Goal: Task Accomplishment & Management: Complete application form

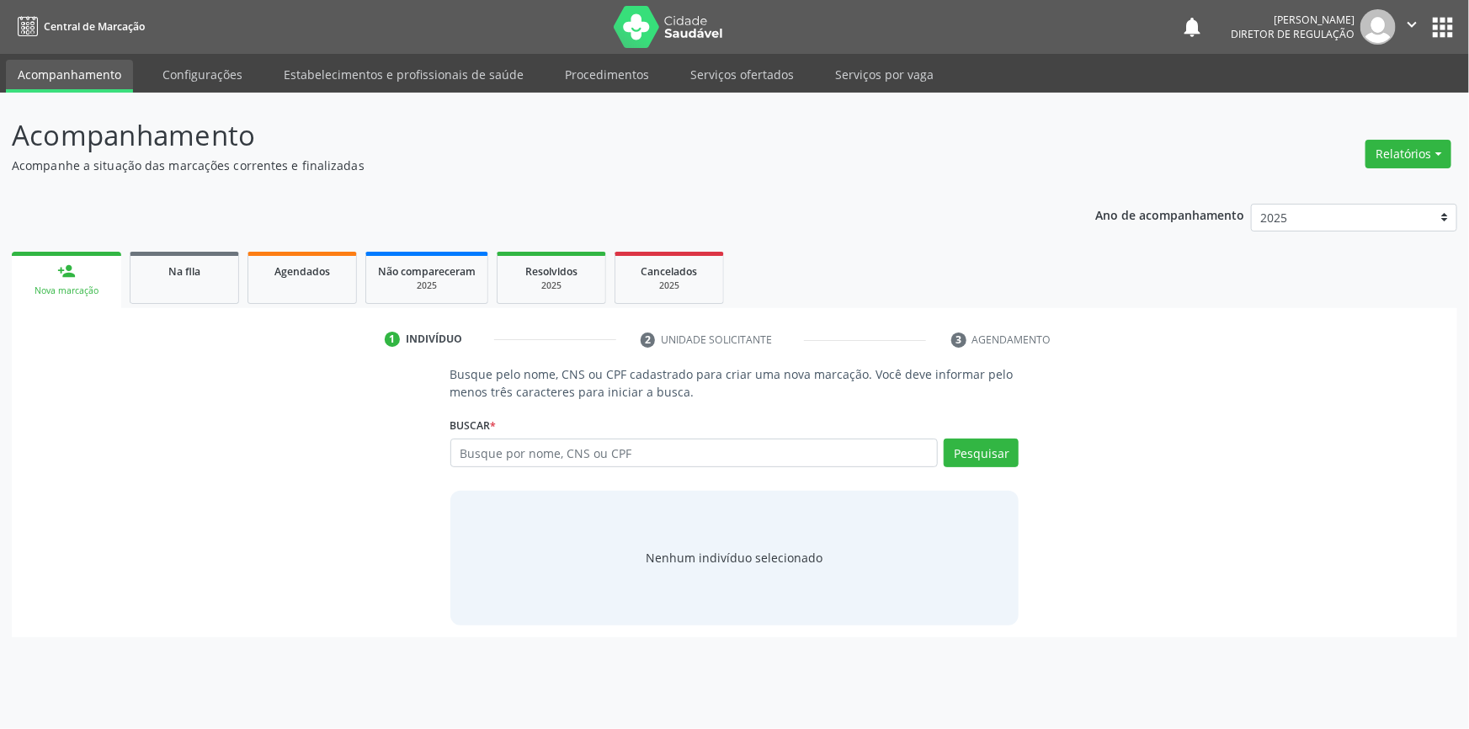
type input "0"
type input "704802052714146"
click at [998, 452] on button "Pesquisar" at bounding box center [981, 453] width 75 height 29
type input "704802052714146"
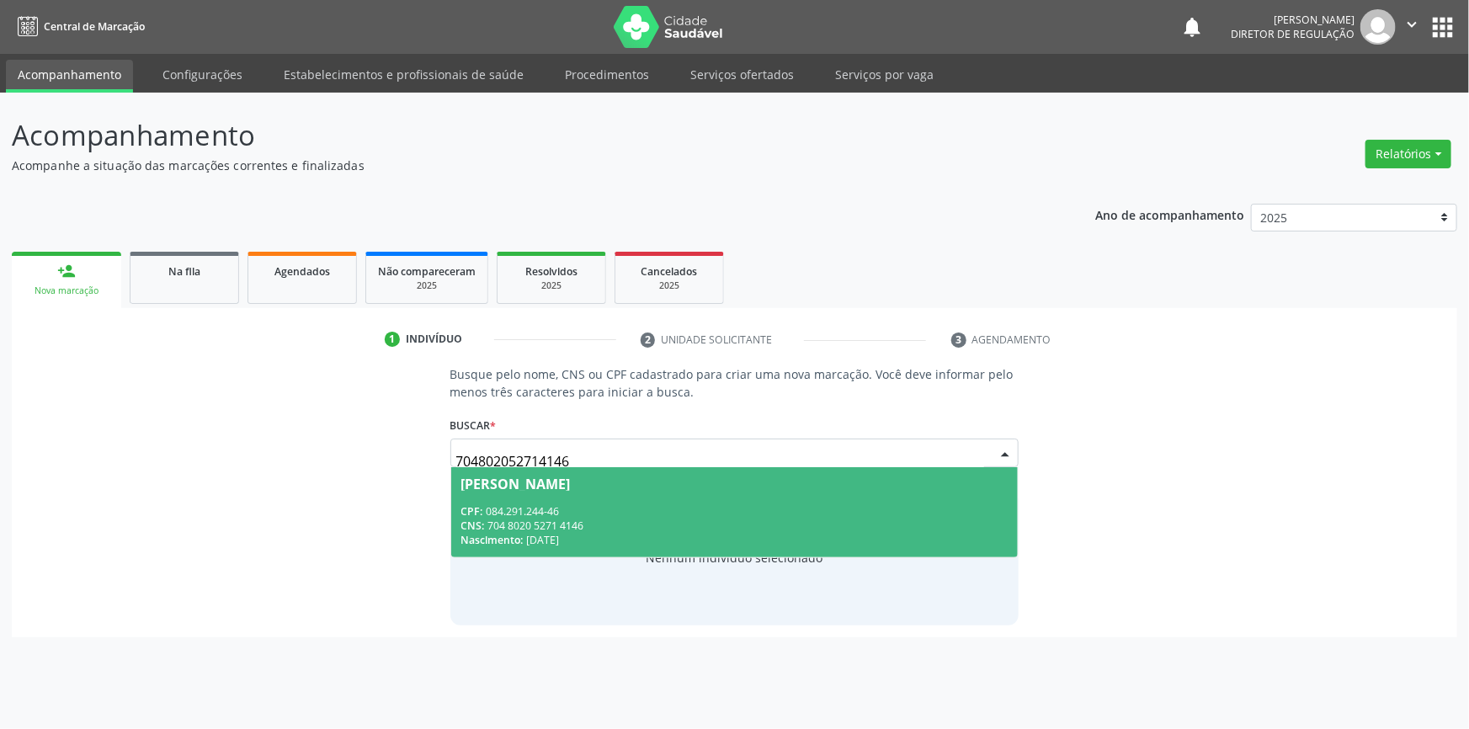
click at [546, 536] on div "Nascimento: 1[DATE]" at bounding box center [734, 540] width 547 height 14
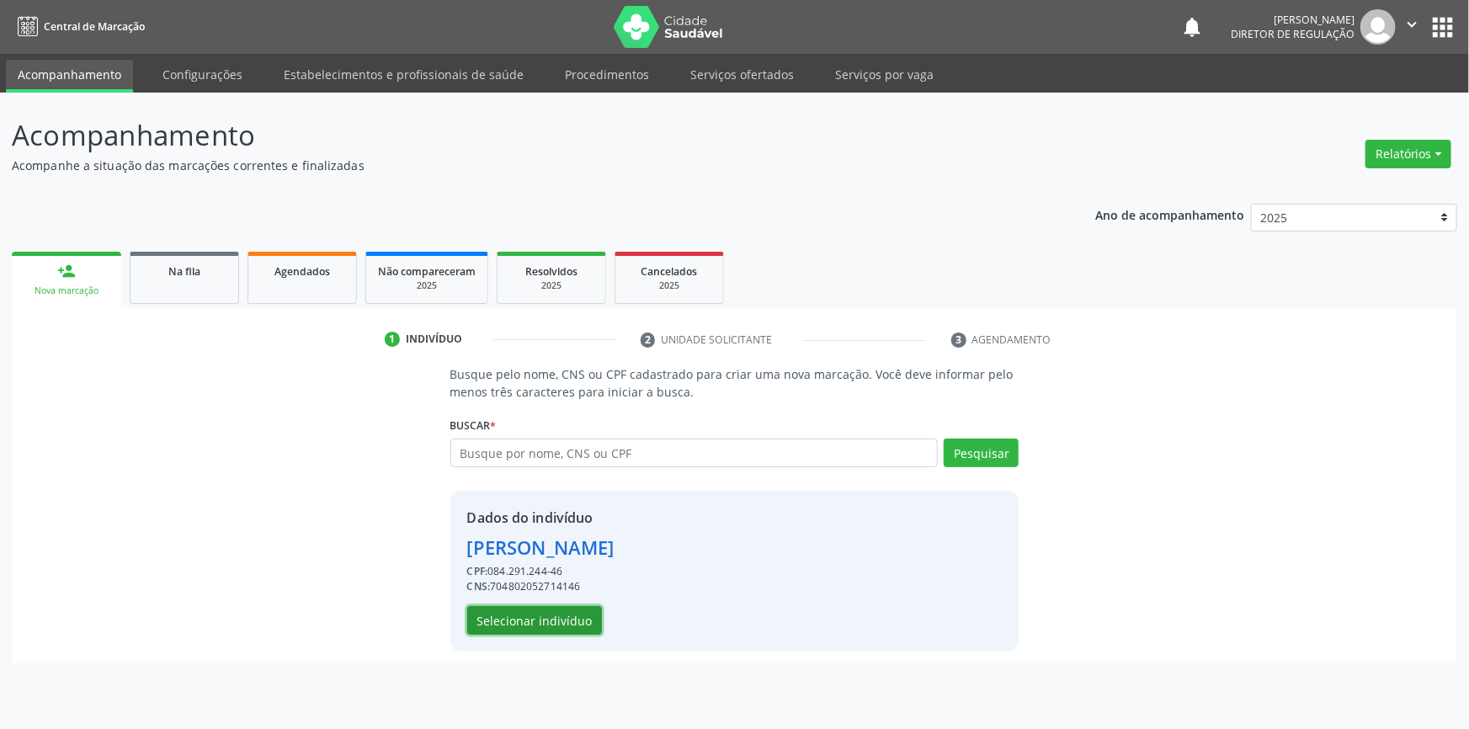
click at [549, 617] on button "Selecionar indivíduo" at bounding box center [534, 620] width 135 height 29
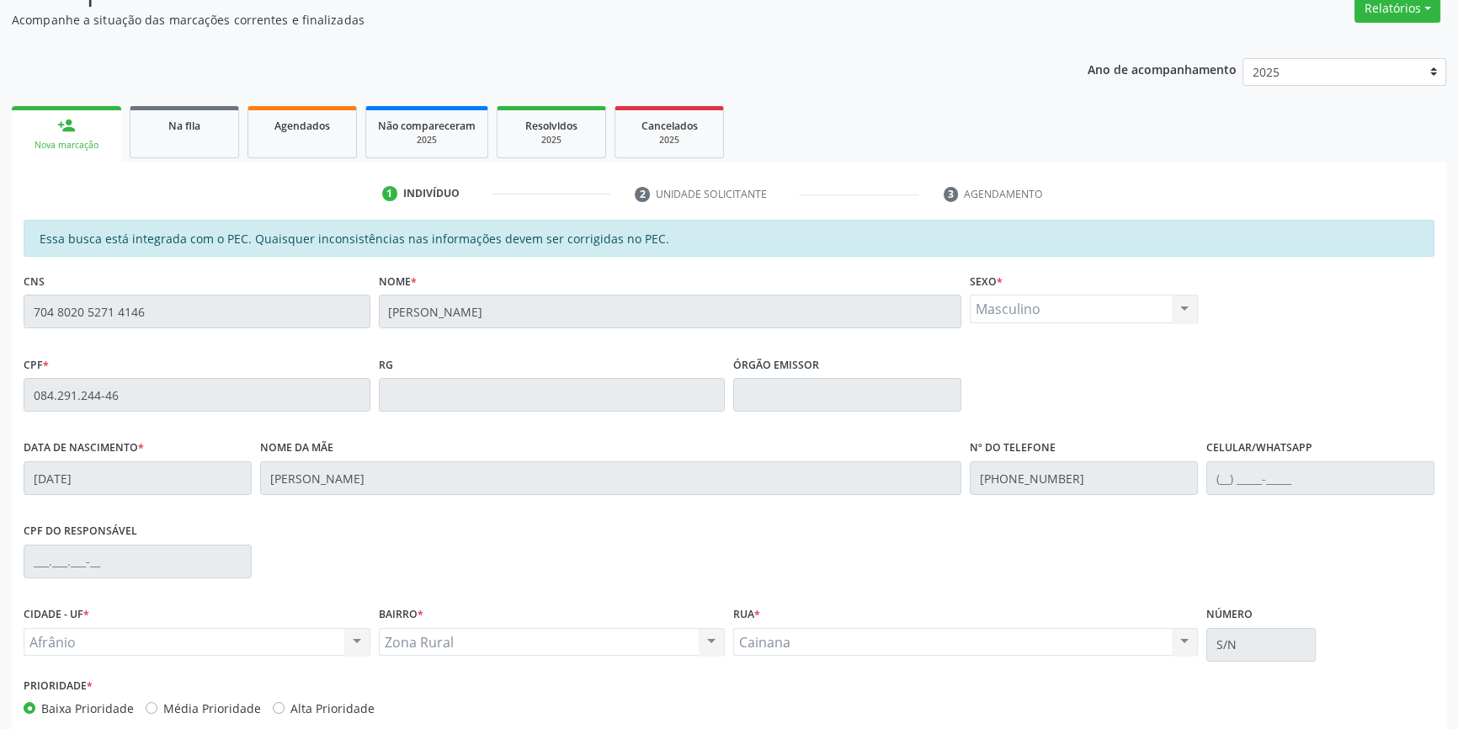
scroll to position [229, 0]
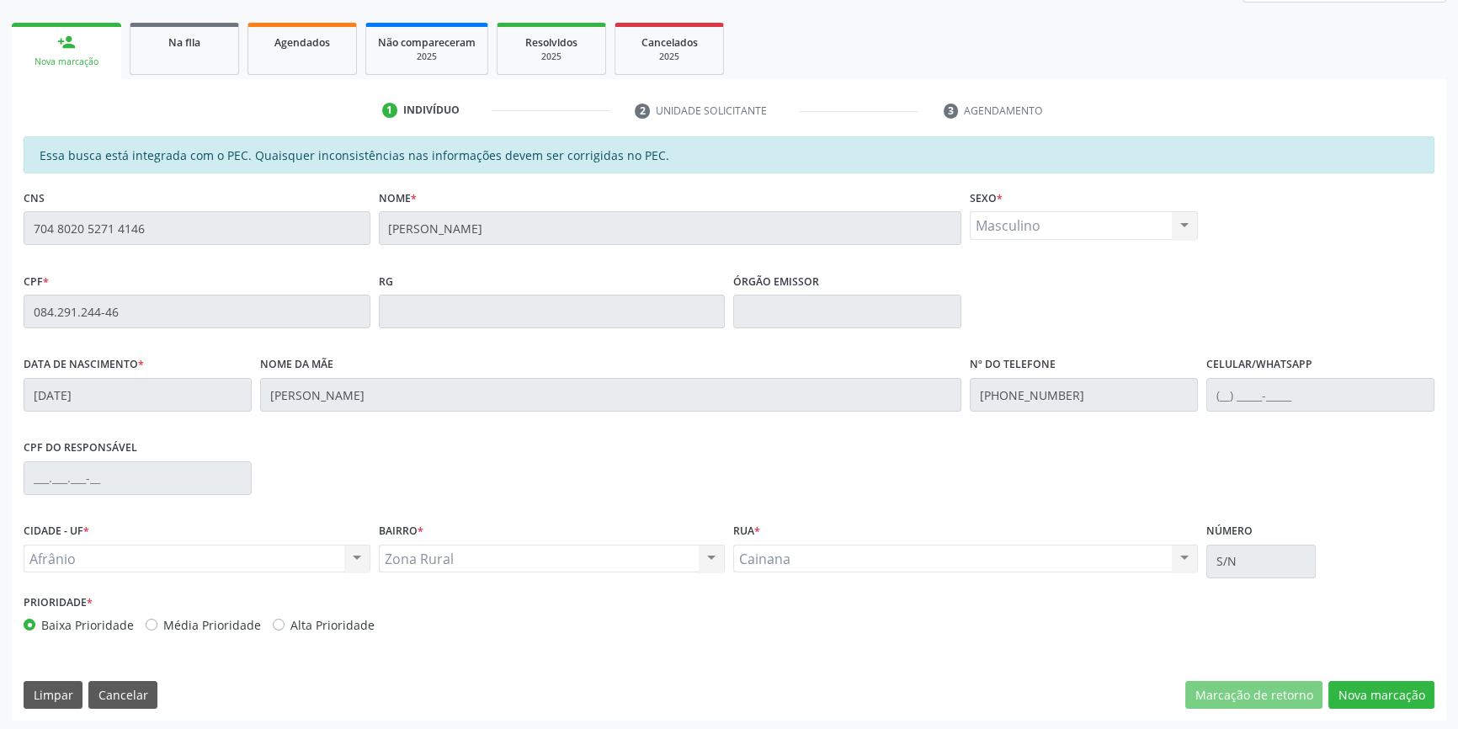
click at [1387, 716] on div "Essa busca está integrada com o PEC. Quaisquer inconsistências nas informações …" at bounding box center [729, 428] width 1434 height 584
click at [1385, 696] on button "Nova marcação" at bounding box center [1381, 695] width 106 height 29
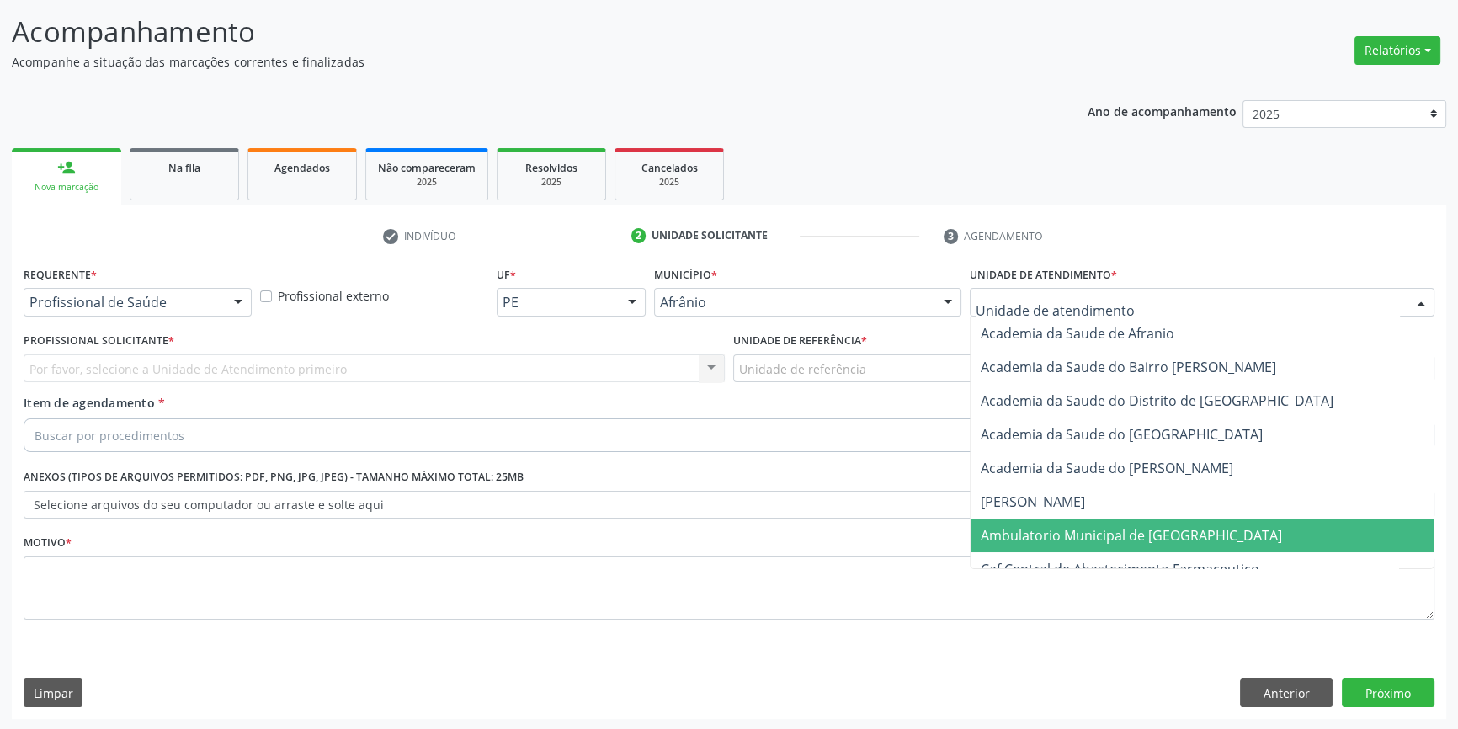
click at [1033, 521] on span "Ambulatorio Municipal de [GEOGRAPHIC_DATA]" at bounding box center [1202, 536] width 463 height 34
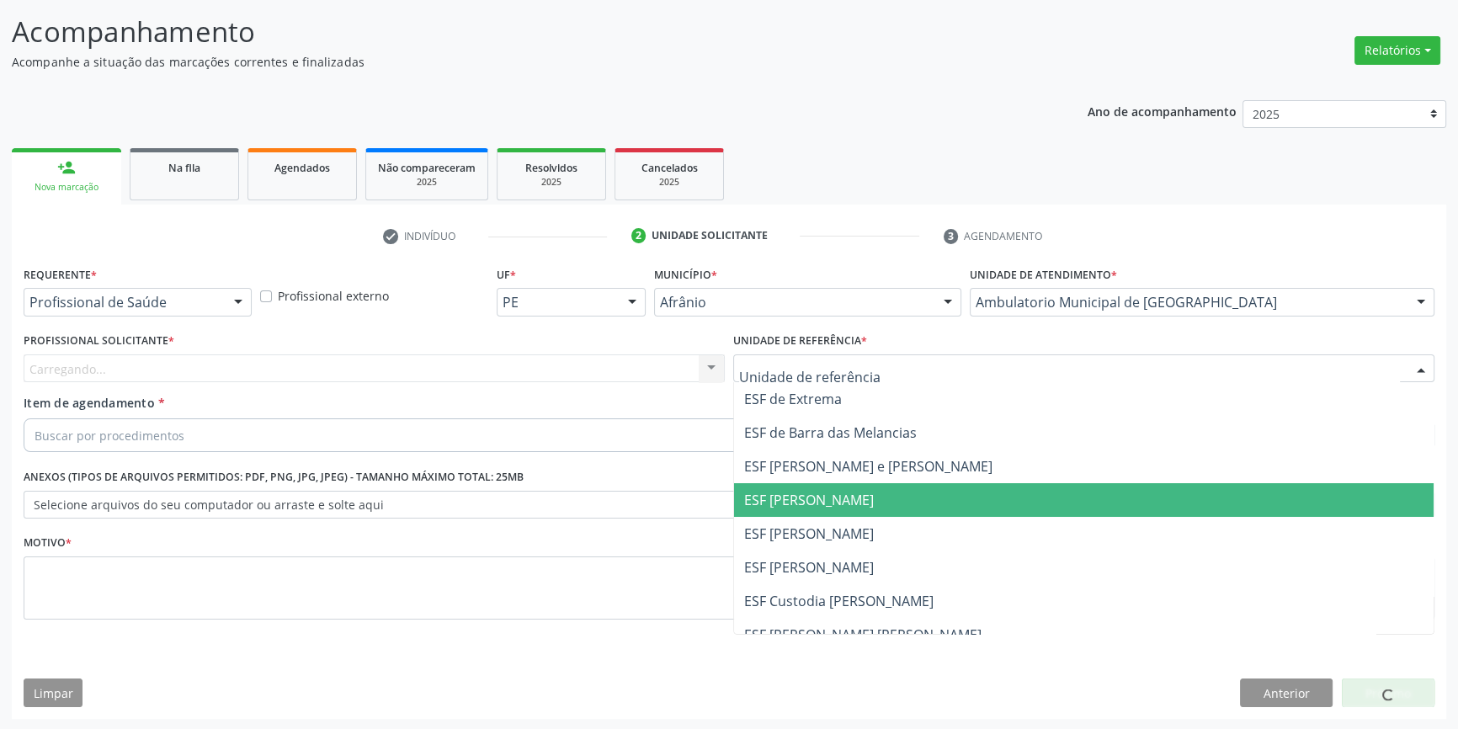
click at [854, 517] on ul "ESF de Extrema ESF de Barra das Melancias ESF [PERSON_NAME] e [PERSON_NAME] ESF…" at bounding box center [1084, 550] width 700 height 337
click at [844, 514] on span "ESF [PERSON_NAME]" at bounding box center [1084, 500] width 700 height 34
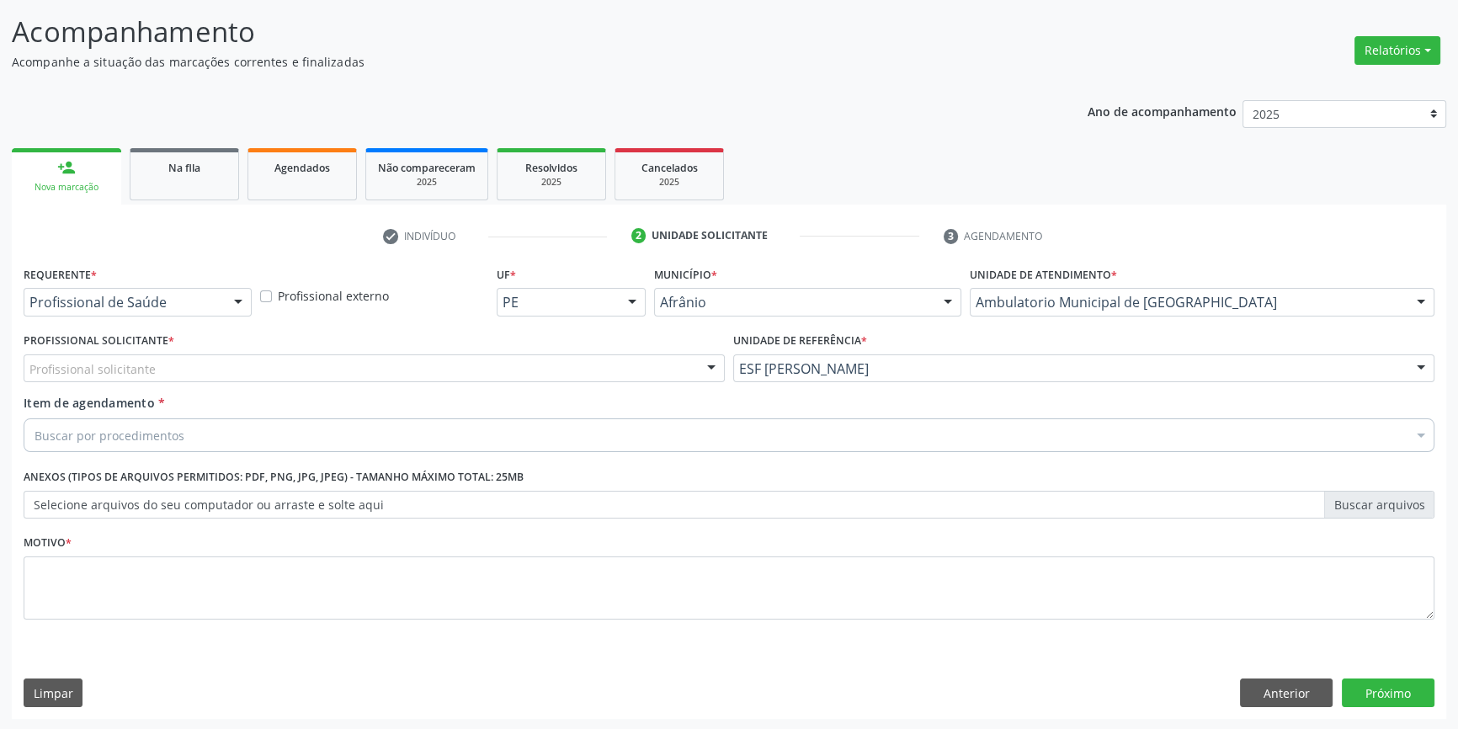
click at [852, 344] on label "Unidade de referência *" at bounding box center [800, 341] width 134 height 26
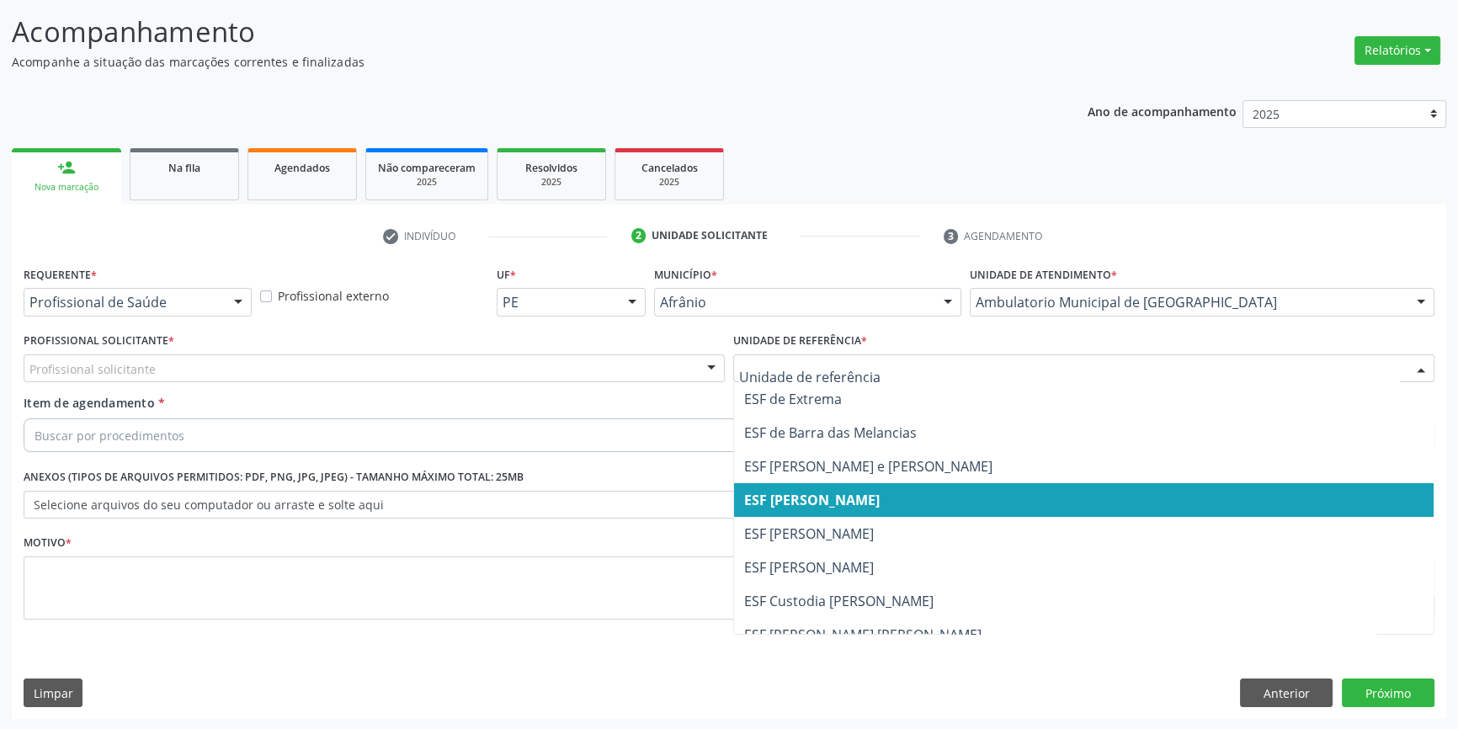
click at [815, 513] on span "ESF [PERSON_NAME]" at bounding box center [1084, 500] width 700 height 34
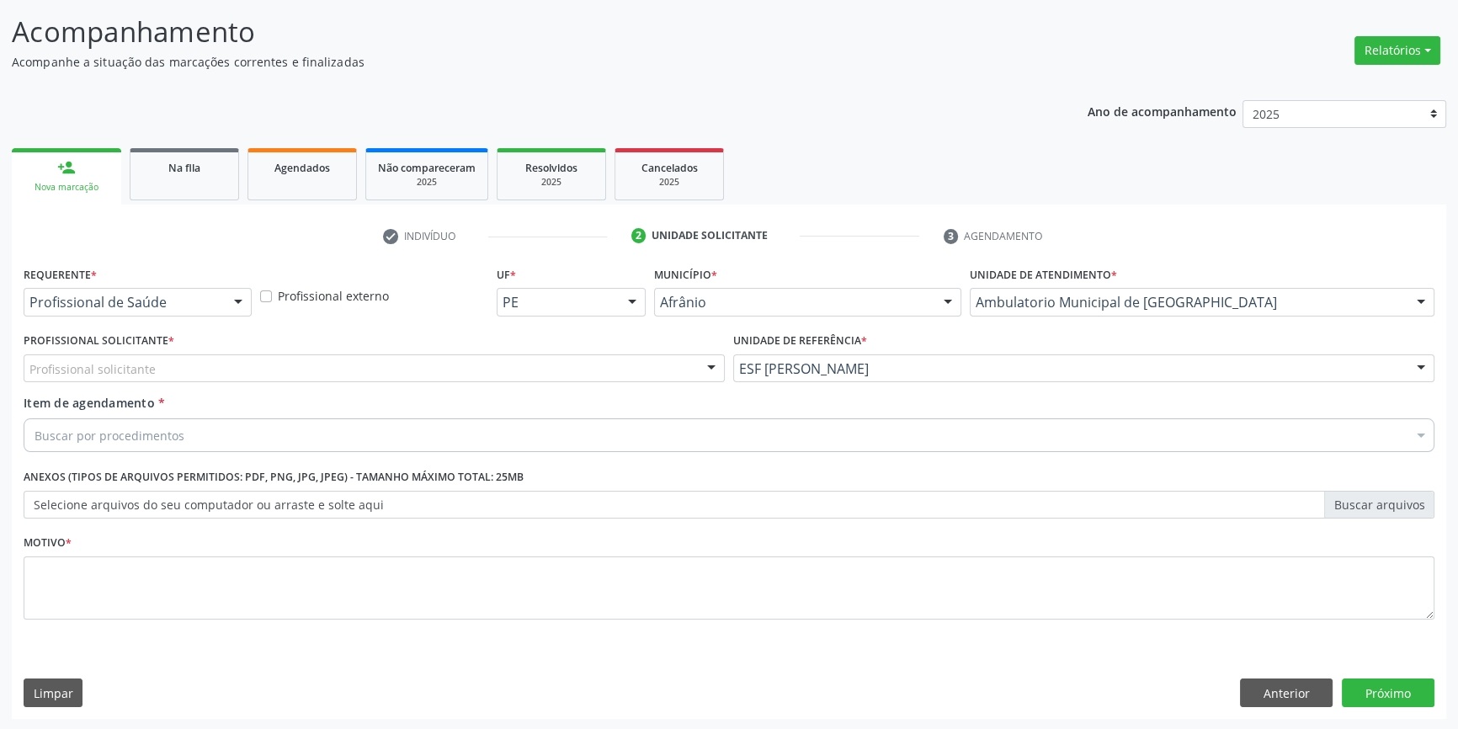
click at [424, 376] on div "Profissional solicitante" at bounding box center [374, 368] width 701 height 29
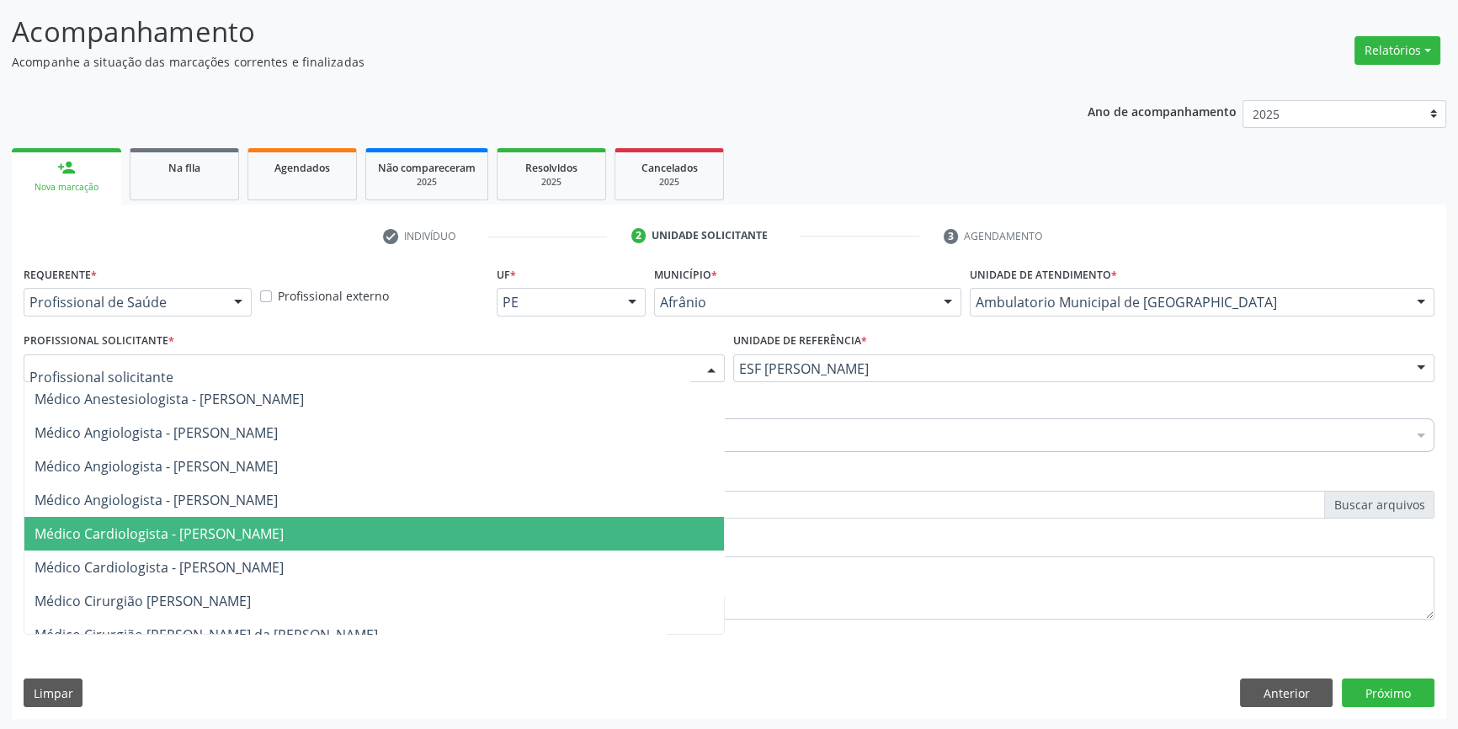
click at [284, 530] on span "Médico Cardiologista - [PERSON_NAME]" at bounding box center [159, 533] width 249 height 19
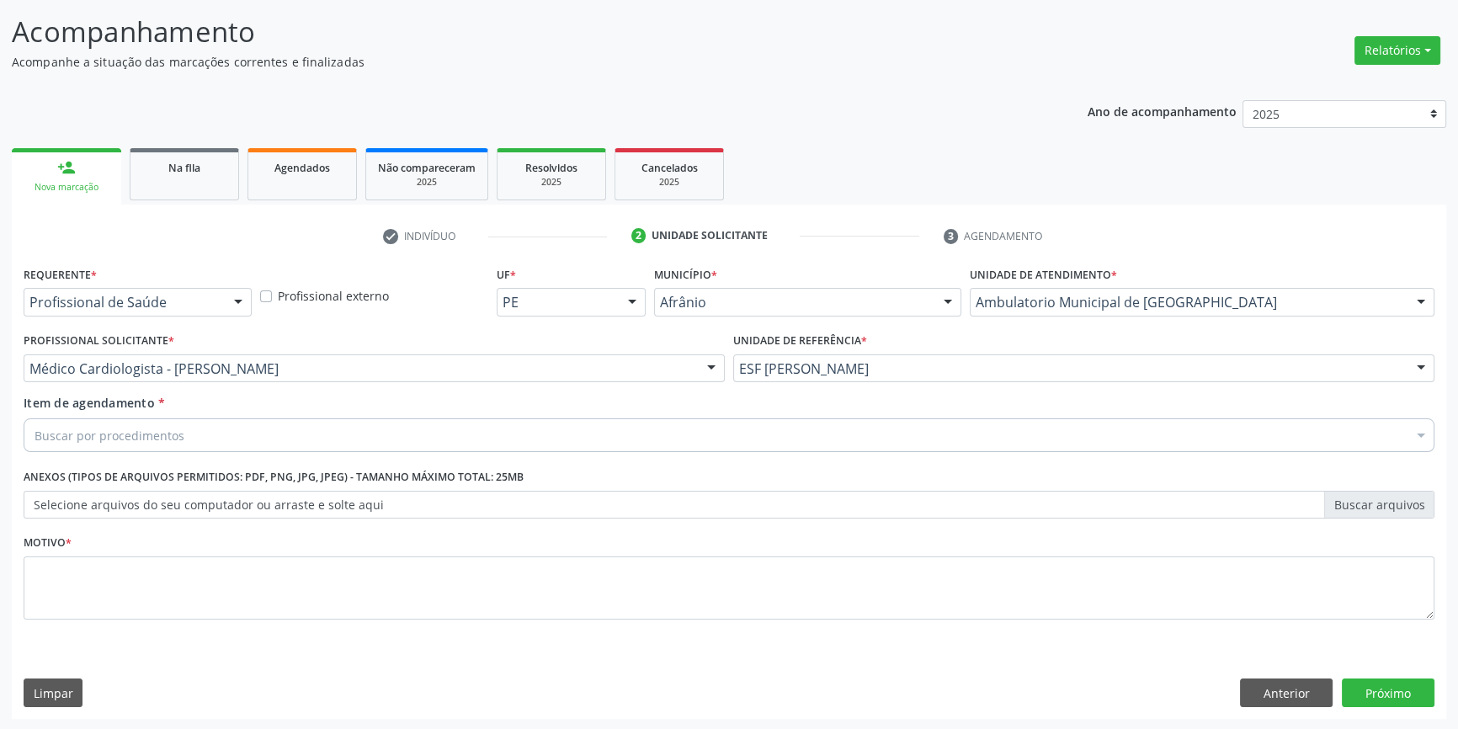
click at [262, 439] on div "Buscar por procedimentos" at bounding box center [729, 435] width 1411 height 34
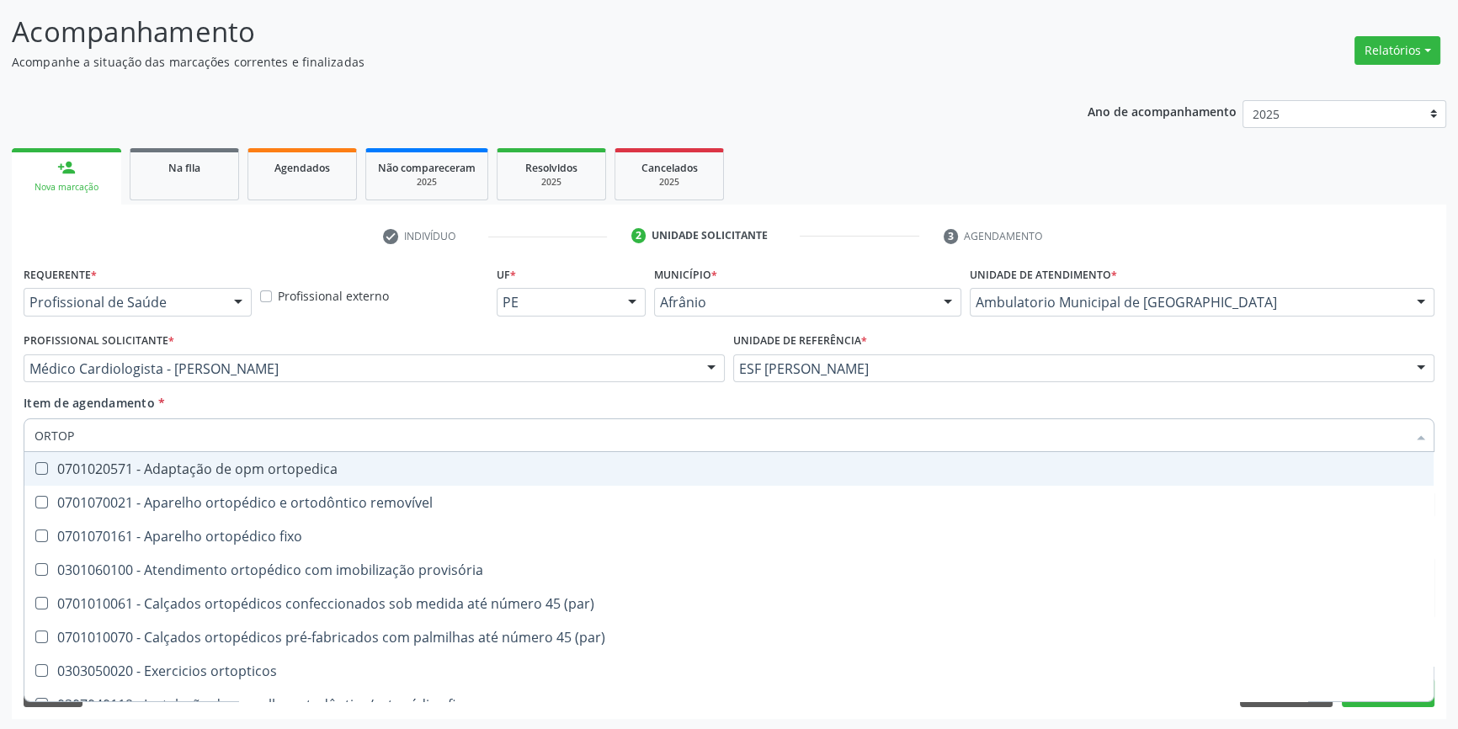
type input "ORTOPE"
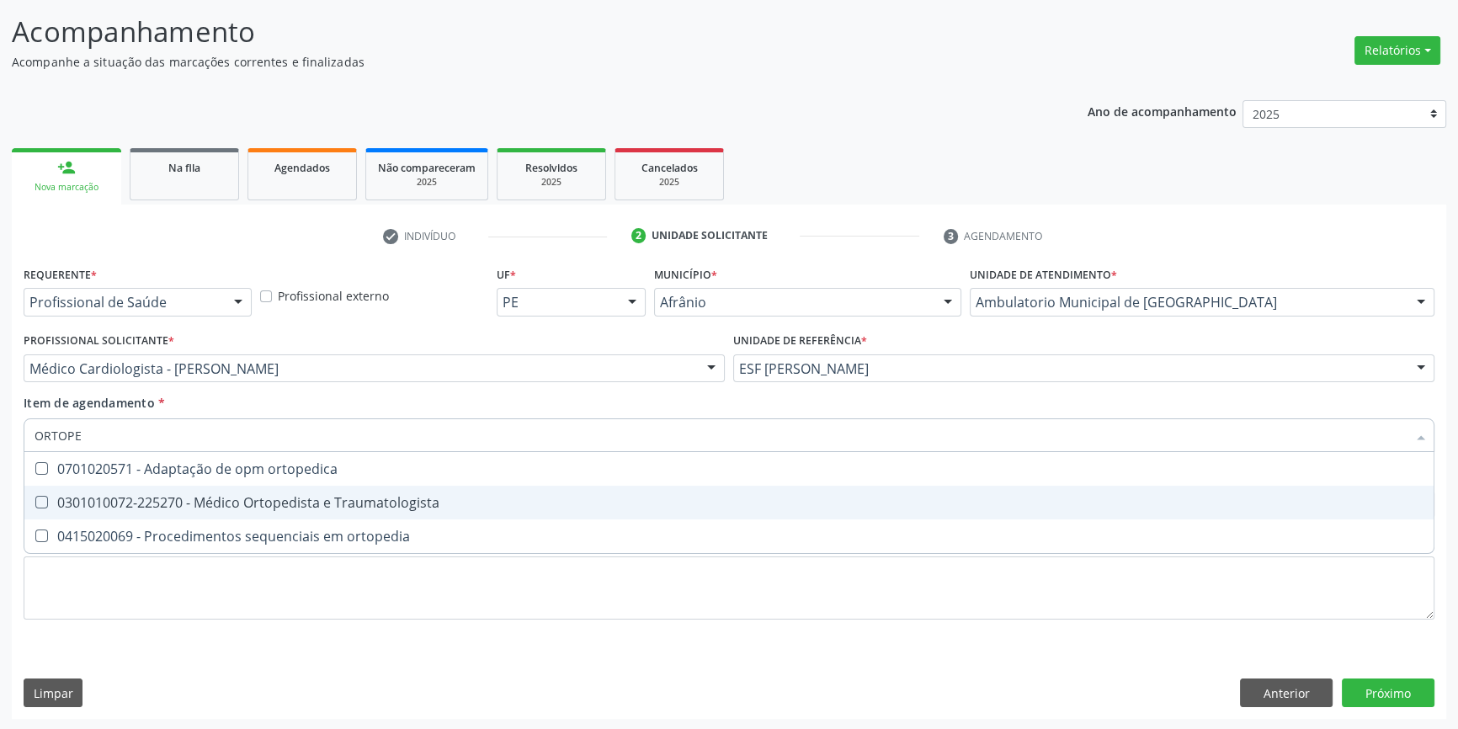
click at [291, 496] on div "0301010072-225270 - Médico Ortopedista e Traumatologista" at bounding box center [729, 502] width 1389 height 13
checkbox Traumatologista "true"
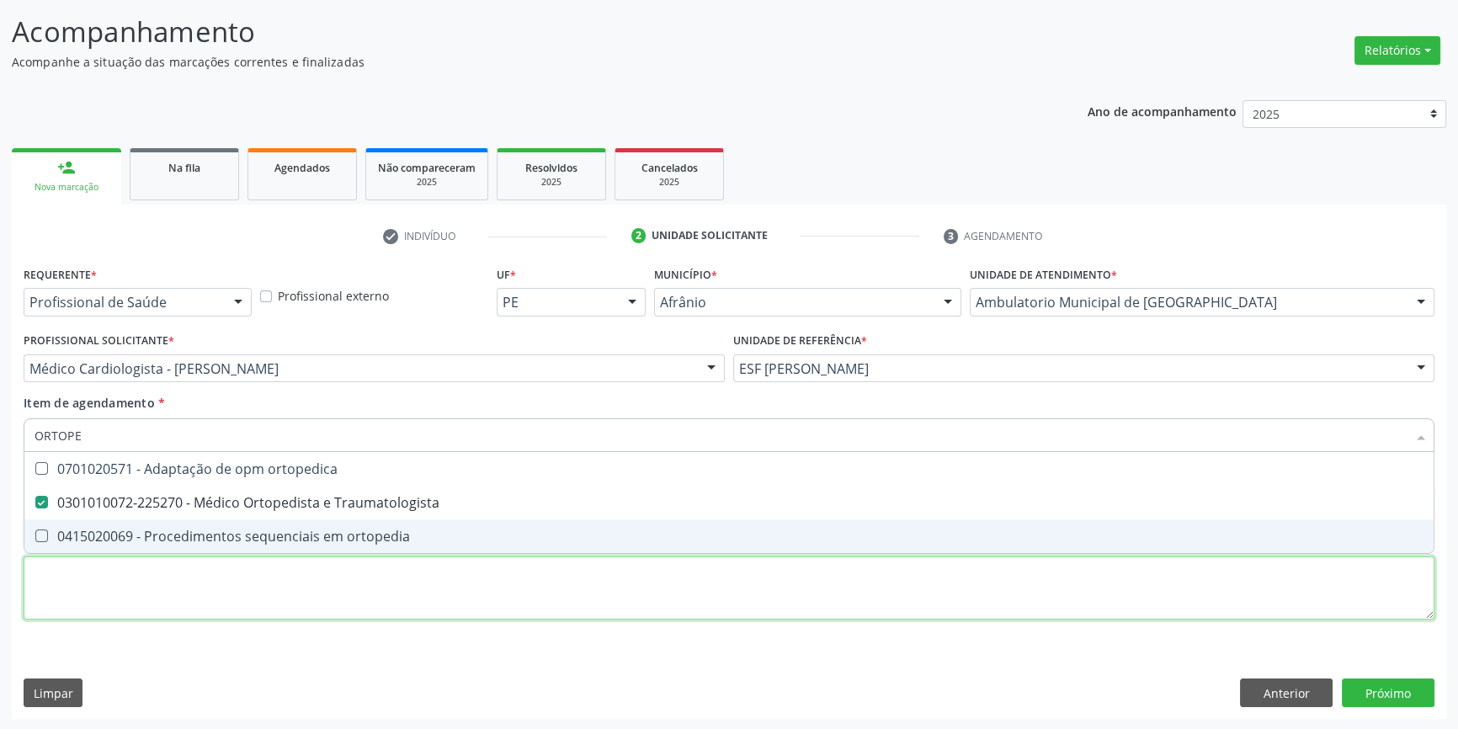
click at [241, 604] on div "Requerente * Profissional de Saúde Profissional de Saúde Paciente Nenhum result…" at bounding box center [729, 452] width 1411 height 381
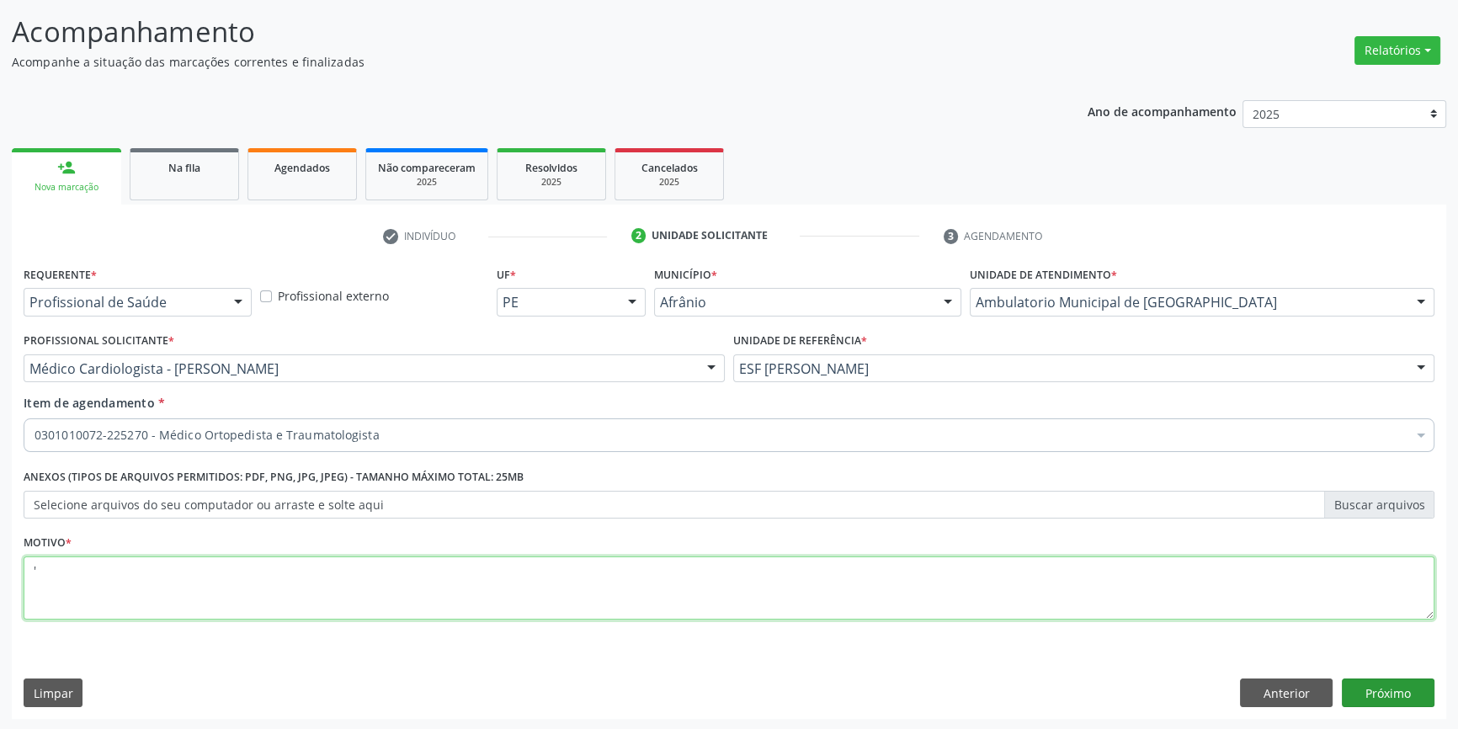
type textarea "'"
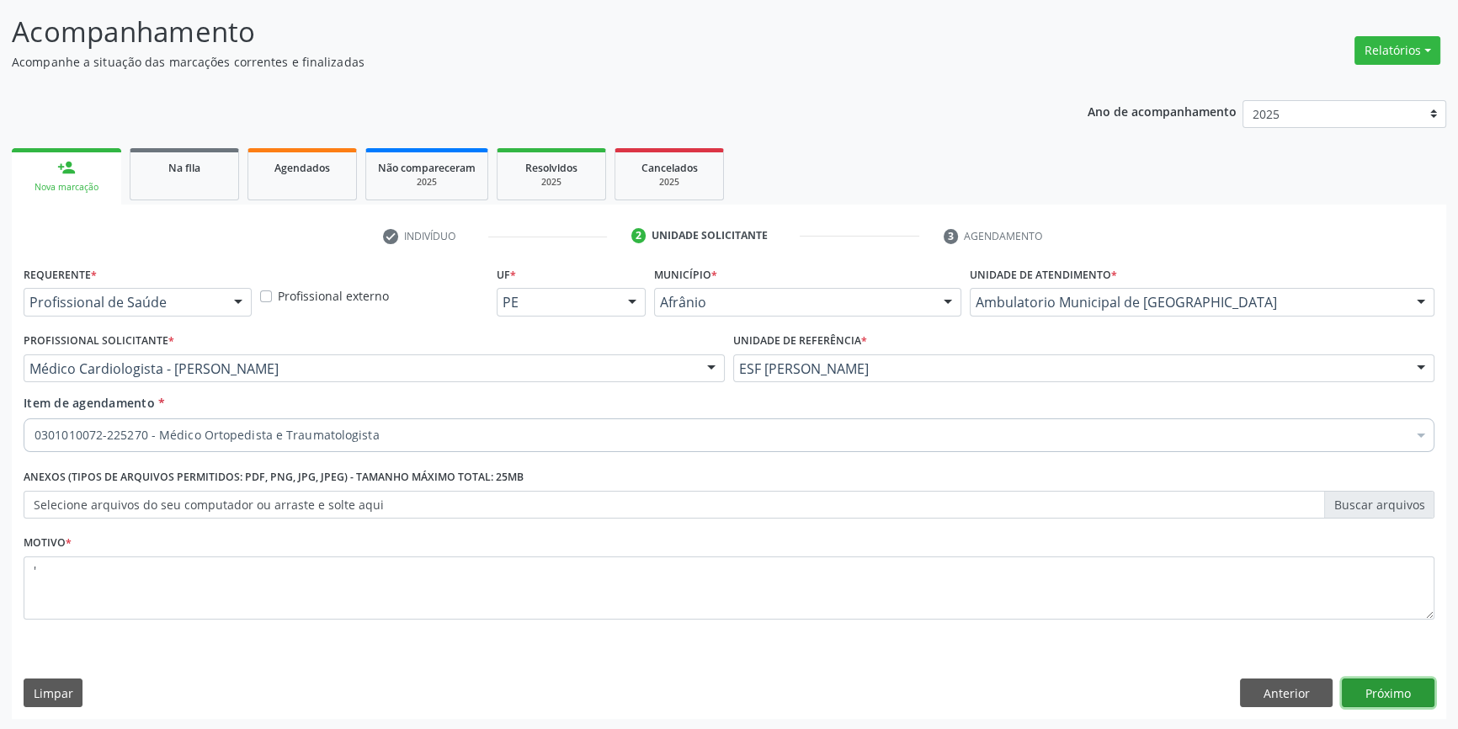
click at [1387, 692] on button "Próximo" at bounding box center [1388, 693] width 93 height 29
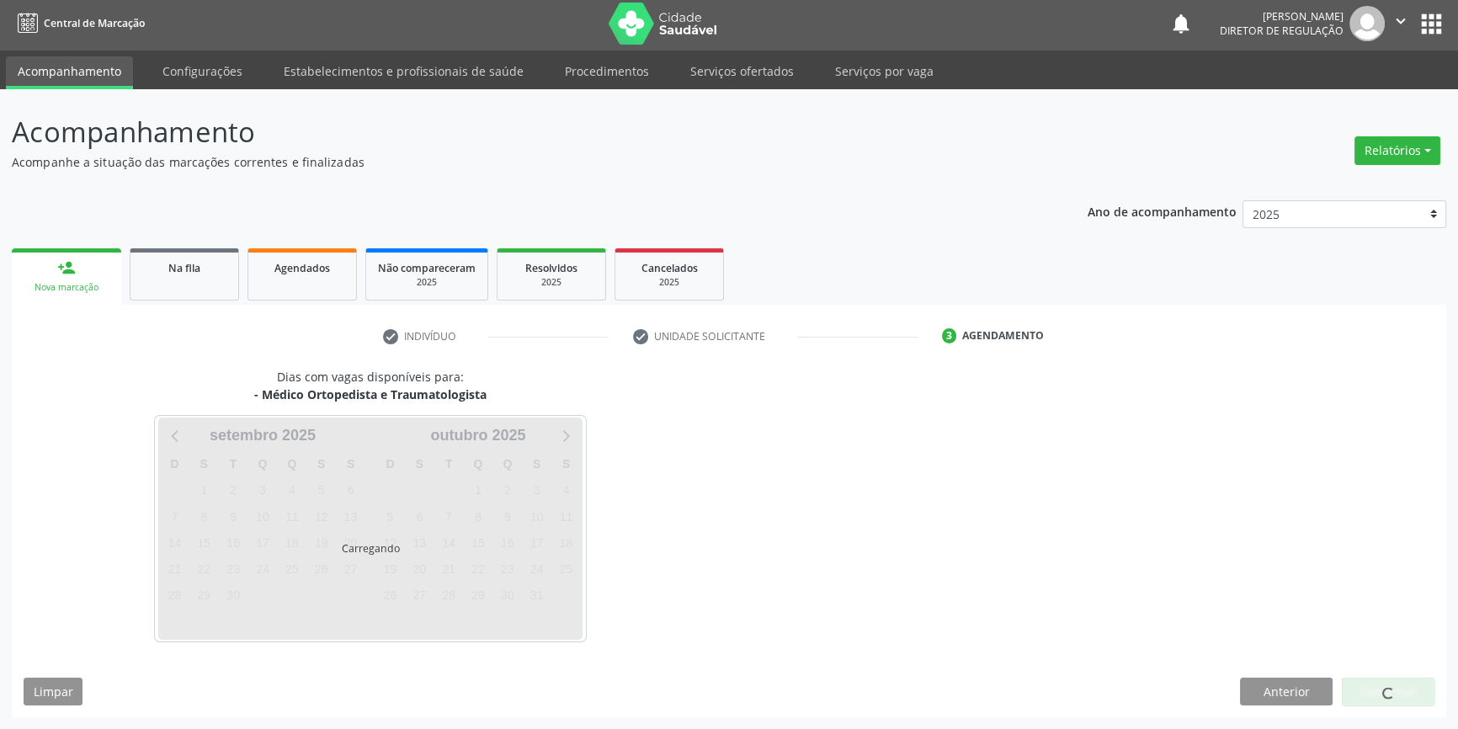
scroll to position [2, 0]
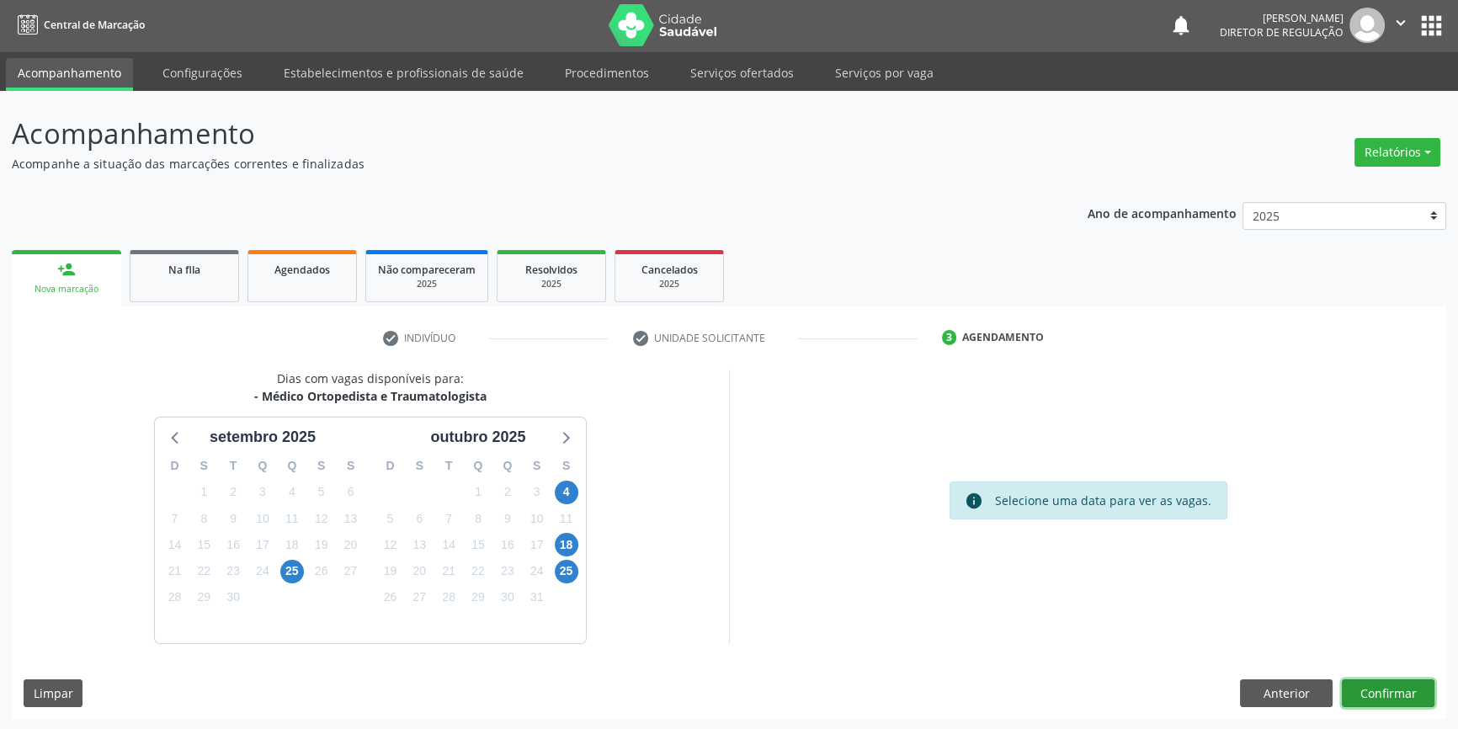
click at [1387, 686] on button "Confirmar" at bounding box center [1388, 693] width 93 height 29
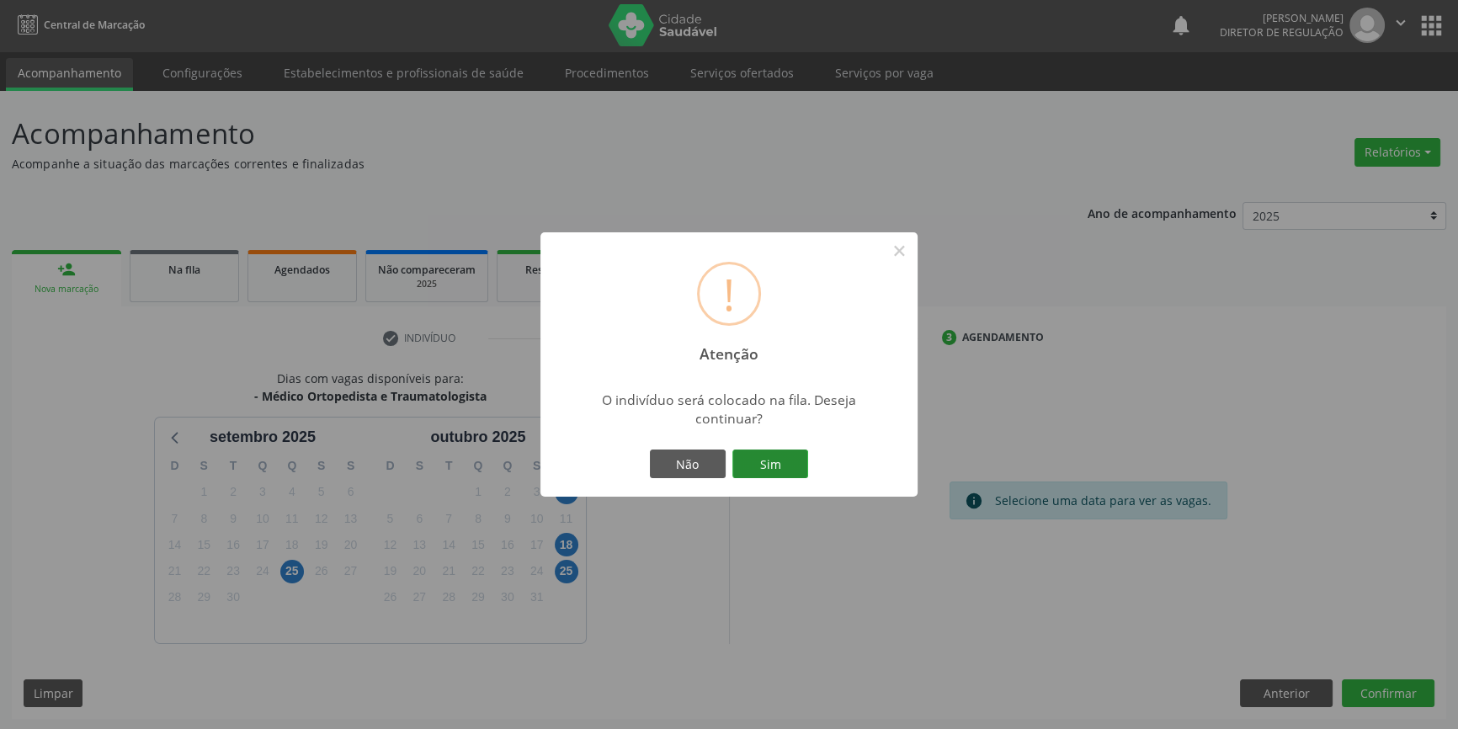
click at [785, 459] on button "Sim" at bounding box center [770, 464] width 76 height 29
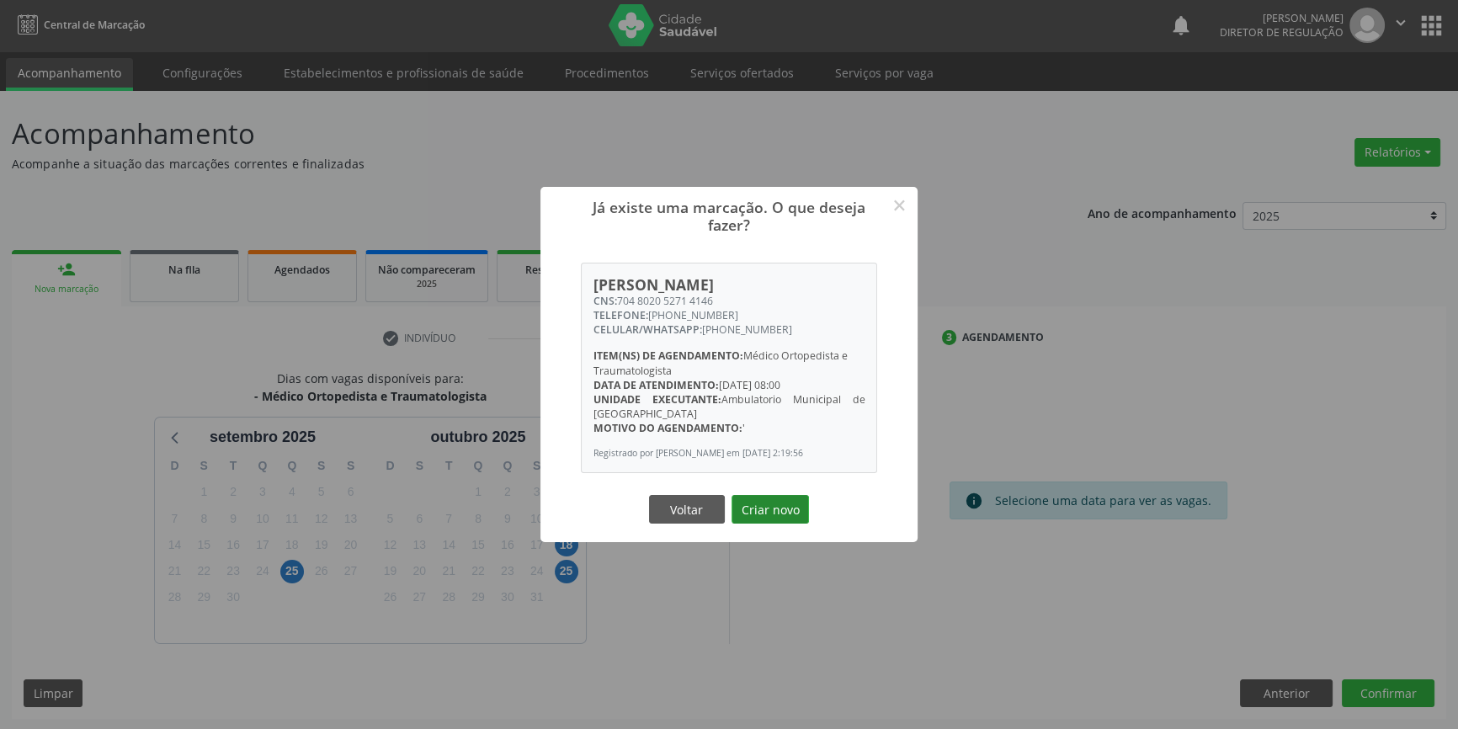
click at [790, 504] on button "Criar novo" at bounding box center [770, 509] width 77 height 29
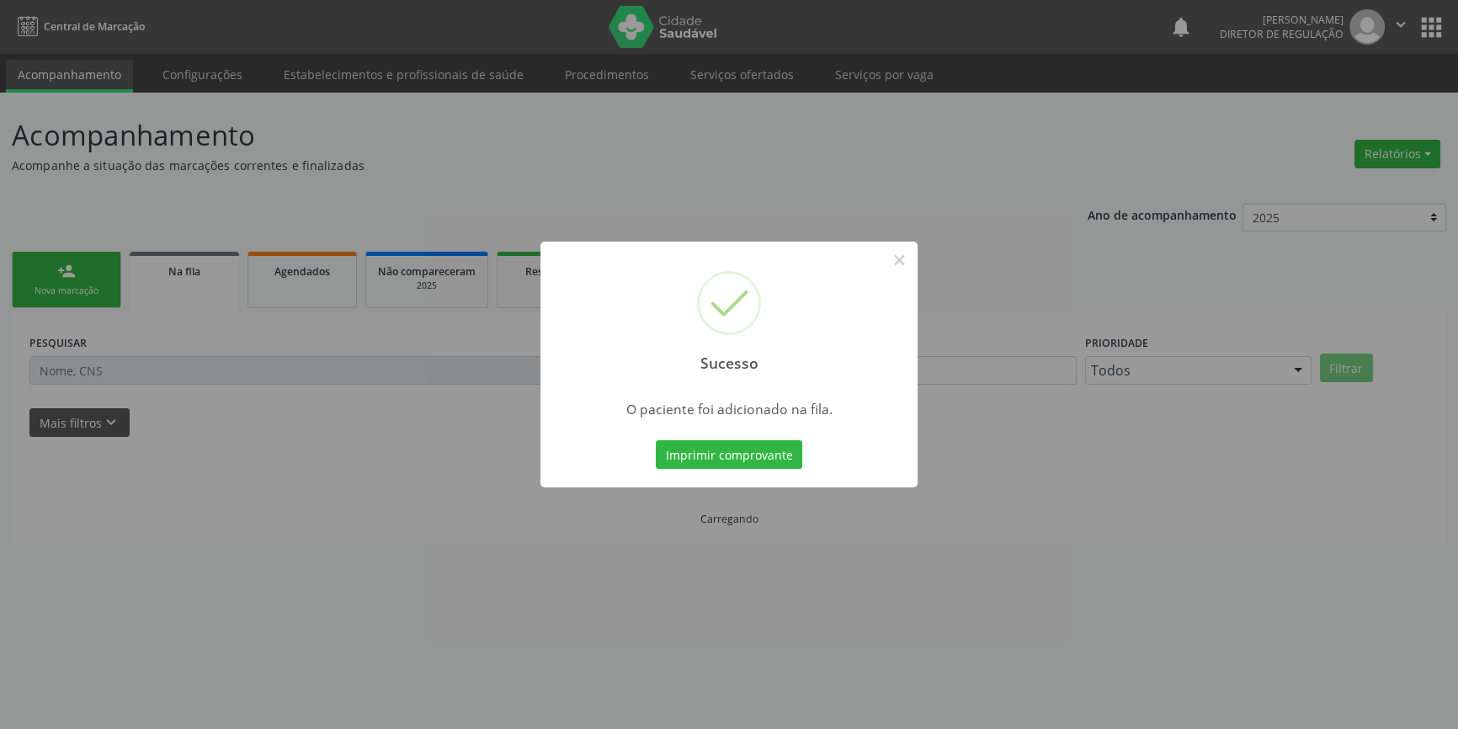
scroll to position [0, 0]
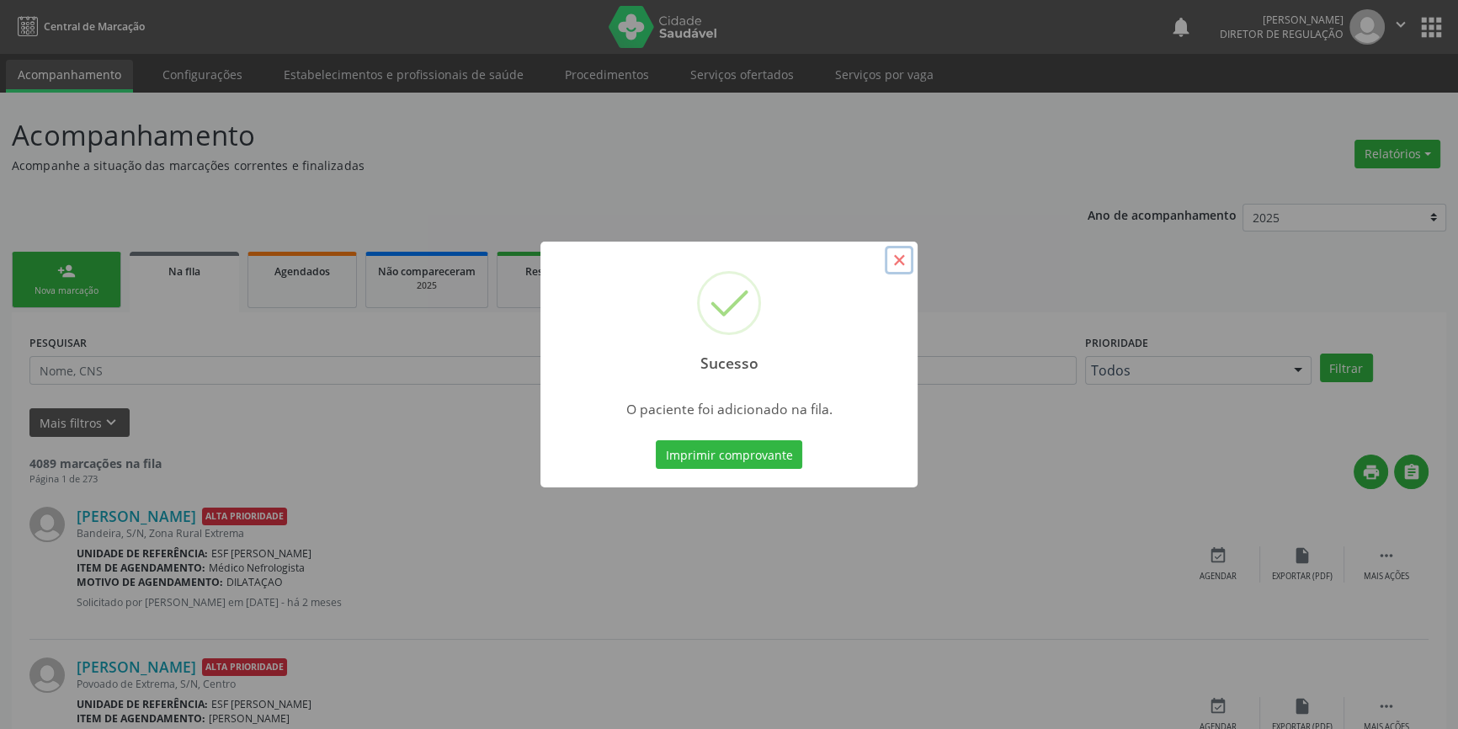
click at [892, 253] on button "×" at bounding box center [899, 260] width 29 height 29
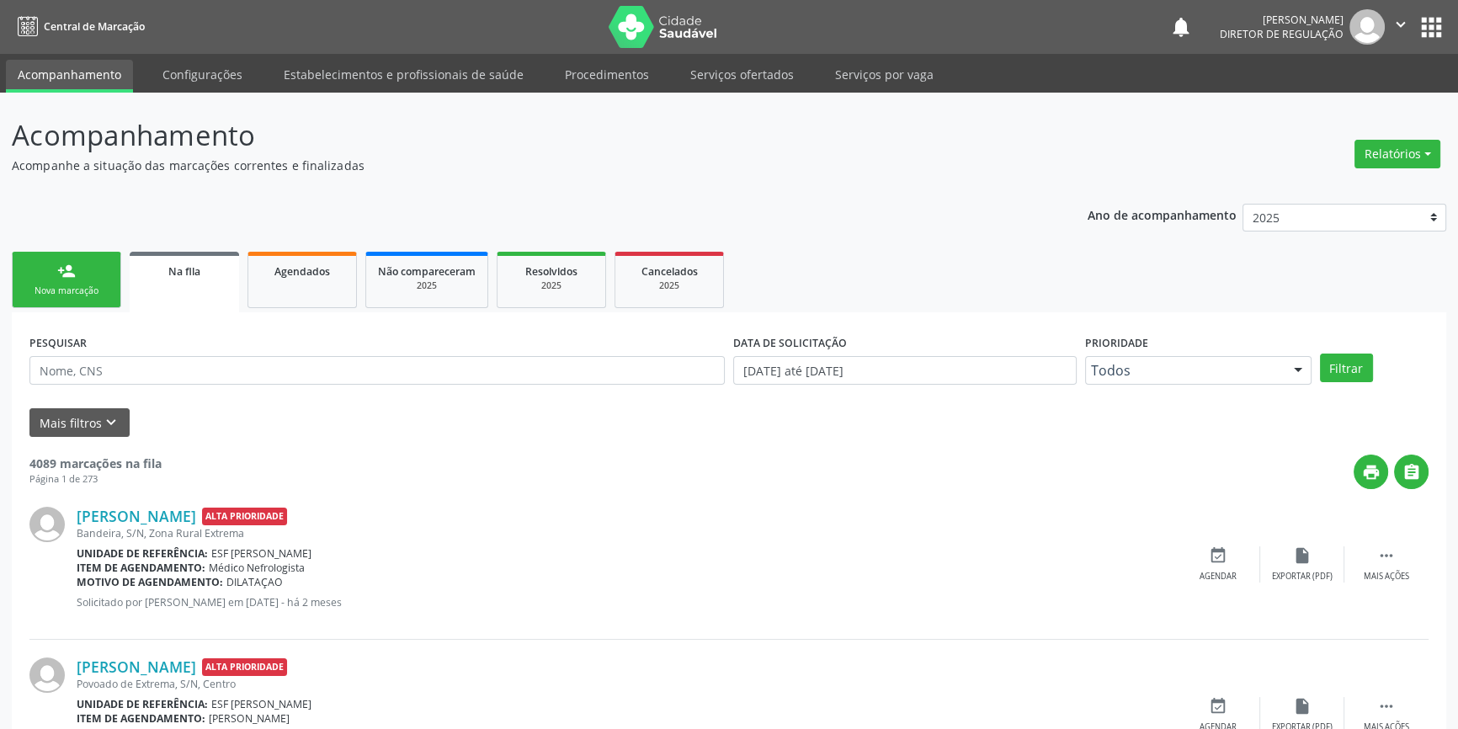
click at [66, 269] on div "person_add" at bounding box center [66, 271] width 19 height 19
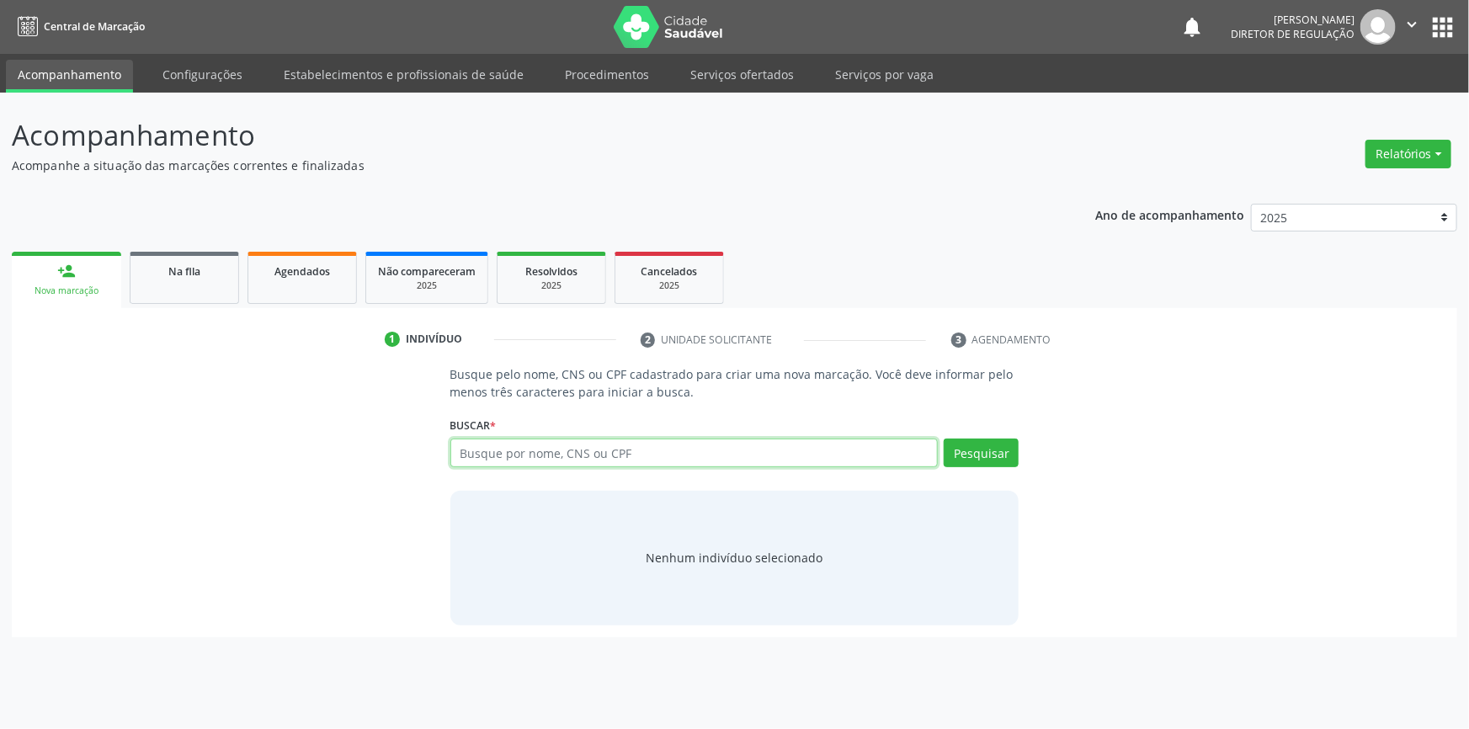
click at [536, 455] on input "text" at bounding box center [694, 453] width 488 height 29
type input "7"
type input "63451468871"
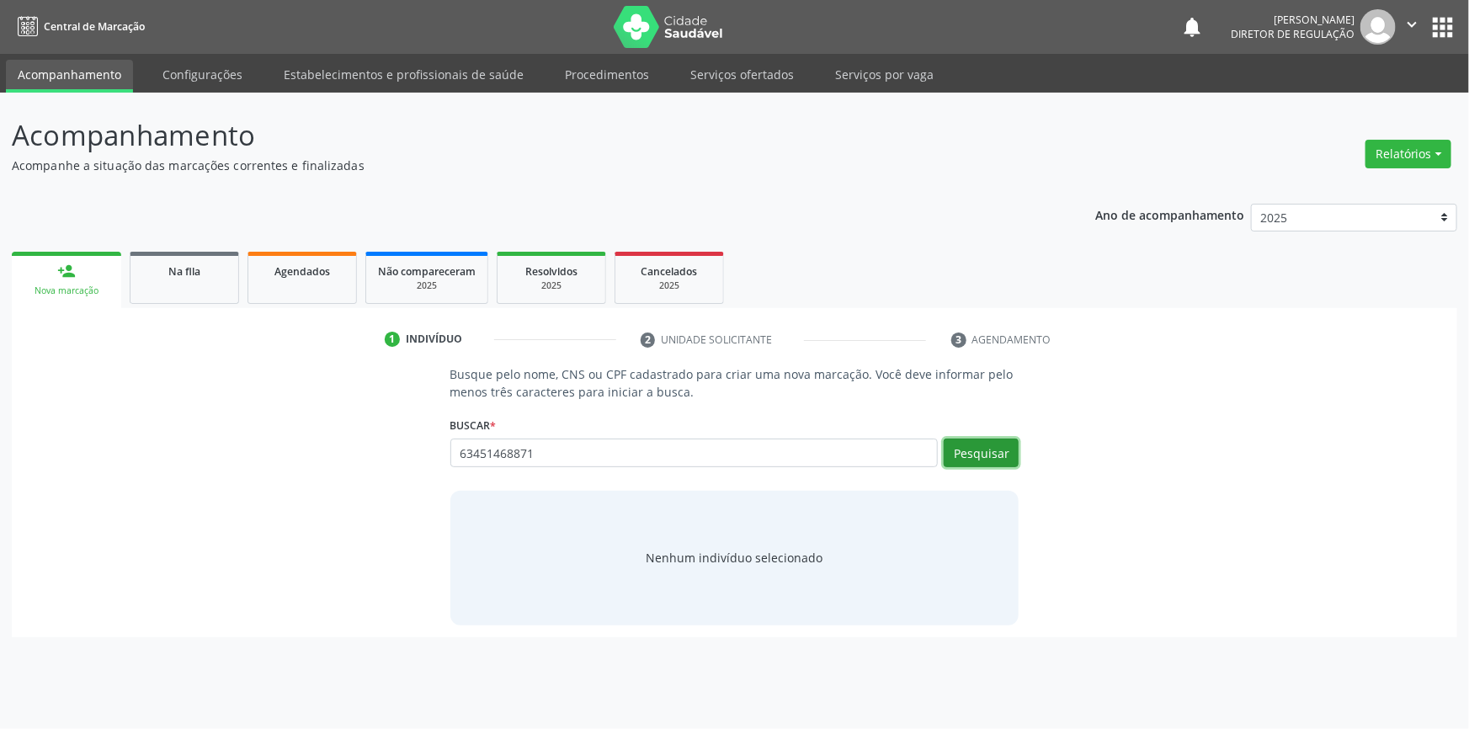
click at [976, 450] on button "Pesquisar" at bounding box center [981, 453] width 75 height 29
type input "63451468871"
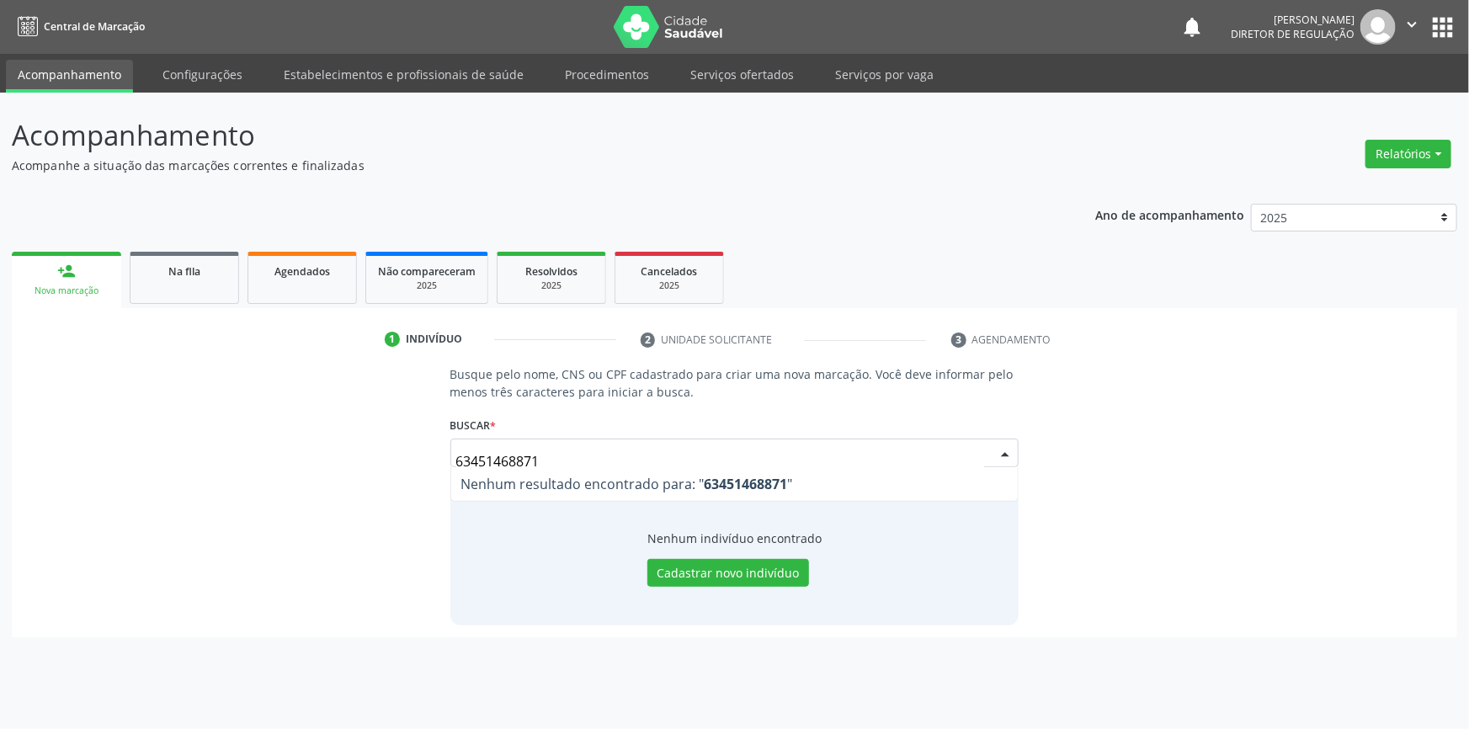
drag, startPoint x: 556, startPoint y: 452, endPoint x: 200, endPoint y: 444, distance: 356.2
click at [201, 444] on div "Busque pelo nome, CNS ou CPF cadastrado para criar uma nova marcação. Você deve…" at bounding box center [735, 494] width 1422 height 259
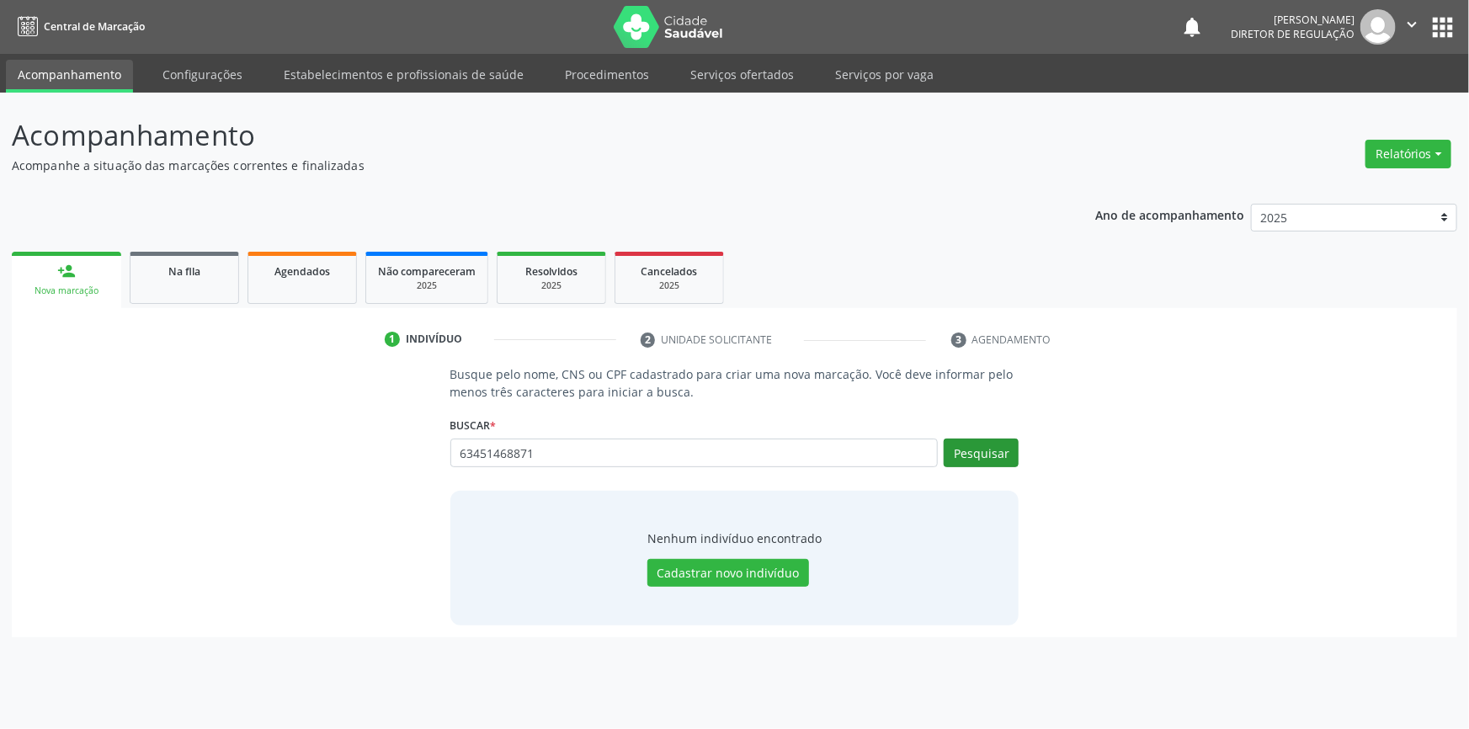
type input "63451468871"
click at [990, 450] on button "Pesquisar" at bounding box center [981, 453] width 75 height 29
type input "63451468871"
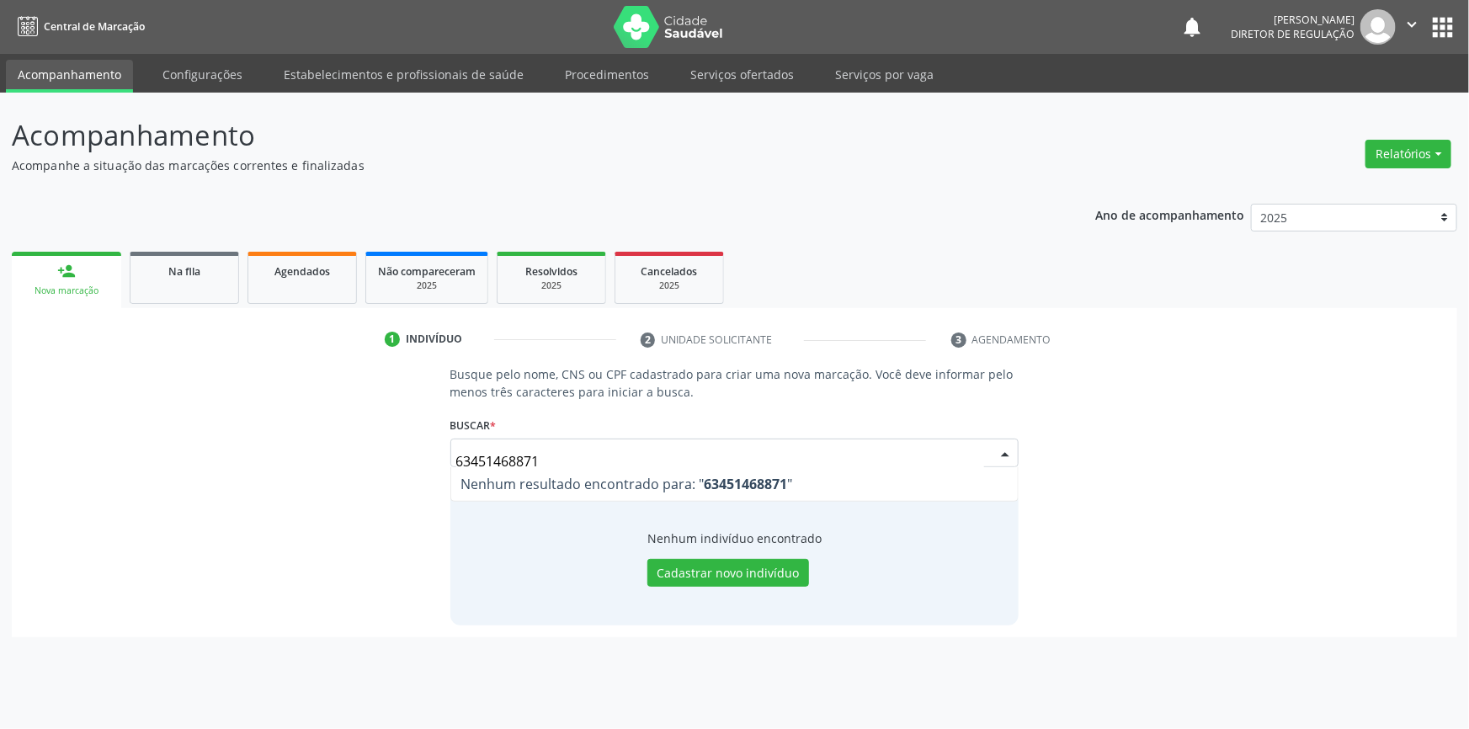
drag, startPoint x: 567, startPoint y: 465, endPoint x: 331, endPoint y: 460, distance: 235.8
click at [331, 460] on div "Busque pelo nome, CNS ou CPF cadastrado para criar uma nova marcação. Você deve…" at bounding box center [735, 494] width 1422 height 259
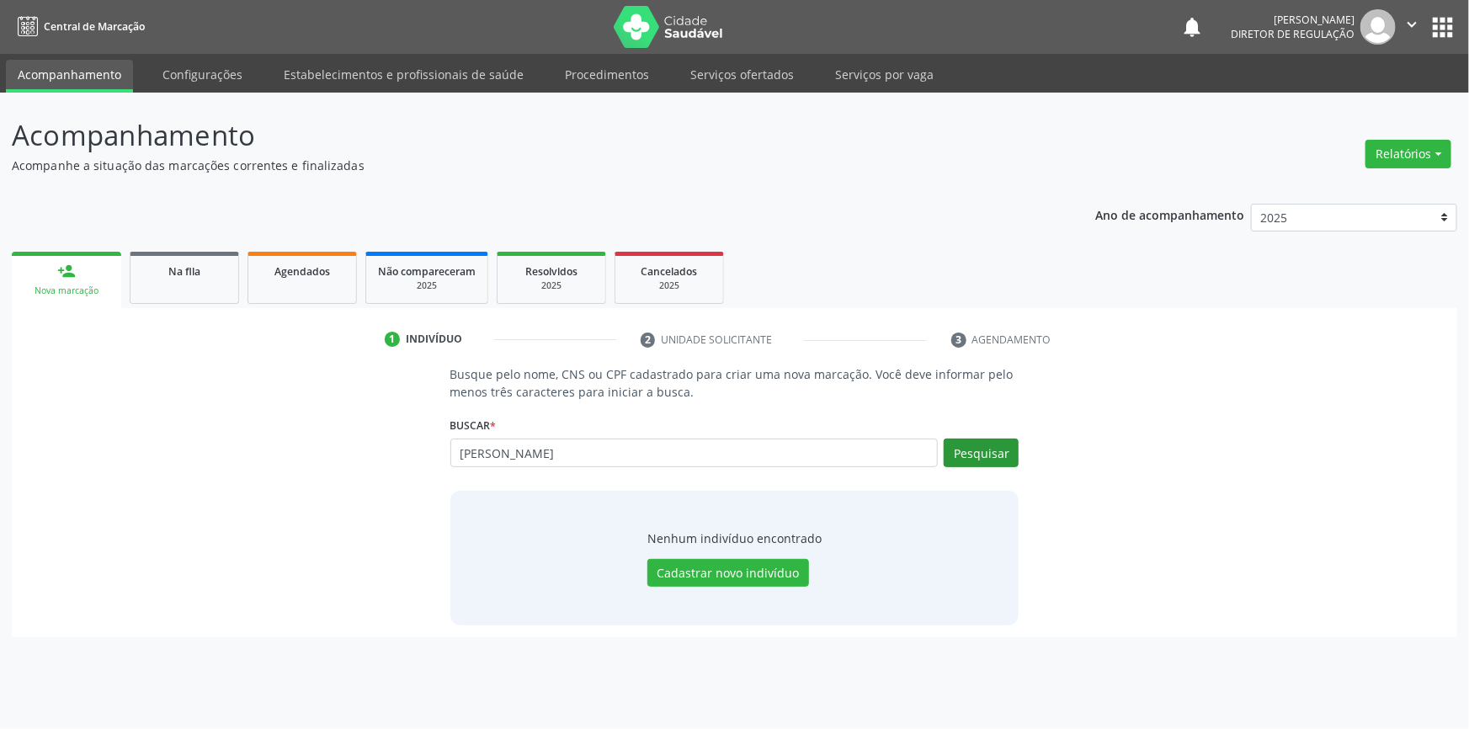
type input "FRANCISCO VITAL"
click at [993, 462] on button "Pesquisar" at bounding box center [981, 453] width 75 height 29
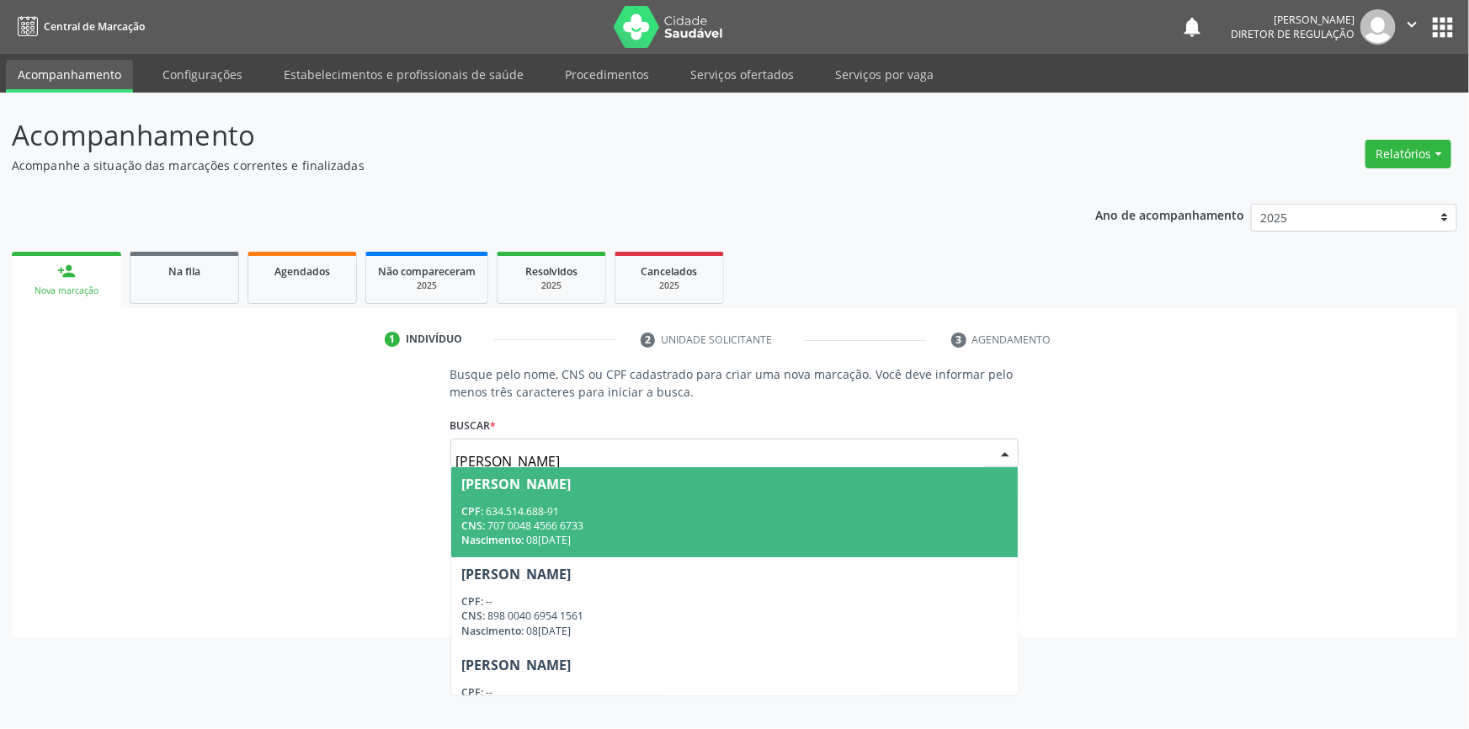
click at [679, 535] on div "Nascimento: 08/04/1949" at bounding box center [734, 540] width 547 height 14
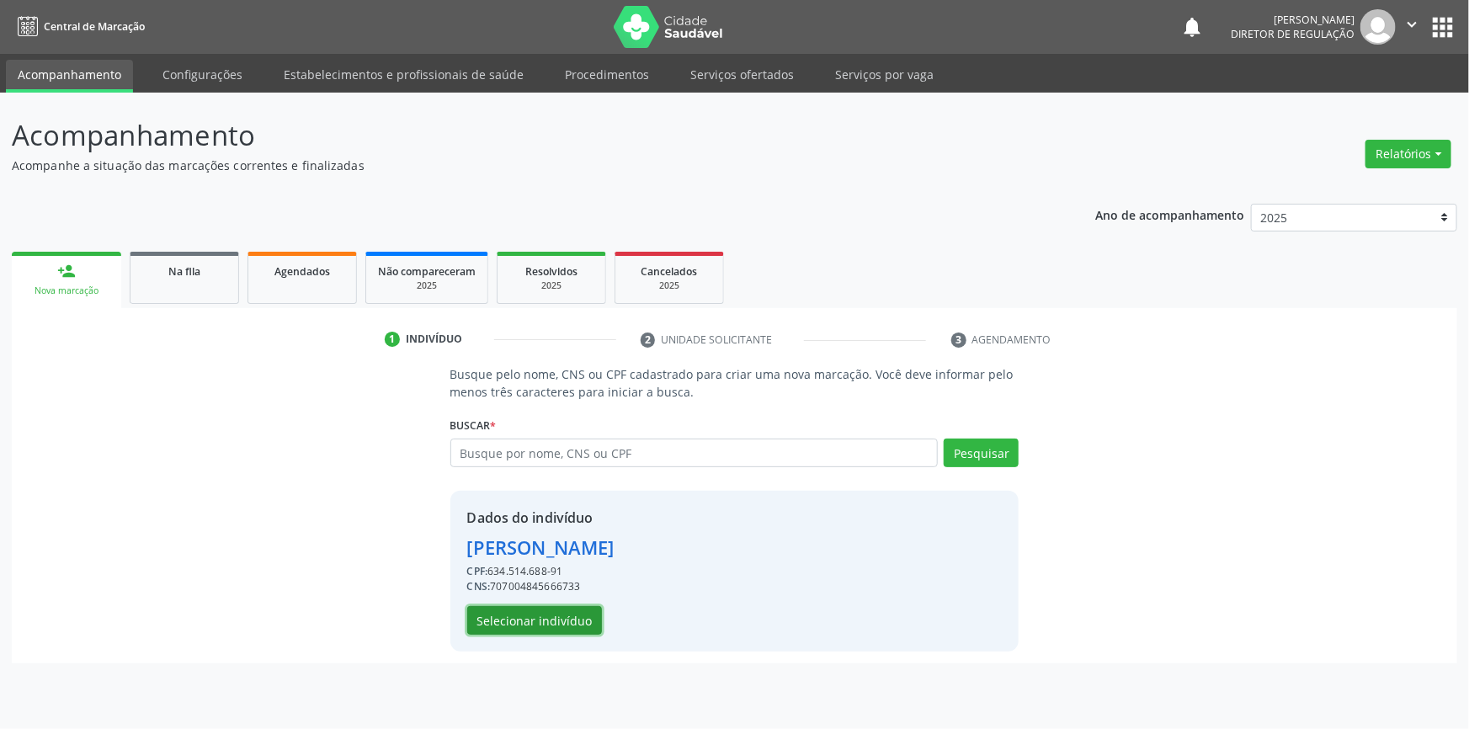
click at [574, 617] on button "Selecionar indivíduo" at bounding box center [534, 620] width 135 height 29
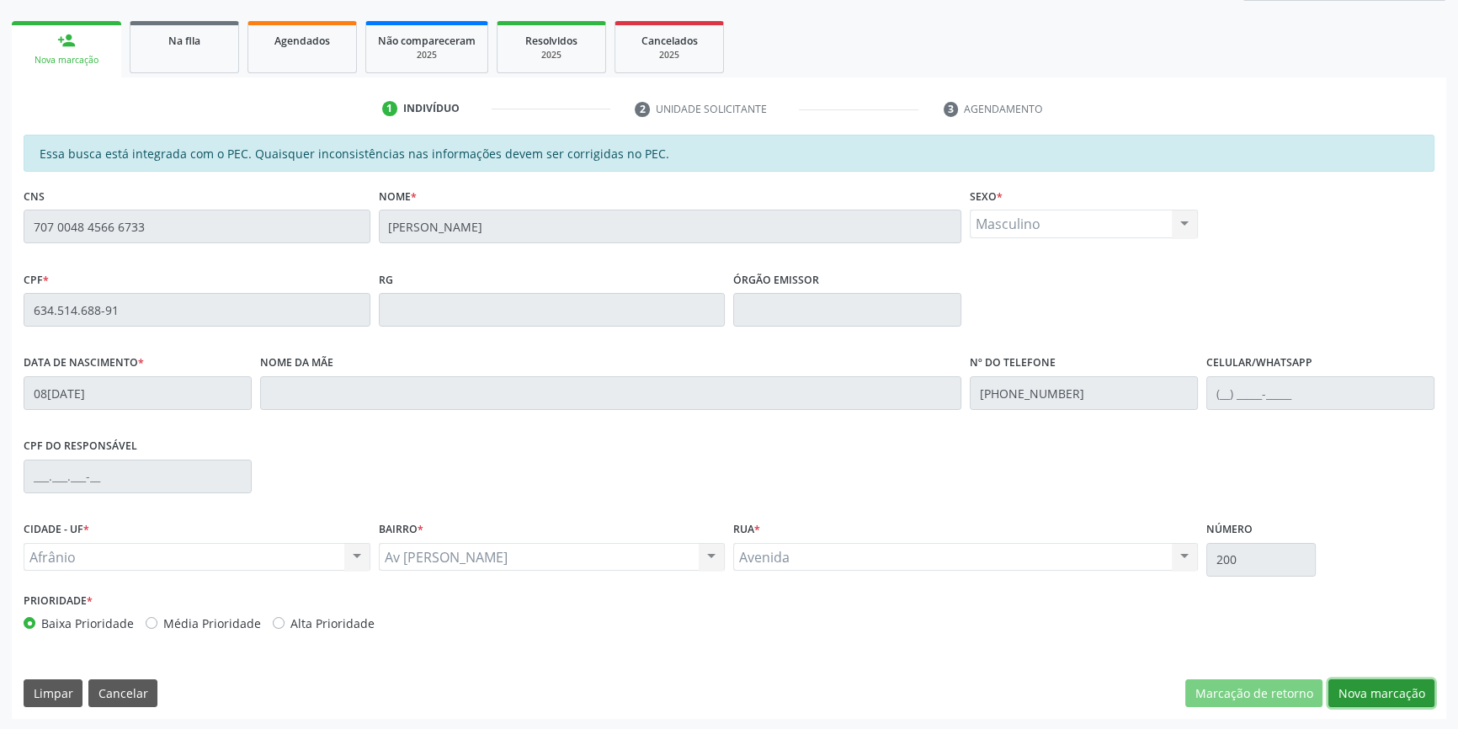
click at [1394, 695] on button "Nova marcação" at bounding box center [1381, 693] width 106 height 29
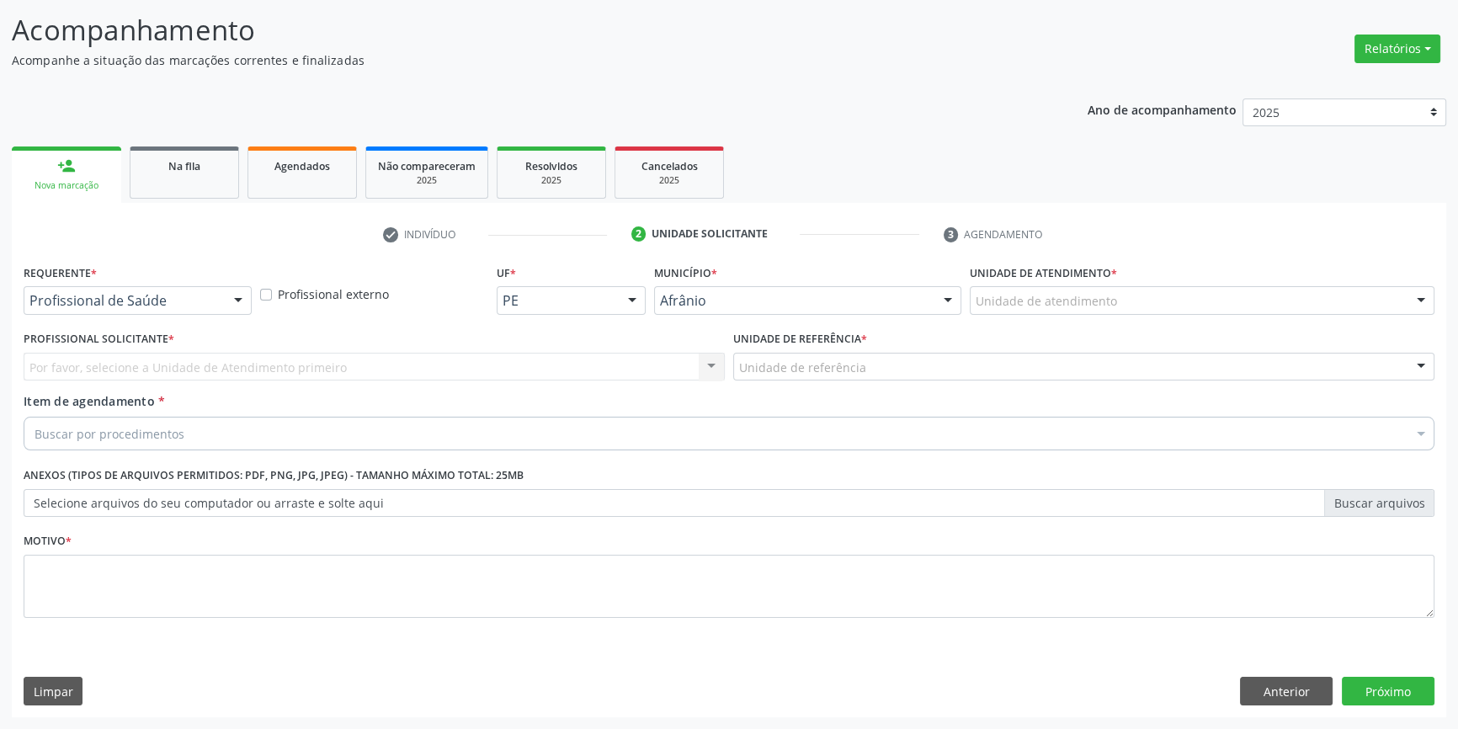
scroll to position [104, 0]
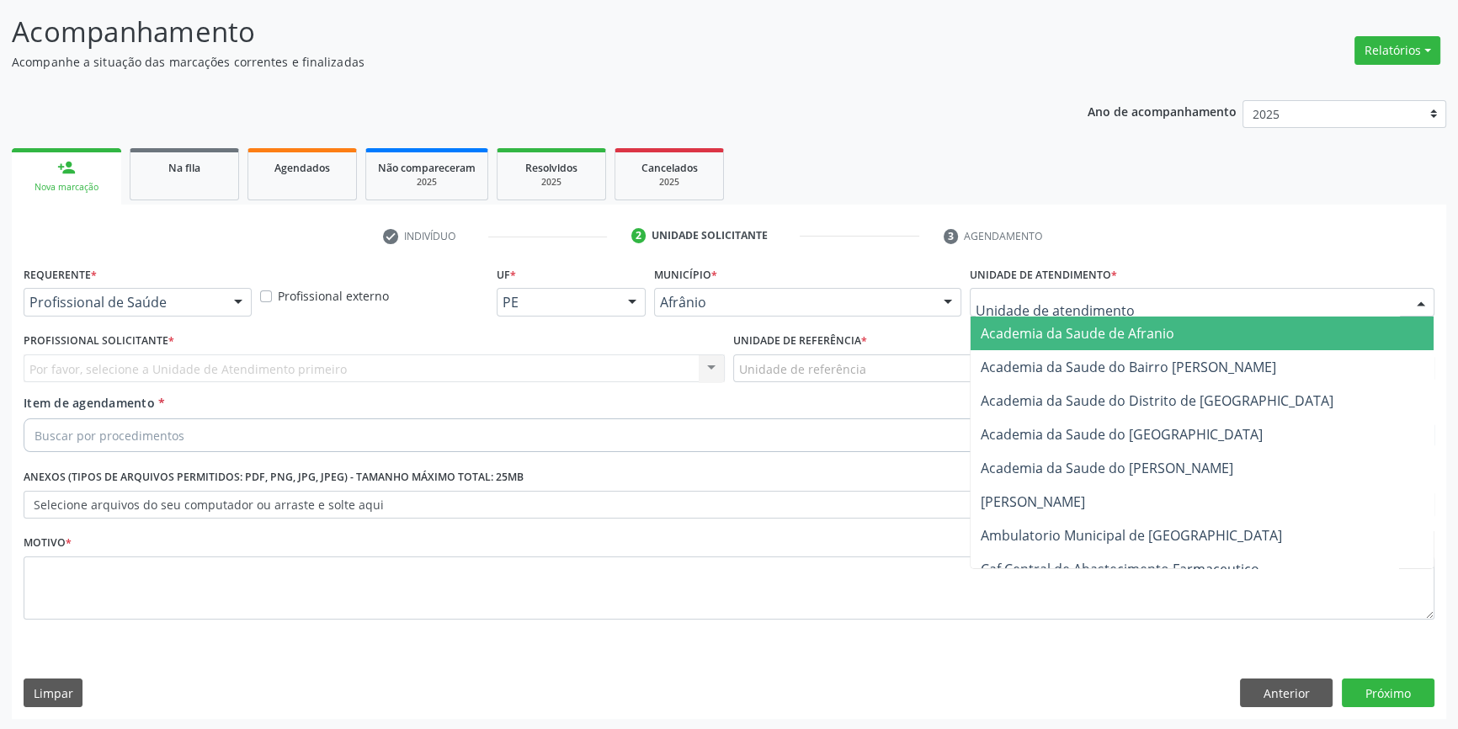
click at [1142, 311] on div at bounding box center [1202, 302] width 465 height 29
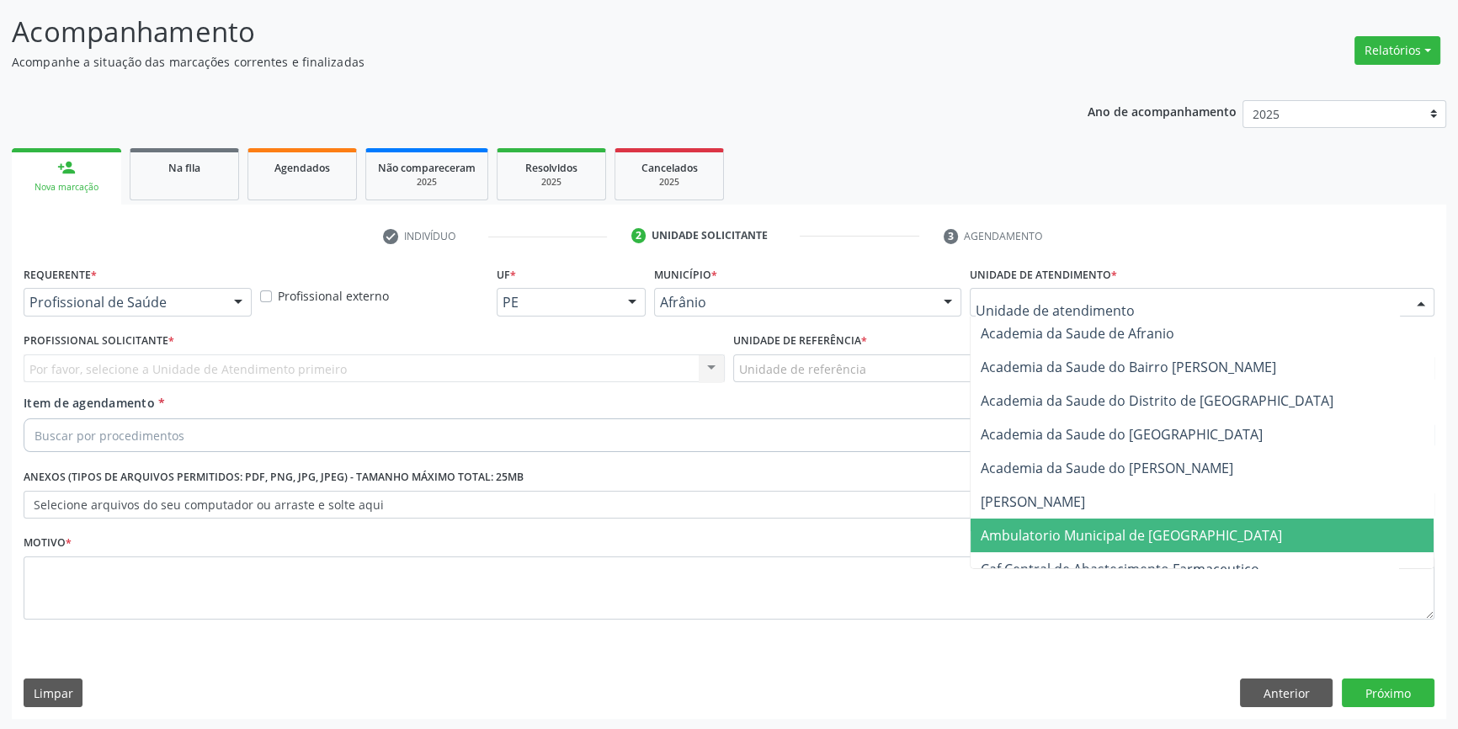
click at [1115, 529] on span "Ambulatorio Municipal de [GEOGRAPHIC_DATA]" at bounding box center [1131, 535] width 301 height 19
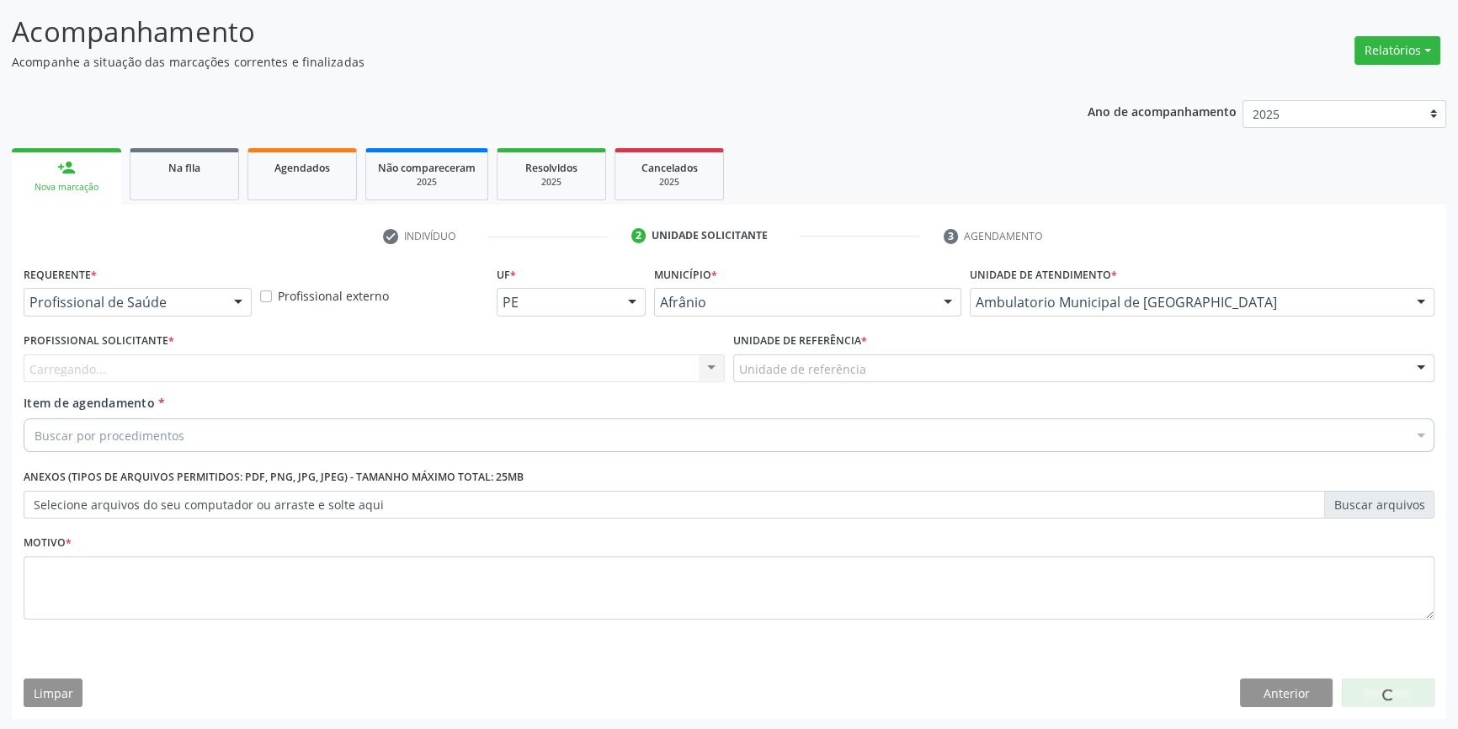
click at [871, 368] on div "Unidade de referência" at bounding box center [1083, 368] width 701 height 29
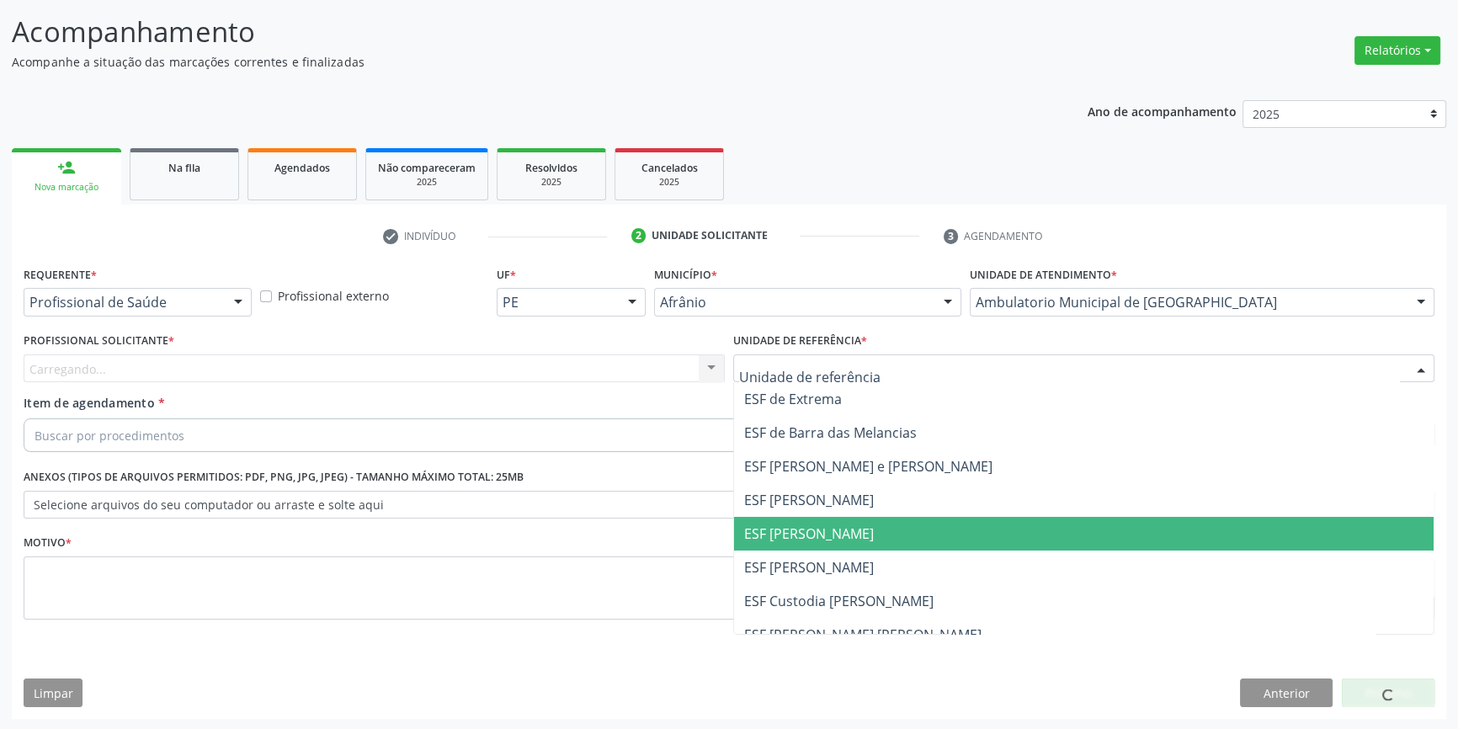
click at [867, 533] on span "ESF [PERSON_NAME]" at bounding box center [1084, 534] width 700 height 34
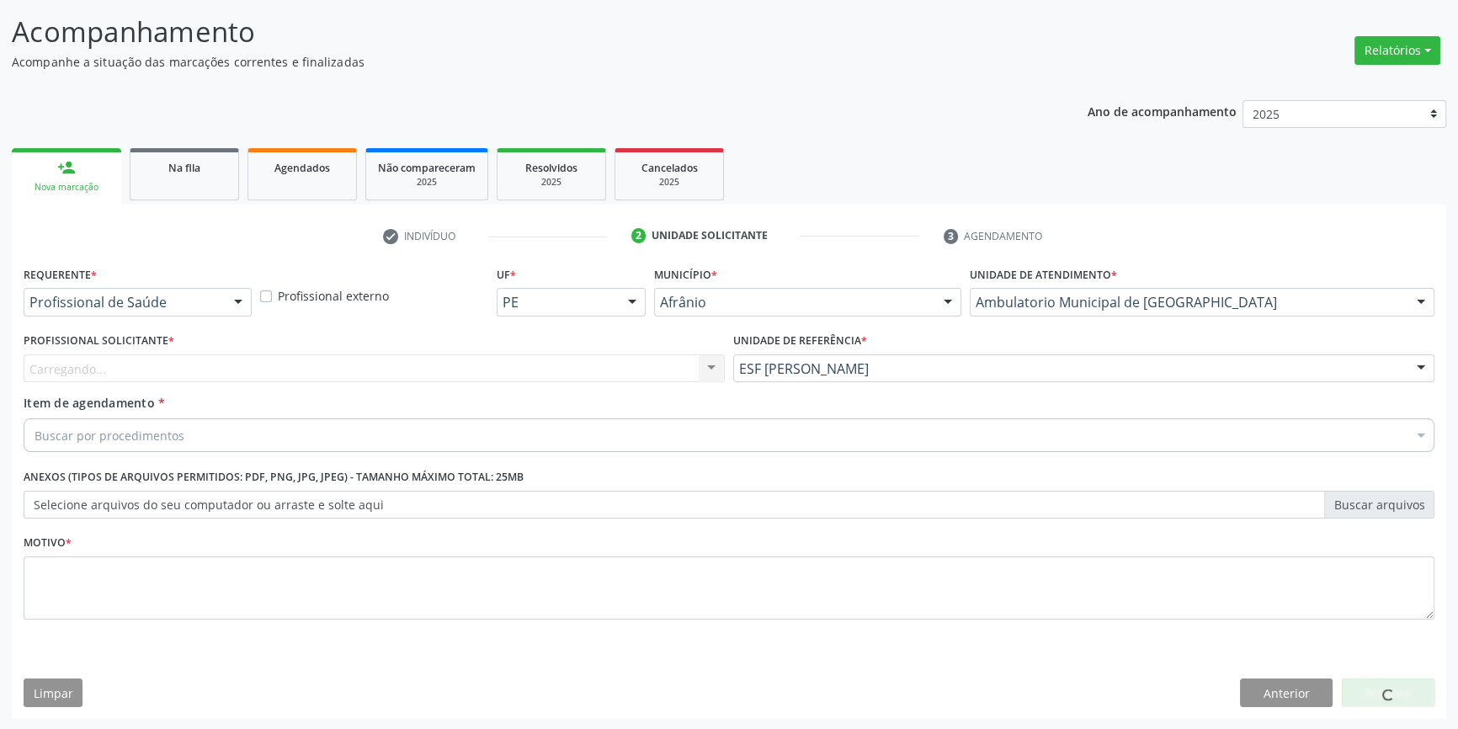
click at [518, 374] on div "Carregando... Nenhum resultado encontrado para: " " Não há nenhuma opção para s…" at bounding box center [374, 368] width 701 height 29
click at [498, 377] on div "Profissional solicitante" at bounding box center [374, 368] width 701 height 29
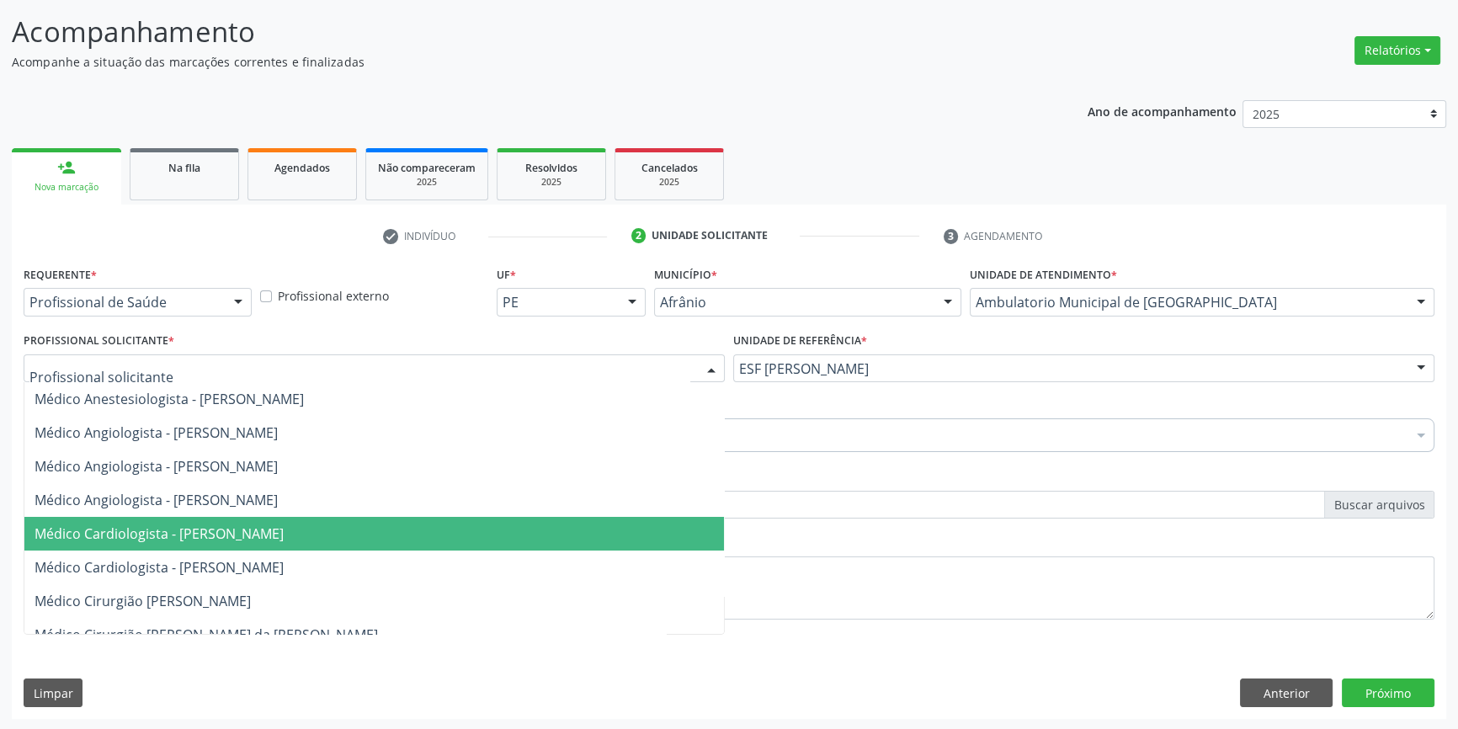
click at [295, 541] on span "Médico Cardiologista - [PERSON_NAME]" at bounding box center [374, 534] width 700 height 34
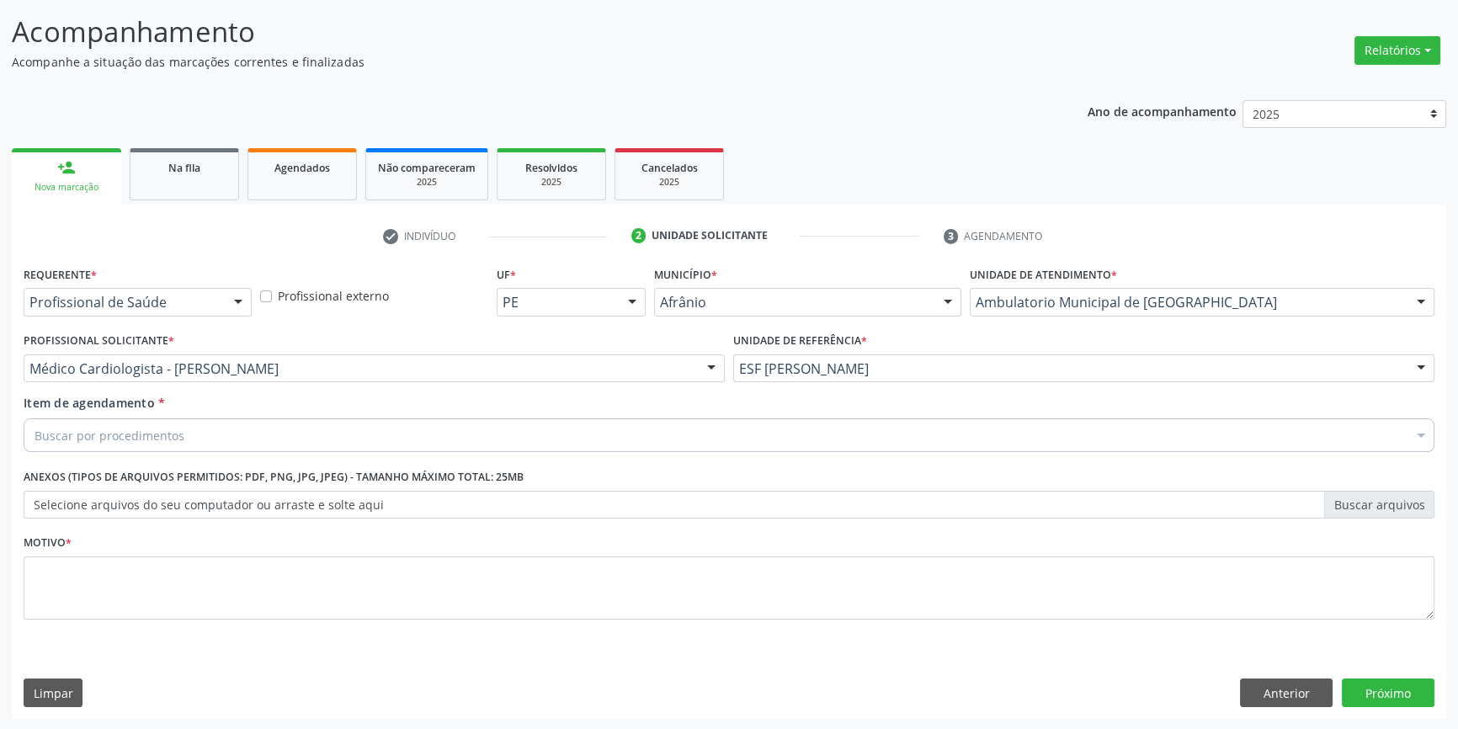
click at [222, 438] on div "Buscar por procedimentos" at bounding box center [729, 435] width 1411 height 34
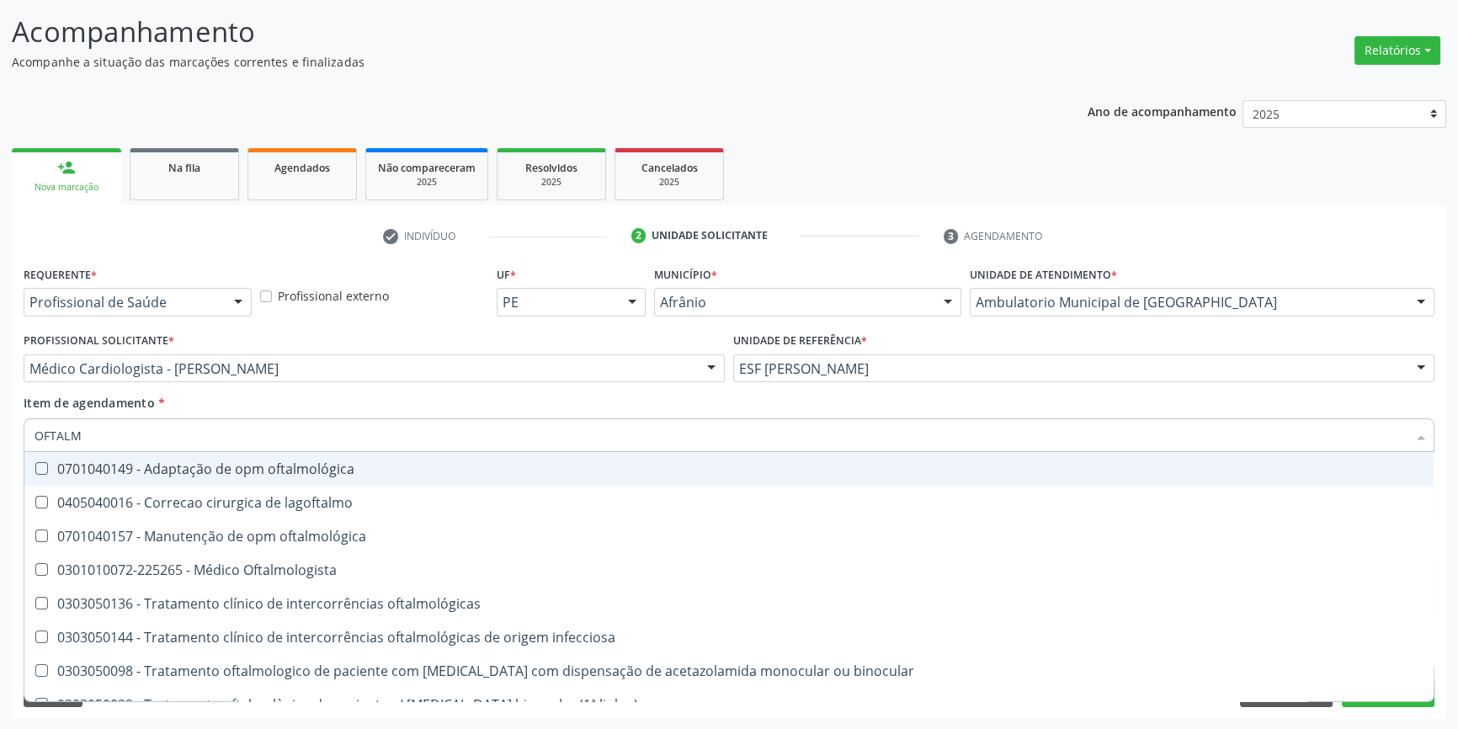
type input "OFTALMO"
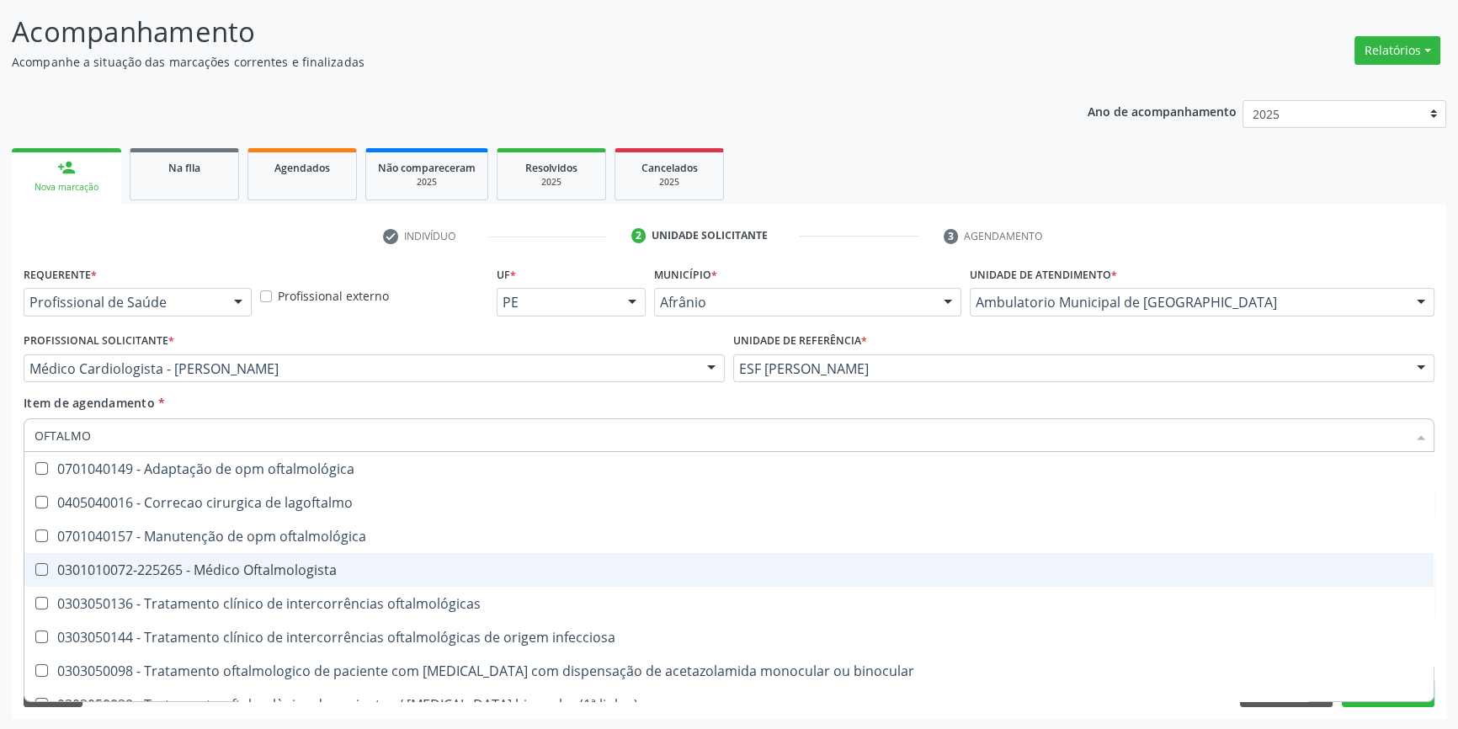
click at [254, 567] on div "0301010072-225265 - Médico Oftalmologista" at bounding box center [729, 569] width 1389 height 13
checkbox Oftalmologista "true"
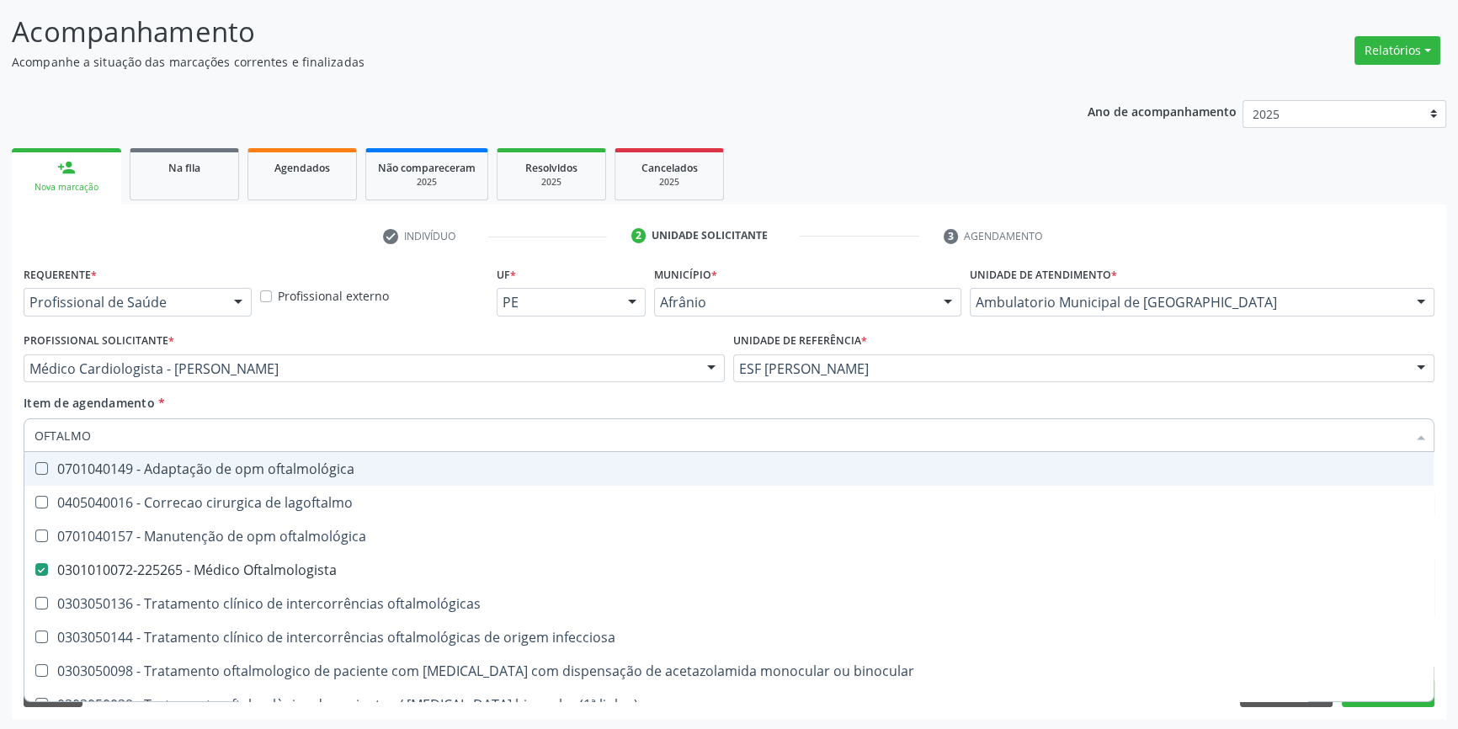
click at [265, 388] on div "Profissional Solicitante * Médico Cardiologista - Alysson Rodrigo Ferreira Cava…" at bounding box center [374, 361] width 710 height 66
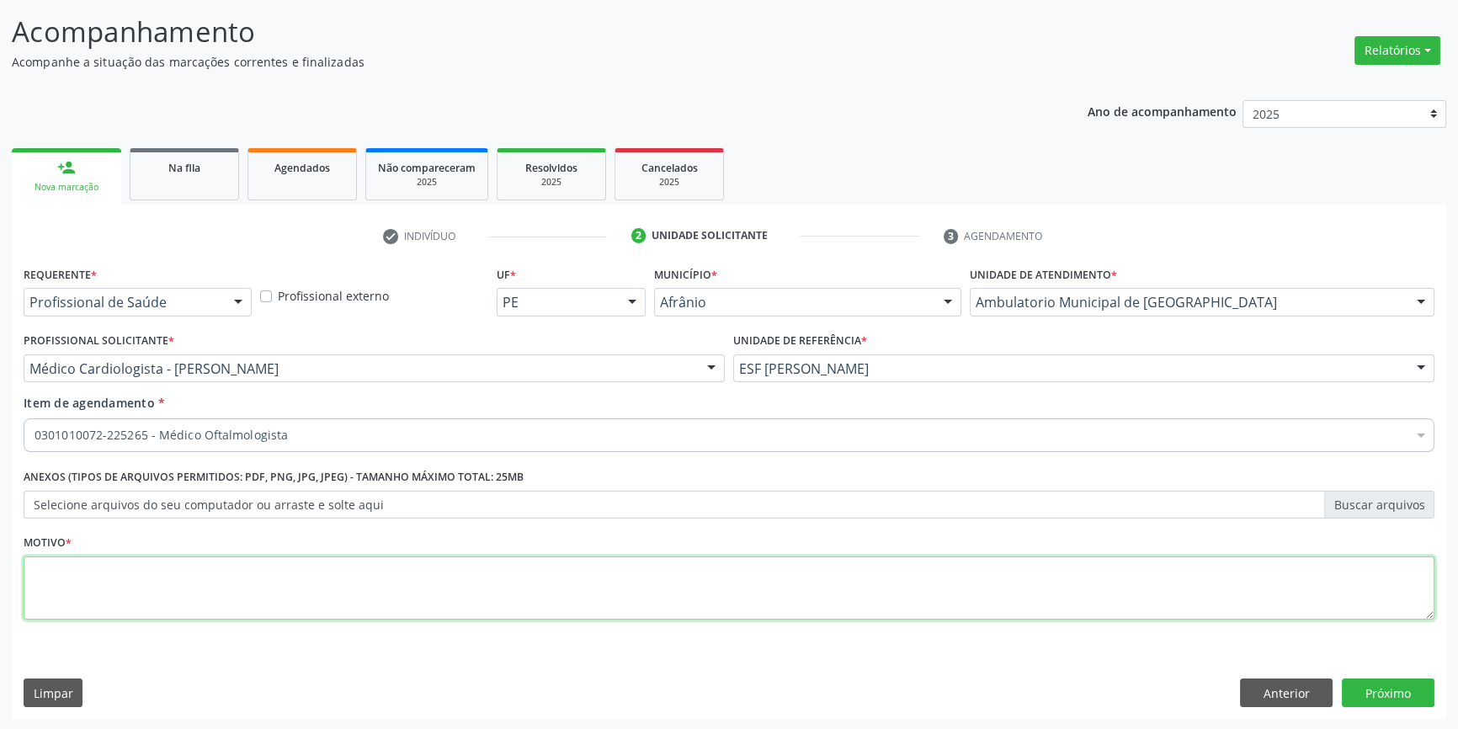
click at [210, 565] on textarea at bounding box center [729, 588] width 1411 height 64
type textarea "TRANSCRIÇÃO"
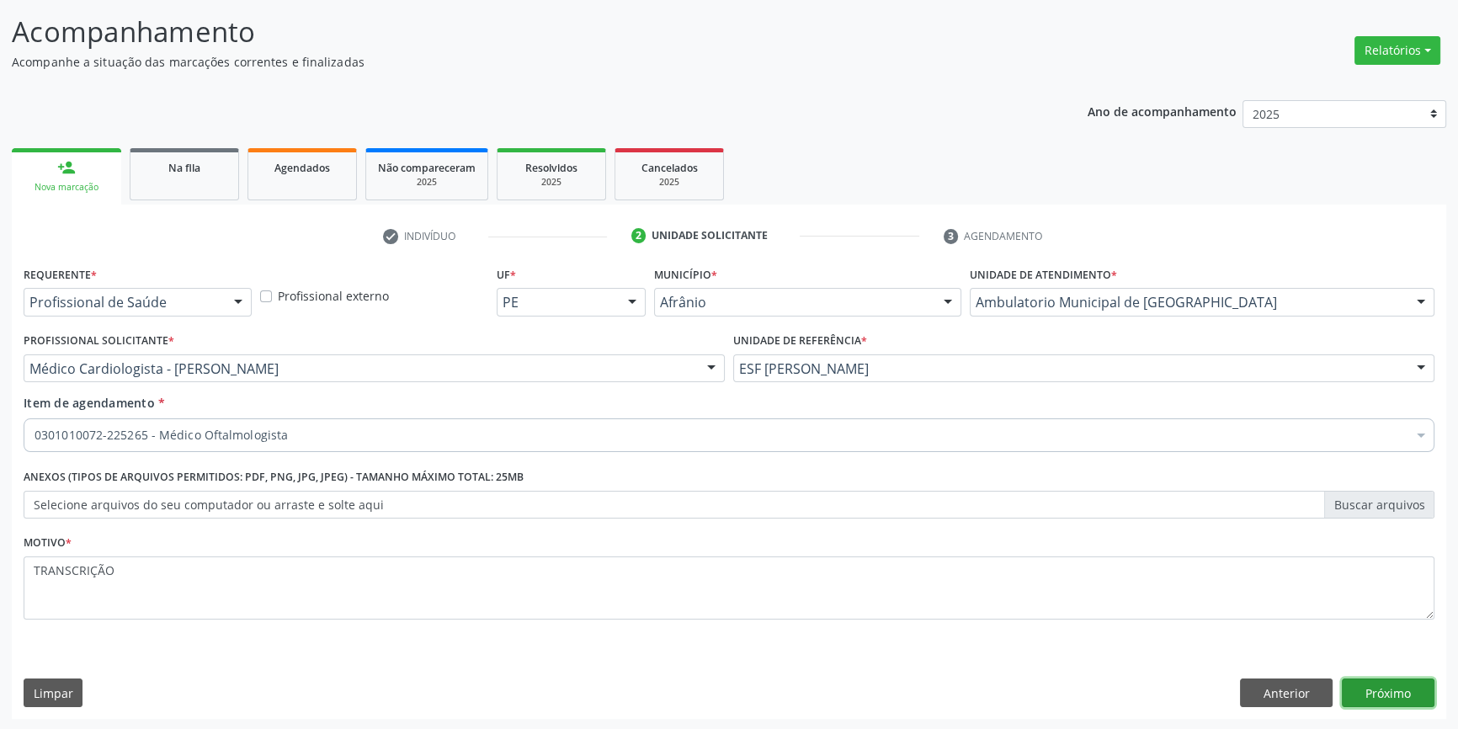
click at [1414, 689] on button "Próximo" at bounding box center [1388, 693] width 93 height 29
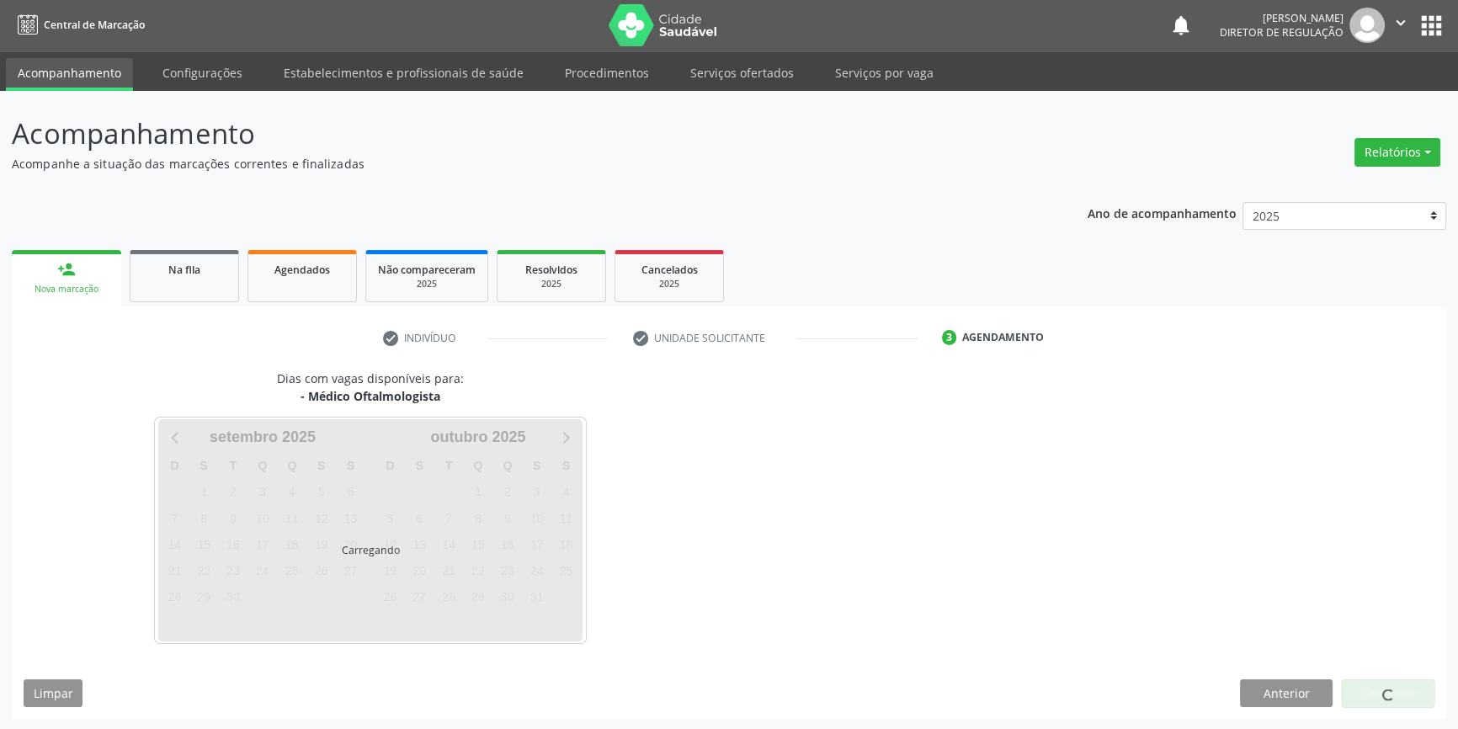
scroll to position [51, 0]
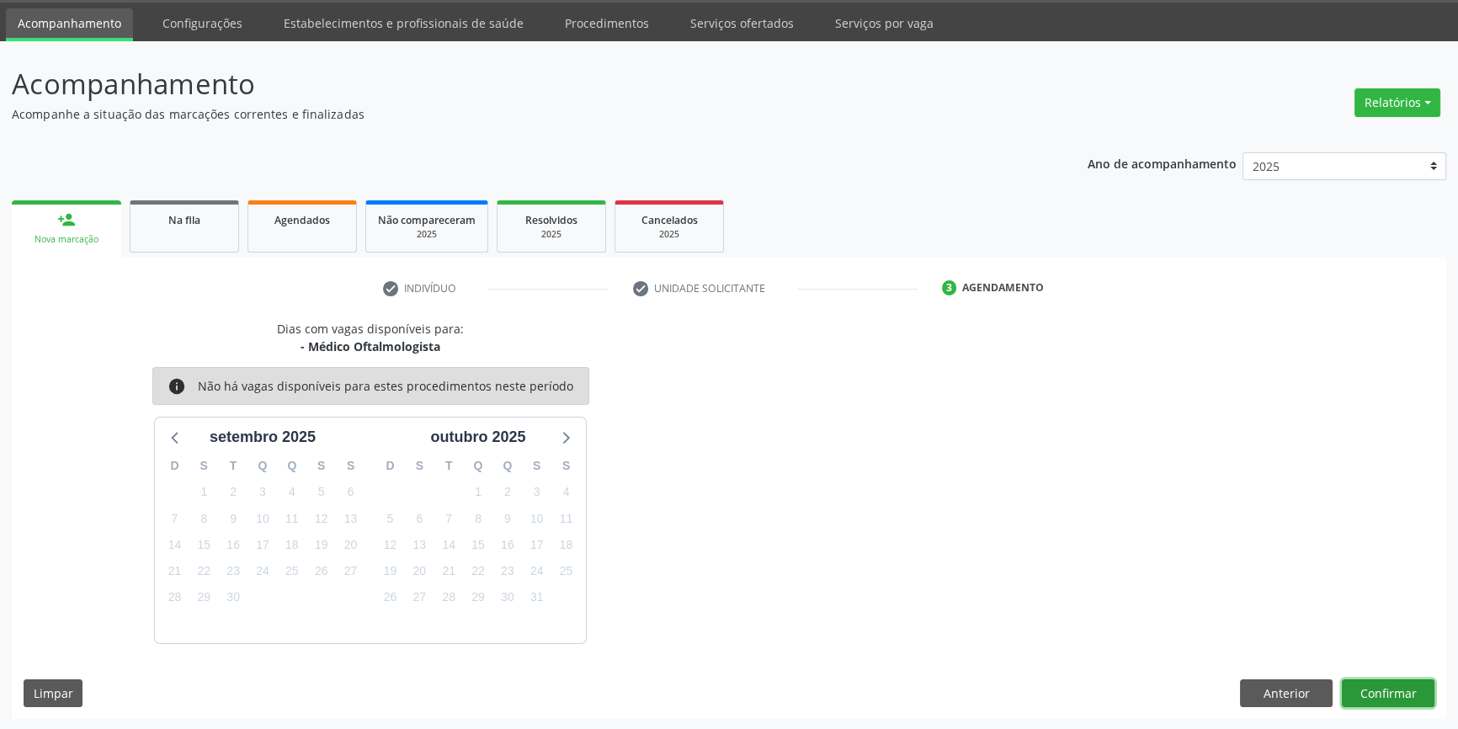
click at [1409, 693] on button "Confirmar" at bounding box center [1388, 693] width 93 height 29
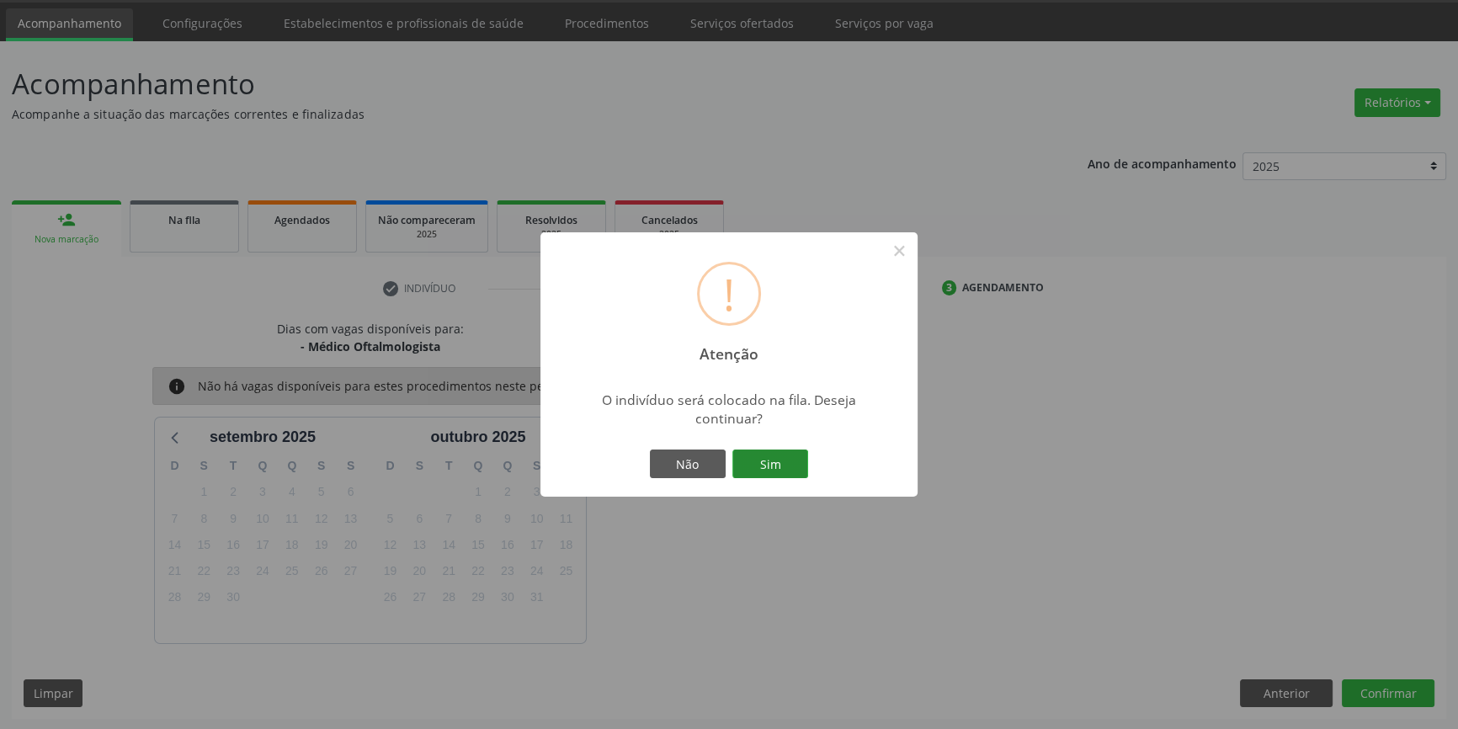
click at [784, 455] on button "Sim" at bounding box center [770, 464] width 76 height 29
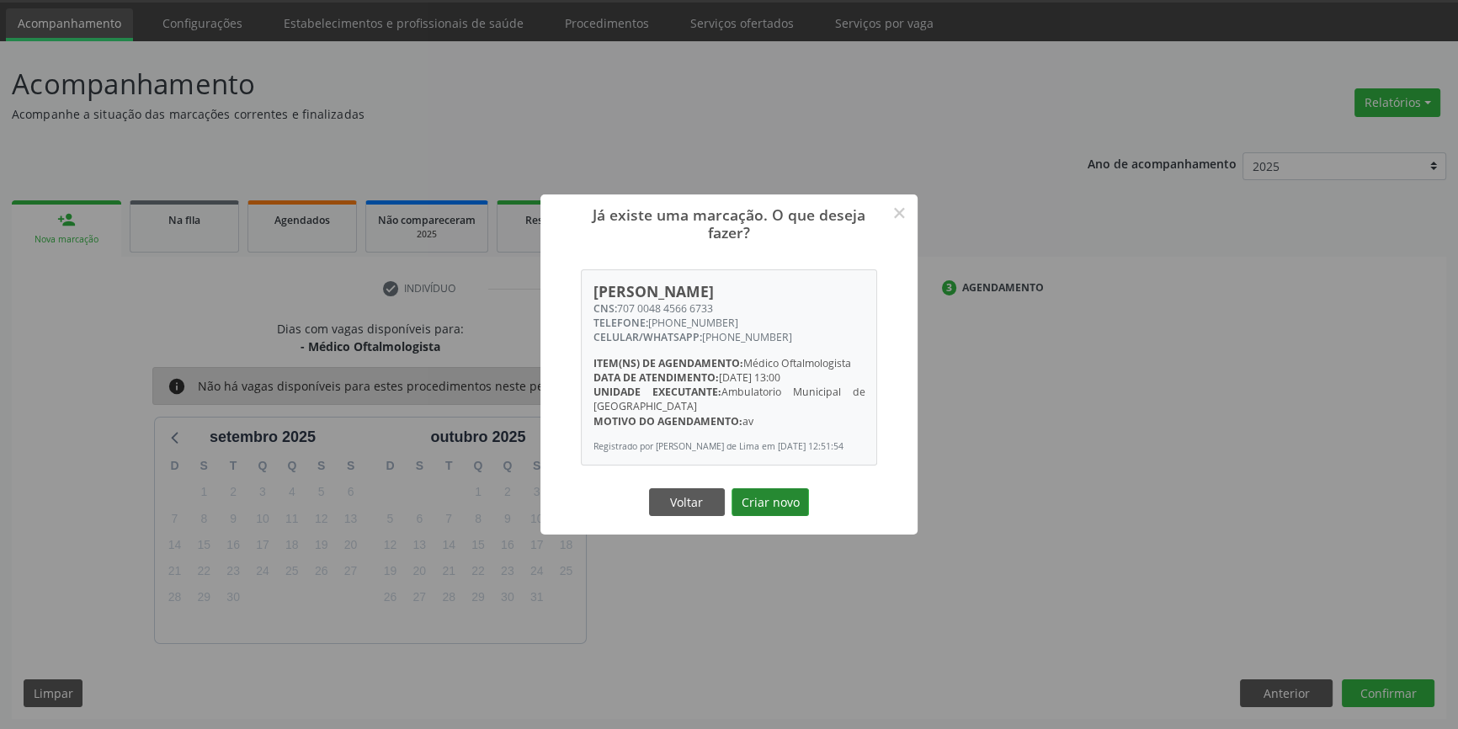
click at [780, 509] on button "Criar novo" at bounding box center [770, 502] width 77 height 29
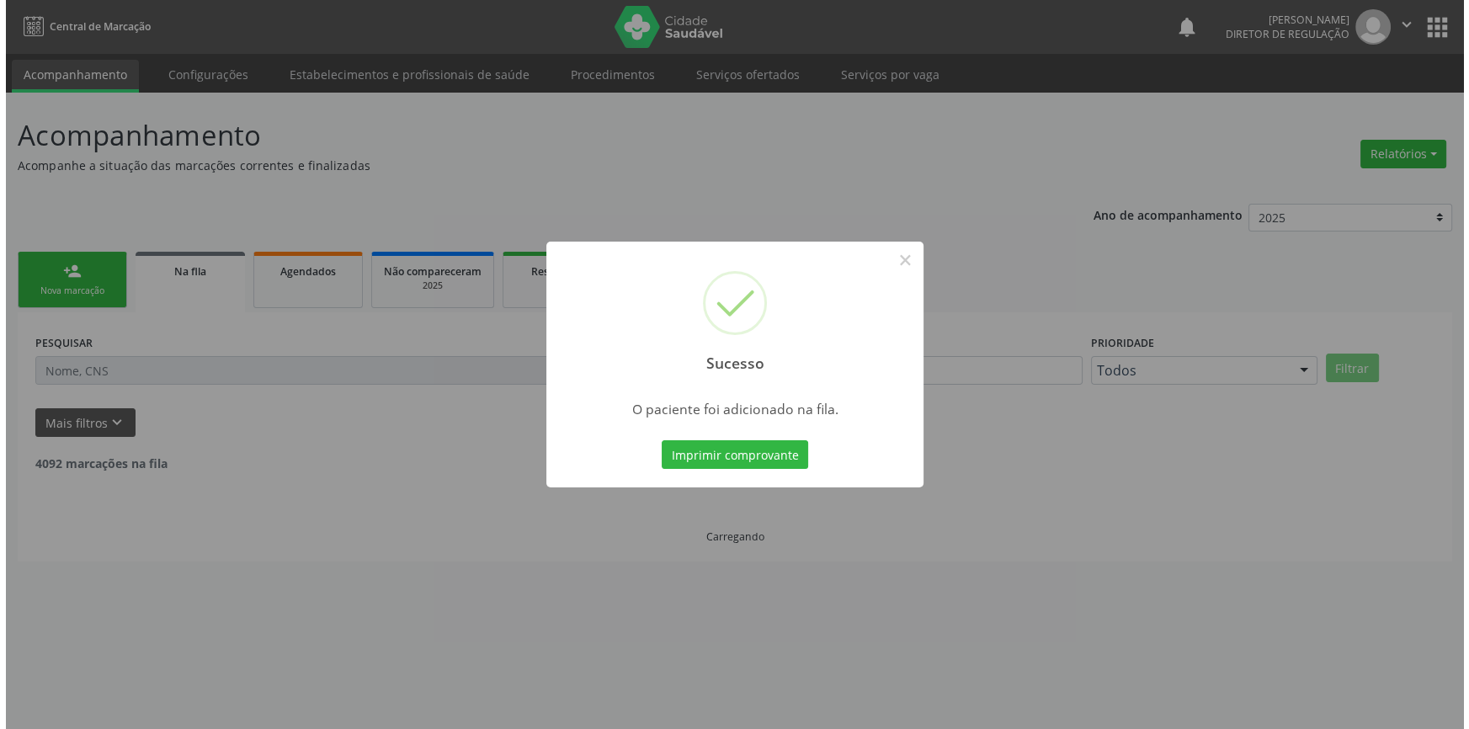
scroll to position [0, 0]
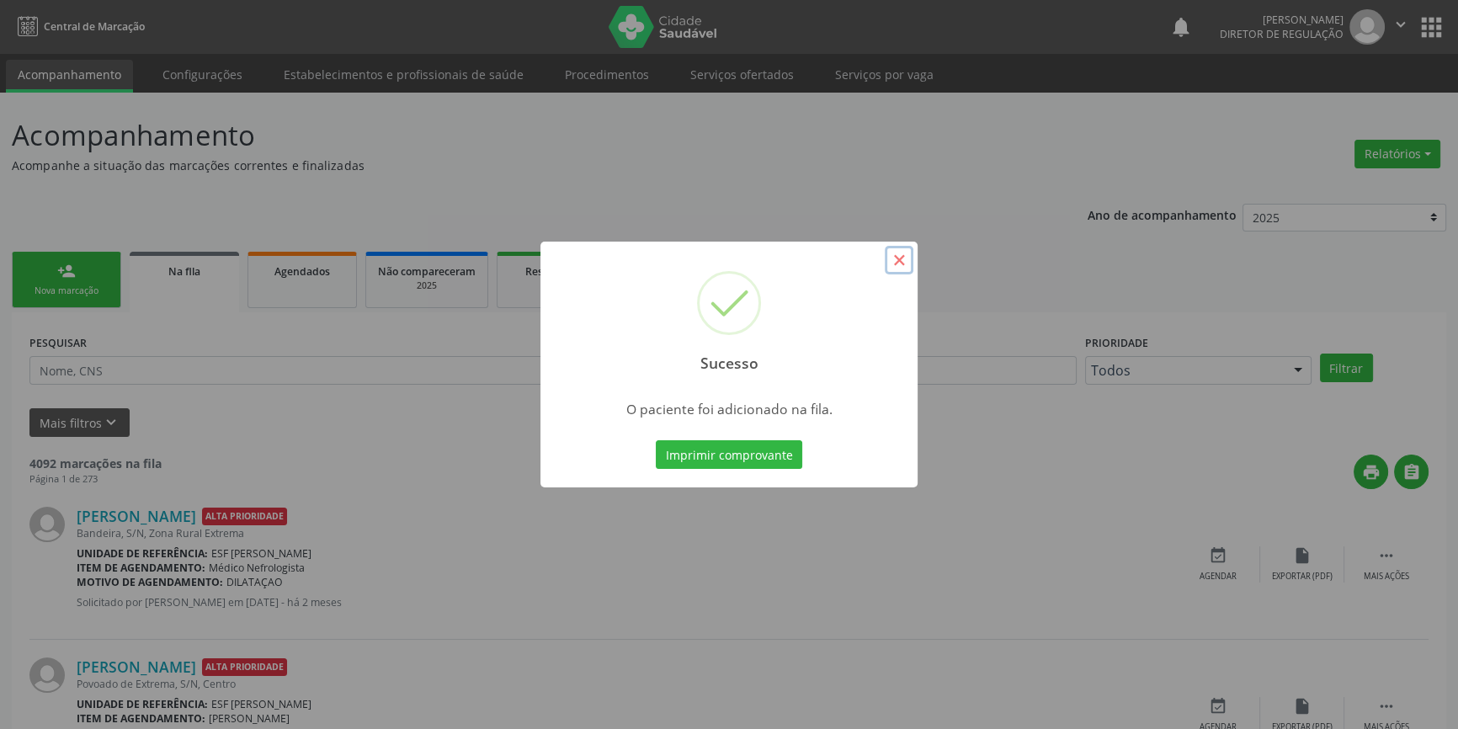
click at [906, 261] on button "×" at bounding box center [899, 260] width 29 height 29
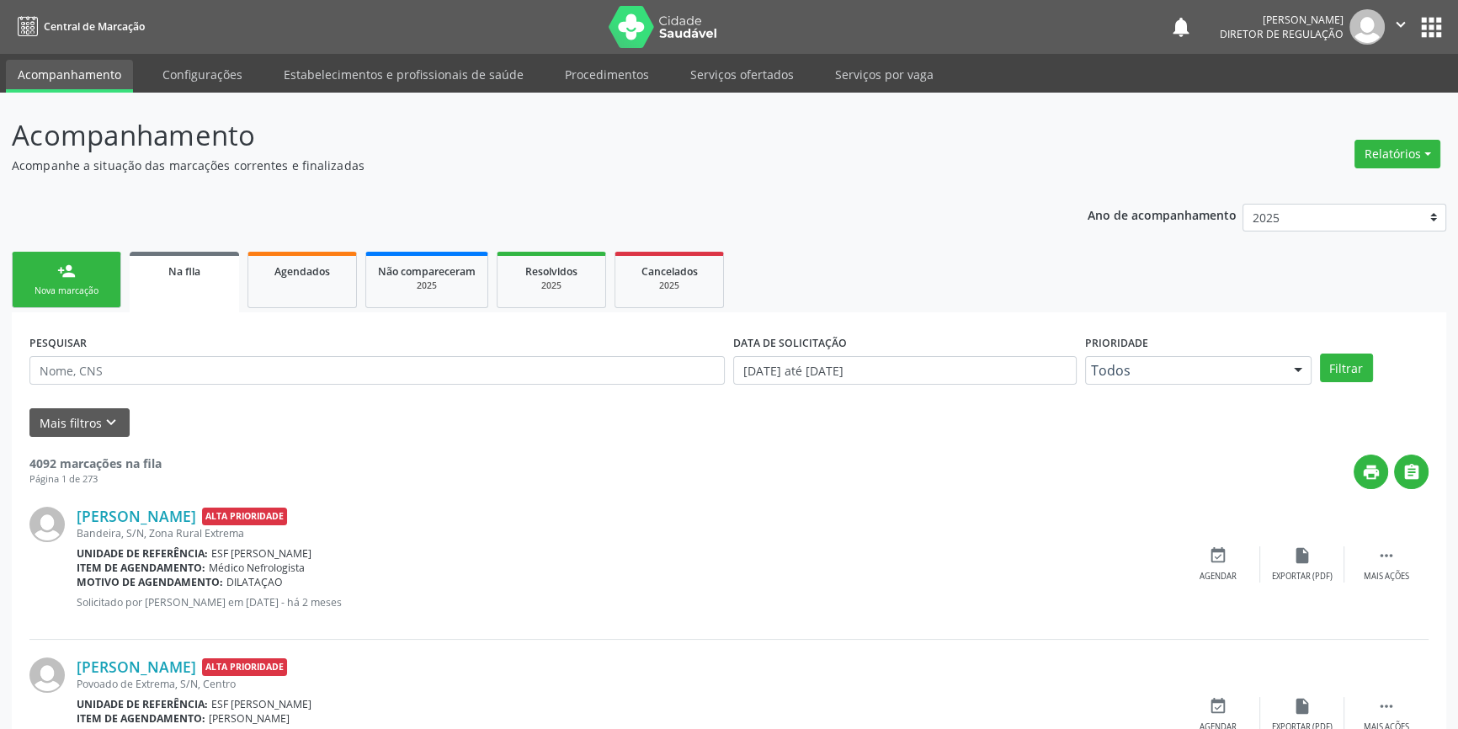
click at [49, 282] on link "person_add Nova marcação" at bounding box center [66, 280] width 109 height 56
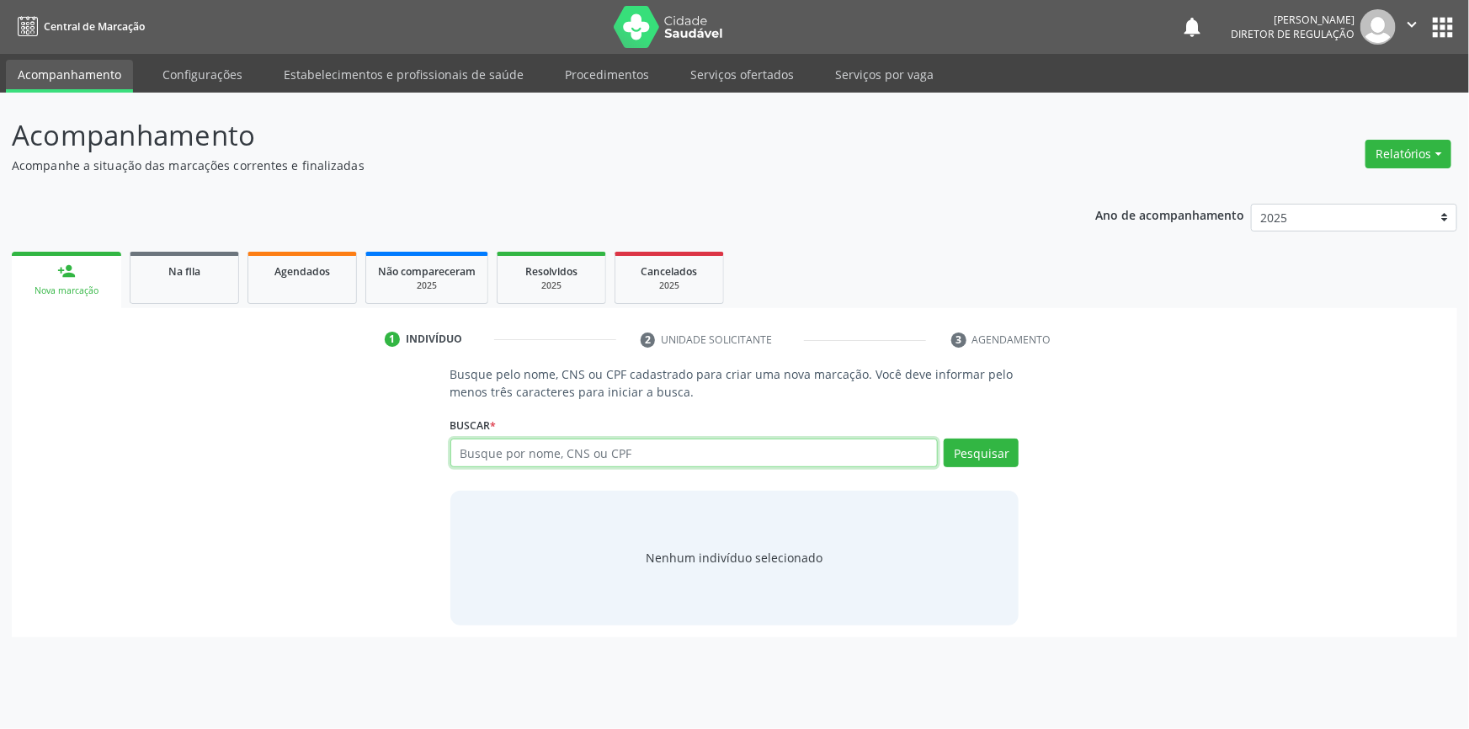
click at [526, 446] on input "text" at bounding box center [694, 453] width 488 height 29
type input "700006422601209"
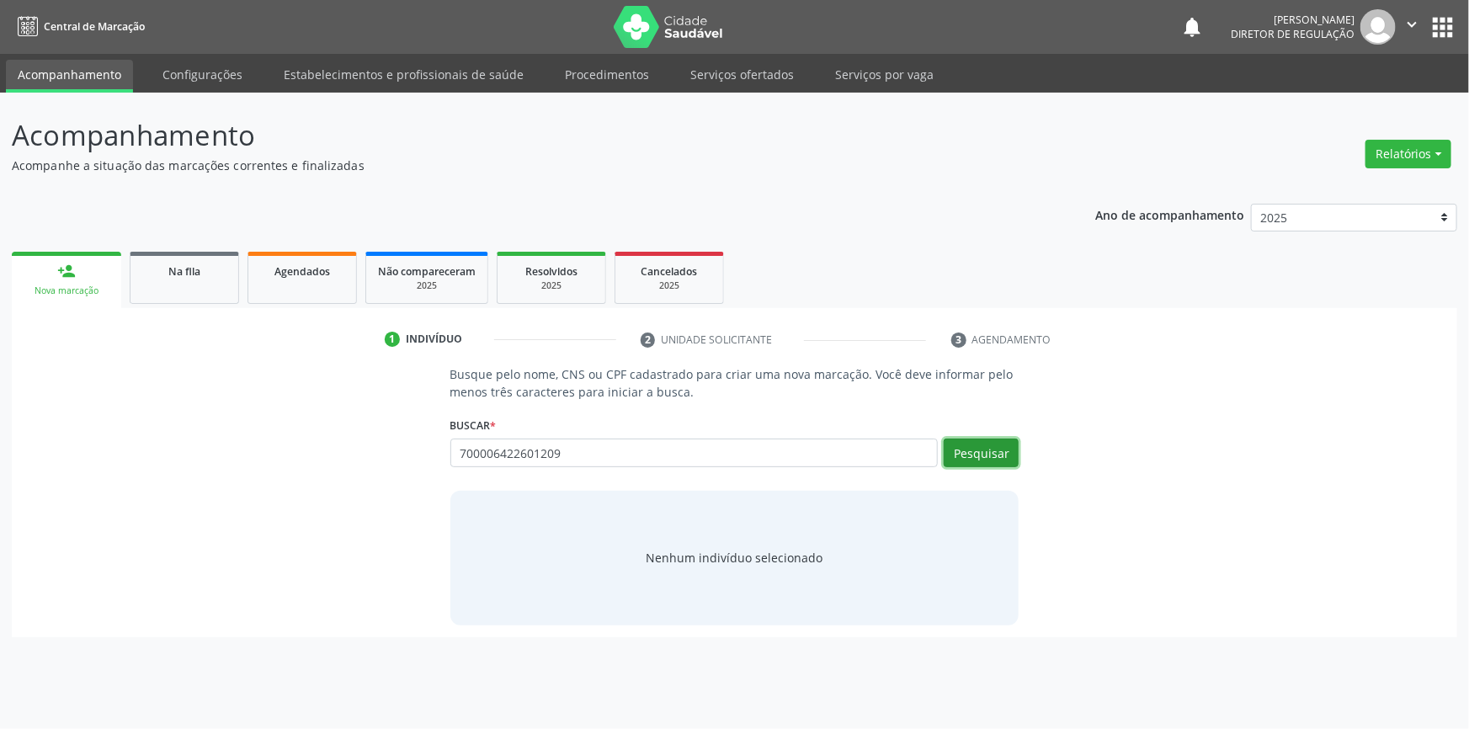
click at [999, 456] on button "Pesquisar" at bounding box center [981, 453] width 75 height 29
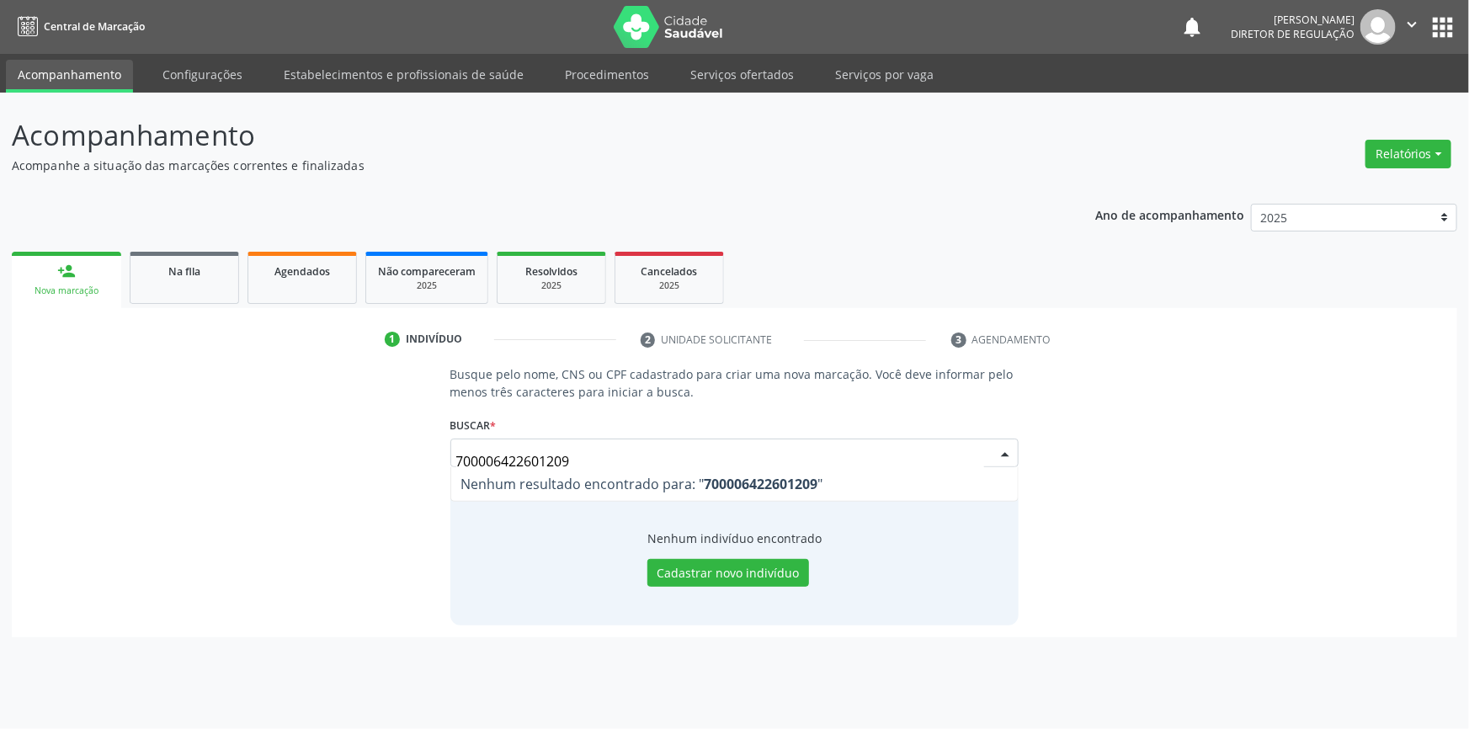
drag, startPoint x: 716, startPoint y: 445, endPoint x: 317, endPoint y: 447, distance: 398.2
click at [317, 447] on div "Busque pelo nome, CNS ou CPF cadastrado para criar uma nova marcação. Você deve…" at bounding box center [735, 494] width 1422 height 259
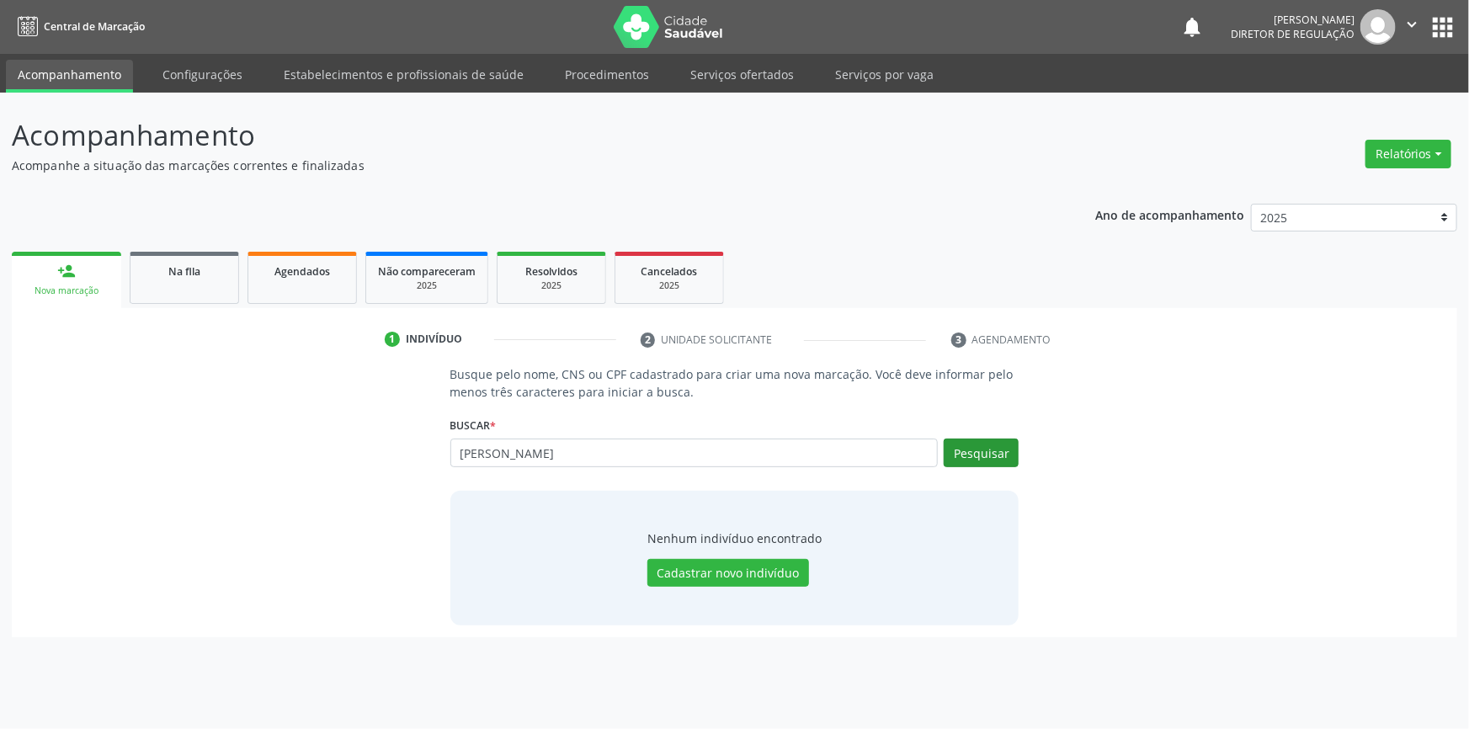
type input "MARIA DA CONCEIÇÃO"
click at [993, 455] on button "Pesquisar" at bounding box center [981, 453] width 75 height 29
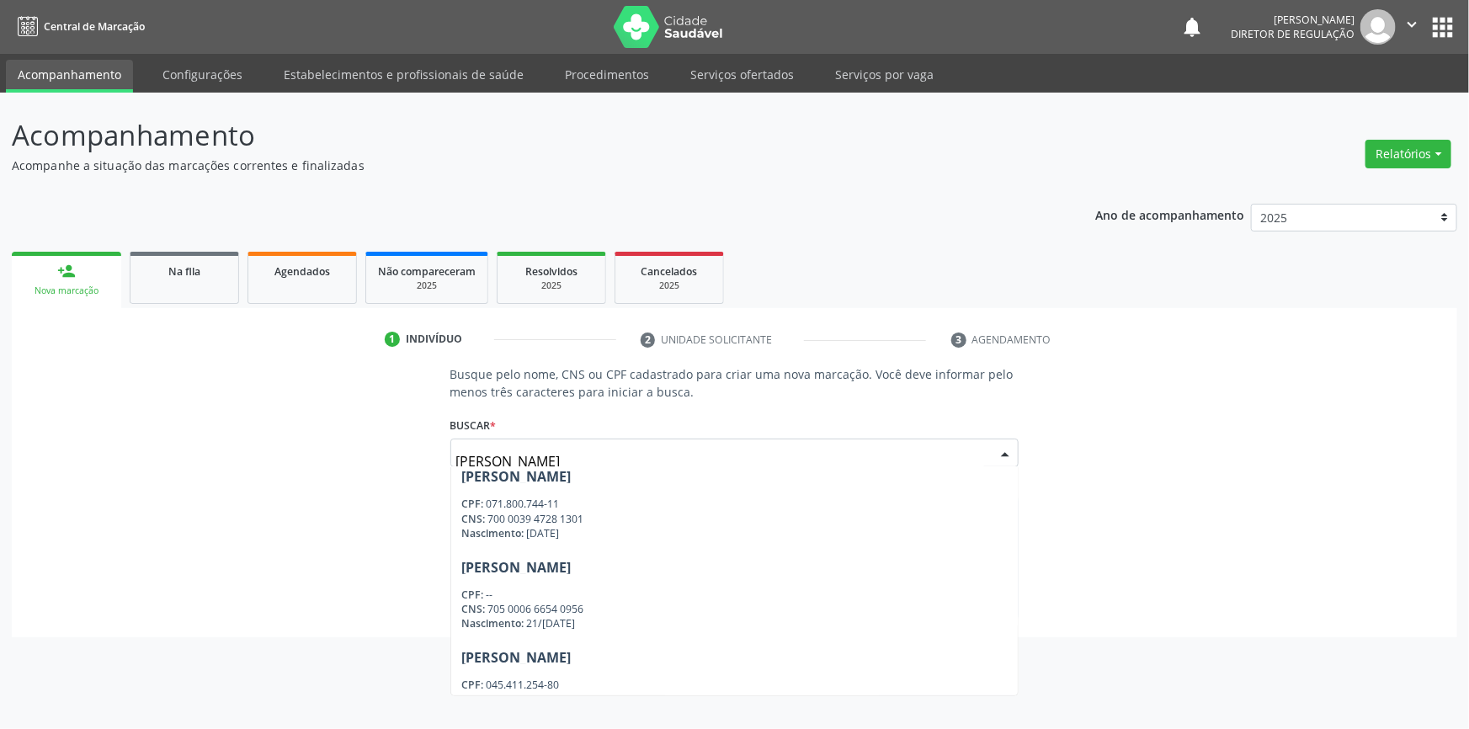
scroll to position [592, 0]
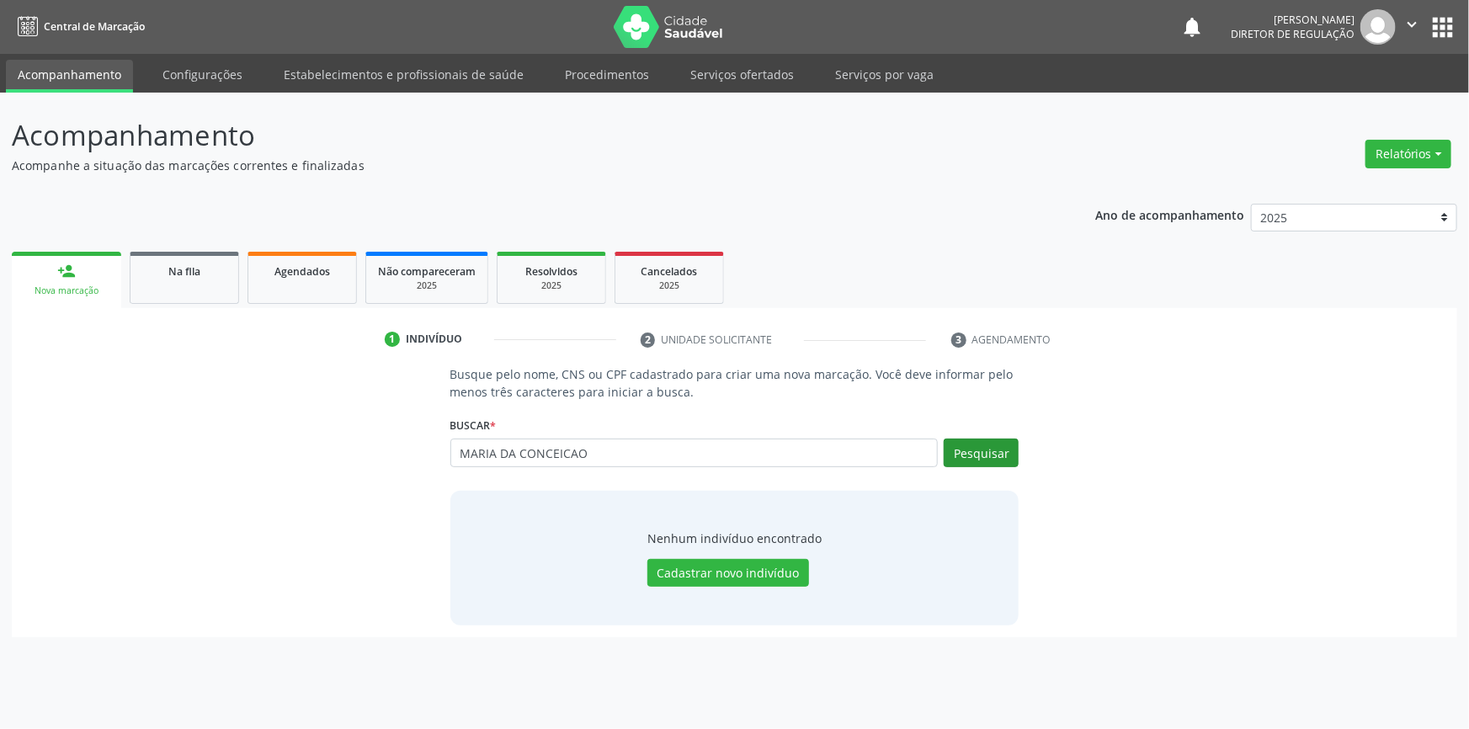
type input "MARIA DA CONCEICAO"
click at [974, 454] on button "Pesquisar" at bounding box center [981, 453] width 75 height 29
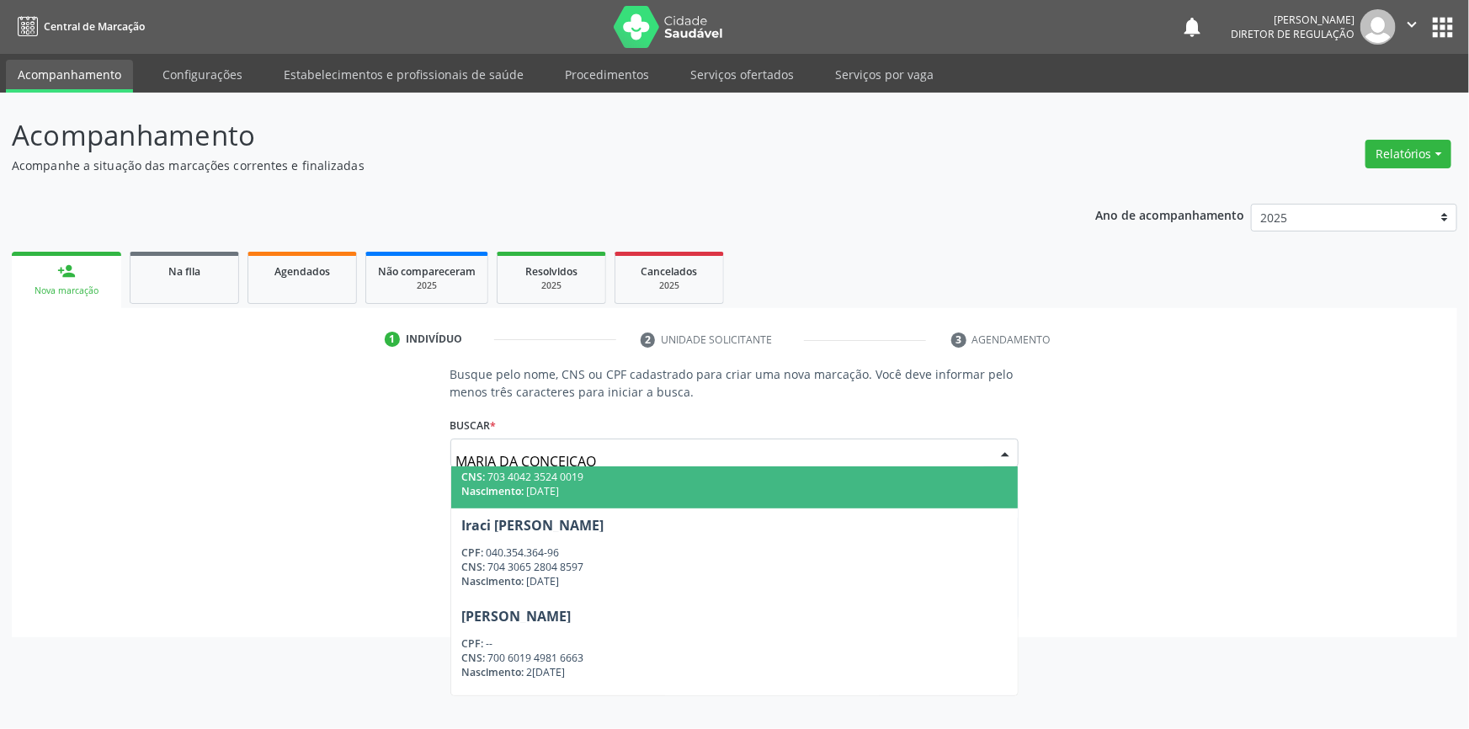
drag, startPoint x: 606, startPoint y: 452, endPoint x: 288, endPoint y: 456, distance: 318.2
click at [288, 456] on div "Busque pelo nome, CNS ou CPF cadastrado para criar uma nova marcação. Você deve…" at bounding box center [735, 494] width 1422 height 259
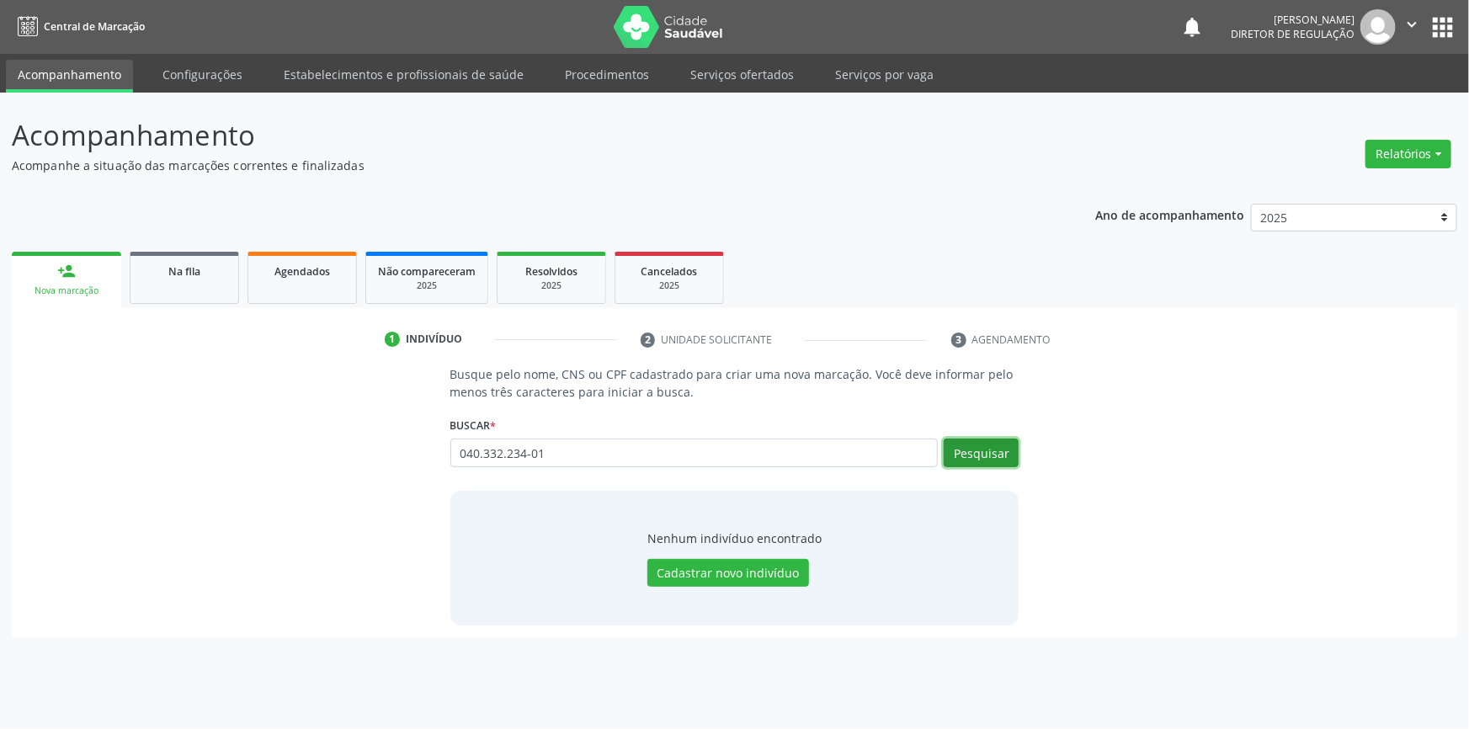
click at [993, 445] on button "Pesquisar" at bounding box center [981, 453] width 75 height 29
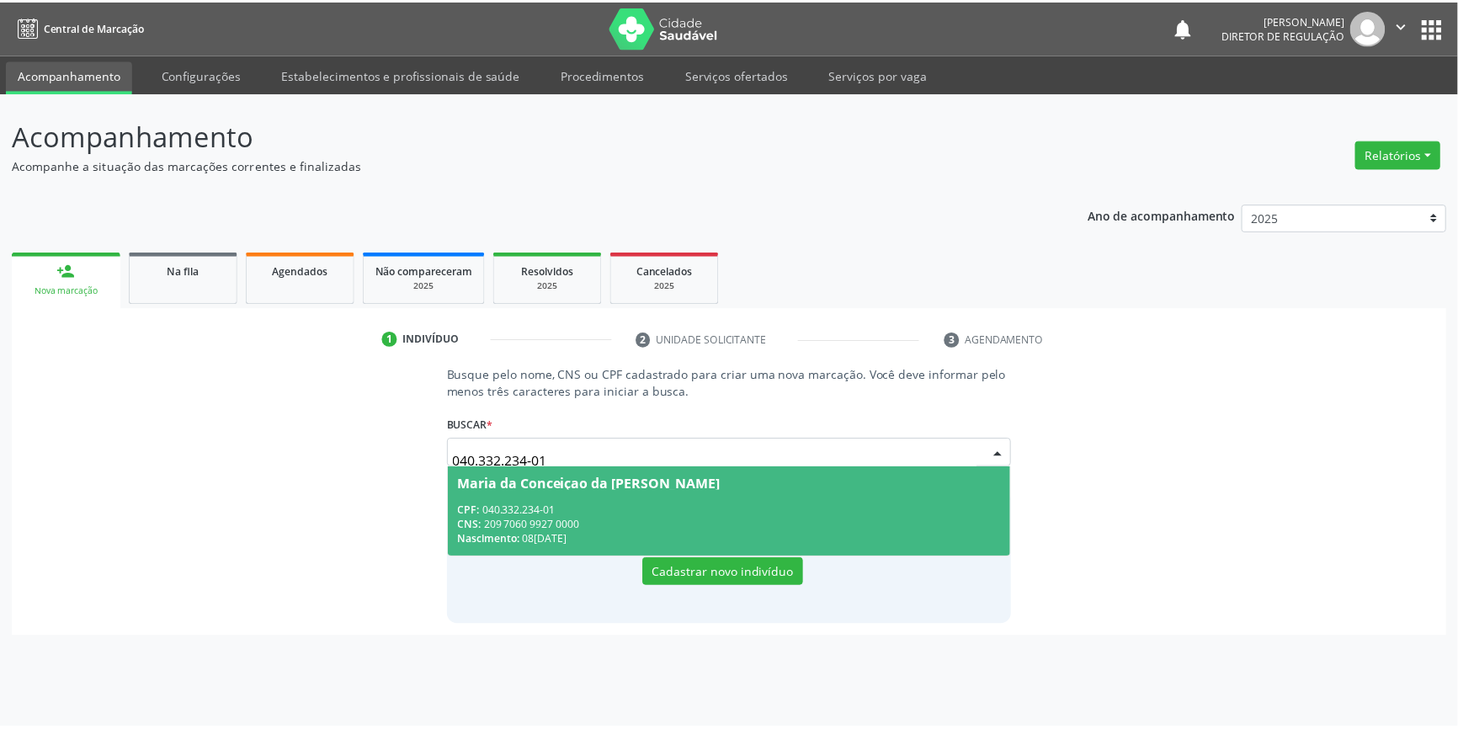
scroll to position [0, 0]
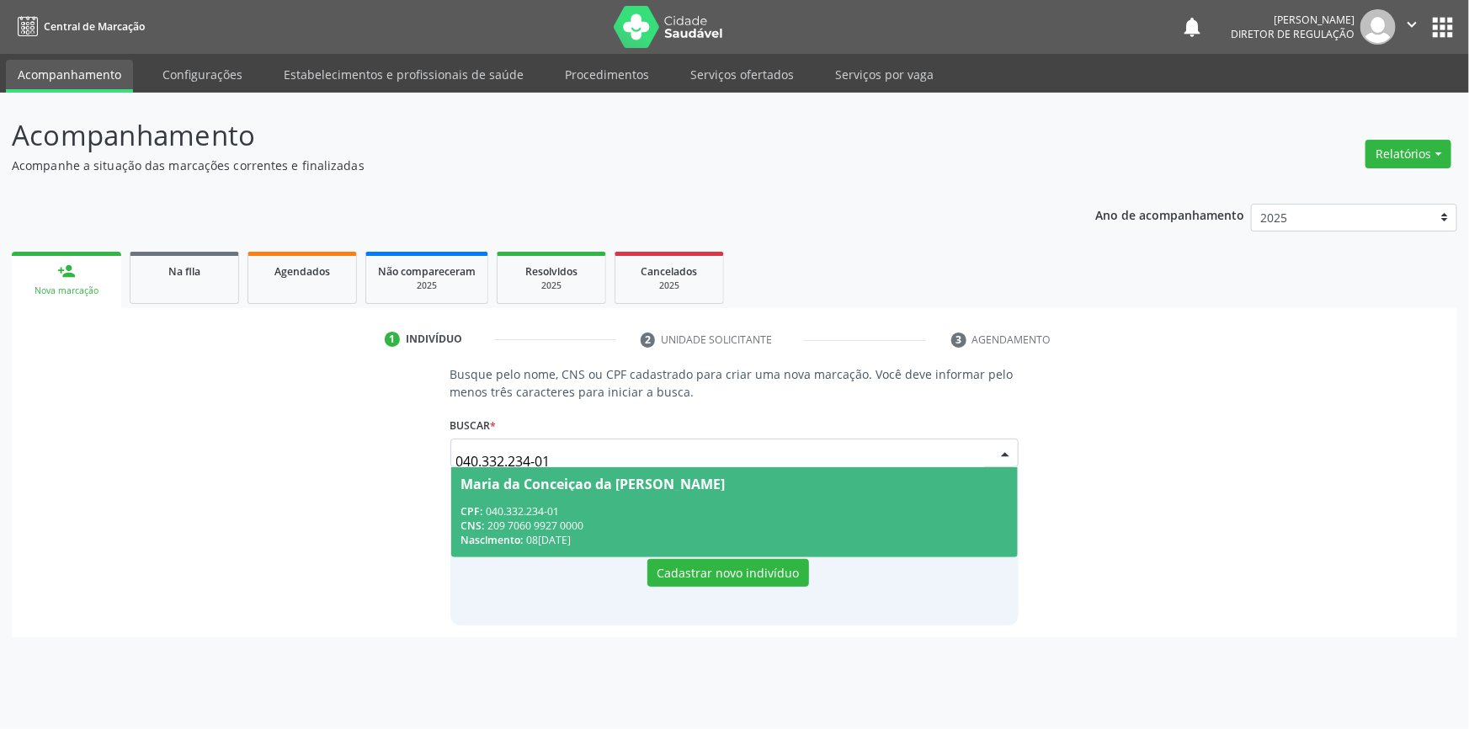
click at [701, 505] on div "CPF: 040.332.234-01" at bounding box center [734, 511] width 547 height 14
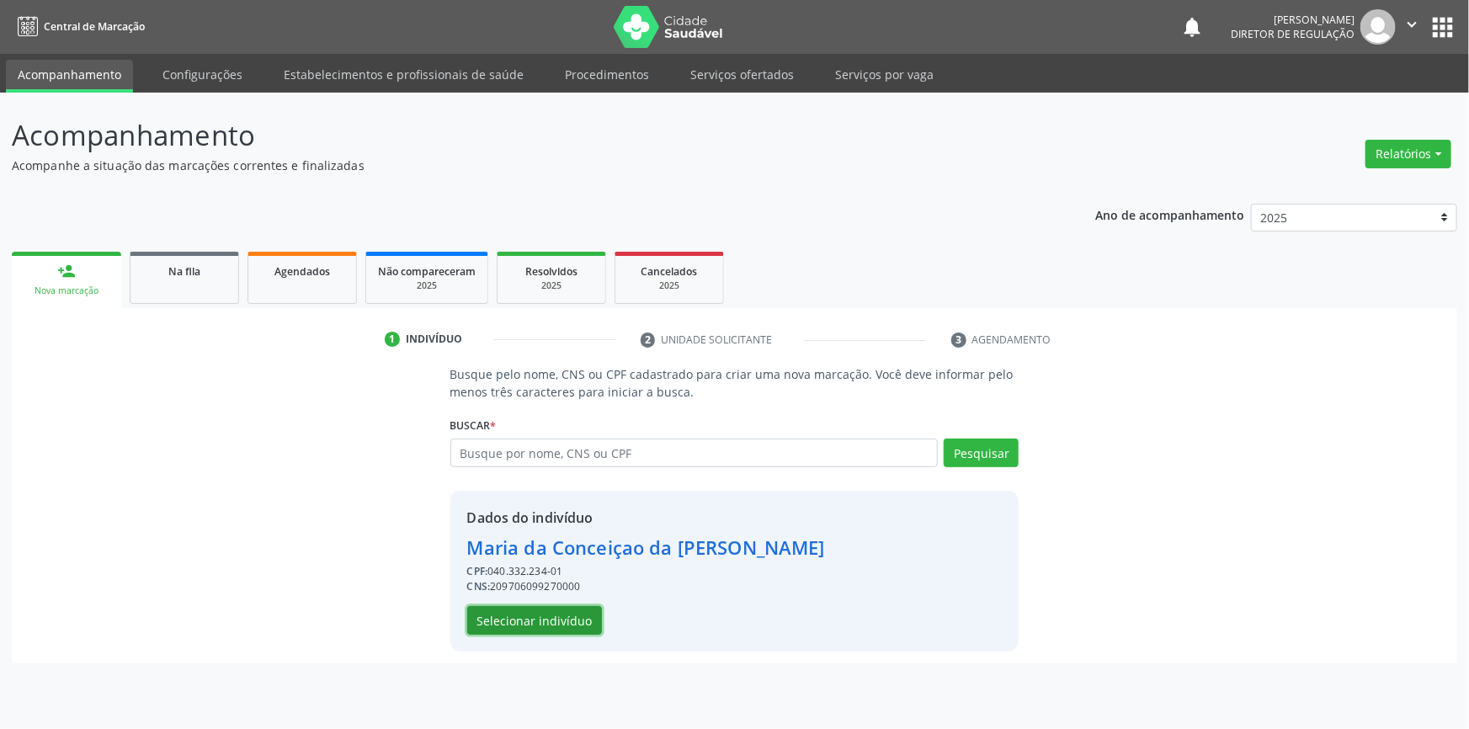
click at [568, 611] on button "Selecionar indivíduo" at bounding box center [534, 620] width 135 height 29
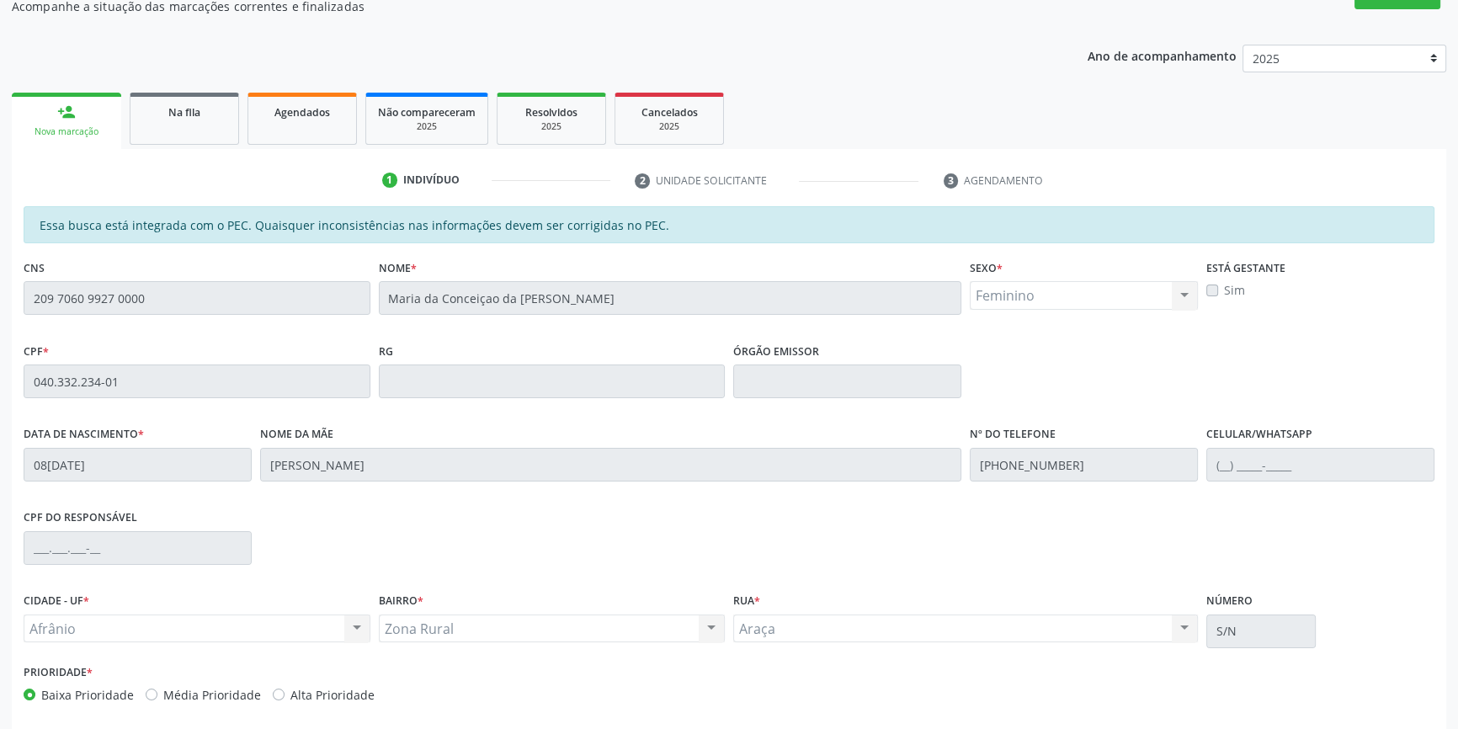
scroll to position [231, 0]
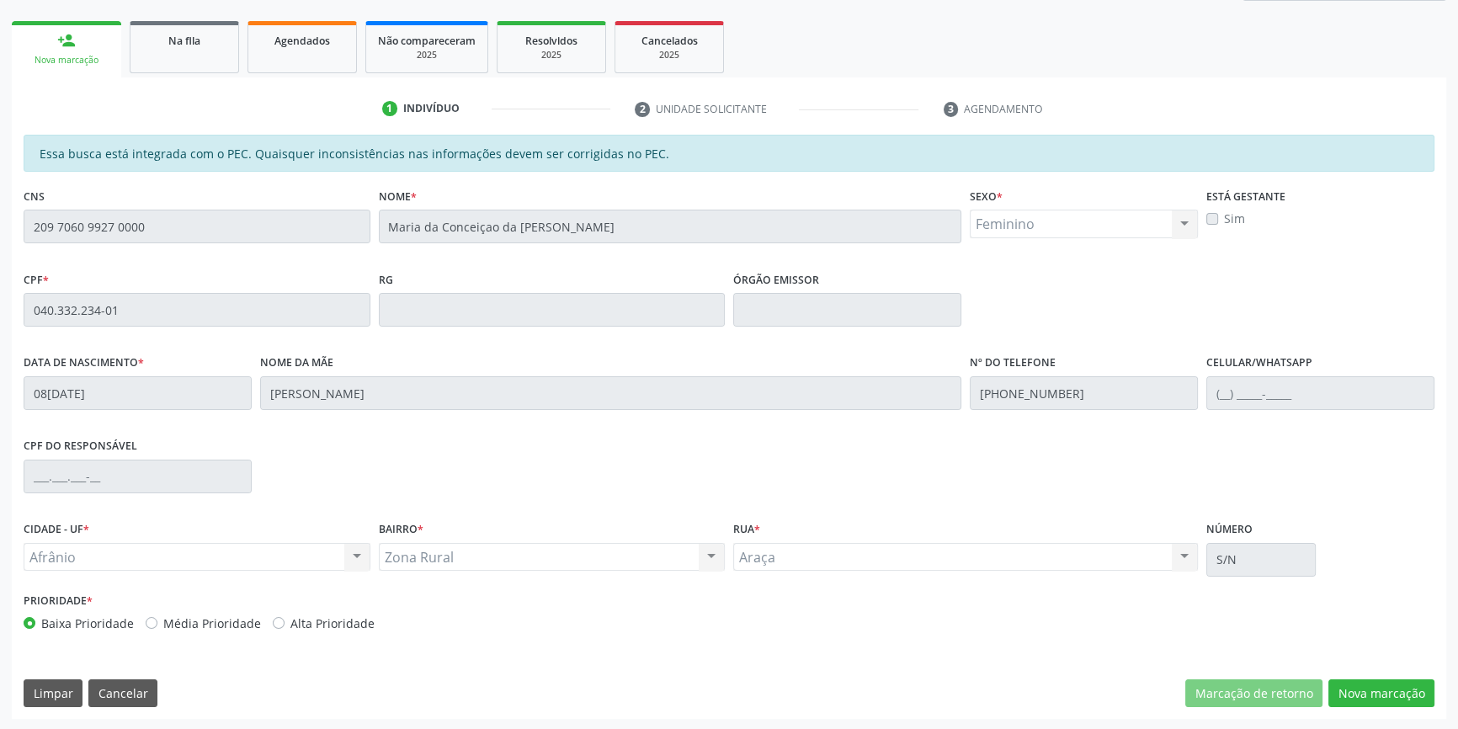
click at [1406, 708] on div "Essa busca está integrada com o PEC. Quaisquer inconsistências nas informações …" at bounding box center [729, 427] width 1434 height 584
click at [1392, 699] on button "Nova marcação" at bounding box center [1381, 693] width 106 height 29
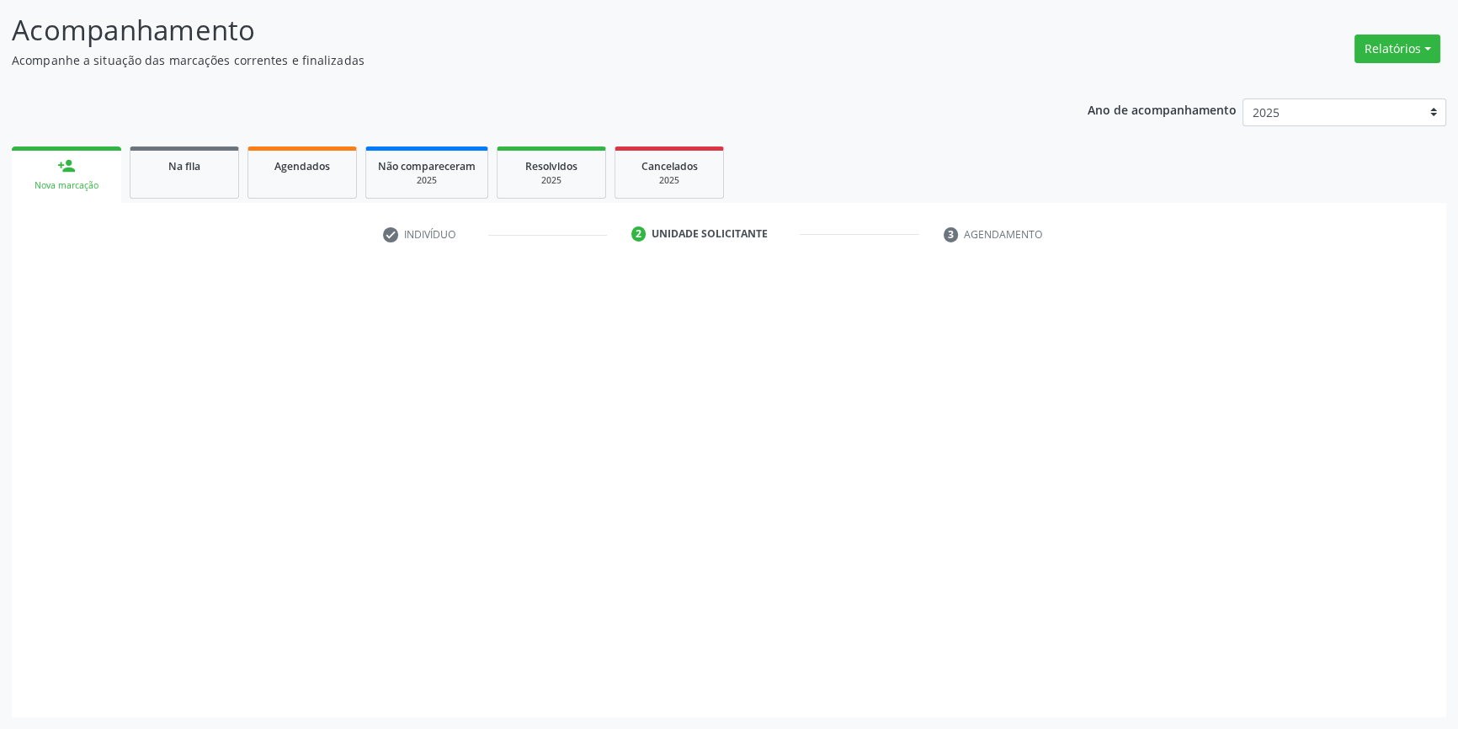
scroll to position [104, 0]
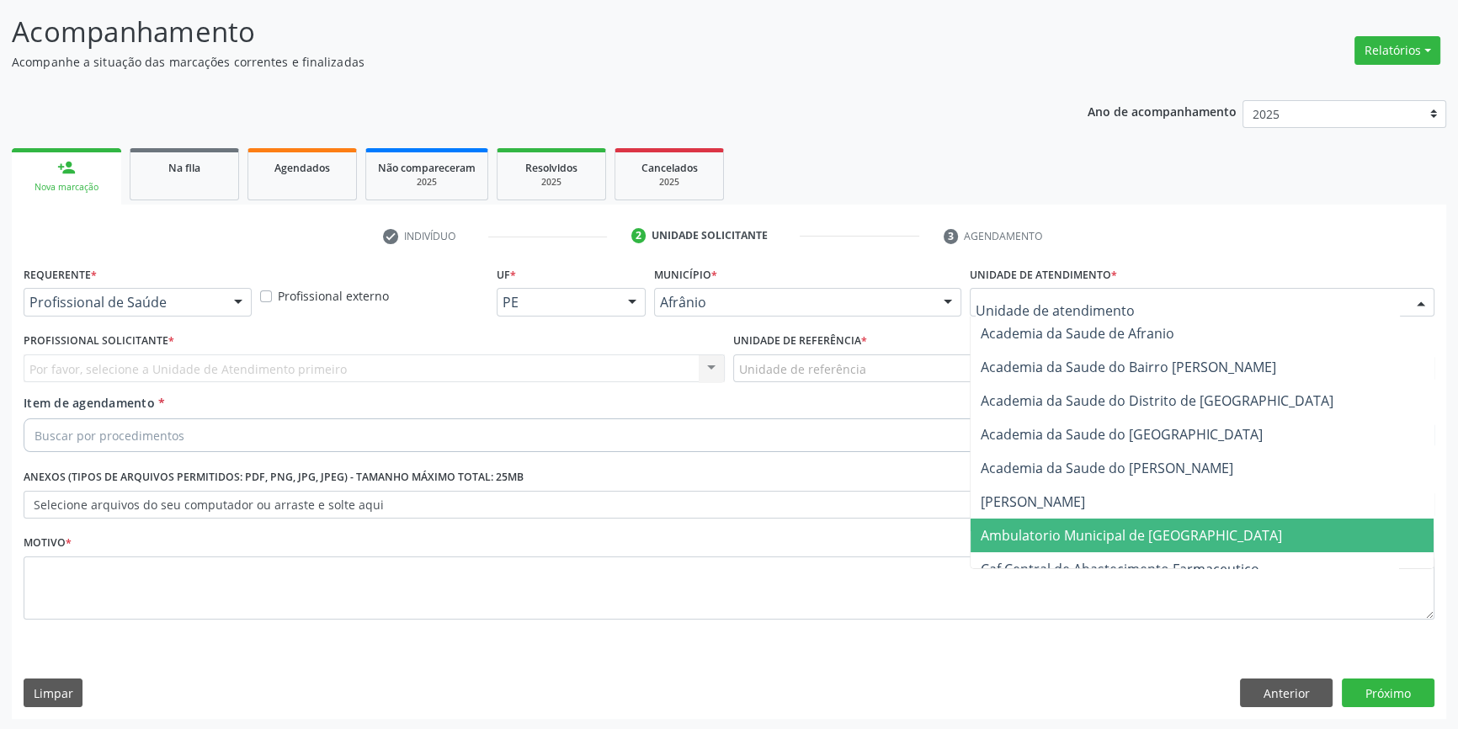
click at [1028, 530] on span "Ambulatorio Municipal de [GEOGRAPHIC_DATA]" at bounding box center [1131, 535] width 301 height 19
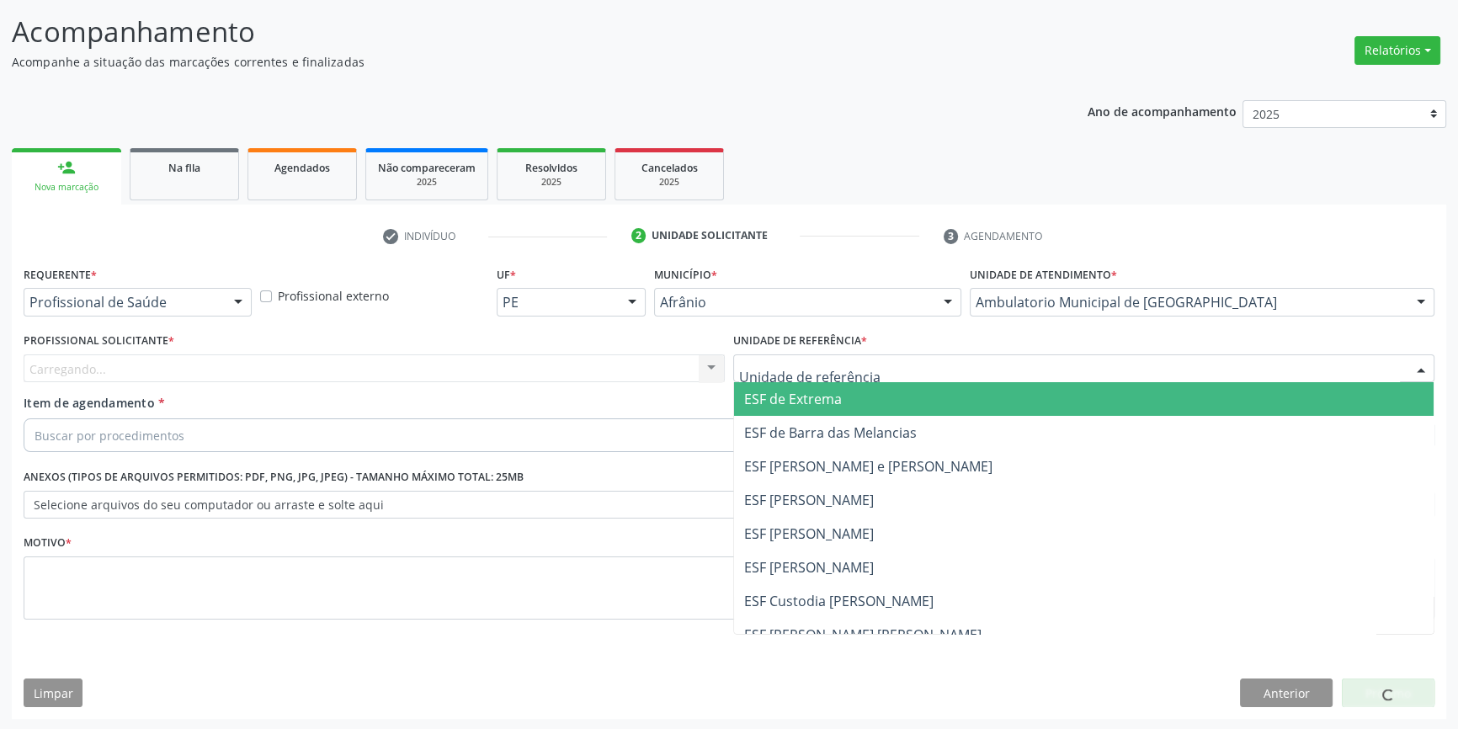
click at [902, 367] on div at bounding box center [1083, 368] width 701 height 29
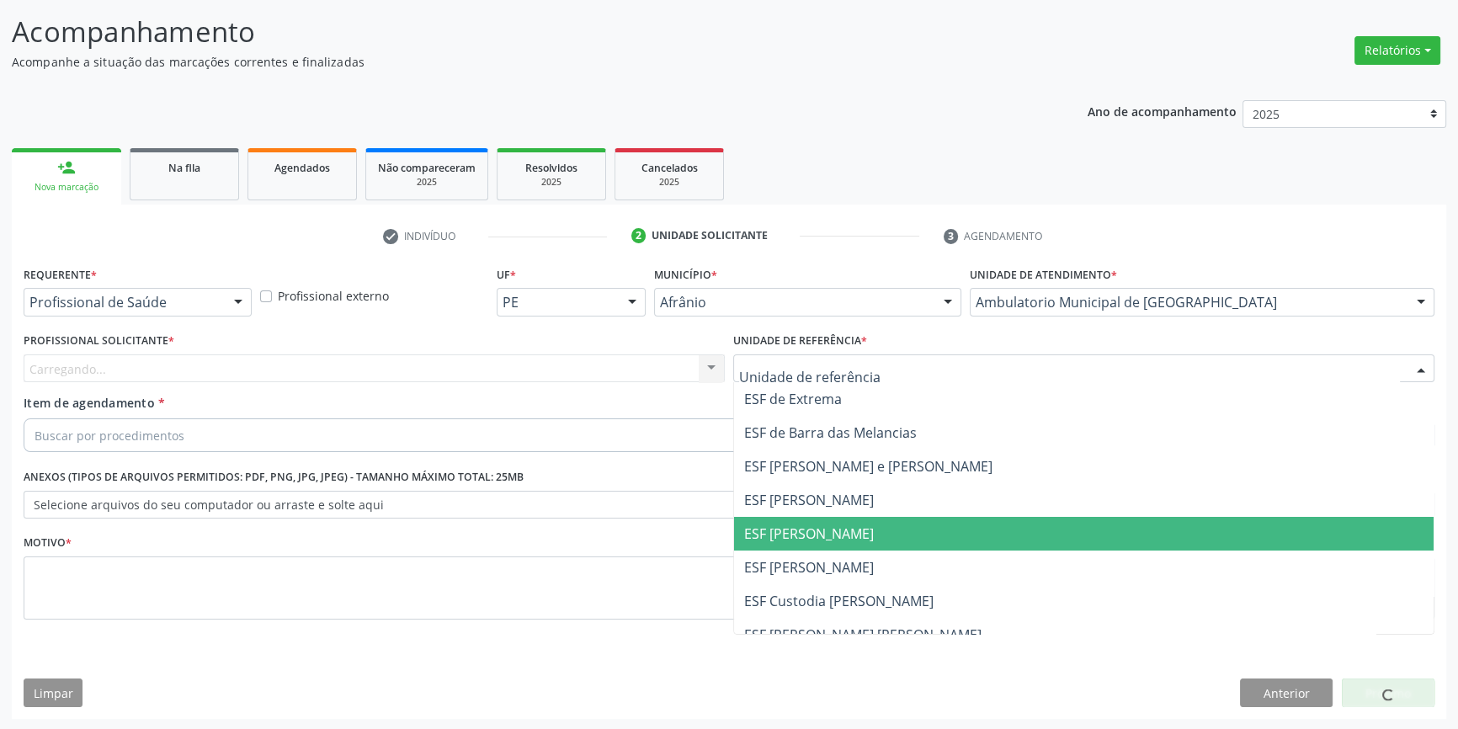
drag, startPoint x: 837, startPoint y: 536, endPoint x: 536, endPoint y: 387, distance: 335.4
click at [822, 529] on span "ESF [PERSON_NAME]" at bounding box center [809, 533] width 130 height 19
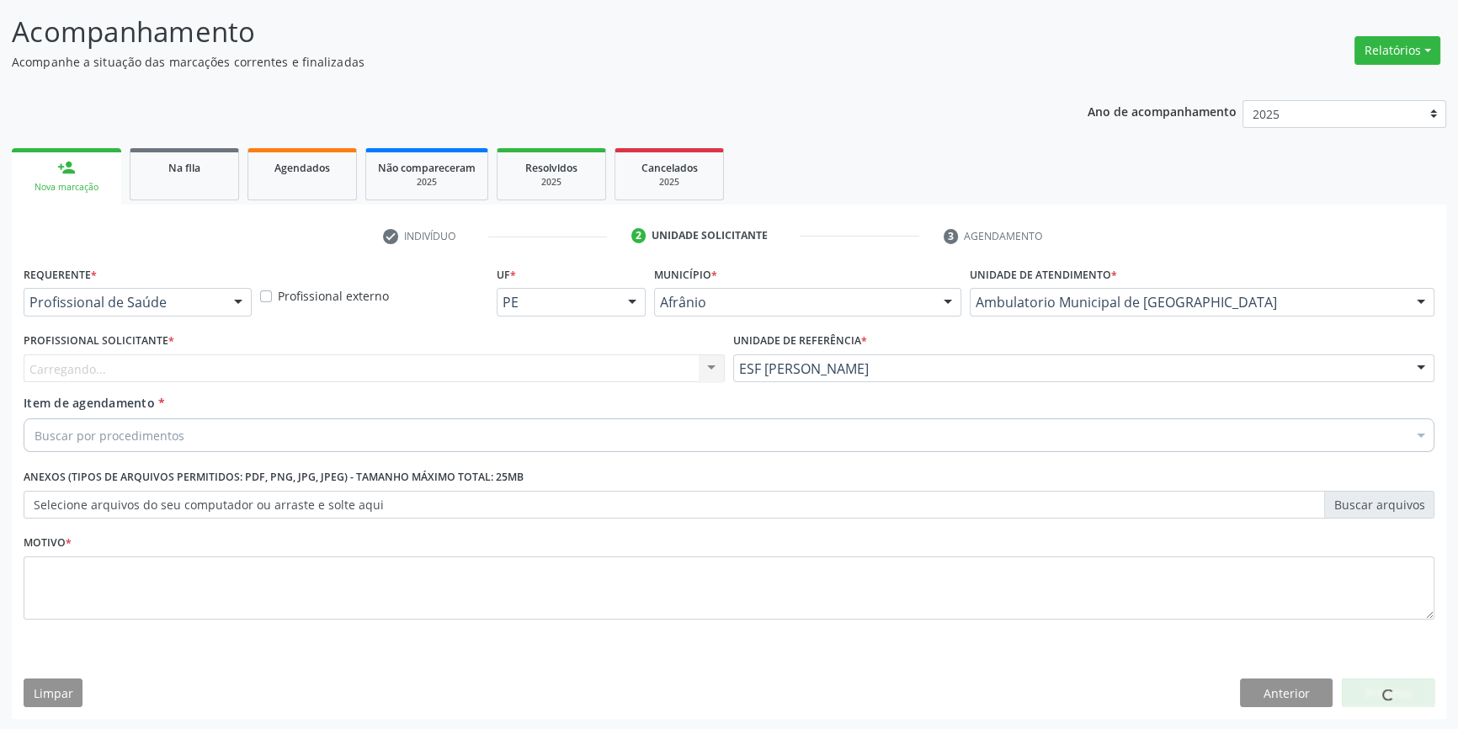
click at [508, 367] on div "Carregando... Nenhum resultado encontrado para: " " Não há nenhuma opção para s…" at bounding box center [374, 368] width 701 height 29
click at [463, 368] on div "Profissional solicitante" at bounding box center [374, 368] width 701 height 29
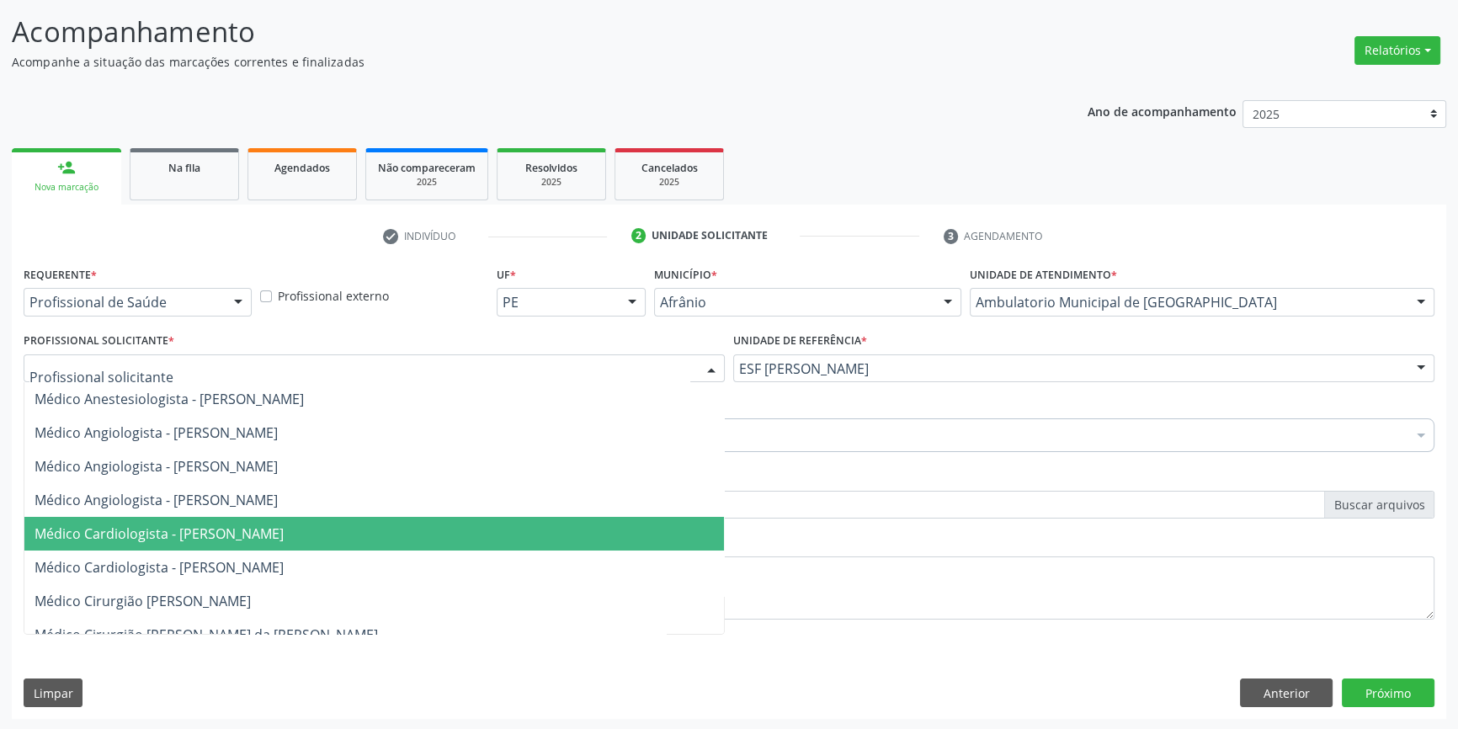
drag, startPoint x: 265, startPoint y: 530, endPoint x: 187, endPoint y: 444, distance: 115.6
click at [263, 530] on span "Médico Cardiologista - [PERSON_NAME]" at bounding box center [159, 533] width 249 height 19
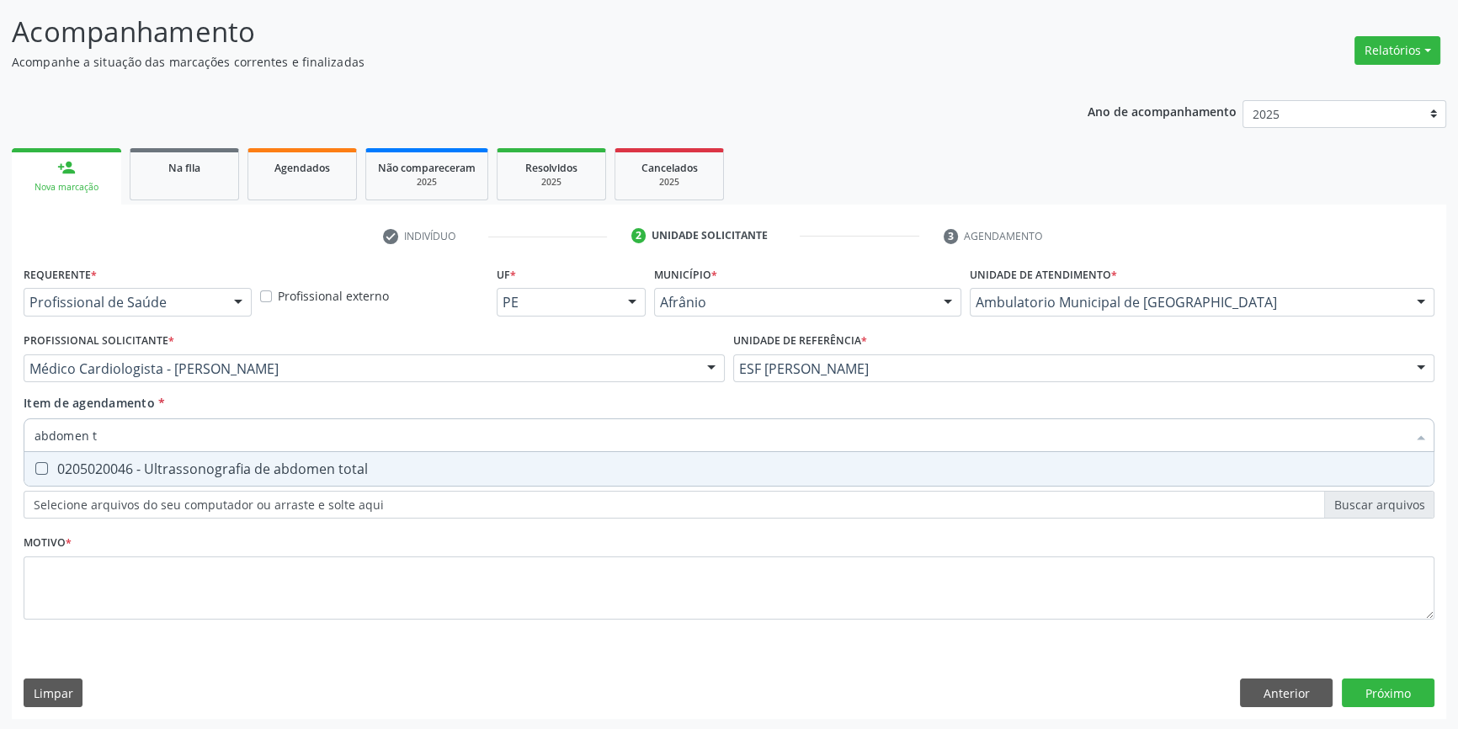
type input "abdomen to"
click at [172, 462] on div "0205020046 - Ultrassonografia de abdomen total" at bounding box center [729, 468] width 1389 height 13
checkbox total "true"
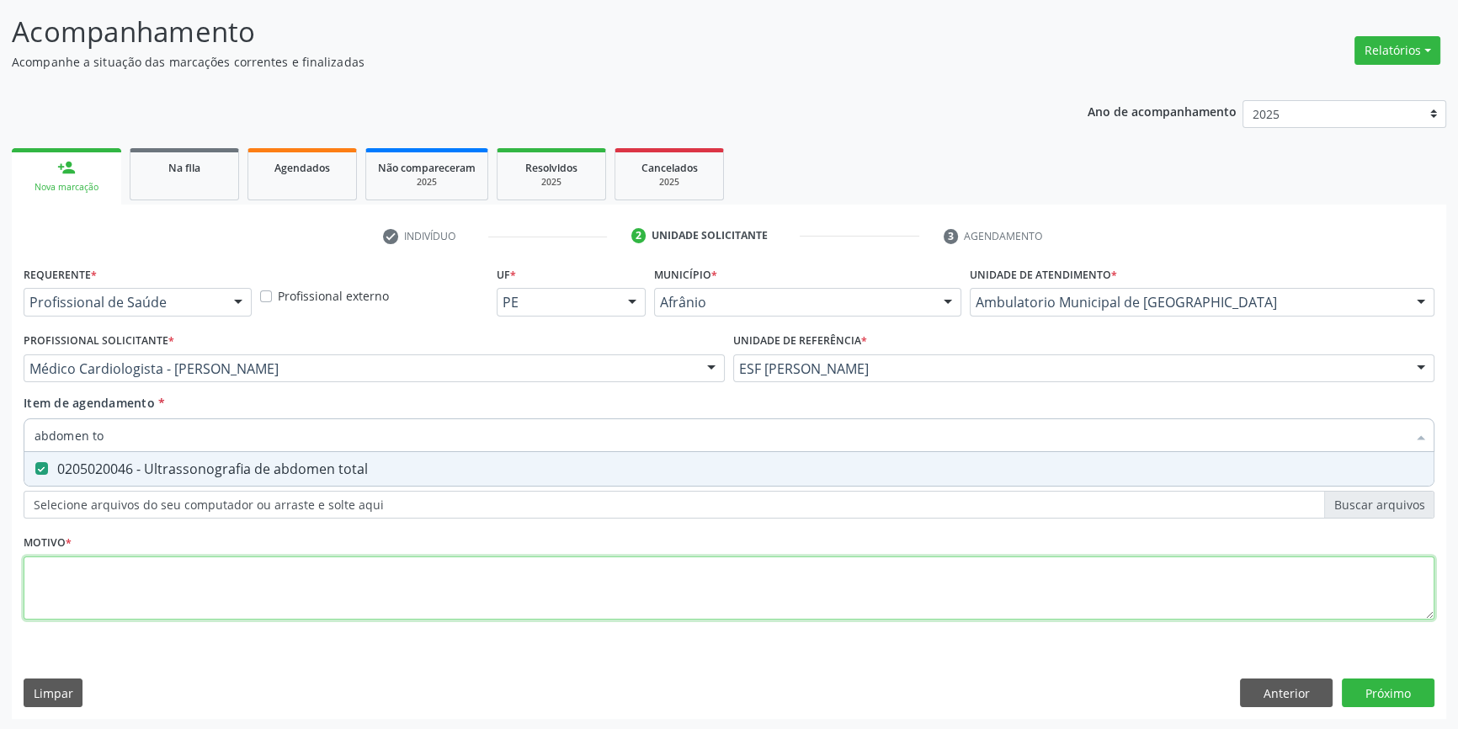
click at [131, 560] on div "Requerente * Profissional de Saúde Profissional de Saúde Paciente Nenhum result…" at bounding box center [729, 452] width 1411 height 381
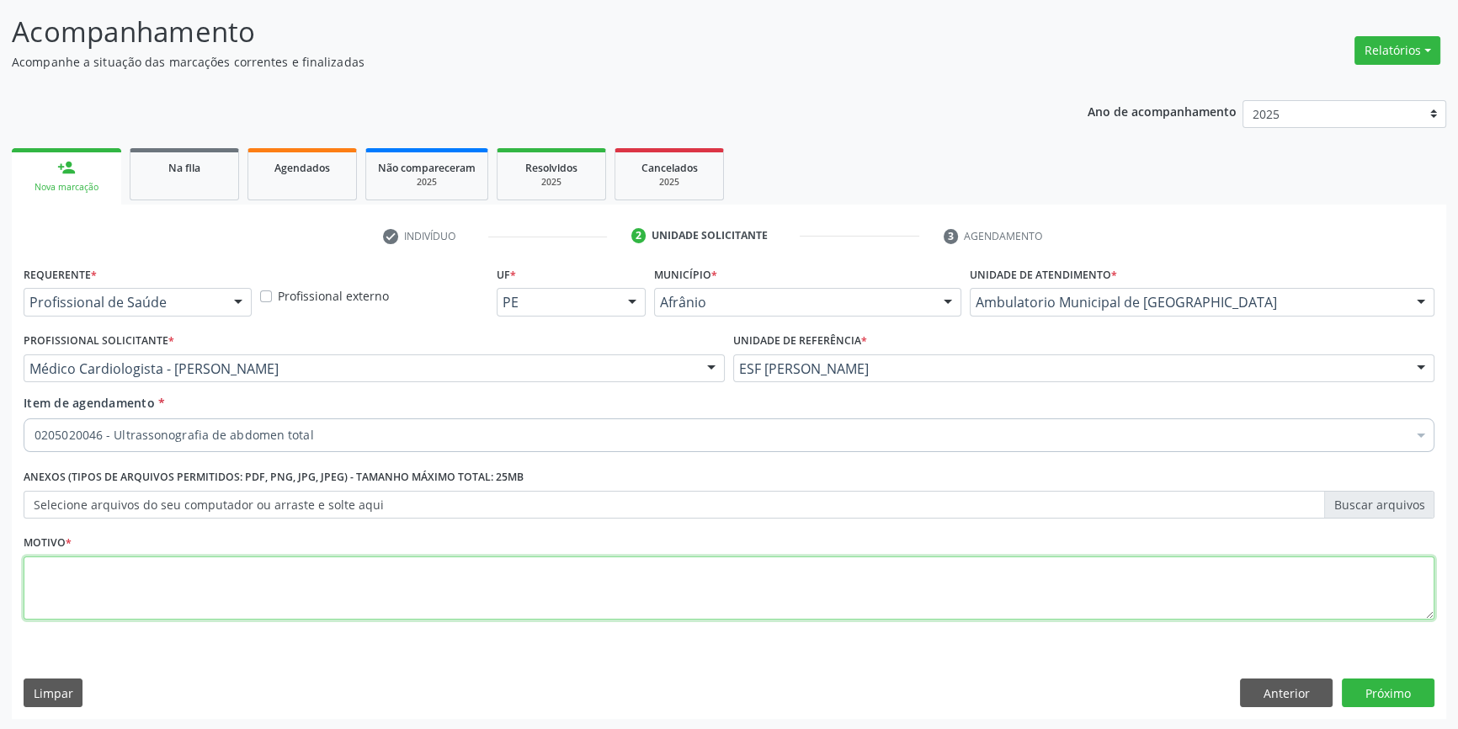
click at [124, 570] on textarea at bounding box center [729, 588] width 1411 height 64
type textarea "'"
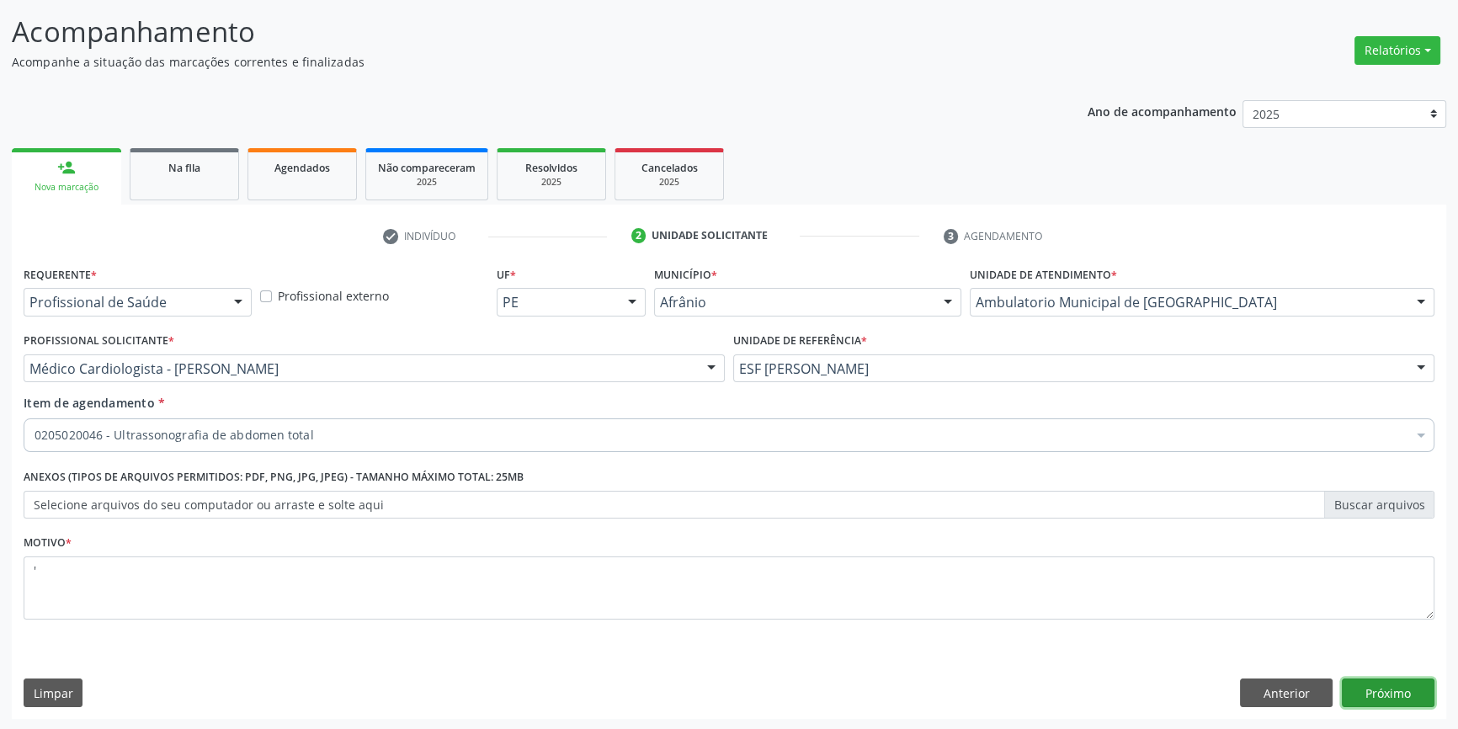
click at [1362, 700] on button "Próximo" at bounding box center [1388, 693] width 93 height 29
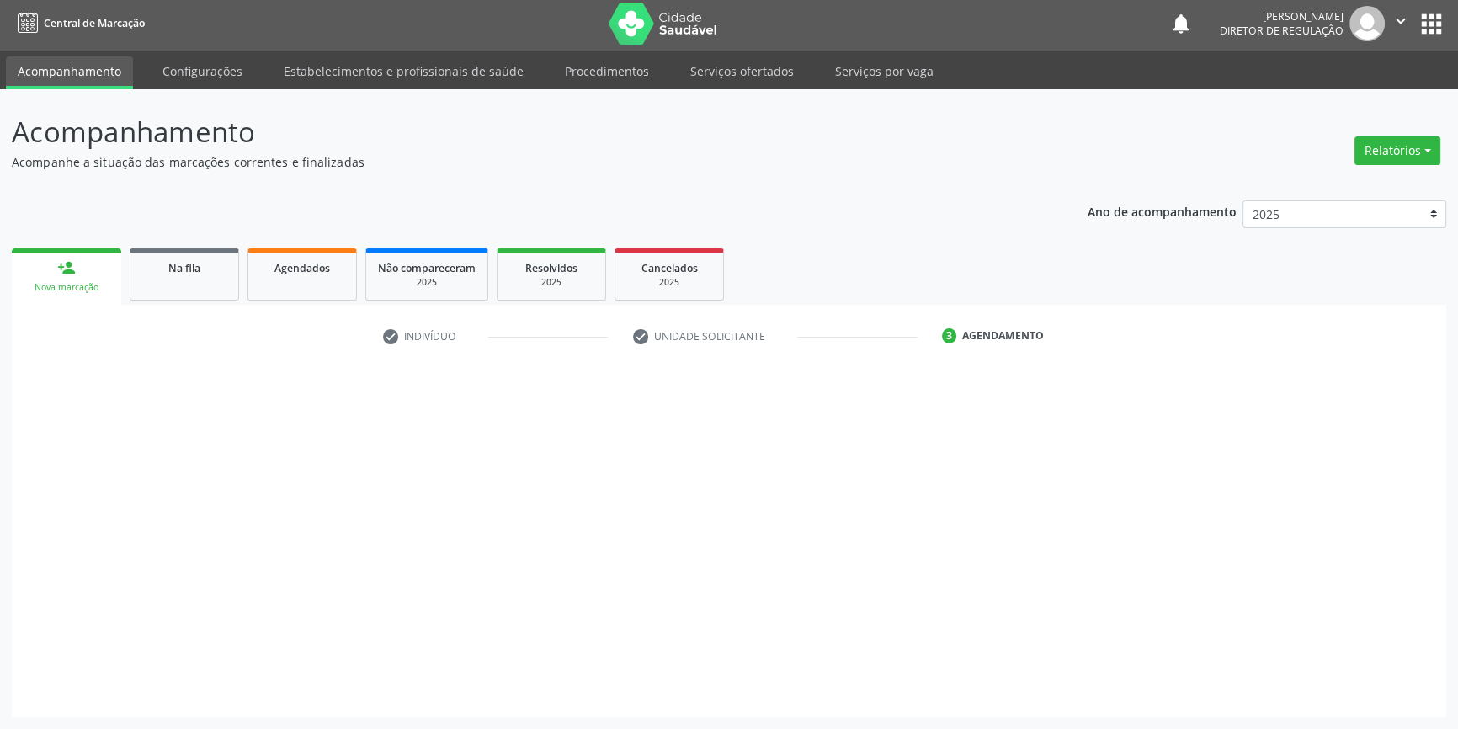
scroll to position [2, 0]
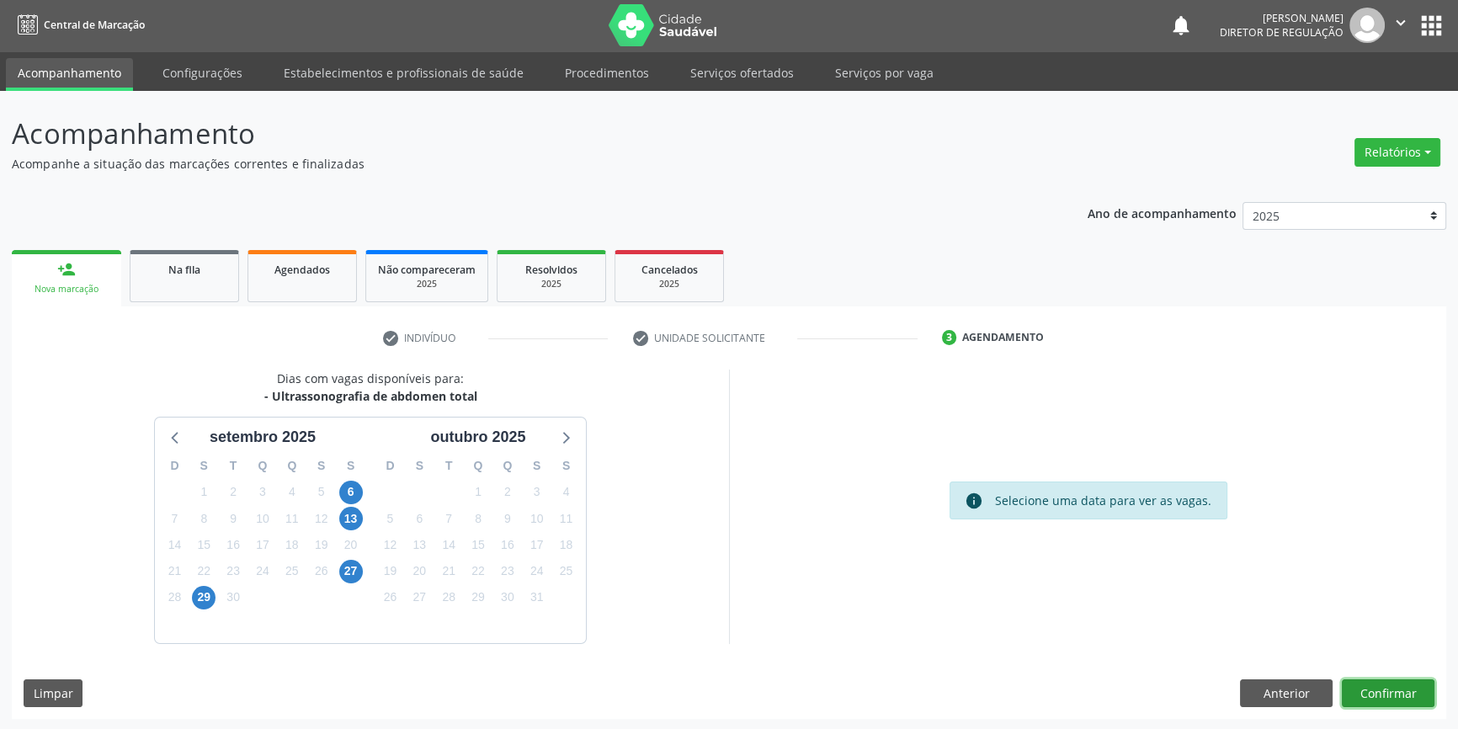
click at [1362, 700] on button "Confirmar" at bounding box center [1388, 693] width 93 height 29
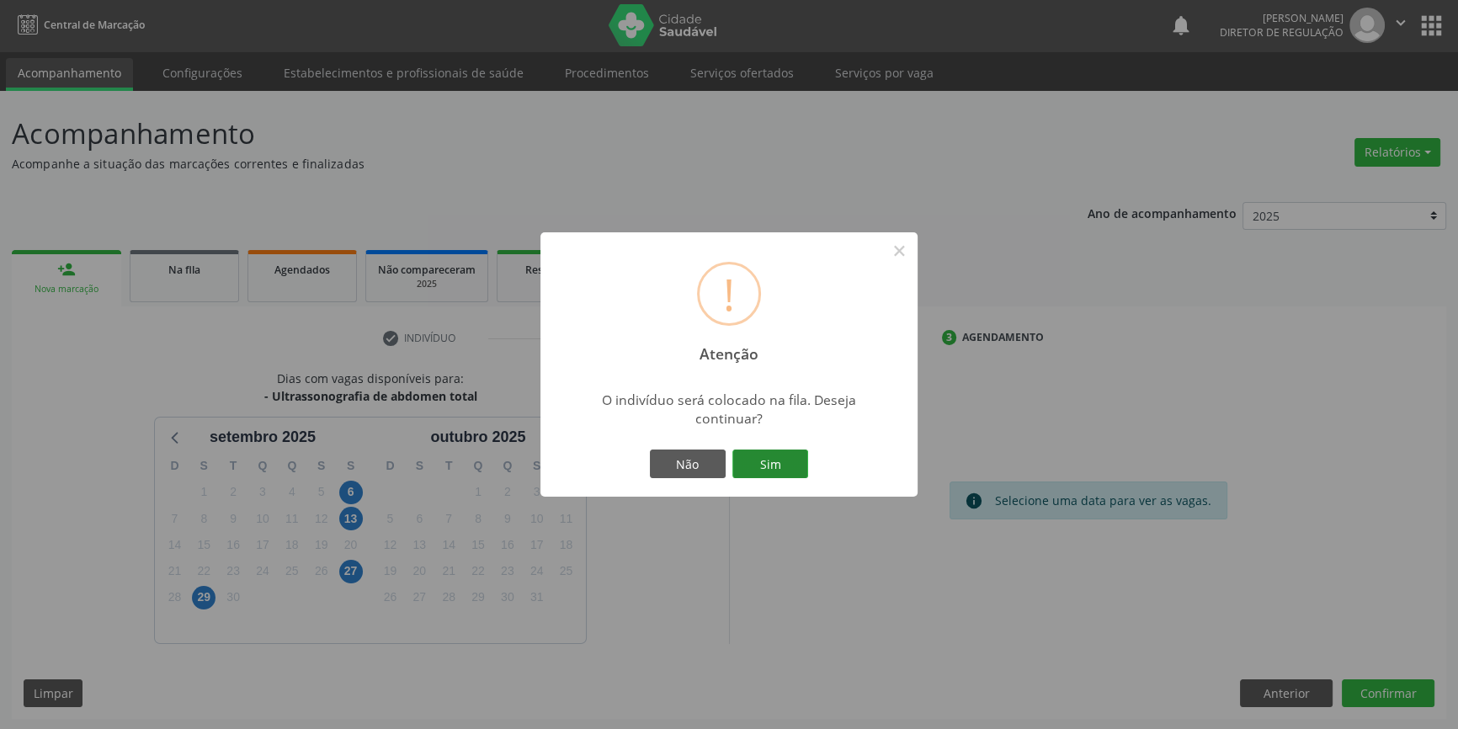
click at [774, 463] on button "Sim" at bounding box center [770, 464] width 76 height 29
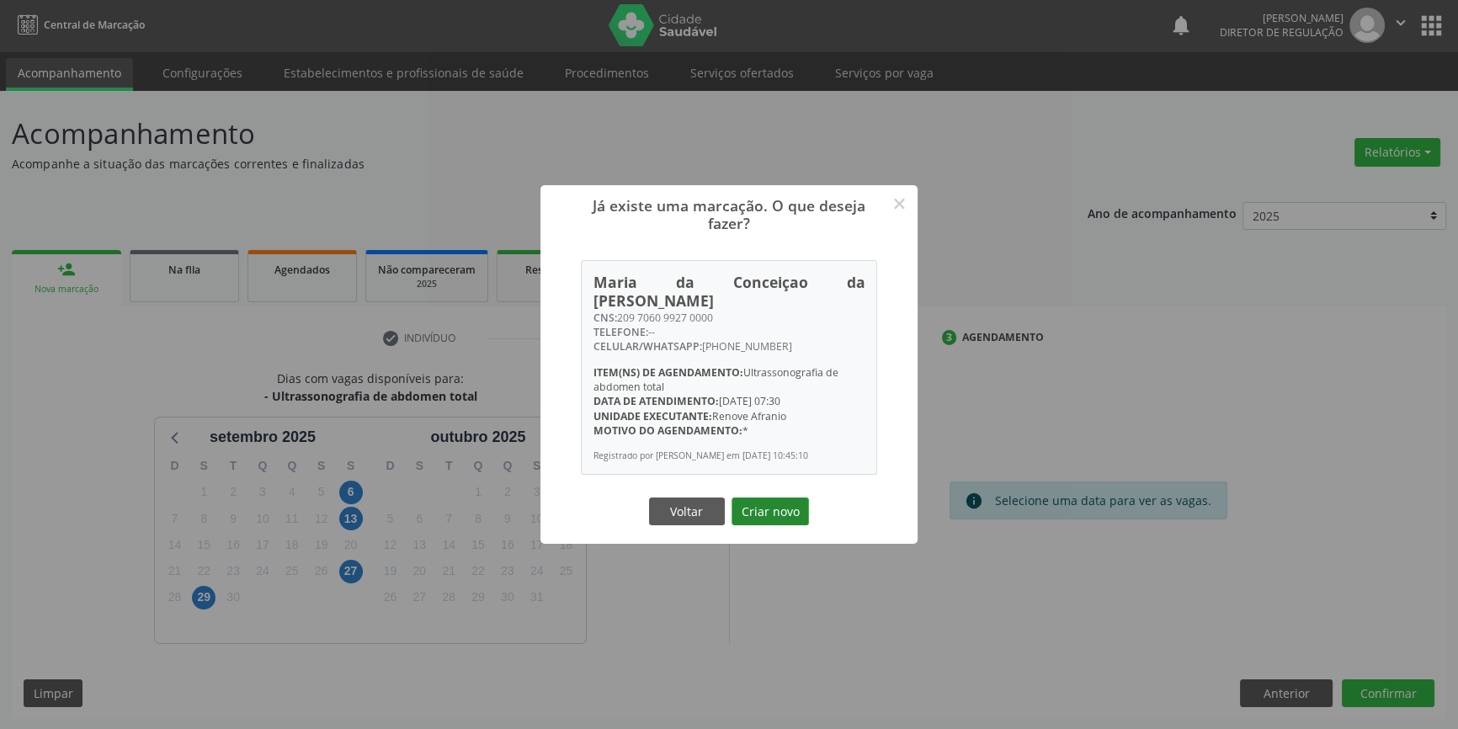
click at [788, 508] on button "Criar novo" at bounding box center [770, 512] width 77 height 29
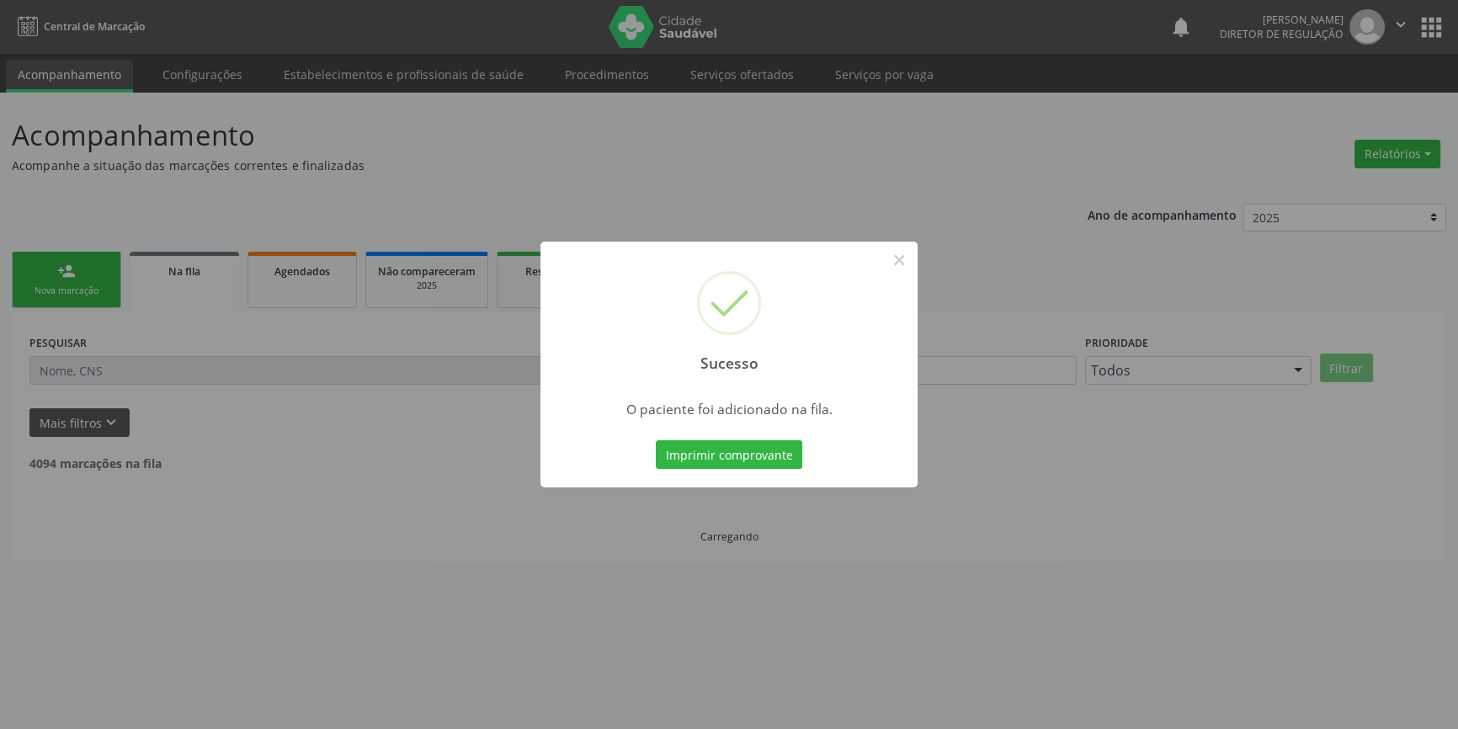
scroll to position [0, 0]
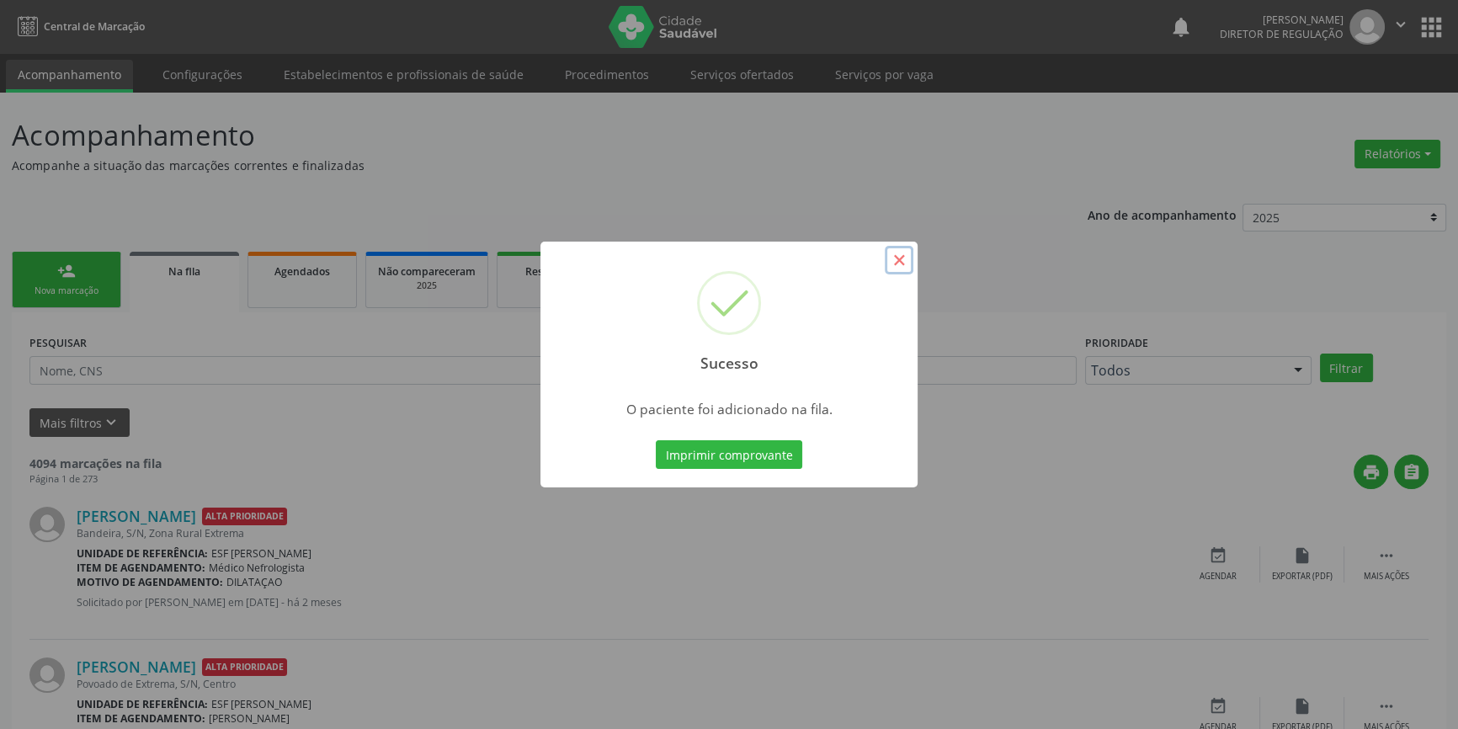
click at [893, 260] on button "×" at bounding box center [899, 260] width 29 height 29
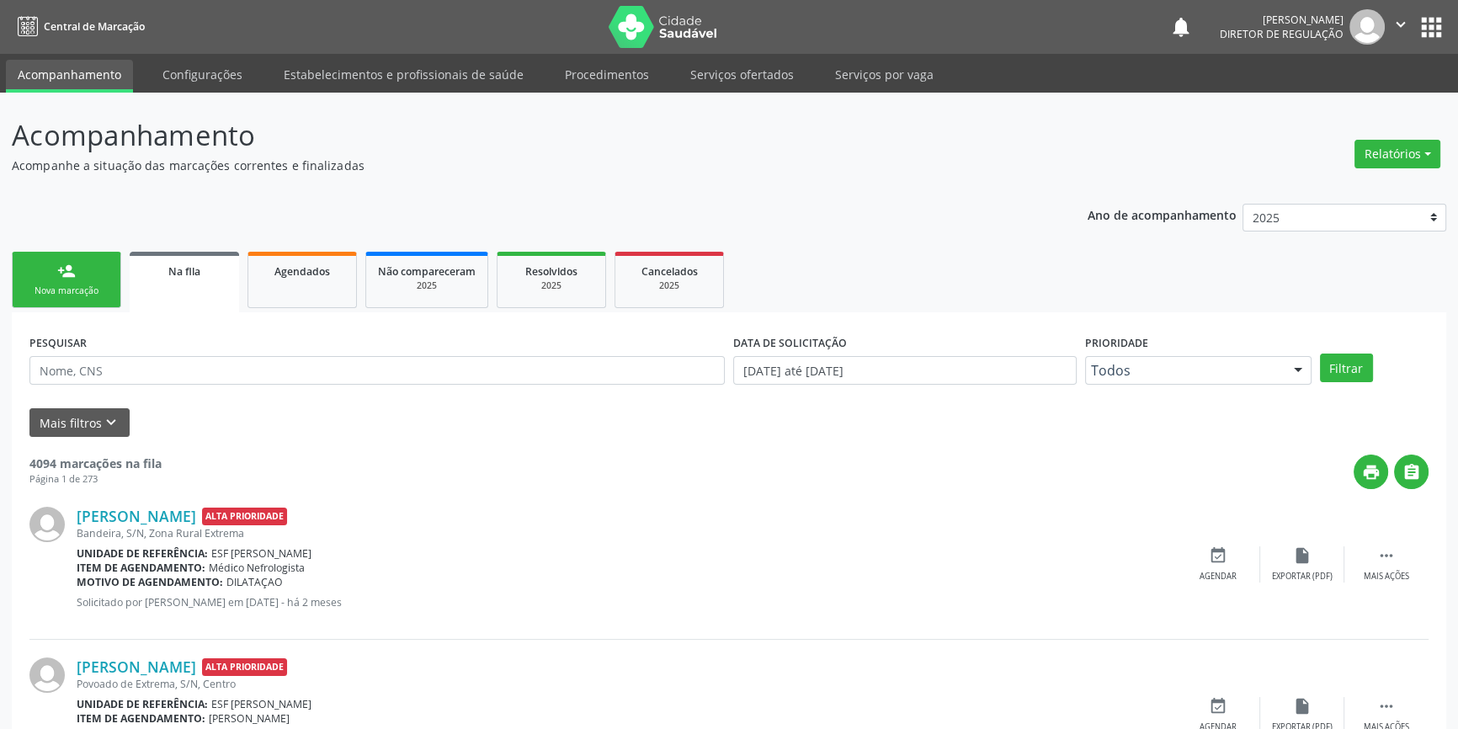
click at [104, 287] on div "Nova marcação" at bounding box center [66, 291] width 84 height 13
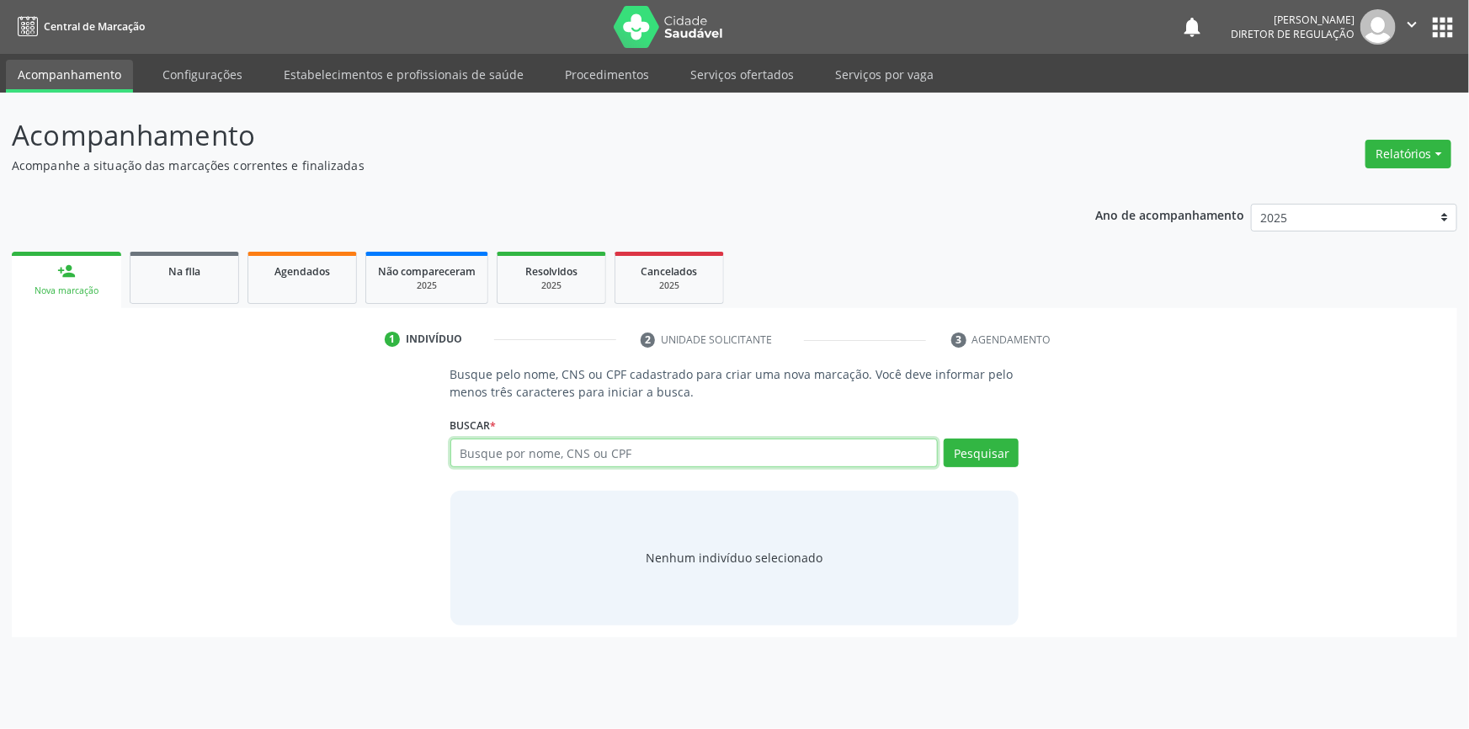
click at [508, 461] on input "text" at bounding box center [694, 453] width 488 height 29
type input "700808992691790"
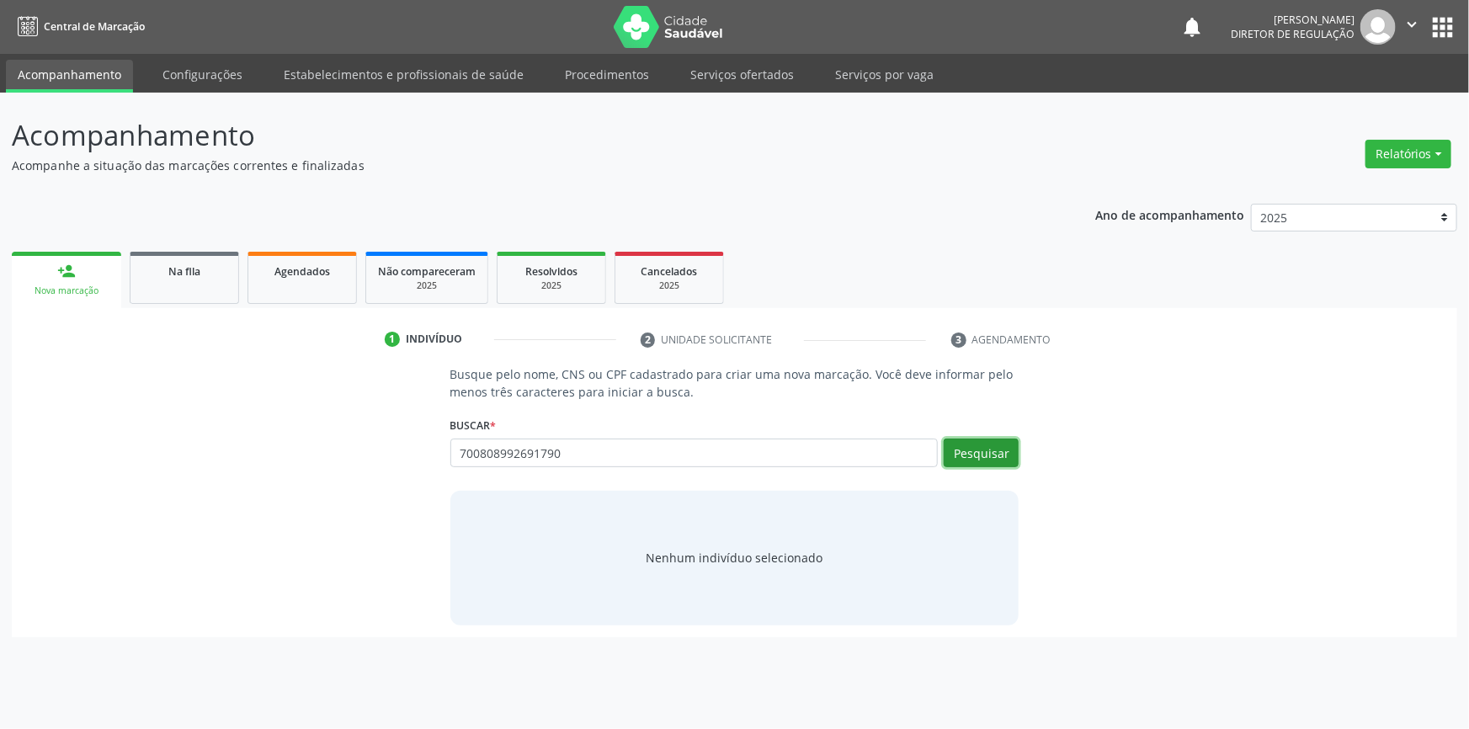
click at [972, 459] on button "Pesquisar" at bounding box center [981, 453] width 75 height 29
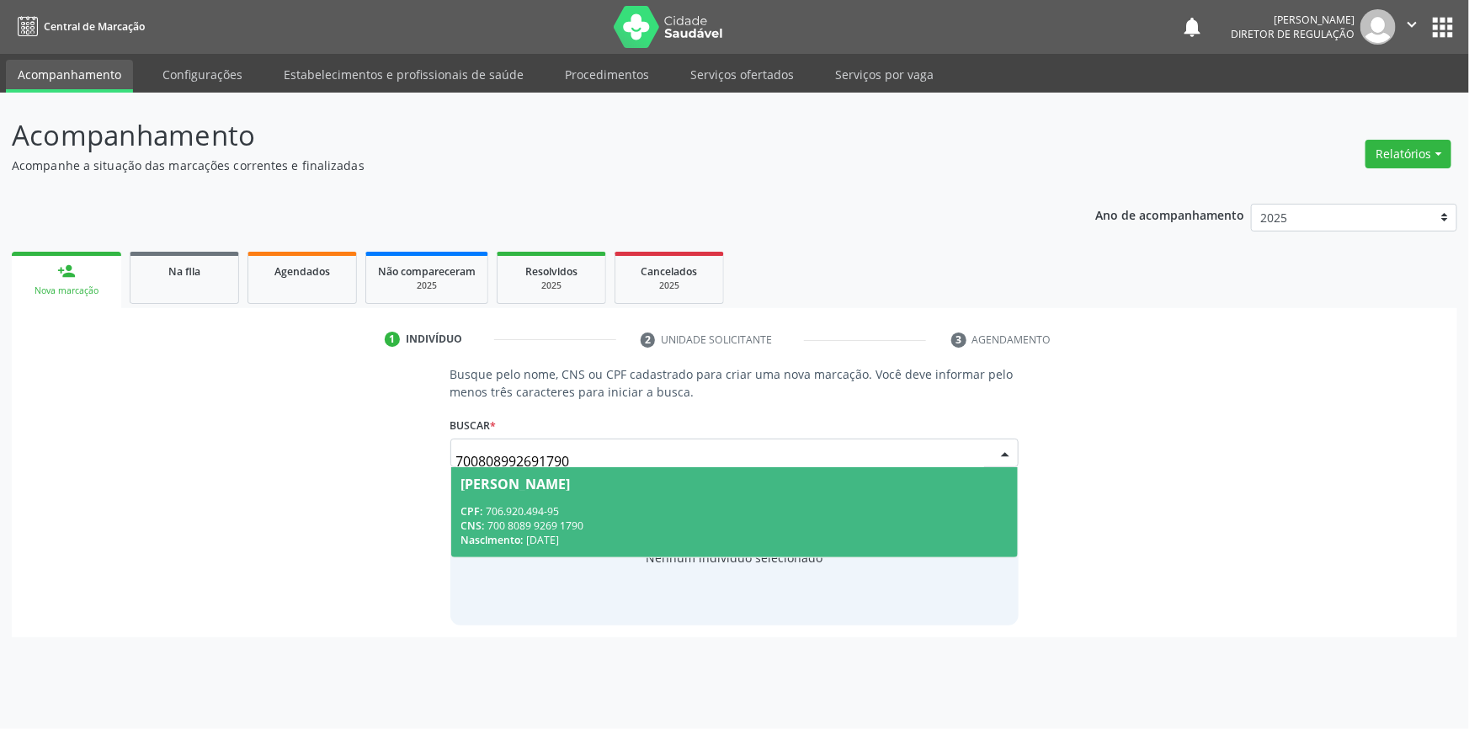
click at [680, 504] on div "CPF: 706.920.494-95" at bounding box center [734, 511] width 547 height 14
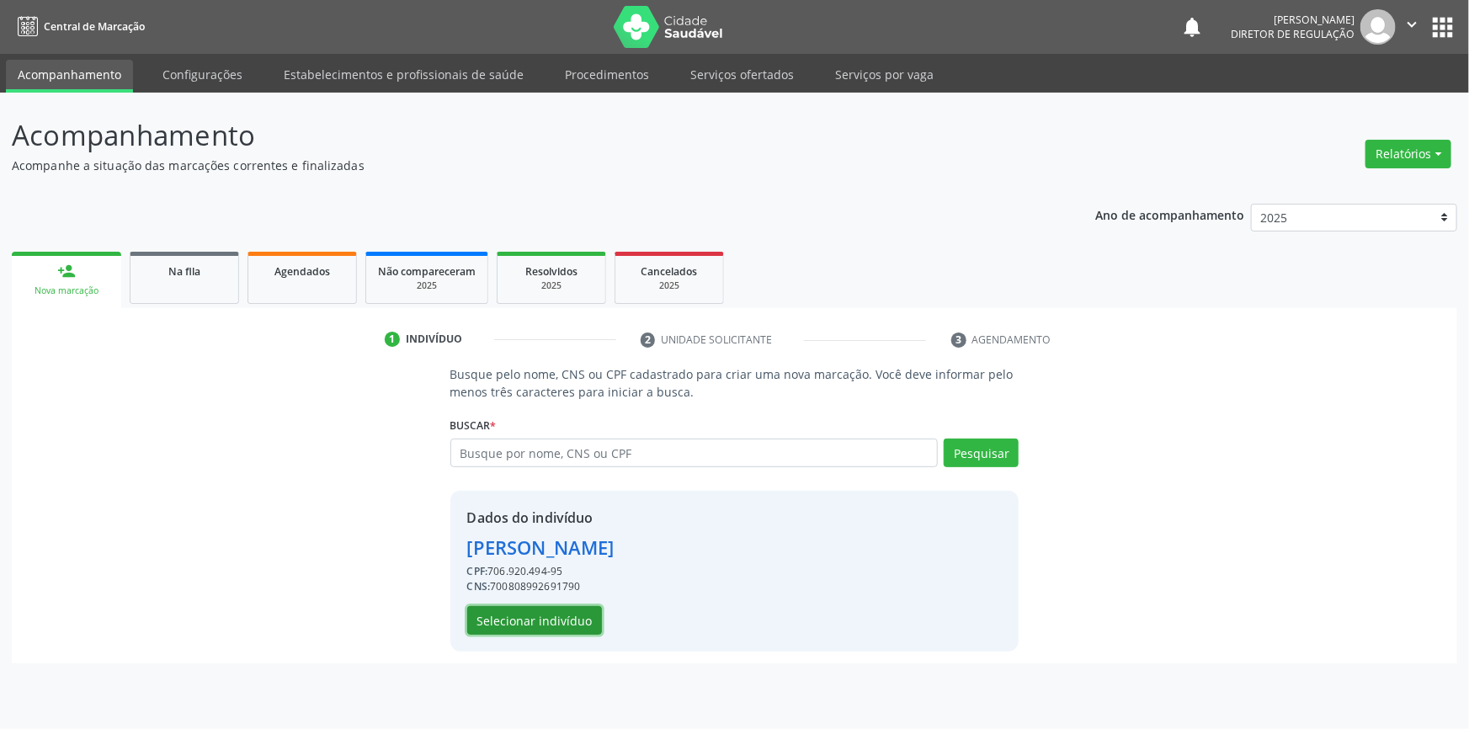
click at [572, 625] on button "Selecionar indivíduo" at bounding box center [534, 620] width 135 height 29
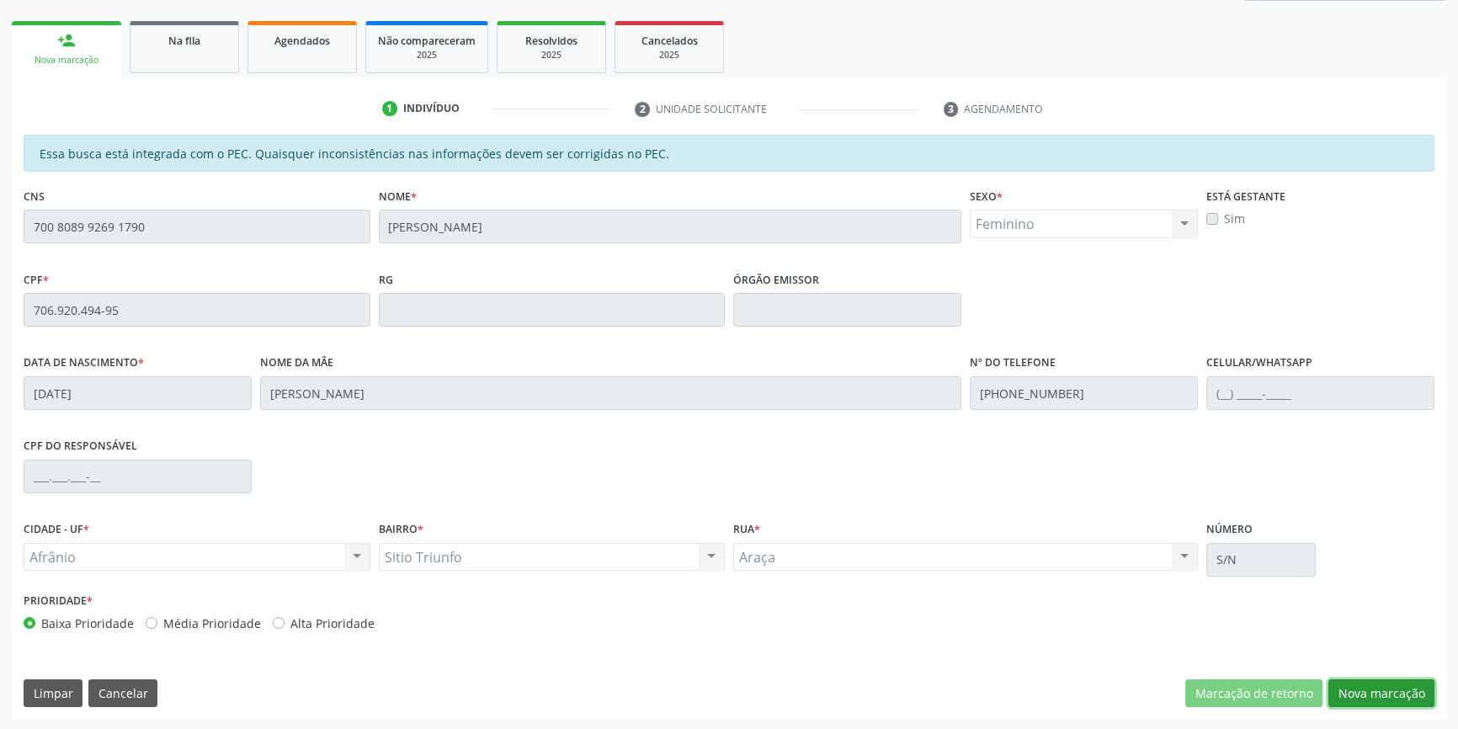
click at [1372, 694] on button "Nova marcação" at bounding box center [1381, 693] width 106 height 29
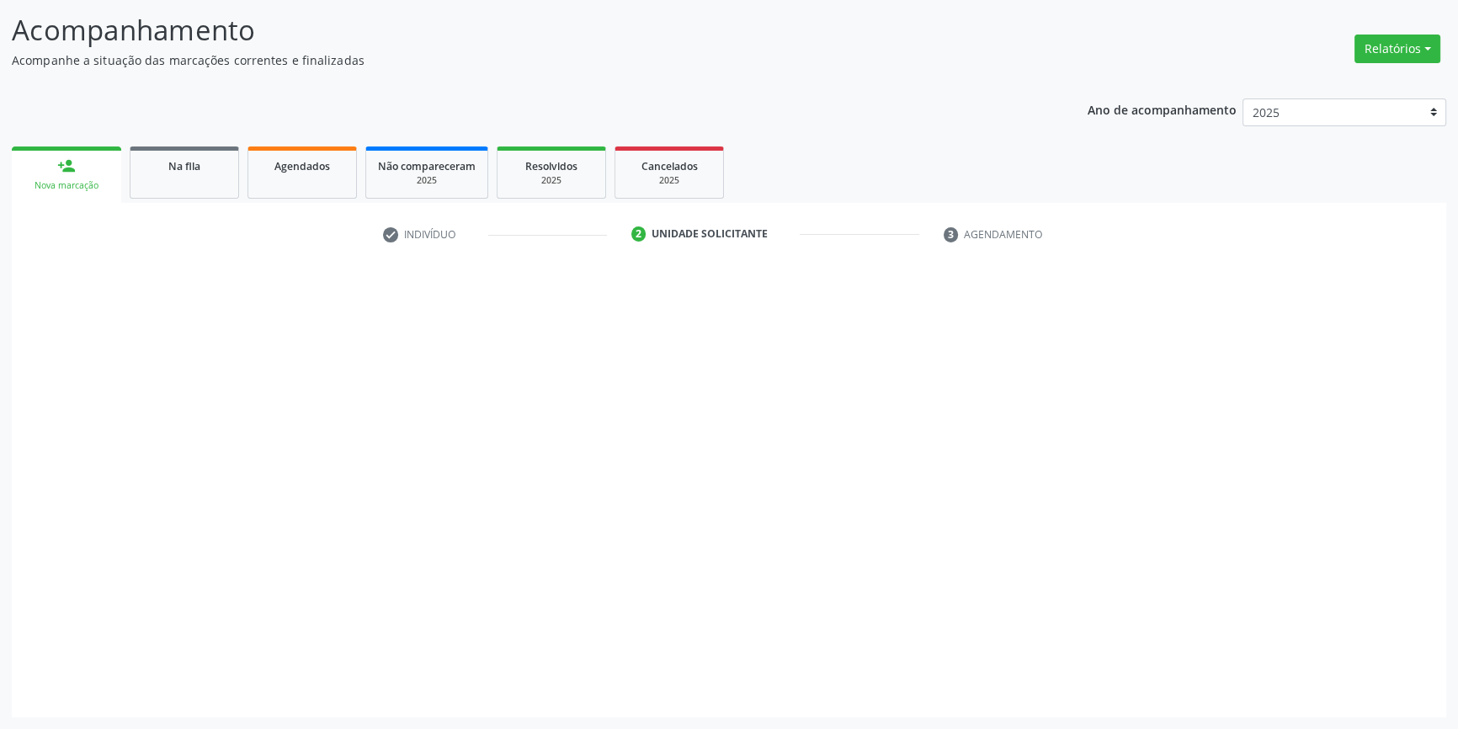
scroll to position [104, 0]
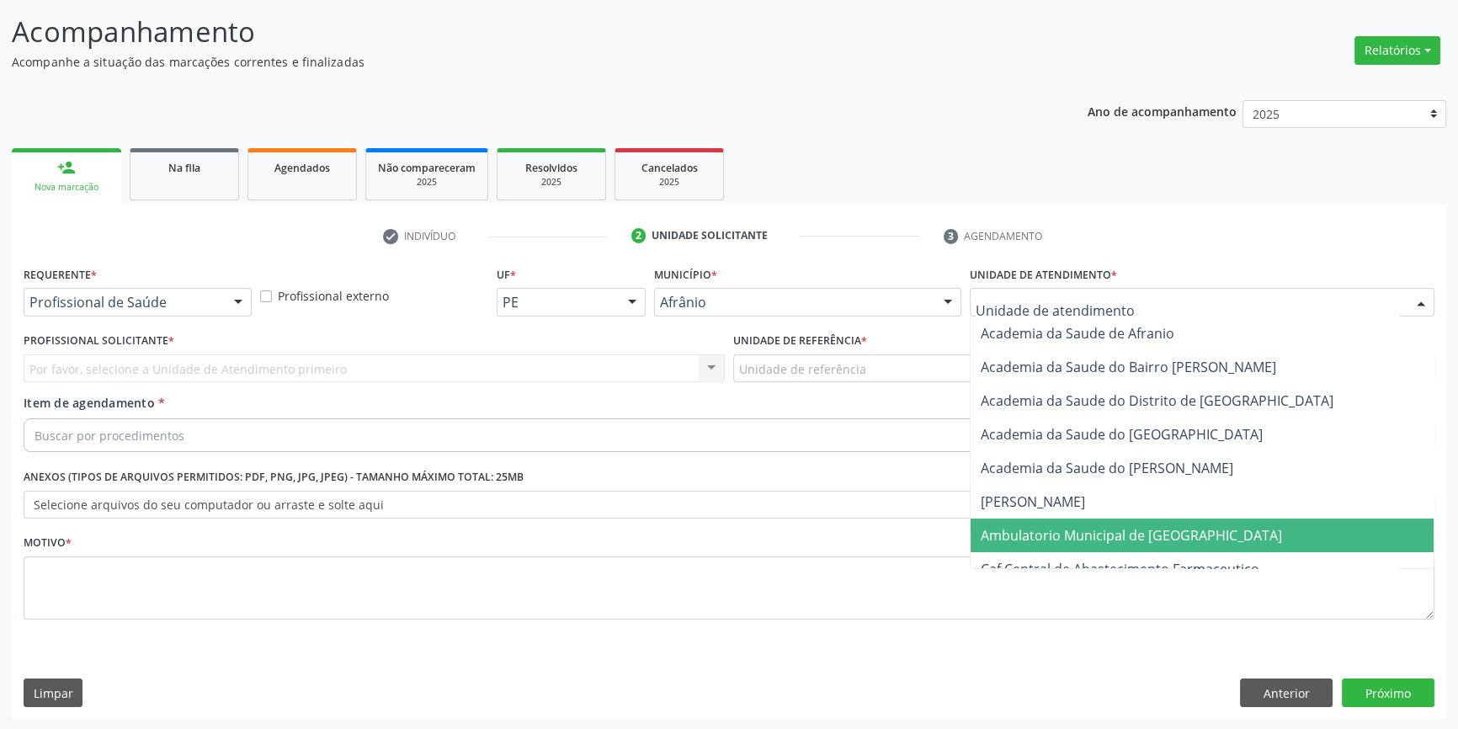
click at [1115, 521] on span "Ambulatorio Municipal de [GEOGRAPHIC_DATA]" at bounding box center [1202, 536] width 463 height 34
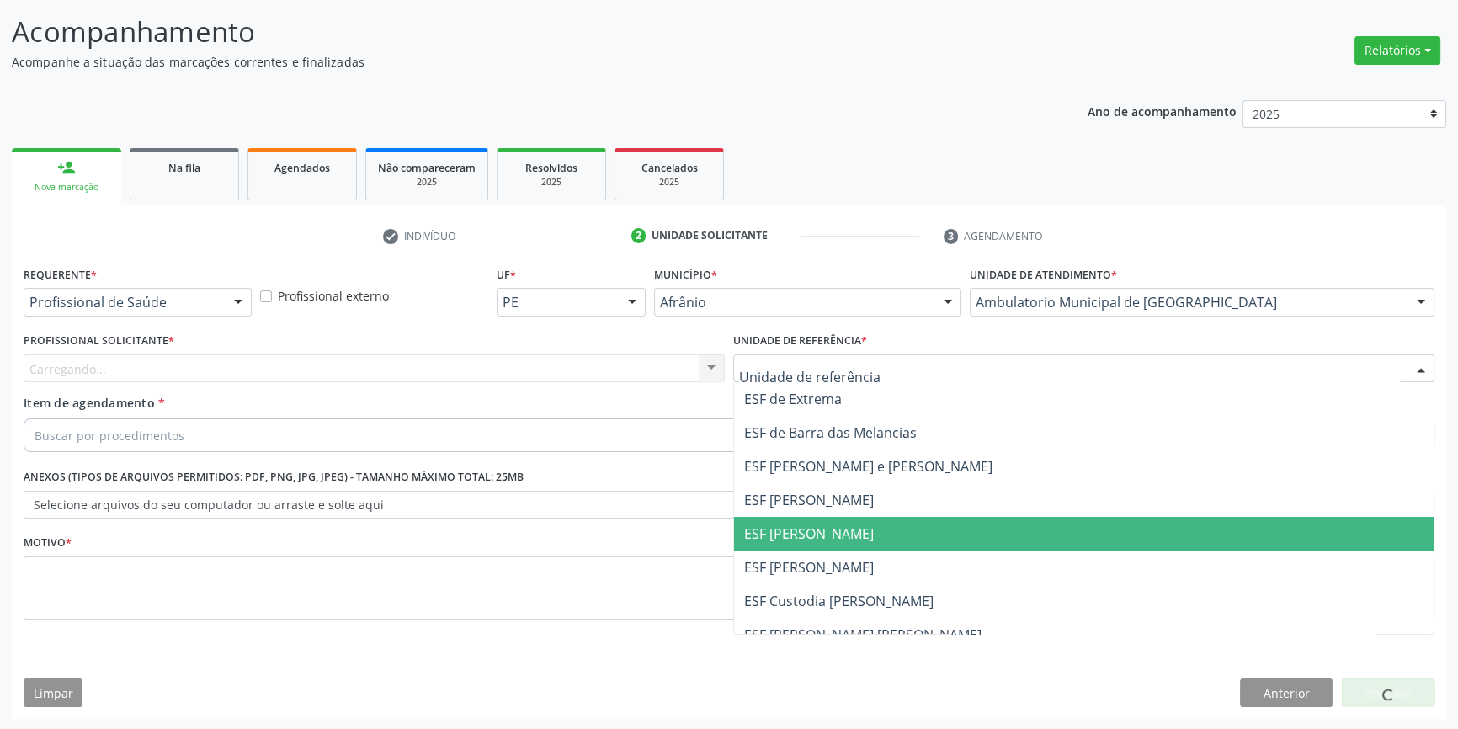
click at [790, 522] on span "ESF [PERSON_NAME]" at bounding box center [1084, 534] width 700 height 34
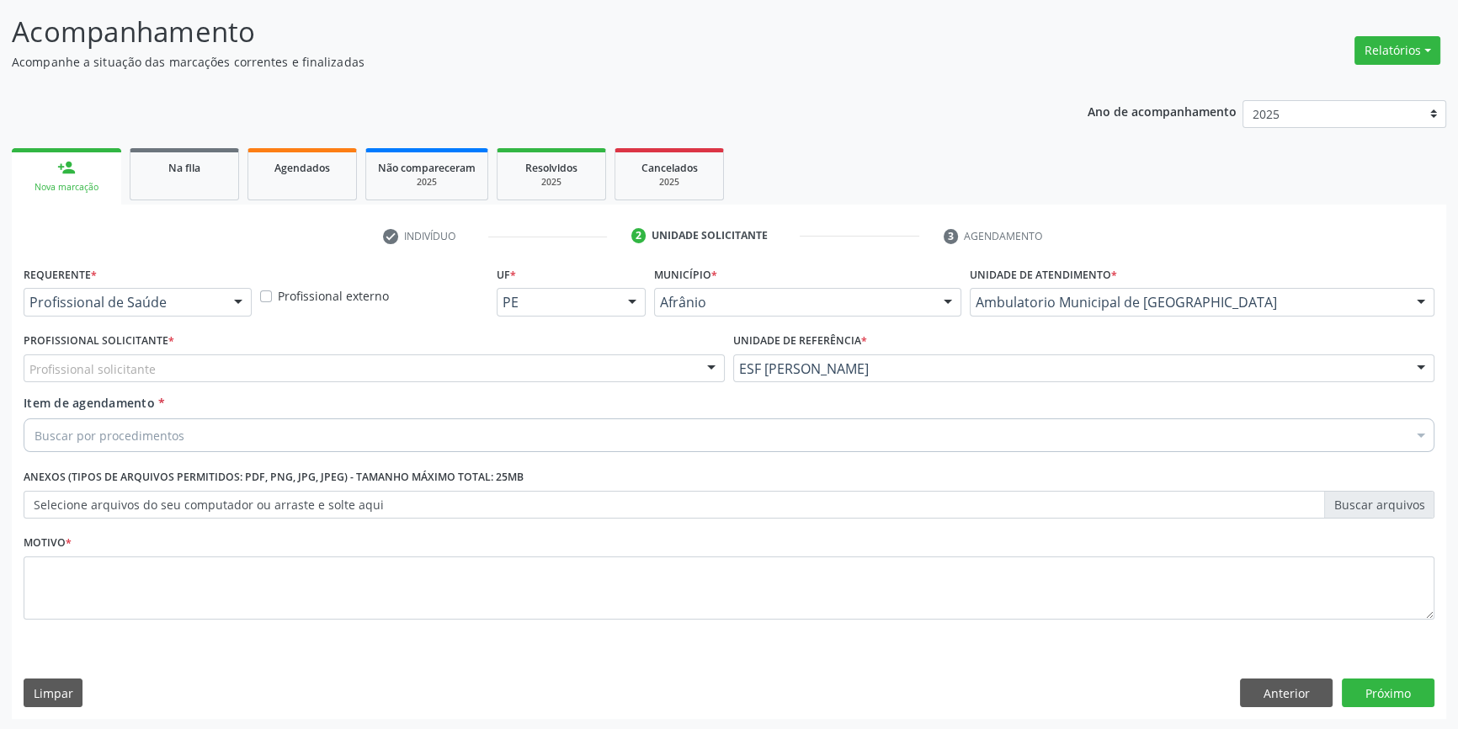
click at [476, 385] on div "Profissional Solicitante * Profissional solicitante Médico Anestesiologista - […" at bounding box center [374, 361] width 710 height 66
click at [451, 370] on div "Profissional solicitante" at bounding box center [374, 368] width 701 height 29
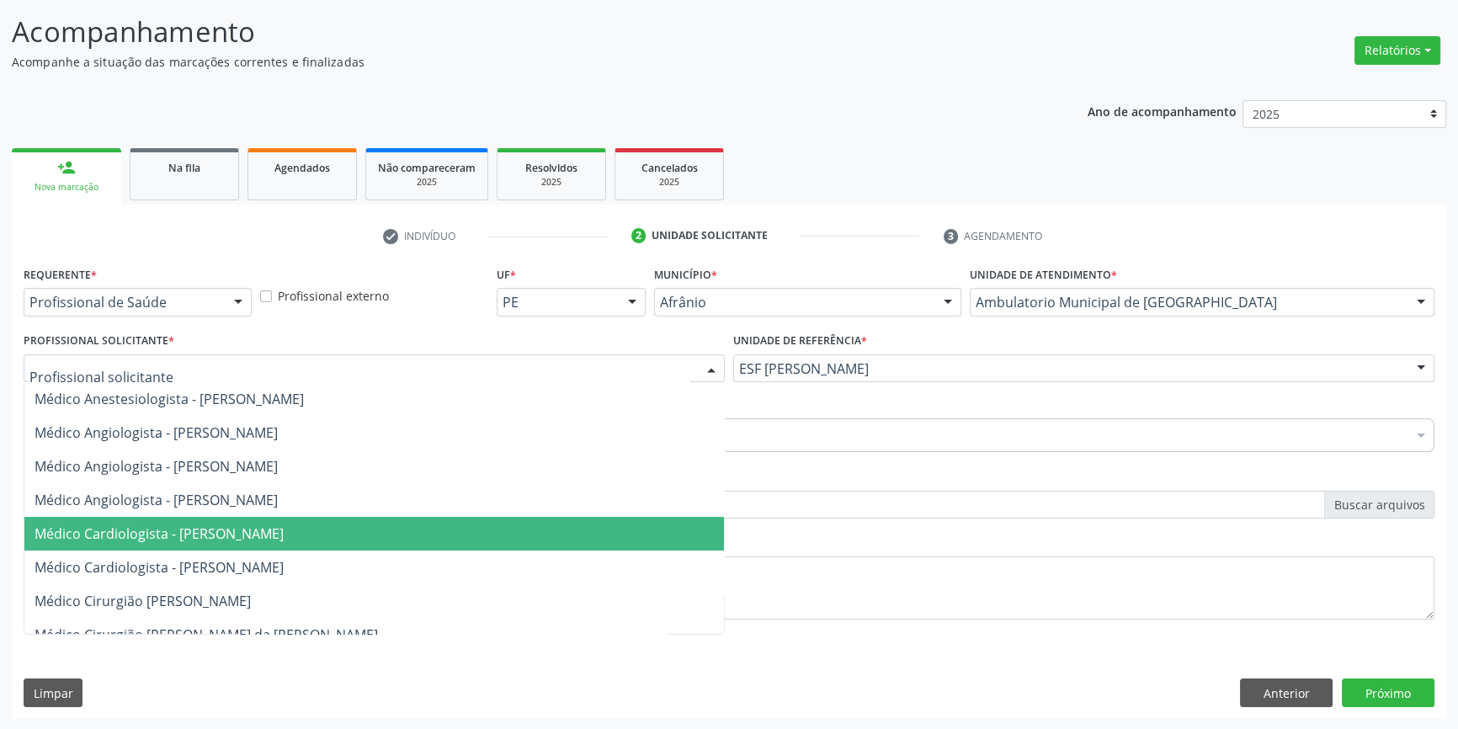
click at [284, 529] on span "Médico Cardiologista - [PERSON_NAME]" at bounding box center [159, 533] width 249 height 19
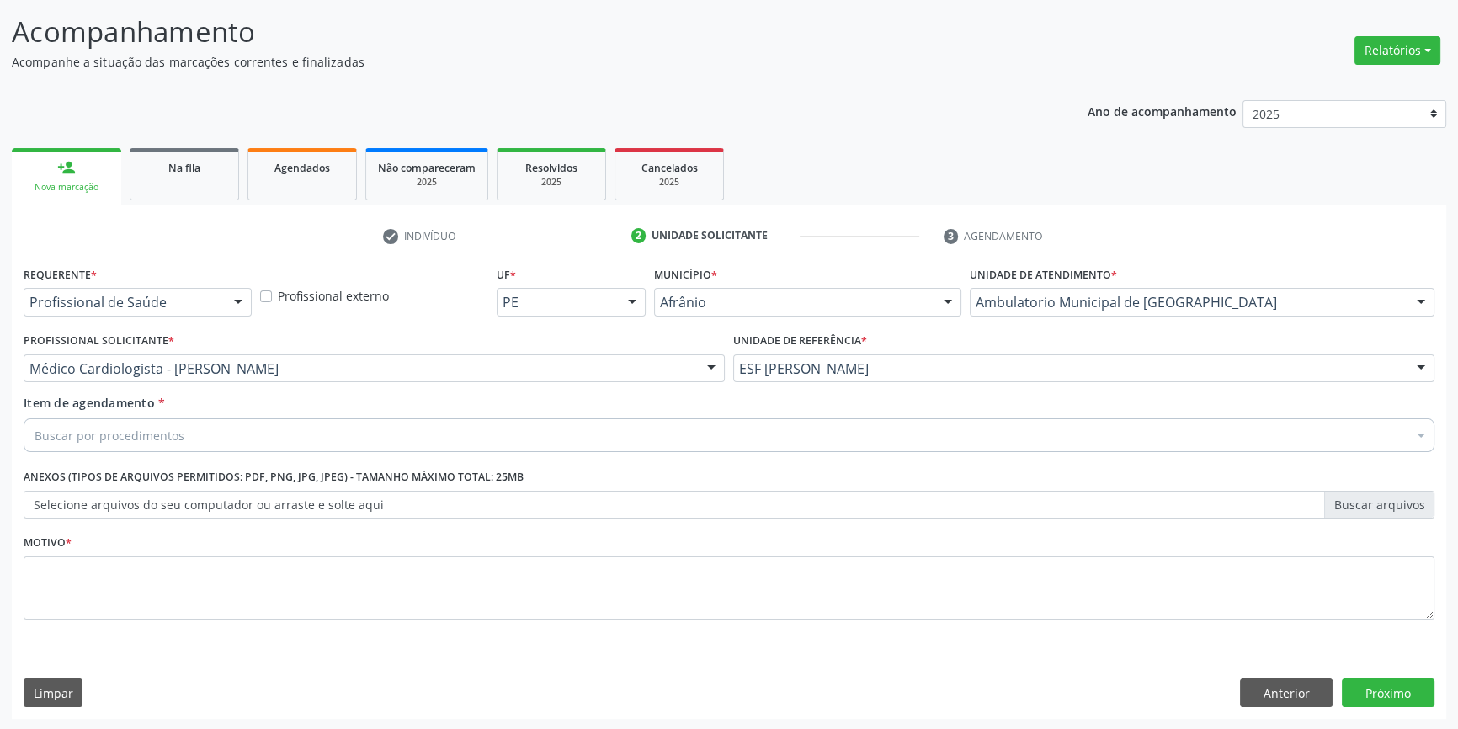
click at [200, 446] on div "Buscar por procedimentos" at bounding box center [729, 435] width 1411 height 34
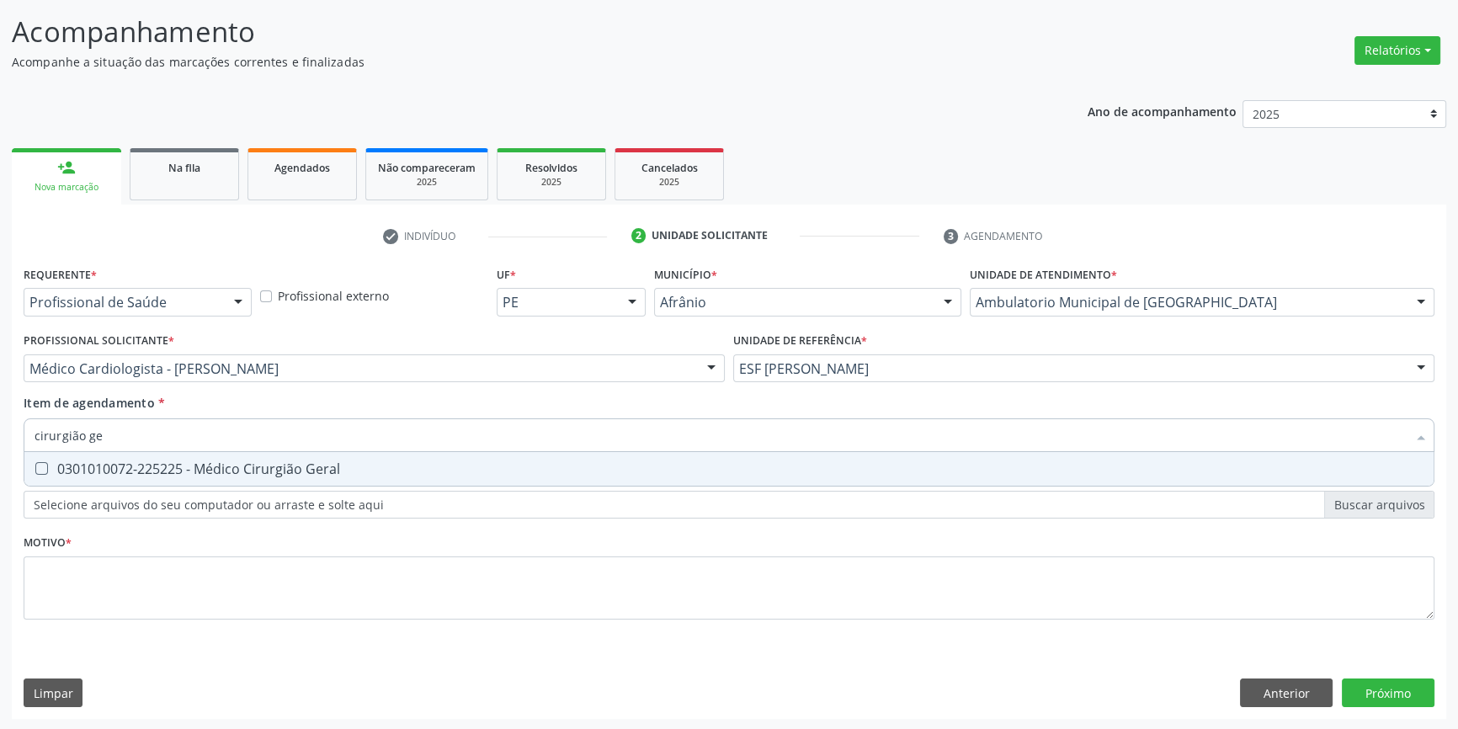
type input "cirurgião ger"
click at [194, 462] on div "0301010072-225225 - Médico Cirurgião Geral" at bounding box center [729, 468] width 1389 height 13
checkbox Geral "true"
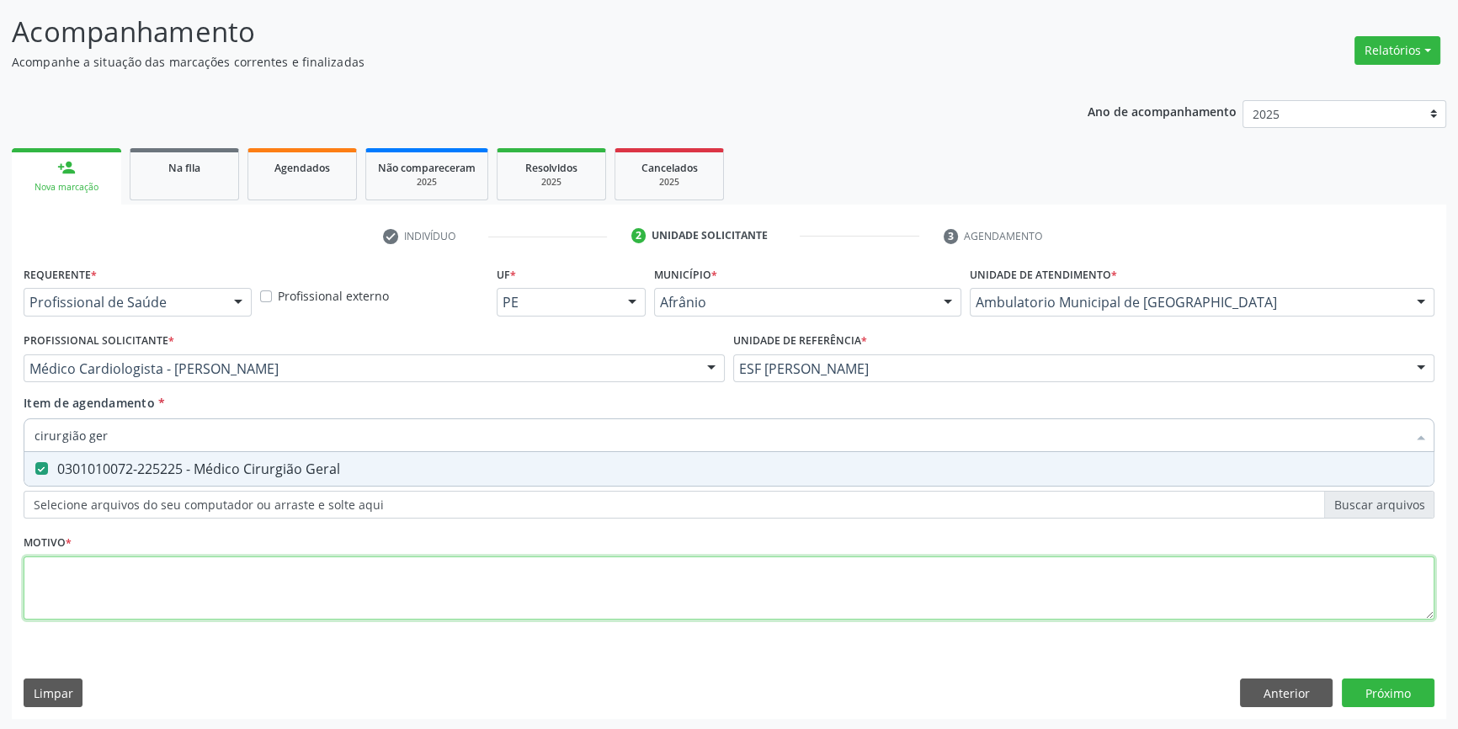
click at [98, 618] on div "Requerente * Profissional de Saúde Profissional de Saúde Paciente Nenhum result…" at bounding box center [729, 452] width 1411 height 381
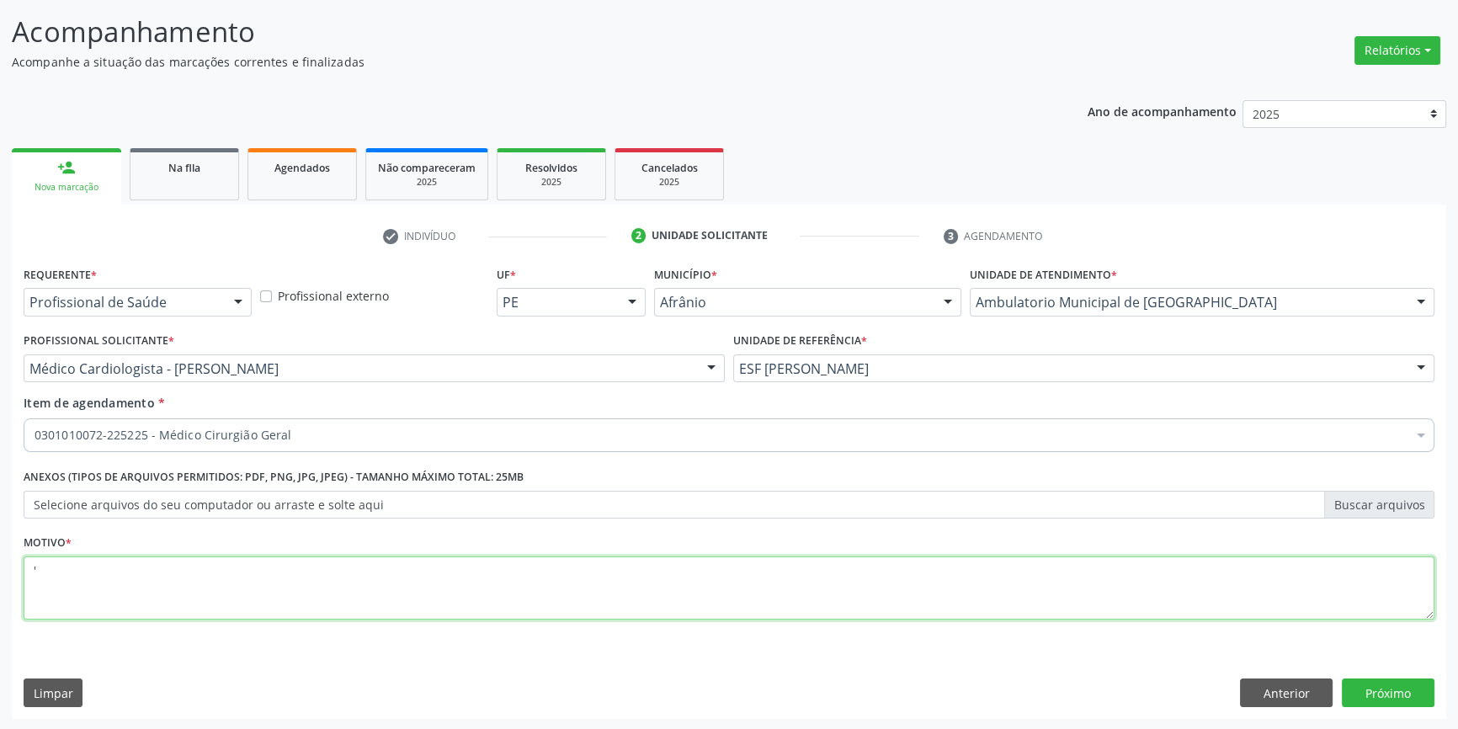
type textarea "'"
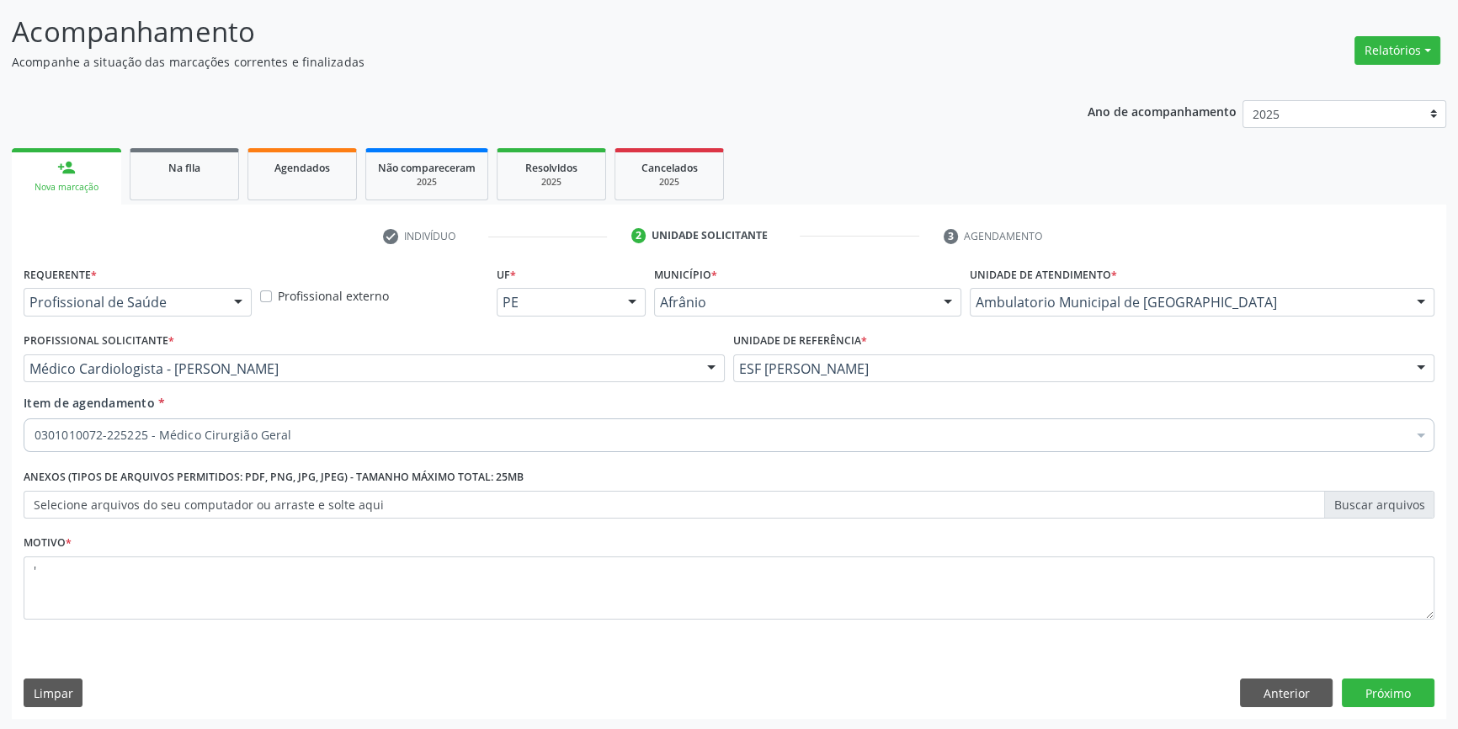
click at [1383, 676] on div "Requerente * Profissional de Saúde Profissional de Saúde Paciente Nenhum result…" at bounding box center [729, 490] width 1434 height 457
click at [1381, 681] on button "Próximo" at bounding box center [1388, 693] width 93 height 29
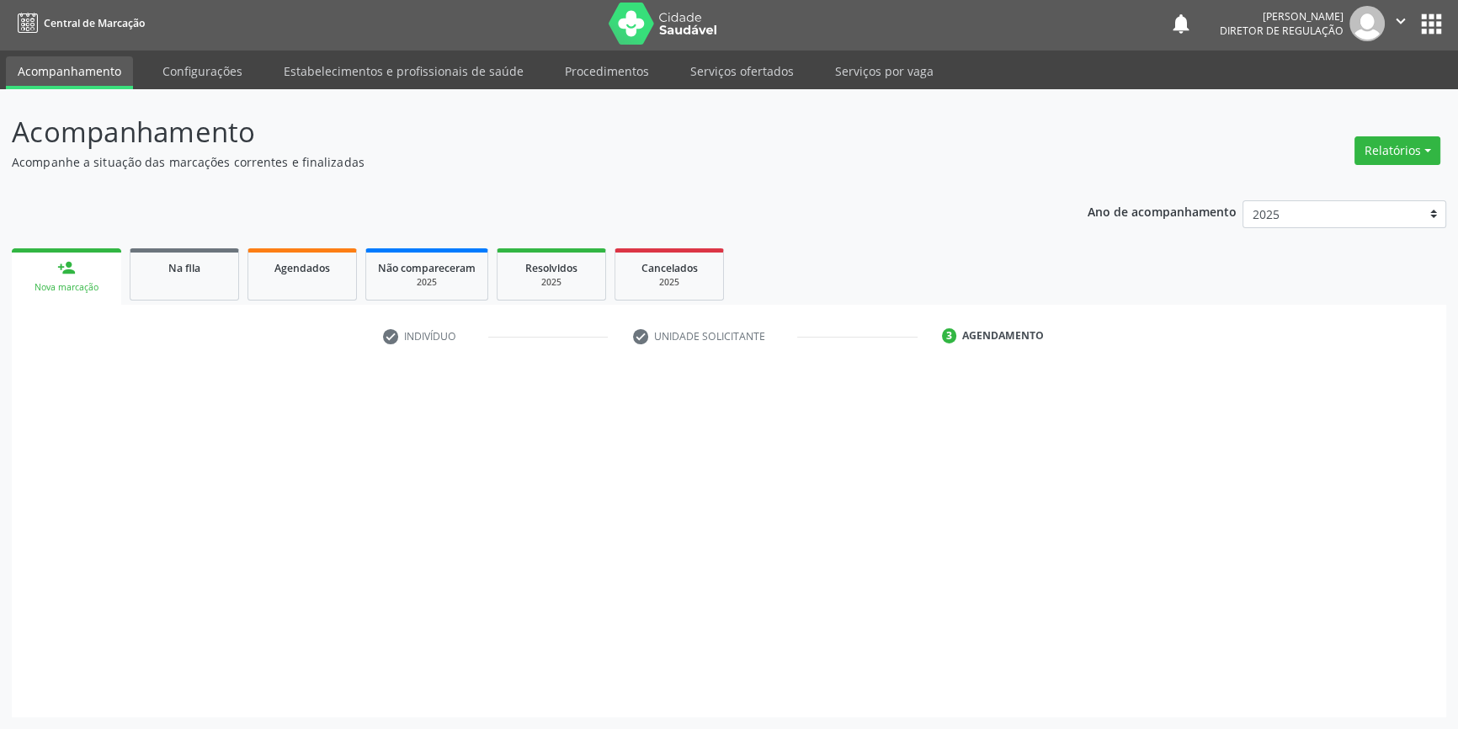
scroll to position [2, 0]
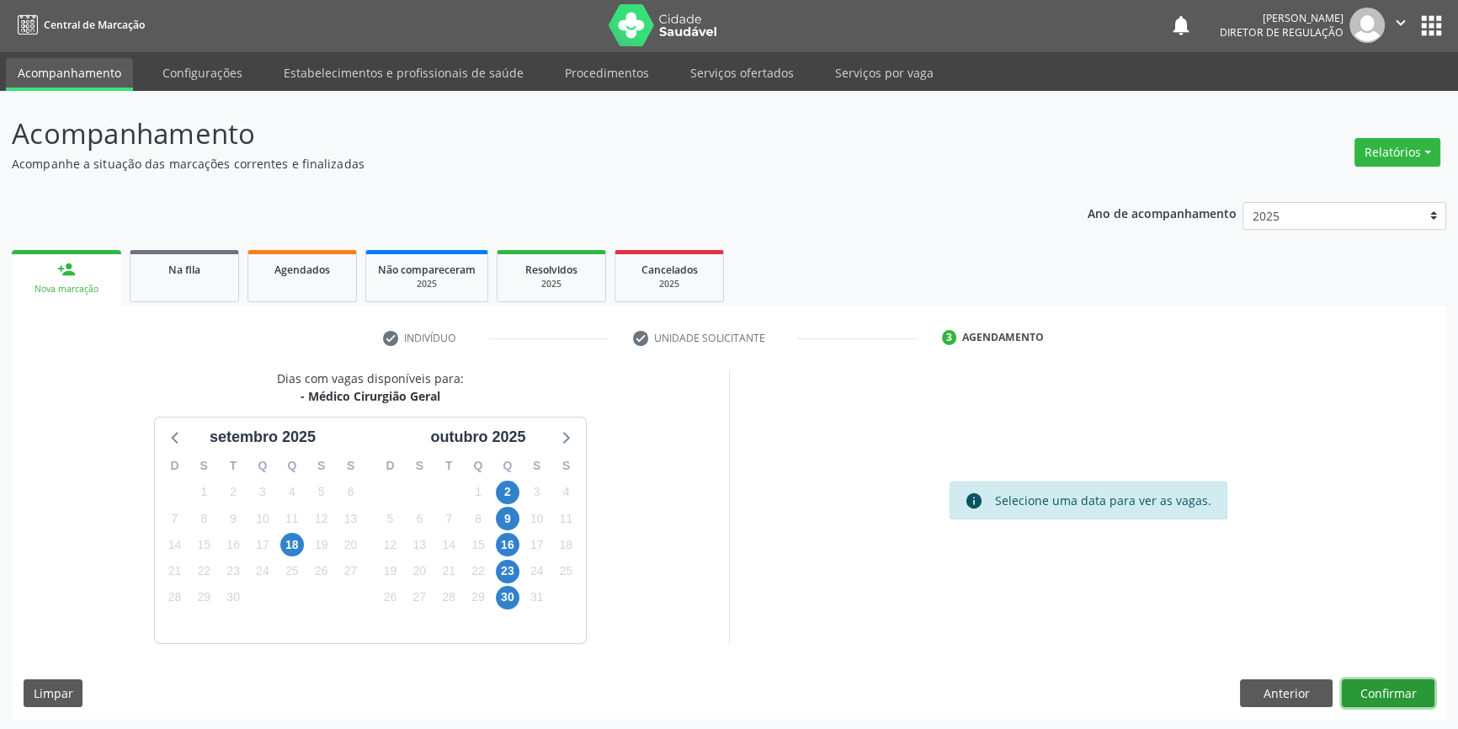
click at [1361, 691] on button "Confirmar" at bounding box center [1388, 693] width 93 height 29
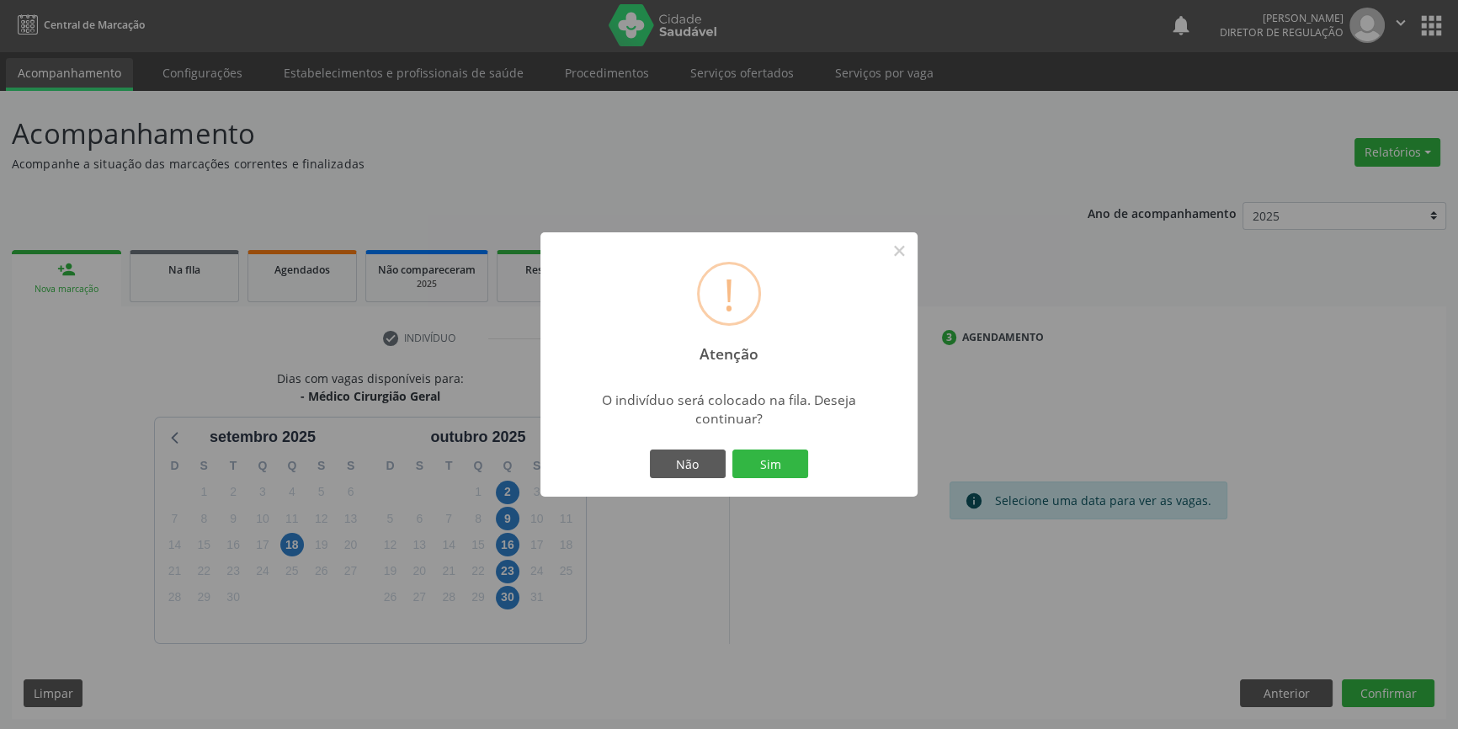
click at [770, 479] on div "Não Sim" at bounding box center [729, 463] width 167 height 35
click at [773, 469] on button "Sim" at bounding box center [770, 464] width 76 height 29
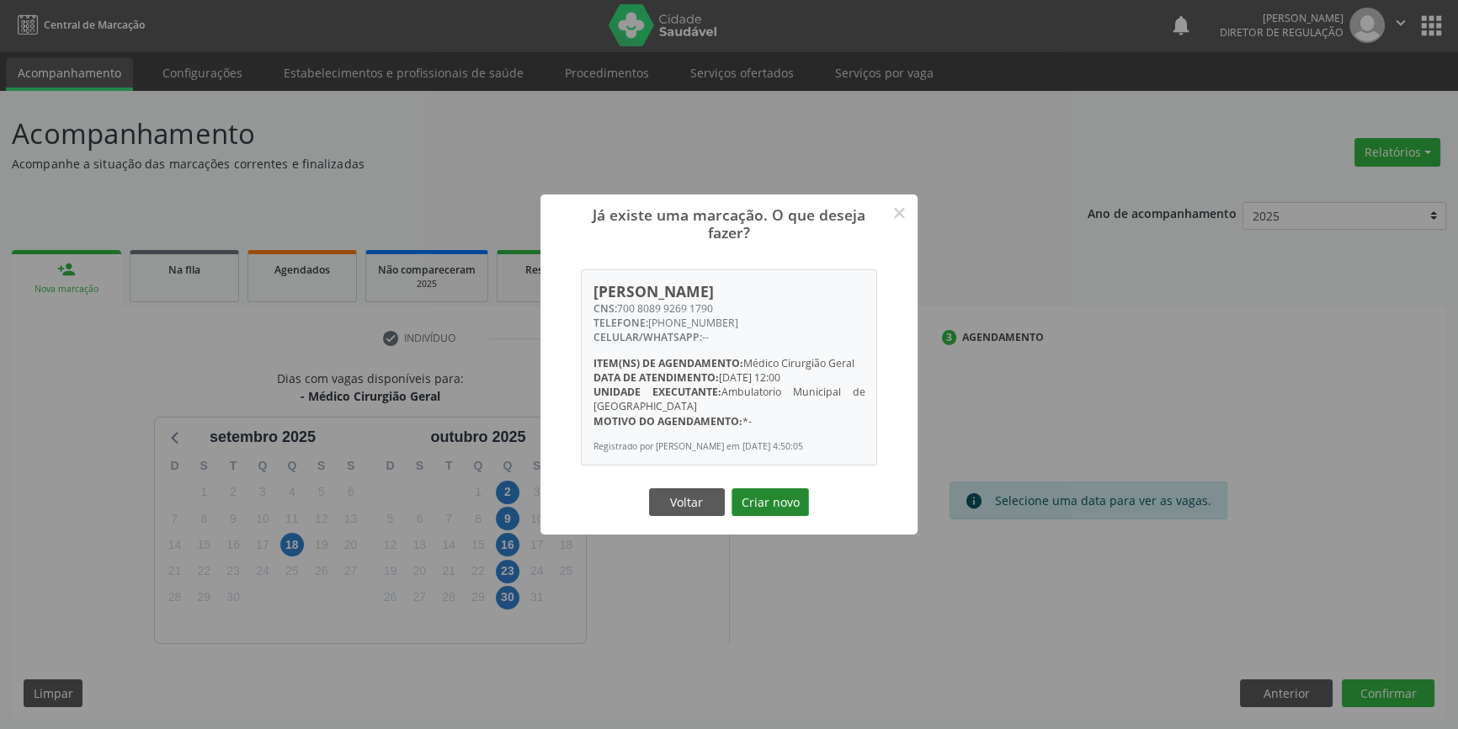
click at [772, 499] on button "Criar novo" at bounding box center [770, 502] width 77 height 29
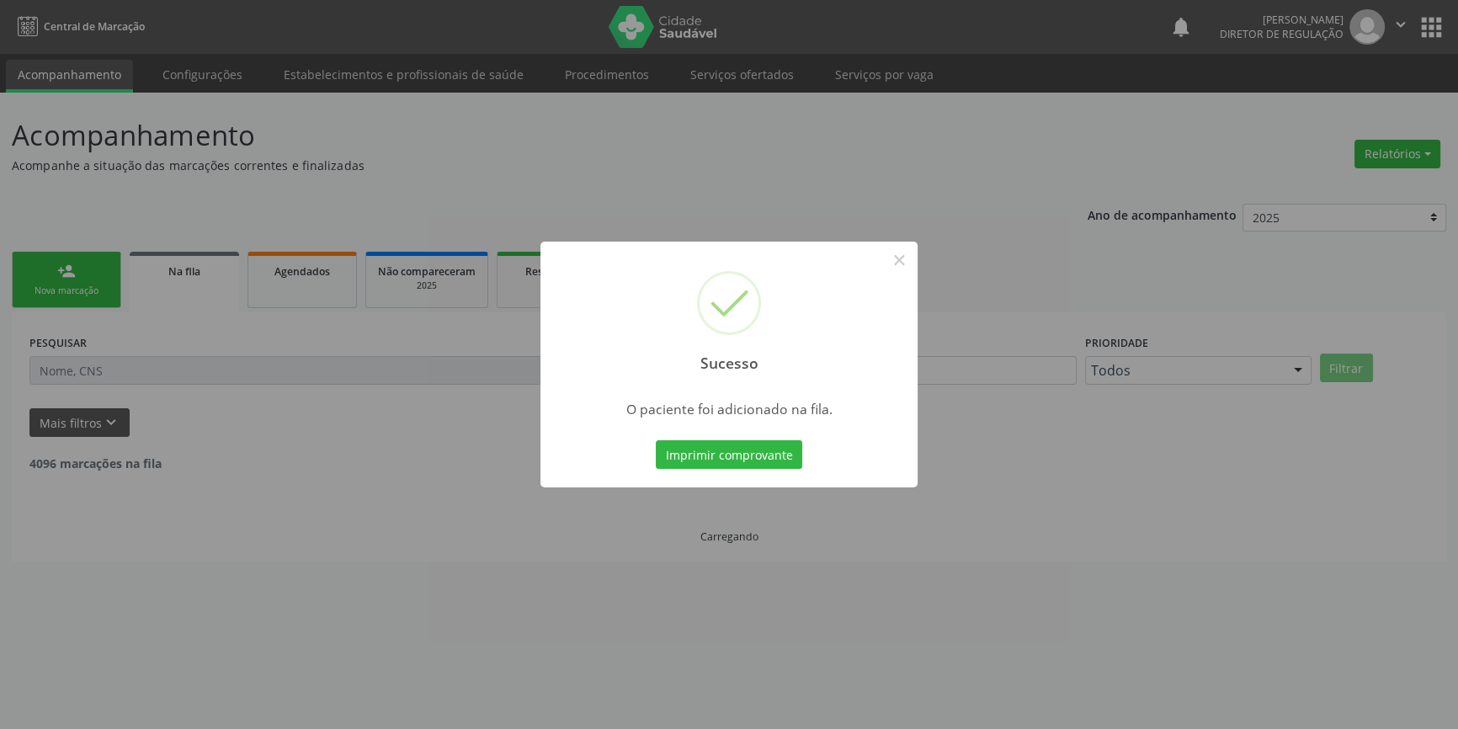
scroll to position [0, 0]
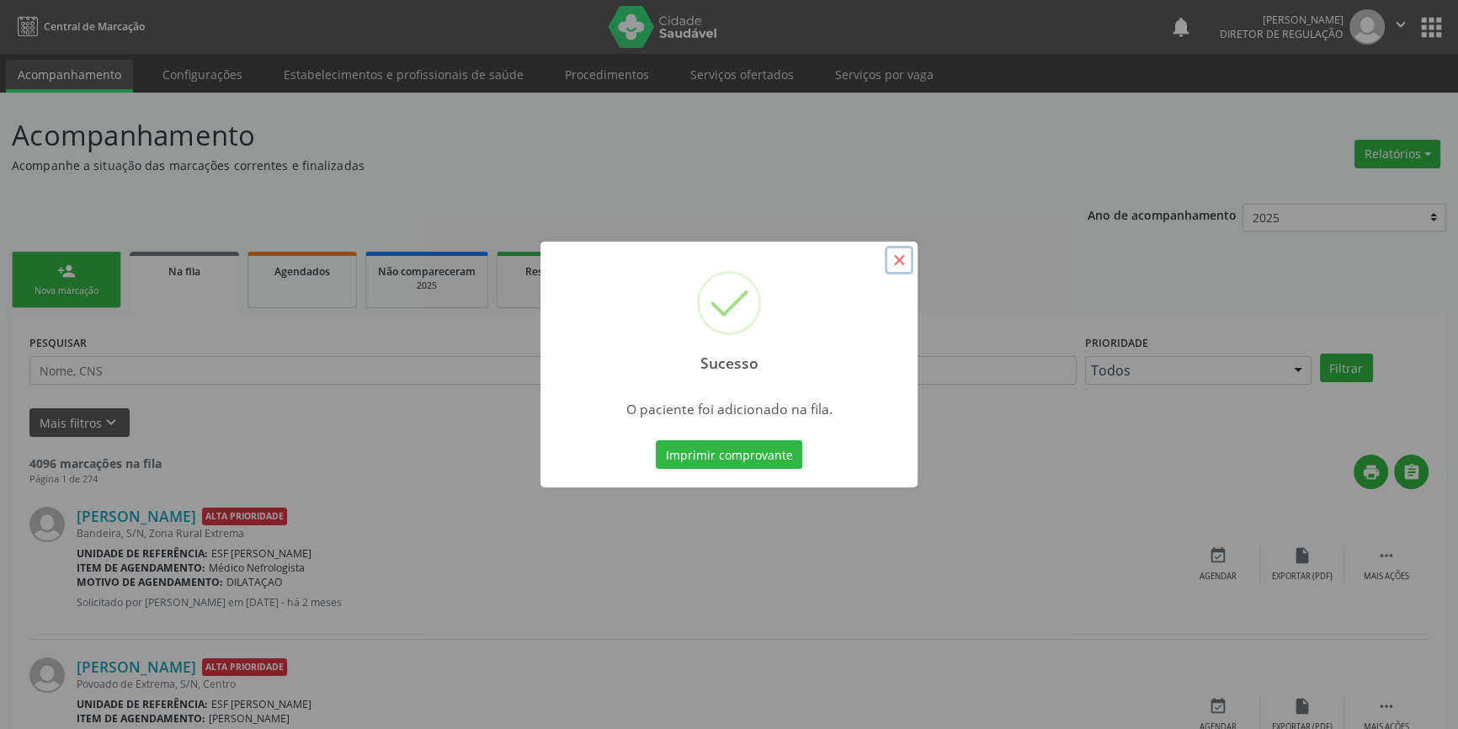
click at [898, 258] on button "×" at bounding box center [899, 260] width 29 height 29
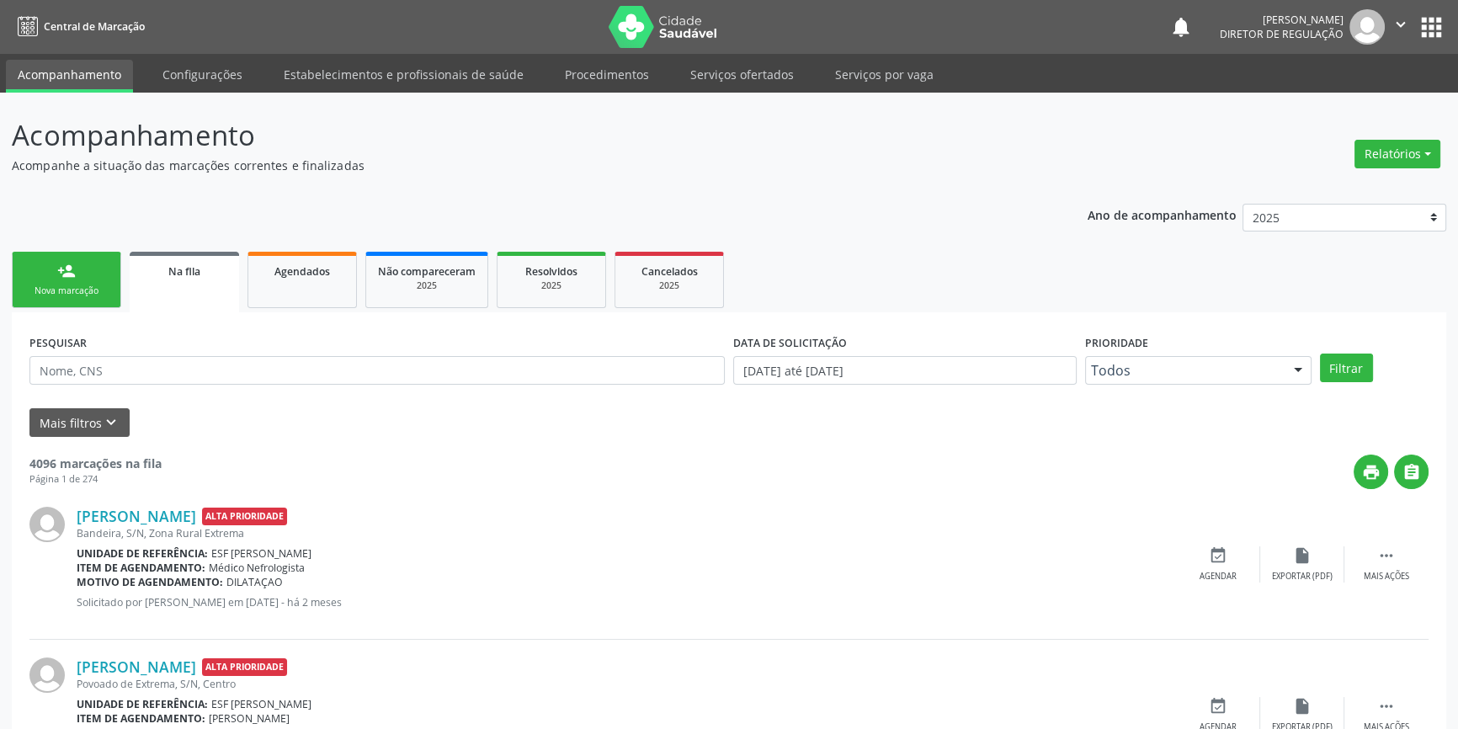
click at [93, 269] on link "person_add Nova marcação" at bounding box center [66, 280] width 109 height 56
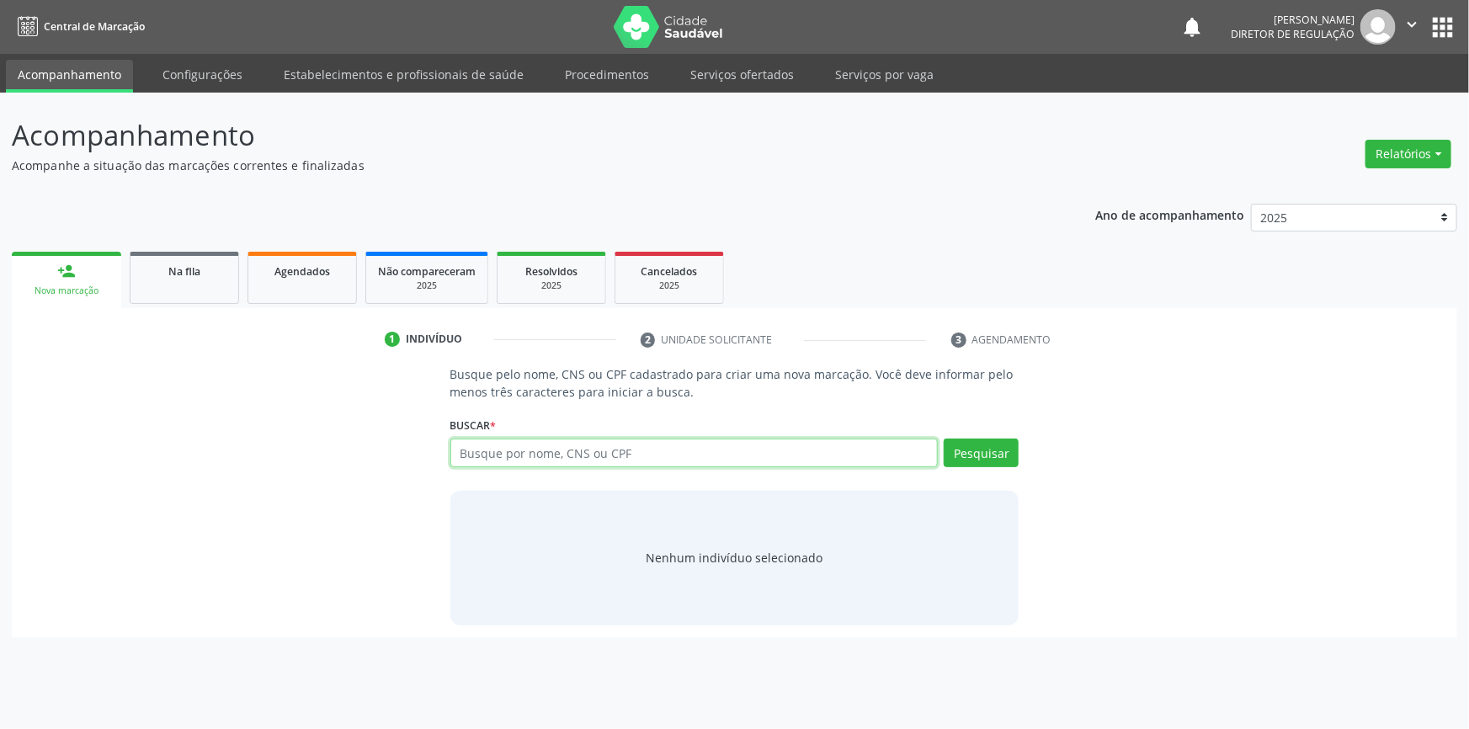
click at [673, 450] on input "text" at bounding box center [694, 453] width 488 height 29
type input "07610946443"
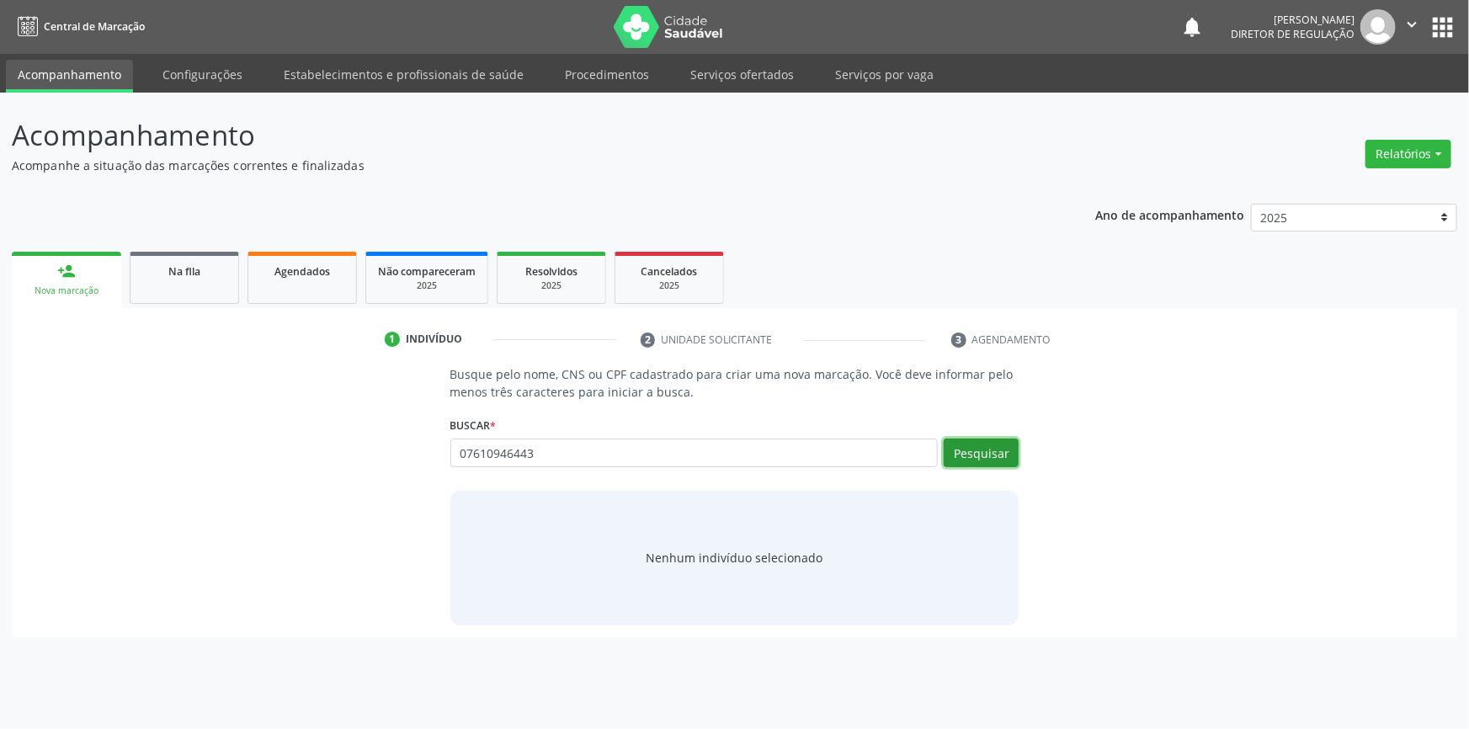
click at [988, 455] on button "Pesquisar" at bounding box center [981, 453] width 75 height 29
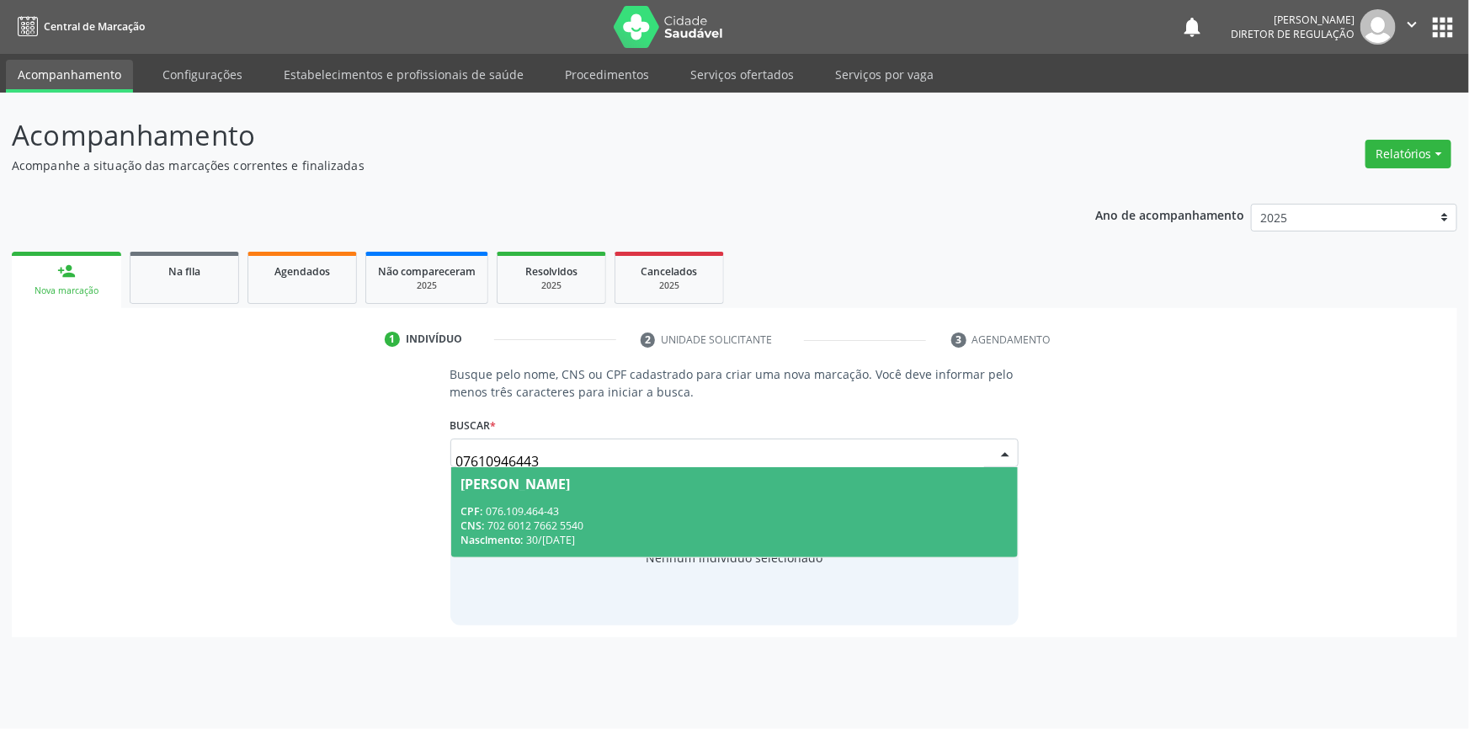
click at [503, 513] on div "CPF: 076.109.464-43" at bounding box center [734, 511] width 547 height 14
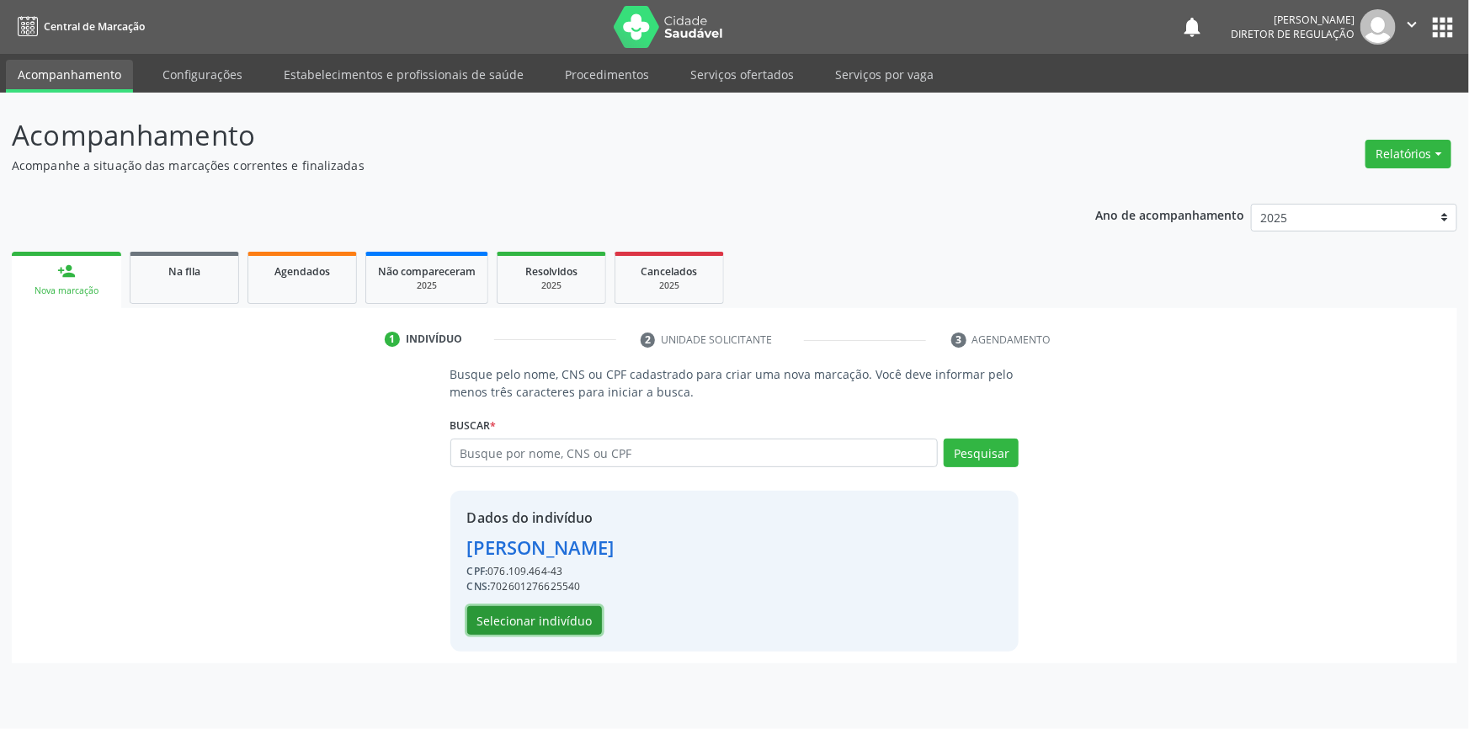
click at [551, 612] on button "Selecionar indivíduo" at bounding box center [534, 620] width 135 height 29
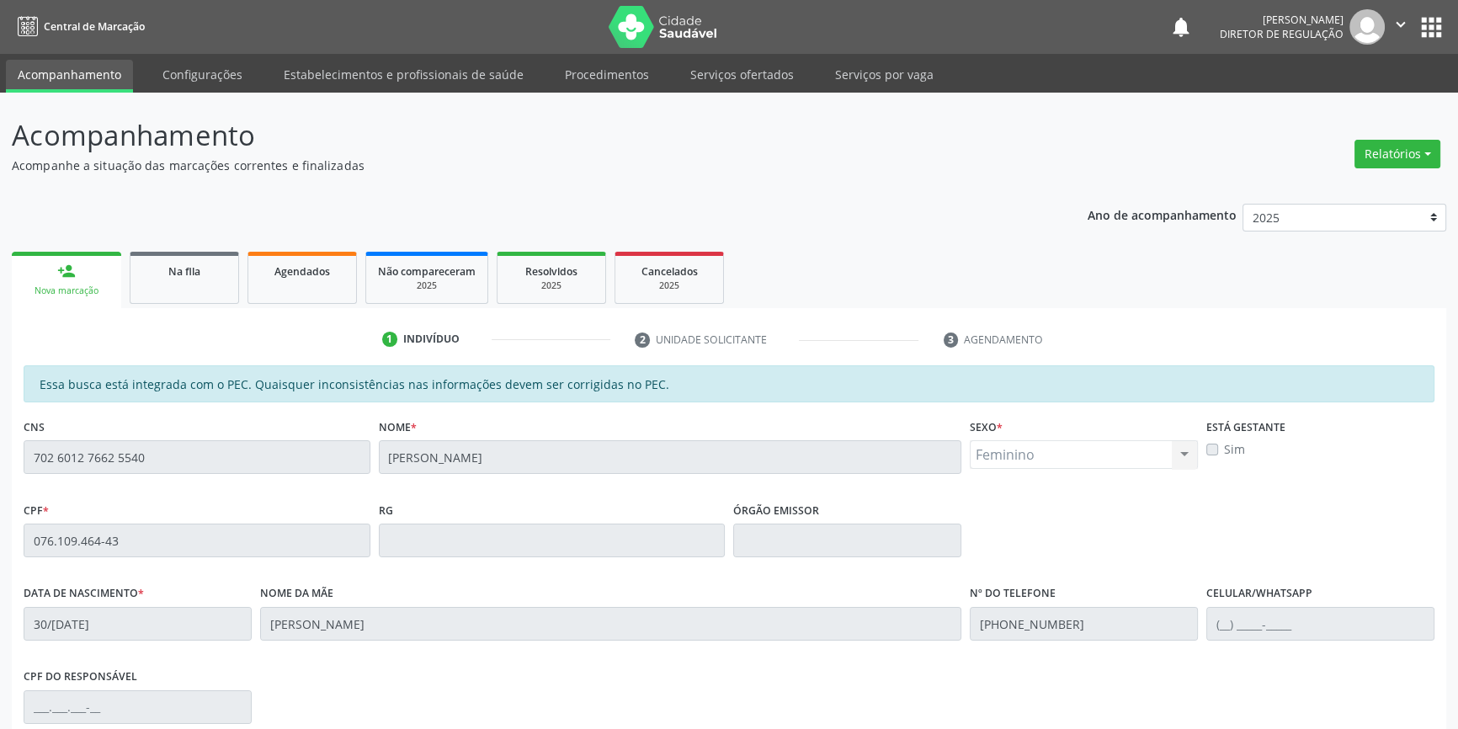
scroll to position [231, 0]
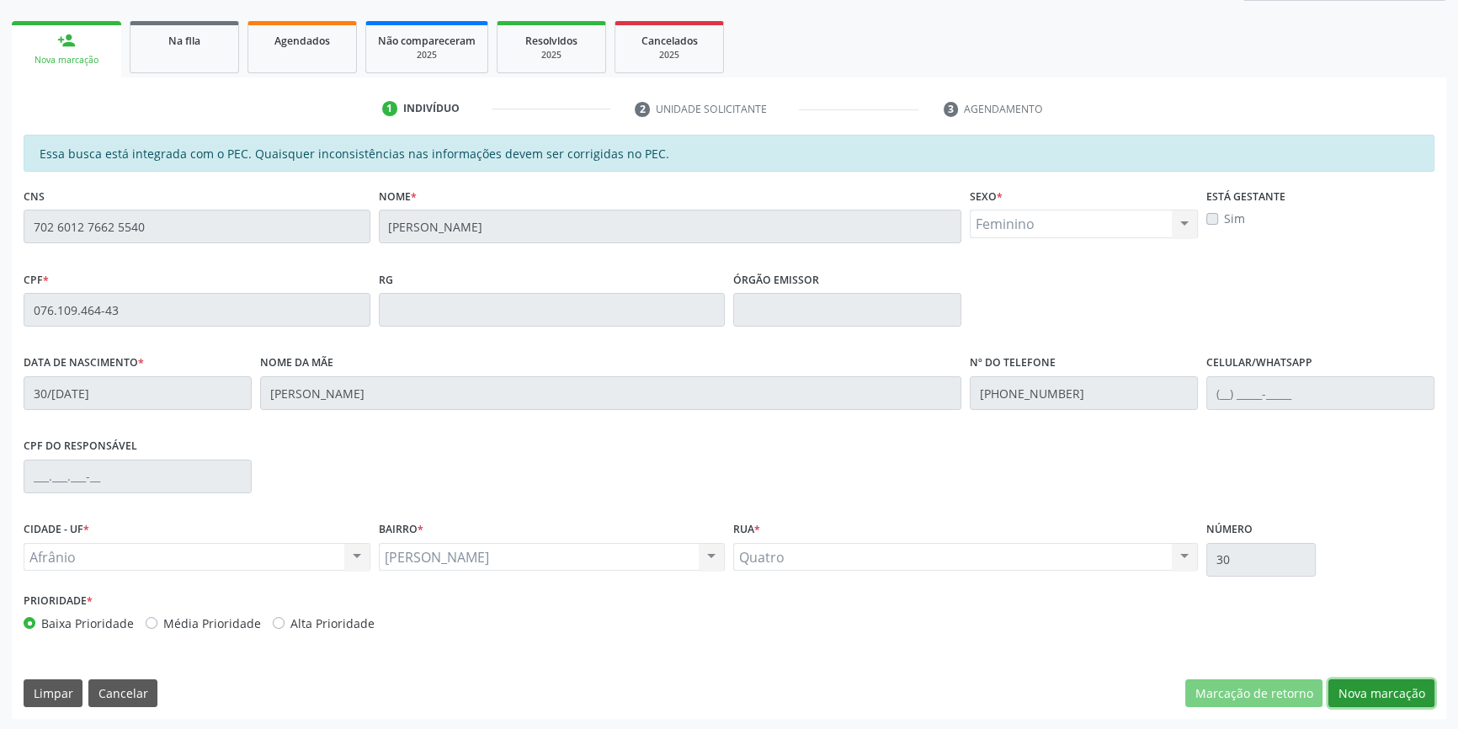
click at [1388, 687] on button "Nova marcação" at bounding box center [1381, 693] width 106 height 29
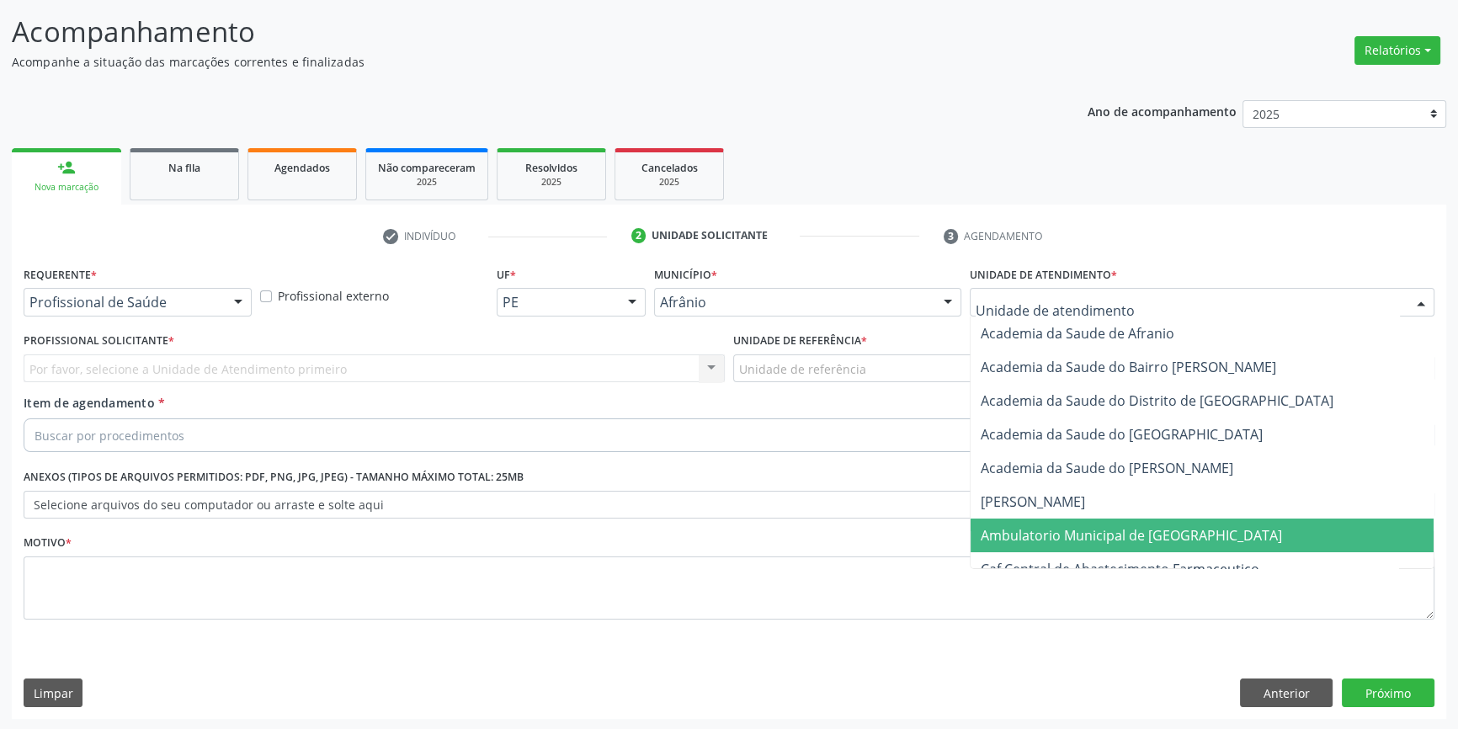
click at [1054, 537] on span "Ambulatorio Municipal de [GEOGRAPHIC_DATA]" at bounding box center [1131, 535] width 301 height 19
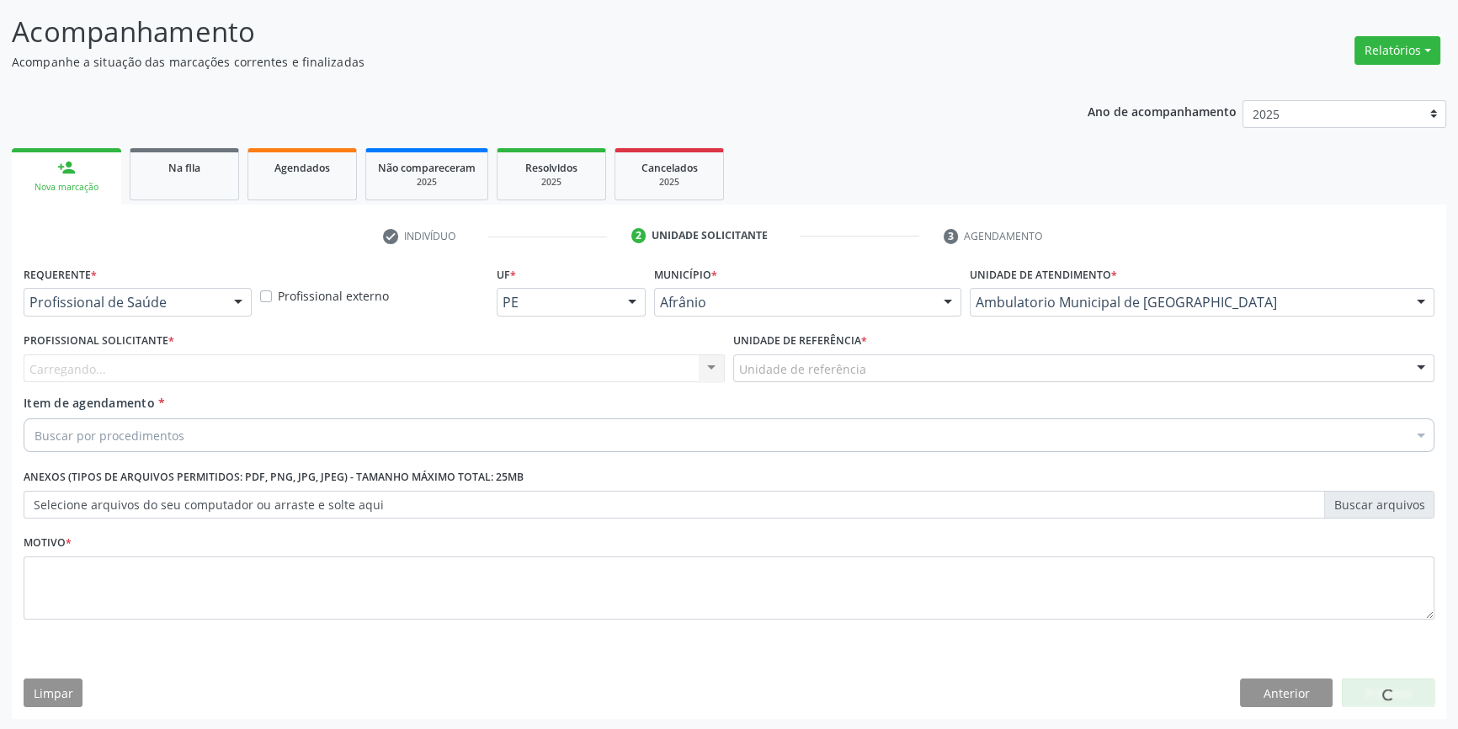
click at [854, 377] on div "Unidade de referência" at bounding box center [1083, 368] width 701 height 29
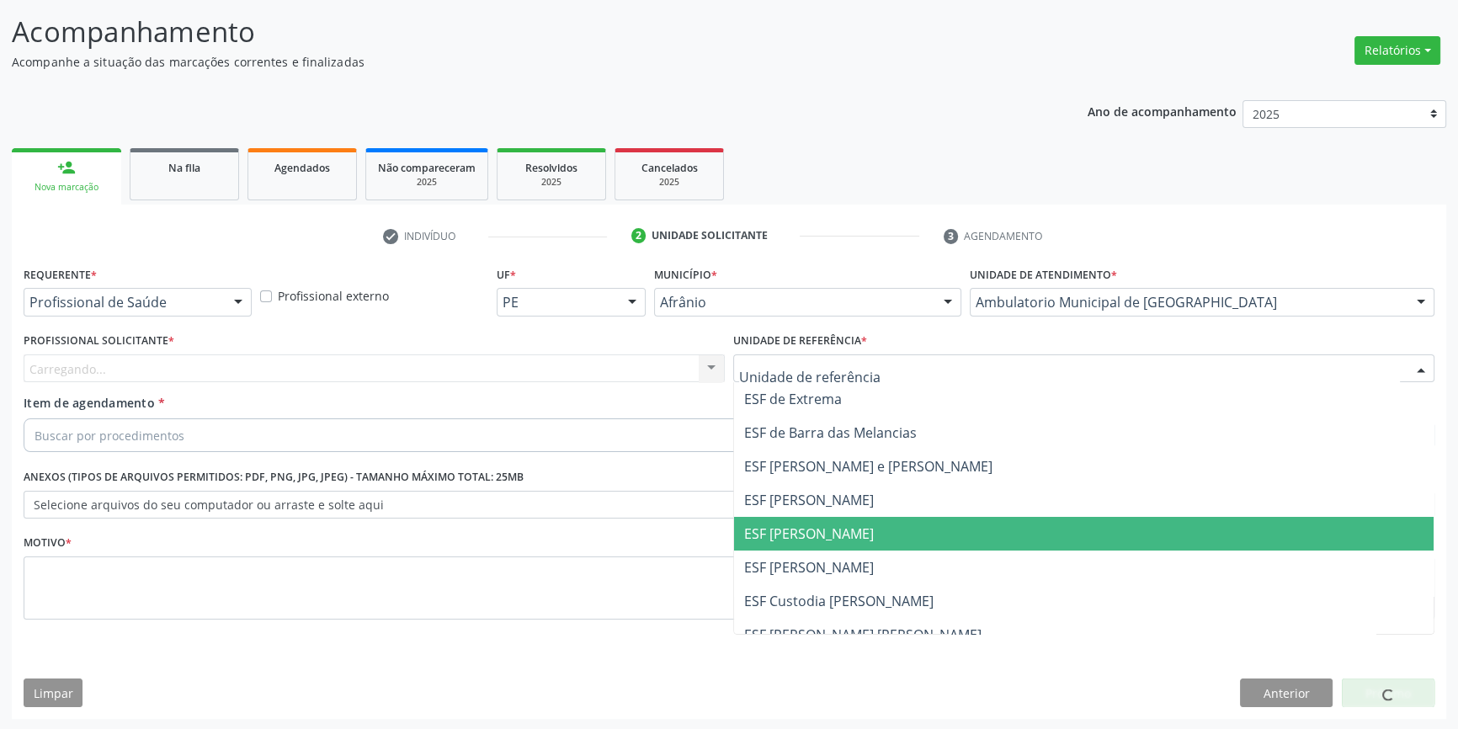
click at [814, 524] on span "ESF [PERSON_NAME]" at bounding box center [809, 533] width 130 height 19
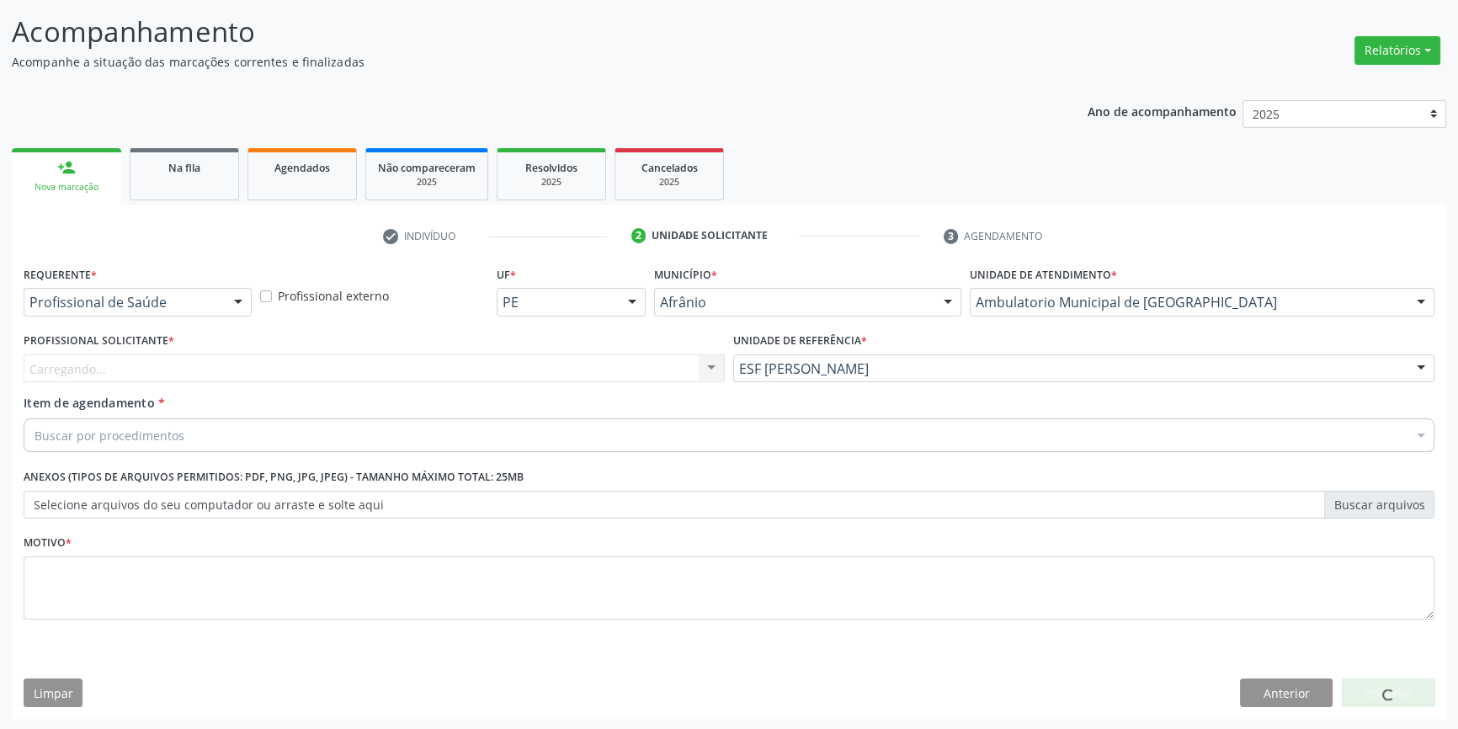
click at [516, 370] on div "Carregando..." at bounding box center [374, 368] width 701 height 29
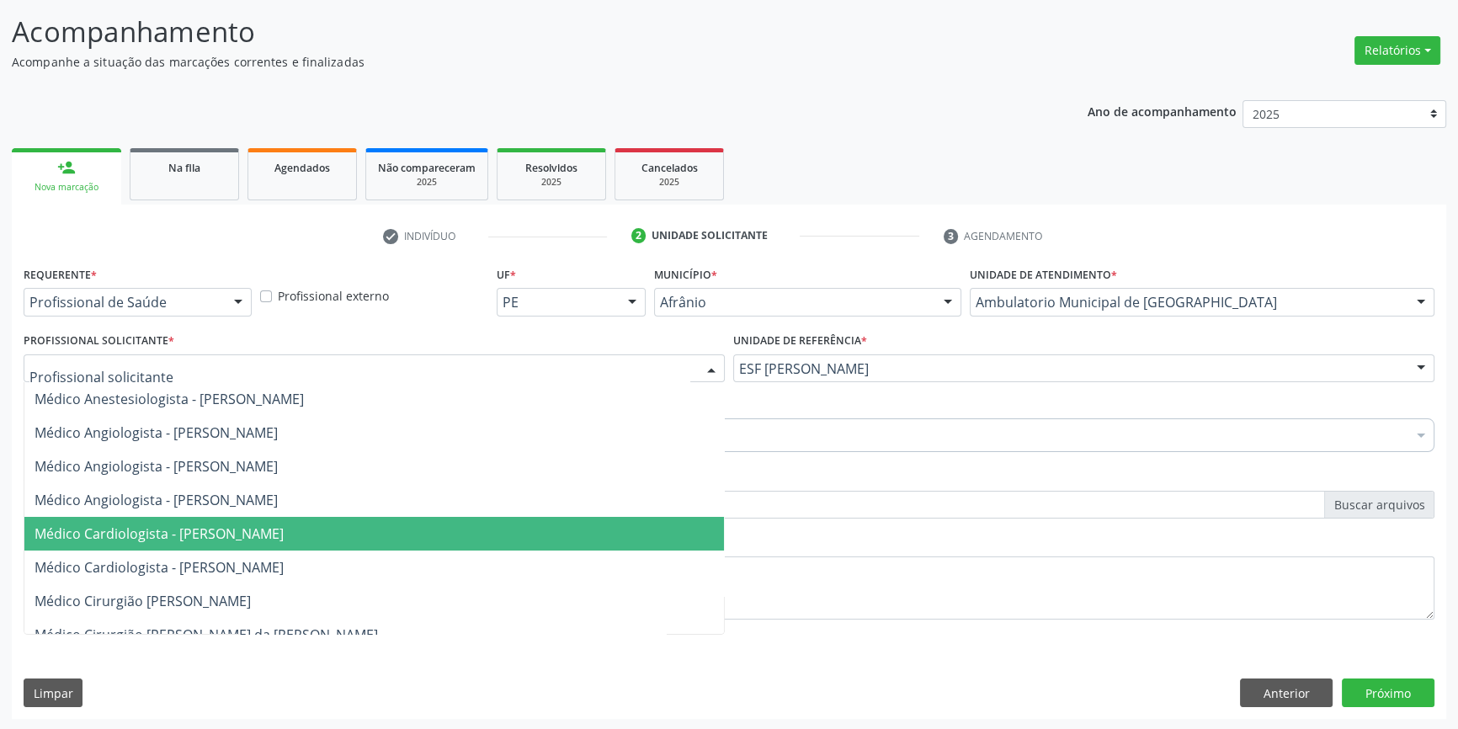
click at [276, 530] on span "Médico Cardiologista - [PERSON_NAME]" at bounding box center [159, 533] width 249 height 19
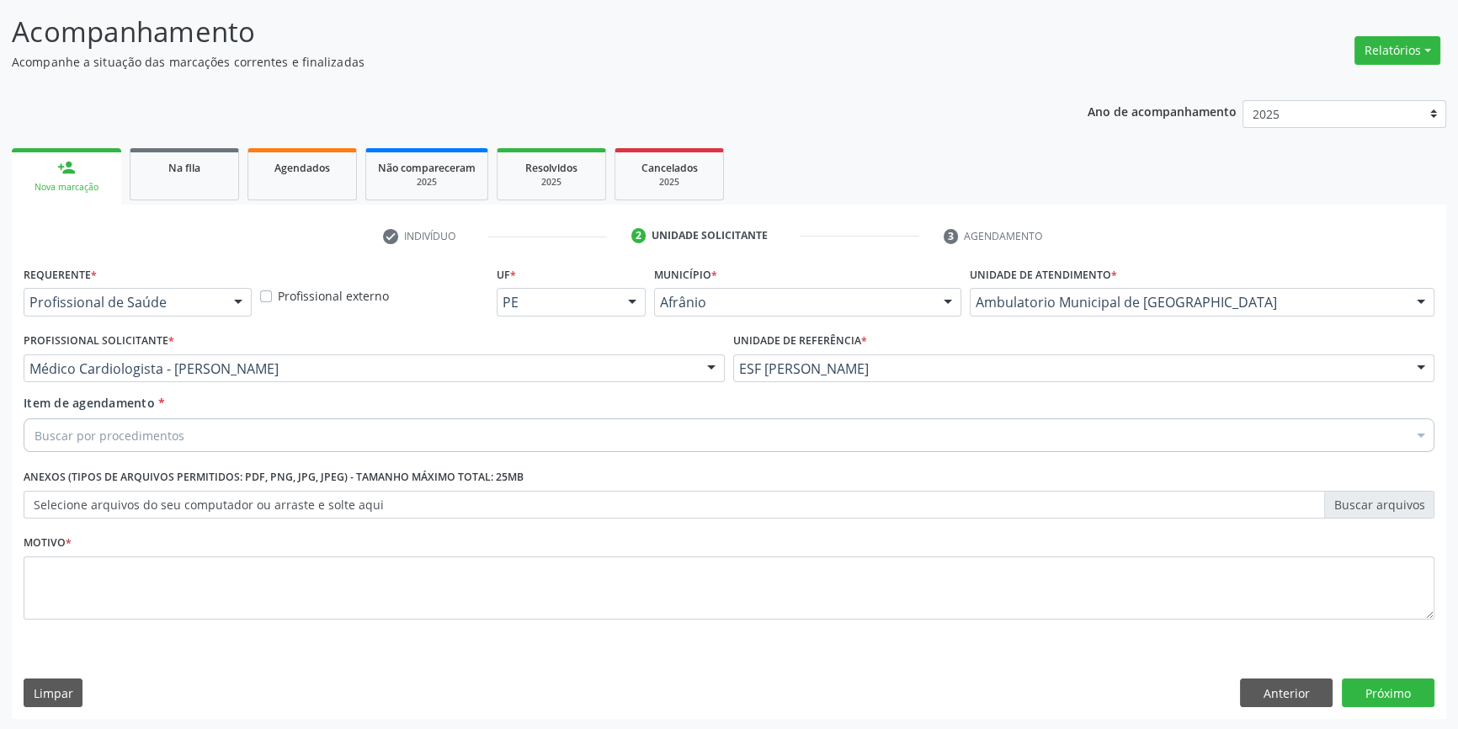
click at [218, 427] on div "Buscar por procedimentos" at bounding box center [729, 435] width 1411 height 34
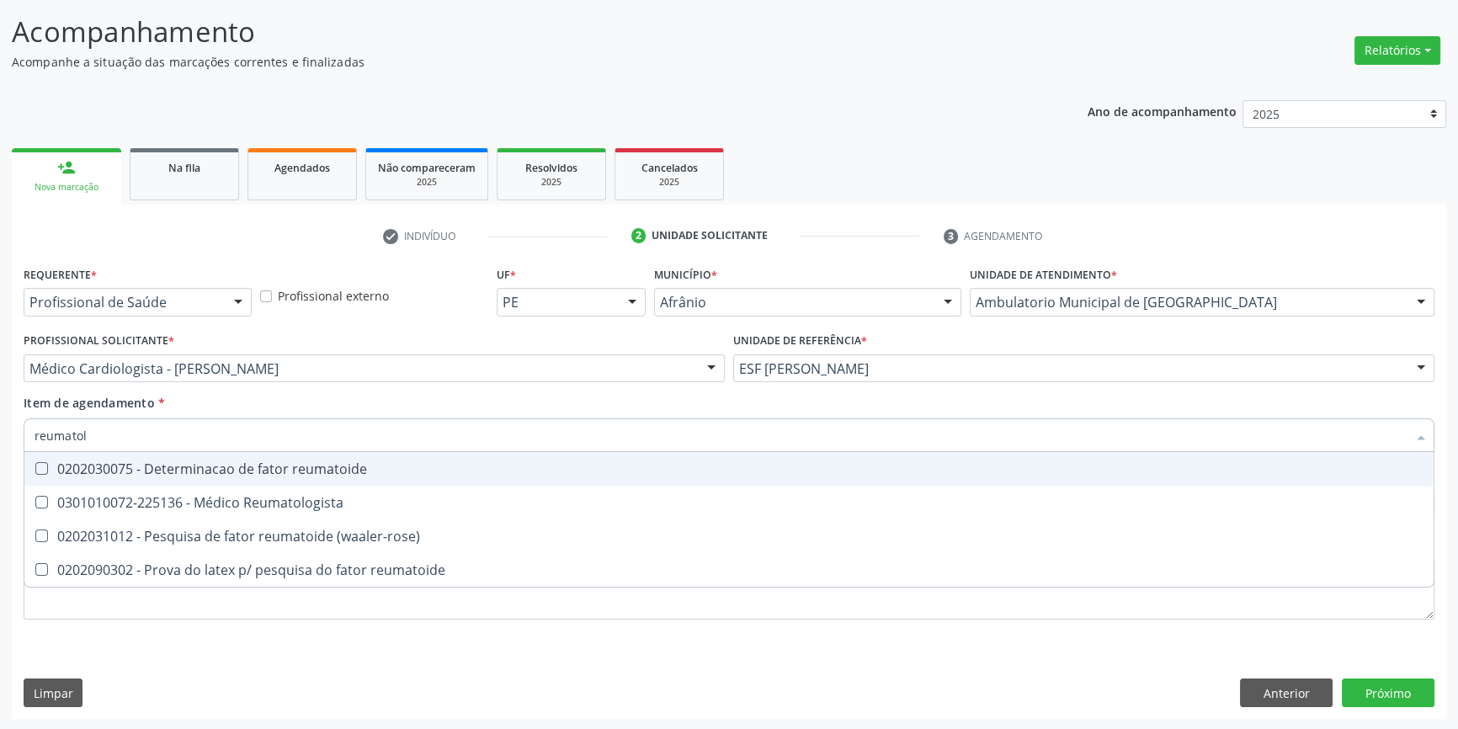
type input "reumatolo"
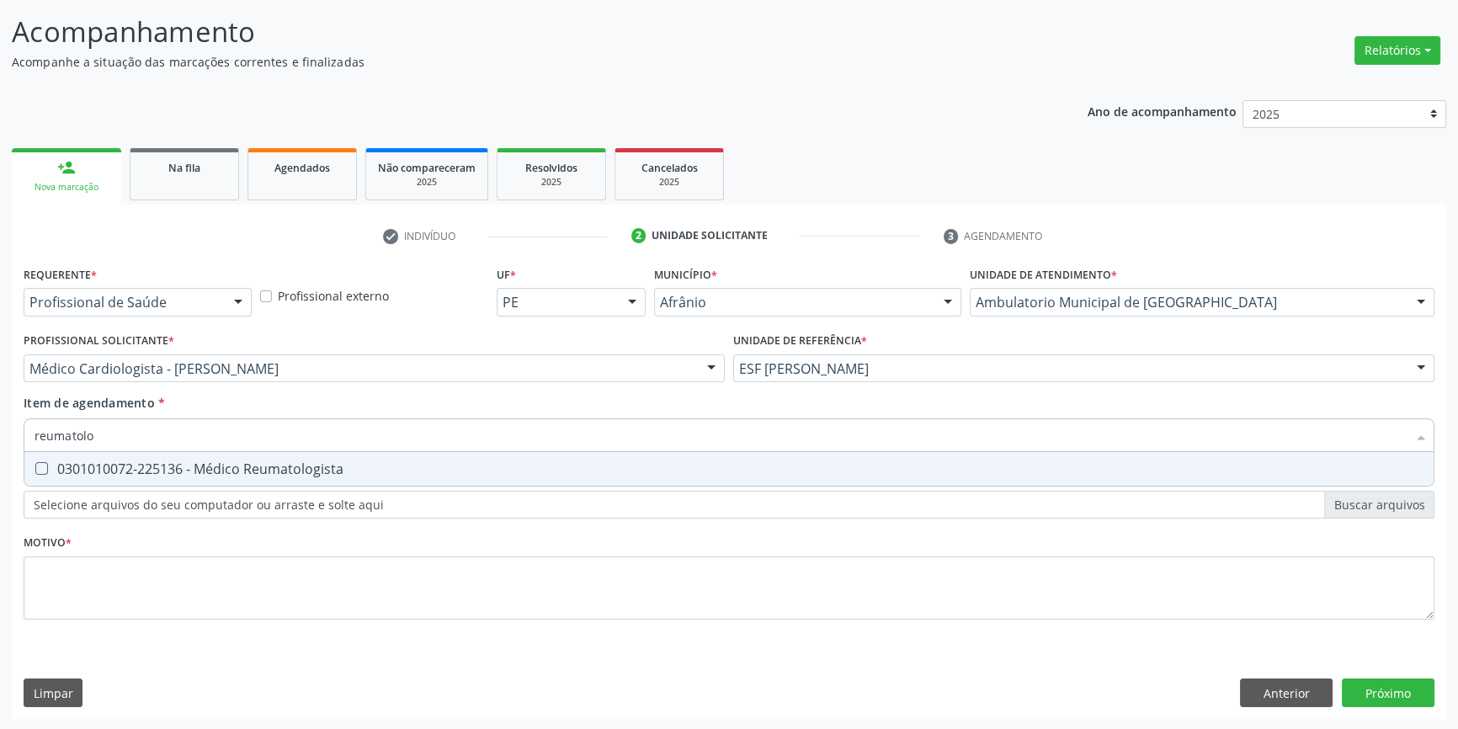
click at [219, 462] on div "0301010072-225136 - Médico Reumatologista" at bounding box center [729, 468] width 1389 height 13
checkbox Reumatologista "true"
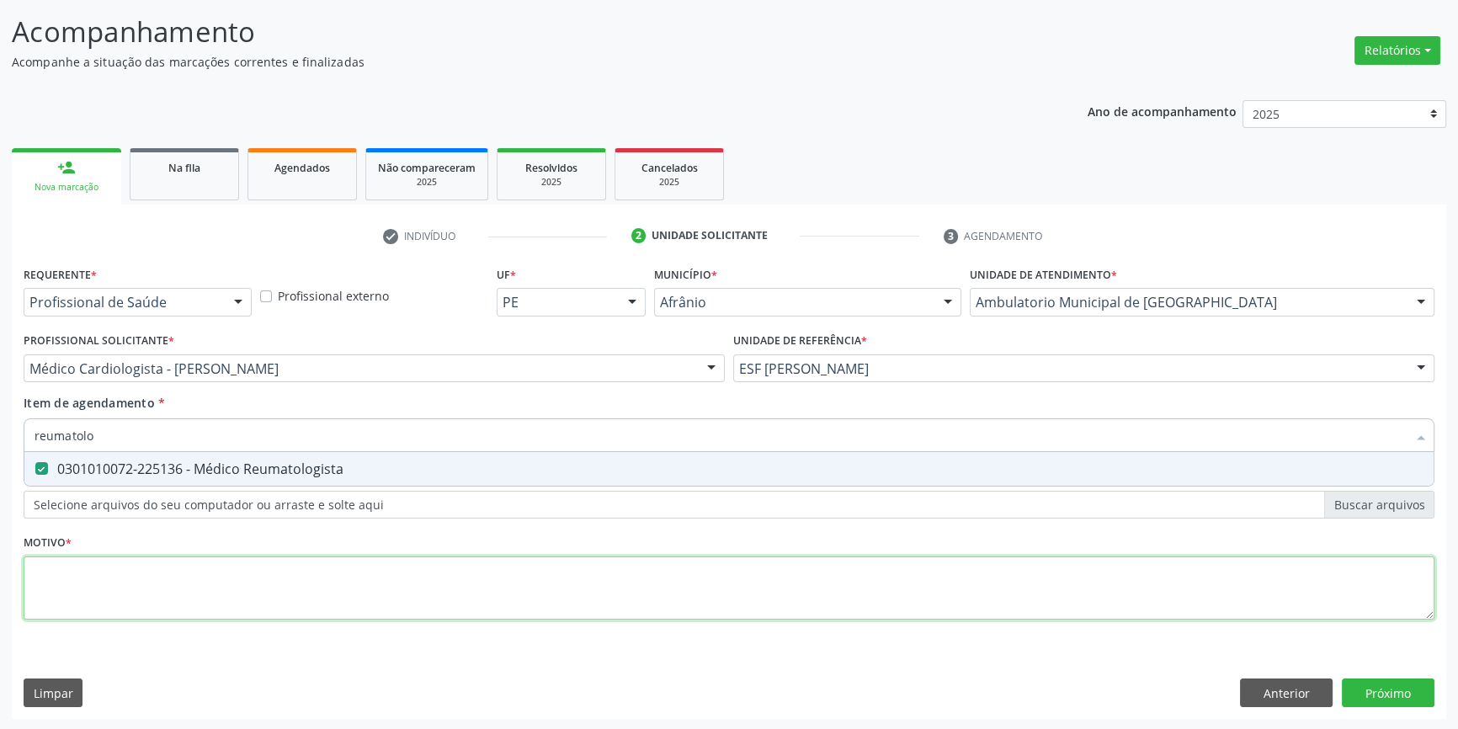
click at [160, 588] on div "Requerente * Profissional de Saúde Profissional de Saúde Paciente Nenhum result…" at bounding box center [729, 452] width 1411 height 381
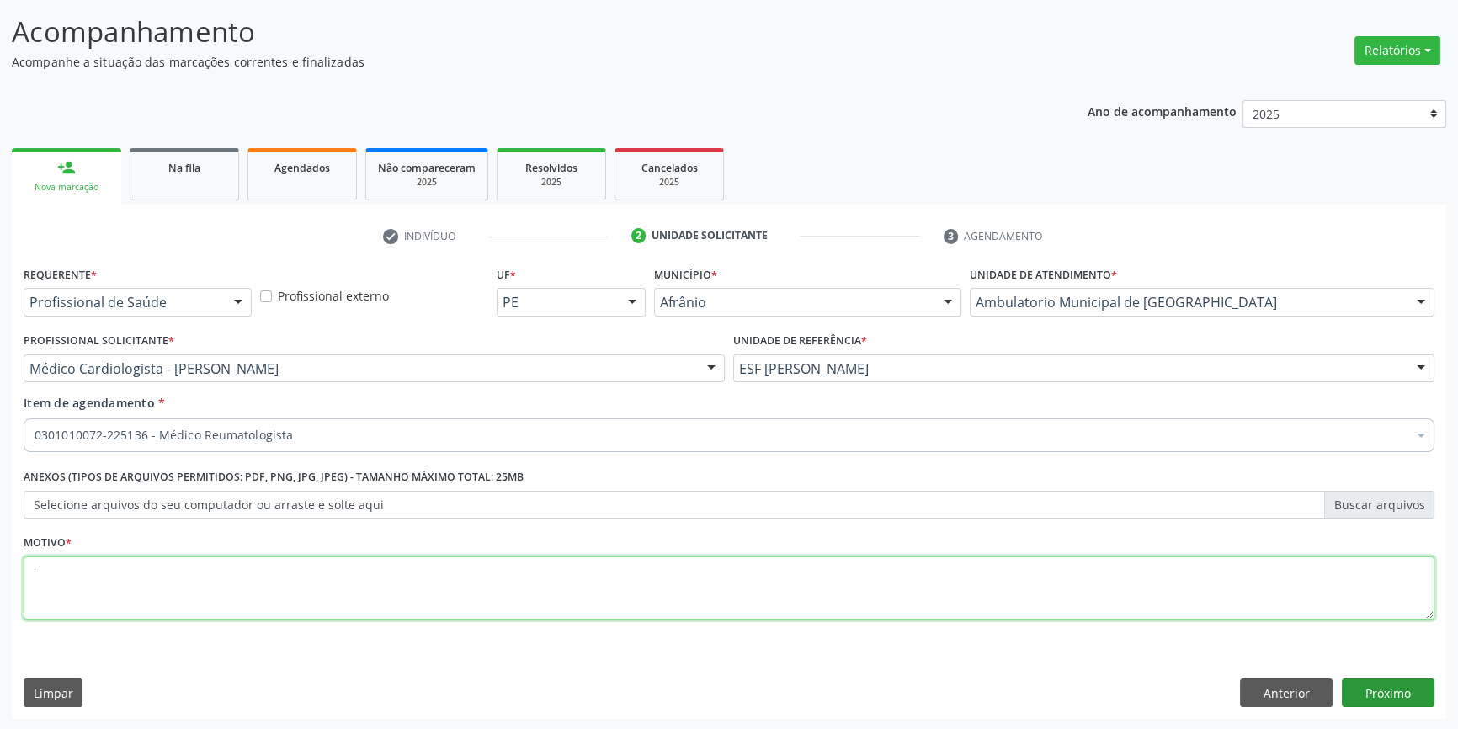
type textarea "'"
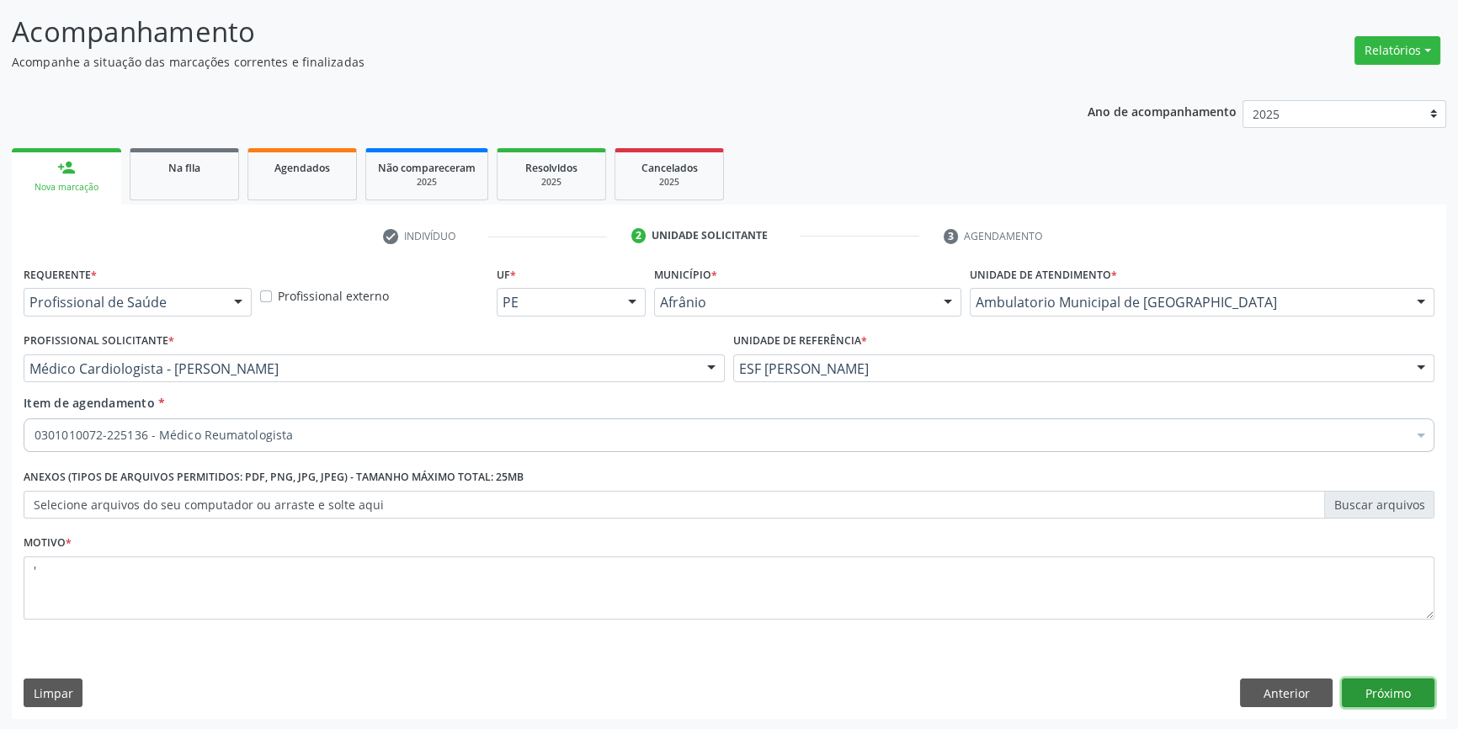
click at [1400, 689] on button "Próximo" at bounding box center [1388, 693] width 93 height 29
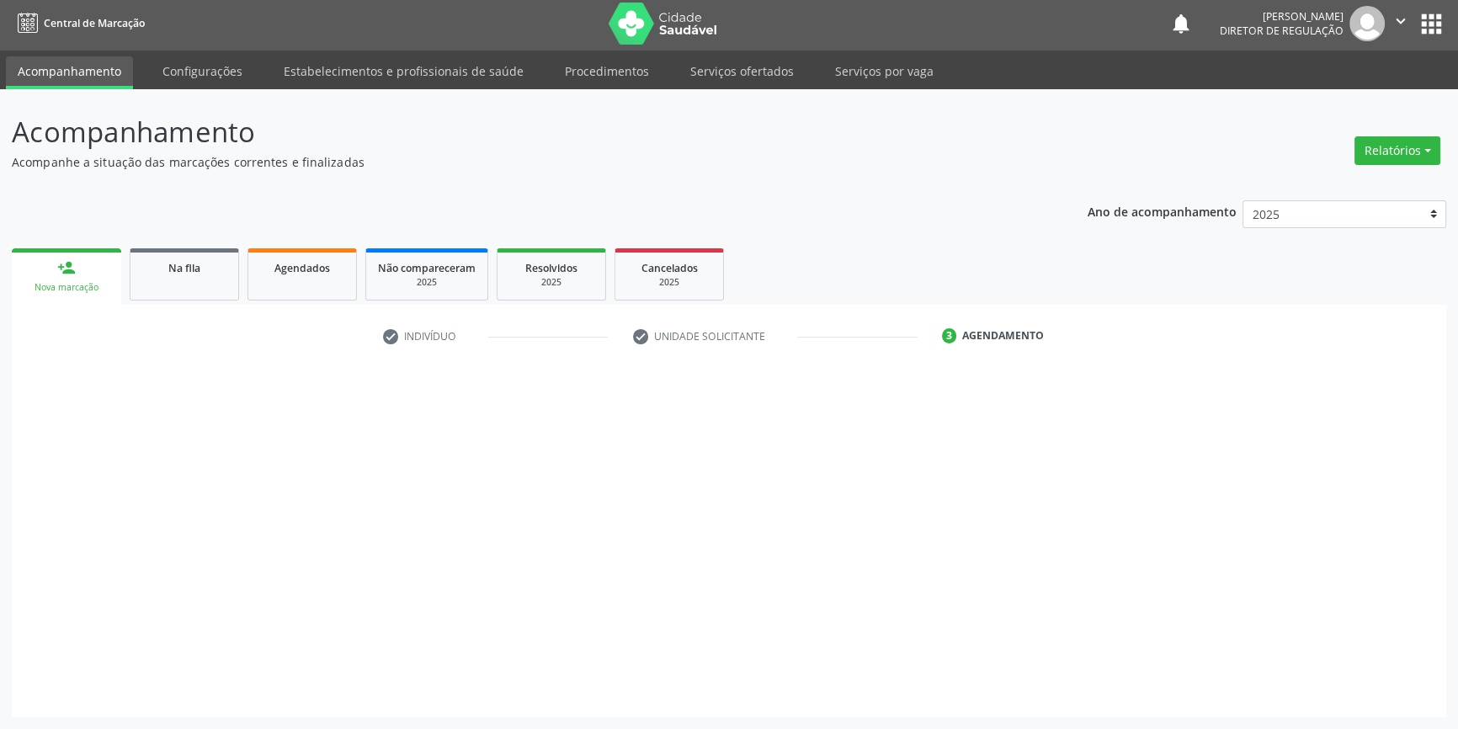
scroll to position [2, 0]
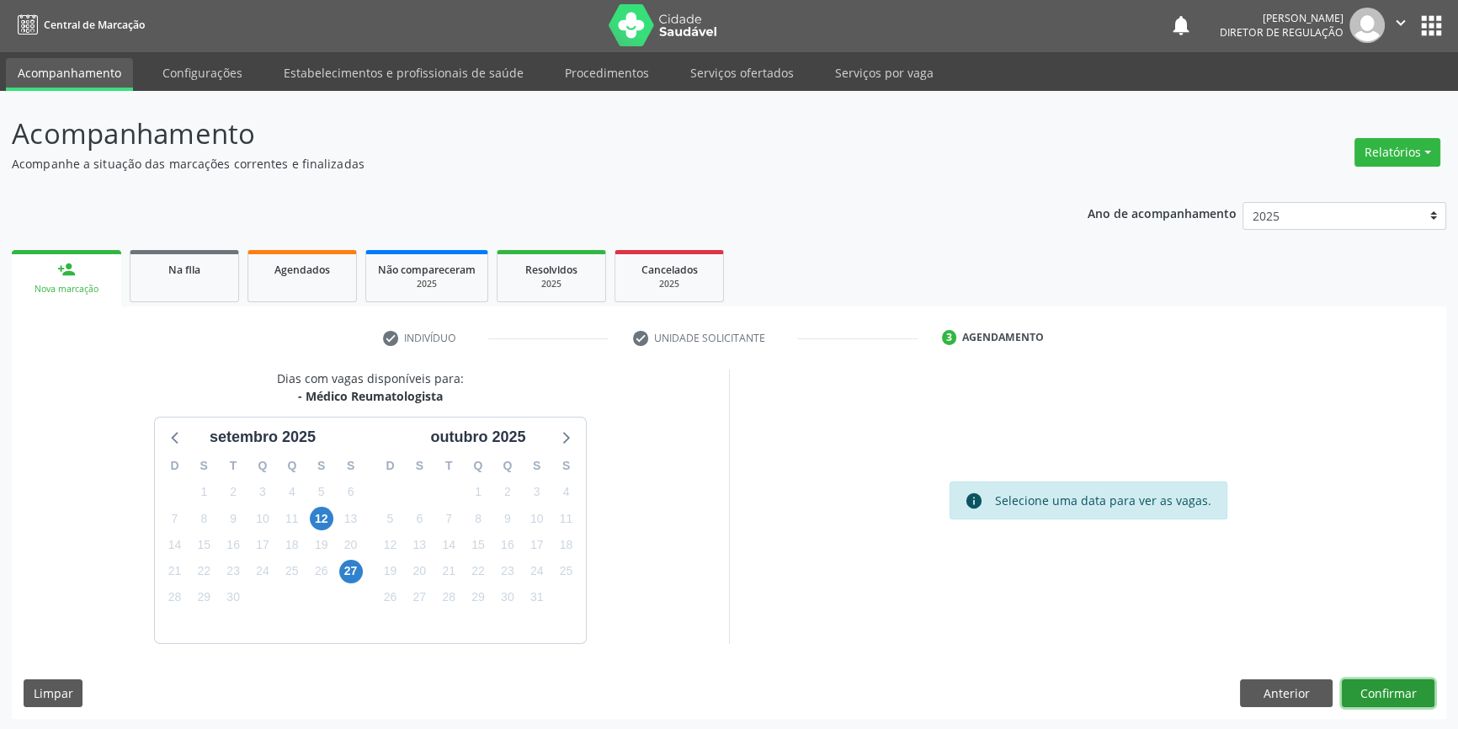
click at [1400, 689] on button "Confirmar" at bounding box center [1388, 693] width 93 height 29
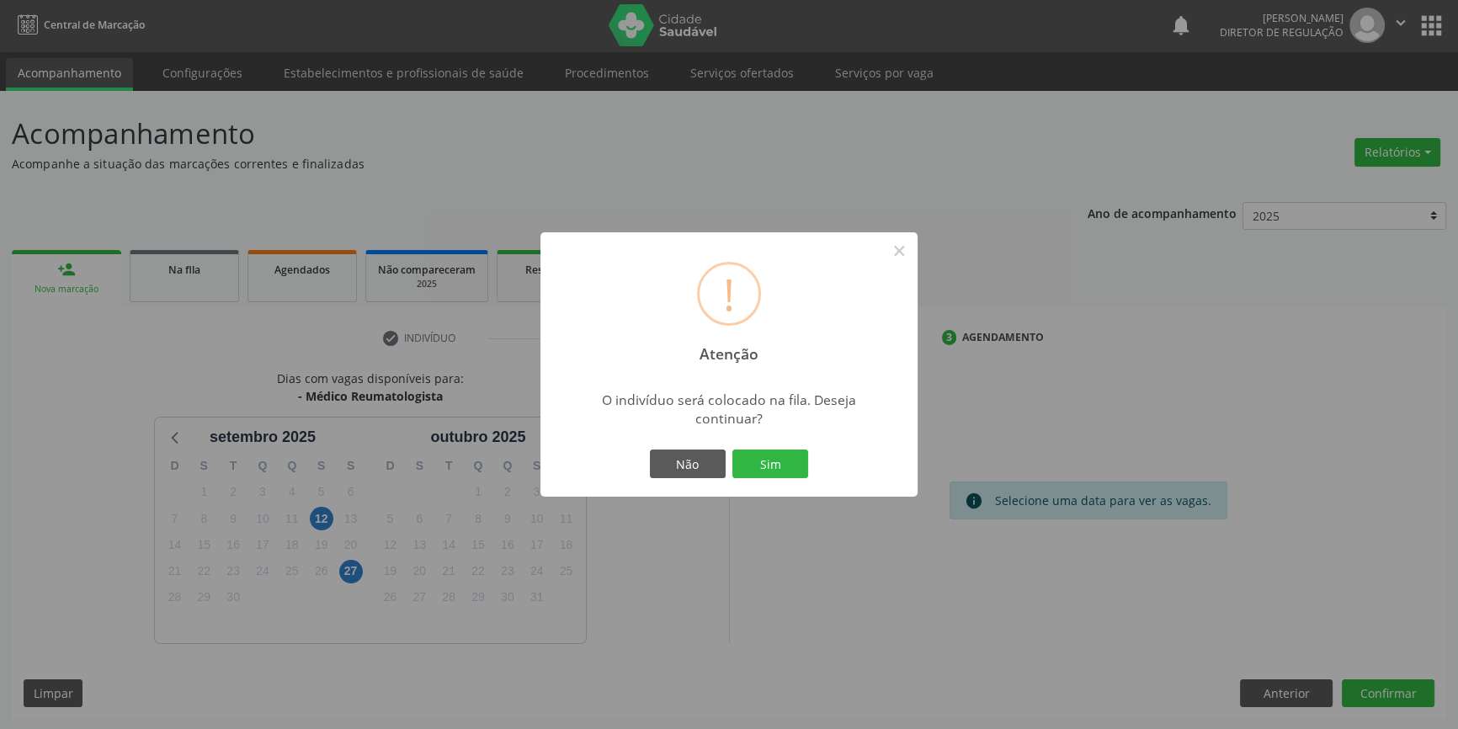
click at [753, 446] on div "Não Sim" at bounding box center [729, 463] width 167 height 35
click at [756, 450] on button "Sim" at bounding box center [770, 464] width 76 height 29
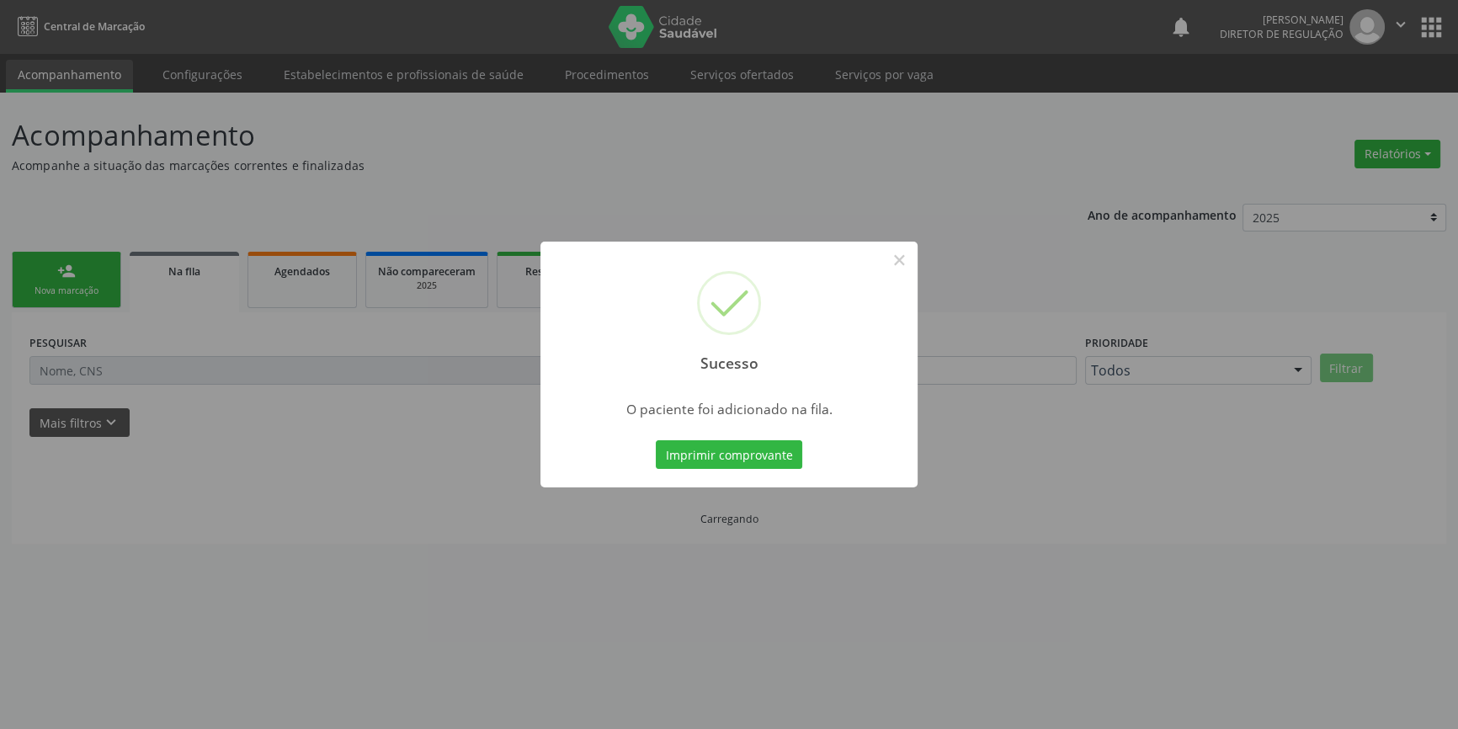
scroll to position [0, 0]
click at [903, 255] on button "×" at bounding box center [905, 260] width 29 height 29
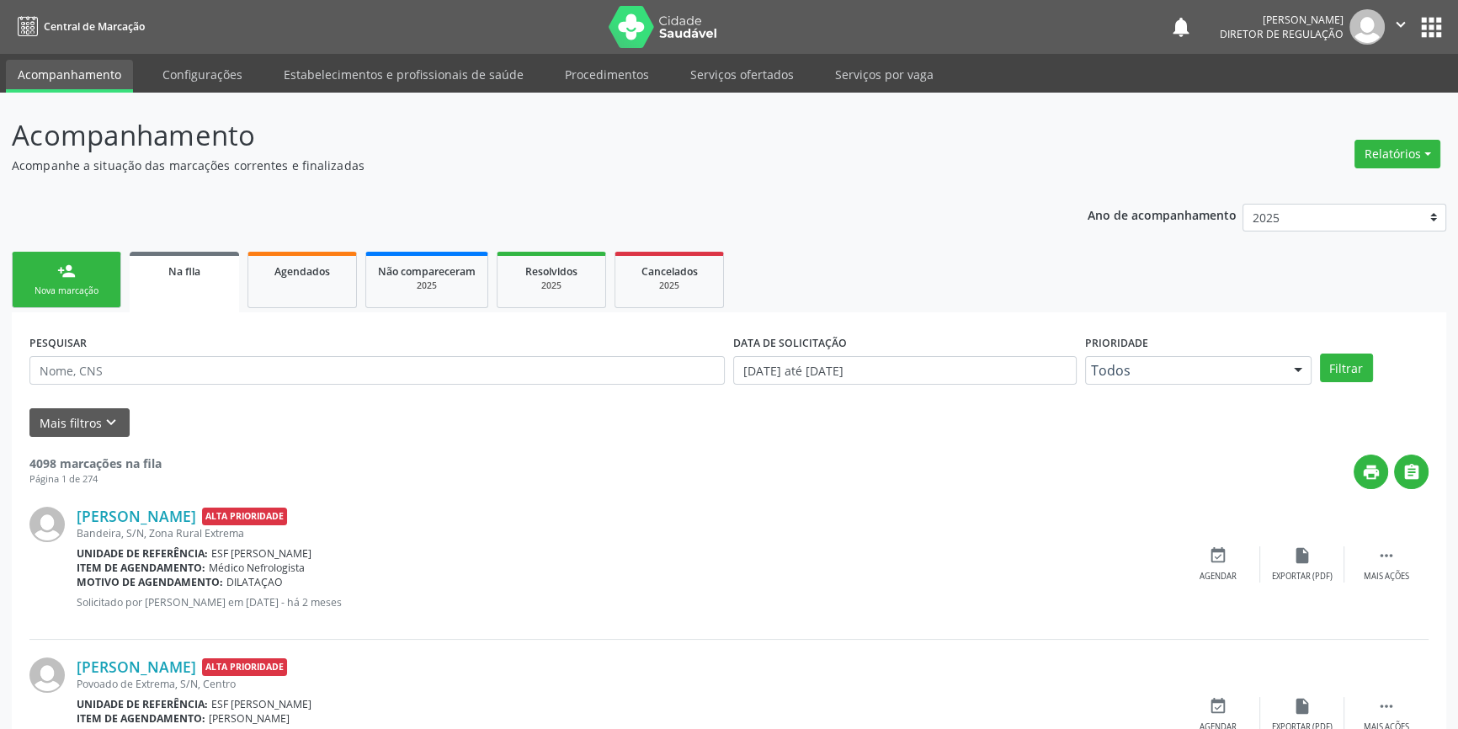
click at [65, 275] on div "person_add" at bounding box center [66, 271] width 19 height 19
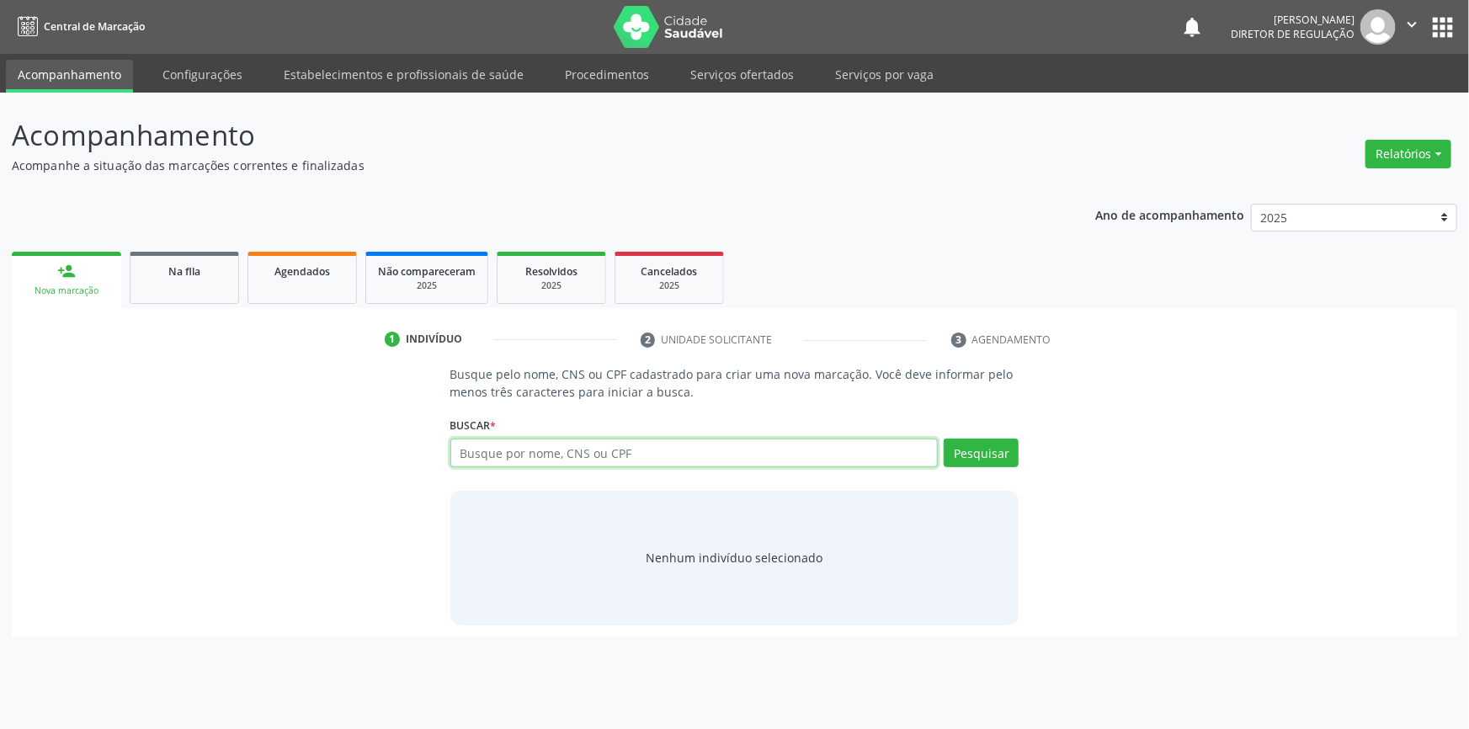
click at [604, 455] on input "text" at bounding box center [694, 453] width 488 height 29
type input "700409463295144"
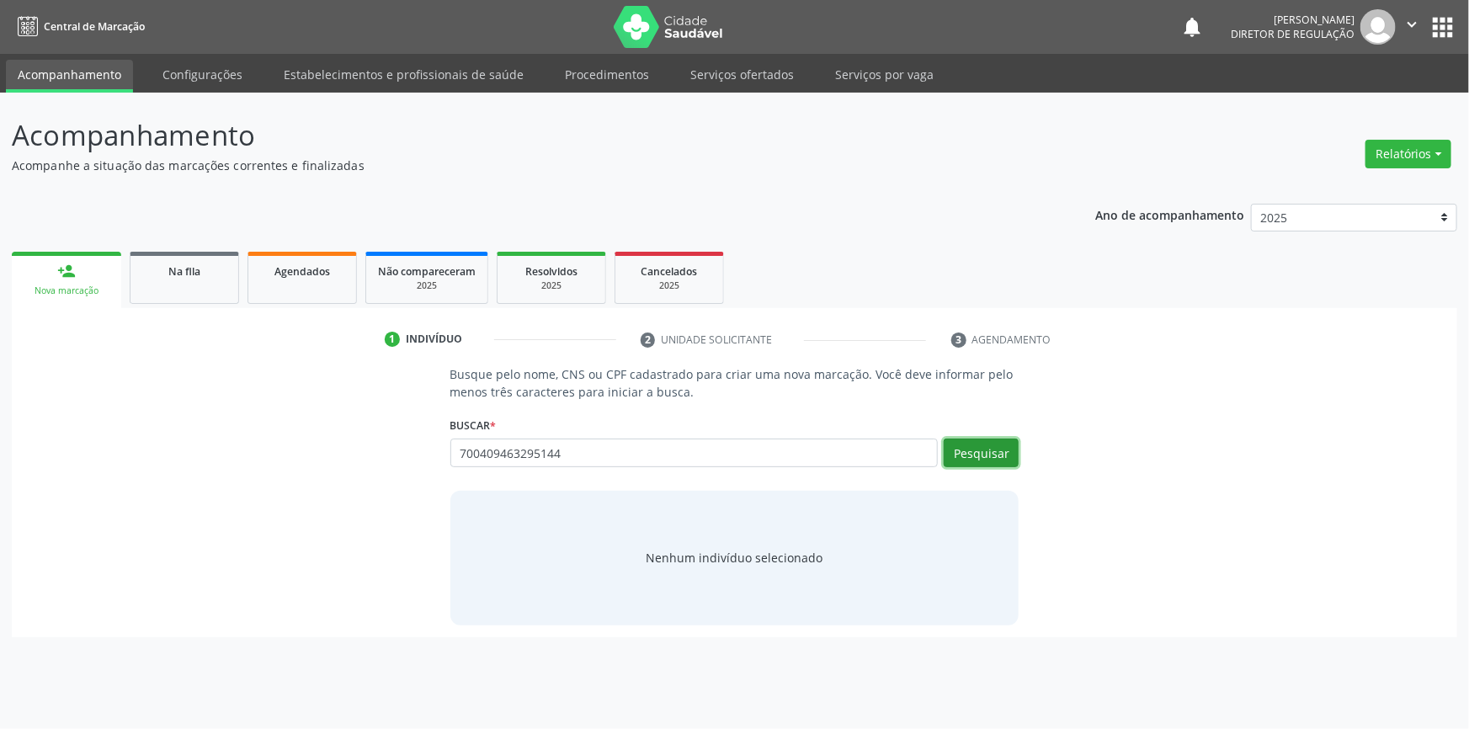
click at [991, 456] on button "Pesquisar" at bounding box center [981, 453] width 75 height 29
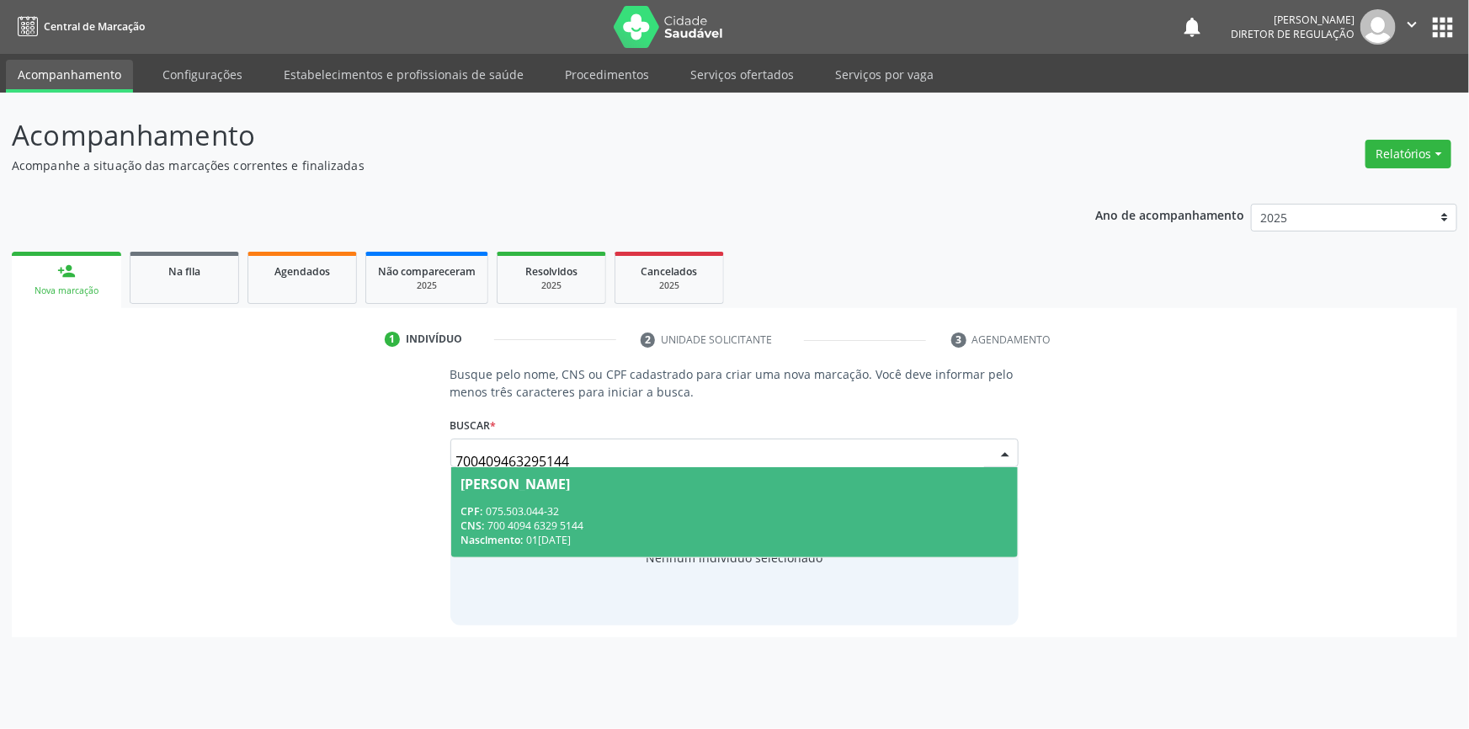
click at [639, 530] on div "CNS: 700 4094 6329 5144" at bounding box center [734, 526] width 547 height 14
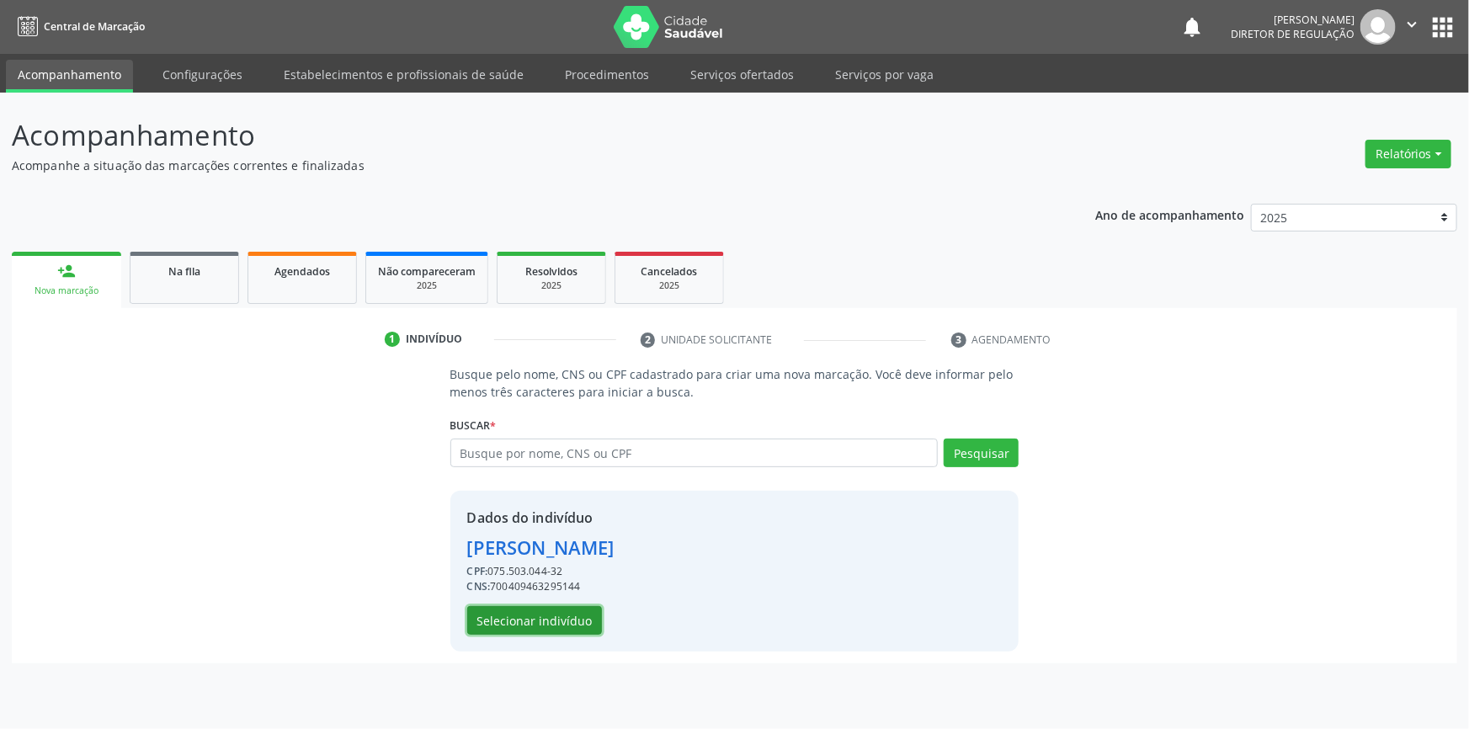
click at [571, 628] on button "Selecionar indivíduo" at bounding box center [534, 620] width 135 height 29
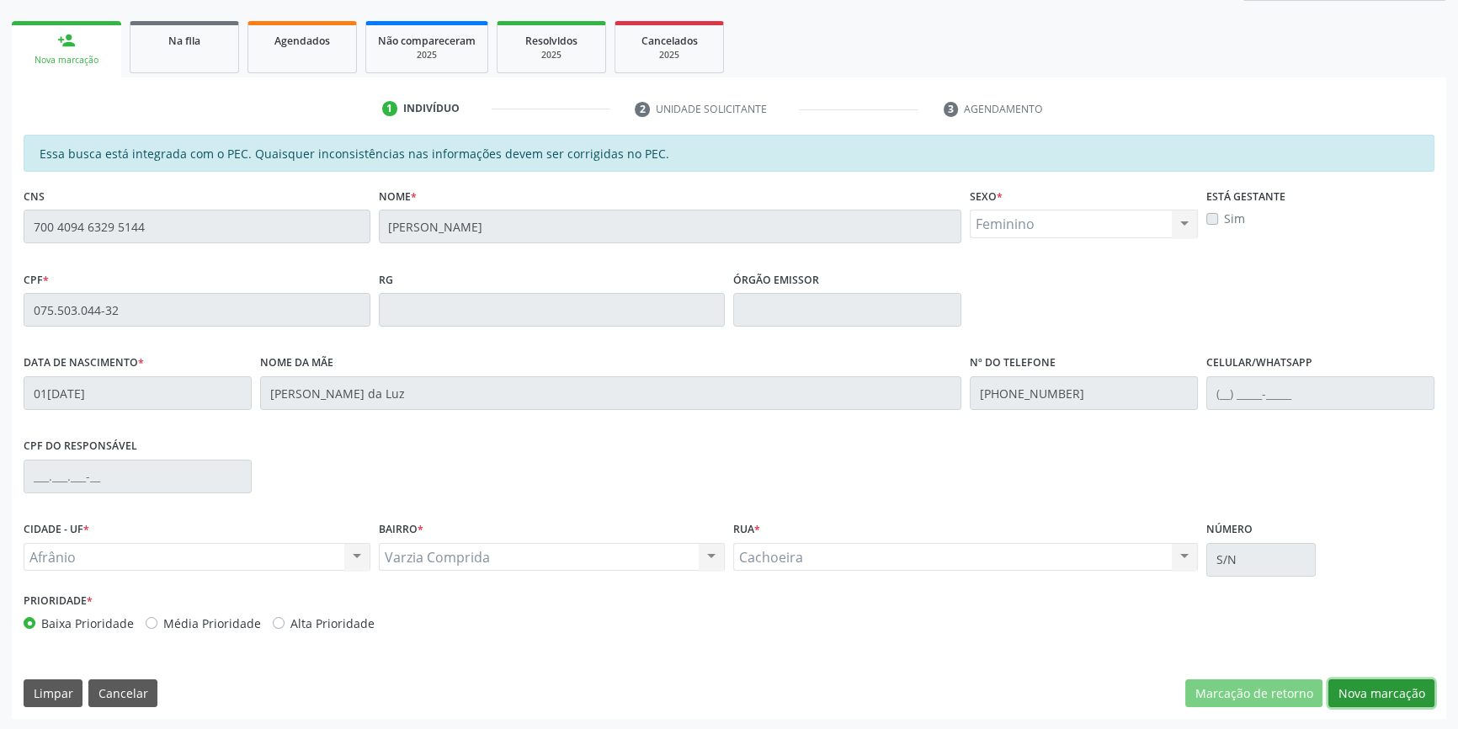
click at [1367, 685] on button "Nova marcação" at bounding box center [1381, 693] width 106 height 29
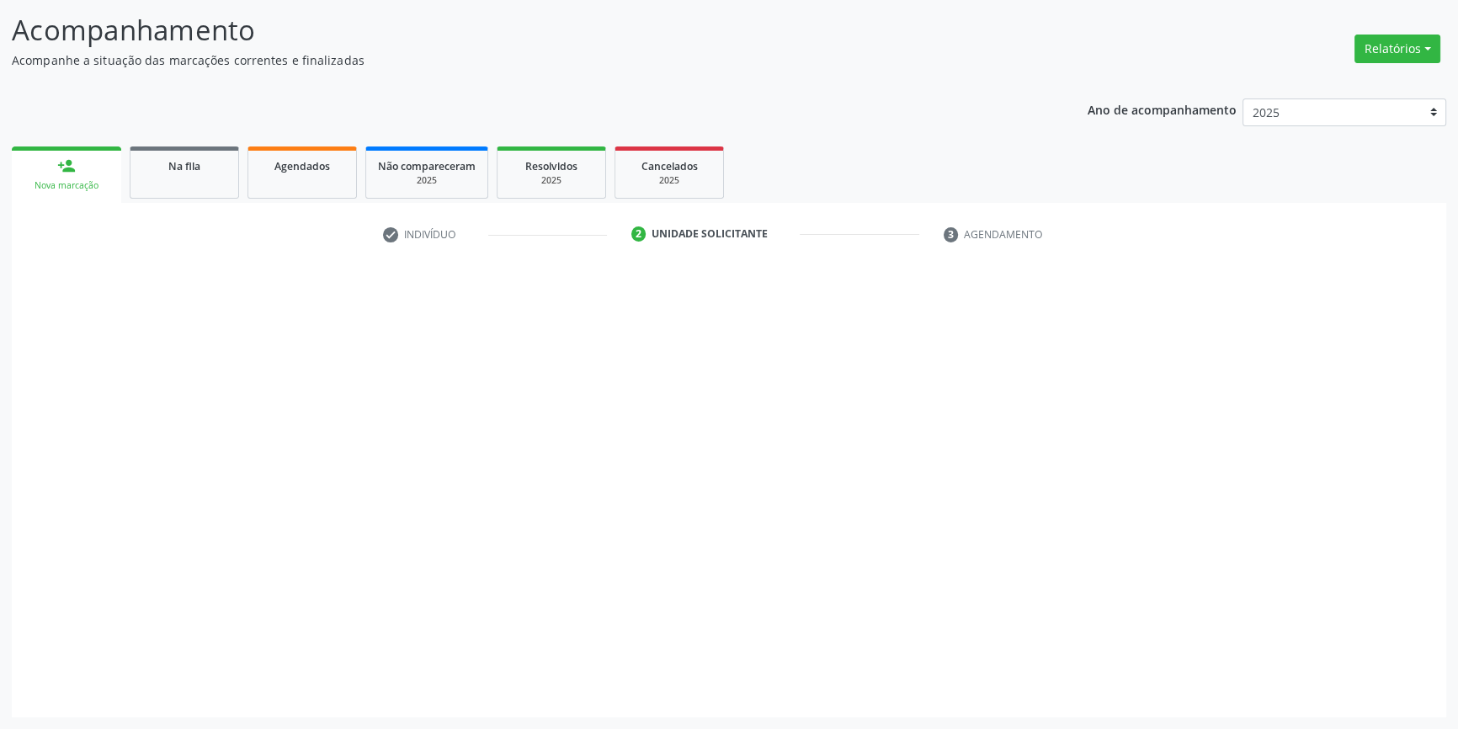
scroll to position [104, 0]
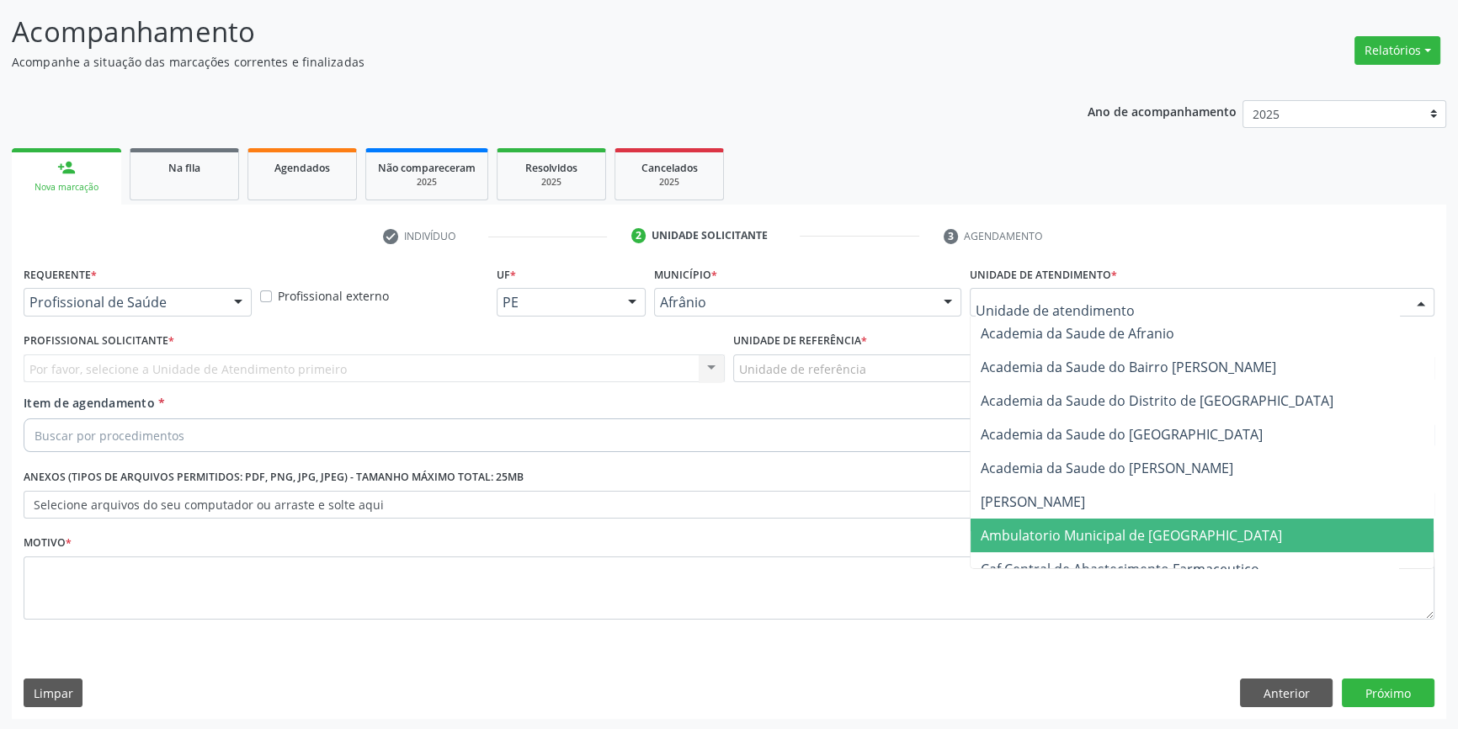
click at [1054, 530] on span "Ambulatorio Municipal de [GEOGRAPHIC_DATA]" at bounding box center [1131, 535] width 301 height 19
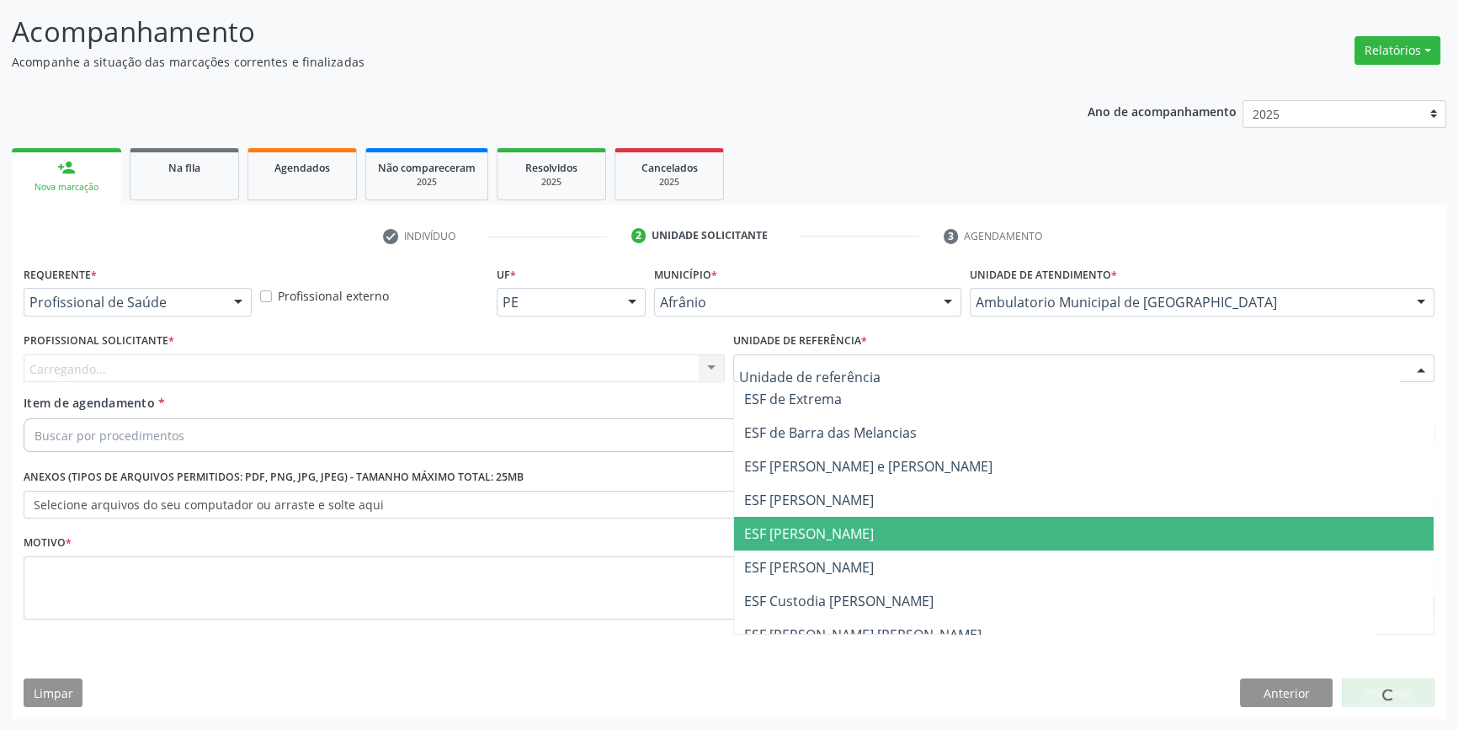
click at [811, 530] on span "ESF [PERSON_NAME]" at bounding box center [809, 533] width 130 height 19
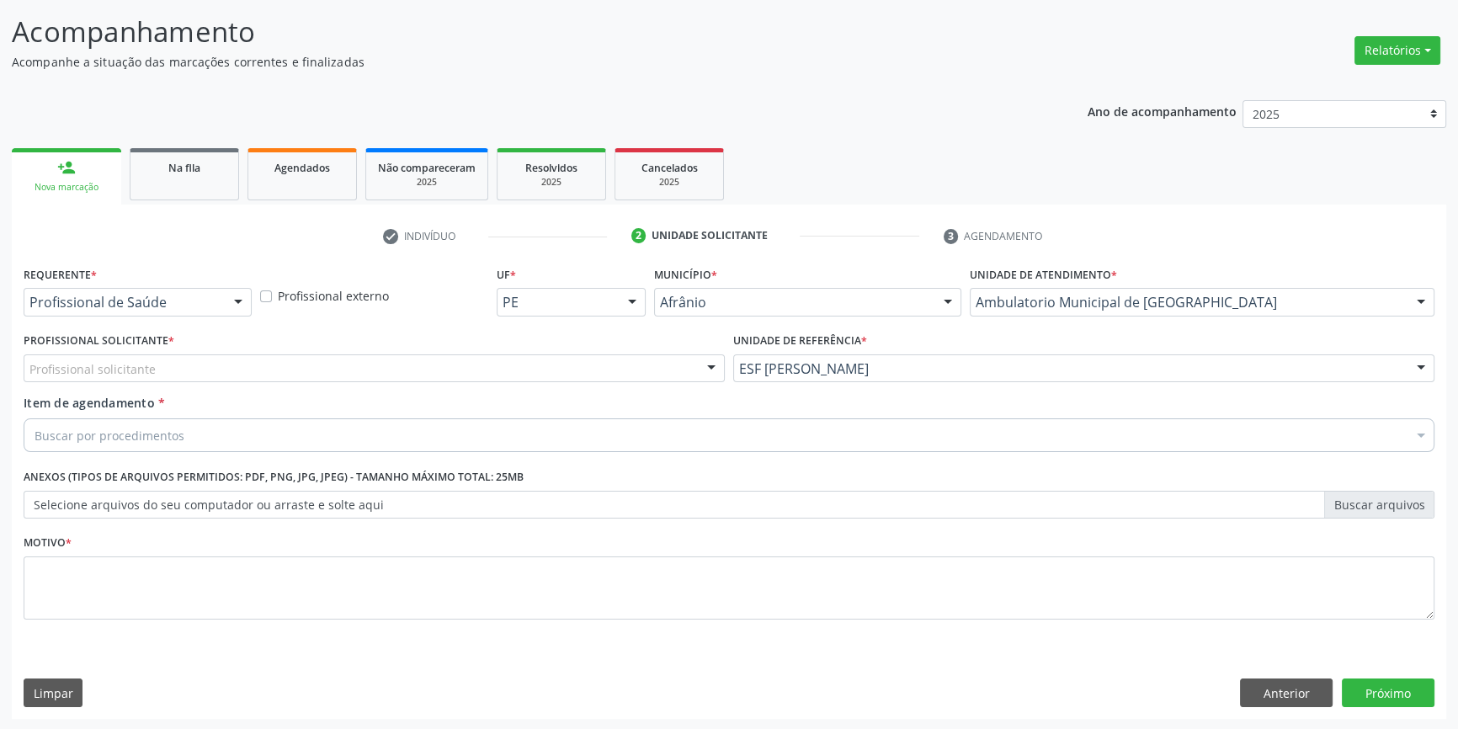
click at [556, 364] on div "Profissional solicitante" at bounding box center [374, 368] width 701 height 29
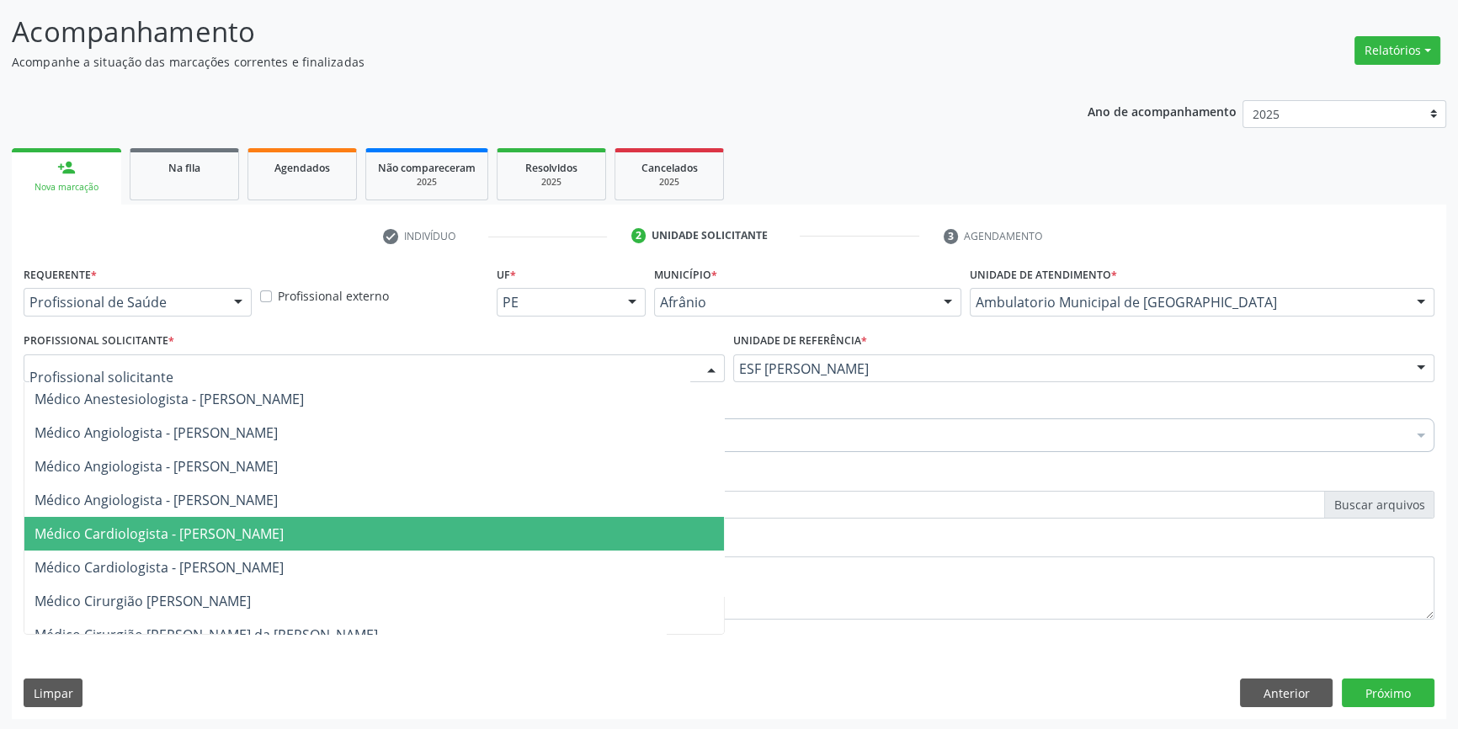
click at [284, 524] on span "Médico Cardiologista - [PERSON_NAME]" at bounding box center [159, 533] width 249 height 19
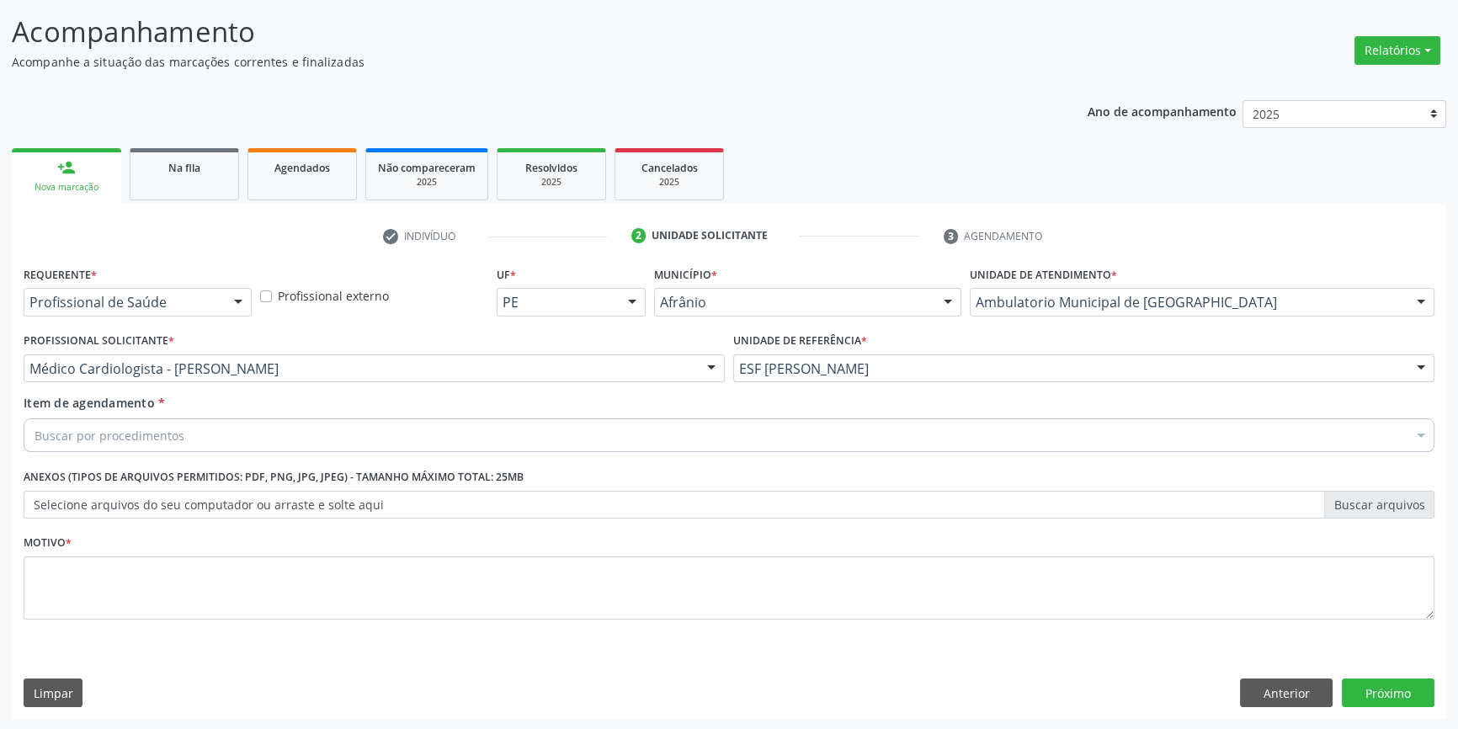
click at [256, 439] on div "Buscar por procedimentos" at bounding box center [729, 435] width 1411 height 34
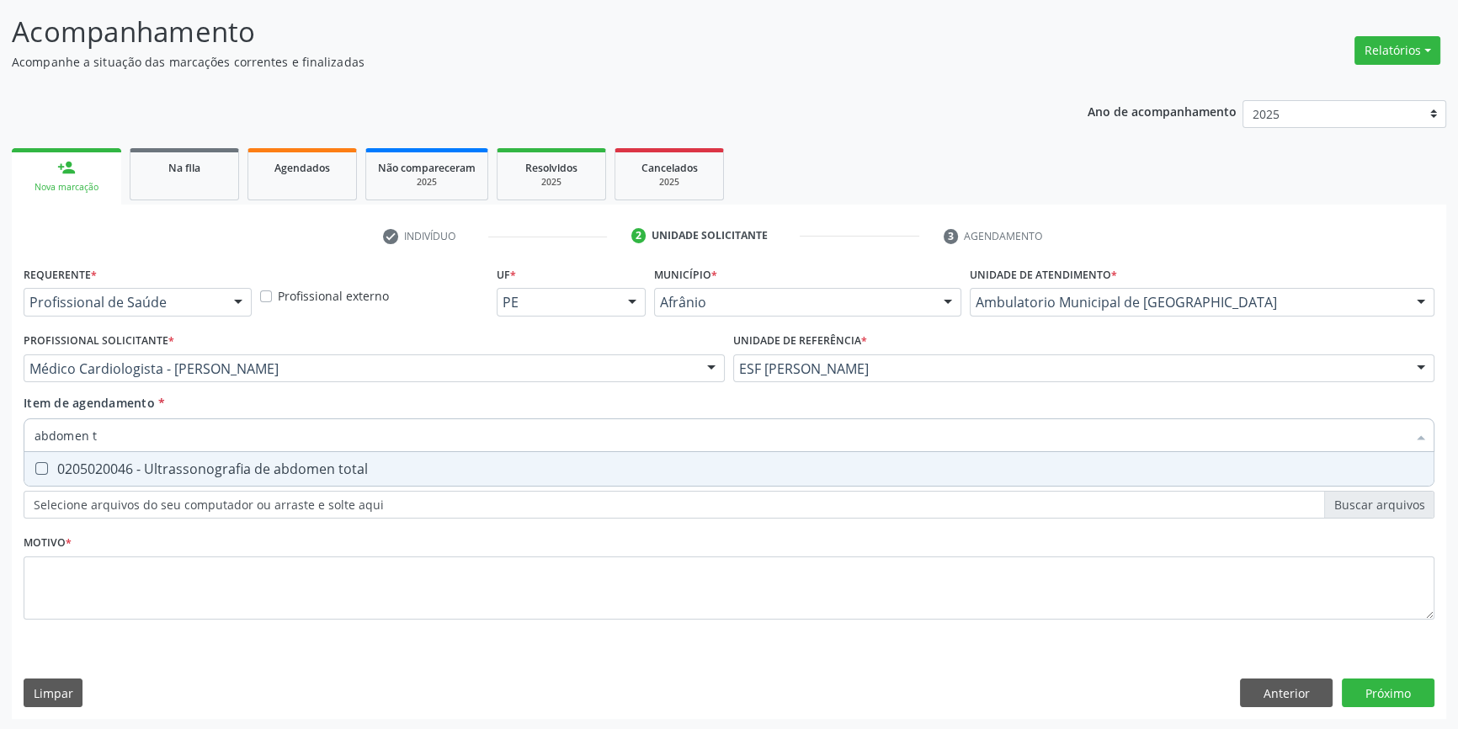
type input "abdomen to"
click at [260, 471] on div "0205020046 - Ultrassonografia de abdomen total" at bounding box center [729, 468] width 1389 height 13
checkbox total "true"
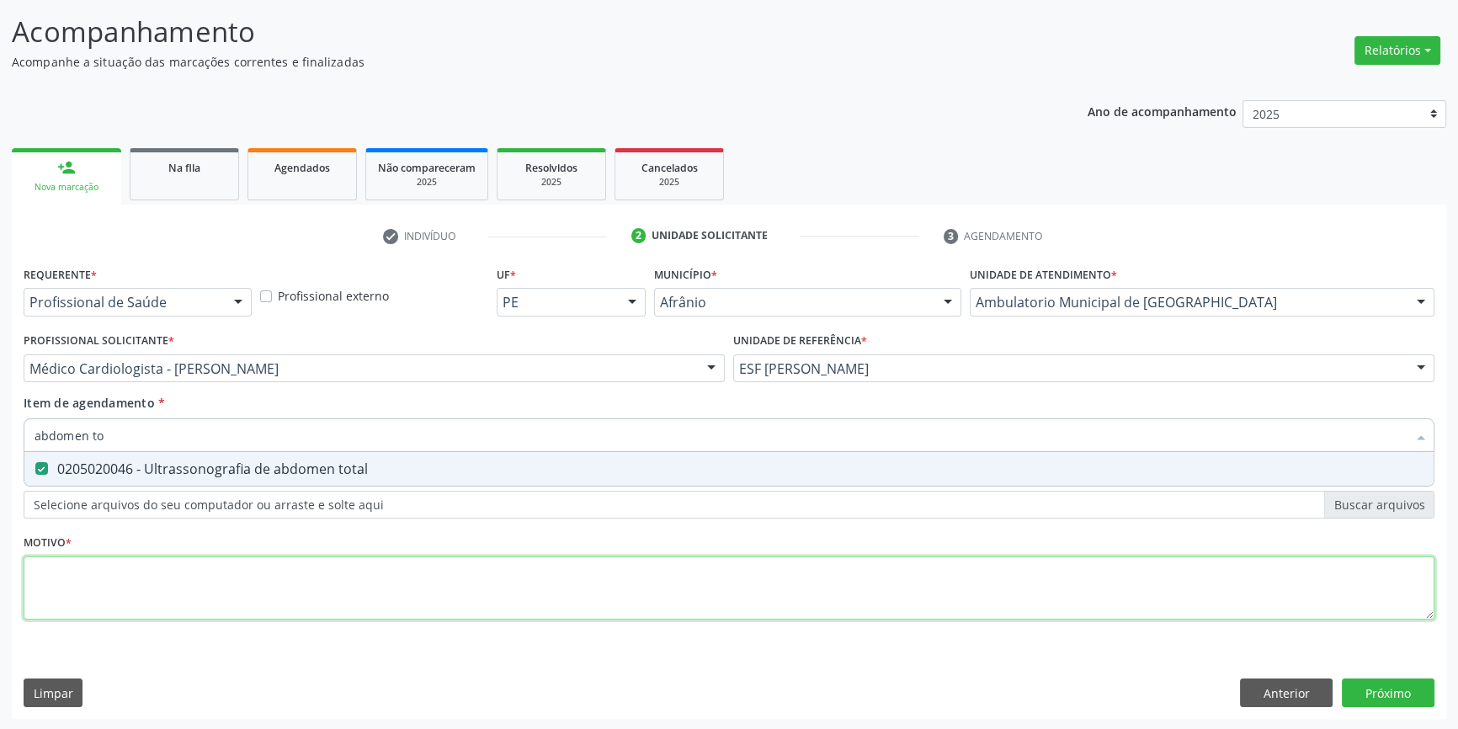
click at [186, 569] on div "Requerente * Profissional de Saúde Profissional de Saúde Paciente Nenhum result…" at bounding box center [729, 452] width 1411 height 381
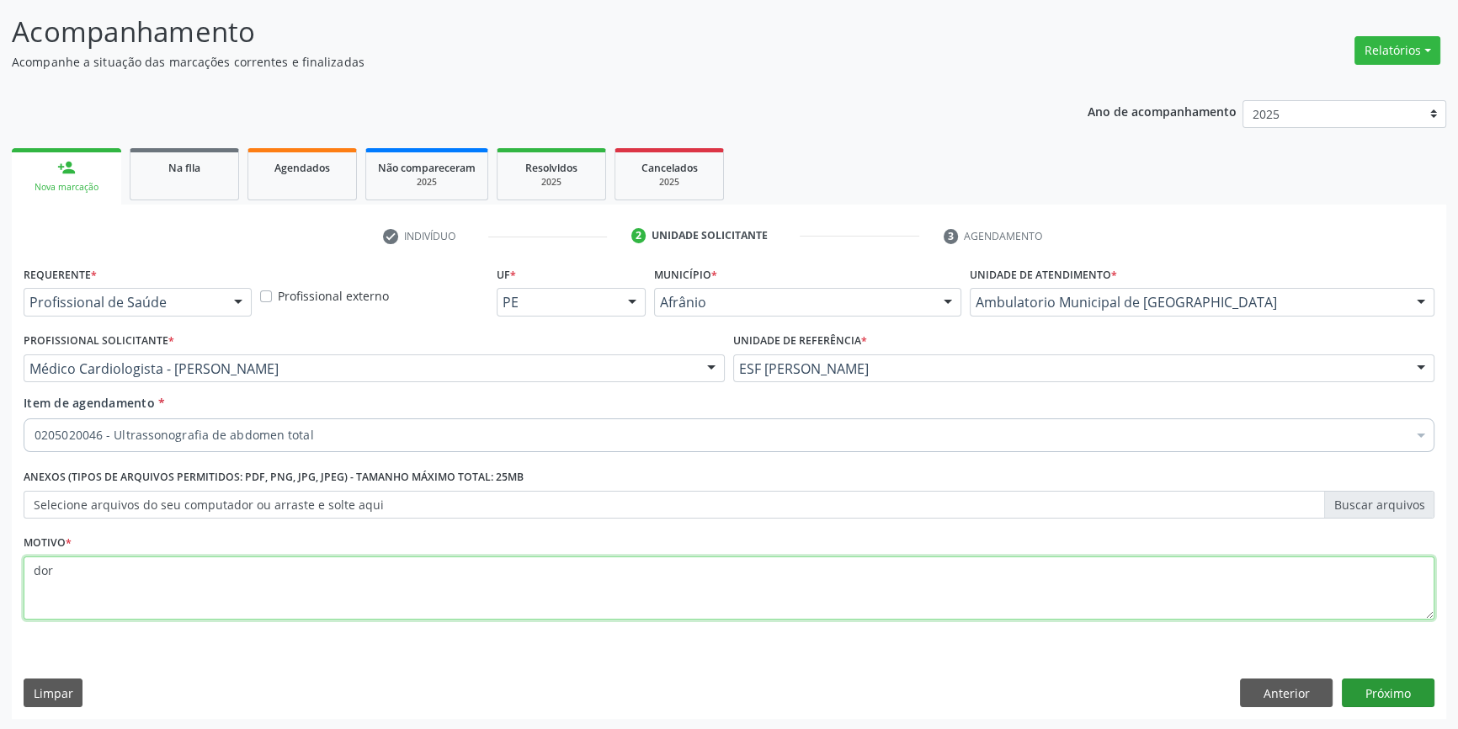
type textarea "dor"
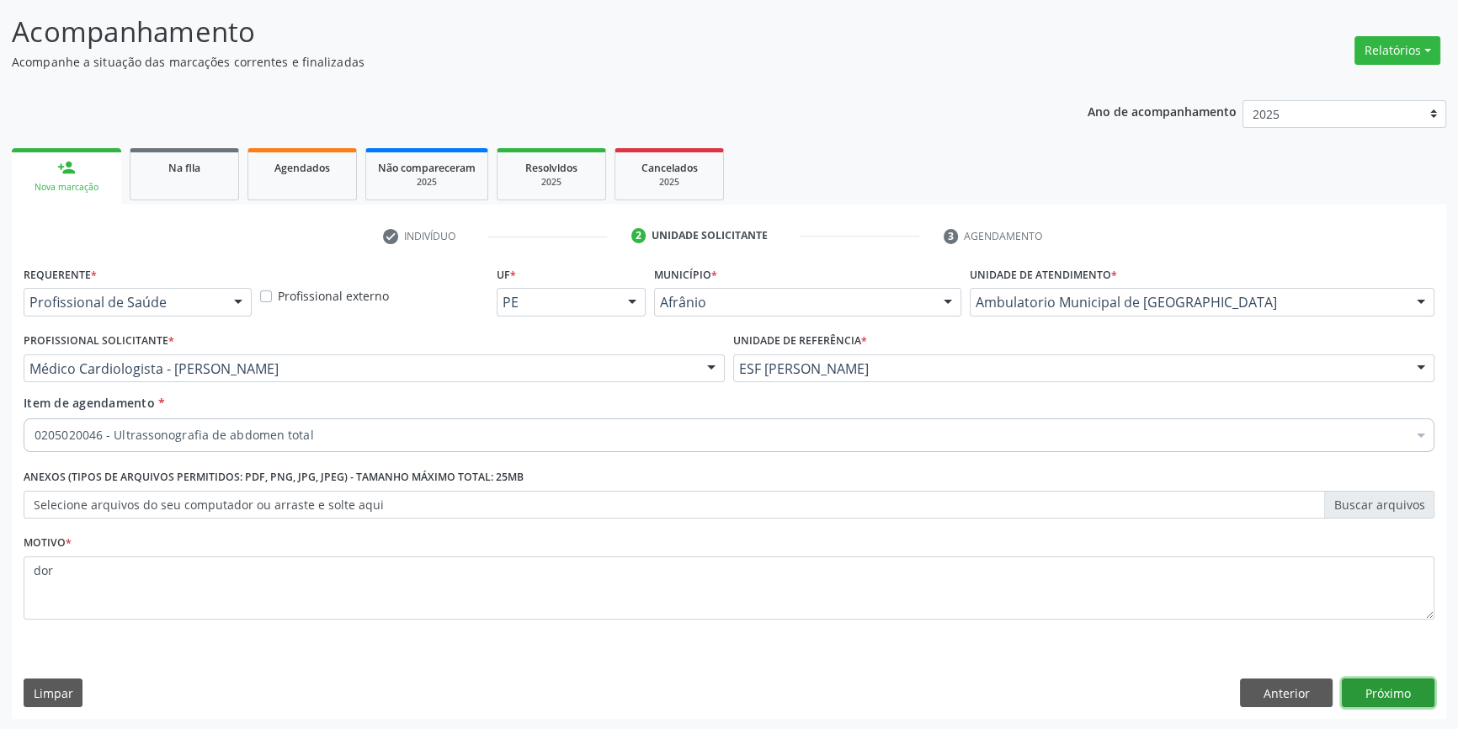
click at [1384, 694] on button "Próximo" at bounding box center [1388, 693] width 93 height 29
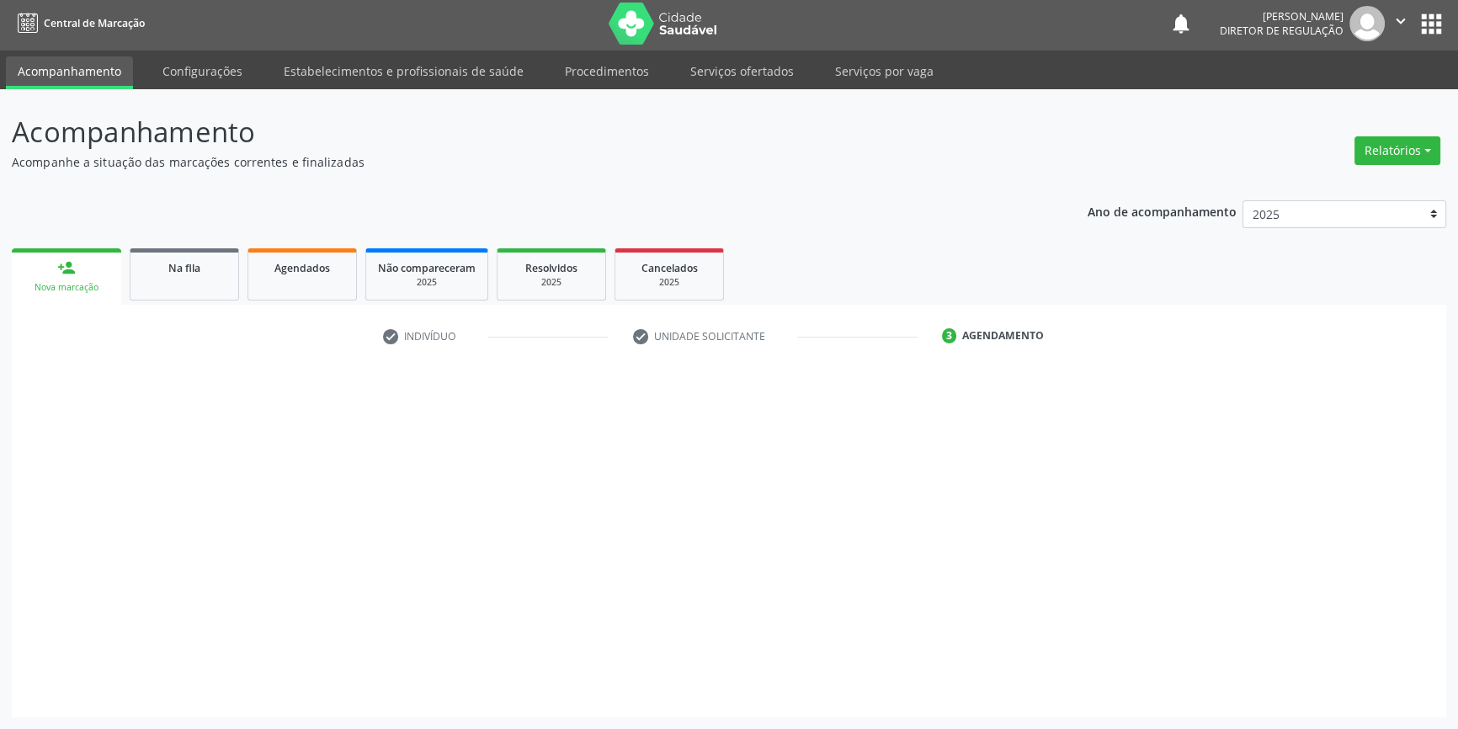
scroll to position [2, 0]
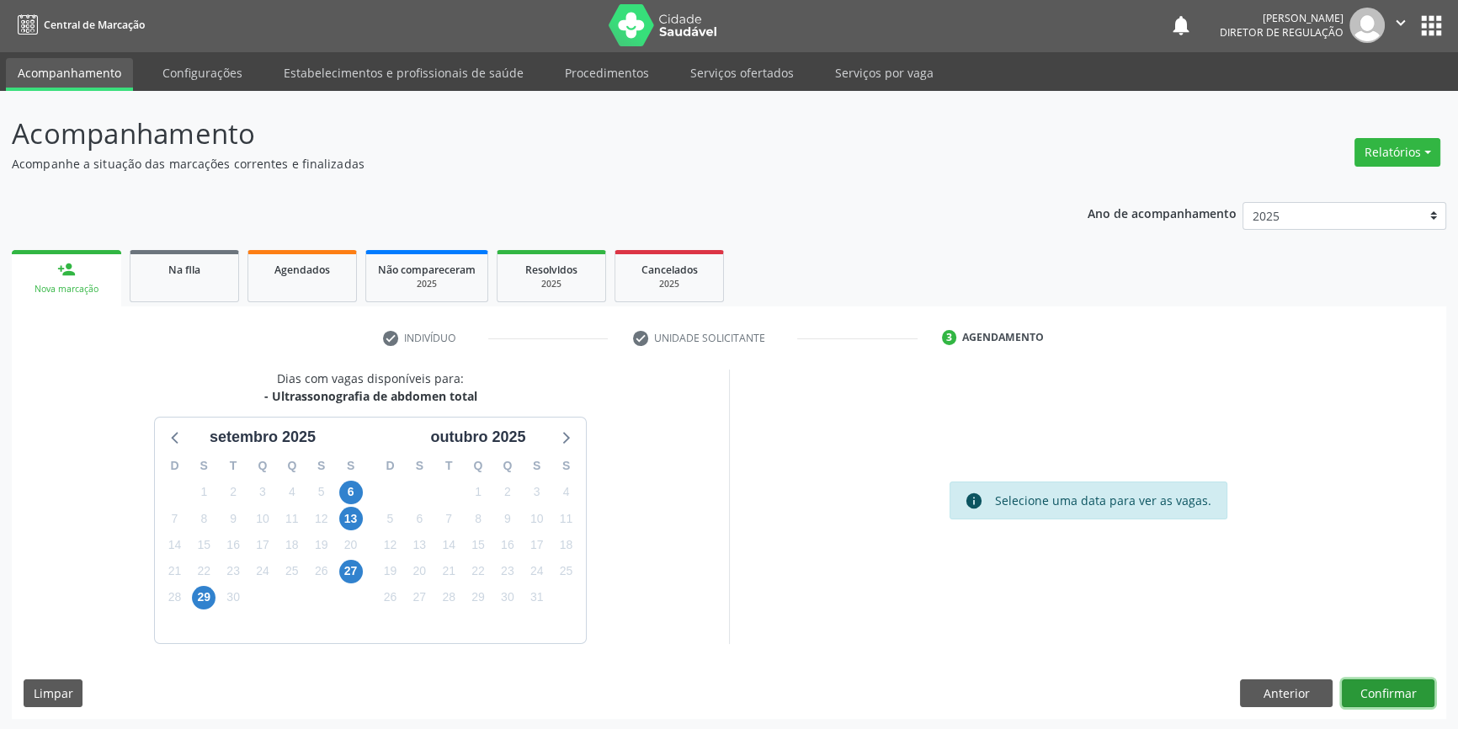
click at [1384, 694] on button "Confirmar" at bounding box center [1388, 693] width 93 height 29
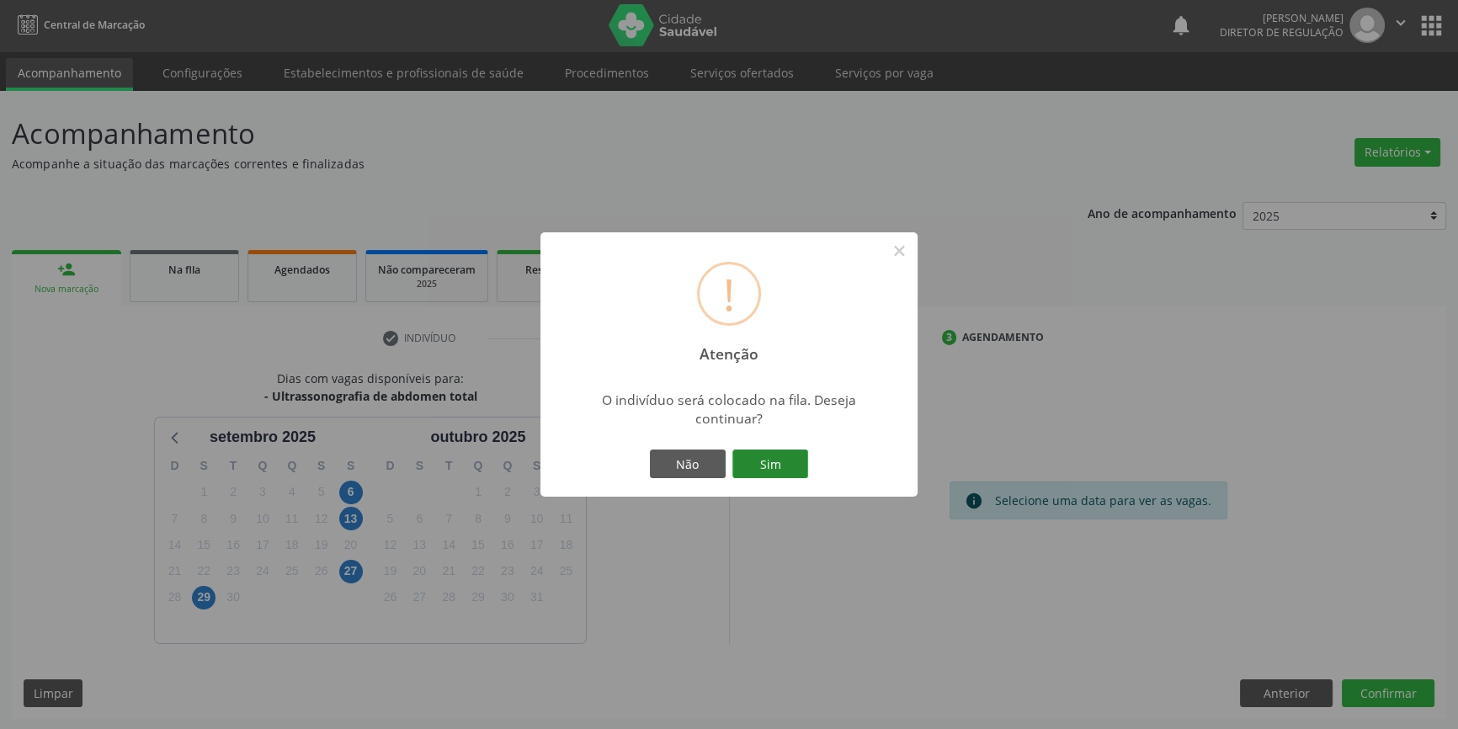
click at [763, 477] on button "Sim" at bounding box center [770, 464] width 76 height 29
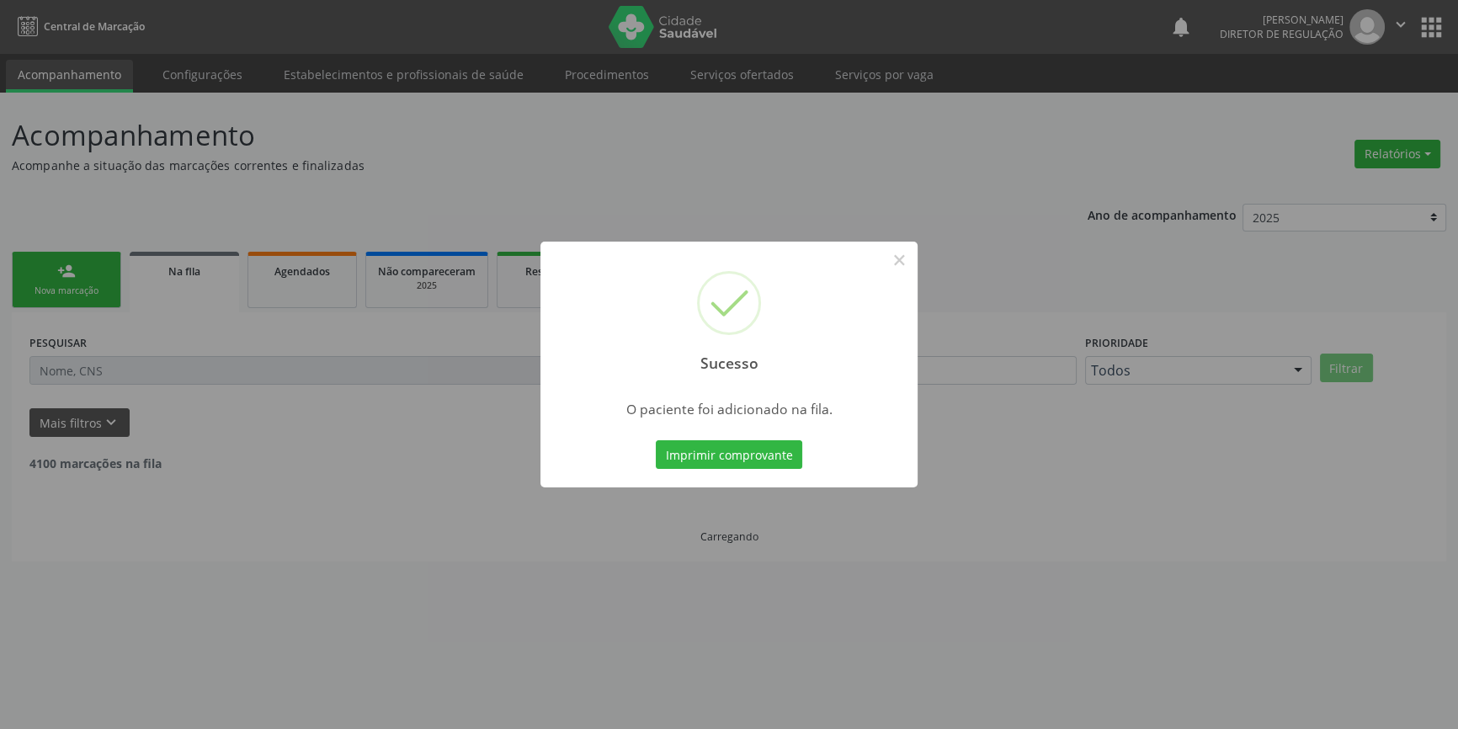
scroll to position [0, 0]
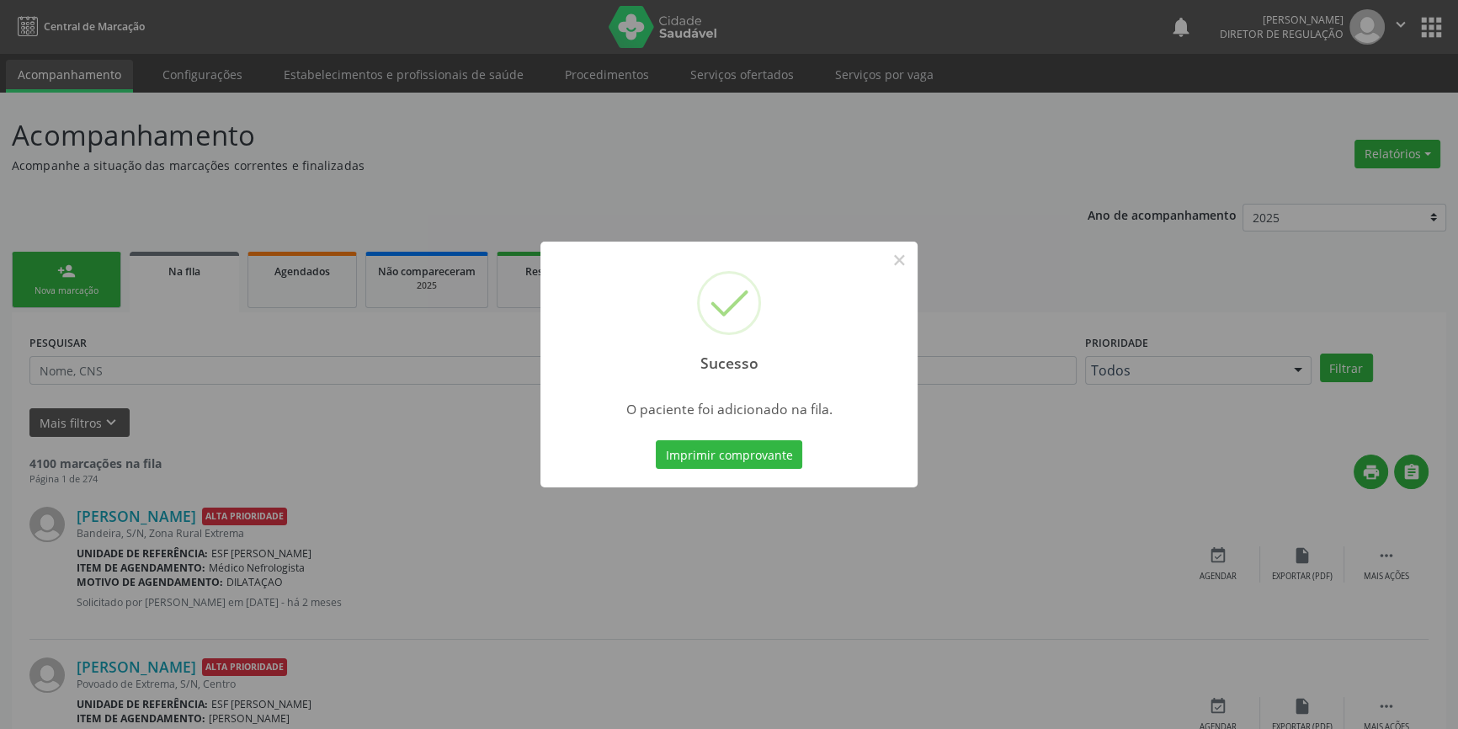
click at [865, 199] on div "Sucesso × O paciente foi adicionado na fila. Imprimir comprovante Cancel" at bounding box center [729, 364] width 1458 height 729
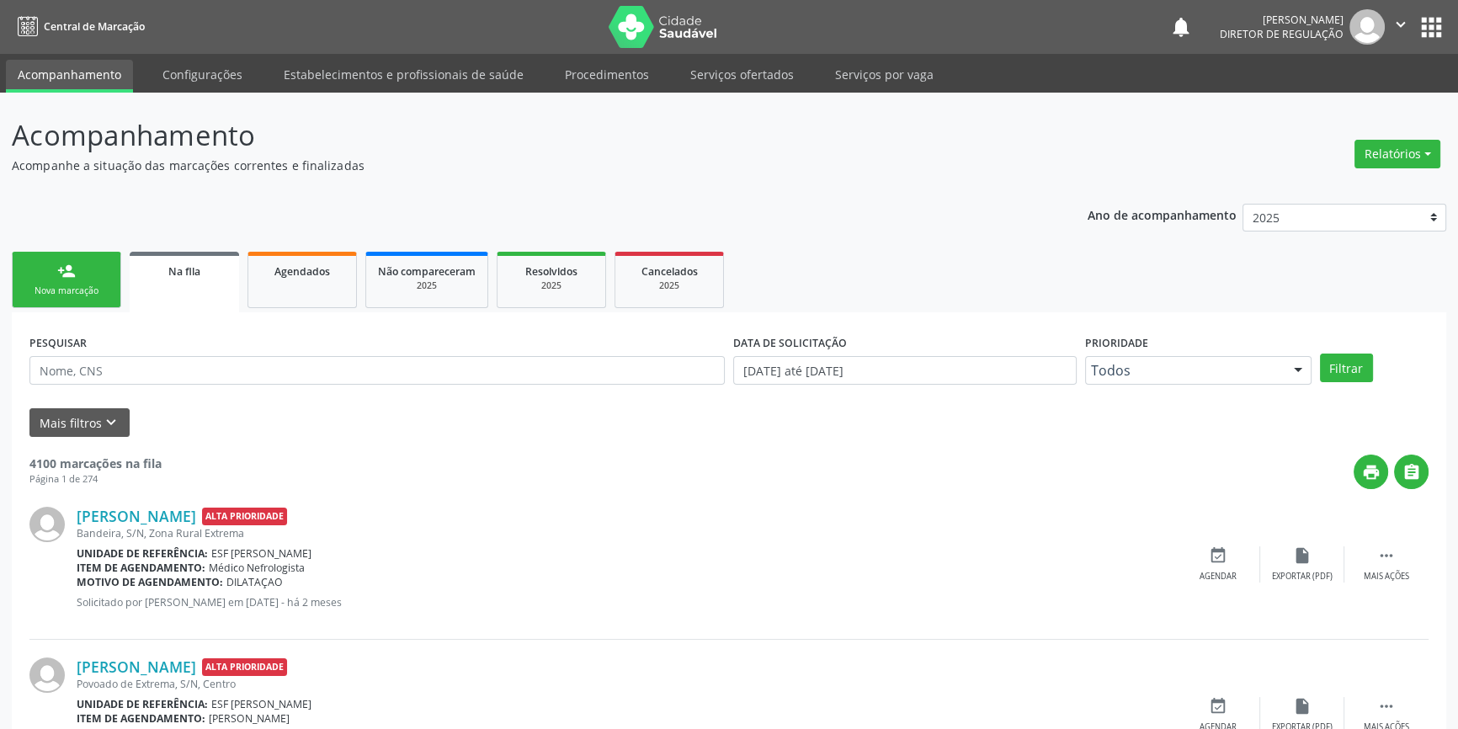
click at [90, 285] on div "Nova marcação" at bounding box center [66, 291] width 84 height 13
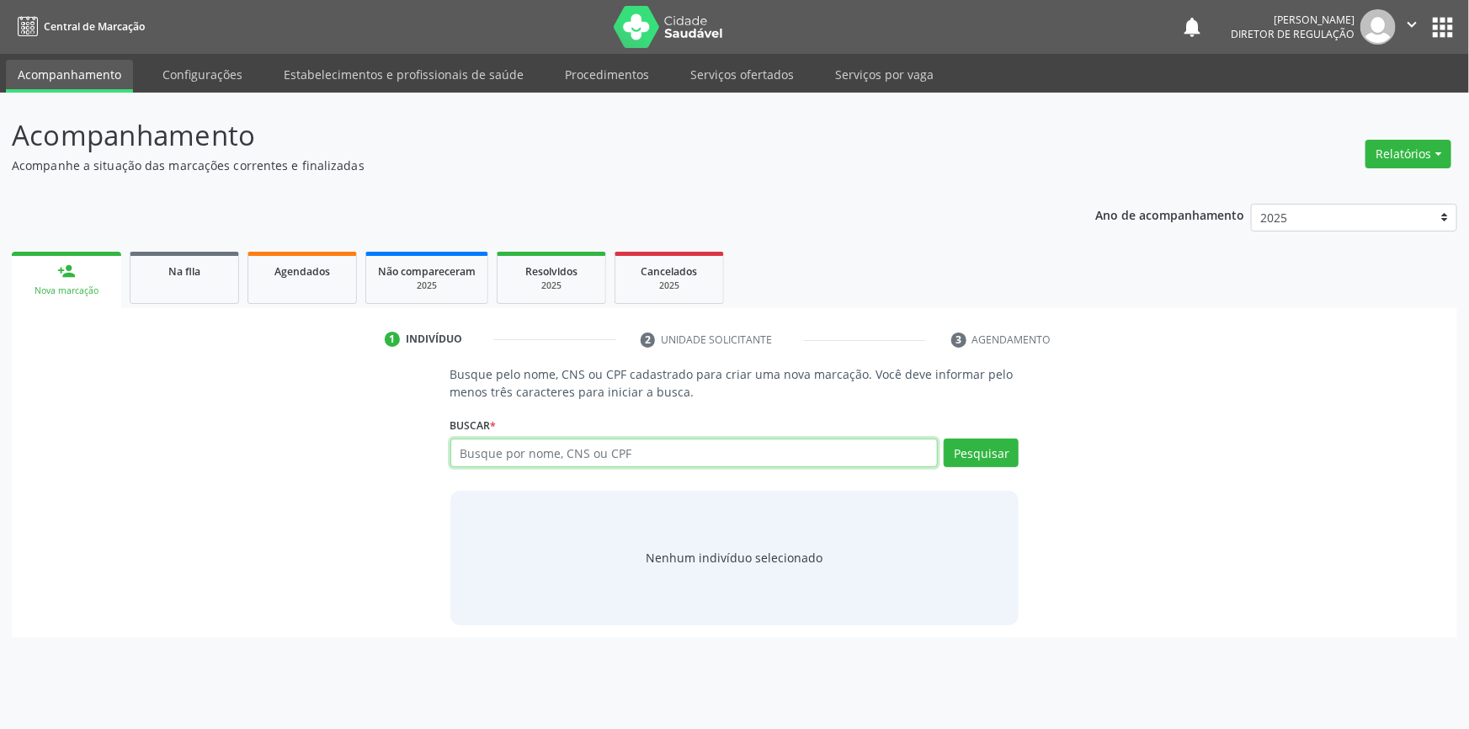
click at [627, 455] on input "text" at bounding box center [694, 453] width 488 height 29
type input "701804272323577"
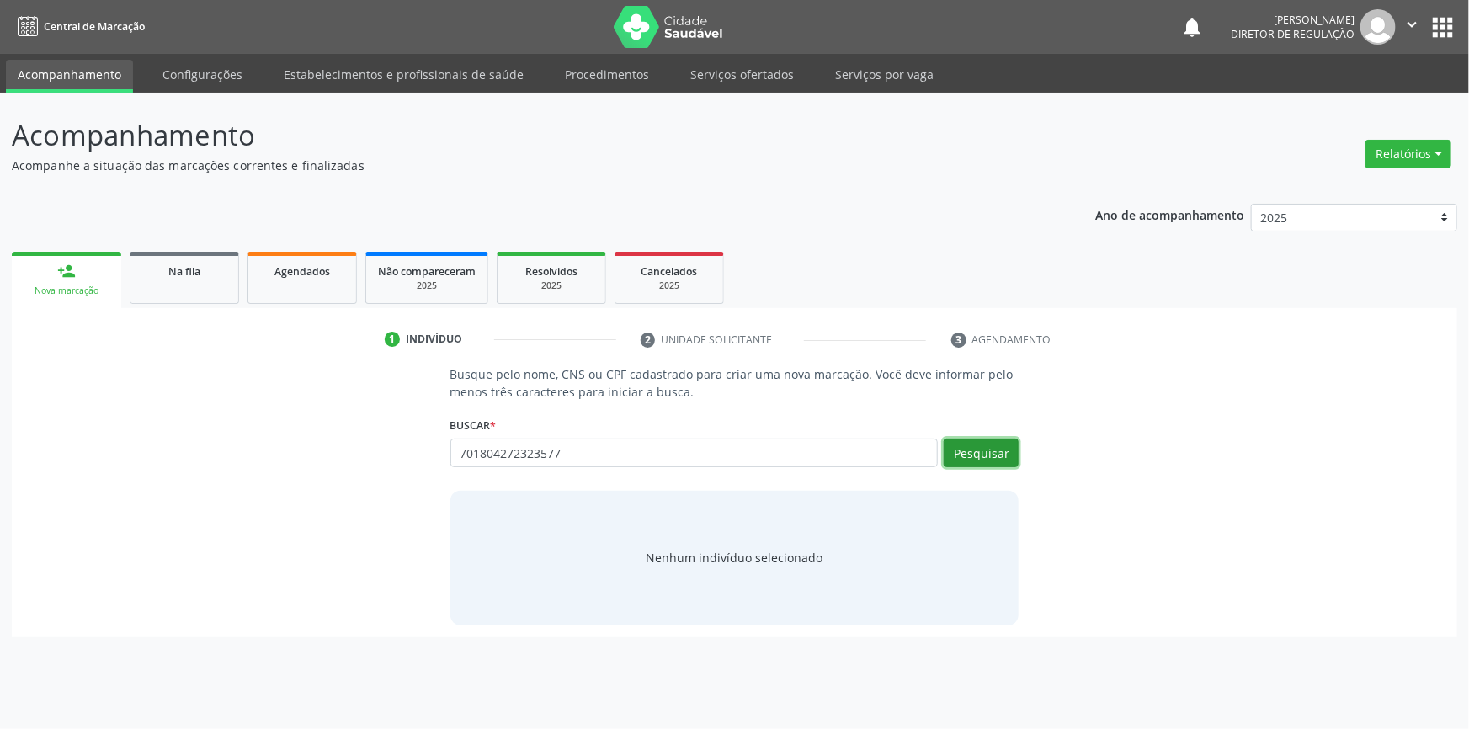
click at [966, 449] on button "Pesquisar" at bounding box center [981, 453] width 75 height 29
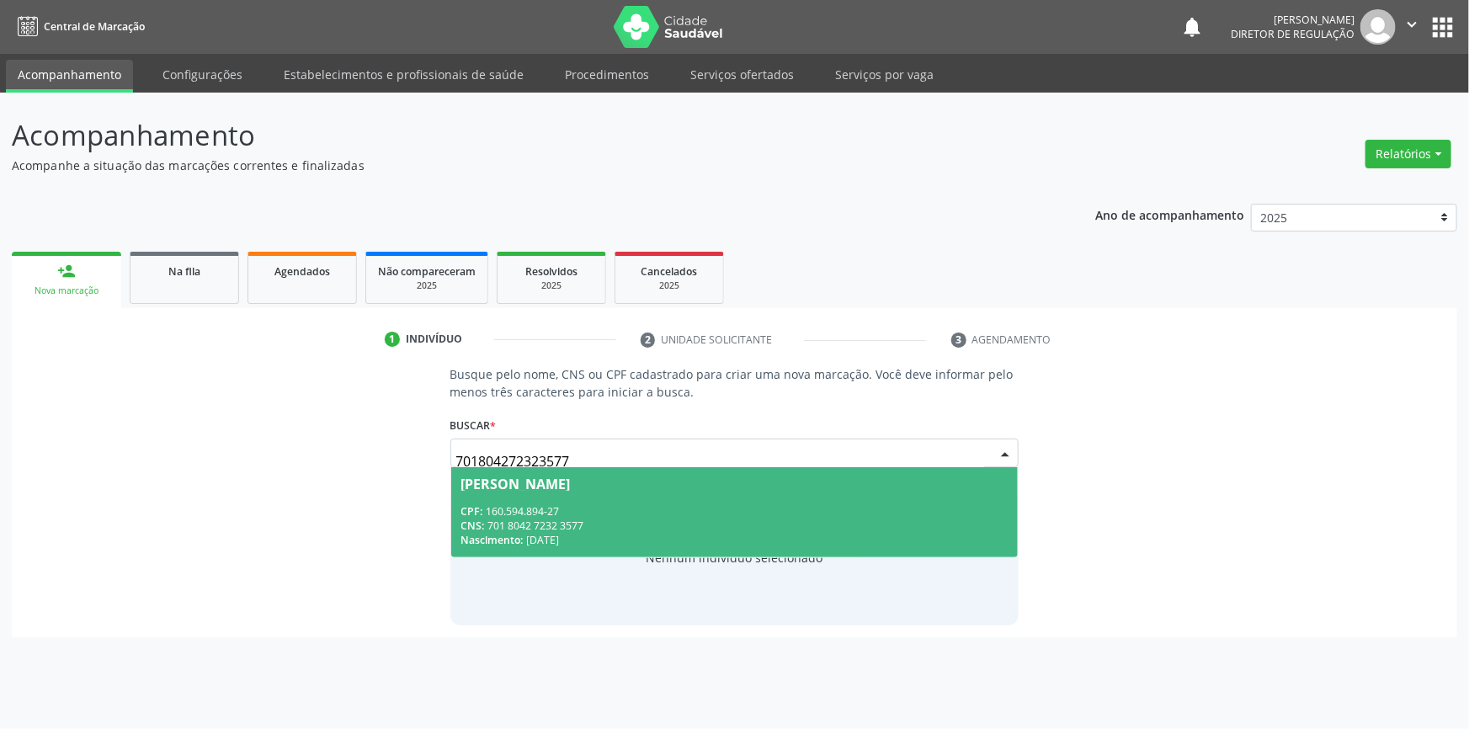
click at [652, 509] on div "CPF: 160.594.894-27" at bounding box center [734, 511] width 547 height 14
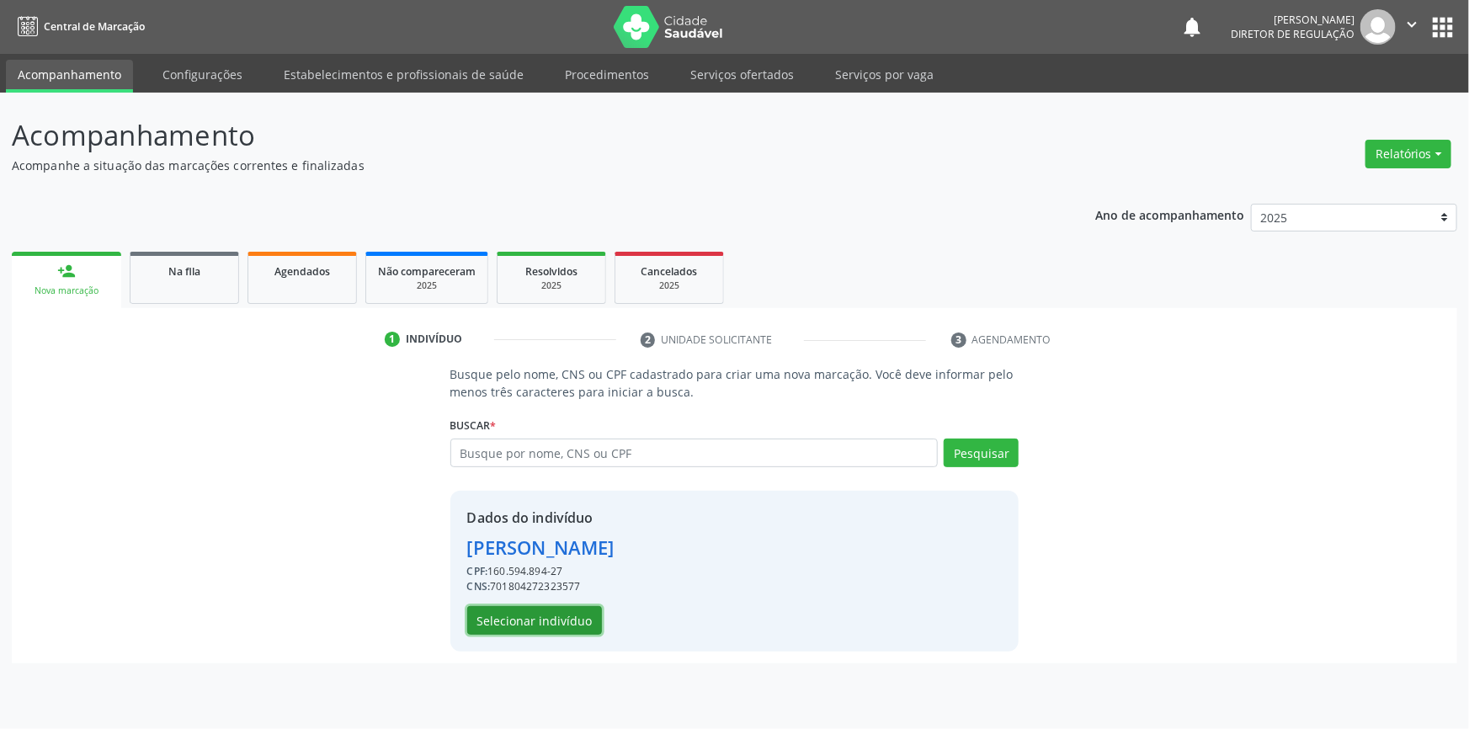
click at [557, 624] on button "Selecionar indivíduo" at bounding box center [534, 620] width 135 height 29
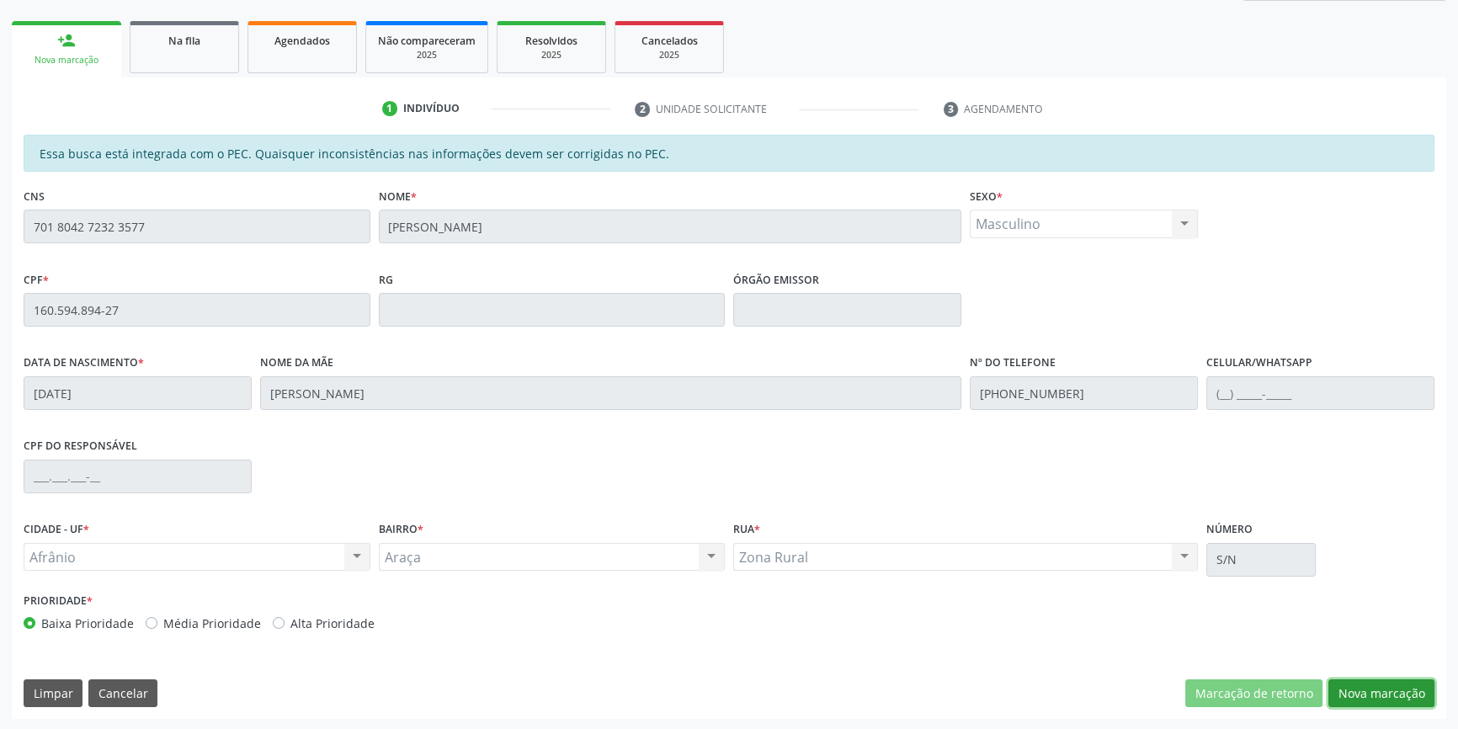
click at [1370, 692] on button "Nova marcação" at bounding box center [1381, 693] width 106 height 29
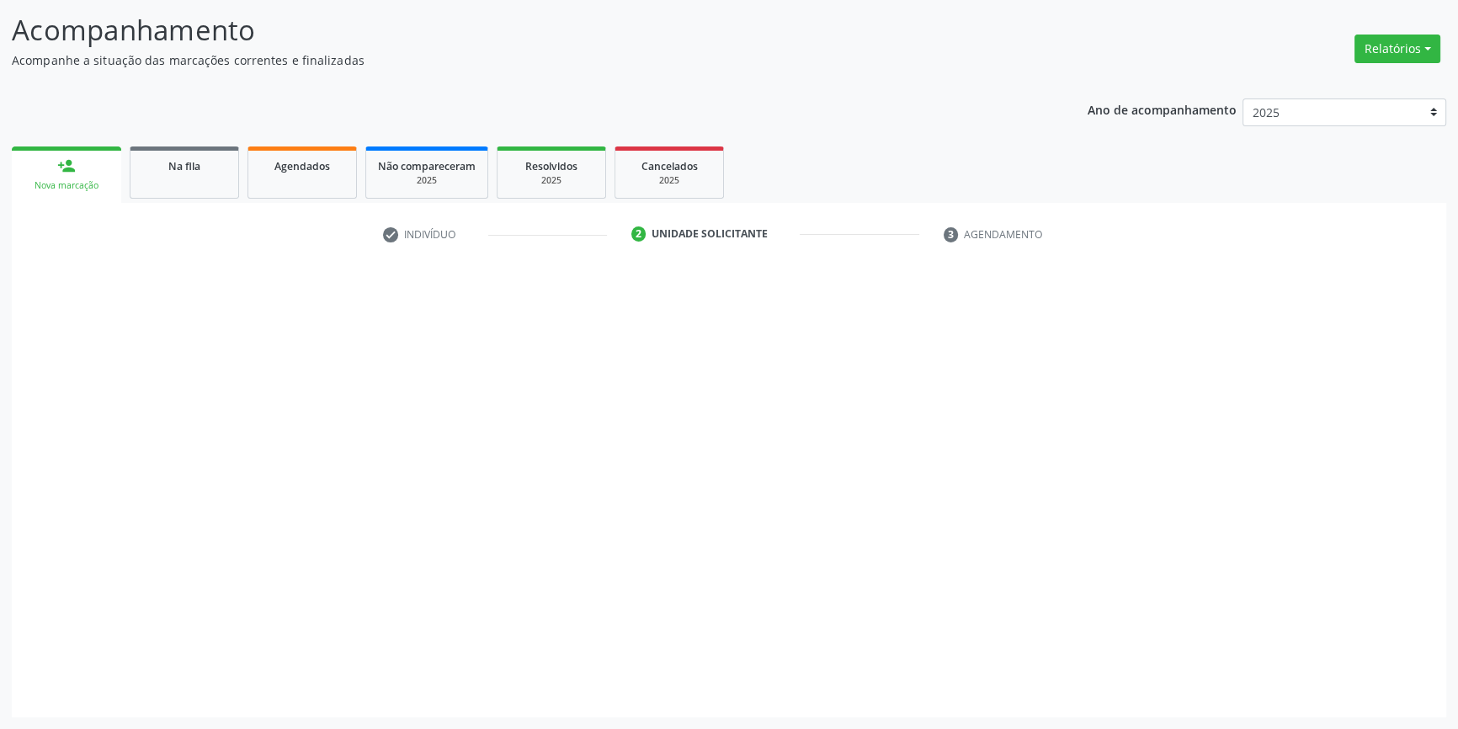
scroll to position [104, 0]
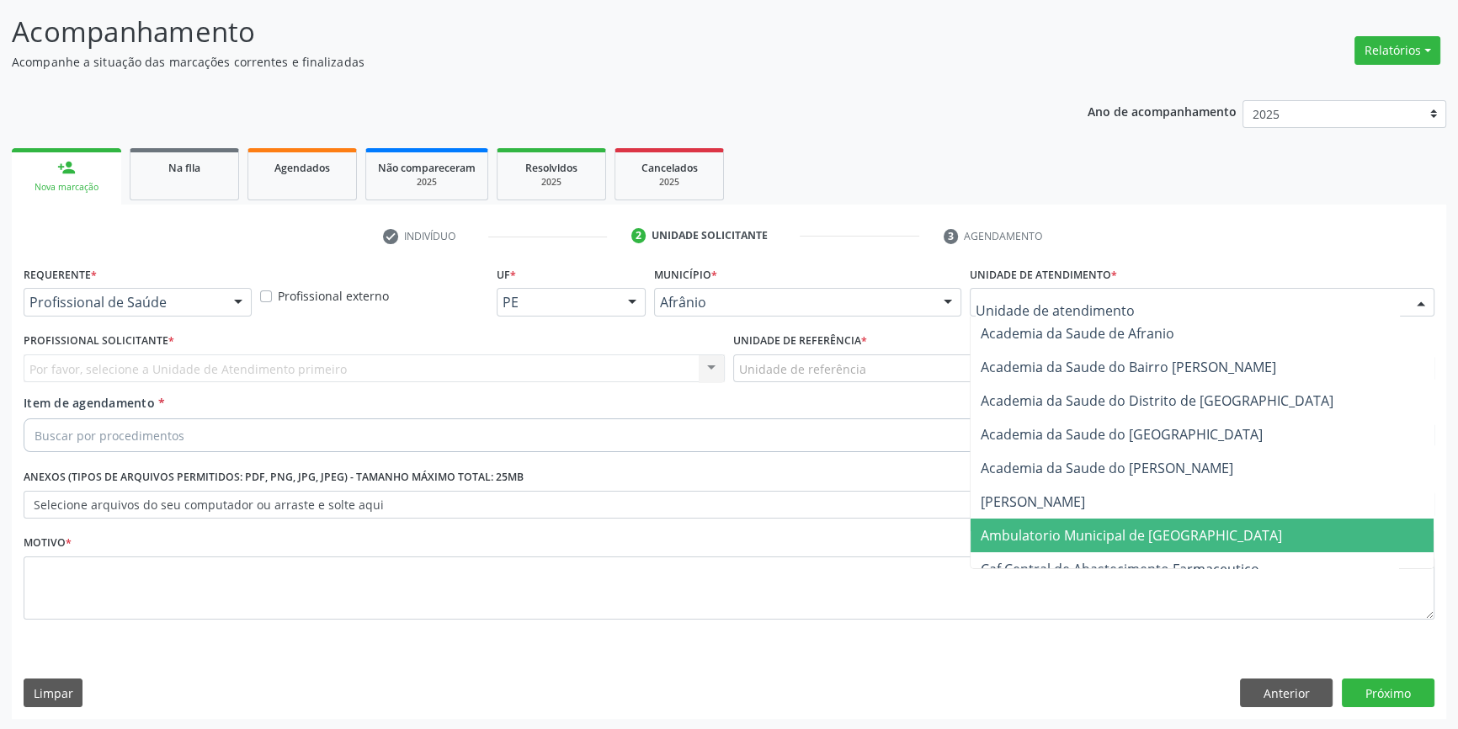
click at [1081, 522] on span "Ambulatorio Municipal de [GEOGRAPHIC_DATA]" at bounding box center [1202, 536] width 463 height 34
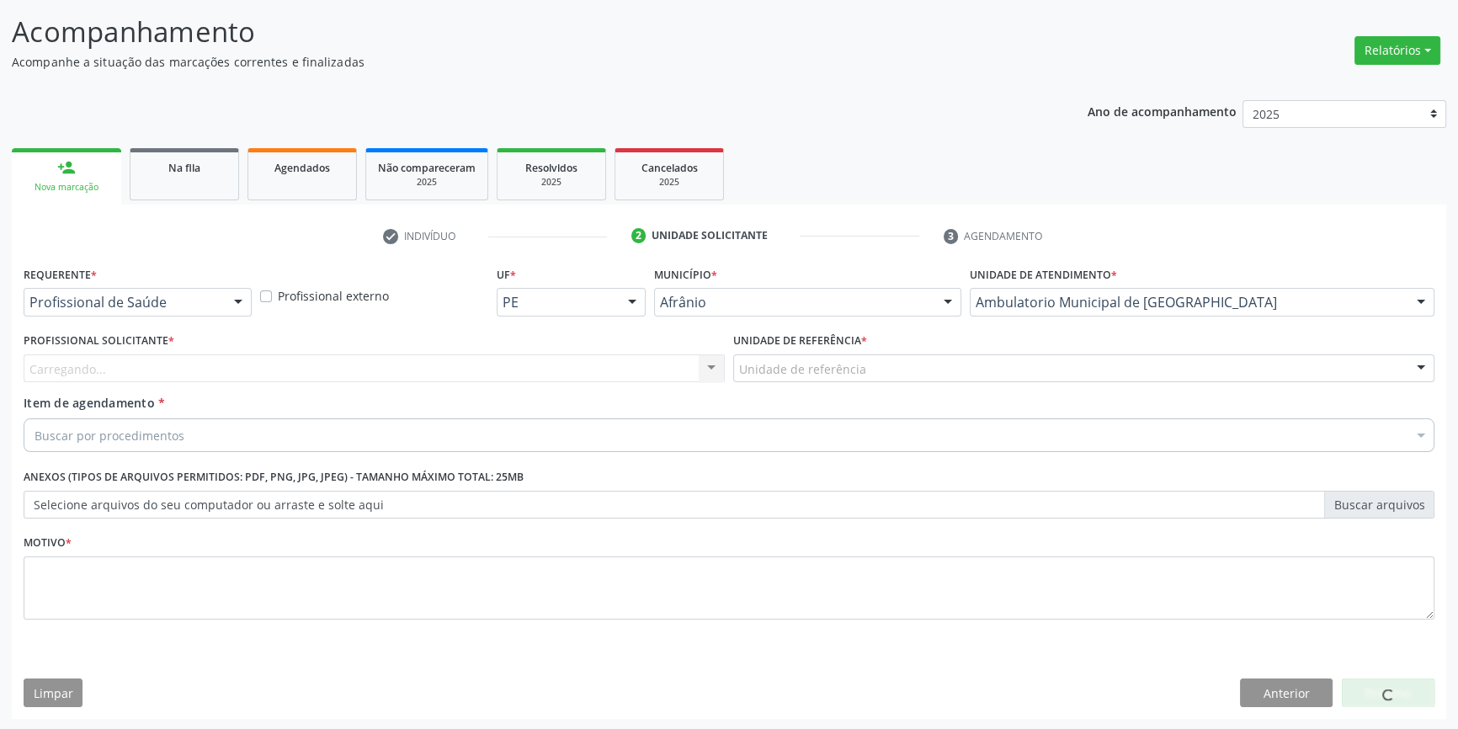
click at [874, 379] on div "Unidade de referência" at bounding box center [1083, 368] width 701 height 29
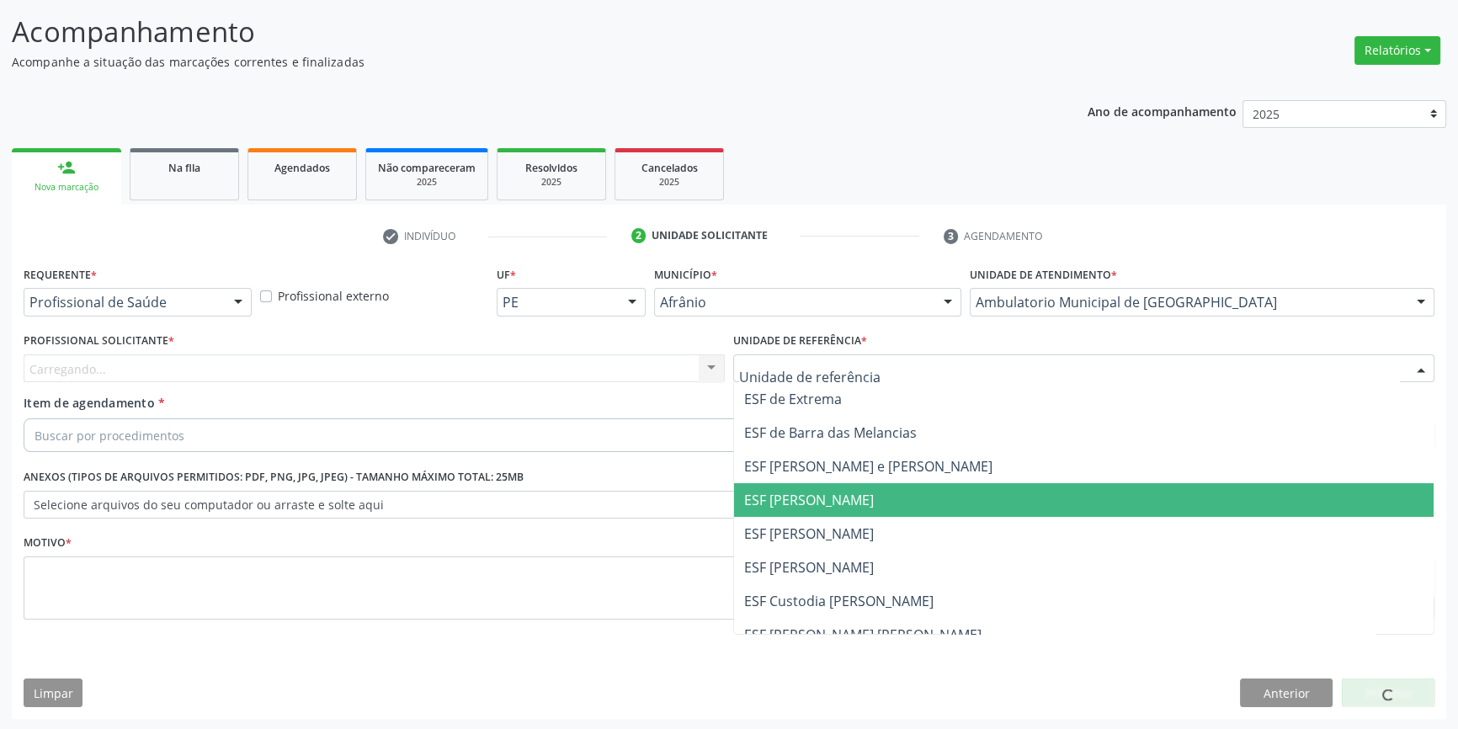
click at [828, 517] on span "ESF [PERSON_NAME]" at bounding box center [1084, 534] width 700 height 34
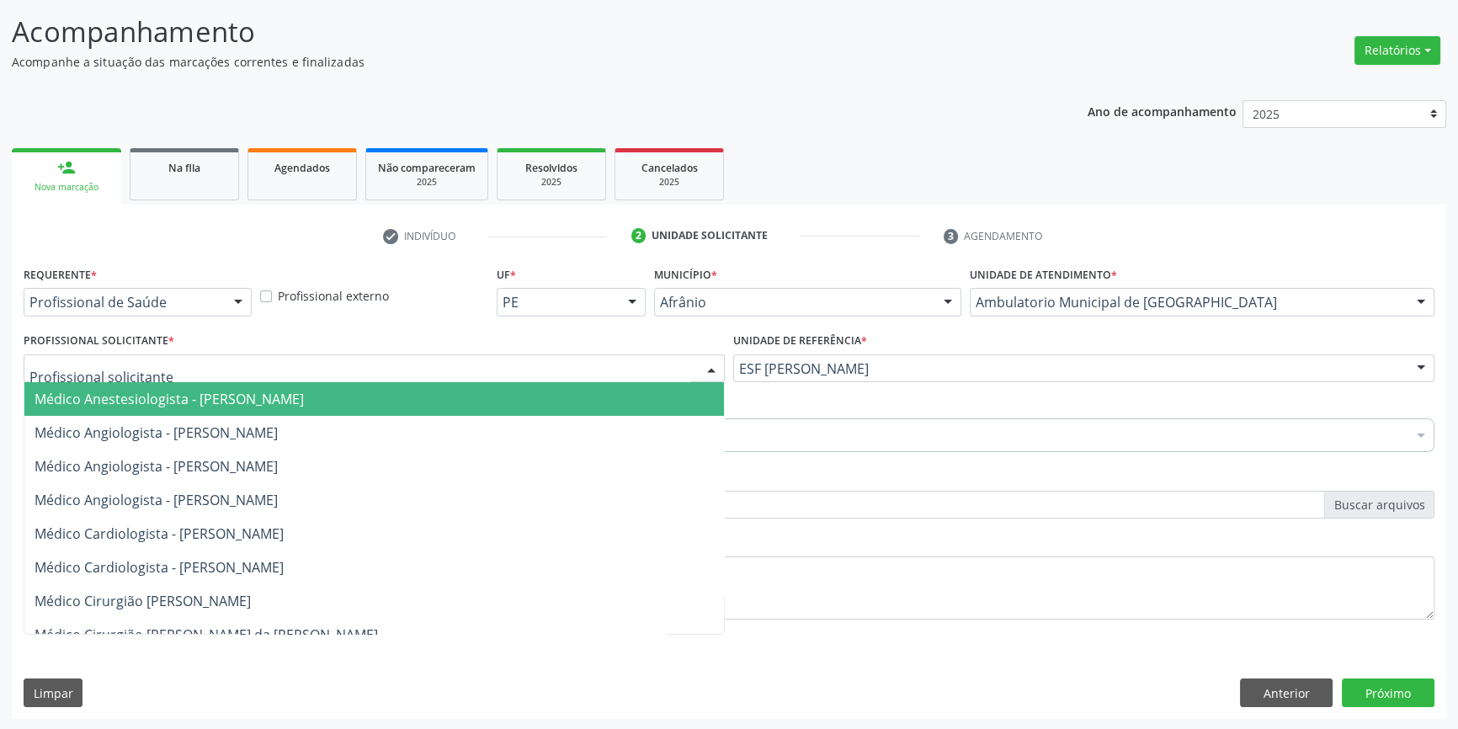
click at [556, 361] on div at bounding box center [374, 368] width 701 height 29
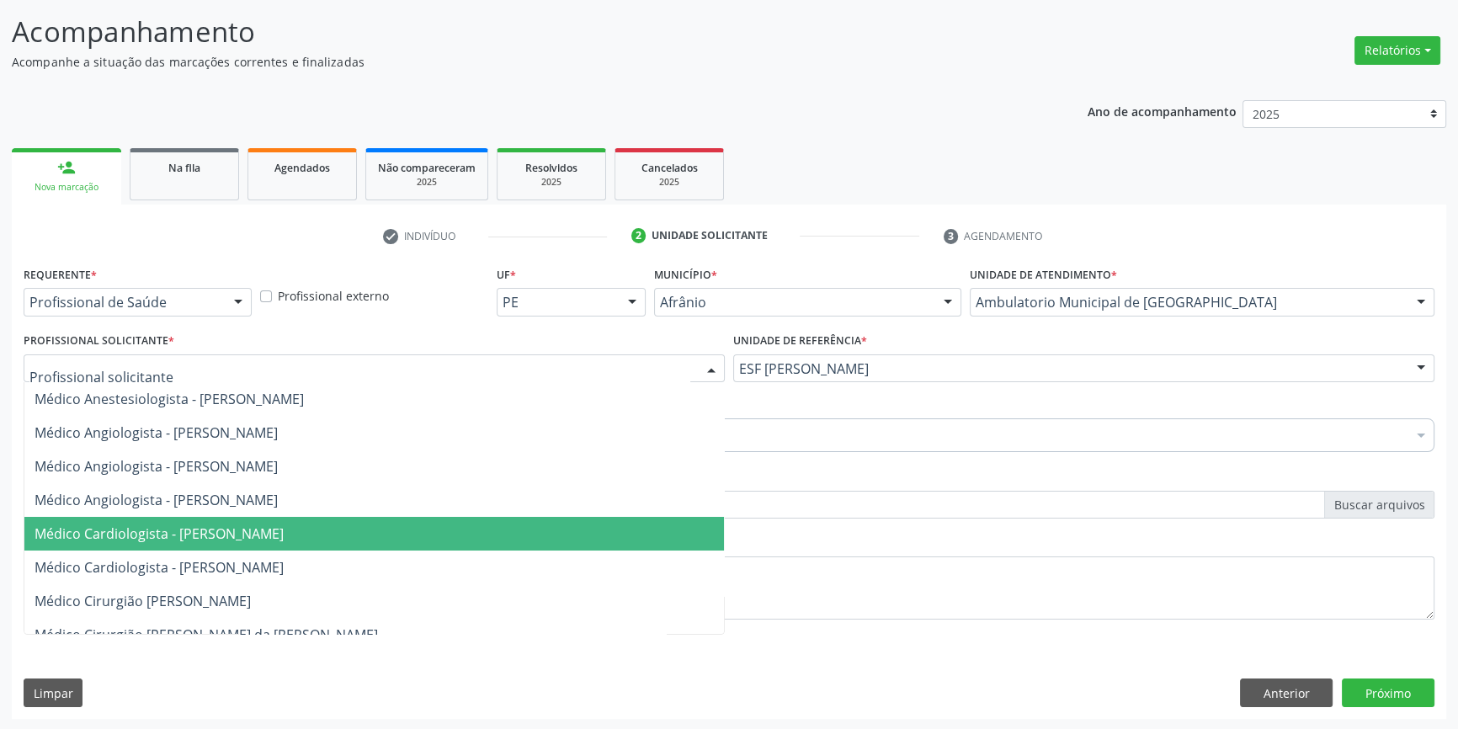
click at [277, 546] on span "Médico Cardiologista - [PERSON_NAME]" at bounding box center [374, 534] width 700 height 34
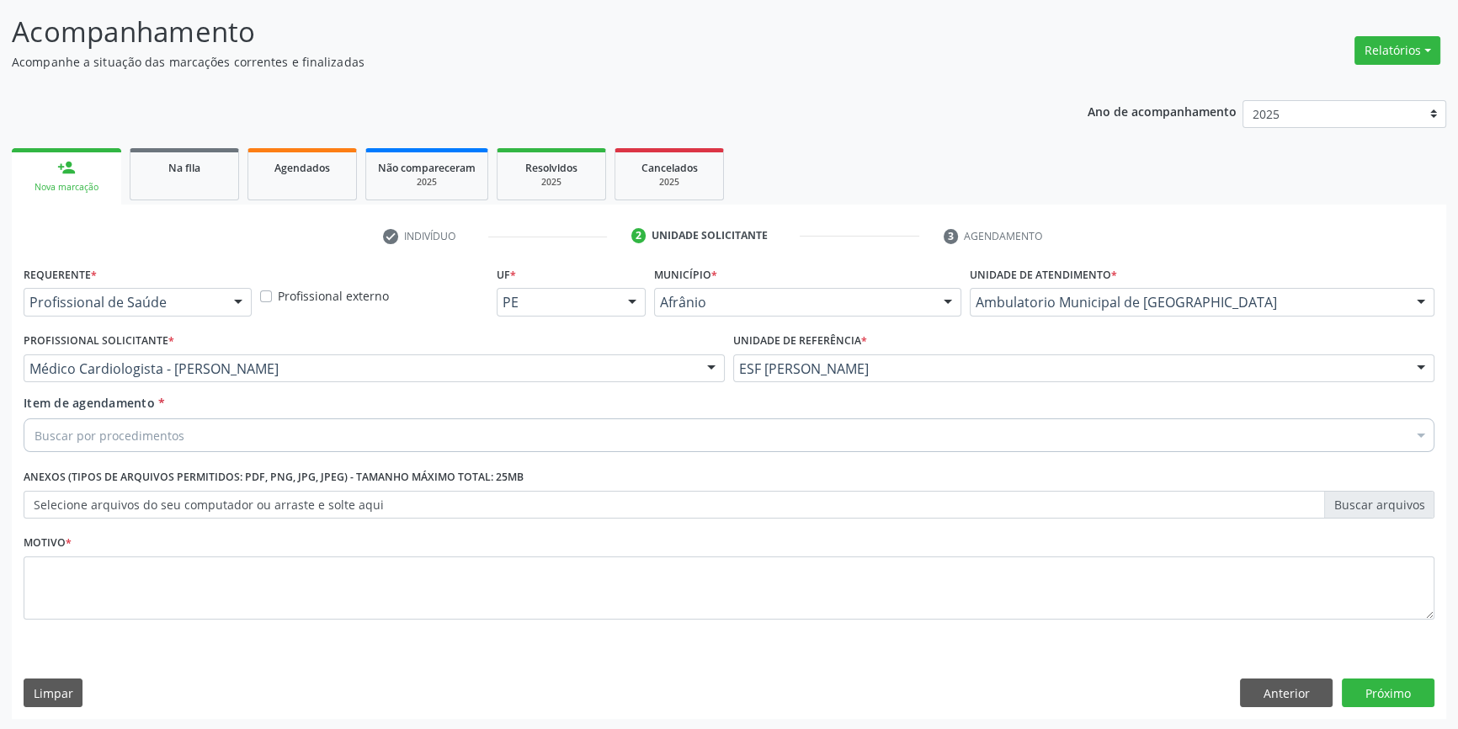
click at [213, 439] on div "Buscar por procedimentos" at bounding box center [729, 435] width 1411 height 34
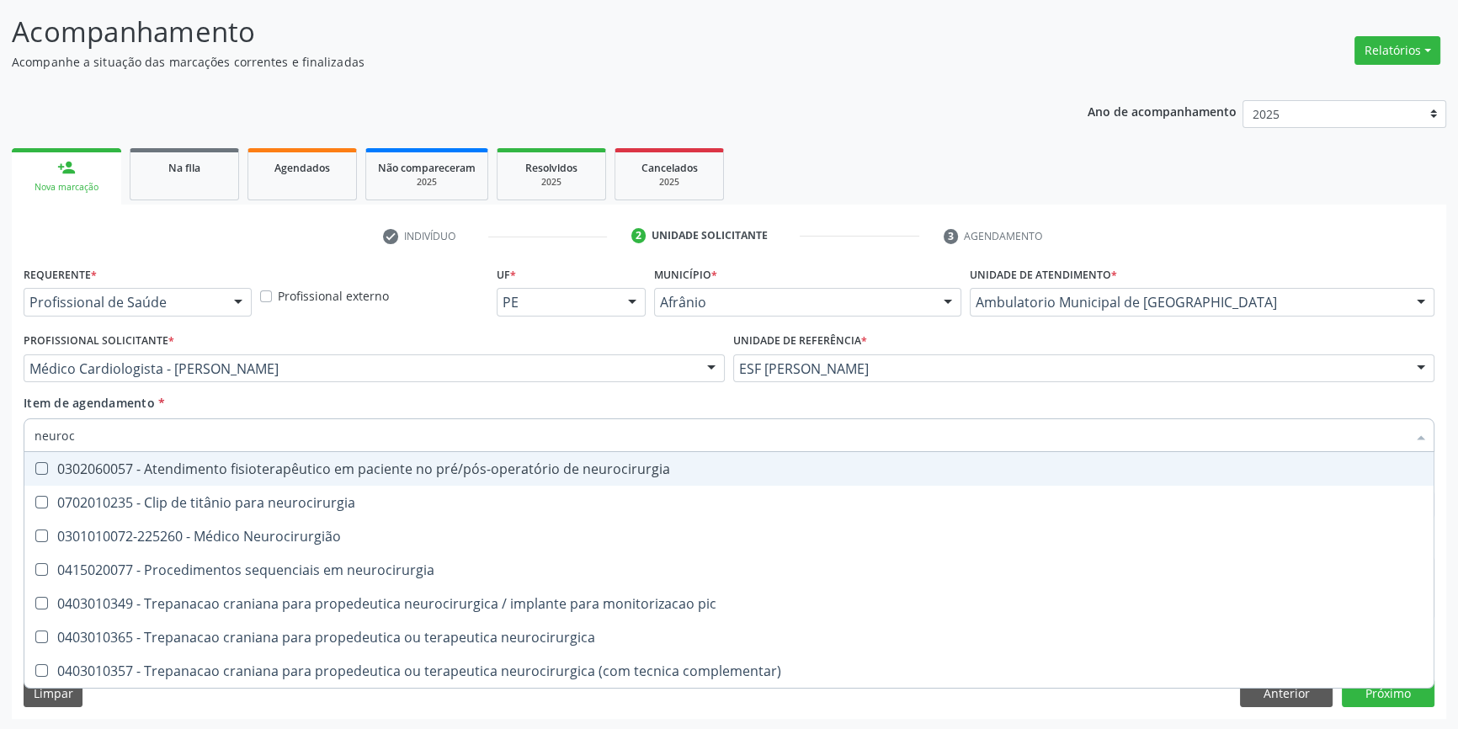
type input "neuroci"
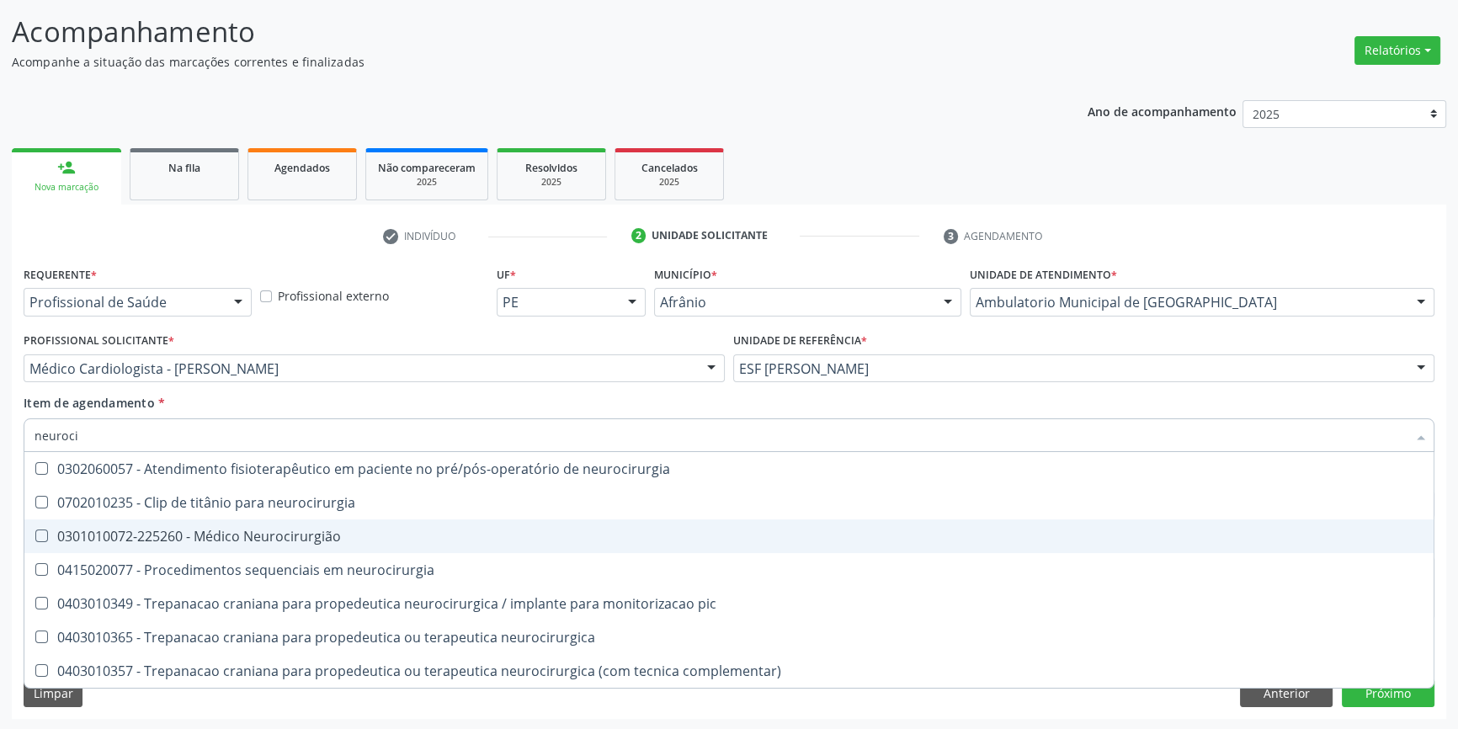
click at [435, 533] on div "0301010072-225260 - Médico Neurocirurgião" at bounding box center [729, 536] width 1389 height 13
checkbox Neurocirurgião "true"
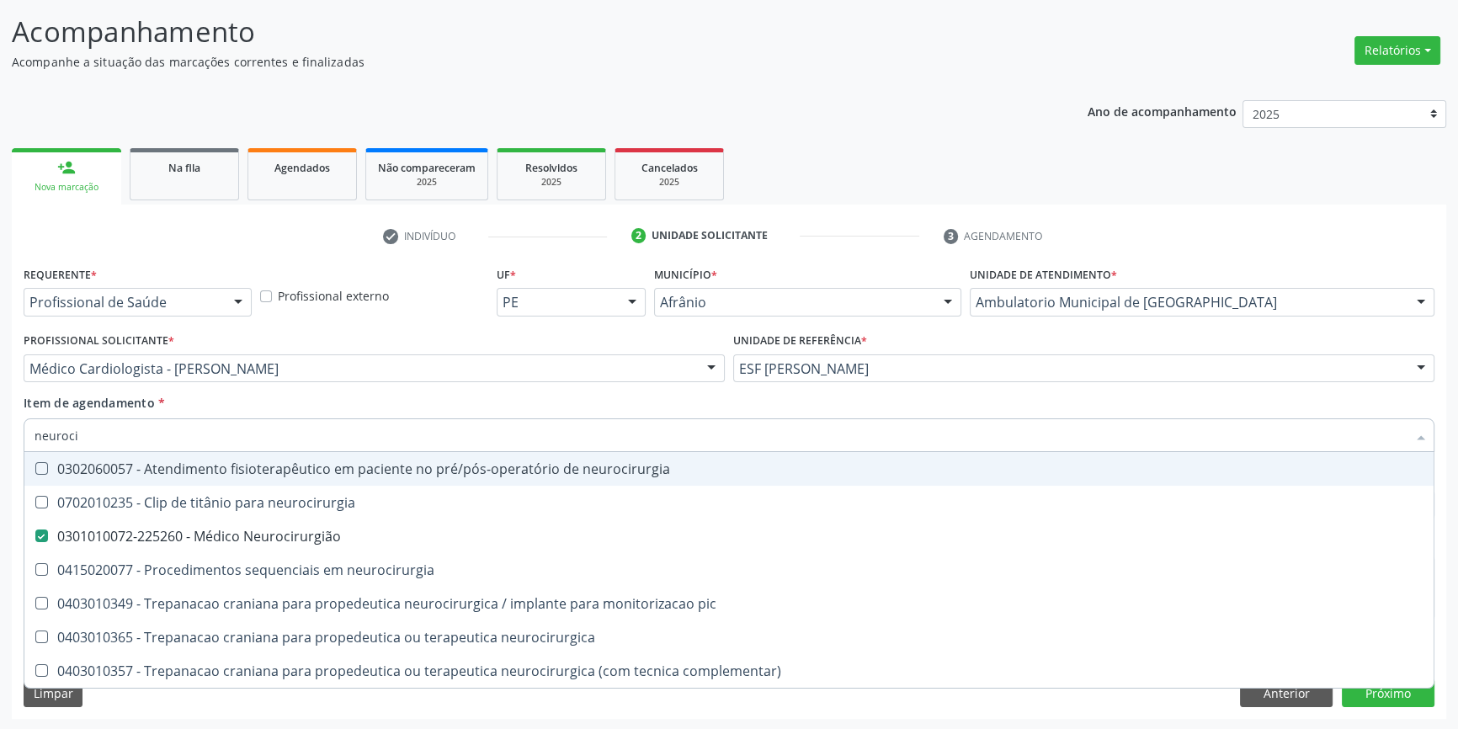
click at [506, 410] on div "Item de agendamento * neuroci Desfazer seleção 0302060057 - Atendimento fisiote…" at bounding box center [729, 420] width 1411 height 53
checkbox neurocirurgia "true"
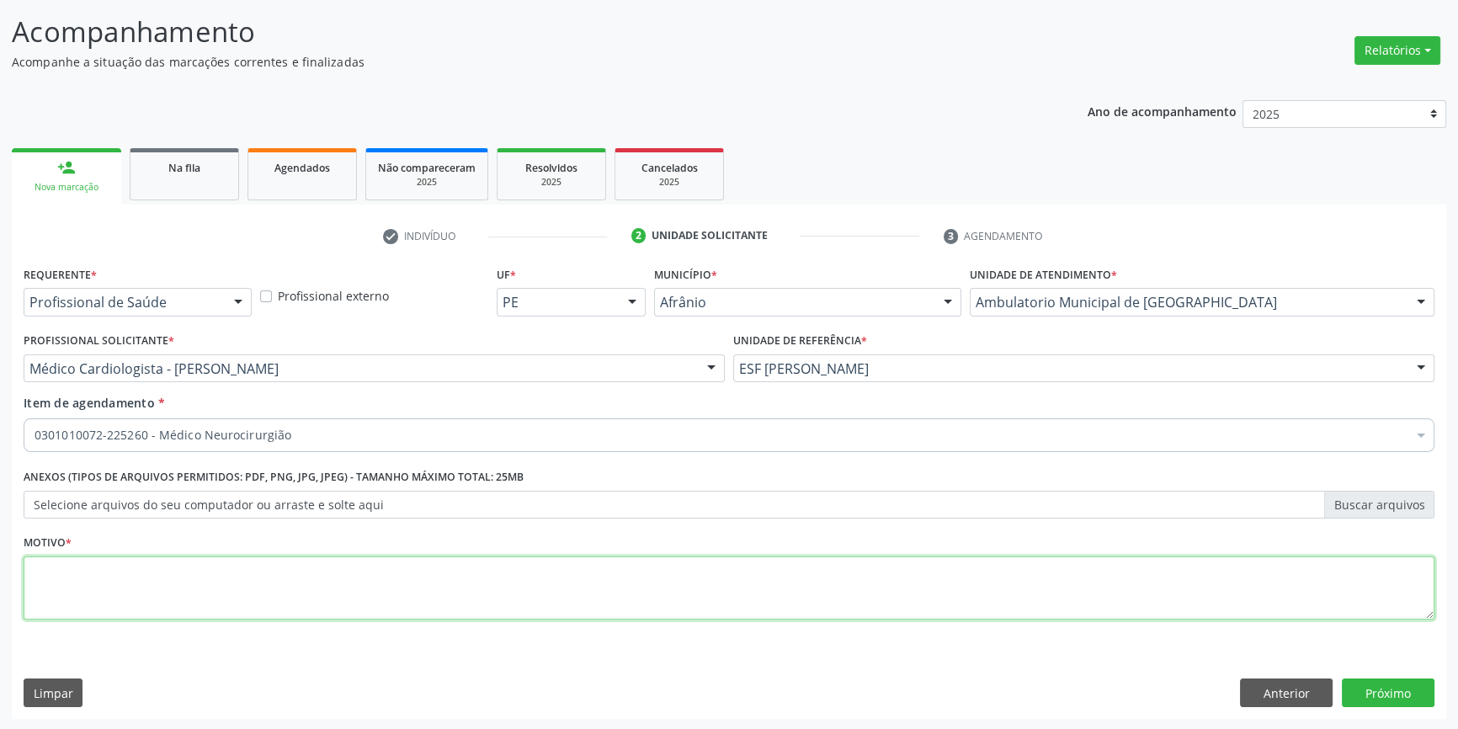
click at [380, 595] on textarea at bounding box center [729, 588] width 1411 height 64
type textarea "agitação ,agressividade"
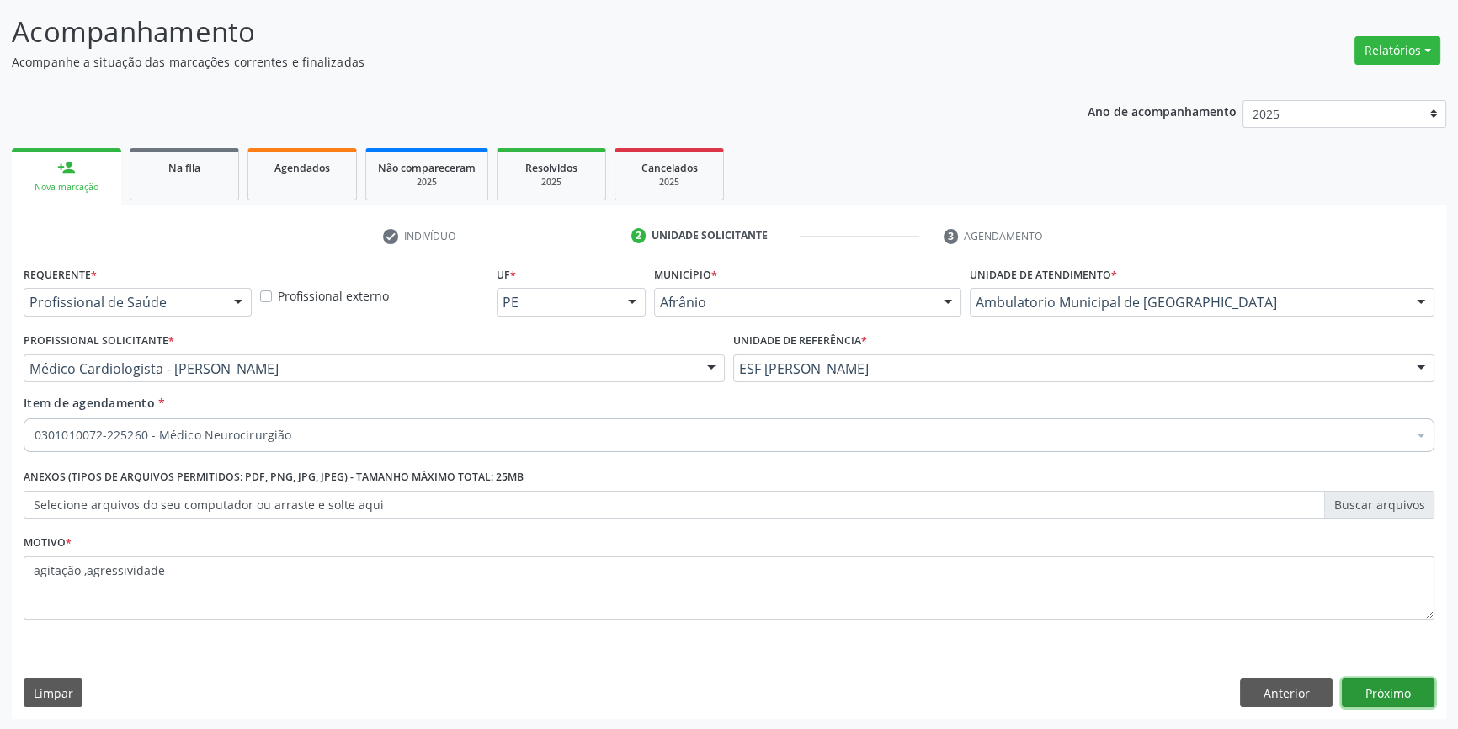
click at [1396, 690] on button "Próximo" at bounding box center [1388, 693] width 93 height 29
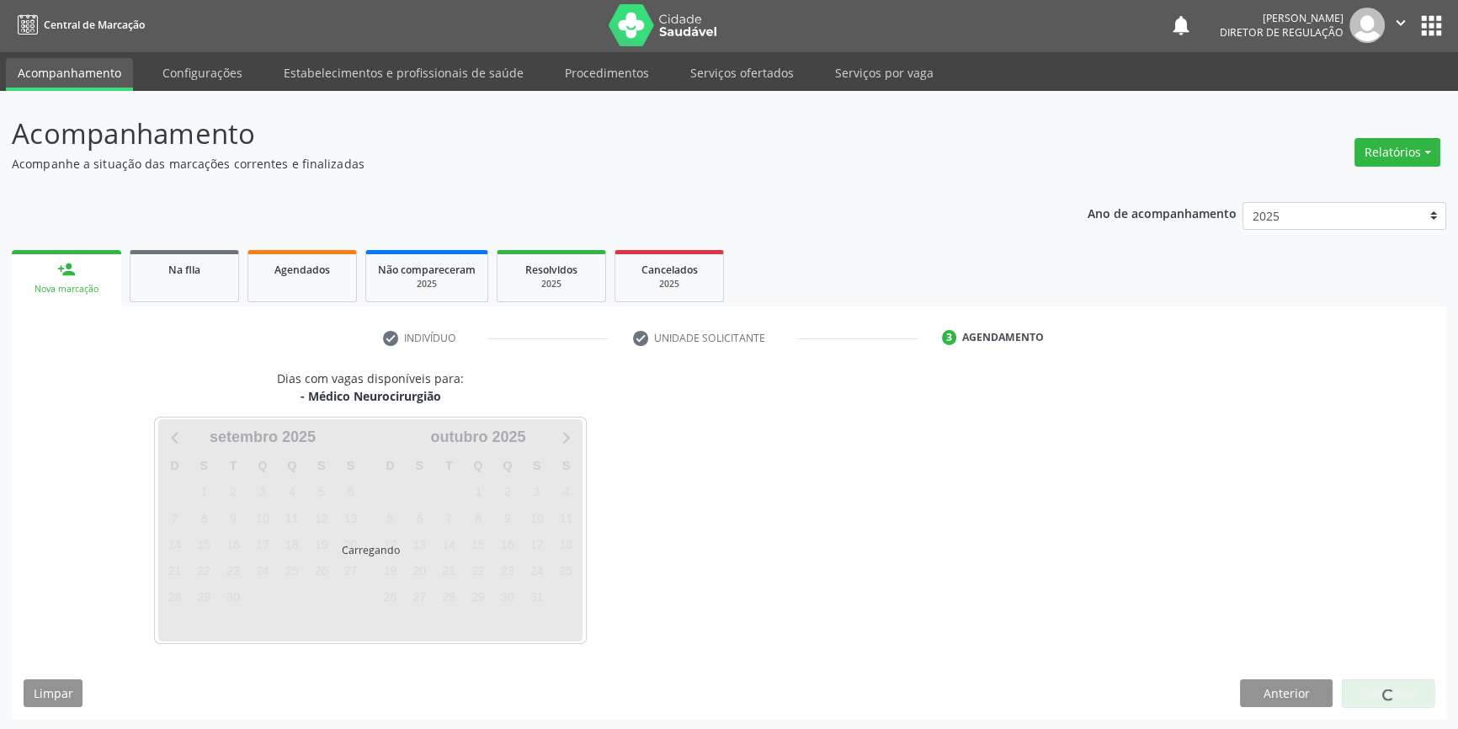
scroll to position [2, 0]
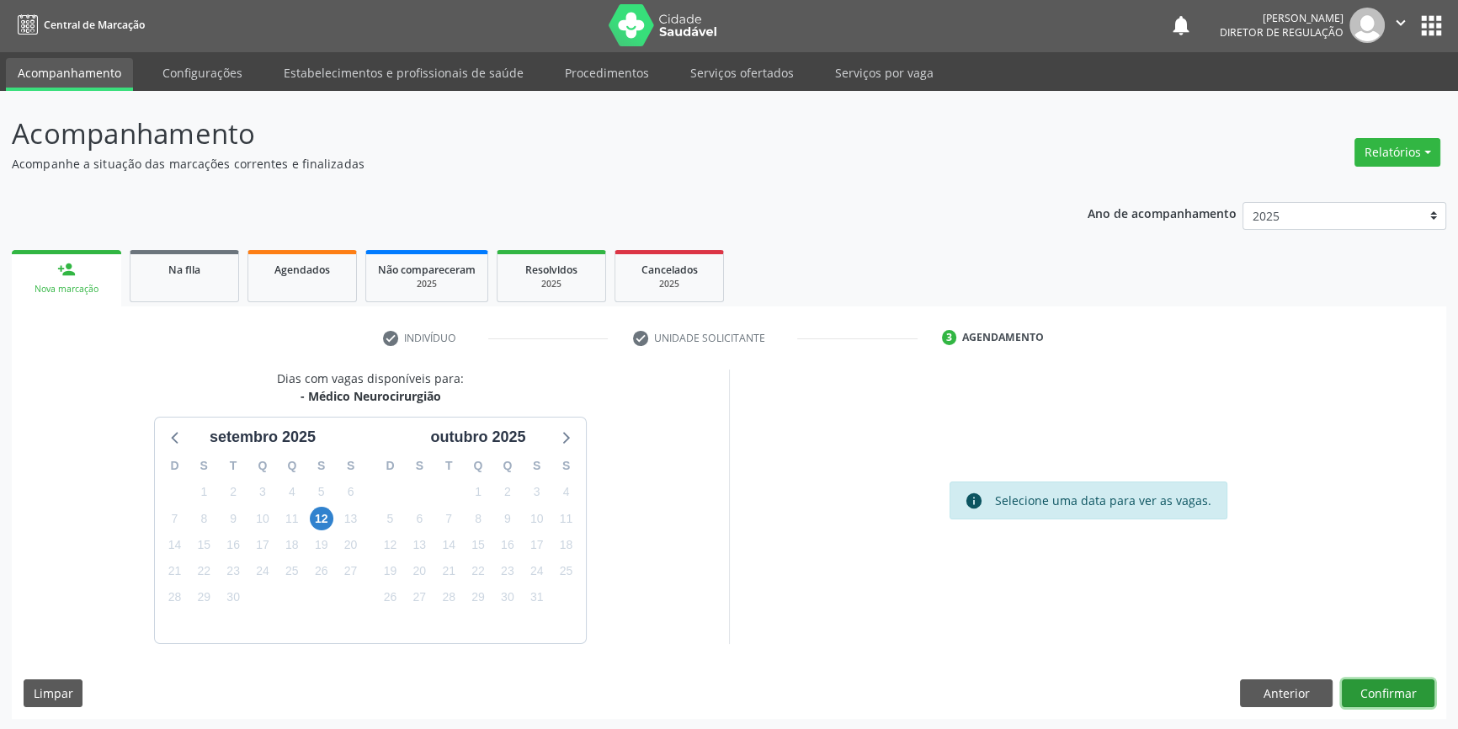
click at [1390, 693] on button "Confirmar" at bounding box center [1388, 693] width 93 height 29
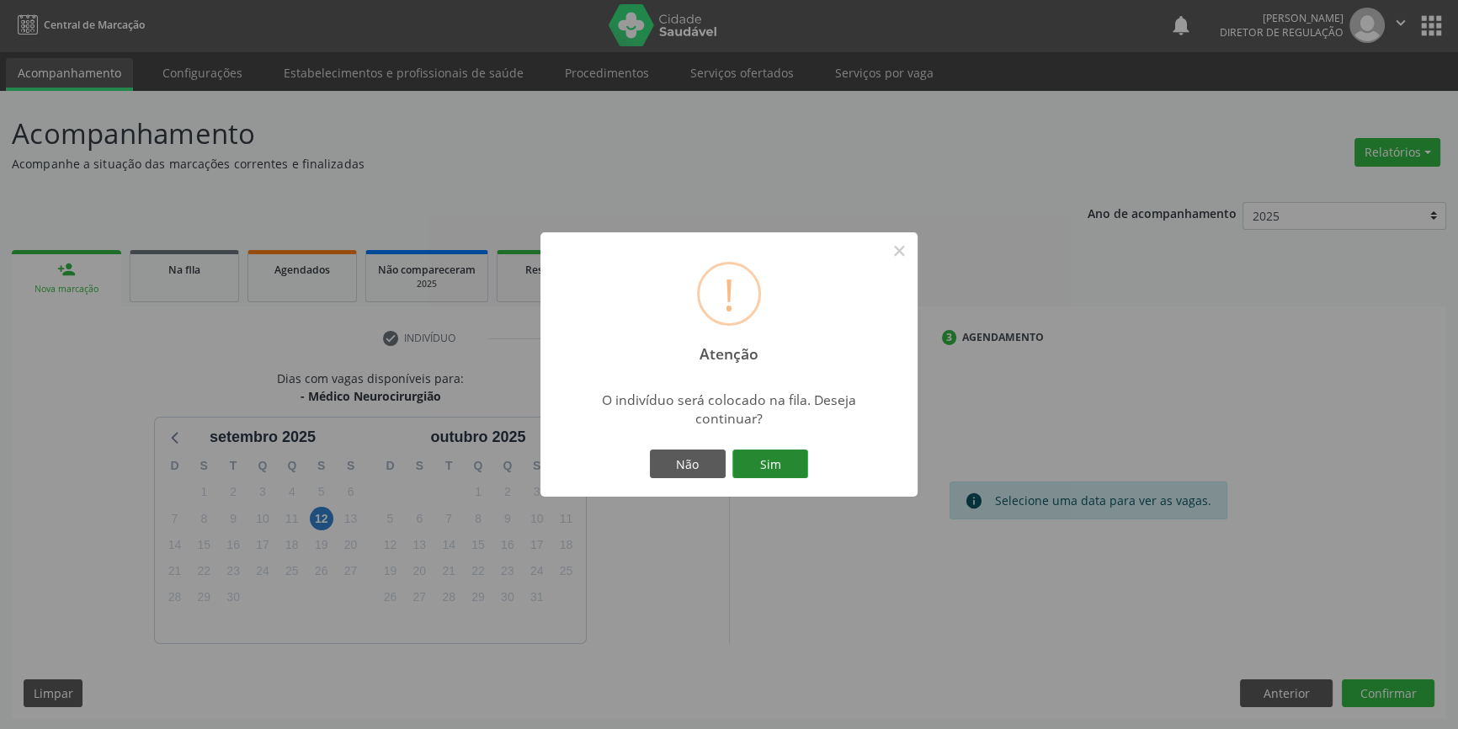
click at [769, 460] on button "Sim" at bounding box center [770, 464] width 76 height 29
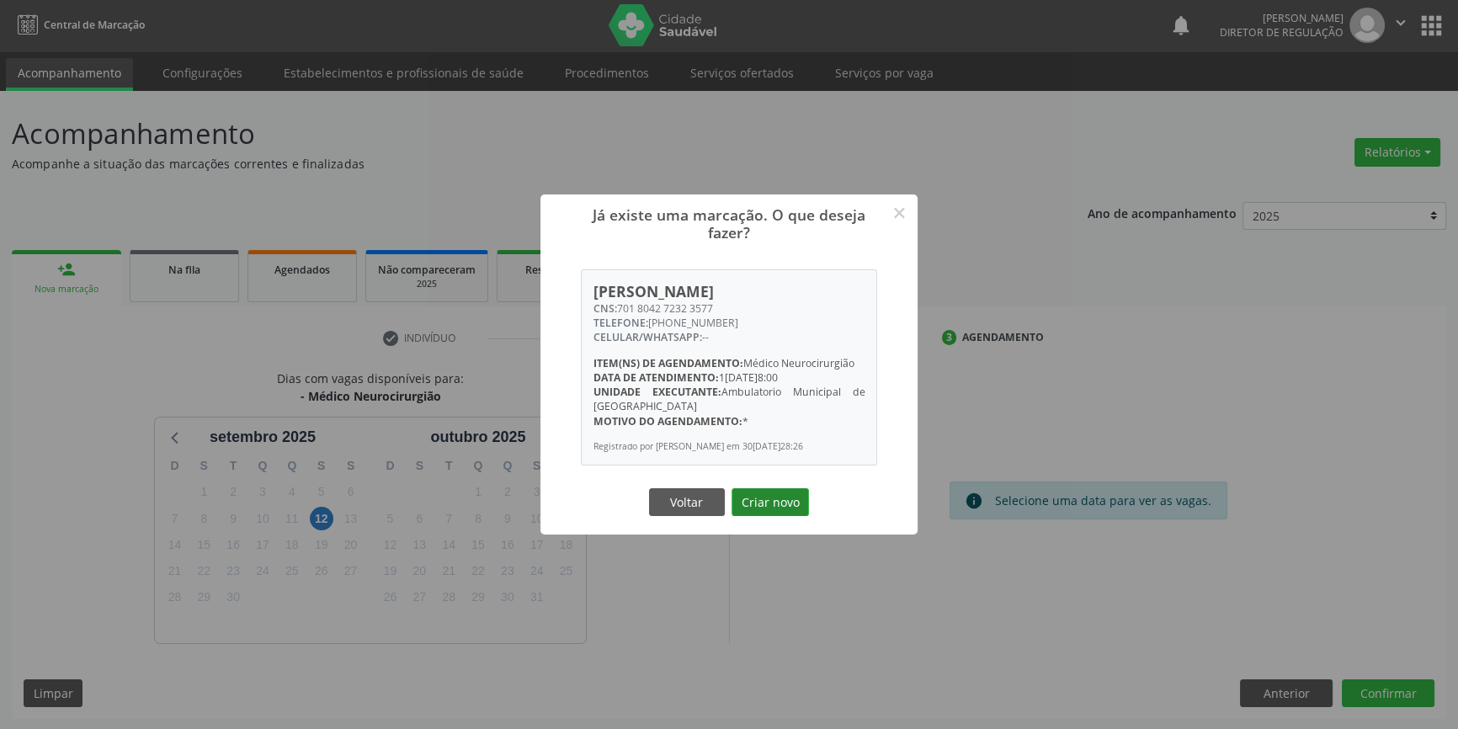
click at [787, 507] on button "Criar novo" at bounding box center [770, 502] width 77 height 29
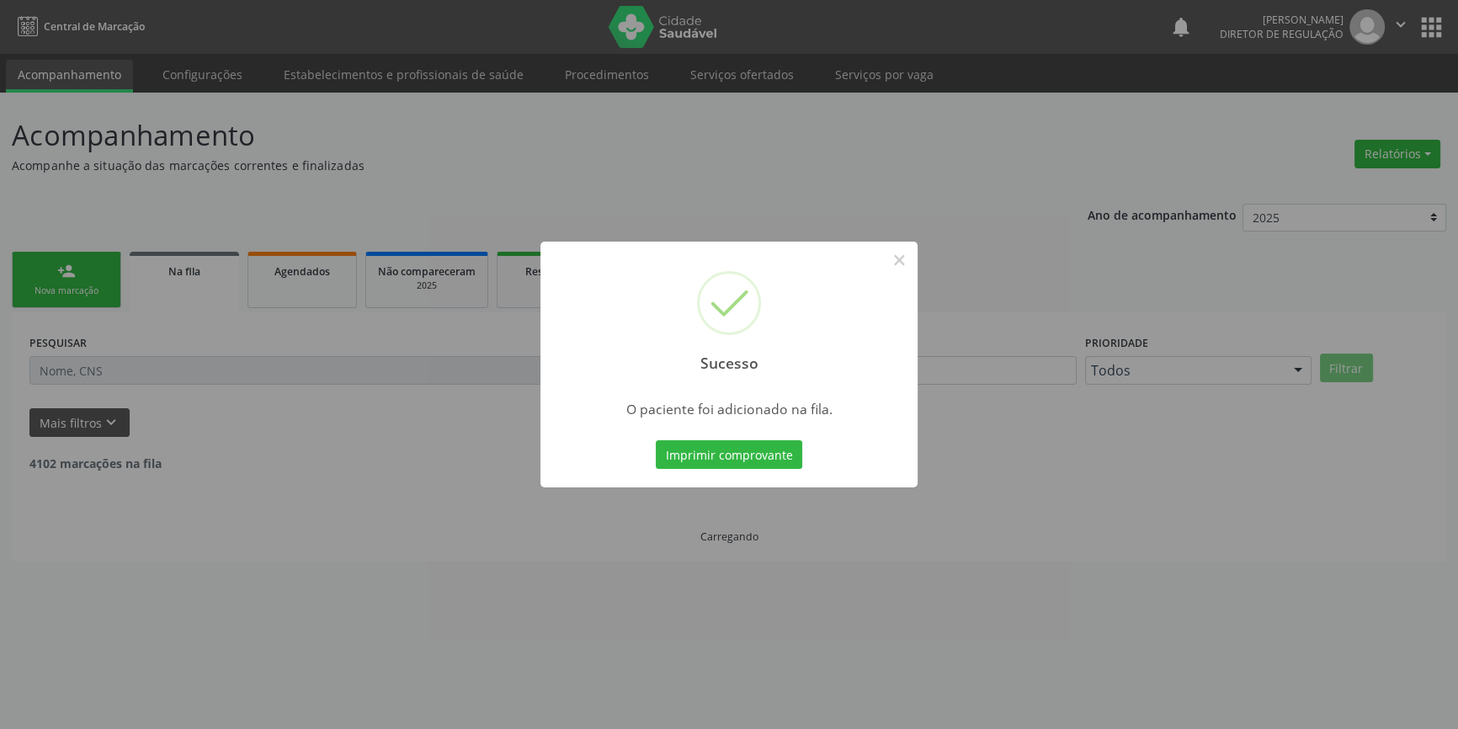
scroll to position [0, 0]
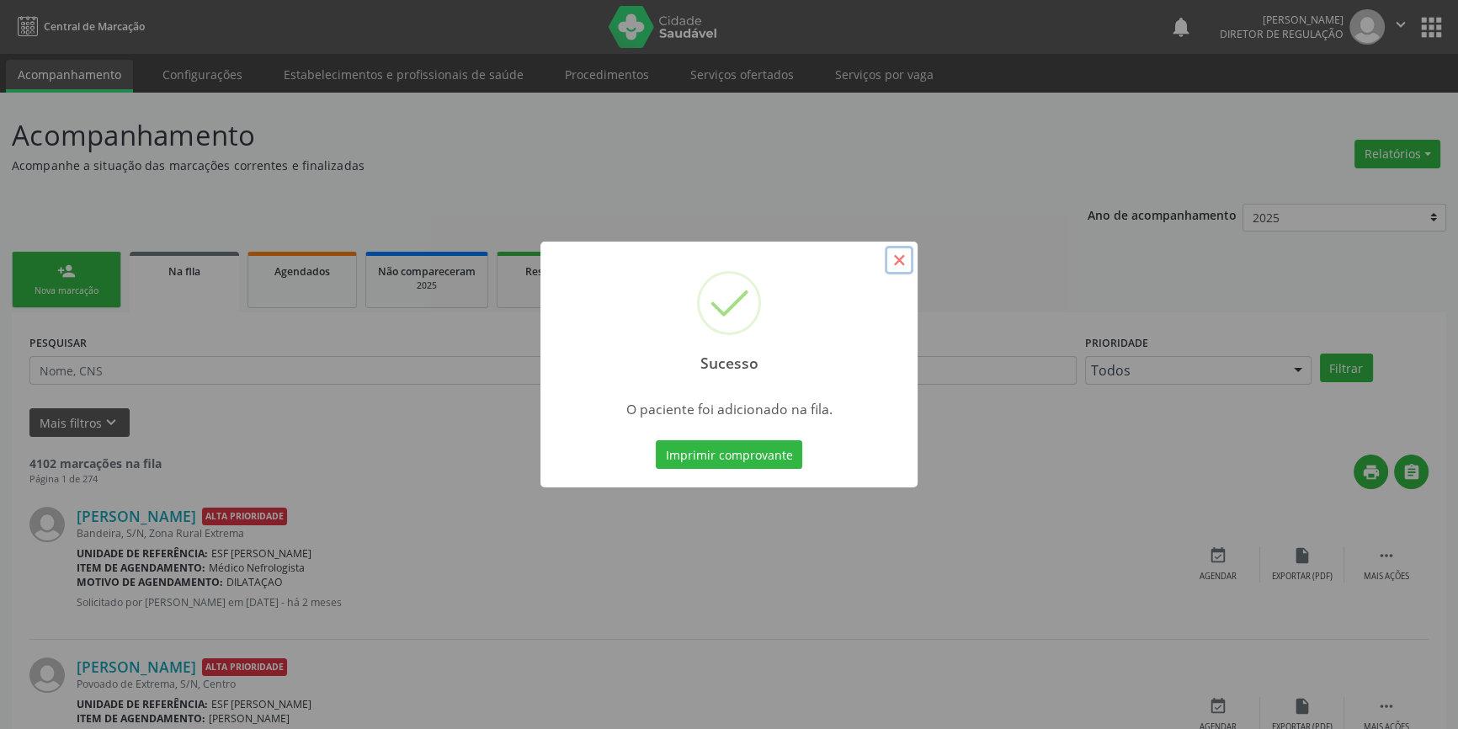
click at [901, 261] on button "×" at bounding box center [899, 260] width 29 height 29
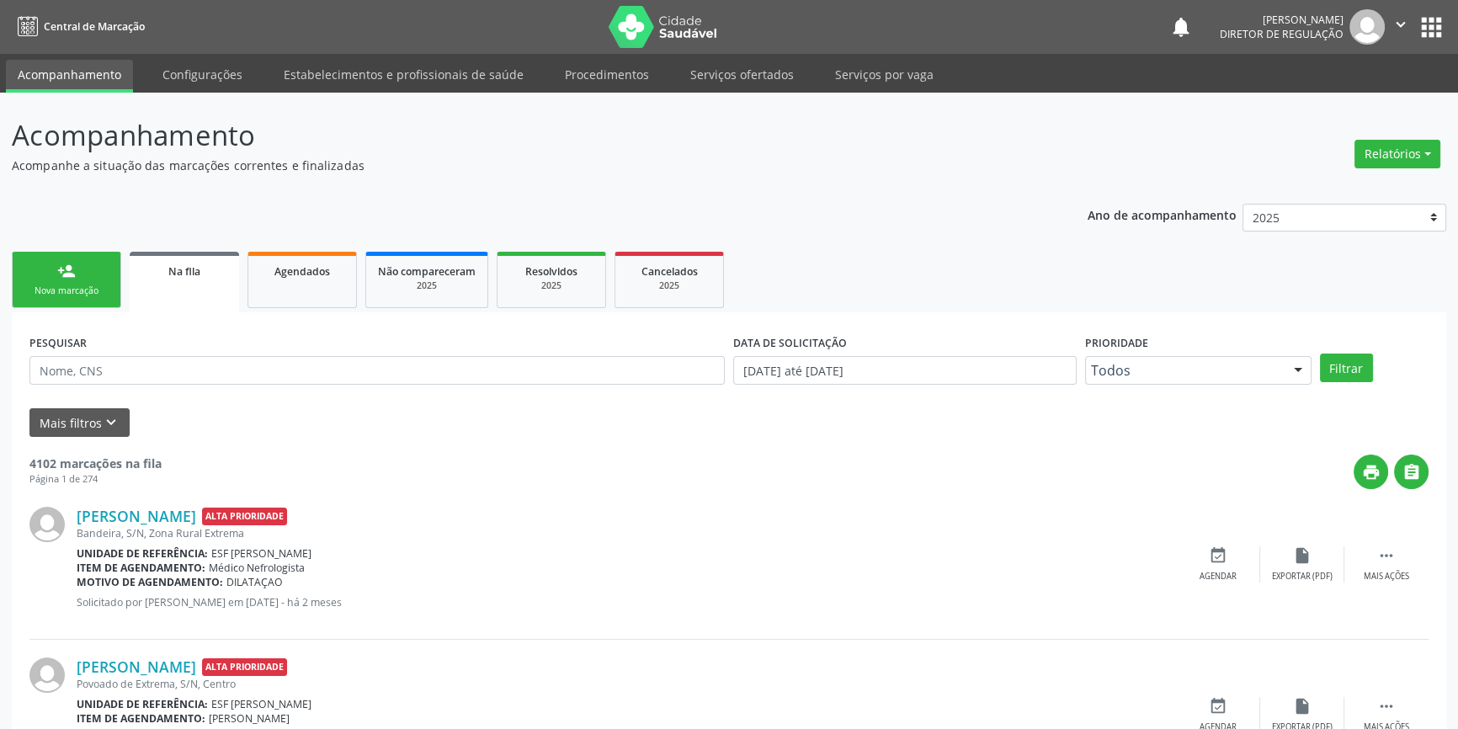
click at [63, 295] on div "Nova marcação" at bounding box center [66, 291] width 84 height 13
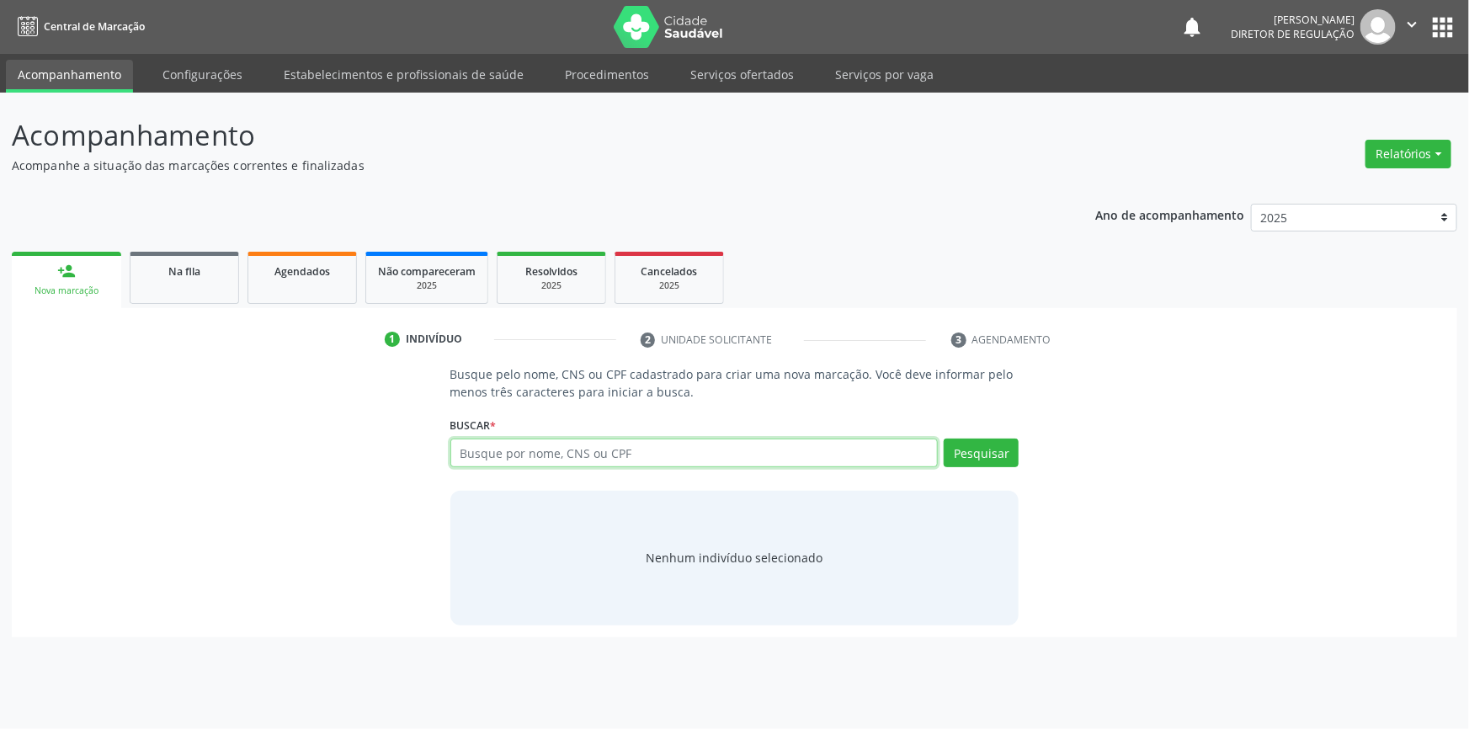
click at [636, 463] on input "text" at bounding box center [694, 453] width 488 height 29
type input "705008814994353"
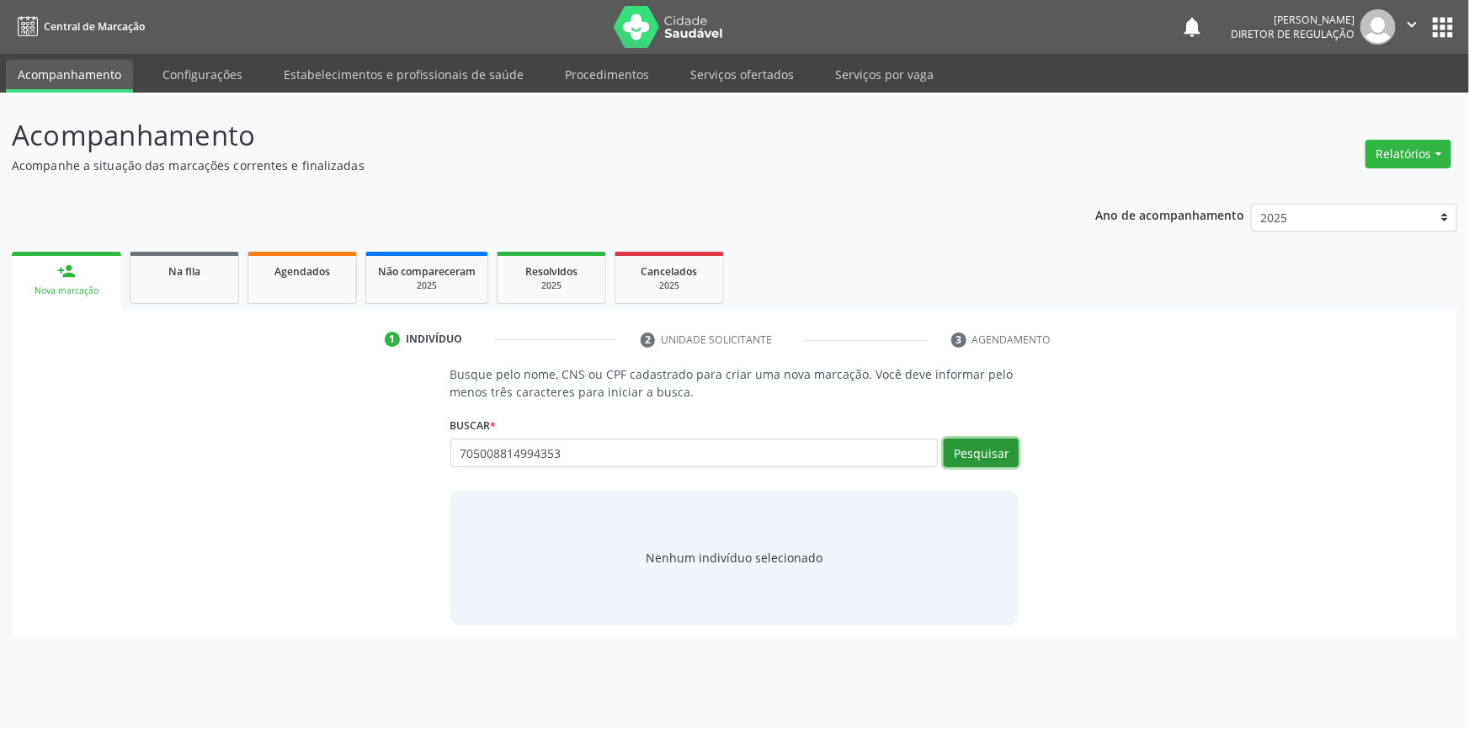
click at [960, 461] on button "Pesquisar" at bounding box center [981, 453] width 75 height 29
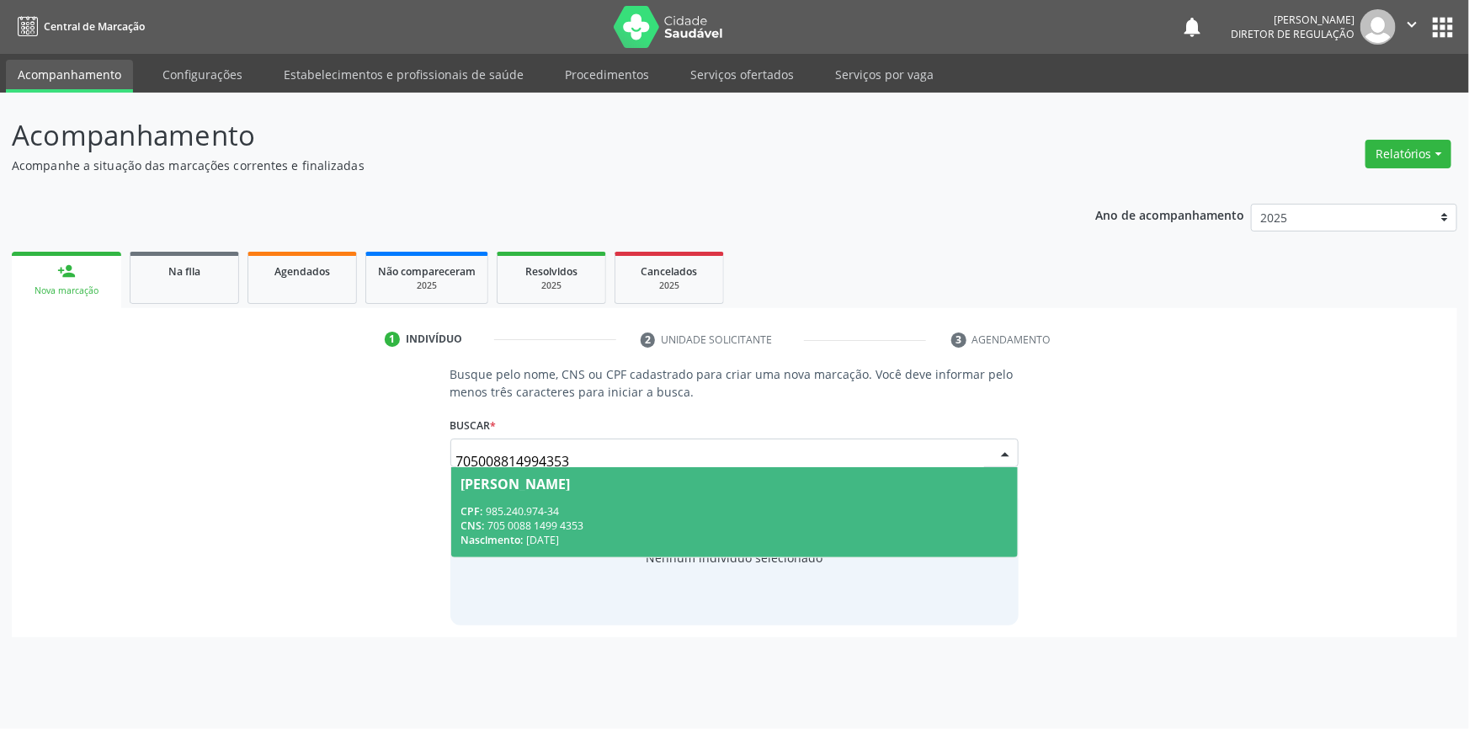
click at [612, 514] on div "CPF: 985.240.974-34" at bounding box center [734, 511] width 547 height 14
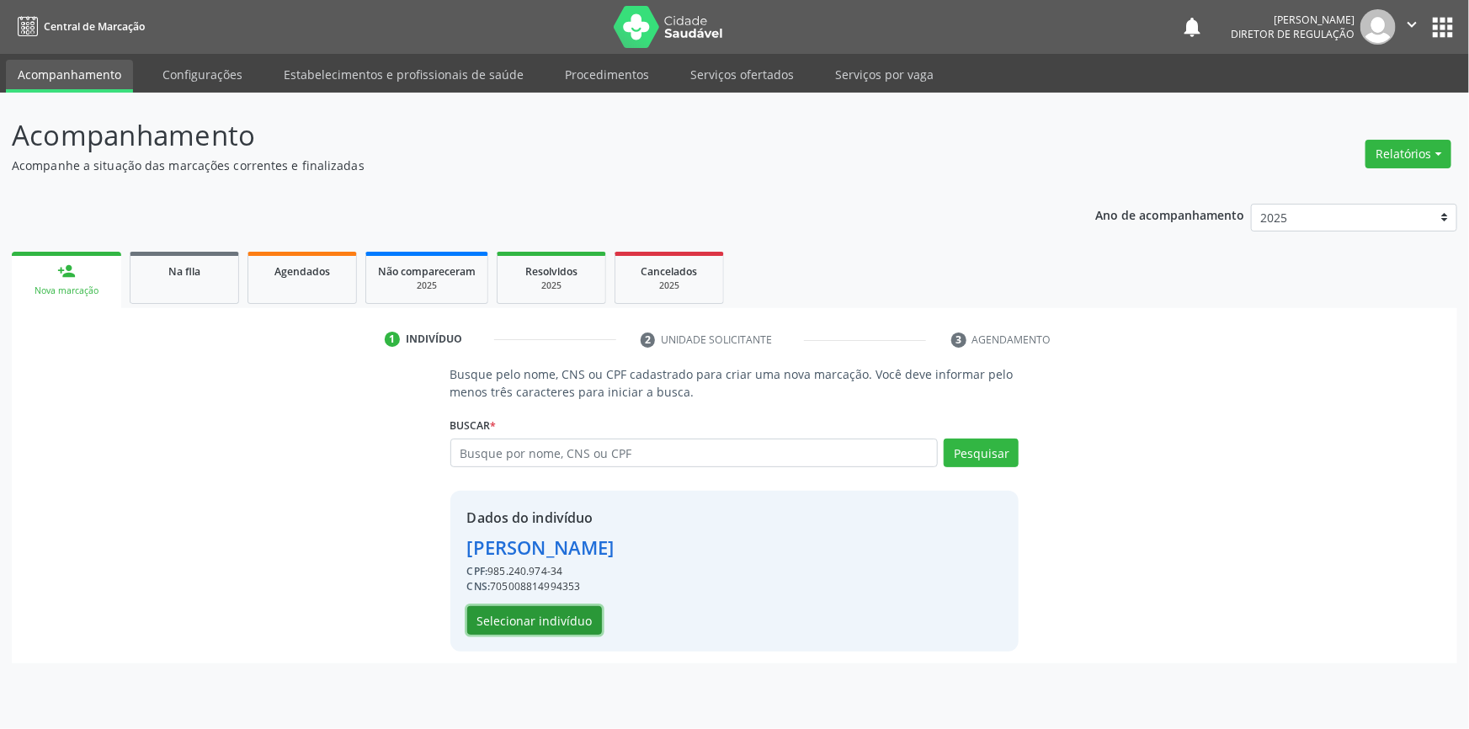
click at [564, 612] on button "Selecionar indivíduo" at bounding box center [534, 620] width 135 height 29
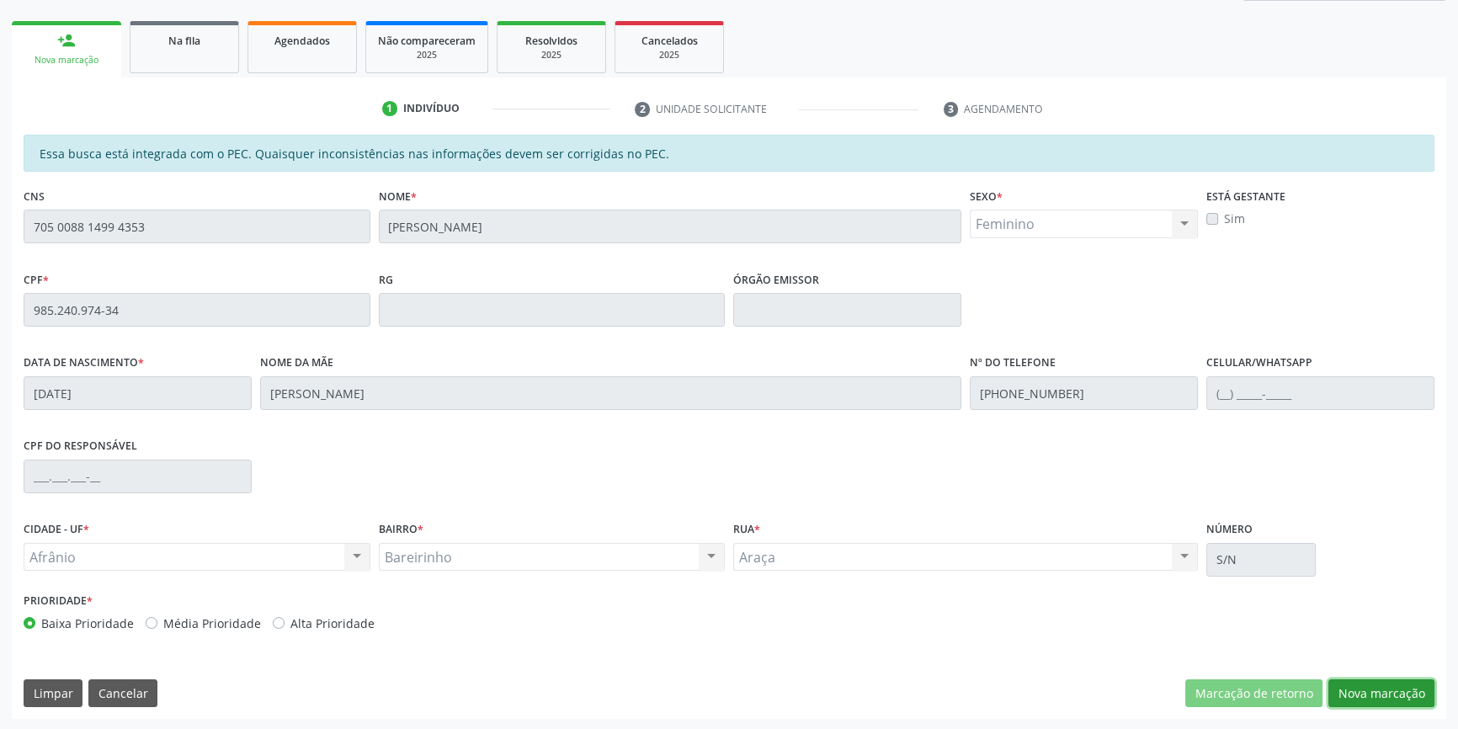
click at [1383, 689] on button "Nova marcação" at bounding box center [1381, 693] width 106 height 29
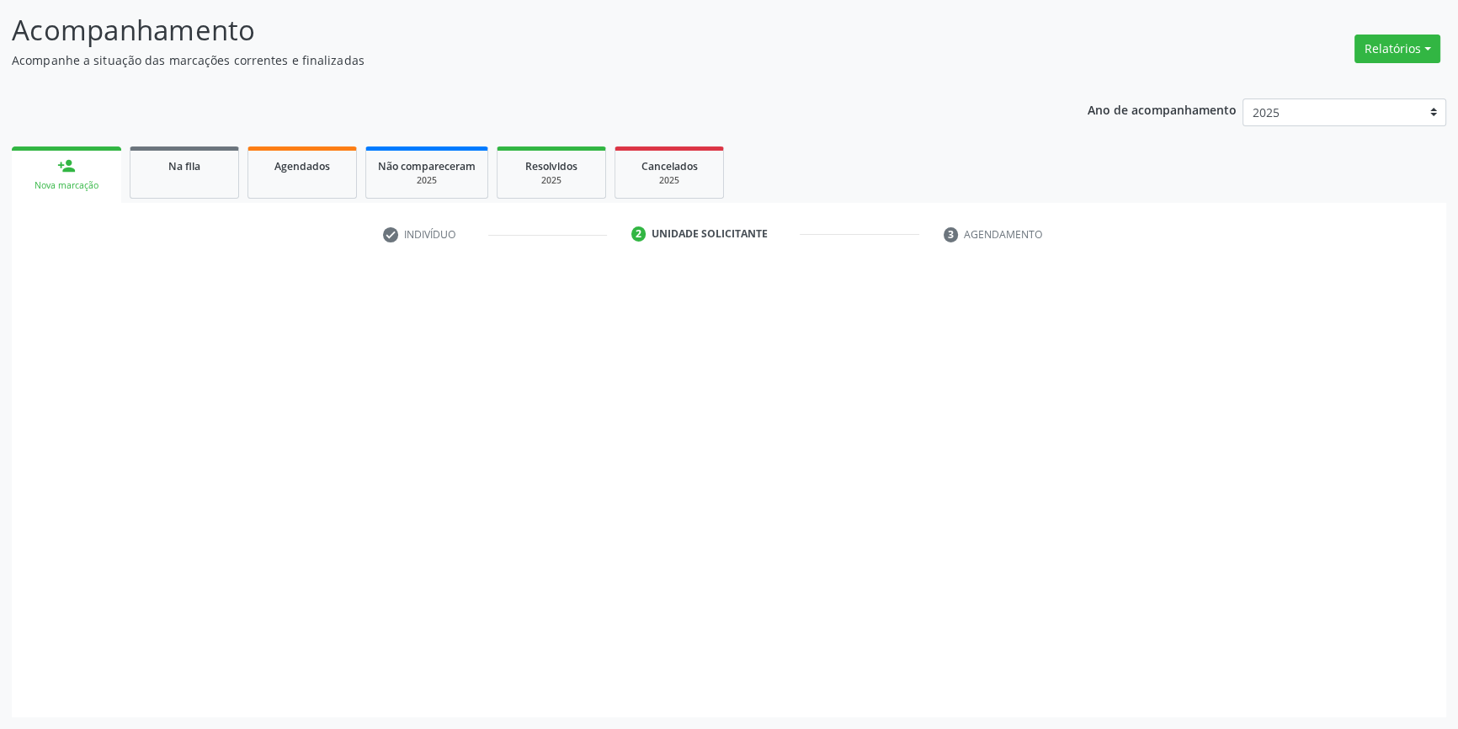
scroll to position [104, 0]
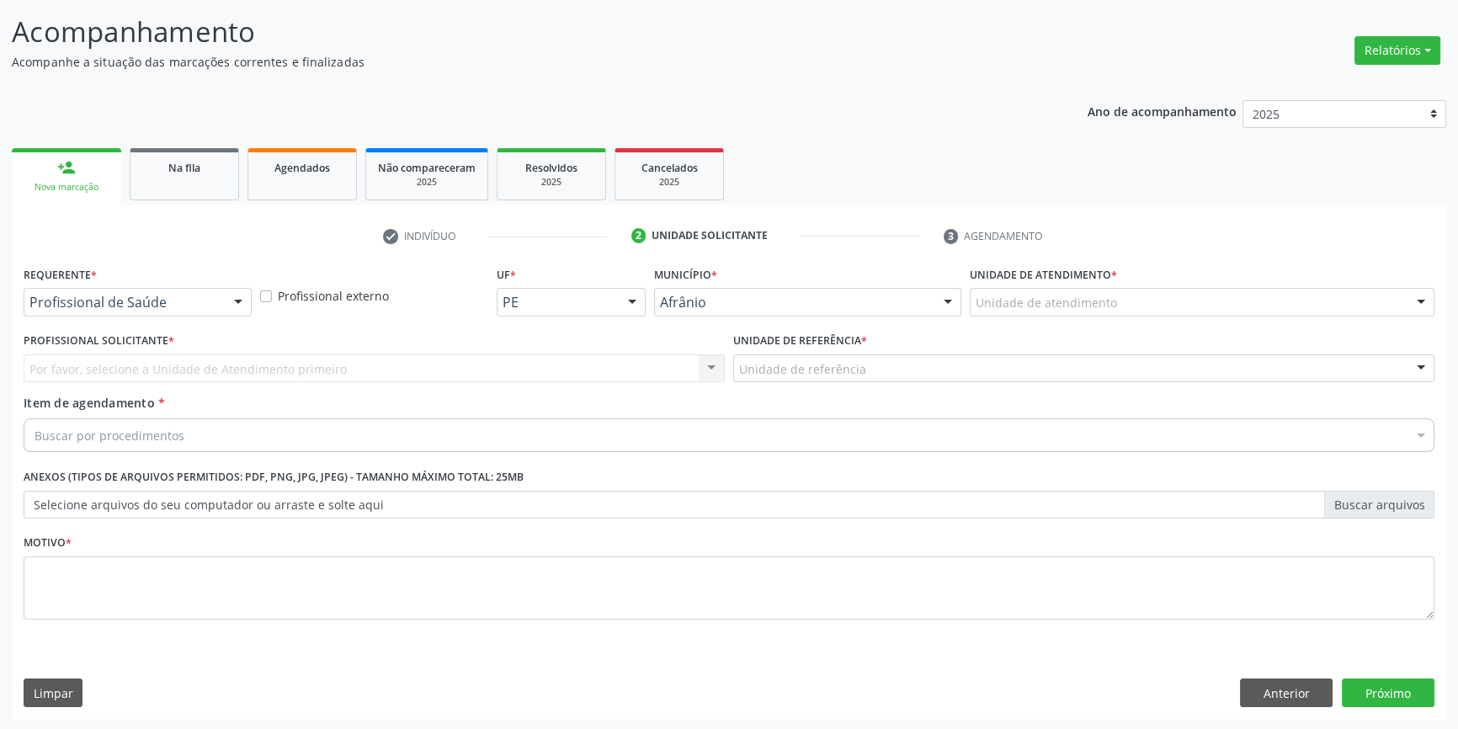
click at [1005, 313] on div "Unidade de atendimento" at bounding box center [1202, 302] width 465 height 29
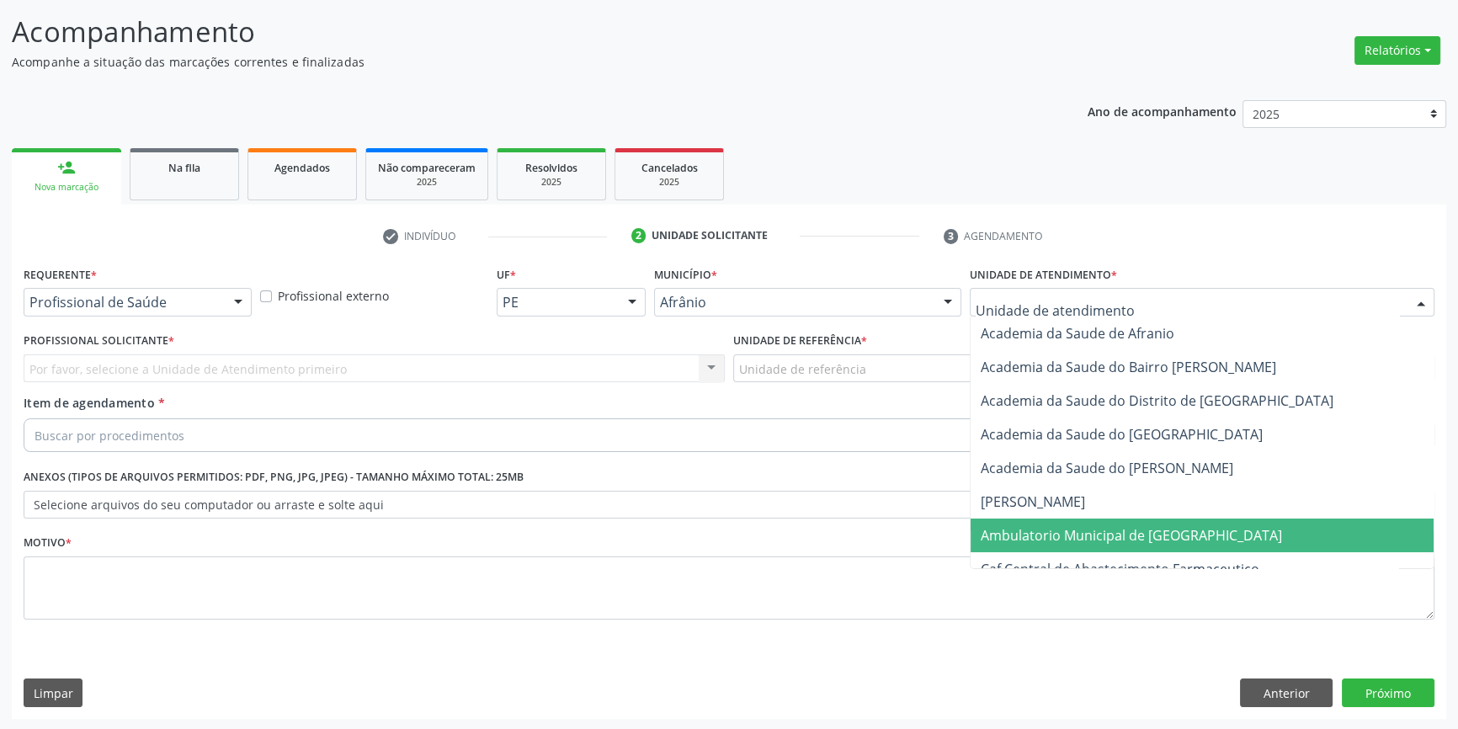
click at [1022, 532] on span "Ambulatorio Municipal de [GEOGRAPHIC_DATA]" at bounding box center [1131, 535] width 301 height 19
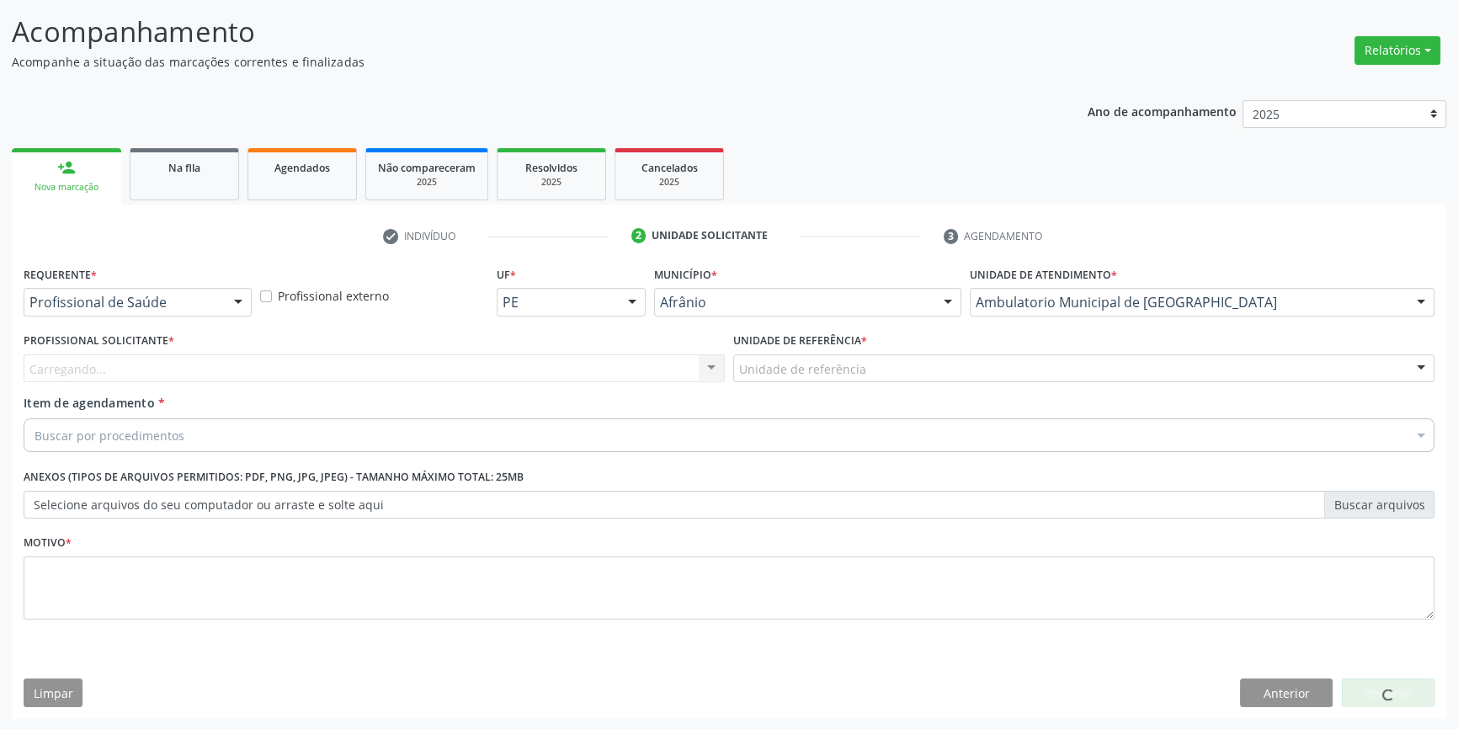
click at [860, 387] on div "Unidade de referência * Unidade de referência ESF de Extrema ESF de Barra das M…" at bounding box center [1084, 361] width 710 height 66
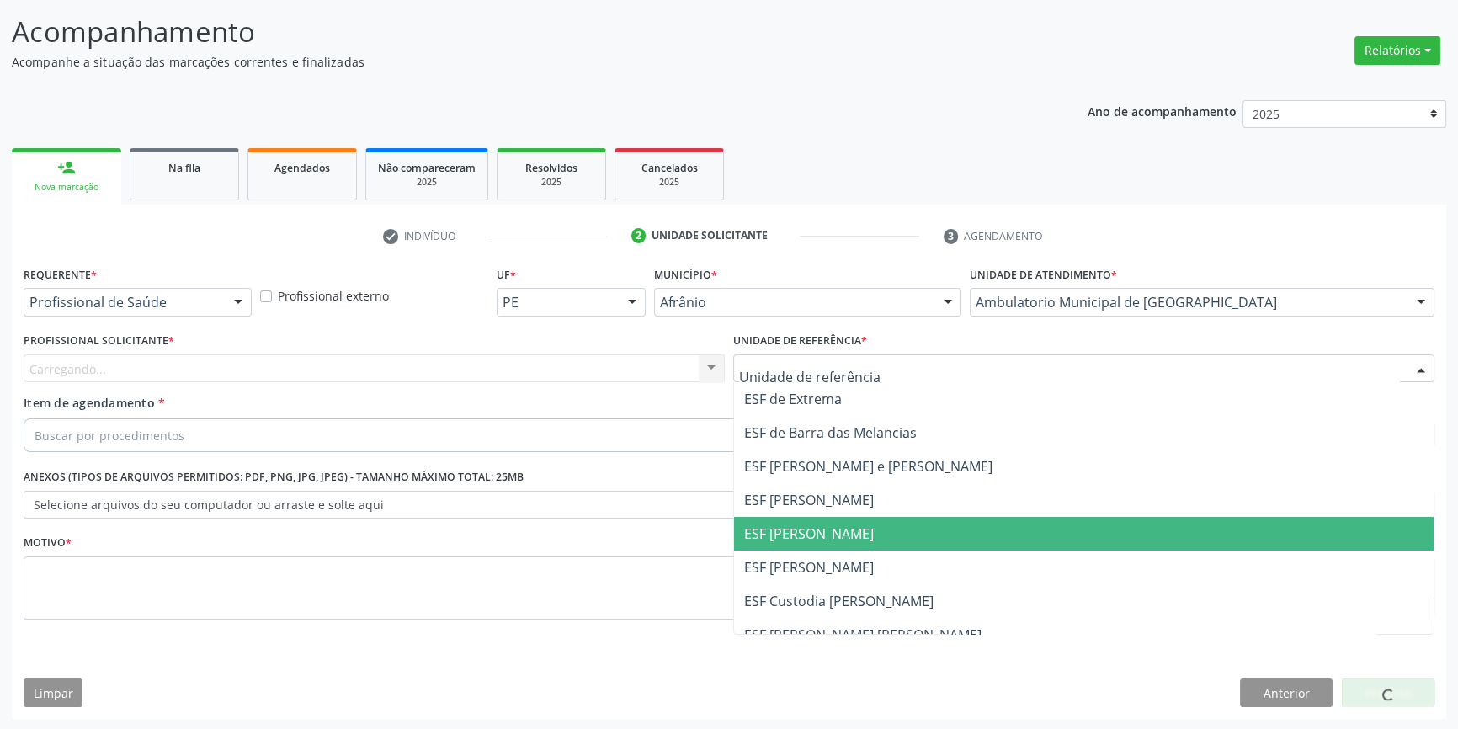
click at [816, 522] on span "ESF [PERSON_NAME]" at bounding box center [1084, 534] width 700 height 34
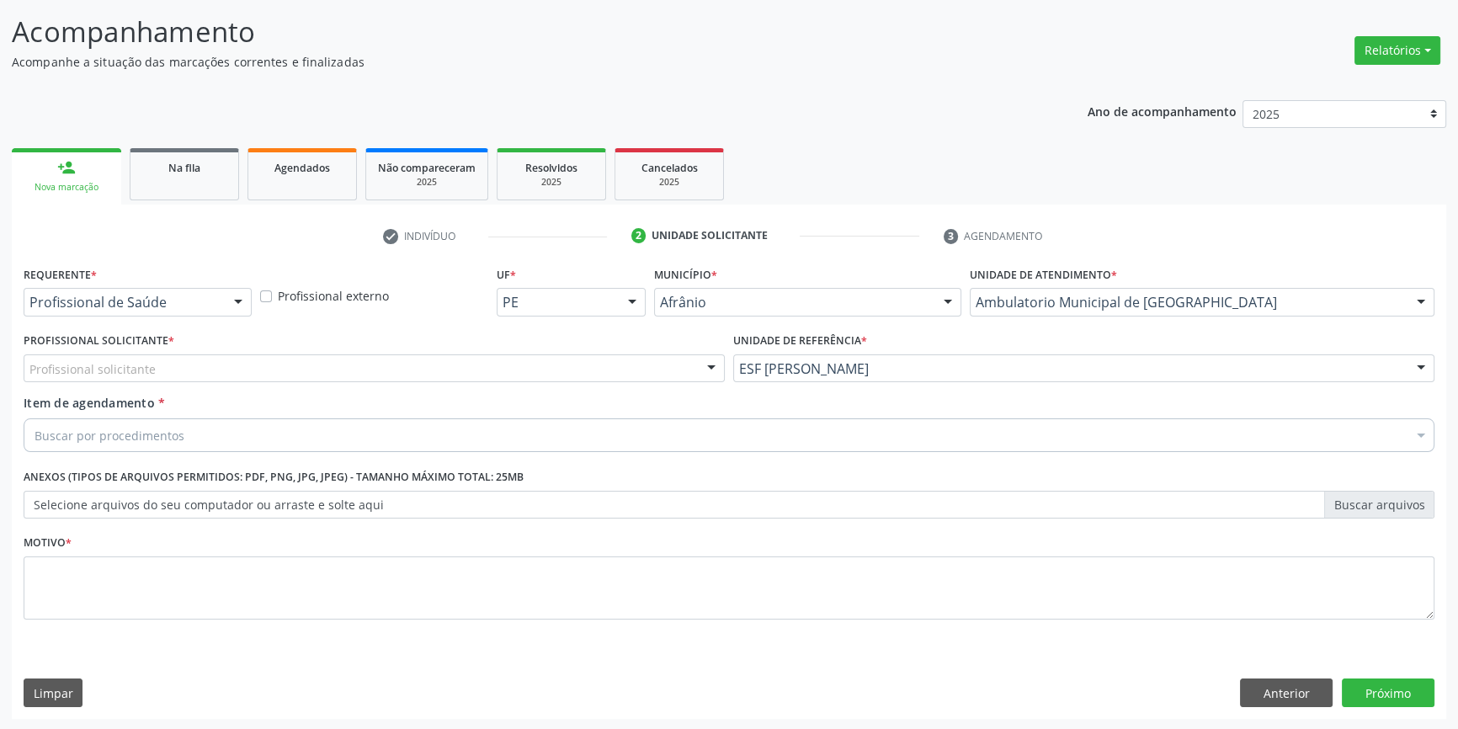
click at [530, 370] on div "Profissional solicitante" at bounding box center [374, 368] width 701 height 29
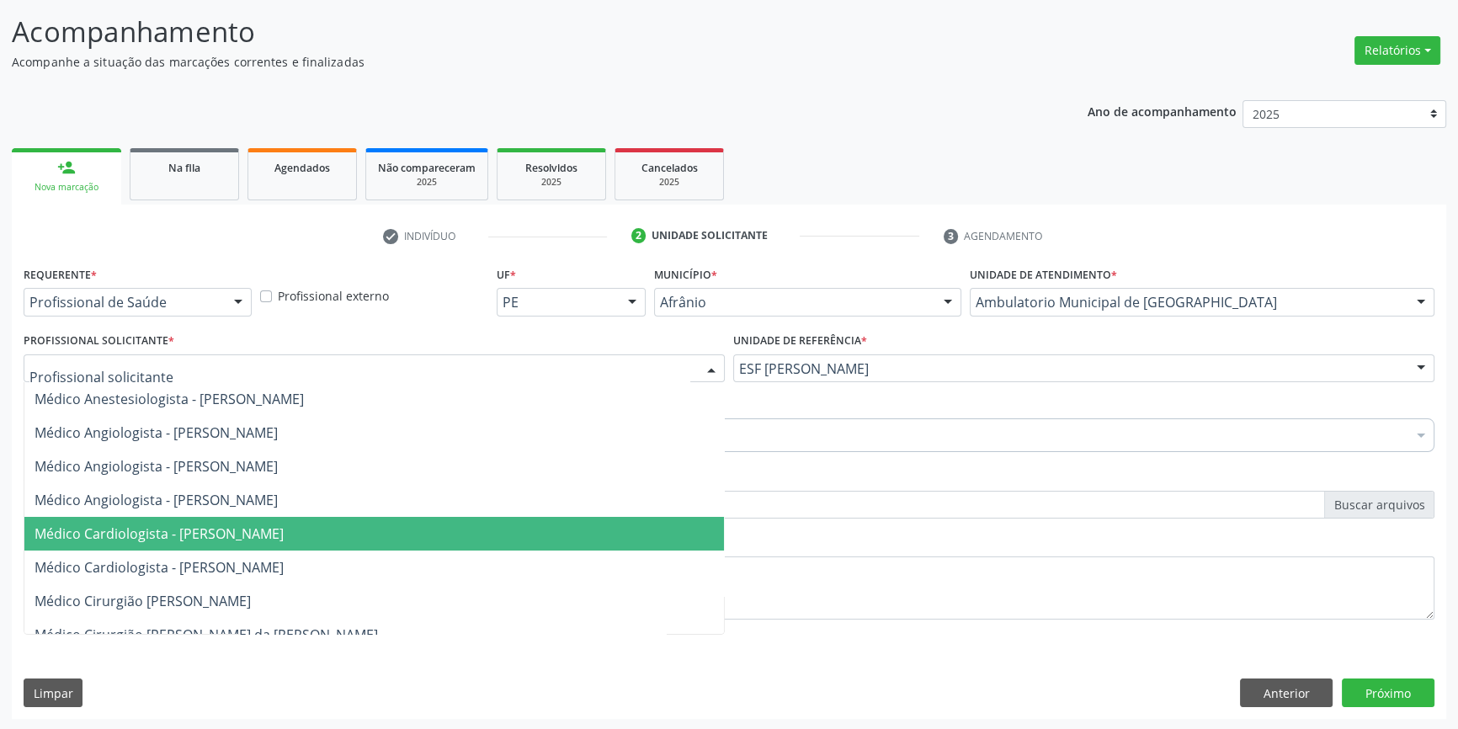
click at [284, 529] on span "Médico Cardiologista - [PERSON_NAME]" at bounding box center [159, 533] width 249 height 19
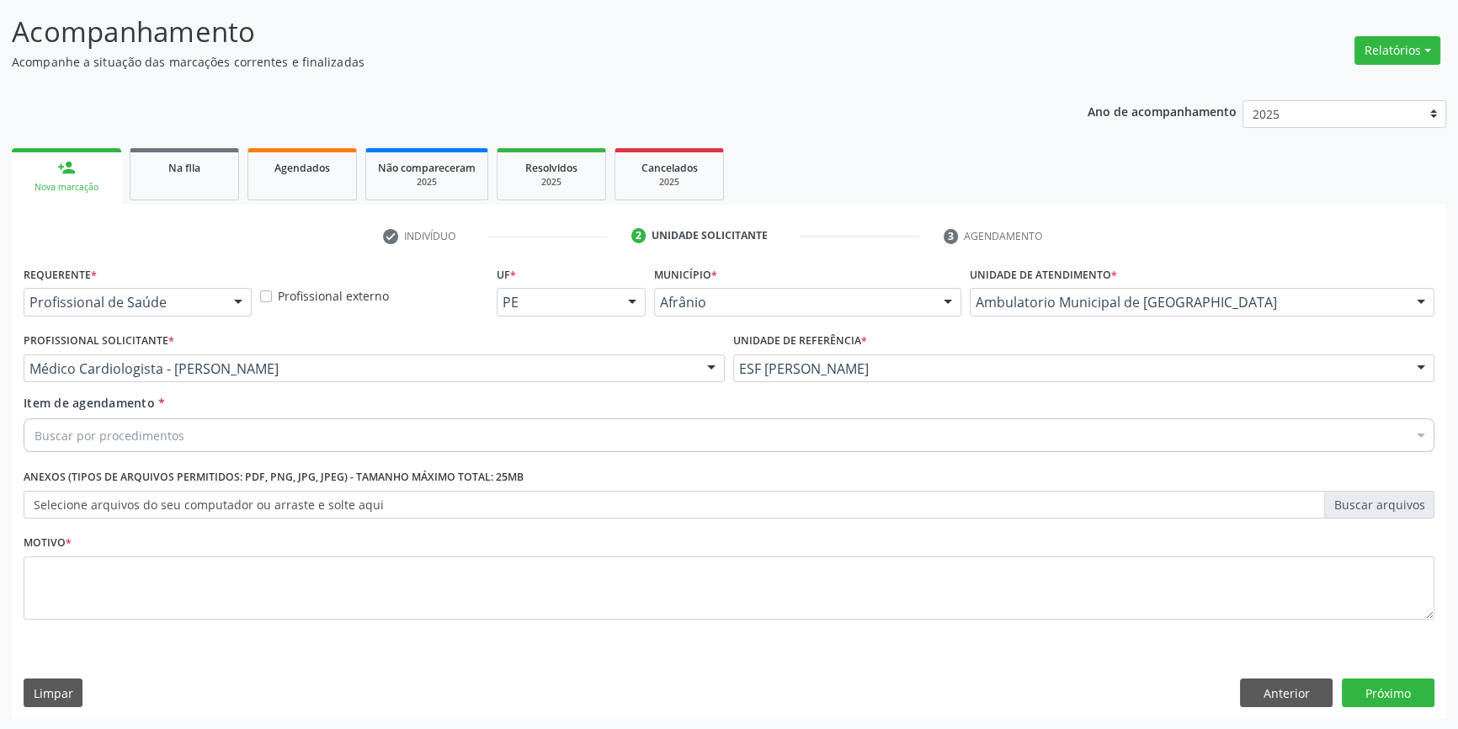
click at [216, 433] on div "Buscar por procedimentos" at bounding box center [729, 435] width 1411 height 34
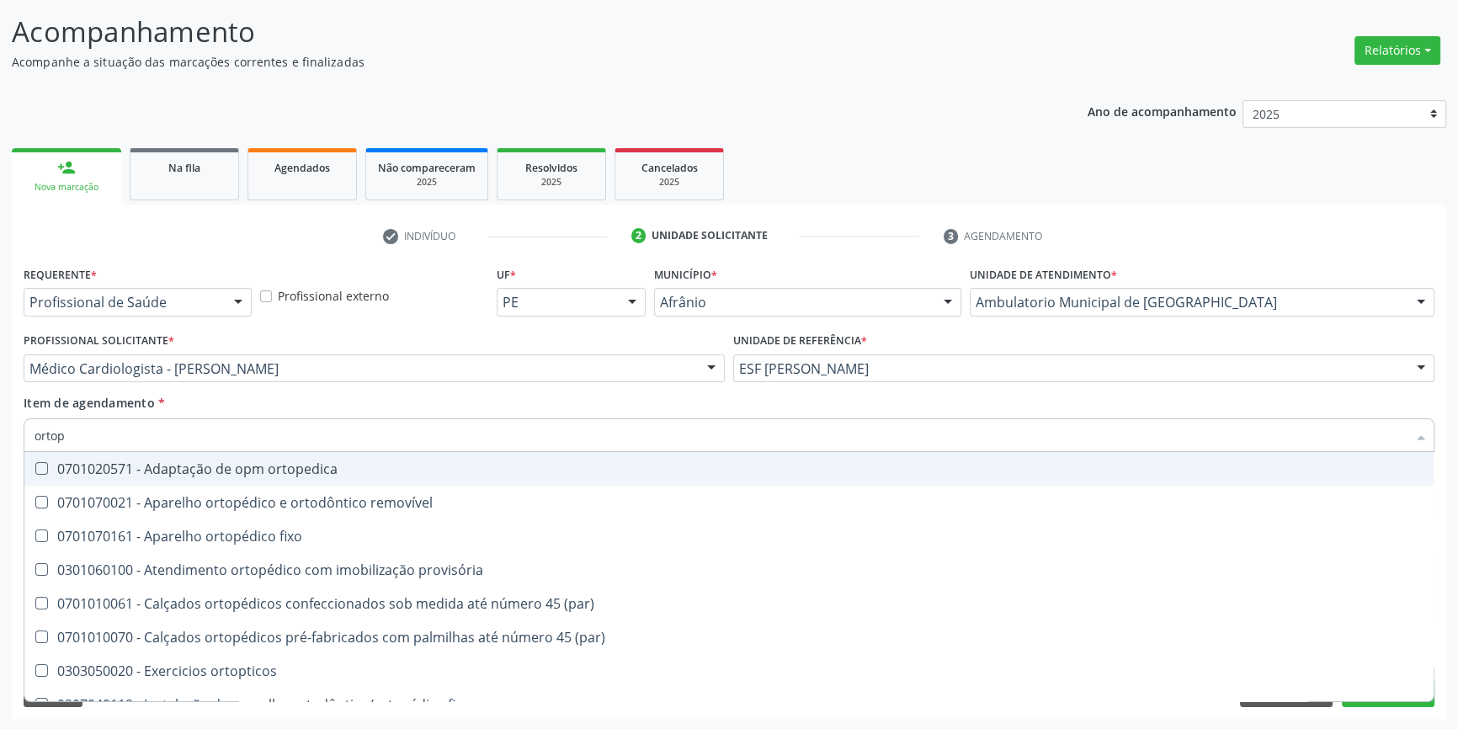
type input "ortope"
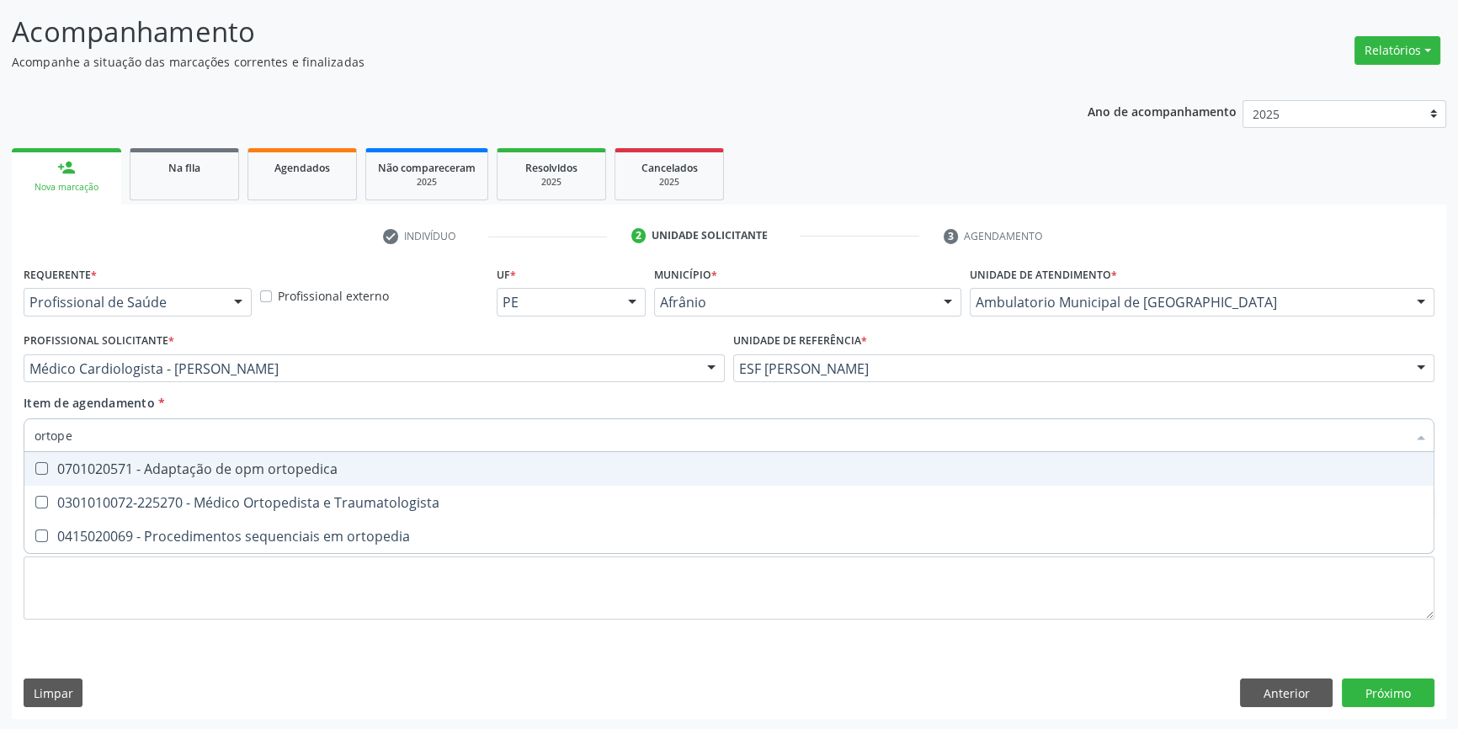
click at [286, 486] on span "0301010072-225270 - Médico Ortopedista e Traumatologista" at bounding box center [728, 503] width 1409 height 34
checkbox Traumatologista "true"
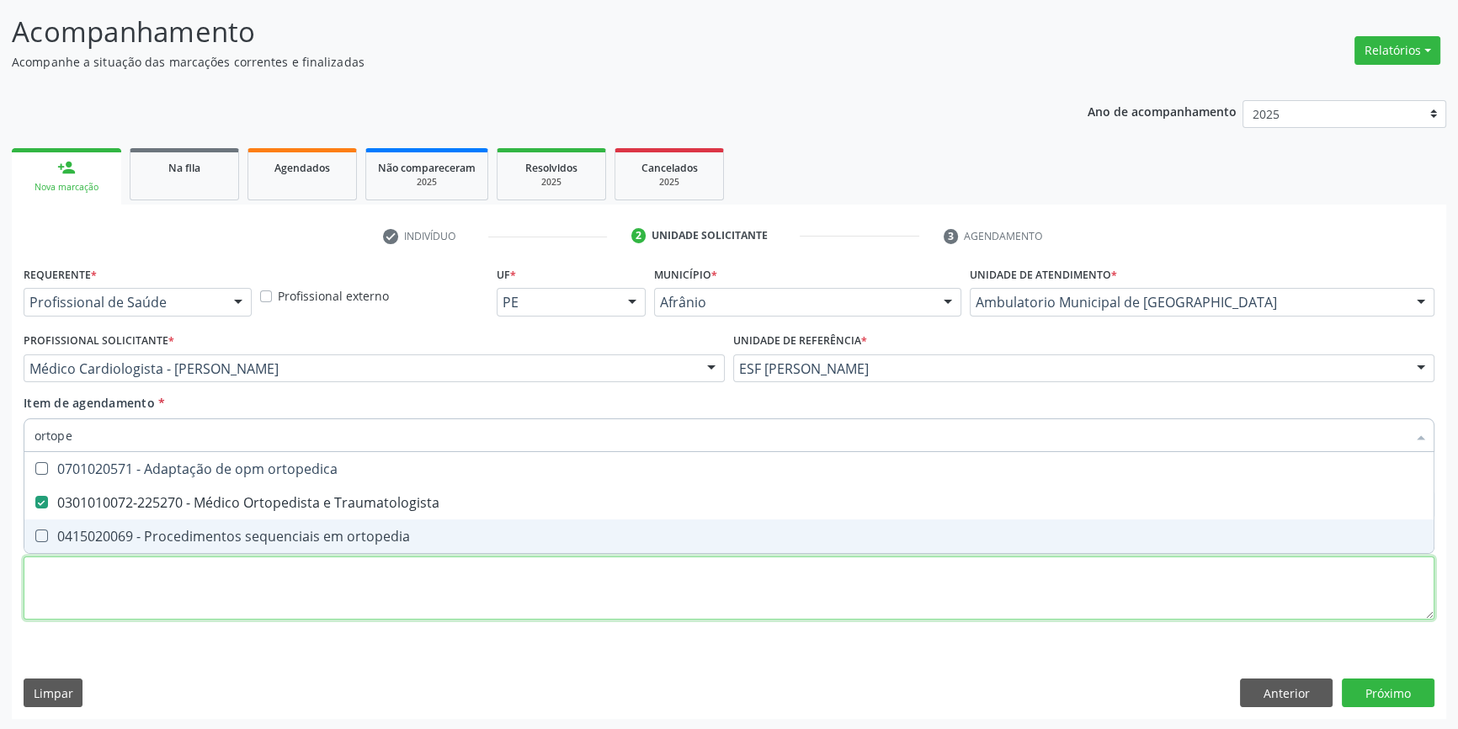
click at [211, 564] on div "Requerente * Profissional de Saúde Profissional de Saúde Paciente Nenhum result…" at bounding box center [729, 452] width 1411 height 381
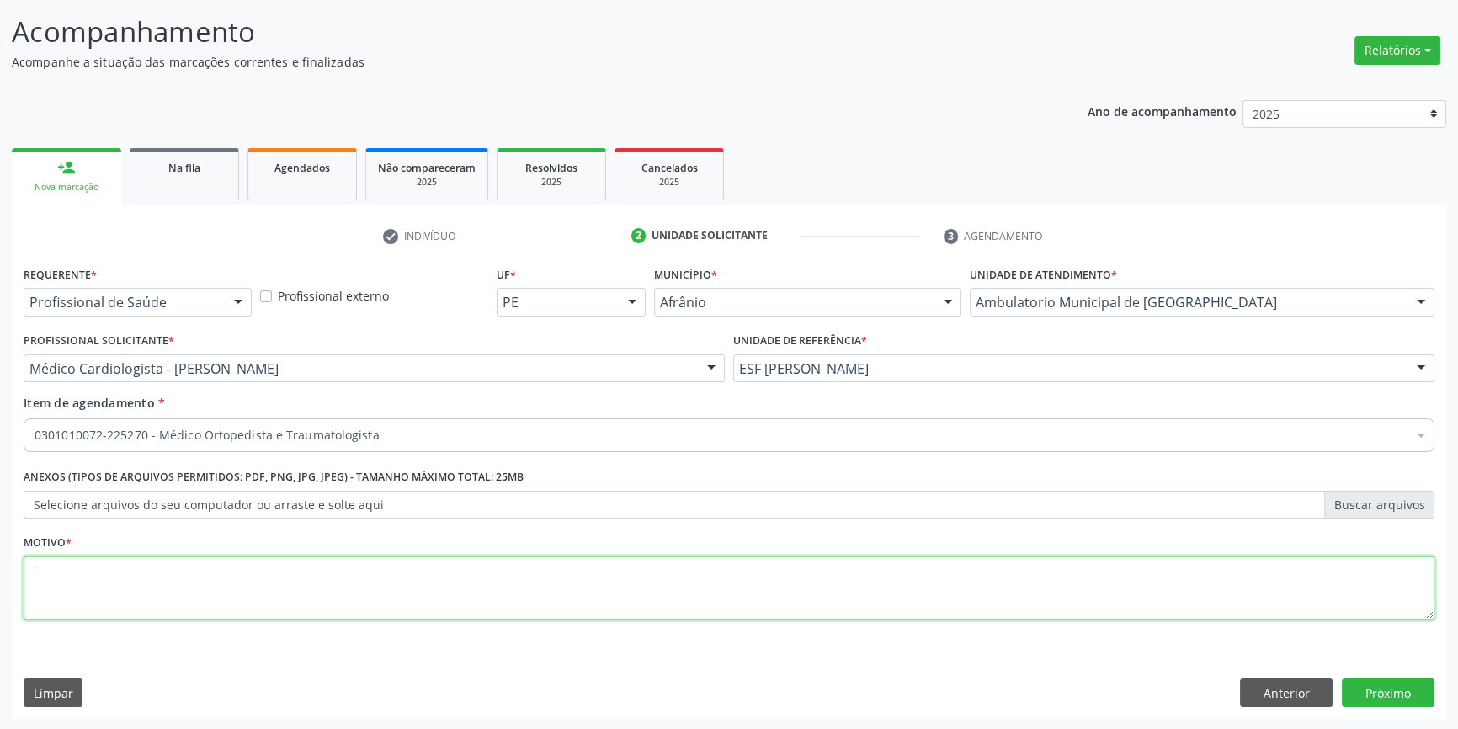
type textarea "'"
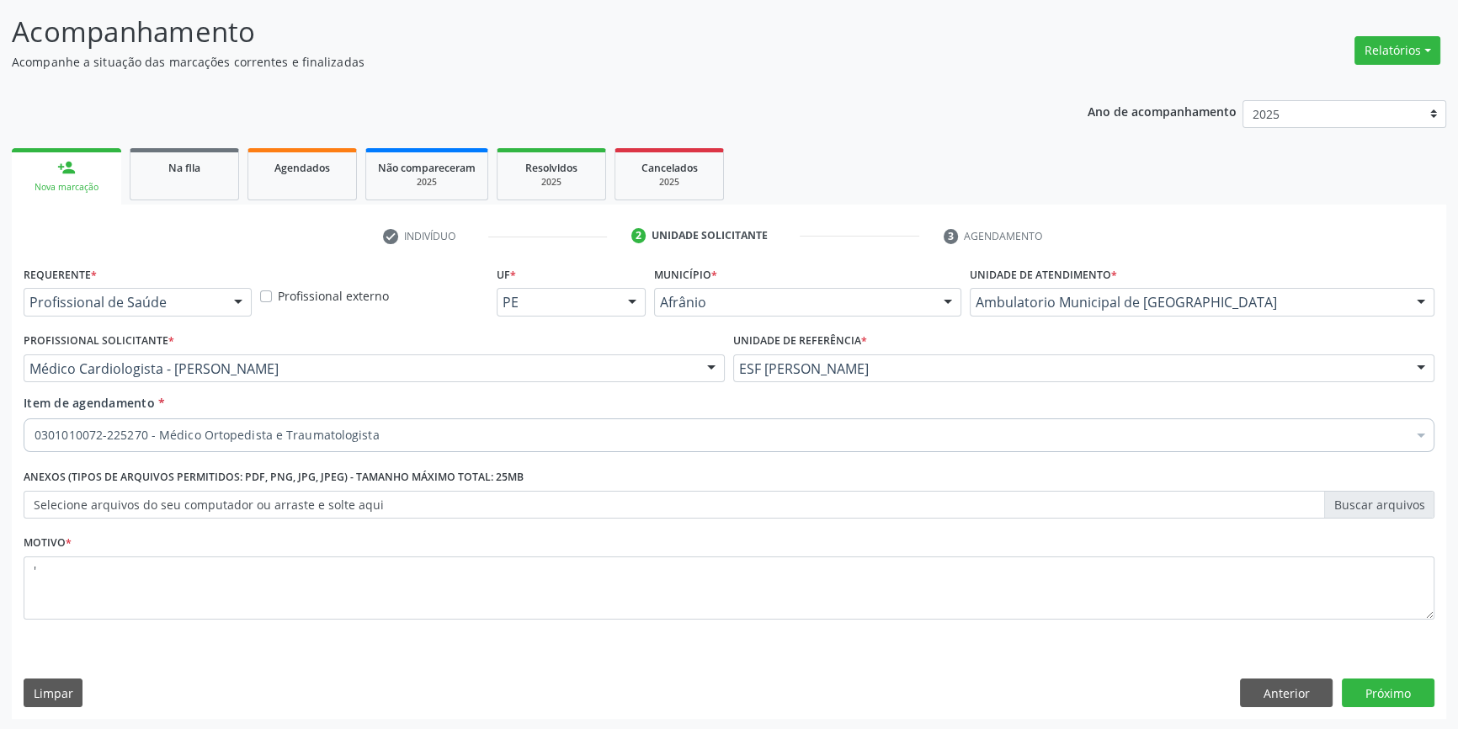
click at [1375, 707] on div "Requerente * Profissional de Saúde Profissional de Saúde Paciente Nenhum result…" at bounding box center [729, 490] width 1434 height 457
click at [1379, 689] on button "Próximo" at bounding box center [1388, 693] width 93 height 29
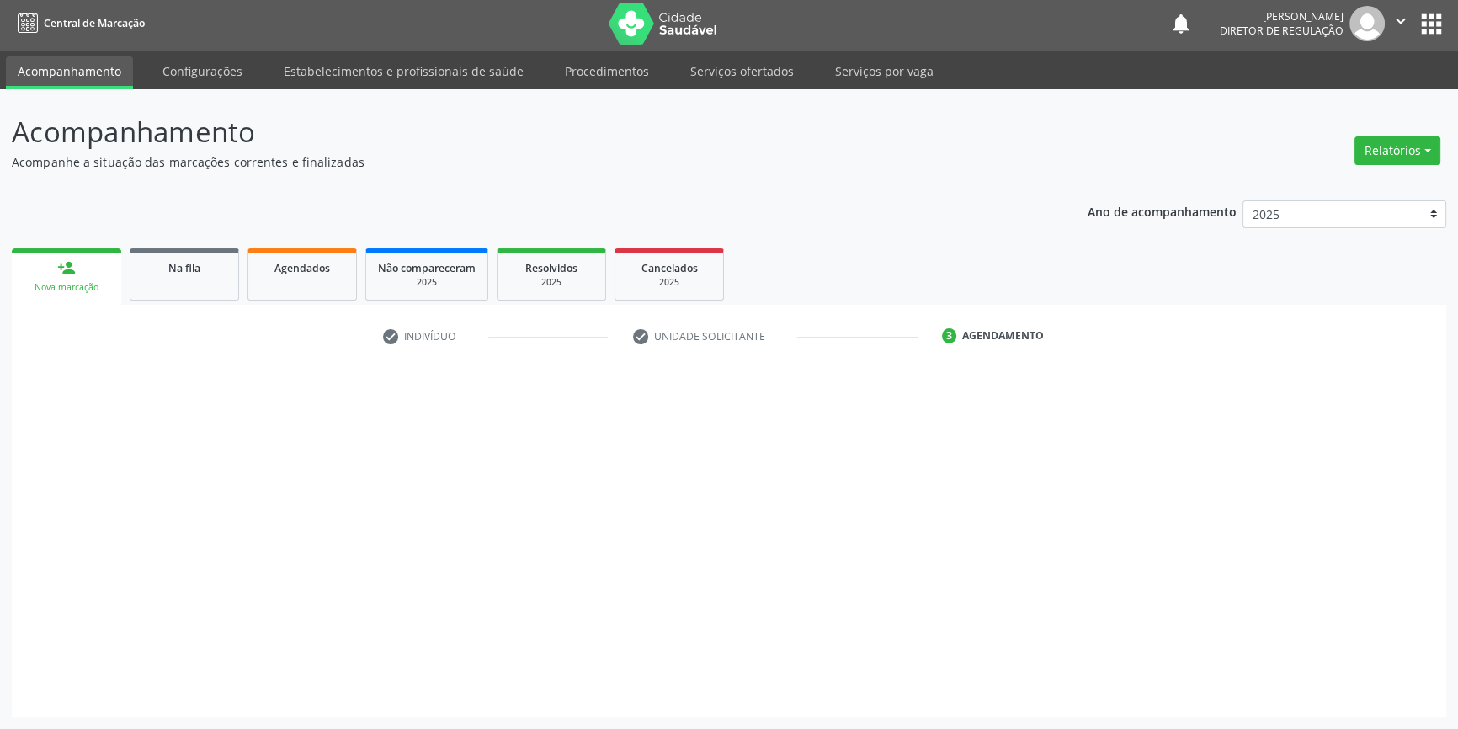
scroll to position [2, 0]
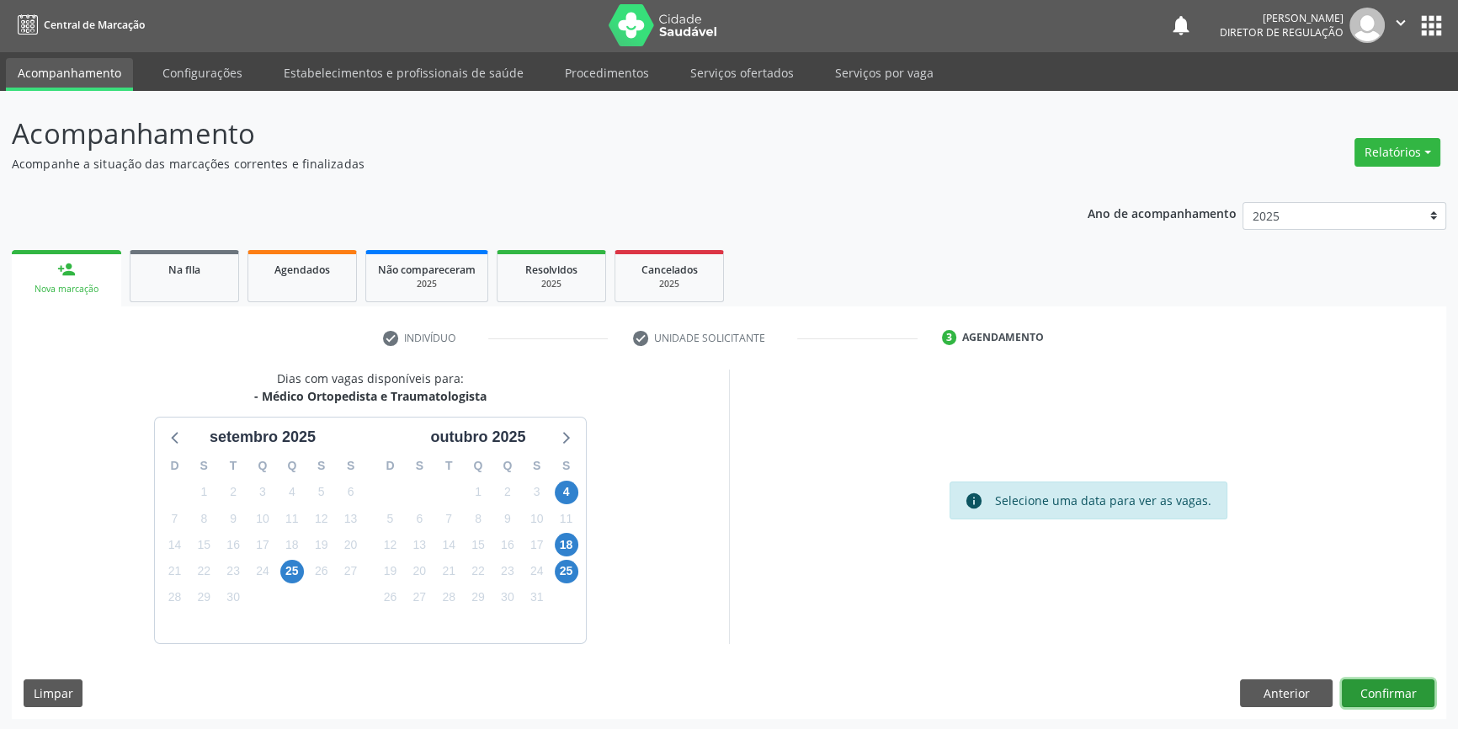
click at [1372, 689] on button "Confirmar" at bounding box center [1388, 693] width 93 height 29
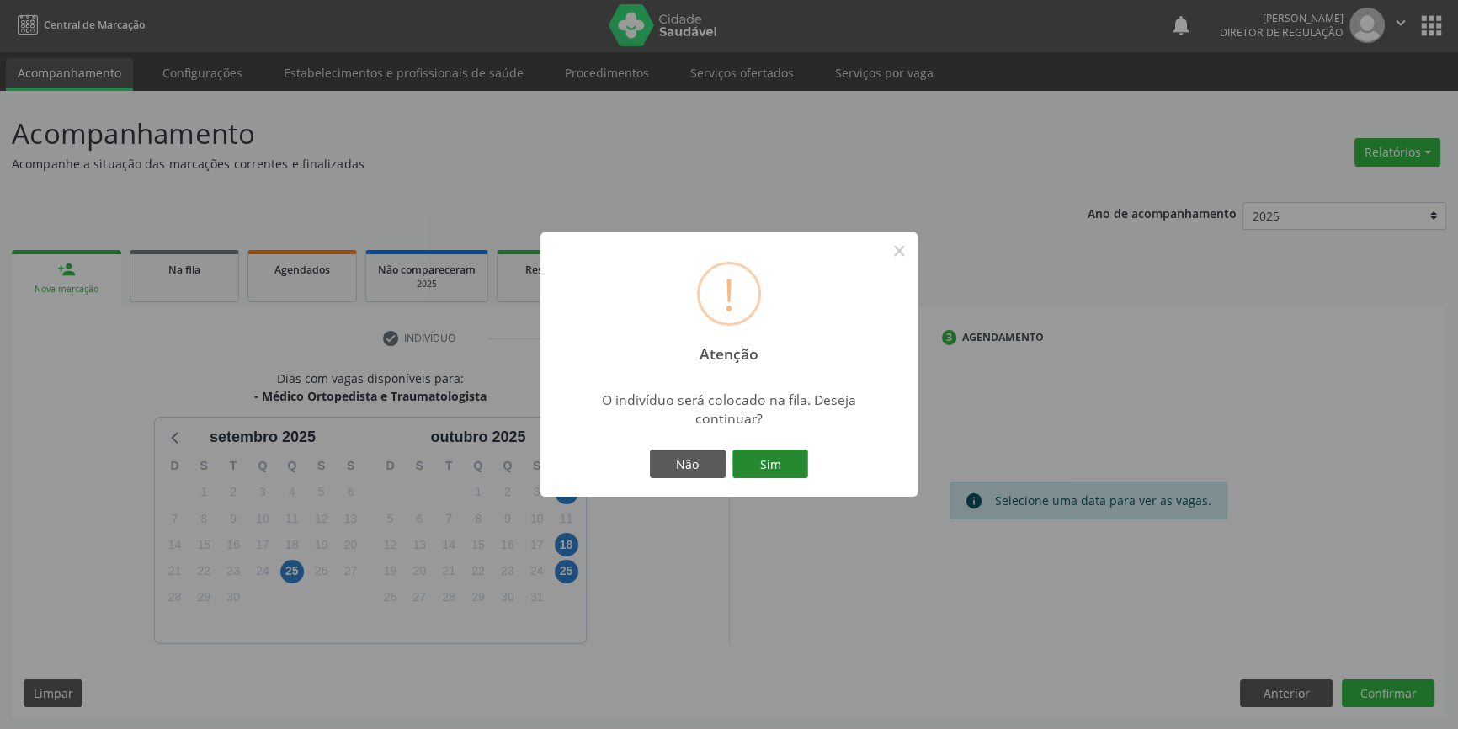
click at [769, 465] on button "Sim" at bounding box center [770, 464] width 76 height 29
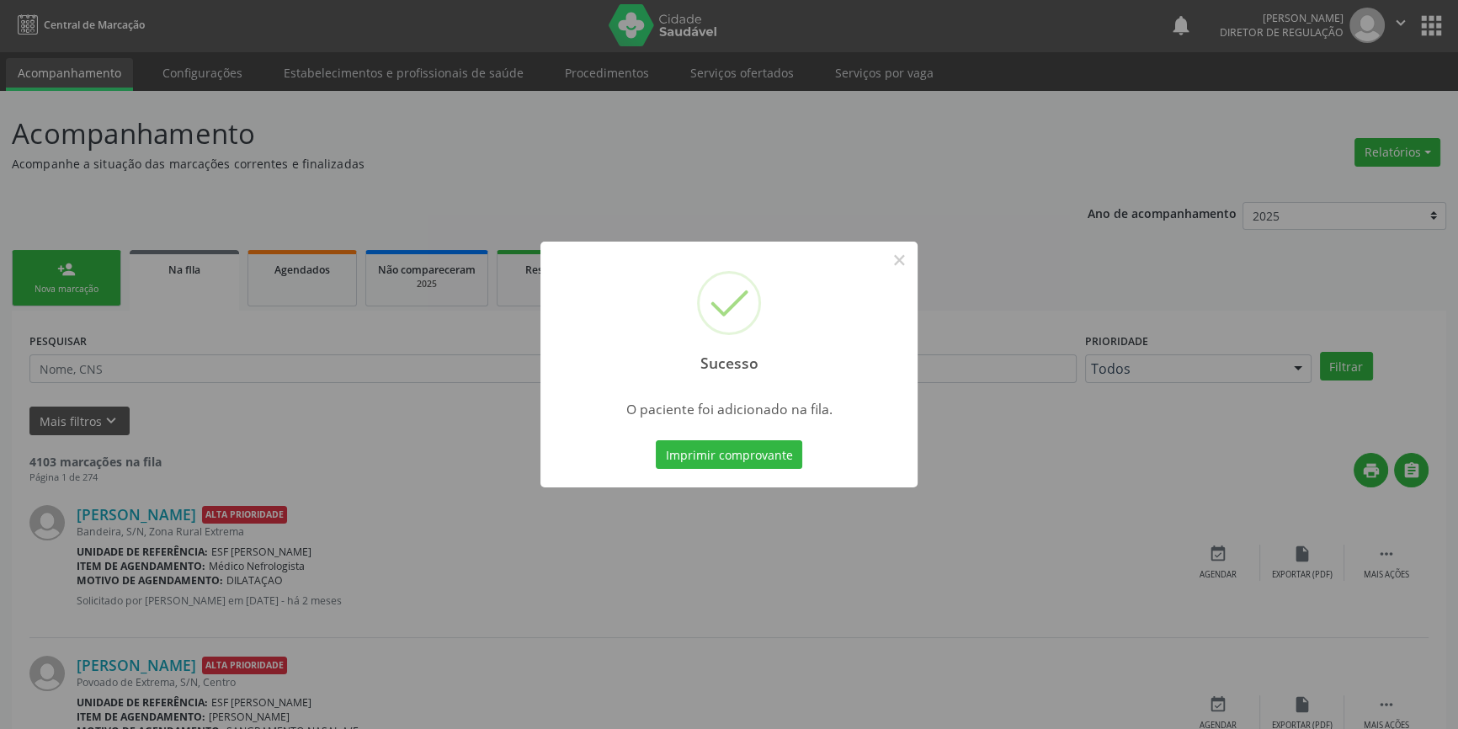
scroll to position [0, 0]
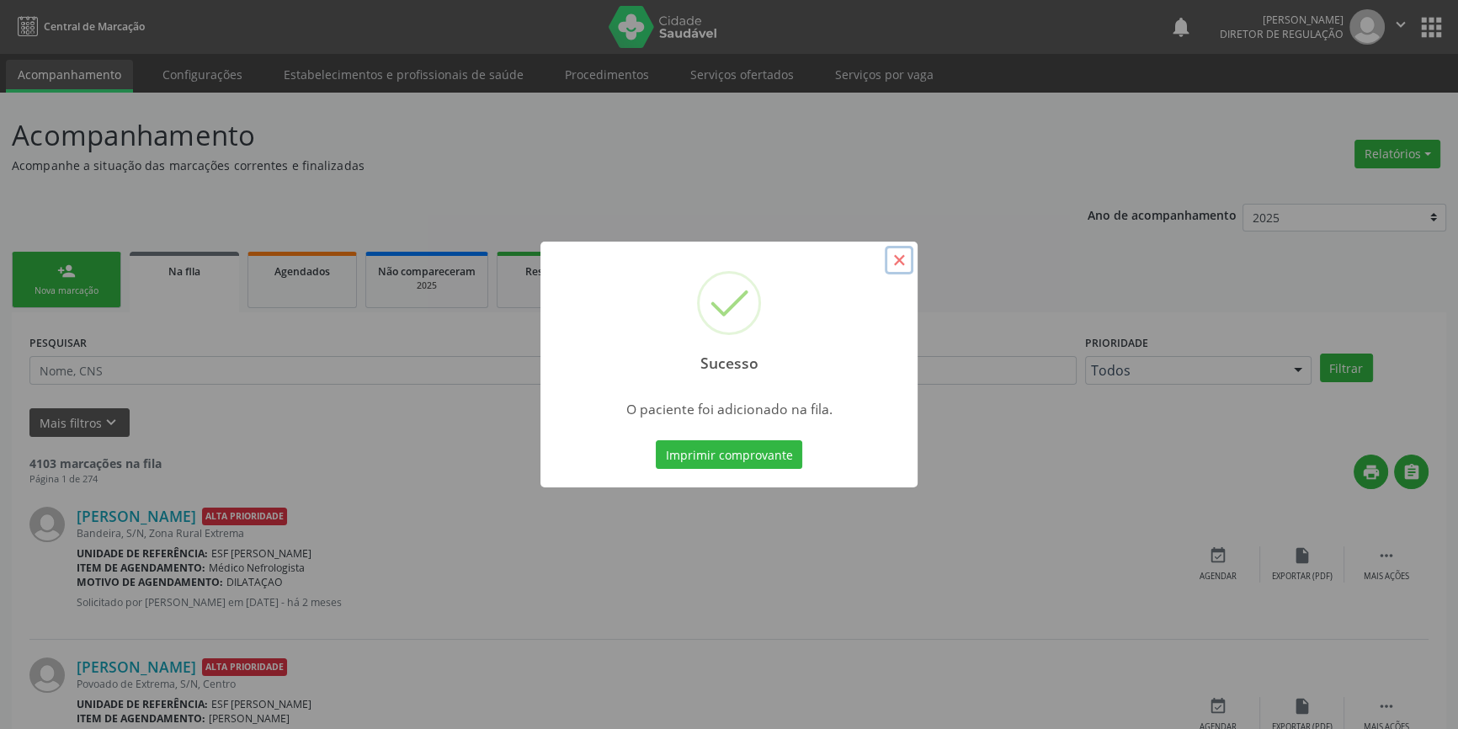
click at [905, 270] on button "×" at bounding box center [899, 260] width 29 height 29
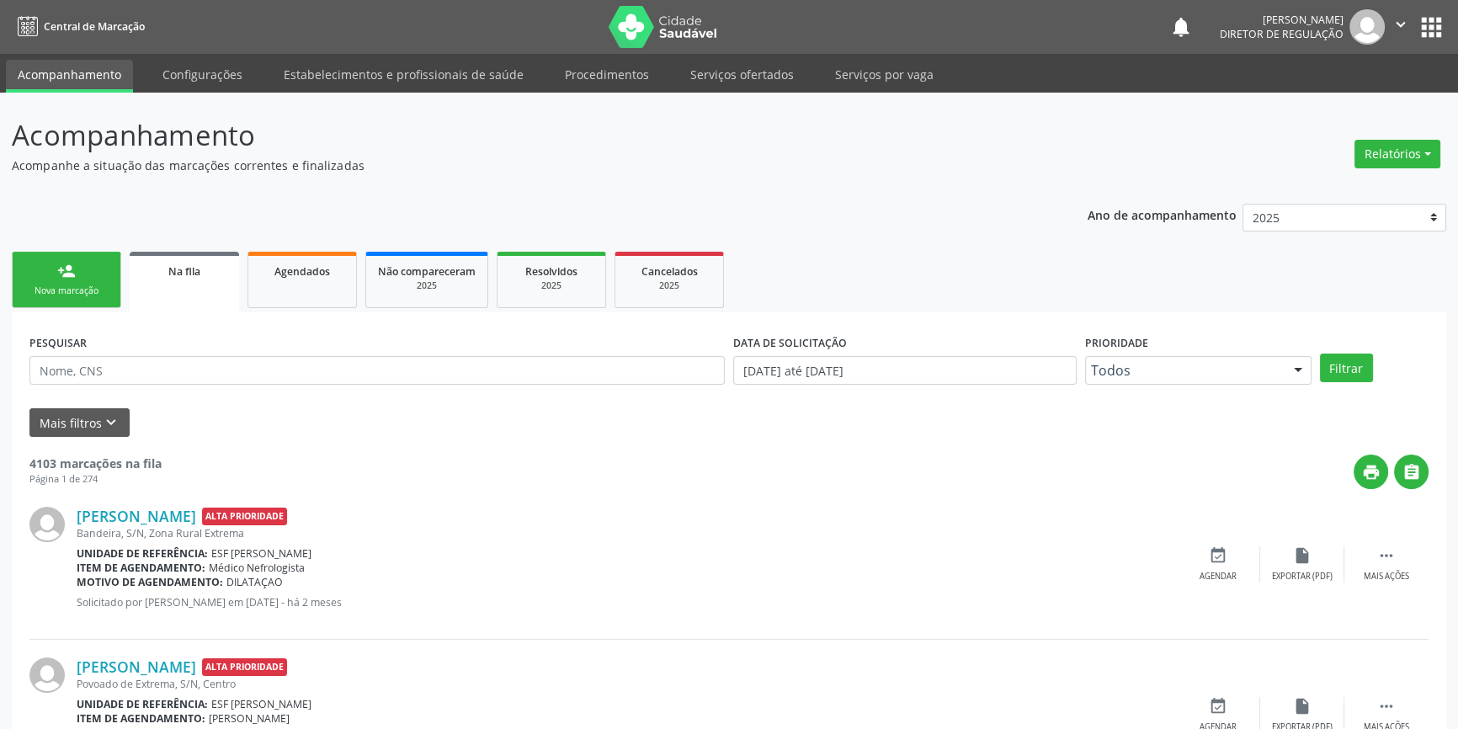
click at [76, 270] on link "person_add Nova marcação" at bounding box center [66, 280] width 109 height 56
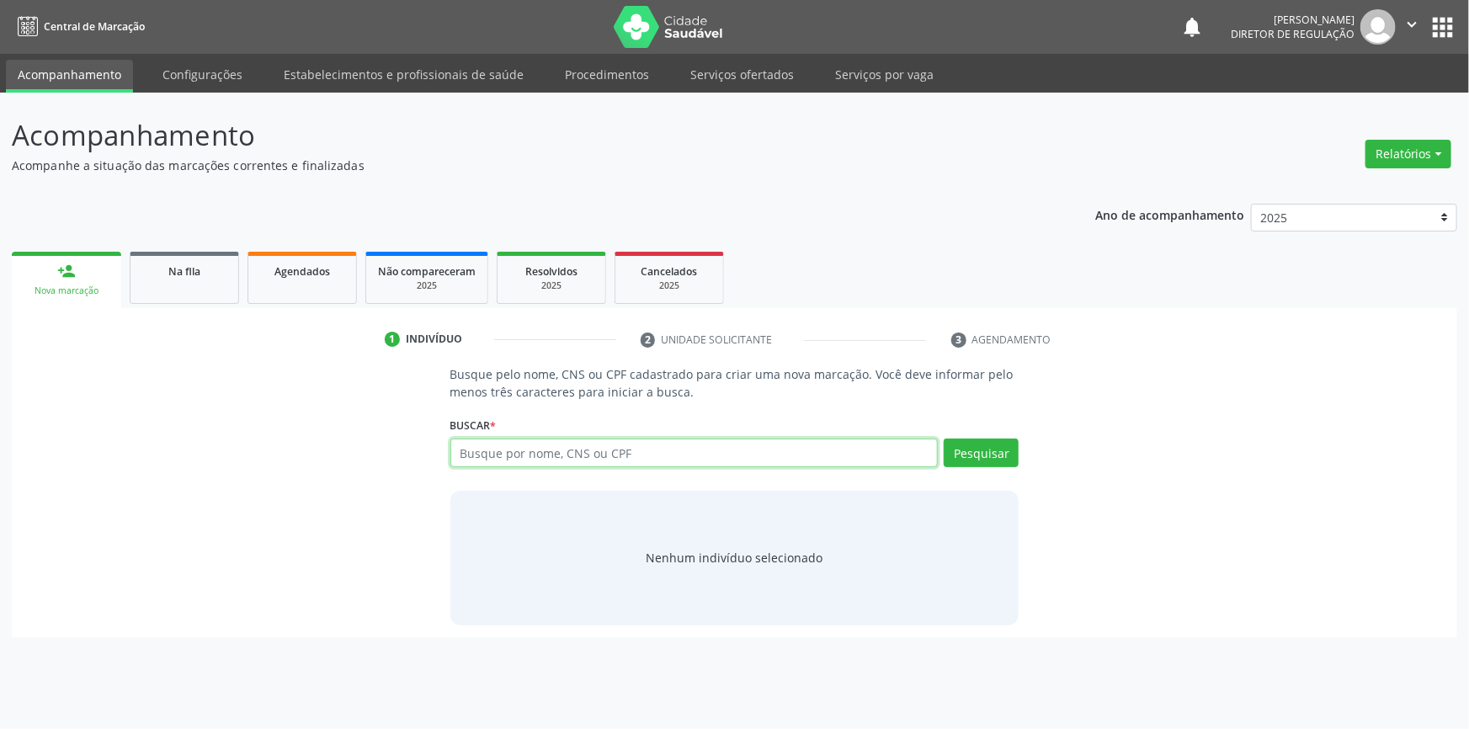
click at [532, 461] on input "text" at bounding box center [694, 453] width 488 height 29
type input "701109028084810"
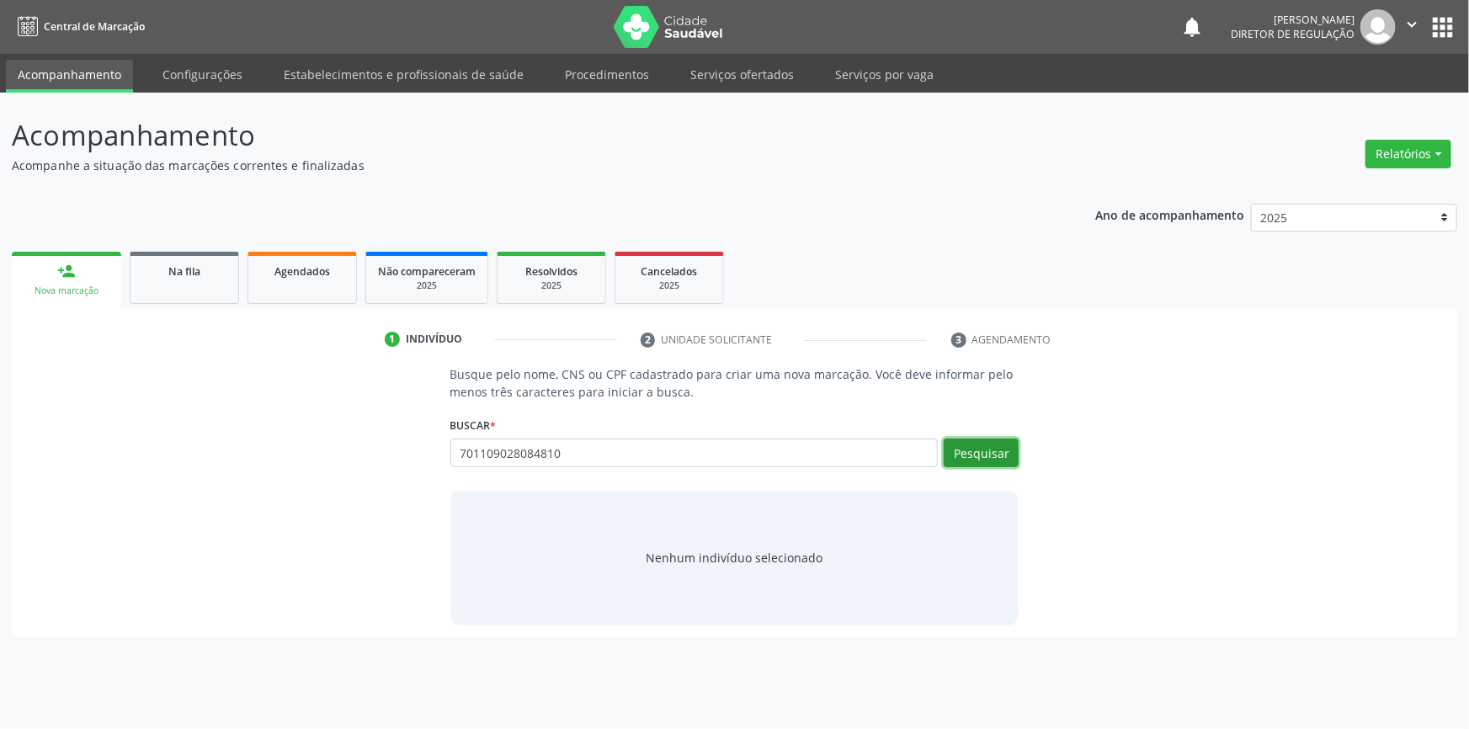
click at [983, 454] on button "Pesquisar" at bounding box center [981, 453] width 75 height 29
type input "701109028084810"
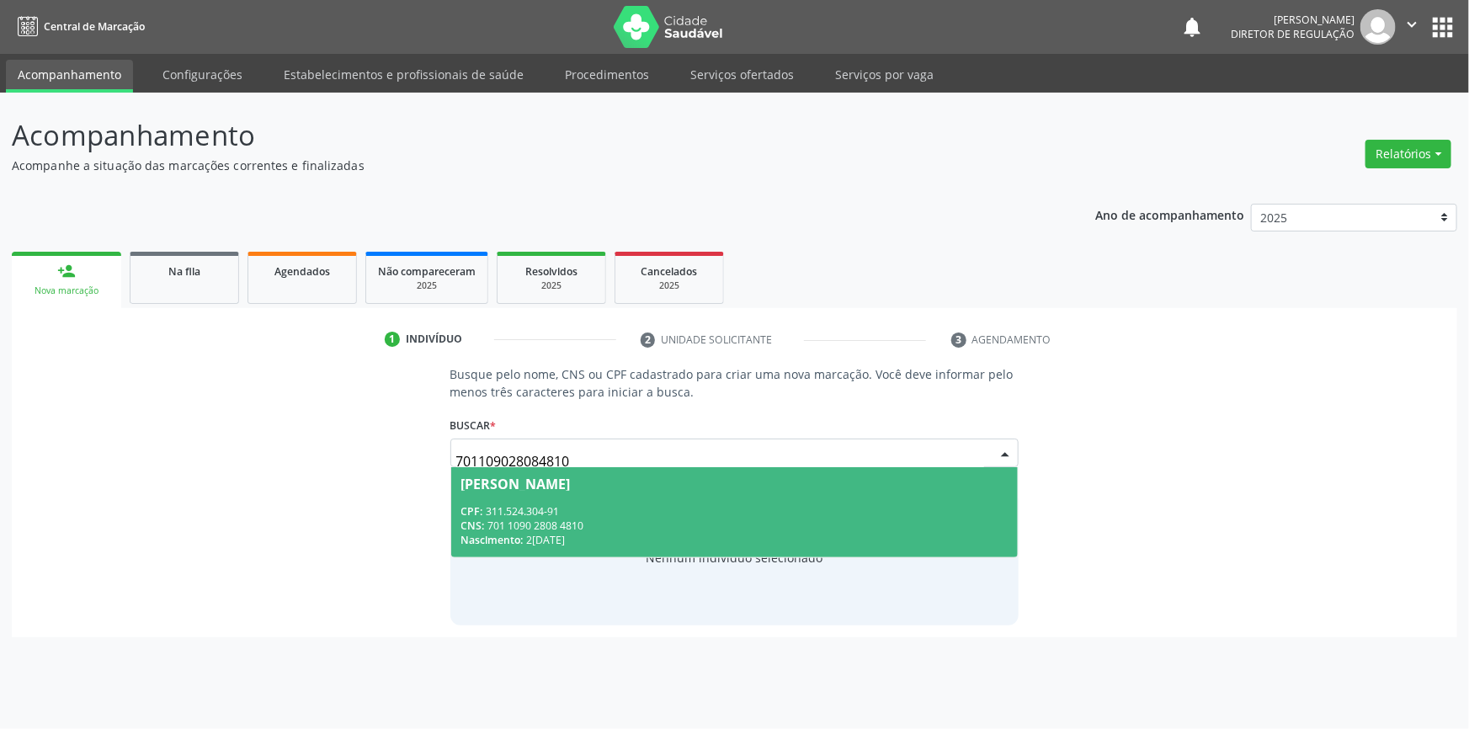
click at [508, 486] on div "Juarez da Cruz Santos" at bounding box center [515, 483] width 109 height 13
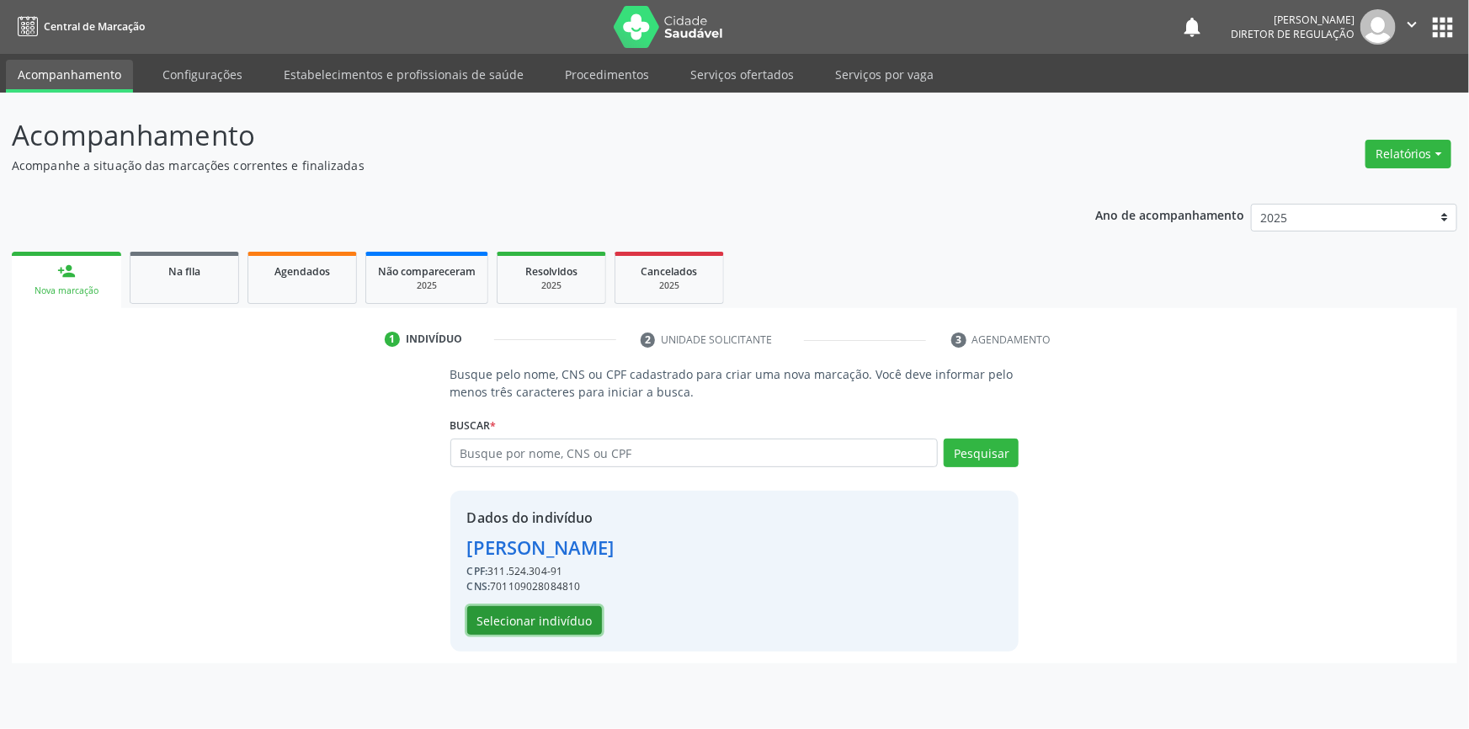
click at [548, 619] on button "Selecionar indivíduo" at bounding box center [534, 620] width 135 height 29
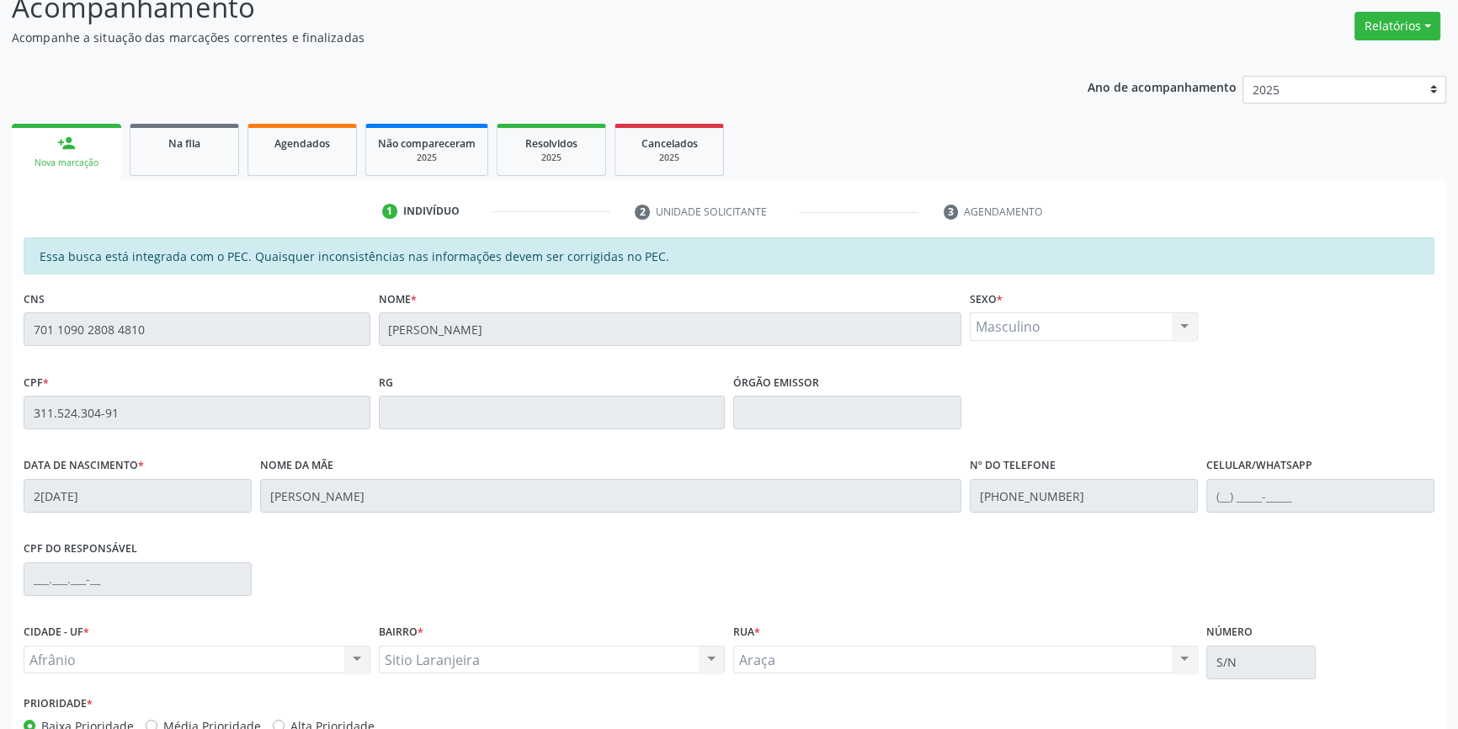
scroll to position [231, 0]
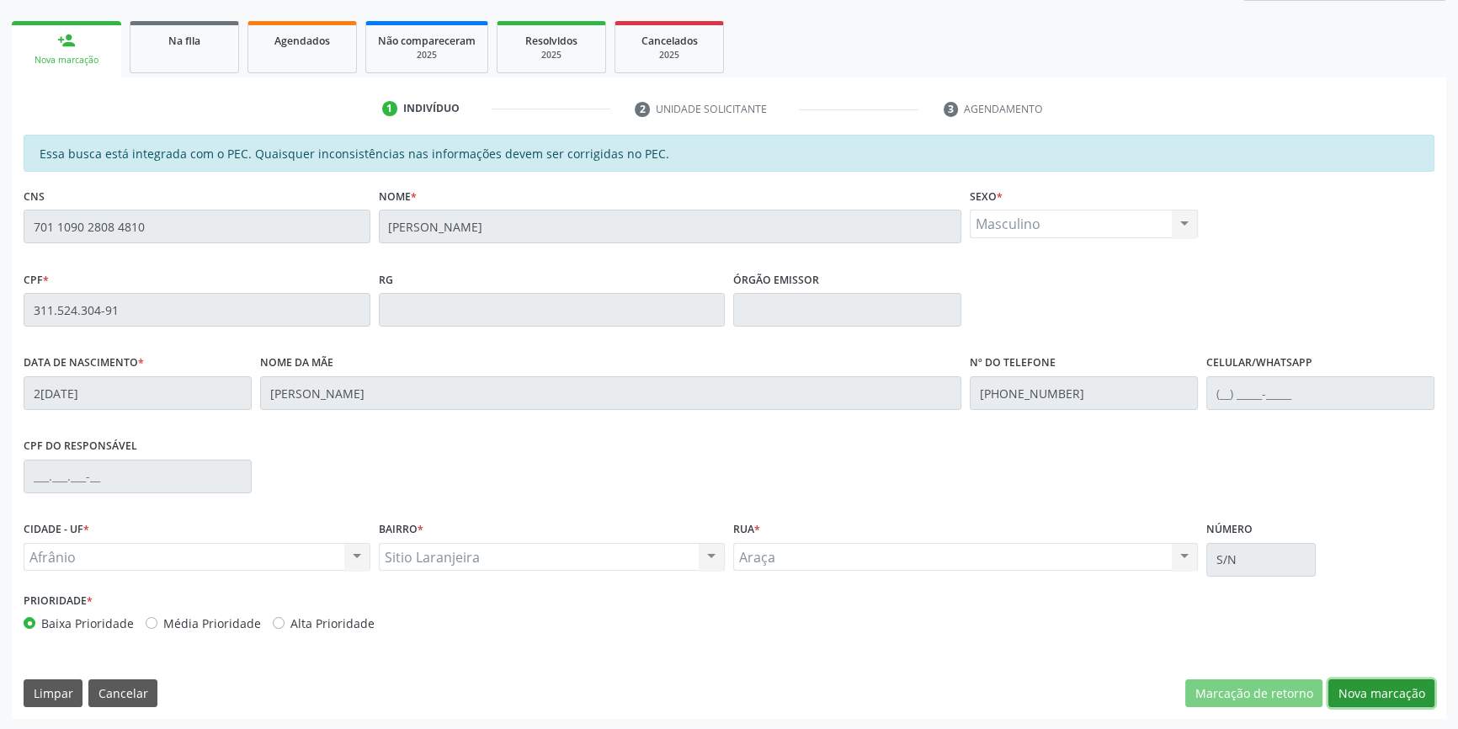
click at [1398, 690] on button "Nova marcação" at bounding box center [1381, 693] width 106 height 29
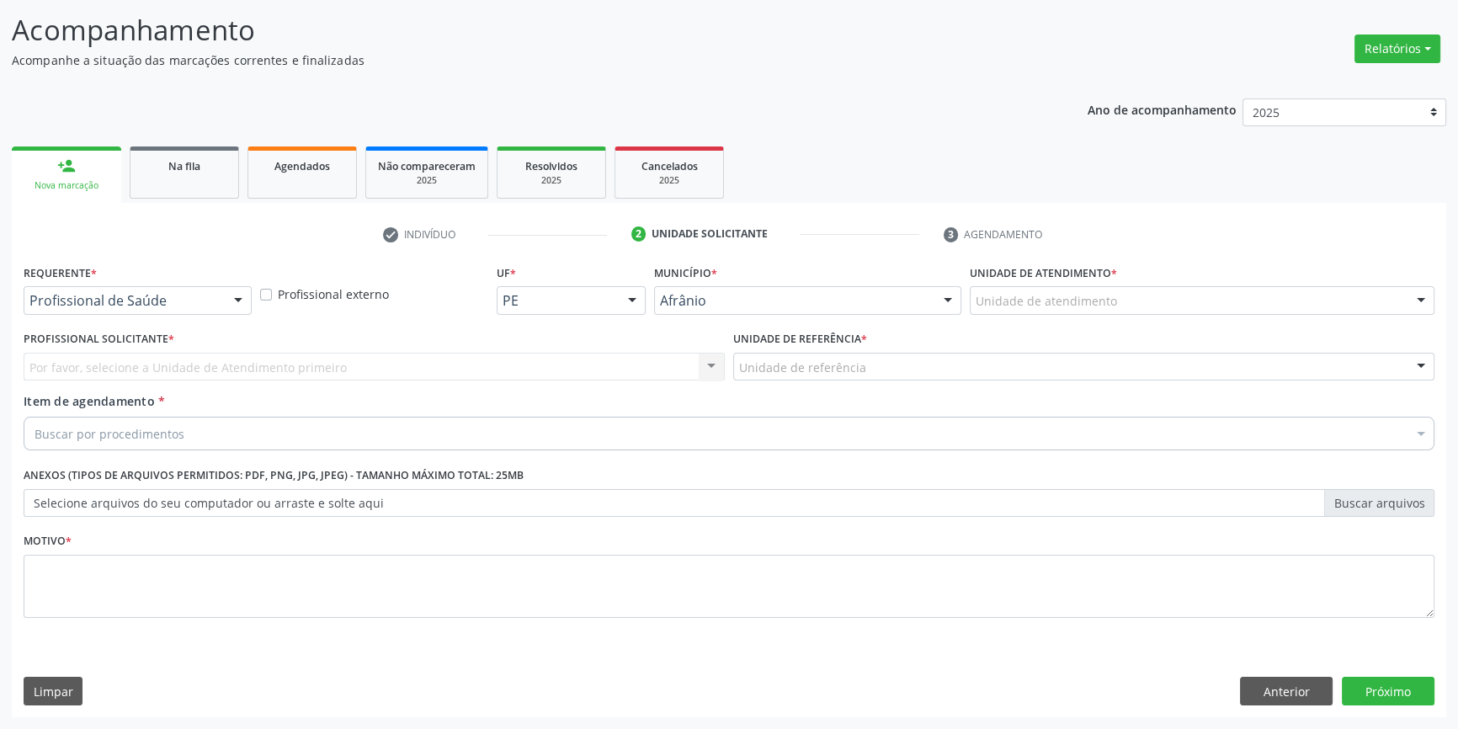
scroll to position [104, 0]
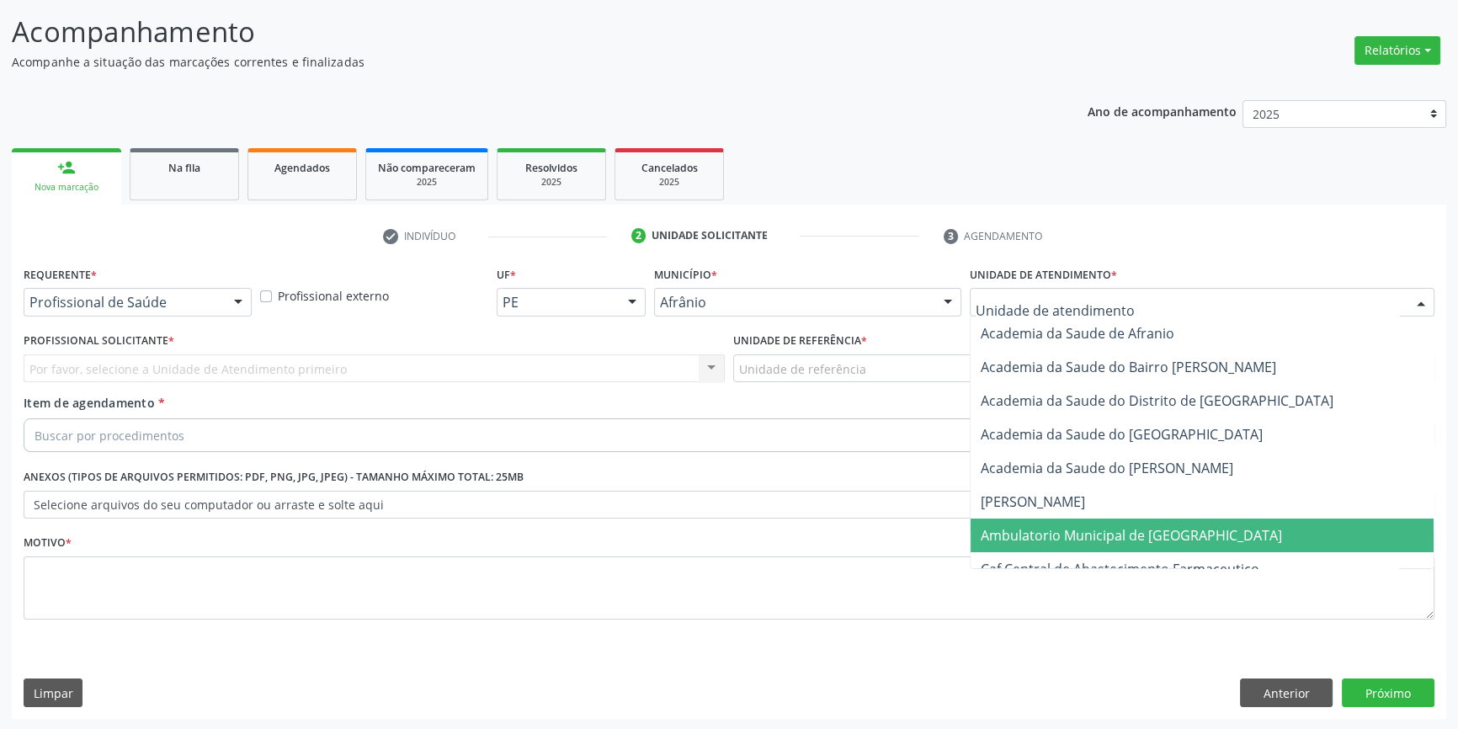
click at [1042, 526] on span "Ambulatorio Municipal de [GEOGRAPHIC_DATA]" at bounding box center [1131, 535] width 301 height 19
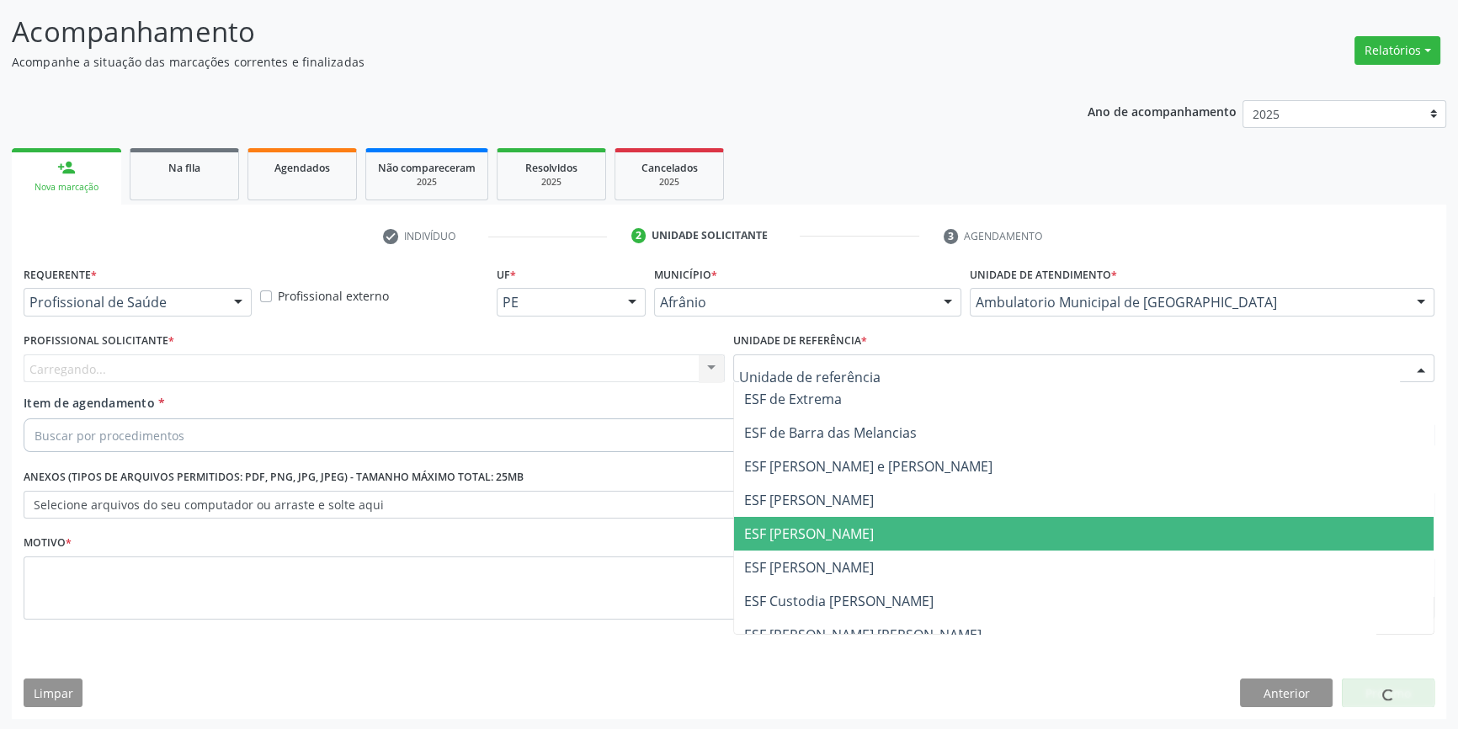
click at [826, 544] on span "ESF [PERSON_NAME]" at bounding box center [1084, 534] width 700 height 34
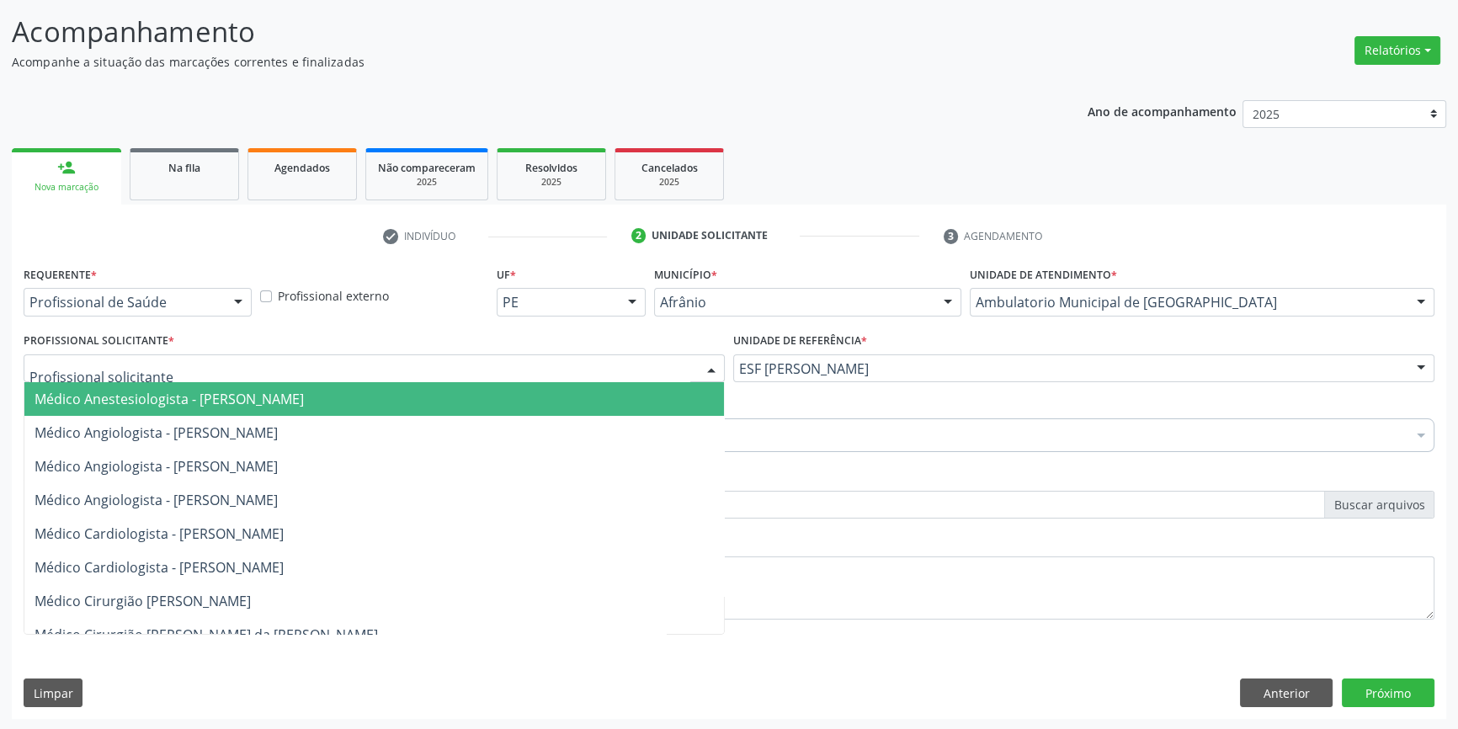
click at [554, 371] on div at bounding box center [374, 368] width 701 height 29
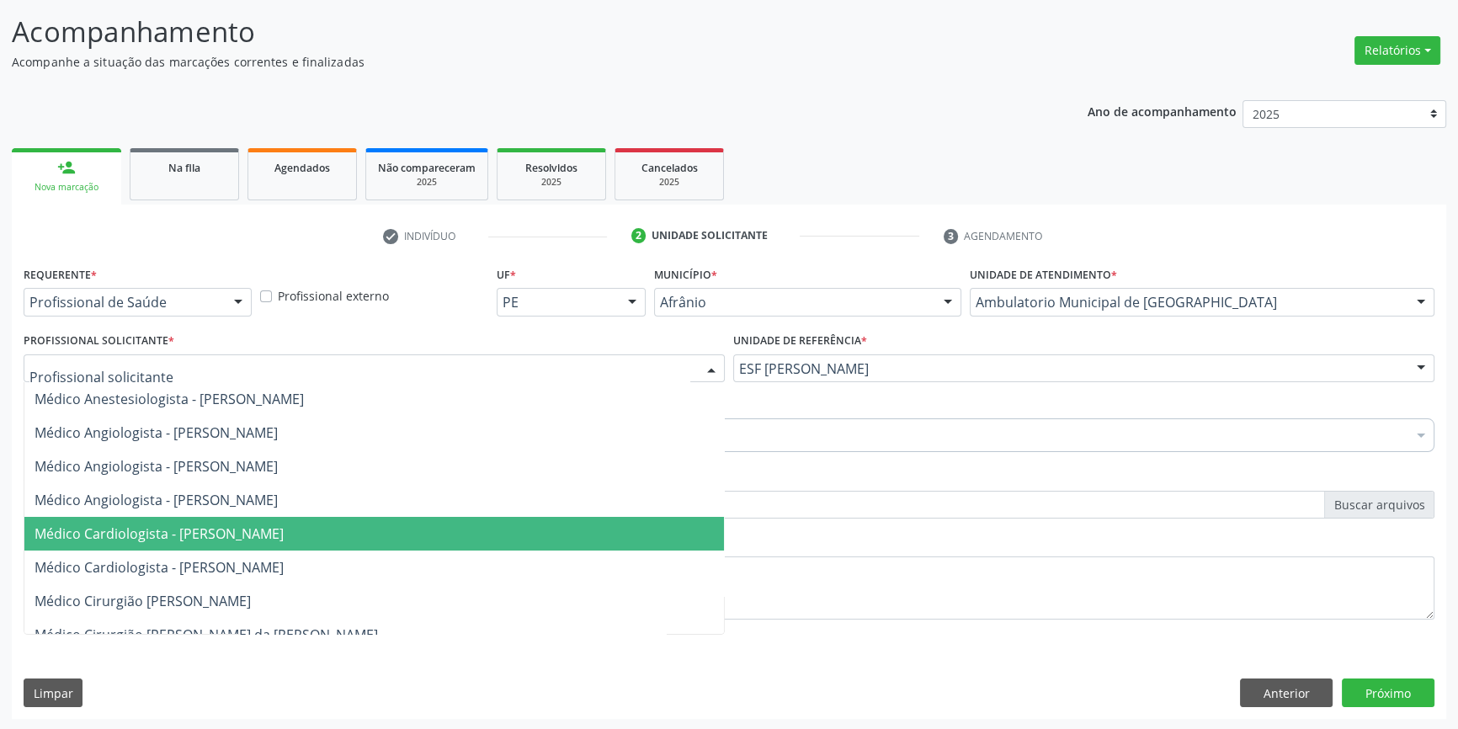
click at [309, 521] on span "Médico Cardiologista - [PERSON_NAME]" at bounding box center [374, 534] width 700 height 34
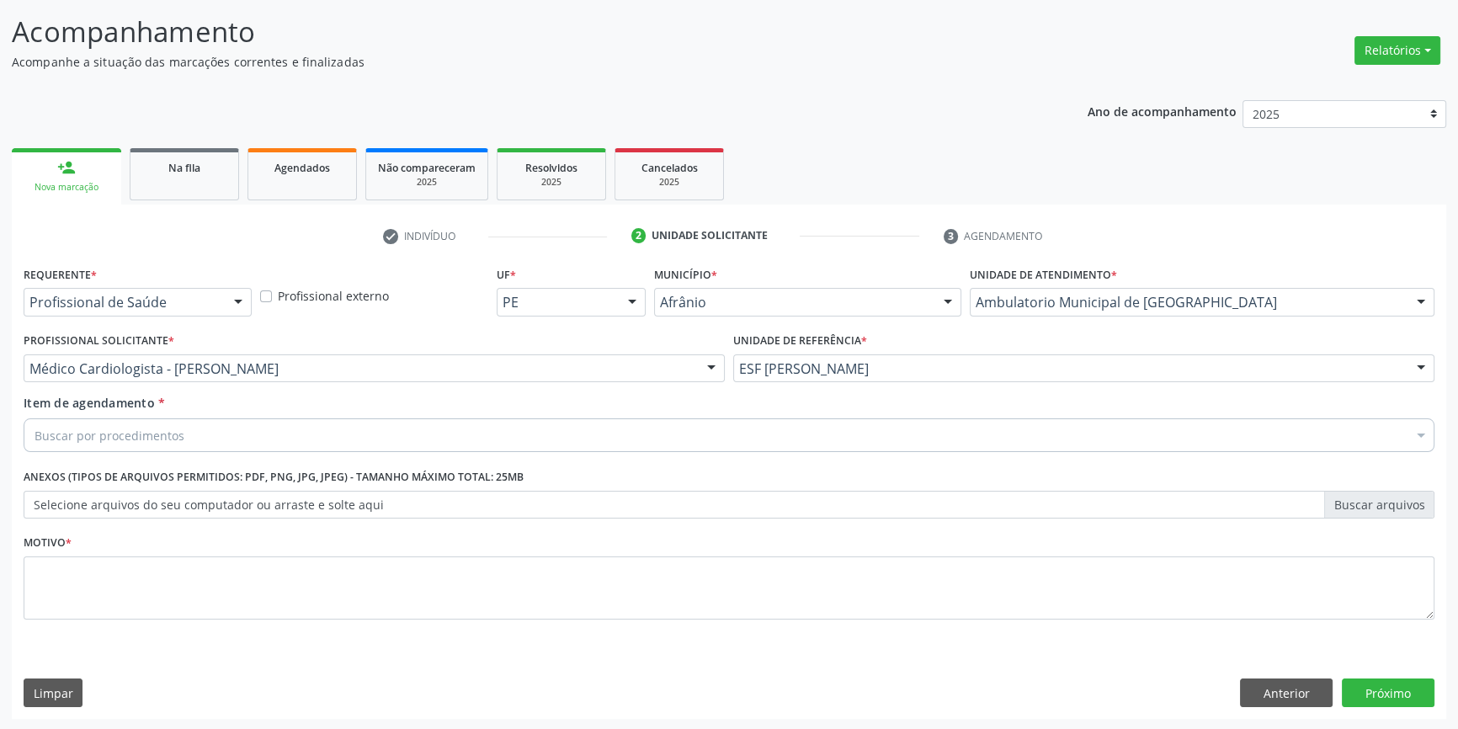
click at [263, 454] on div "Item de agendamento * Buscar por procedimentos Selecionar todos 0604320140 - Ab…" at bounding box center [728, 426] width 1419 height 65
click at [252, 432] on div "Buscar por procedimentos" at bounding box center [729, 435] width 1411 height 34
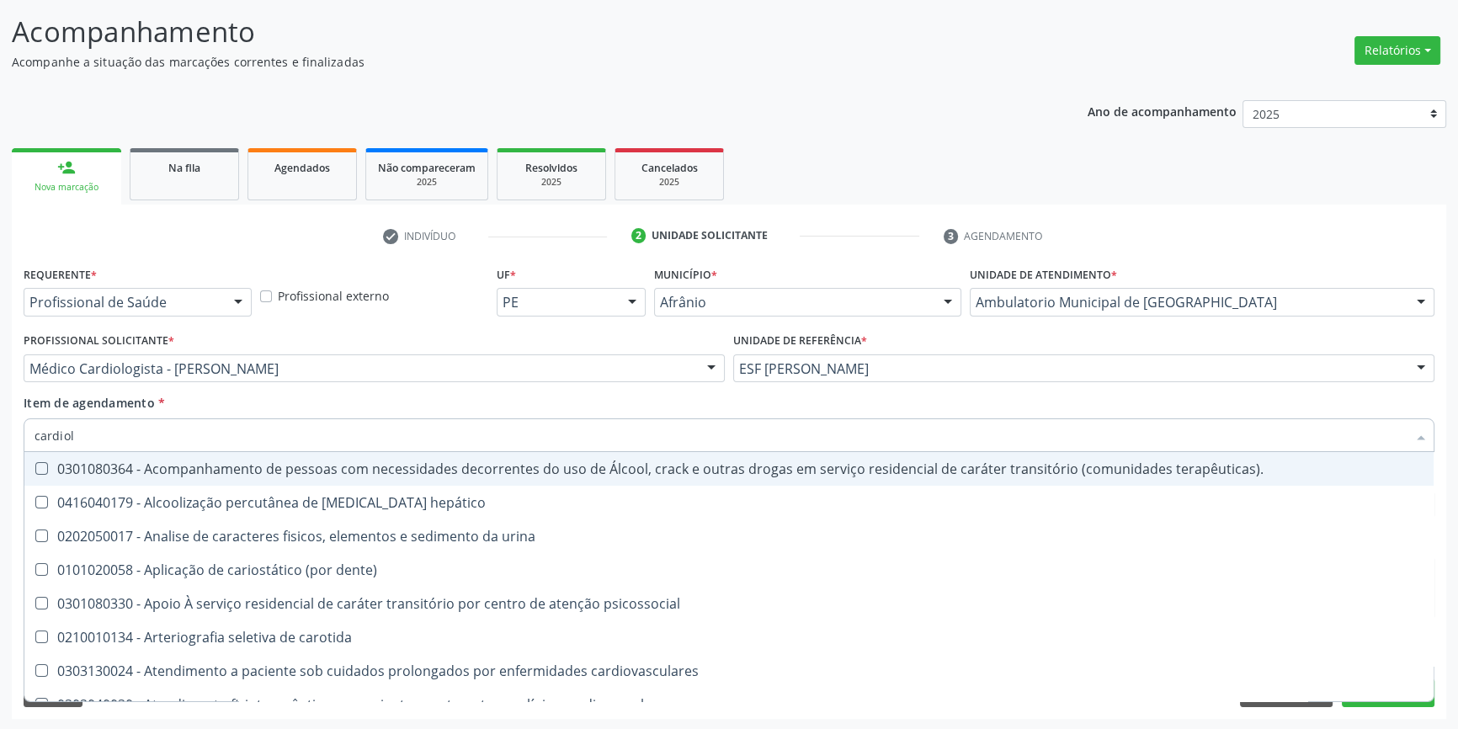
type input "cardiolo"
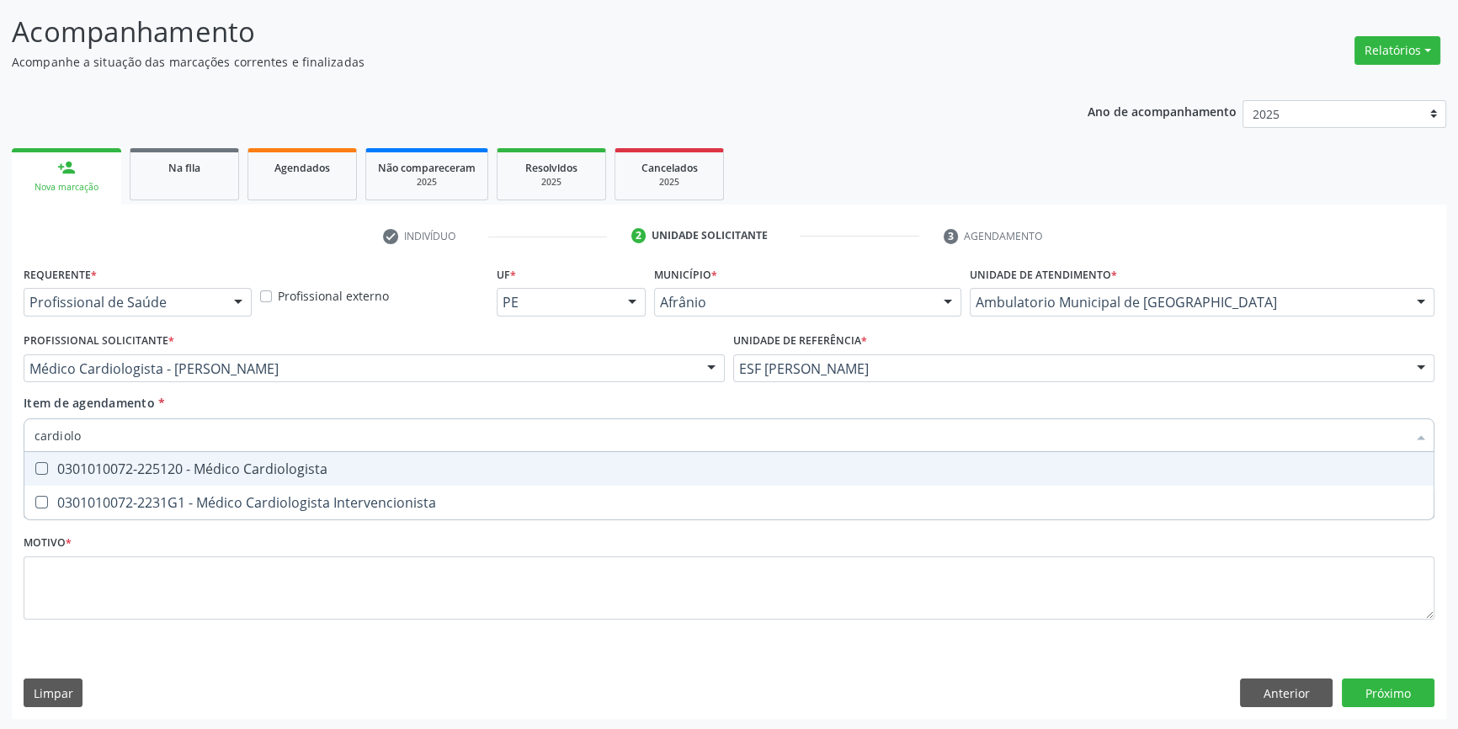
click at [270, 477] on span "0301010072-225120 - Médico Cardiologista" at bounding box center [728, 469] width 1409 height 34
checkbox Cardiologista "true"
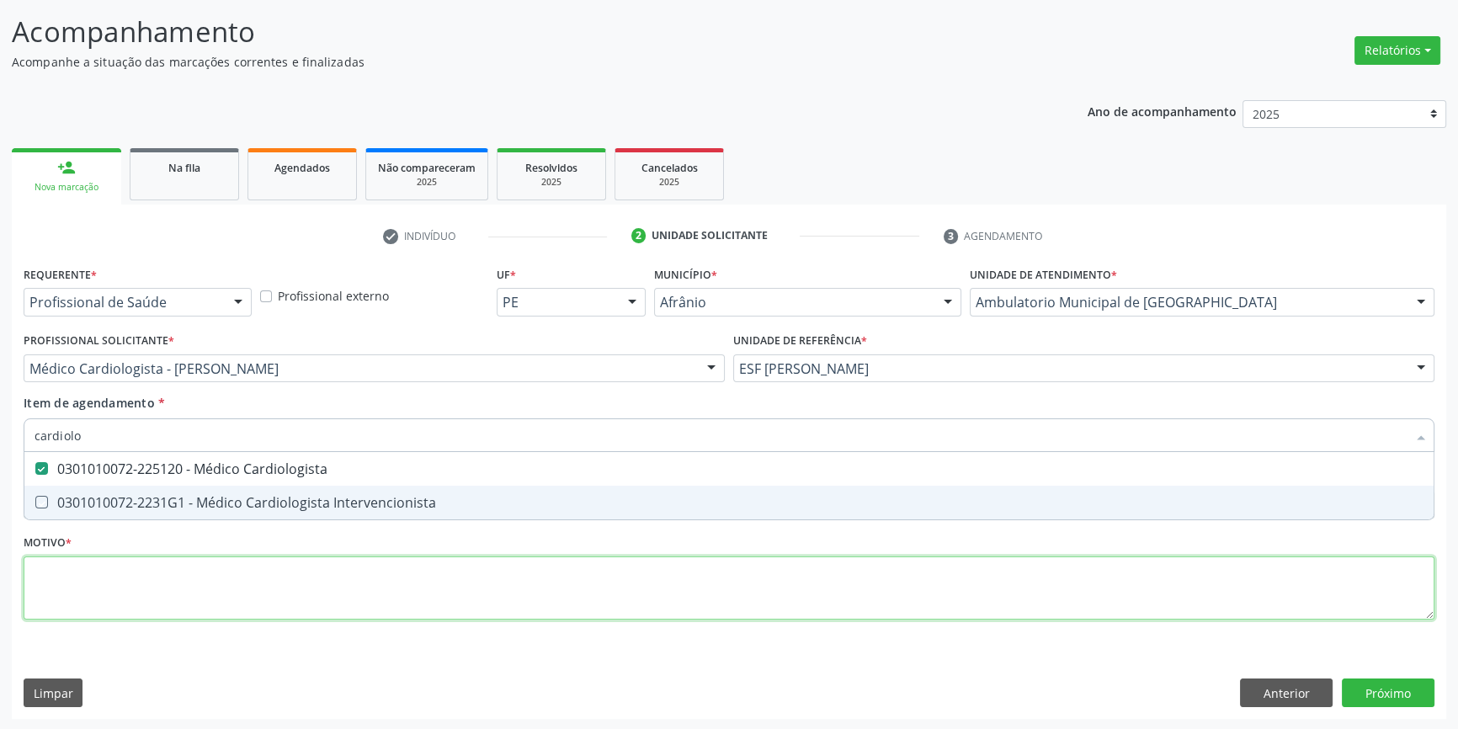
click at [229, 576] on div "Requerente * Profissional de Saúde Profissional de Saúde Paciente Nenhum result…" at bounding box center [729, 452] width 1411 height 381
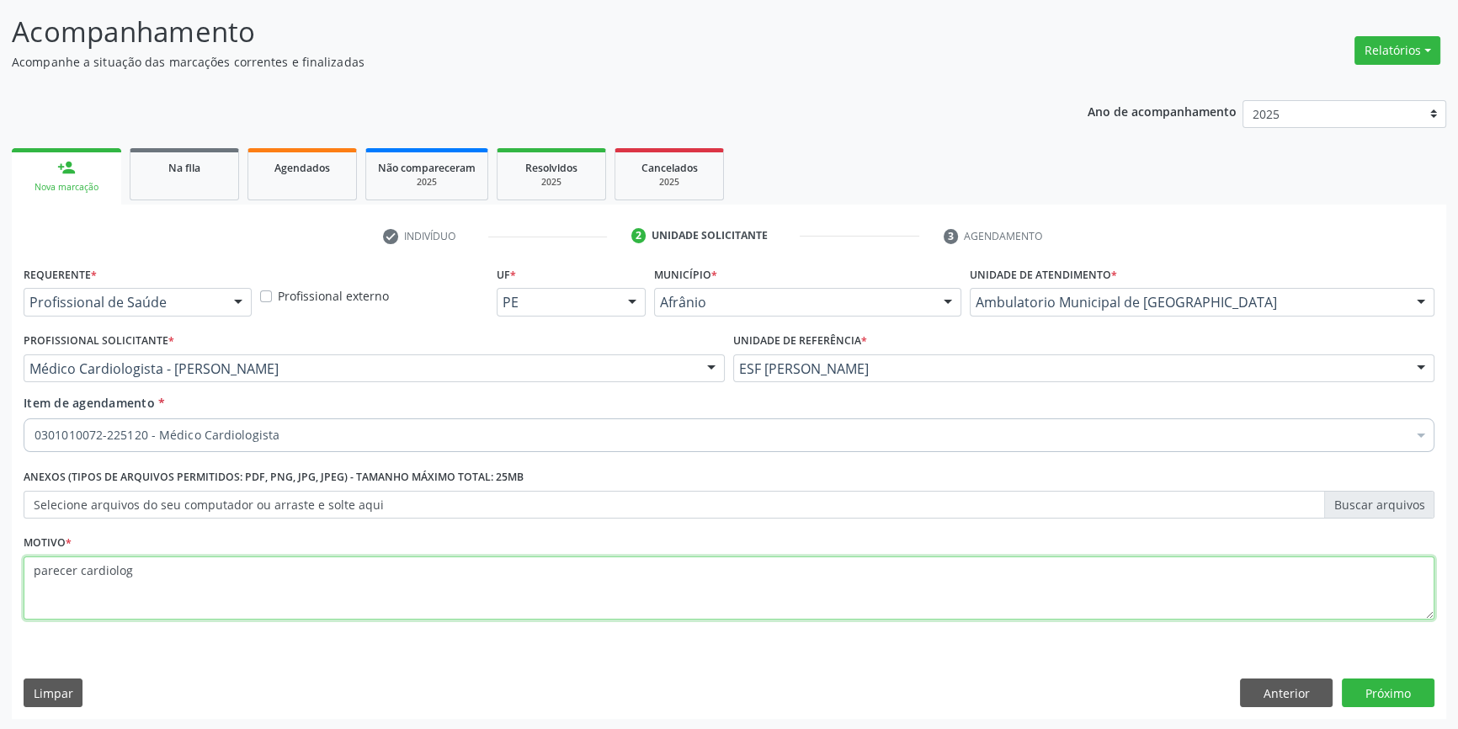
type textarea "parecer cardiologi"
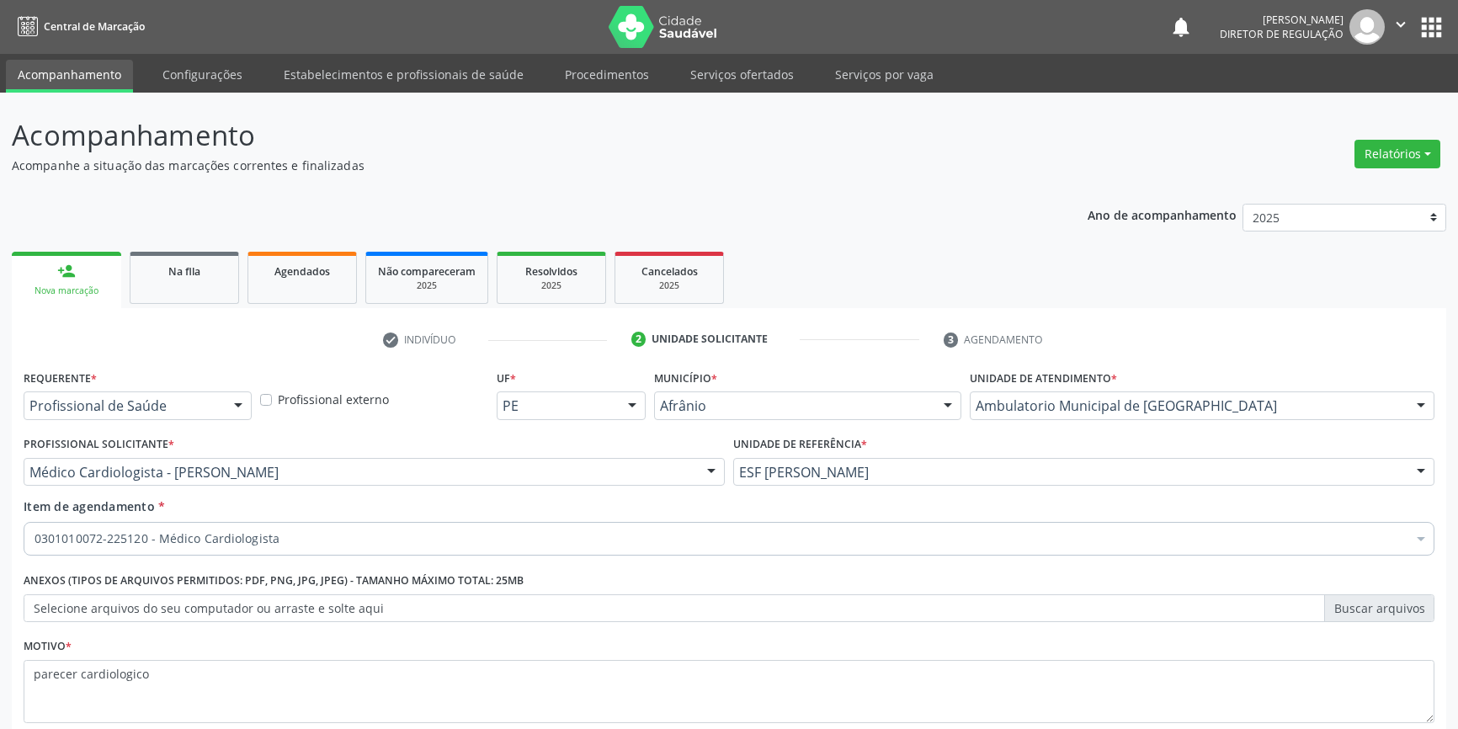
scroll to position [104, 0]
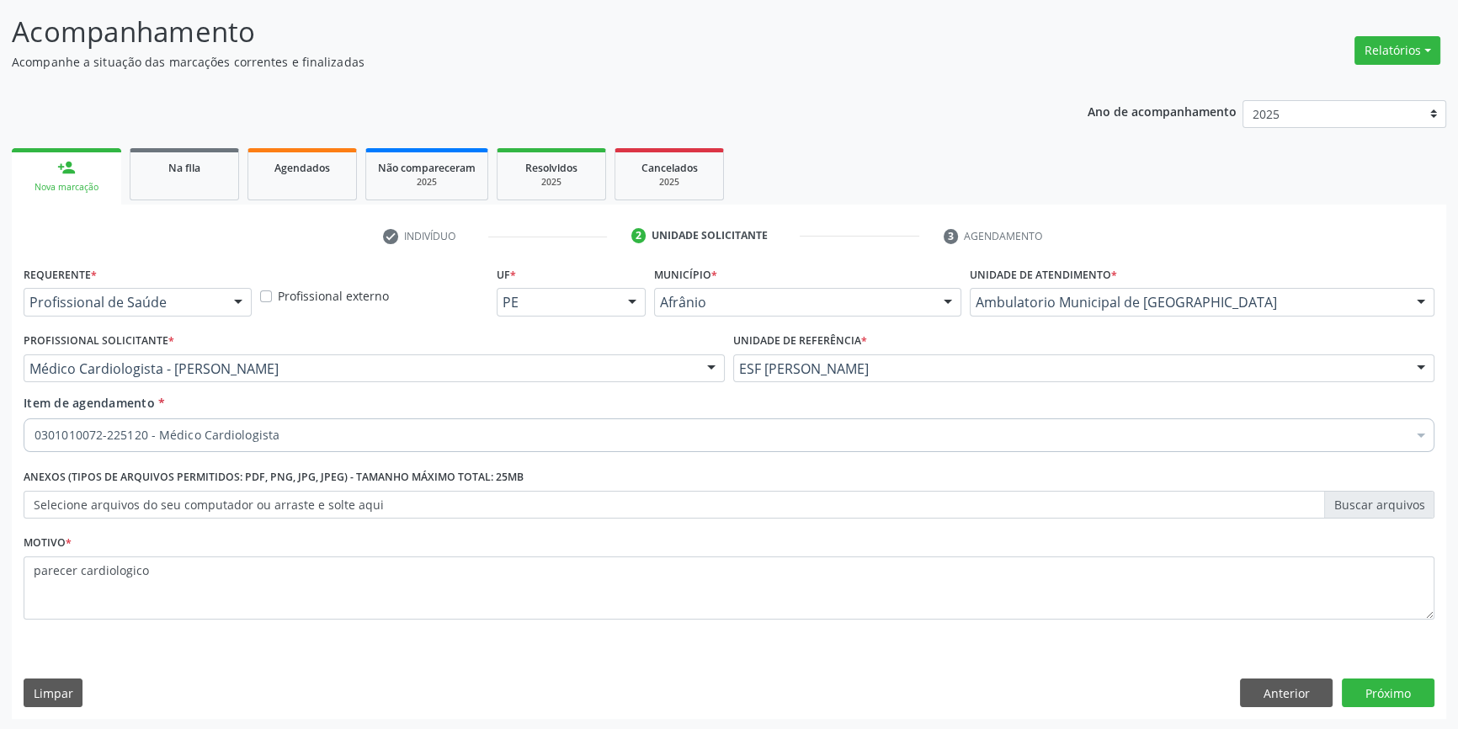
type textarea "parecer cardiologico"
click at [764, 682] on div "Limpar Anterior Próximo" at bounding box center [729, 693] width 1411 height 29
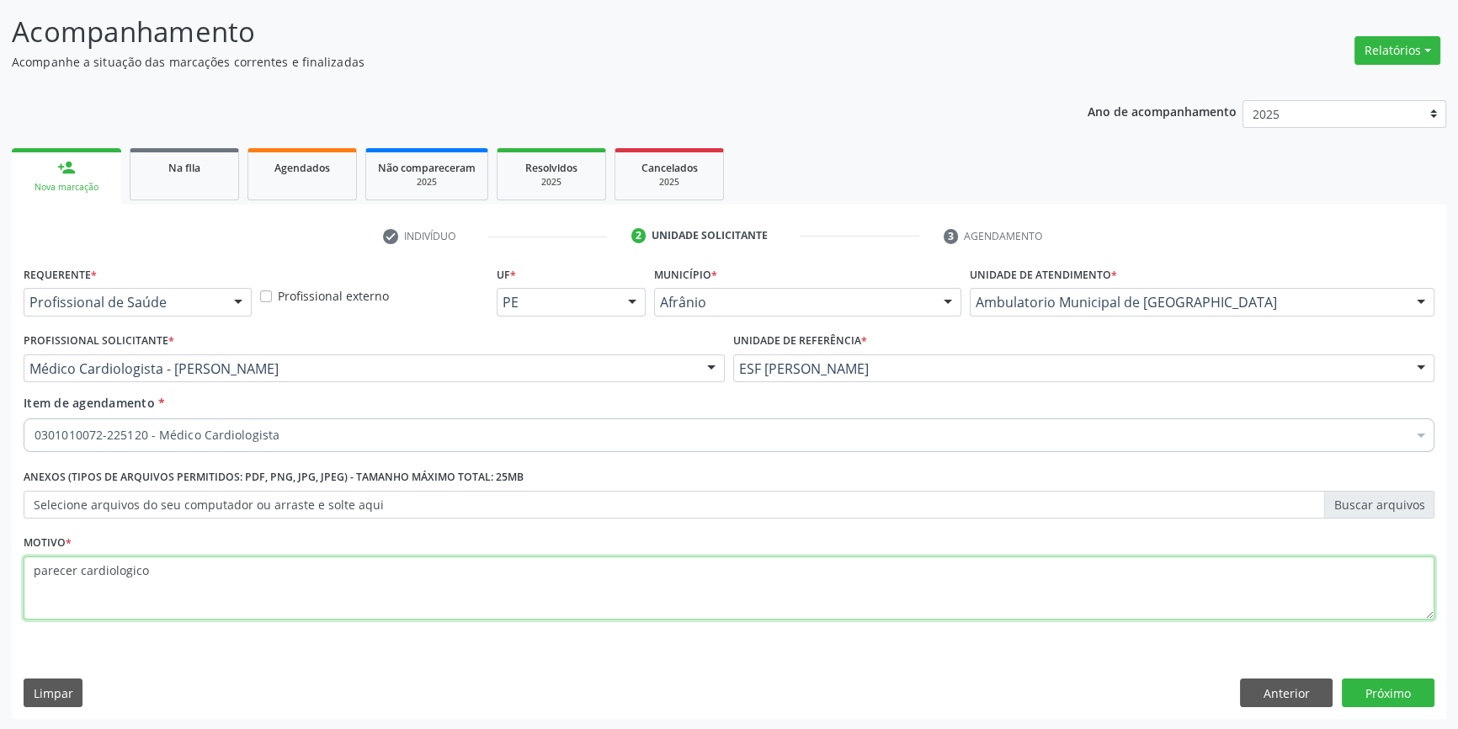
click at [236, 586] on textarea "parecer cardiologico" at bounding box center [729, 588] width 1411 height 64
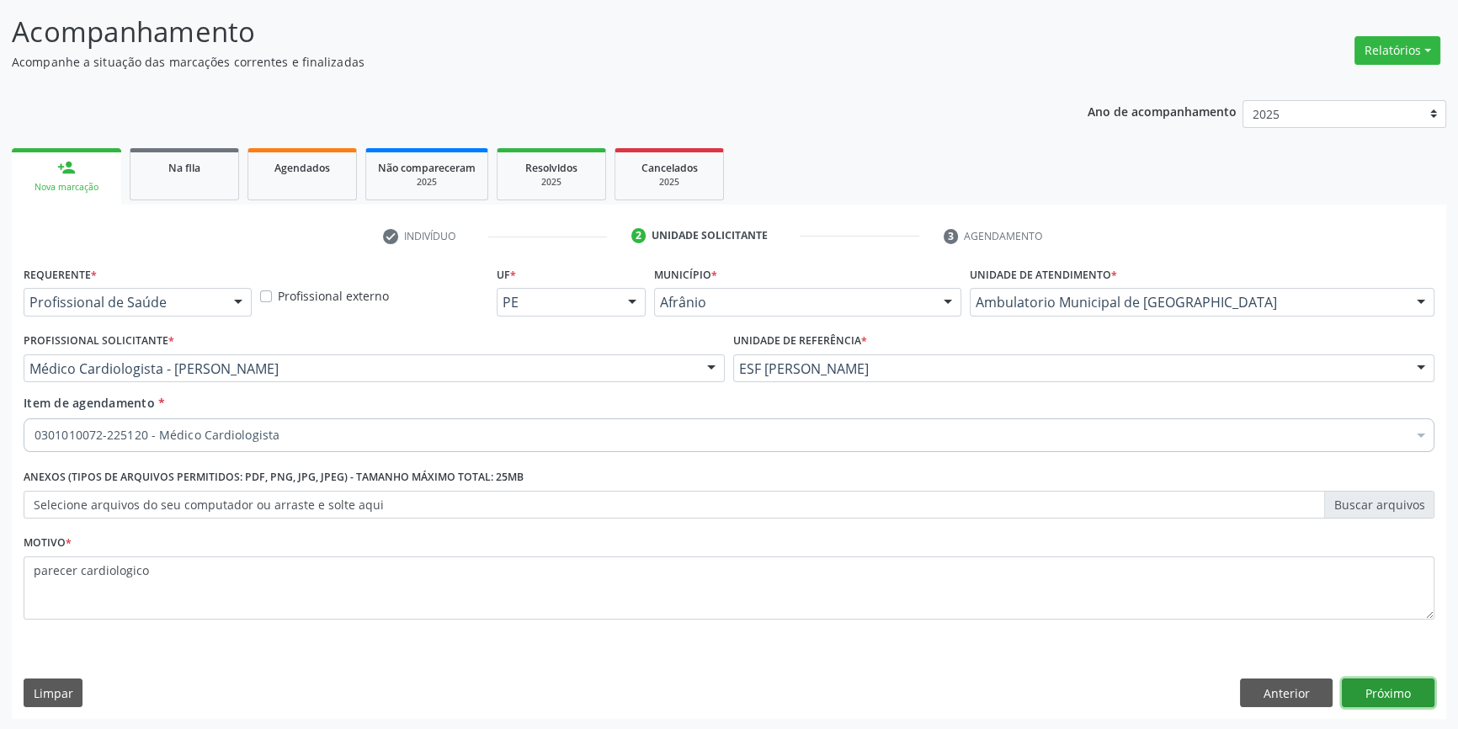
click at [1401, 685] on button "Próximo" at bounding box center [1388, 693] width 93 height 29
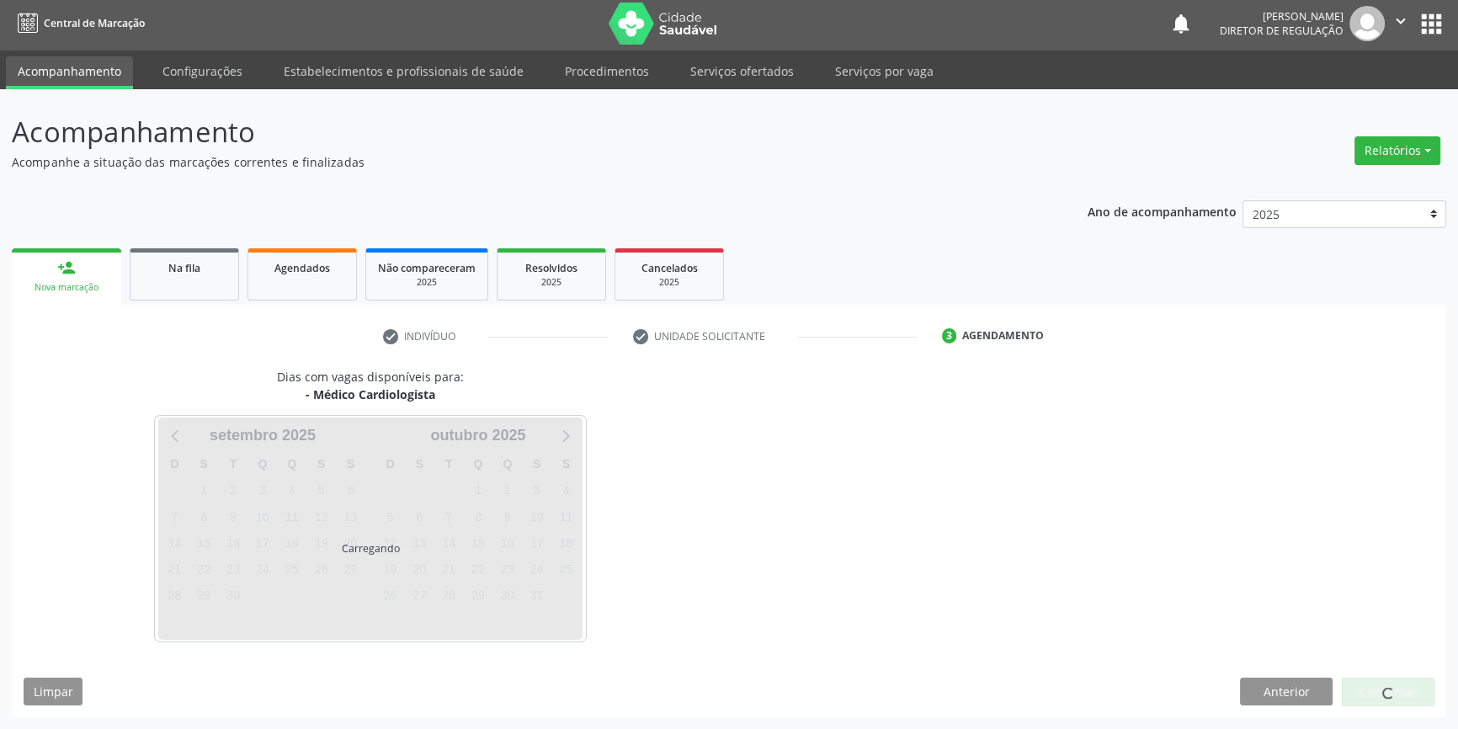
scroll to position [2, 0]
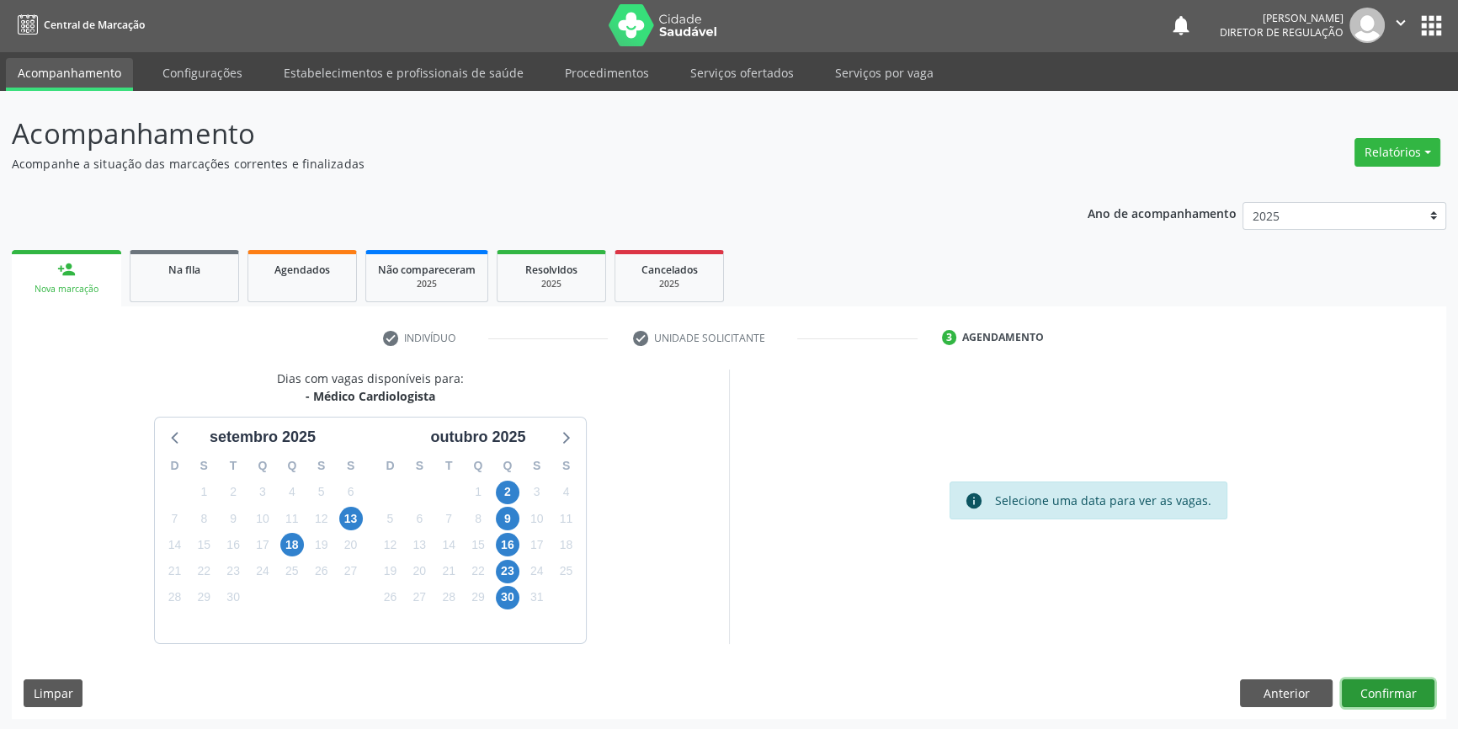
click at [1375, 684] on button "Confirmar" at bounding box center [1388, 693] width 93 height 29
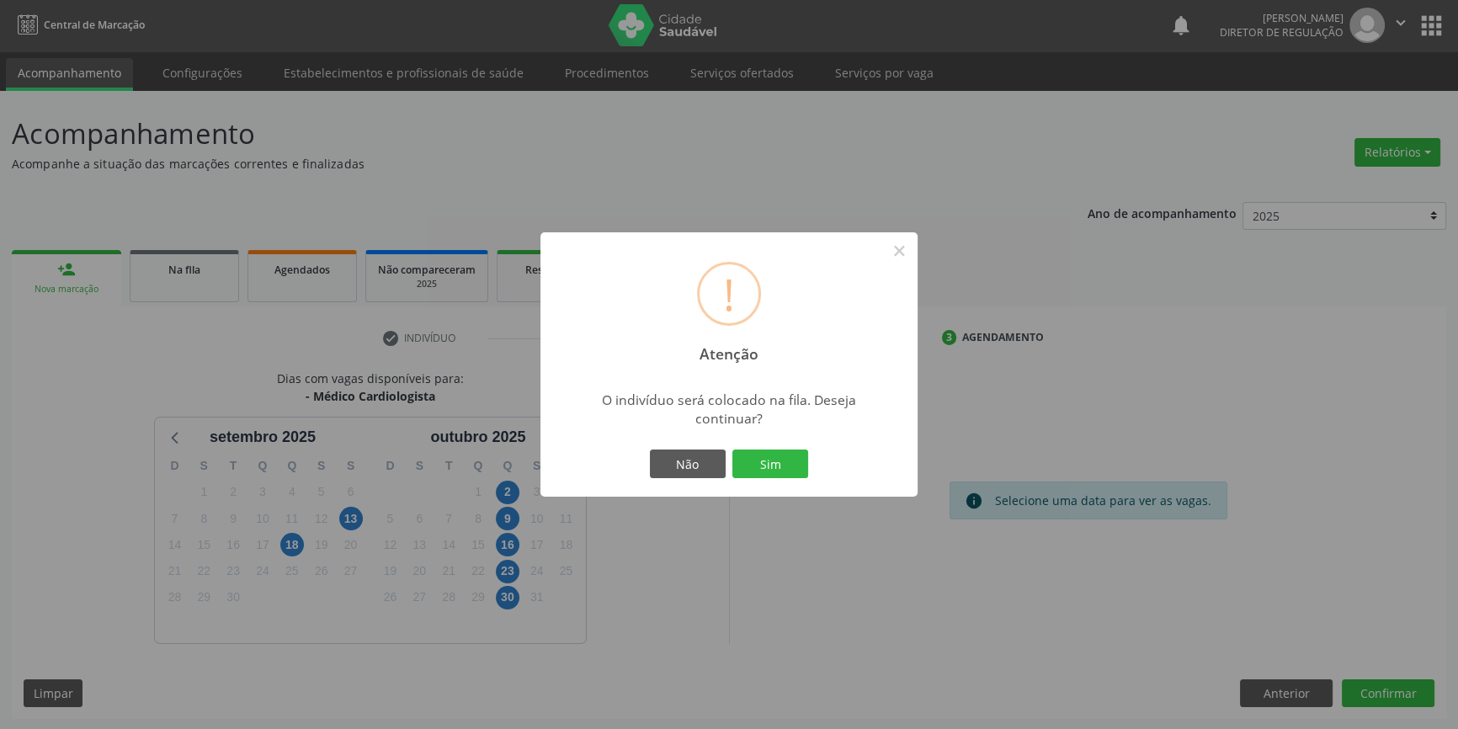
click at [762, 482] on div "! Atenção × O indivíduo será colocado na fila. Deseja continuar? Não Sim" at bounding box center [728, 364] width 377 height 264
click at [767, 466] on button "Sim" at bounding box center [770, 464] width 76 height 29
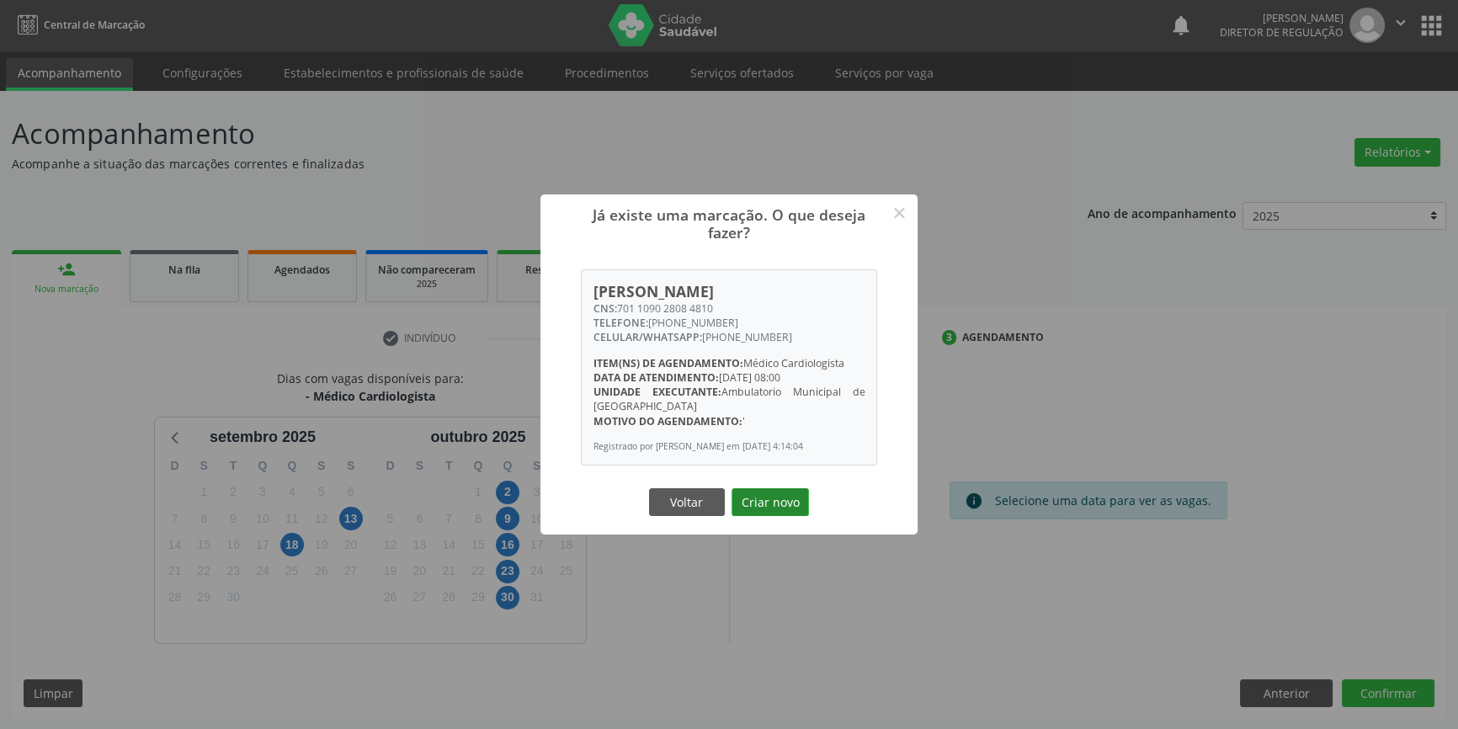
click at [794, 513] on button "Criar novo" at bounding box center [770, 502] width 77 height 29
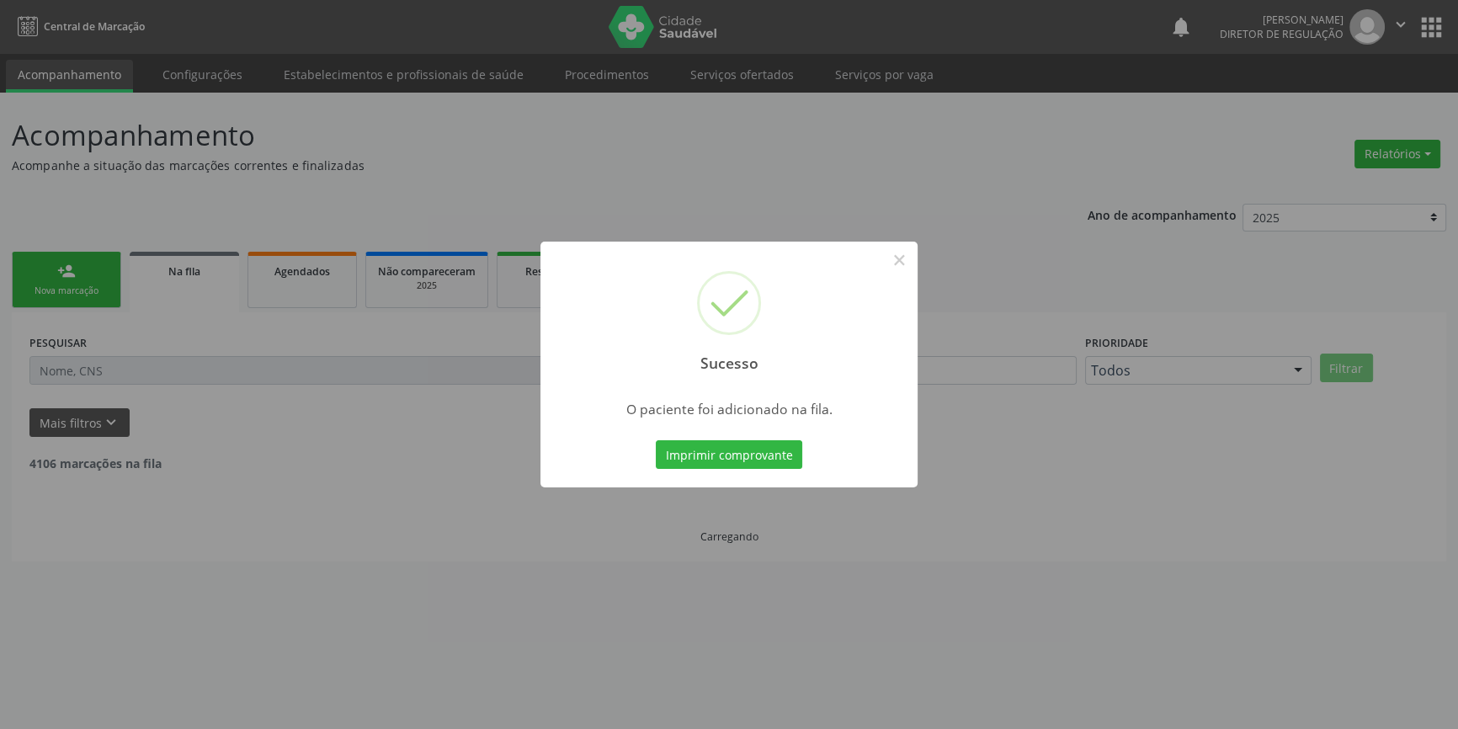
scroll to position [0, 0]
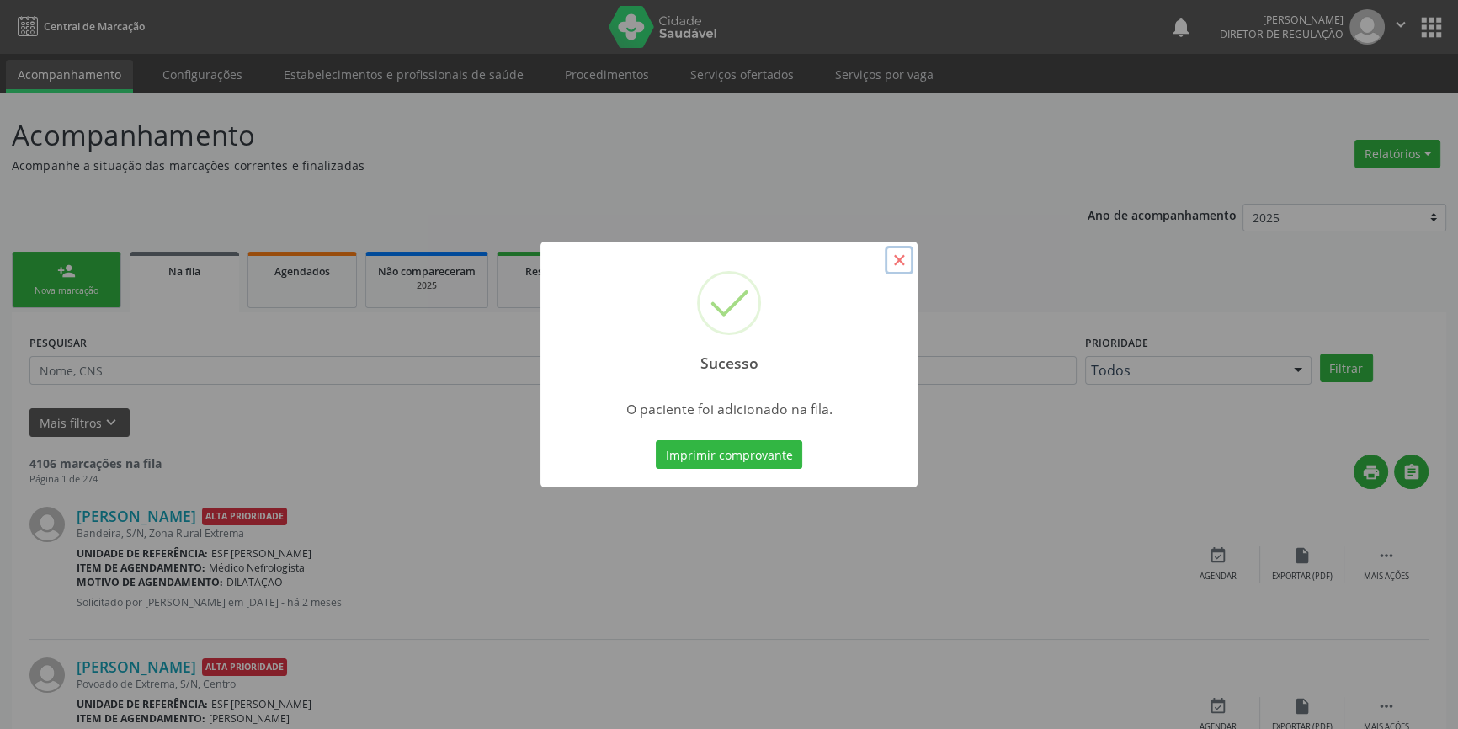
click at [900, 263] on button "×" at bounding box center [899, 260] width 29 height 29
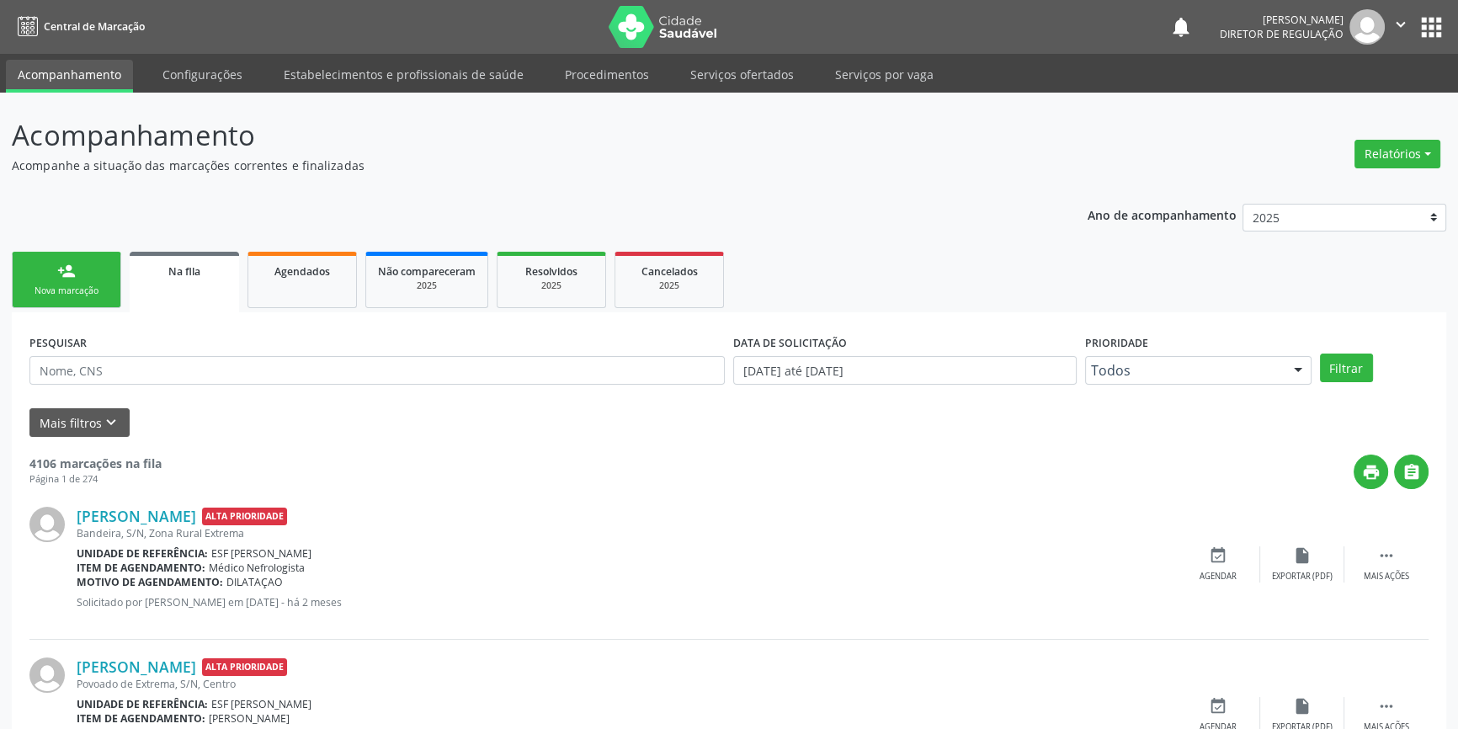
click at [74, 272] on div "person_add" at bounding box center [66, 271] width 19 height 19
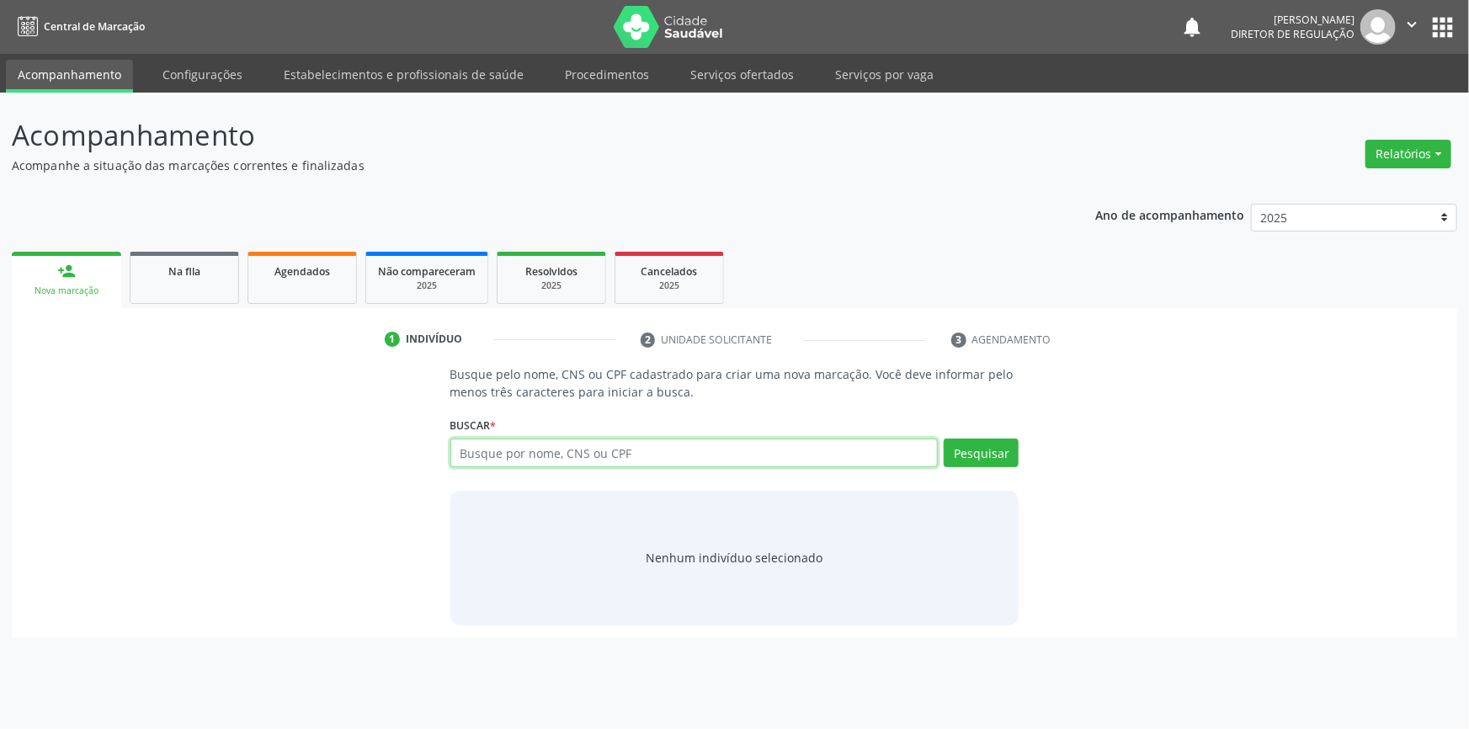
click at [598, 449] on input "text" at bounding box center [694, 453] width 488 height 29
type input "700202907943823"
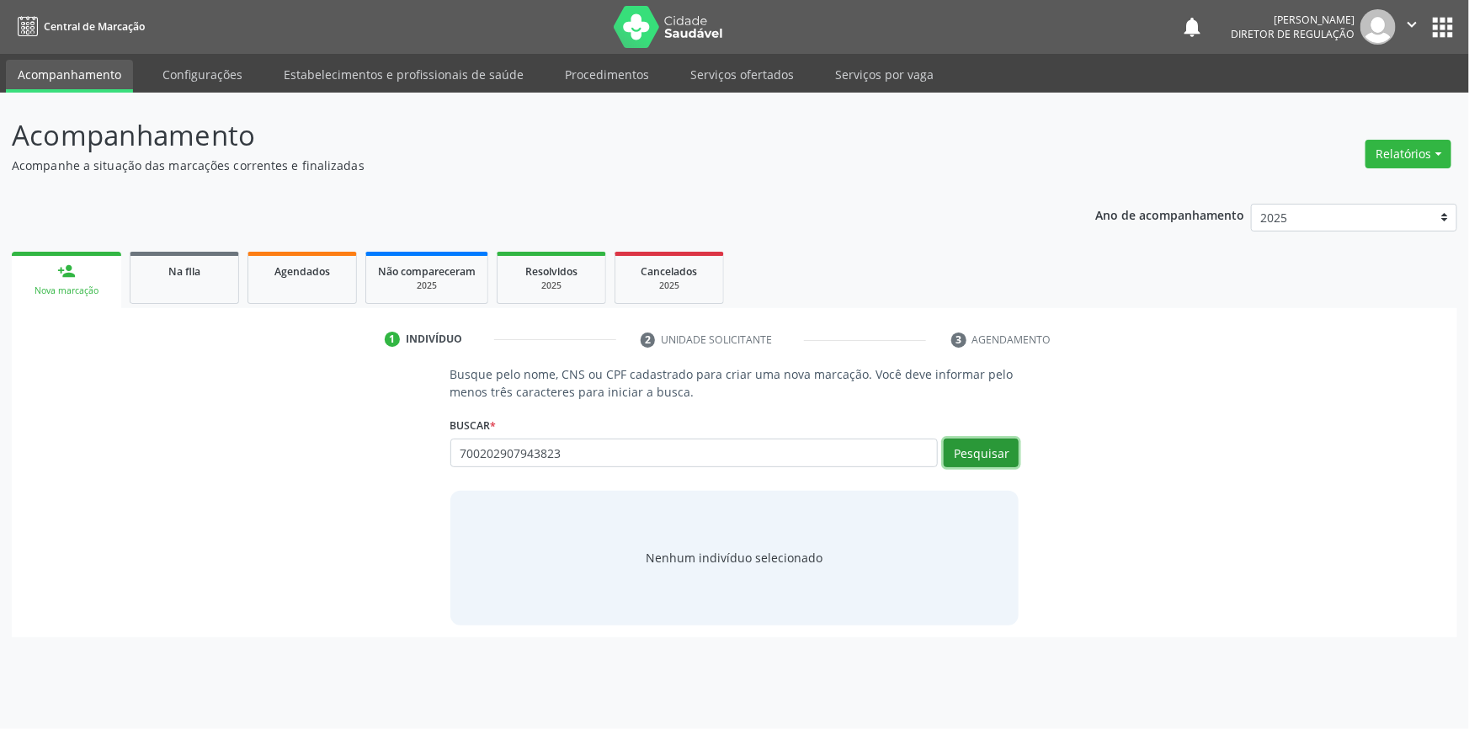
click at [1002, 460] on button "Pesquisar" at bounding box center [981, 453] width 75 height 29
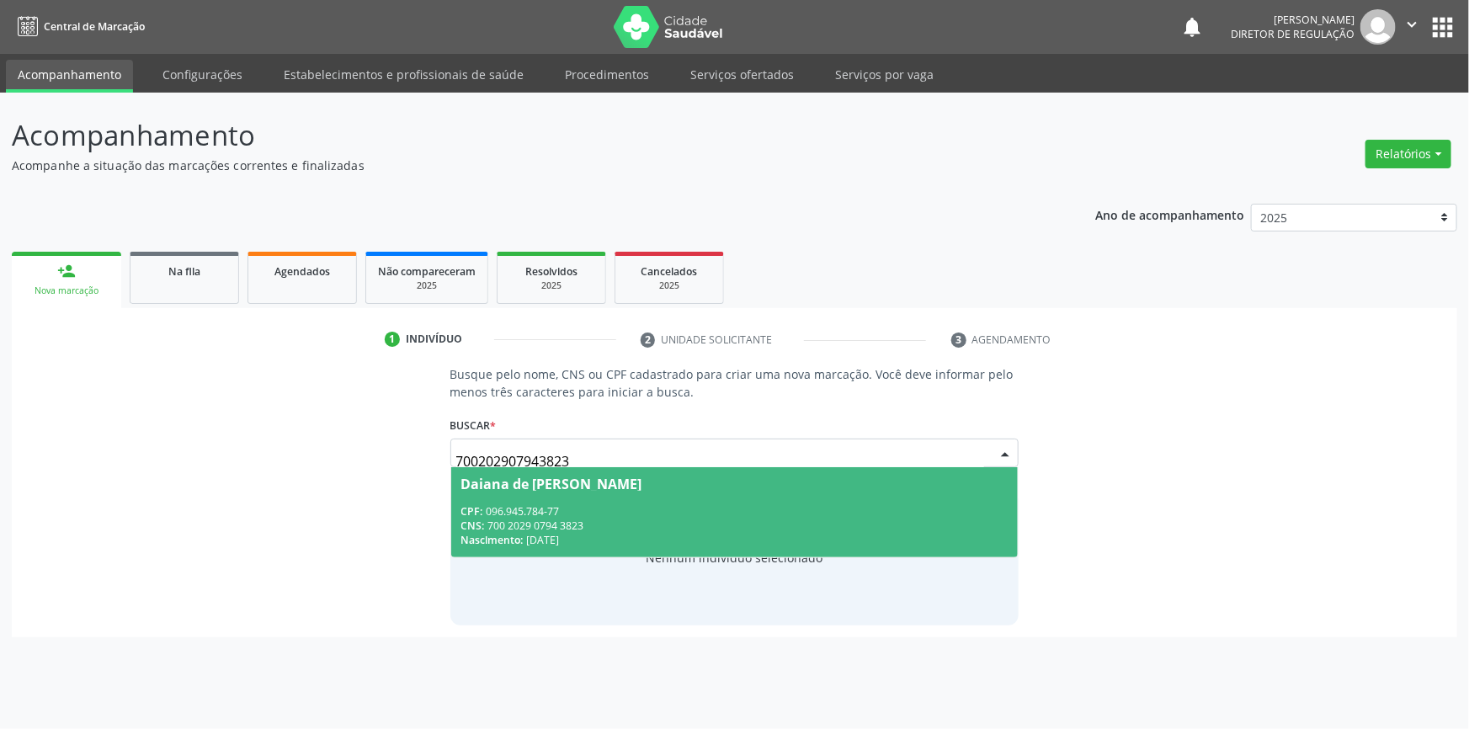
click at [742, 468] on span "Daiana de Brito Coelho CPF: 096.945.784-77 CNS: 700 2029 0794 3823 Nascimento: …" at bounding box center [734, 512] width 567 height 90
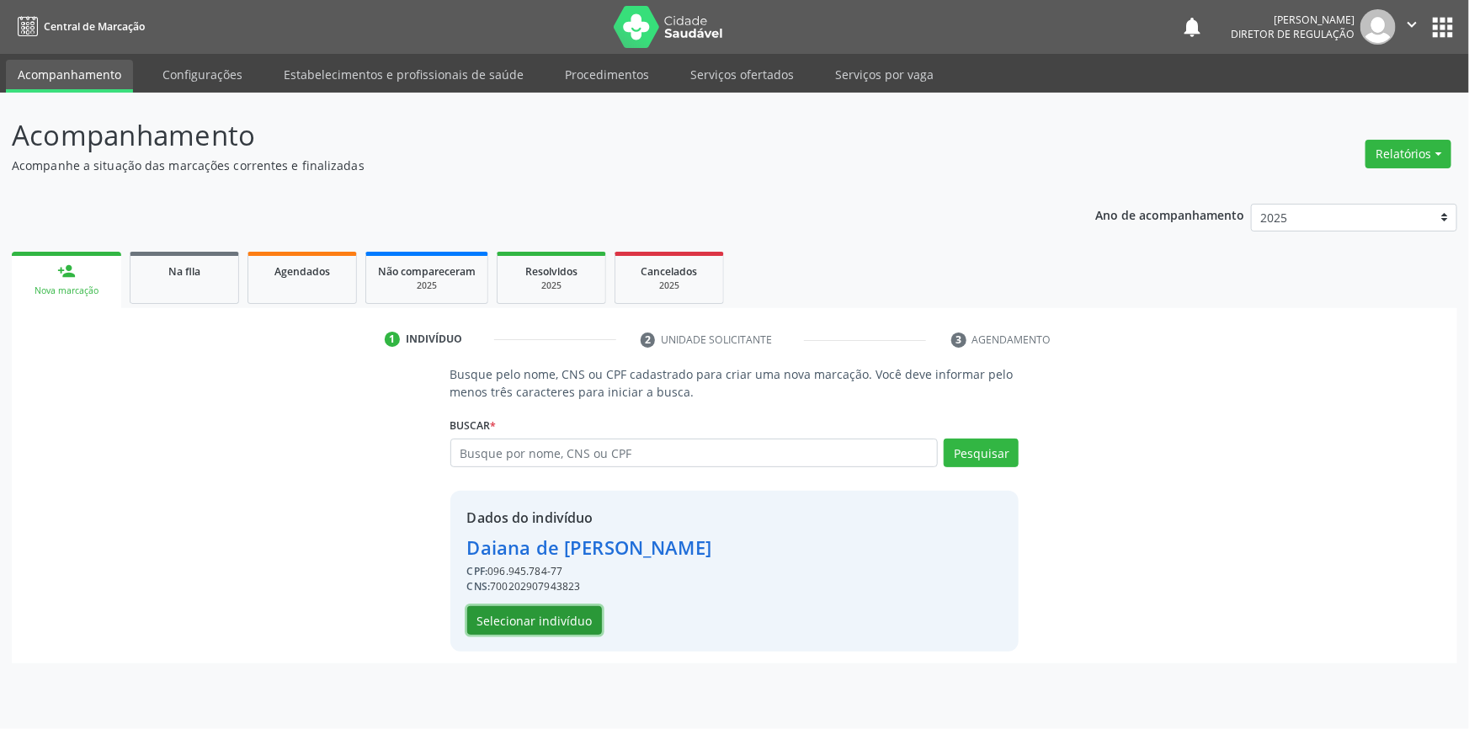
click at [522, 616] on button "Selecionar indivíduo" at bounding box center [534, 620] width 135 height 29
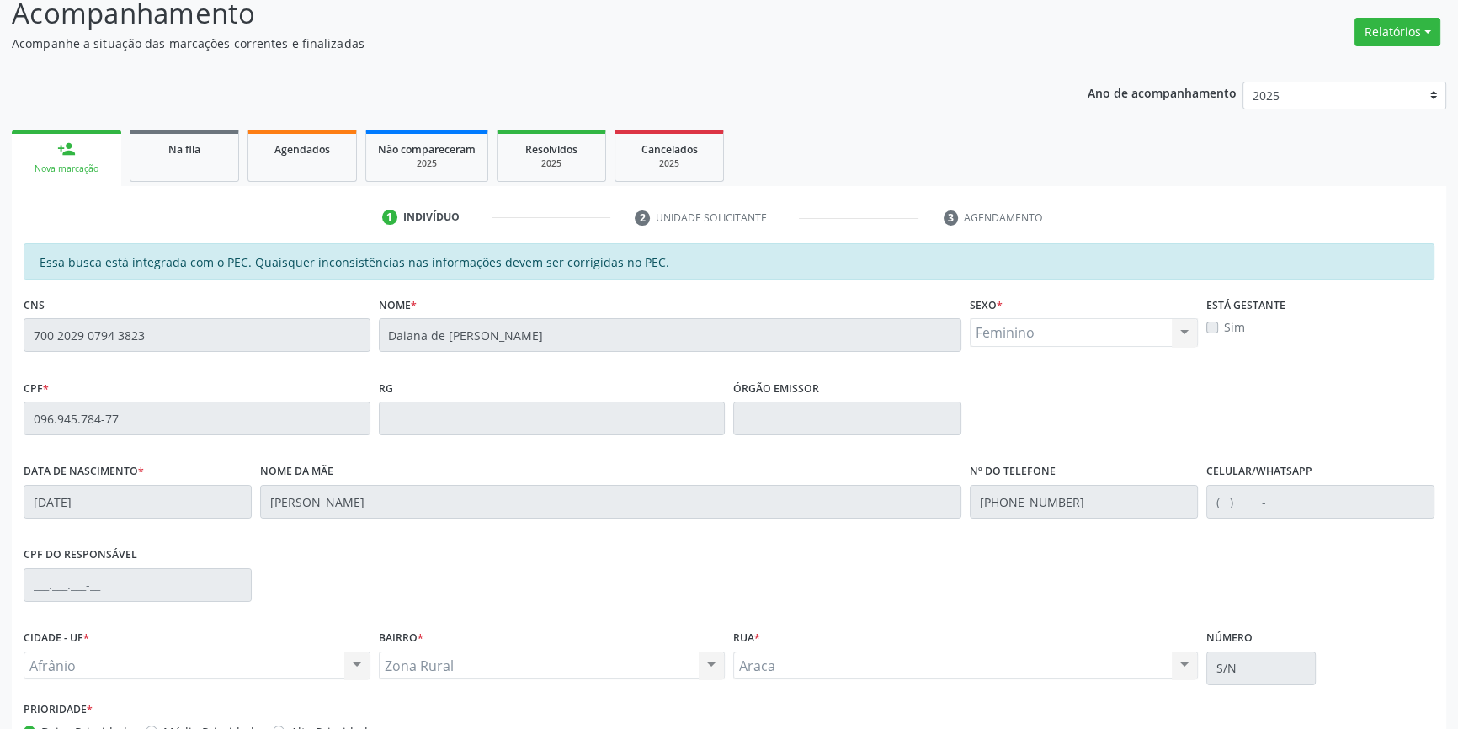
scroll to position [231, 0]
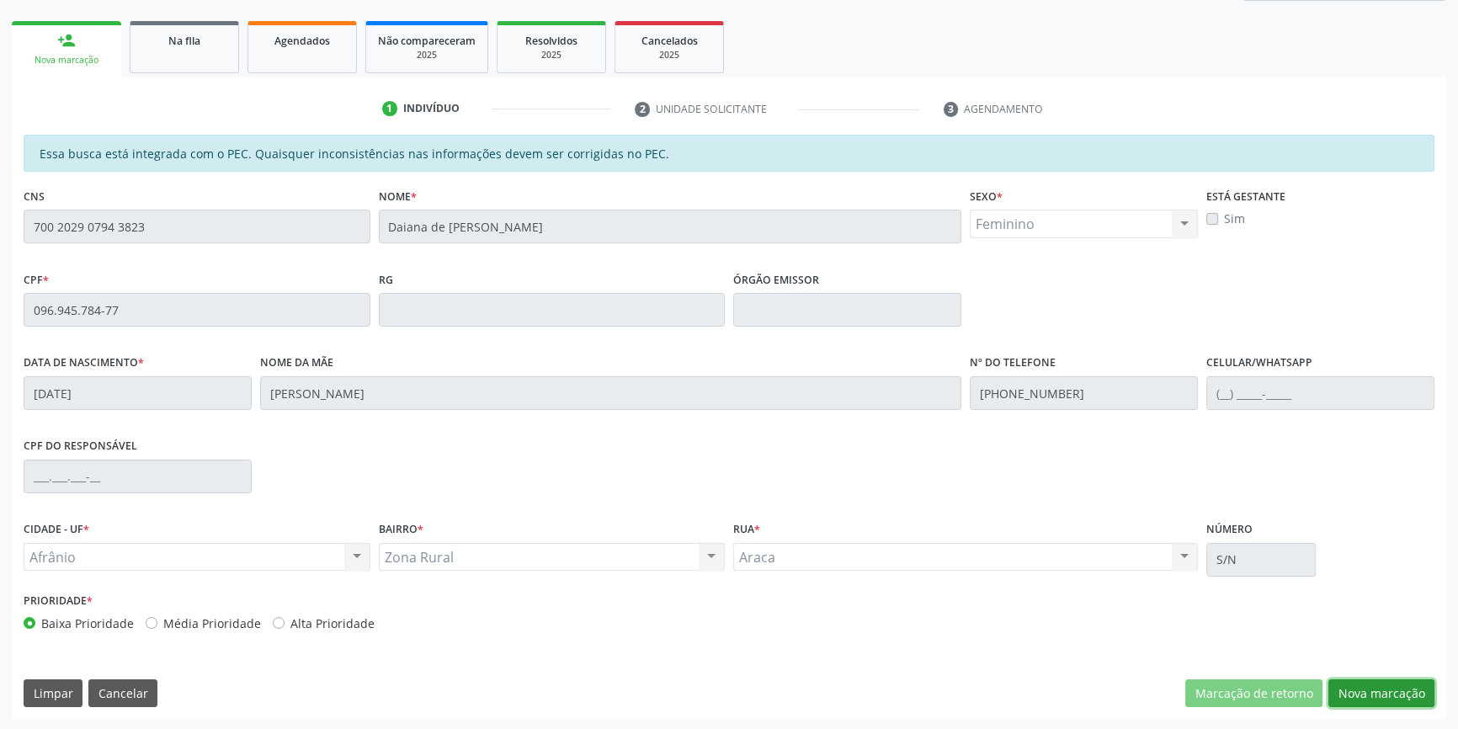
click at [1390, 692] on button "Nova marcação" at bounding box center [1381, 693] width 106 height 29
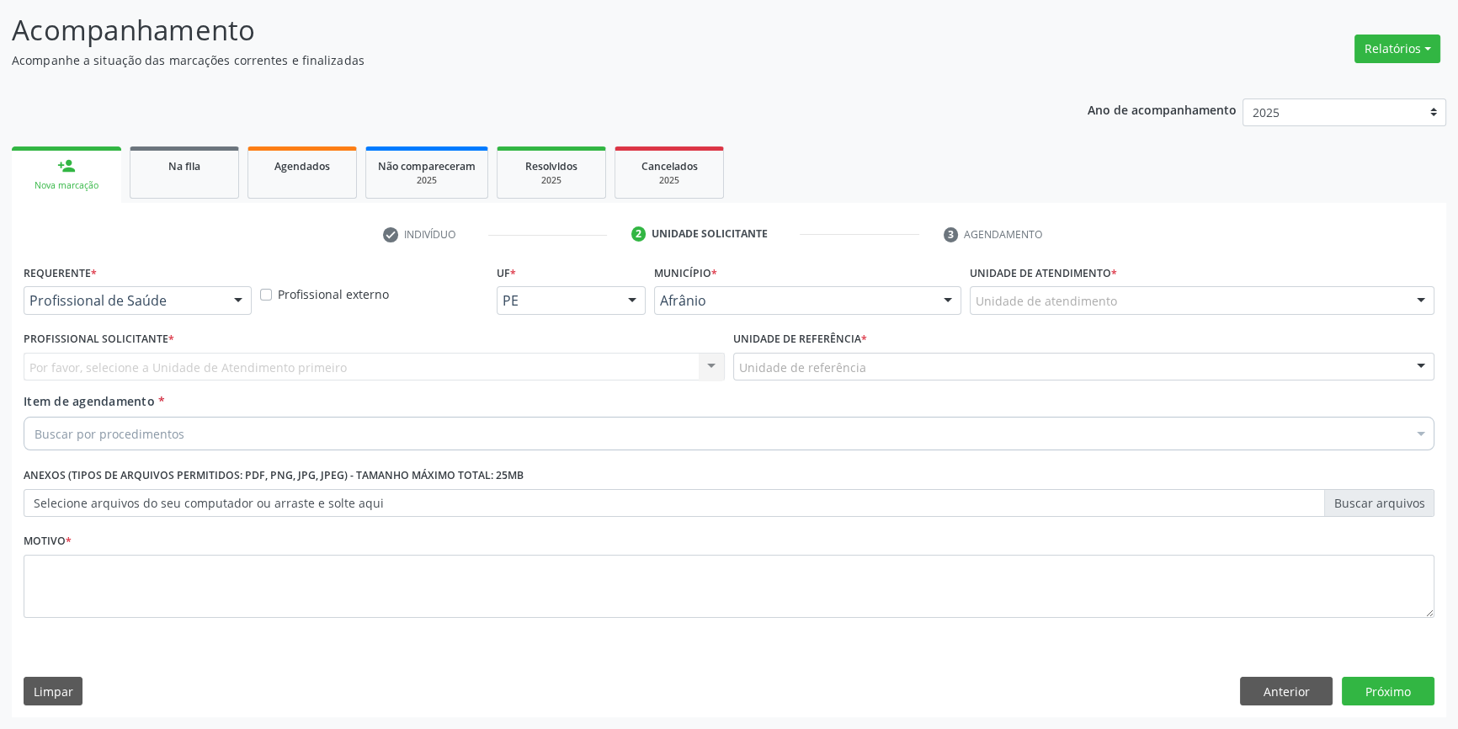
scroll to position [104, 0]
click at [1086, 311] on div at bounding box center [1202, 302] width 465 height 29
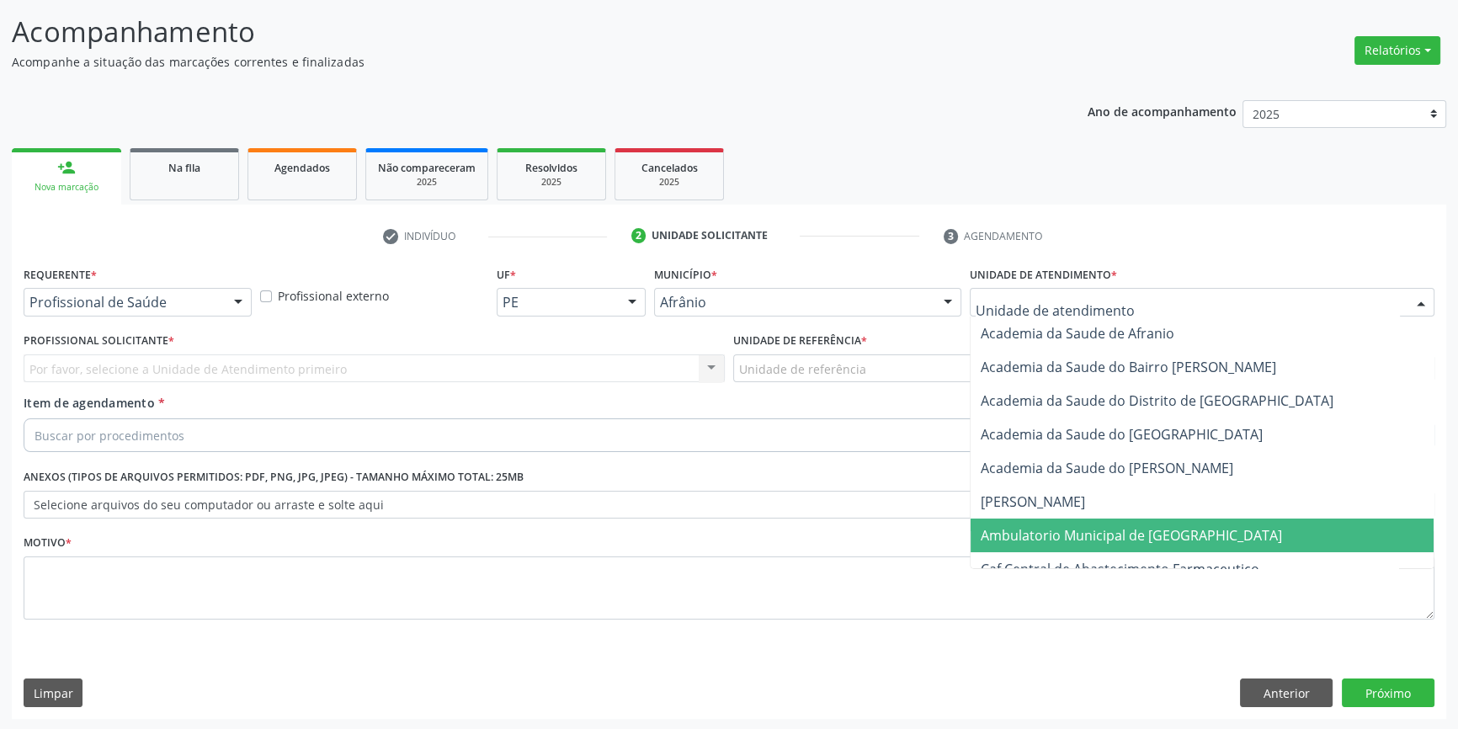
click at [1075, 538] on span "Ambulatorio Municipal de [GEOGRAPHIC_DATA]" at bounding box center [1131, 535] width 301 height 19
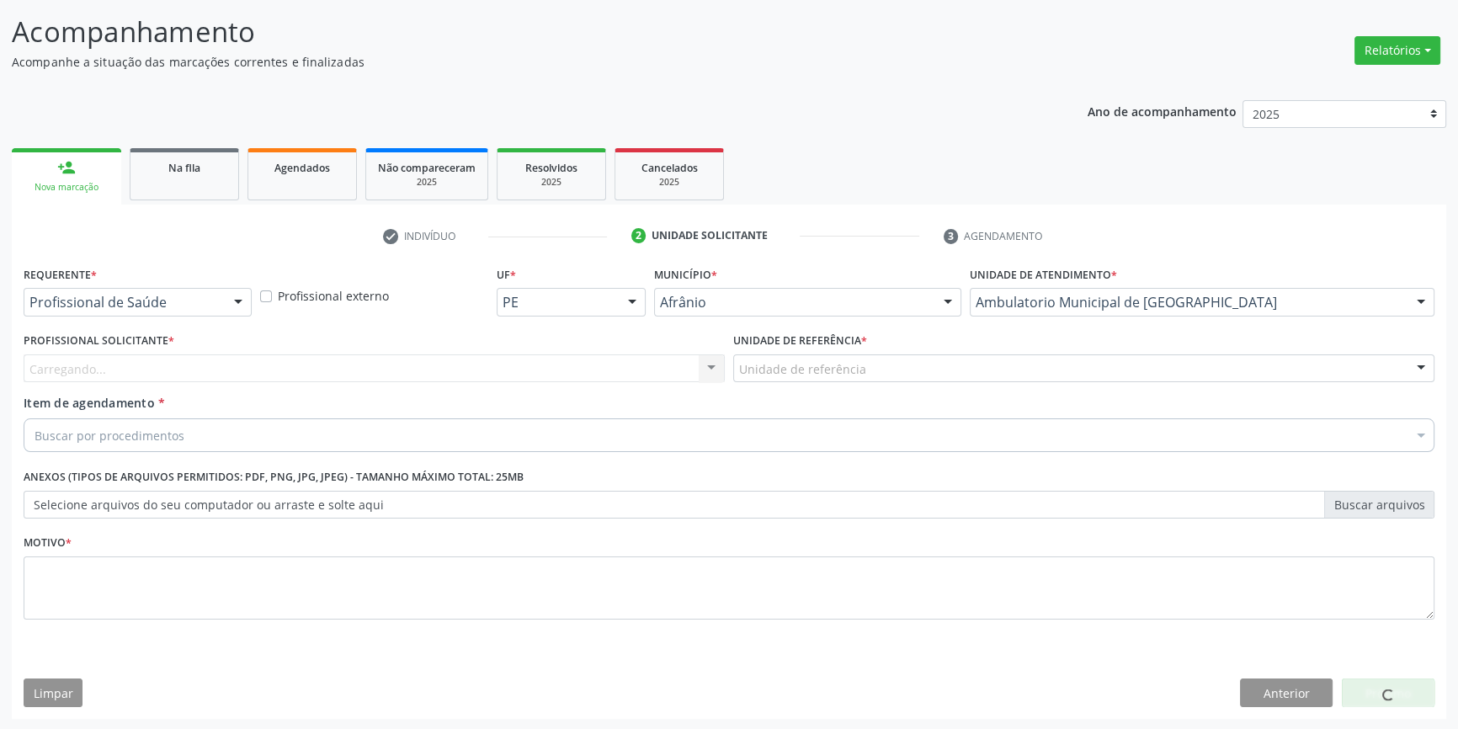
click at [833, 352] on label "Unidade de referência *" at bounding box center [800, 341] width 134 height 26
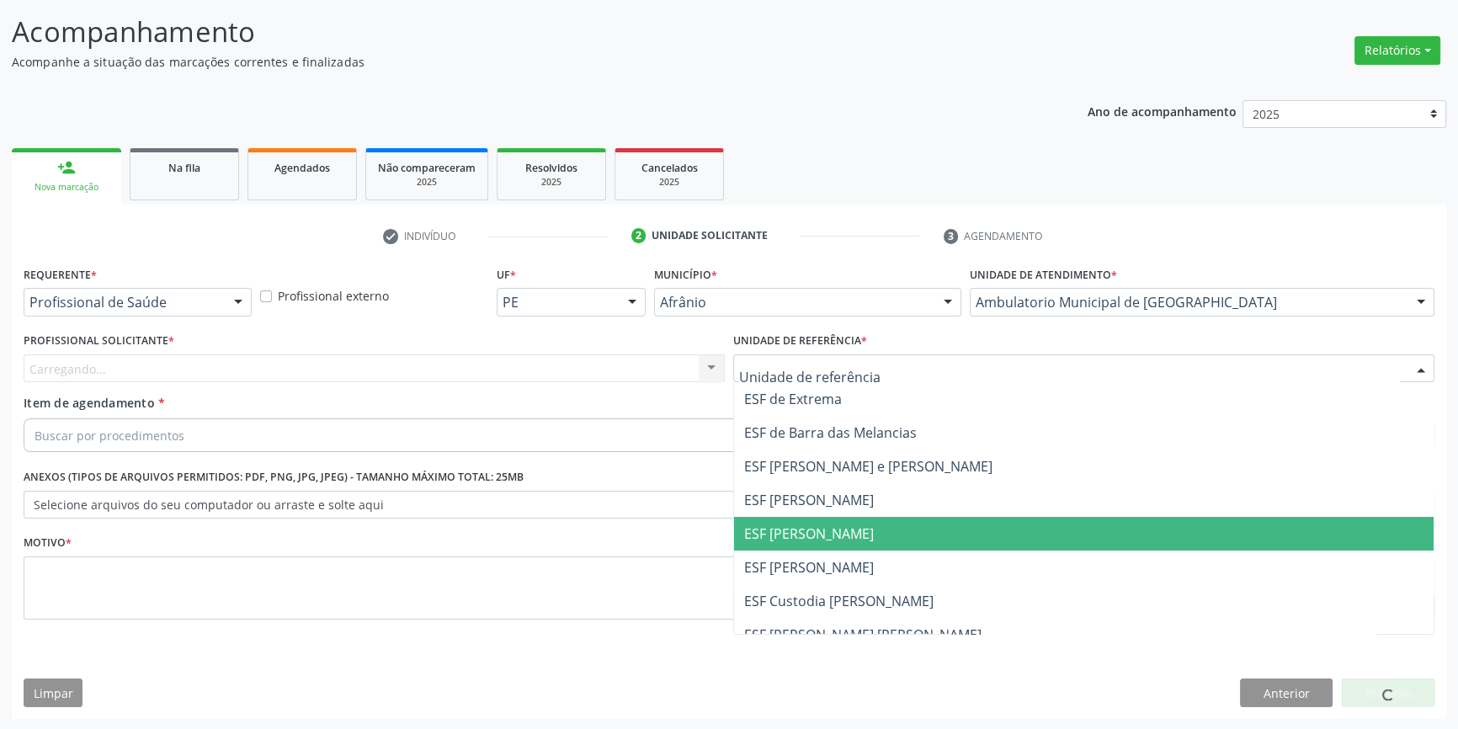
click at [829, 539] on span "ESF [PERSON_NAME]" at bounding box center [809, 533] width 130 height 19
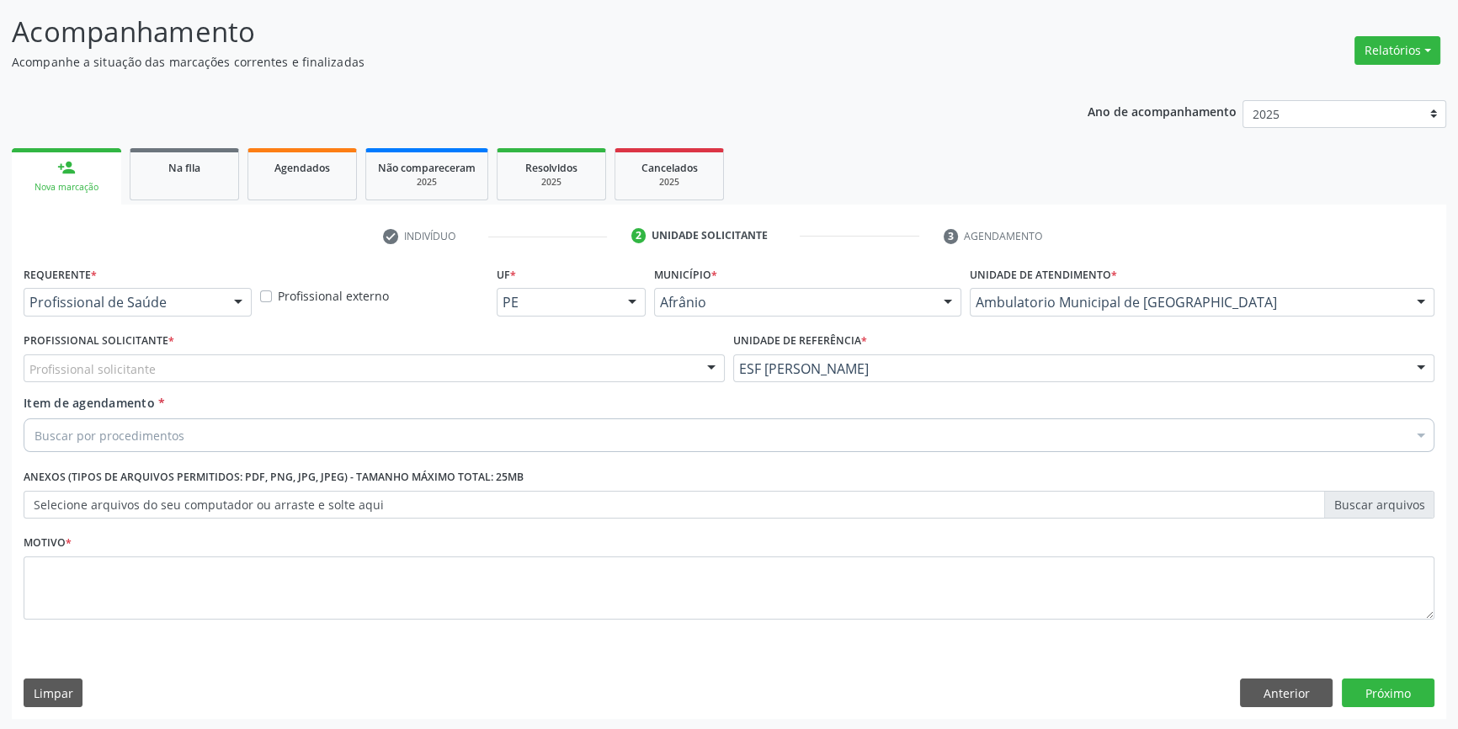
click at [529, 375] on div "Profissional solicitante" at bounding box center [374, 368] width 701 height 29
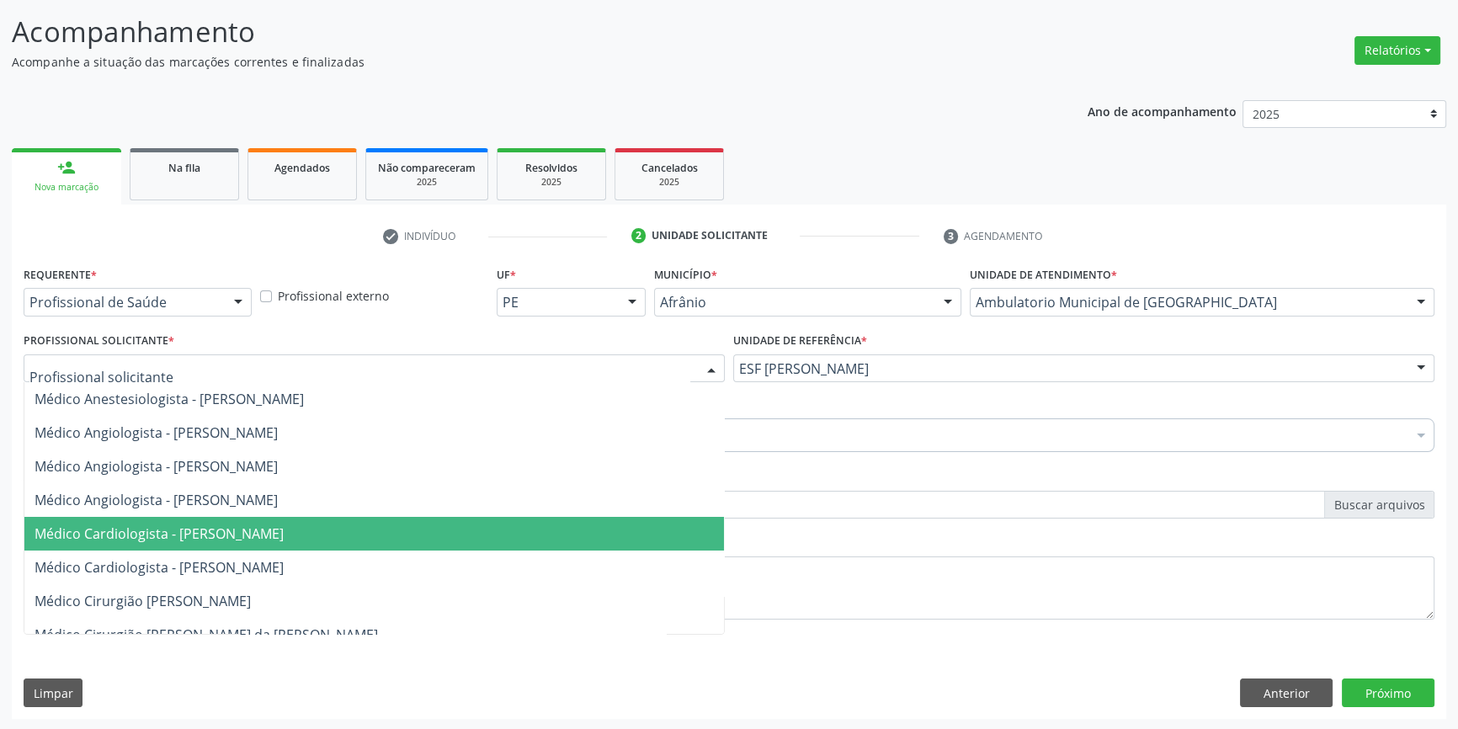
click at [284, 540] on span "Médico Cardiologista - [PERSON_NAME]" at bounding box center [159, 533] width 249 height 19
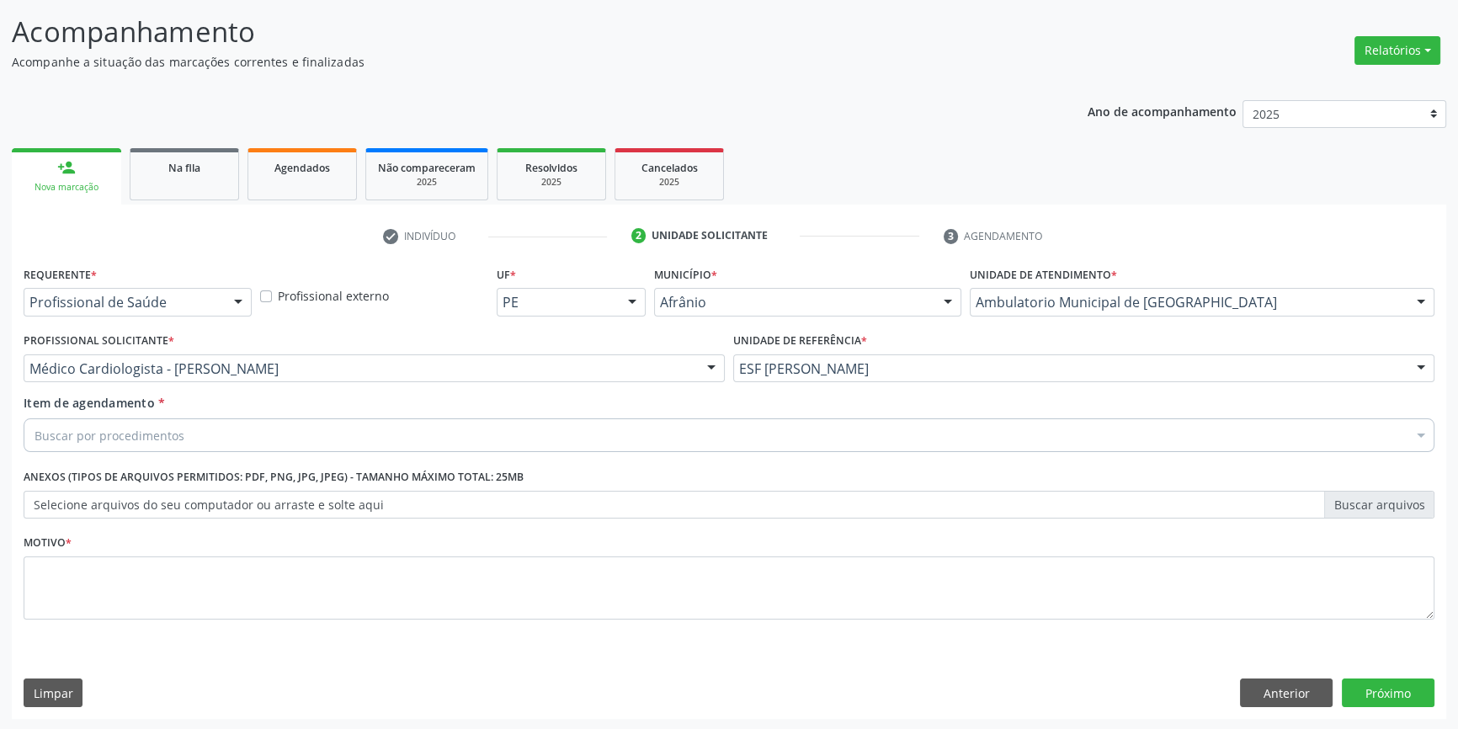
click at [194, 426] on div "Buscar por procedimentos" at bounding box center [729, 435] width 1411 height 34
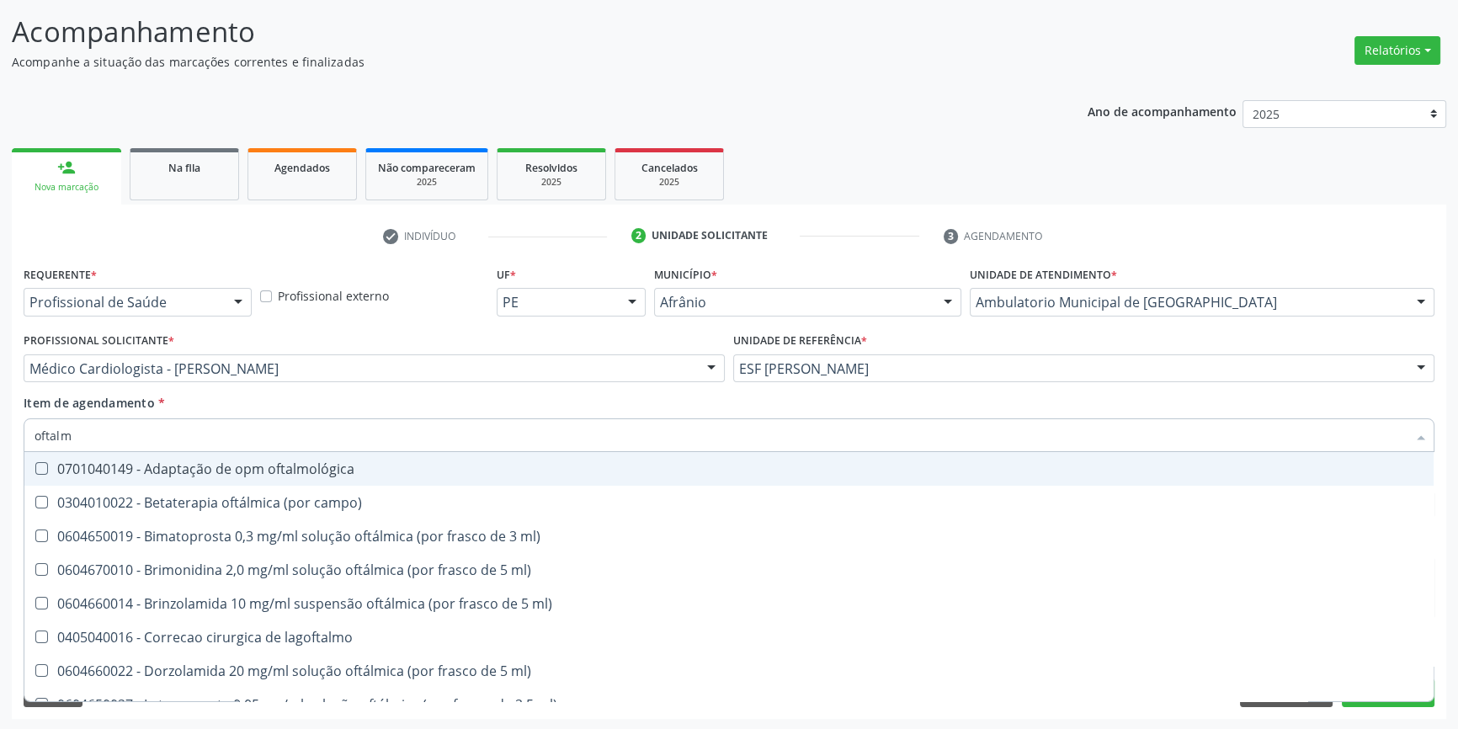
type input "oftalmo"
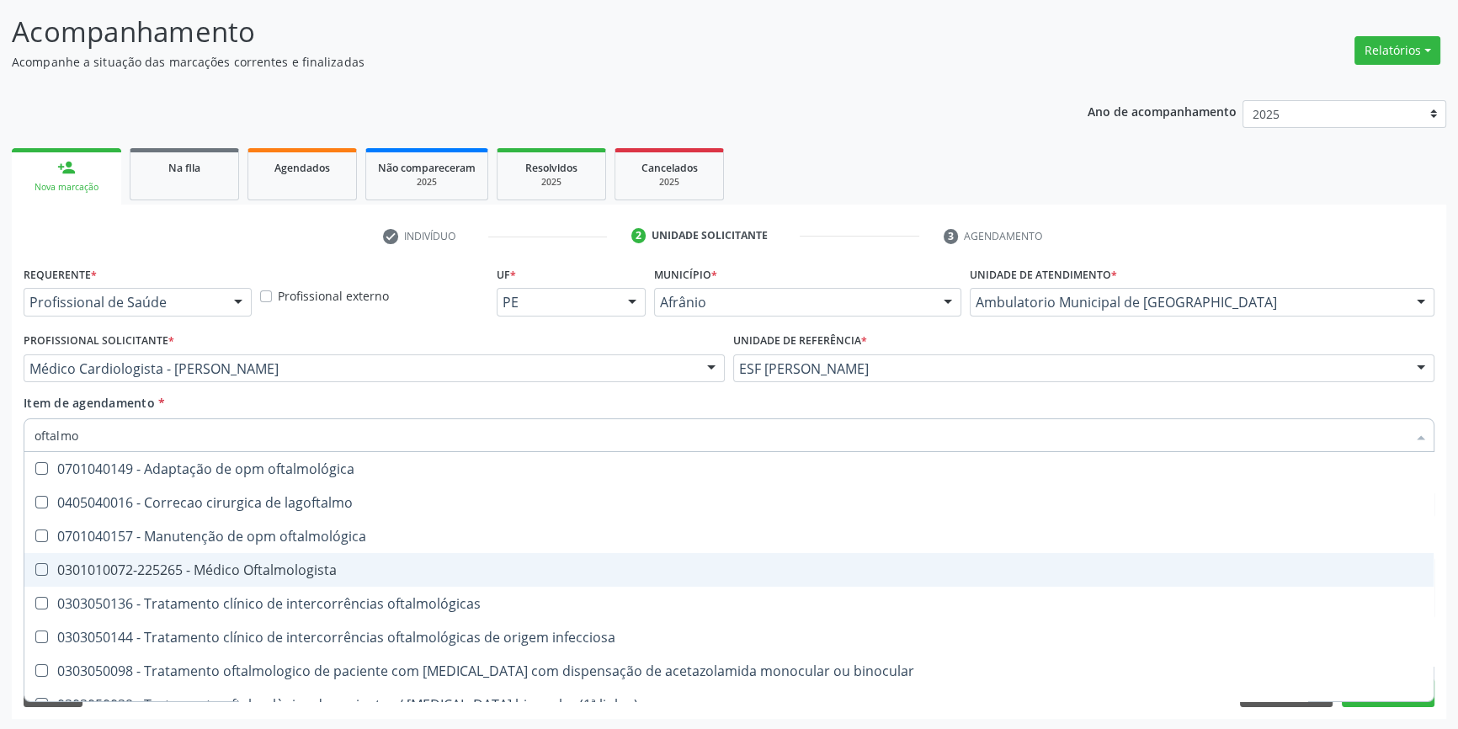
click at [229, 578] on span "0301010072-225265 - Médico Oftalmologista" at bounding box center [728, 570] width 1409 height 34
checkbox Oftalmologista "true"
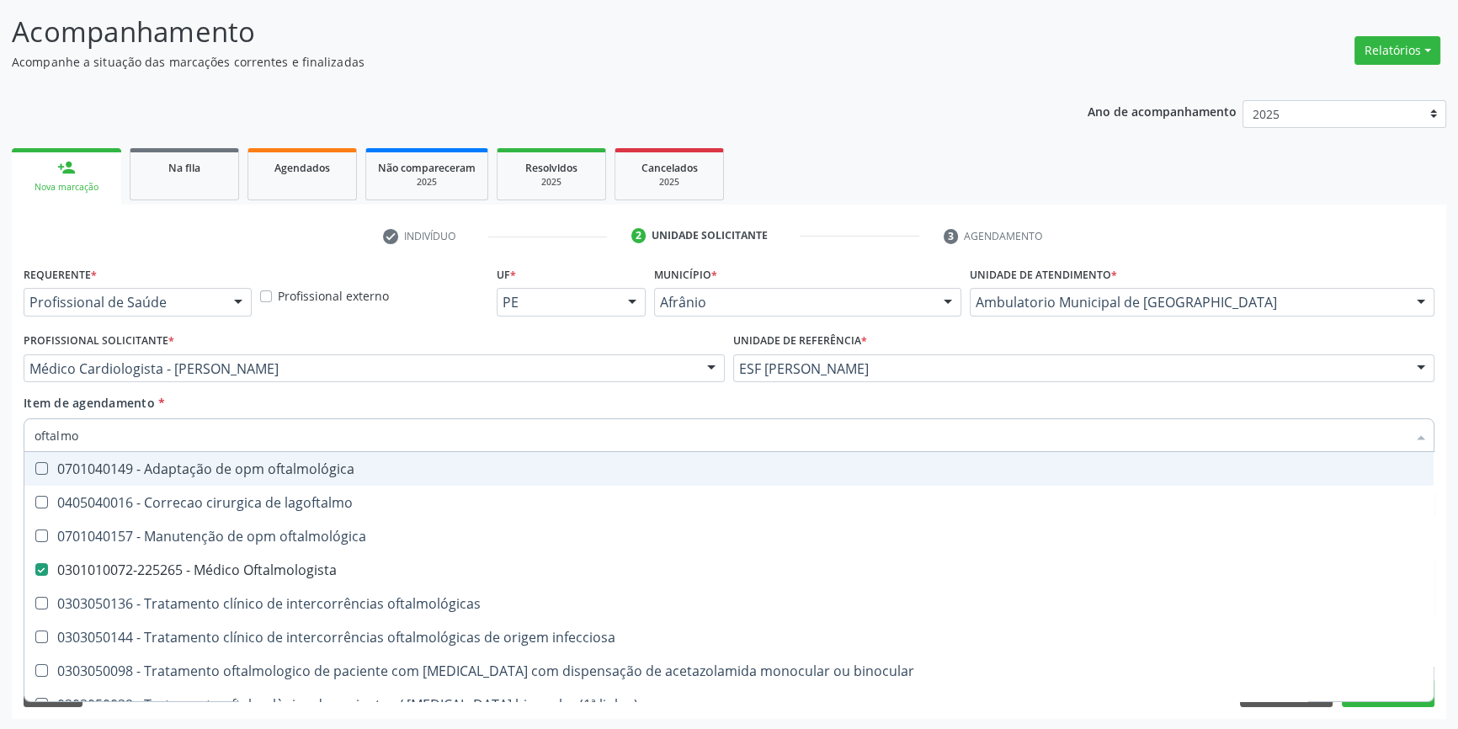
click at [301, 397] on div "Item de agendamento * oftalmo Desfazer seleção 0701040149 - Adaptação de opm of…" at bounding box center [729, 420] width 1411 height 53
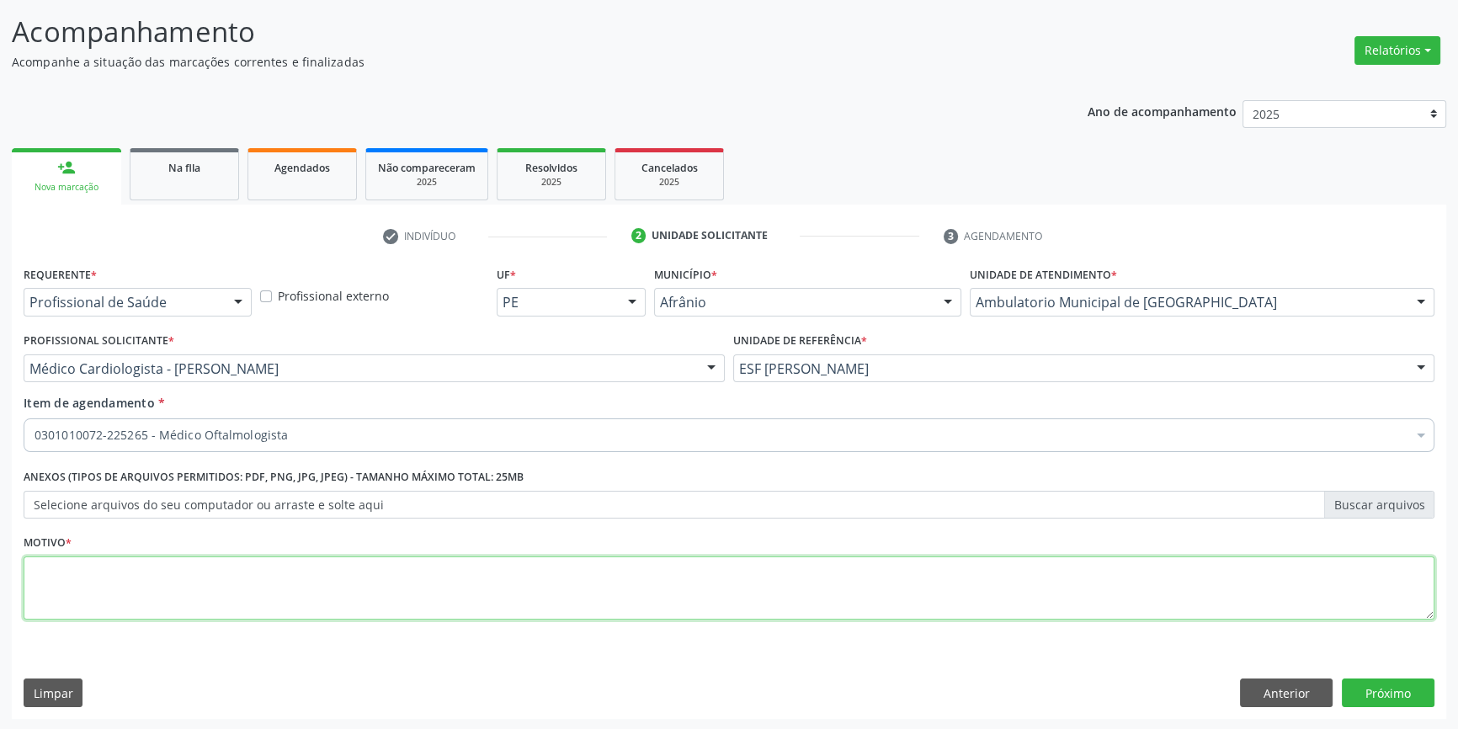
click at [189, 579] on textarea at bounding box center [729, 588] width 1411 height 64
type textarea "rotina"
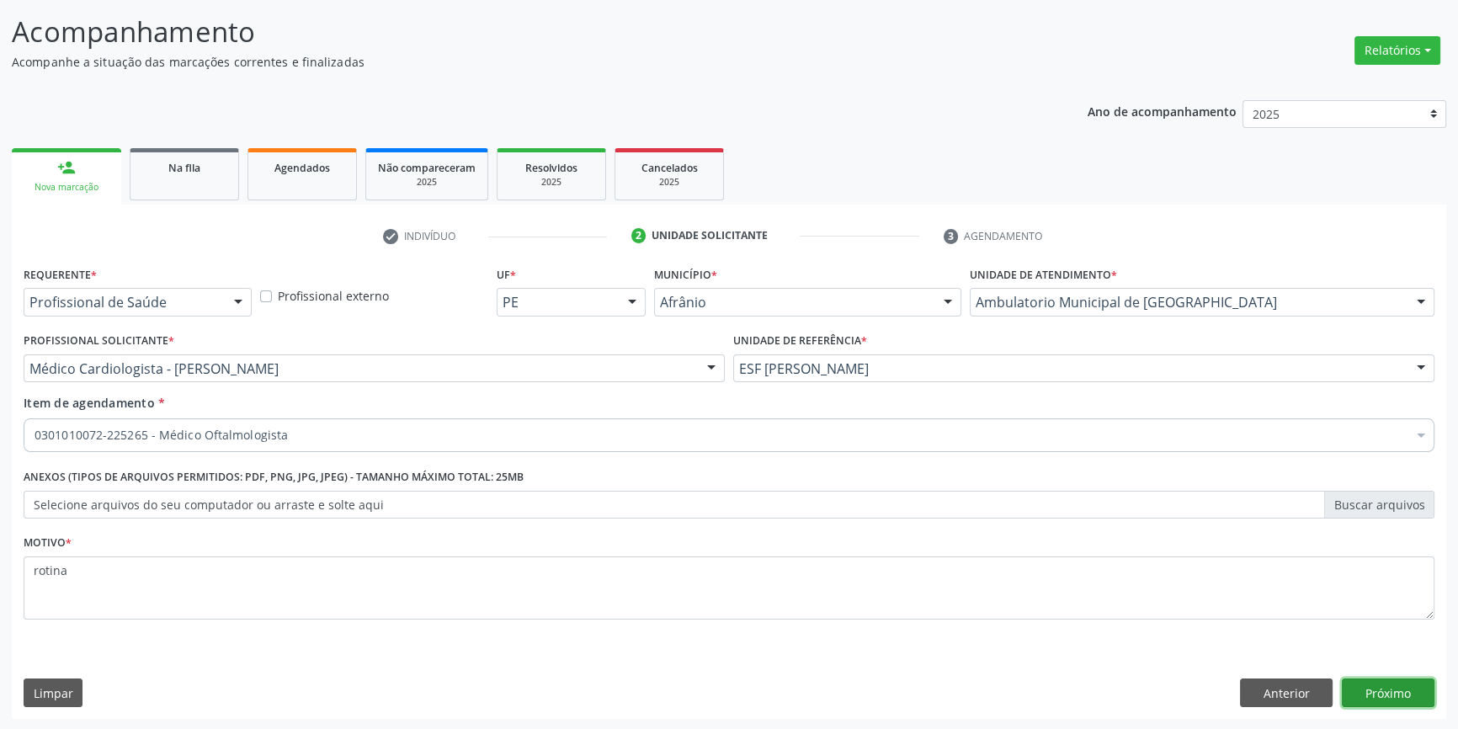
click at [1387, 696] on button "Próximo" at bounding box center [1388, 693] width 93 height 29
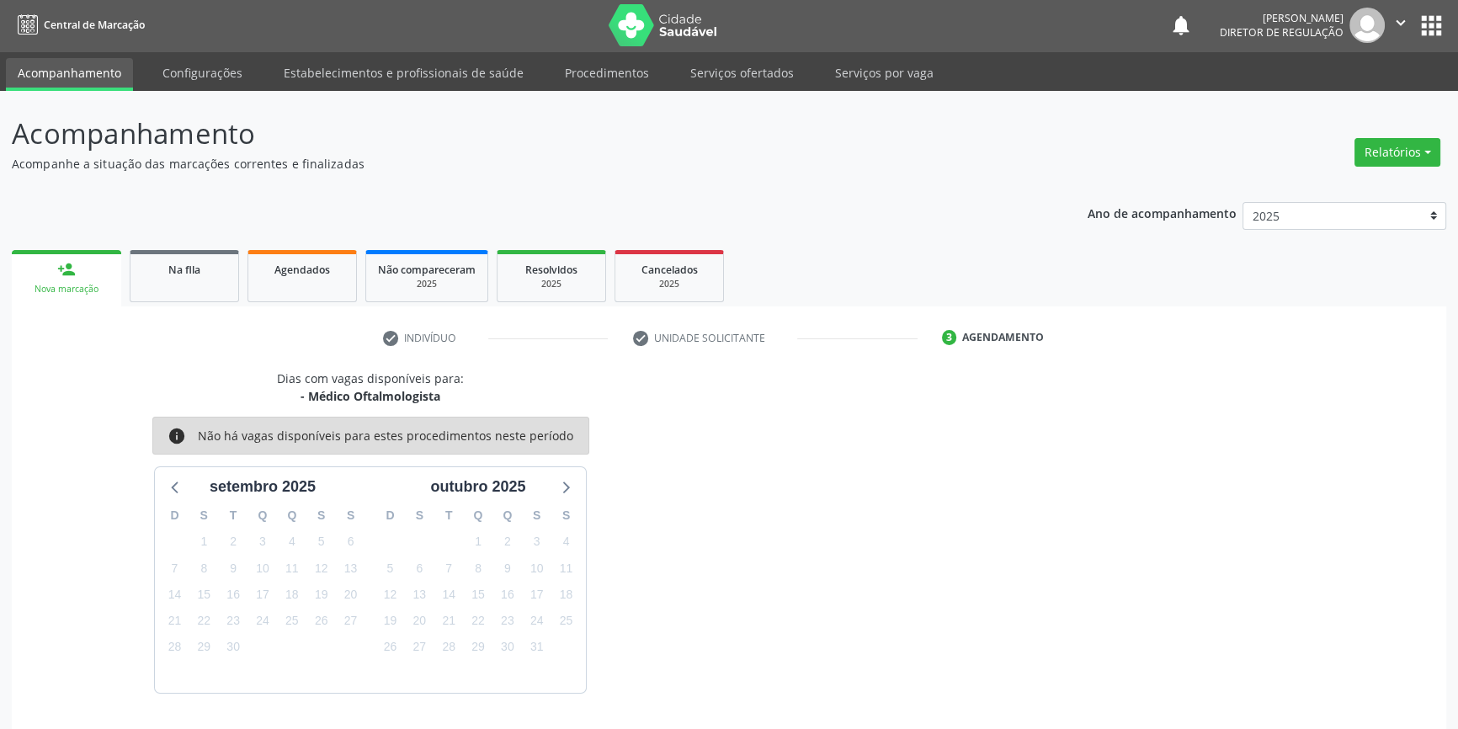
scroll to position [51, 0]
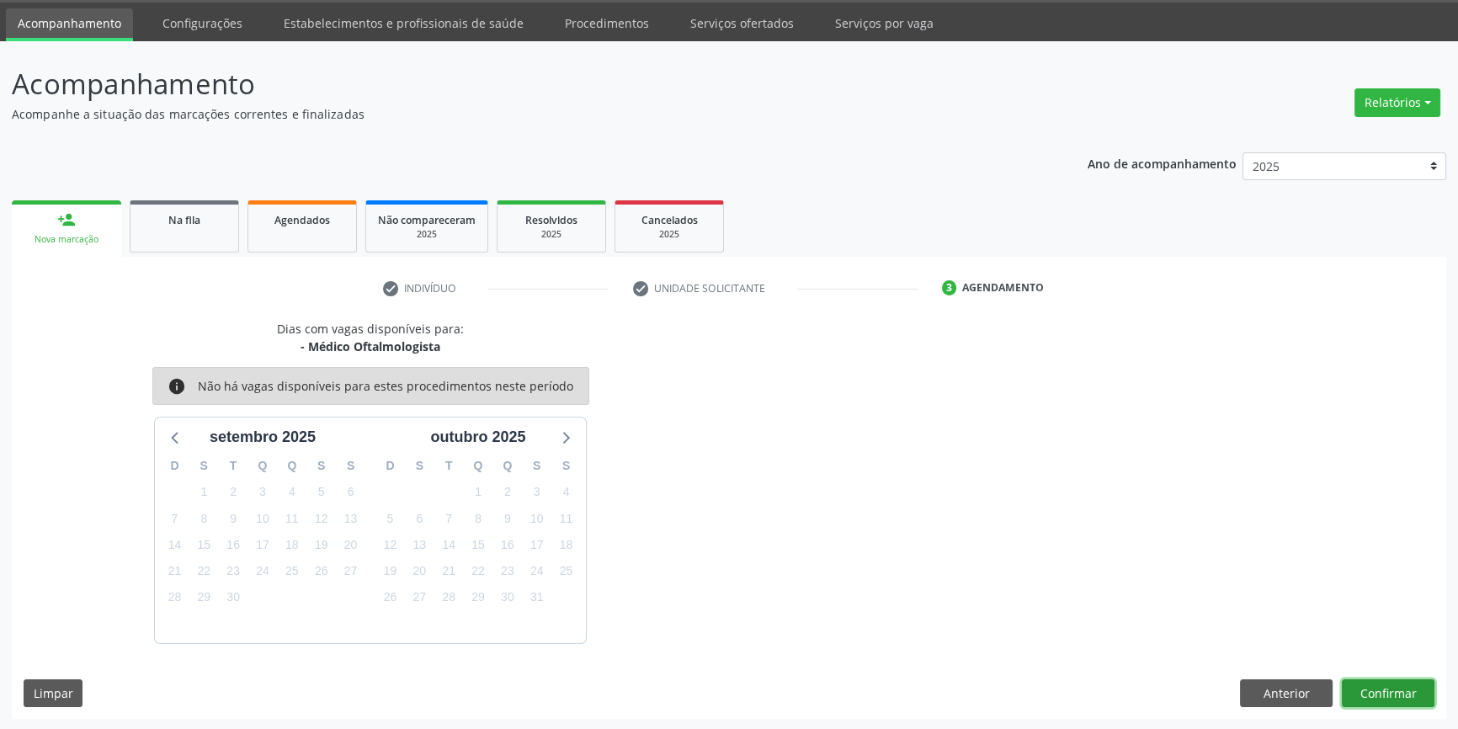
click at [1406, 695] on button "Confirmar" at bounding box center [1388, 693] width 93 height 29
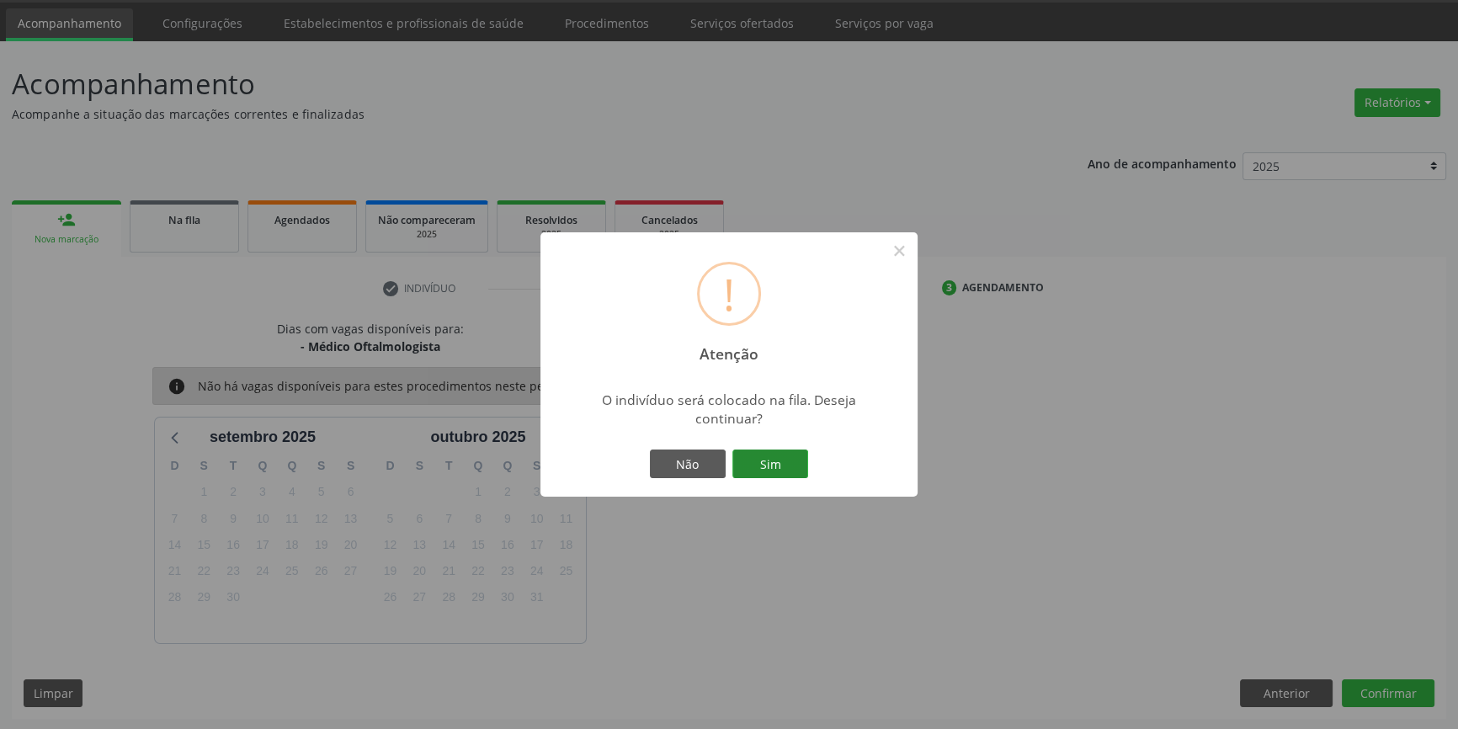
click at [754, 452] on button "Sim" at bounding box center [770, 464] width 76 height 29
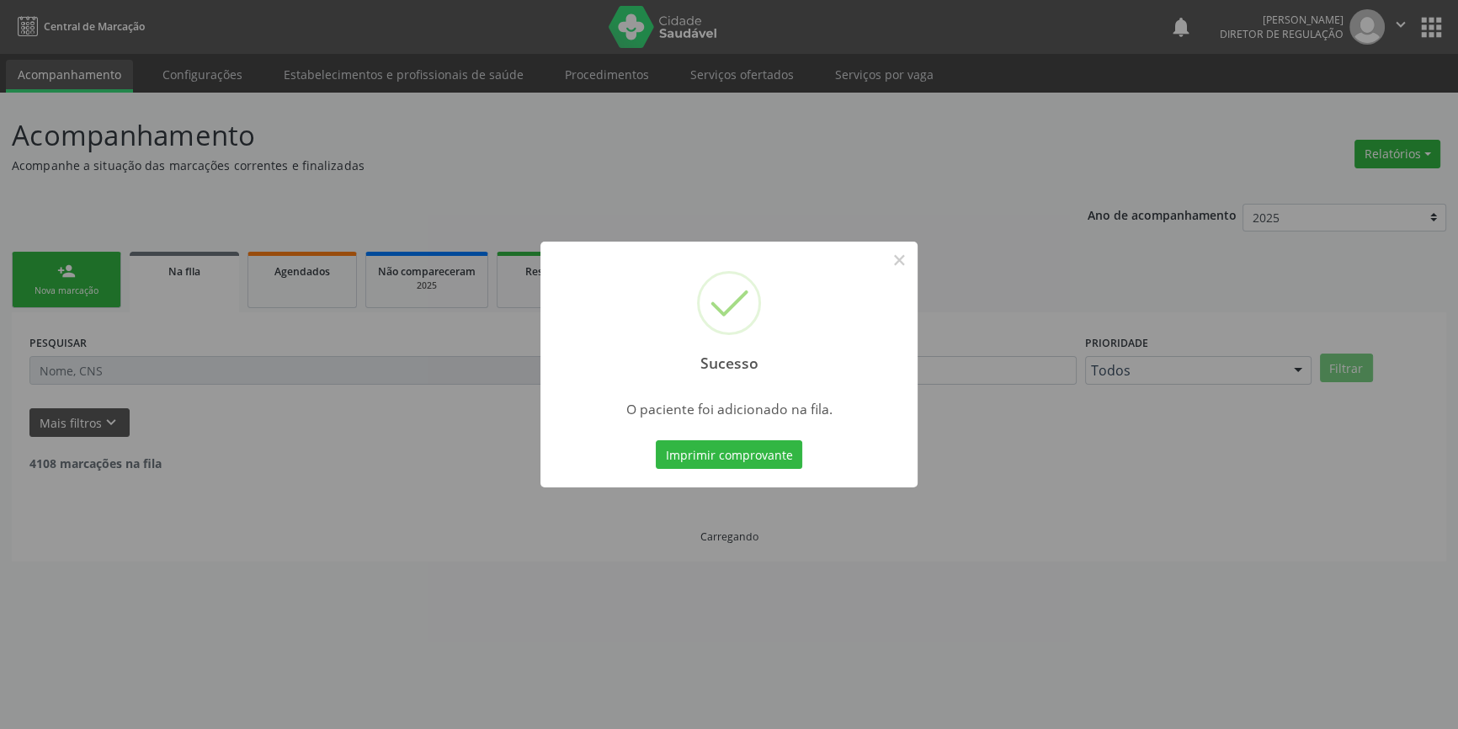
scroll to position [0, 0]
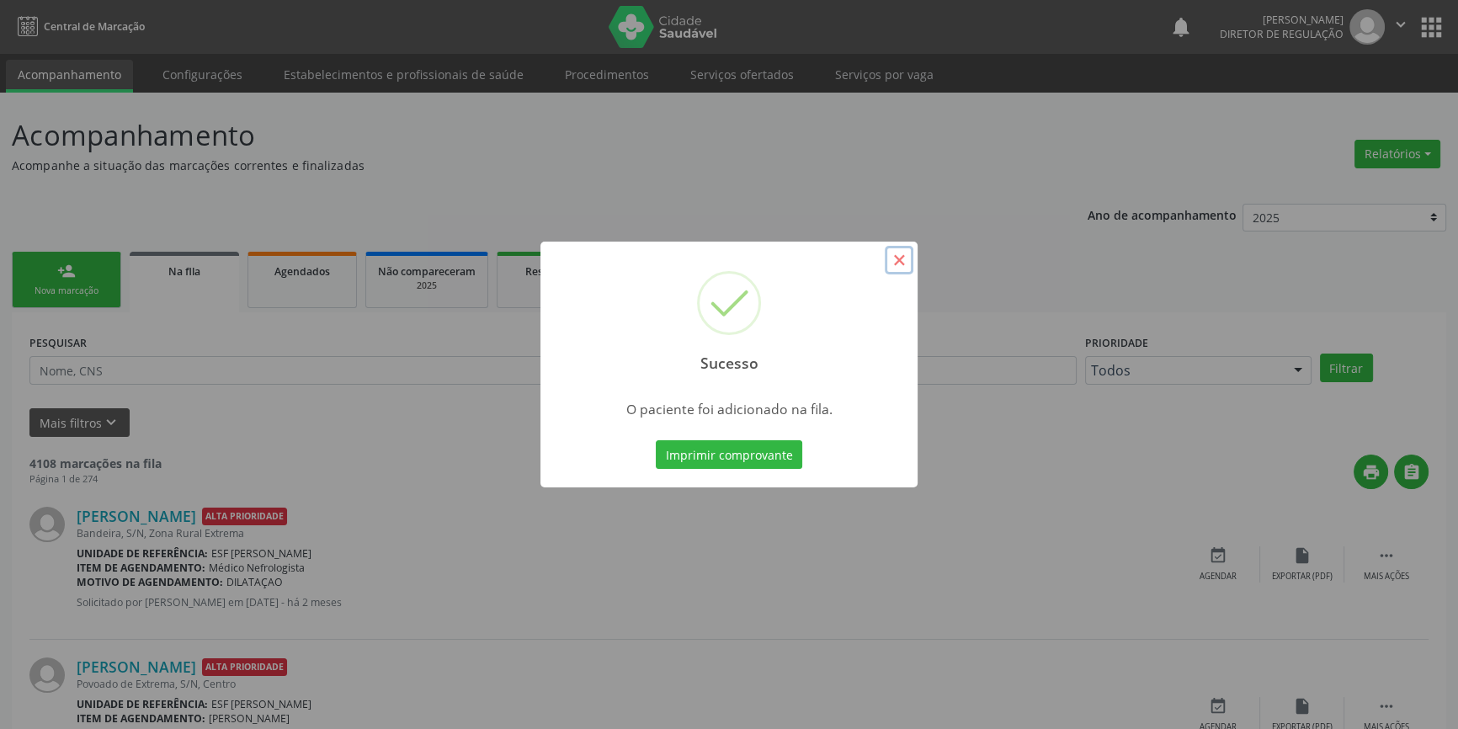
click at [904, 261] on button "×" at bounding box center [899, 260] width 29 height 29
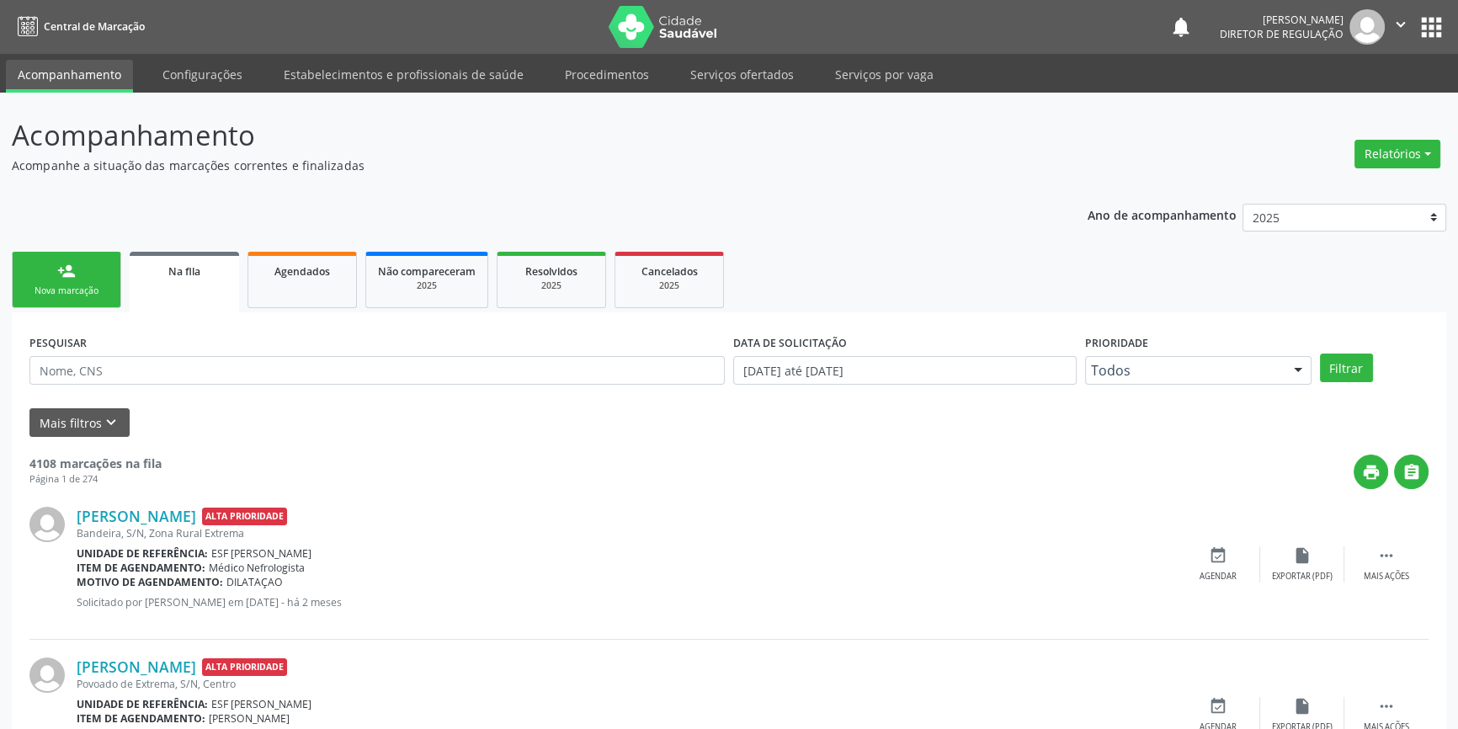
click at [80, 269] on link "person_add Nova marcação" at bounding box center [66, 280] width 109 height 56
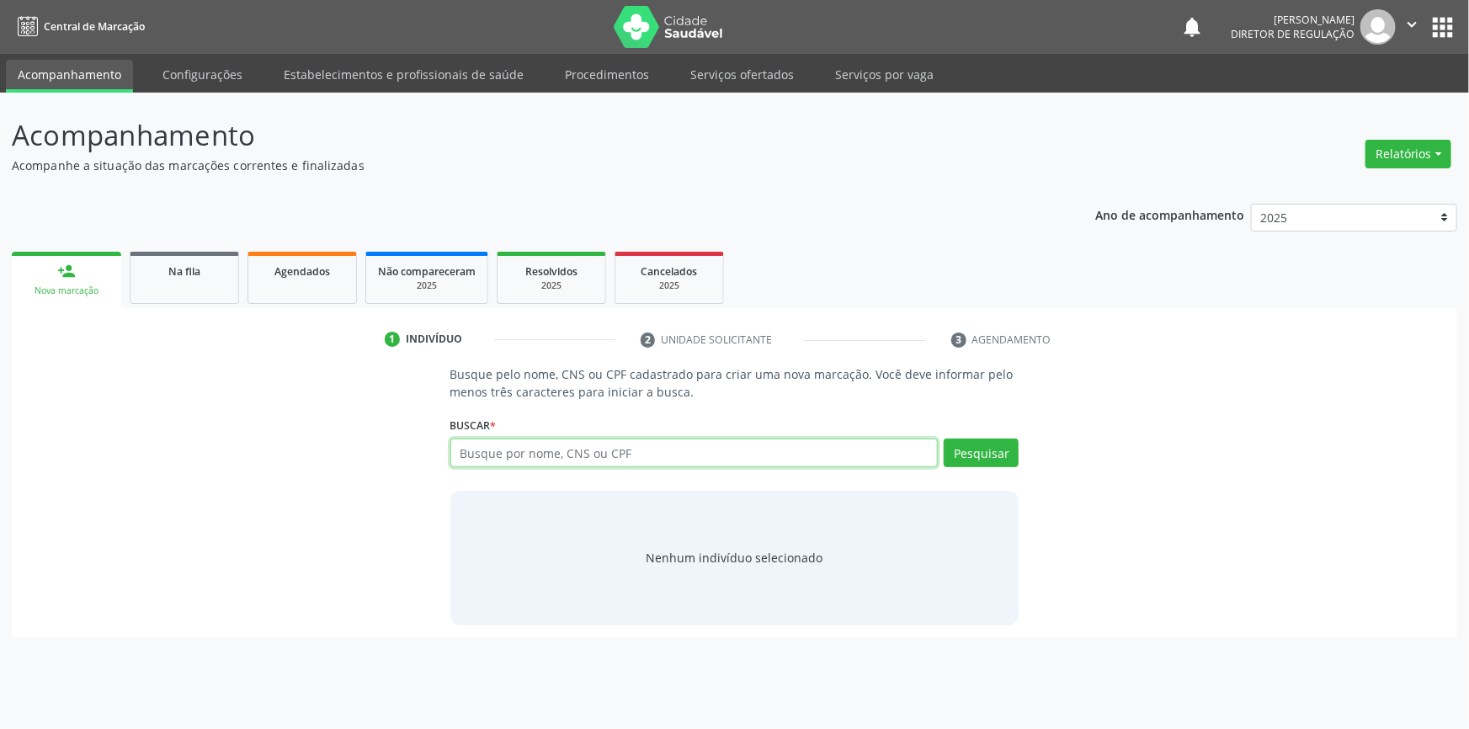
click at [488, 439] on input "text" at bounding box center [694, 453] width 488 height 29
type input "706801738756226"
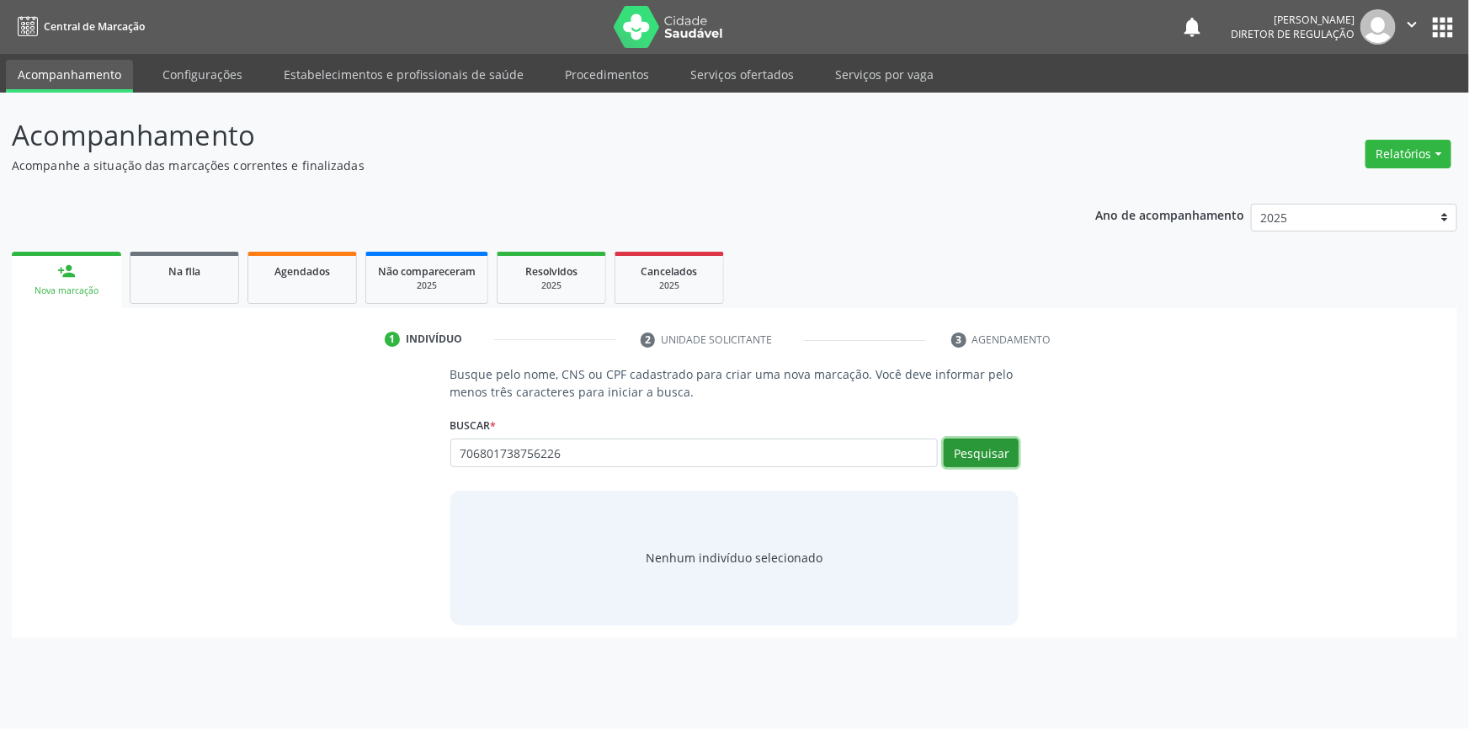
click at [967, 455] on button "Pesquisar" at bounding box center [981, 453] width 75 height 29
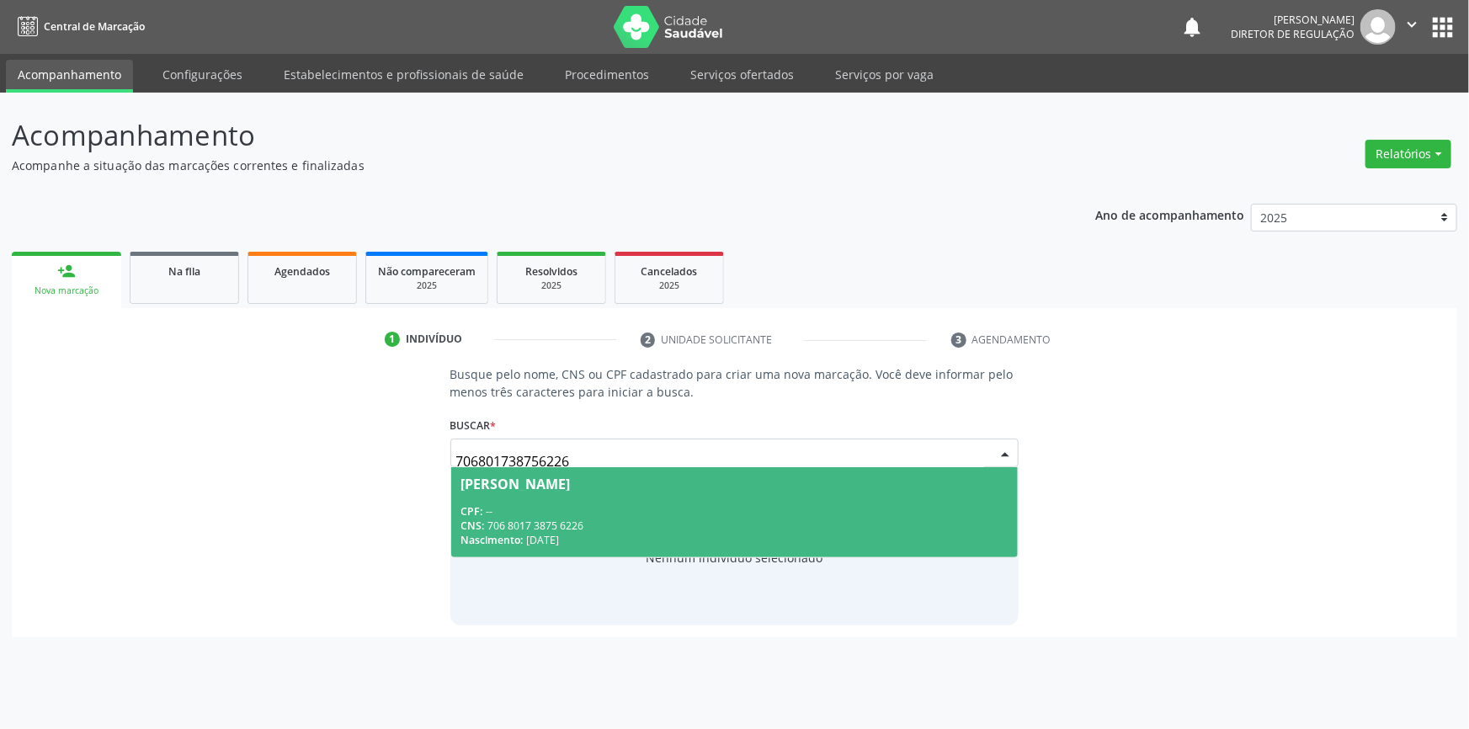
click at [798, 497] on span "Ana Caroliny Santana Ferreira CPF: -- CNS: 706 8017 3875 6226 Nascimento: 17/05…" at bounding box center [734, 512] width 567 height 90
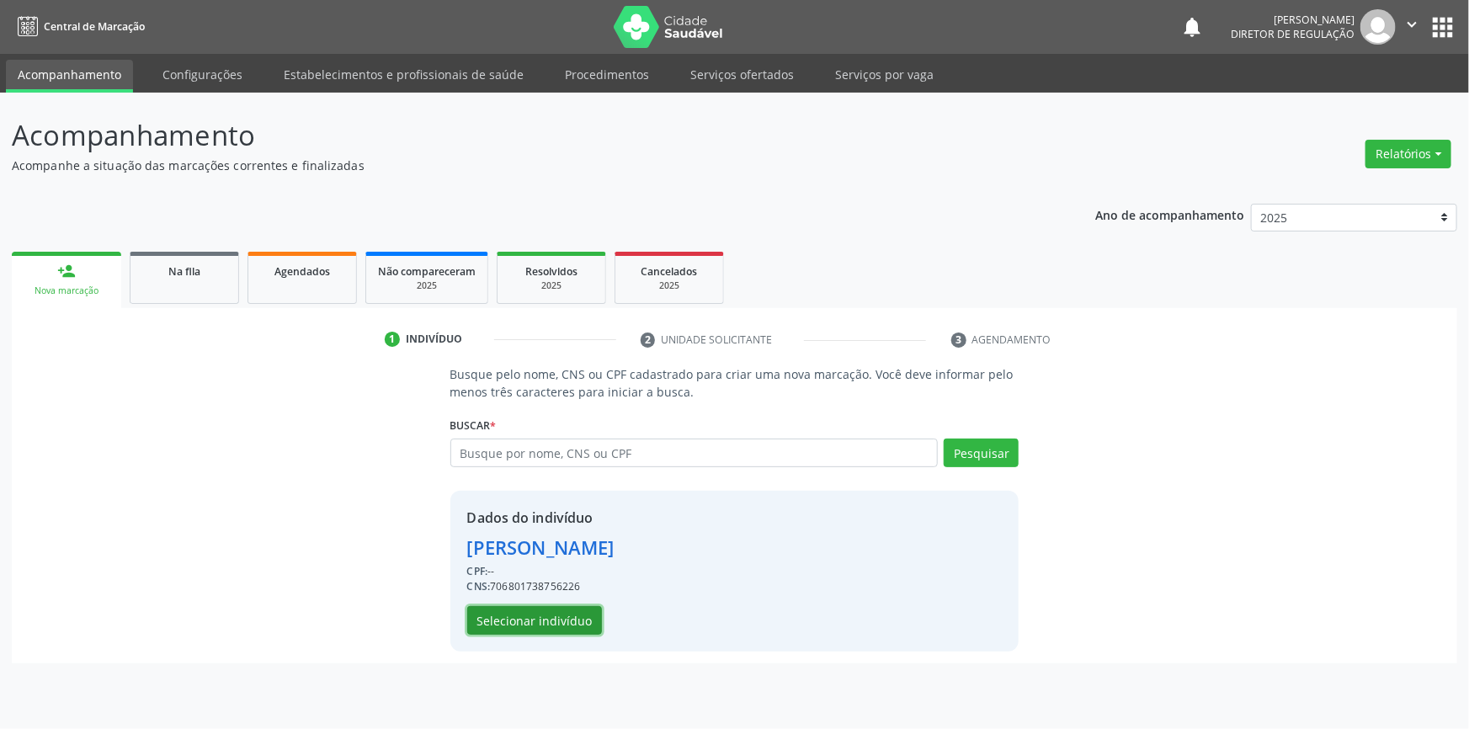
click at [586, 611] on button "Selecionar indivíduo" at bounding box center [534, 620] width 135 height 29
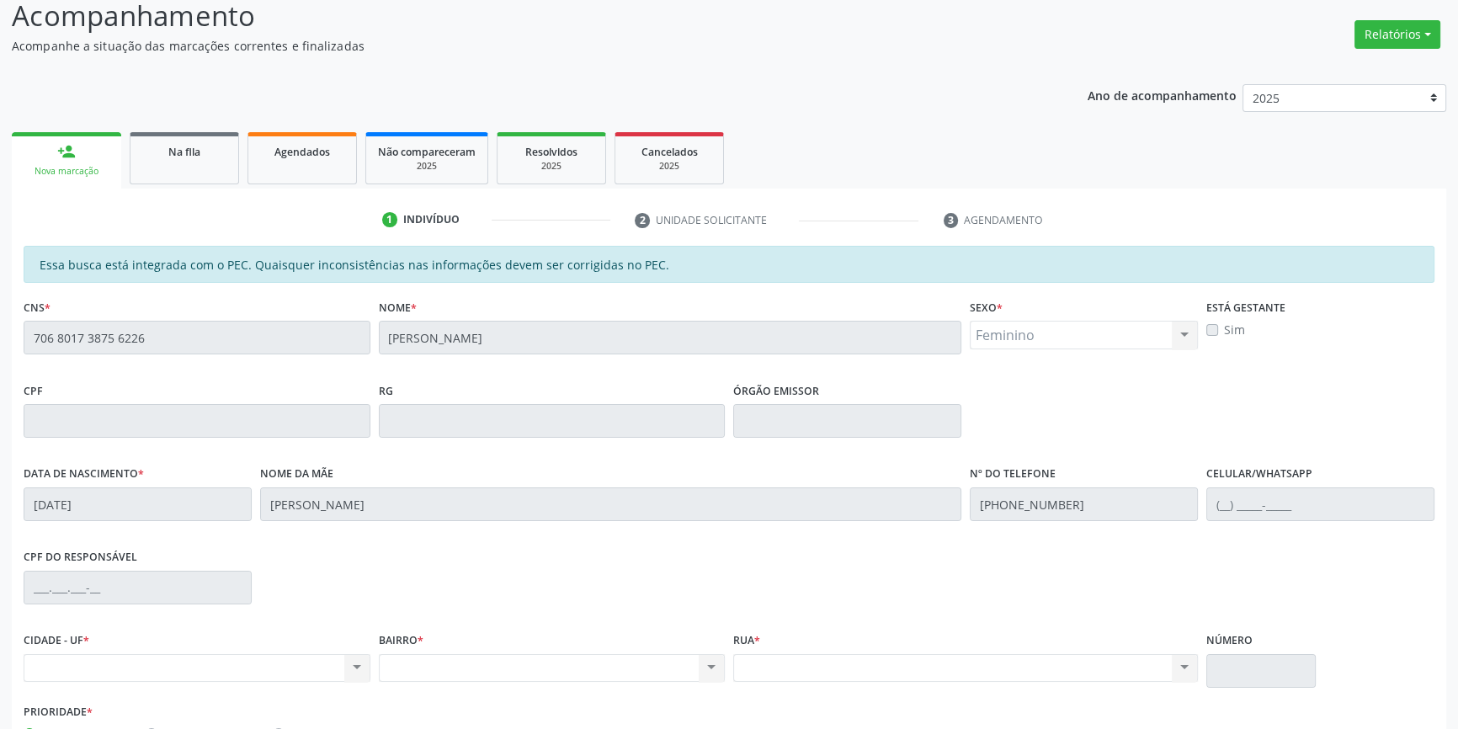
scroll to position [1, 0]
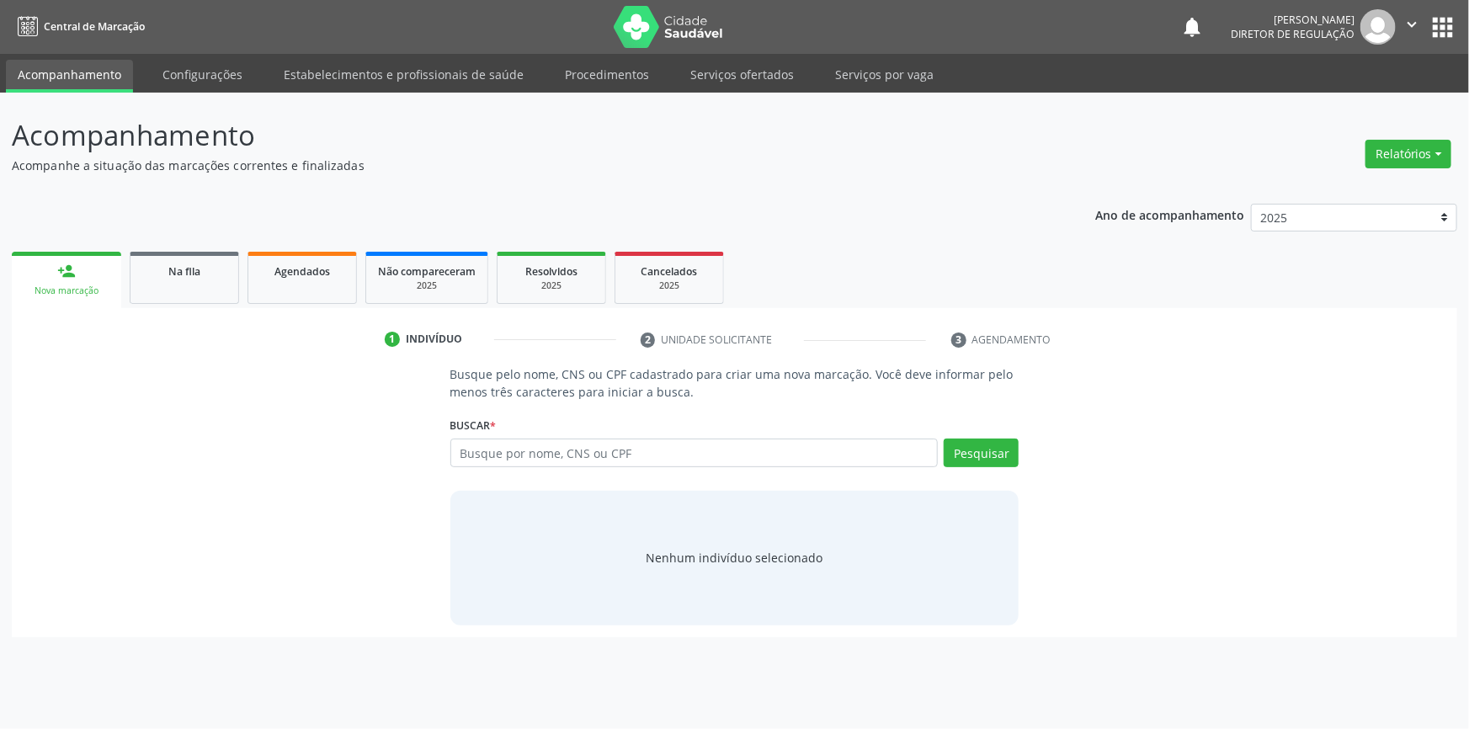
type input "7"
type input "898002378961202"
click at [966, 455] on button "Pesquisar" at bounding box center [981, 453] width 75 height 29
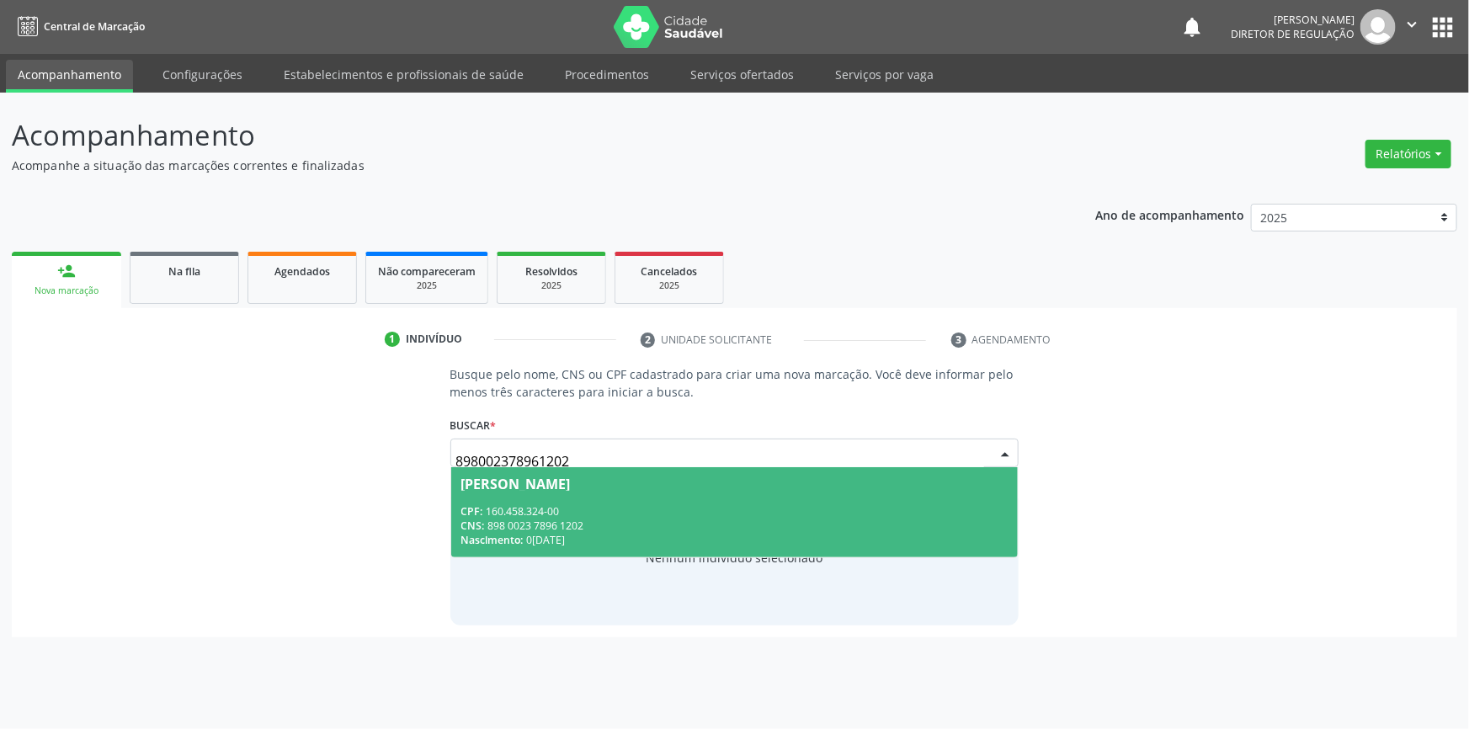
click at [679, 524] on div "CNS: 898 0023 7896 1202" at bounding box center [734, 526] width 547 height 14
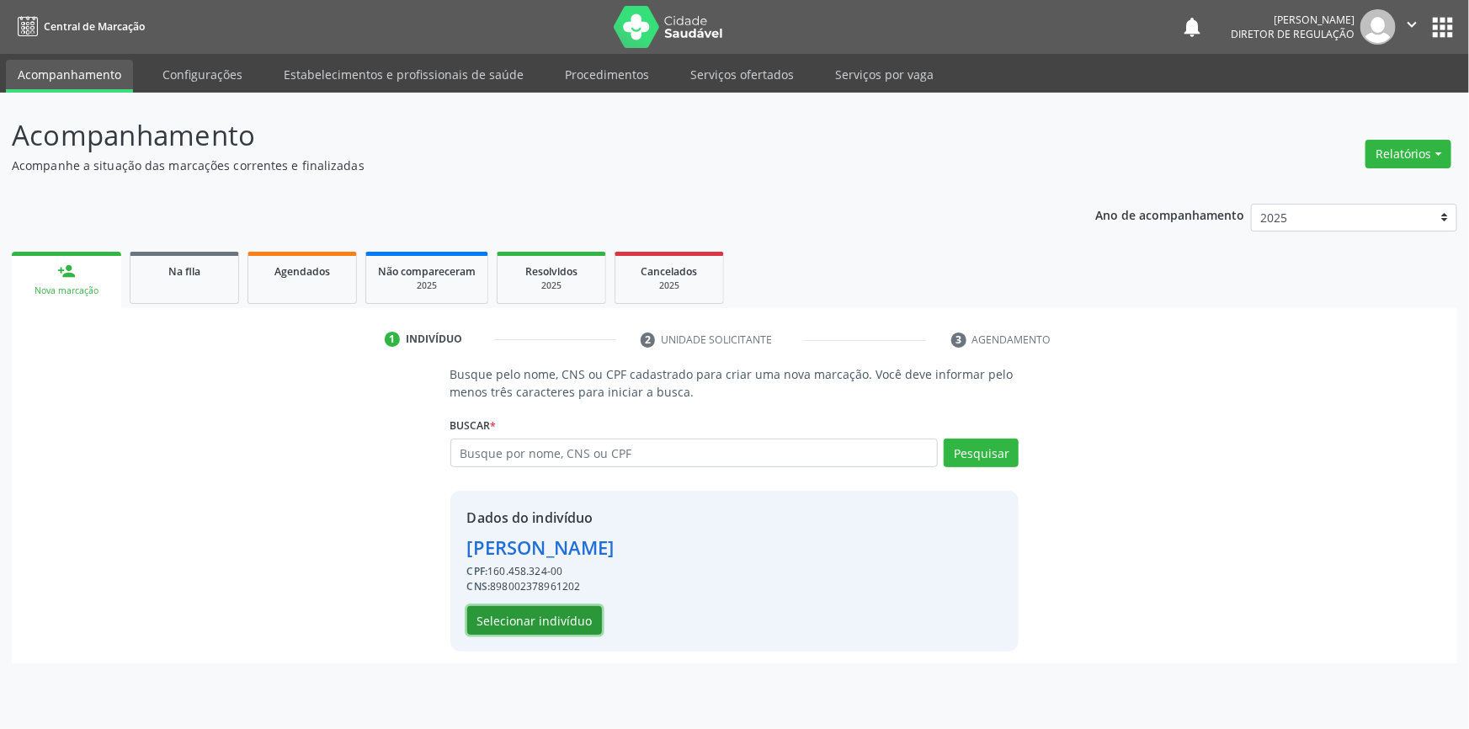
click at [571, 615] on button "Selecionar indivíduo" at bounding box center [534, 620] width 135 height 29
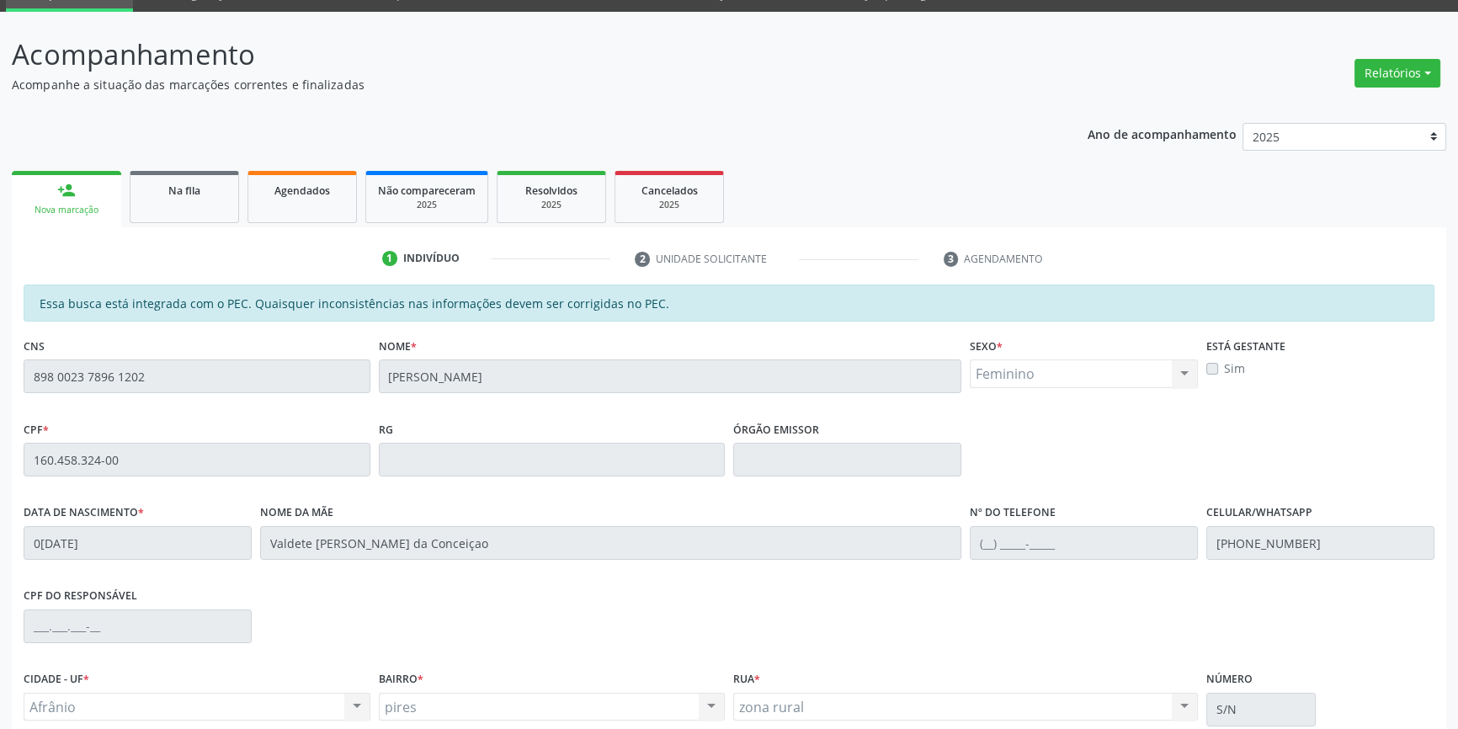
scroll to position [231, 0]
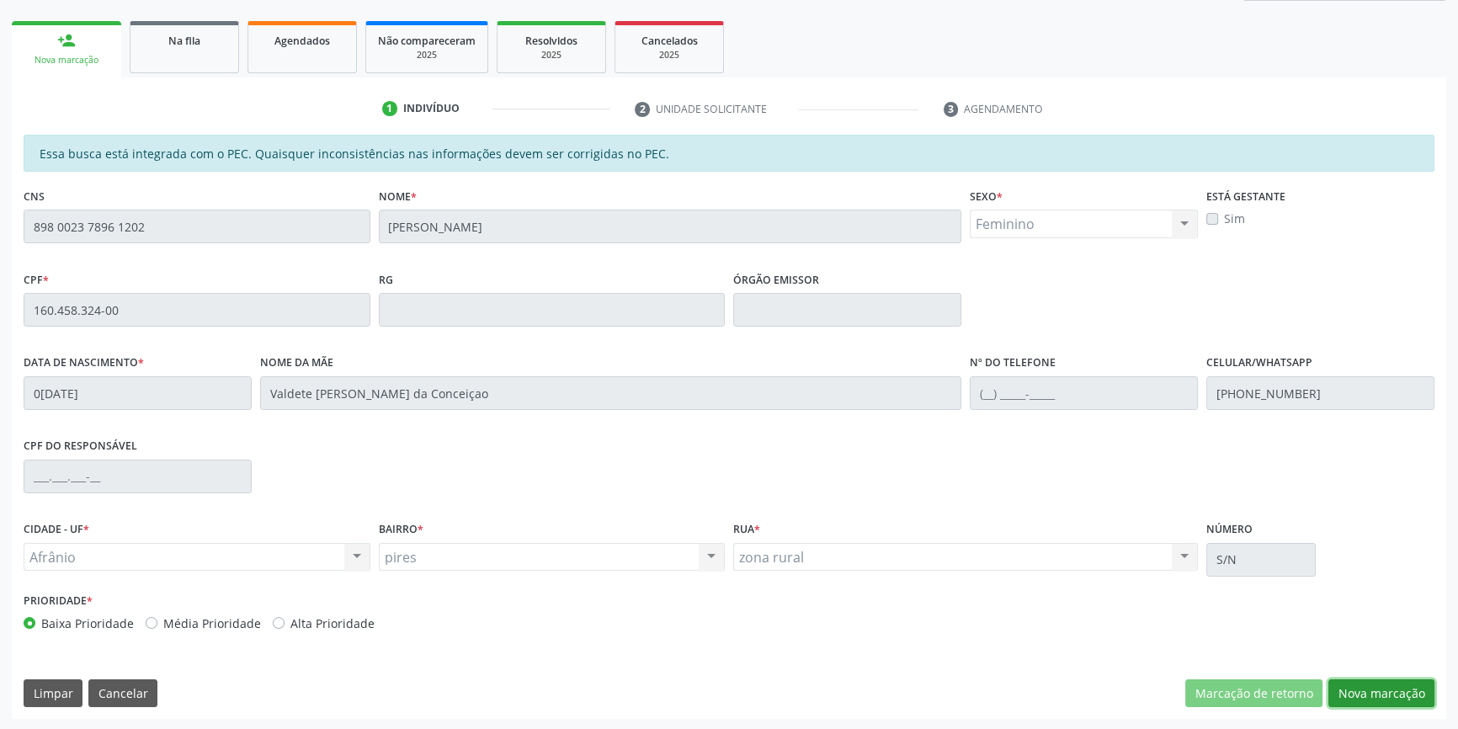
click at [1376, 694] on button "Nova marcação" at bounding box center [1381, 693] width 106 height 29
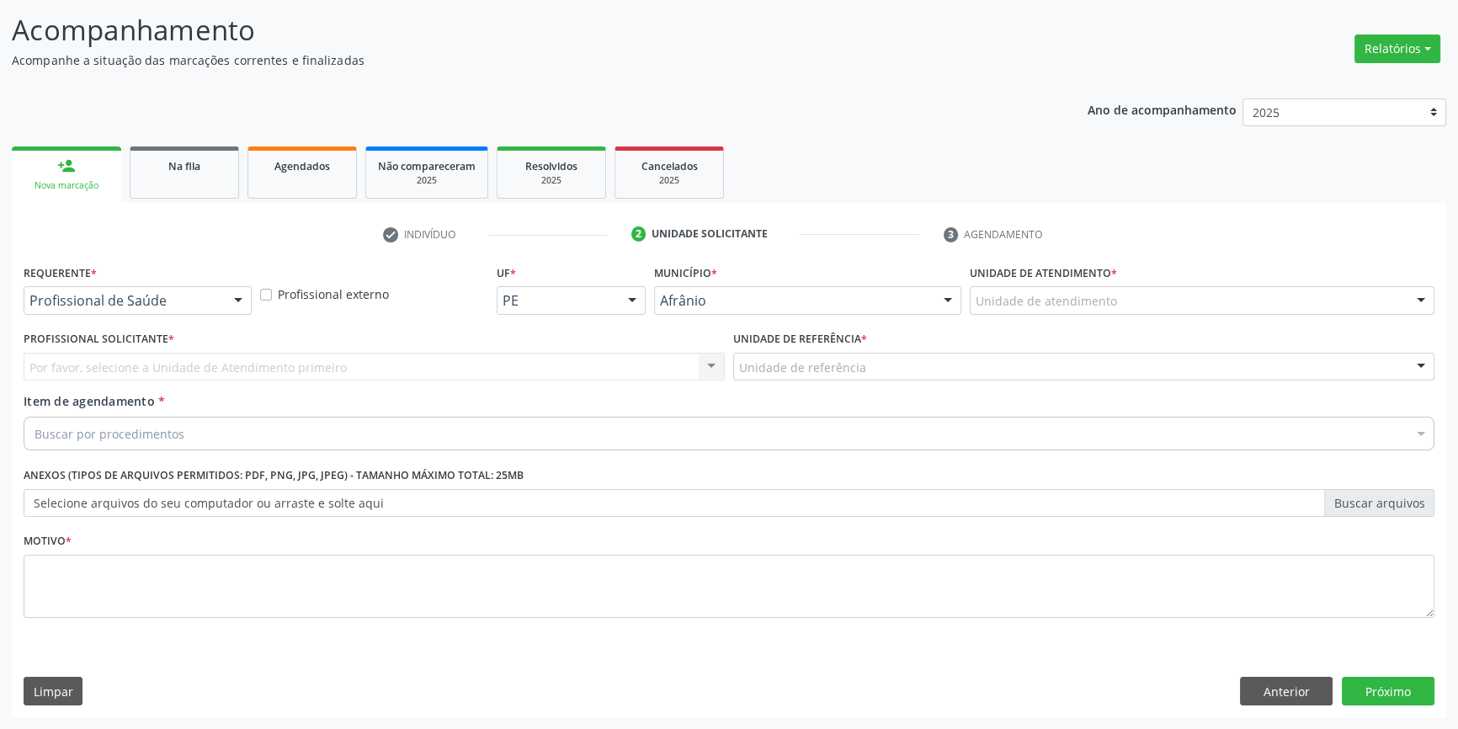
scroll to position [104, 0]
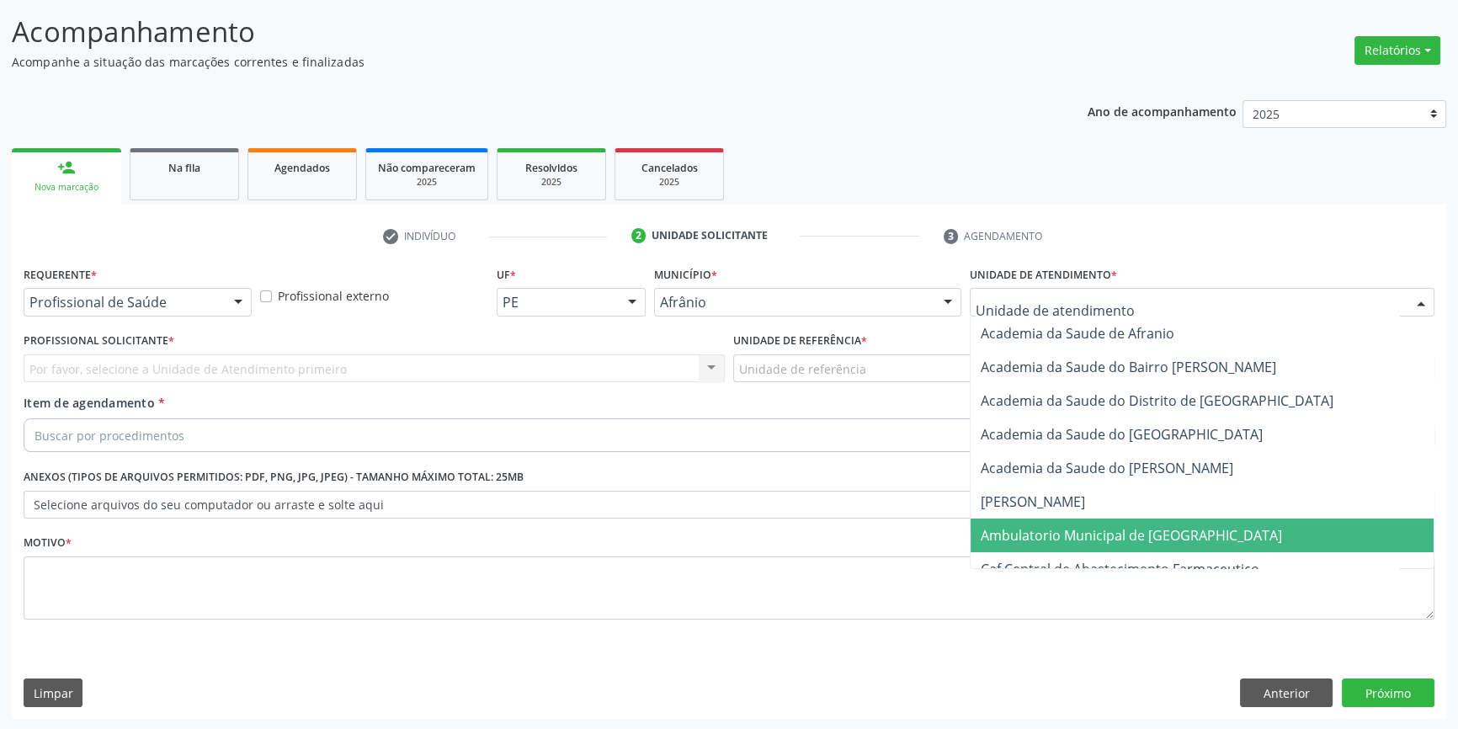
click at [1065, 536] on span "Ambulatorio Municipal de [GEOGRAPHIC_DATA]" at bounding box center [1131, 535] width 301 height 19
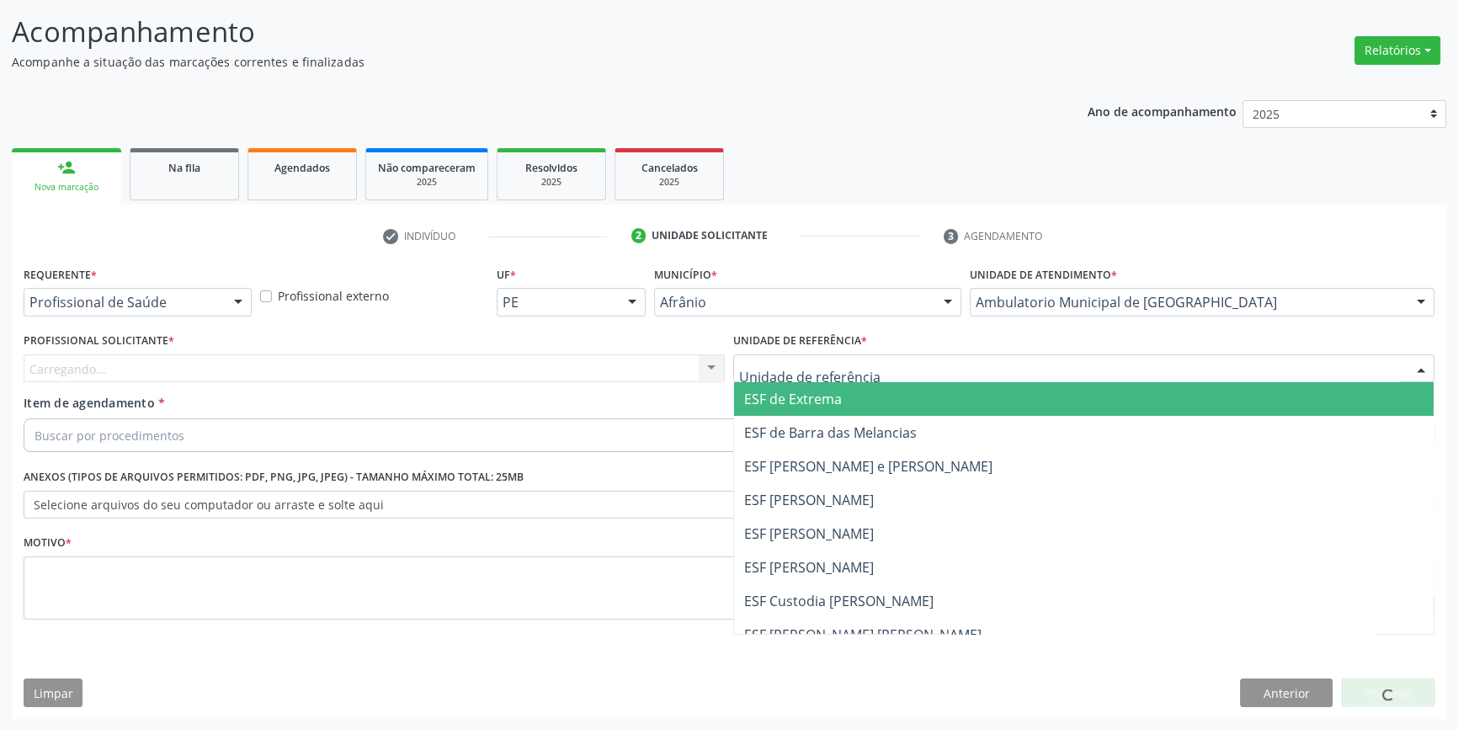
click at [865, 359] on div at bounding box center [1083, 368] width 701 height 29
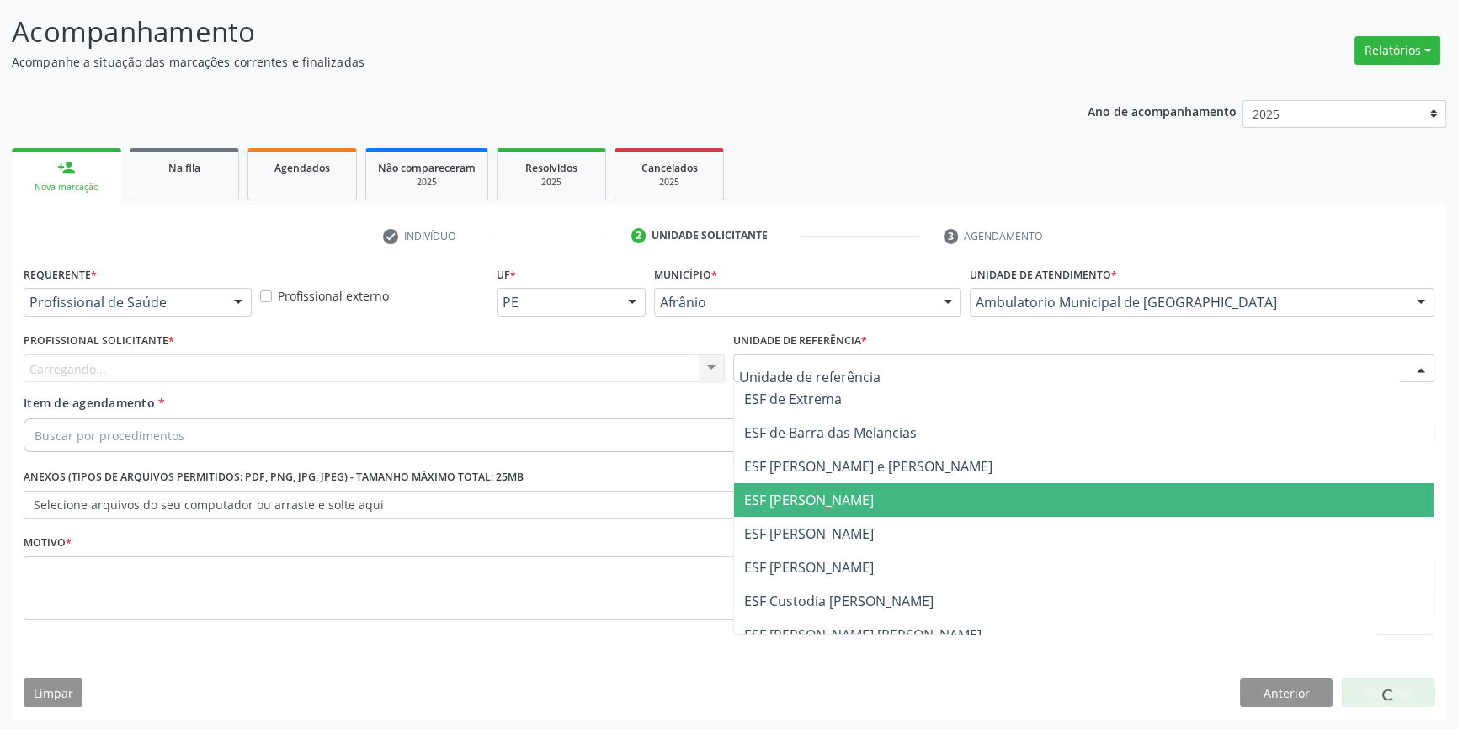
click at [828, 524] on span "ESF [PERSON_NAME]" at bounding box center [809, 533] width 130 height 19
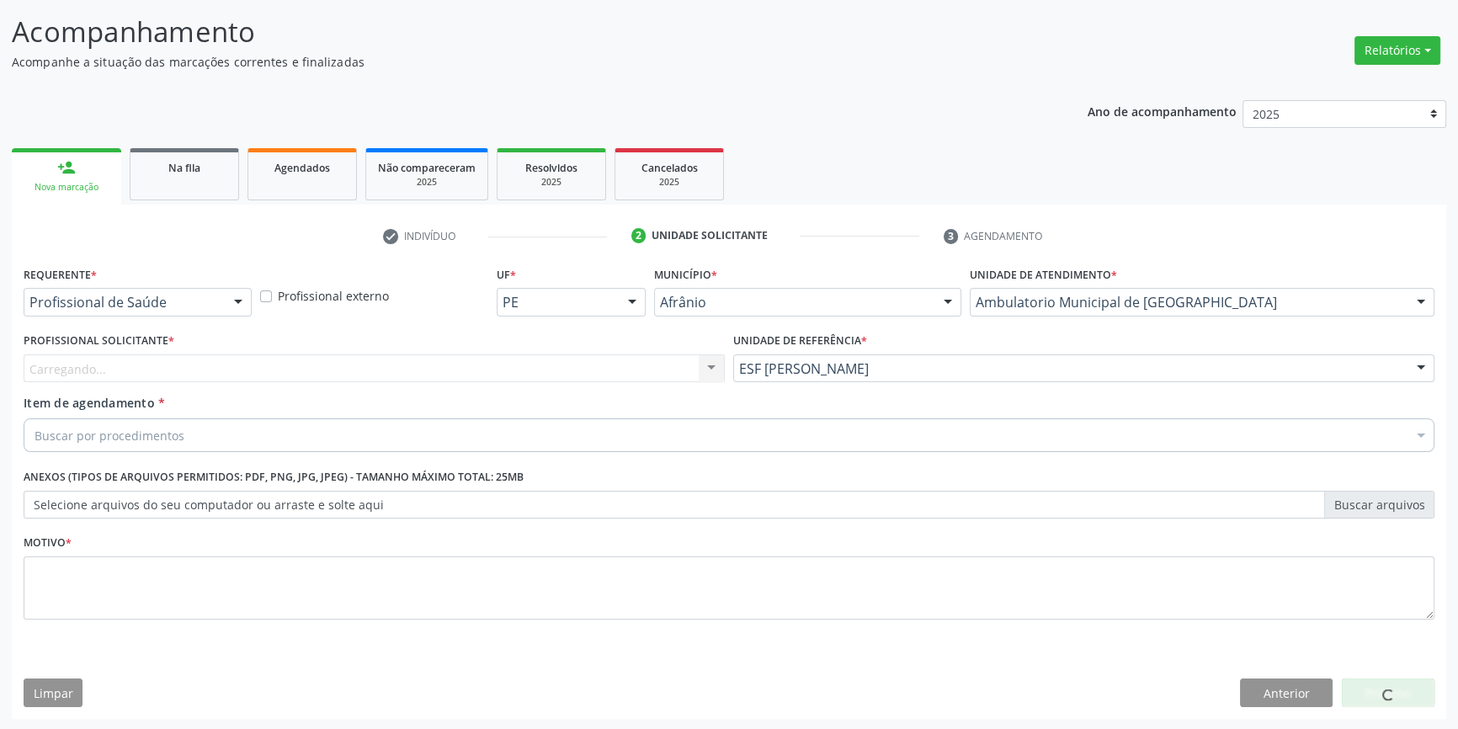
click at [481, 369] on div "Carregando... Nenhum resultado encontrado para: " " Não há nenhuma opção para s…" at bounding box center [374, 368] width 701 height 29
click at [481, 370] on div "Carregando..." at bounding box center [374, 368] width 701 height 29
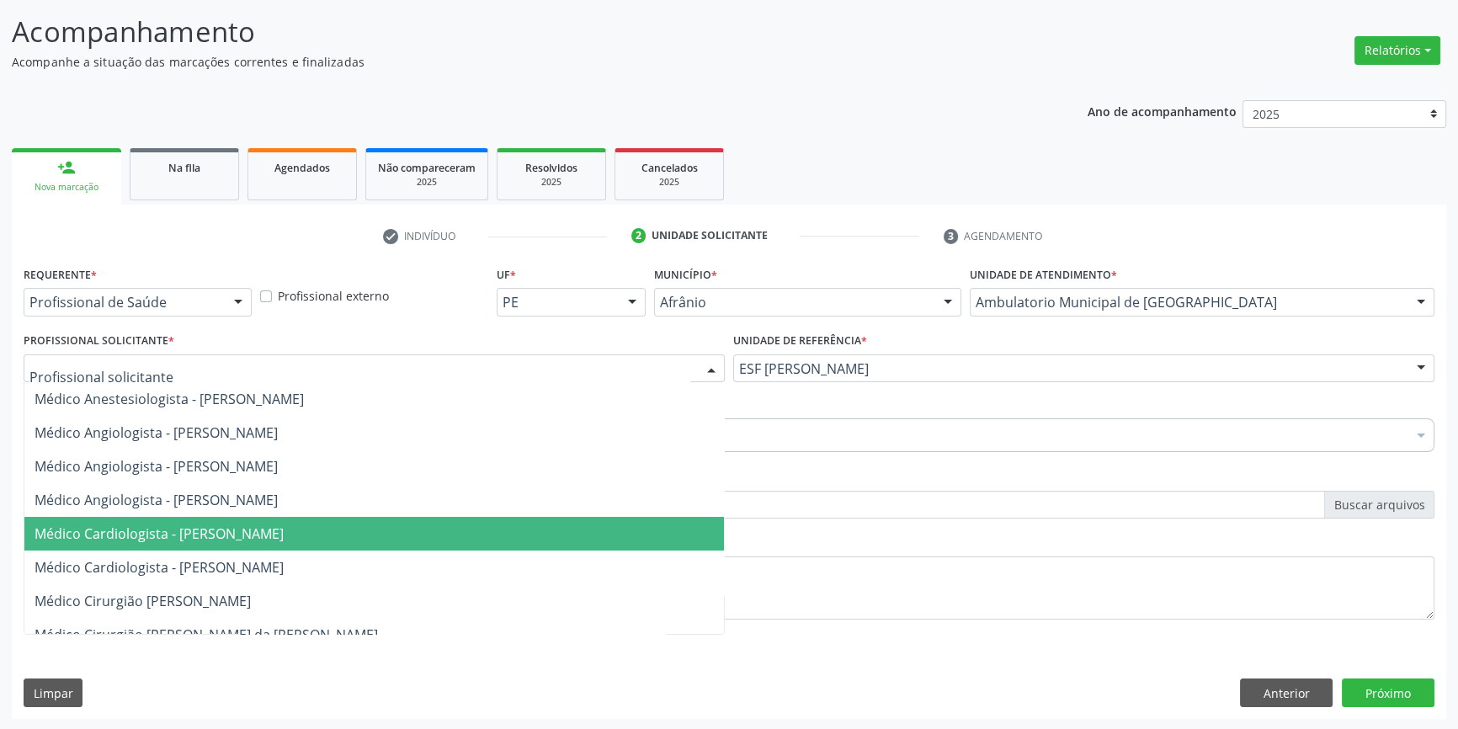
click at [284, 530] on span "Médico Cardiologista - [PERSON_NAME]" at bounding box center [159, 533] width 249 height 19
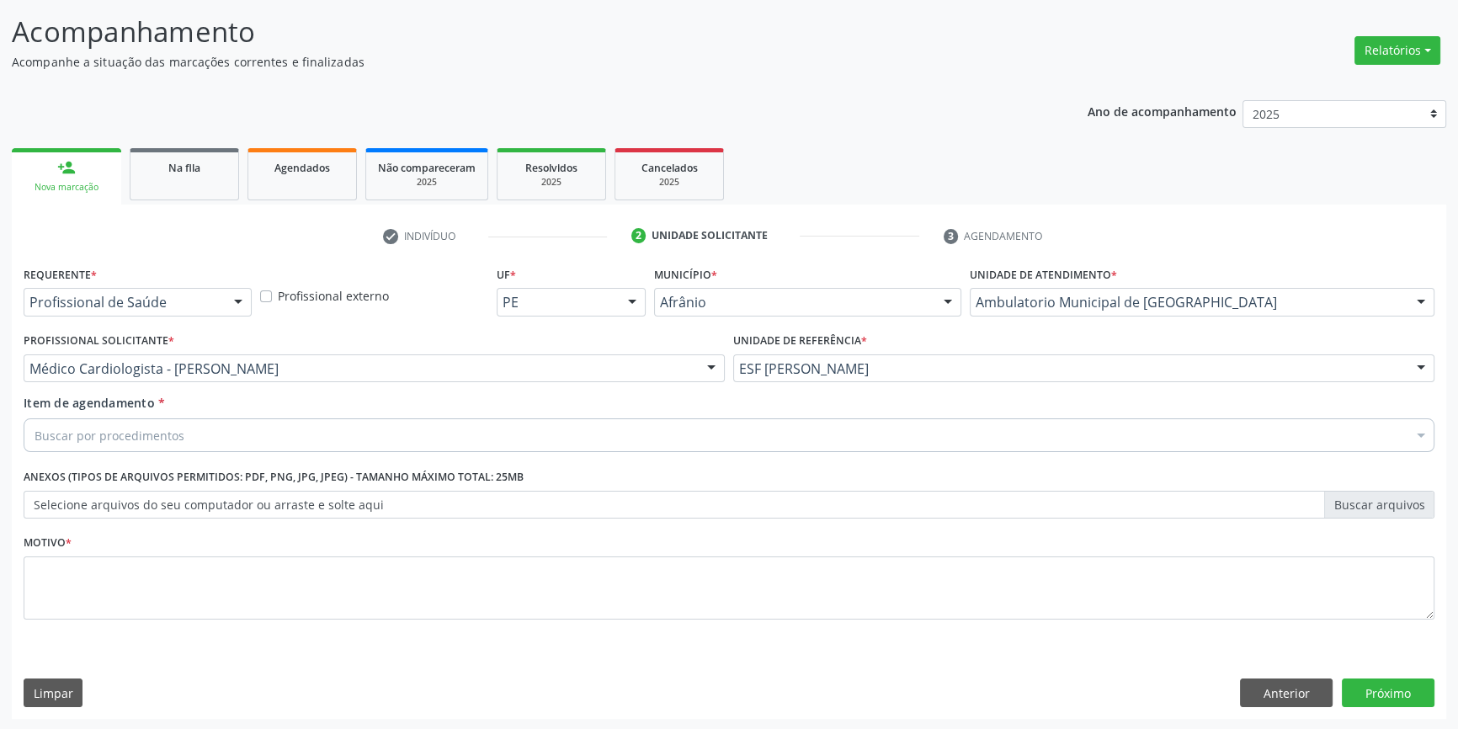
click at [253, 434] on div "Buscar por procedimentos" at bounding box center [729, 435] width 1411 height 34
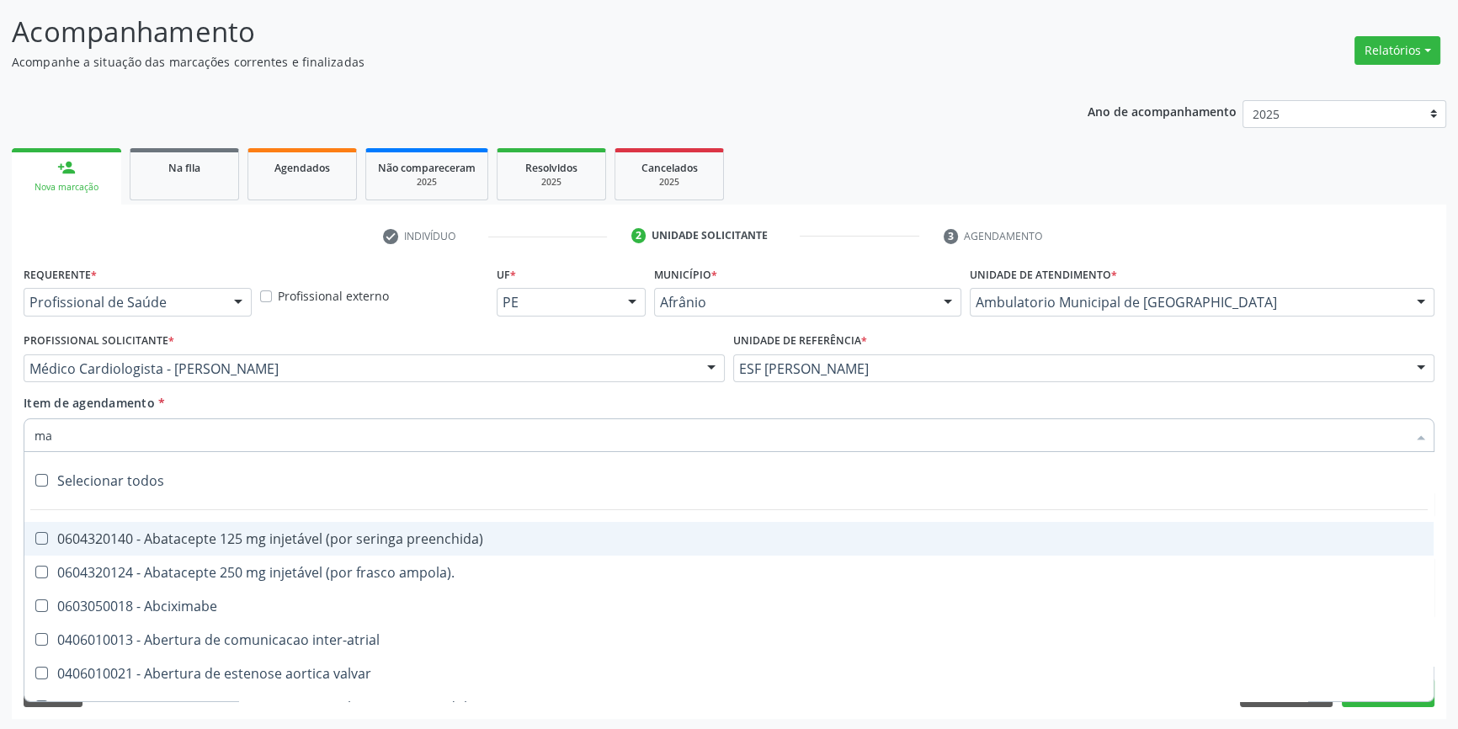
type input "mam"
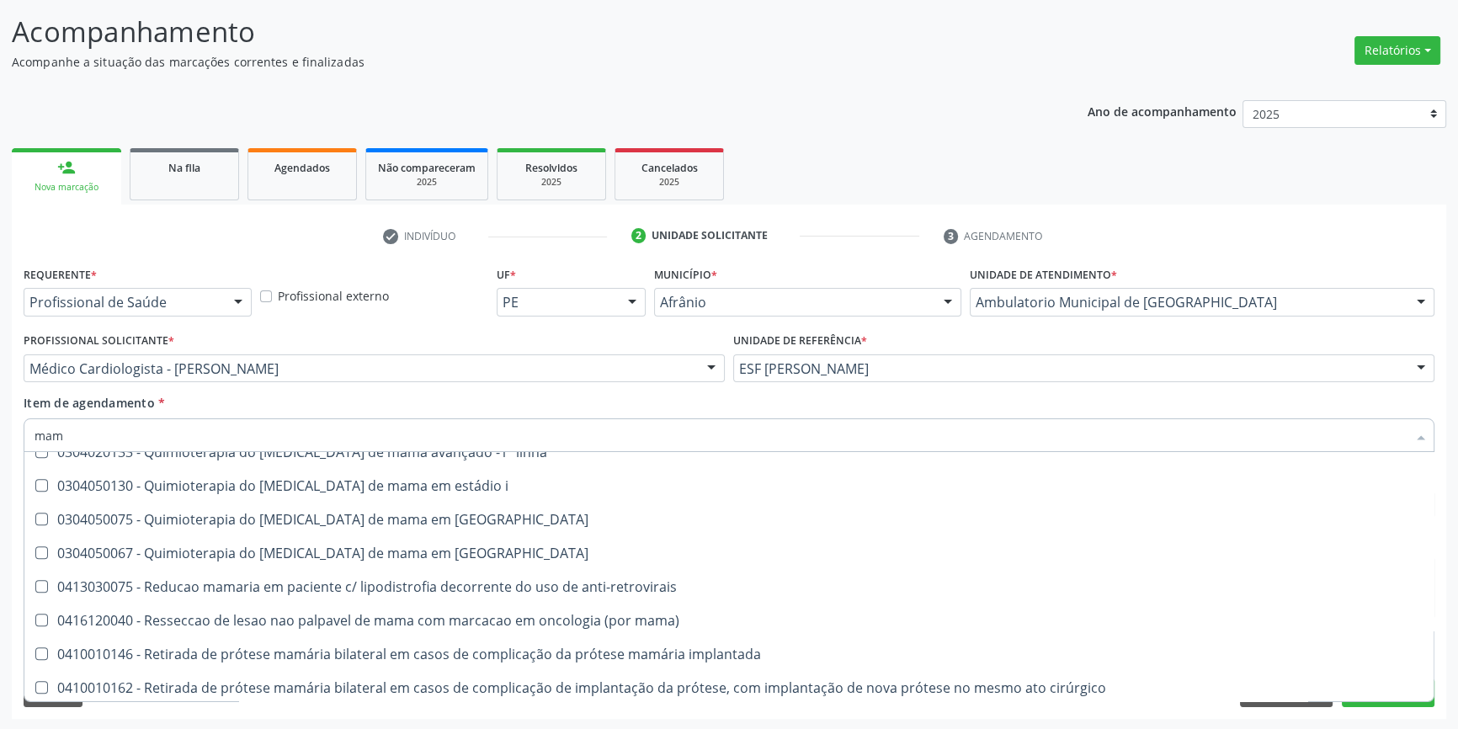
scroll to position [1703, 0]
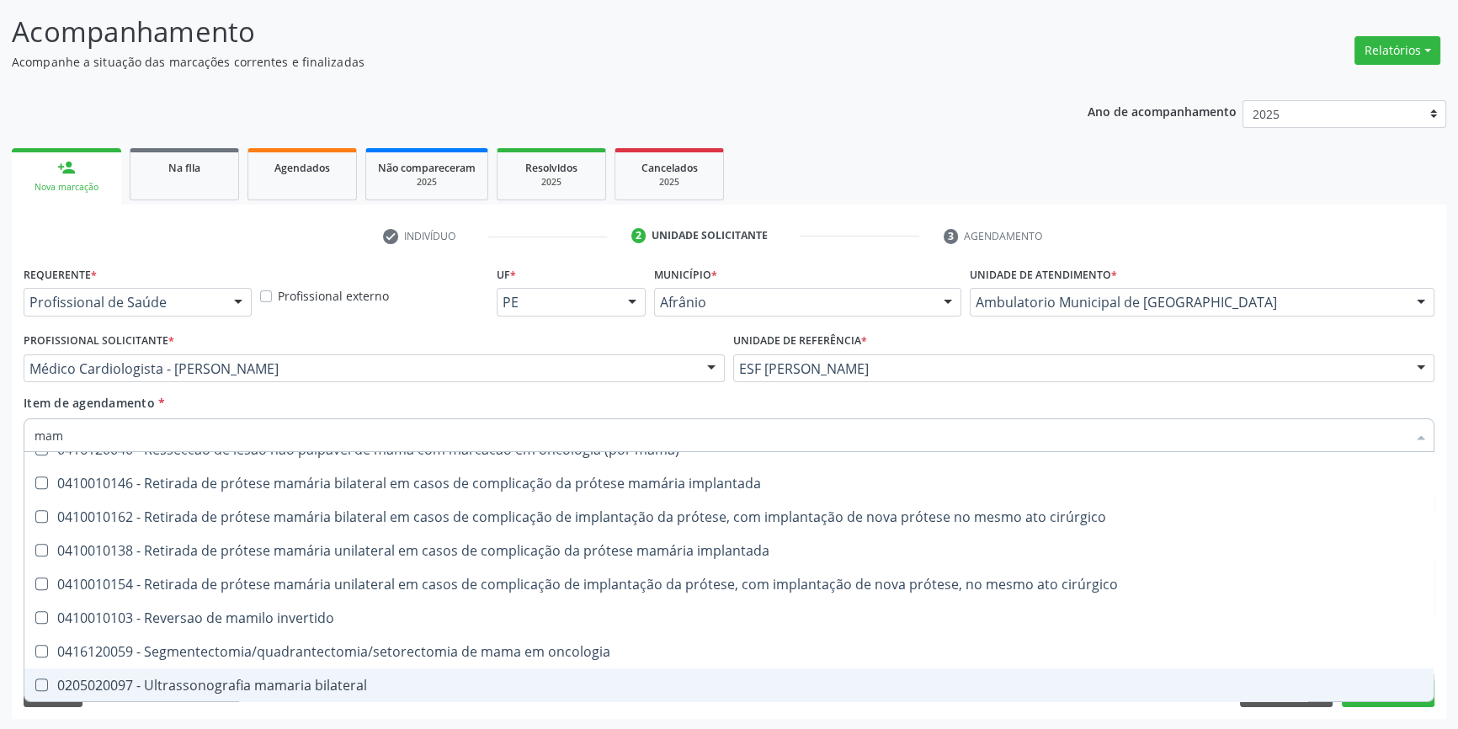
click at [282, 687] on div "0205020097 - Ultrassonografia mamaria bilateral" at bounding box center [729, 685] width 1389 height 13
checkbox bilateral "true"
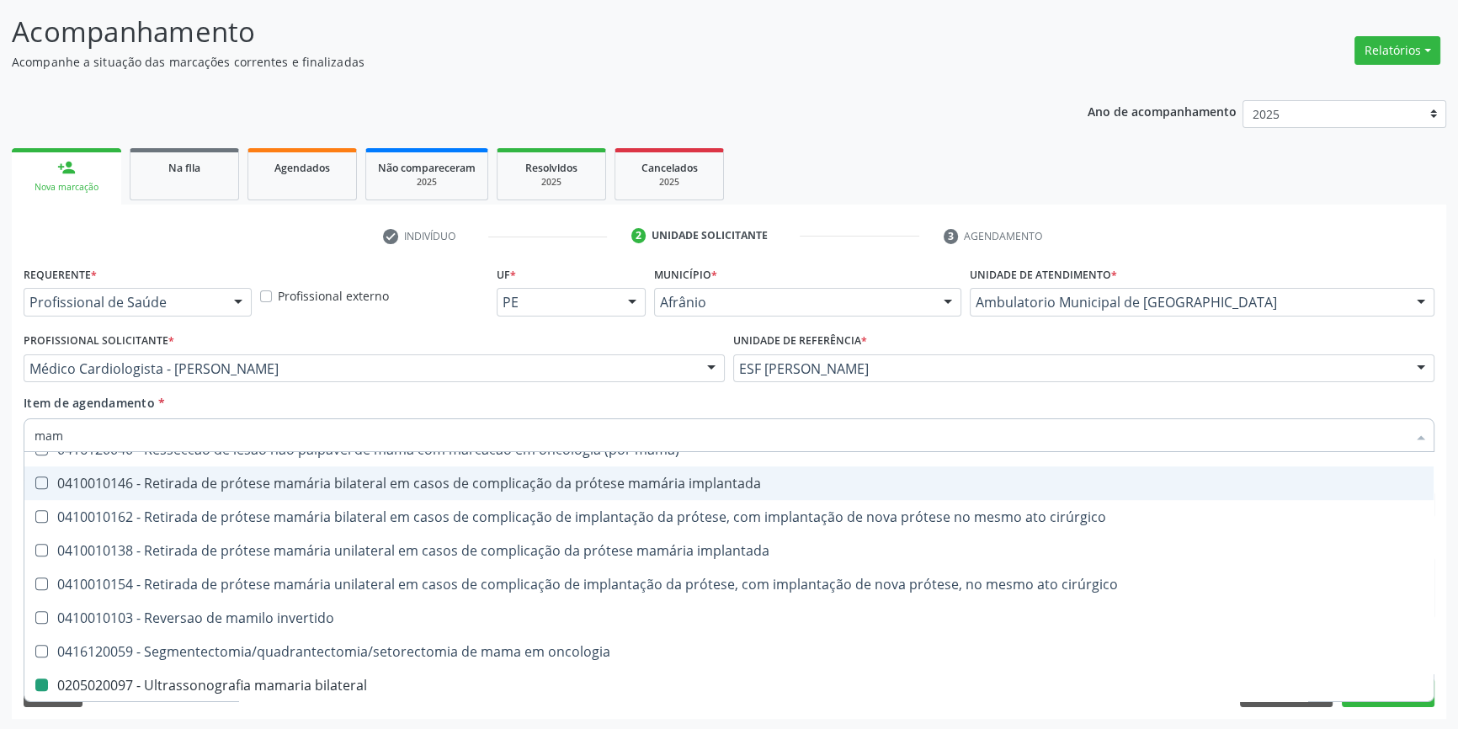
click at [343, 402] on div "Item de agendamento * mam Desfazer seleção 0201010569 - Biopsia/exerese de nodu…" at bounding box center [729, 420] width 1411 height 53
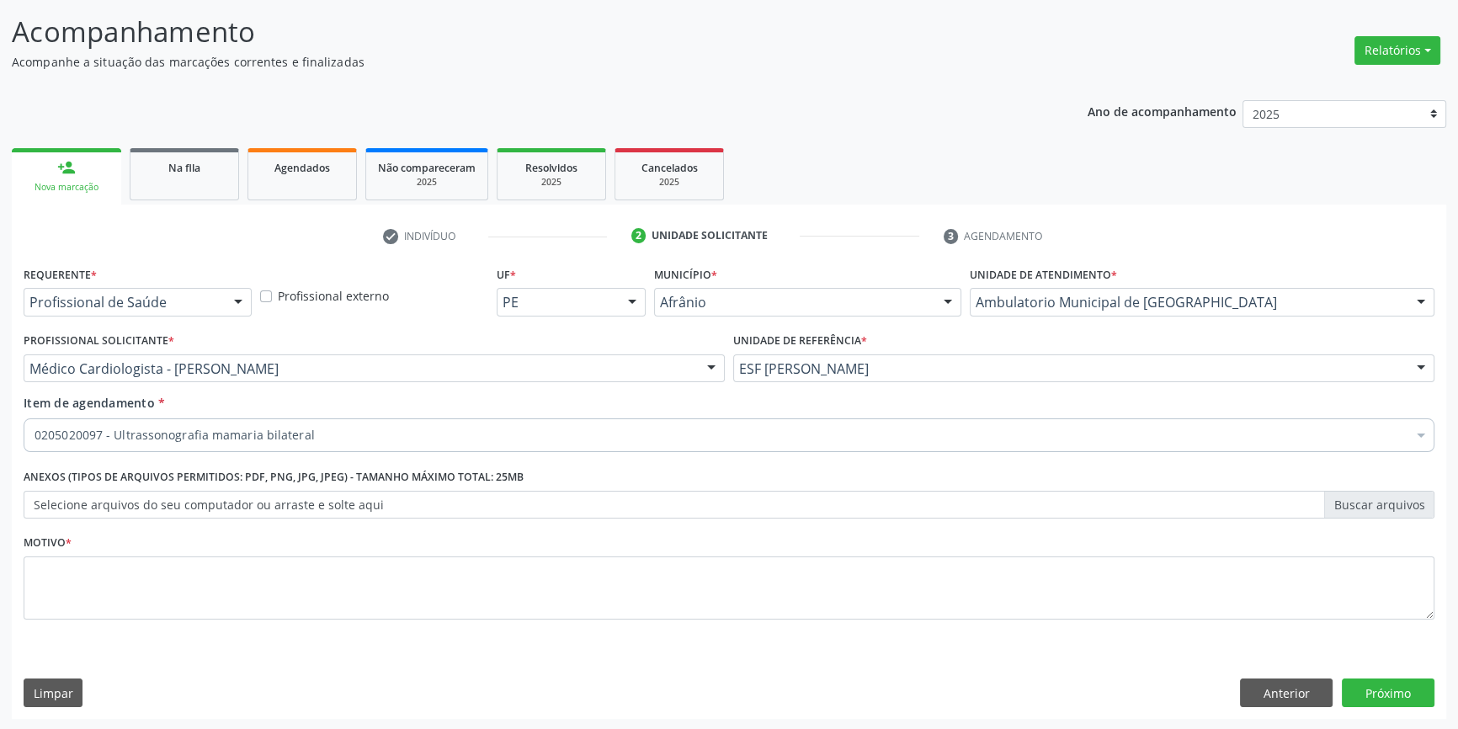
scroll to position [0, 0]
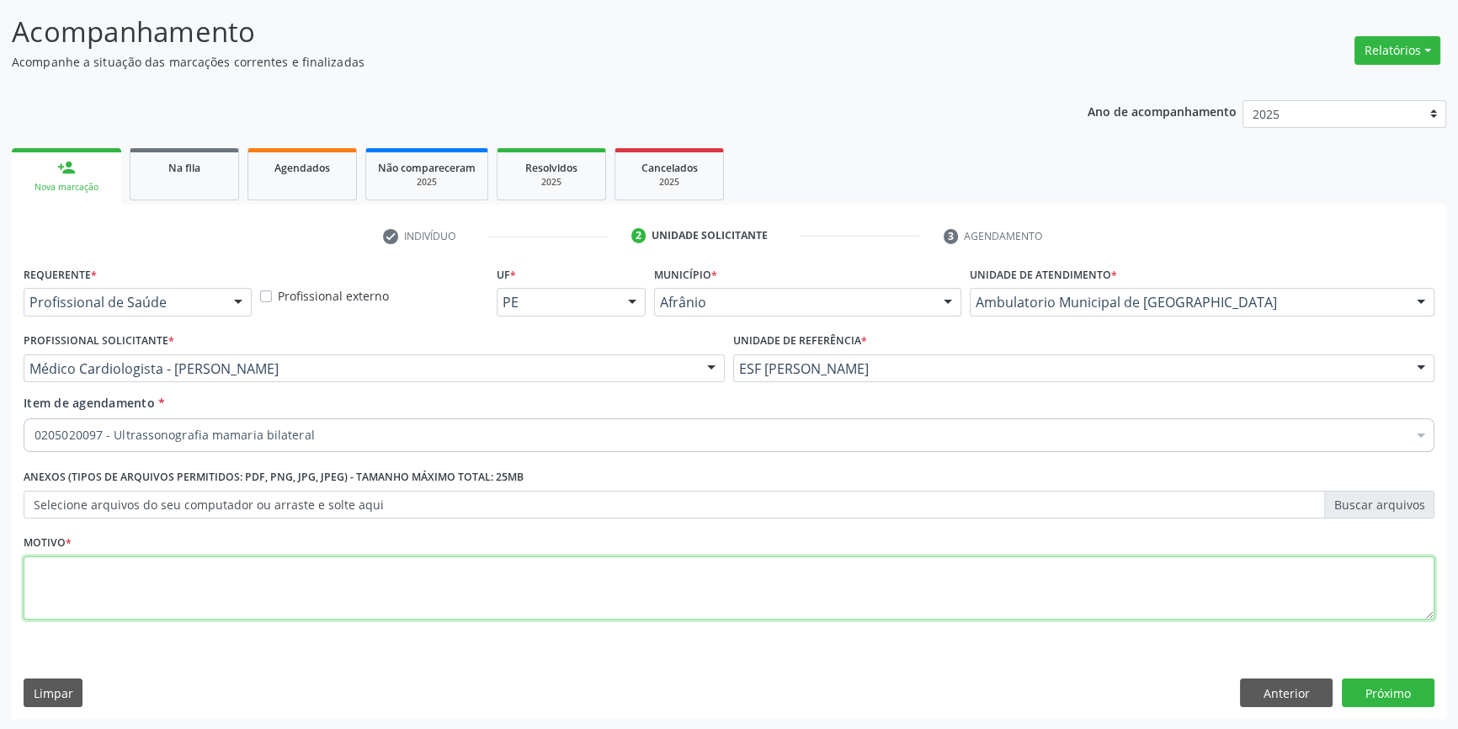
click at [250, 581] on textarea at bounding box center [729, 588] width 1411 height 64
type textarea "'"
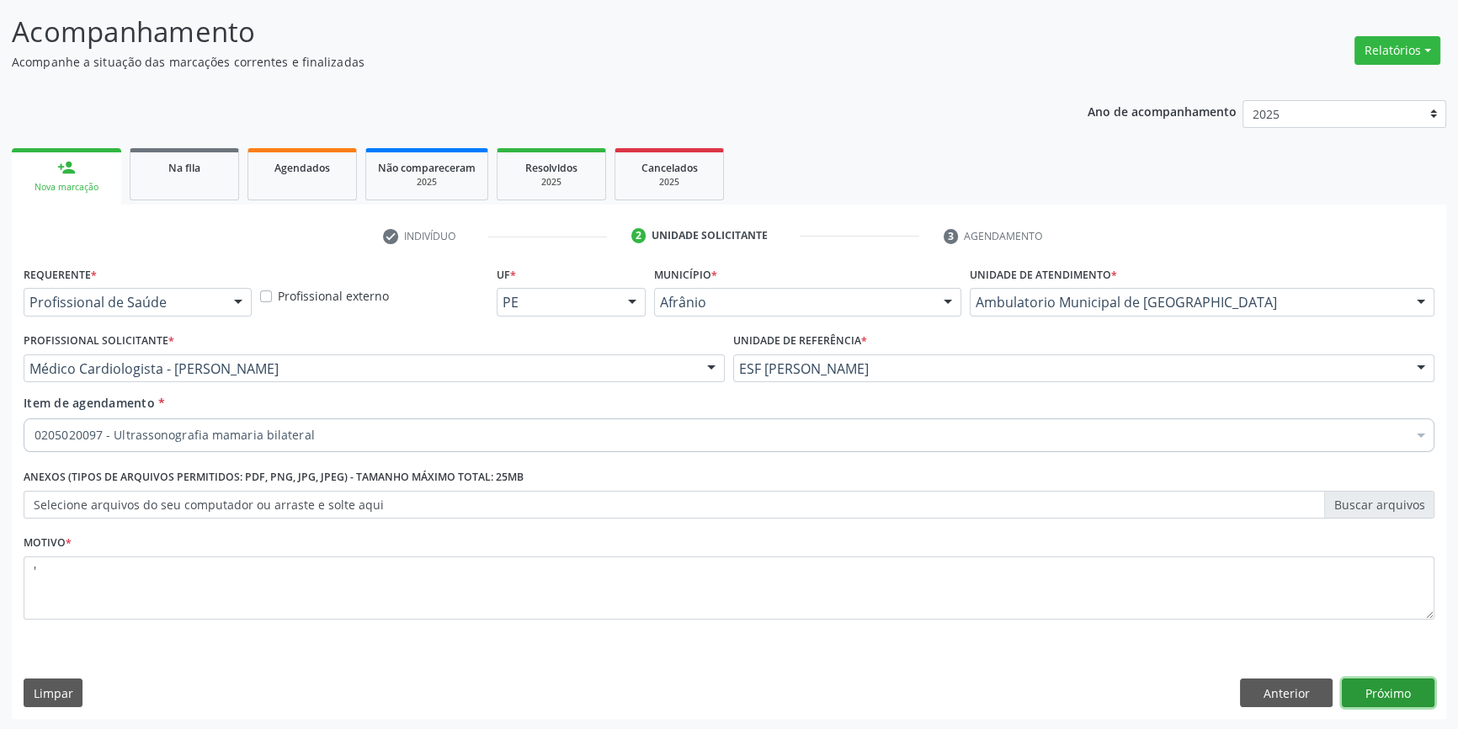
click at [1364, 690] on button "Próximo" at bounding box center [1388, 693] width 93 height 29
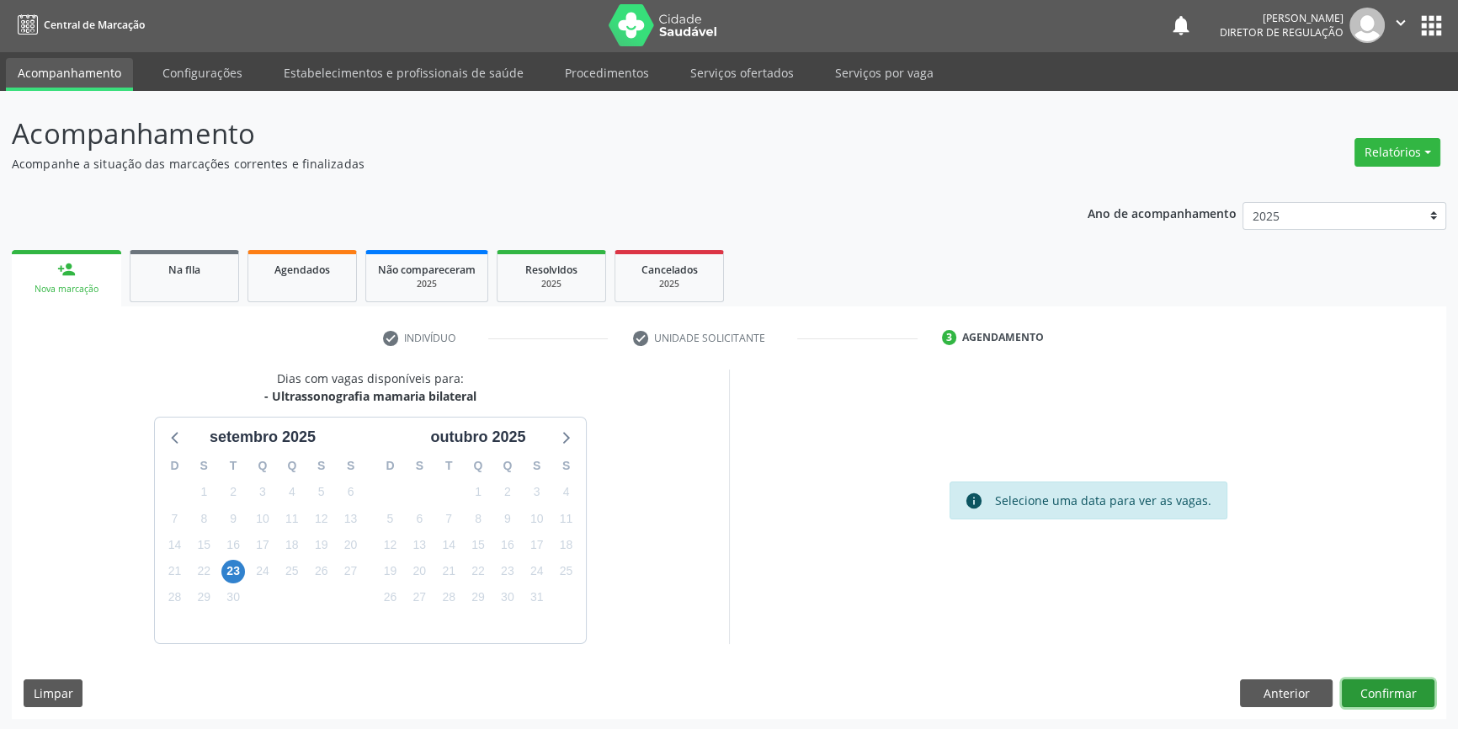
click at [1375, 682] on button "Confirmar" at bounding box center [1388, 693] width 93 height 29
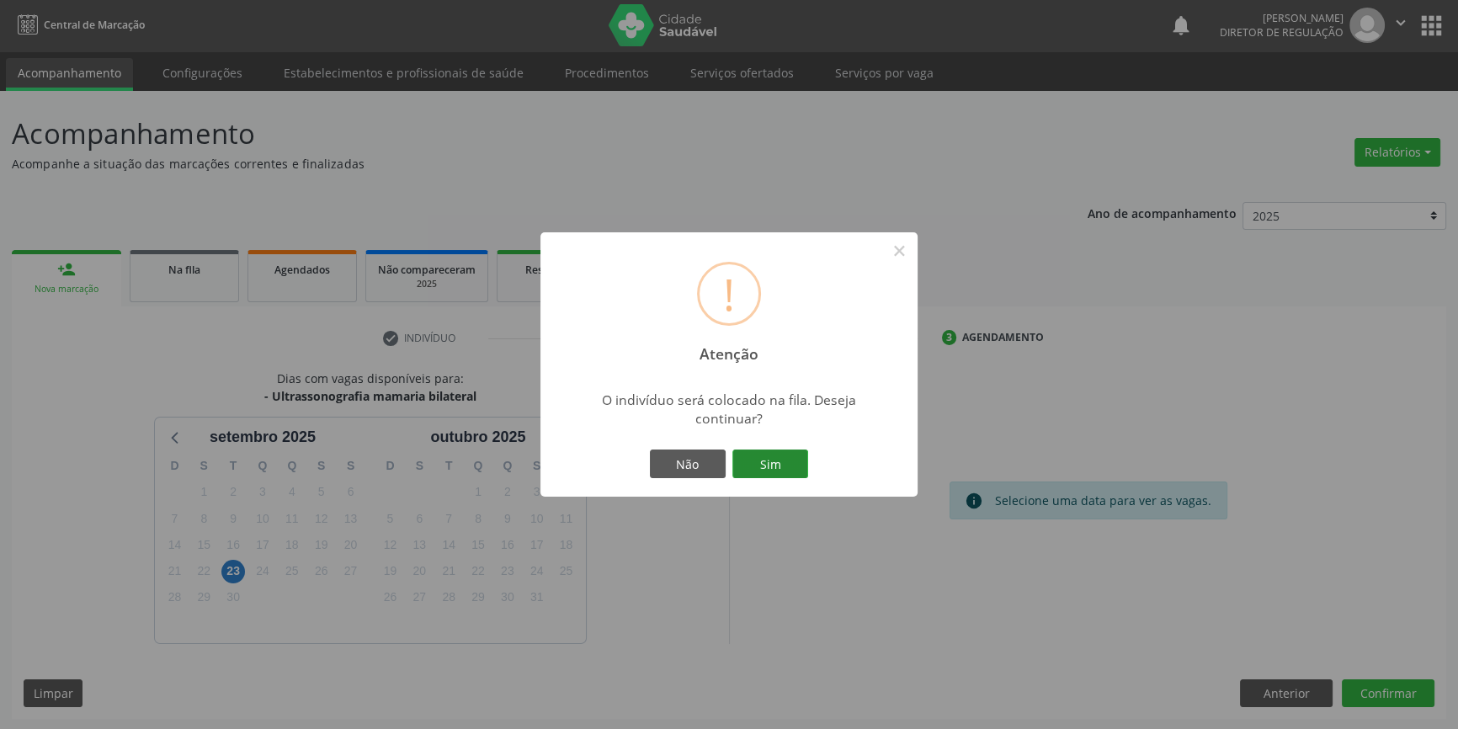
click at [802, 462] on button "Sim" at bounding box center [770, 464] width 76 height 29
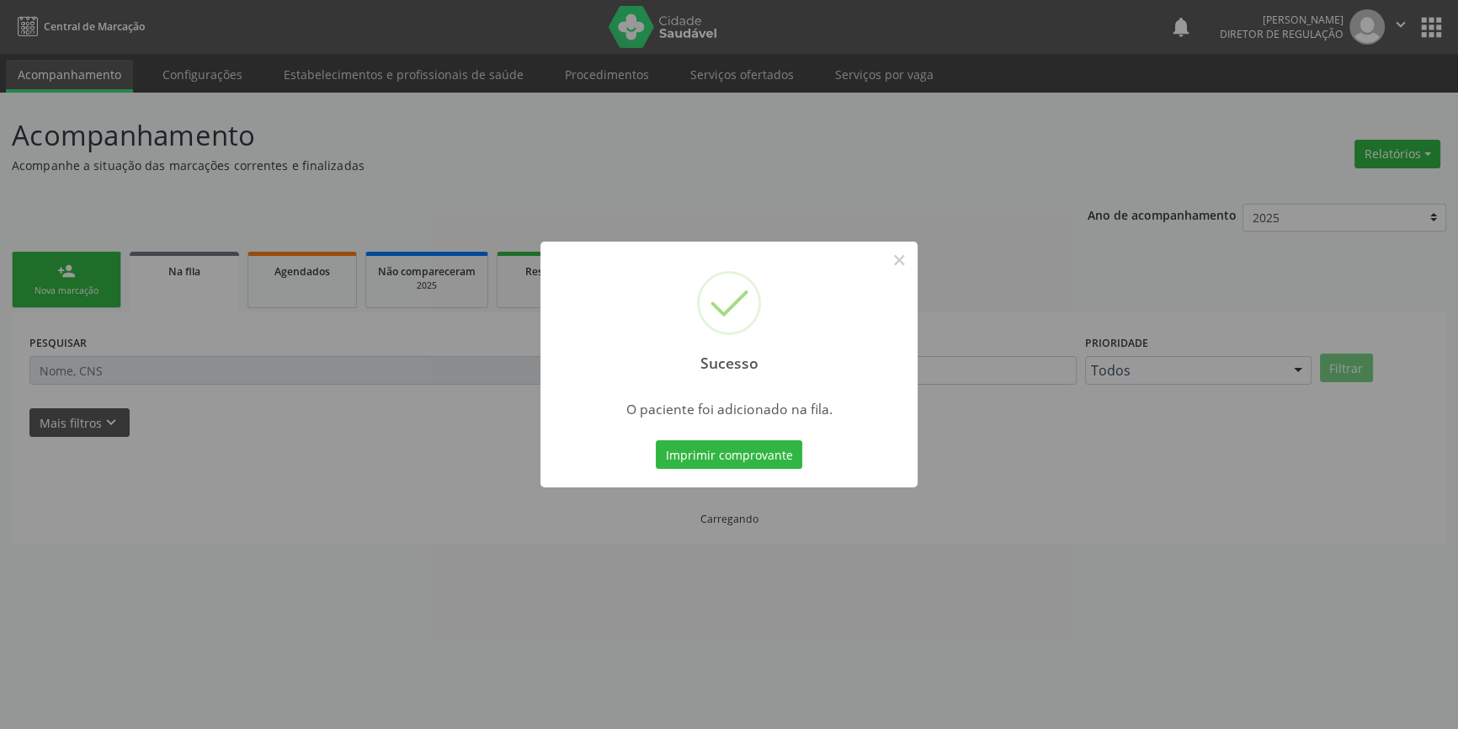
scroll to position [0, 0]
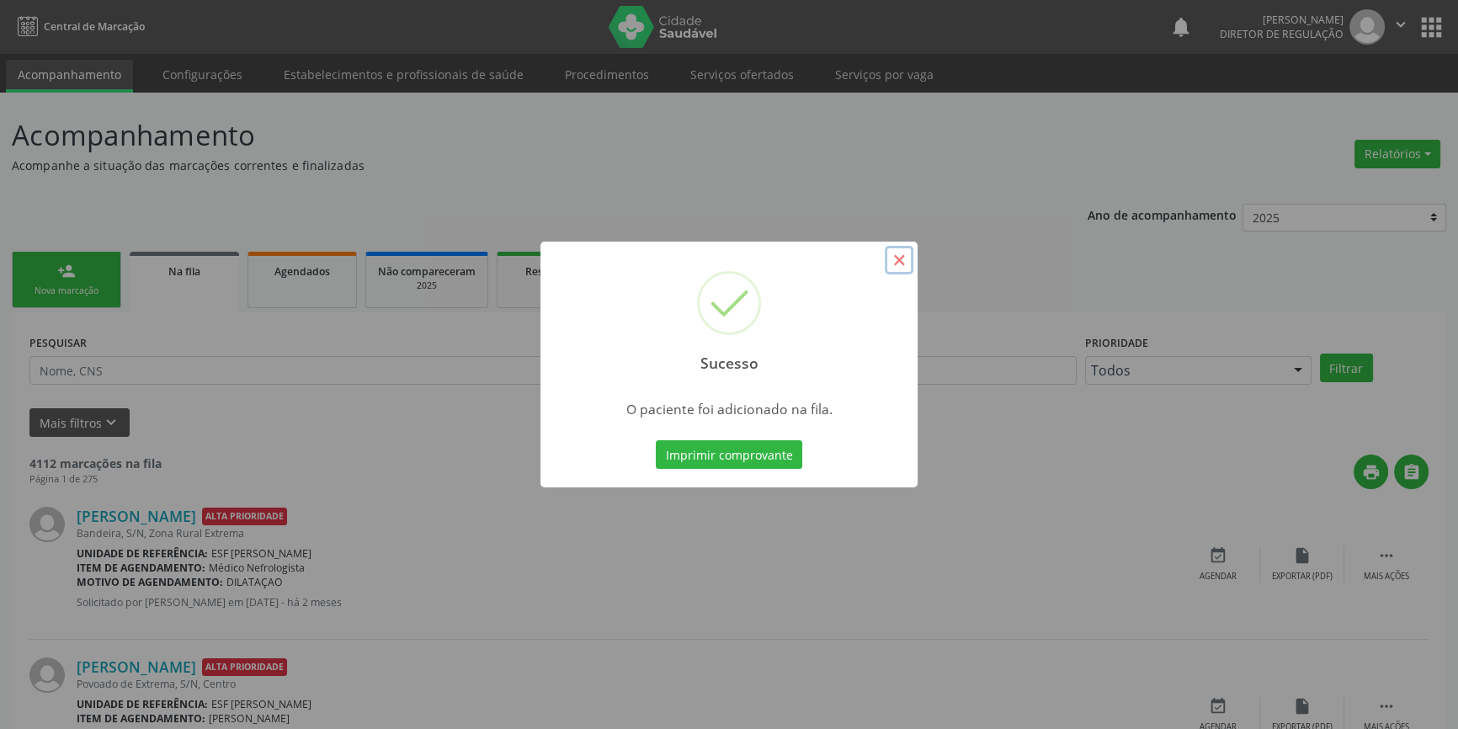
click at [904, 263] on button "×" at bounding box center [899, 260] width 29 height 29
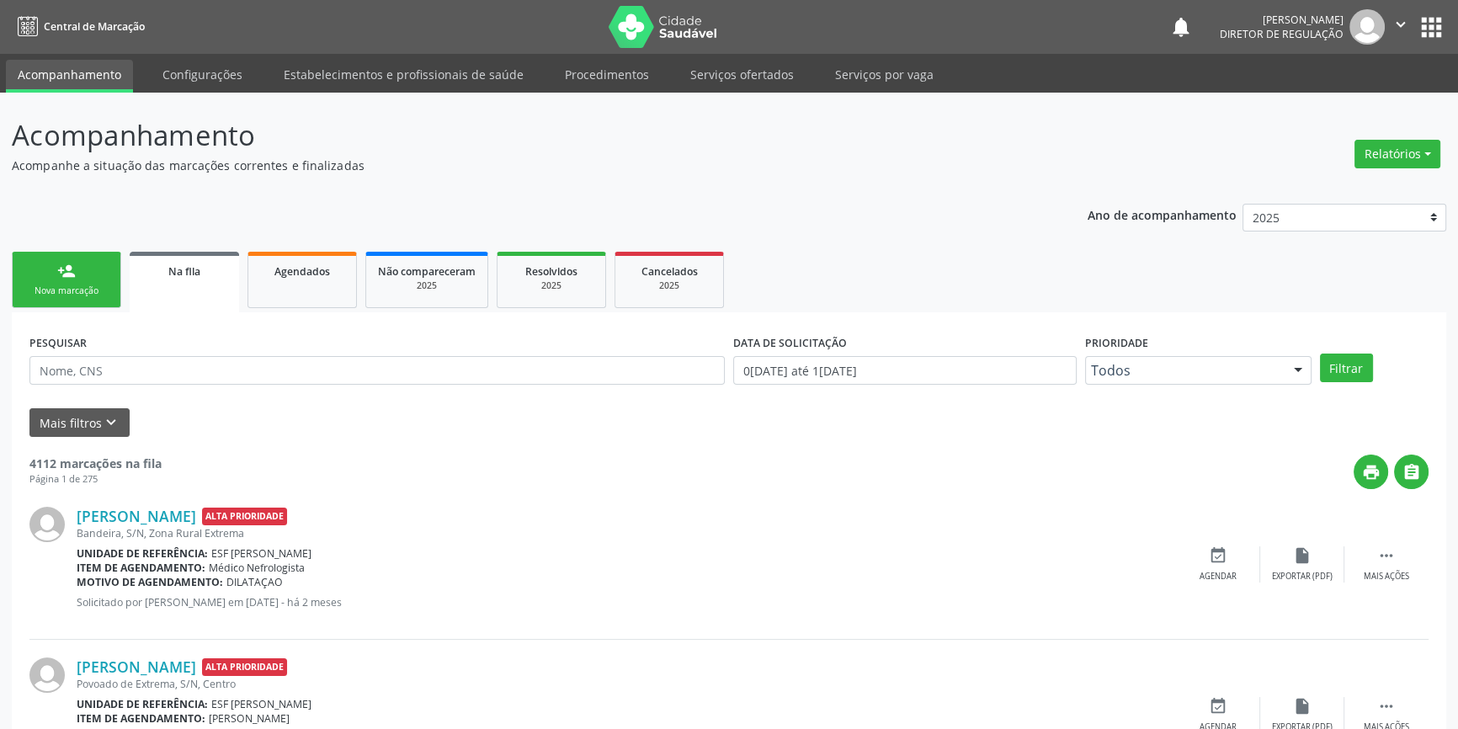
click at [94, 262] on link "person_add Nova marcação" at bounding box center [66, 280] width 109 height 56
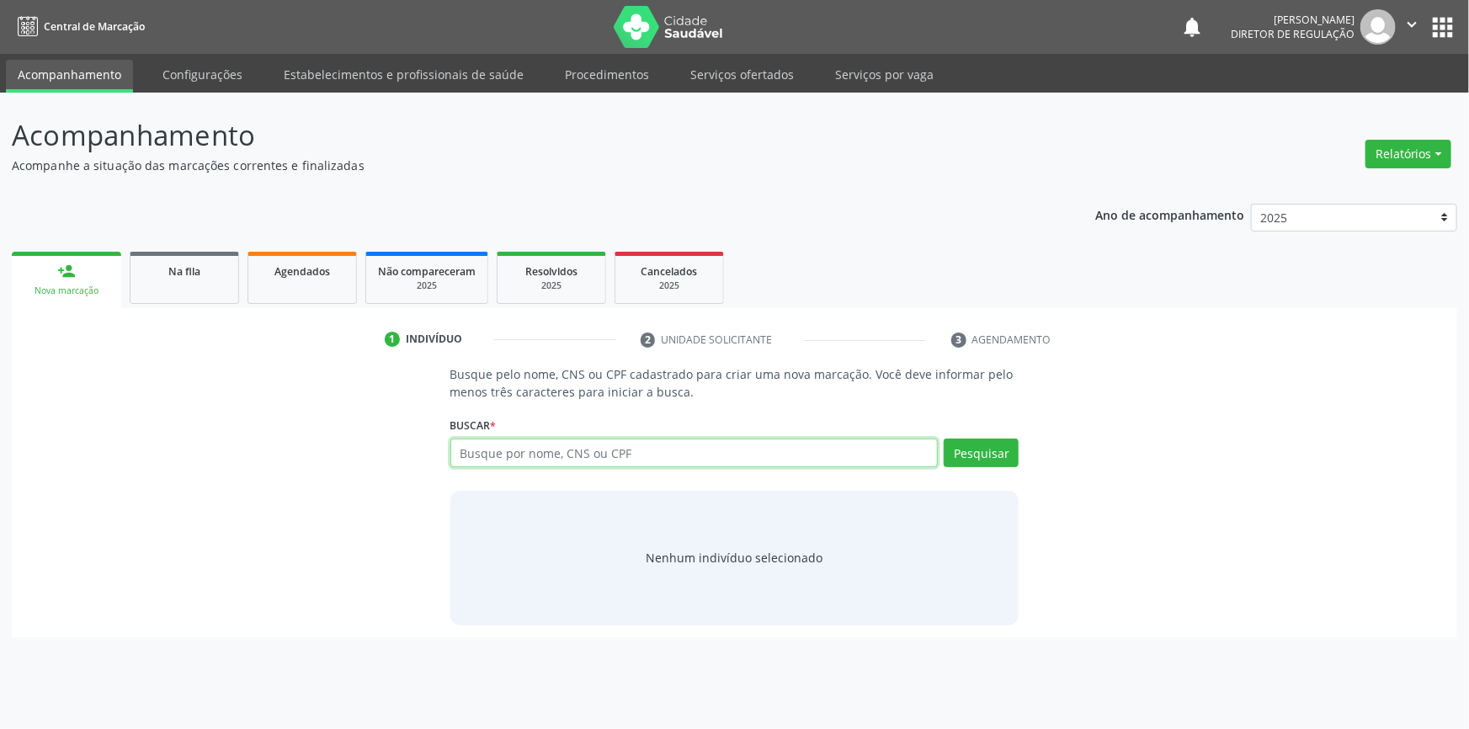
click at [564, 463] on input "text" at bounding box center [694, 453] width 488 height 29
type input "700306963091333"
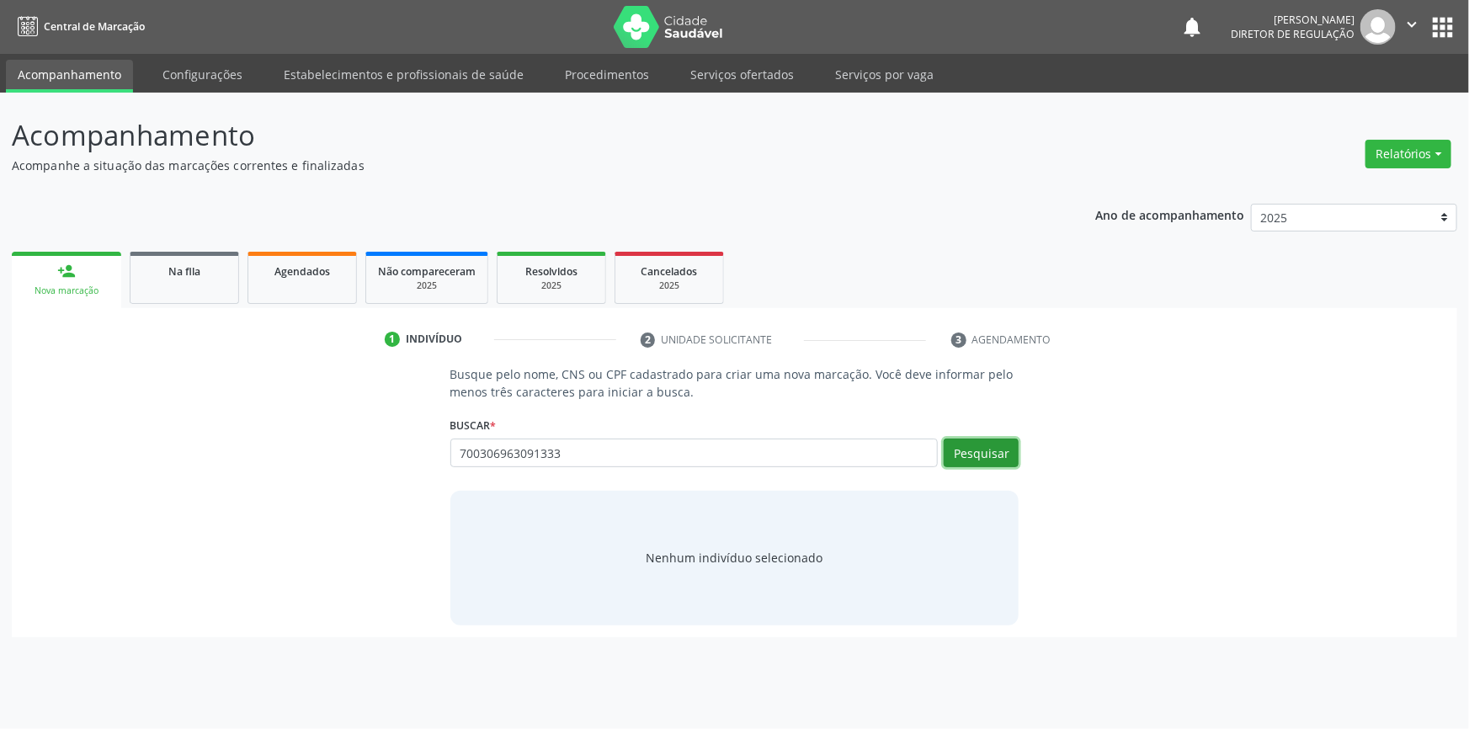
click at [994, 441] on button "Pesquisar" at bounding box center [981, 453] width 75 height 29
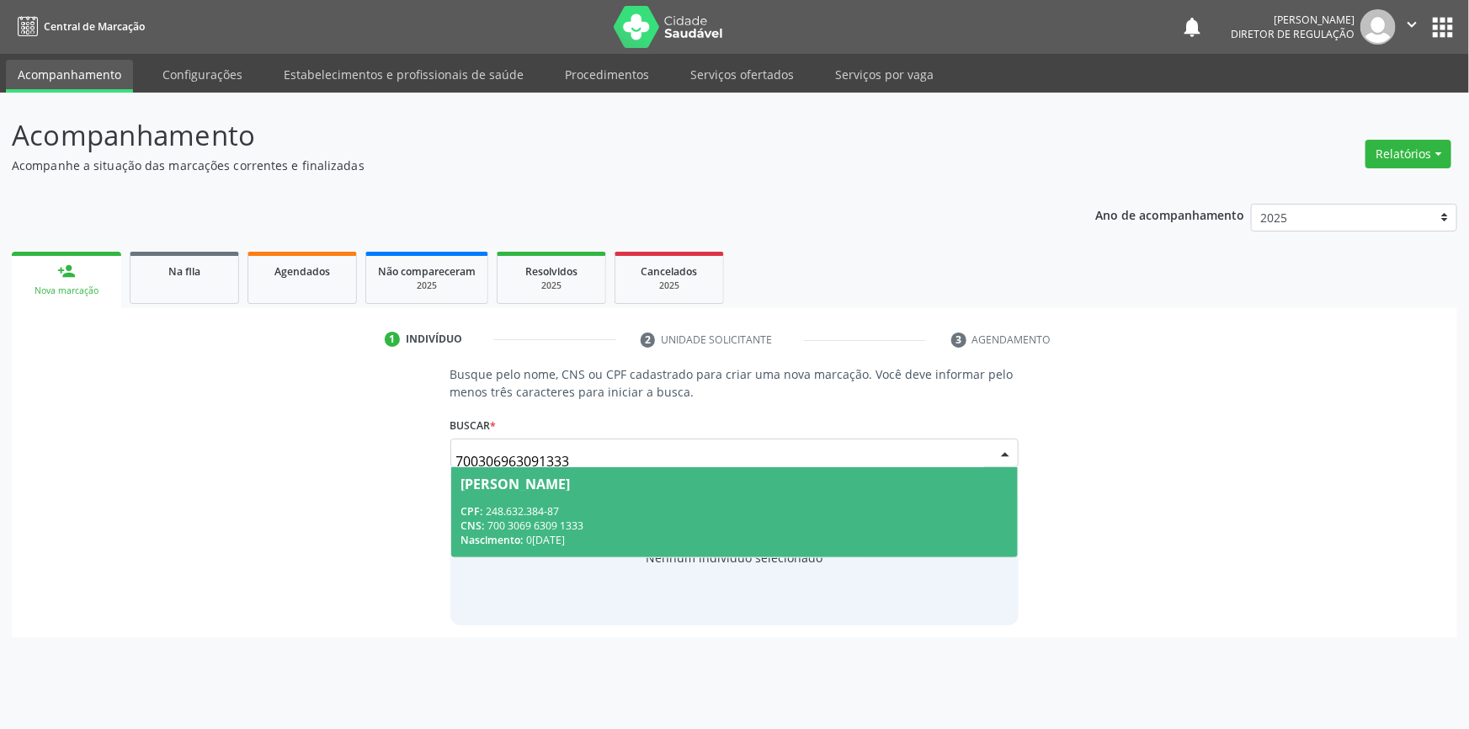
click at [498, 514] on div "CPF: 248.632.384-87" at bounding box center [734, 511] width 547 height 14
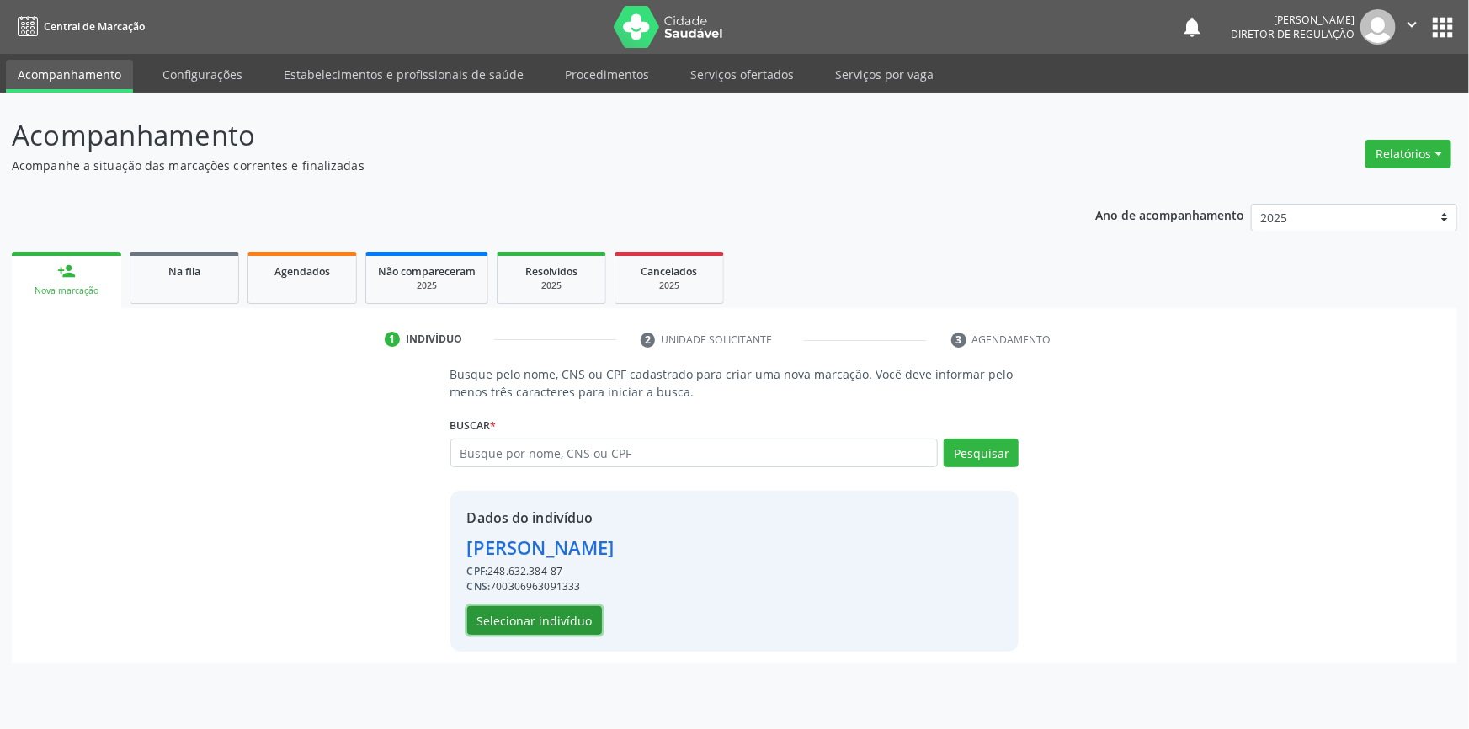
click at [564, 620] on button "Selecionar indivíduo" at bounding box center [534, 620] width 135 height 29
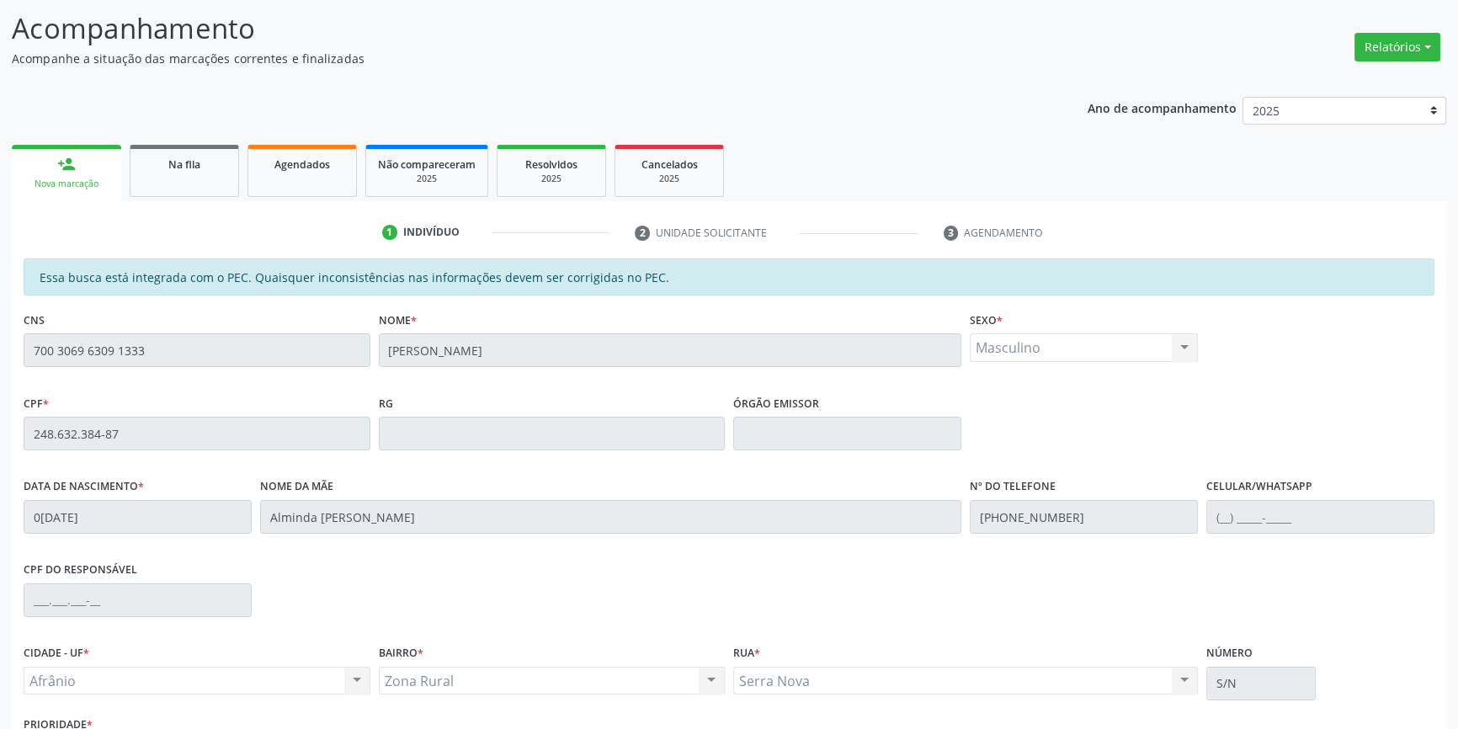
scroll to position [231, 0]
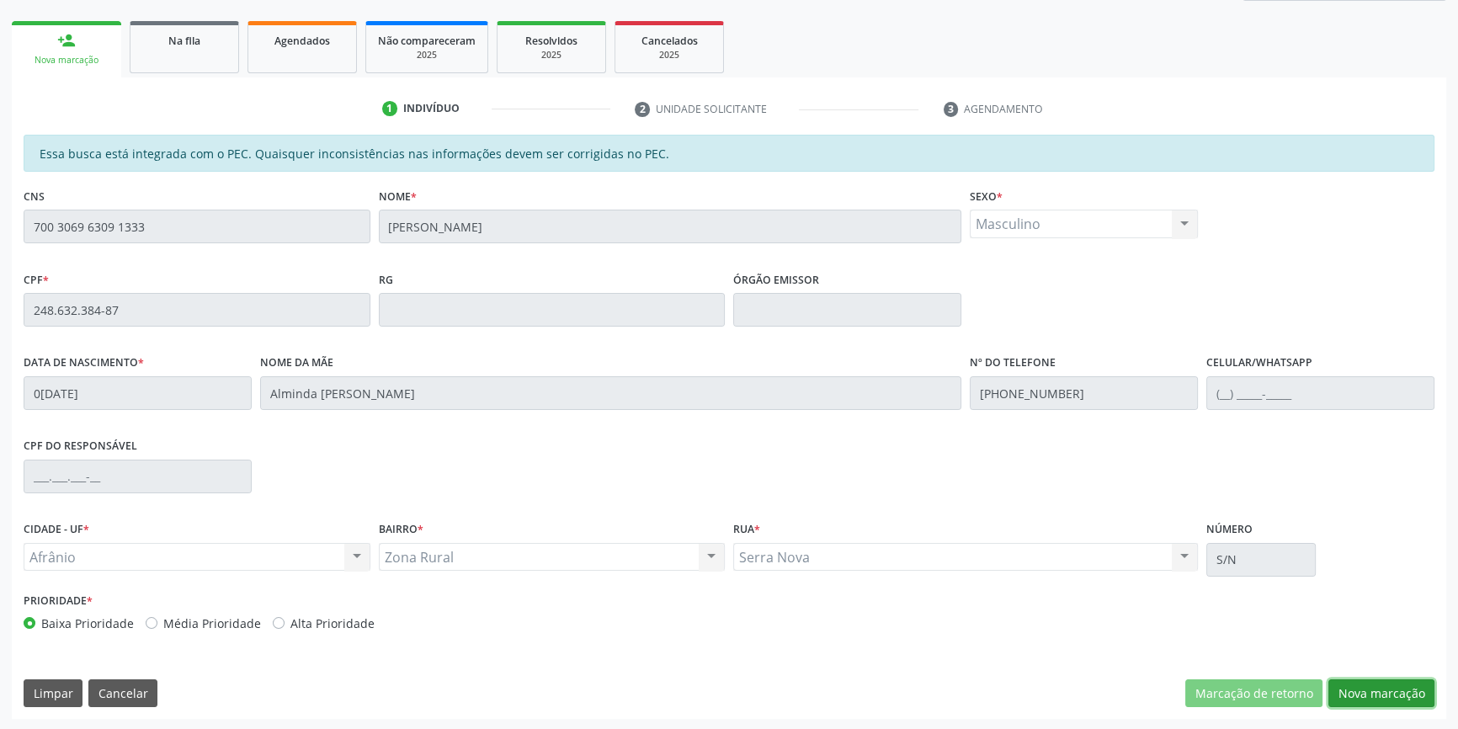
click at [1355, 689] on button "Nova marcação" at bounding box center [1381, 693] width 106 height 29
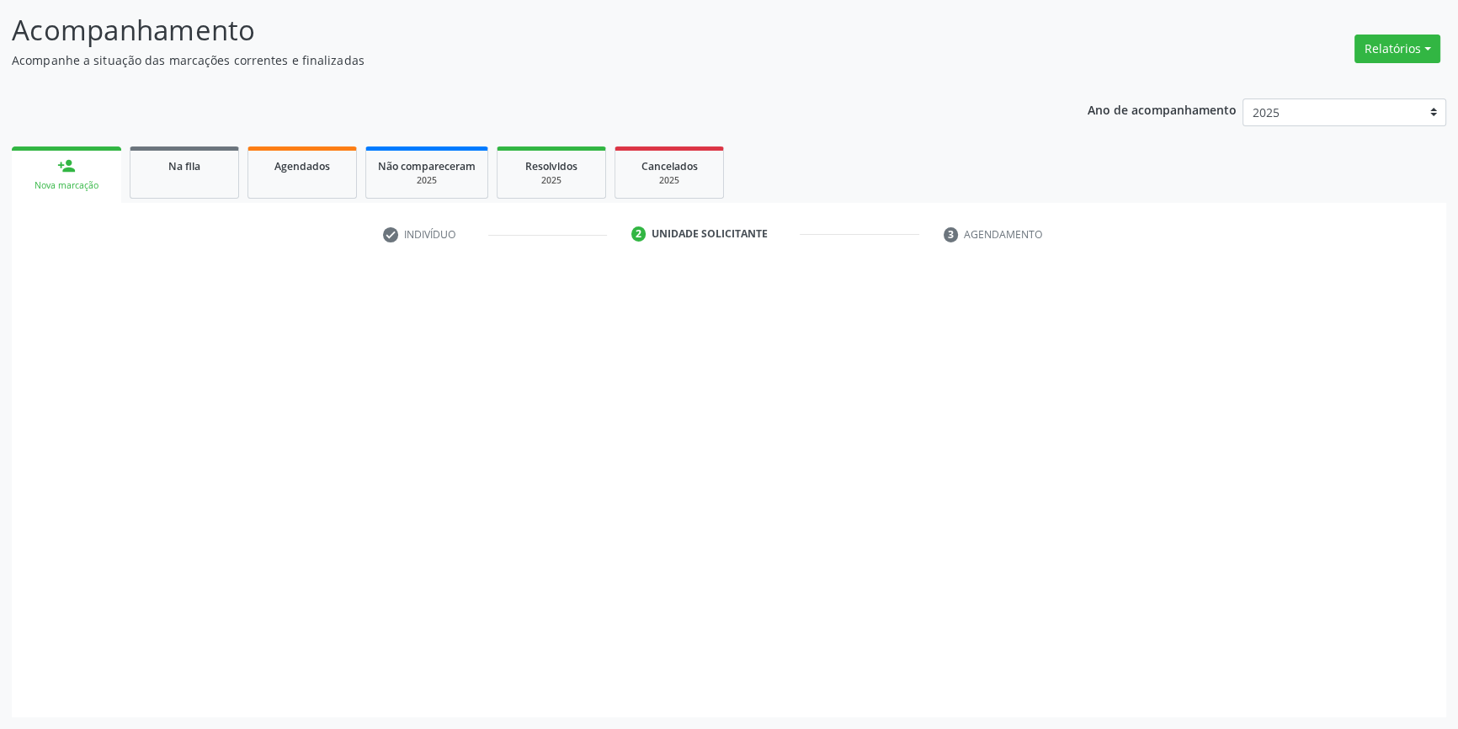
scroll to position [104, 0]
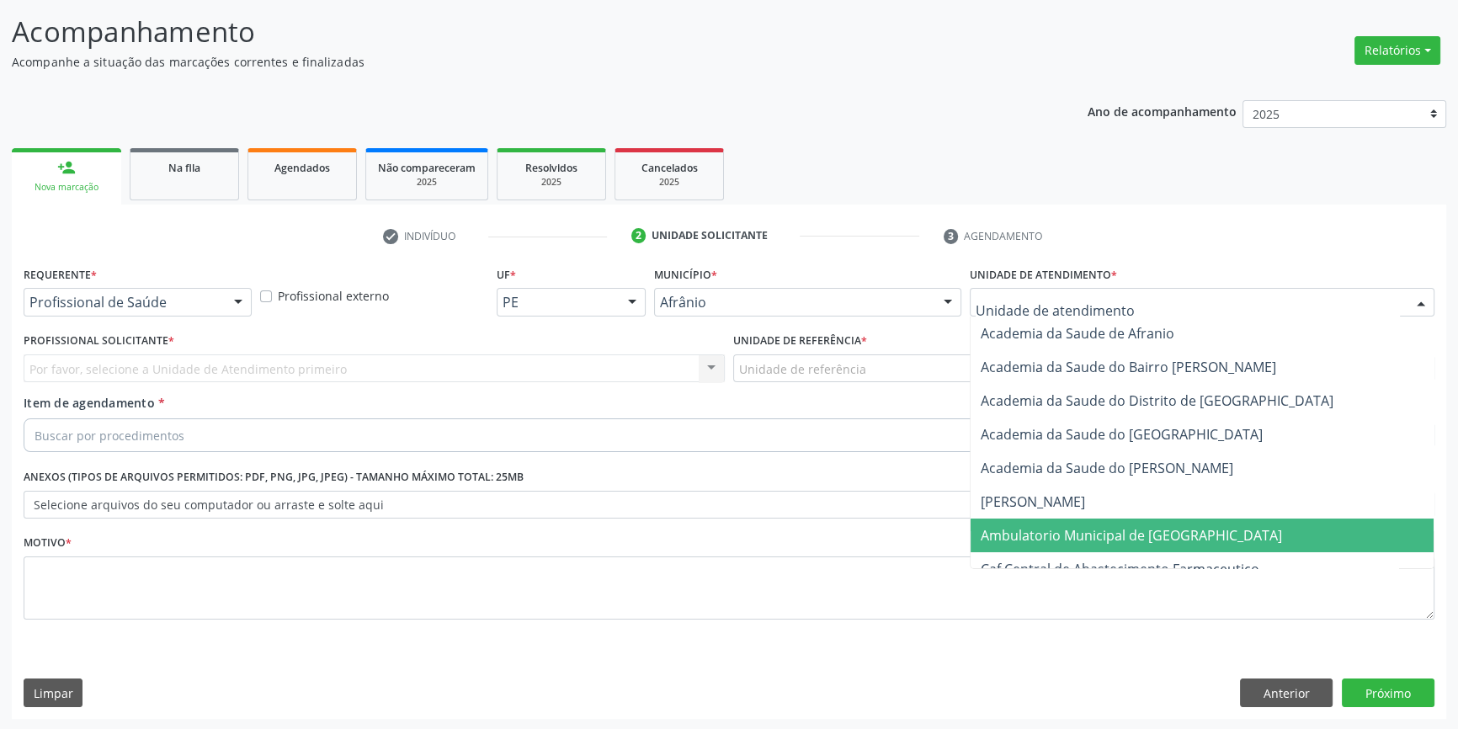
click at [1050, 521] on span "Ambulatorio Municipal de [GEOGRAPHIC_DATA]" at bounding box center [1202, 536] width 463 height 34
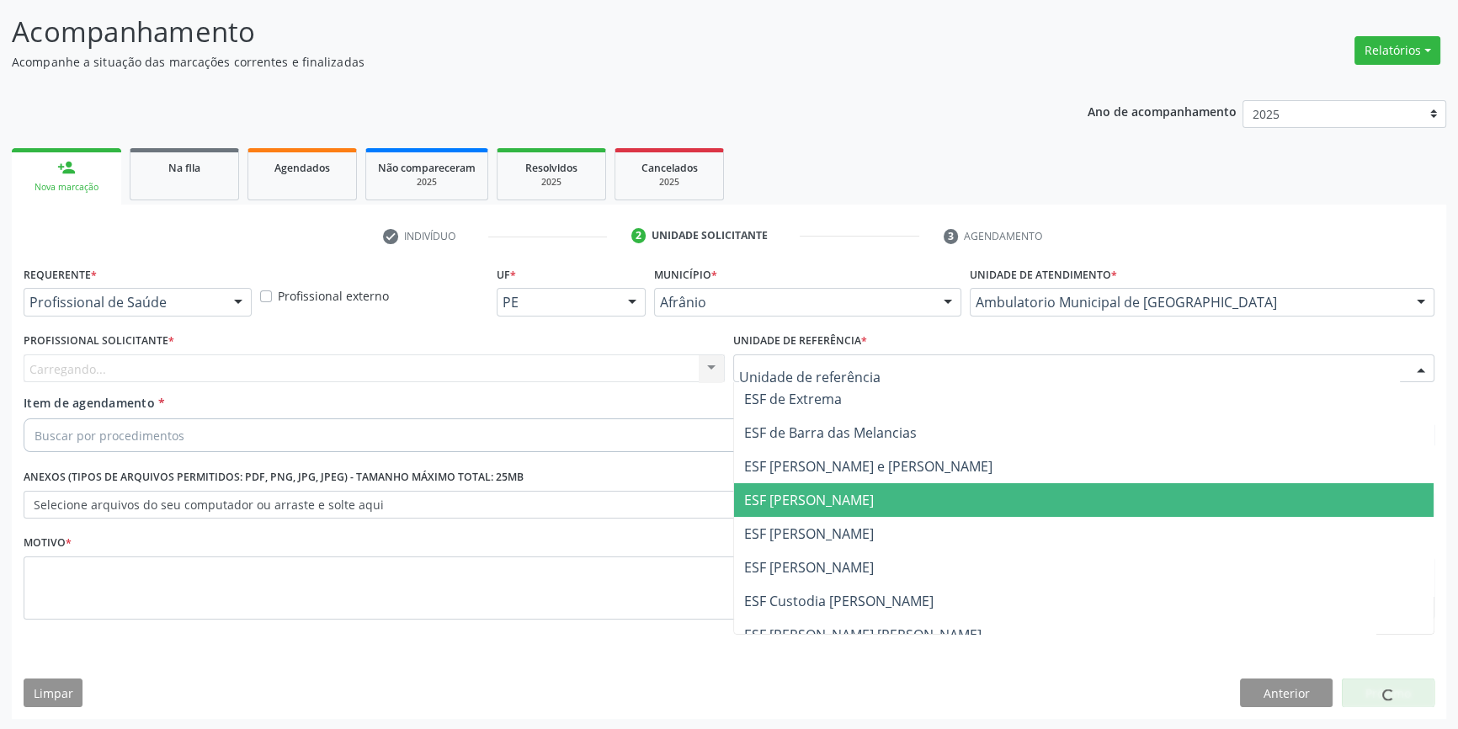
click at [832, 528] on span "ESF [PERSON_NAME]" at bounding box center [809, 533] width 130 height 19
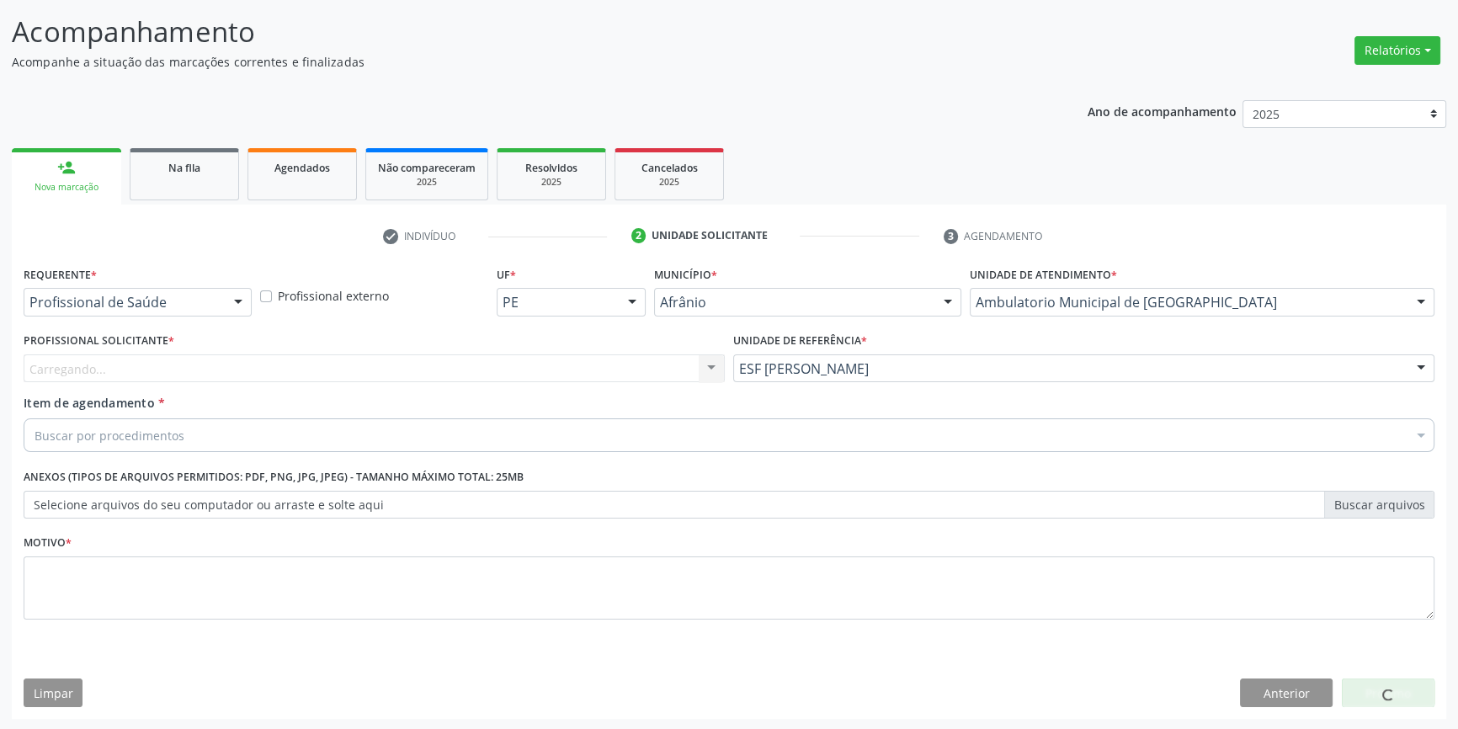
click at [539, 377] on div "Carregando... Nenhum resultado encontrado para: " " Não há nenhuma opção para s…" at bounding box center [374, 368] width 701 height 29
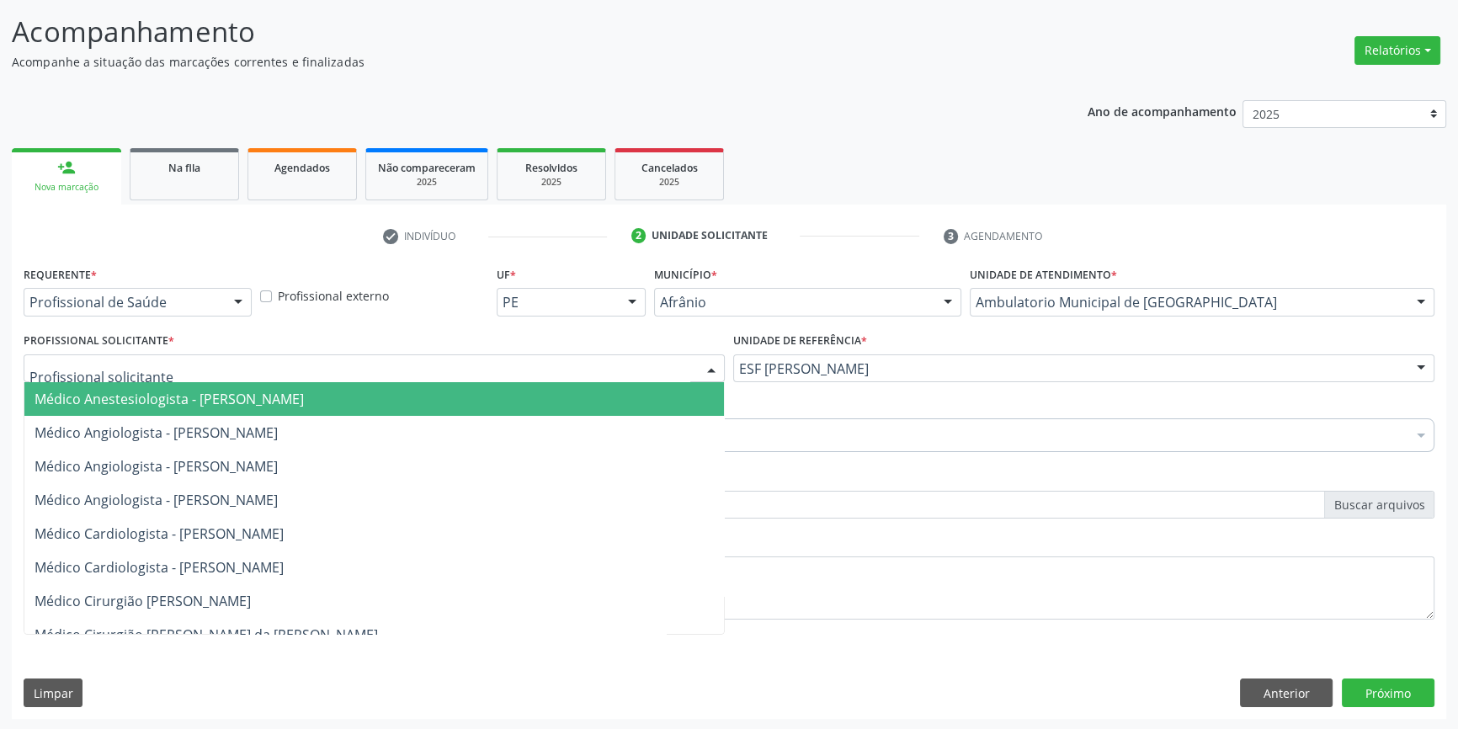
click at [536, 377] on div at bounding box center [374, 368] width 701 height 29
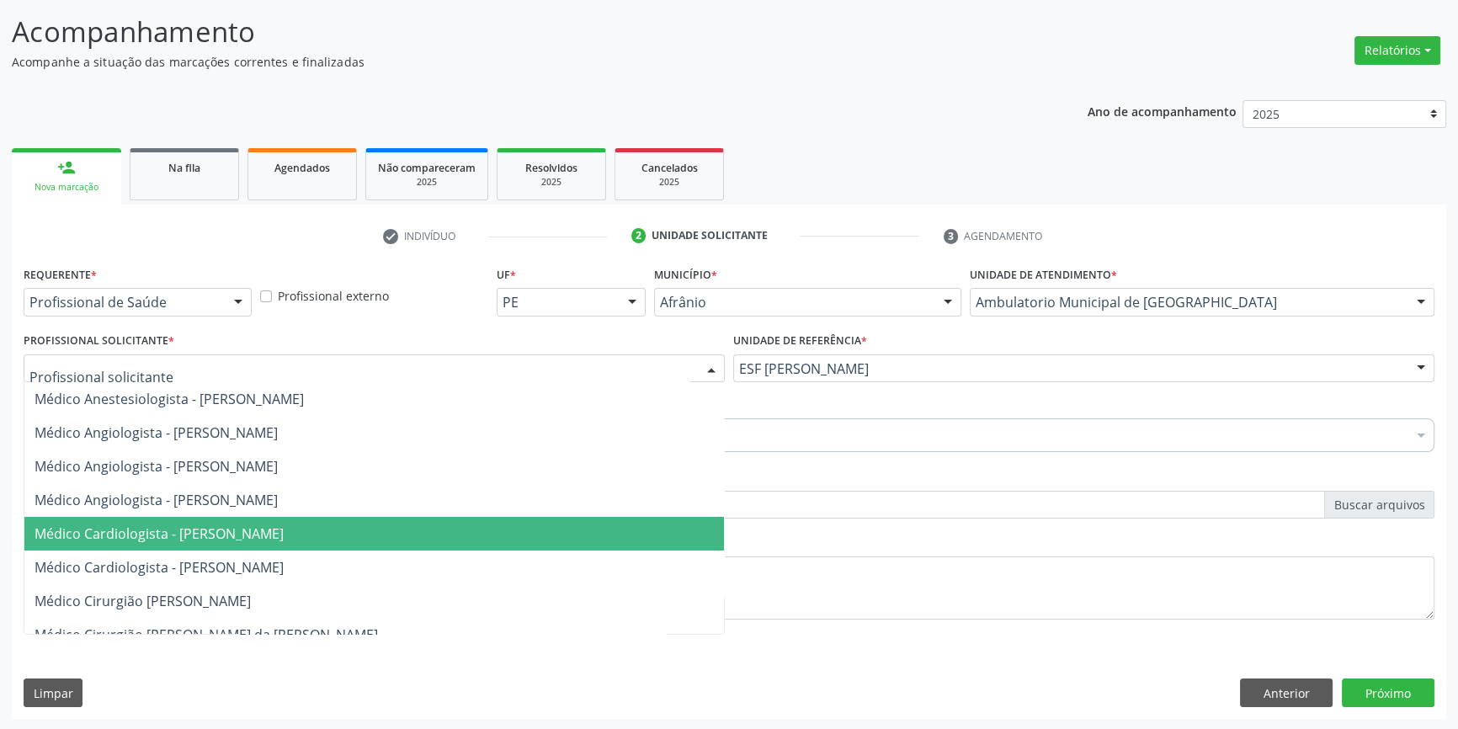
click at [284, 540] on span "Médico Cardiologista - [PERSON_NAME]" at bounding box center [159, 533] width 249 height 19
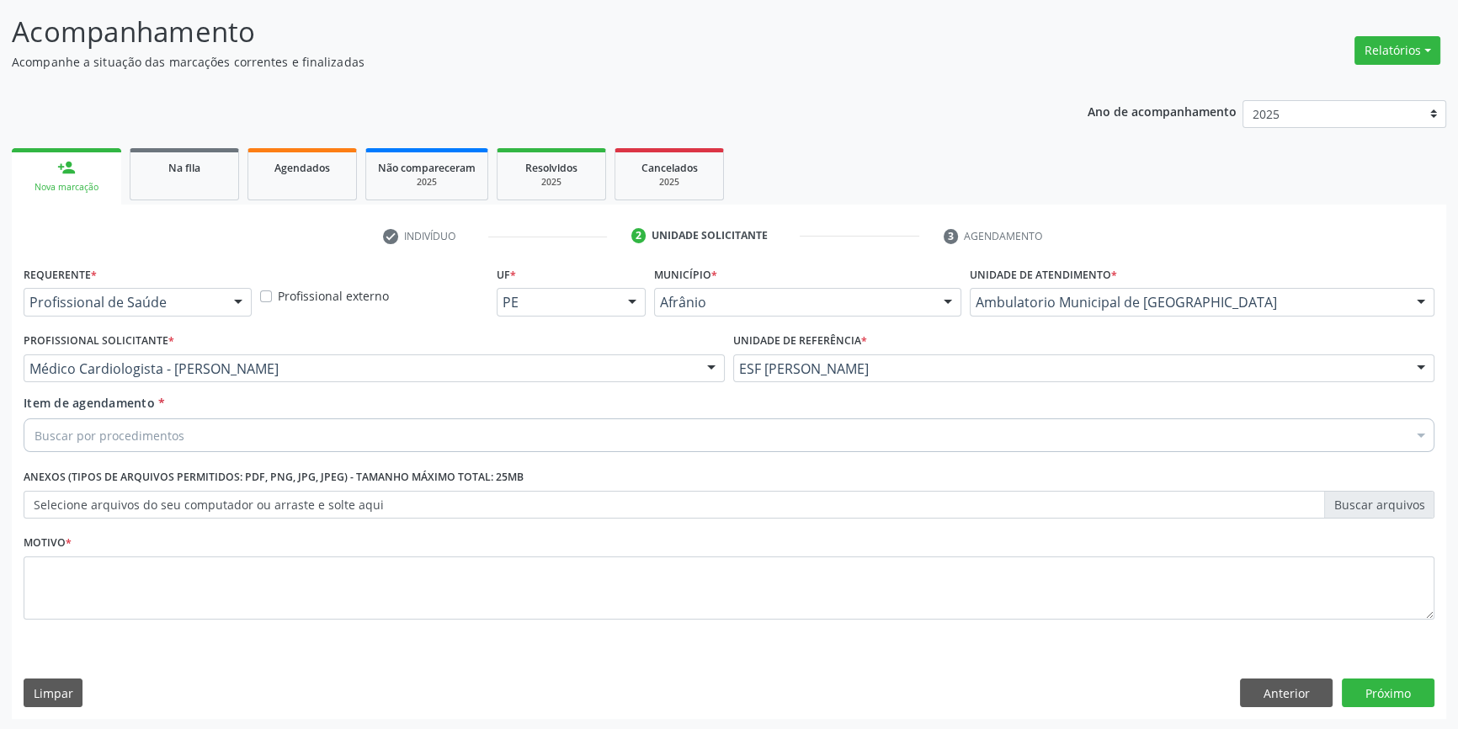
click at [201, 429] on div "Buscar por procedimentos" at bounding box center [729, 435] width 1411 height 34
type input "prosta"
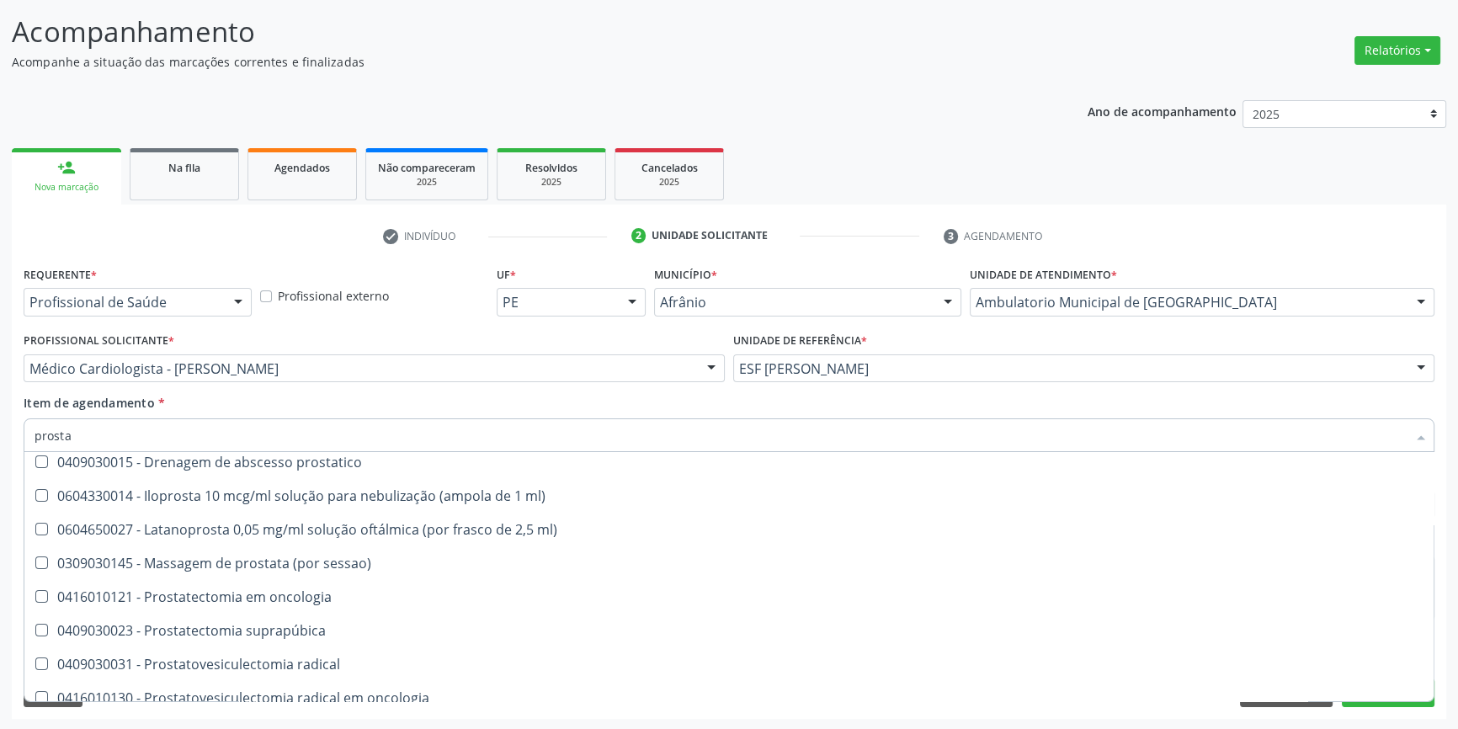
scroll to position [289, 0]
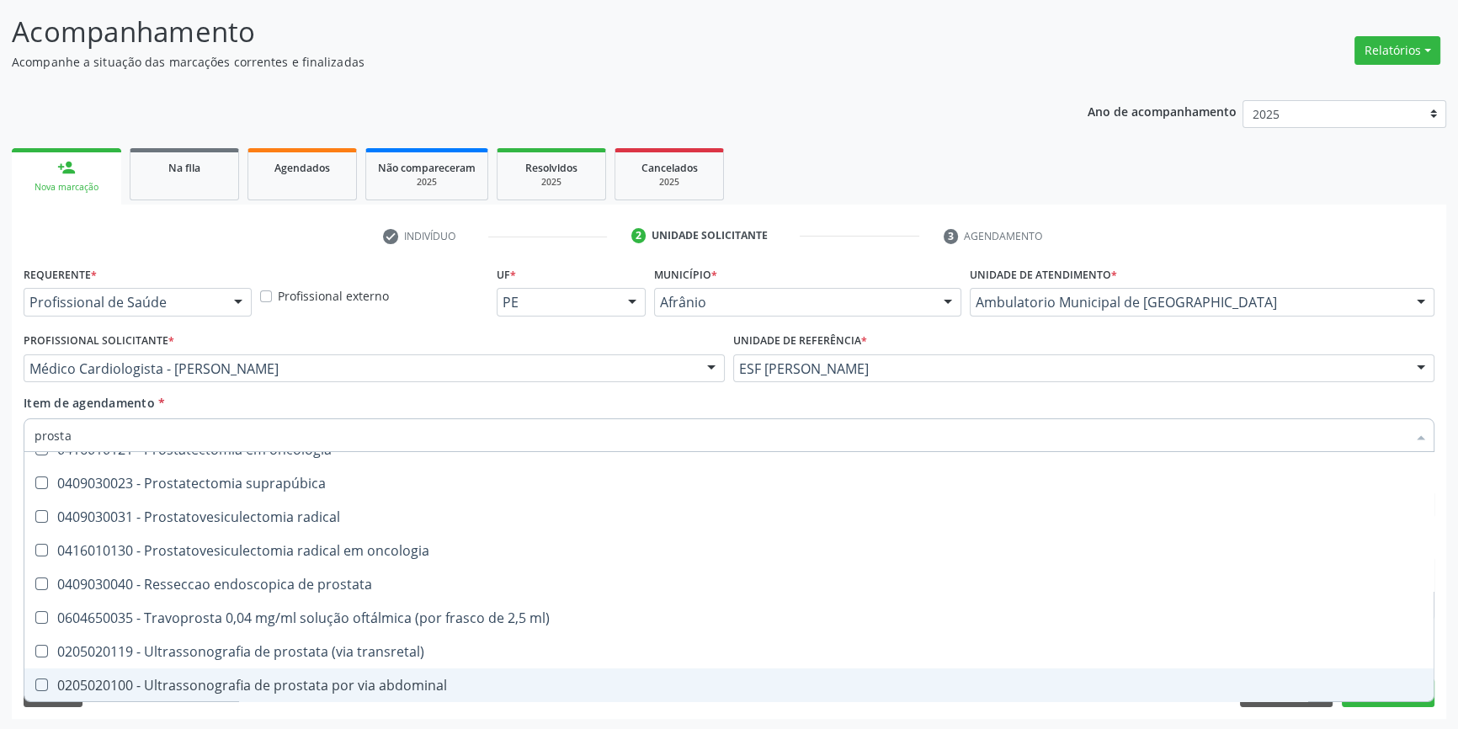
click at [329, 671] on span "0205020100 - Ultrassonografia de prostata por via abdominal" at bounding box center [728, 685] width 1409 height 34
checkbox abdominal "true"
click at [1207, 716] on div "Requerente * Profissional de Saúde Profissional de Saúde Paciente Nenhum result…" at bounding box center [729, 490] width 1434 height 457
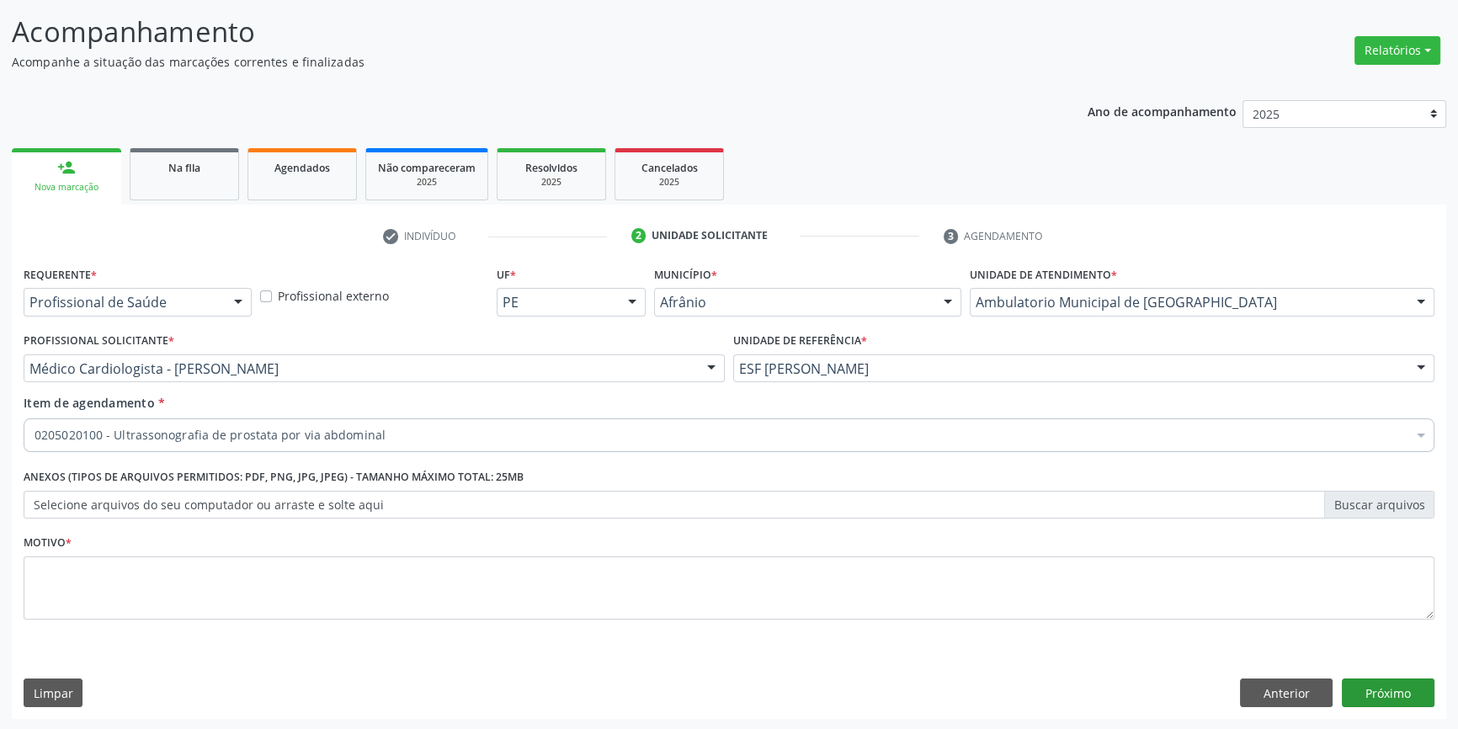
scroll to position [0, 0]
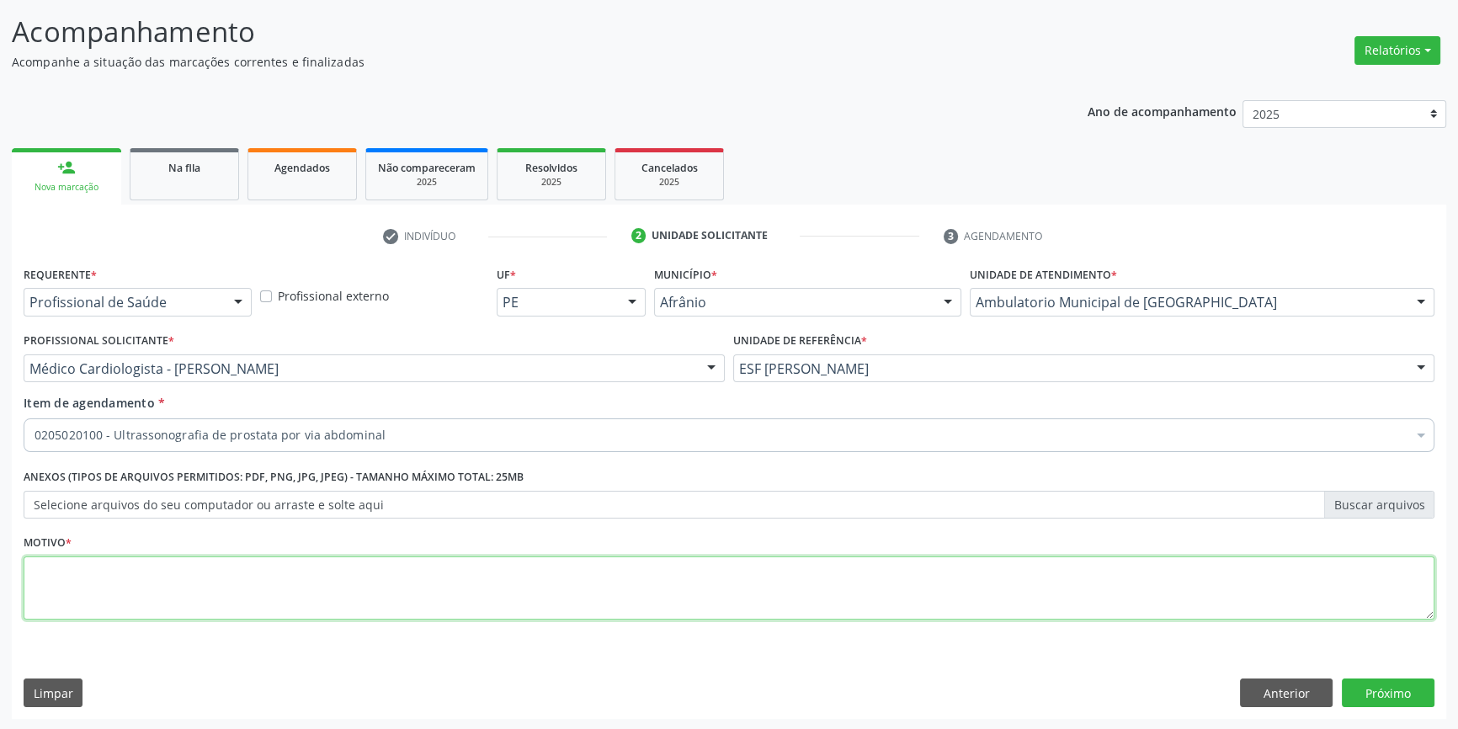
click at [279, 595] on textarea at bounding box center [729, 588] width 1411 height 64
type textarea "'"
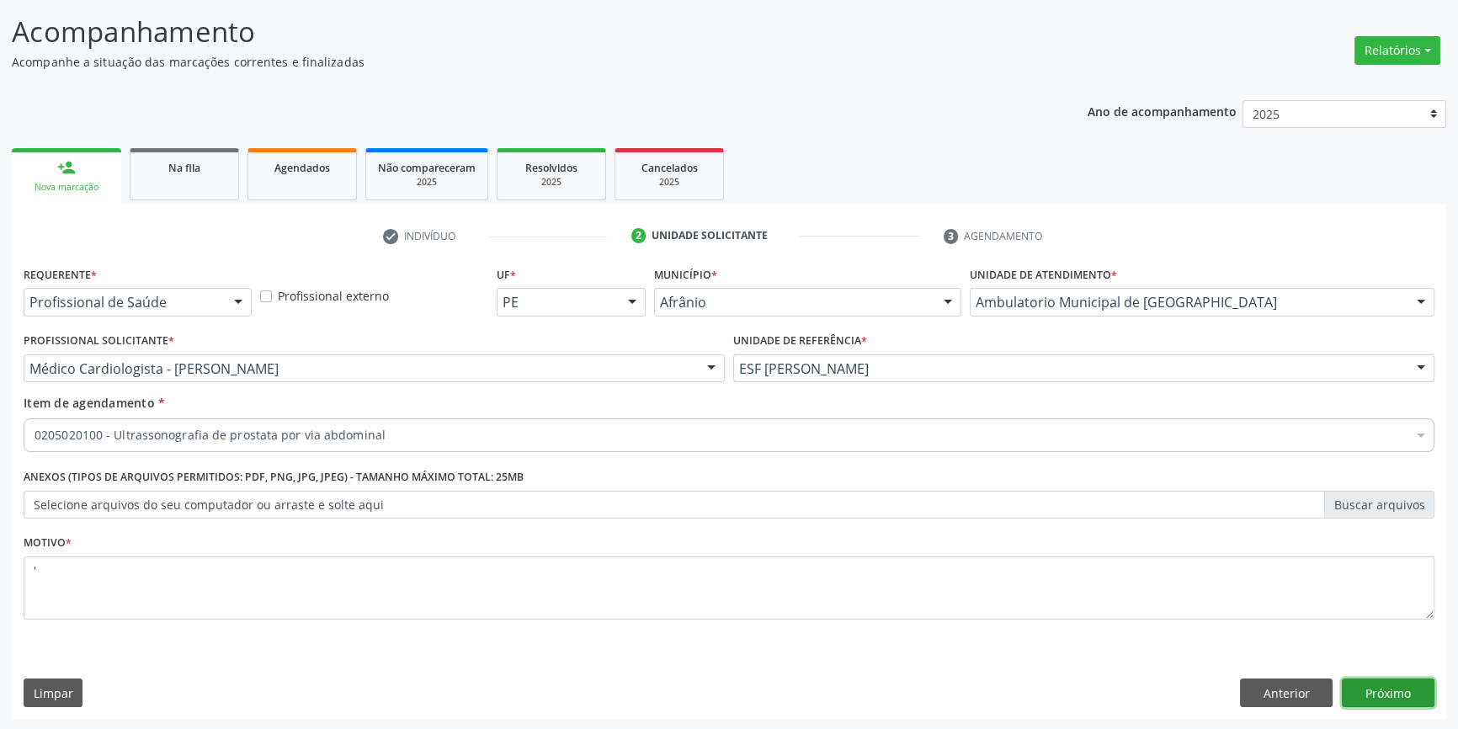
click at [1358, 682] on button "Próximo" at bounding box center [1388, 693] width 93 height 29
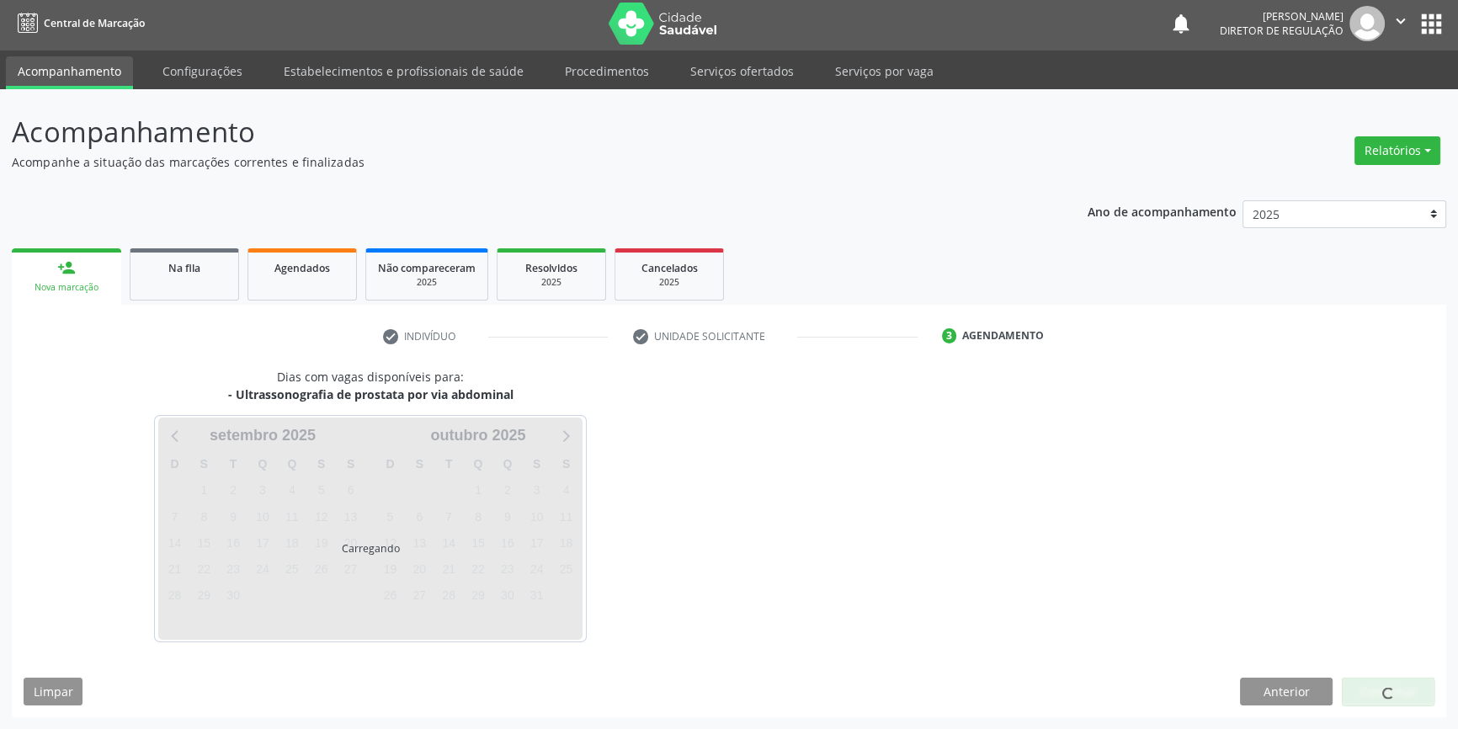
scroll to position [2, 0]
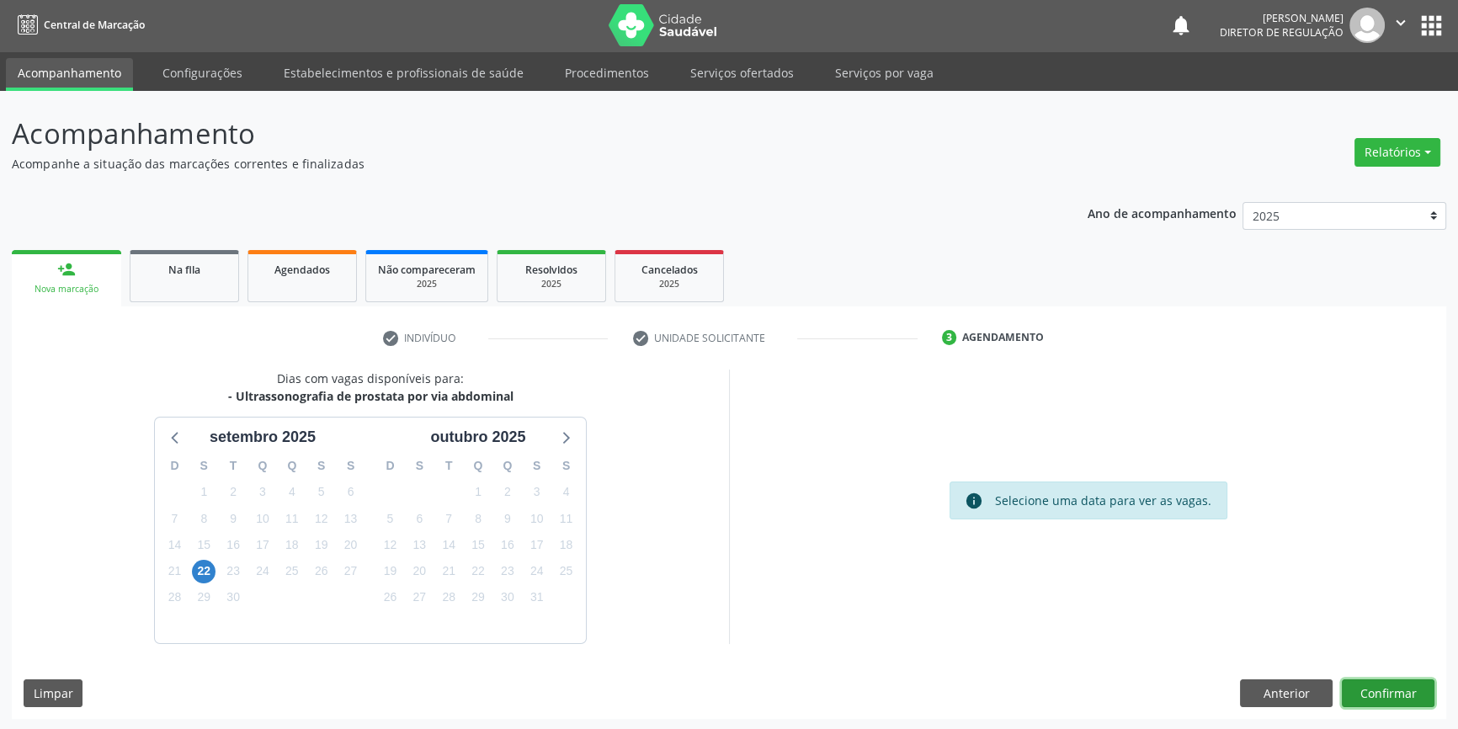
click at [1399, 689] on button "Confirmar" at bounding box center [1388, 693] width 93 height 29
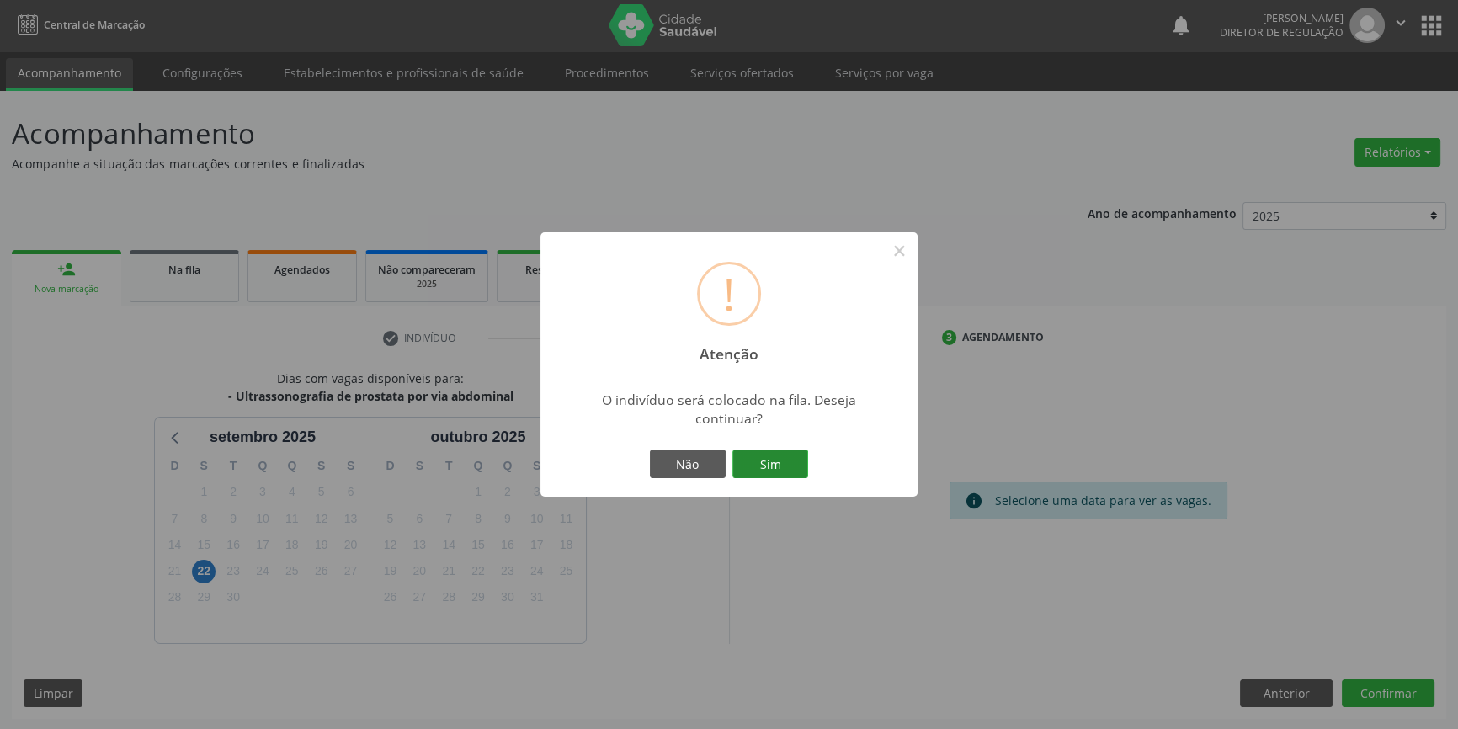
click at [754, 474] on button "Sim" at bounding box center [770, 464] width 76 height 29
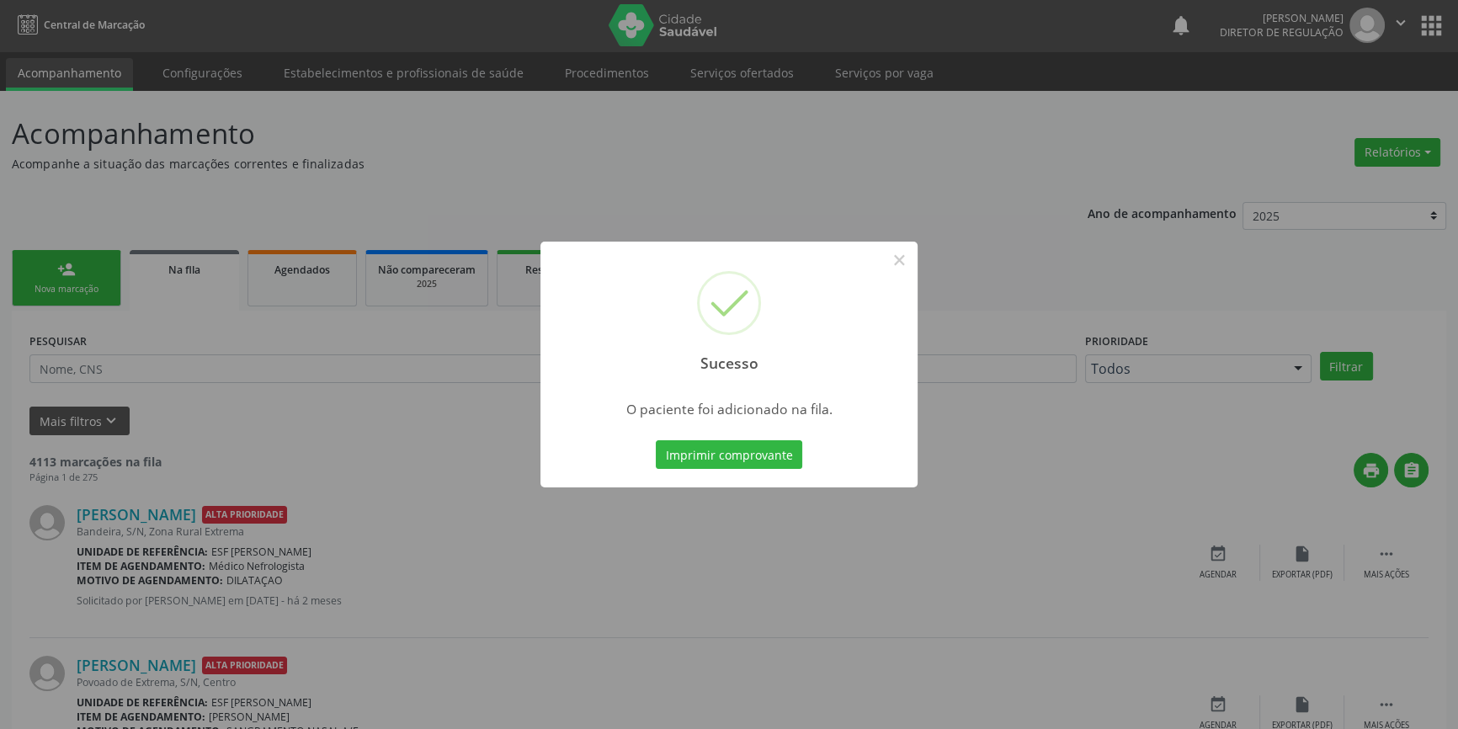
scroll to position [0, 0]
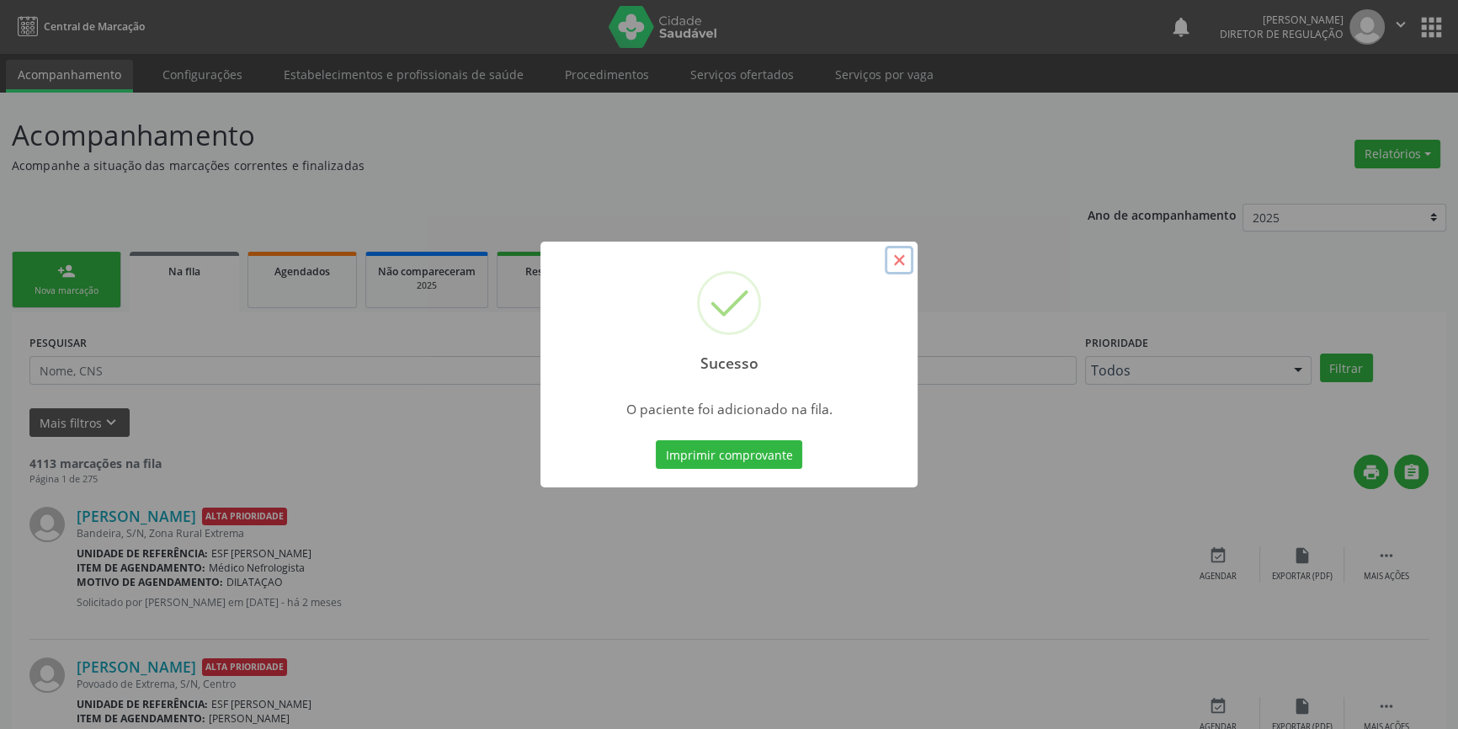
click at [897, 258] on button "×" at bounding box center [899, 260] width 29 height 29
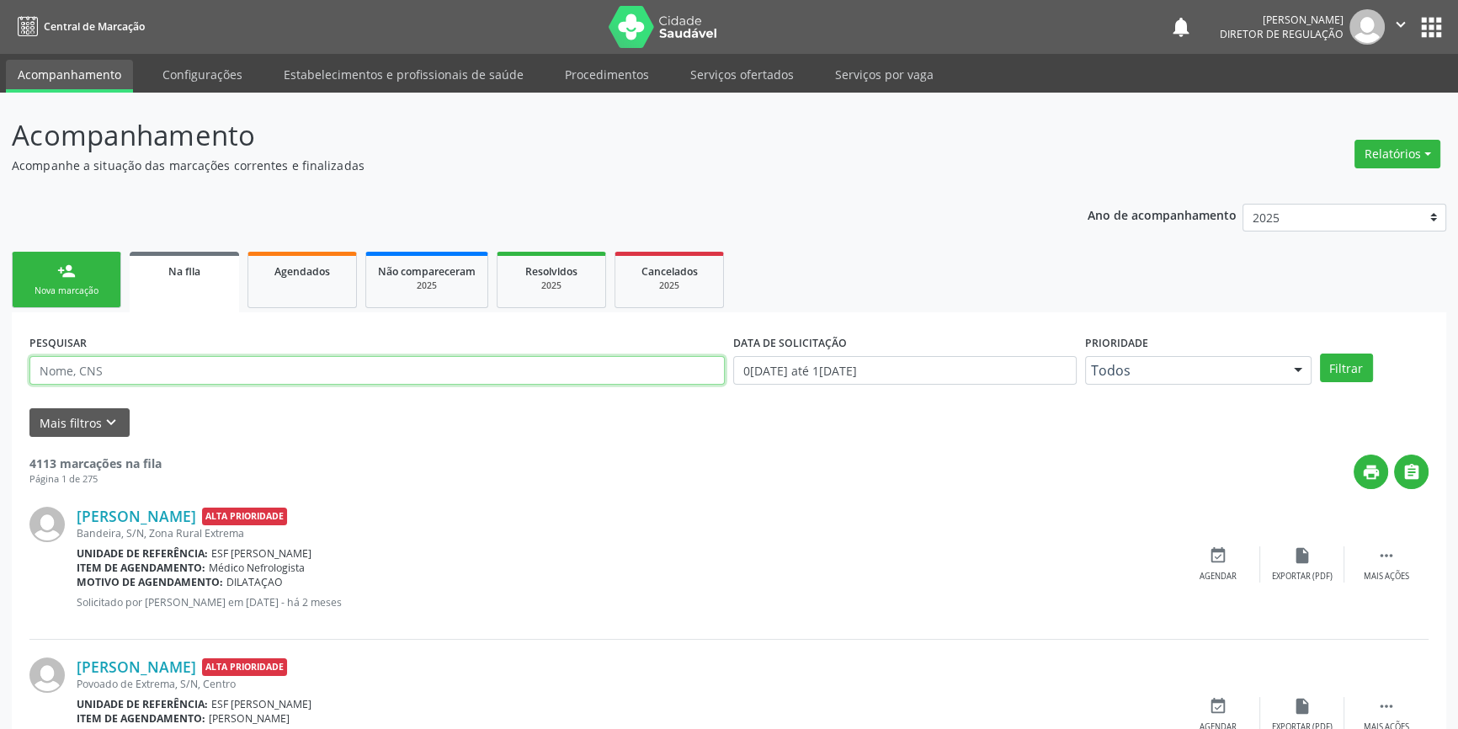
click at [237, 365] on input "text" at bounding box center [376, 370] width 695 height 29
type input "gilvan da silva purificacao"
click at [1344, 375] on button "Filtrar" at bounding box center [1346, 368] width 53 height 29
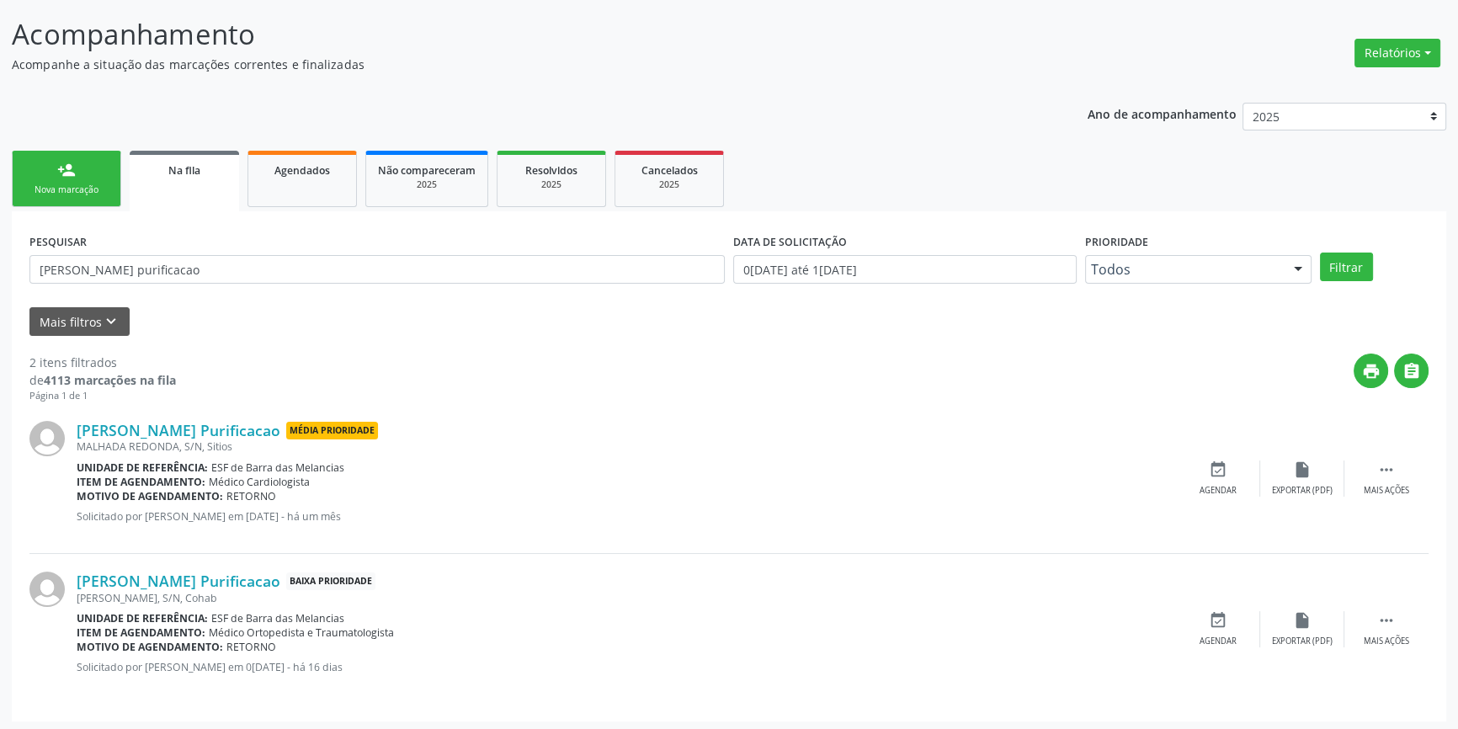
scroll to position [104, 0]
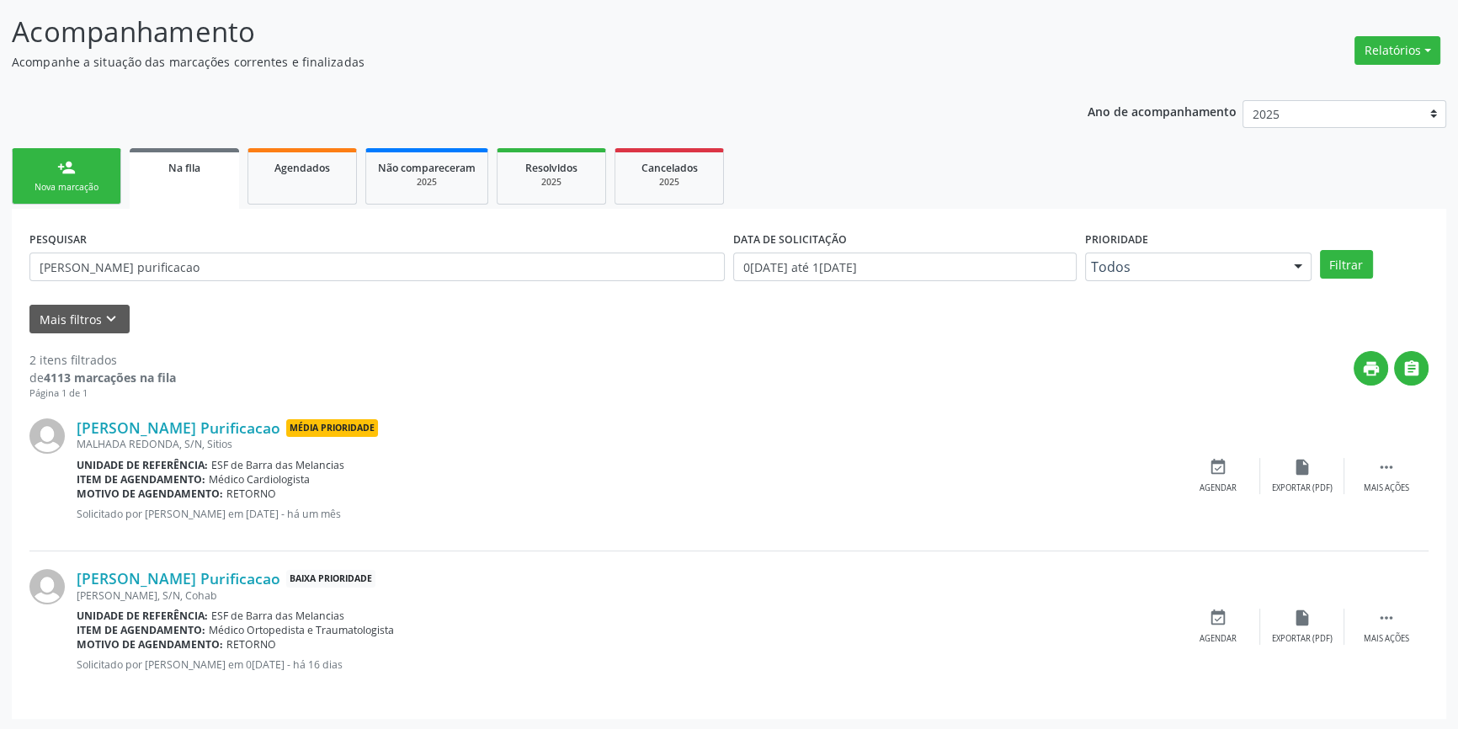
click at [193, 437] on div "MALHADA REDONDA, S/N, Sitios" at bounding box center [626, 444] width 1099 height 14
click at [201, 424] on link "Gilvan da Silva Purificacao" at bounding box center [179, 427] width 204 height 19
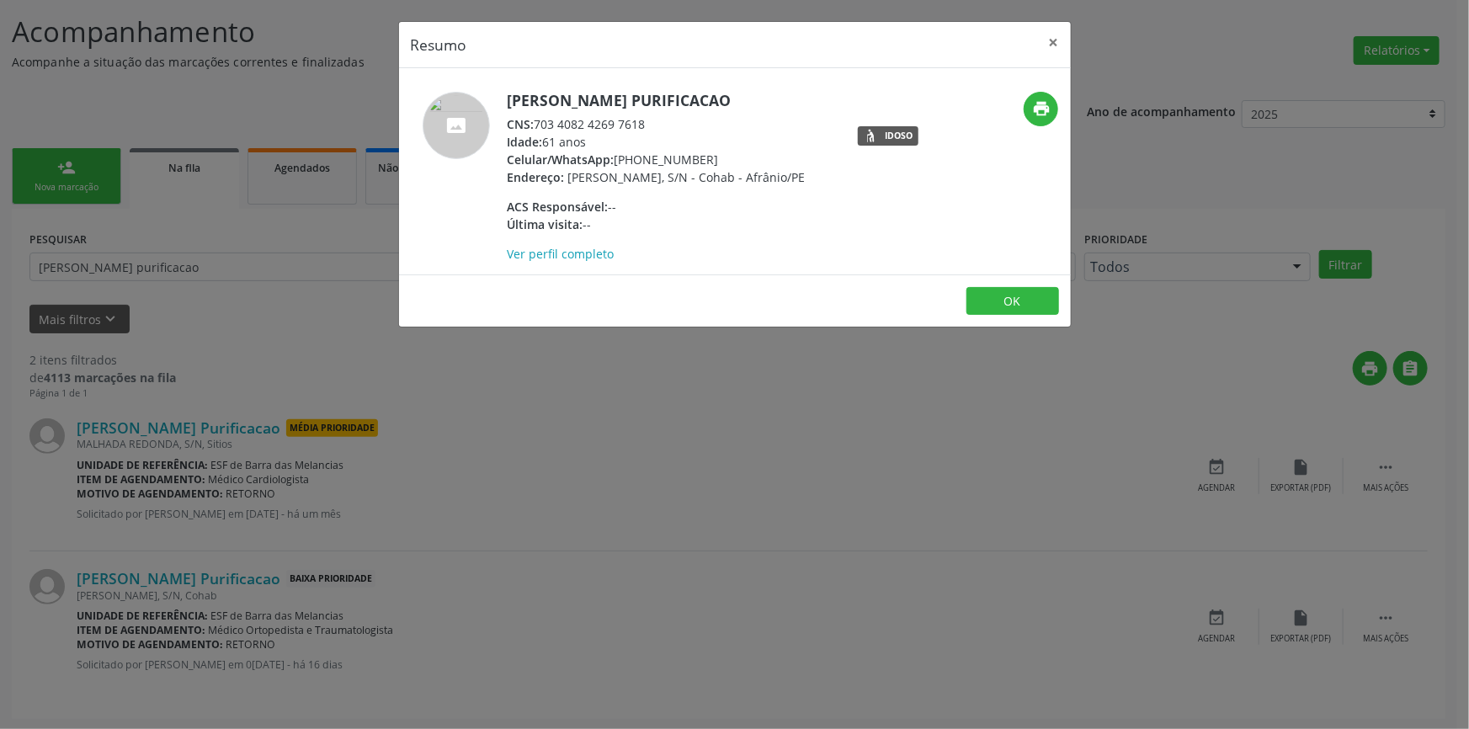
drag, startPoint x: 656, startPoint y: 125, endPoint x: 535, endPoint y: 125, distance: 120.4
click at [535, 125] on div "CNS: 703 4082 4269 7618" at bounding box center [657, 124] width 298 height 18
copy div "703 4082 4269 7618"
click at [314, 178] on div "Resumo × Gilvan da Silva Purificacao CNS: 703 4082 4269 7618 Idade: 61 anos Cel…" at bounding box center [734, 364] width 1469 height 729
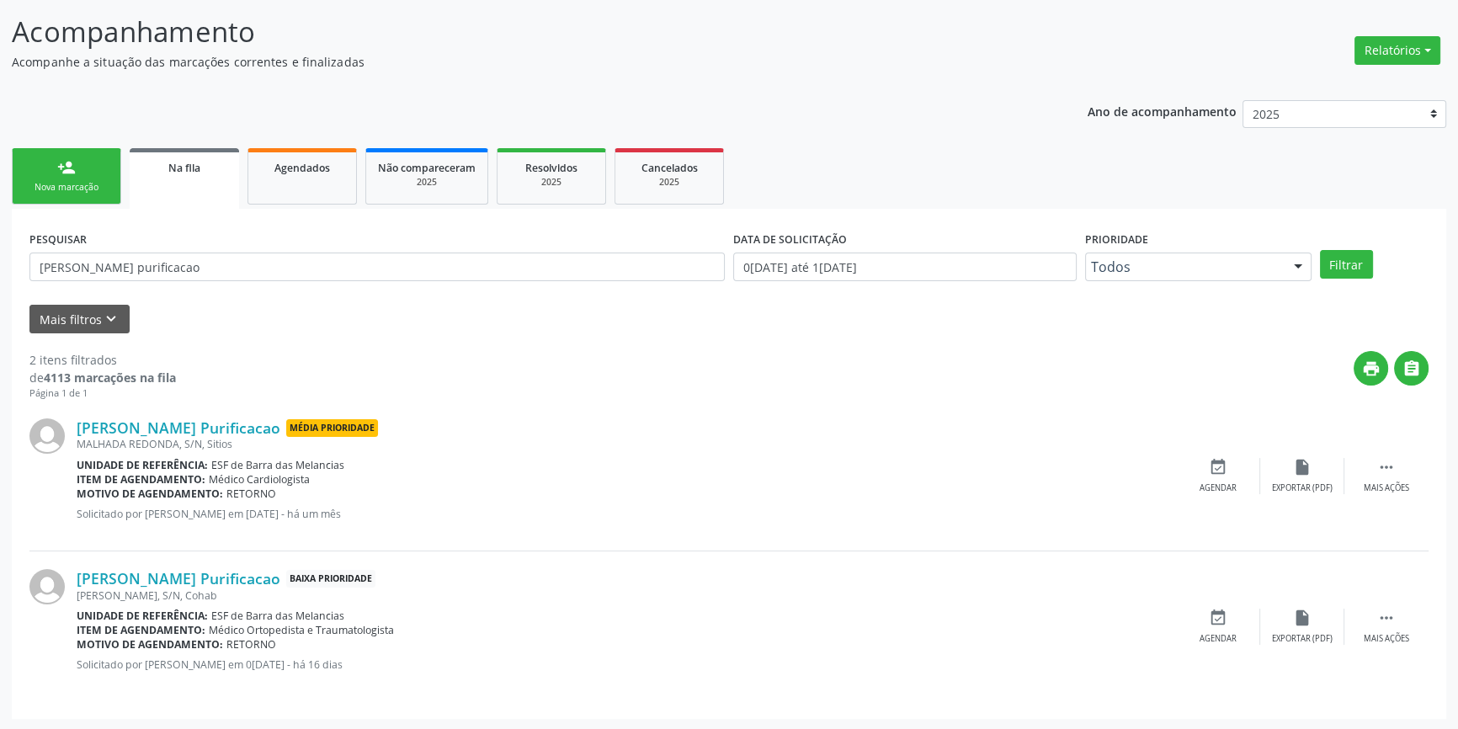
click at [314, 178] on link "Agendados" at bounding box center [301, 176] width 109 height 56
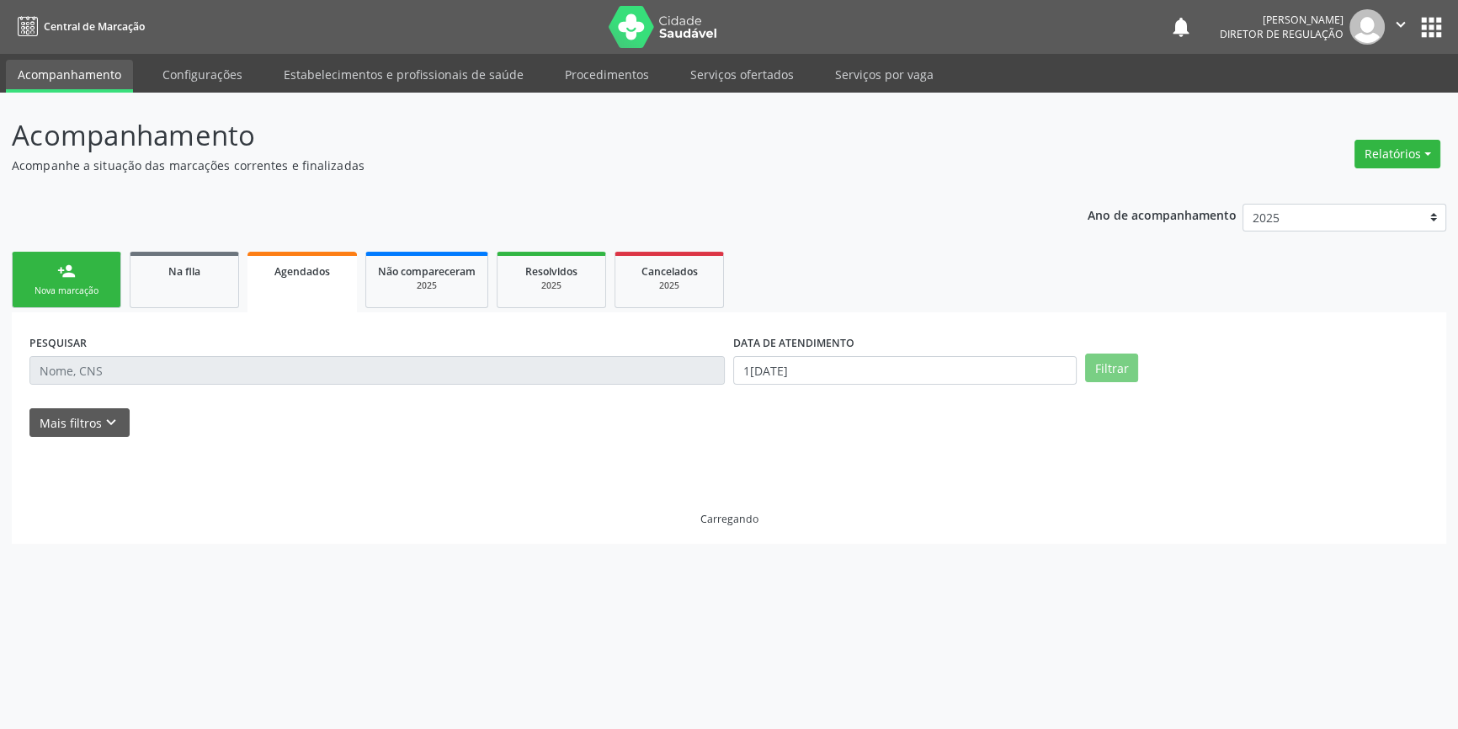
scroll to position [0, 0]
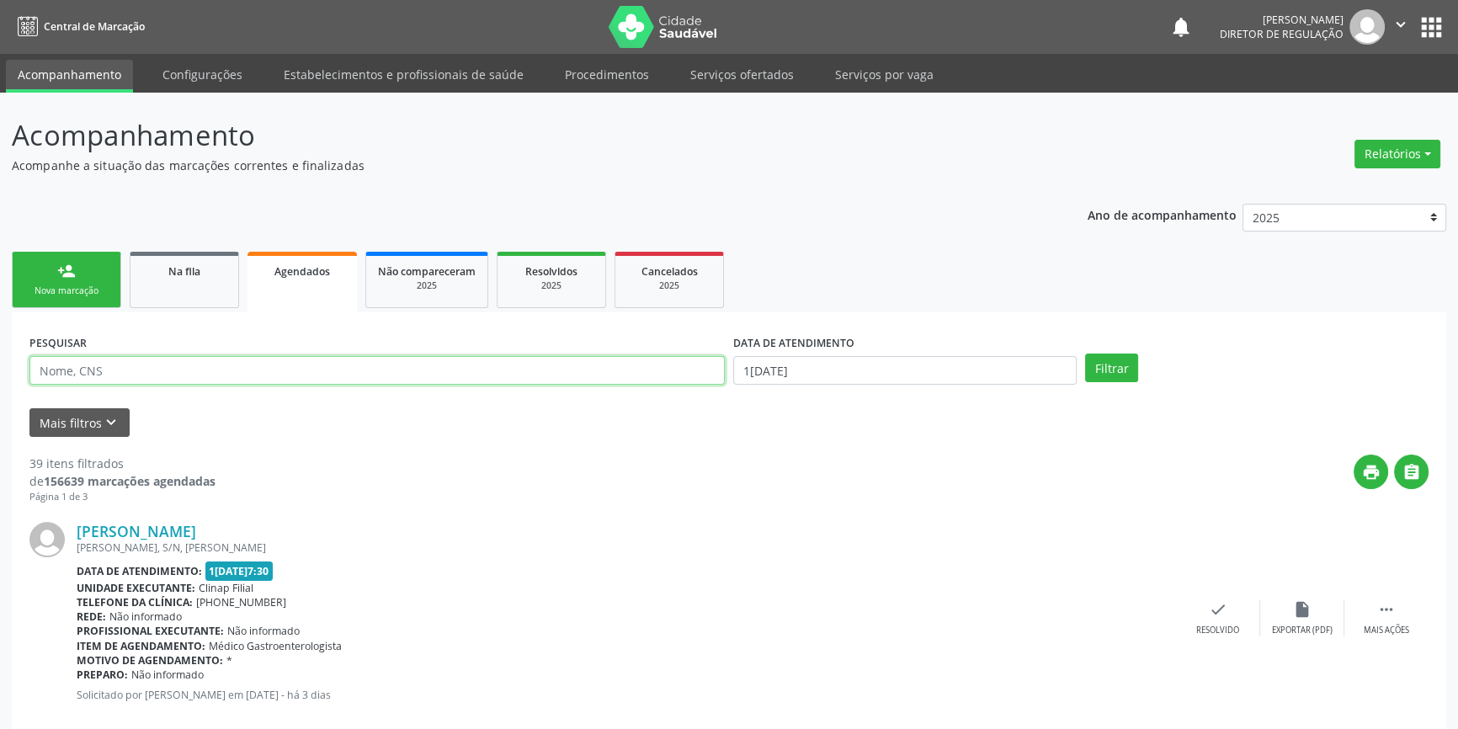
drag, startPoint x: 171, startPoint y: 379, endPoint x: 127, endPoint y: 374, distance: 44.1
click at [168, 379] on input "text" at bounding box center [376, 370] width 695 height 29
paste input "703 4082 4269 7618"
type input "703 4082 4269 7618"
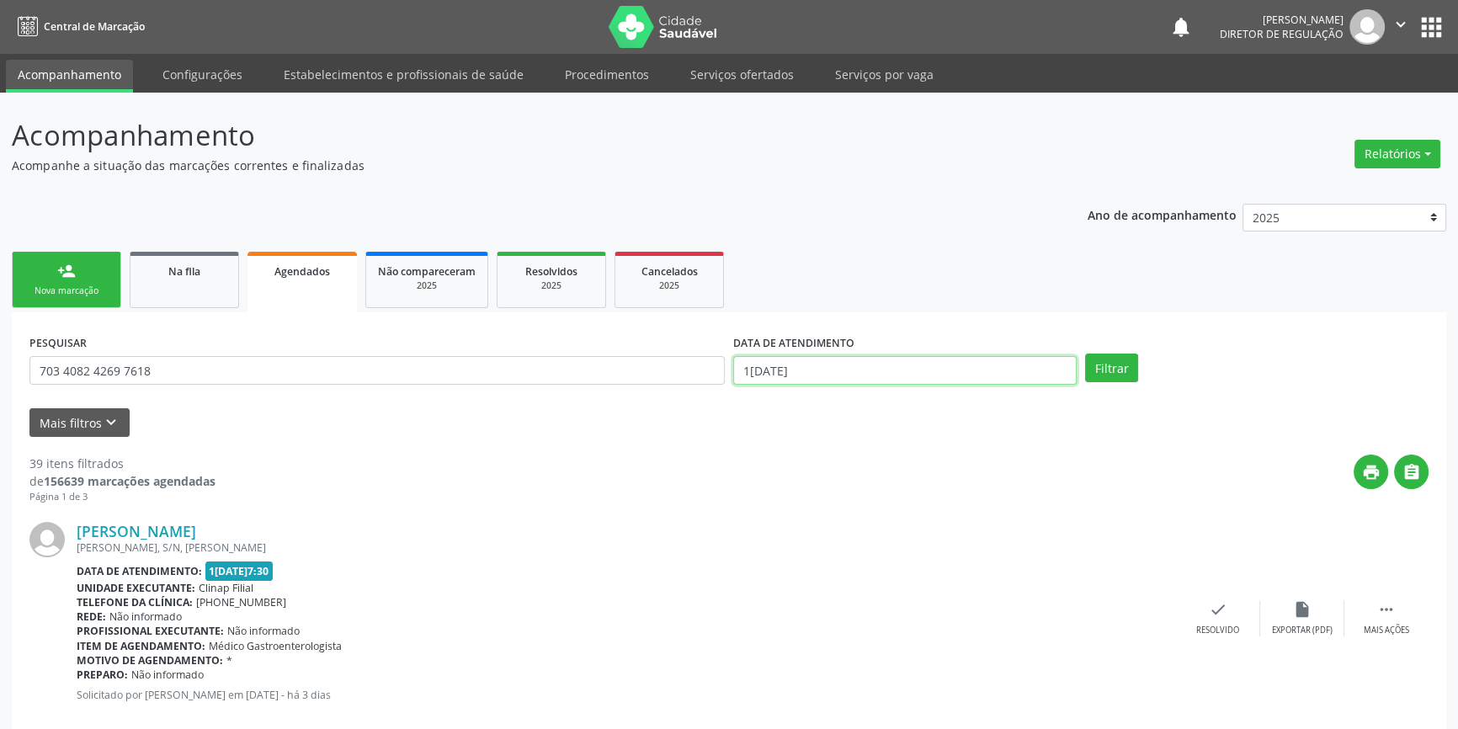
click at [881, 369] on input "1[DATE]" at bounding box center [904, 370] width 343 height 29
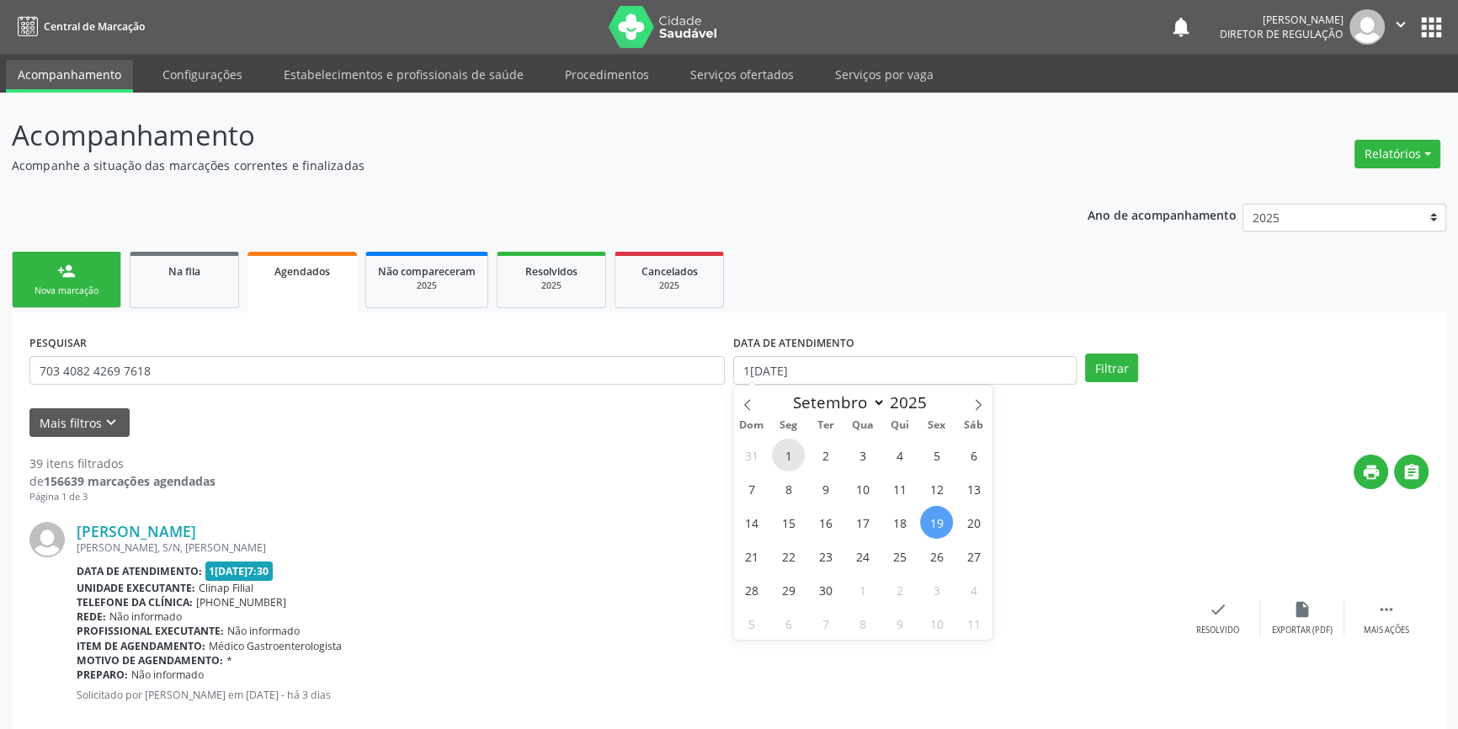
click at [785, 446] on span "1" at bounding box center [788, 455] width 33 height 33
type input "01/09/2025"
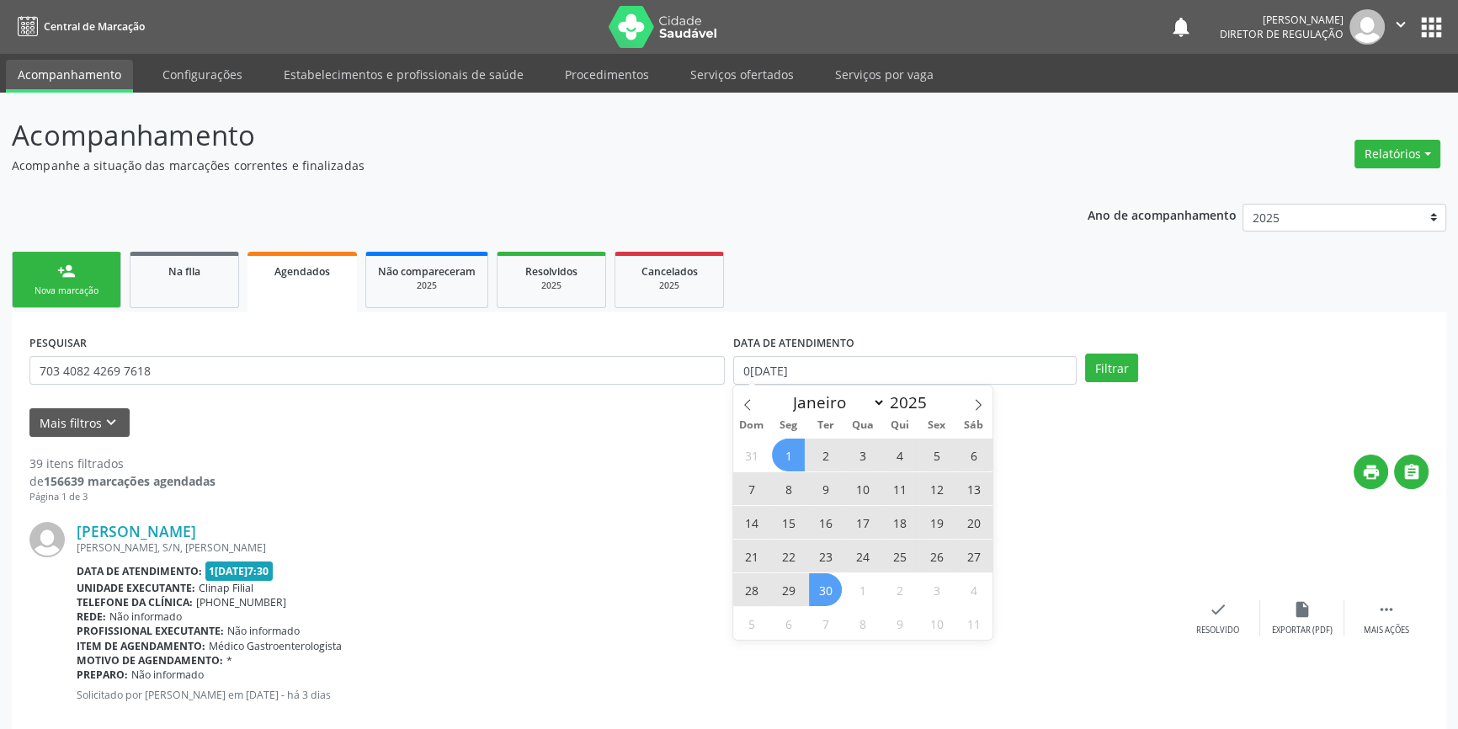
click at [837, 594] on span "30" at bounding box center [825, 589] width 33 height 33
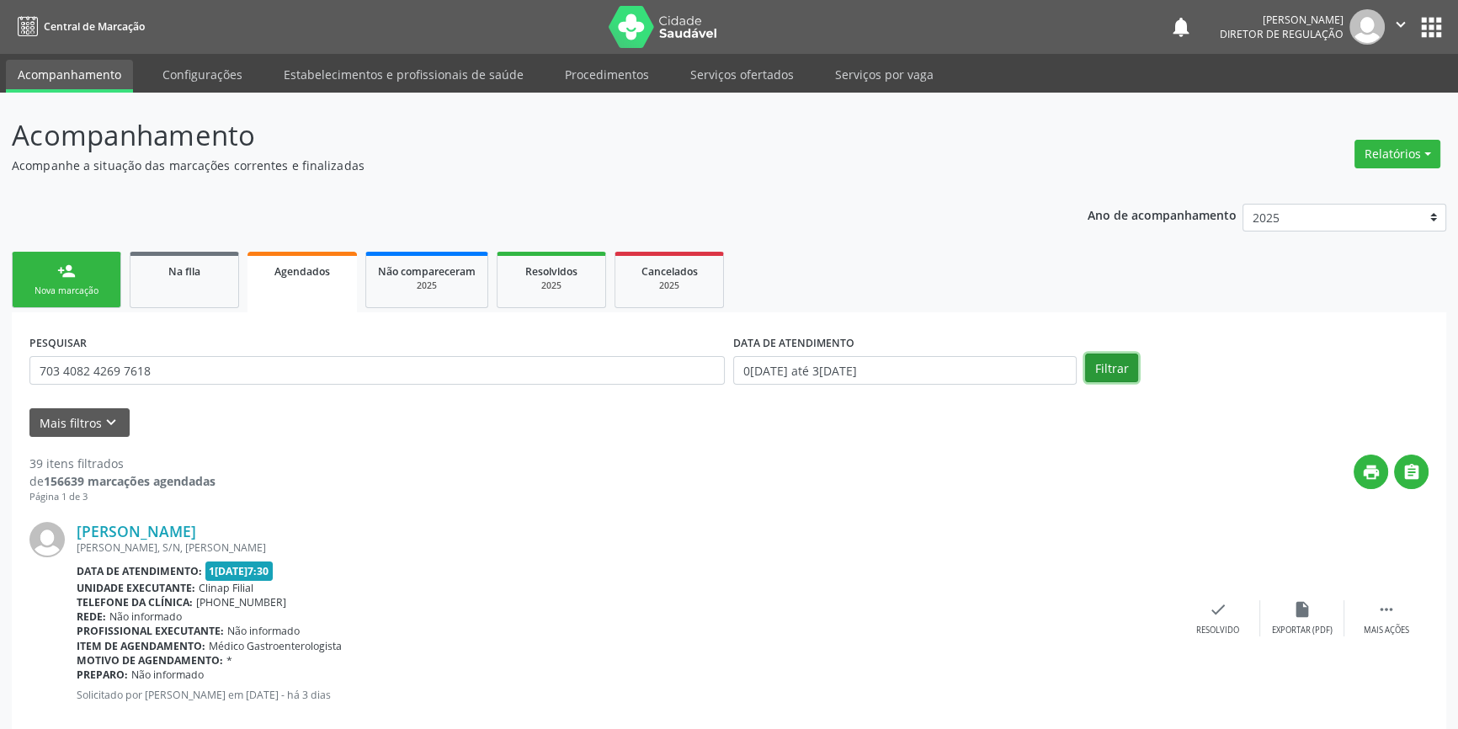
click at [1100, 372] on button "Filtrar" at bounding box center [1111, 368] width 53 height 29
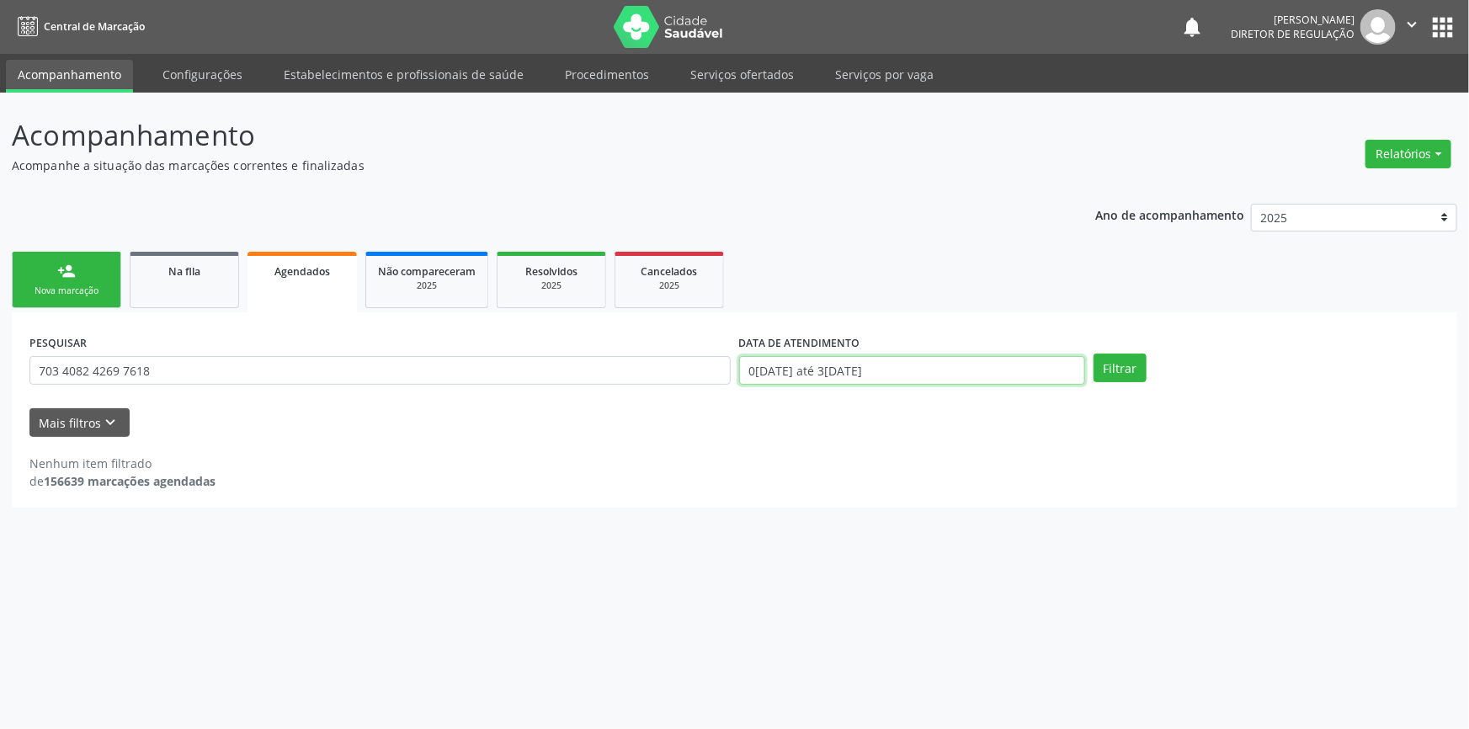
click at [926, 372] on input "01/09/2025 até 30/09/2025" at bounding box center [912, 370] width 346 height 29
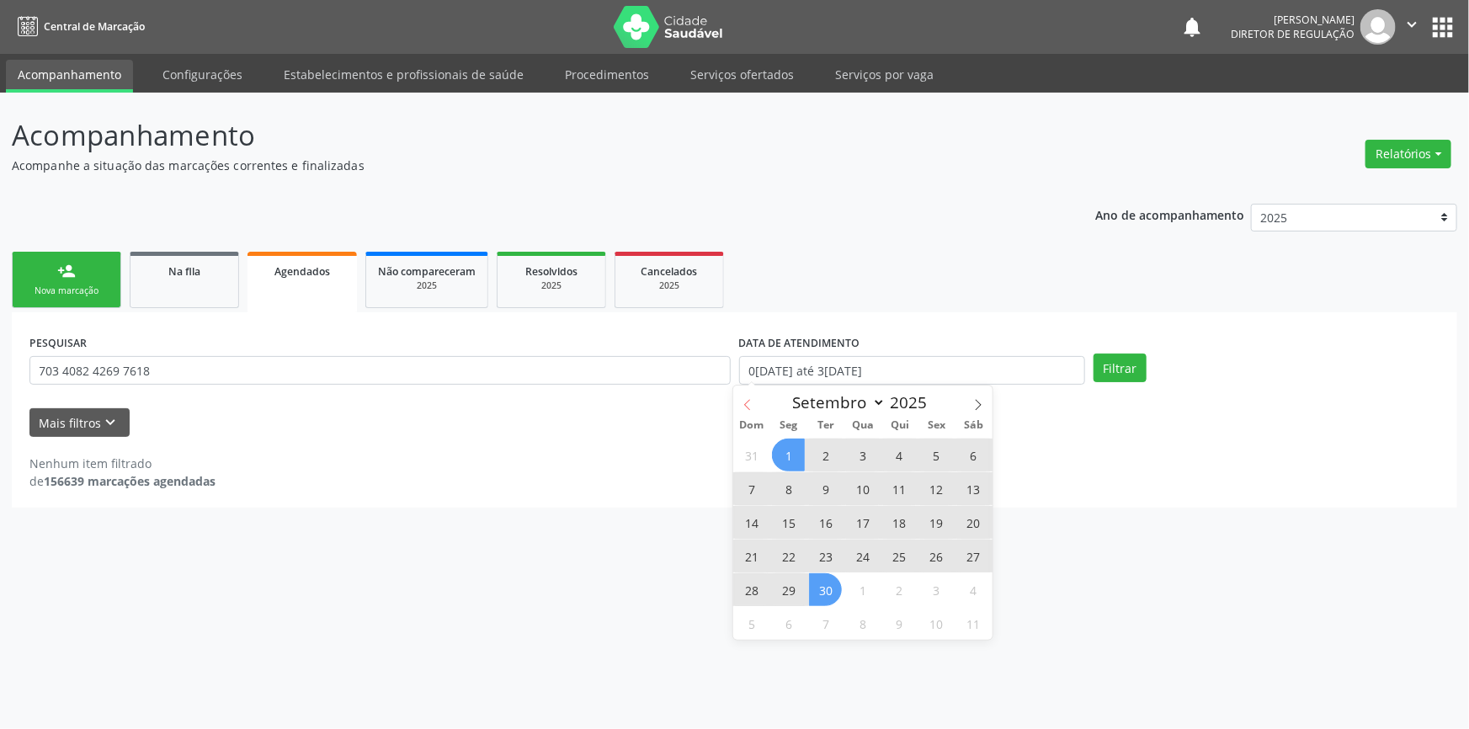
click at [749, 405] on icon at bounding box center [748, 405] width 12 height 12
select select "7"
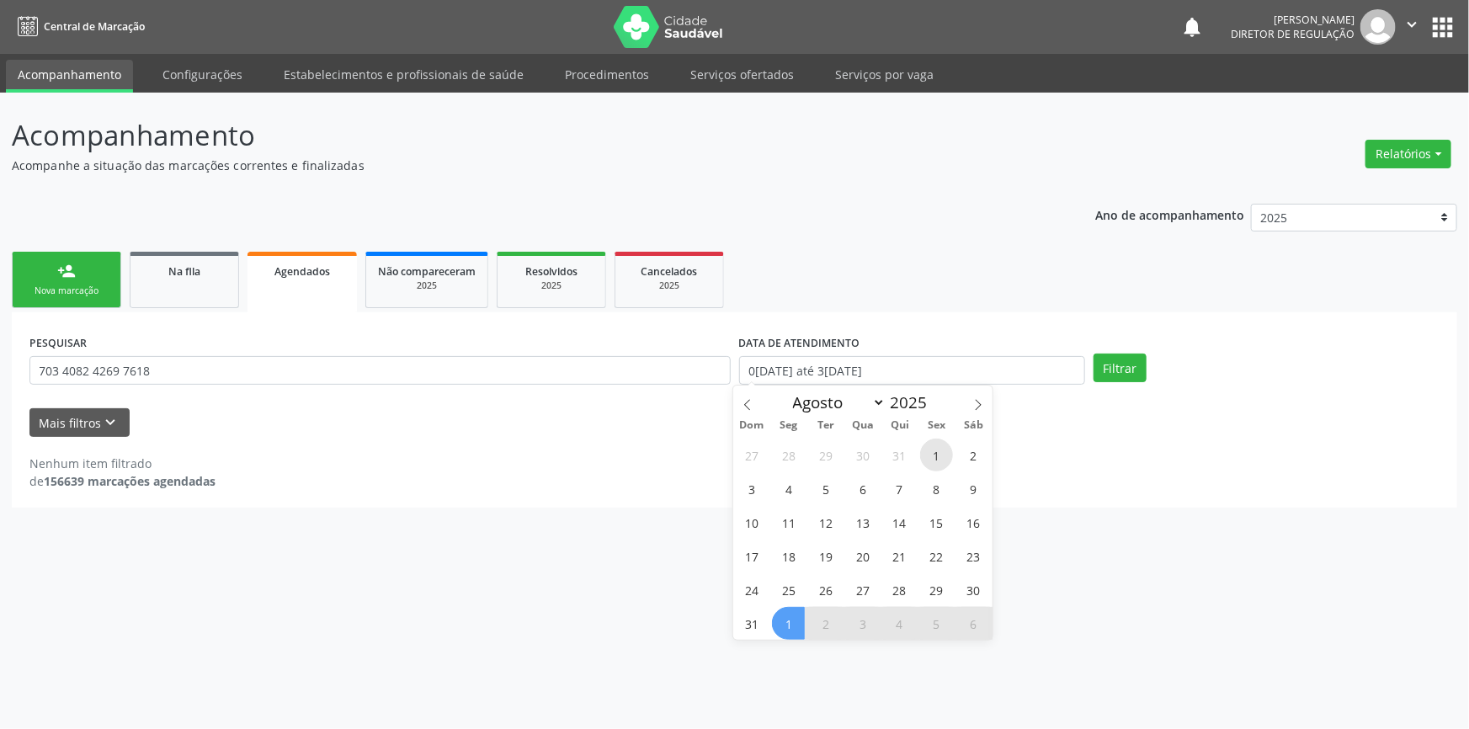
click at [934, 455] on span "1" at bounding box center [936, 455] width 33 height 33
type input "01/08/2025"
click at [974, 405] on icon at bounding box center [978, 405] width 12 height 12
select select "9"
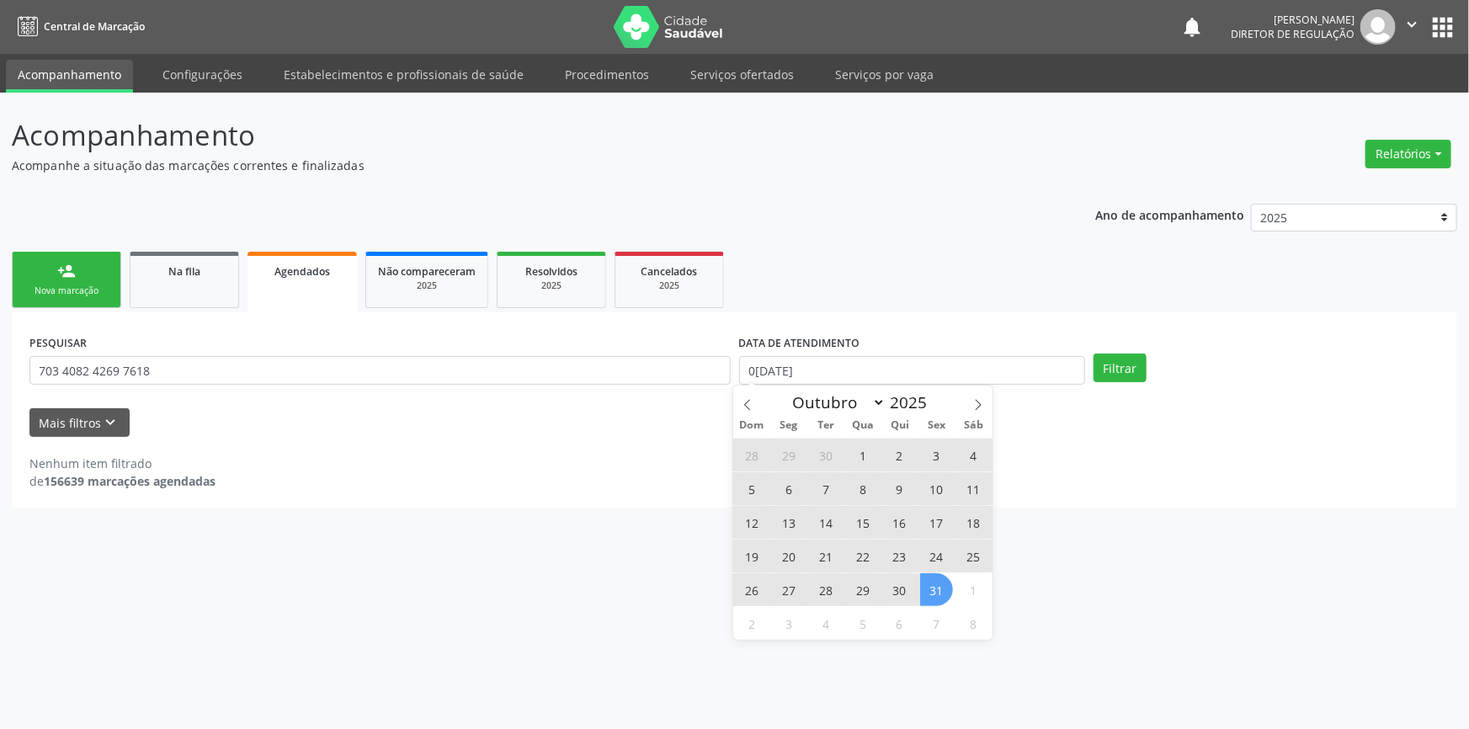
click at [956, 591] on div "28 29 30 1 2 3 4 5 6 7 8 9 10 11 12 13 14 15 16 17 18 19 20 21 22 23 24 25 26 2…" at bounding box center [862, 539] width 259 height 202
click at [937, 581] on span "31" at bounding box center [936, 589] width 33 height 33
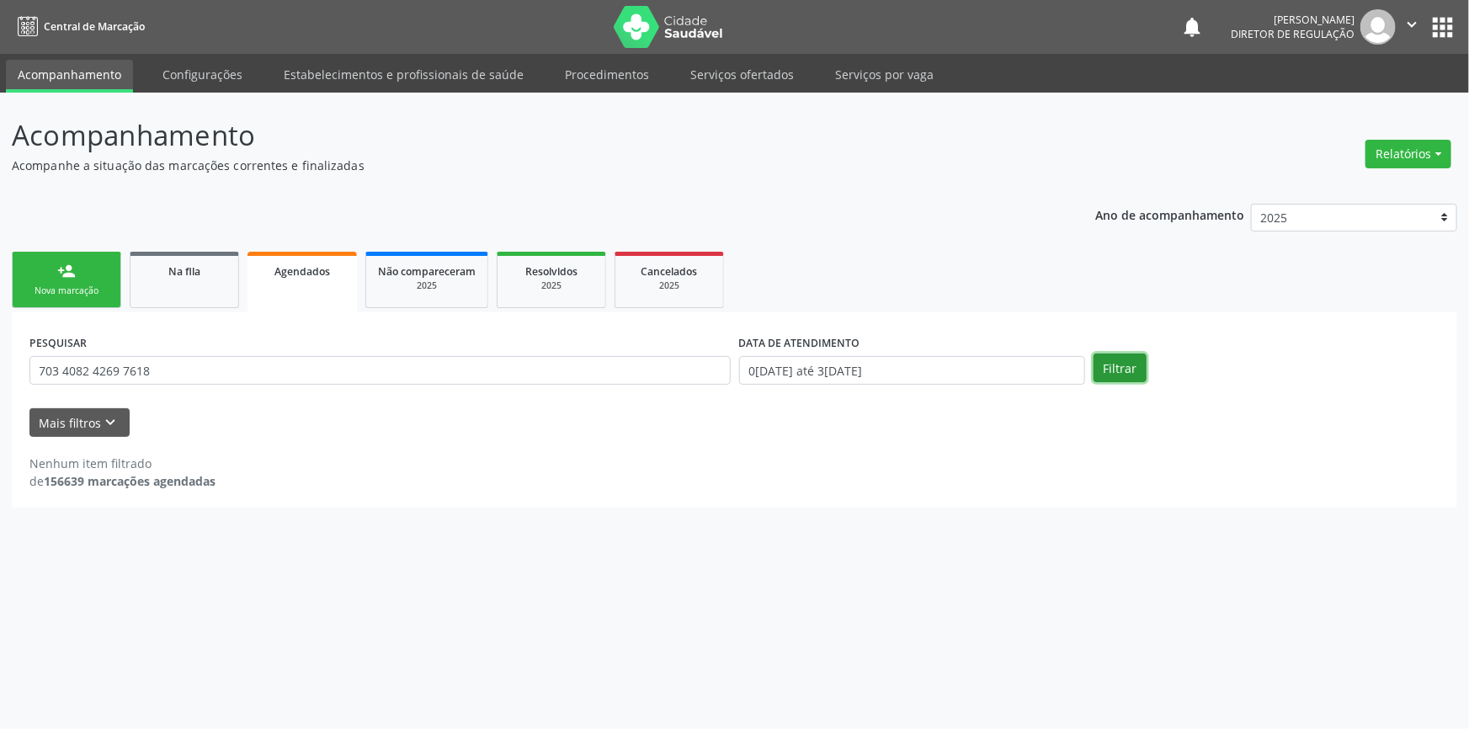
click at [1119, 371] on button "Filtrar" at bounding box center [1120, 368] width 53 height 29
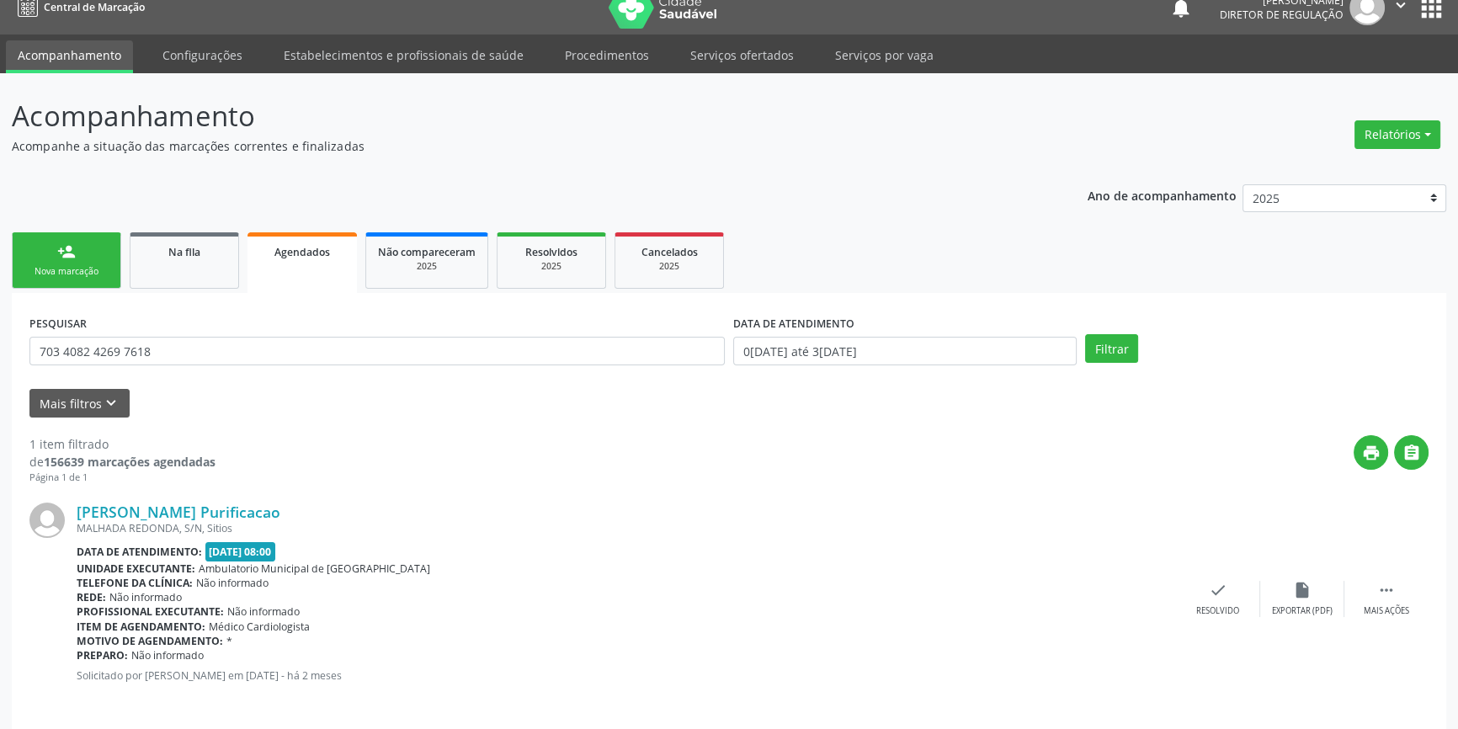
scroll to position [30, 0]
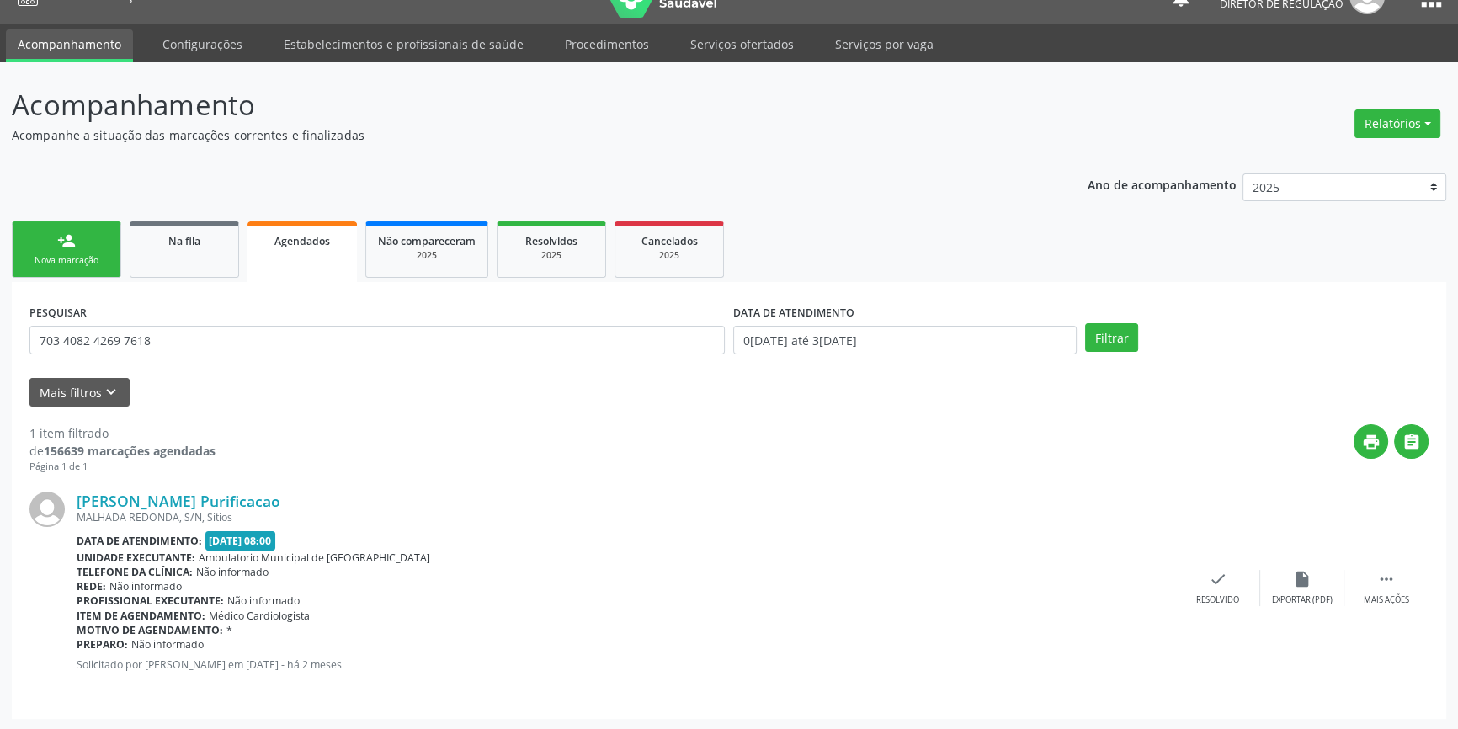
click at [56, 227] on link "person_add Nova marcação" at bounding box center [66, 249] width 109 height 56
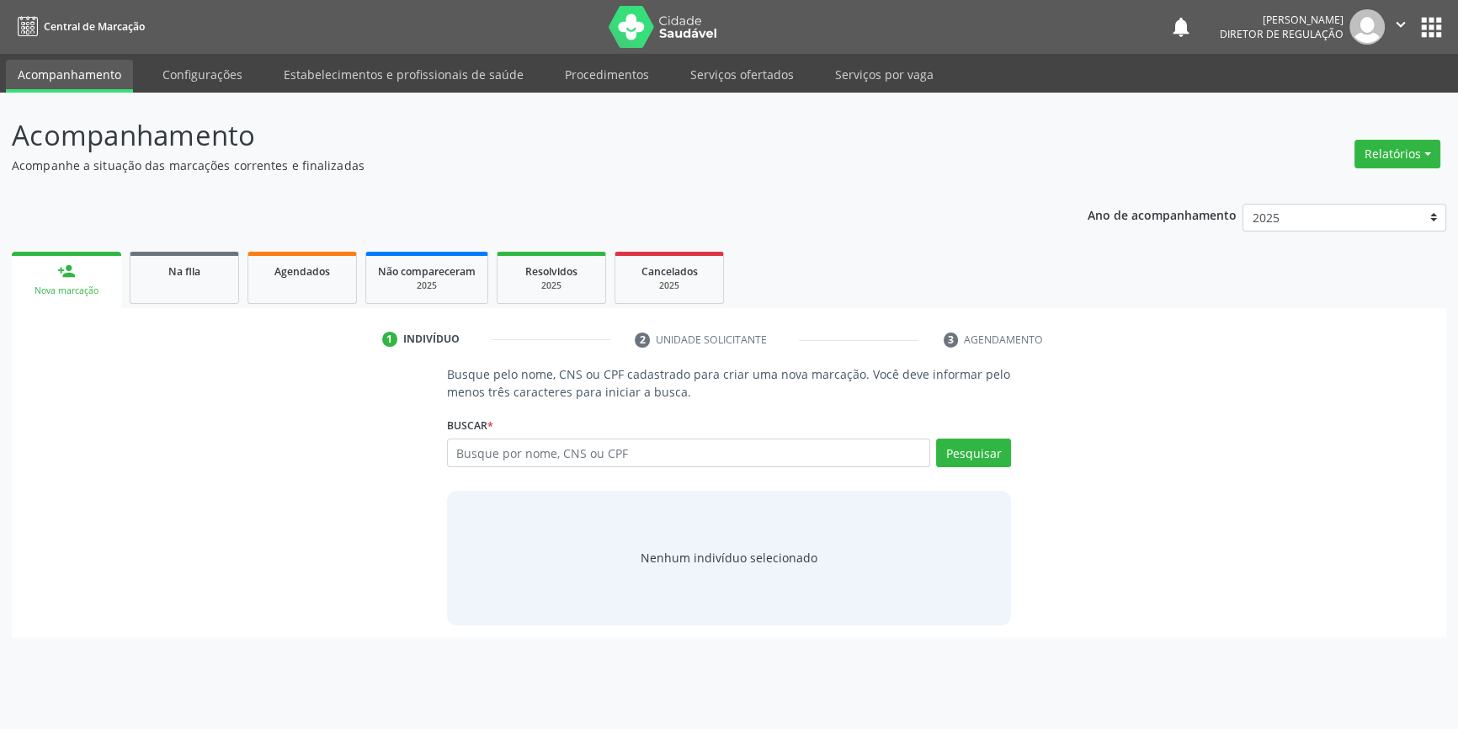
scroll to position [0, 0]
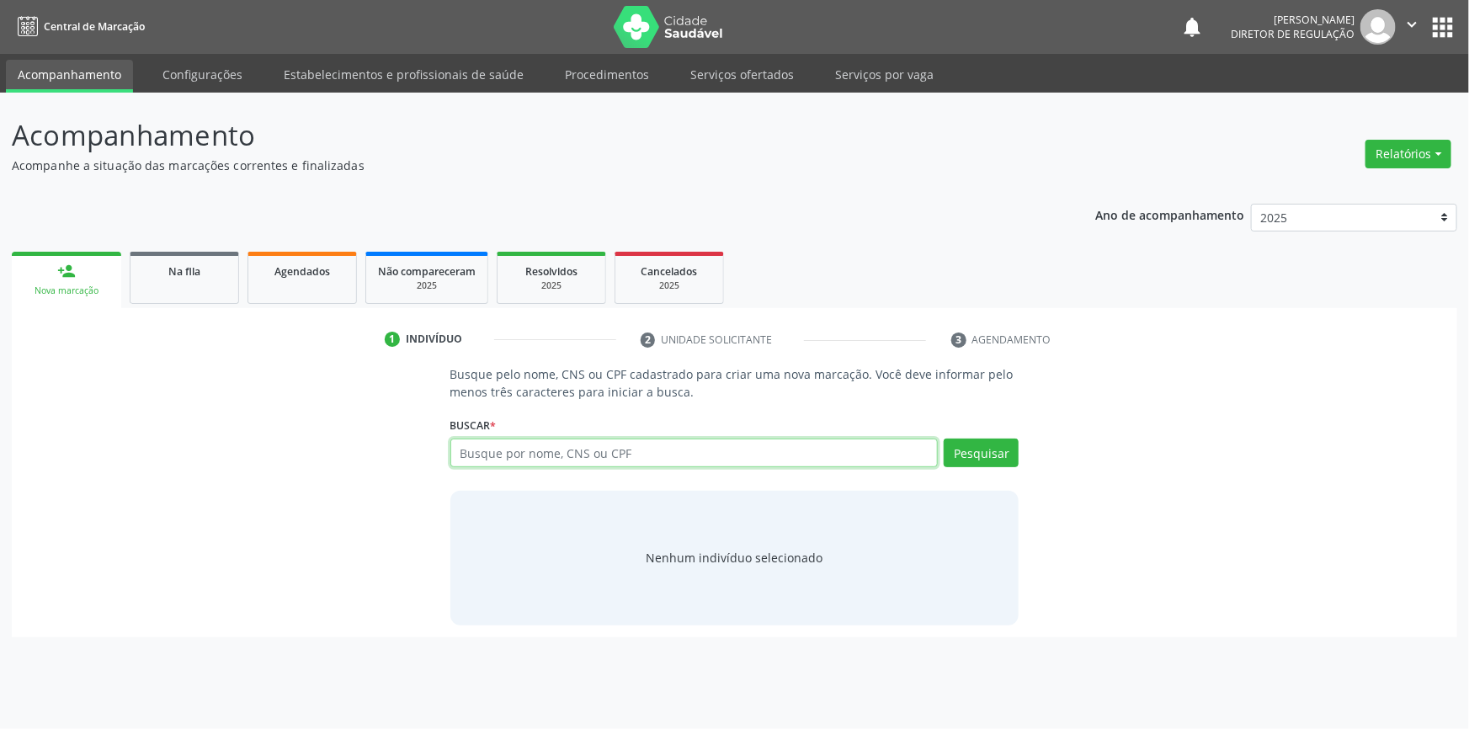
click at [568, 446] on input "text" at bounding box center [694, 453] width 488 height 29
type input "700306963091333"
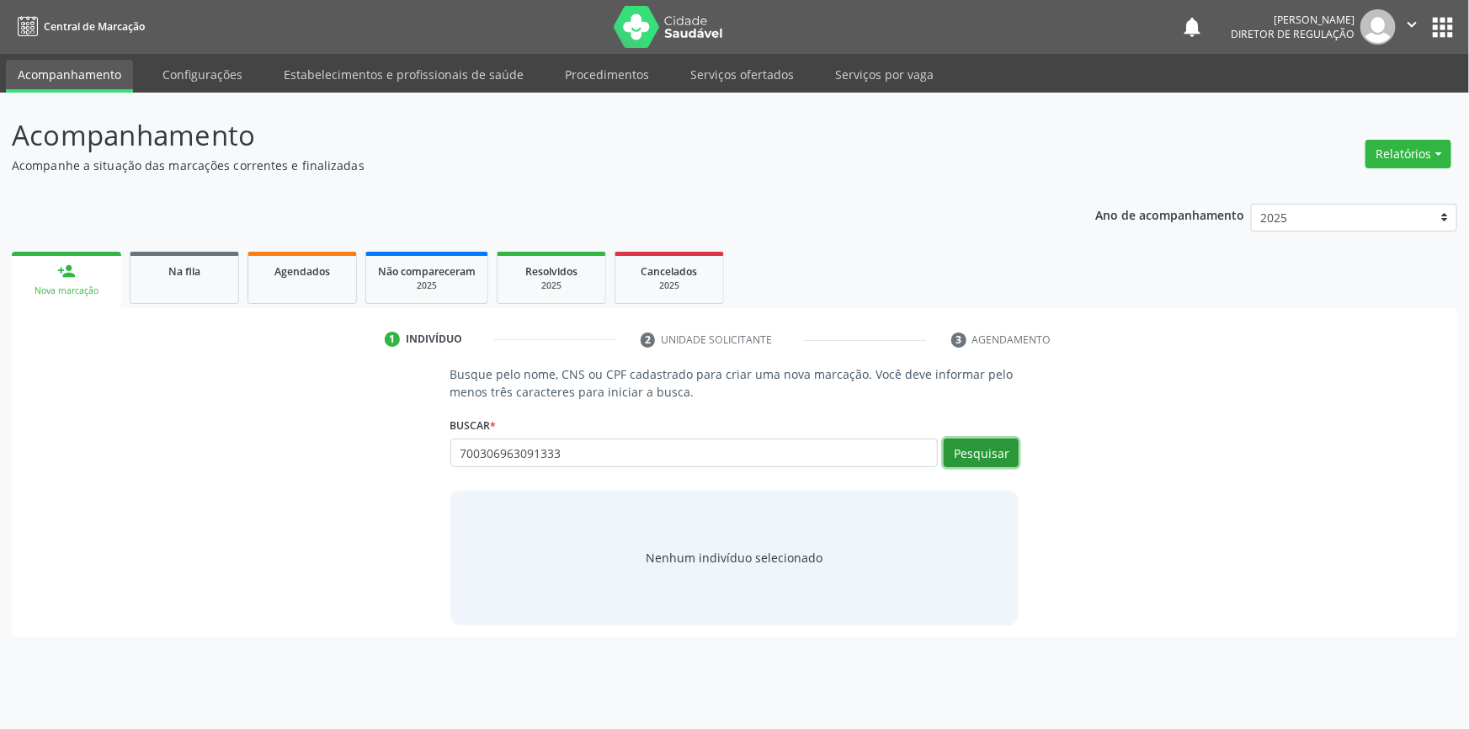
click at [1007, 450] on button "Pesquisar" at bounding box center [981, 453] width 75 height 29
type input "700306963091333"
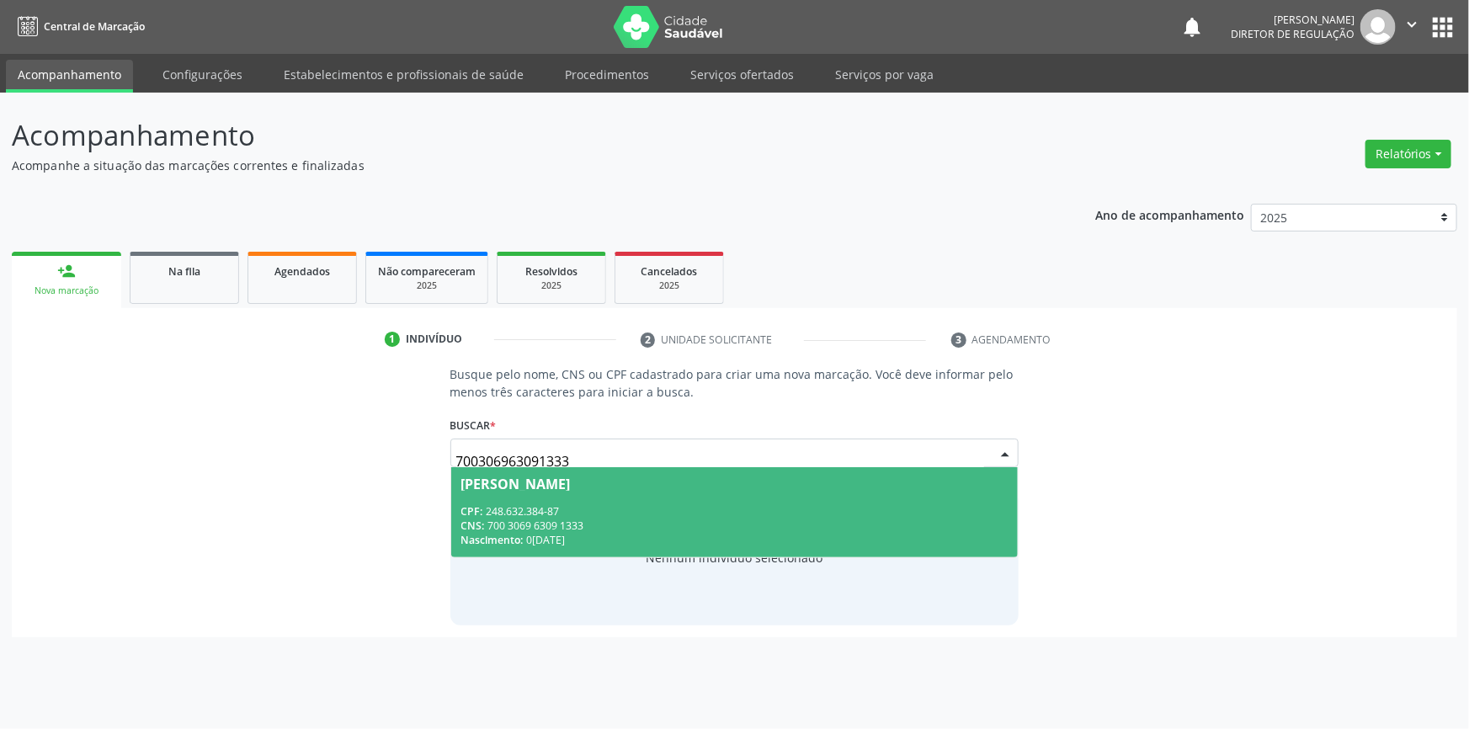
click at [579, 491] on span "Antonio Ferreira Silva CPF: 248.632.384-87 CNS: 700 3069 6309 1333 Nascimento: …" at bounding box center [734, 512] width 567 height 90
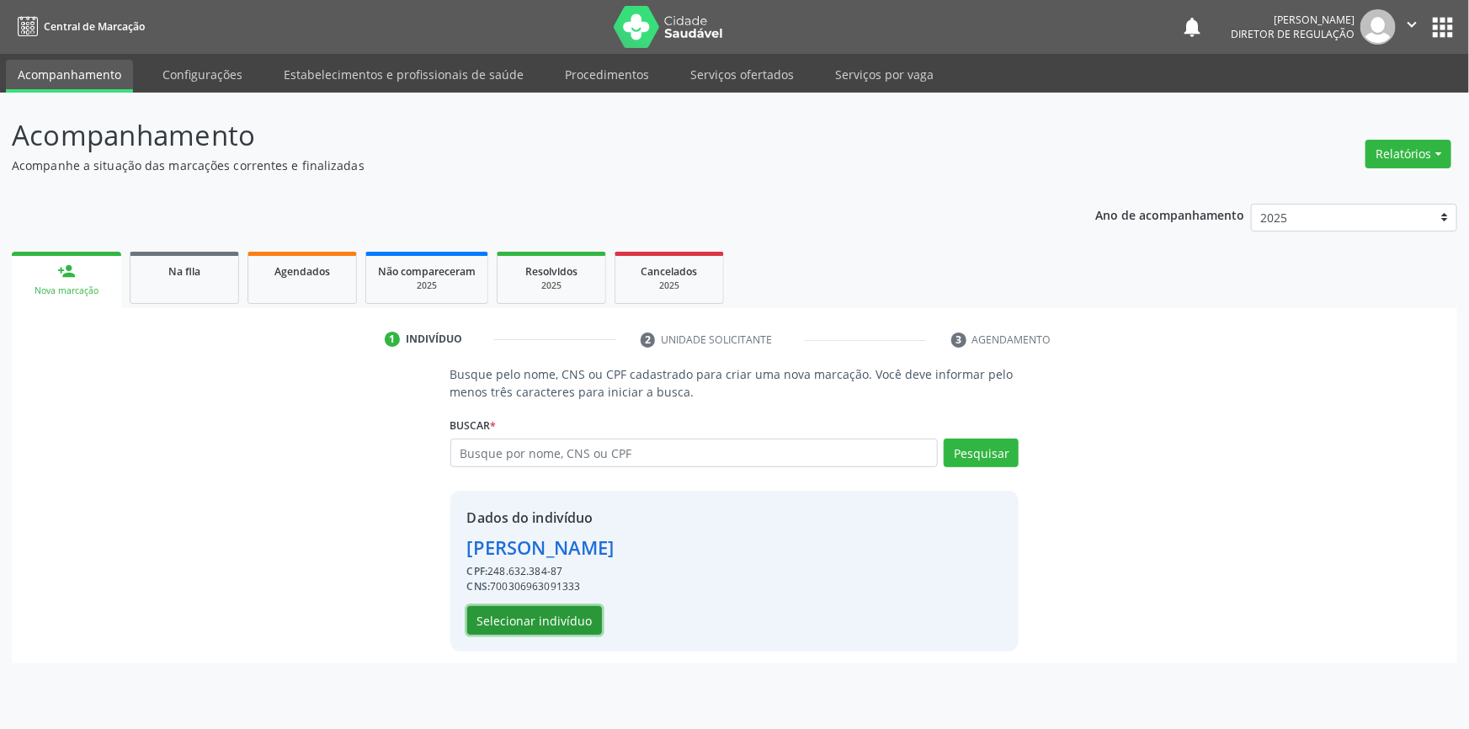
click at [561, 623] on button "Selecionar indivíduo" at bounding box center [534, 620] width 135 height 29
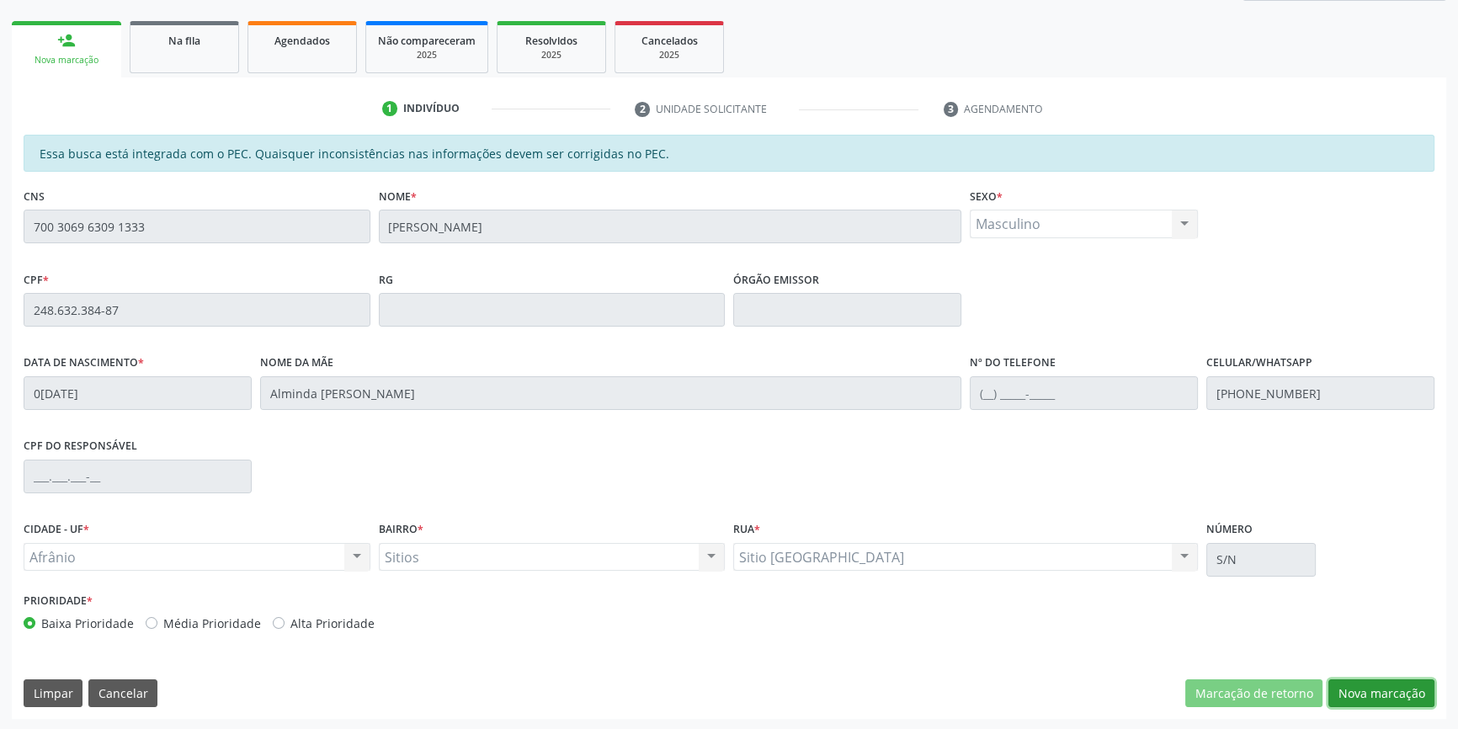
click at [1372, 694] on button "Nova marcação" at bounding box center [1381, 693] width 106 height 29
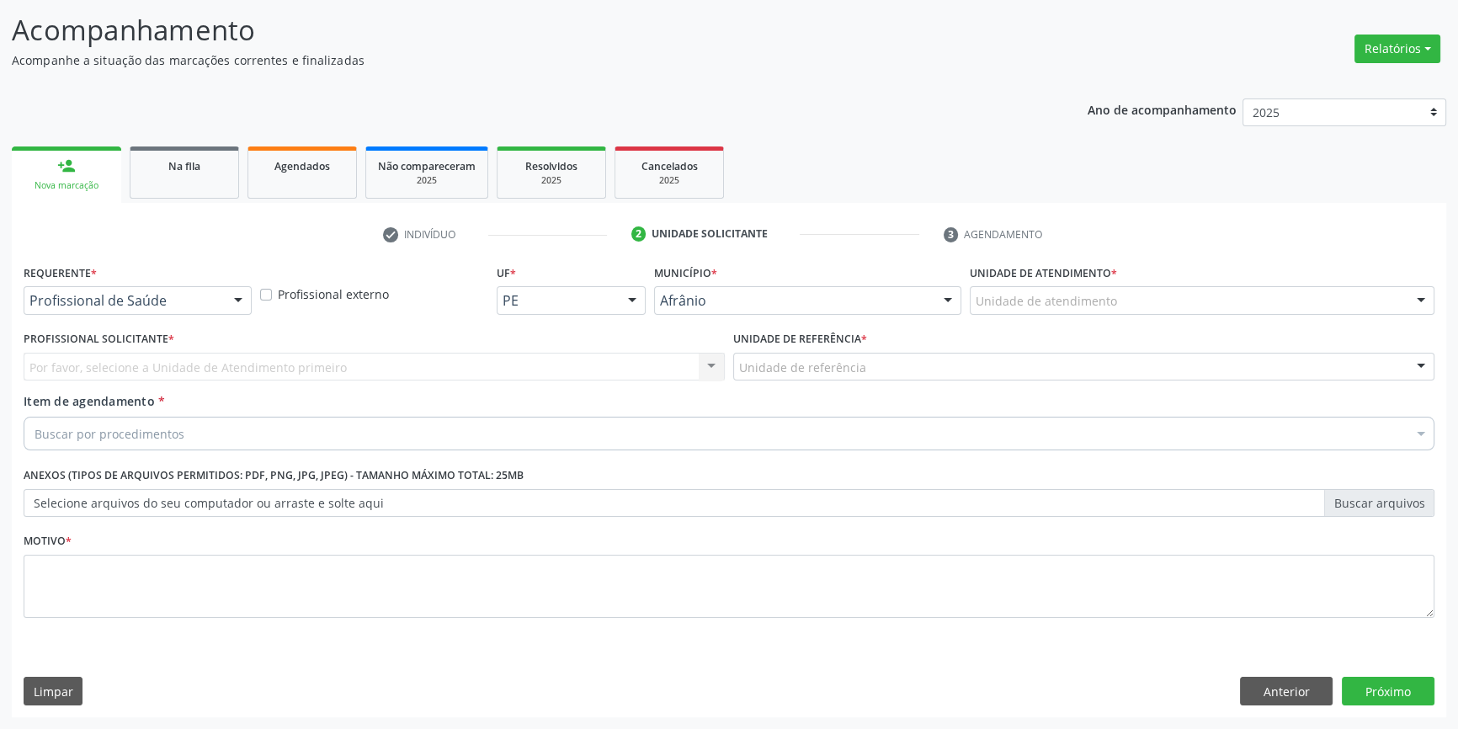
scroll to position [104, 0]
click at [1120, 303] on div "Unidade de atendimento" at bounding box center [1202, 302] width 465 height 29
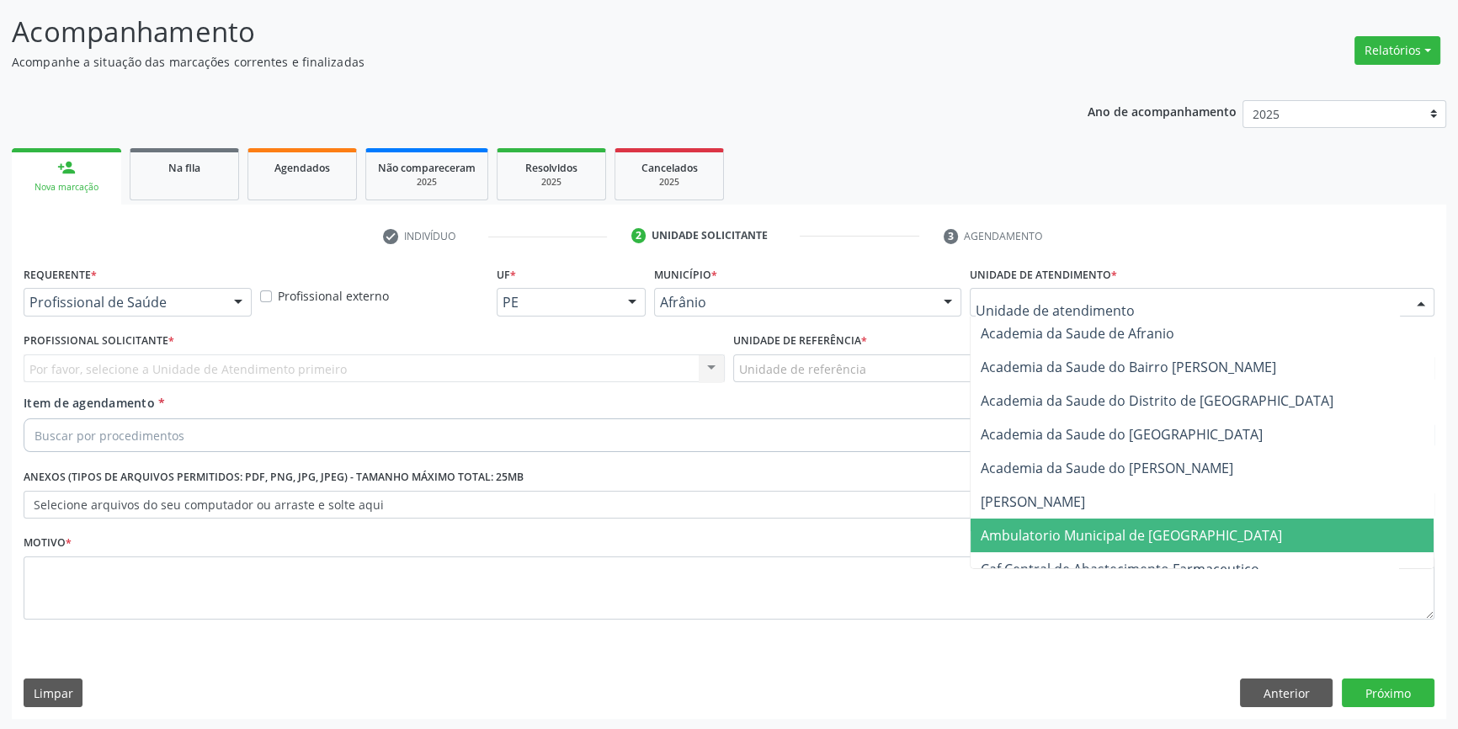
click at [1079, 539] on span "Ambulatorio Municipal de [GEOGRAPHIC_DATA]" at bounding box center [1131, 535] width 301 height 19
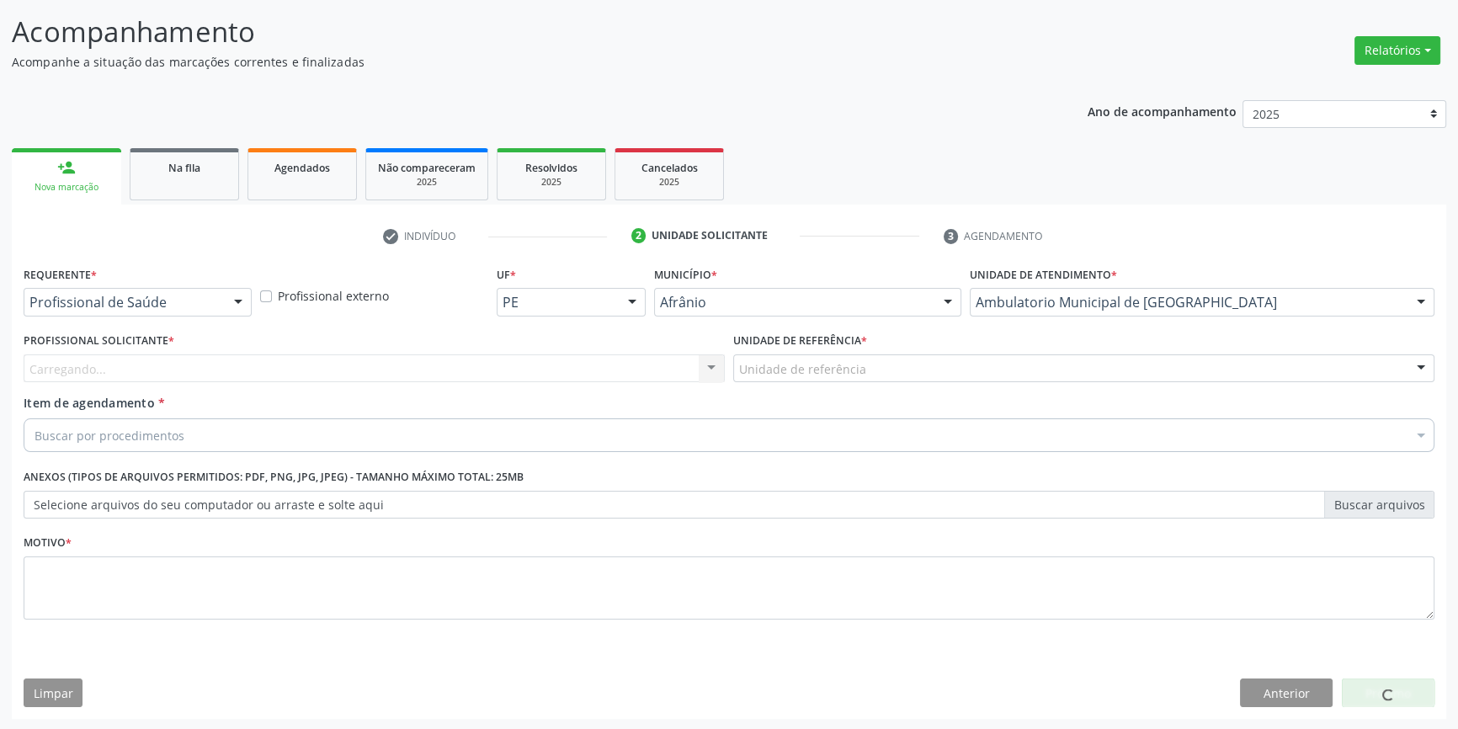
click at [865, 366] on div "Unidade de referência" at bounding box center [1083, 368] width 701 height 29
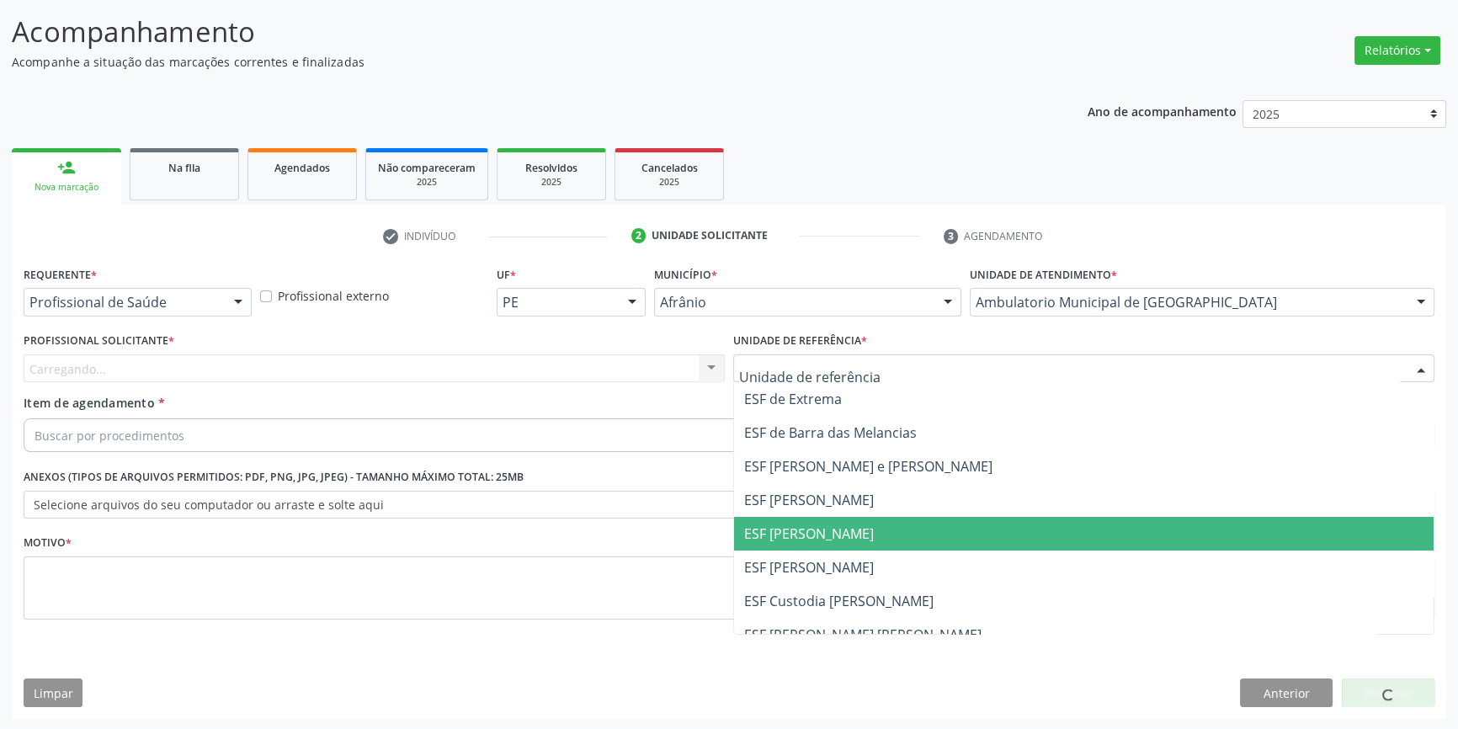
click at [836, 546] on span "ESF [PERSON_NAME]" at bounding box center [1084, 534] width 700 height 34
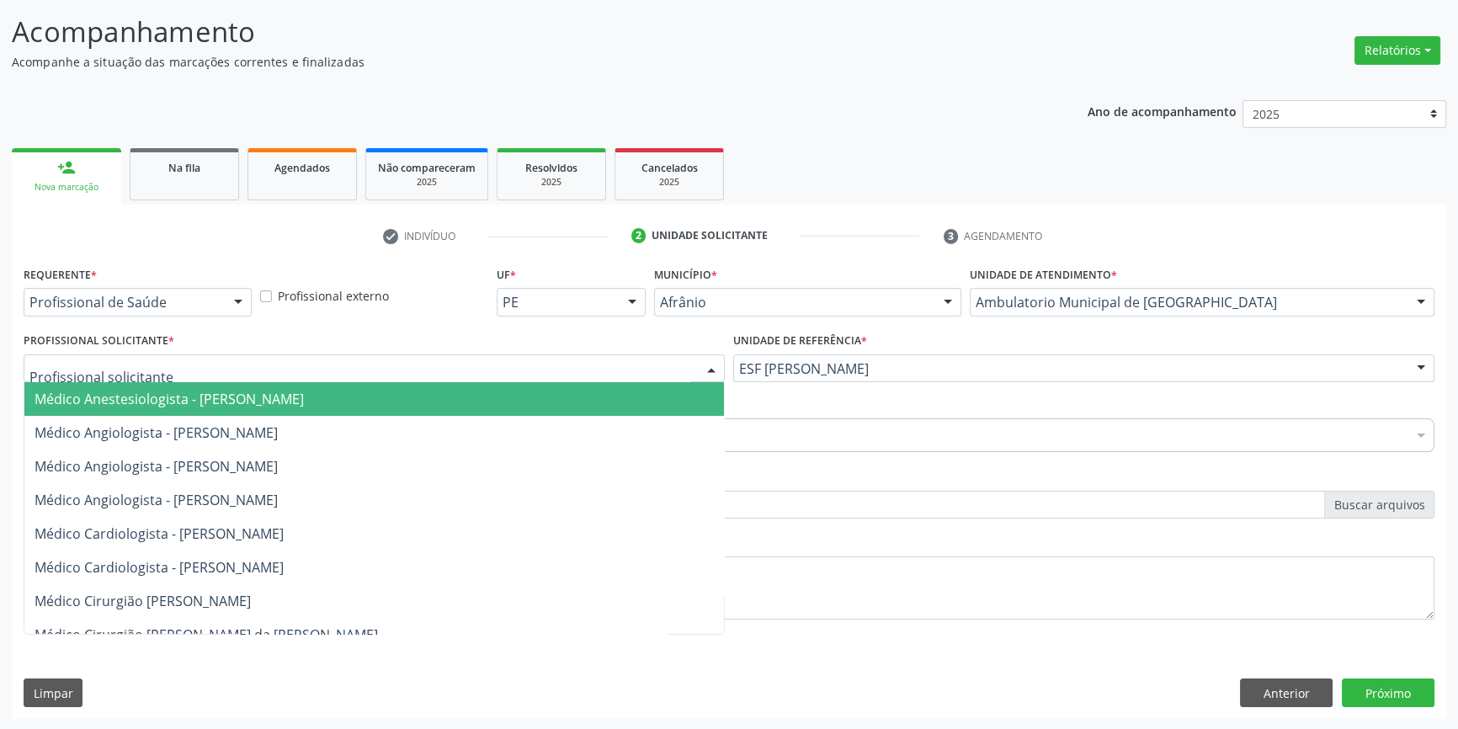
click at [476, 375] on div at bounding box center [374, 368] width 701 height 29
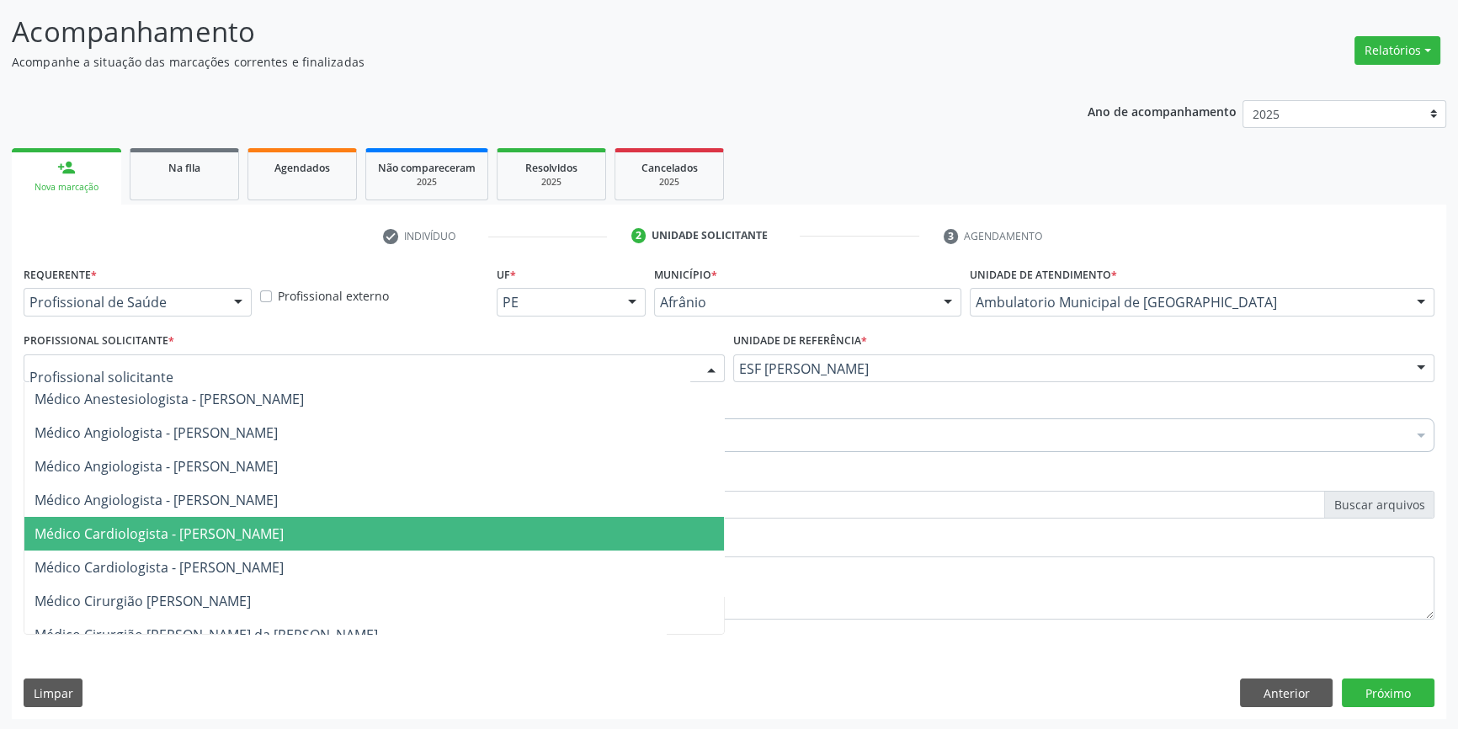
click at [236, 527] on span "Médico Cardiologista - [PERSON_NAME]" at bounding box center [159, 533] width 249 height 19
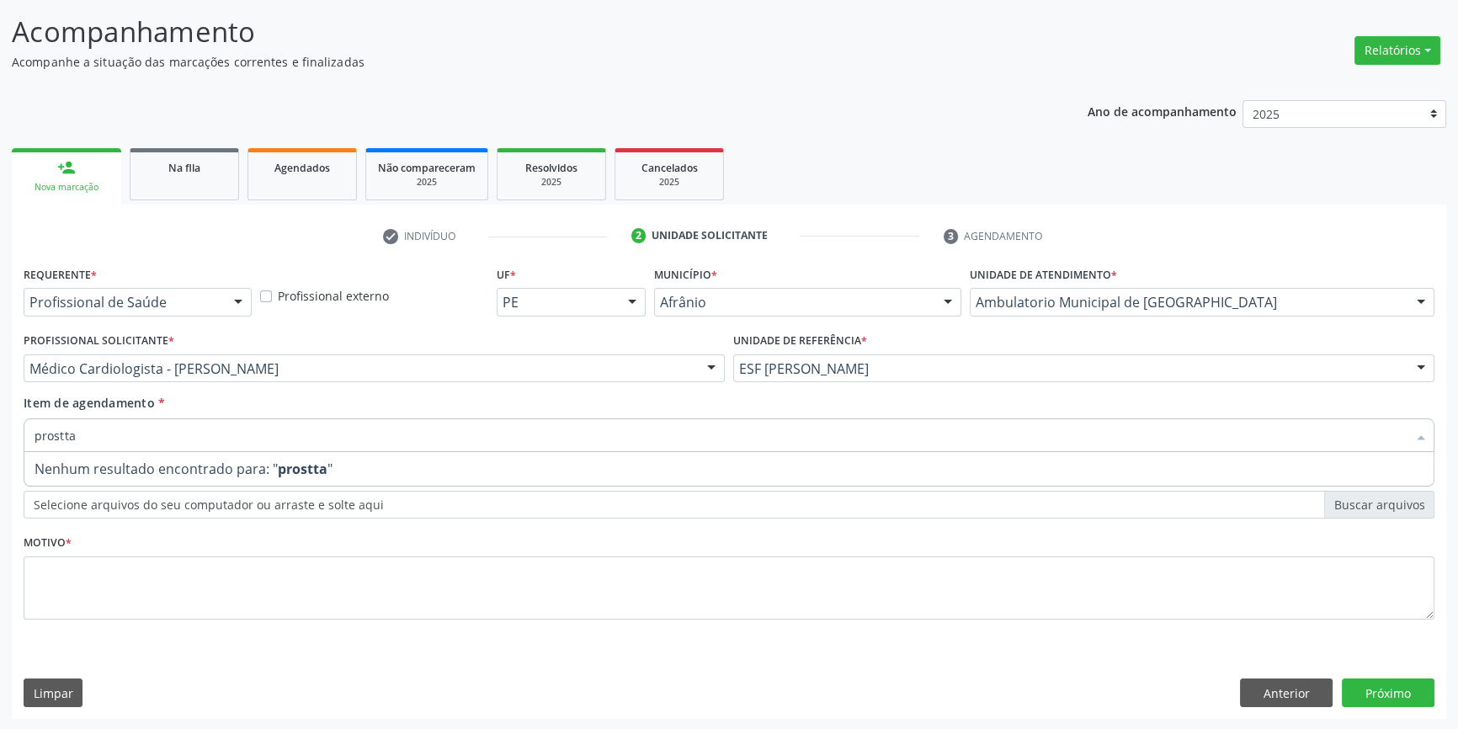
drag, startPoint x: 175, startPoint y: 431, endPoint x: 2, endPoint y: 370, distance: 184.0
click at [0, 411] on div "Acompanhamento Acompanhe a situação das marcações correntes e finalizadas Relat…" at bounding box center [729, 360] width 1458 height 742
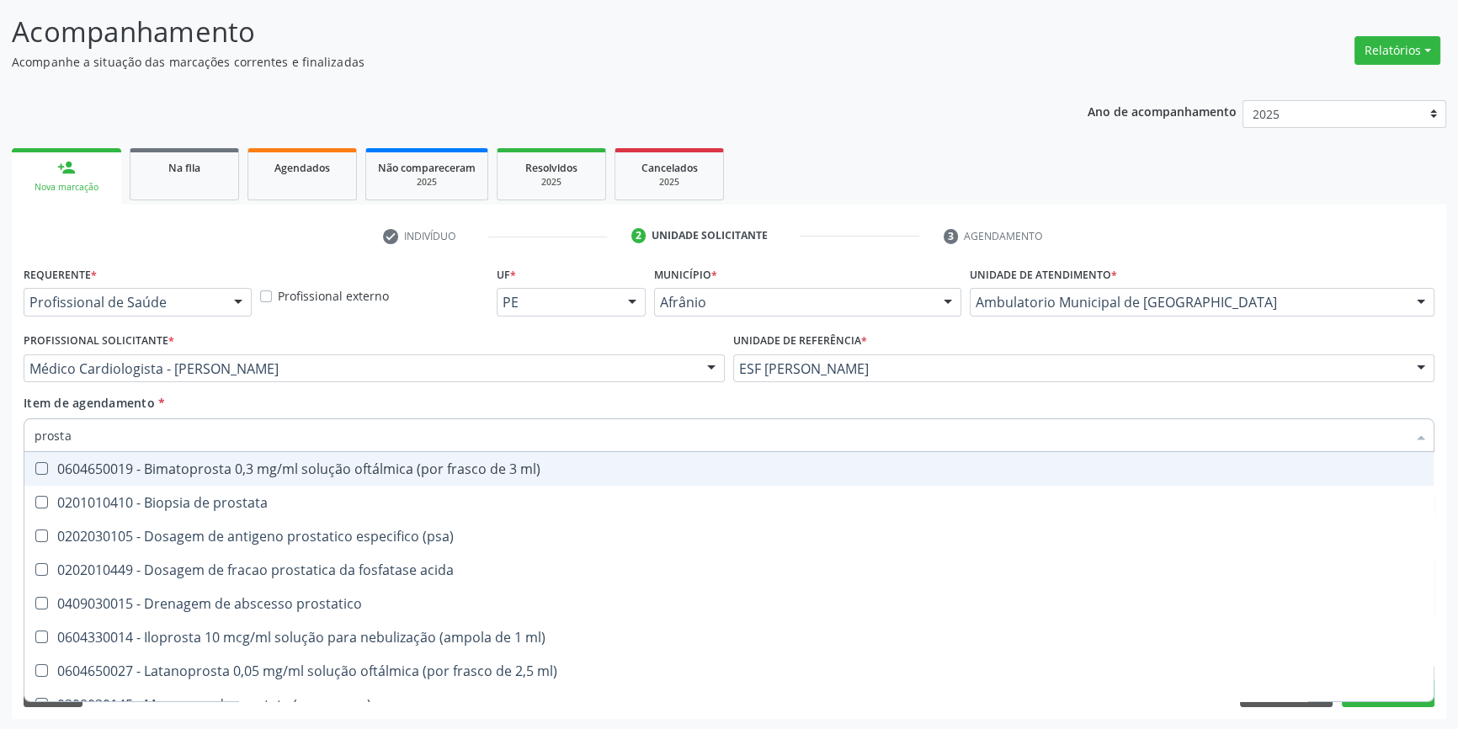
type input "prostat"
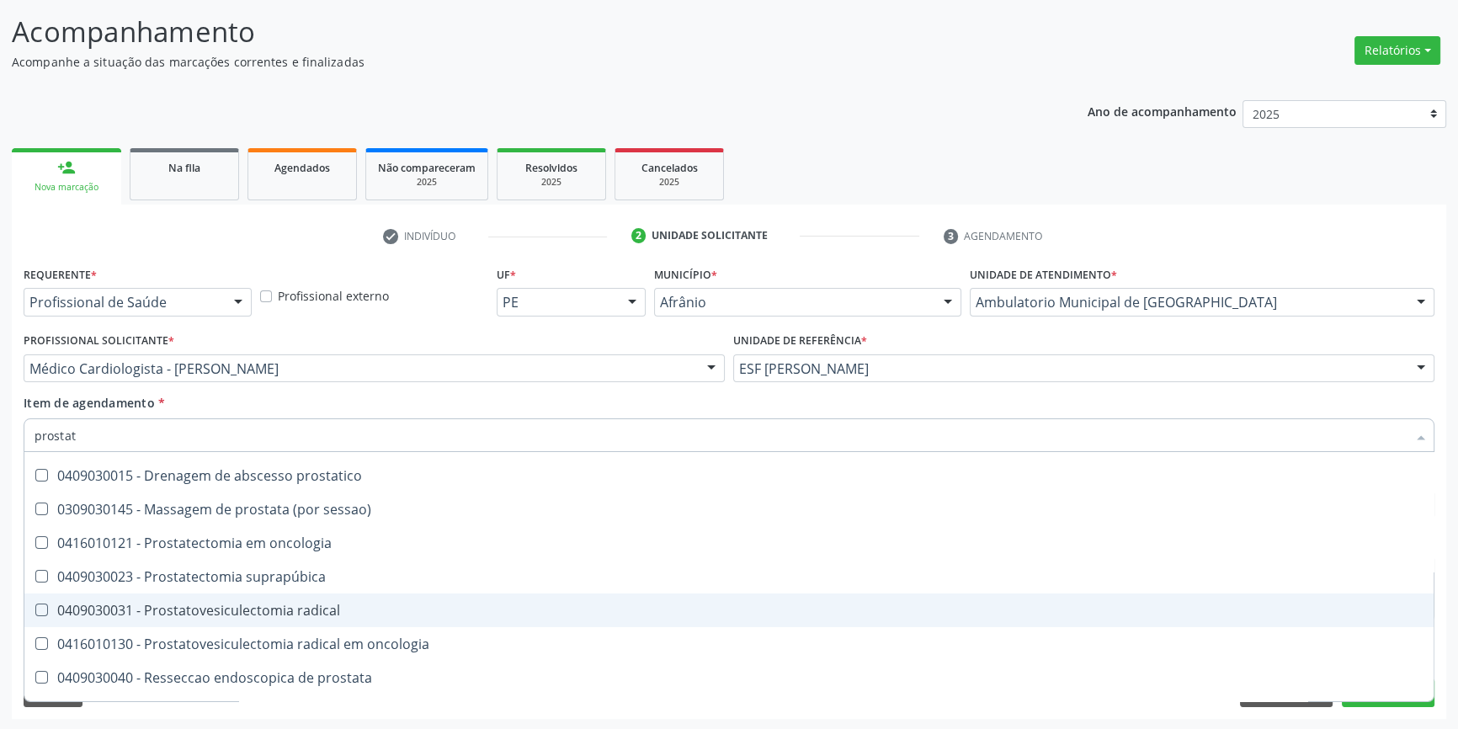
scroll to position [154, 0]
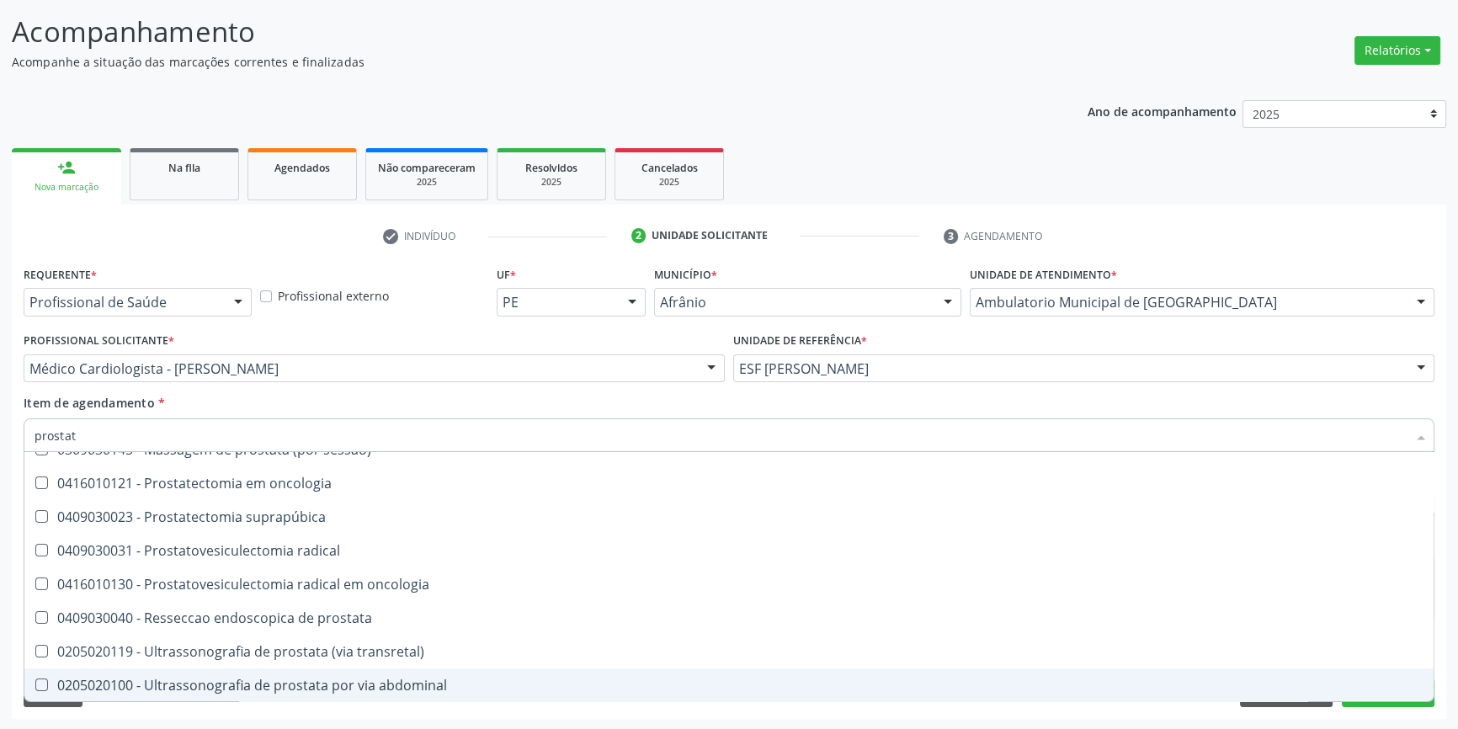
click at [300, 690] on div "0205020100 - Ultrassonografia de prostata por via abdominal" at bounding box center [729, 685] width 1389 height 13
checkbox abdominal "true"
click at [200, 707] on div "Requerente * Profissional de Saúde Profissional de Saúde Paciente Nenhum result…" at bounding box center [729, 490] width 1434 height 457
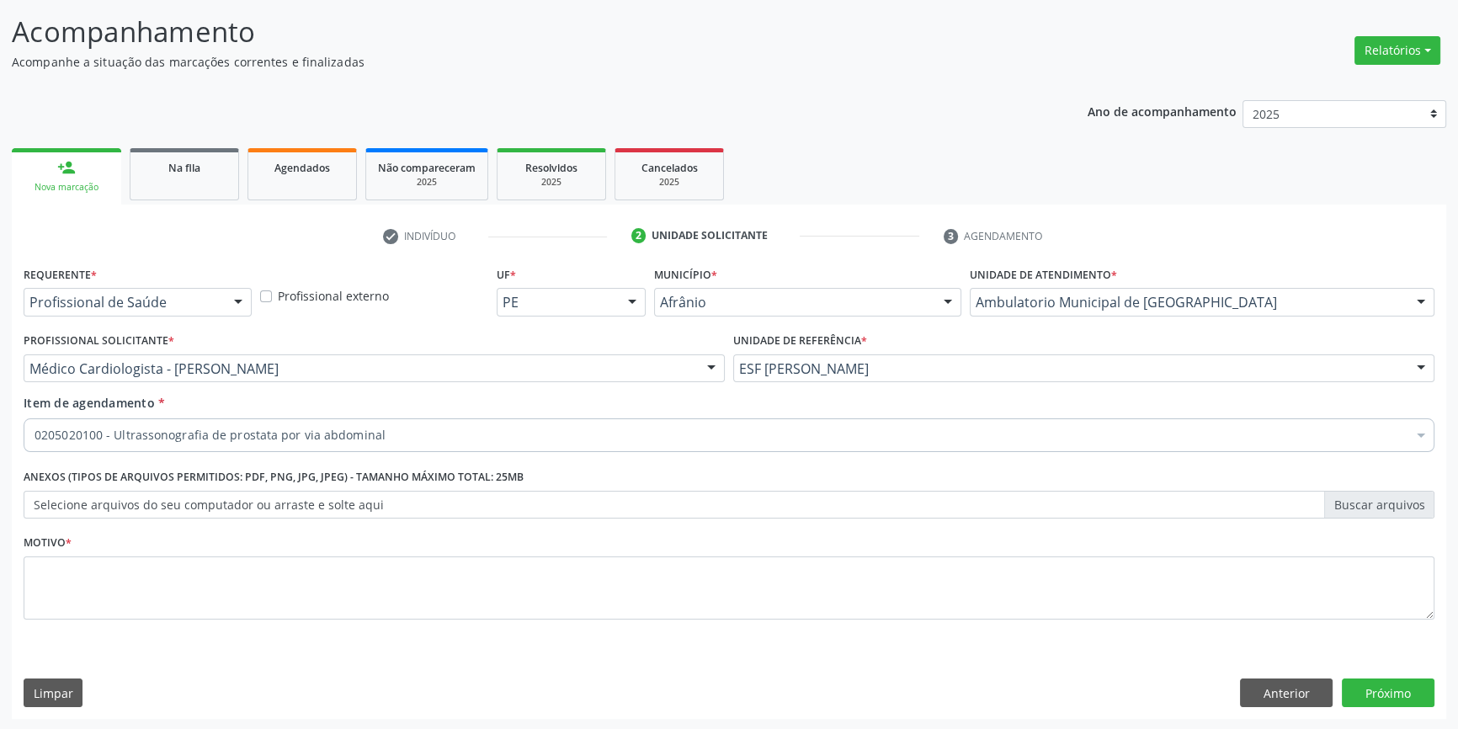
scroll to position [0, 0]
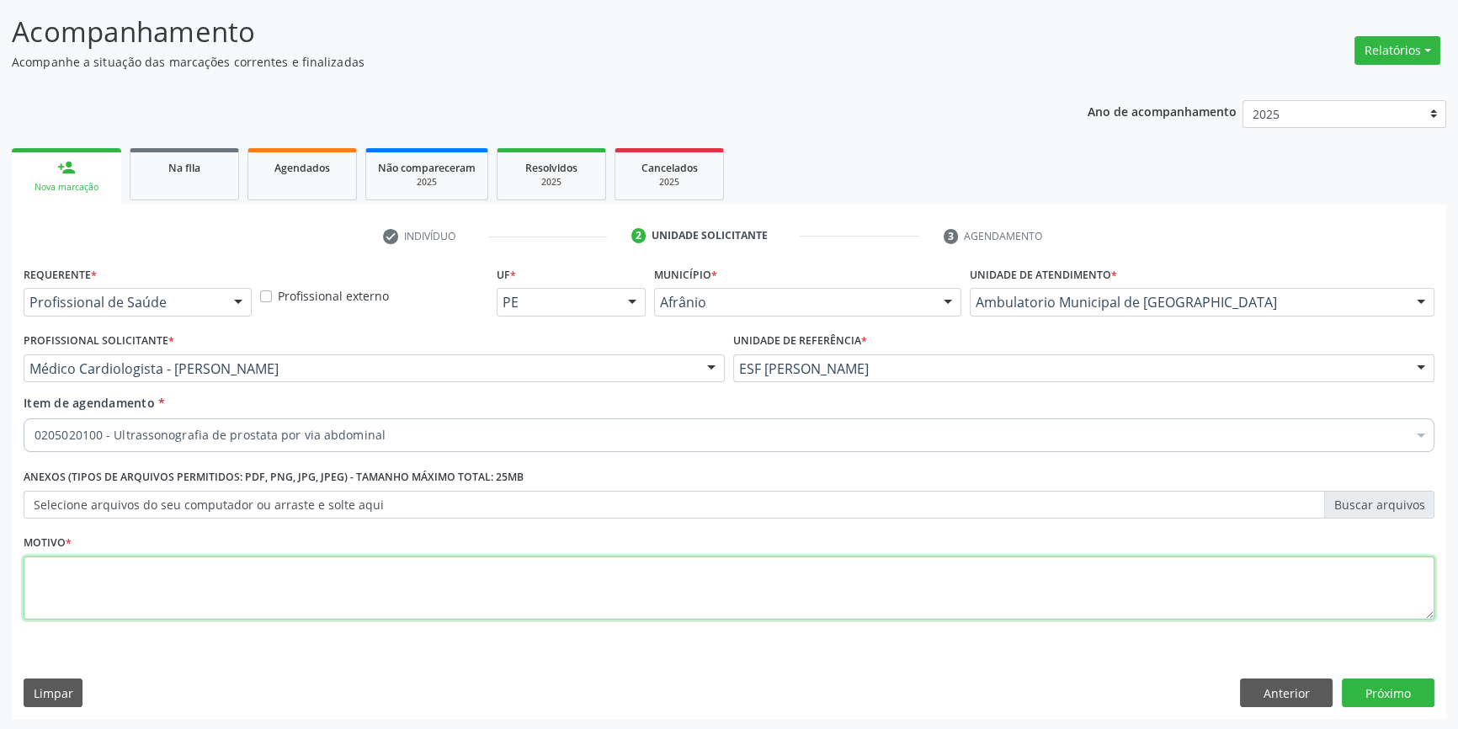
click at [174, 567] on textarea at bounding box center [729, 588] width 1411 height 64
type textarea "'"
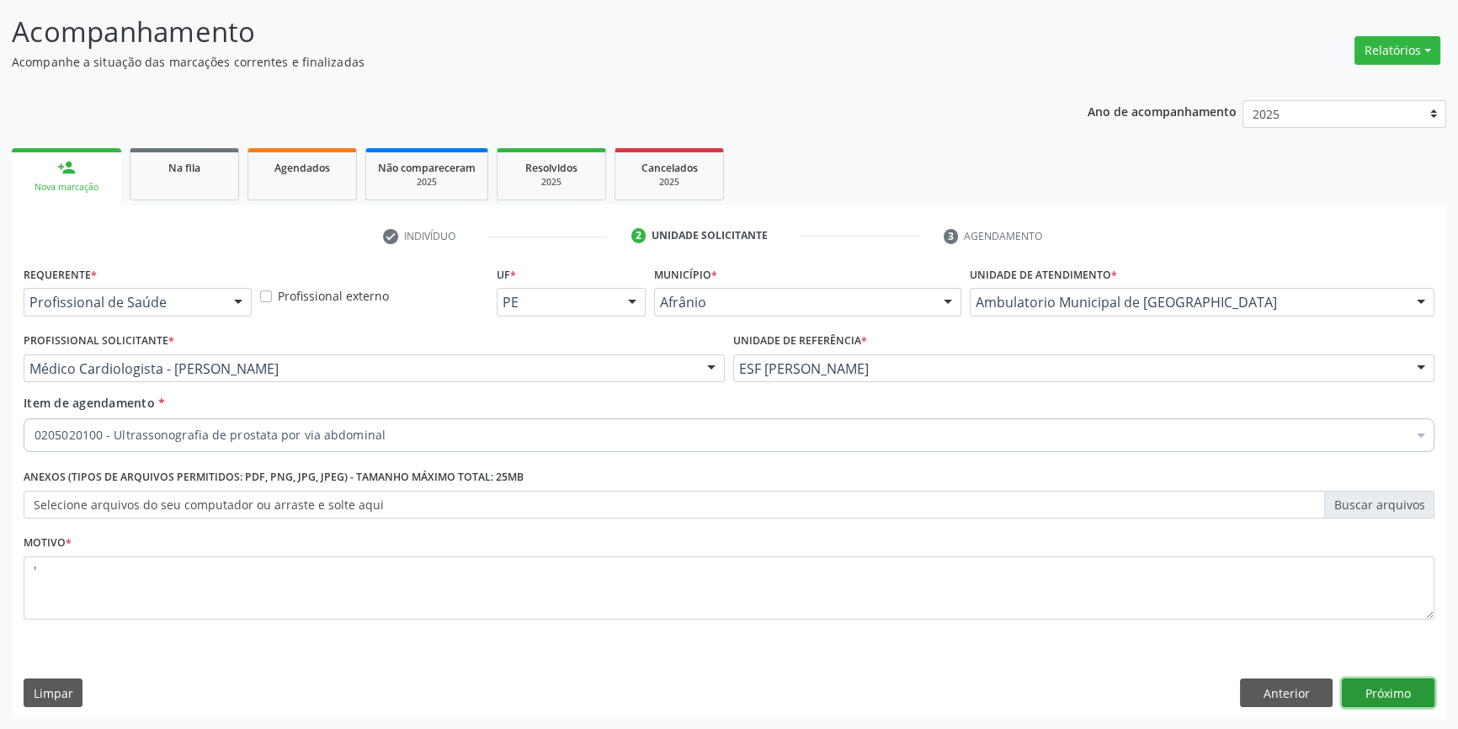
click at [1404, 682] on button "Próximo" at bounding box center [1388, 693] width 93 height 29
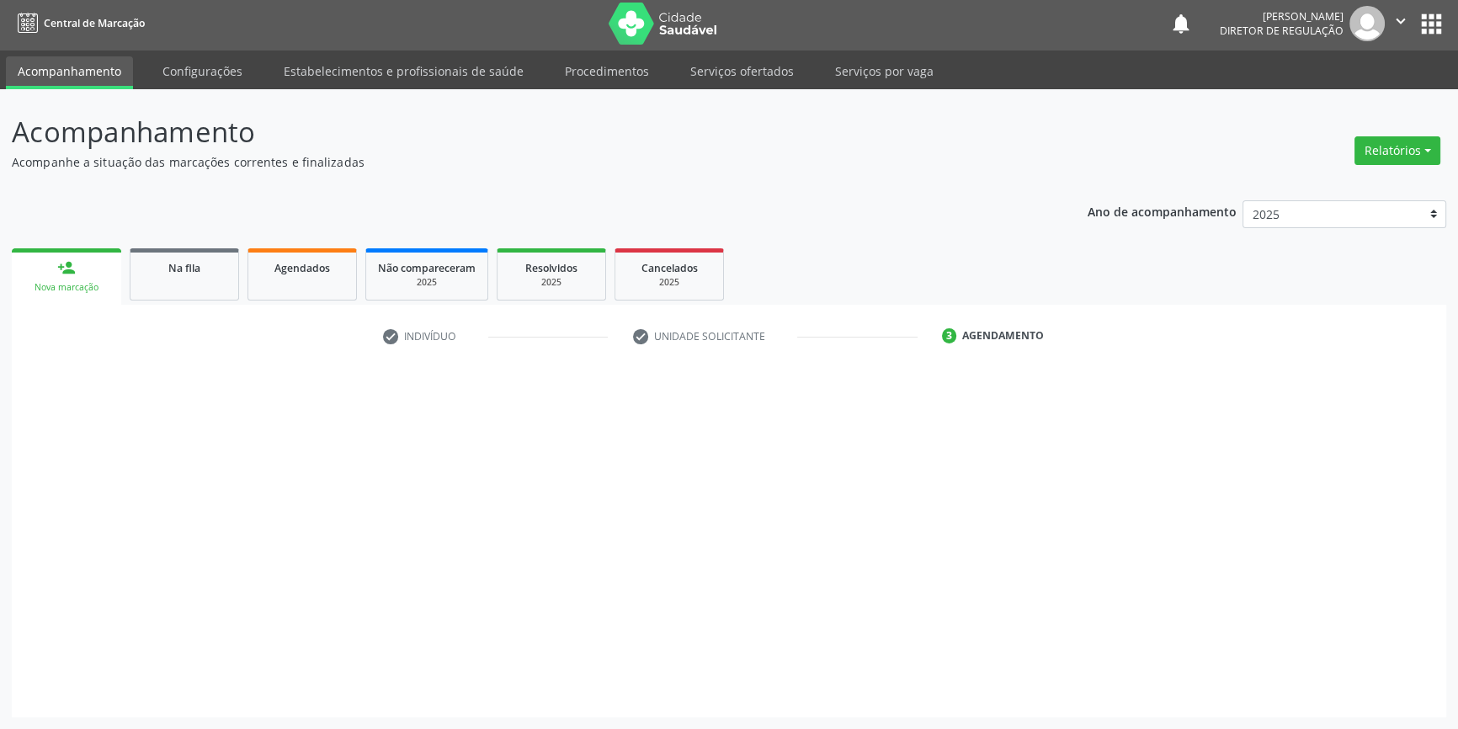
scroll to position [2, 0]
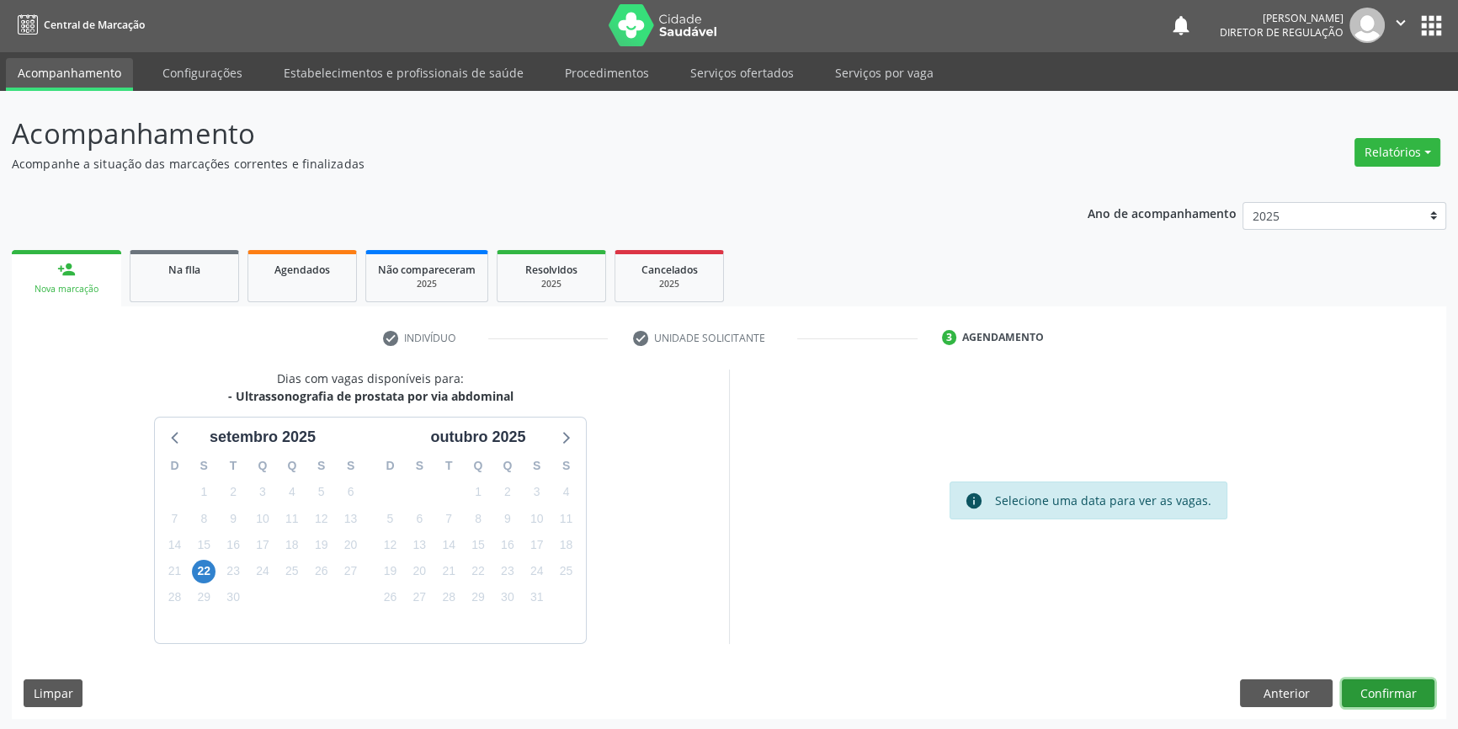
click at [1404, 682] on button "Confirmar" at bounding box center [1388, 693] width 93 height 29
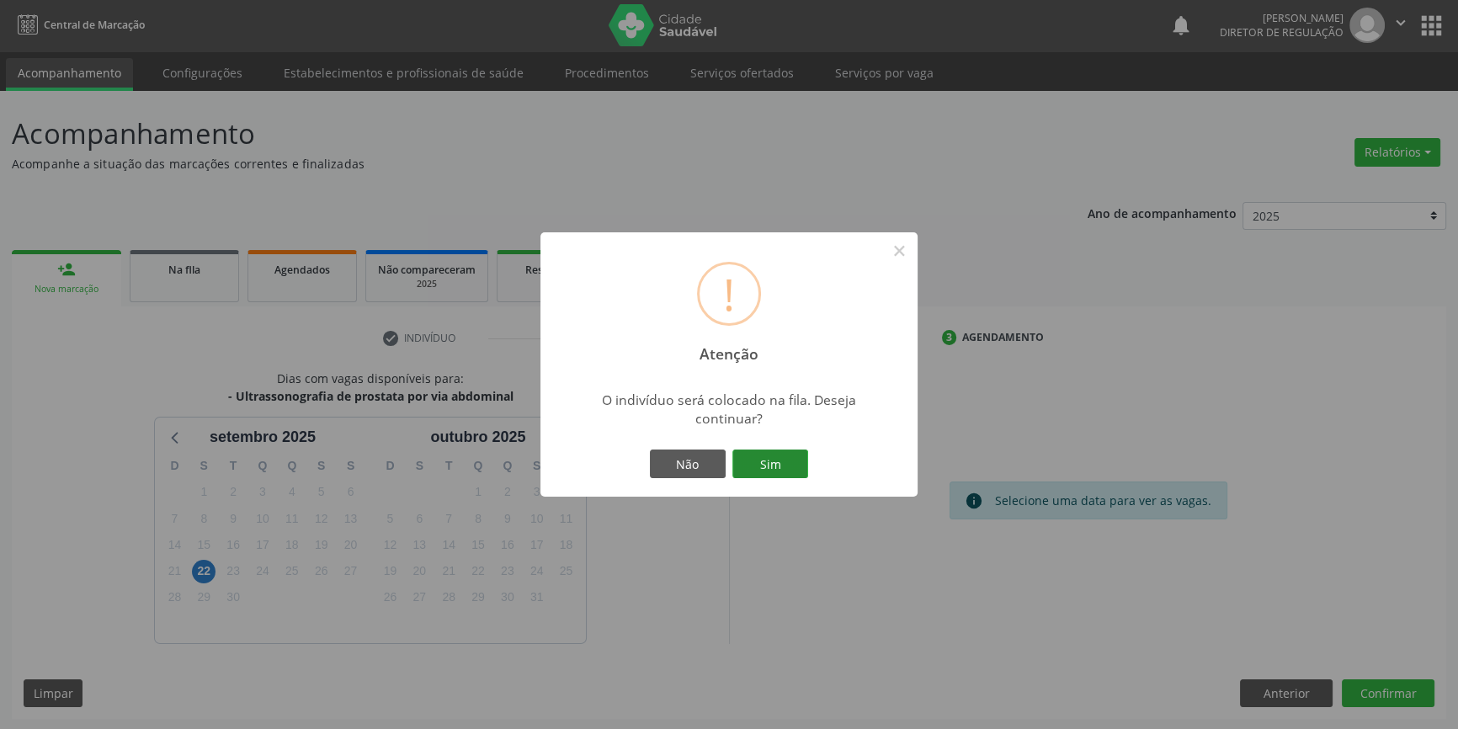
click at [792, 462] on button "Sim" at bounding box center [770, 464] width 76 height 29
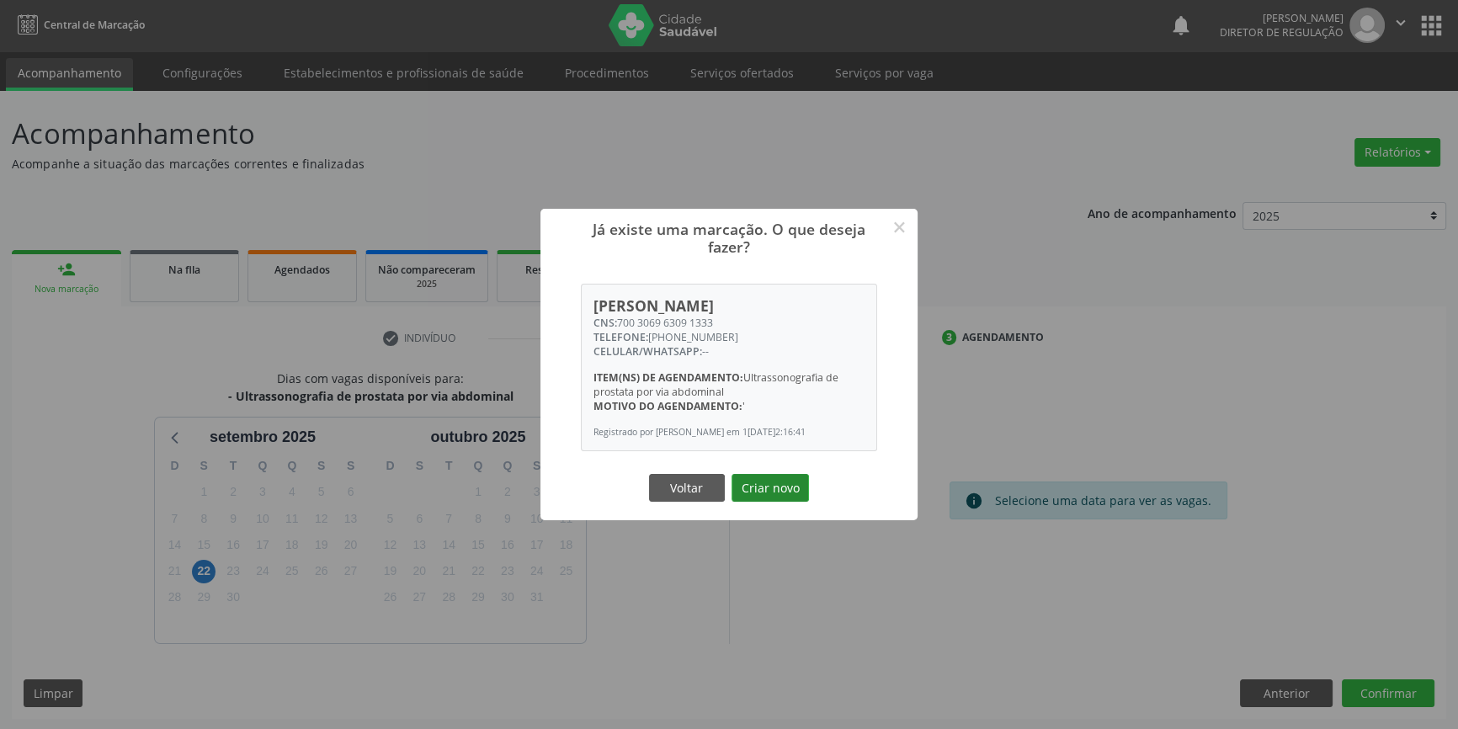
click at [764, 486] on button "Criar novo" at bounding box center [770, 488] width 77 height 29
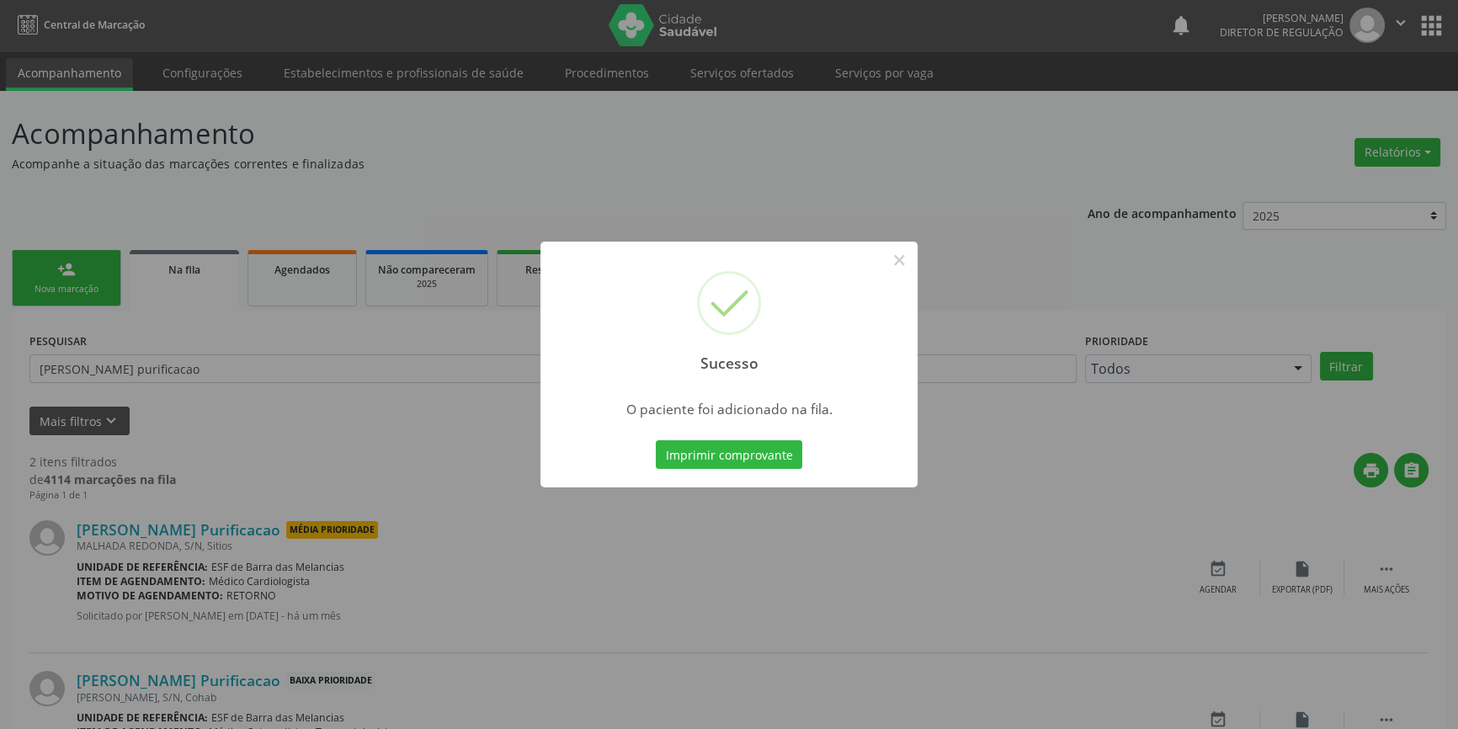
scroll to position [0, 0]
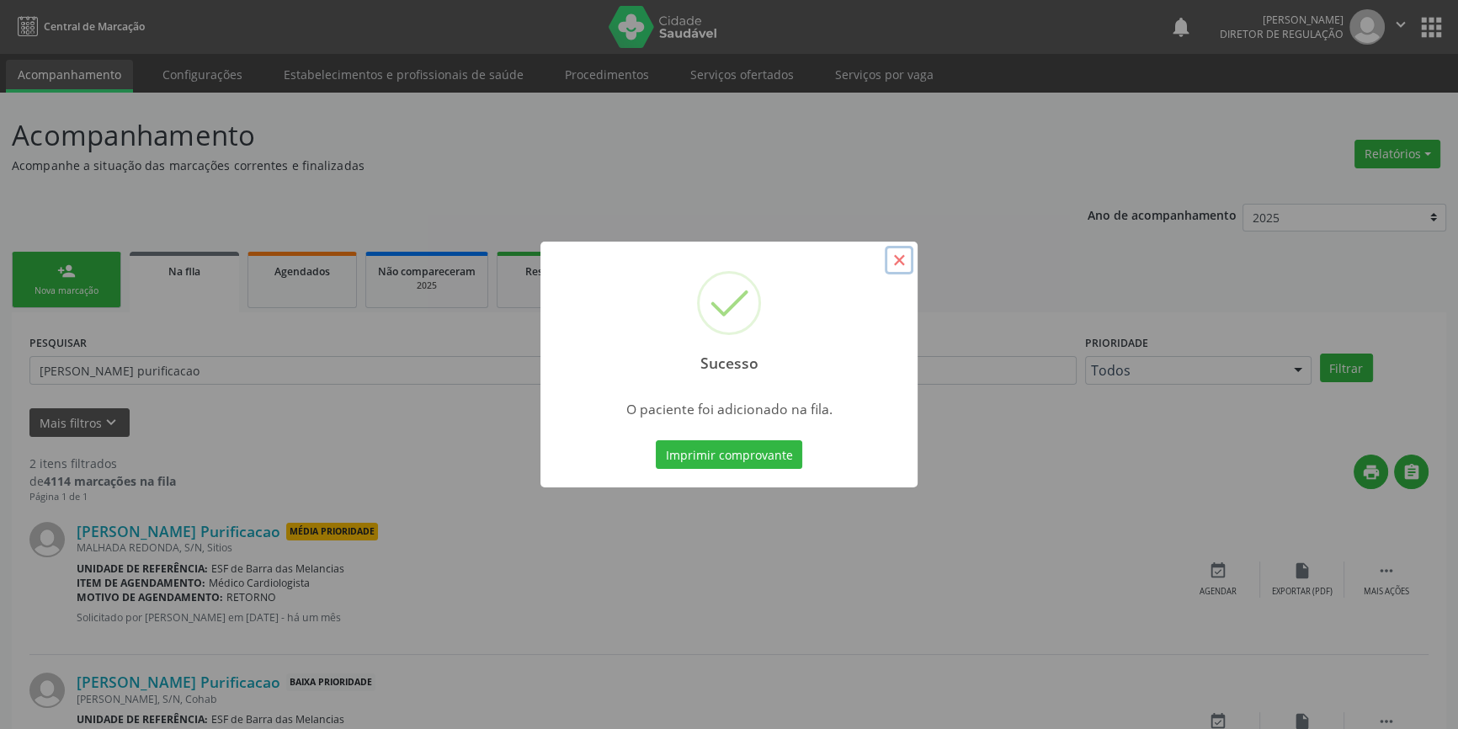
click at [905, 264] on button "×" at bounding box center [899, 260] width 29 height 29
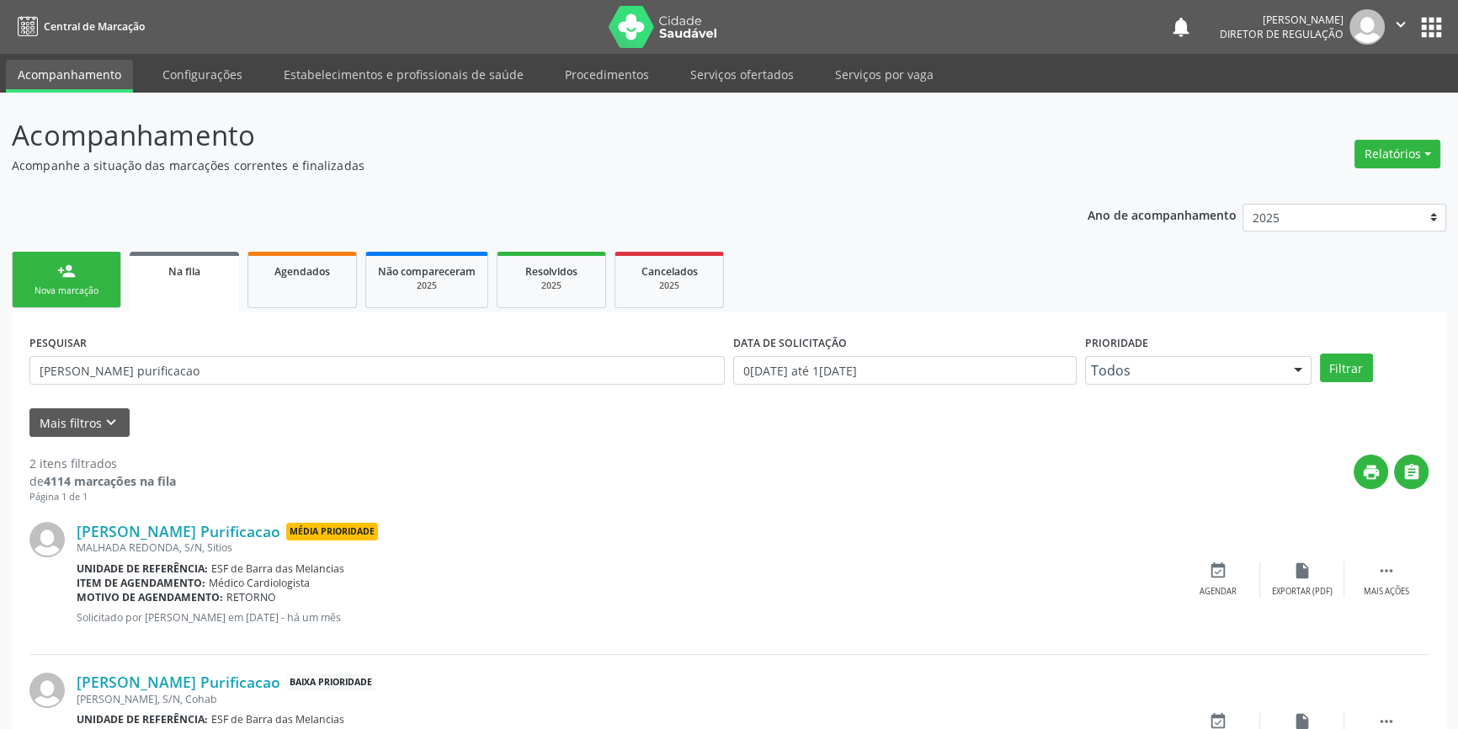
click at [100, 277] on link "person_add Nova marcação" at bounding box center [66, 280] width 109 height 56
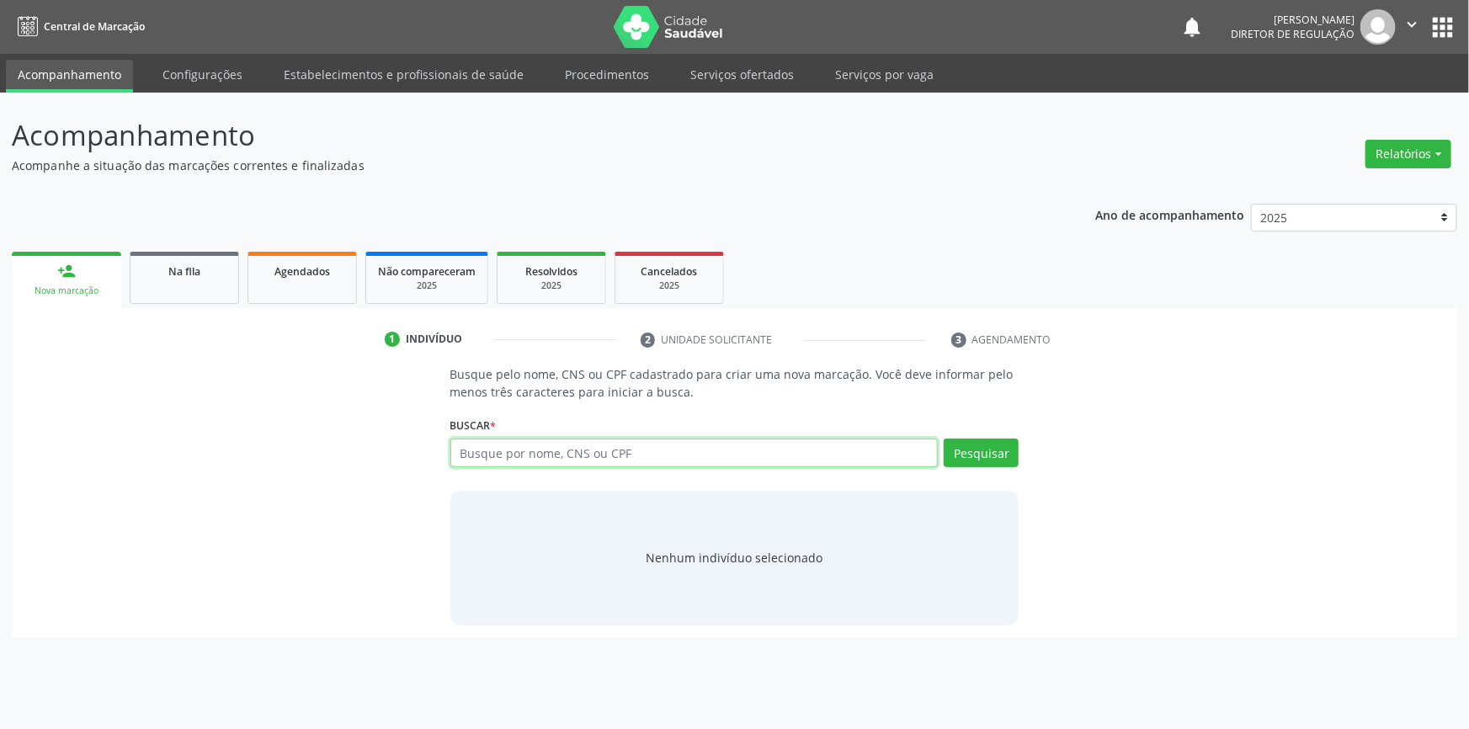
click at [568, 455] on input "text" at bounding box center [694, 453] width 488 height 29
type input "7"
type input "04059141488"
click at [981, 433] on div "Buscar * Busque por nome, CNS ou CPF Nenhum resultado encontrado para: " " Não …" at bounding box center [734, 445] width 569 height 66
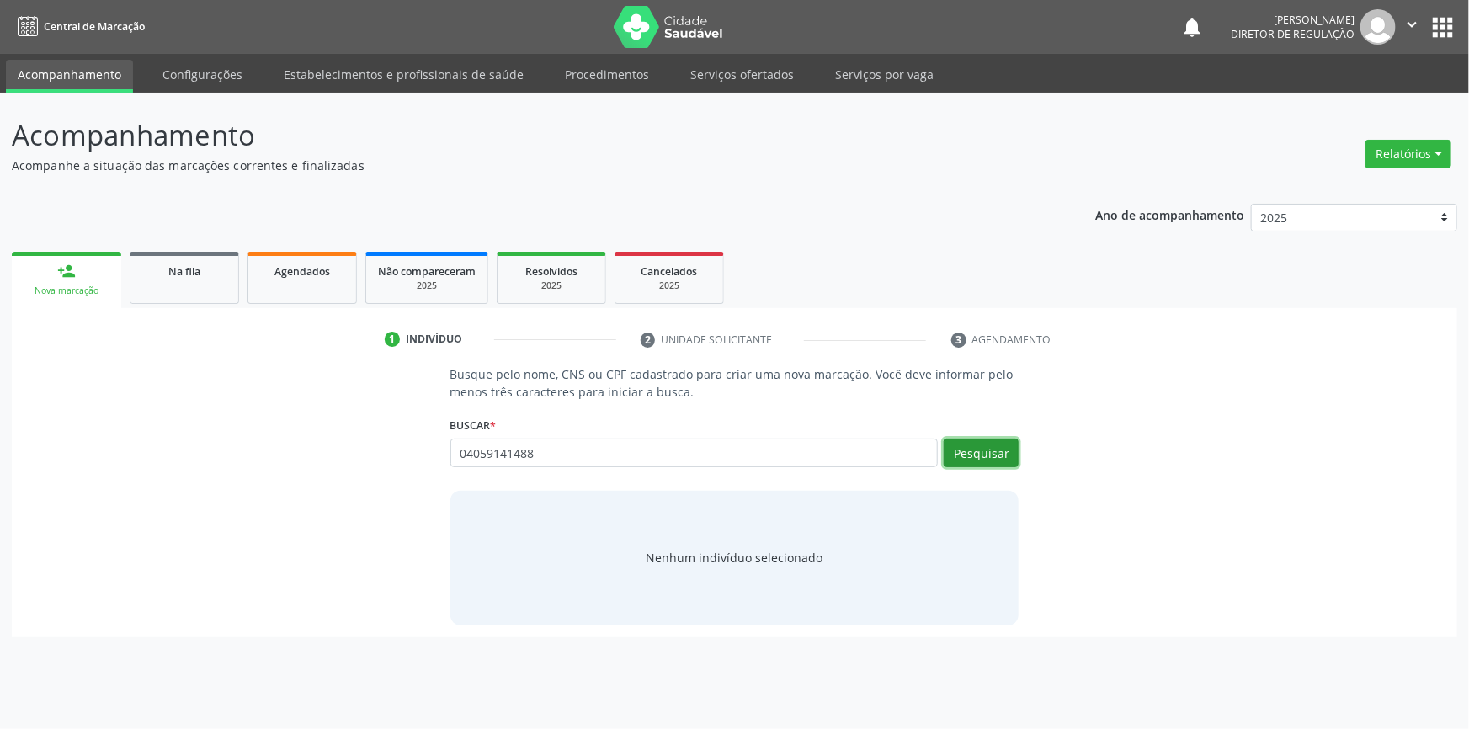
click at [981, 447] on button "Pesquisar" at bounding box center [981, 453] width 75 height 29
type input "04059141488"
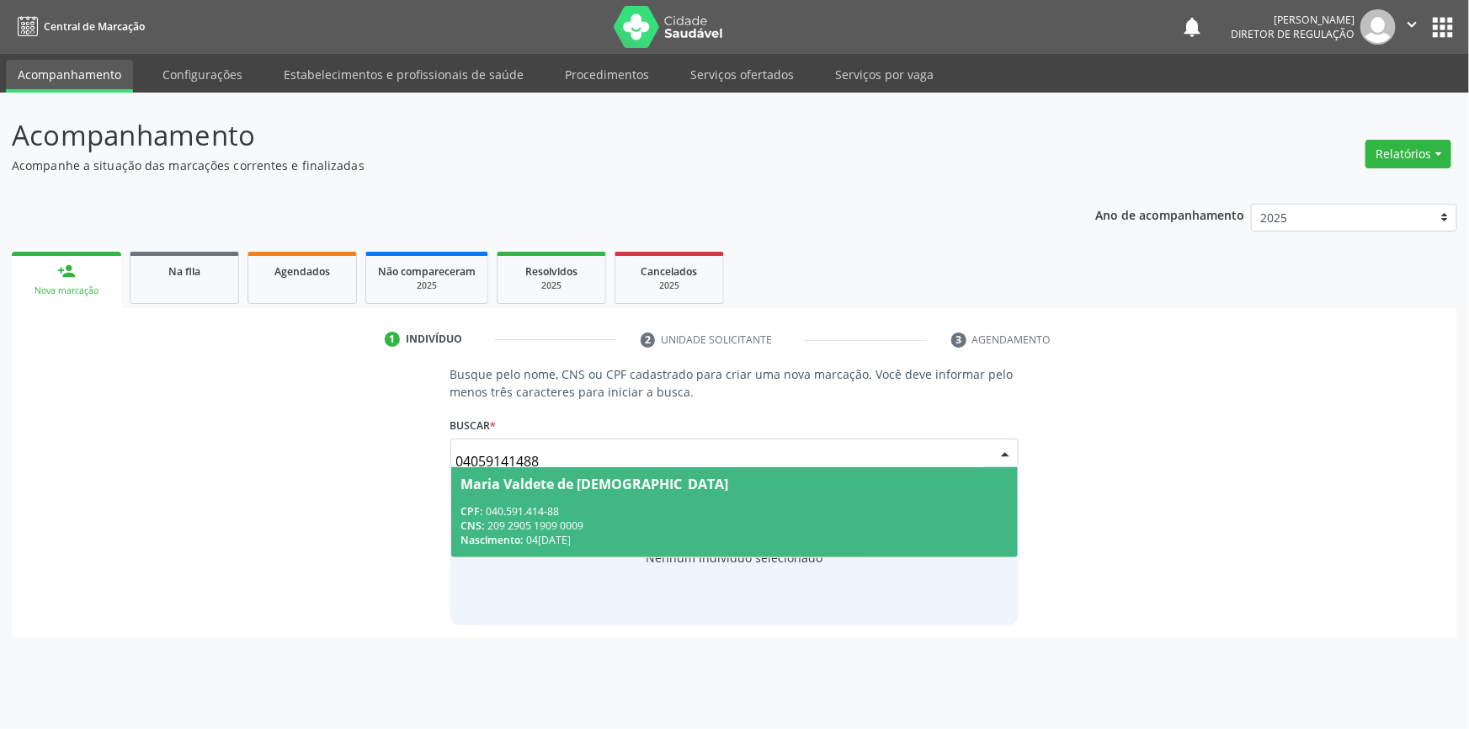
click at [629, 505] on div "CPF: 040.591.414-88" at bounding box center [734, 511] width 547 height 14
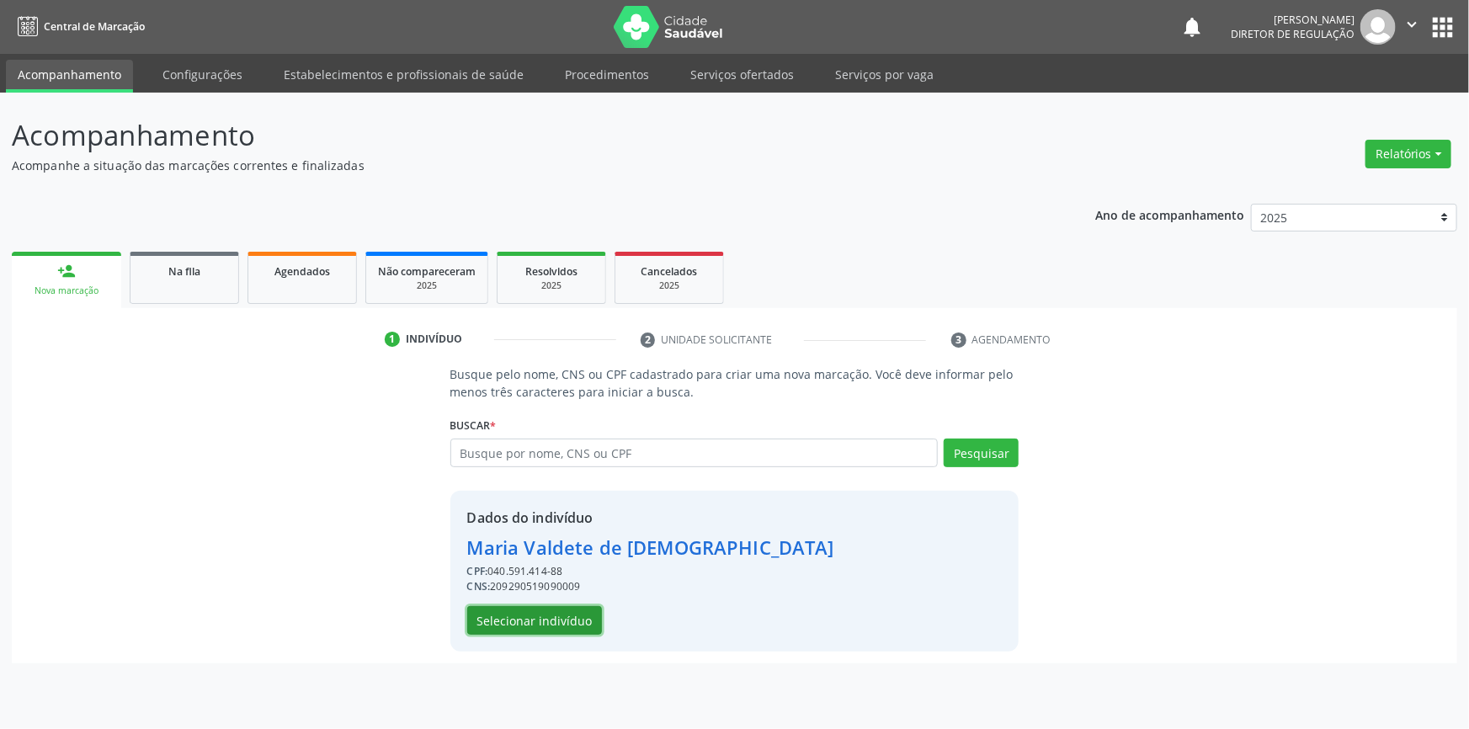
click at [535, 613] on button "Selecionar indivíduo" at bounding box center [534, 620] width 135 height 29
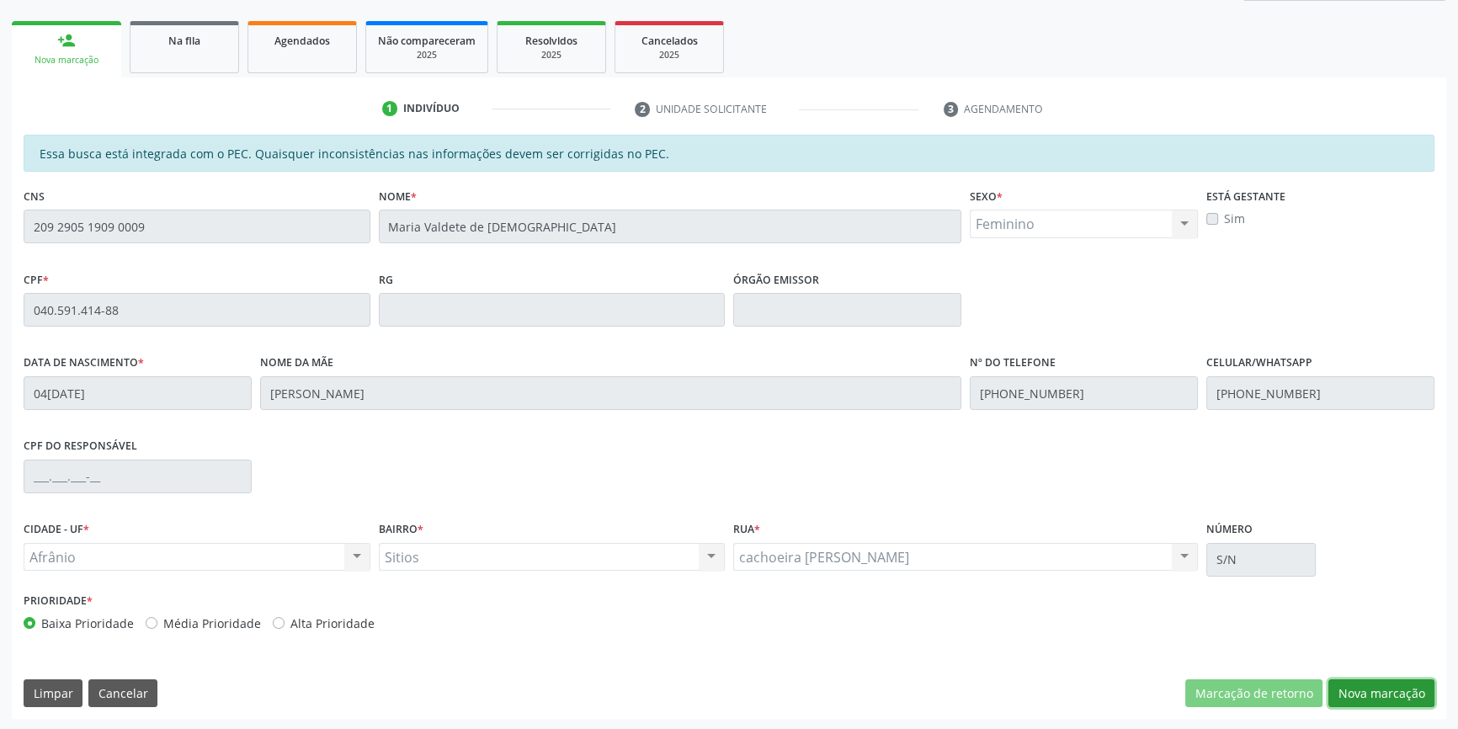
click at [1367, 694] on button "Nova marcação" at bounding box center [1381, 693] width 106 height 29
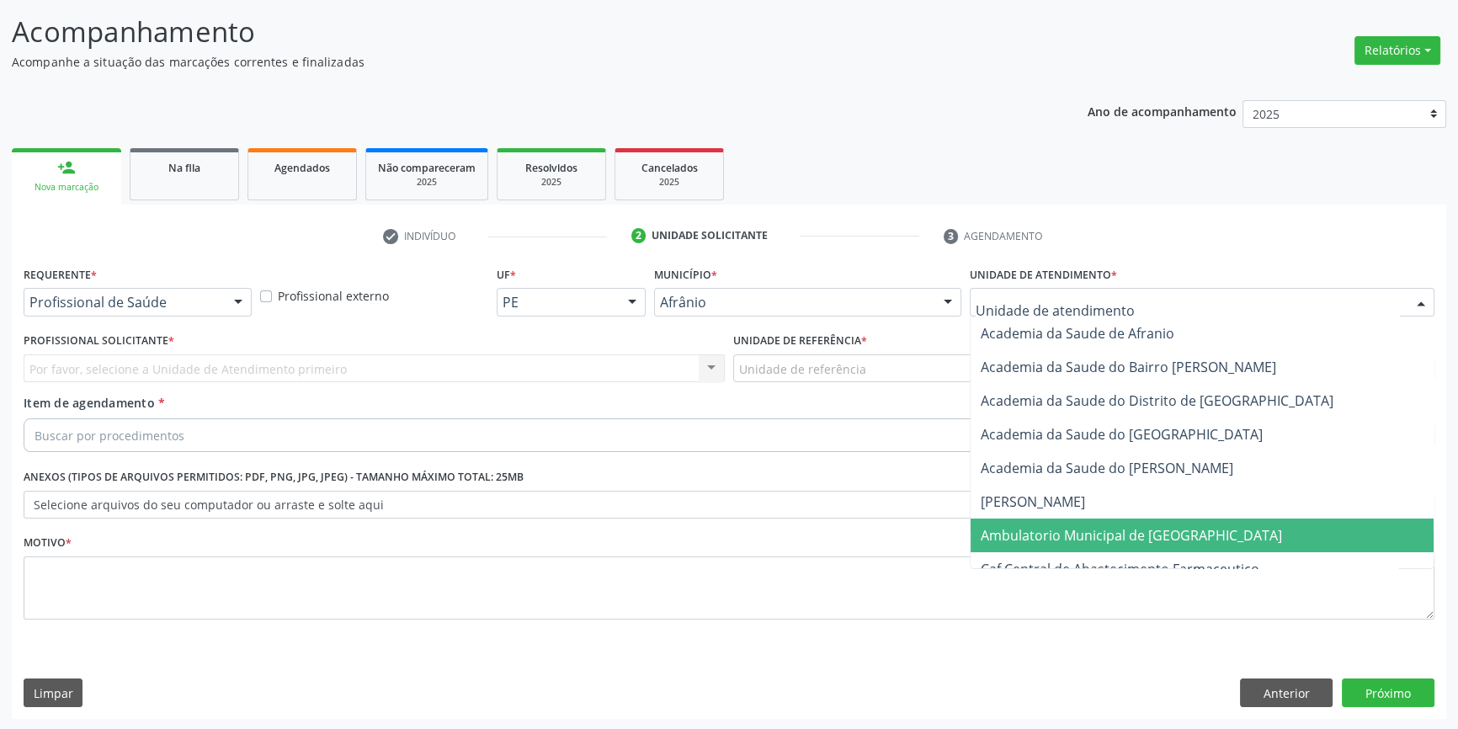
click at [1113, 539] on span "Ambulatorio Municipal de [GEOGRAPHIC_DATA]" at bounding box center [1131, 535] width 301 height 19
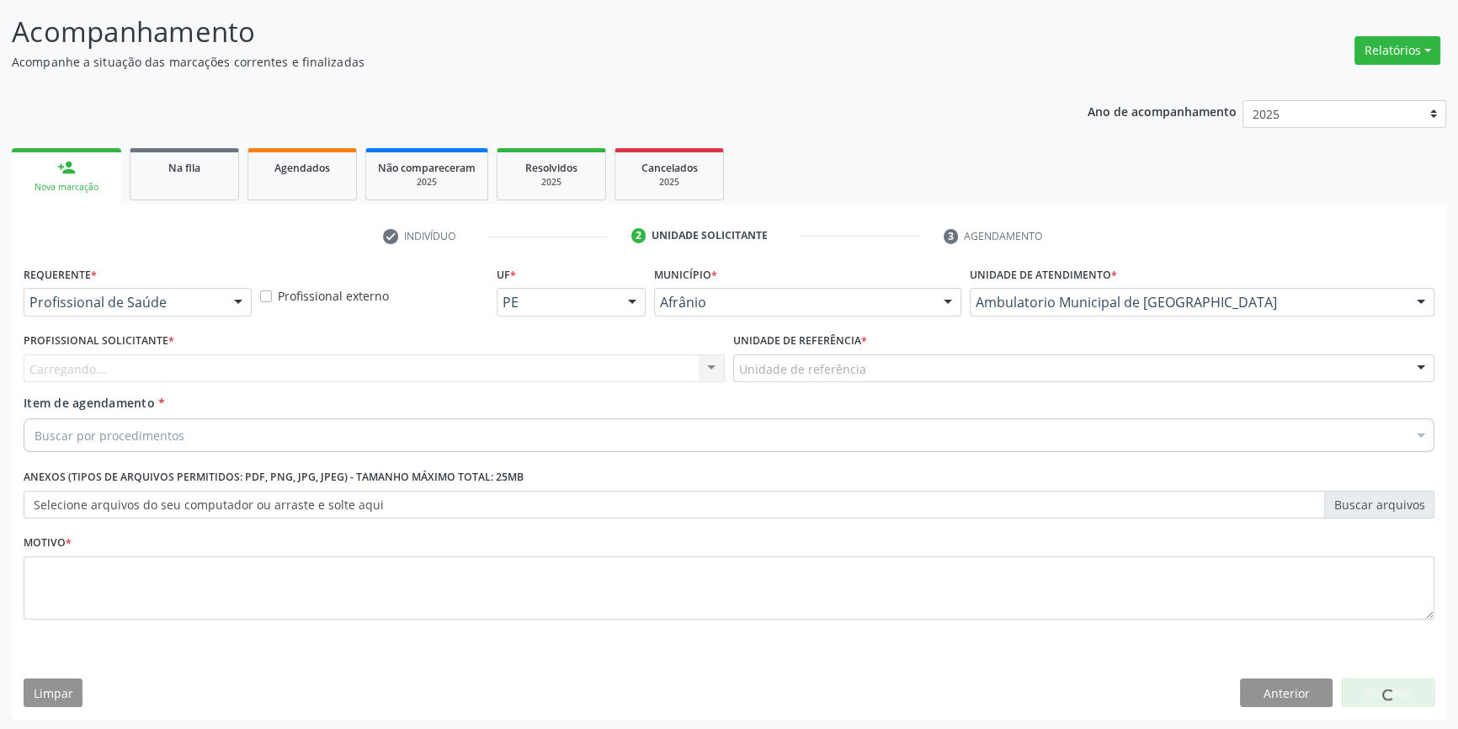
click at [812, 349] on label "Unidade de referência *" at bounding box center [800, 341] width 134 height 26
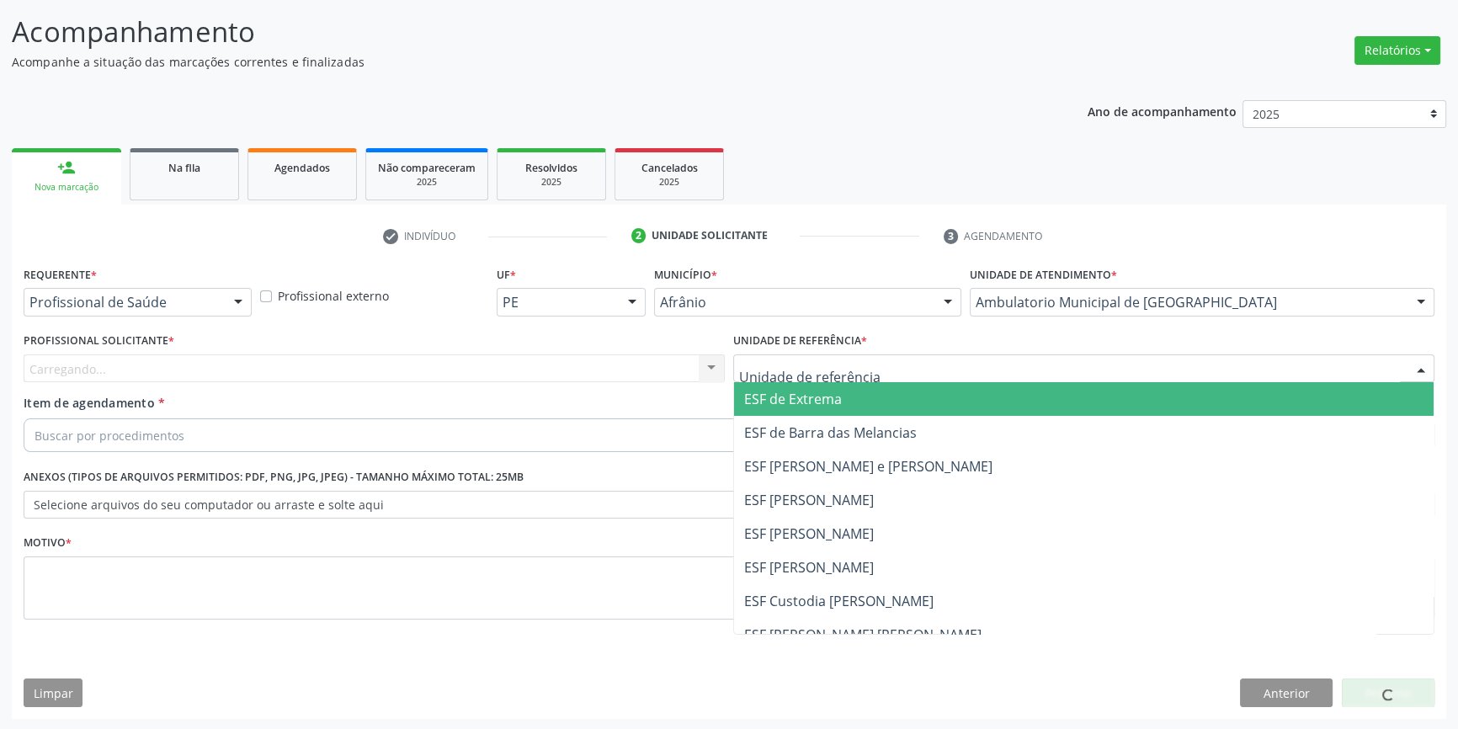
click at [812, 354] on div at bounding box center [1083, 368] width 701 height 29
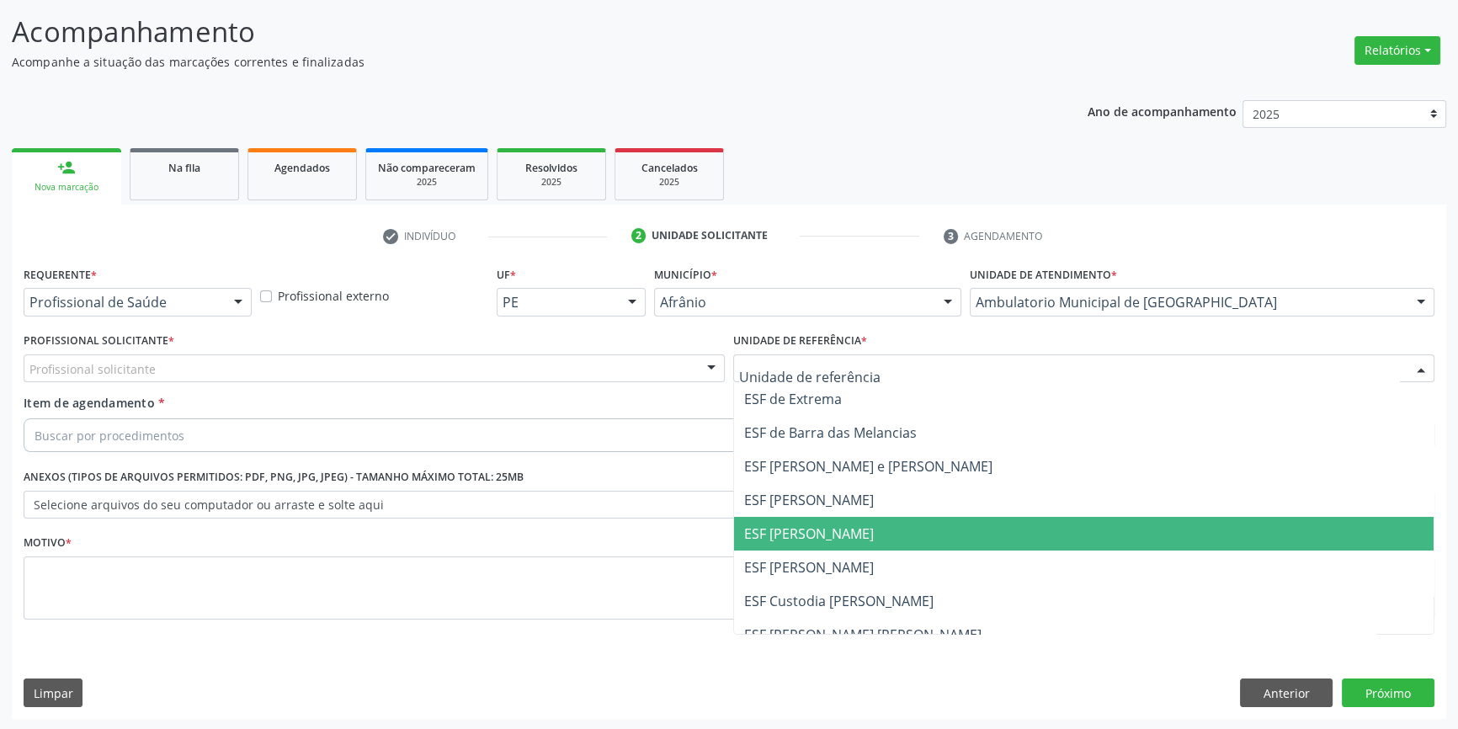
click at [847, 530] on span "ESF [PERSON_NAME]" at bounding box center [809, 533] width 130 height 19
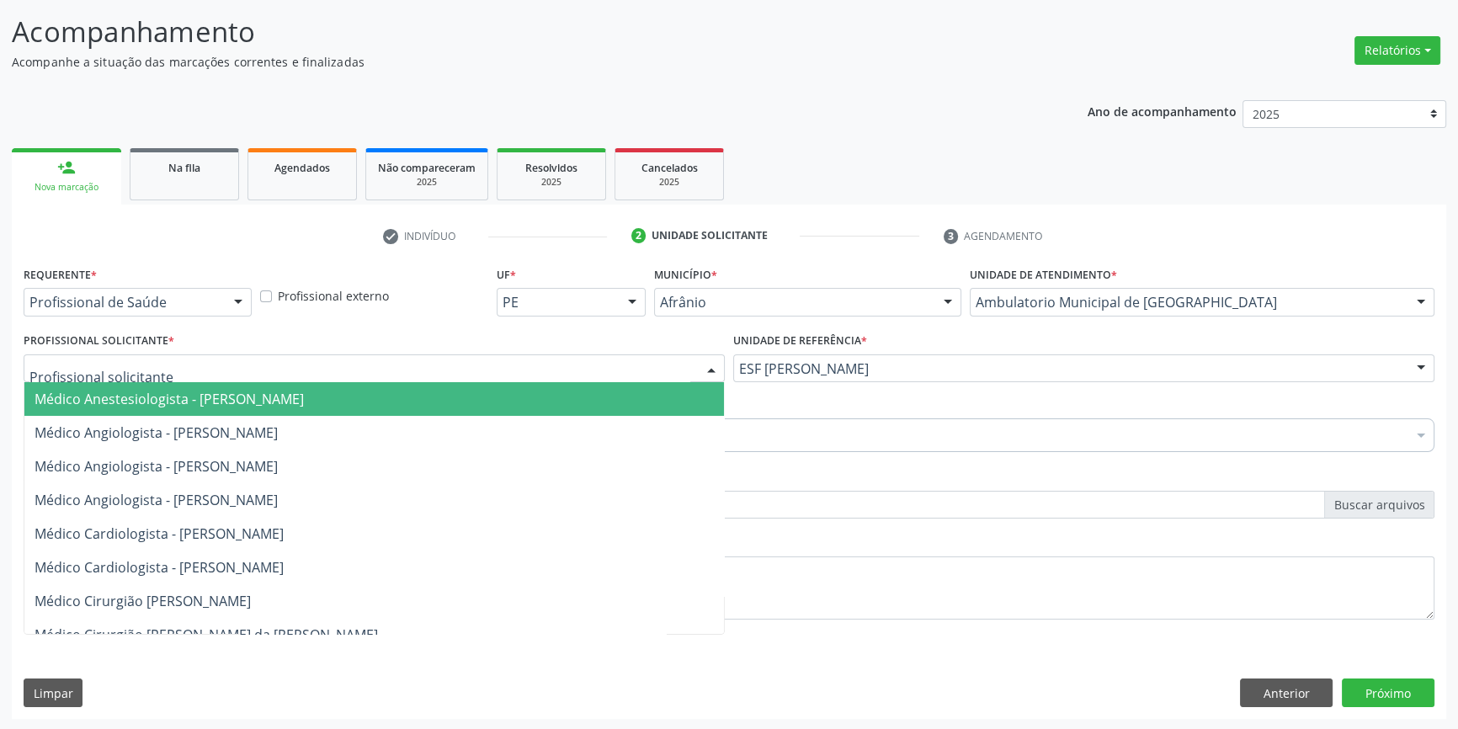
click at [514, 359] on div at bounding box center [374, 368] width 701 height 29
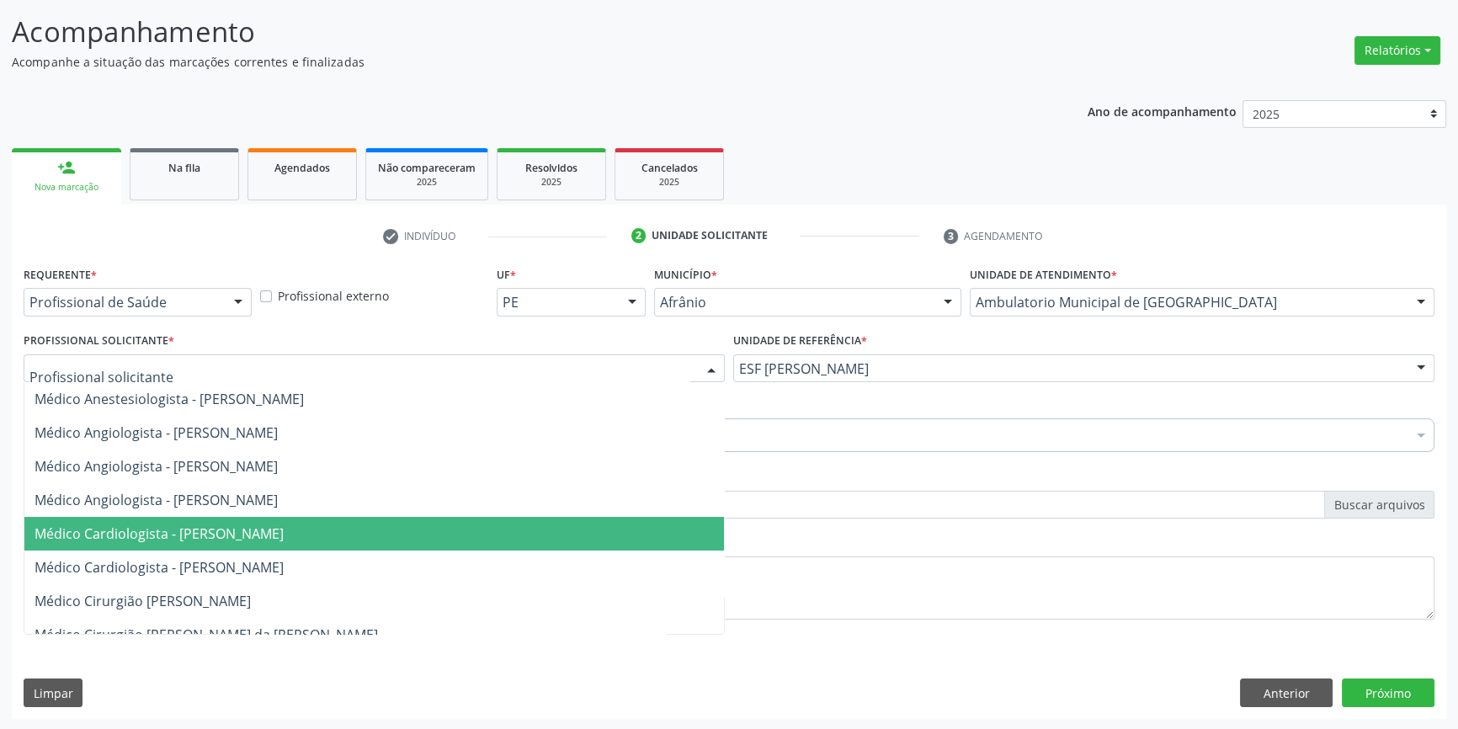
click at [284, 531] on span "Médico Cardiologista - [PERSON_NAME]" at bounding box center [159, 533] width 249 height 19
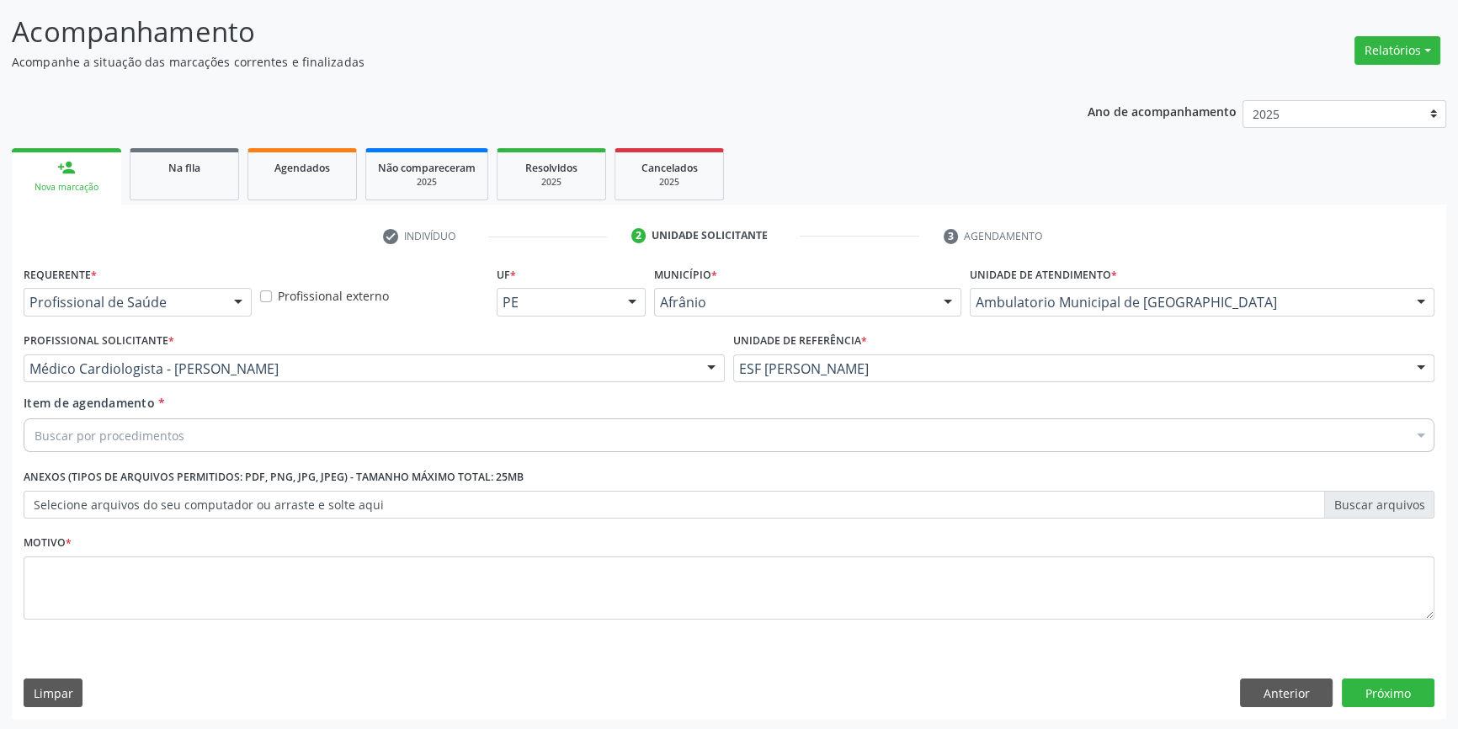
click at [244, 440] on div "Buscar por procedimentos" at bounding box center [729, 435] width 1411 height 34
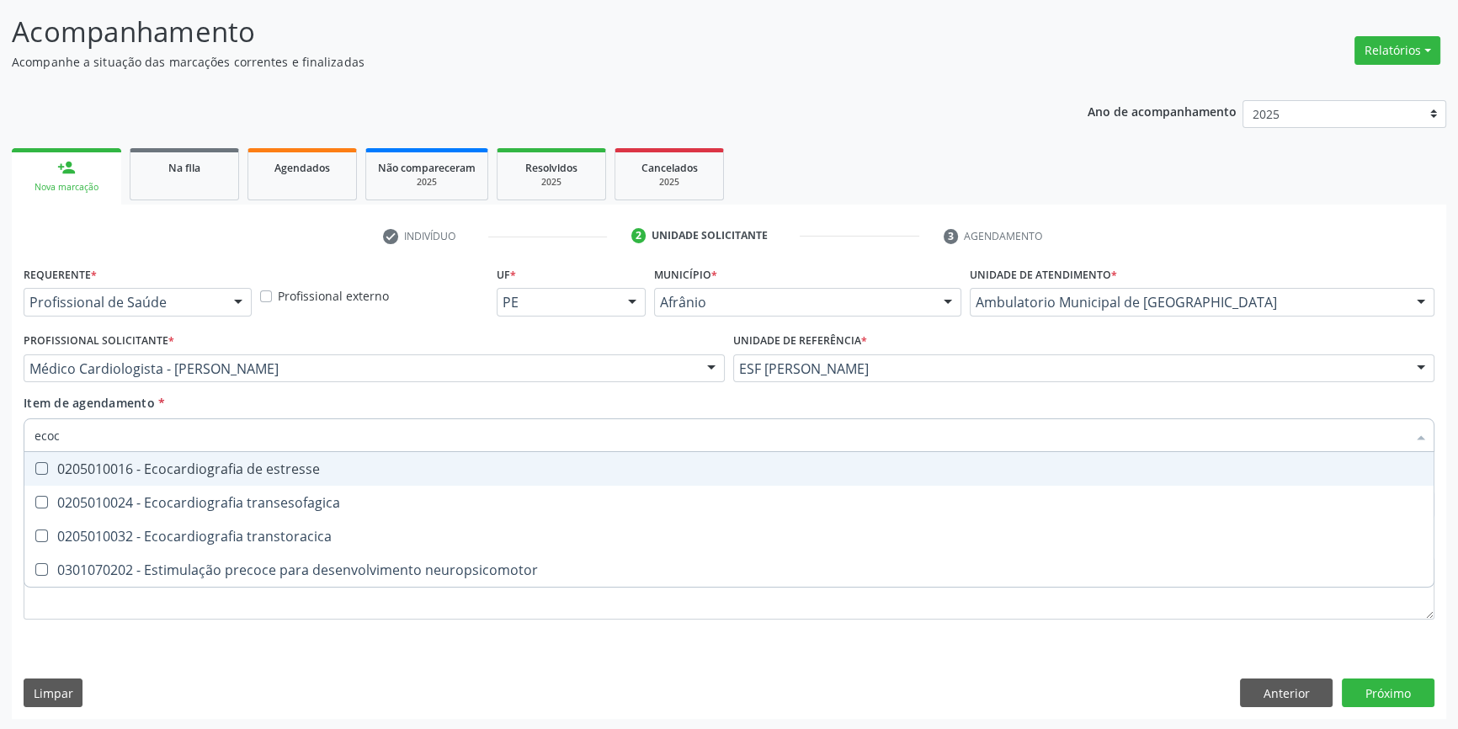
type input "ecoca"
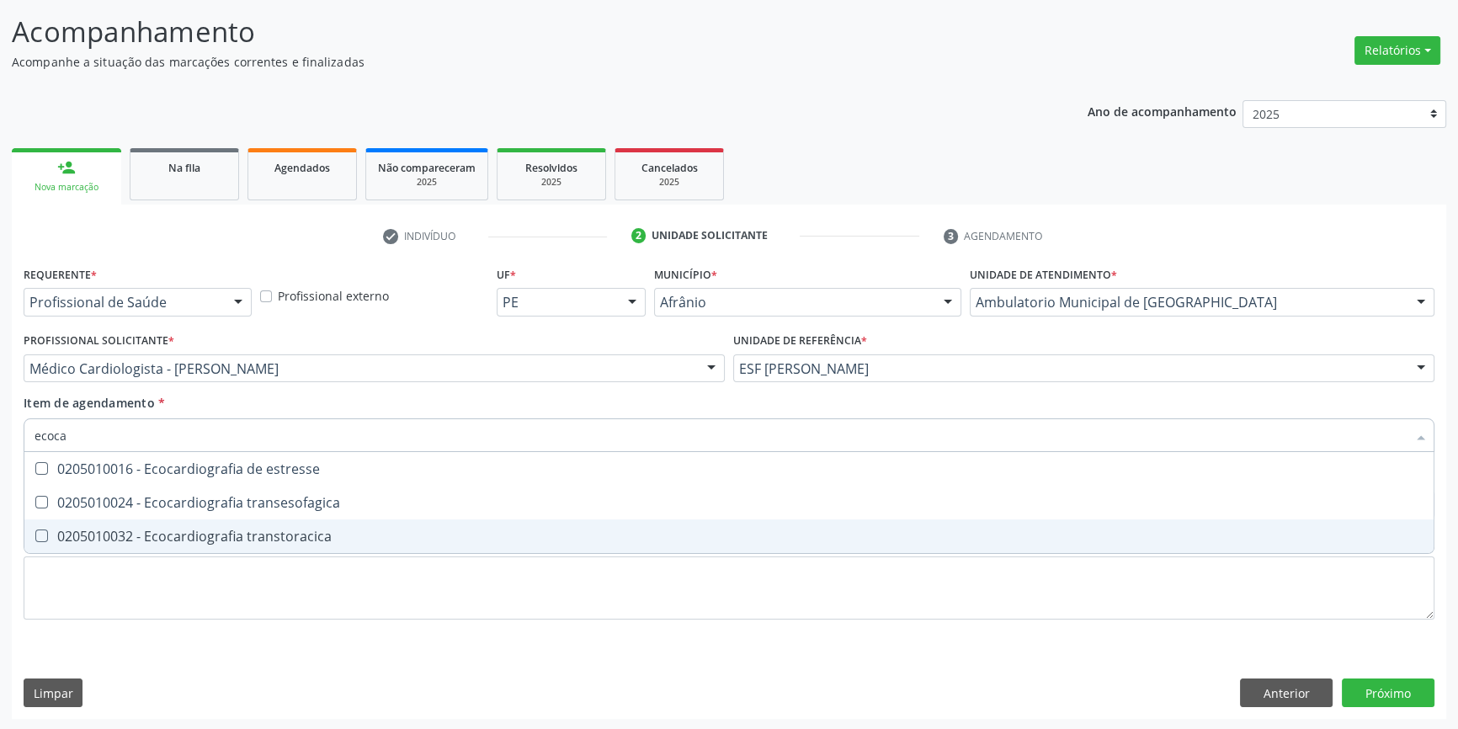
click at [300, 522] on span "0205010032 - Ecocardiografia transtoracica" at bounding box center [728, 536] width 1409 height 34
checkbox transtoracica "true"
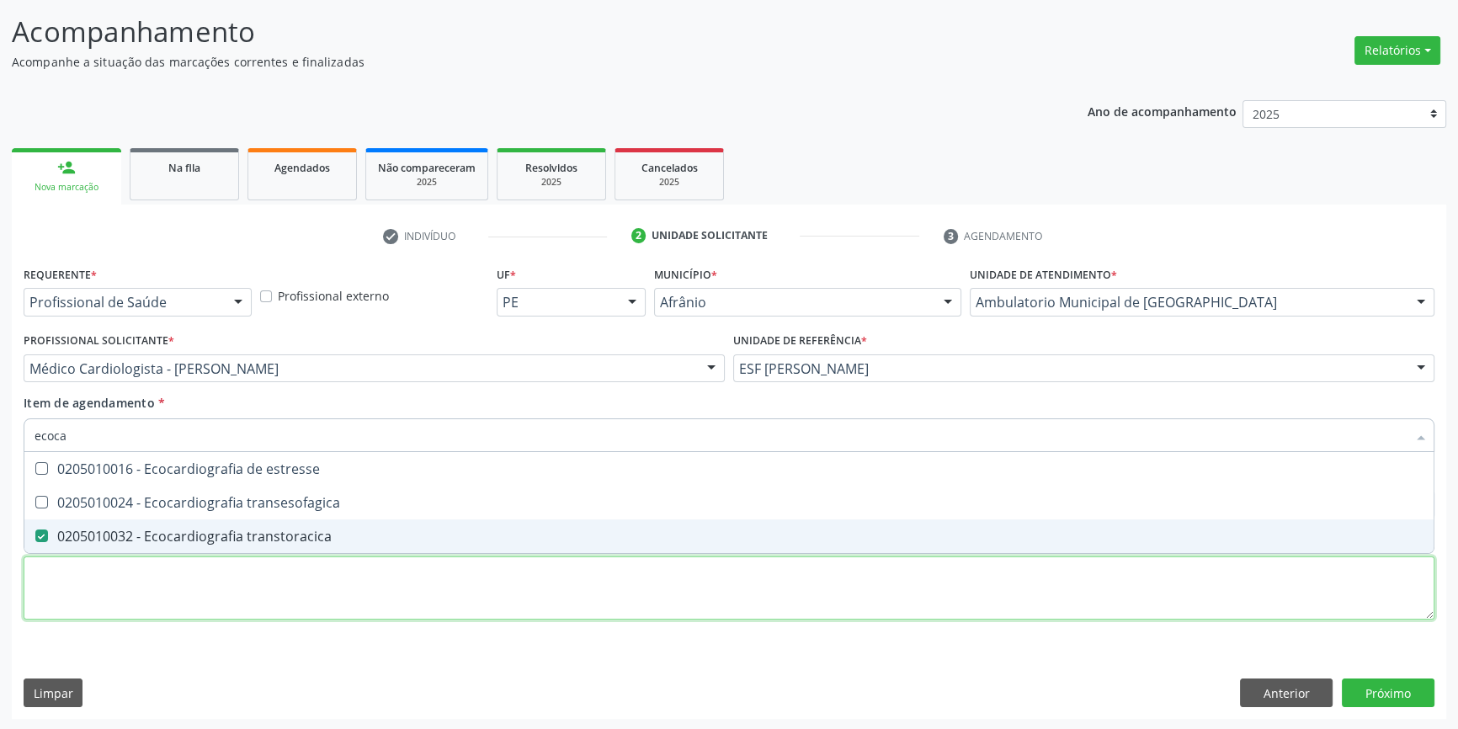
click at [253, 571] on div "Requerente * Profissional de Saúde Profissional de Saúde Paciente Nenhum result…" at bounding box center [729, 452] width 1411 height 381
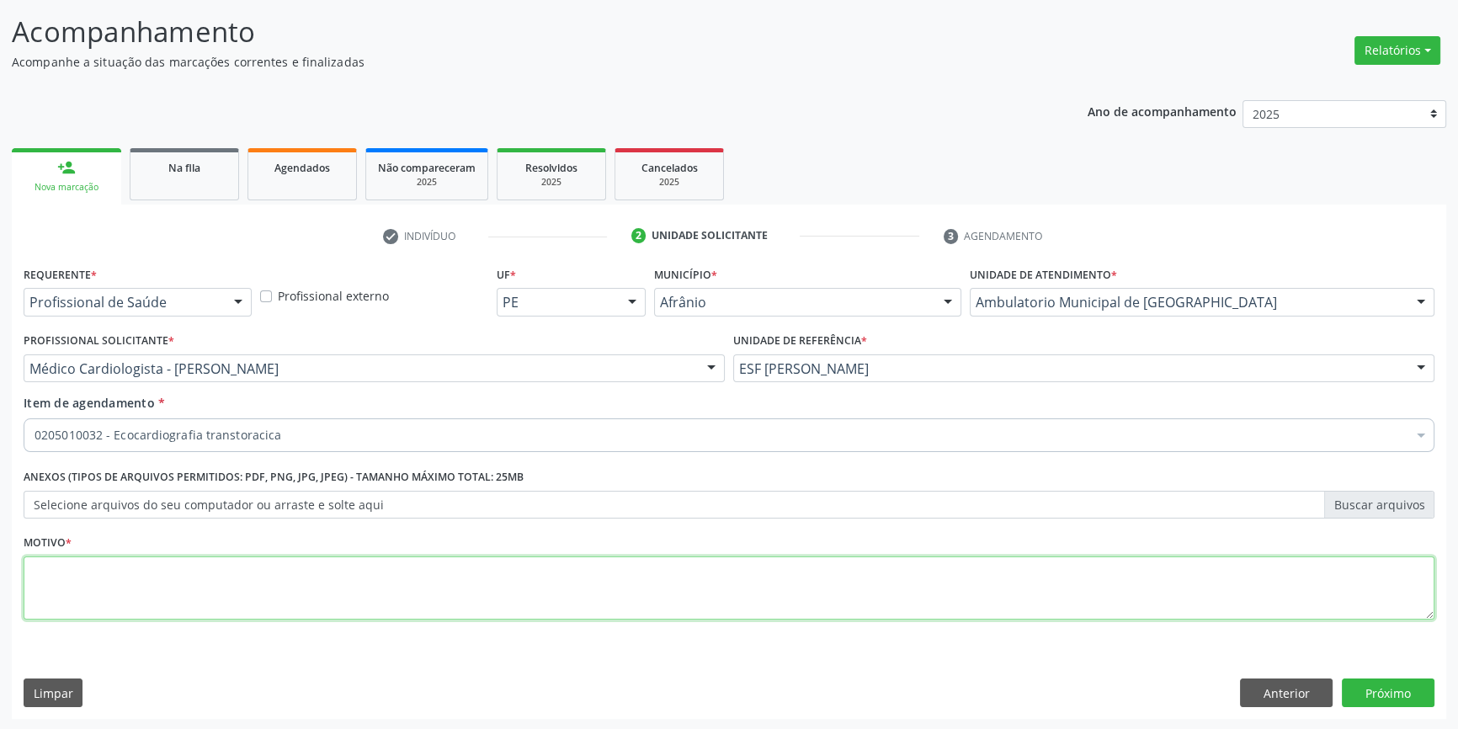
type textarea "'"
checkbox transtoracica "true"
type textarea "'"
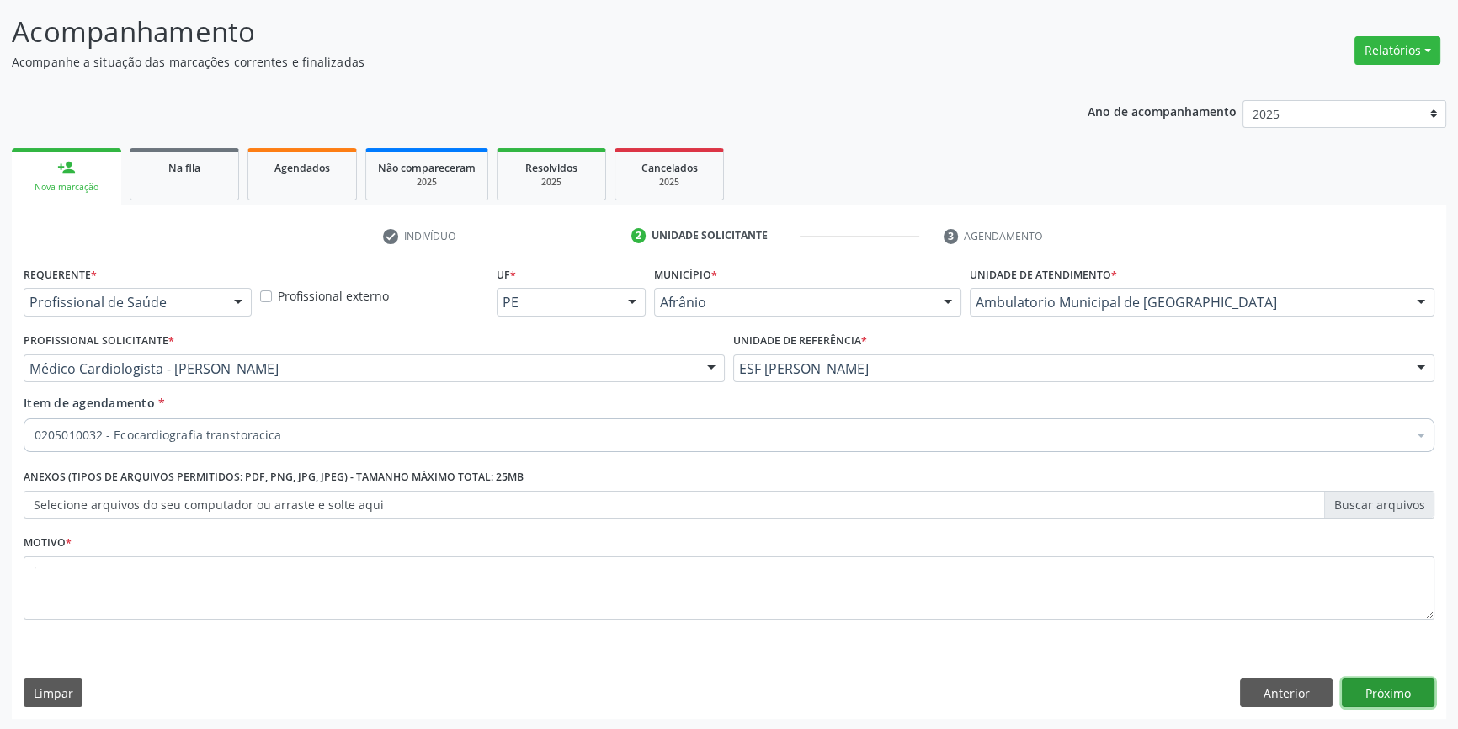
click at [1391, 682] on button "Próximo" at bounding box center [1388, 693] width 93 height 29
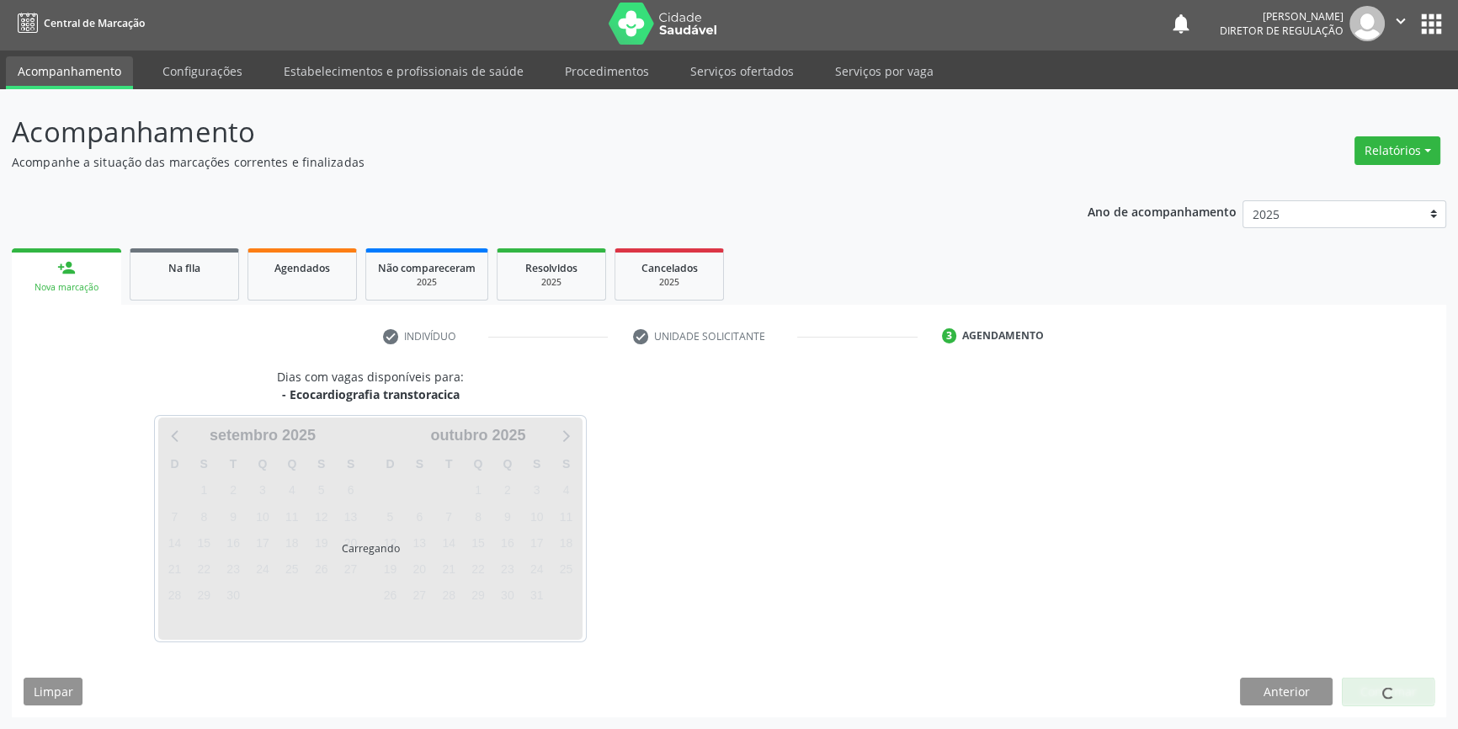
scroll to position [2, 0]
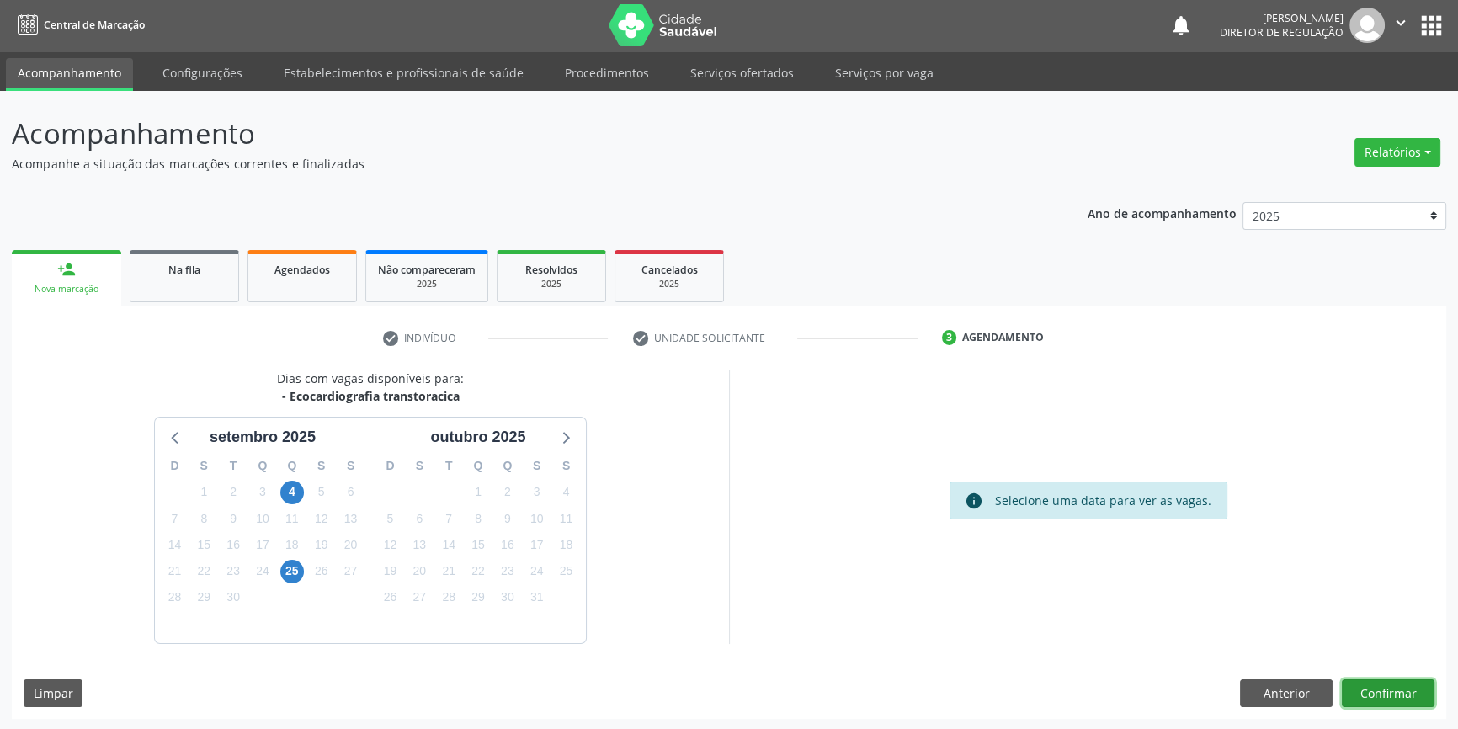
click at [1411, 686] on button "Confirmar" at bounding box center [1388, 693] width 93 height 29
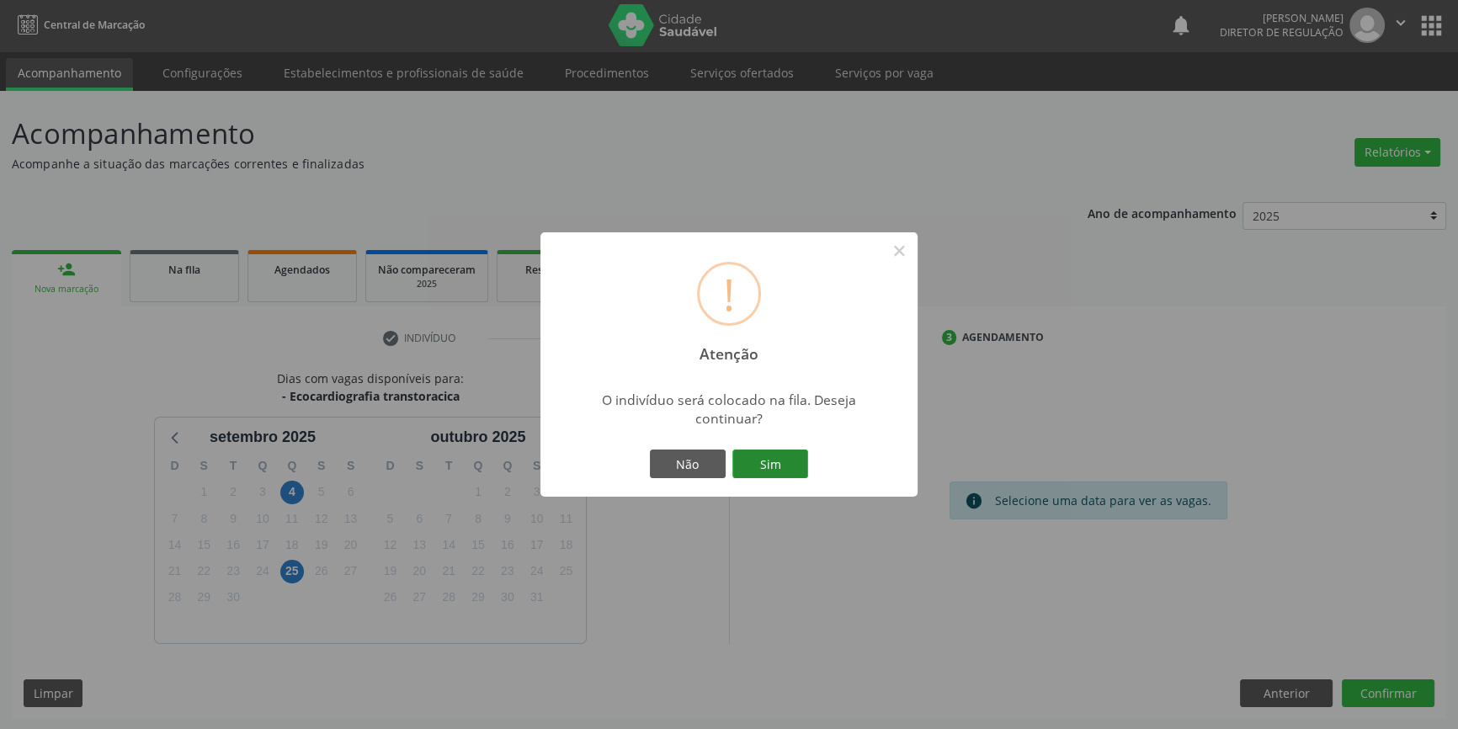
click at [778, 461] on button "Sim" at bounding box center [770, 464] width 76 height 29
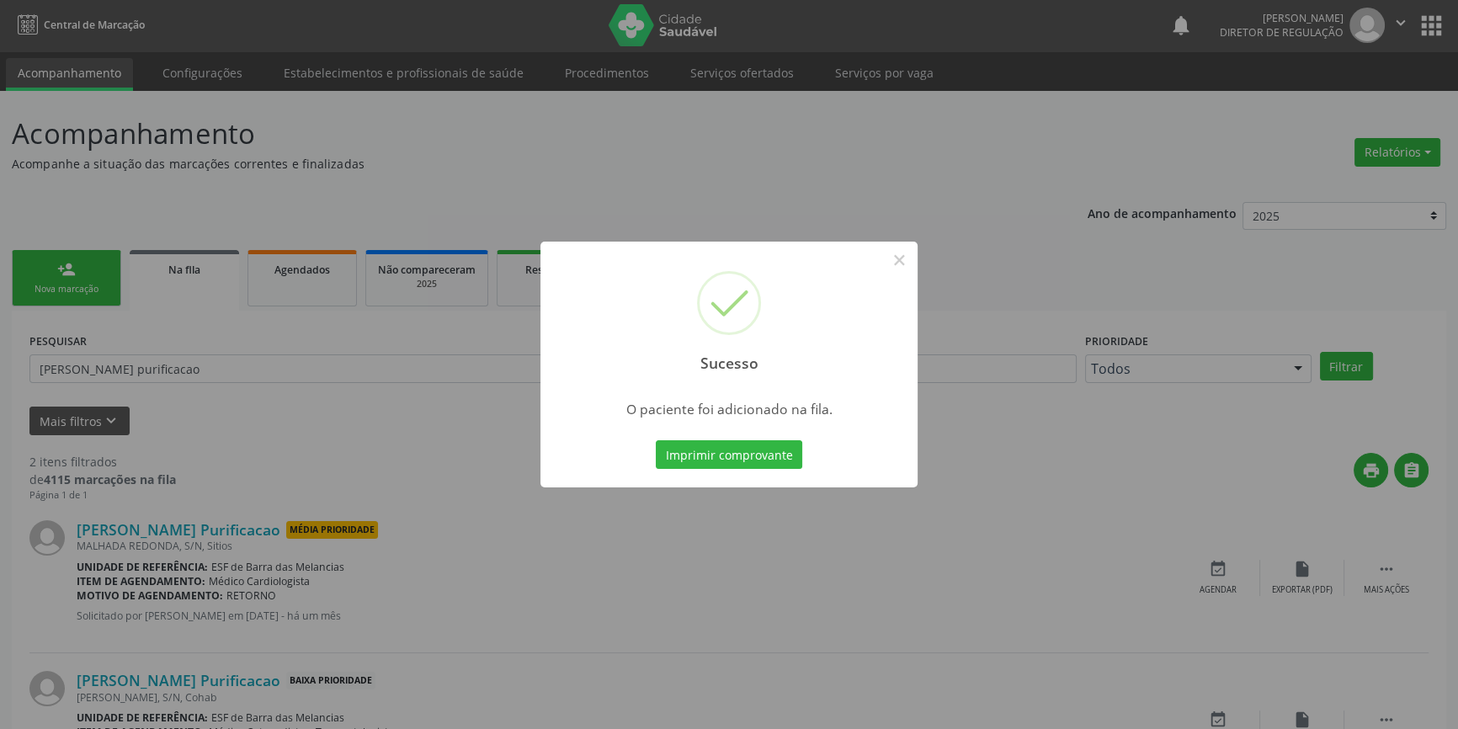
scroll to position [0, 0]
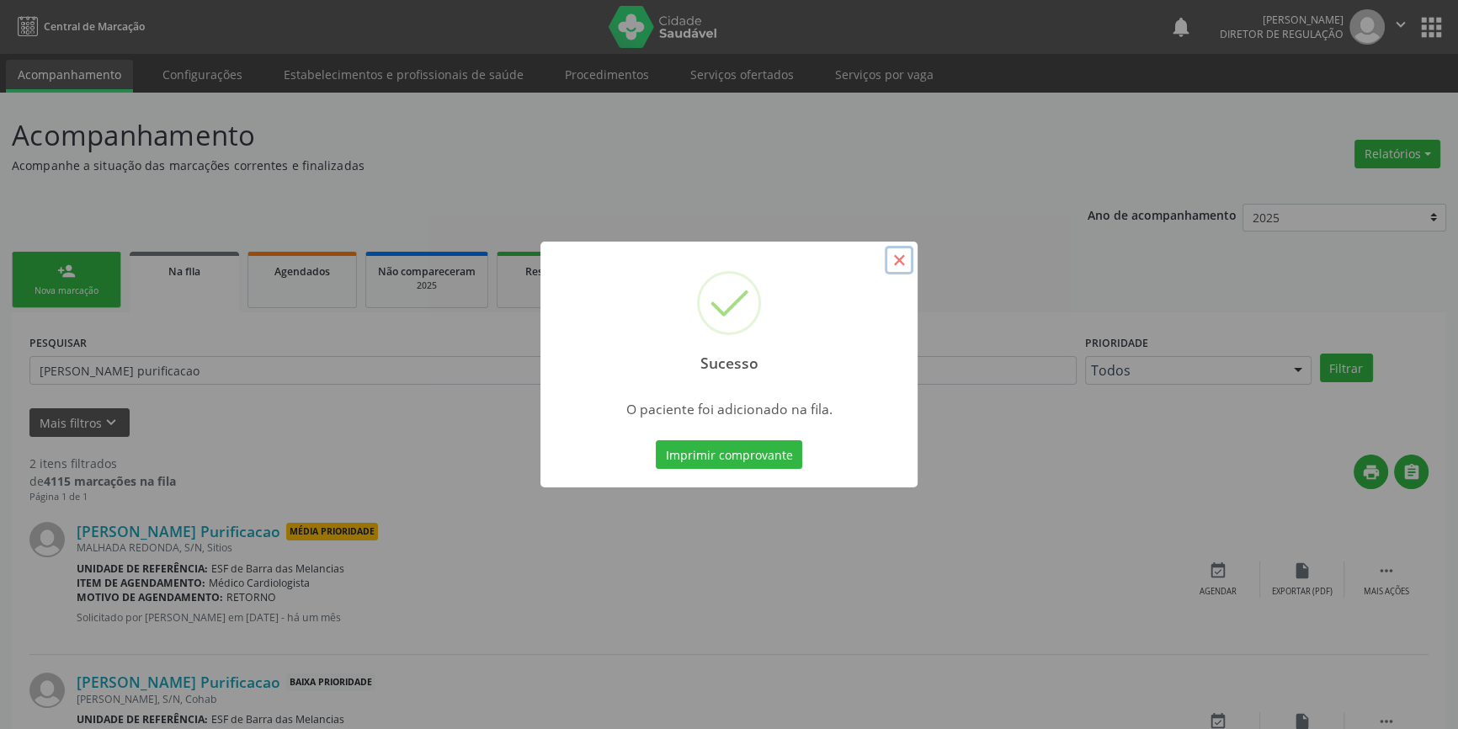
click at [896, 265] on button "×" at bounding box center [899, 260] width 29 height 29
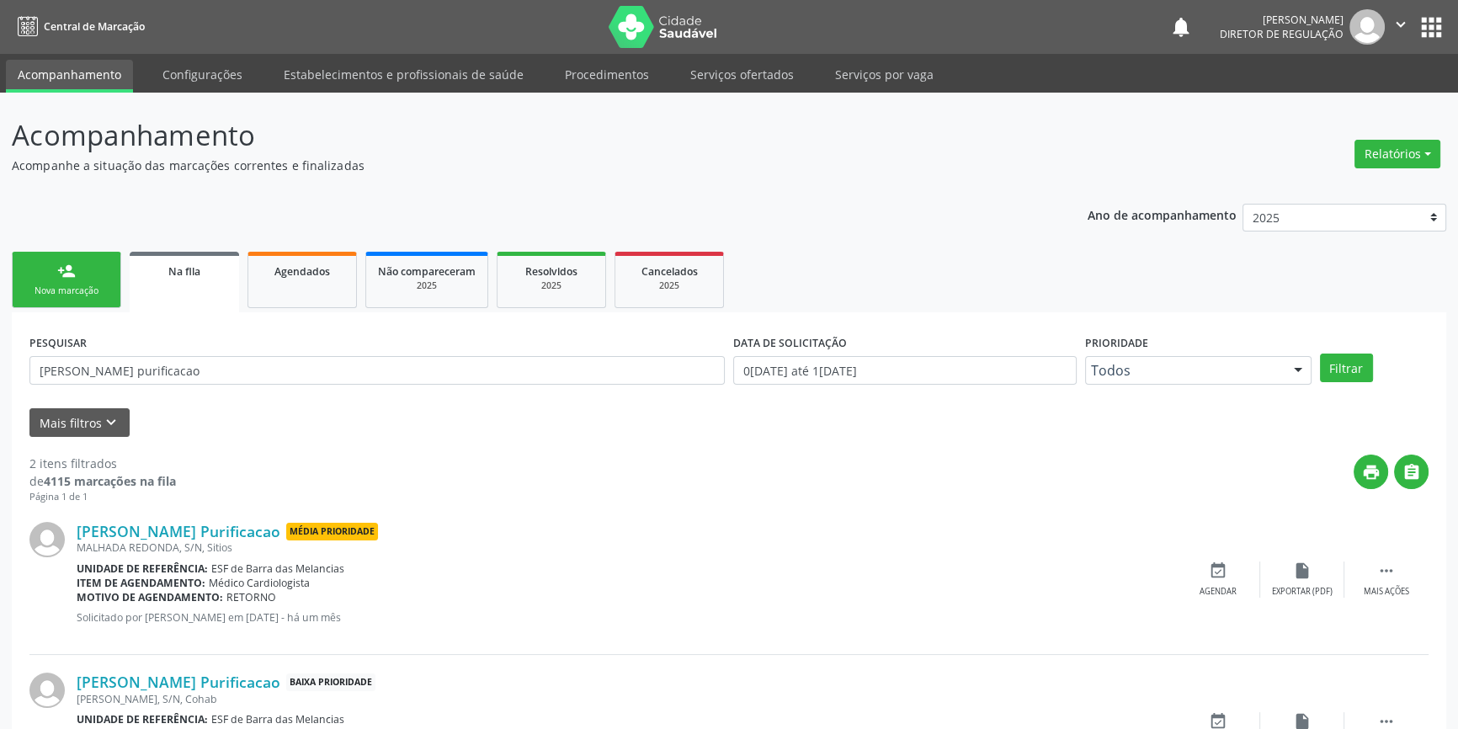
click at [79, 288] on div "Nova marcação" at bounding box center [66, 291] width 84 height 13
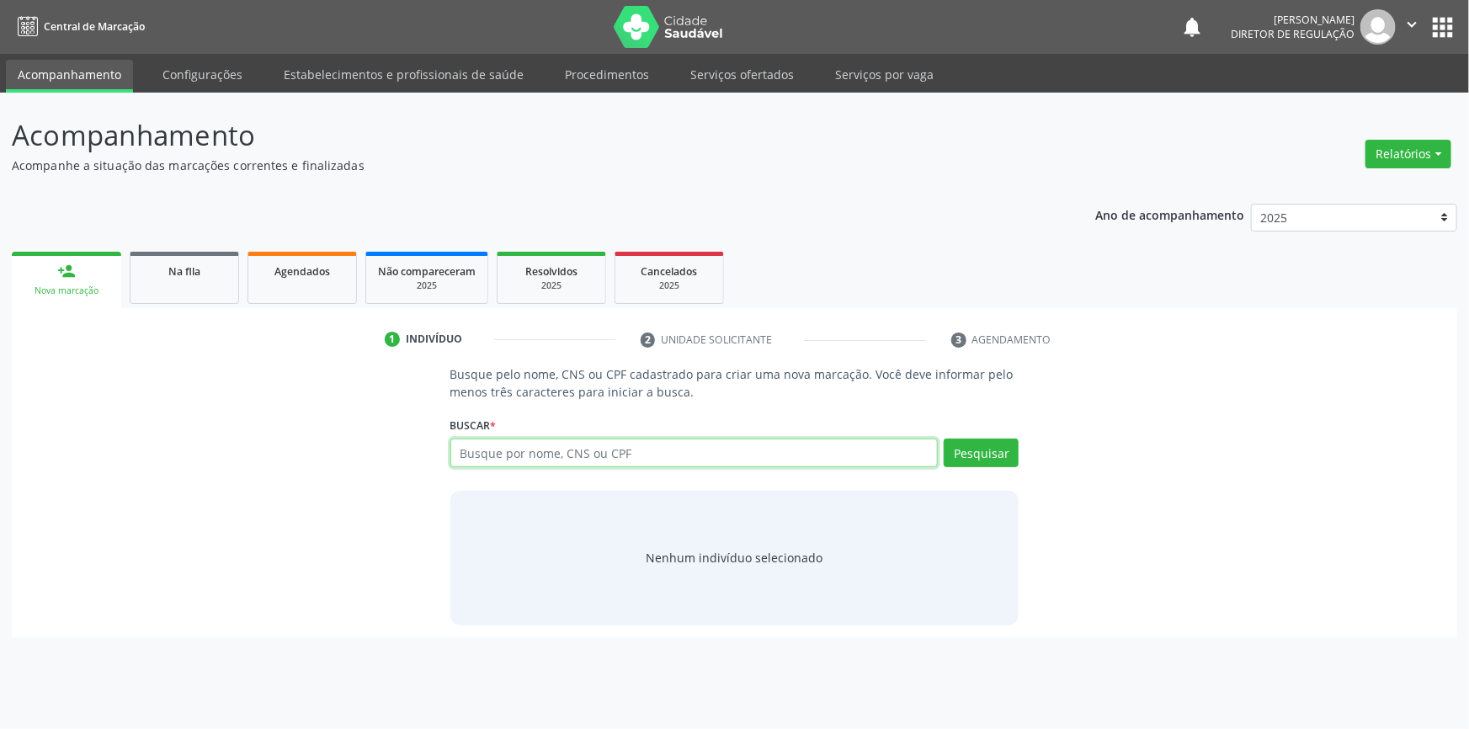
click at [644, 457] on input "text" at bounding box center [694, 453] width 488 height 29
type input "04059141488"
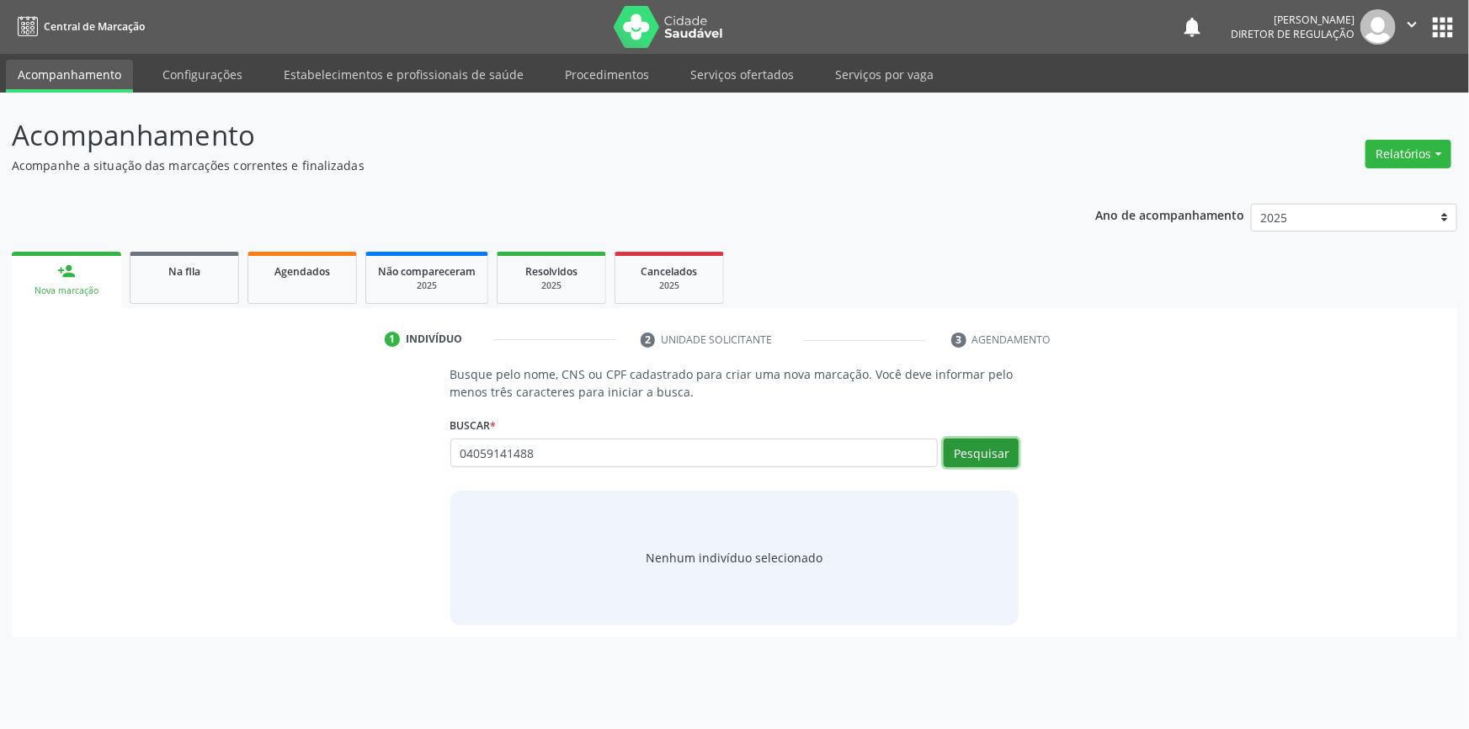
click at [985, 450] on button "Pesquisar" at bounding box center [981, 453] width 75 height 29
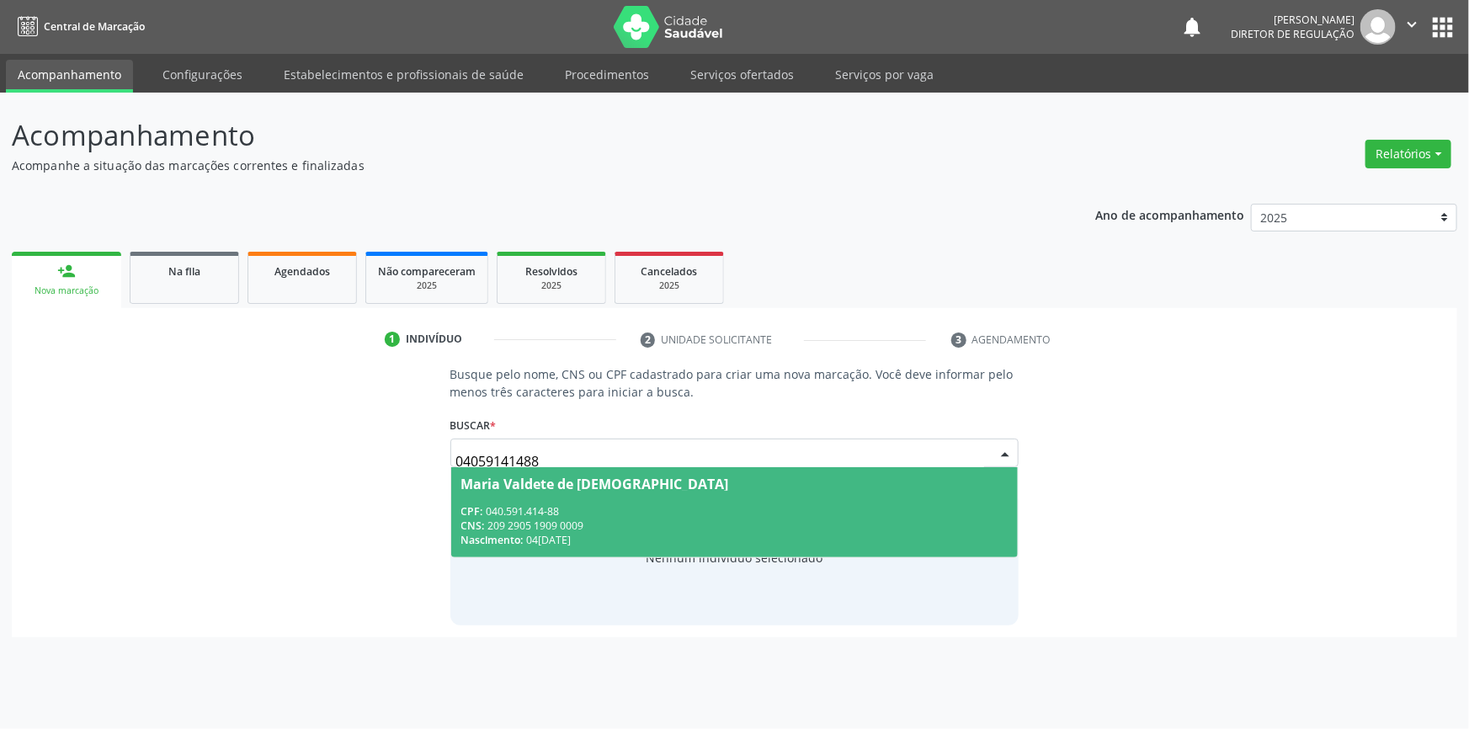
click at [683, 487] on div "Maria Valdete de Jesus" at bounding box center [734, 483] width 547 height 13
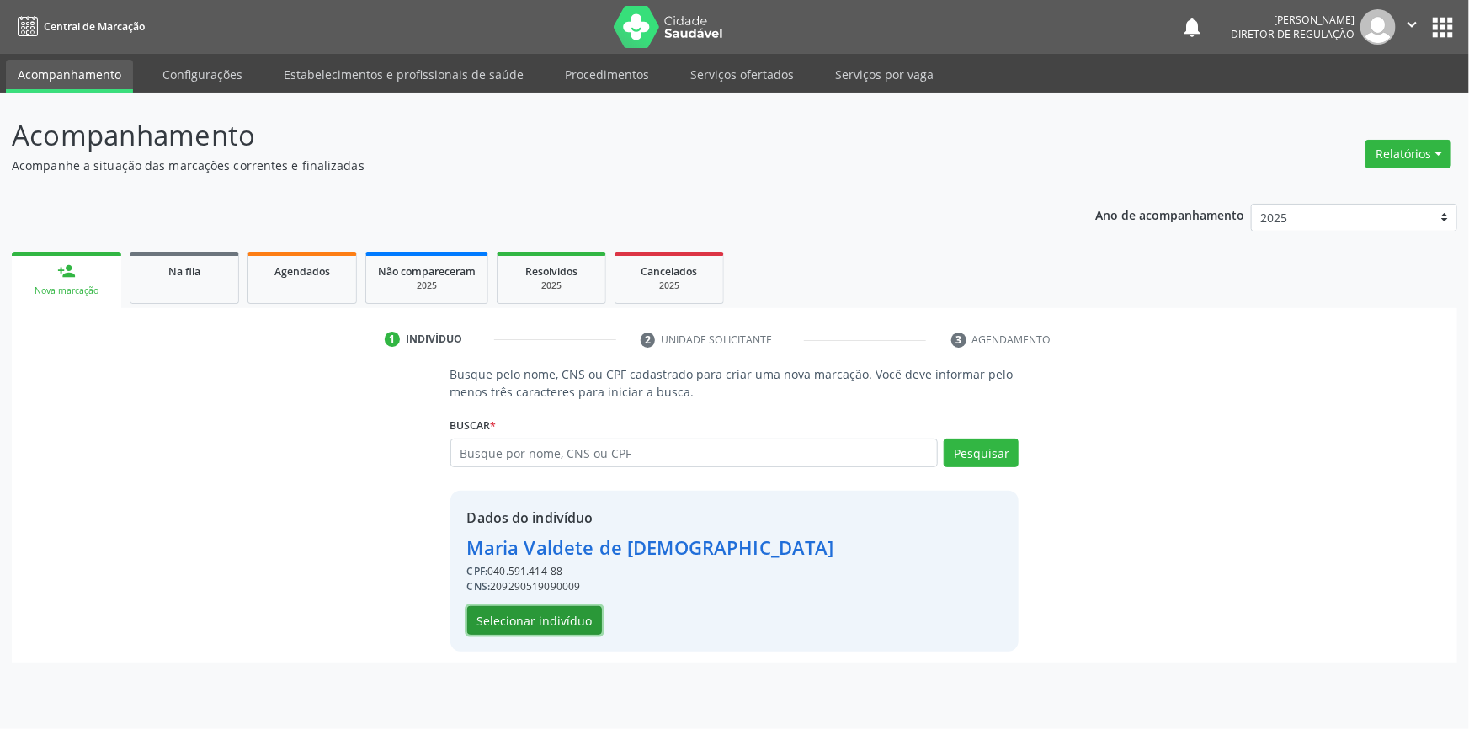
click at [549, 626] on button "Selecionar indivíduo" at bounding box center [534, 620] width 135 height 29
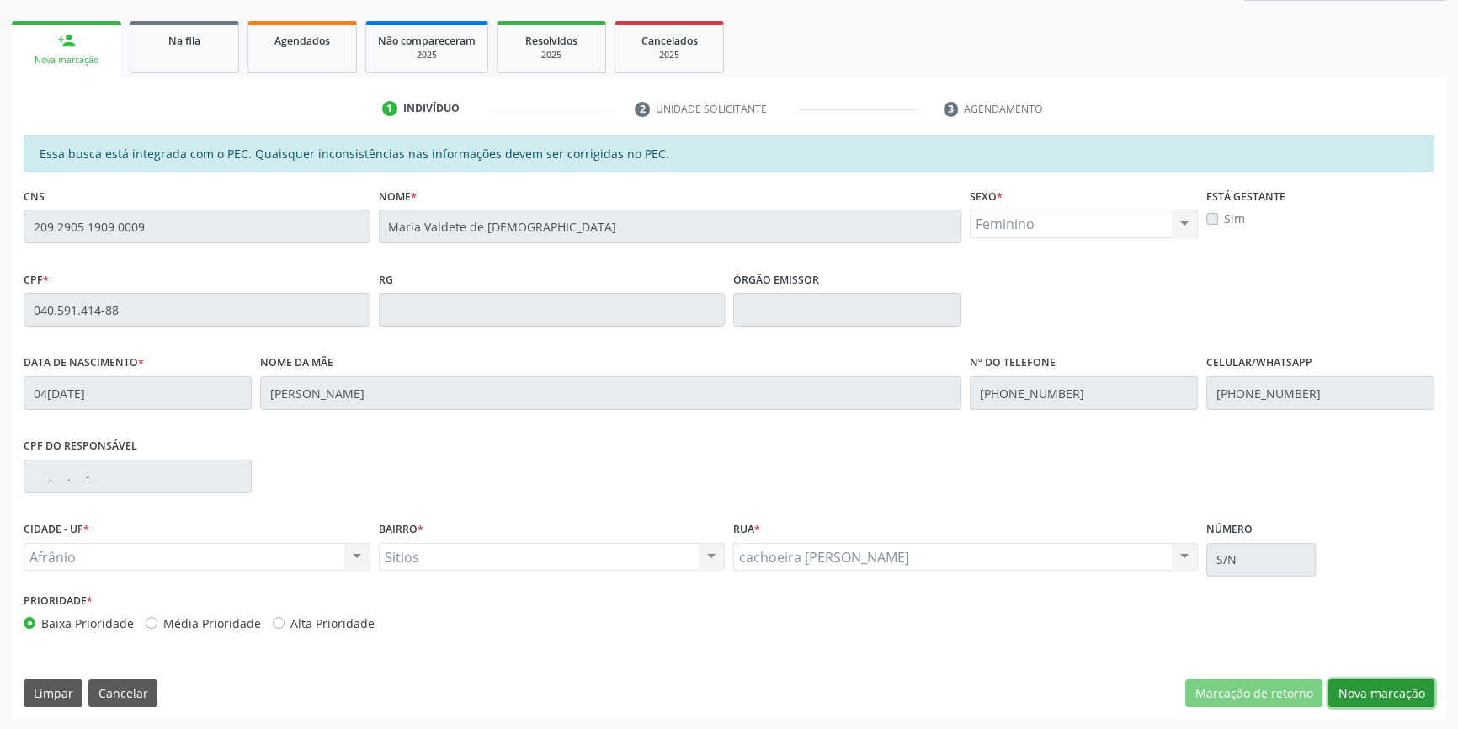
click at [1402, 692] on button "Nova marcação" at bounding box center [1381, 693] width 106 height 29
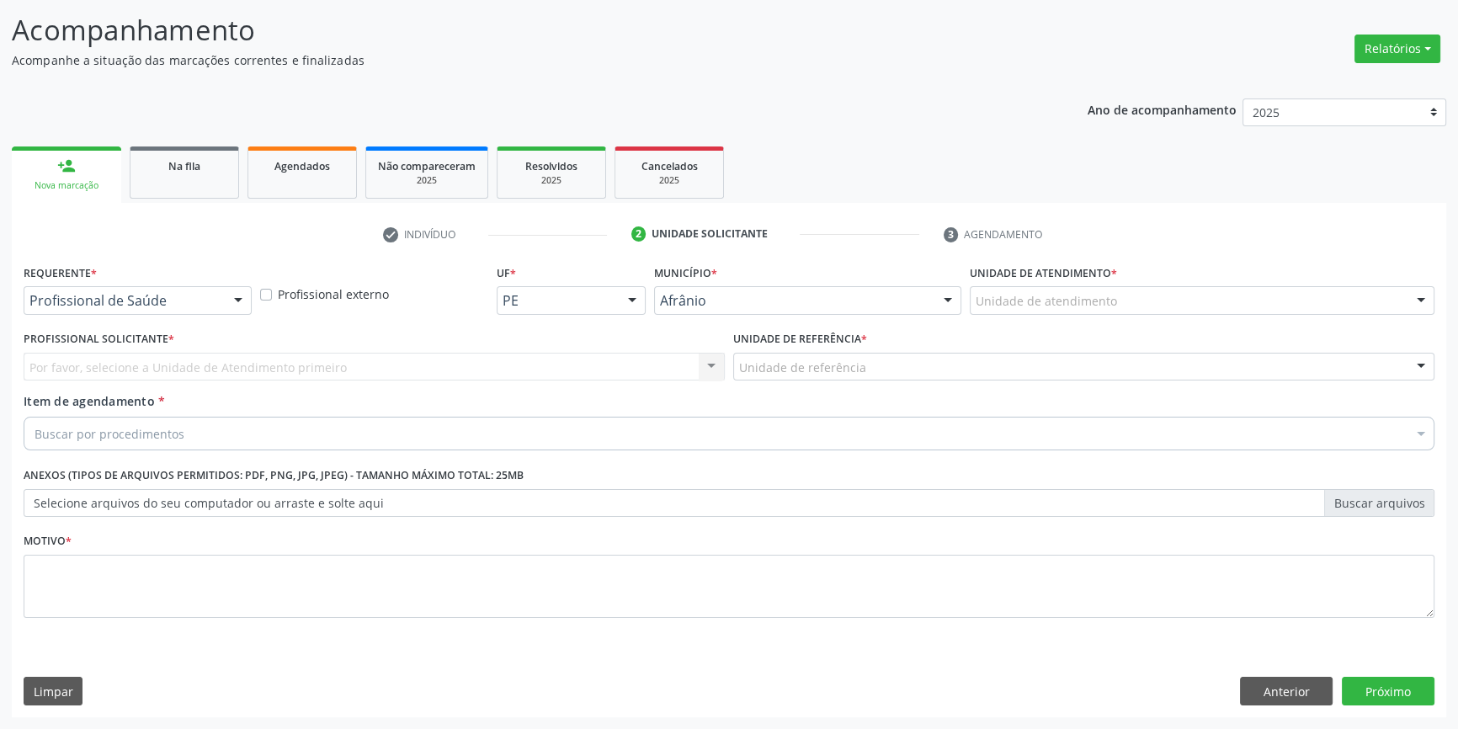
scroll to position [104, 0]
click at [1135, 305] on div "Unidade de atendimento" at bounding box center [1202, 302] width 465 height 29
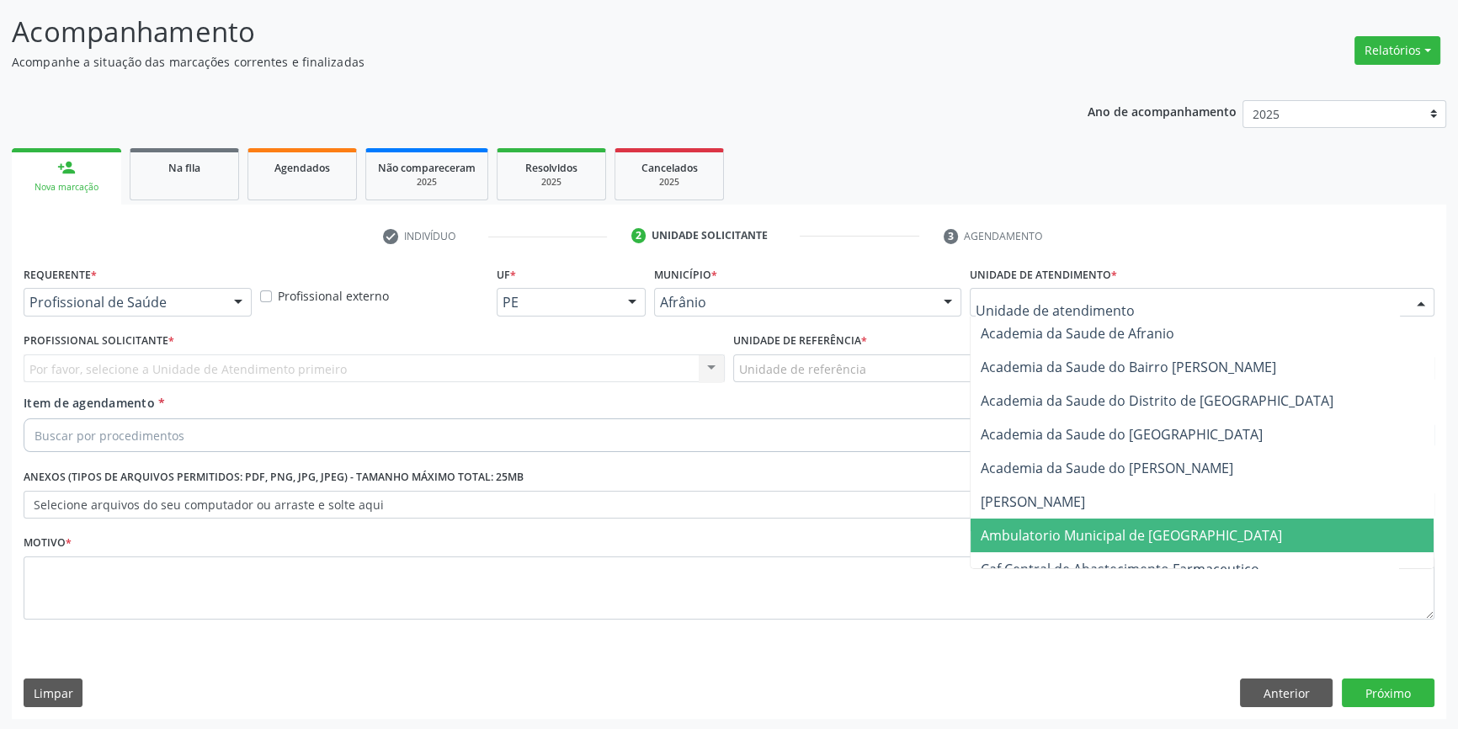
drag, startPoint x: 1113, startPoint y: 520, endPoint x: 1029, endPoint y: 482, distance: 92.7
click at [1112, 522] on span "Ambulatorio Municipal de [GEOGRAPHIC_DATA]" at bounding box center [1202, 536] width 463 height 34
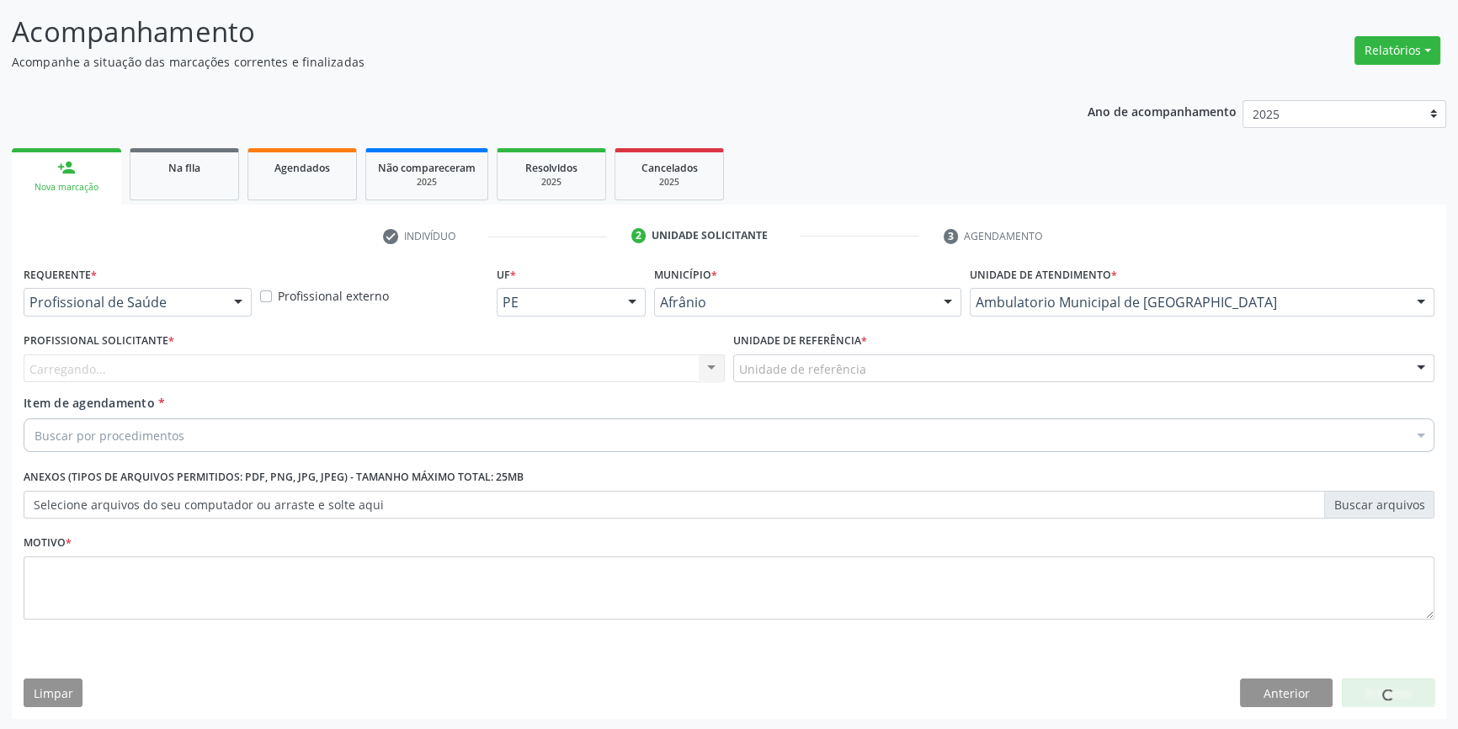
click at [872, 373] on div "Unidade de referência" at bounding box center [1083, 368] width 701 height 29
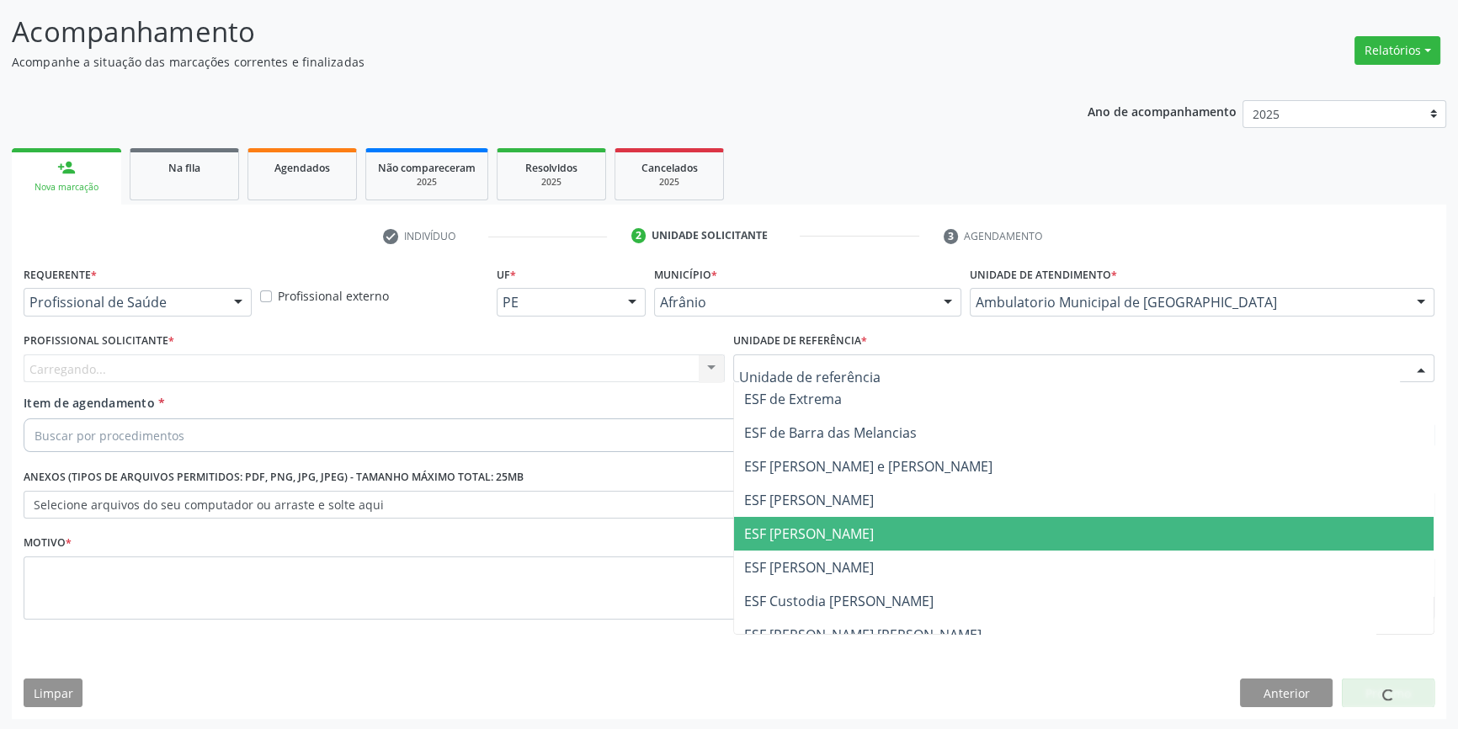
drag, startPoint x: 848, startPoint y: 519, endPoint x: 621, endPoint y: 447, distance: 237.7
click at [841, 519] on span "ESF [PERSON_NAME]" at bounding box center [1084, 534] width 700 height 34
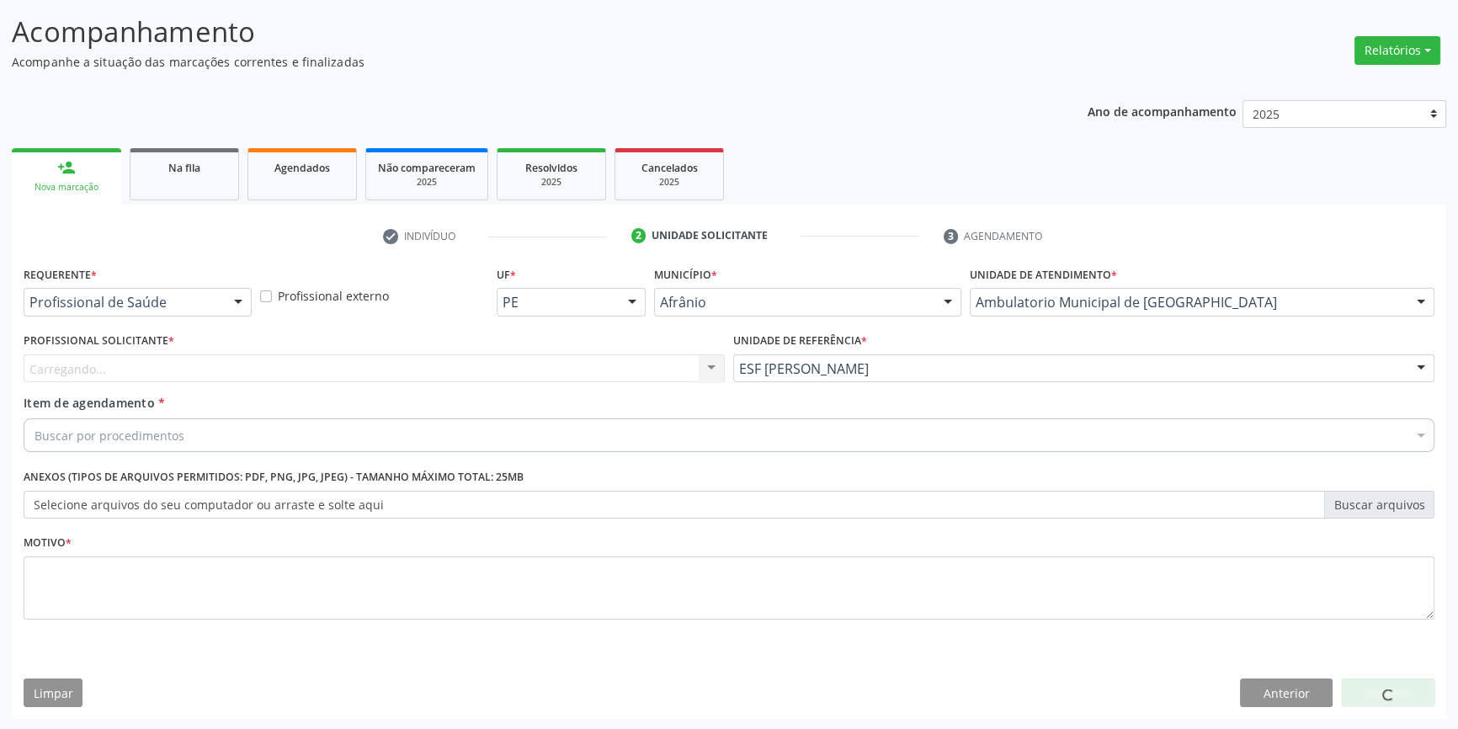
click at [503, 375] on div "Carregando..." at bounding box center [374, 368] width 701 height 29
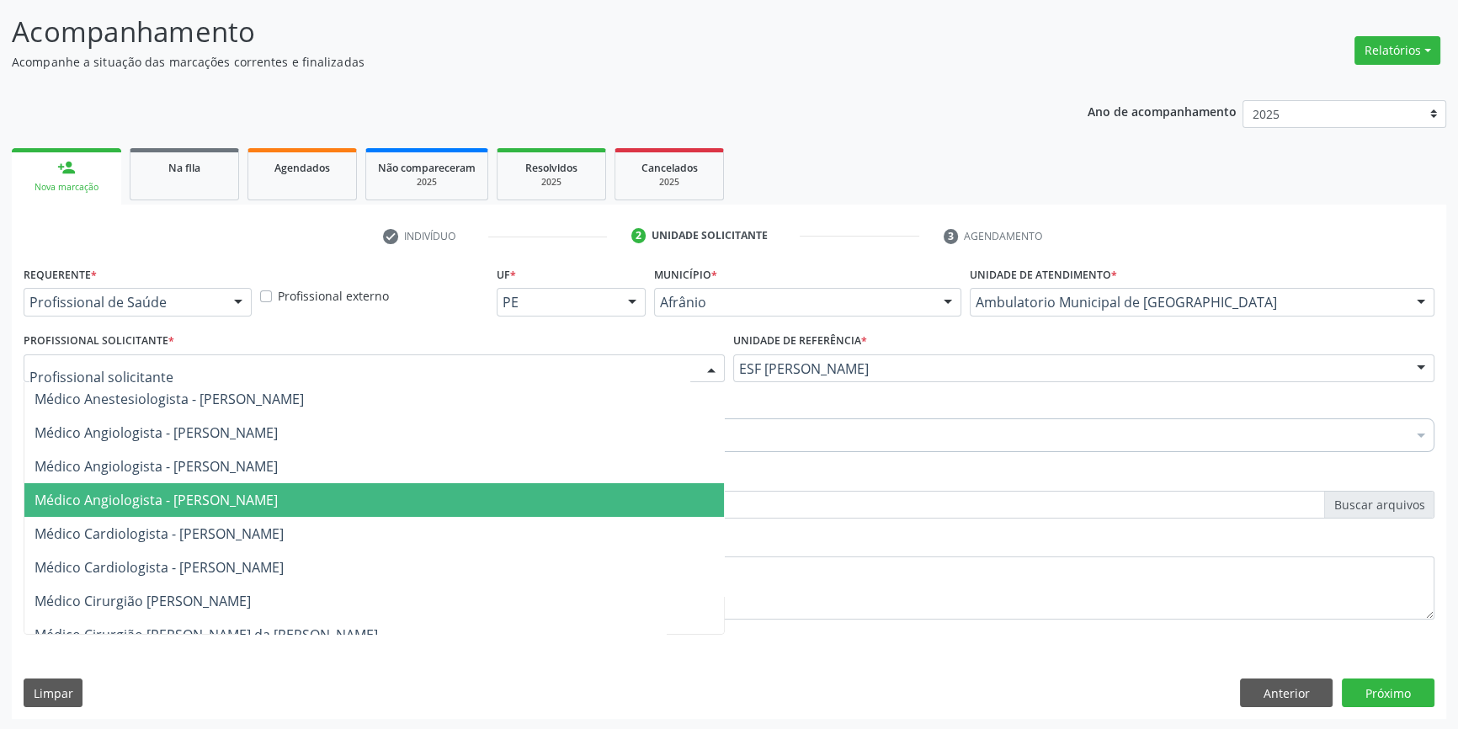
click at [289, 519] on span "Médico Cardiologista - [PERSON_NAME]" at bounding box center [374, 534] width 700 height 34
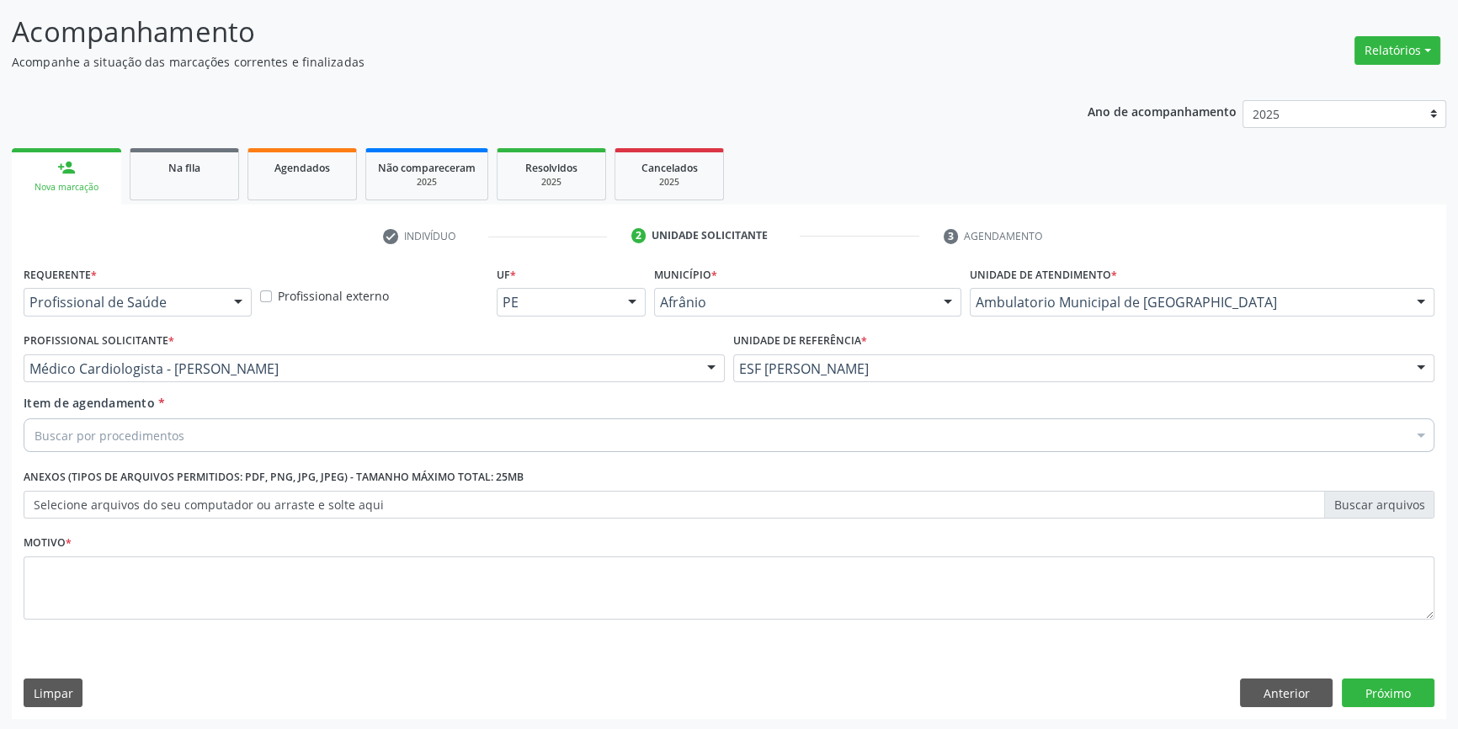
click at [195, 420] on div "Buscar por procedimentos" at bounding box center [729, 435] width 1411 height 34
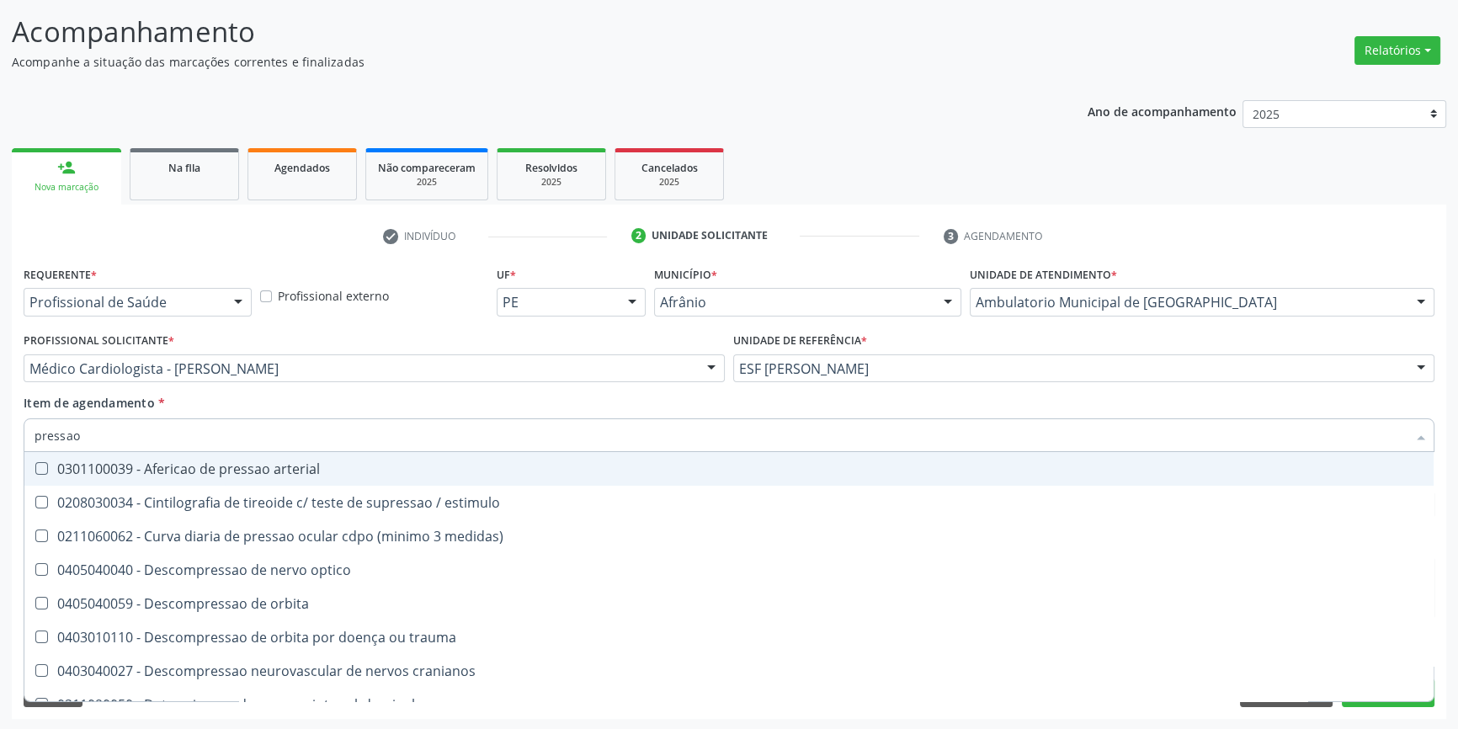
type input "pressao a"
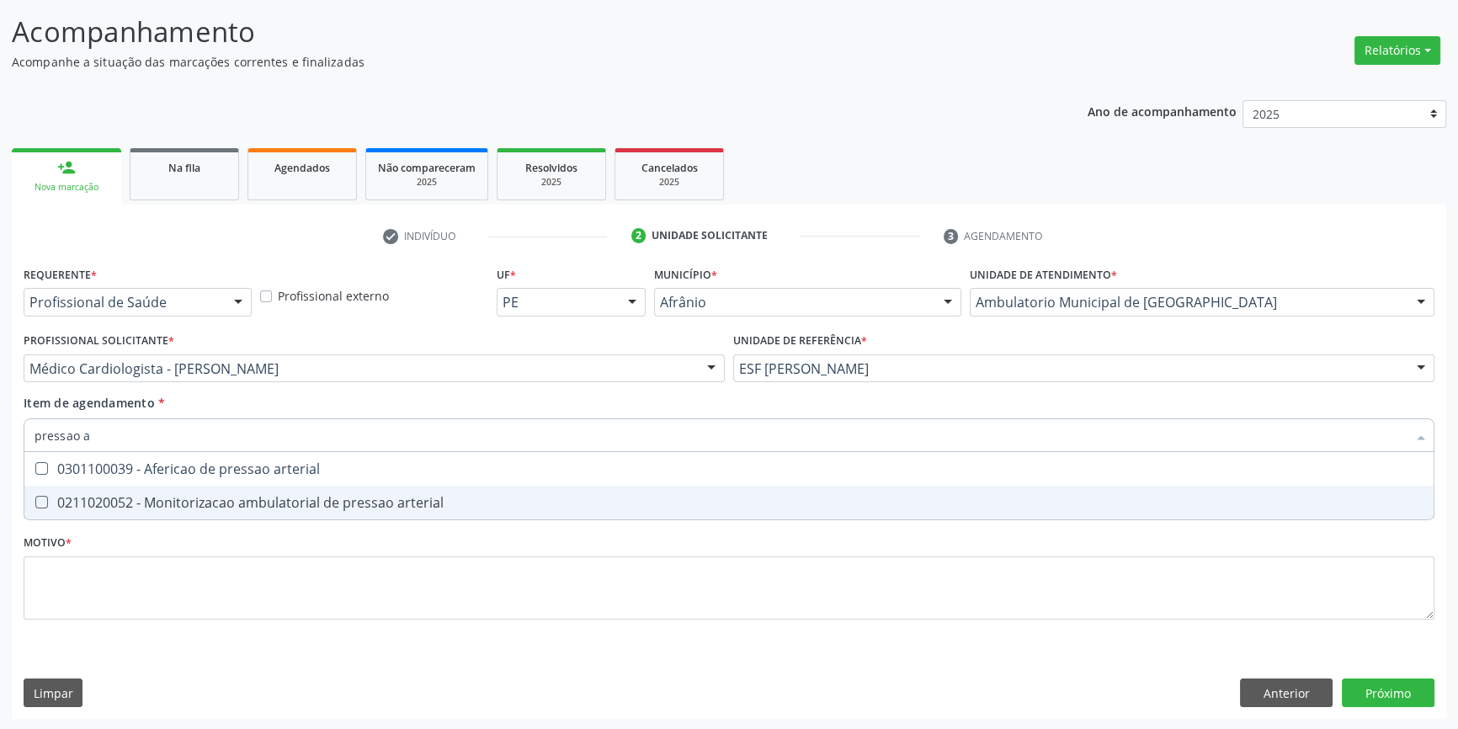
click at [228, 497] on div "0211020052 - Monitorizacao ambulatorial de pressao arterial" at bounding box center [729, 502] width 1389 height 13
checkbox arterial "true"
click at [202, 543] on div "Requerente * Profissional de Saúde Profissional de Saúde Paciente Nenhum result…" at bounding box center [729, 452] width 1411 height 381
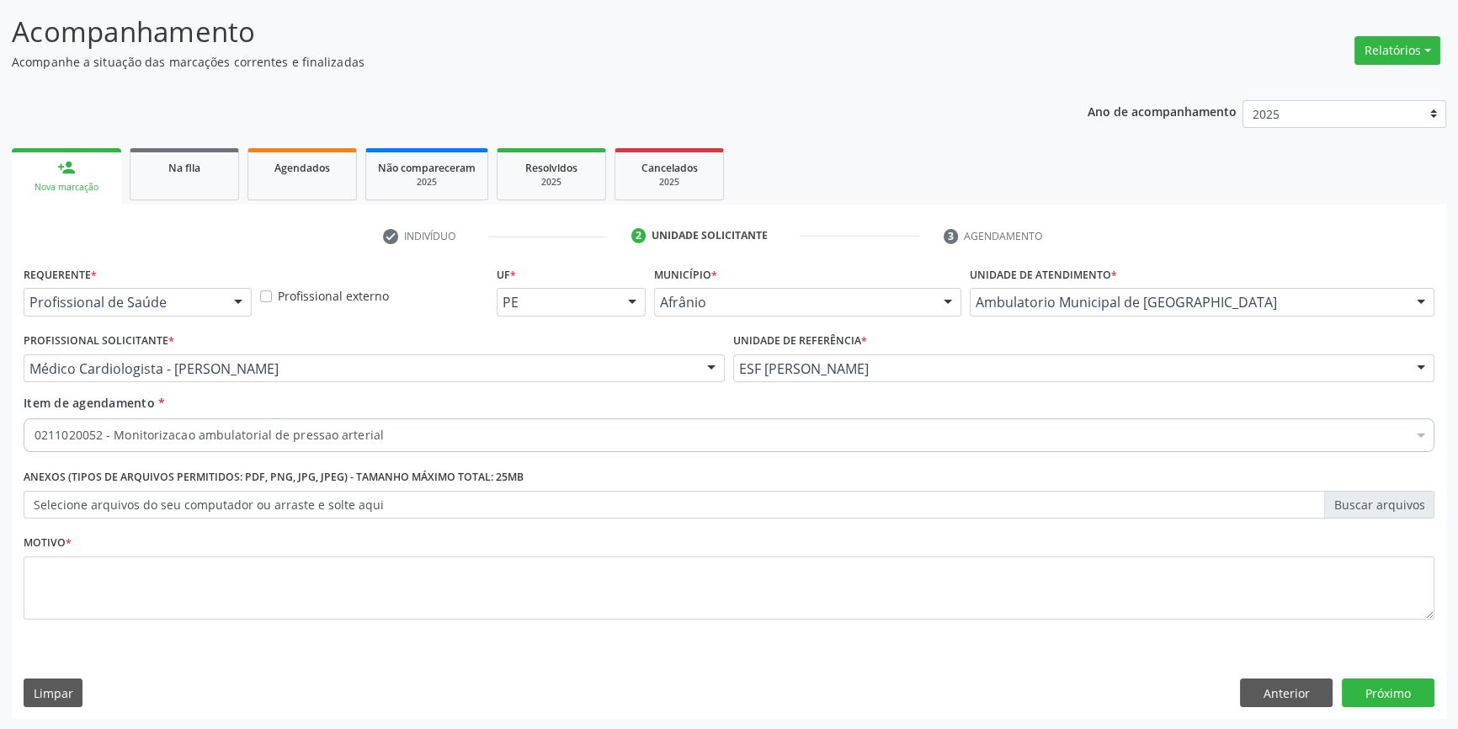
click at [173, 583] on div "Requerente * Profissional de Saúde Profissional de Saúde Paciente Nenhum result…" at bounding box center [729, 452] width 1411 height 381
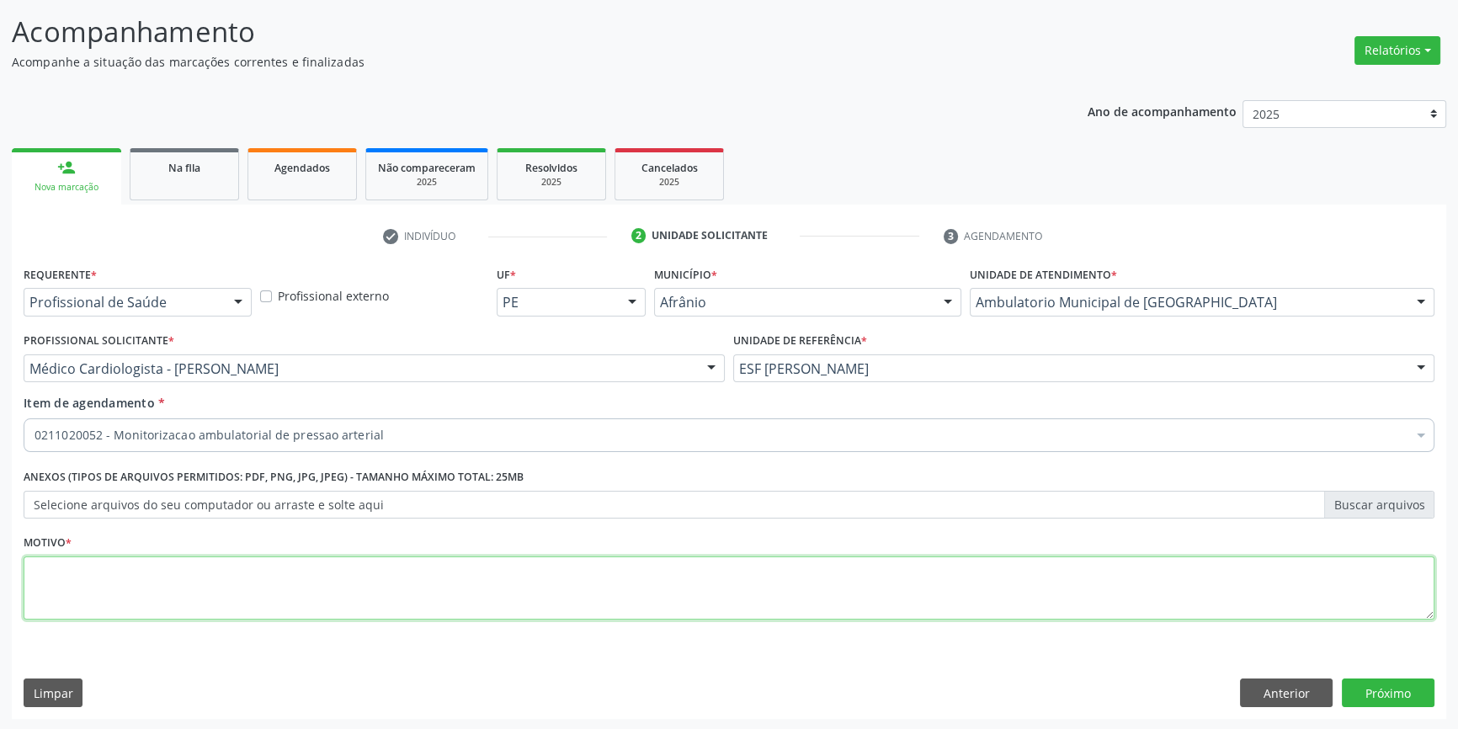
click at [173, 583] on textarea at bounding box center [729, 588] width 1411 height 64
type textarea "'"
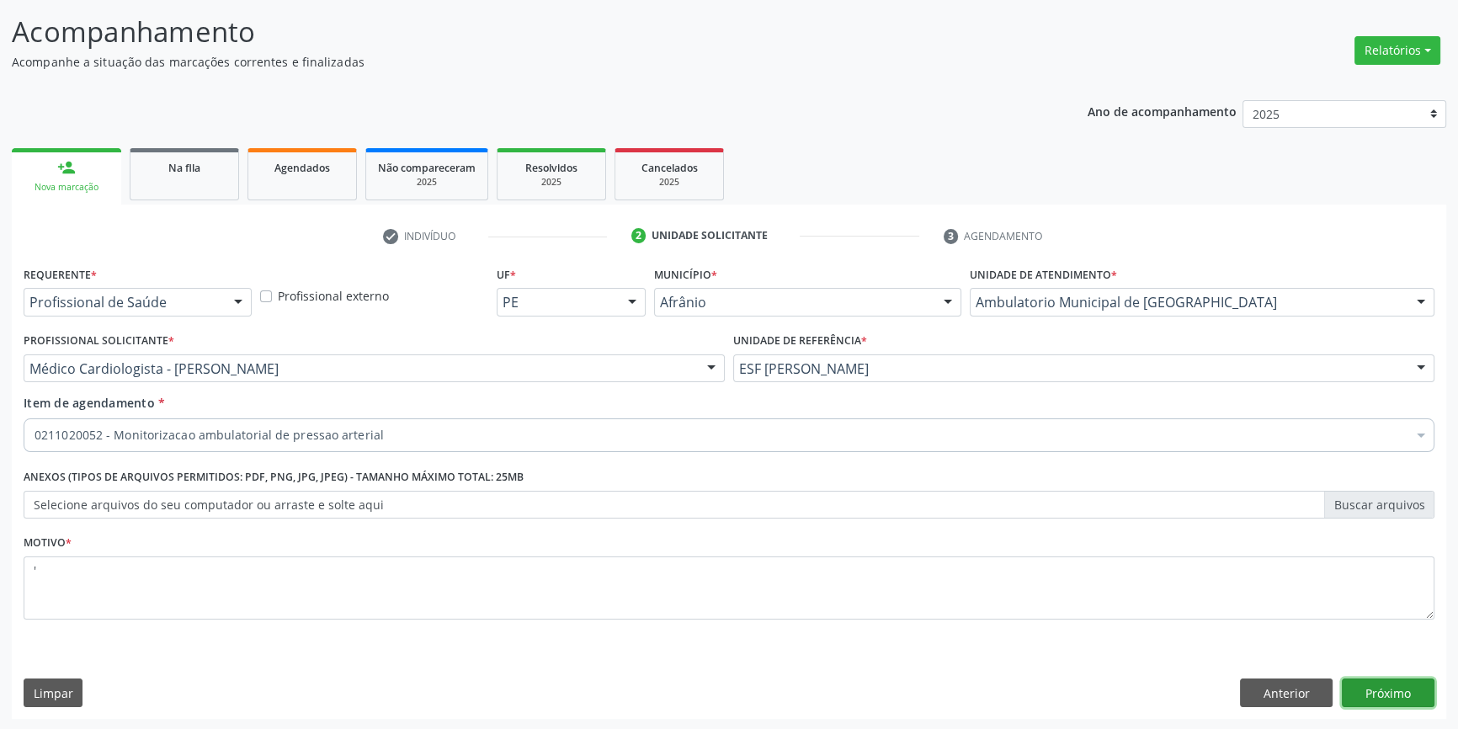
click at [1408, 696] on button "Próximo" at bounding box center [1388, 693] width 93 height 29
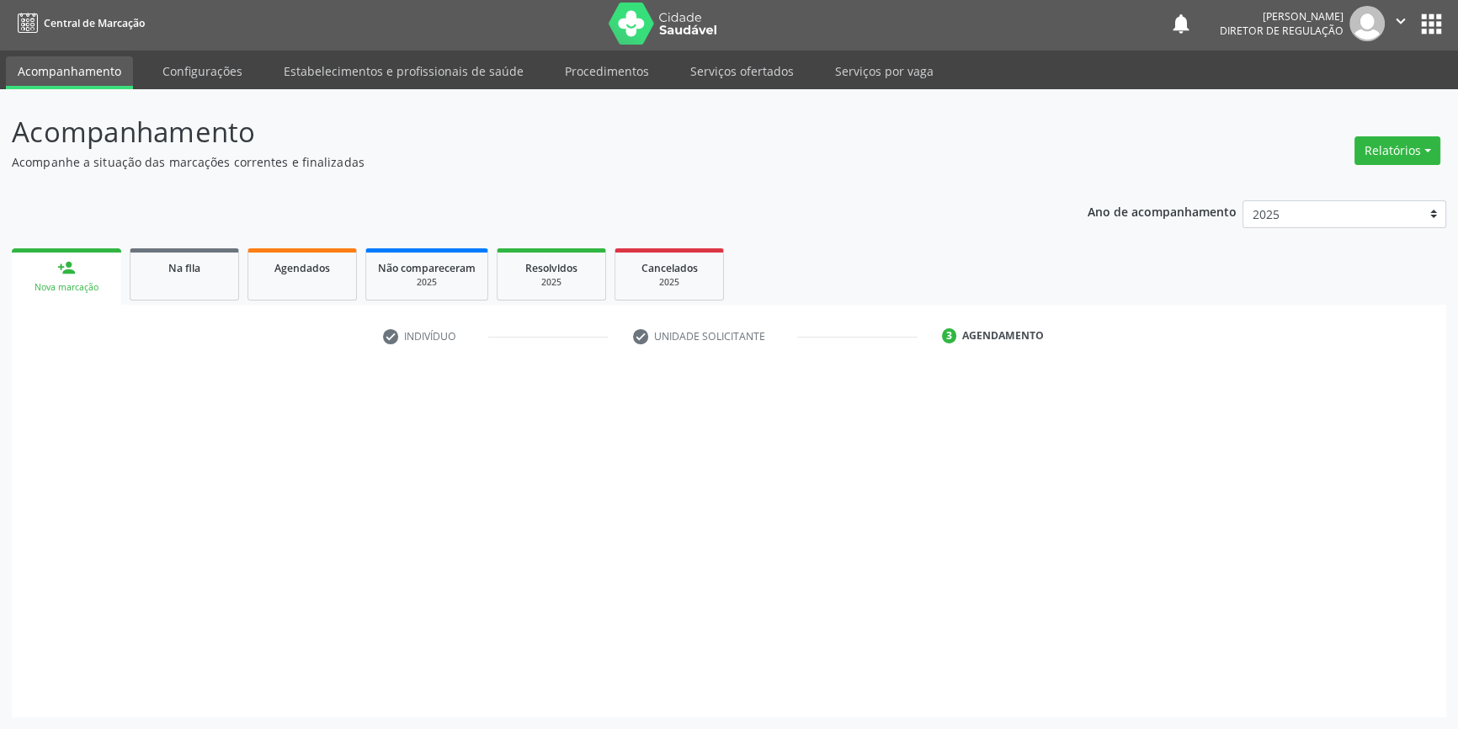
scroll to position [2, 0]
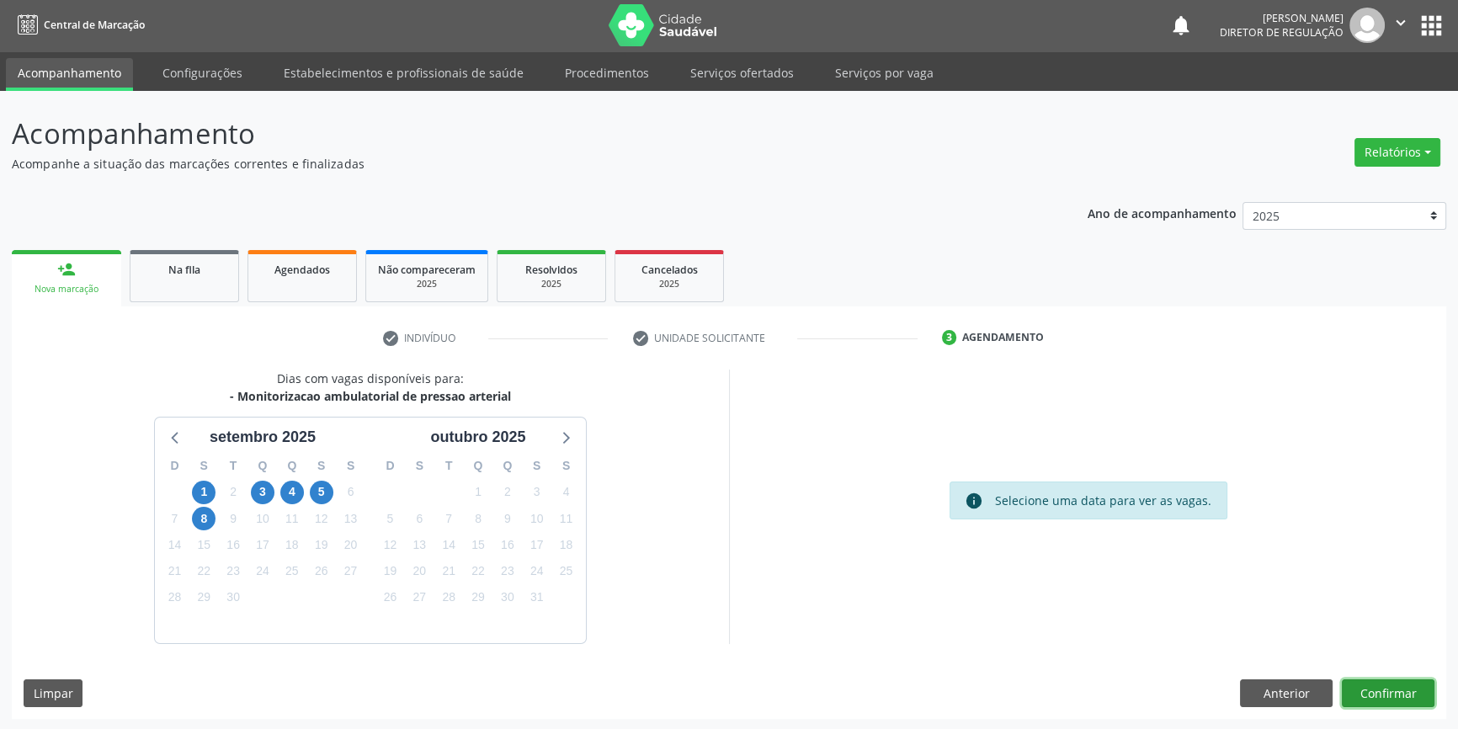
click at [1421, 689] on button "Confirmar" at bounding box center [1388, 693] width 93 height 29
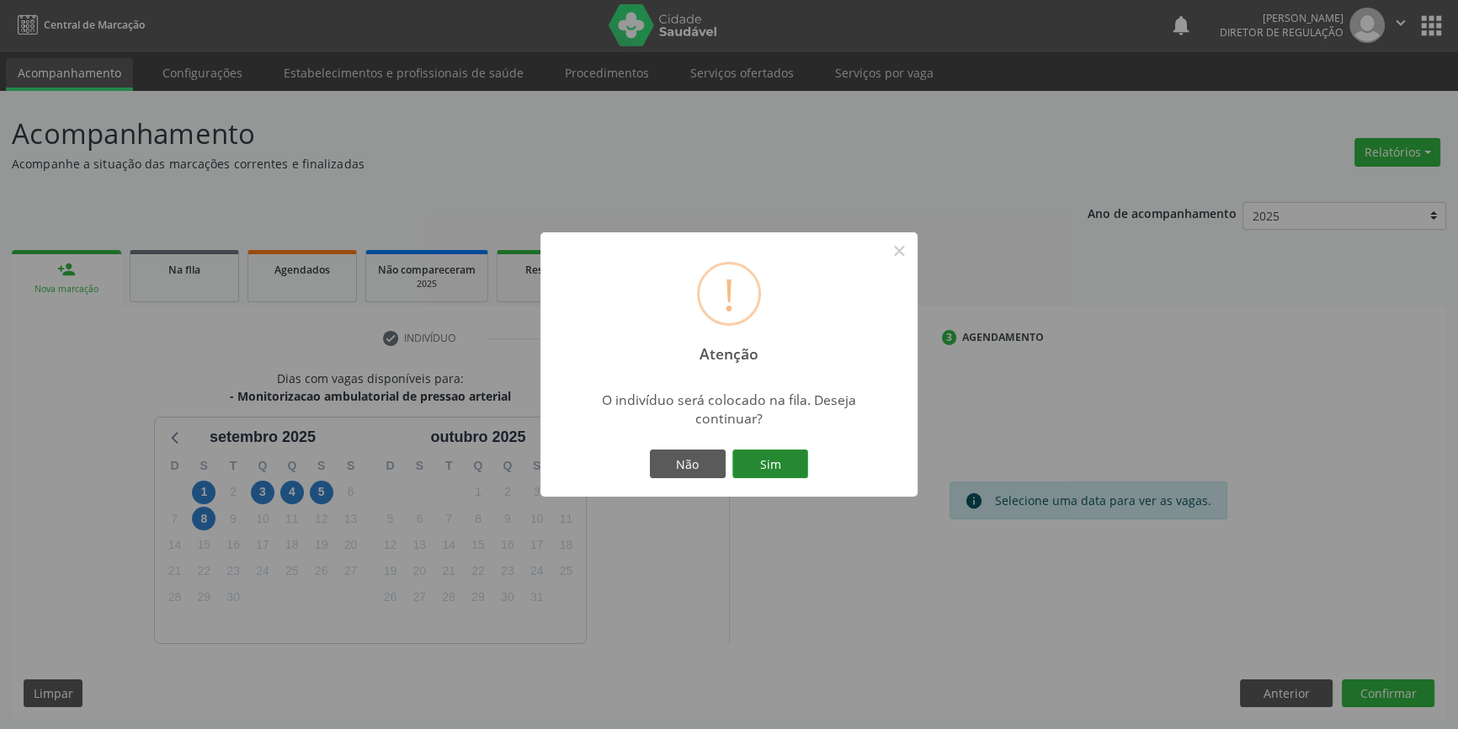
click at [785, 468] on button "Sim" at bounding box center [770, 464] width 76 height 29
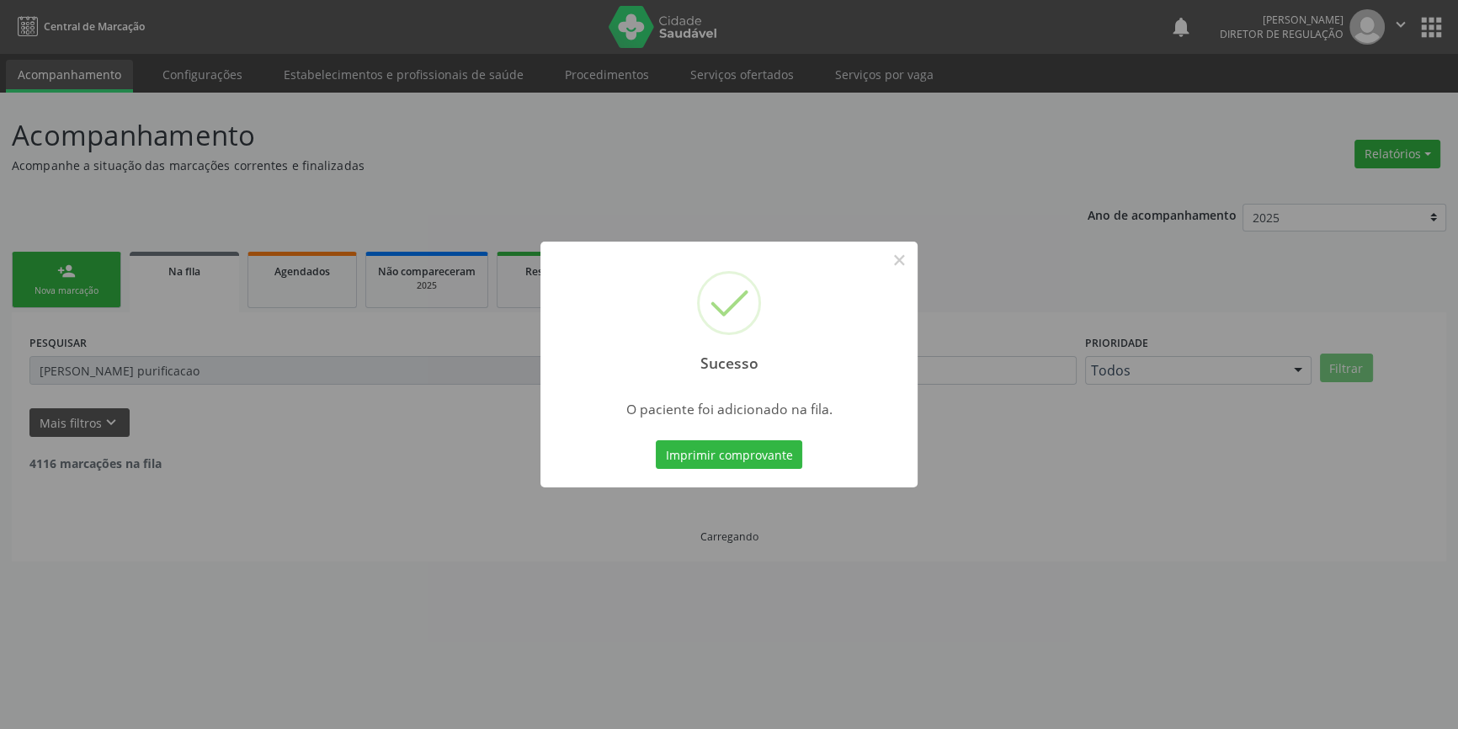
scroll to position [0, 0]
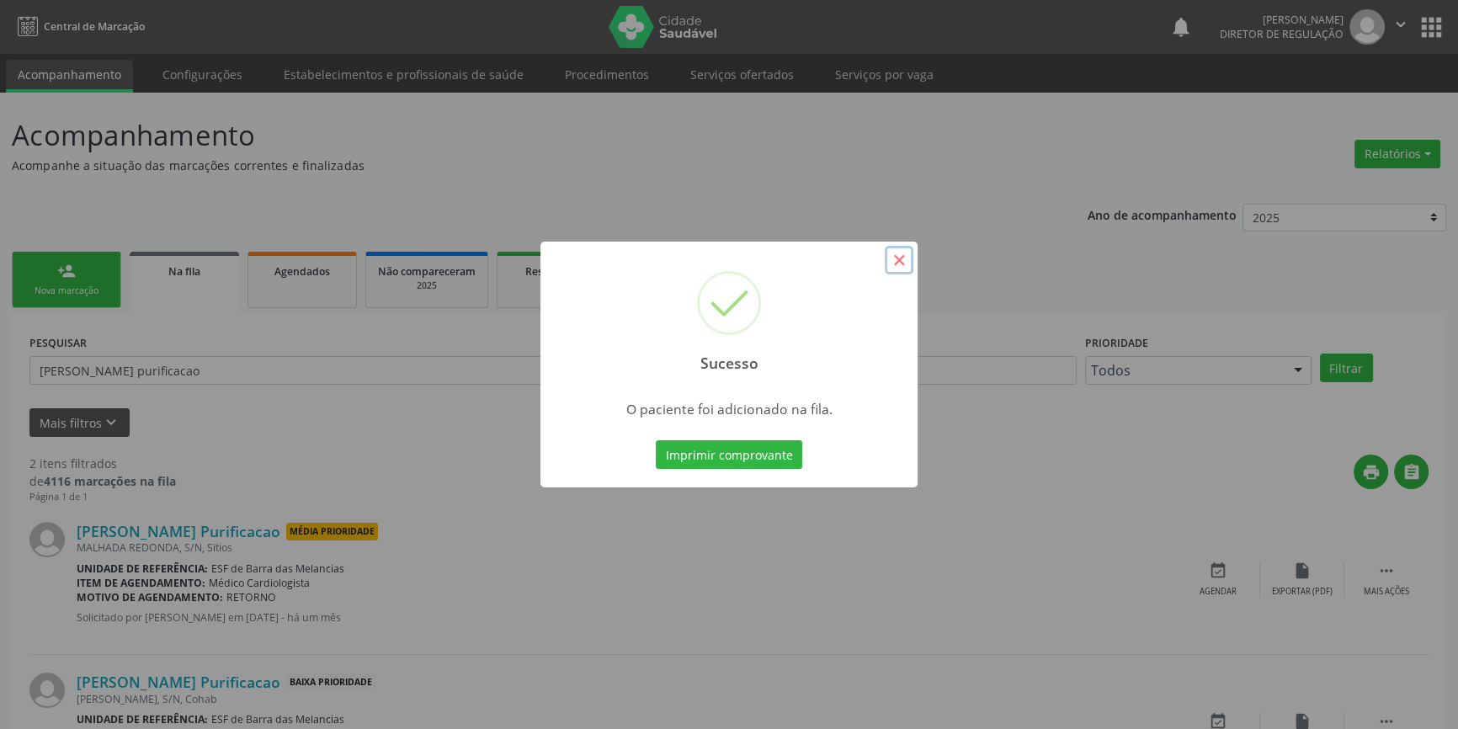
click at [888, 267] on button "×" at bounding box center [899, 260] width 29 height 29
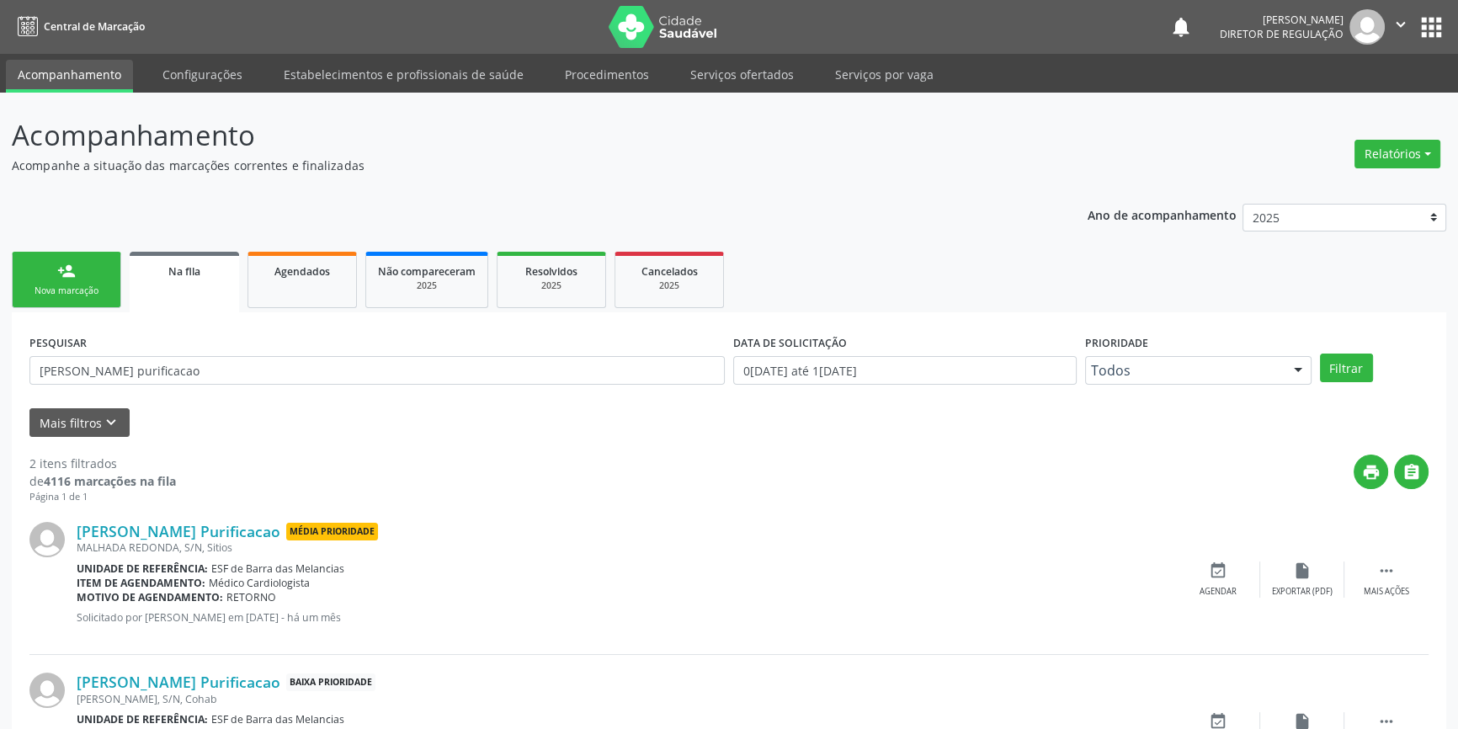
click at [108, 269] on link "person_add Nova marcação" at bounding box center [66, 280] width 109 height 56
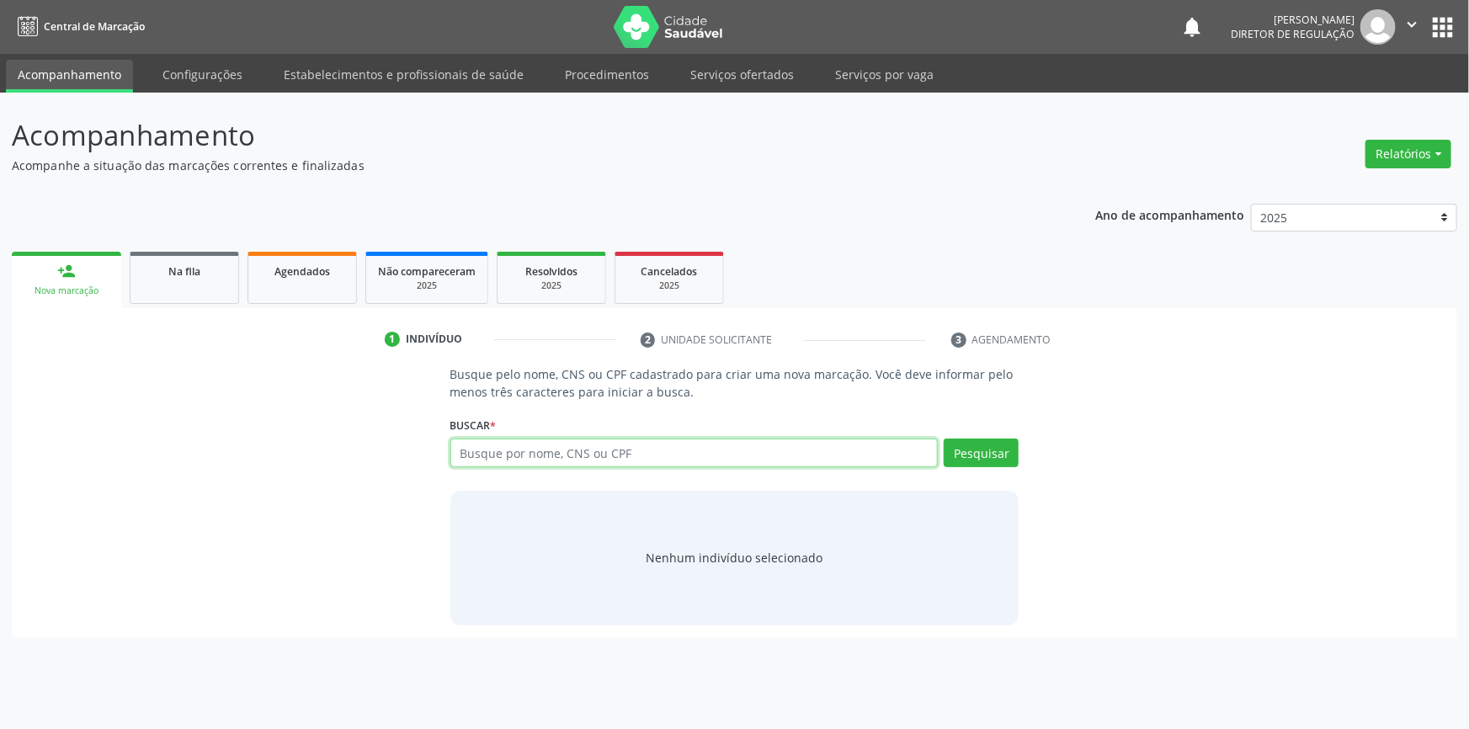
click at [563, 449] on input "text" at bounding box center [694, 453] width 488 height 29
type input "04059141488"
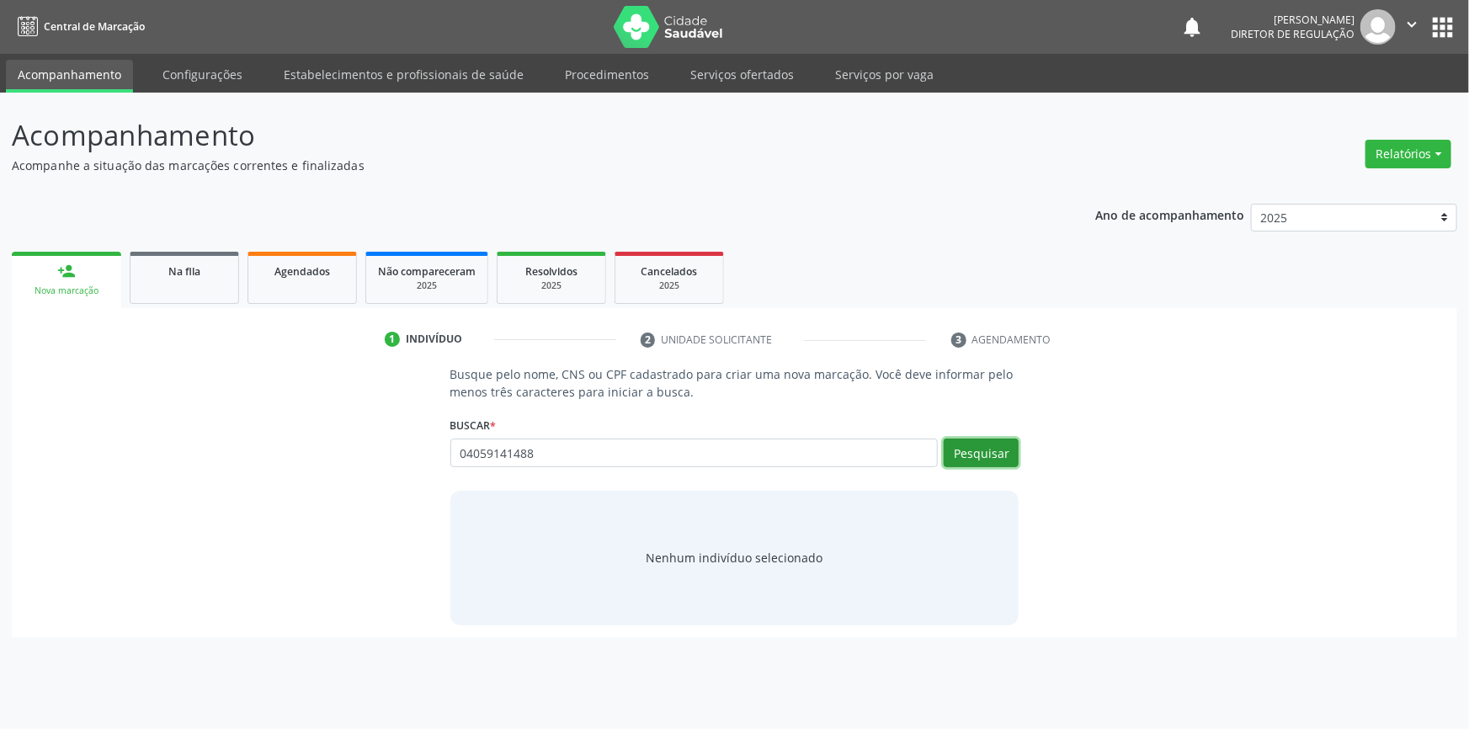
click at [961, 450] on button "Pesquisar" at bounding box center [981, 453] width 75 height 29
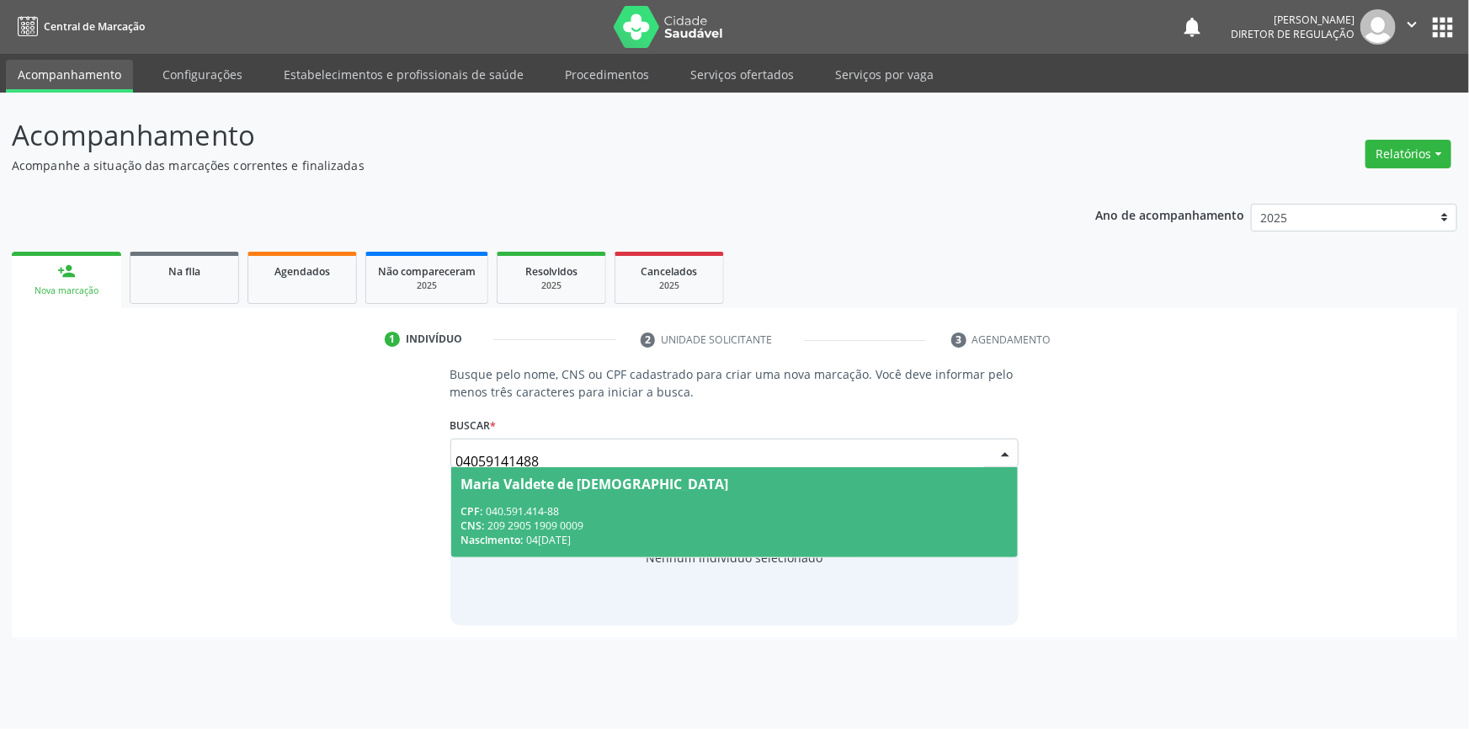
click at [765, 505] on div "CPF: 040.591.414-88" at bounding box center [734, 511] width 547 height 14
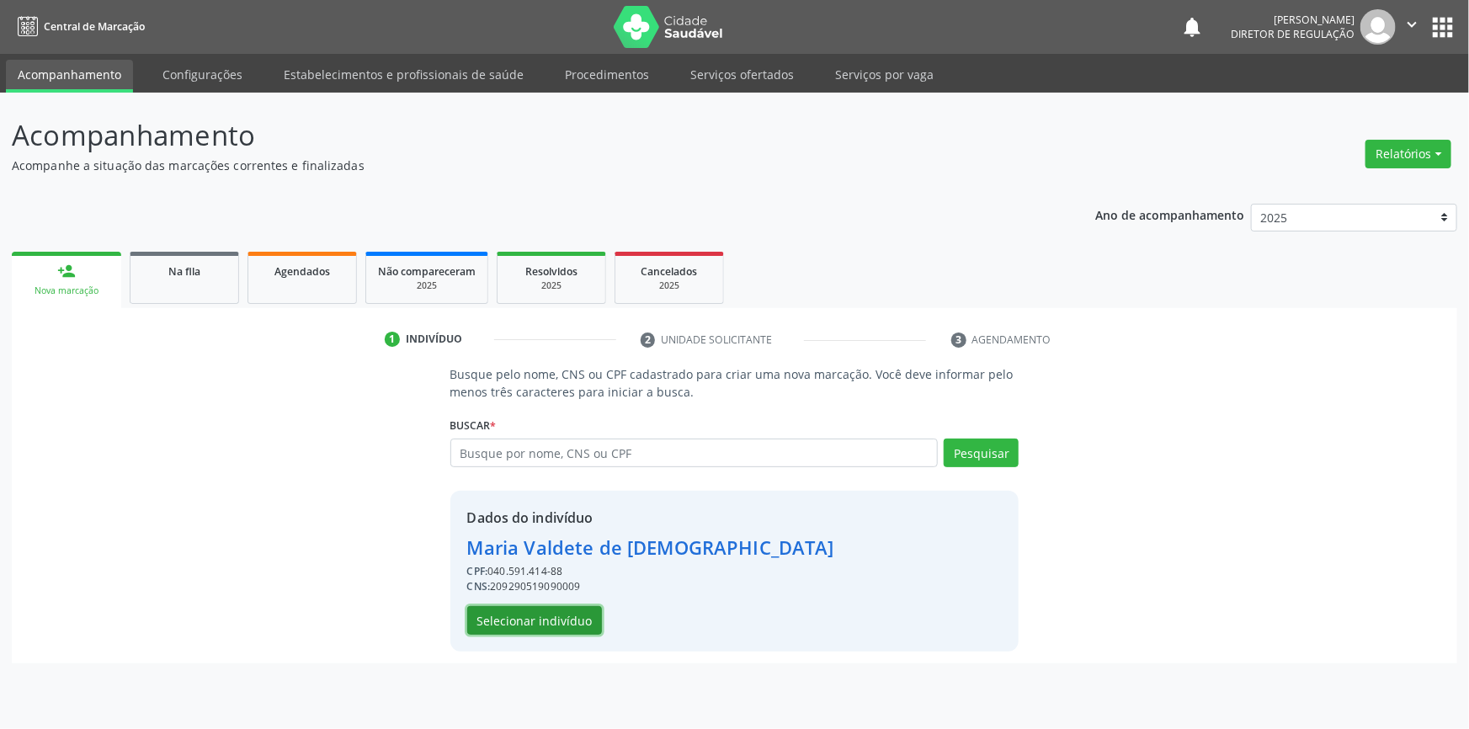
click at [537, 609] on button "Selecionar indivíduo" at bounding box center [534, 620] width 135 height 29
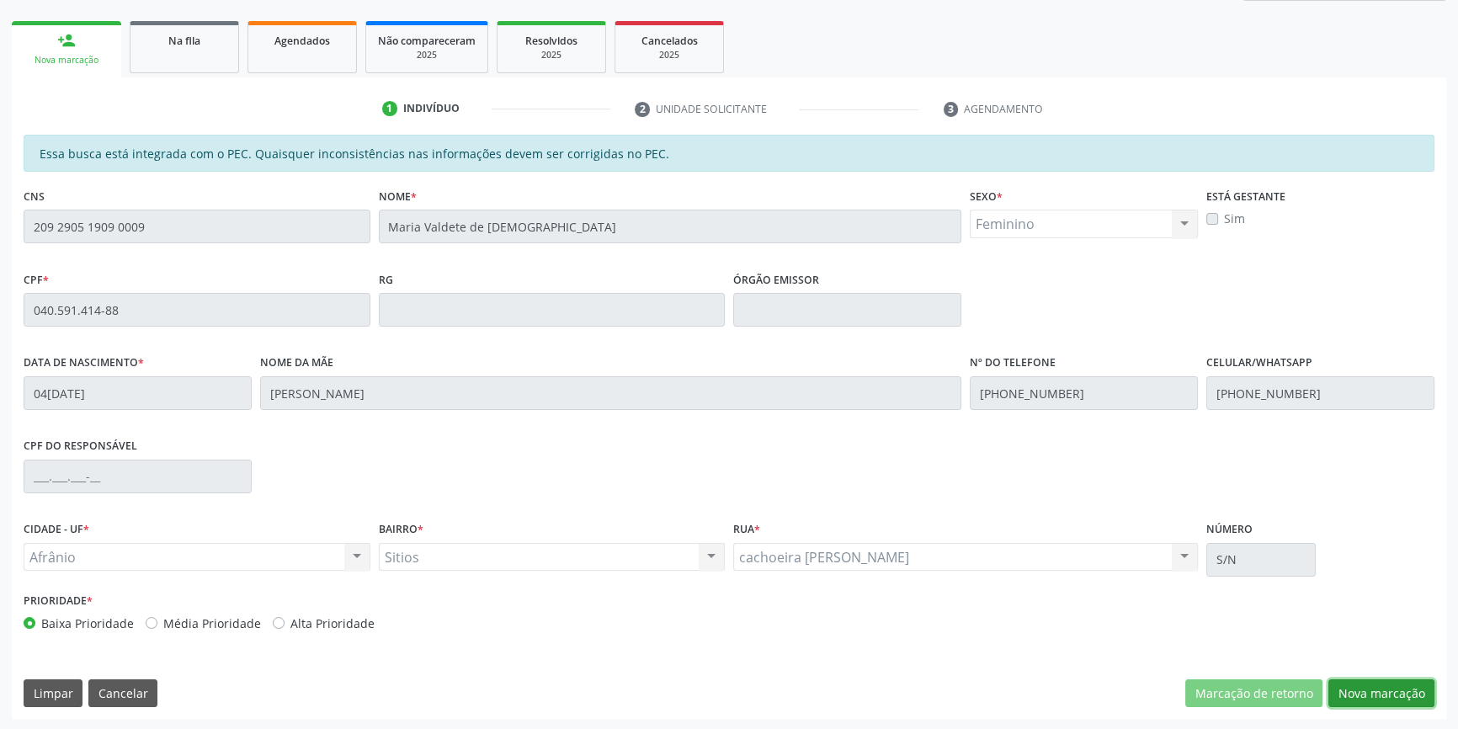
click at [1381, 689] on button "Nova marcação" at bounding box center [1381, 693] width 106 height 29
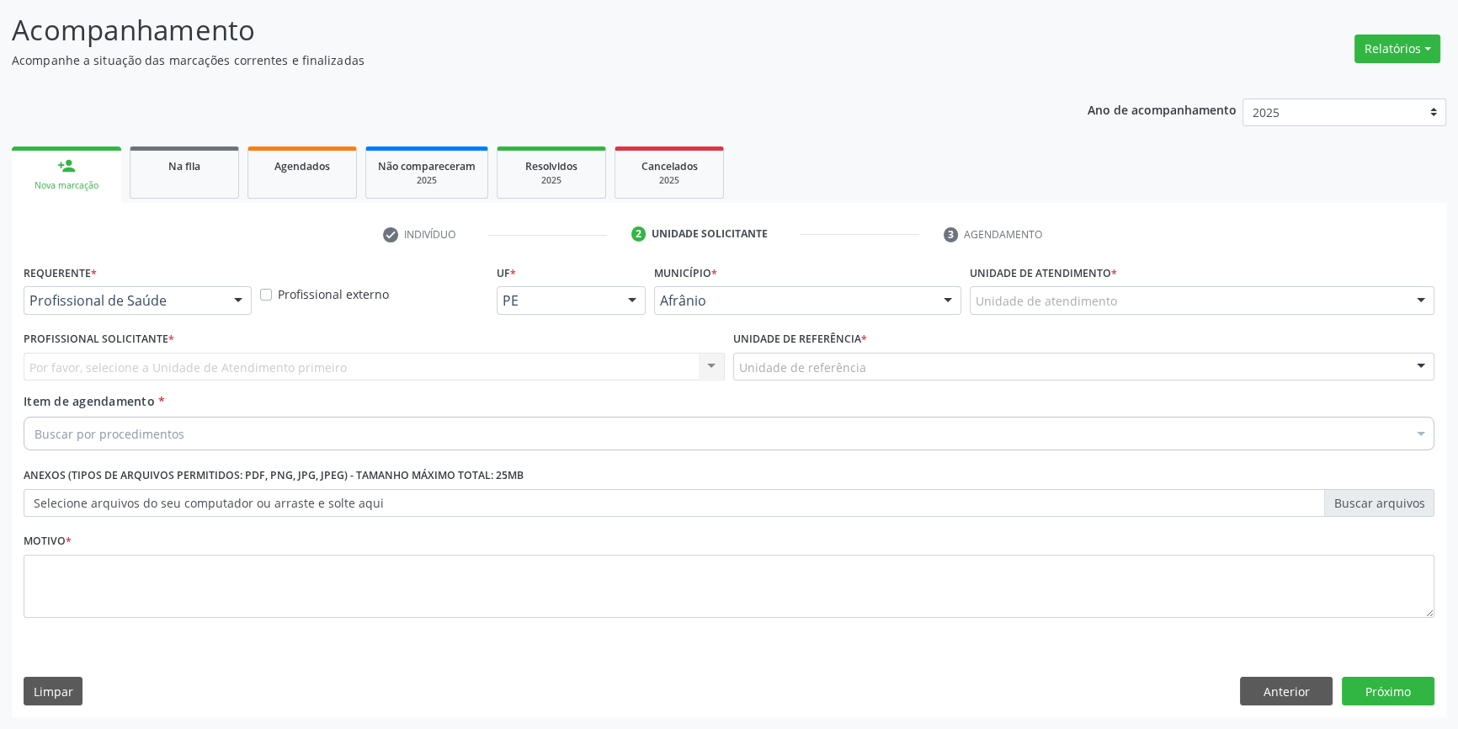
scroll to position [104, 0]
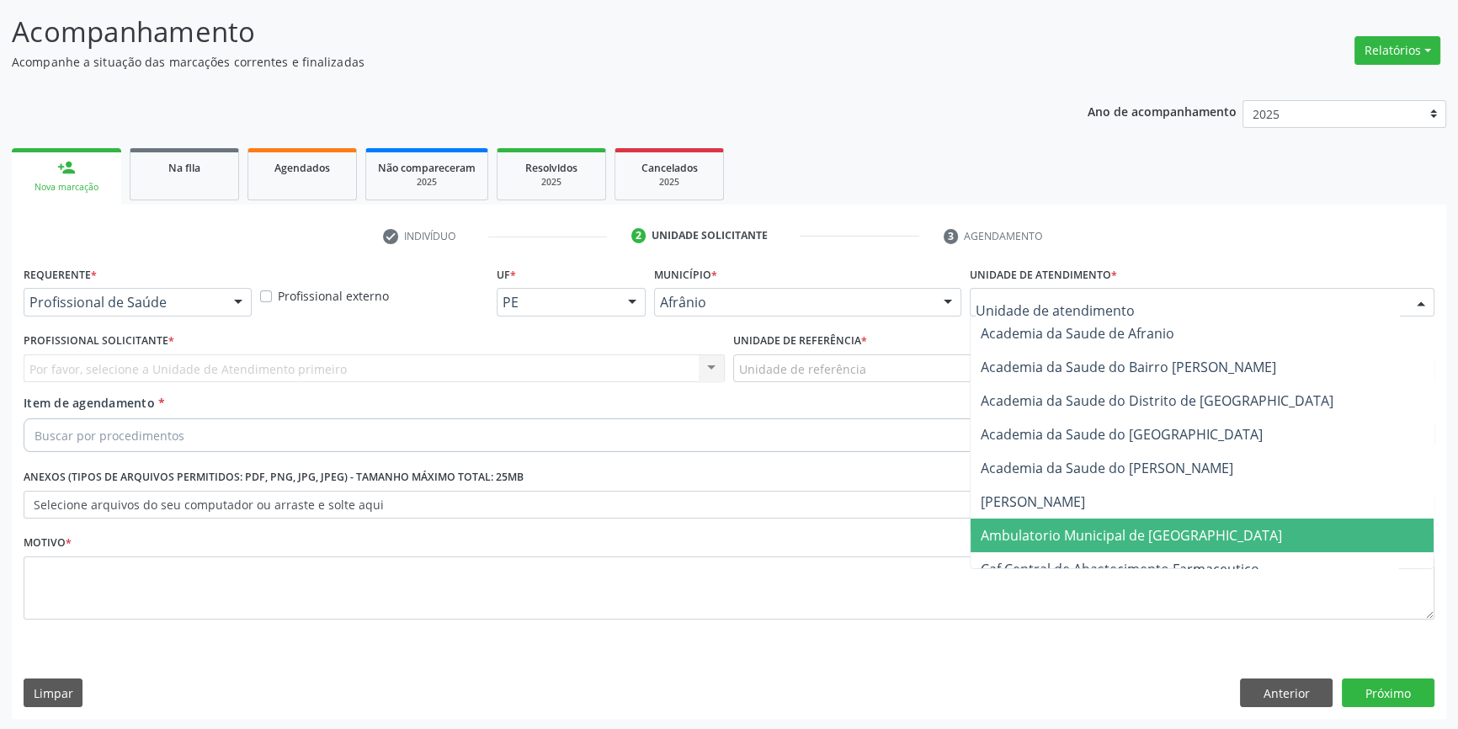
click at [1104, 526] on span "Ambulatorio Municipal de [GEOGRAPHIC_DATA]" at bounding box center [1131, 535] width 301 height 19
click at [872, 379] on div "Unidade de referência" at bounding box center [1083, 368] width 701 height 29
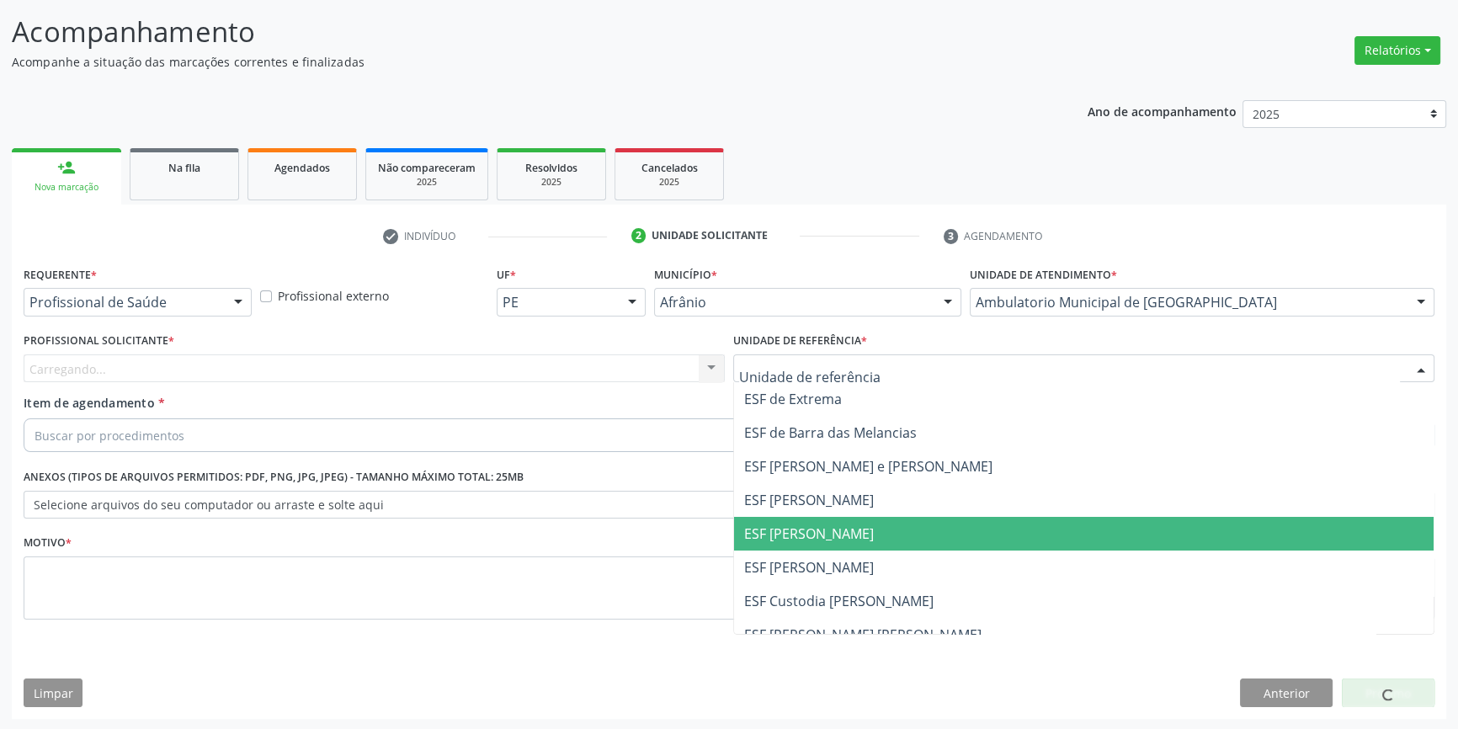
click at [836, 524] on span "ESF [PERSON_NAME]" at bounding box center [809, 533] width 130 height 19
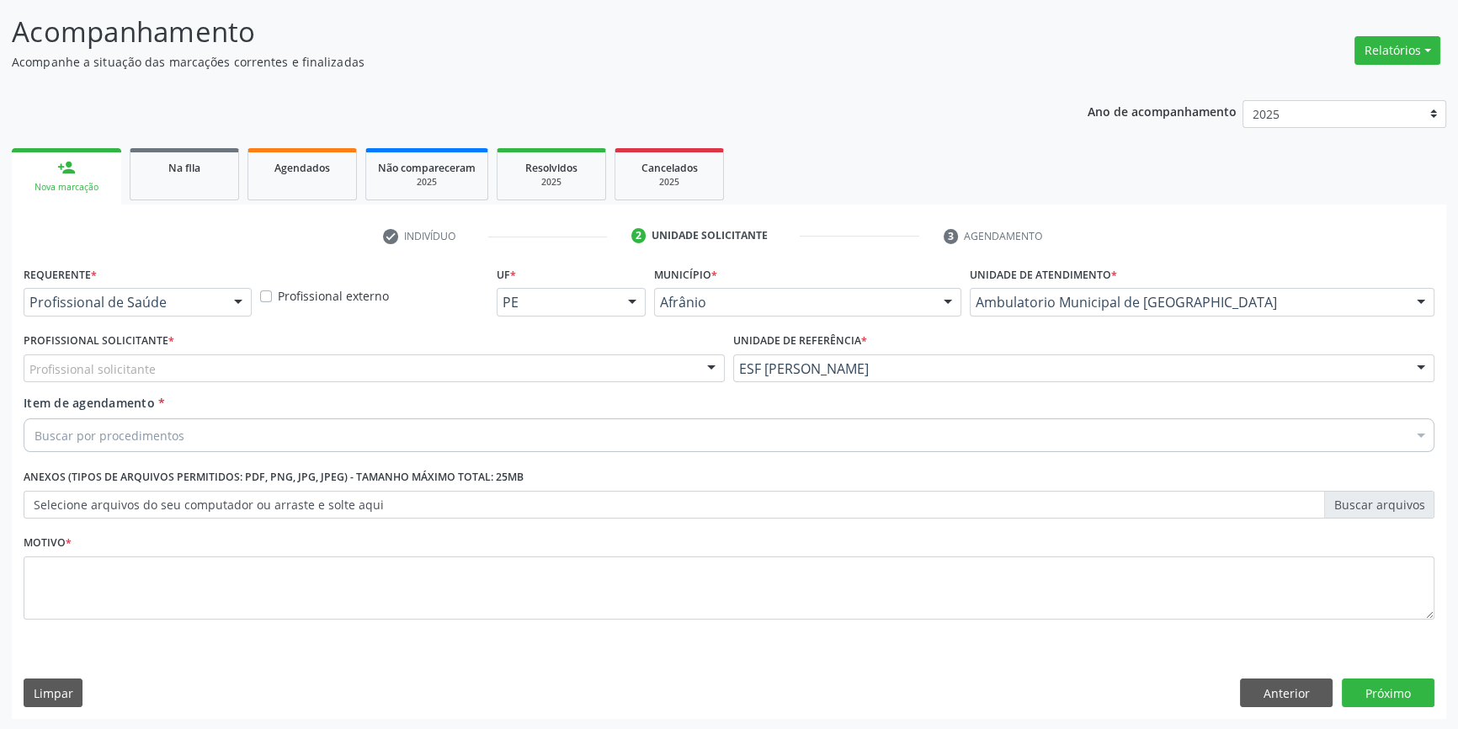
click at [543, 362] on div "Profissional solicitante" at bounding box center [374, 368] width 701 height 29
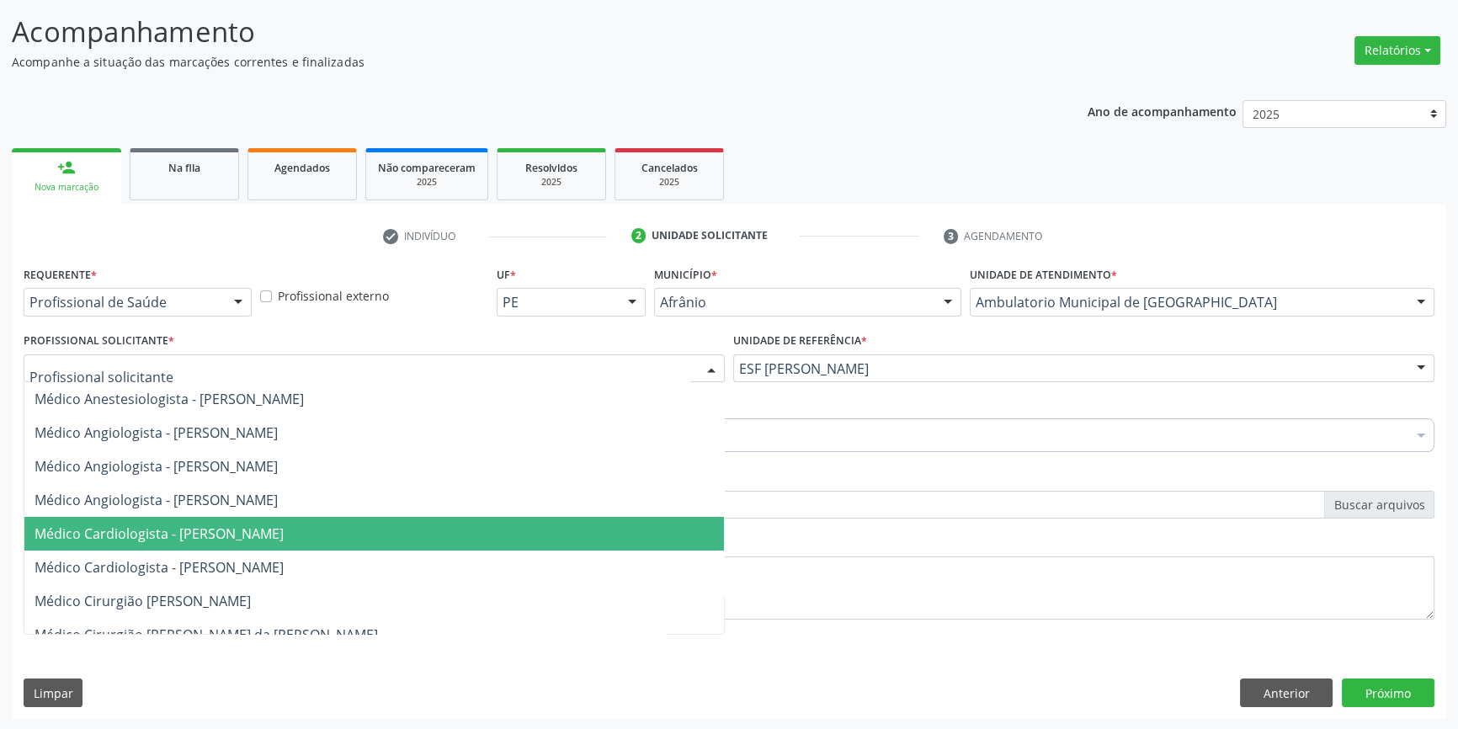
click at [284, 527] on span "Médico Cardiologista - [PERSON_NAME]" at bounding box center [159, 533] width 249 height 19
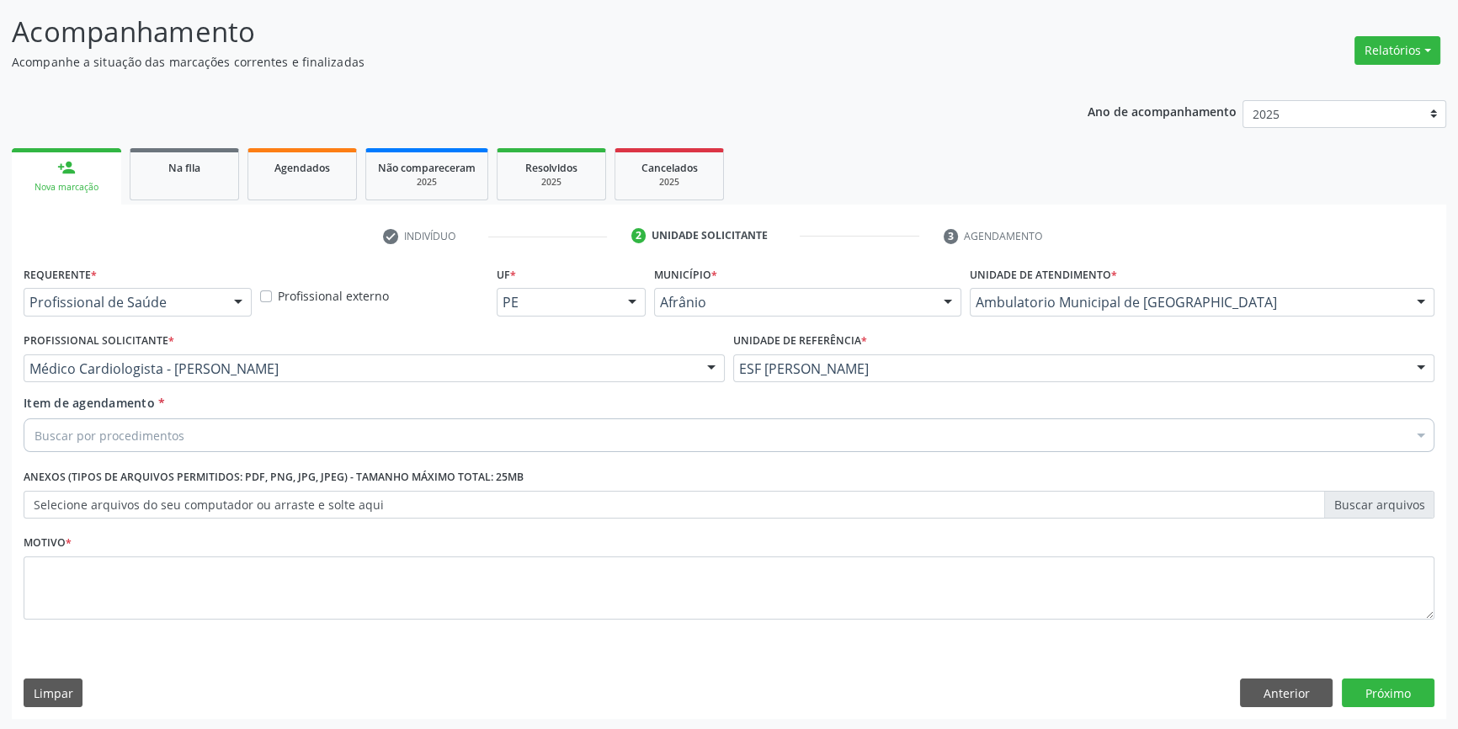
click at [204, 430] on div "Buscar por procedimentos" at bounding box center [729, 435] width 1411 height 34
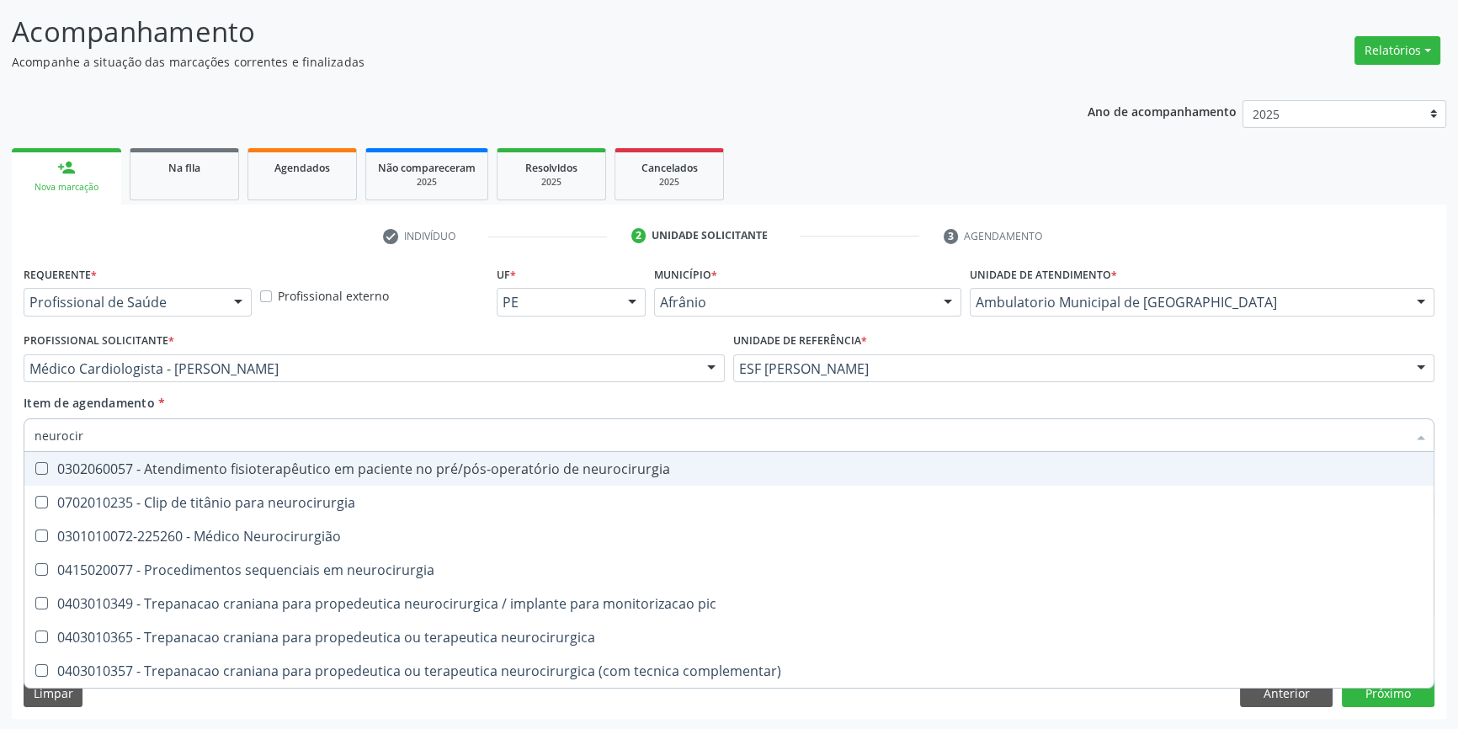
type input "neurociru"
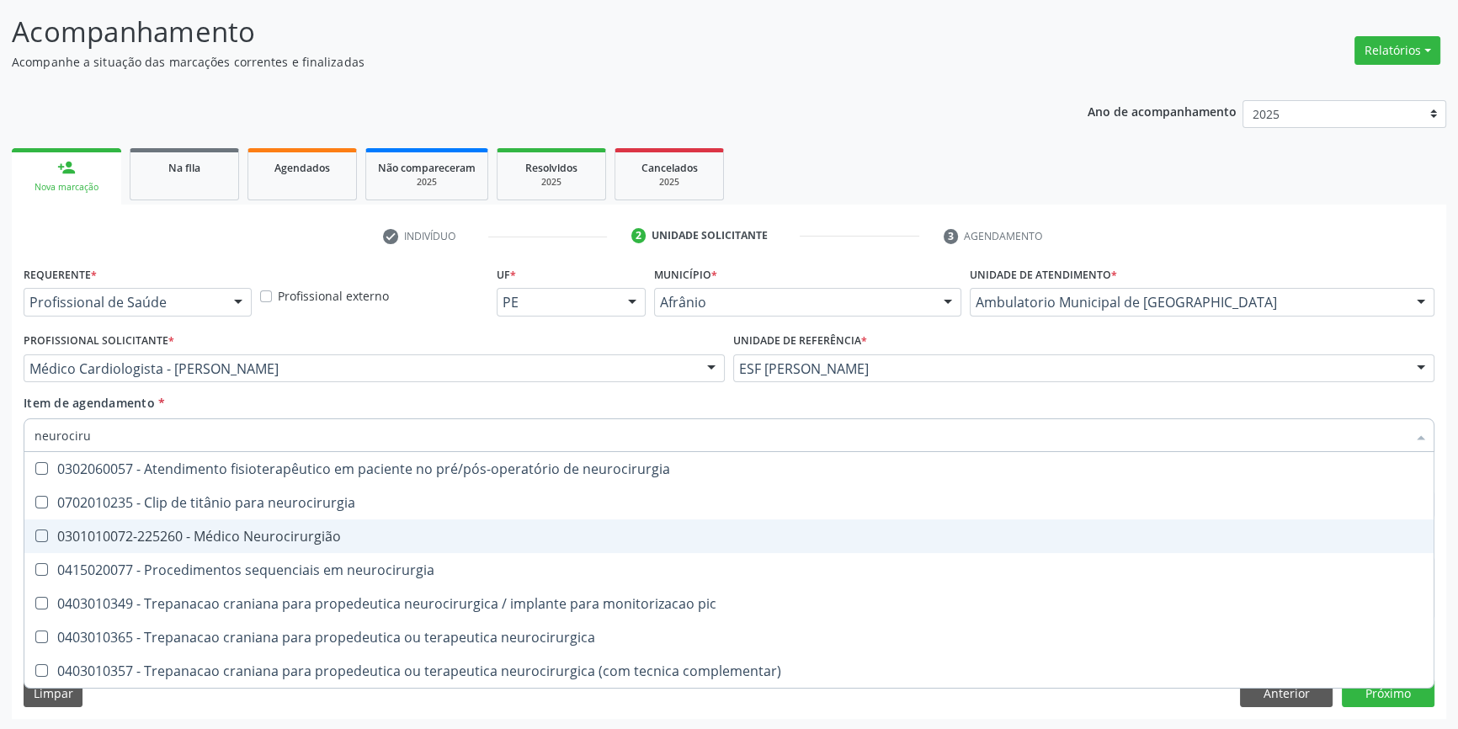
click at [263, 530] on div "0301010072-225260 - Médico Neurocirurgião" at bounding box center [729, 536] width 1389 height 13
checkbox Neurocirurgião "true"
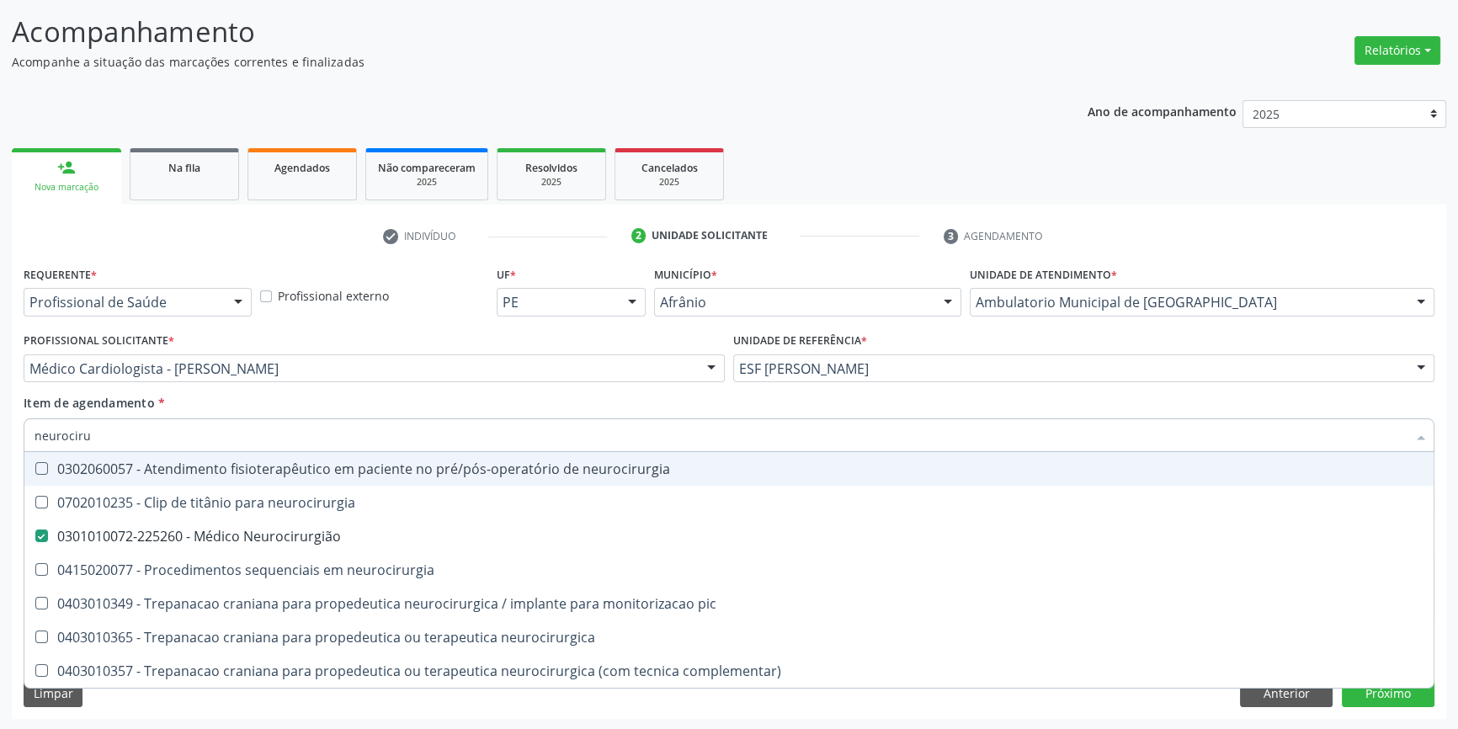
click at [311, 420] on input "neurociru" at bounding box center [721, 435] width 1372 height 34
click at [314, 413] on div "Item de agendamento * neurociru Desfazer seleção 0302060057 - Atendimento fisio…" at bounding box center [729, 420] width 1411 height 53
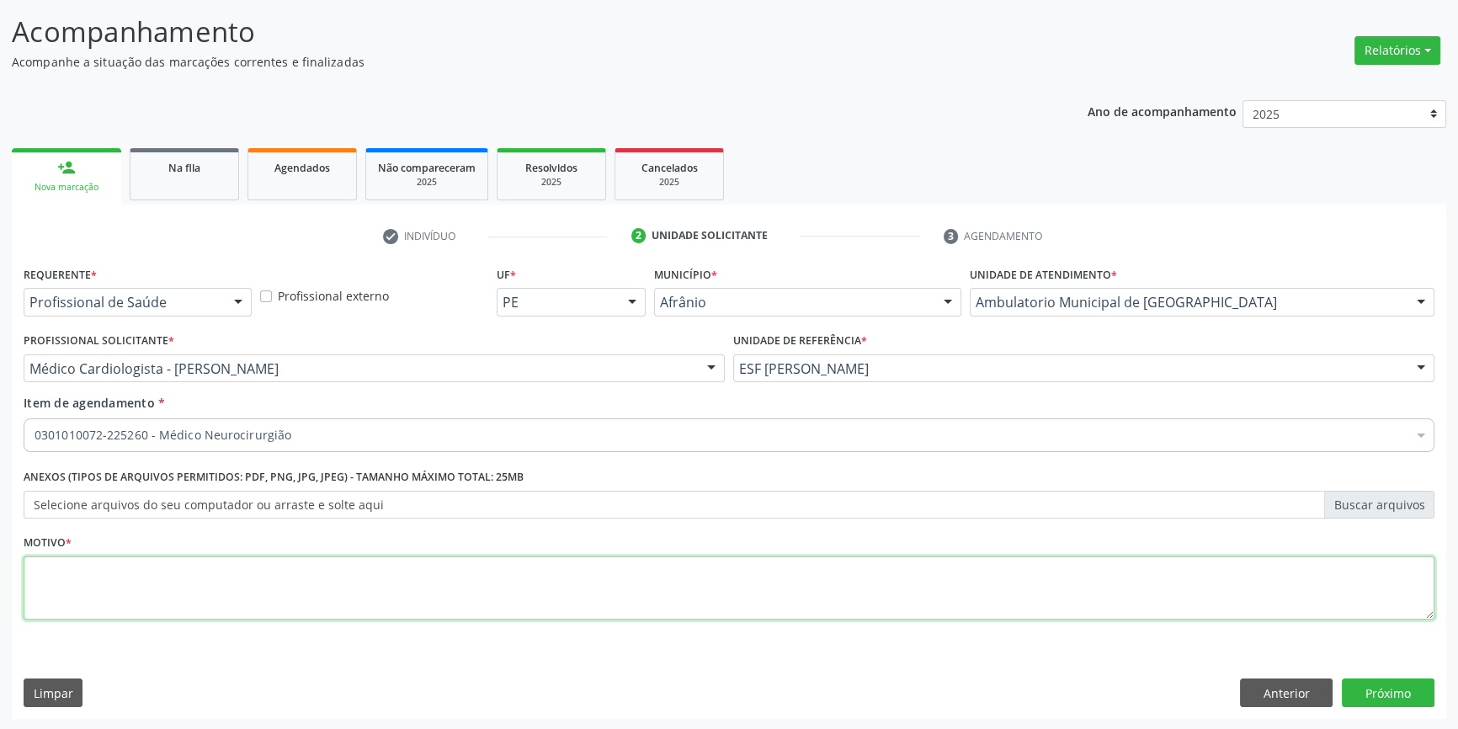
click at [259, 601] on textarea at bounding box center [729, 588] width 1411 height 64
type textarea "'"
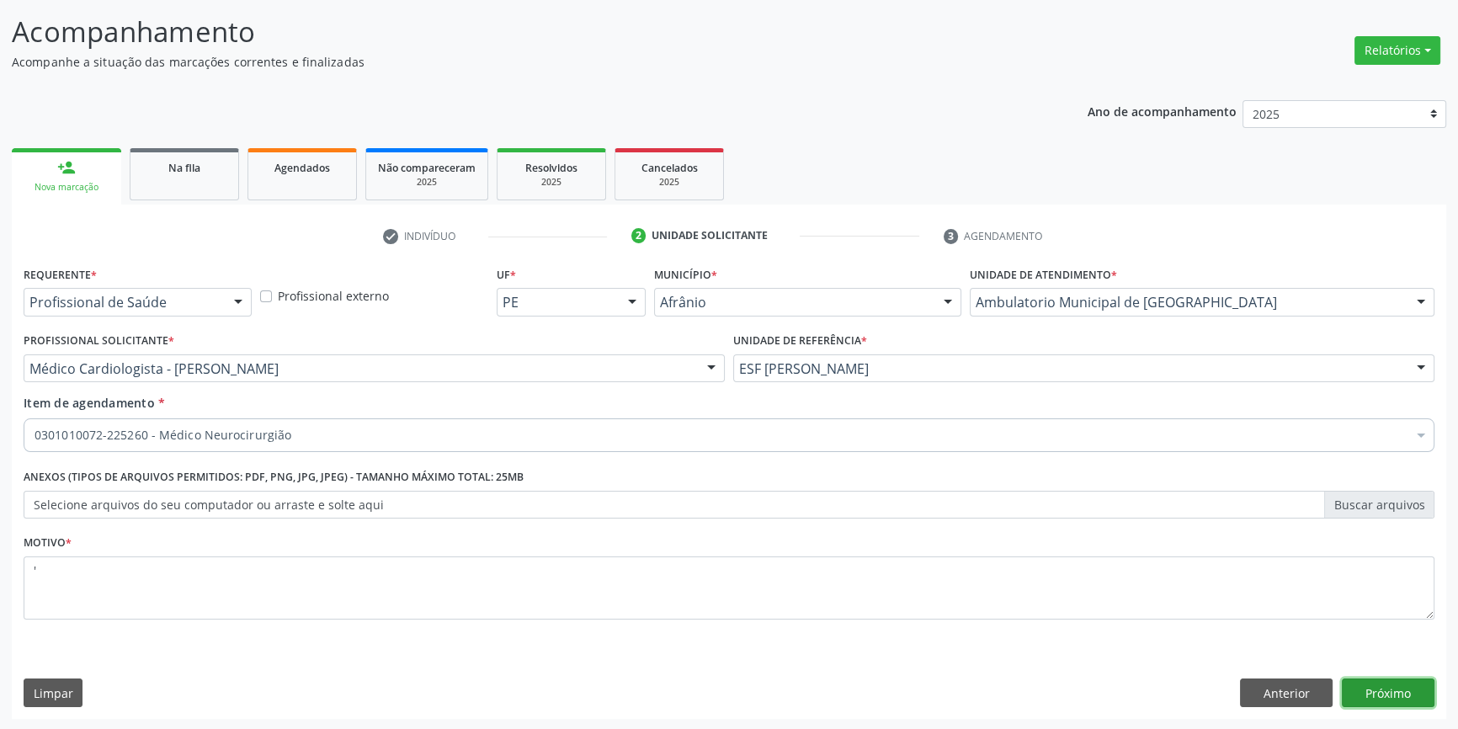
click at [1406, 682] on button "Próximo" at bounding box center [1388, 693] width 93 height 29
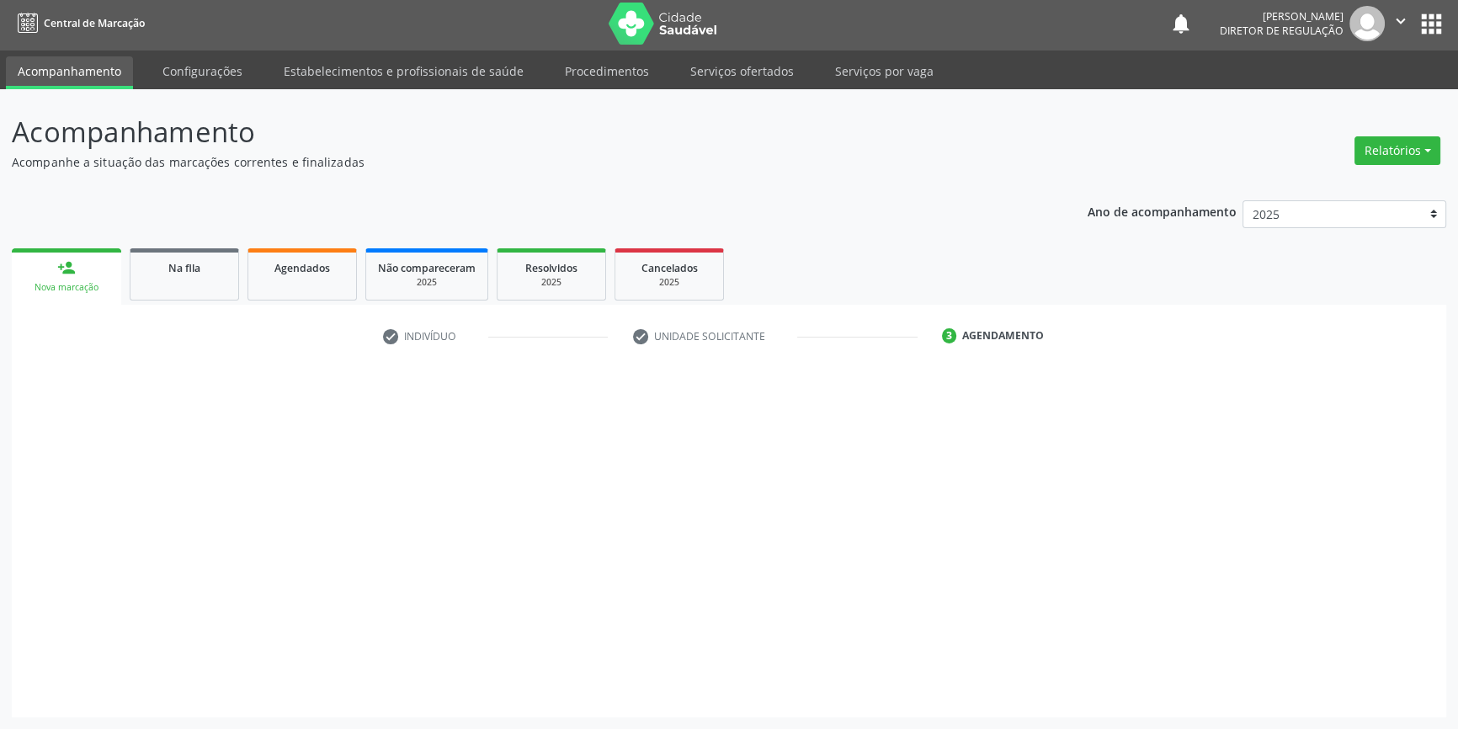
scroll to position [2, 0]
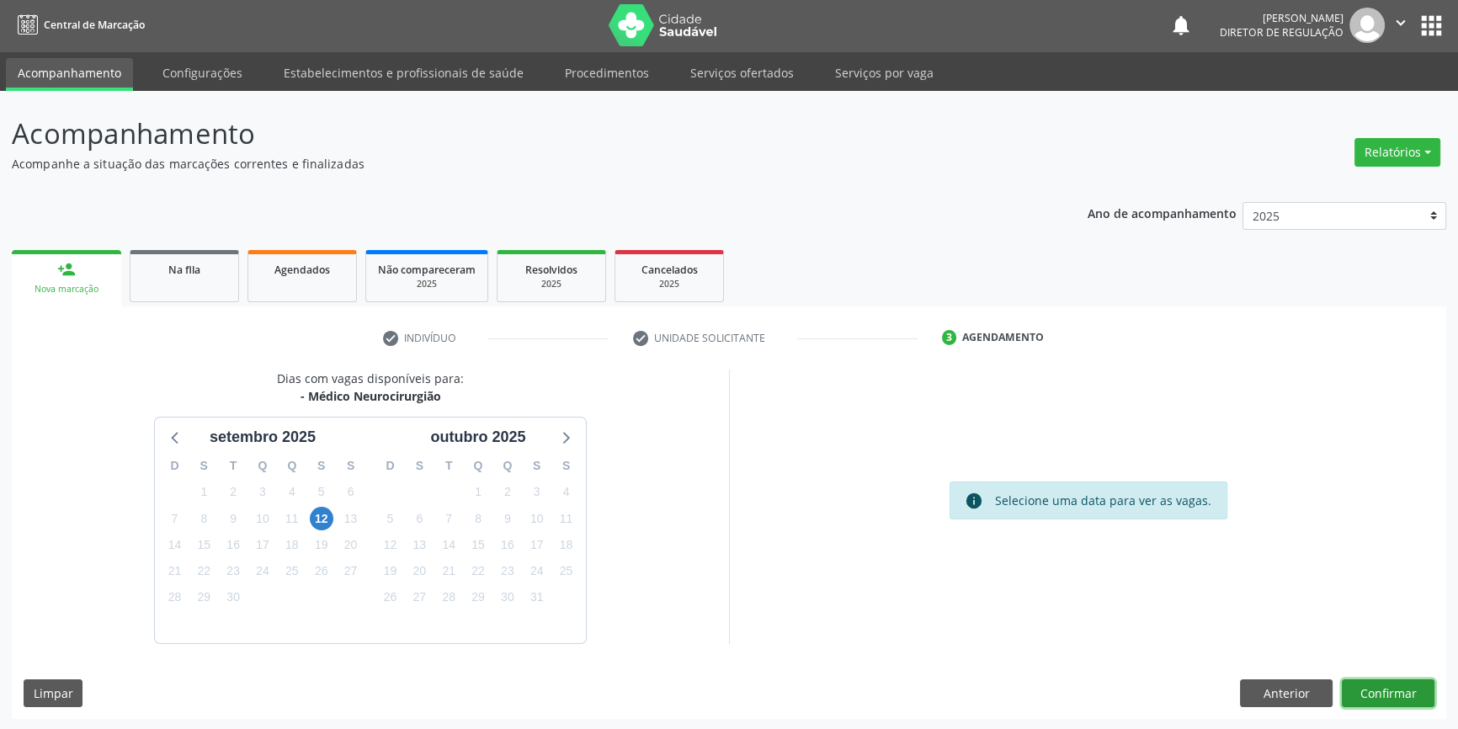
click at [1414, 685] on button "Confirmar" at bounding box center [1388, 693] width 93 height 29
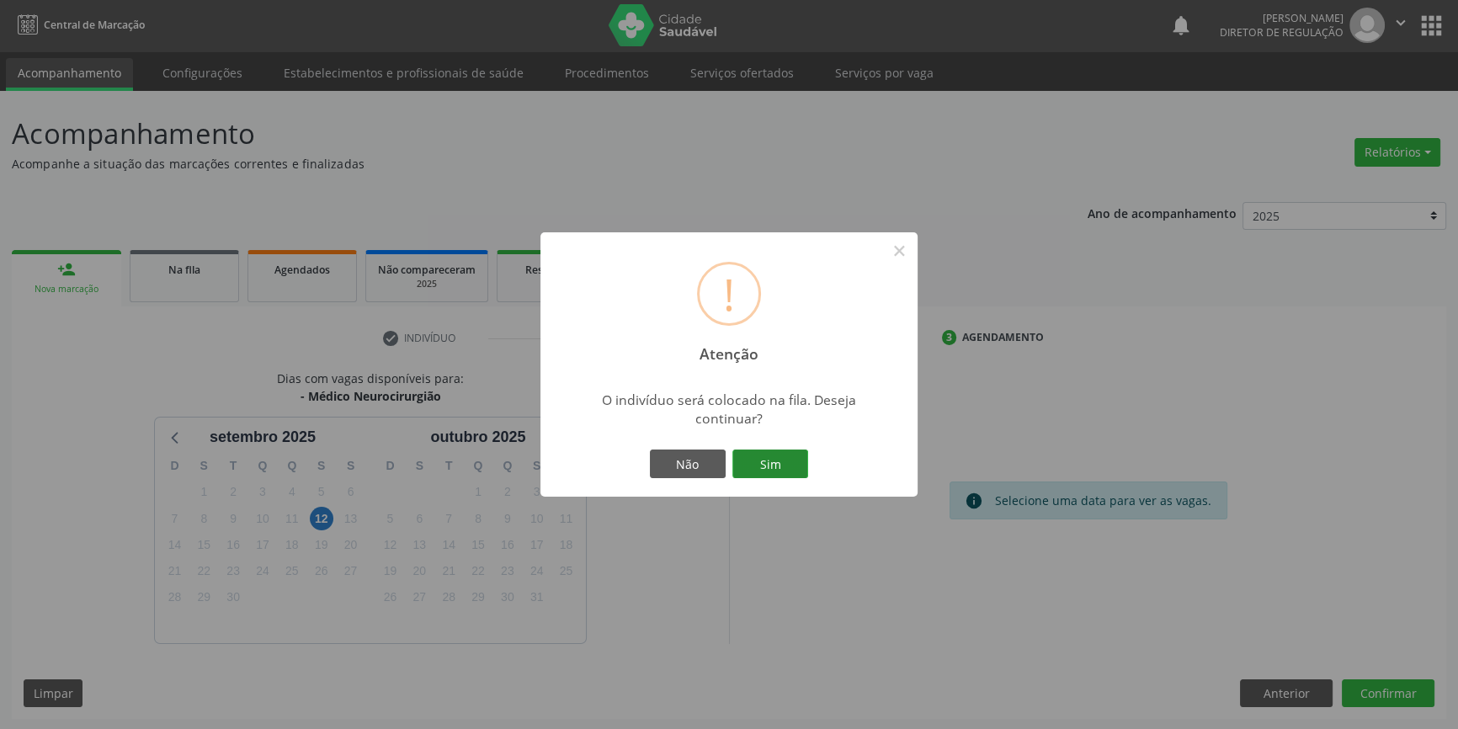
click at [790, 460] on button "Sim" at bounding box center [770, 464] width 76 height 29
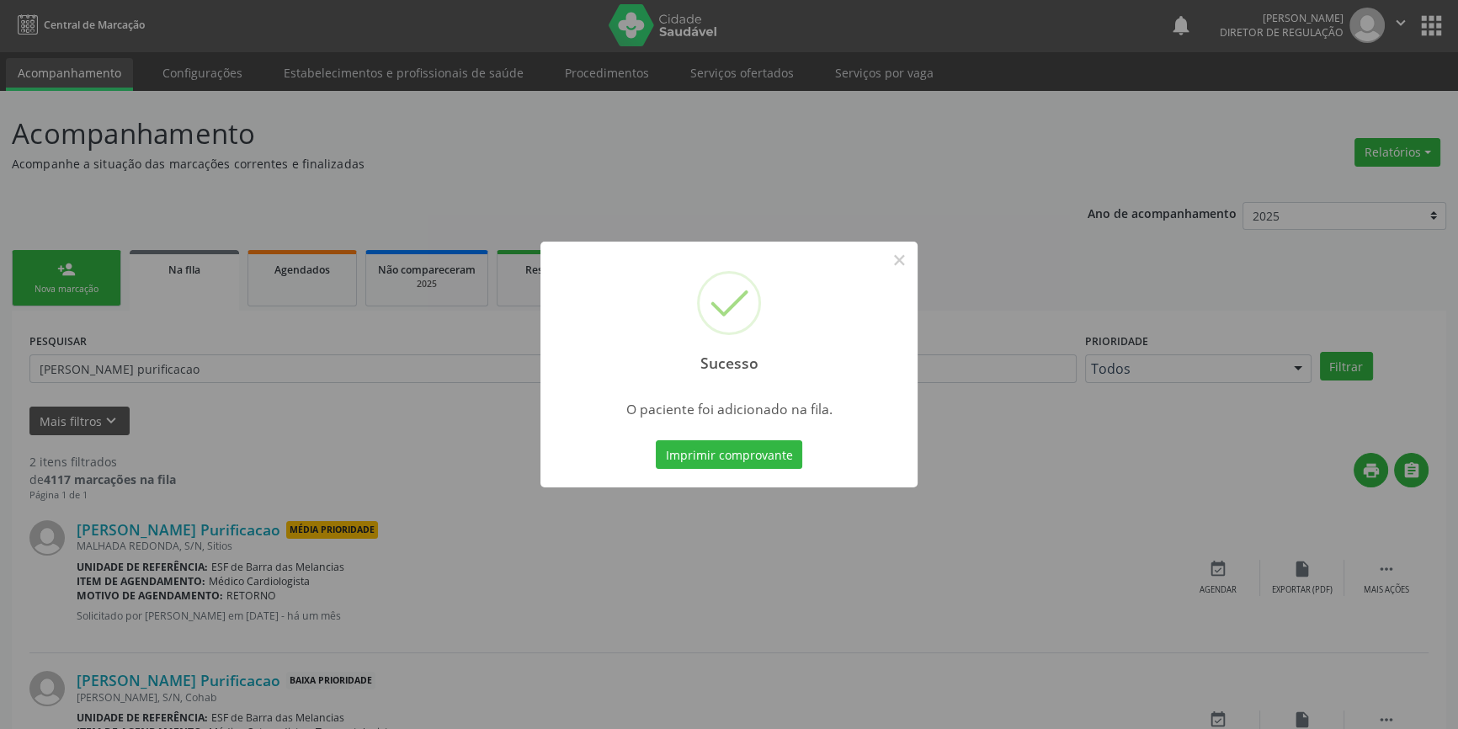
scroll to position [0, 0]
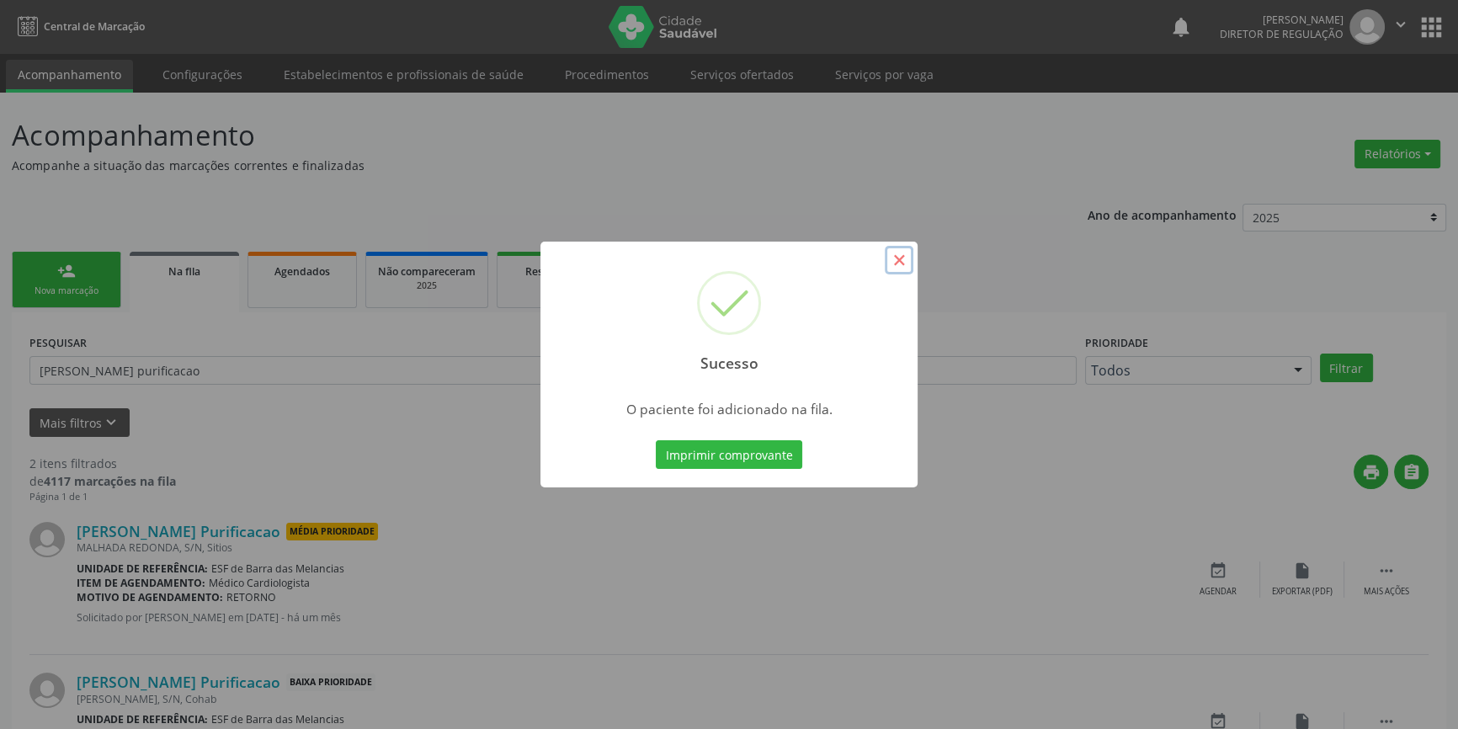
click at [886, 264] on button "×" at bounding box center [899, 260] width 29 height 29
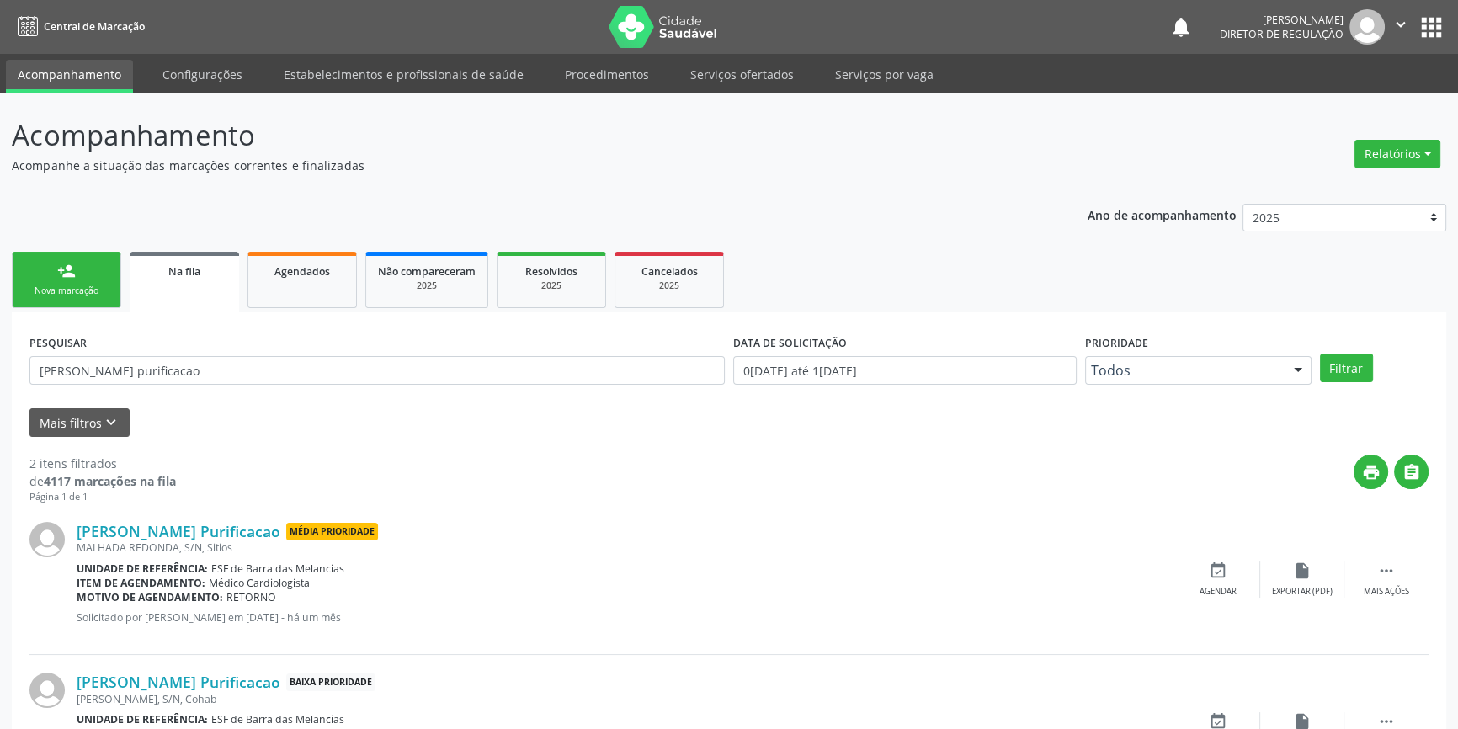
click at [52, 278] on link "person_add Nova marcação" at bounding box center [66, 280] width 109 height 56
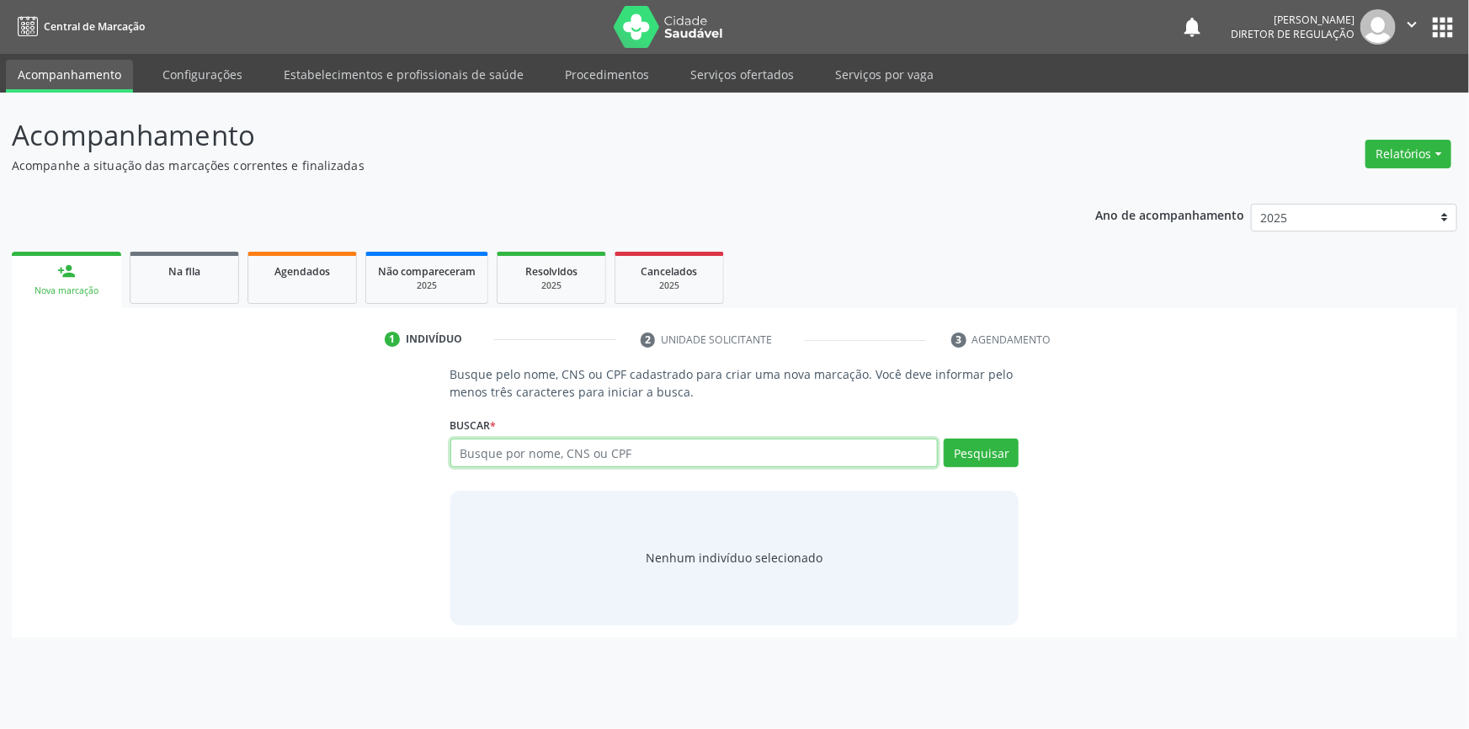
click at [570, 450] on input "text" at bounding box center [694, 453] width 488 height 29
type input "09822209444"
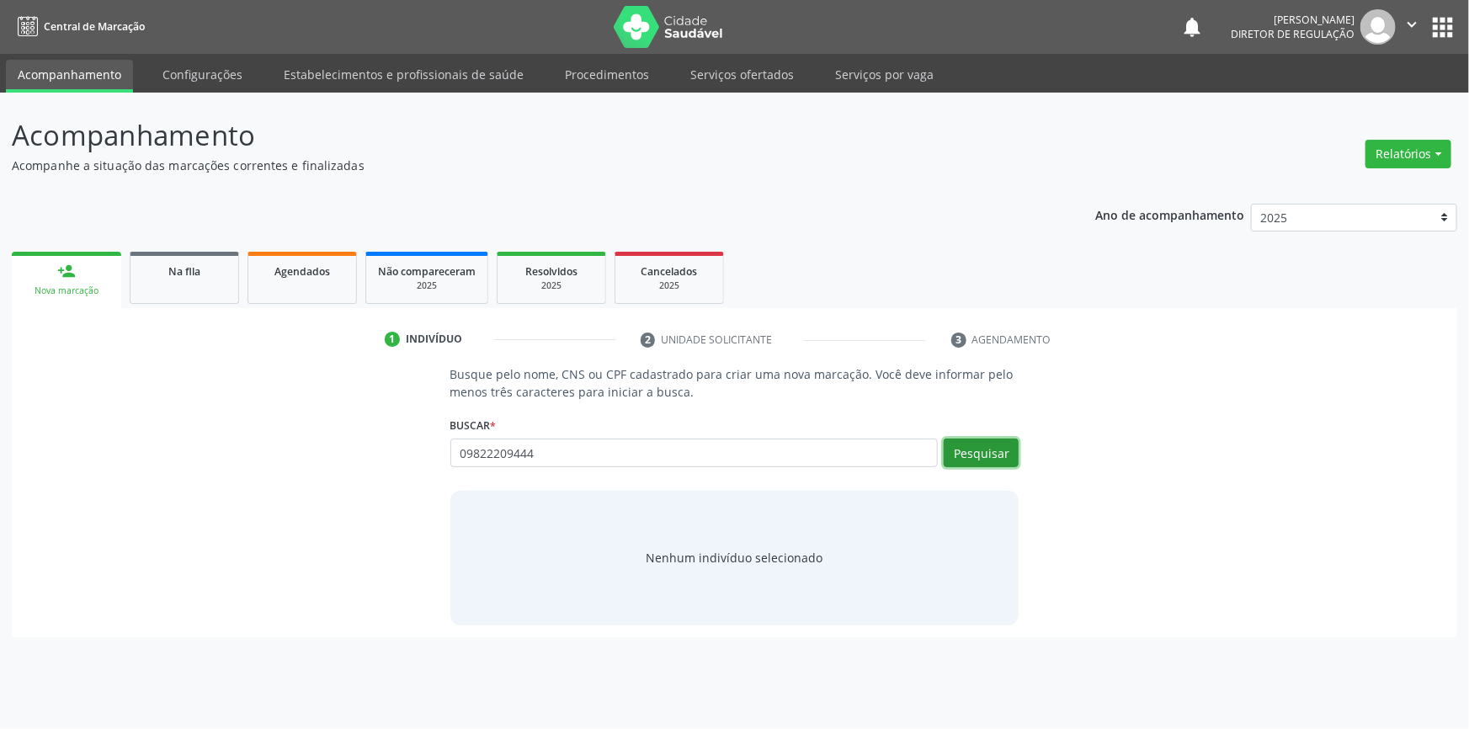
click at [986, 448] on button "Pesquisar" at bounding box center [981, 453] width 75 height 29
type input "09822209444"
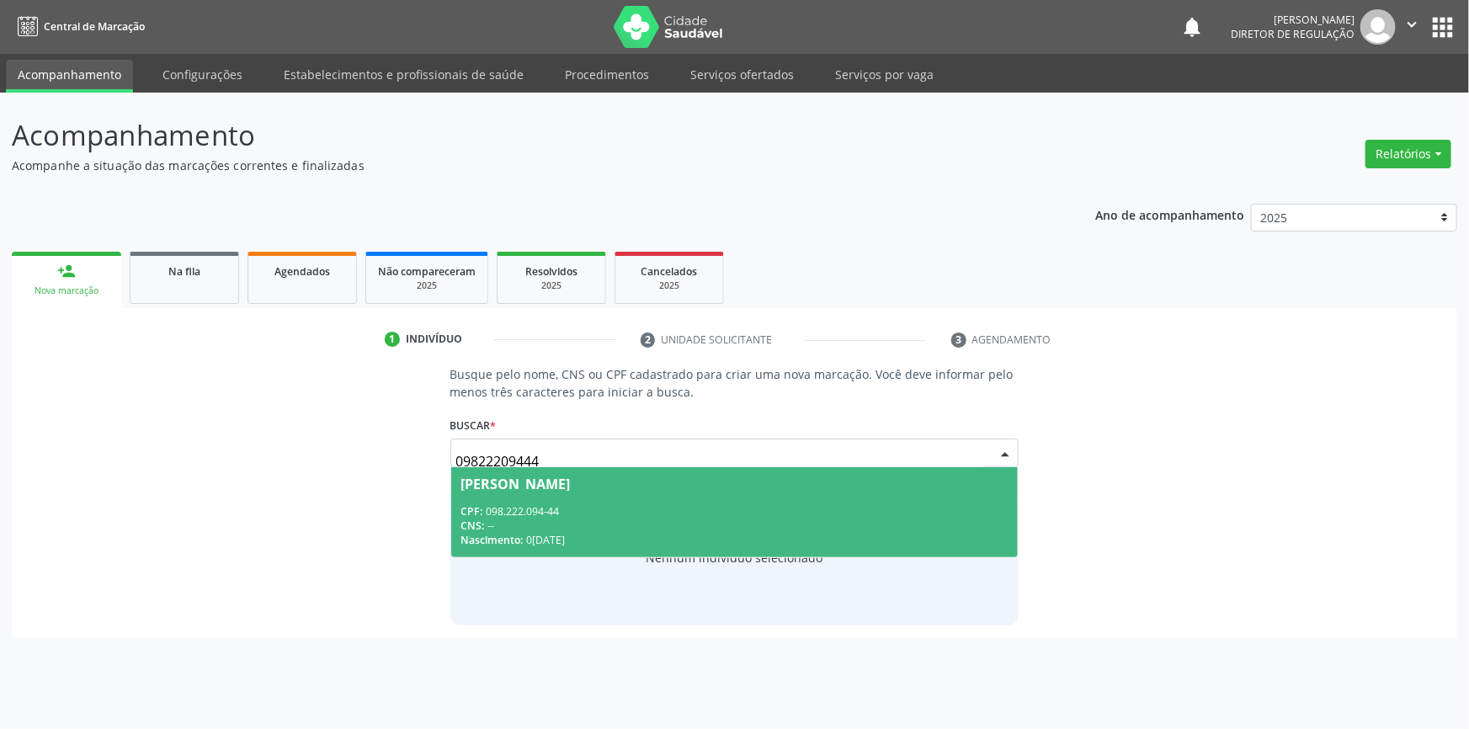
click at [654, 528] on div "CNS: --" at bounding box center [734, 526] width 547 height 14
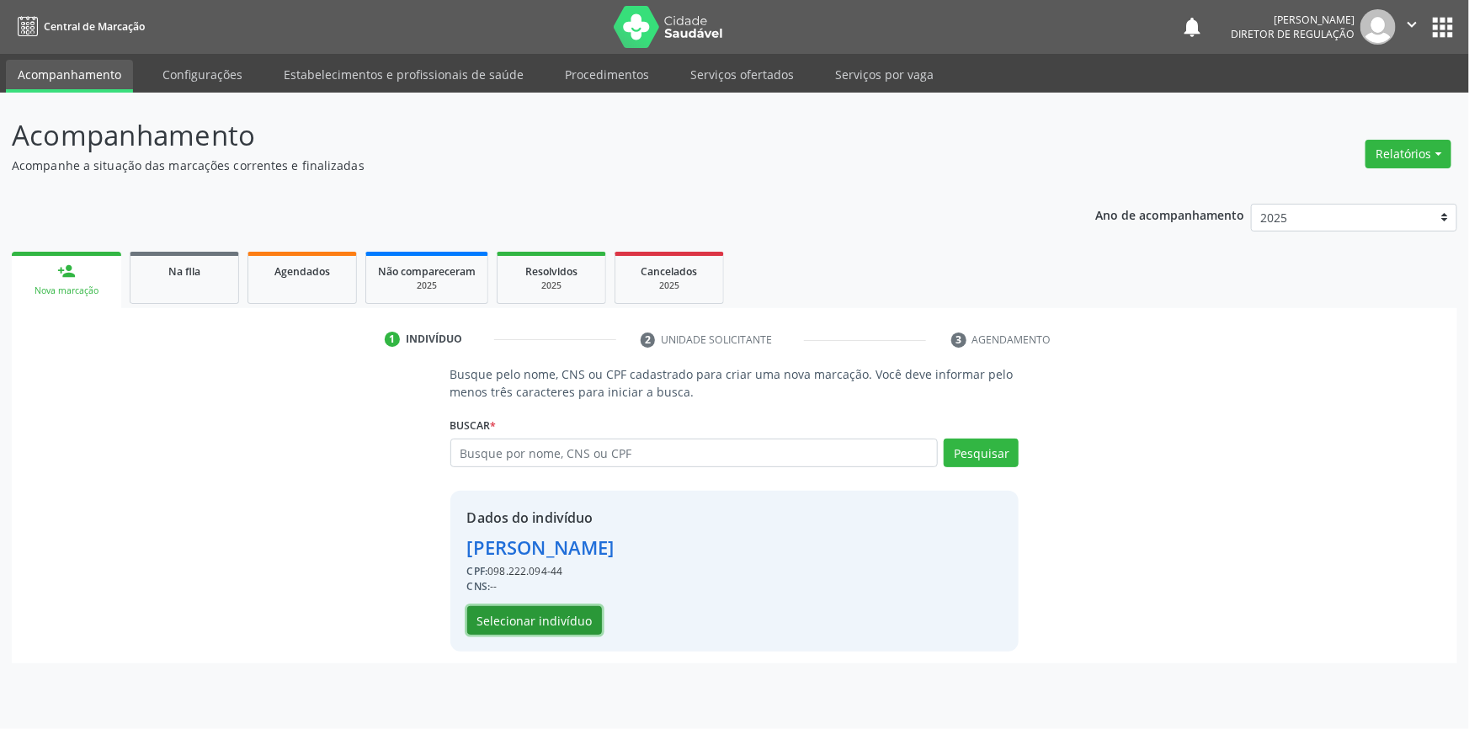
click at [561, 620] on button "Selecionar indivíduo" at bounding box center [534, 620] width 135 height 29
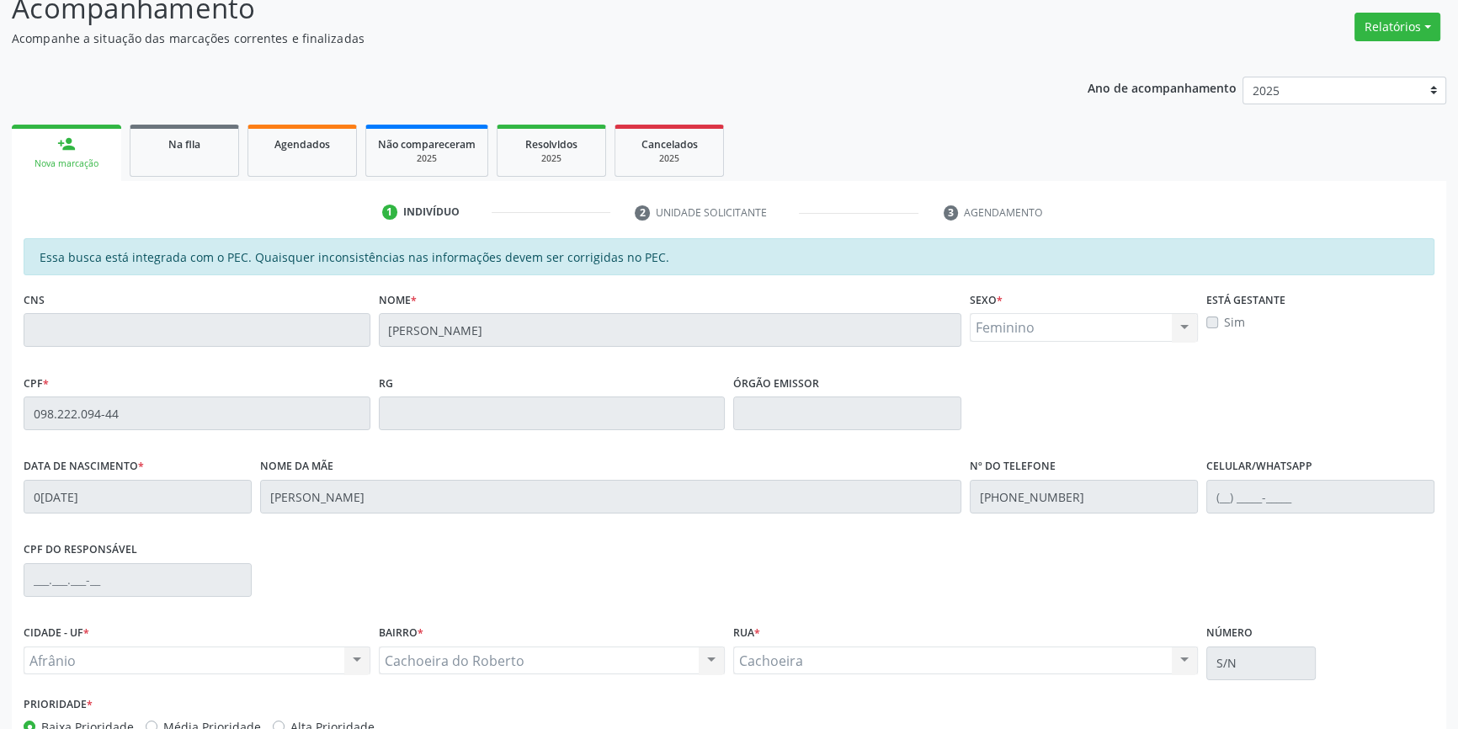
scroll to position [231, 0]
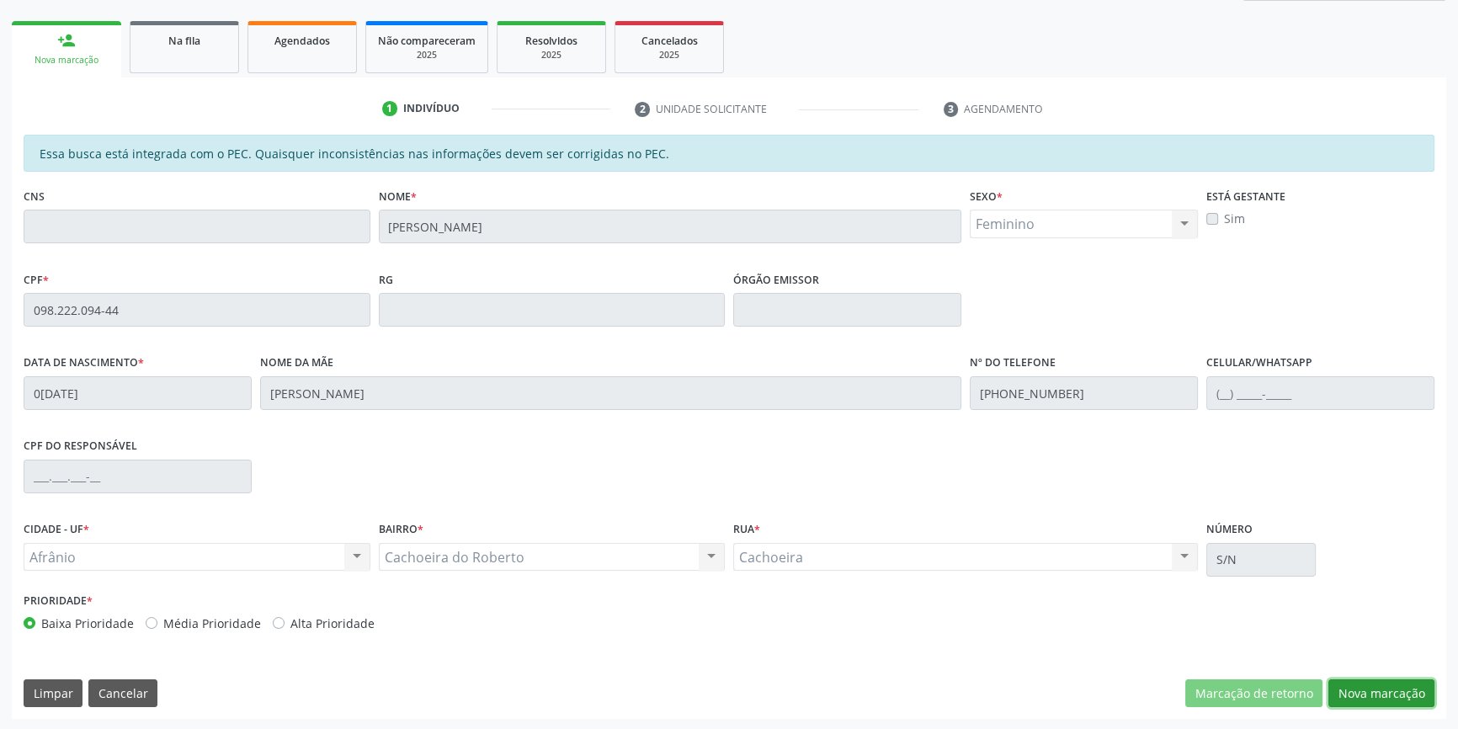
click at [1384, 689] on button "Nova marcação" at bounding box center [1381, 693] width 106 height 29
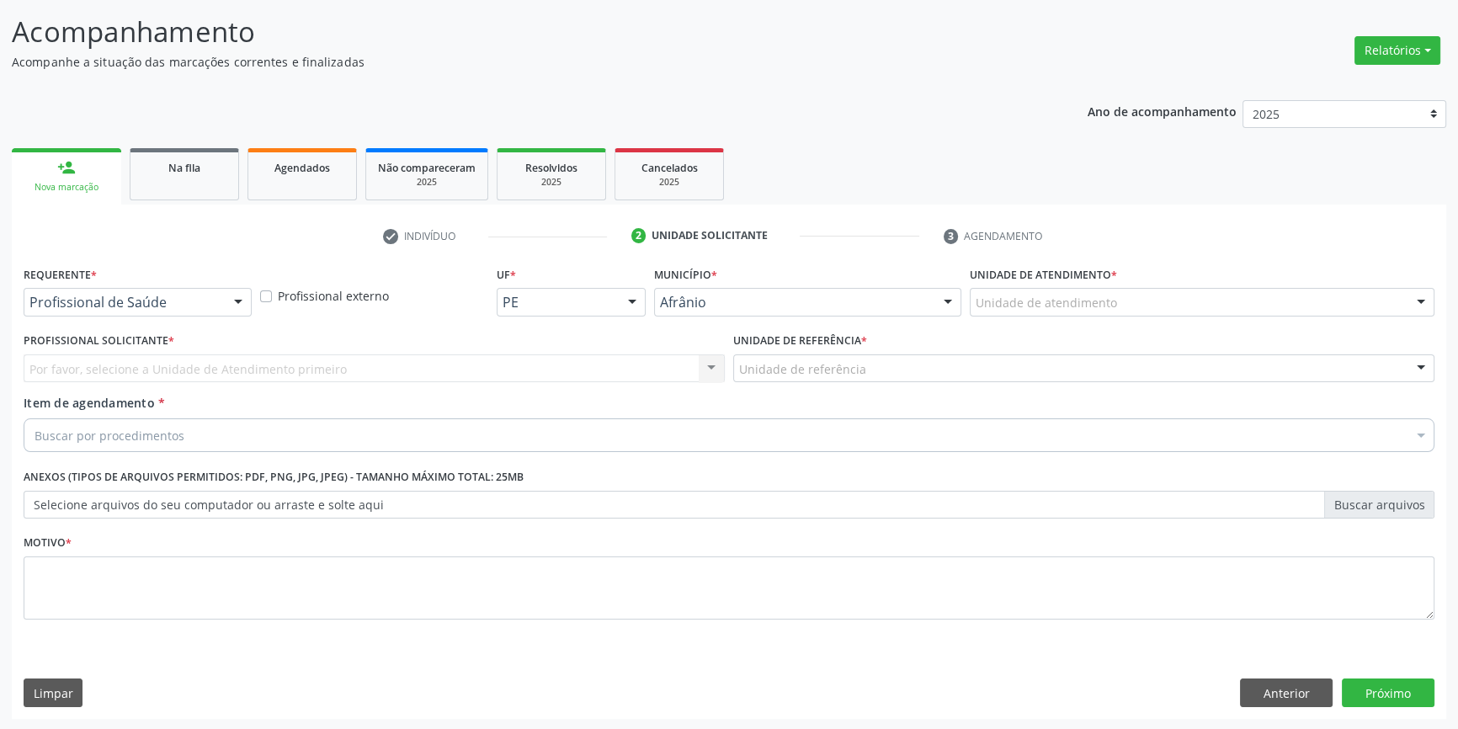
click at [1105, 317] on div "Unidade de atendimento * Unidade de atendimento Academia da Saude de Afranio Ac…" at bounding box center [1202, 295] width 473 height 66
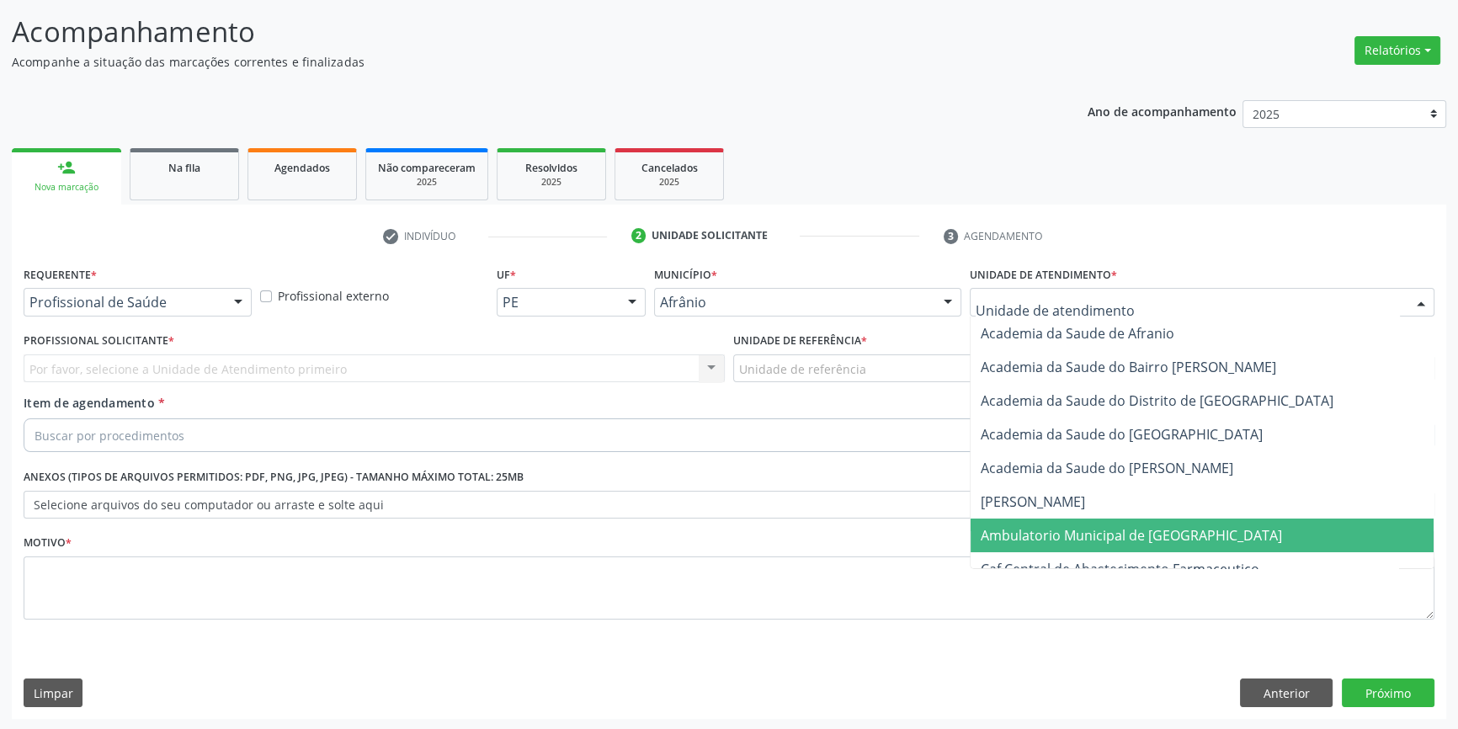
click at [1091, 519] on span "Ambulatorio Municipal de [GEOGRAPHIC_DATA]" at bounding box center [1202, 536] width 463 height 34
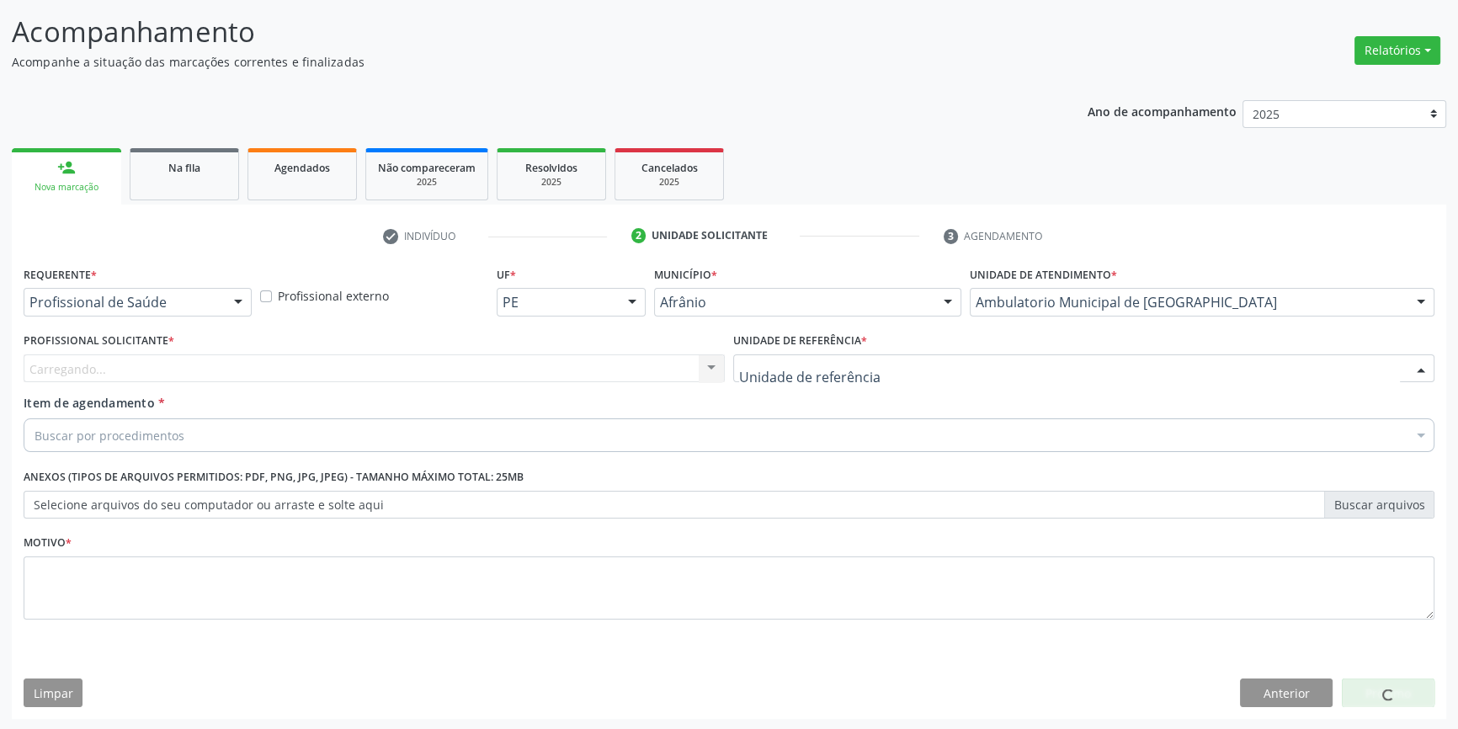
click at [879, 375] on div at bounding box center [1083, 368] width 701 height 29
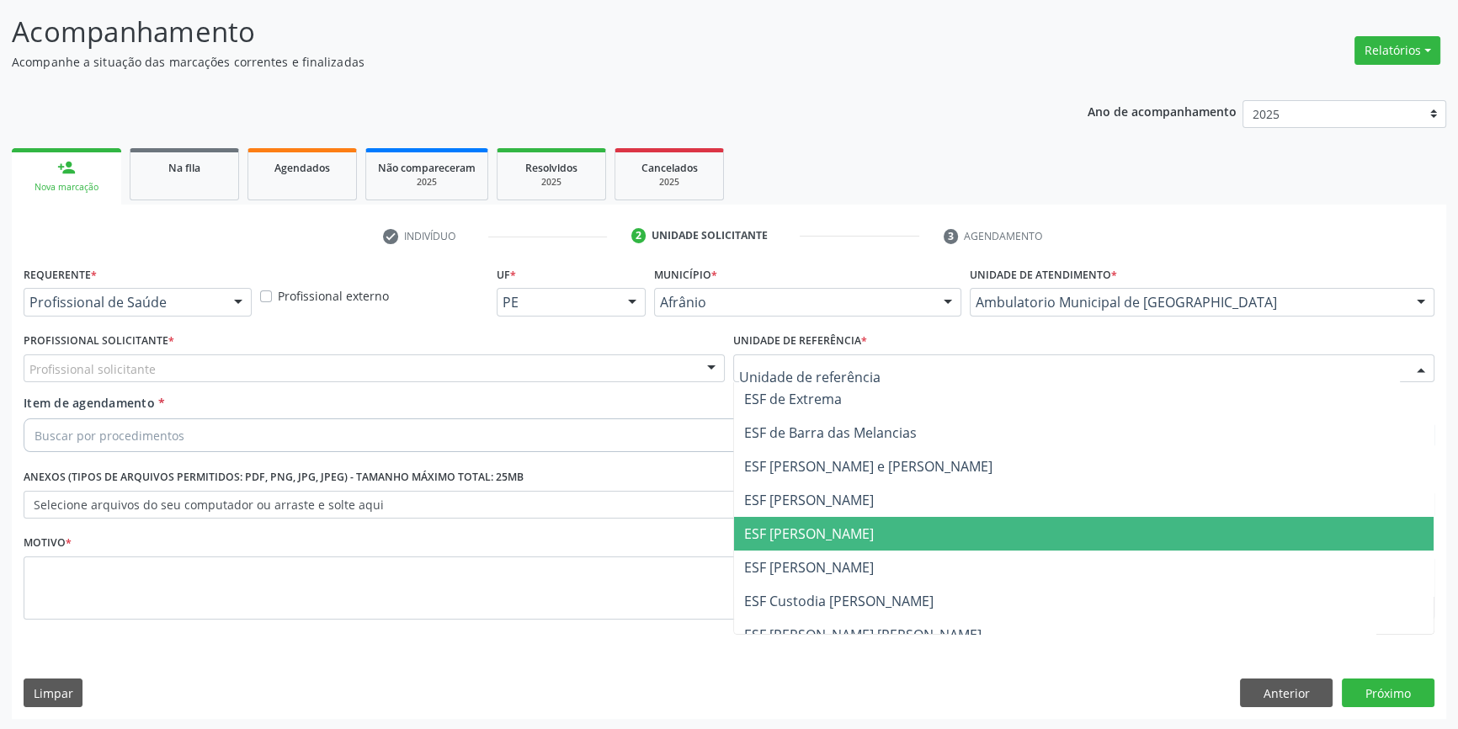
click at [803, 519] on span "ESF [PERSON_NAME]" at bounding box center [1084, 534] width 700 height 34
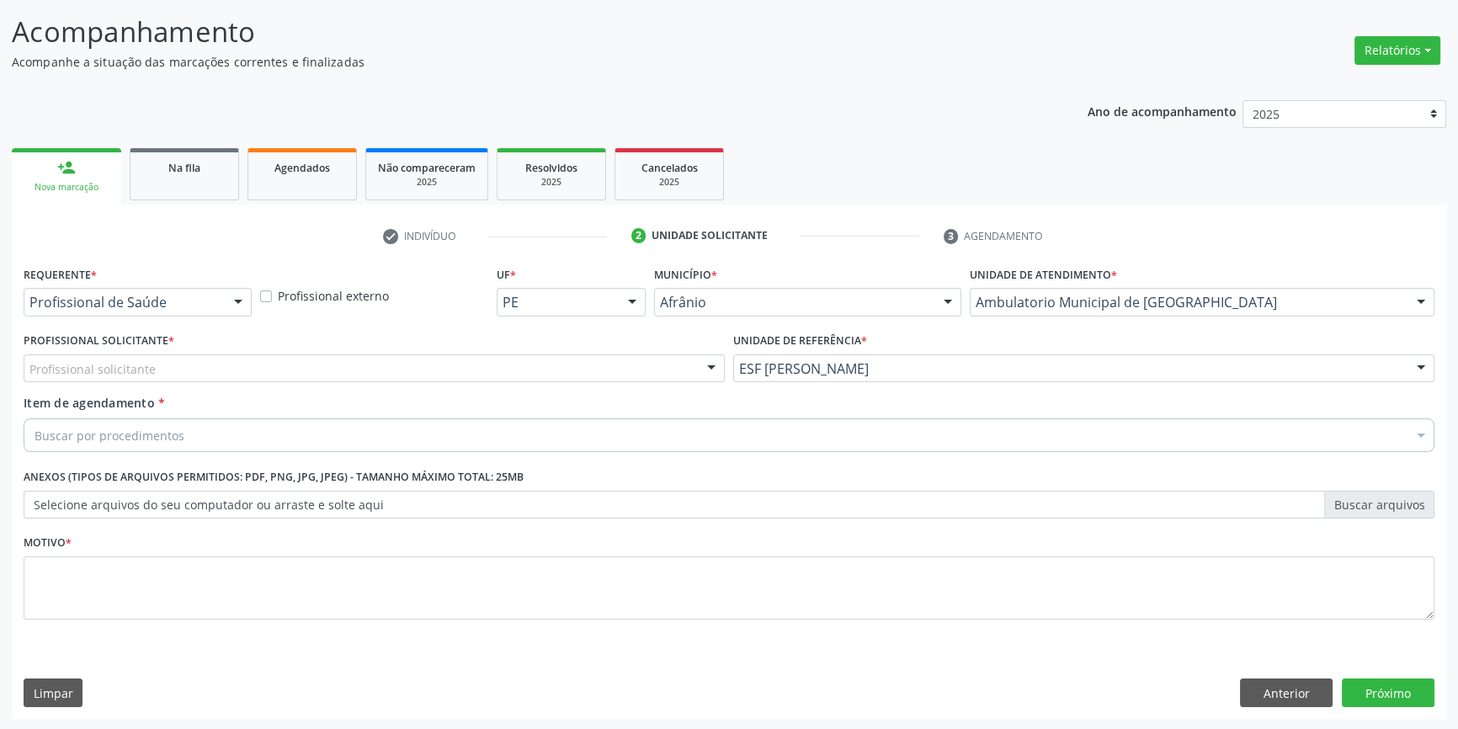
click at [269, 349] on div "Profissional Solicitante * Profissional solicitante Médico Anestesiologista - J…" at bounding box center [374, 355] width 701 height 54
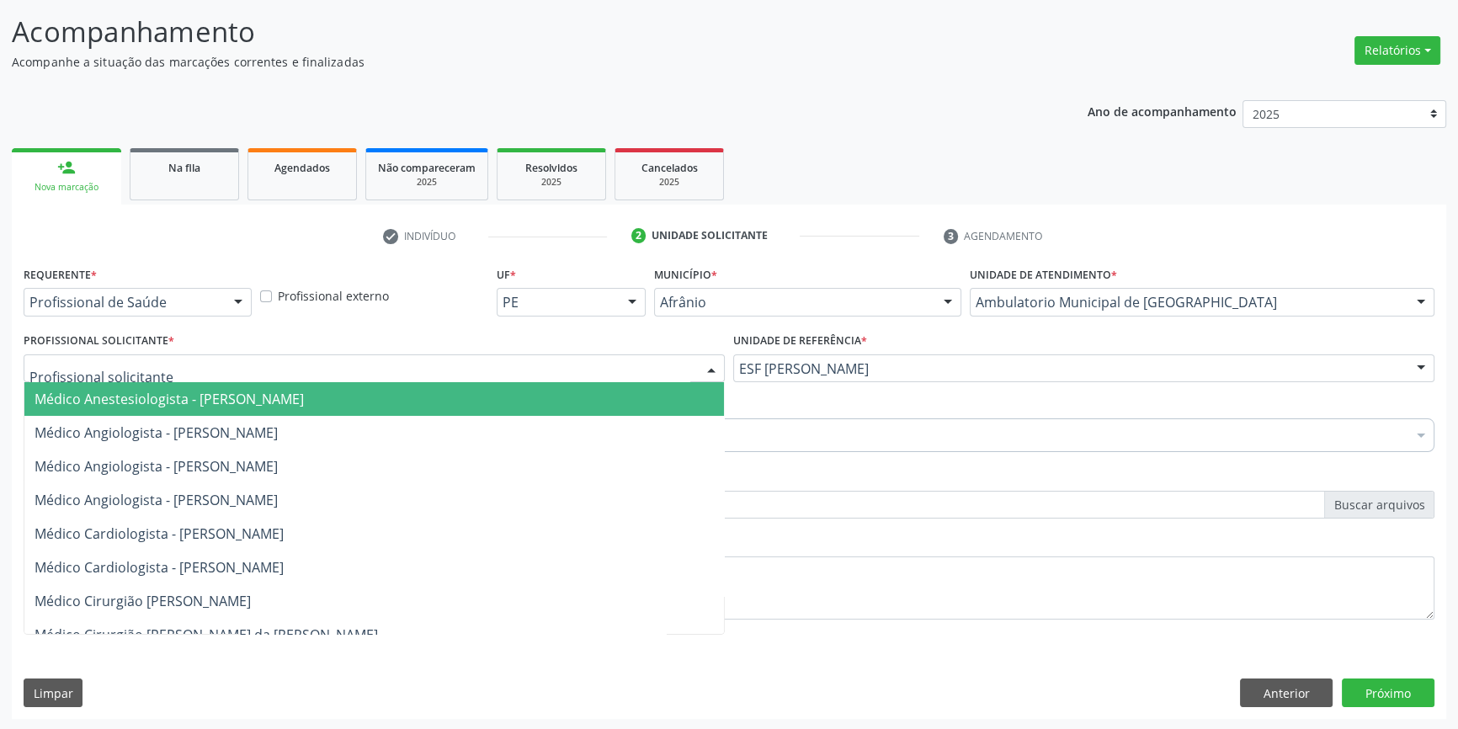
click at [260, 355] on div at bounding box center [374, 368] width 701 height 29
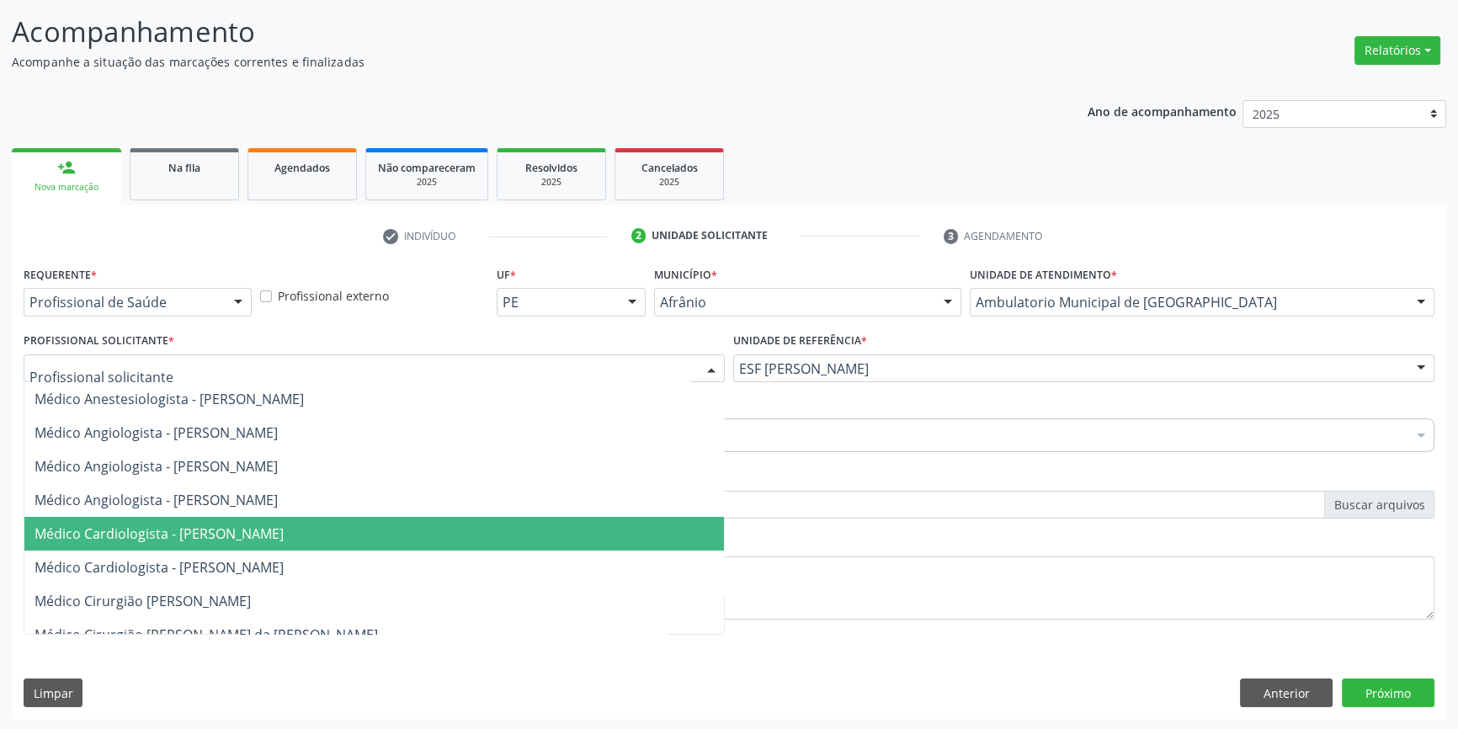
click at [258, 535] on span "Médico Cardiologista - [PERSON_NAME]" at bounding box center [159, 533] width 249 height 19
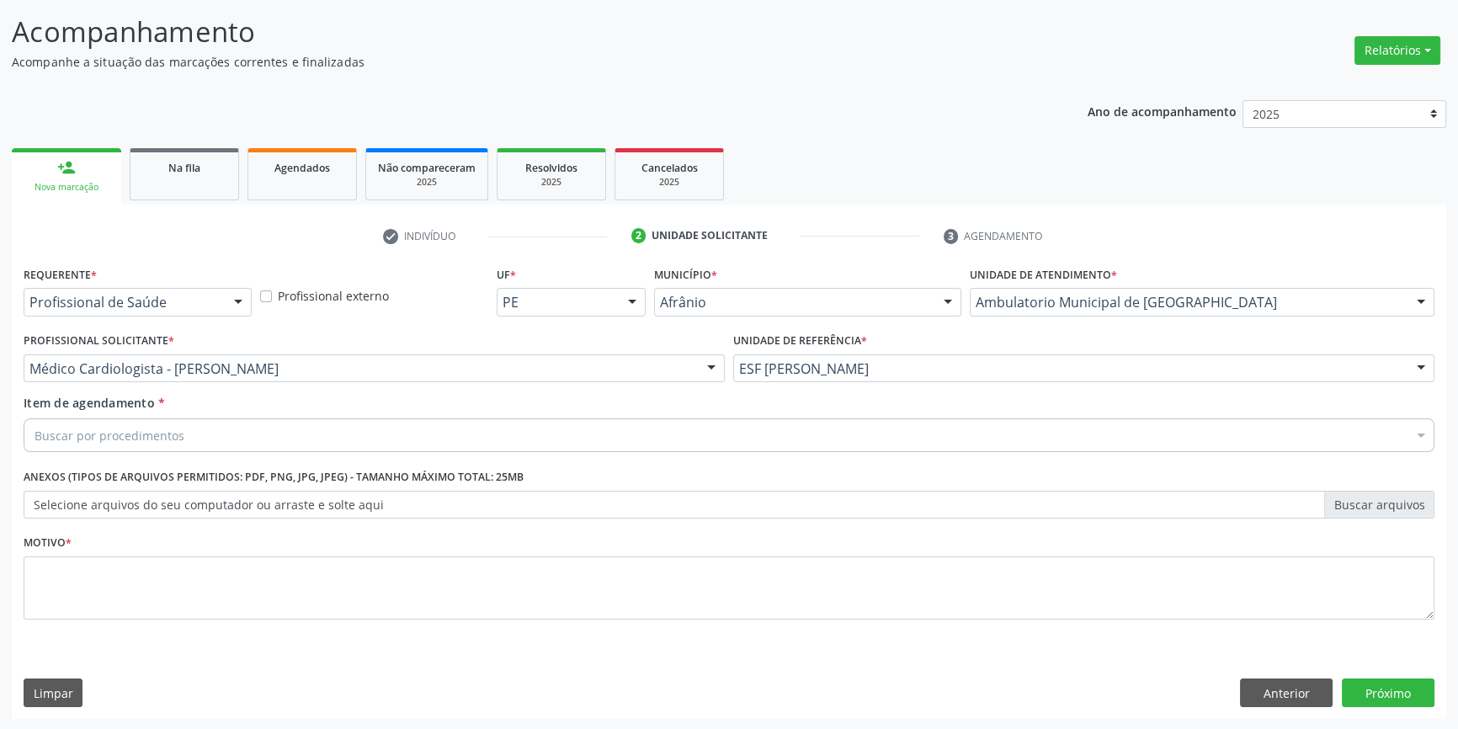
click at [216, 435] on div "Buscar por procedimentos" at bounding box center [729, 435] width 1411 height 34
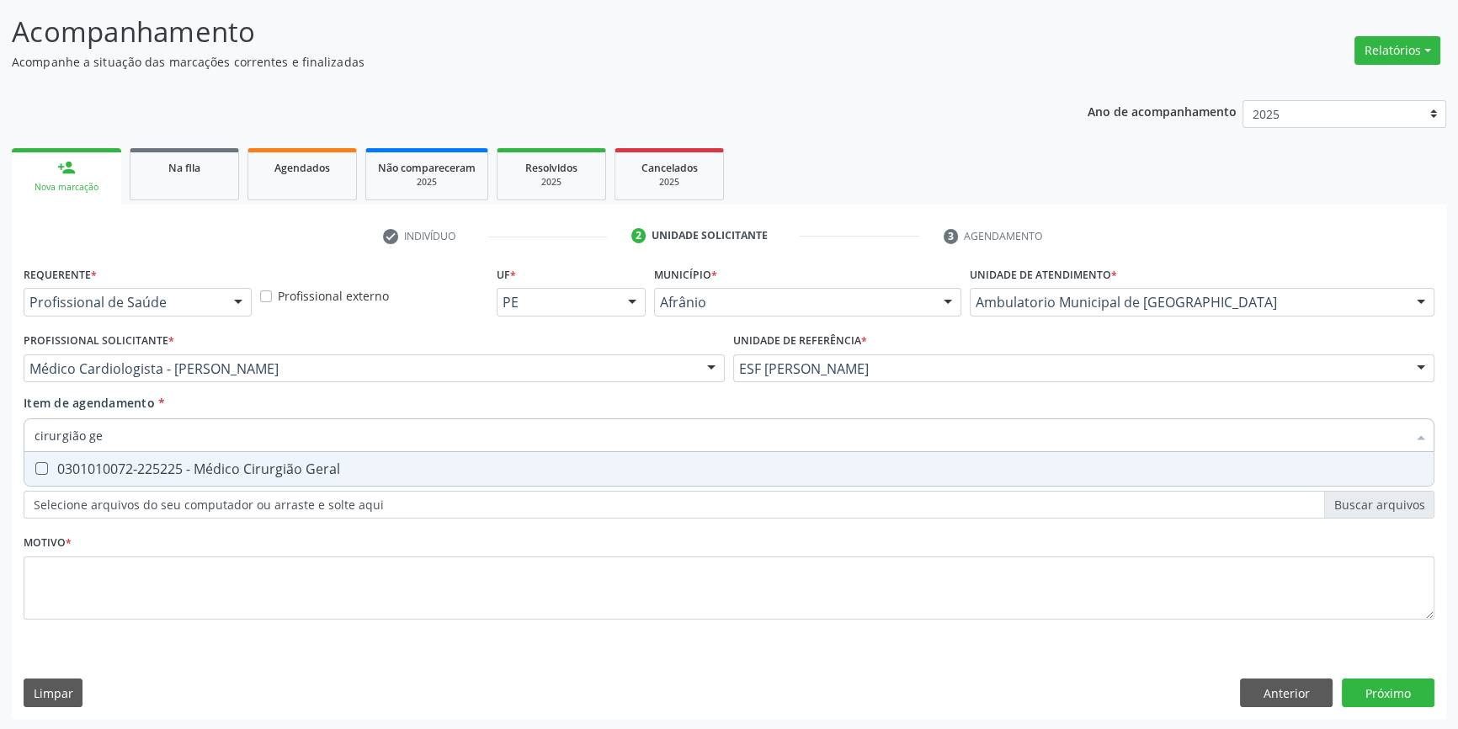
type input "cirurgião ger"
click at [178, 467] on div "0301010072-225225 - Médico Cirurgião Geral" at bounding box center [729, 468] width 1389 height 13
checkbox Geral "true"
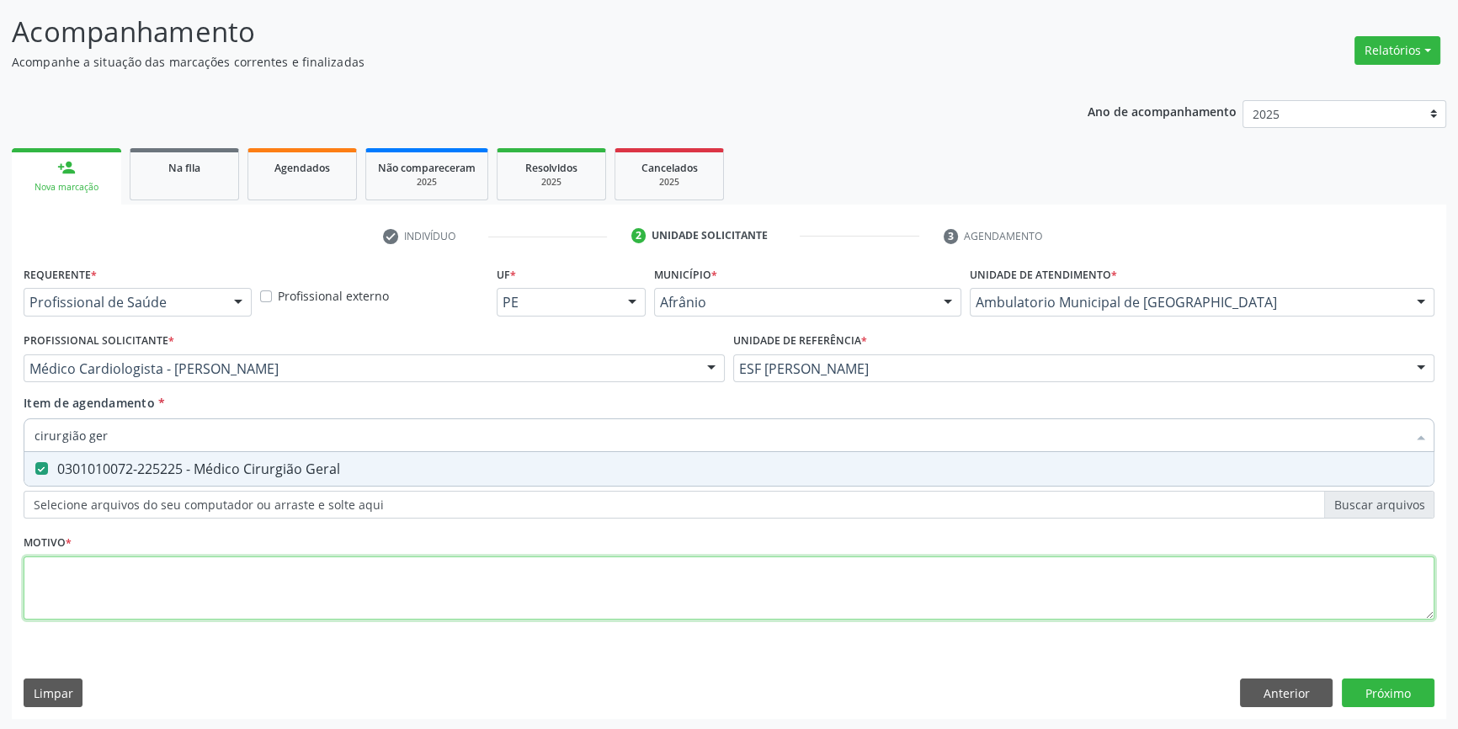
click at [107, 598] on div "Requerente * Profissional de Saúde Profissional de Saúde Paciente Nenhum result…" at bounding box center [729, 452] width 1411 height 381
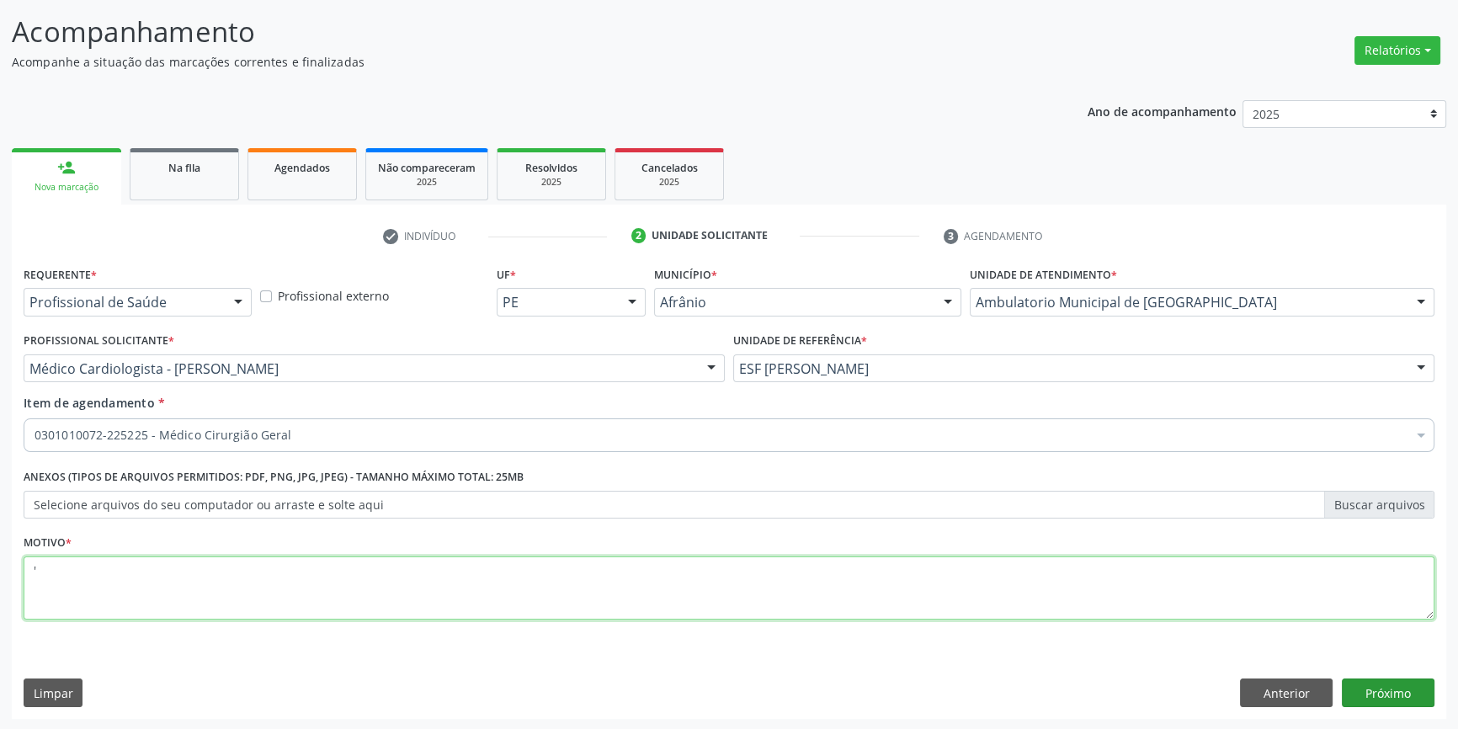
type textarea "'"
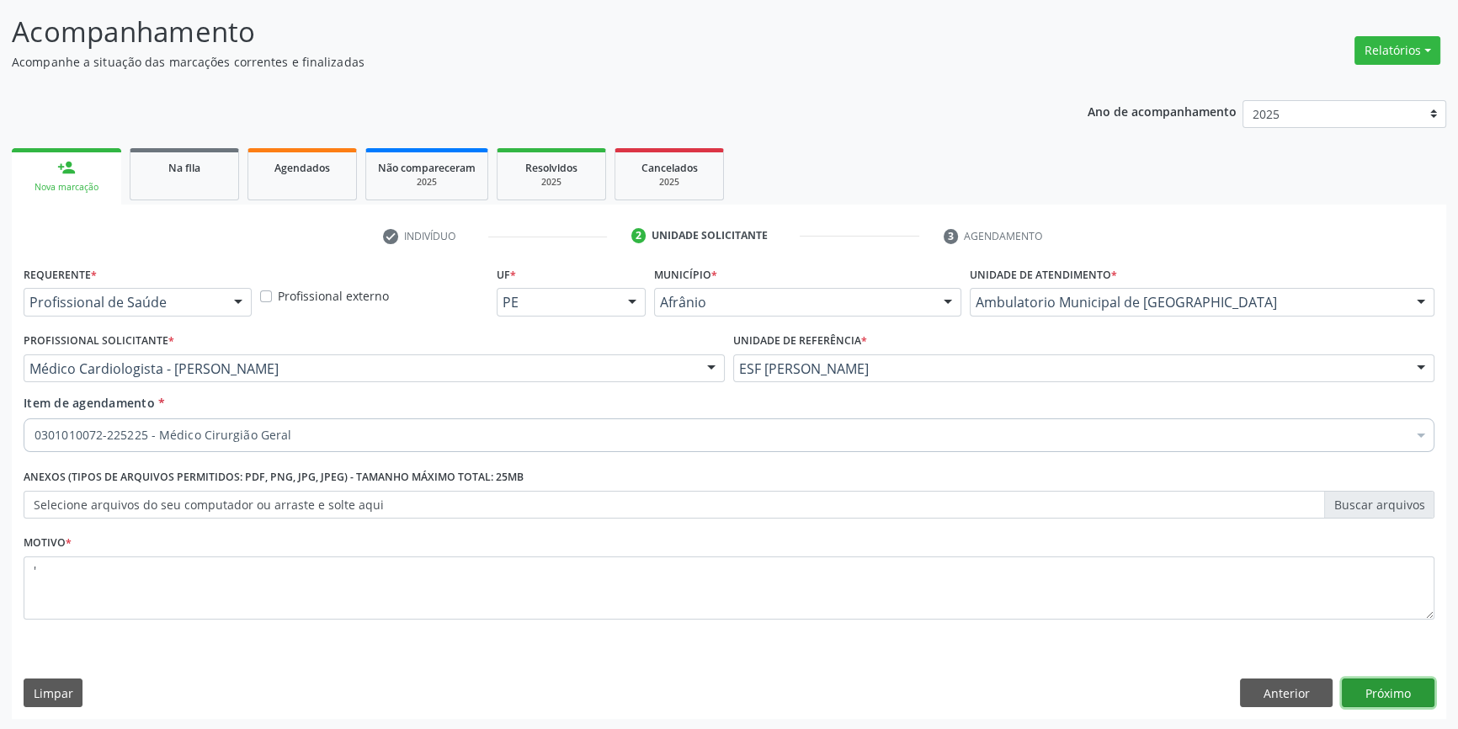
click at [1408, 692] on button "Próximo" at bounding box center [1388, 693] width 93 height 29
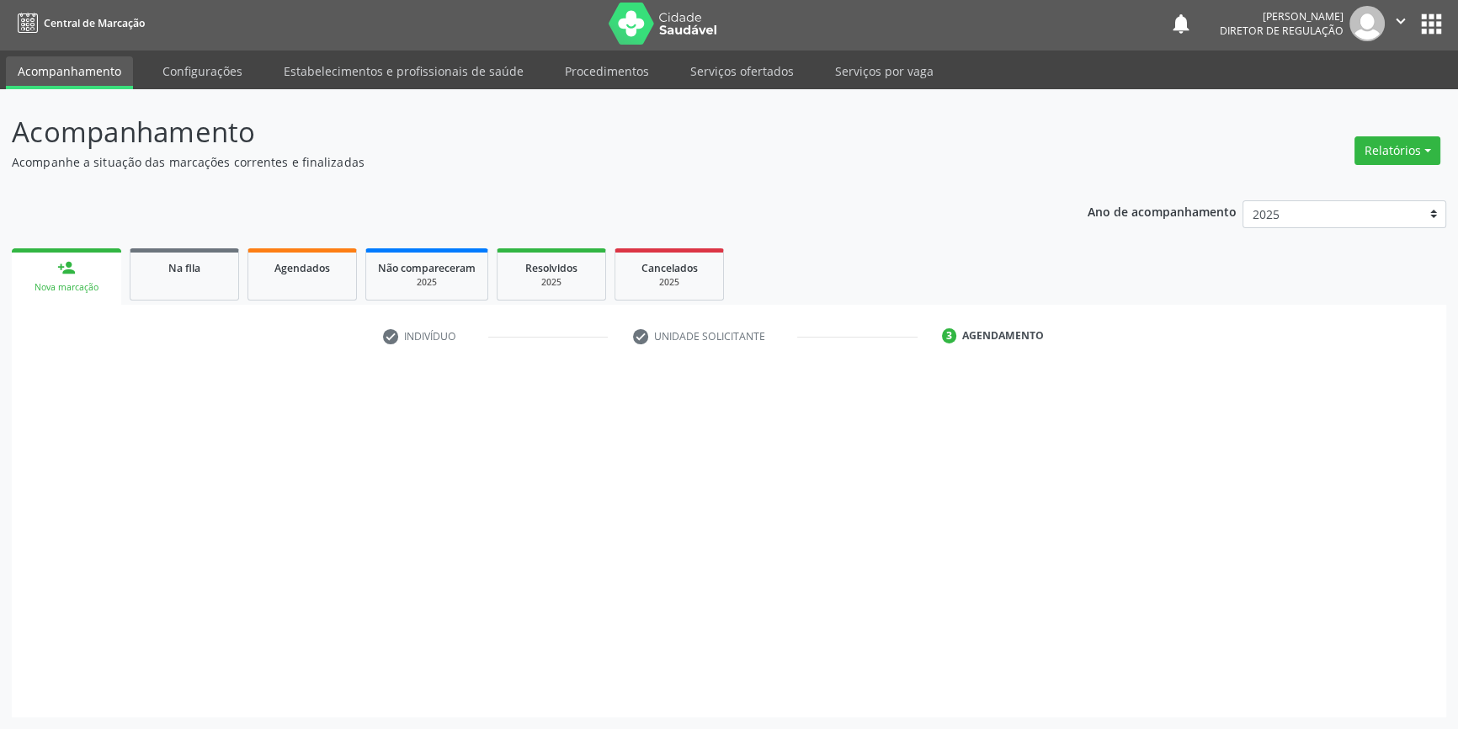
scroll to position [2, 0]
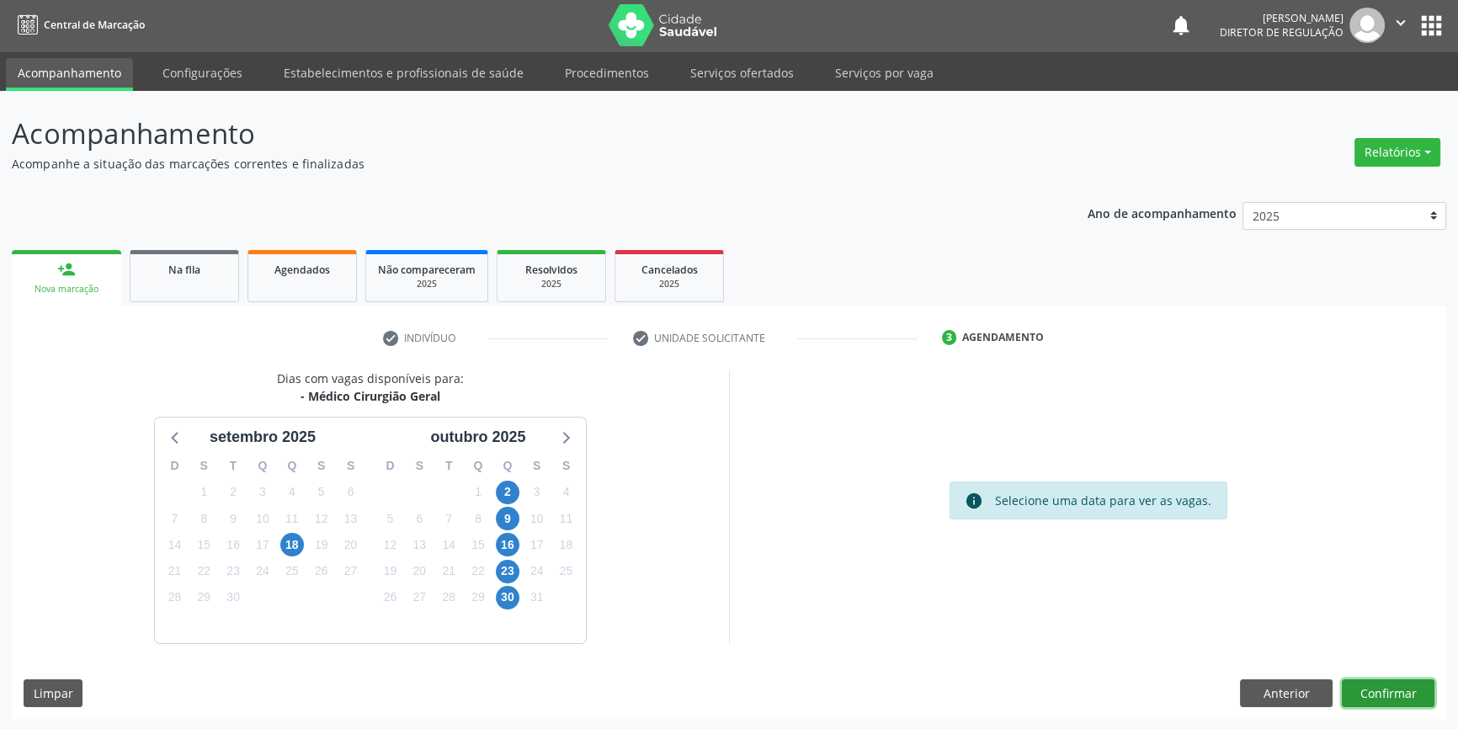
click at [1402, 689] on button "Confirmar" at bounding box center [1388, 693] width 93 height 29
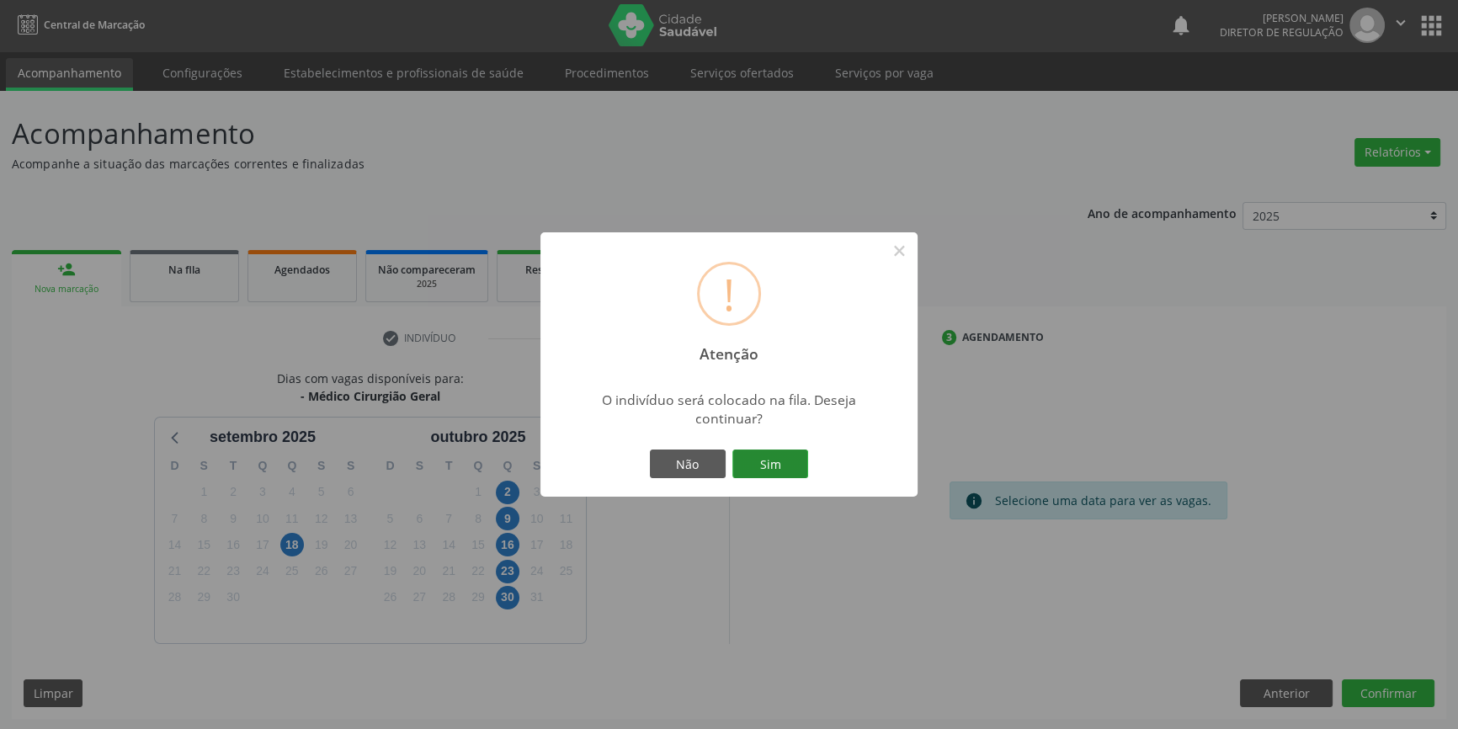
click at [768, 462] on button "Sim" at bounding box center [770, 464] width 76 height 29
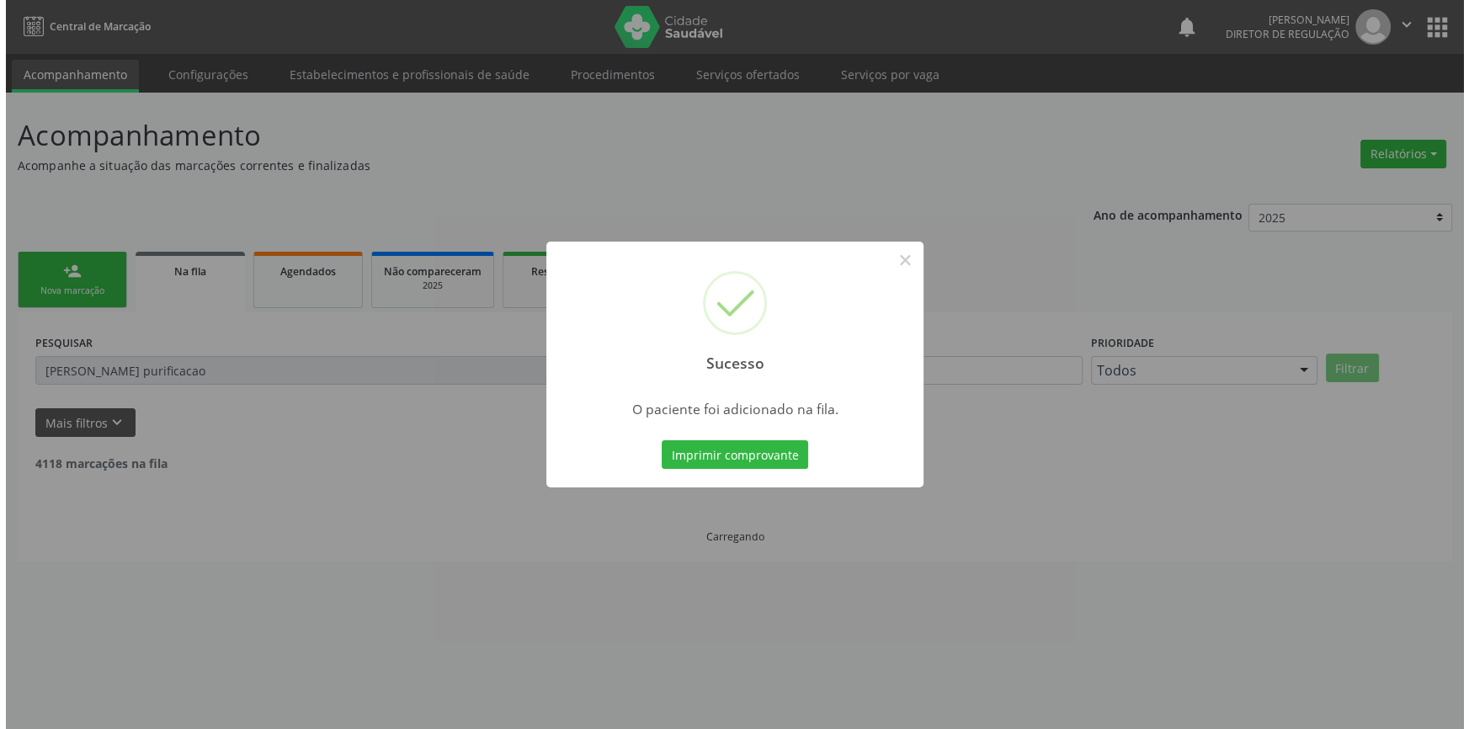
scroll to position [0, 0]
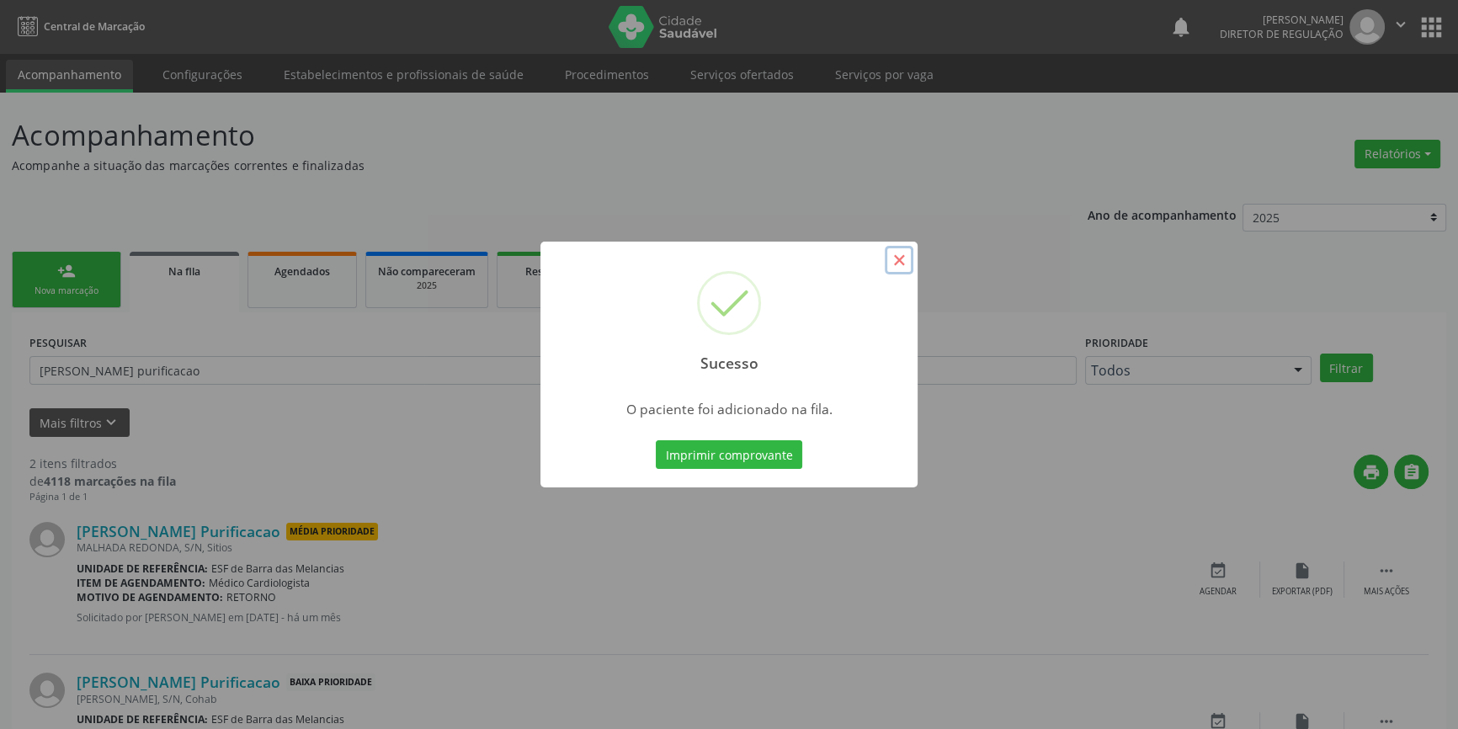
click at [898, 256] on button "×" at bounding box center [899, 260] width 29 height 29
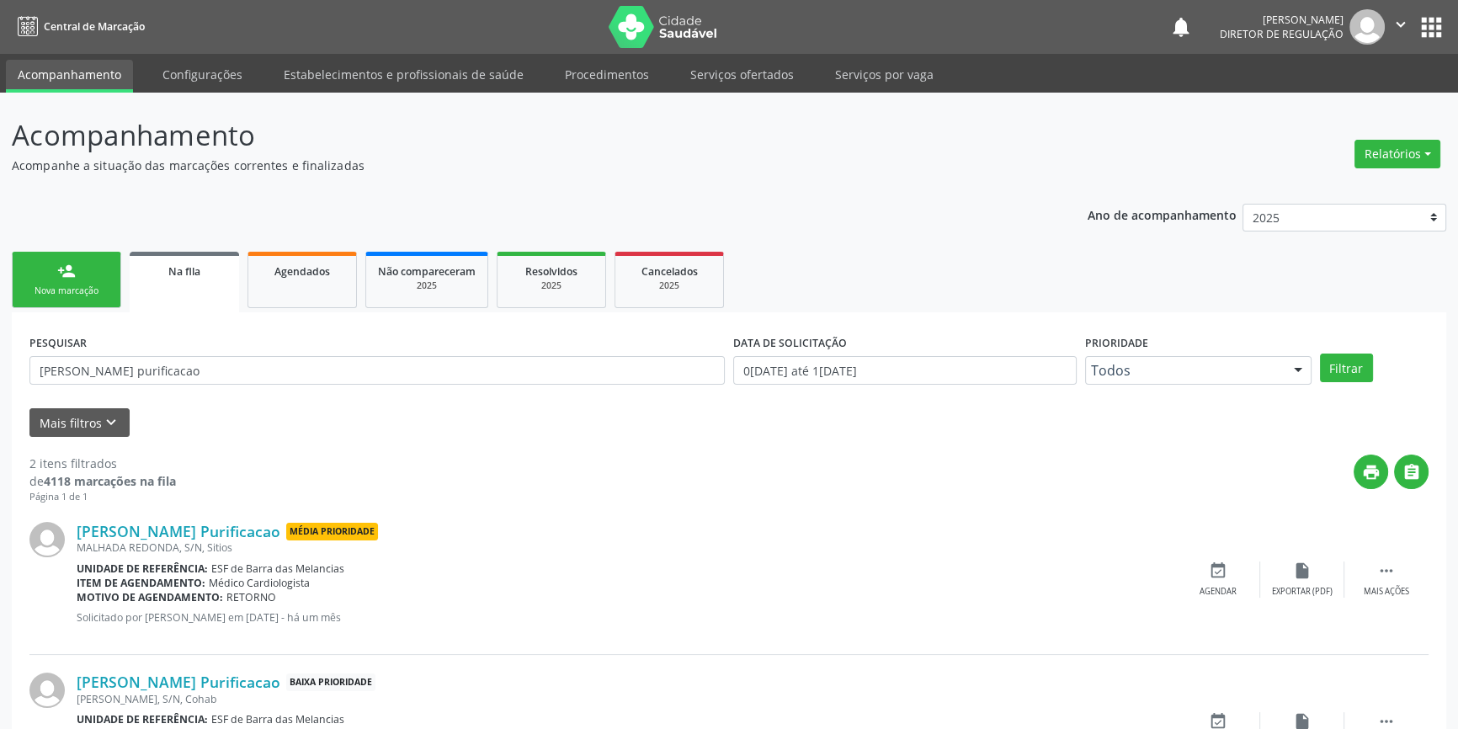
click at [58, 274] on div "person_add" at bounding box center [66, 271] width 19 height 19
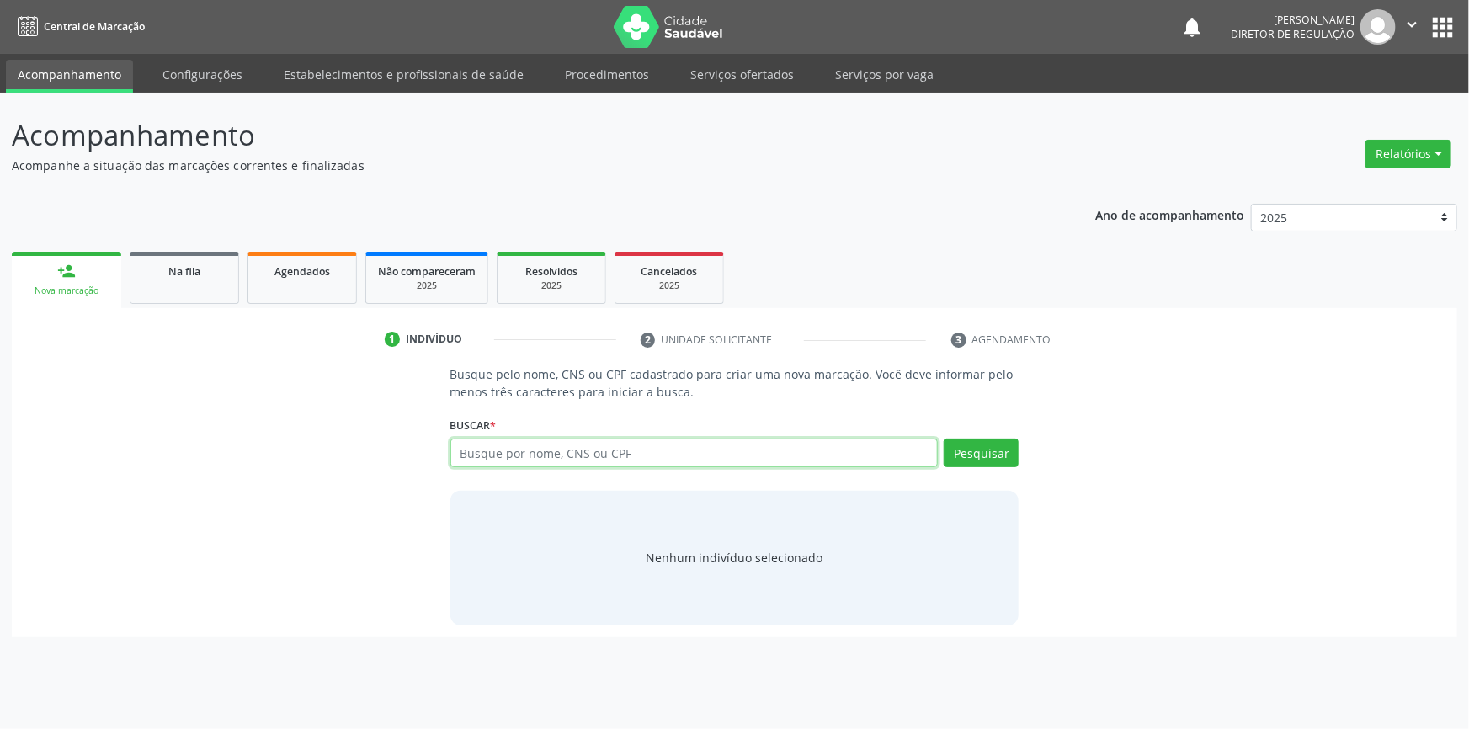
click at [557, 455] on input "text" at bounding box center [694, 453] width 488 height 29
type input "7"
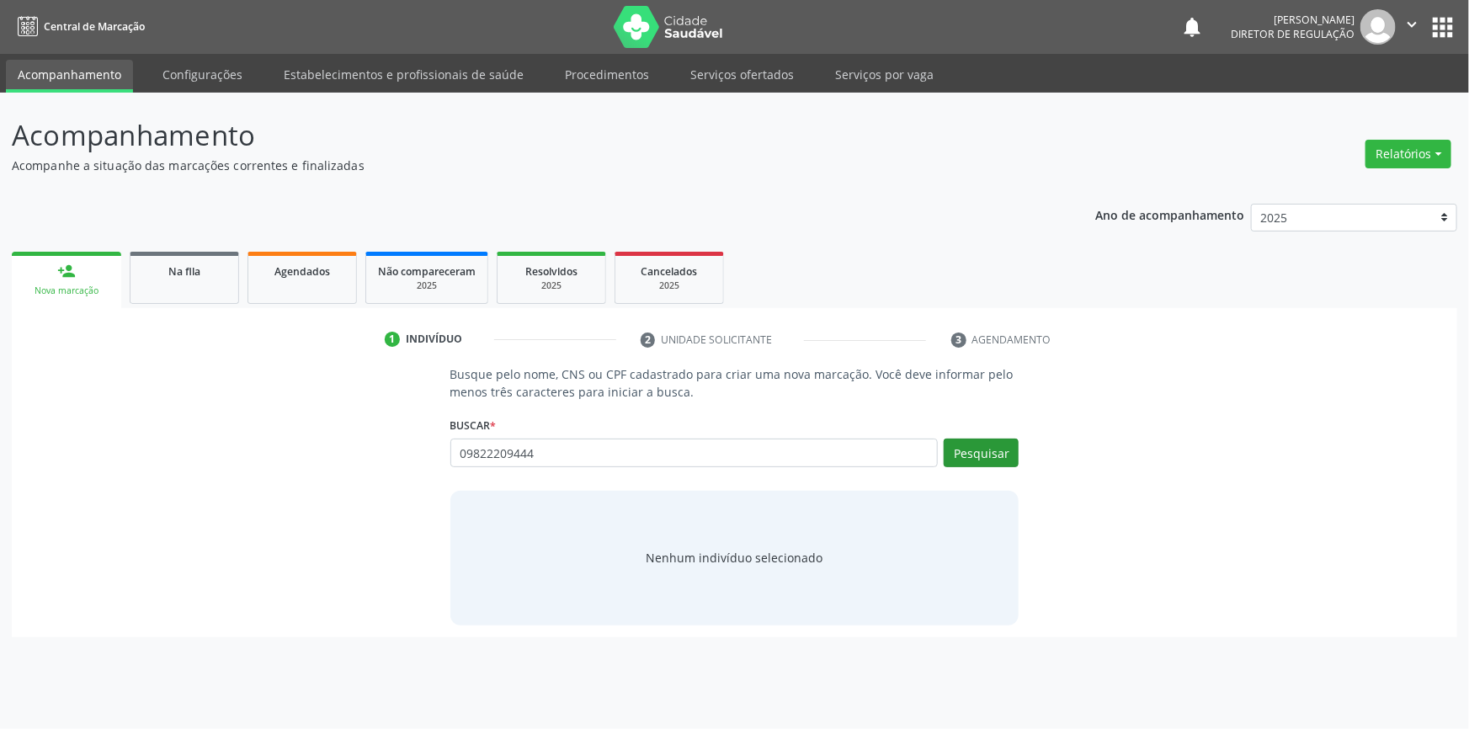
type input "09822209444"
click at [987, 455] on button "Pesquisar" at bounding box center [981, 453] width 75 height 29
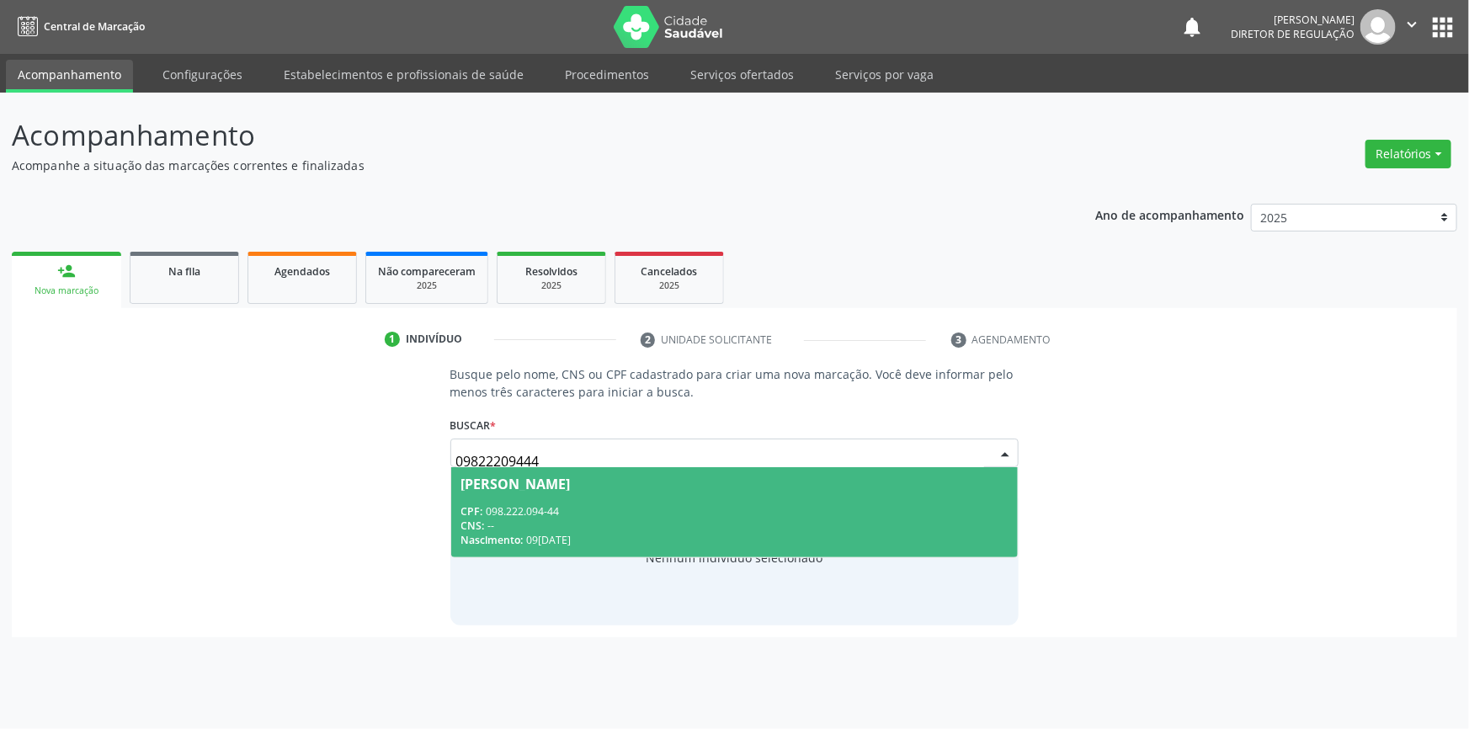
click at [712, 497] on span "Lais Andrade de Oliveira CPF: 098.222.094-44 CNS: -- Nascimento: 09/07/1993" at bounding box center [734, 512] width 567 height 90
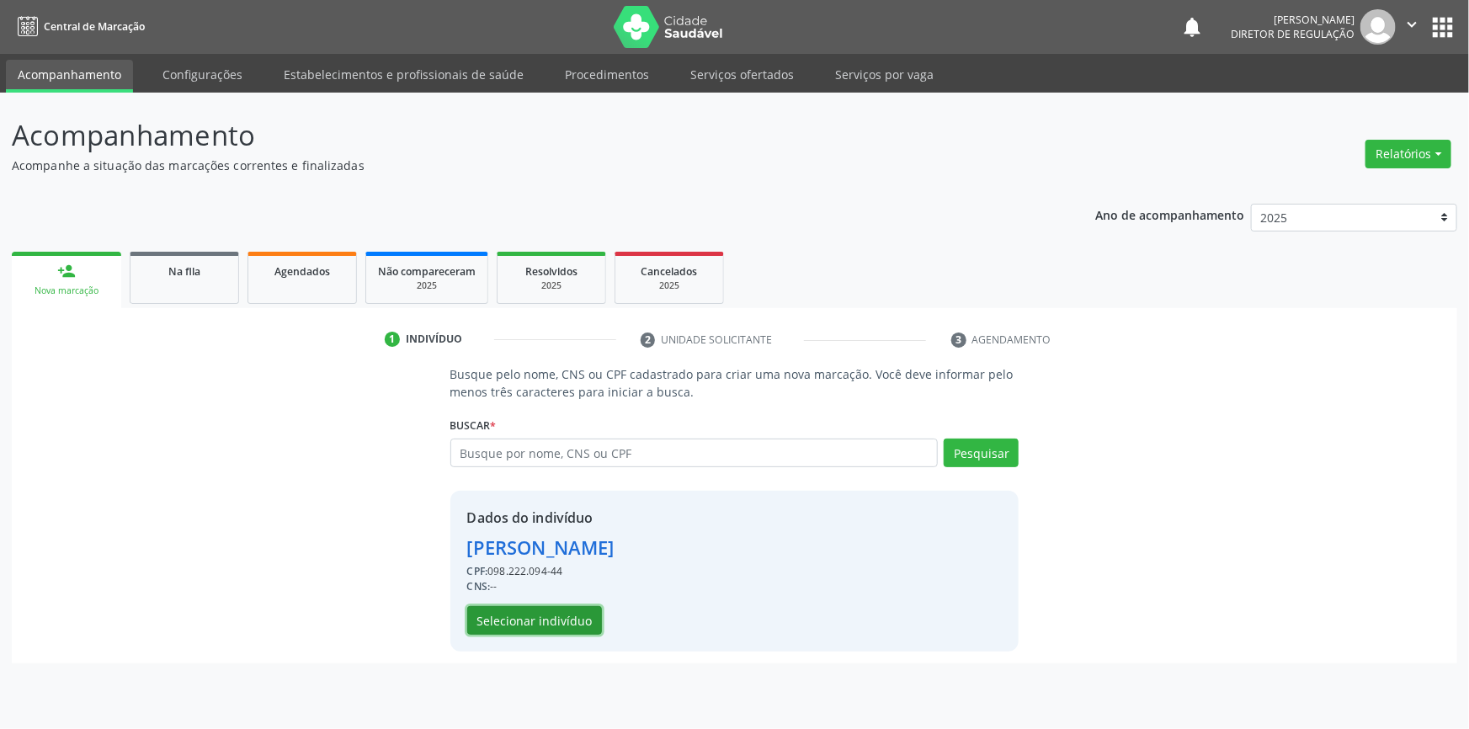
click at [572, 611] on button "Selecionar indivíduo" at bounding box center [534, 620] width 135 height 29
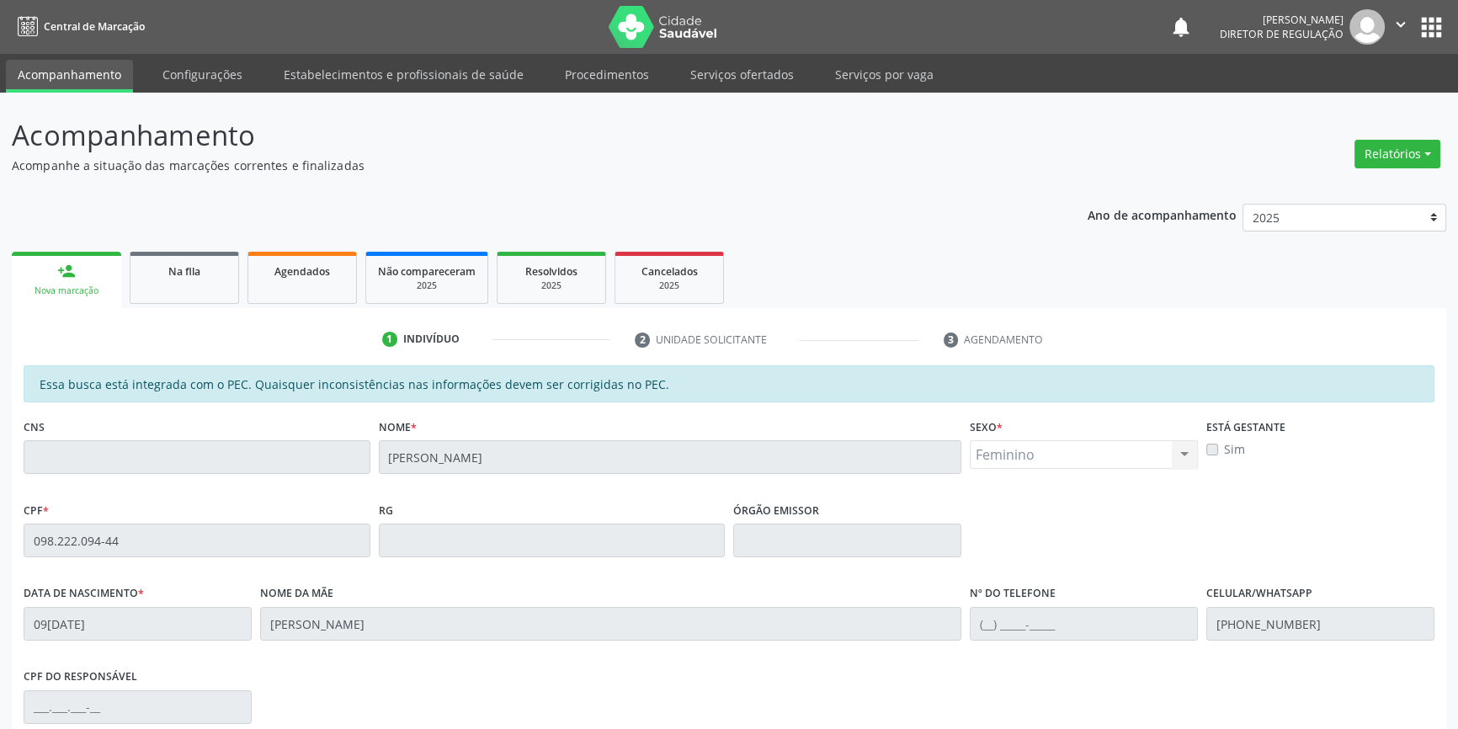
scroll to position [231, 0]
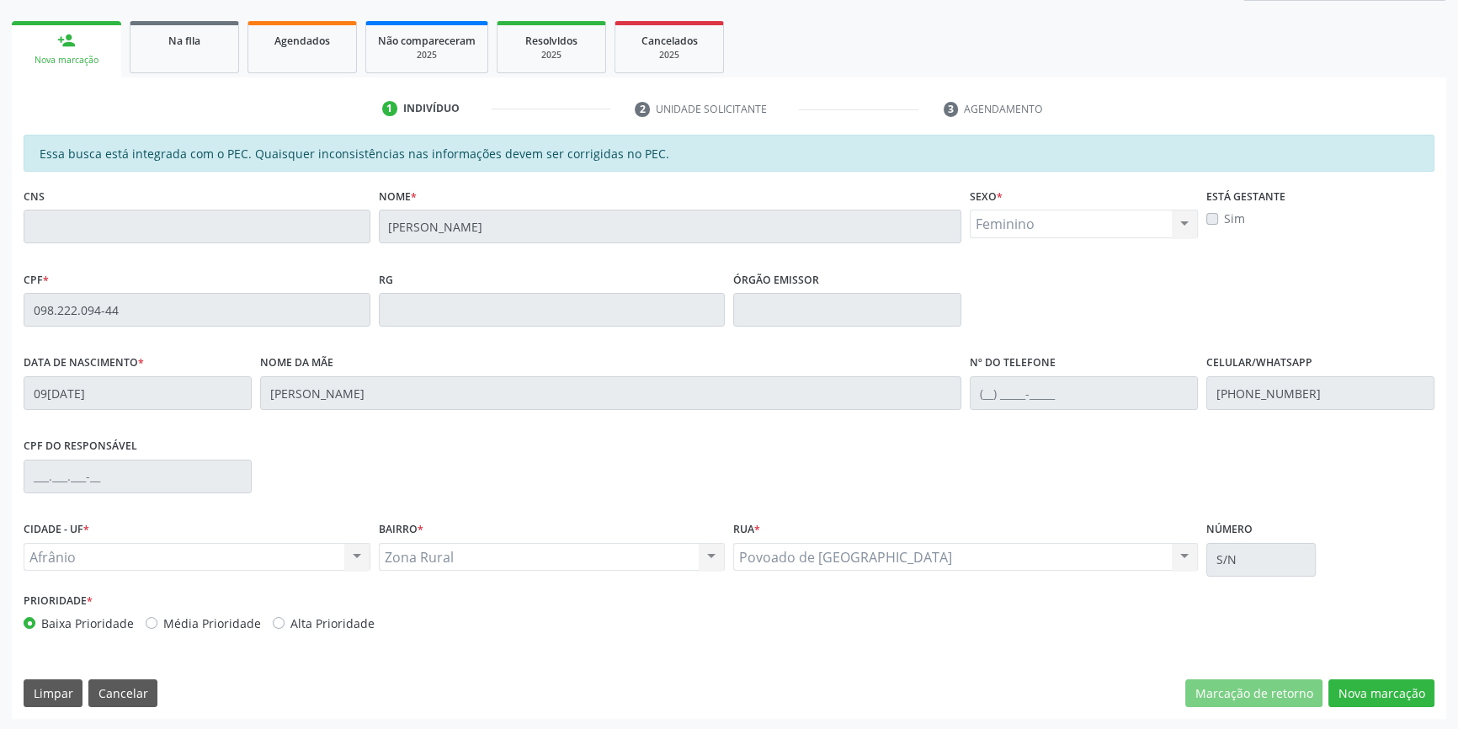
click at [1347, 673] on div "Essa busca está integrada com o PEC. Quaisquer inconsistências nas informações …" at bounding box center [729, 427] width 1434 height 584
click at [1350, 676] on div "Essa busca está integrada com o PEC. Quaisquer inconsistências nas informações …" at bounding box center [729, 427] width 1434 height 584
click at [1353, 680] on button "Nova marcação" at bounding box center [1381, 693] width 106 height 29
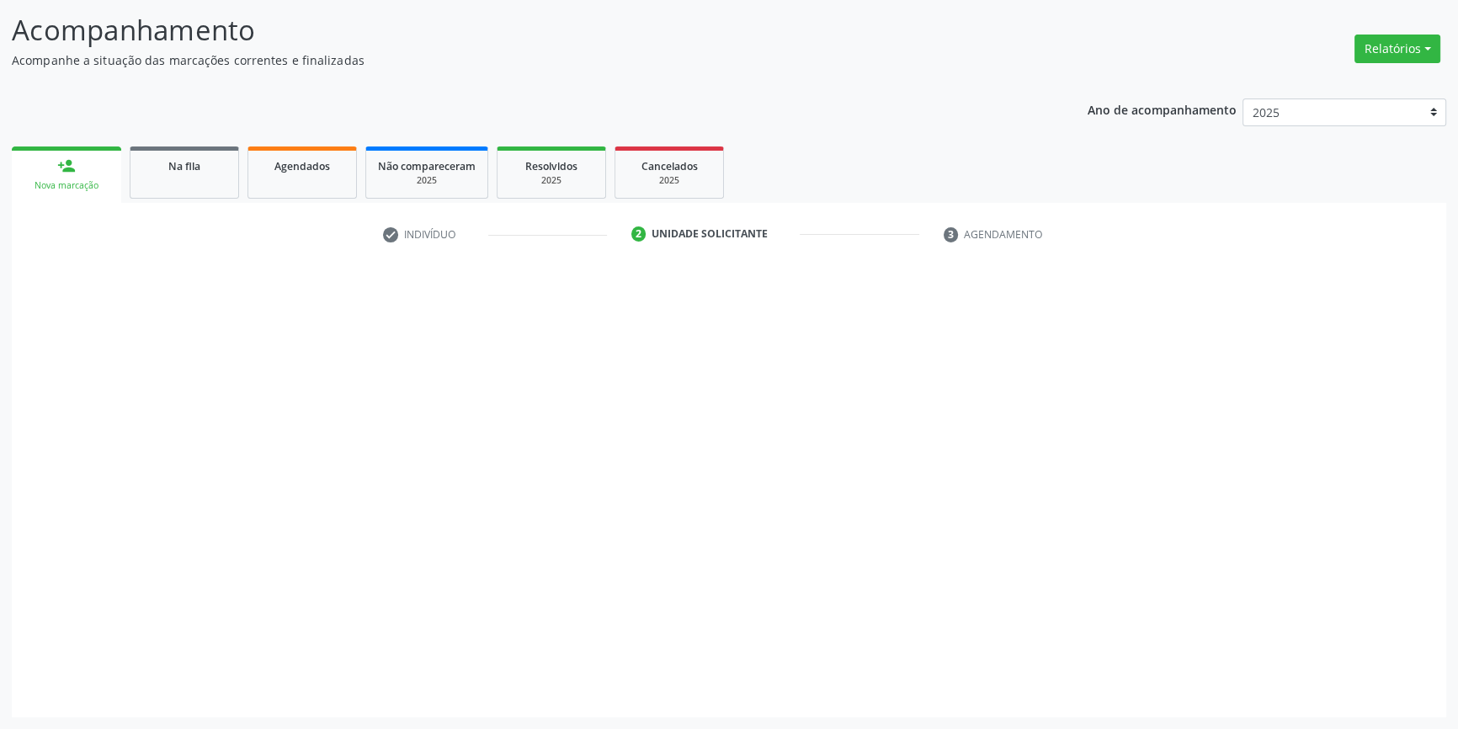
scroll to position [104, 0]
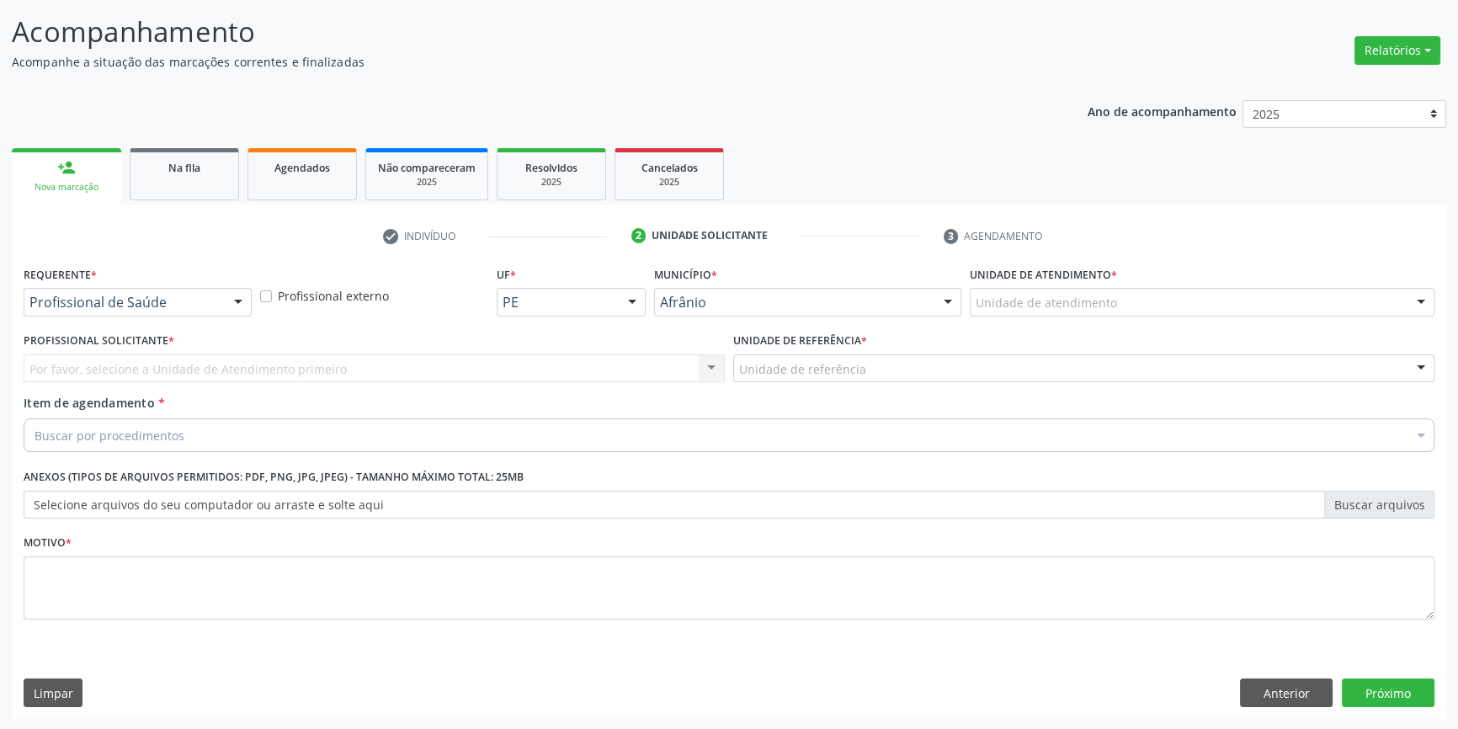
click at [1125, 297] on div "Unidade de atendimento" at bounding box center [1202, 302] width 465 height 29
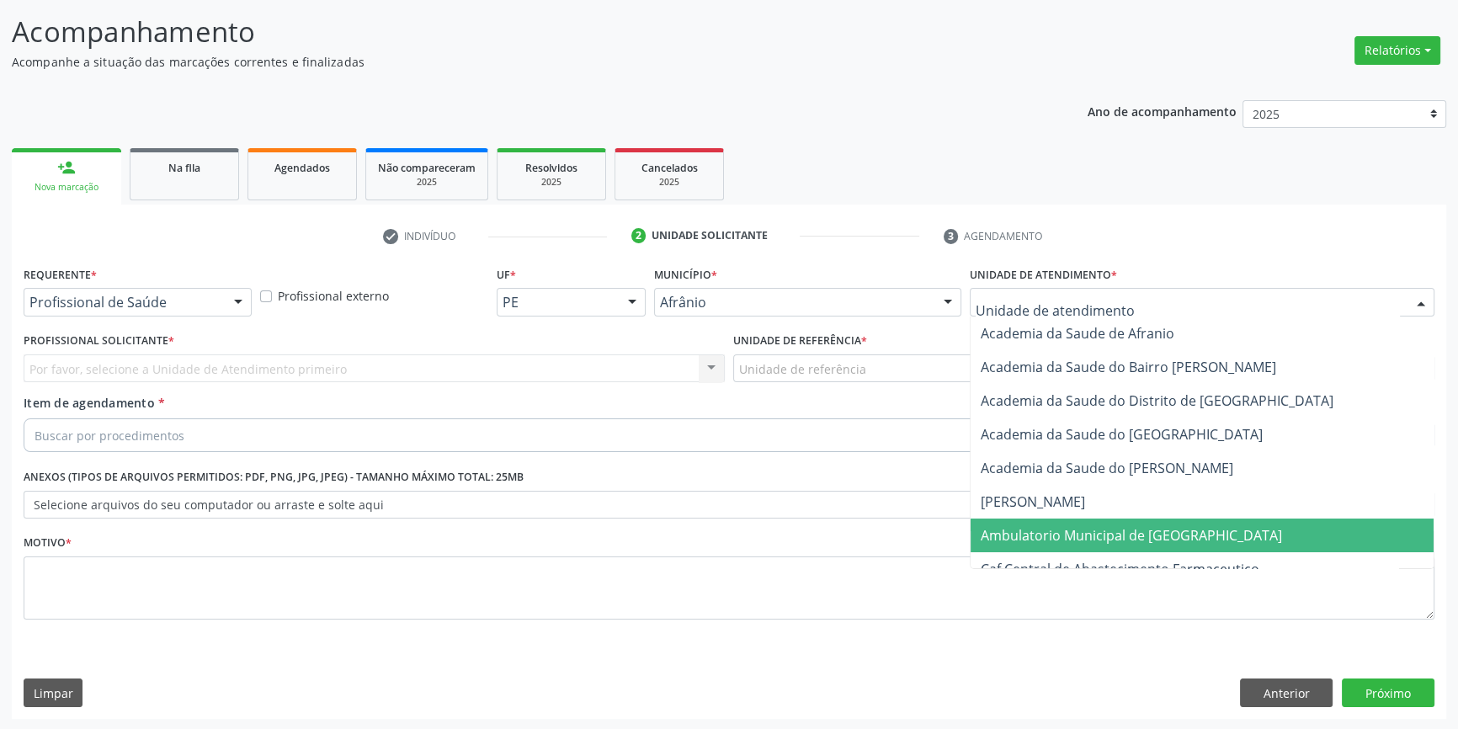
click at [1064, 536] on span "Ambulatorio Municipal de [GEOGRAPHIC_DATA]" at bounding box center [1131, 535] width 301 height 19
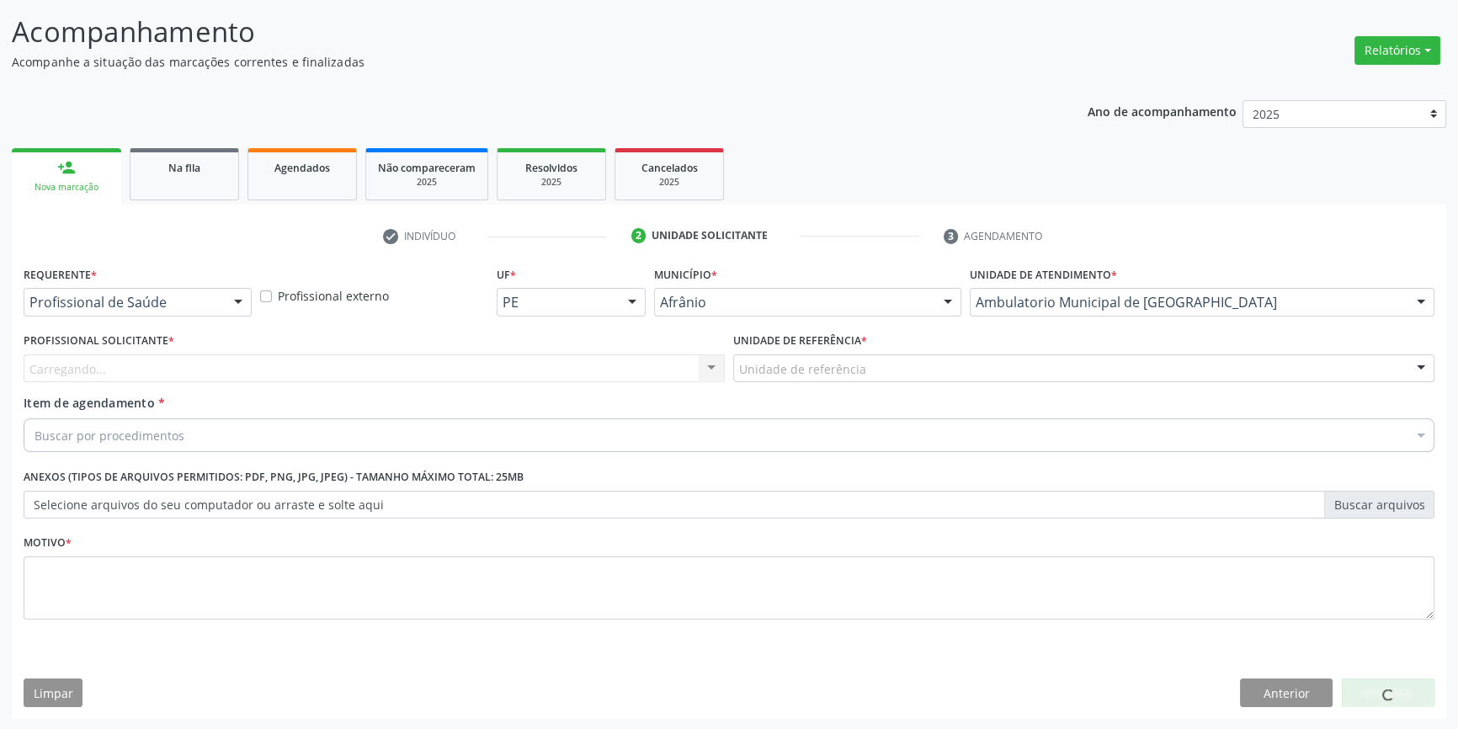
click at [803, 345] on label "Unidade de referência *" at bounding box center [800, 341] width 134 height 26
click at [803, 349] on label "Unidade de referência *" at bounding box center [800, 341] width 134 height 26
click at [803, 357] on div "Unidade de referência" at bounding box center [1083, 368] width 701 height 29
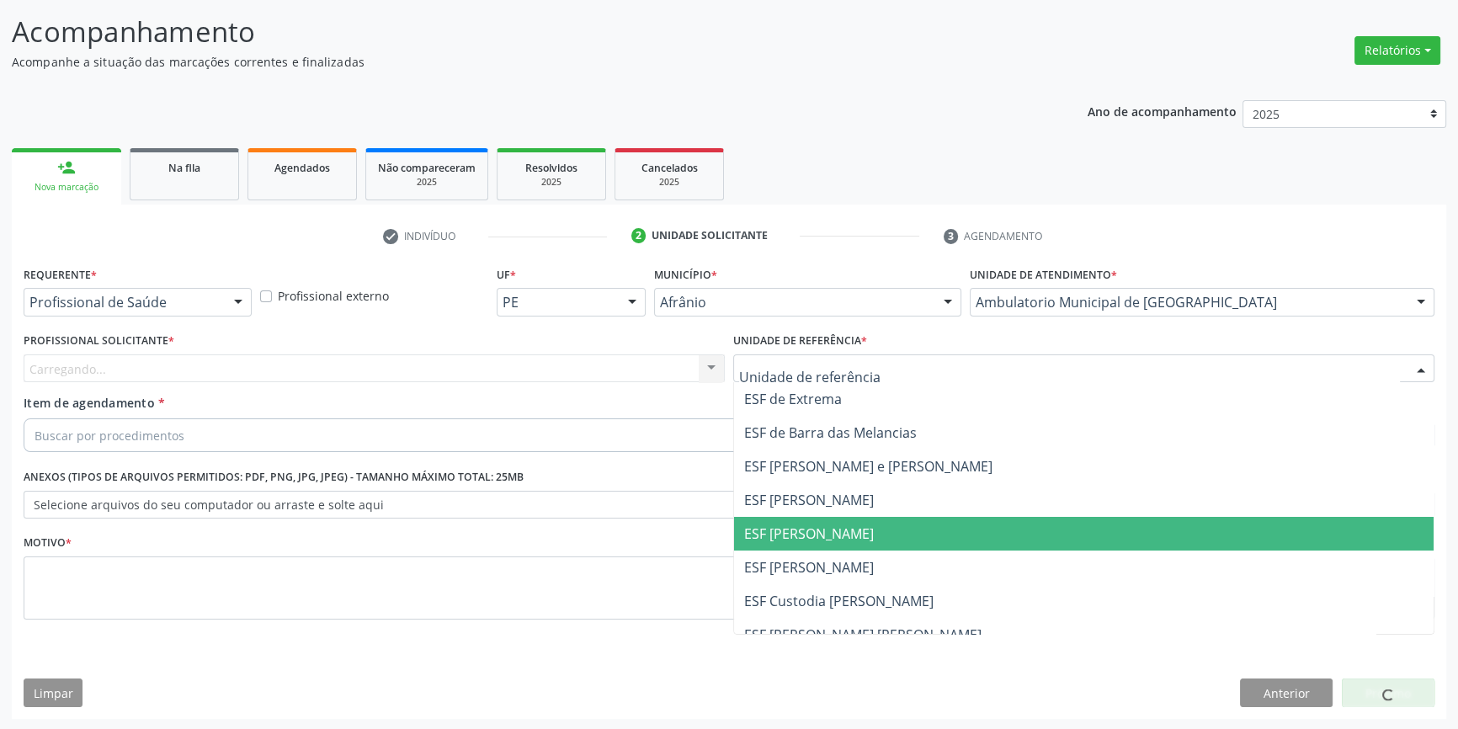
drag, startPoint x: 815, startPoint y: 524, endPoint x: 774, endPoint y: 495, distance: 49.5
click at [815, 524] on span "ESF [PERSON_NAME]" at bounding box center [809, 533] width 130 height 19
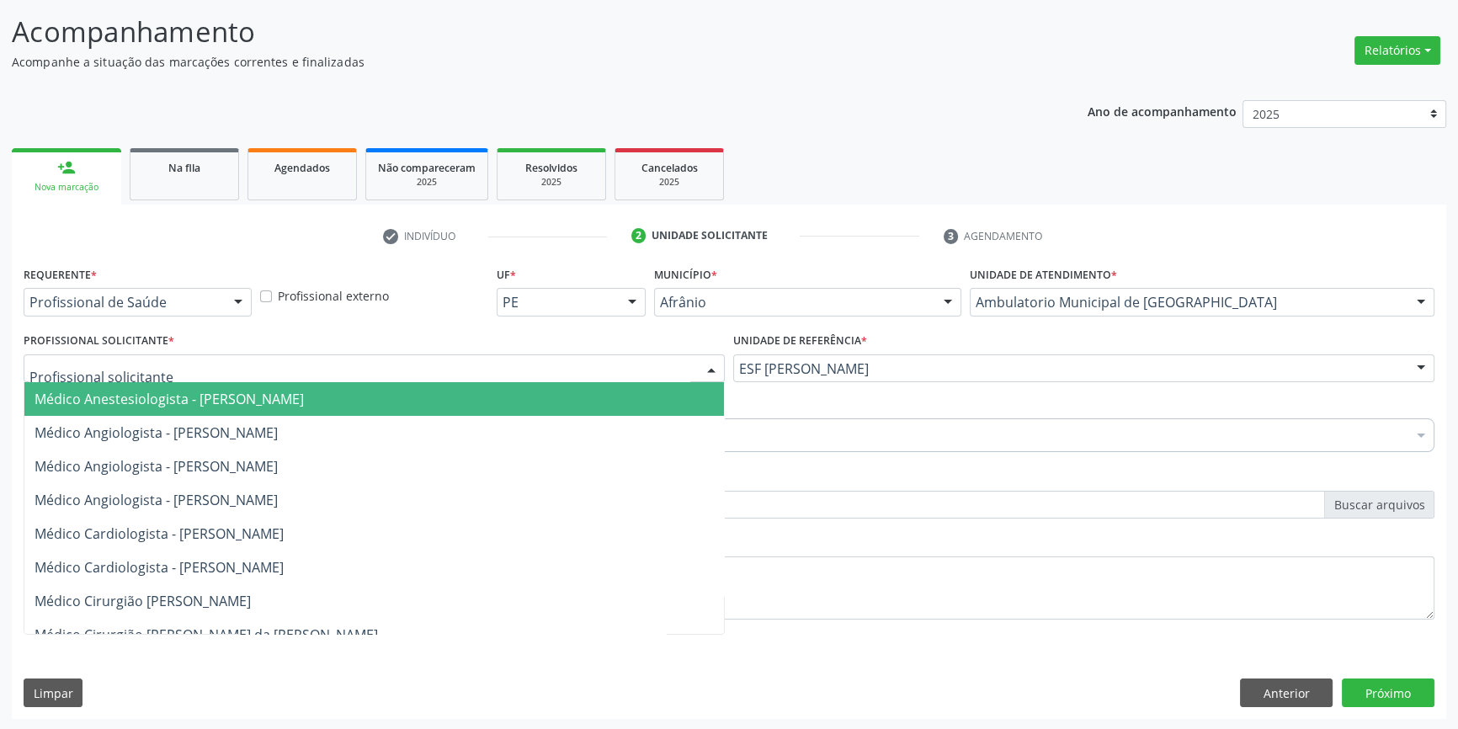
click at [524, 374] on div at bounding box center [374, 368] width 701 height 29
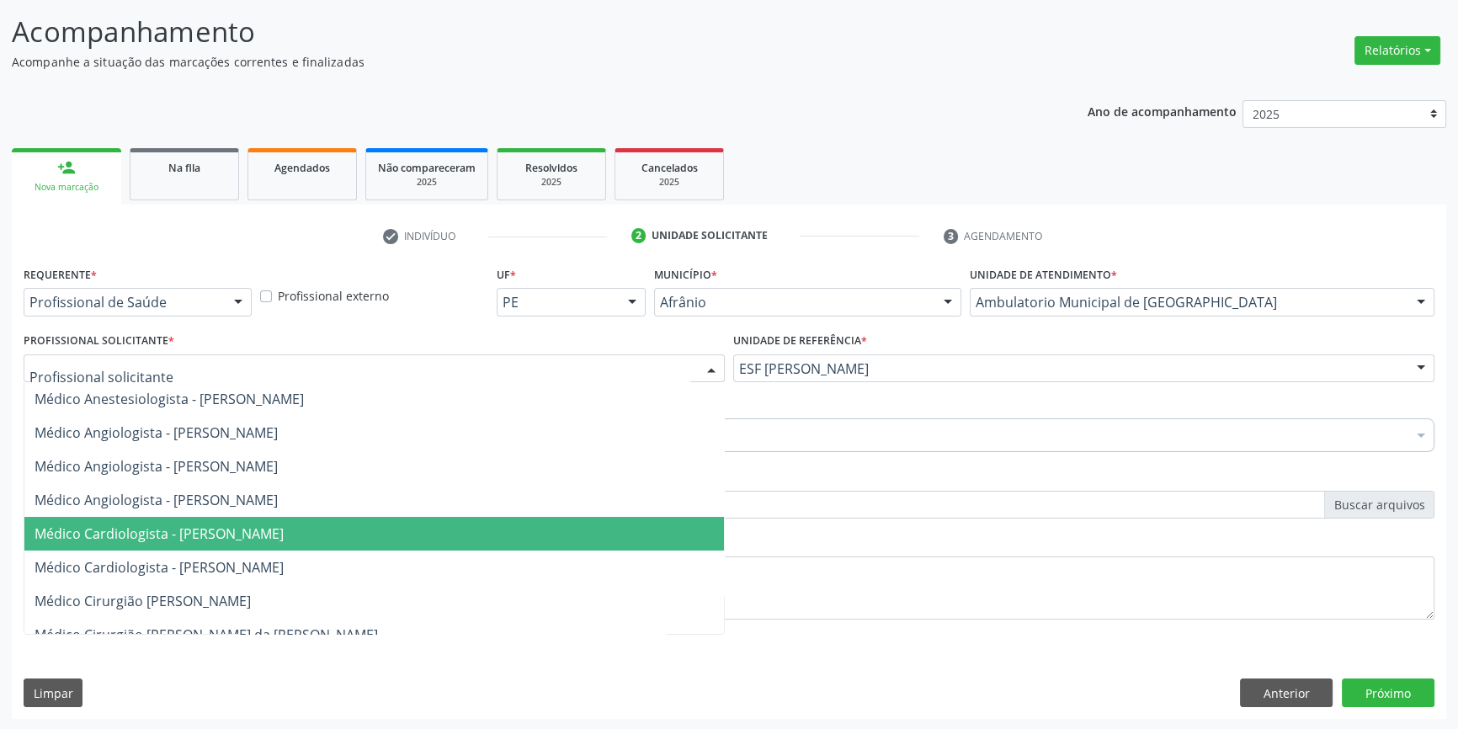
click at [236, 532] on span "Médico Cardiologista - [PERSON_NAME]" at bounding box center [159, 533] width 249 height 19
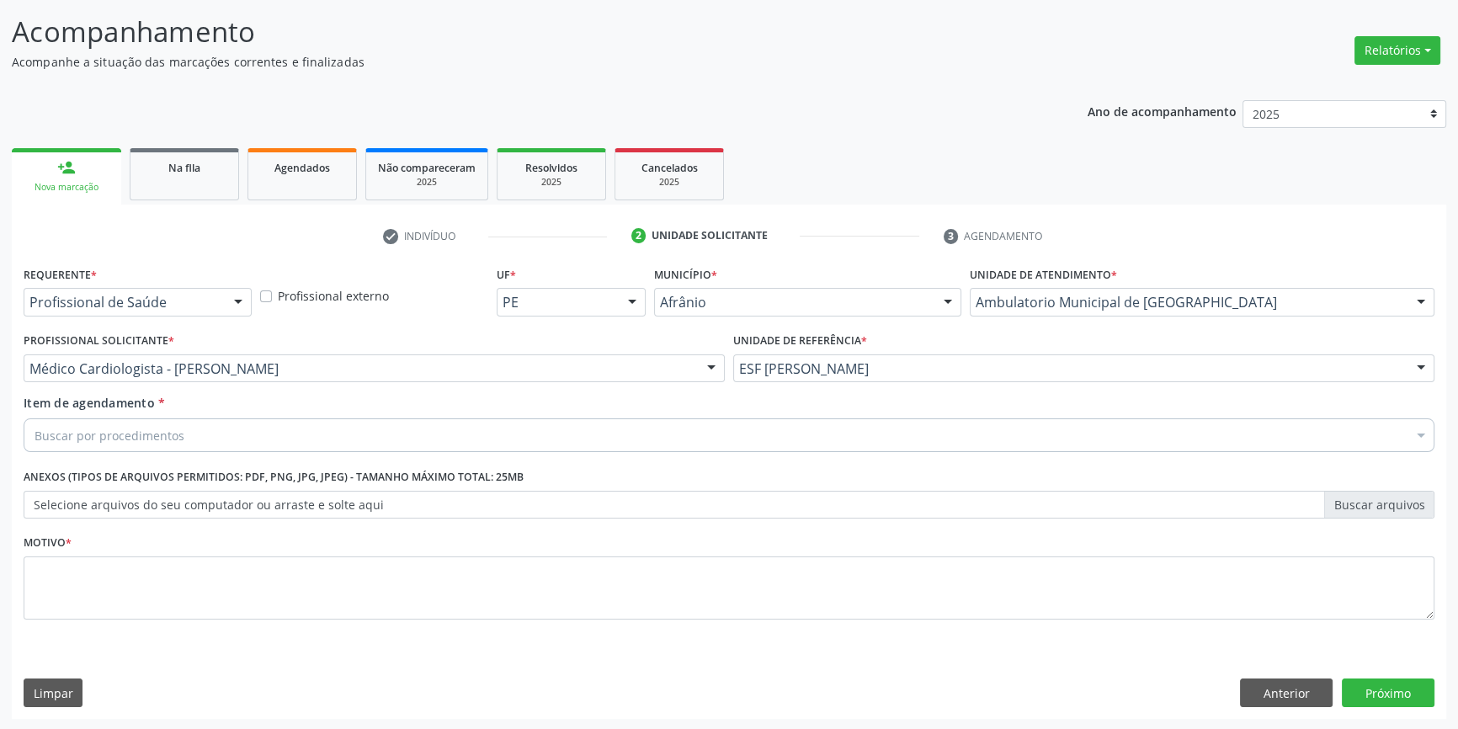
click at [200, 436] on div "Buscar por procedimentos" at bounding box center [729, 435] width 1411 height 34
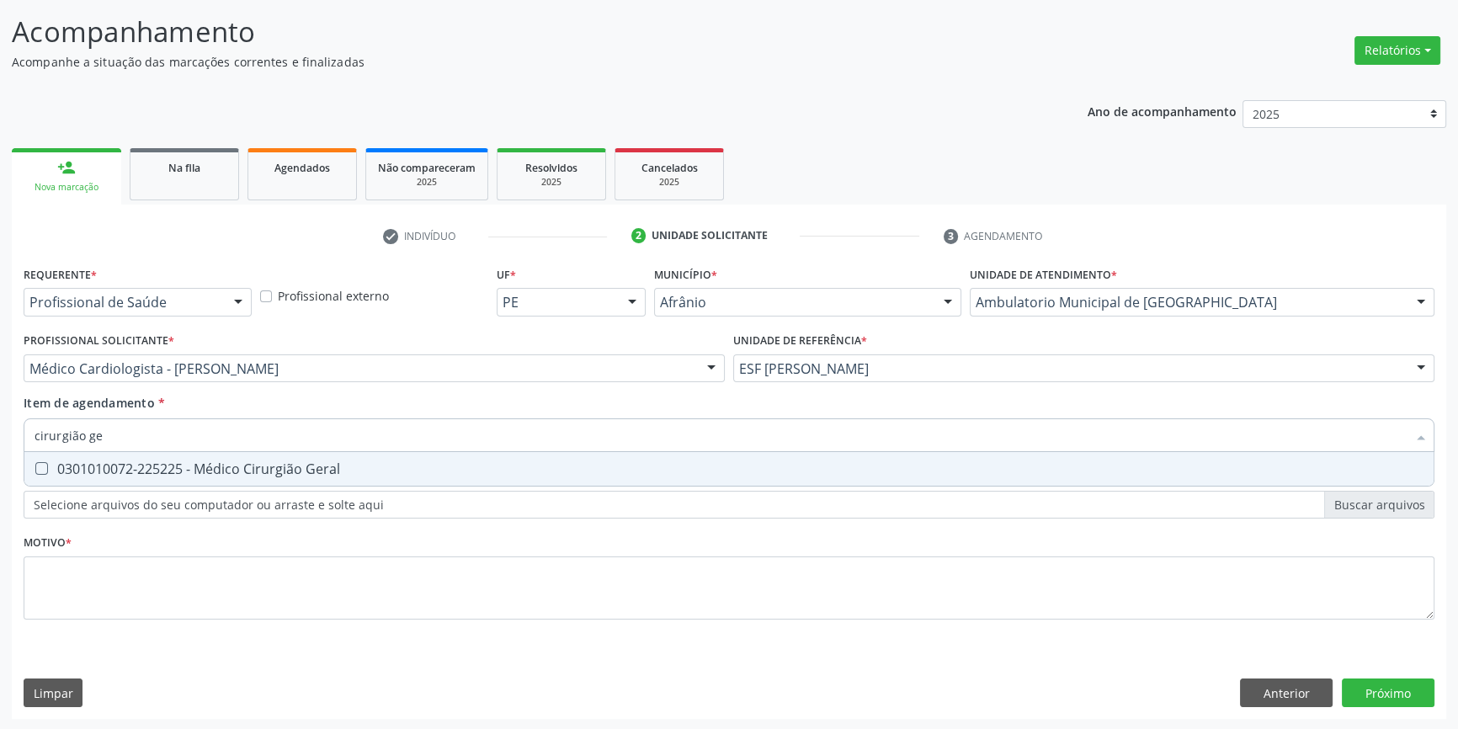
type input "cirurgião ger"
click at [353, 471] on div "0301010072-225225 - Médico Cirurgião Geral" at bounding box center [729, 468] width 1389 height 13
checkbox Geral "true"
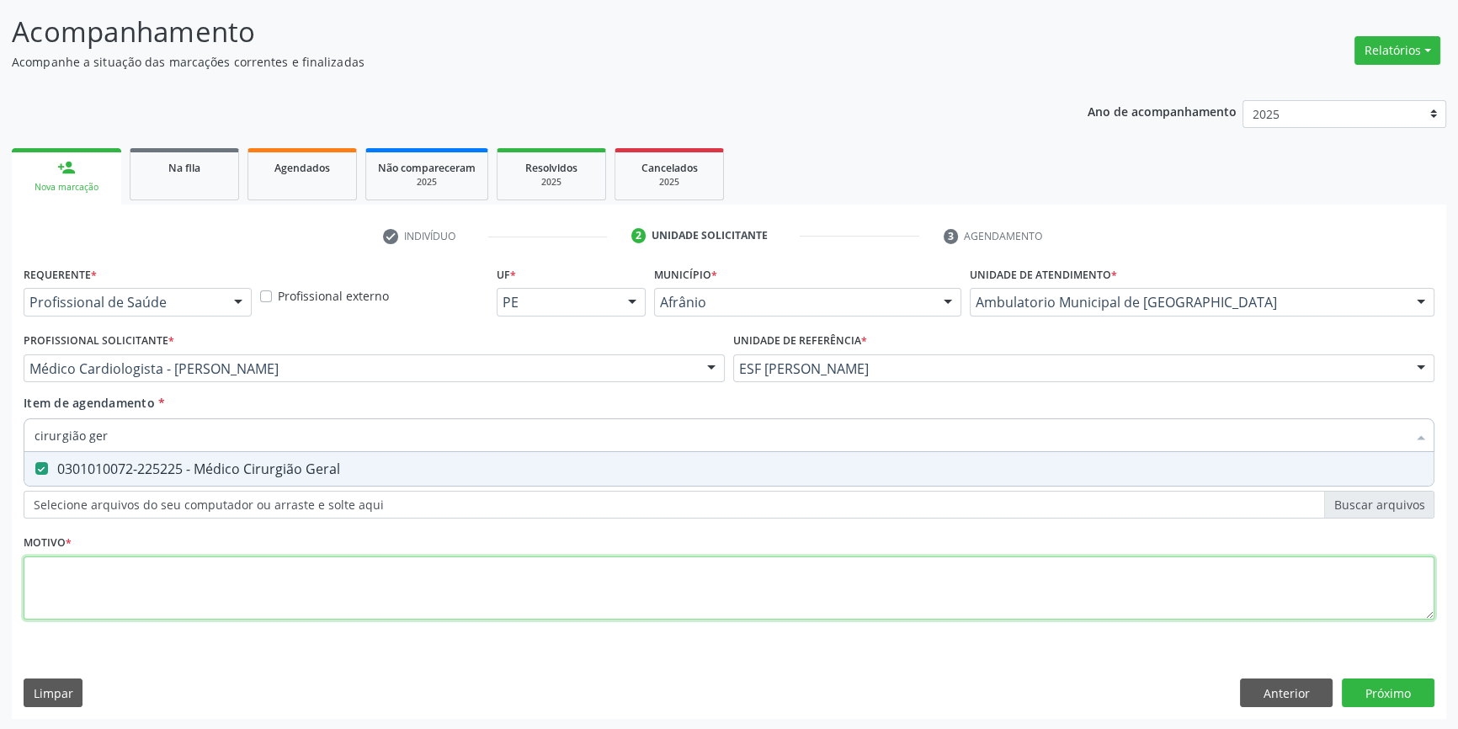
click at [307, 568] on div "Requerente * Profissional de Saúde Profissional de Saúde Paciente Nenhum result…" at bounding box center [729, 452] width 1411 height 381
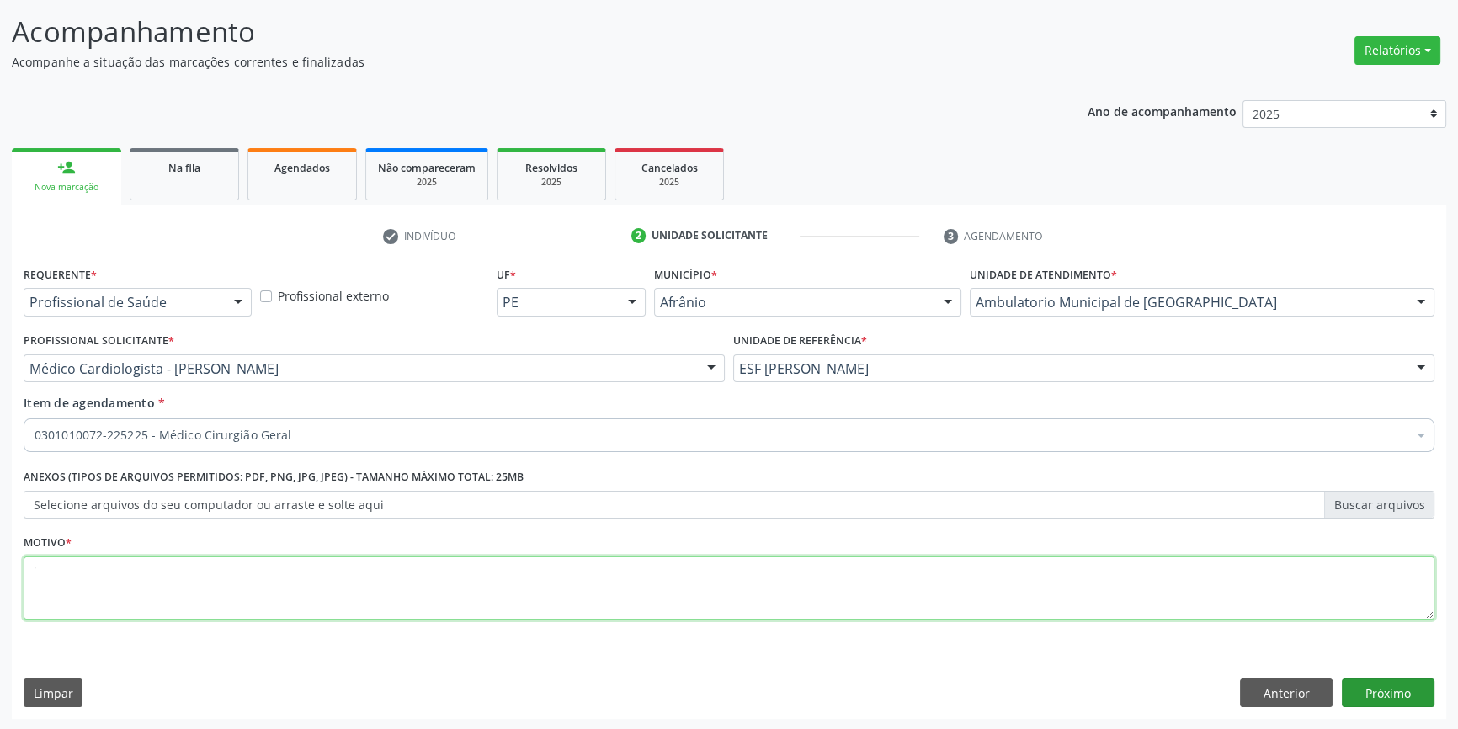
type textarea "'"
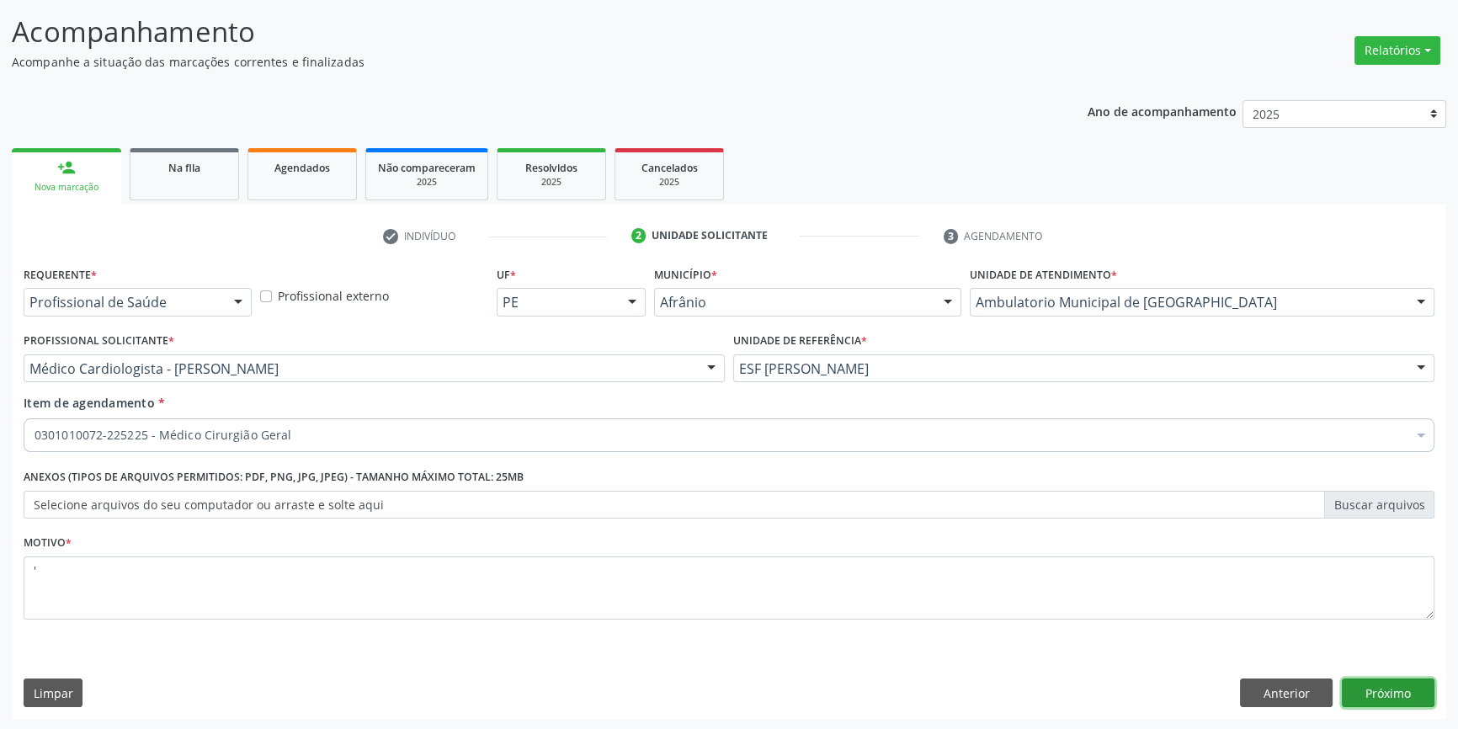
click at [1388, 685] on button "Próximo" at bounding box center [1388, 693] width 93 height 29
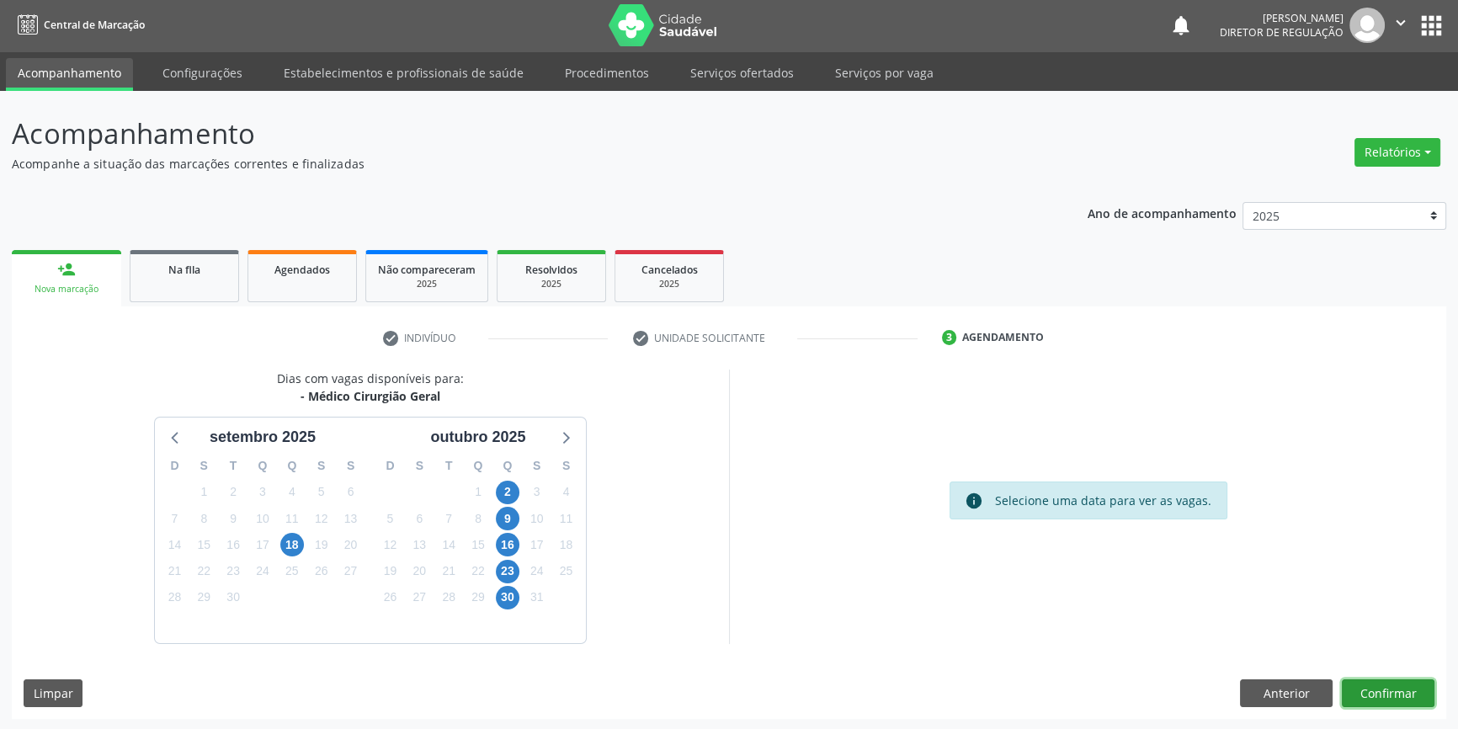
click at [1376, 690] on button "Confirmar" at bounding box center [1388, 693] width 93 height 29
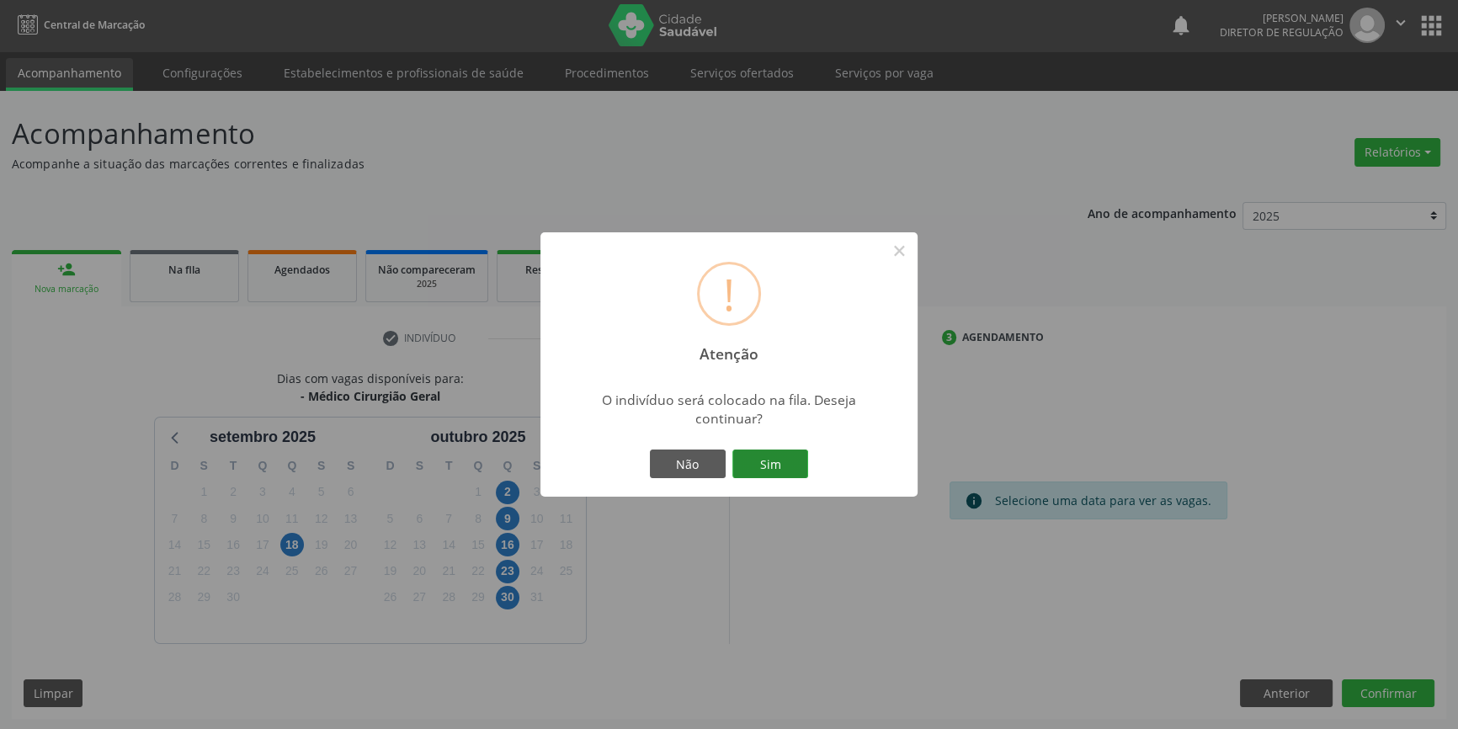
click at [782, 472] on button "Sim" at bounding box center [770, 464] width 76 height 29
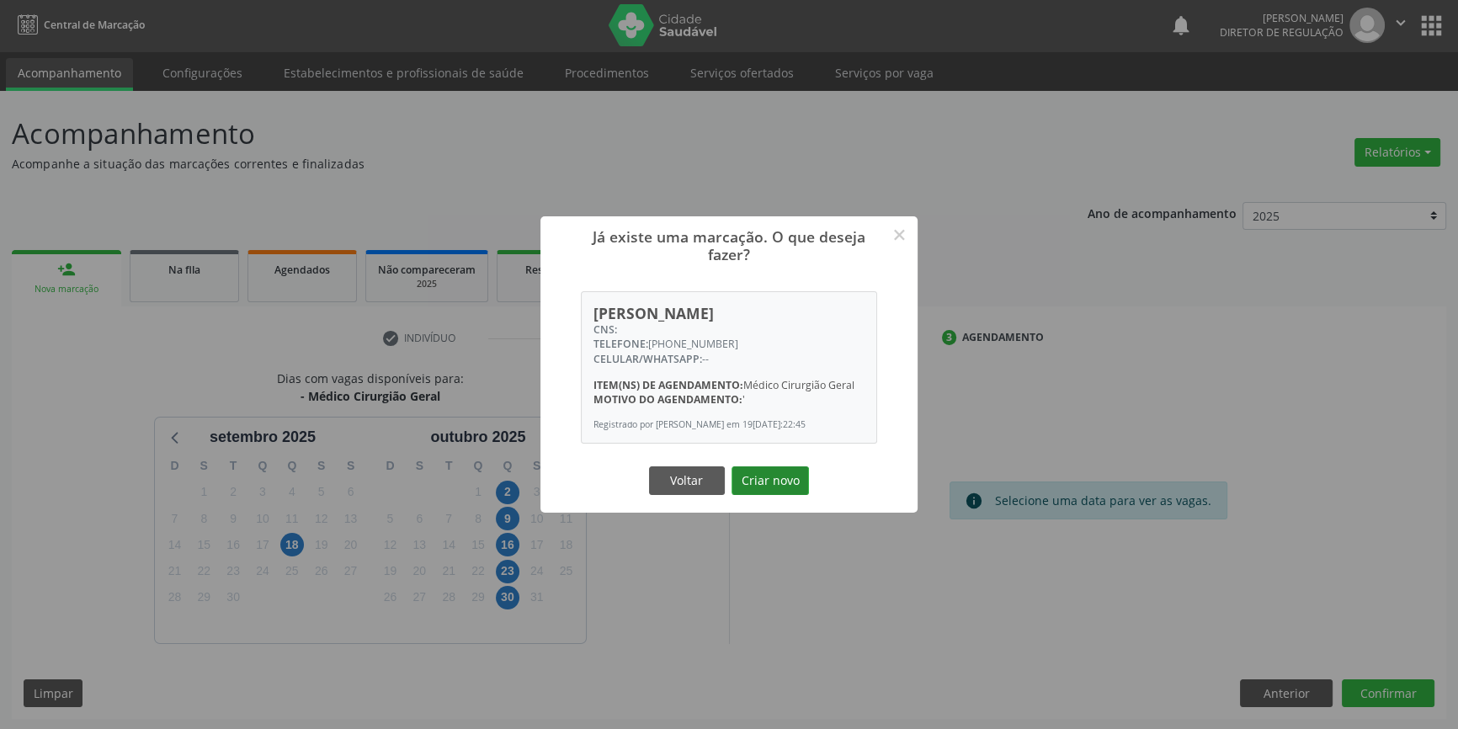
click at [787, 480] on button "Criar novo" at bounding box center [770, 480] width 77 height 29
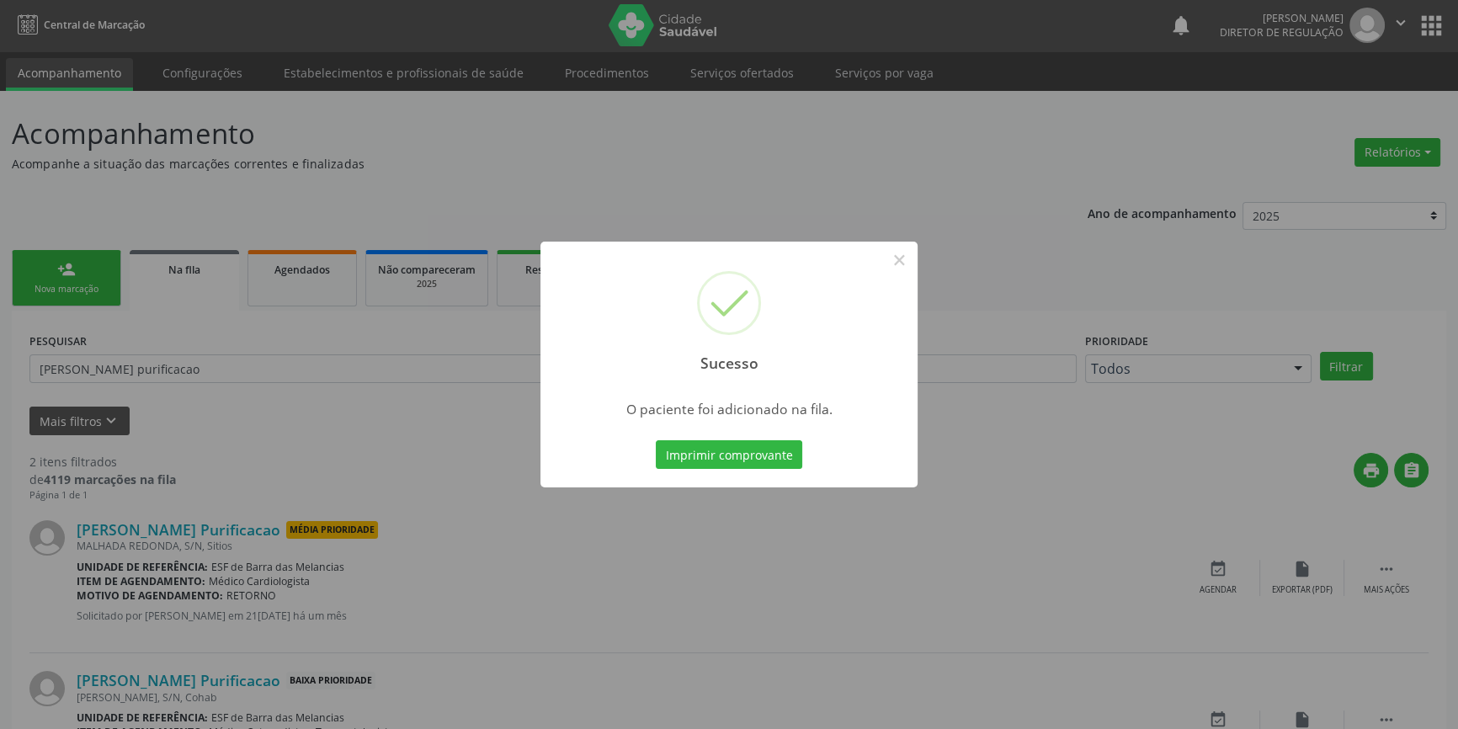
scroll to position [0, 0]
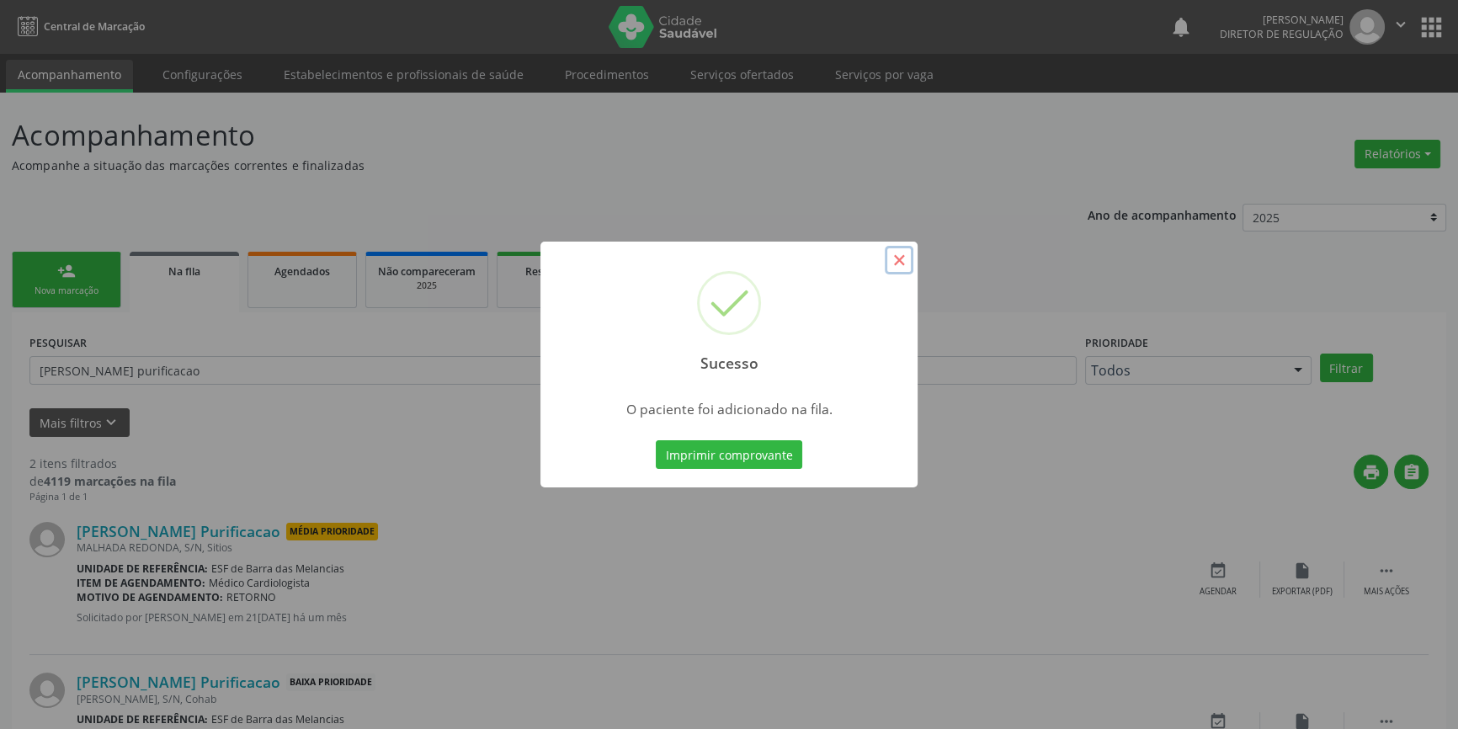
click at [897, 262] on button "×" at bounding box center [899, 260] width 29 height 29
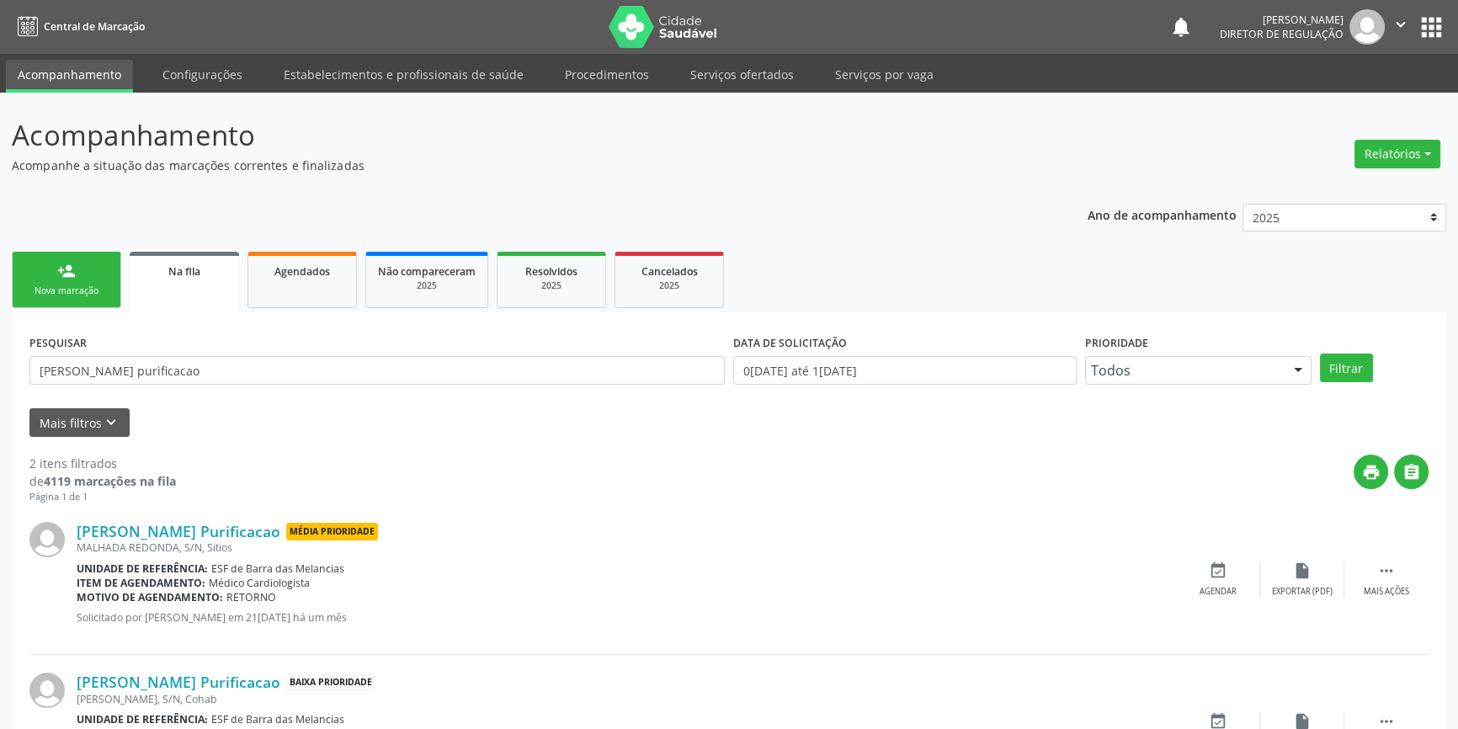
click at [103, 274] on link "person_add Nova marcação" at bounding box center [66, 280] width 109 height 56
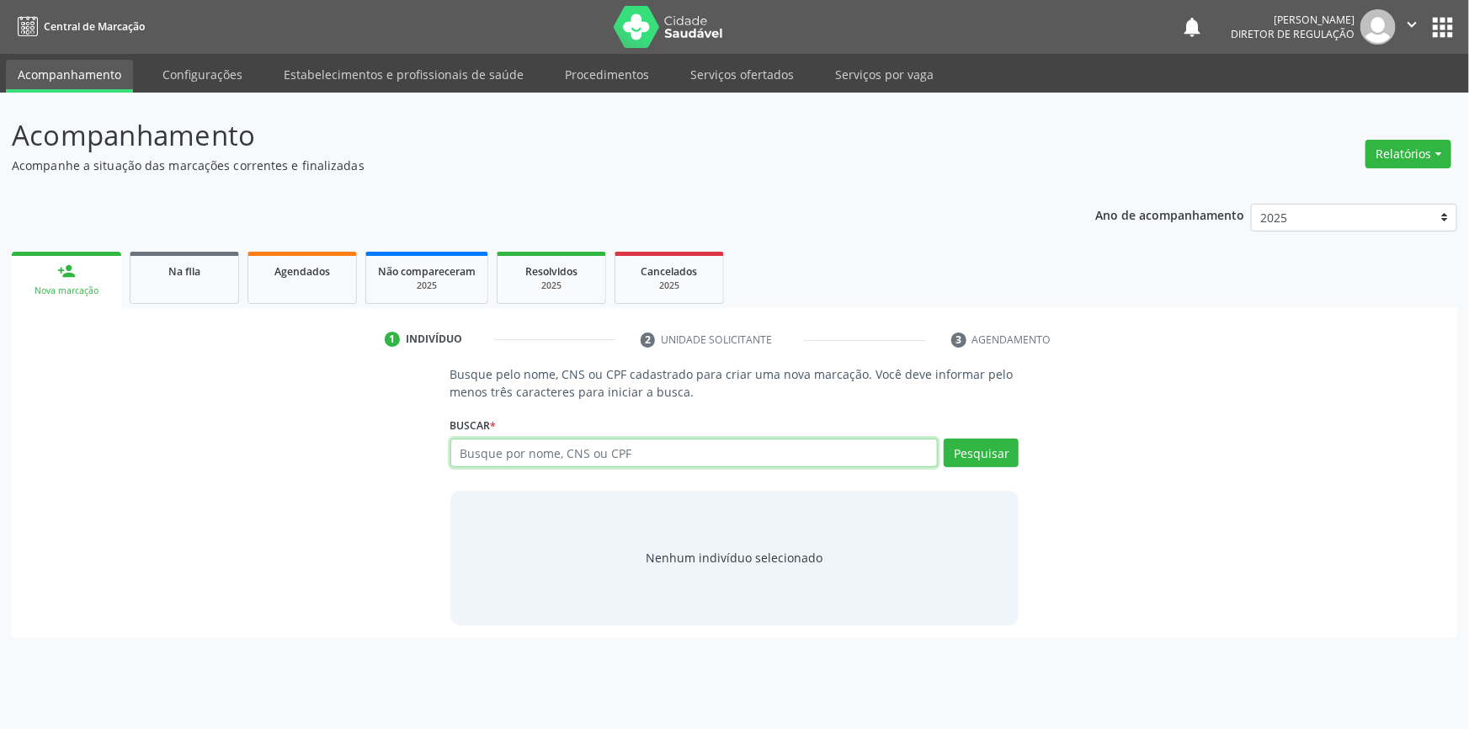
click at [603, 451] on input "text" at bounding box center [694, 453] width 488 height 29
type input "0"
type input "10120783443"
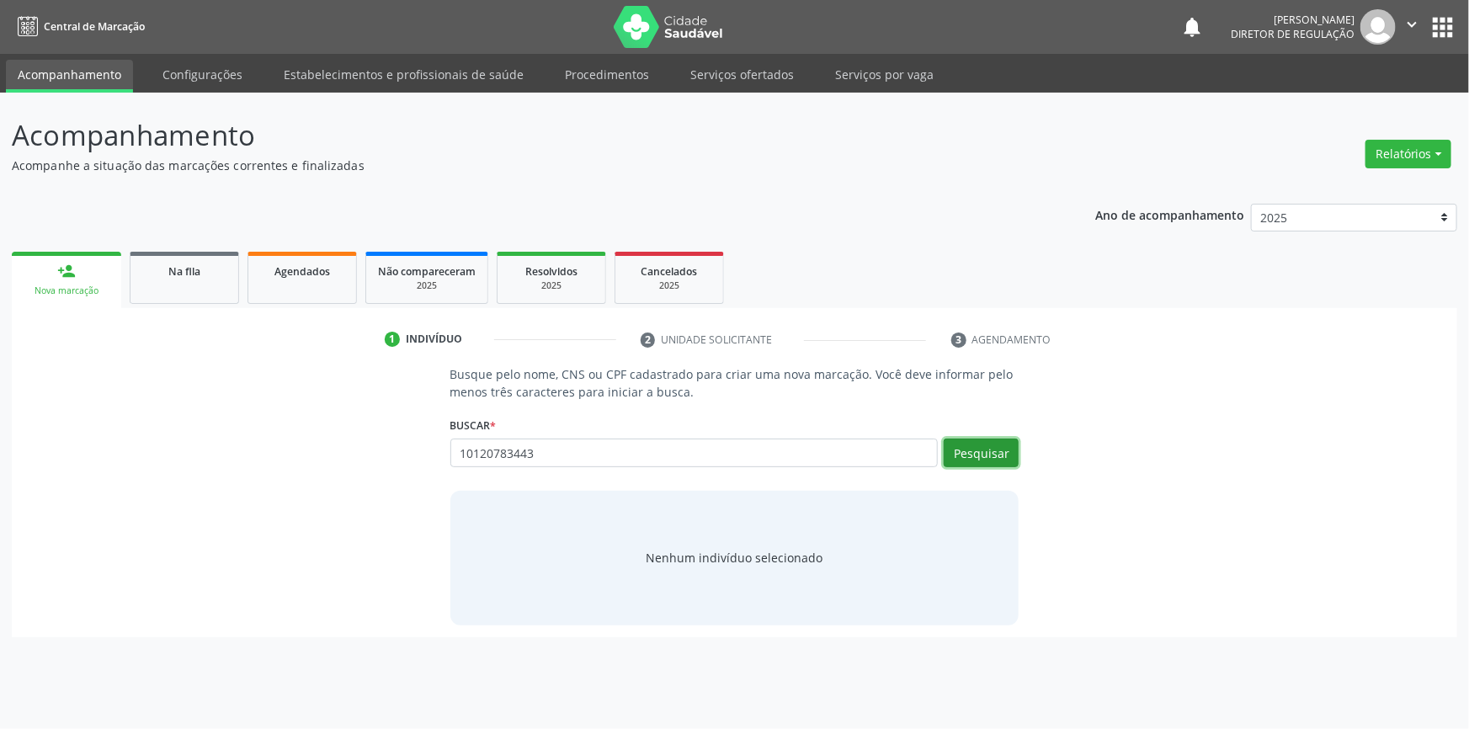
click at [985, 458] on button "Pesquisar" at bounding box center [981, 453] width 75 height 29
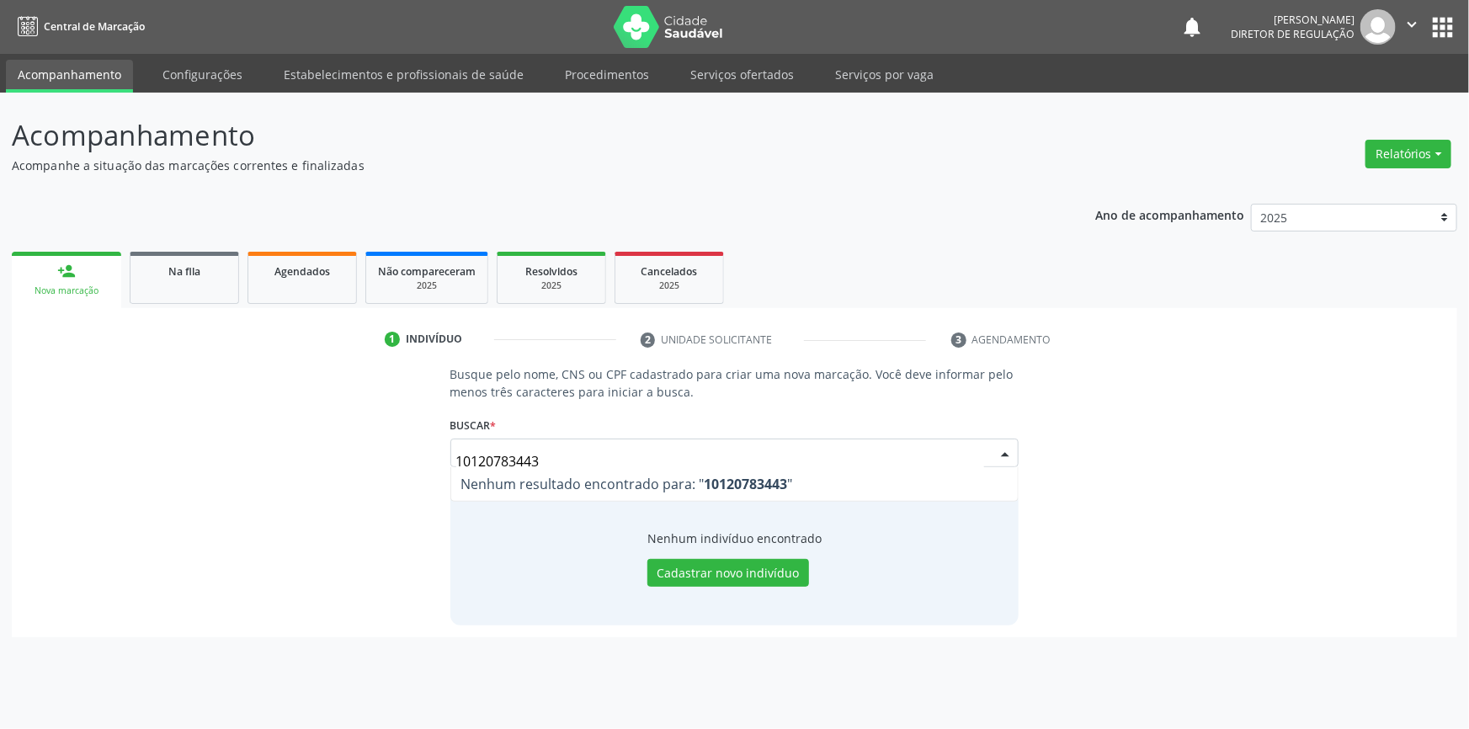
drag, startPoint x: 616, startPoint y: 460, endPoint x: 320, endPoint y: 378, distance: 307.4
click at [321, 438] on div "Busque pelo nome, CNS ou CPF cadastrado para criar uma nova marcação. Você deve…" at bounding box center [735, 494] width 1422 height 259
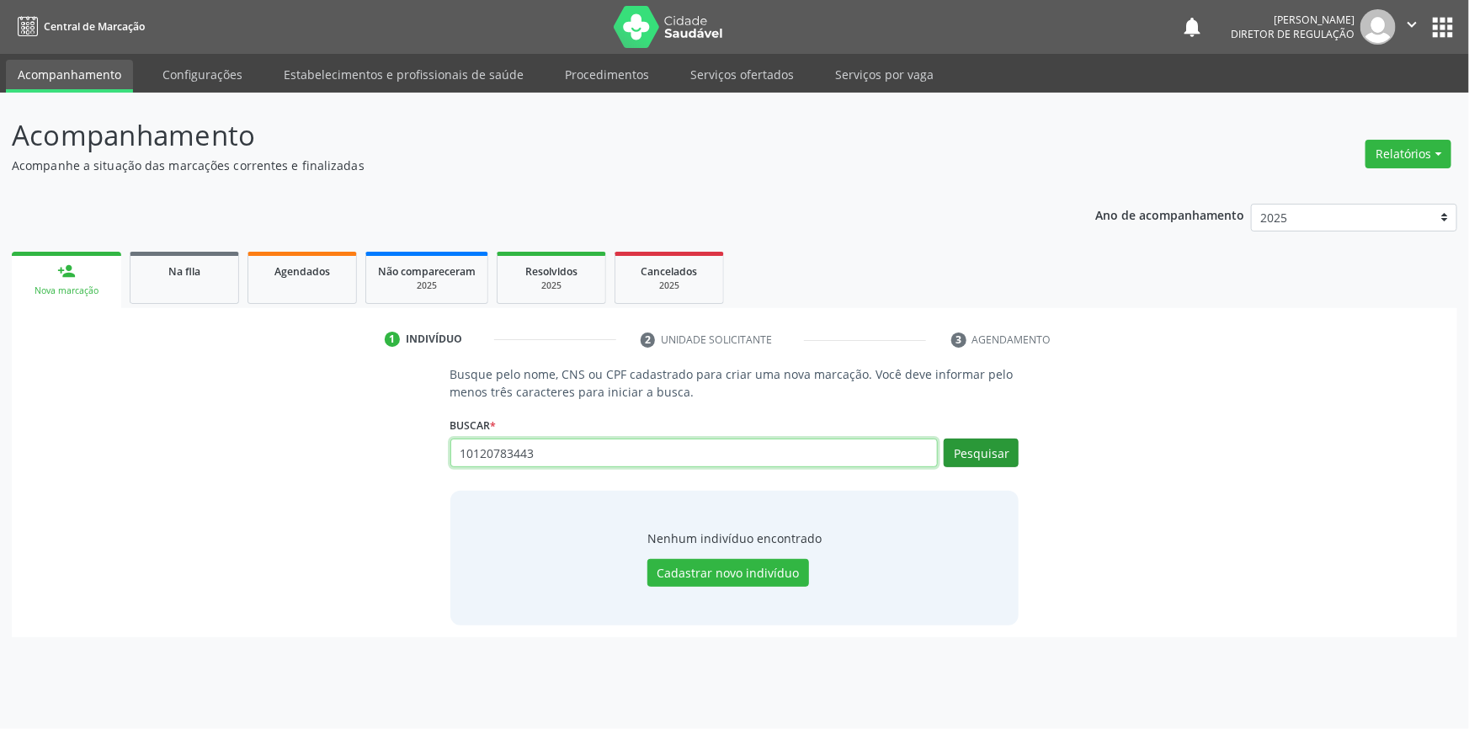
type input "10120783443"
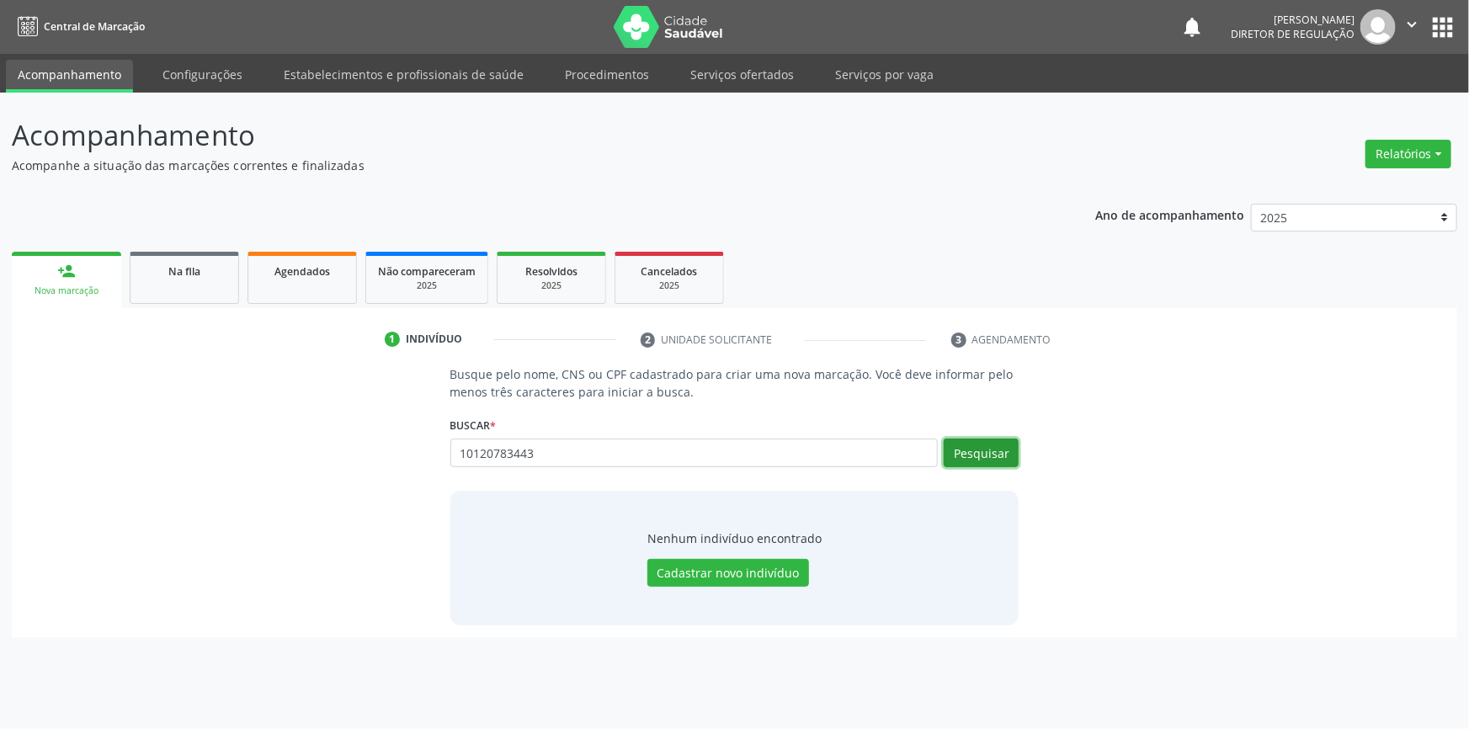
click at [978, 449] on button "Pesquisar" at bounding box center [981, 453] width 75 height 29
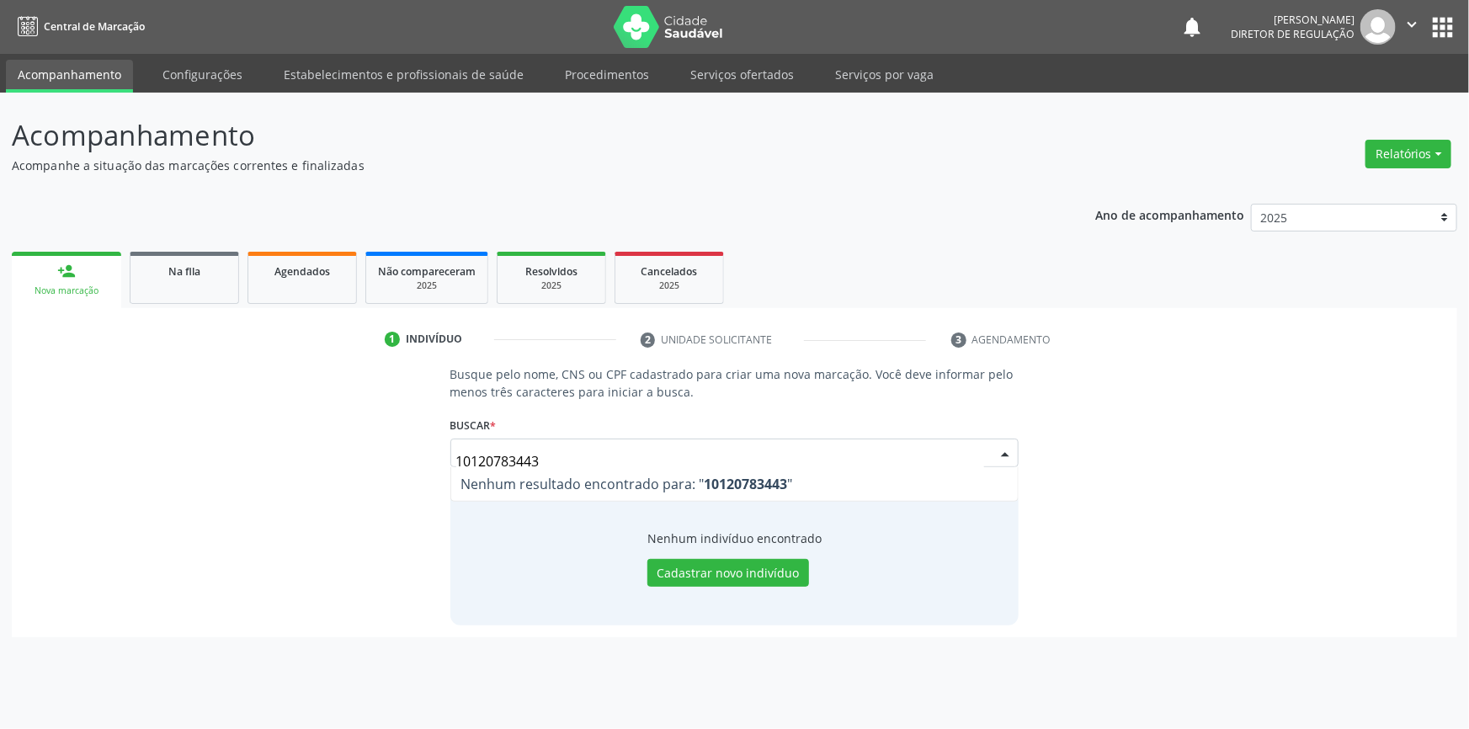
drag, startPoint x: 569, startPoint y: 452, endPoint x: 370, endPoint y: 460, distance: 198.8
click at [370, 460] on div "Busque pelo nome, CNS ou CPF cadastrado para criar uma nova marcação. Você deve…" at bounding box center [735, 494] width 1422 height 259
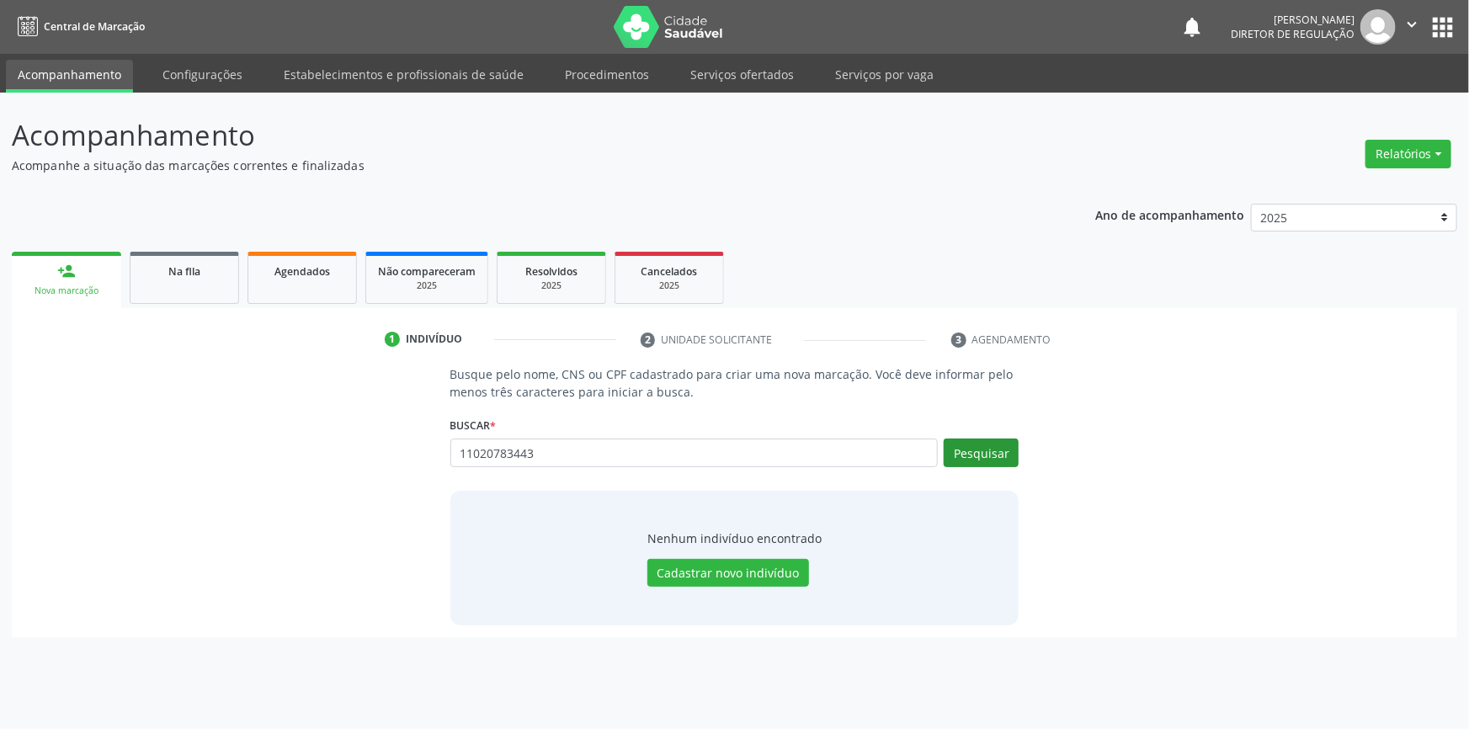
type input "11020783443"
click at [1002, 444] on button "Pesquisar" at bounding box center [981, 453] width 75 height 29
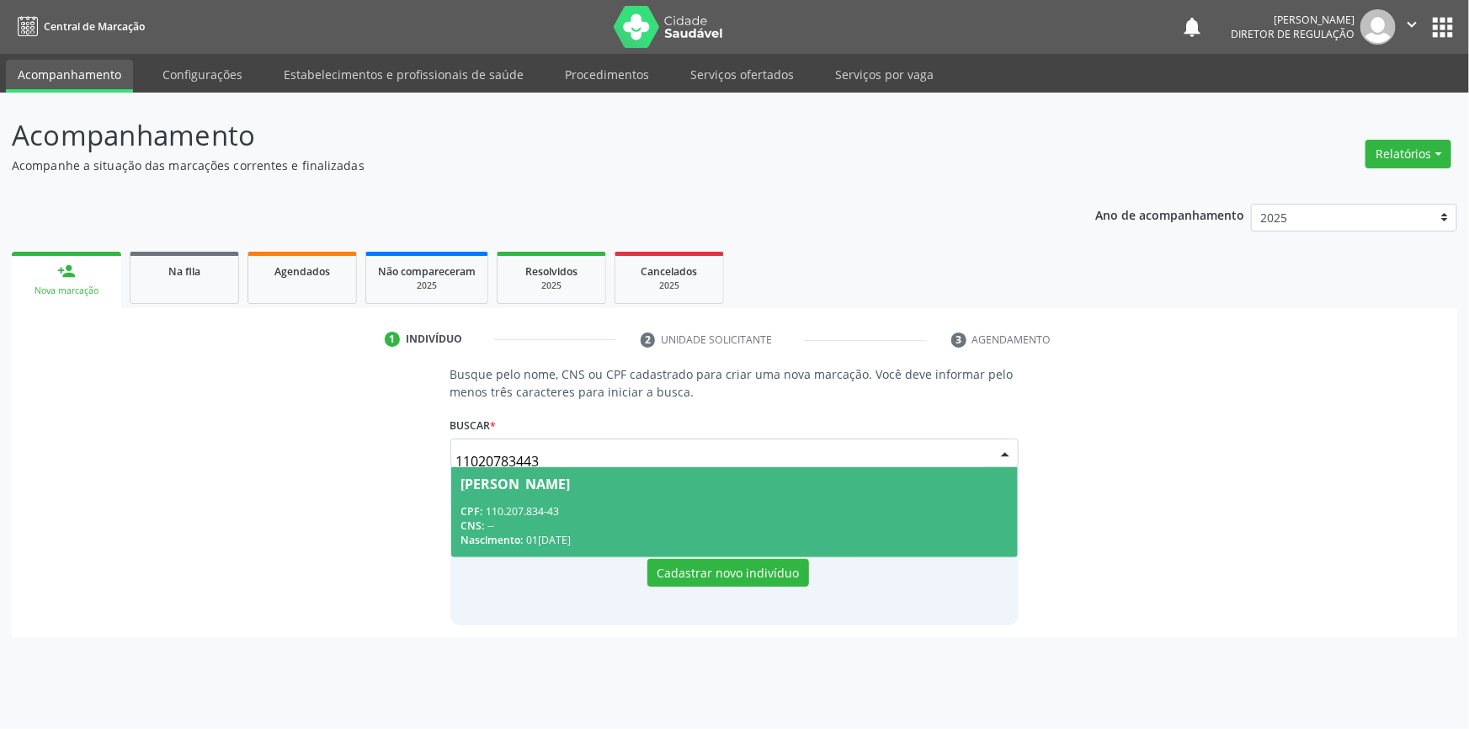
click at [658, 506] on div "CPF: 110.207.834-43" at bounding box center [734, 511] width 547 height 14
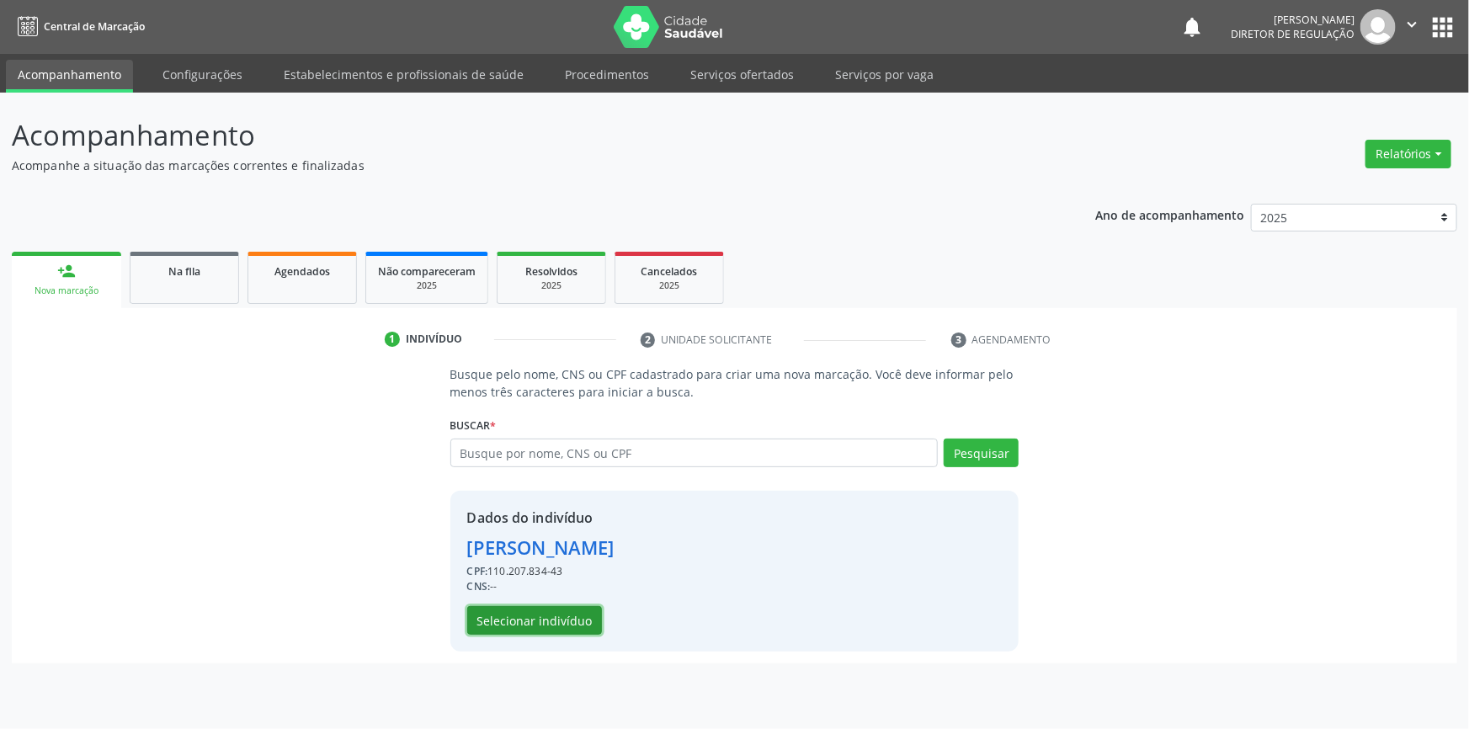
click at [544, 606] on button "Selecionar indivíduo" at bounding box center [534, 620] width 135 height 29
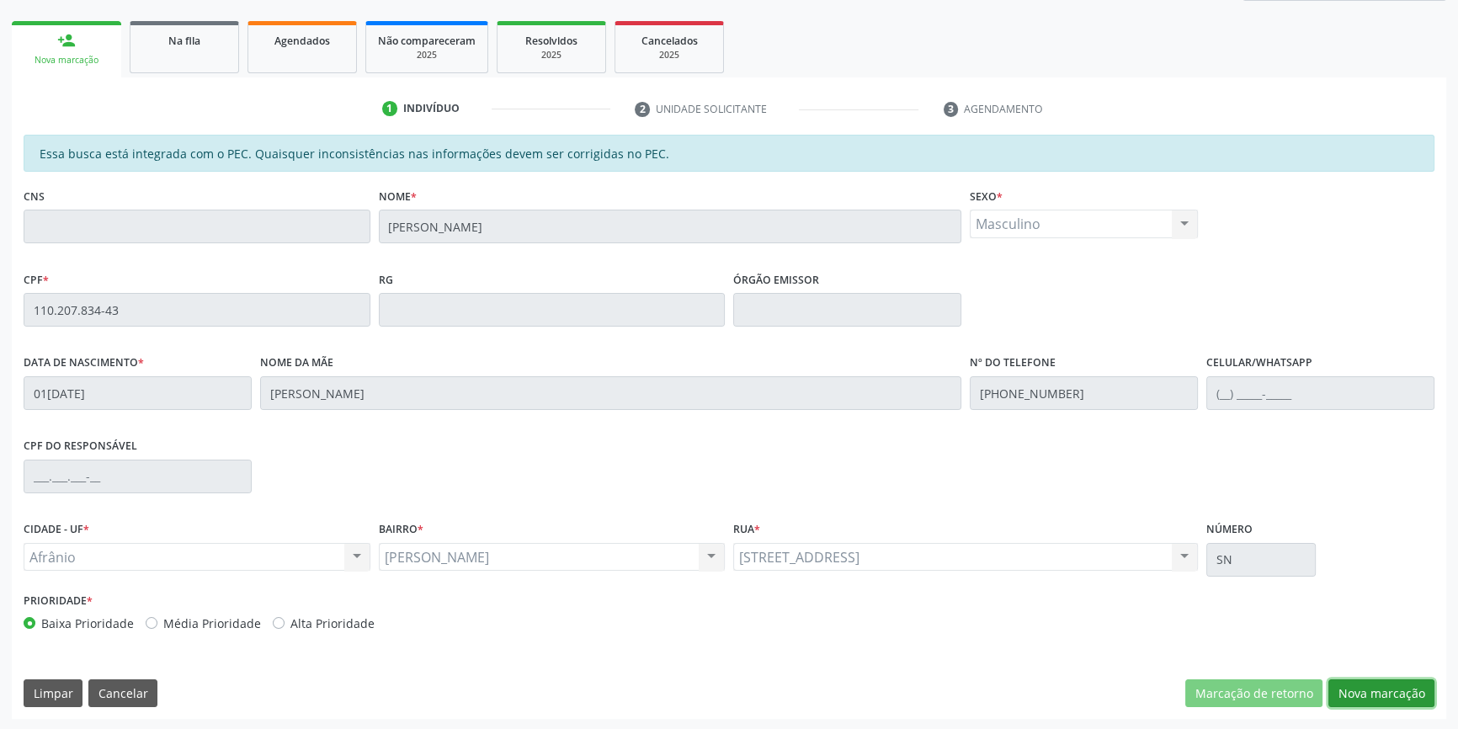
click at [1372, 690] on button "Nova marcação" at bounding box center [1381, 693] width 106 height 29
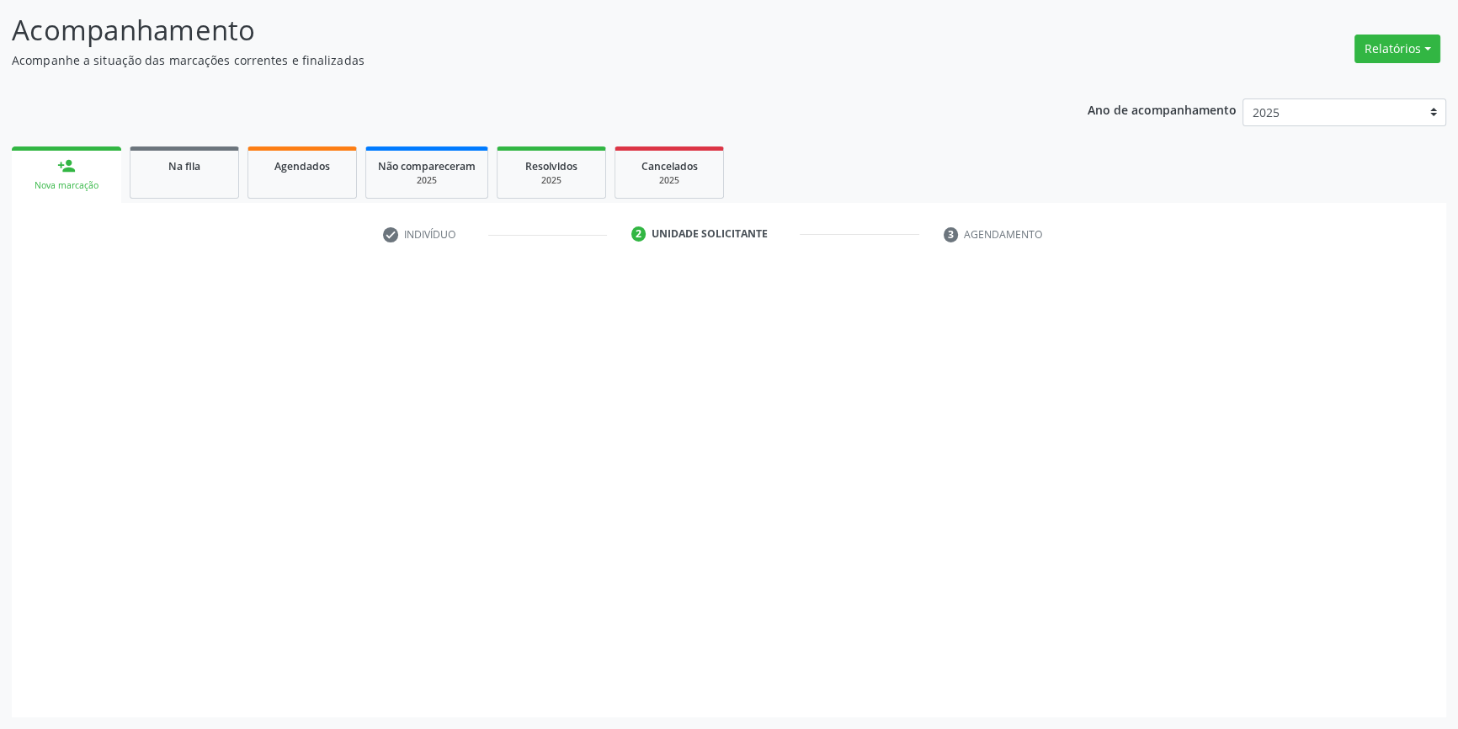
scroll to position [104, 0]
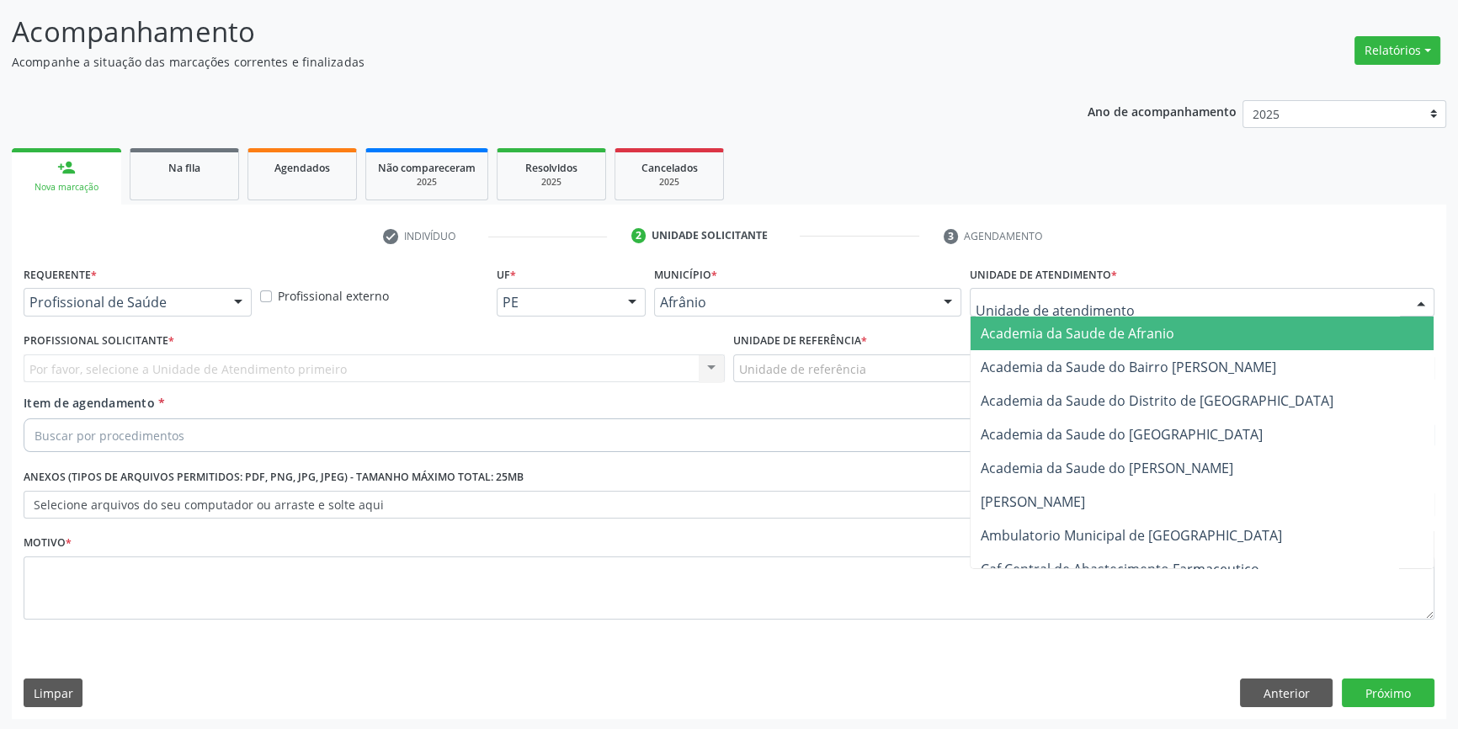
click at [1070, 288] on div at bounding box center [1202, 302] width 465 height 29
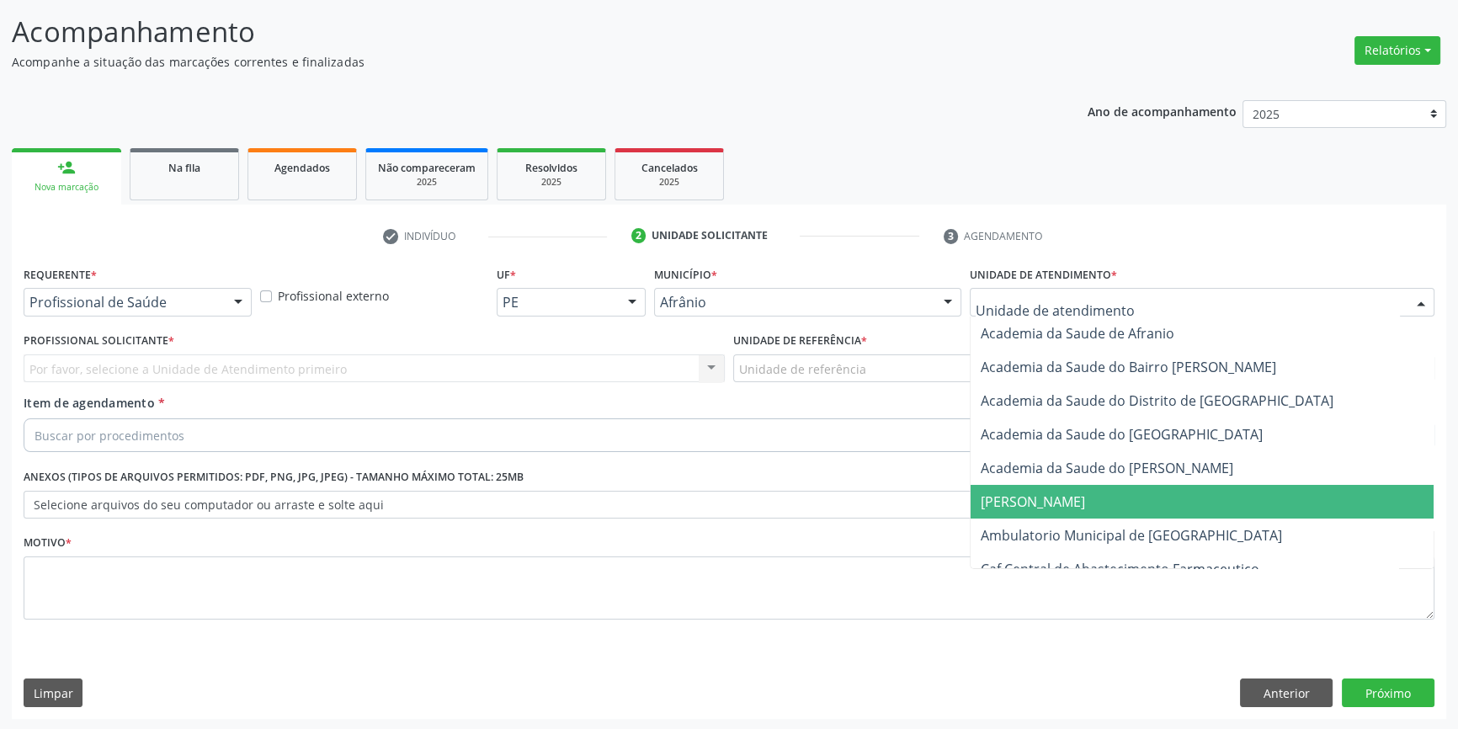
click at [1083, 514] on span "[PERSON_NAME]" at bounding box center [1202, 502] width 463 height 34
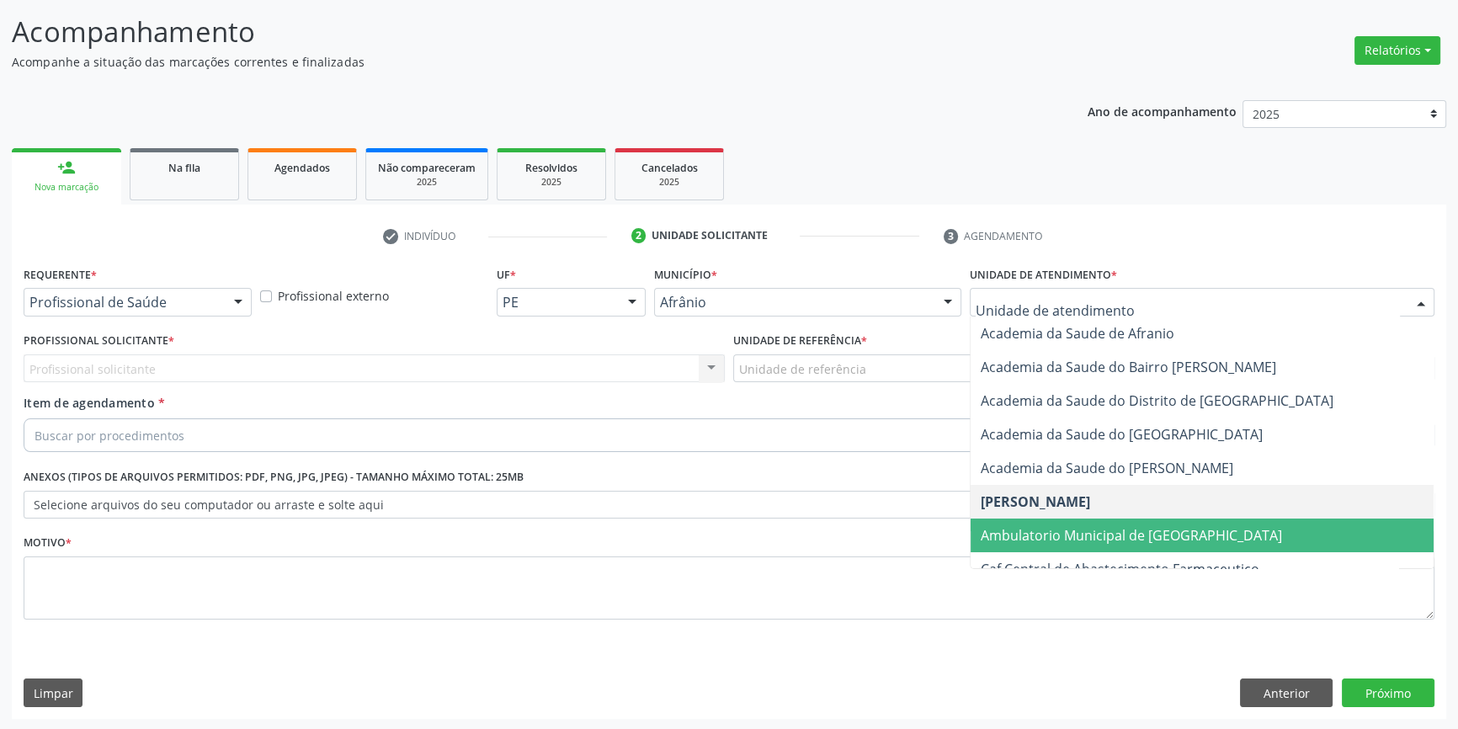
click at [1060, 523] on span "Ambulatorio Municipal de [GEOGRAPHIC_DATA]" at bounding box center [1202, 536] width 463 height 34
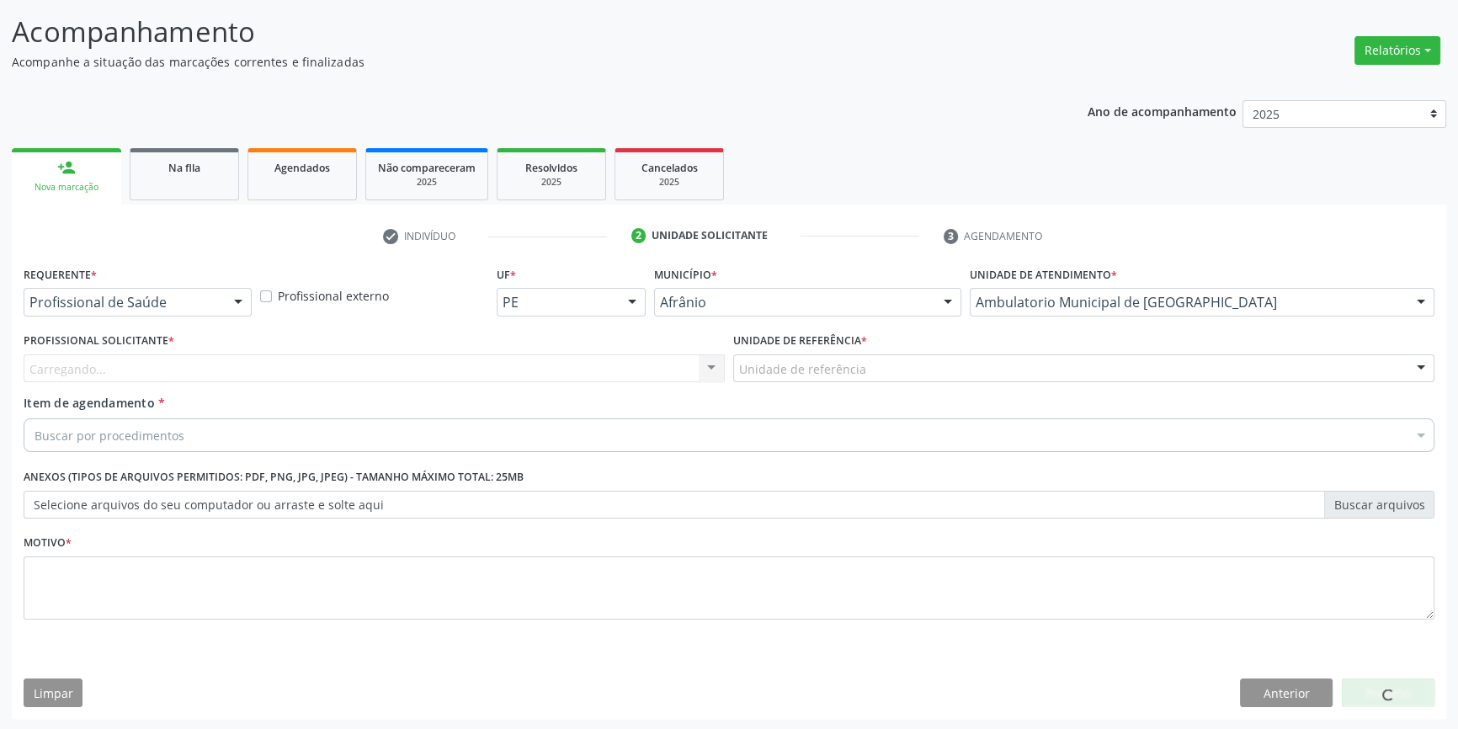
click at [868, 363] on div "Unidade de referência" at bounding box center [1083, 368] width 701 height 29
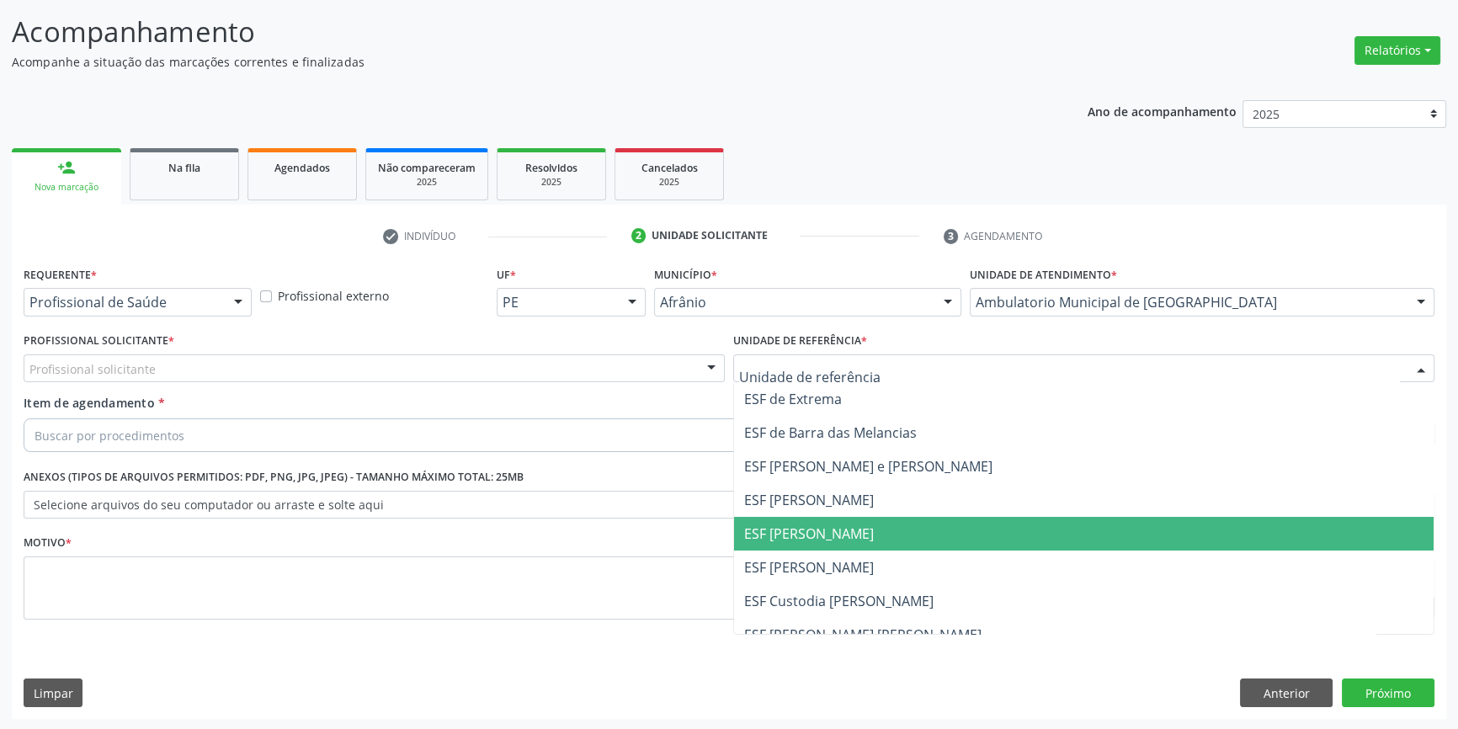
click at [811, 537] on span "ESF [PERSON_NAME]" at bounding box center [809, 533] width 130 height 19
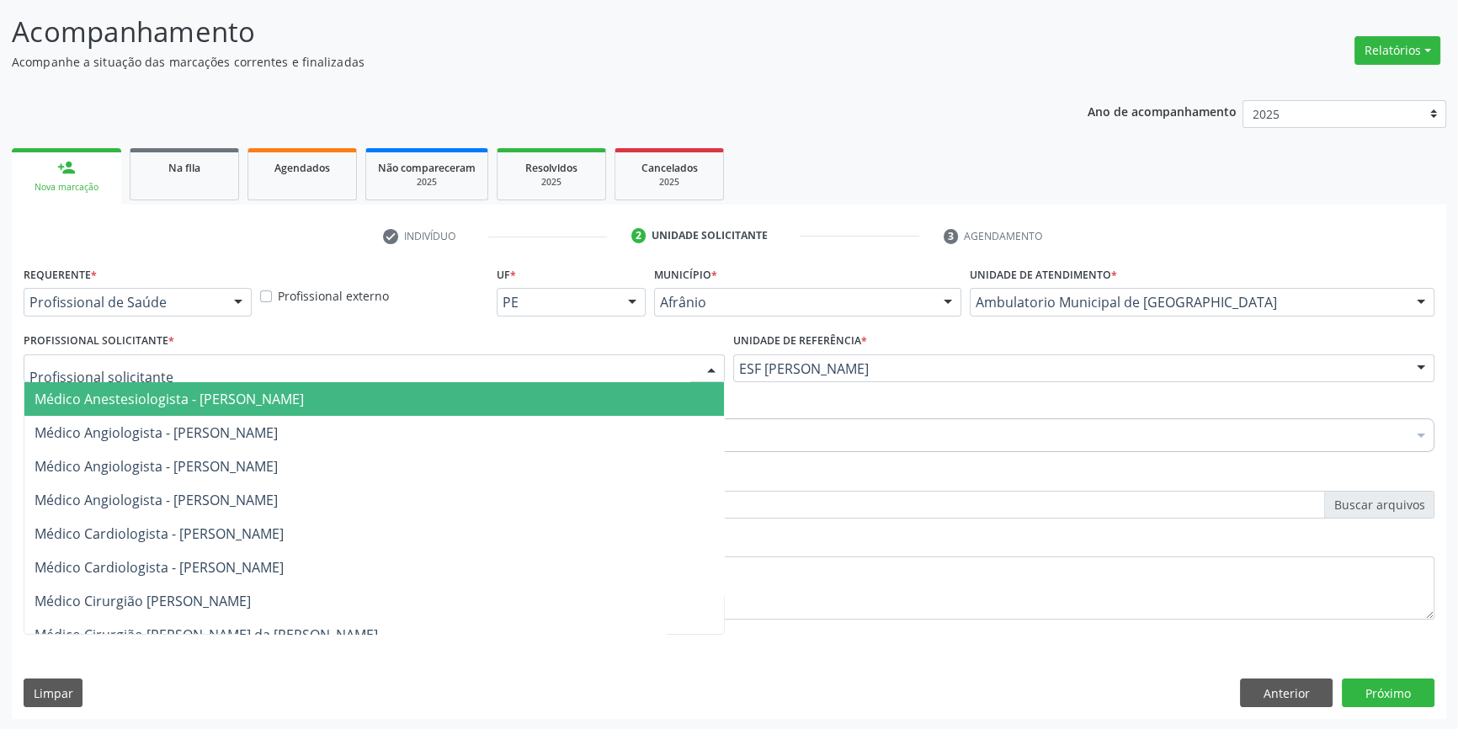
click at [361, 375] on div at bounding box center [374, 368] width 701 height 29
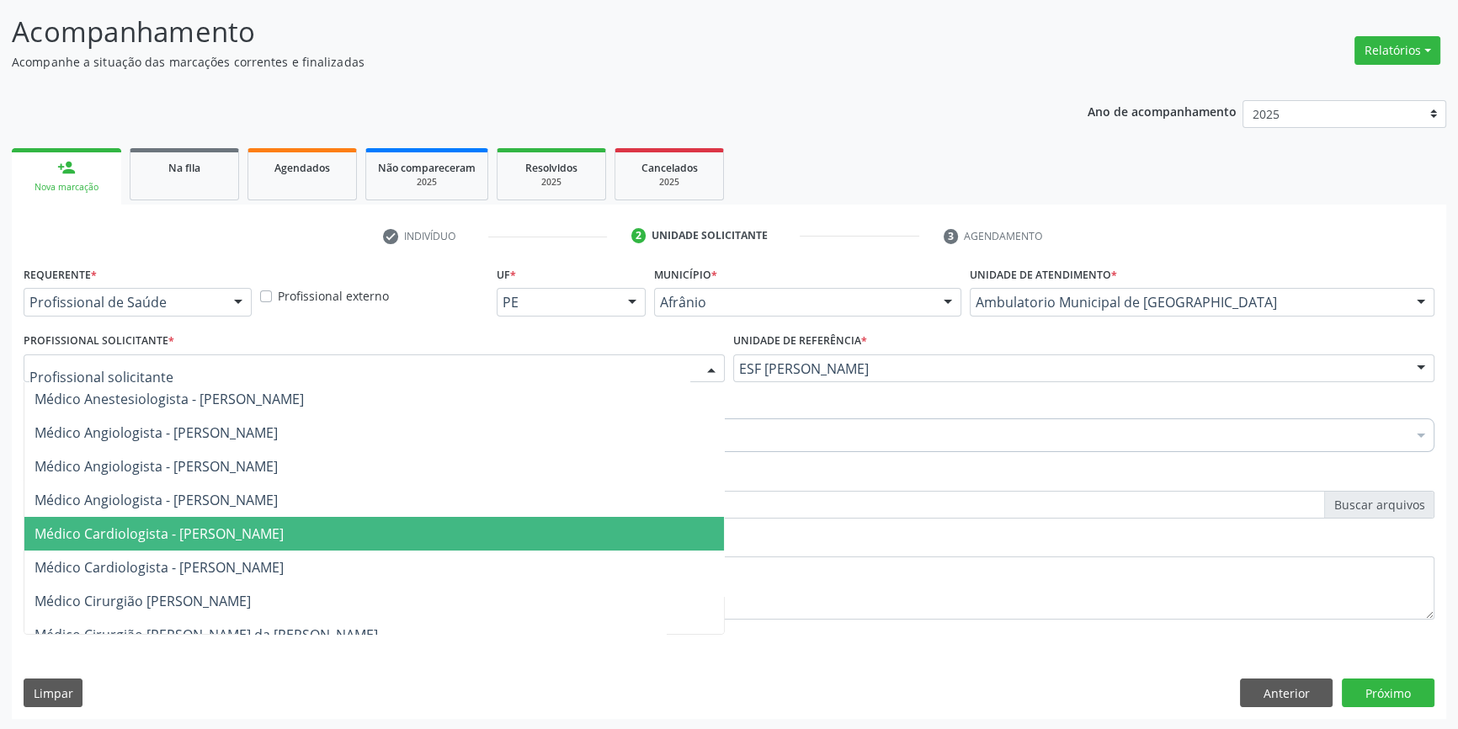
click at [269, 520] on span "Médico Cardiologista - [PERSON_NAME]" at bounding box center [374, 534] width 700 height 34
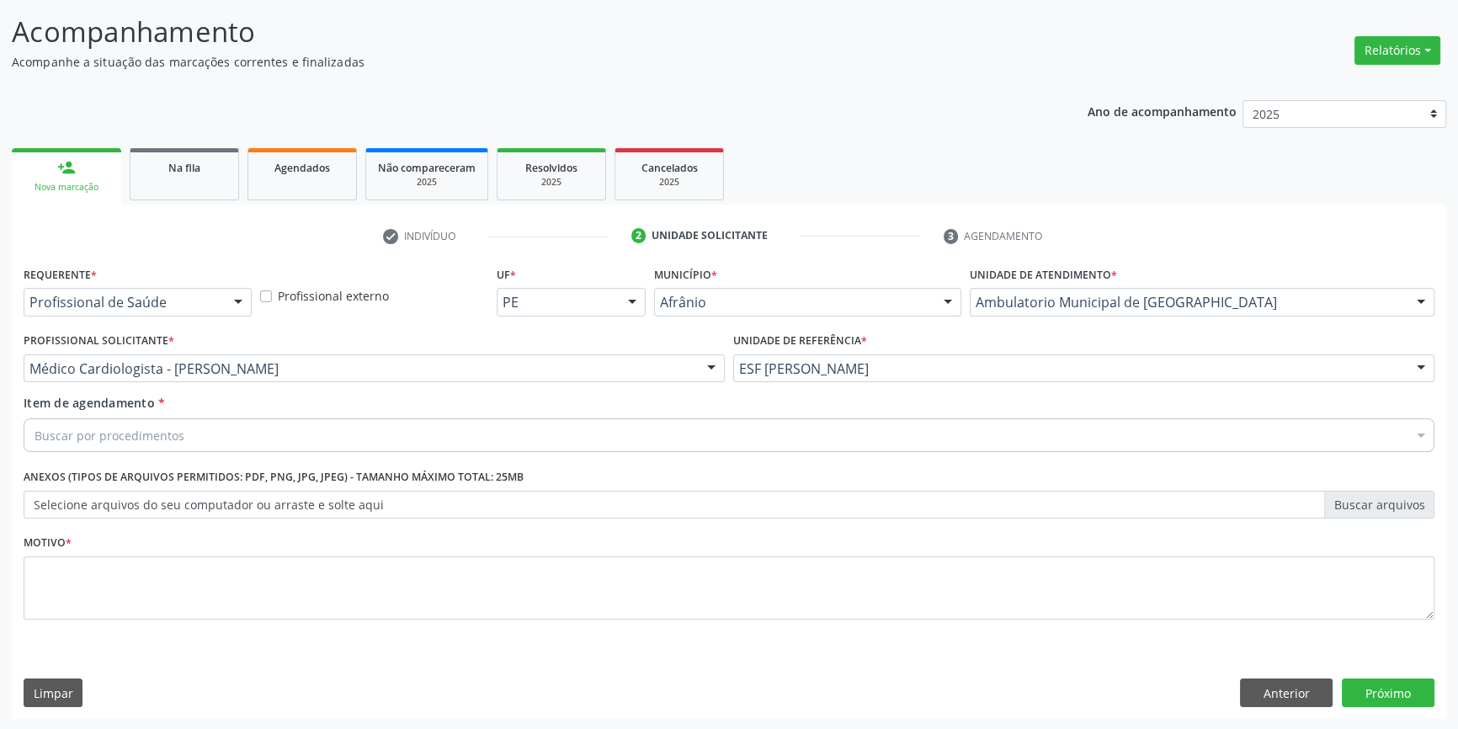
click at [232, 438] on div "Buscar por procedimentos" at bounding box center [729, 435] width 1411 height 34
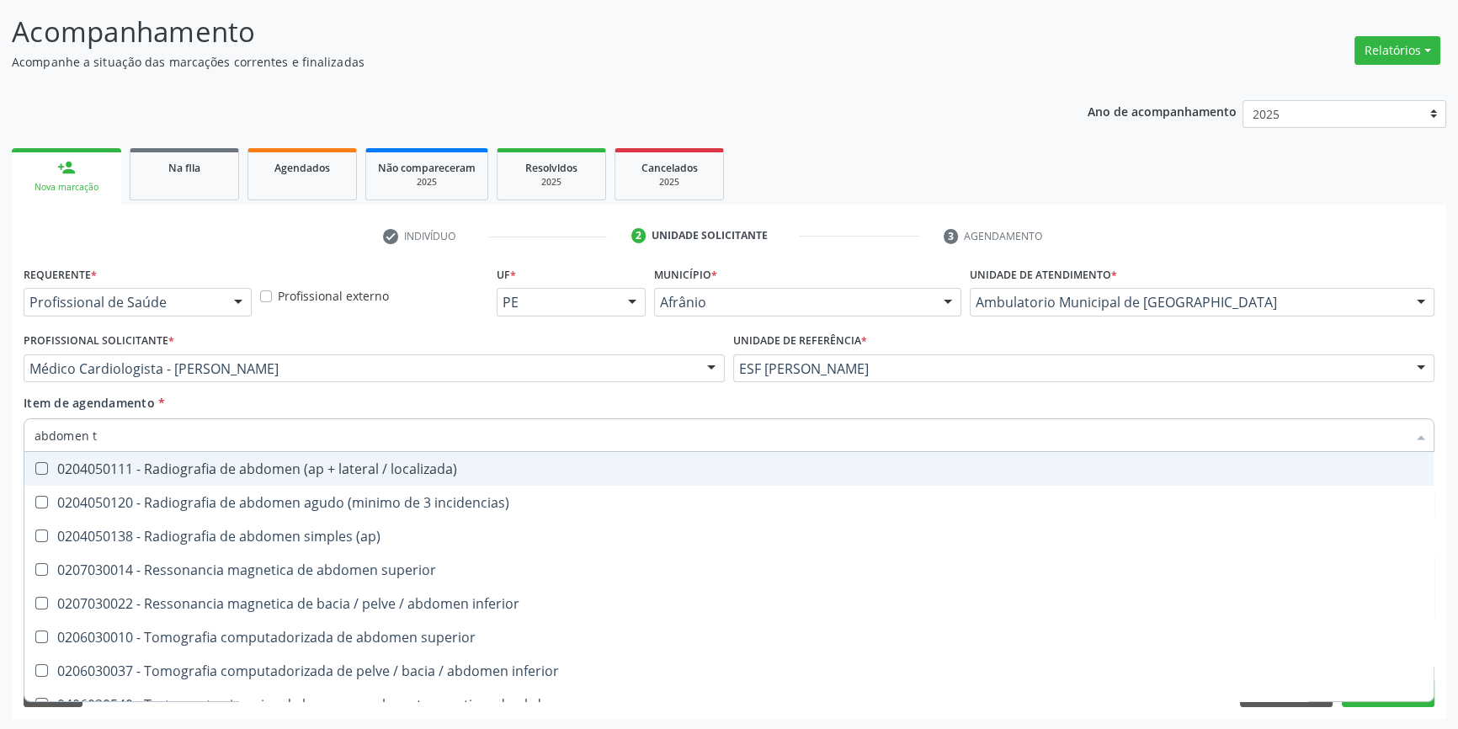
type input "abdomen to"
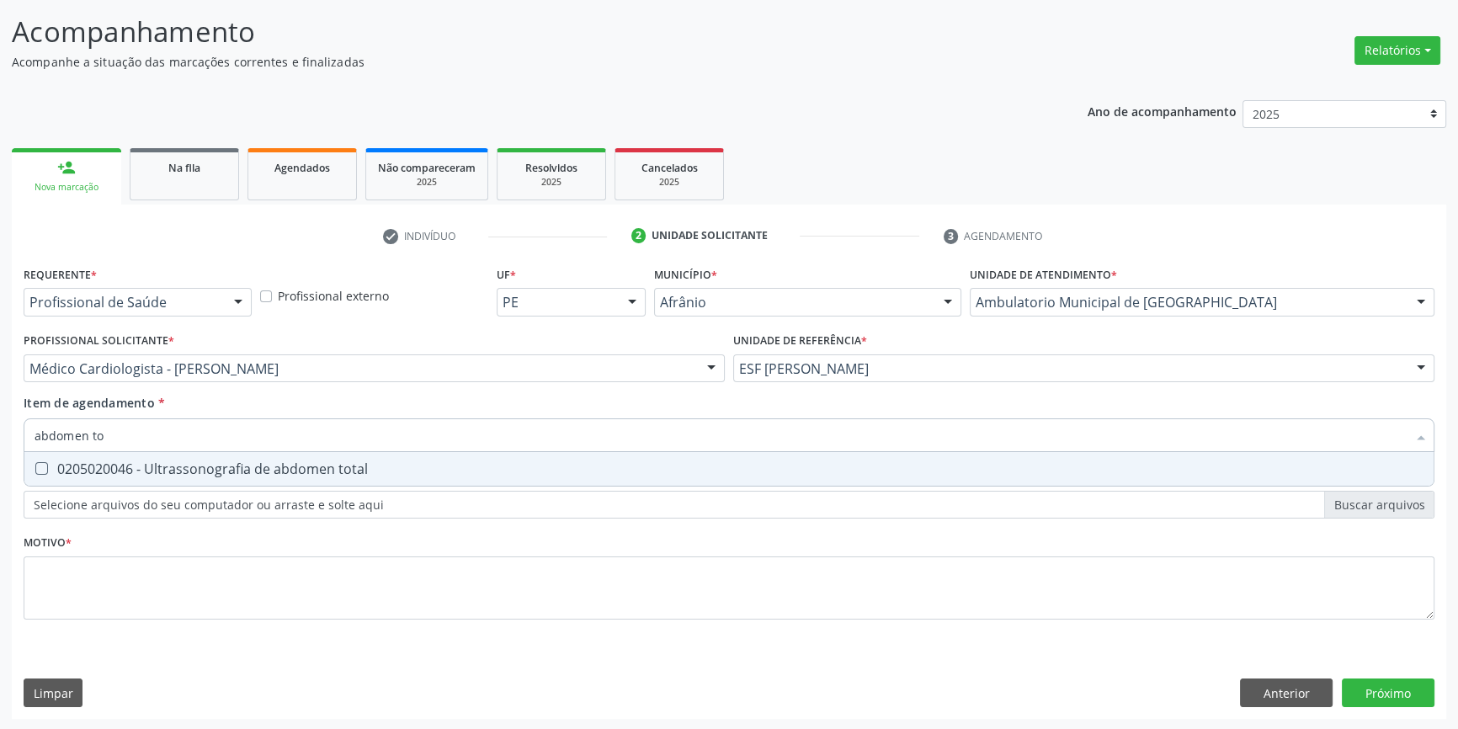
click at [227, 462] on div "0205020046 - Ultrassonografia de abdomen total" at bounding box center [729, 468] width 1389 height 13
checkbox total "true"
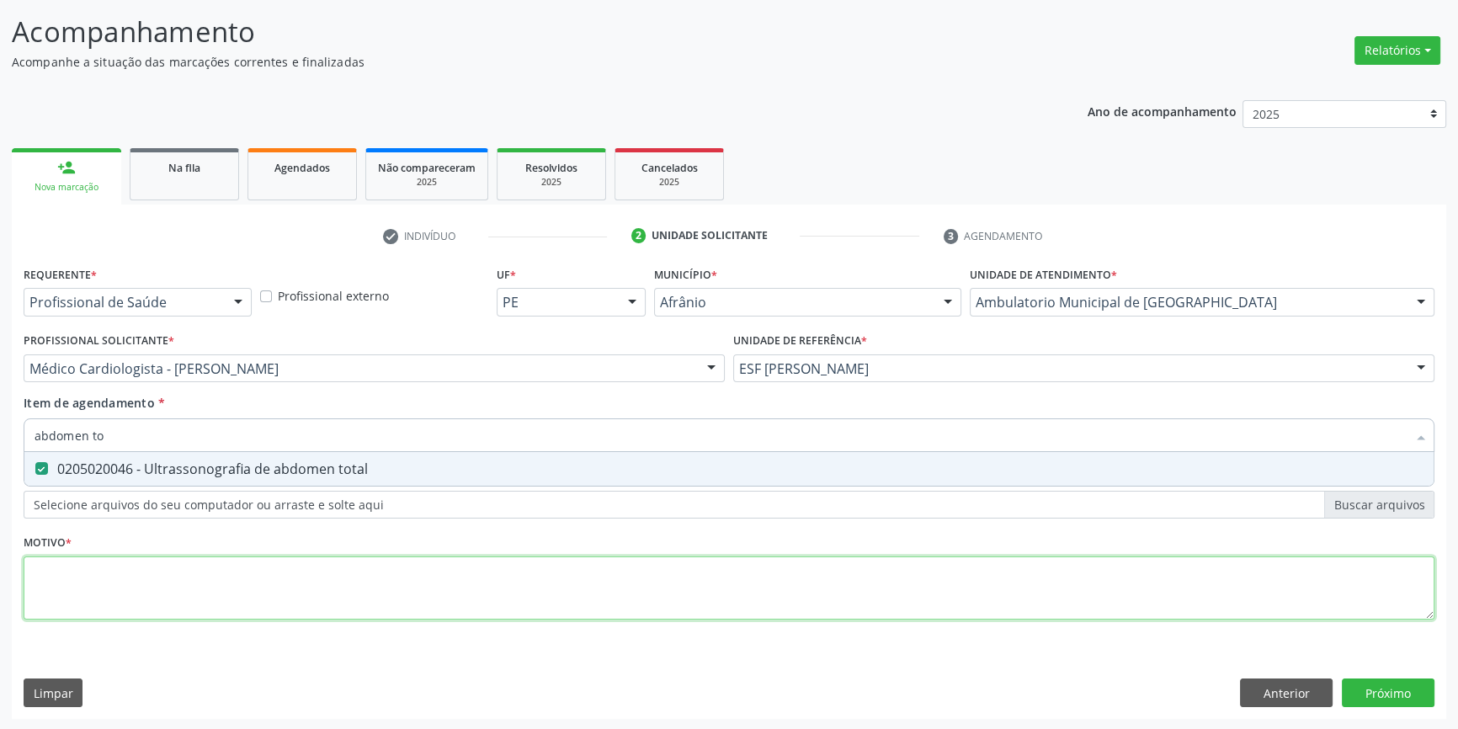
click at [176, 572] on div "Requerente * Profissional de Saúde Profissional de Saúde Paciente Nenhum result…" at bounding box center [729, 452] width 1411 height 381
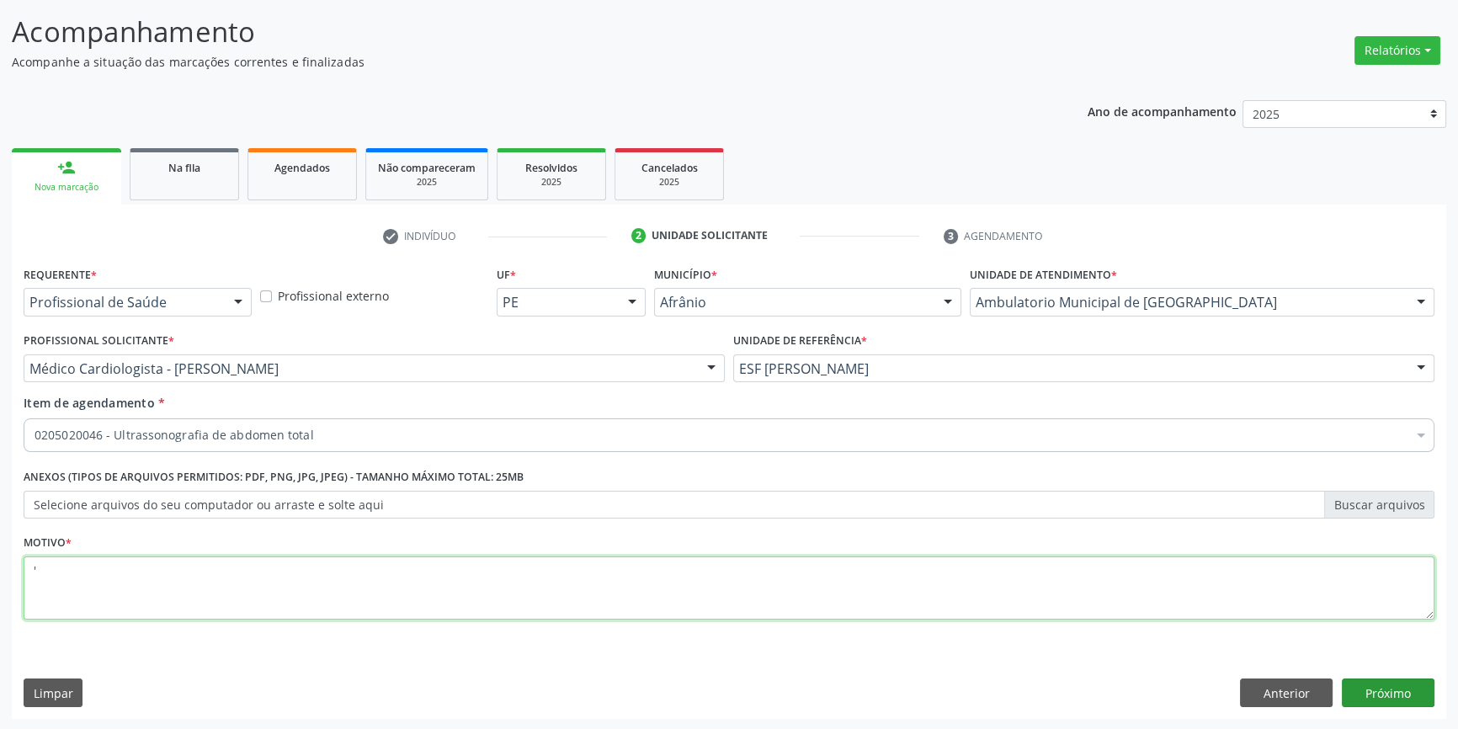
type textarea "'"
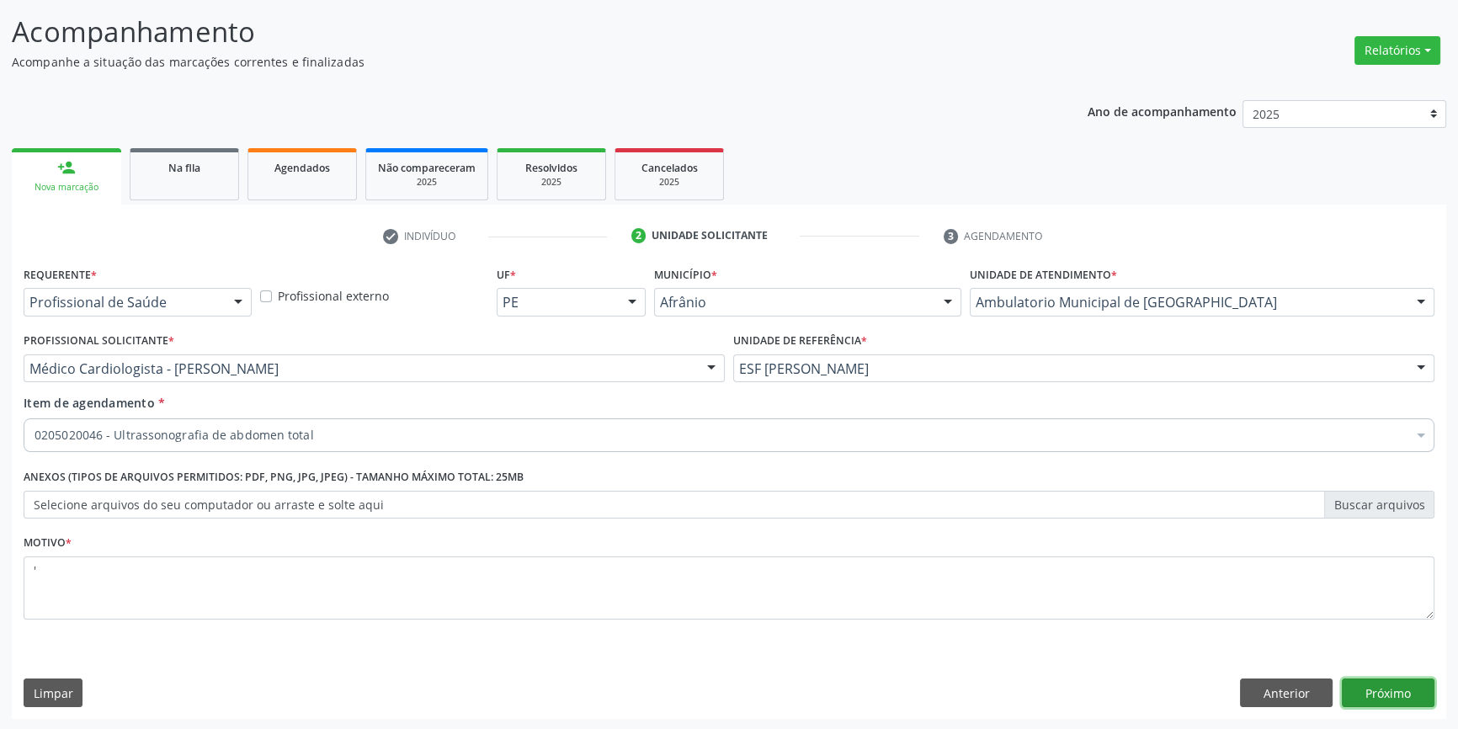
click at [1400, 702] on button "Próximo" at bounding box center [1388, 693] width 93 height 29
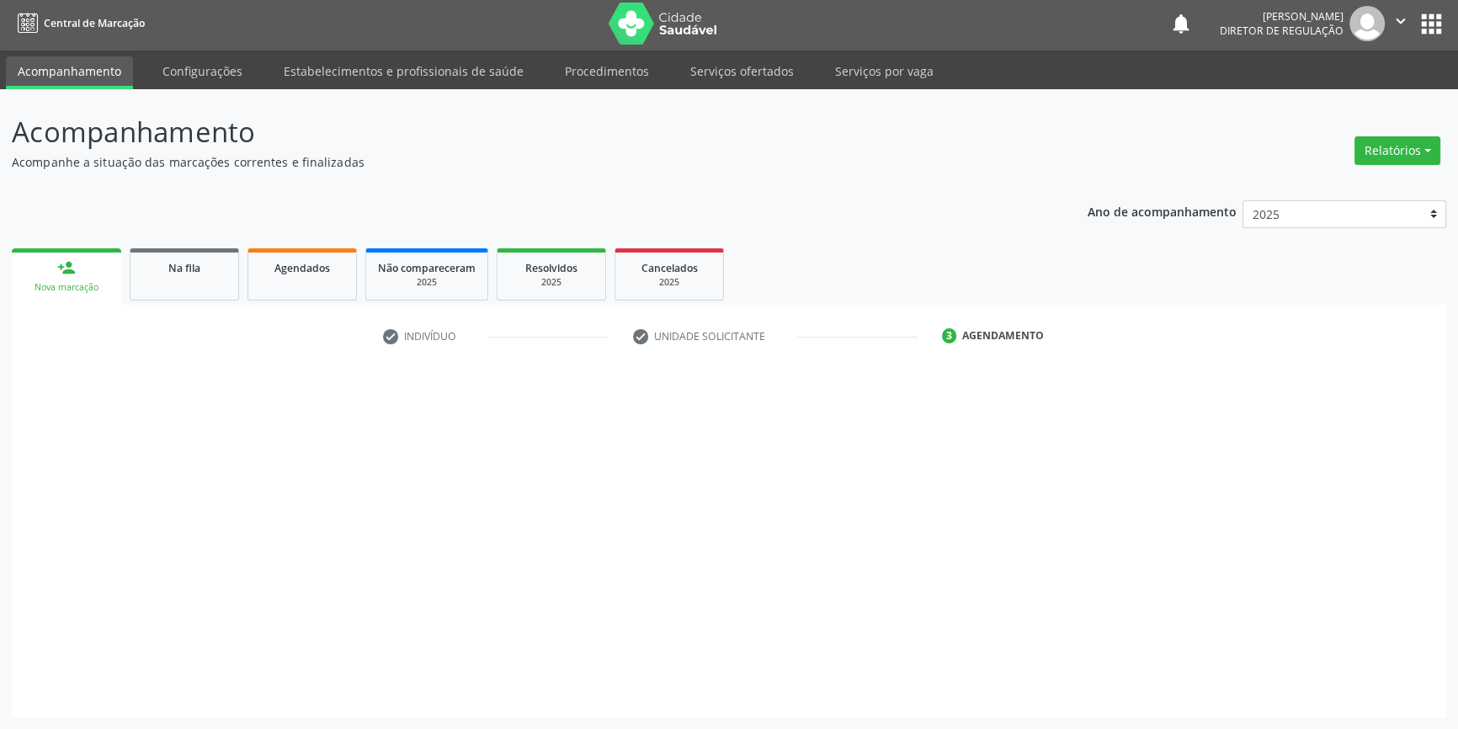
scroll to position [2, 0]
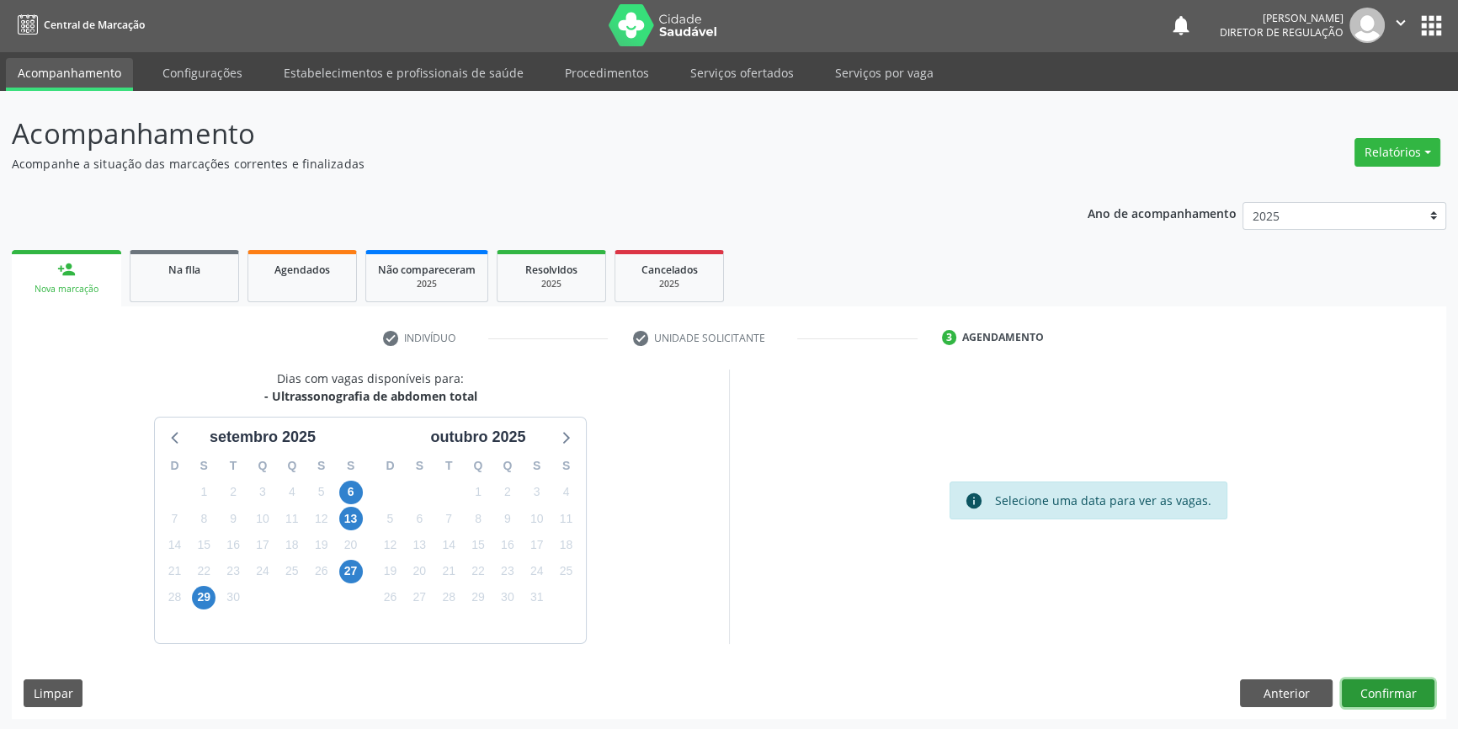
click at [1402, 695] on button "Confirmar" at bounding box center [1388, 693] width 93 height 29
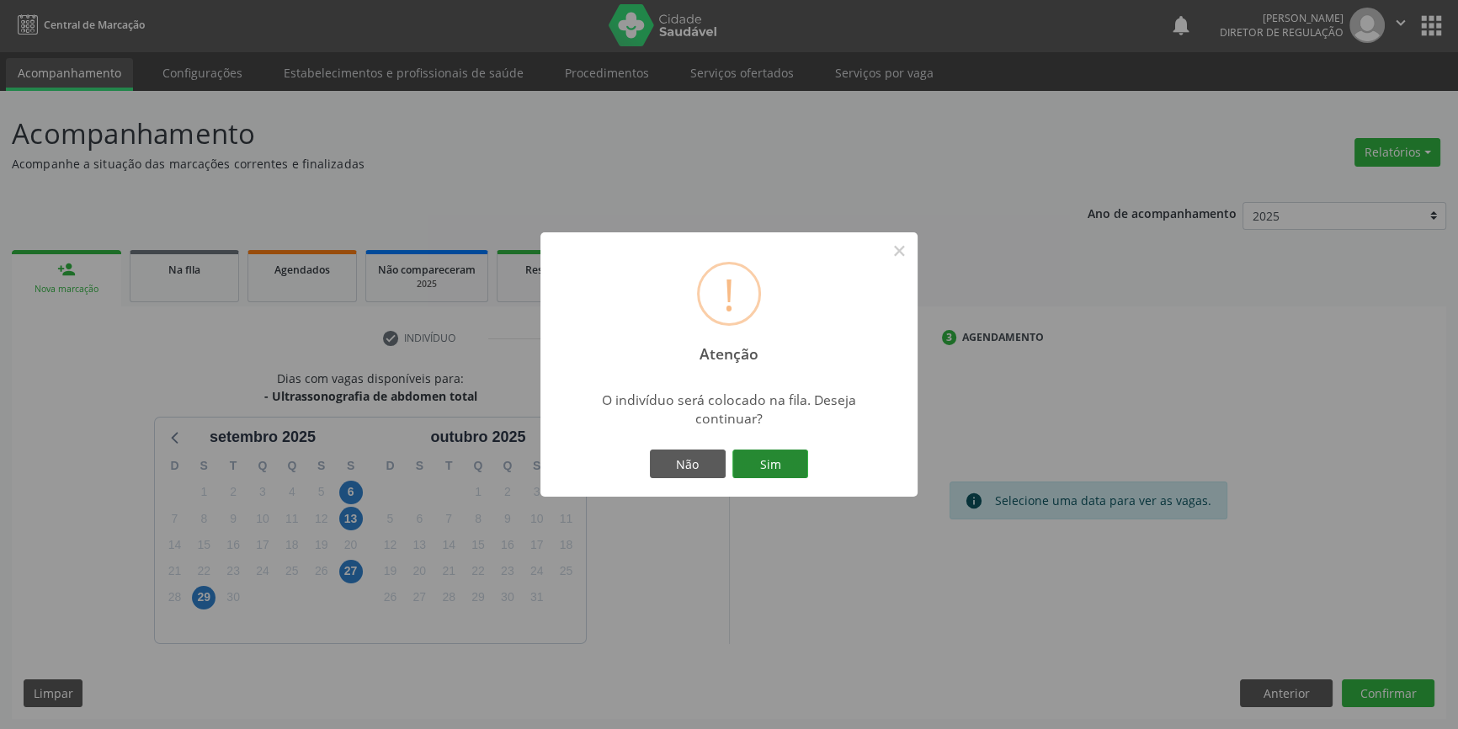
click at [764, 455] on button "Sim" at bounding box center [770, 464] width 76 height 29
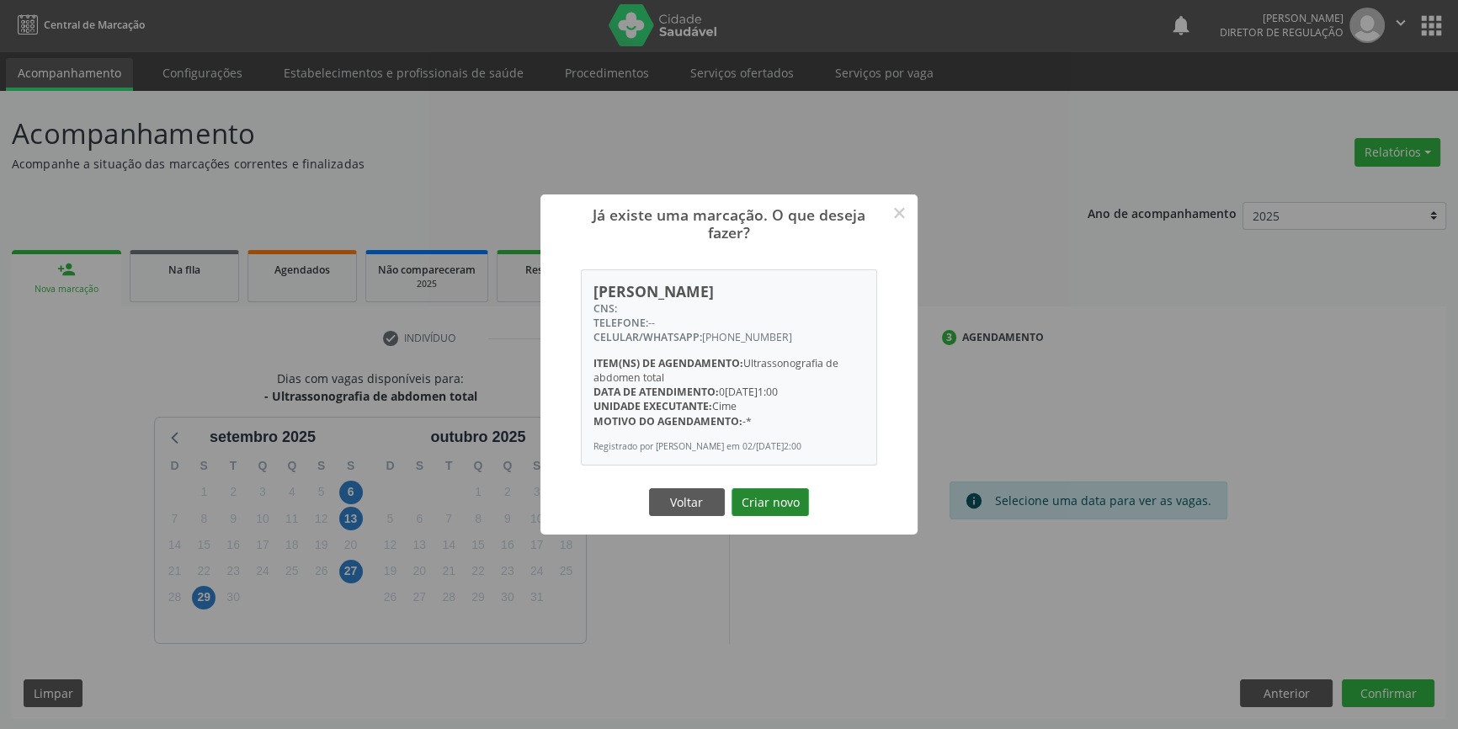
click at [782, 495] on button "Criar novo" at bounding box center [770, 502] width 77 height 29
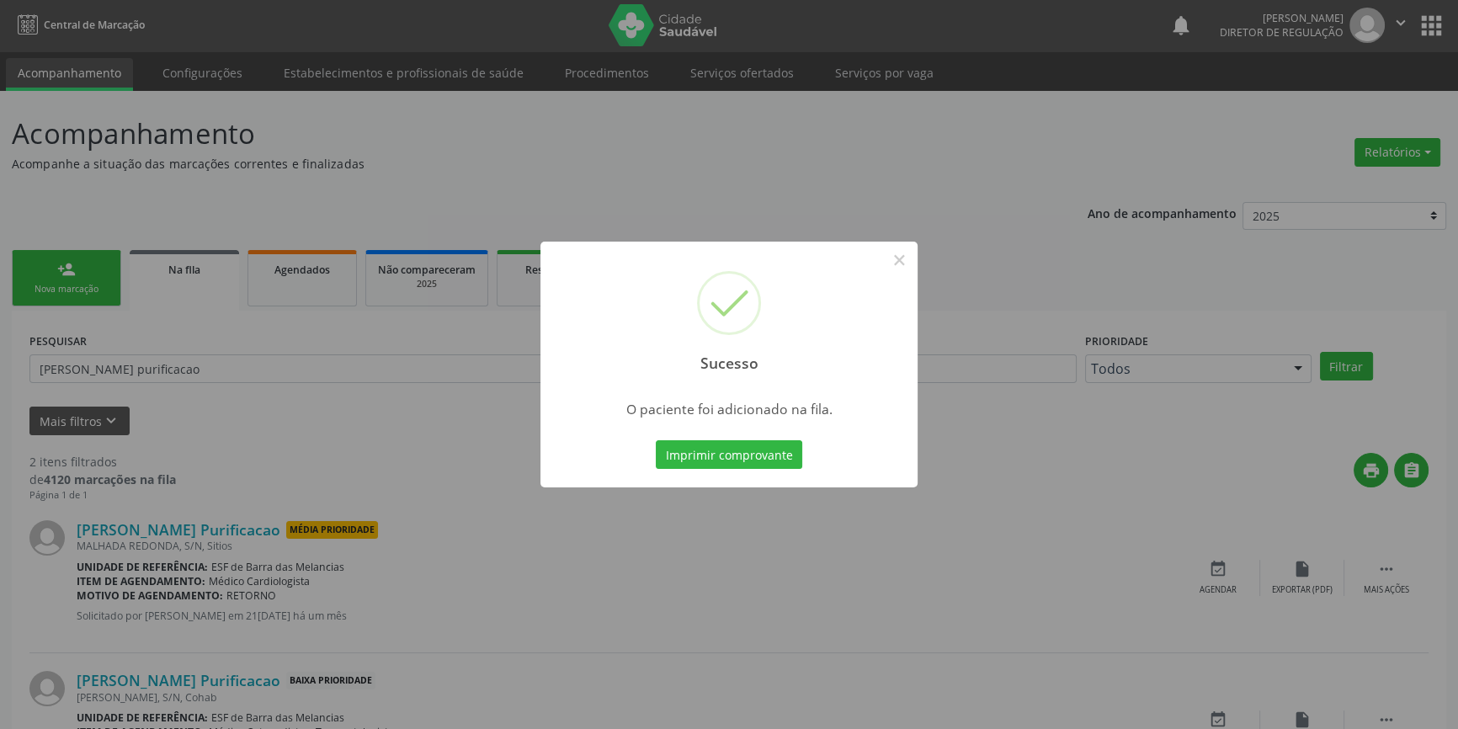
scroll to position [0, 0]
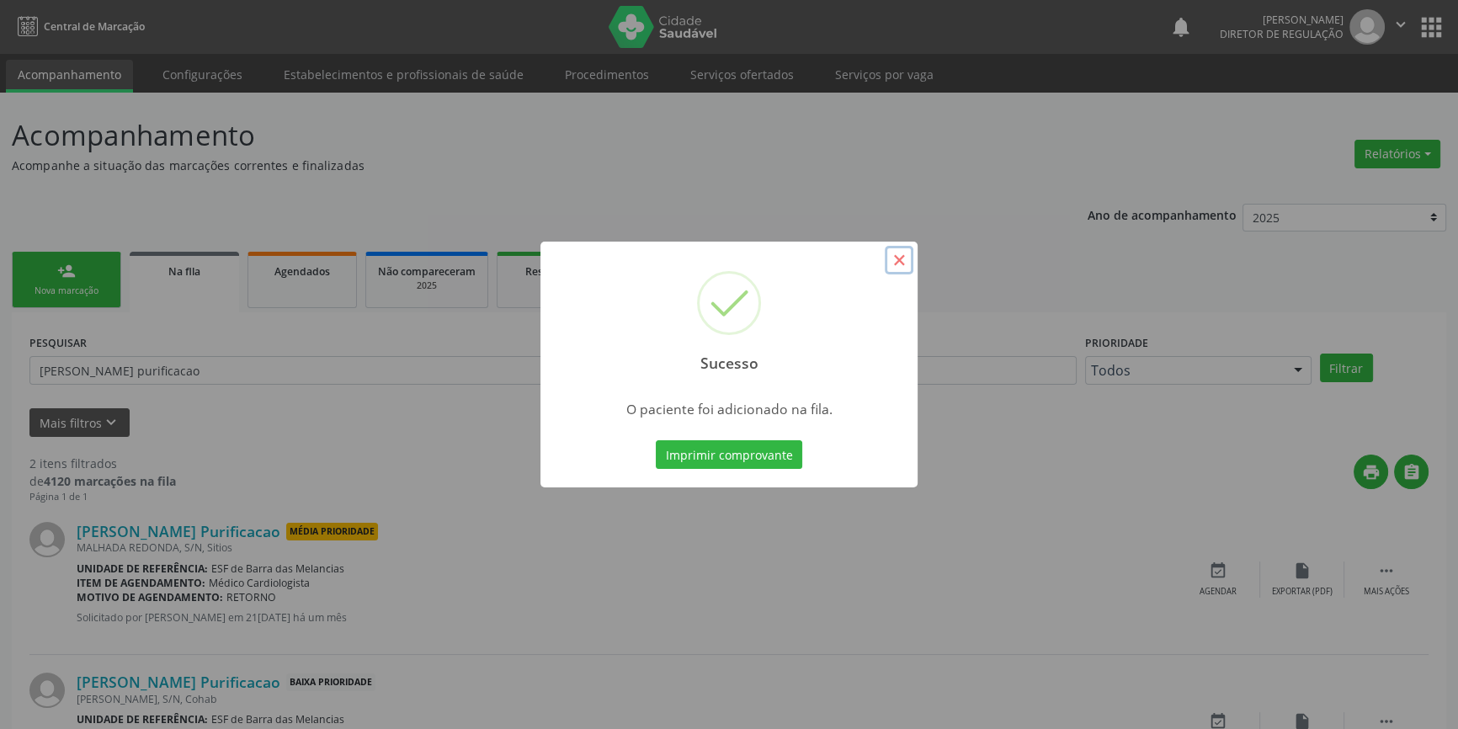
click at [897, 262] on button "×" at bounding box center [899, 260] width 29 height 29
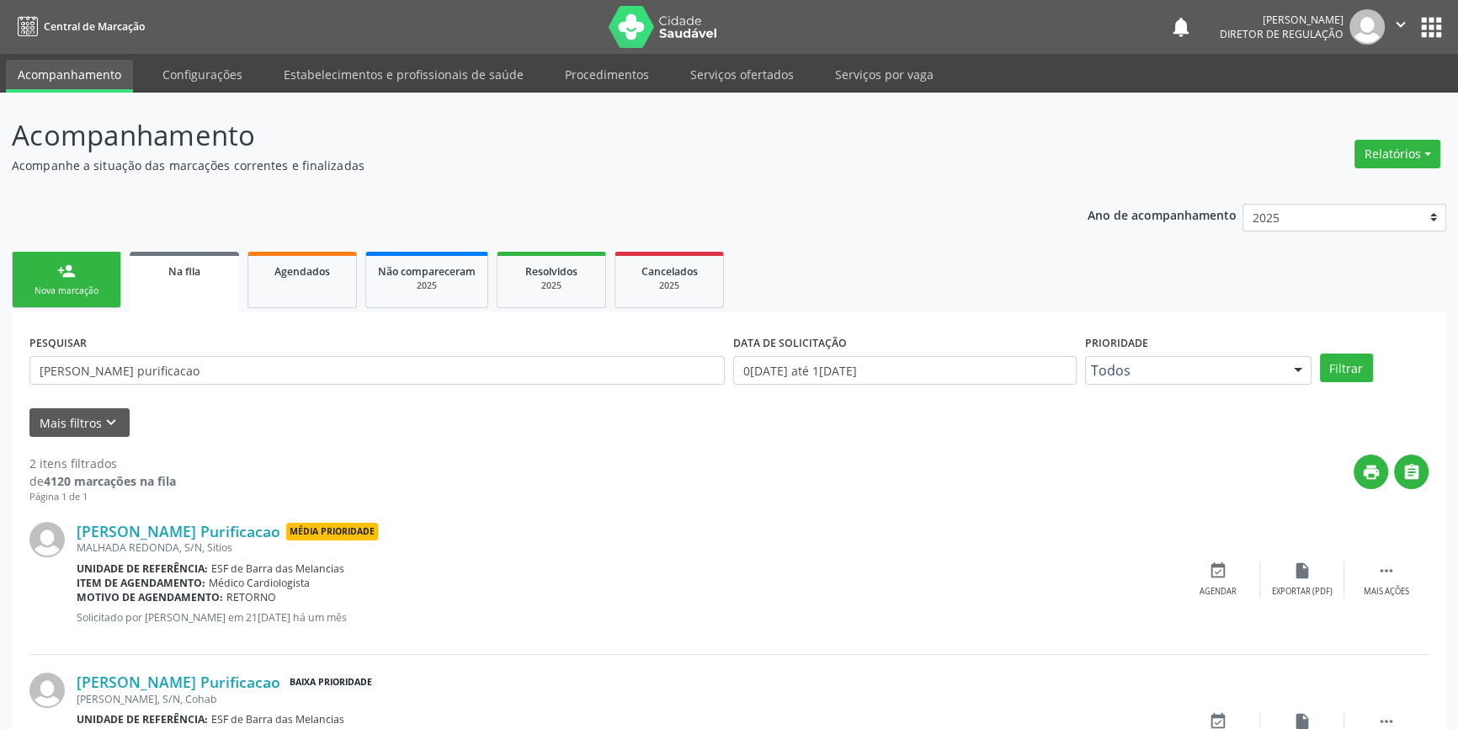
click at [67, 272] on div "person_add" at bounding box center [66, 271] width 19 height 19
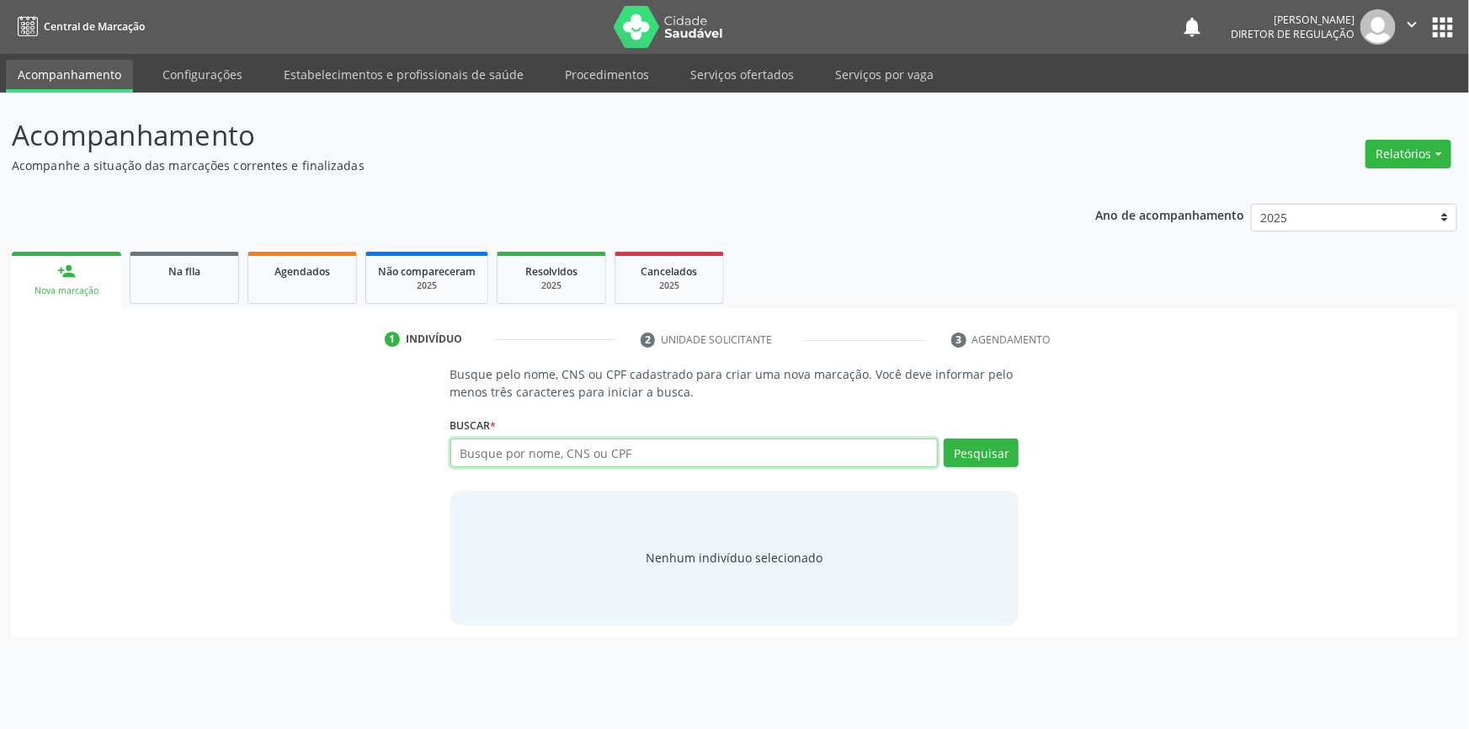
click at [572, 449] on input "text" at bounding box center [694, 453] width 488 height 29
type input "02590338473"
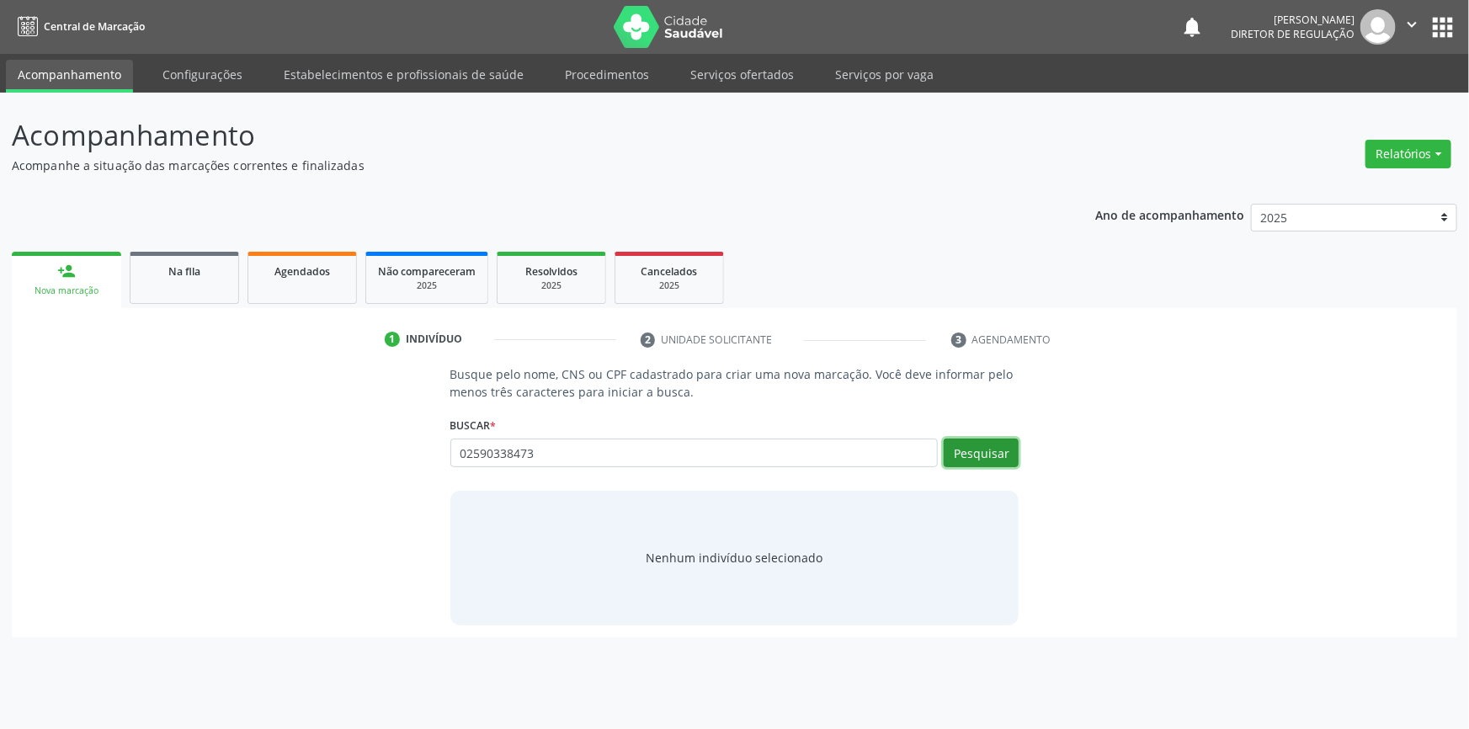
click at [977, 461] on button "Pesquisar" at bounding box center [981, 453] width 75 height 29
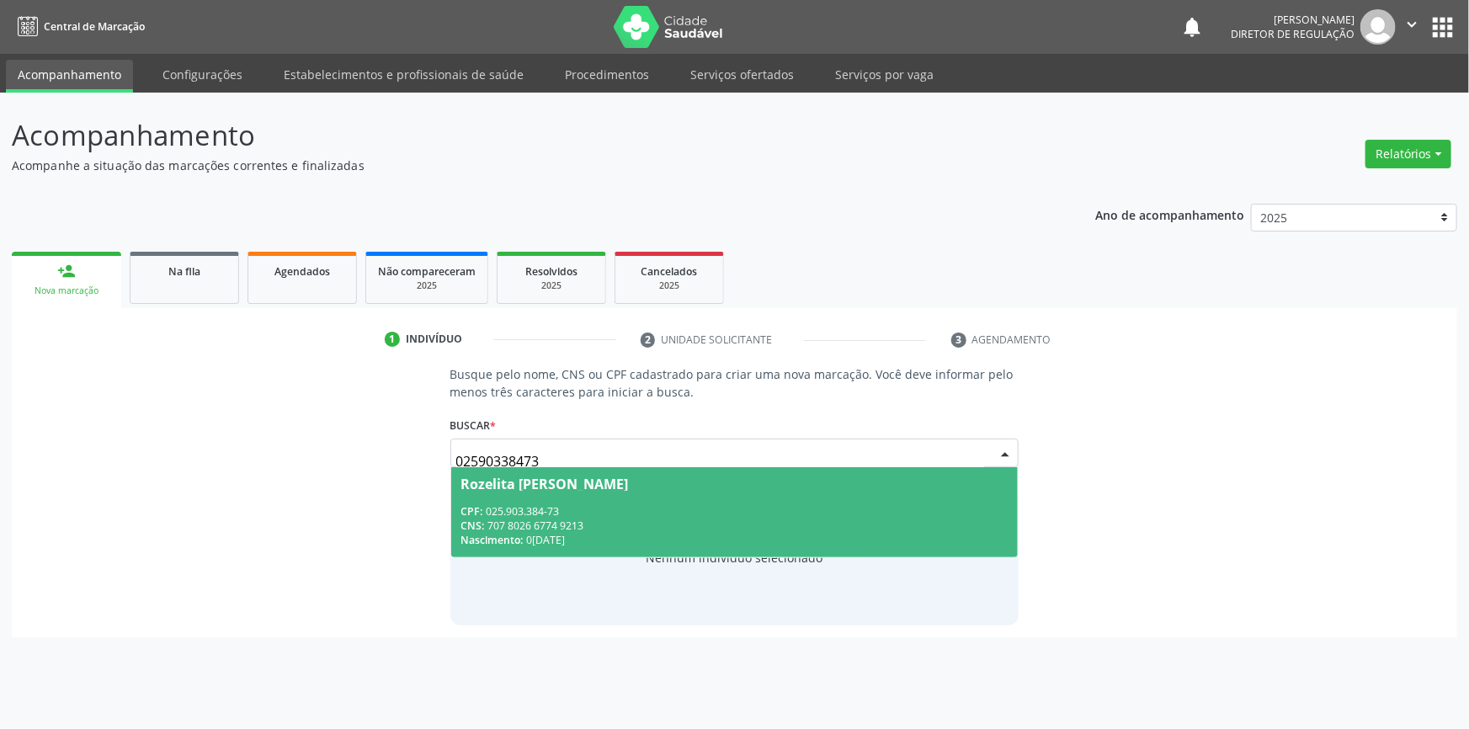
click at [752, 480] on div "Rozelita Joaquina de Brito Melo" at bounding box center [734, 483] width 547 height 13
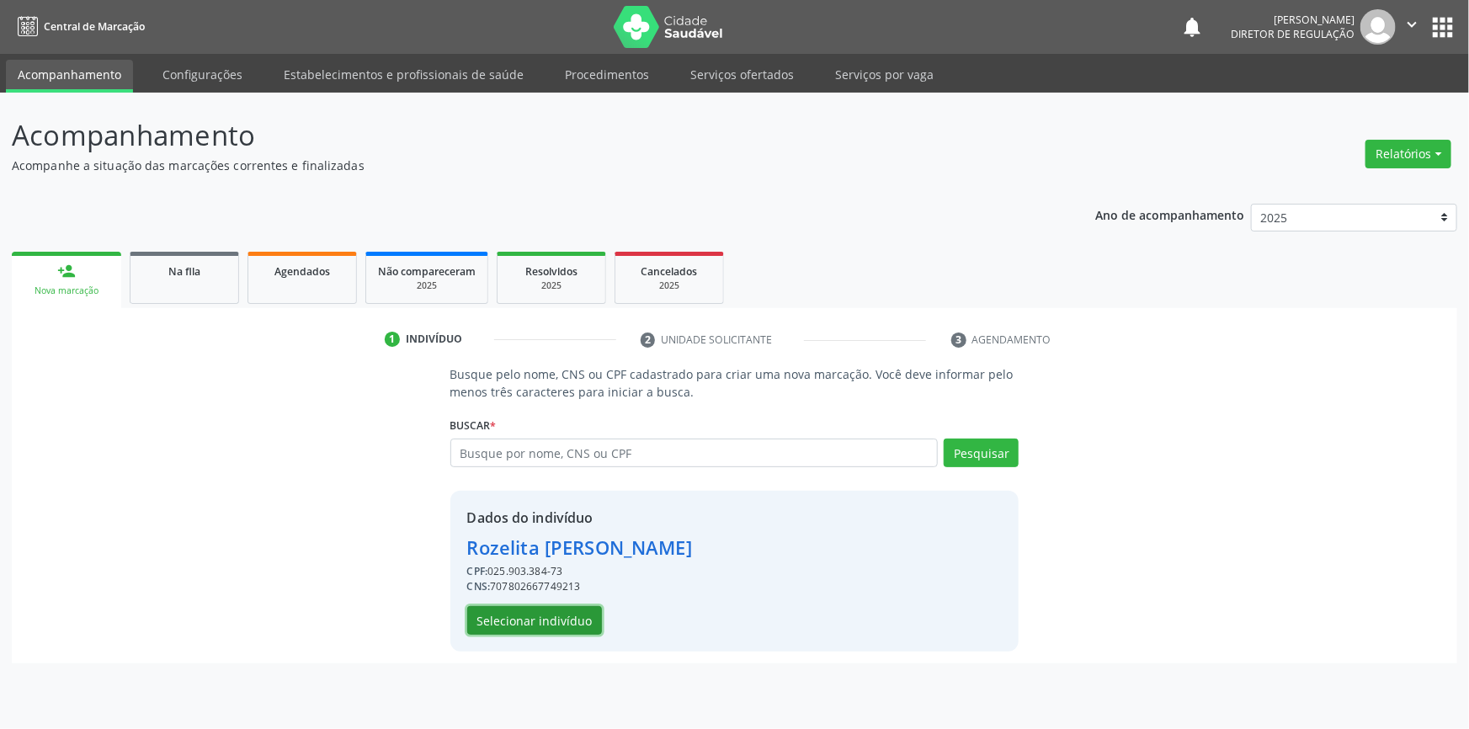
click at [546, 620] on button "Selecionar indivíduo" at bounding box center [534, 620] width 135 height 29
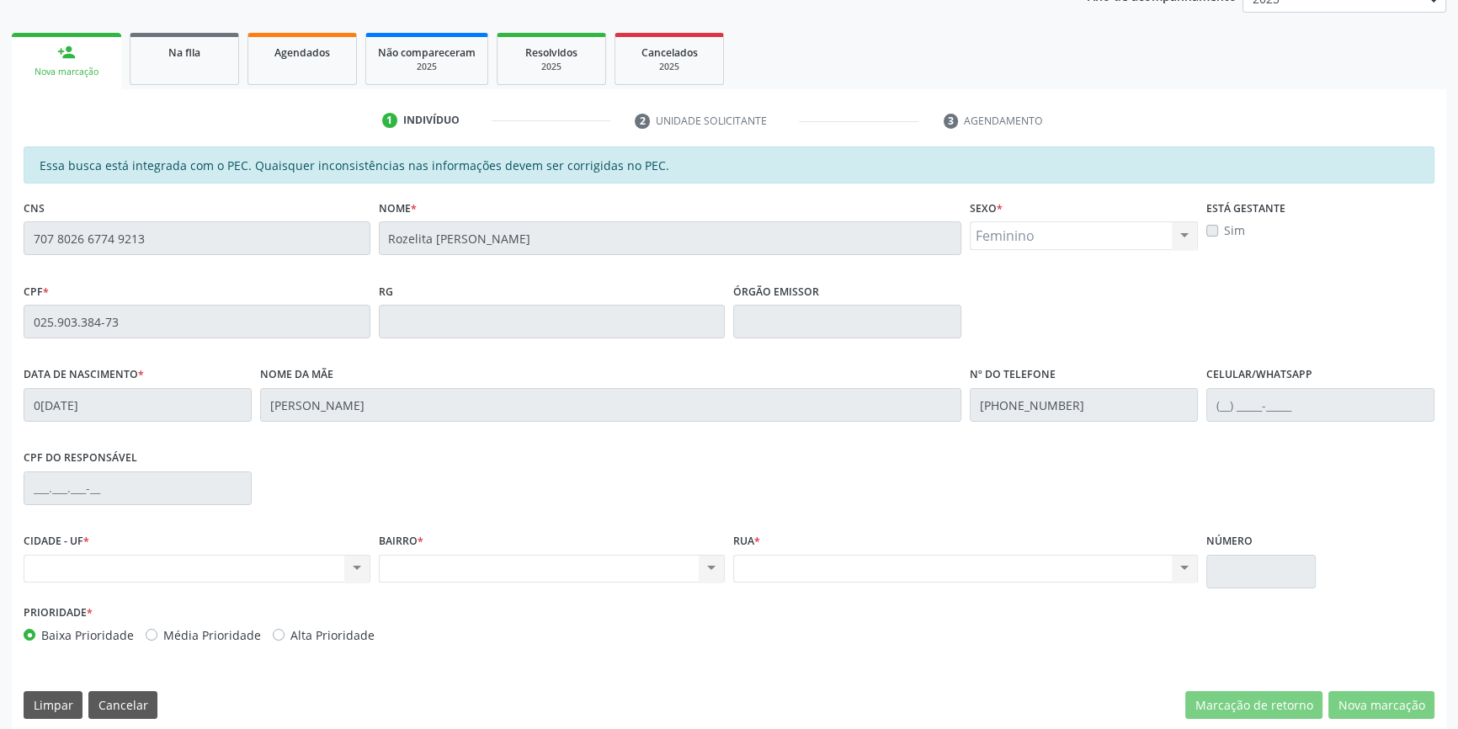
scroll to position [1, 0]
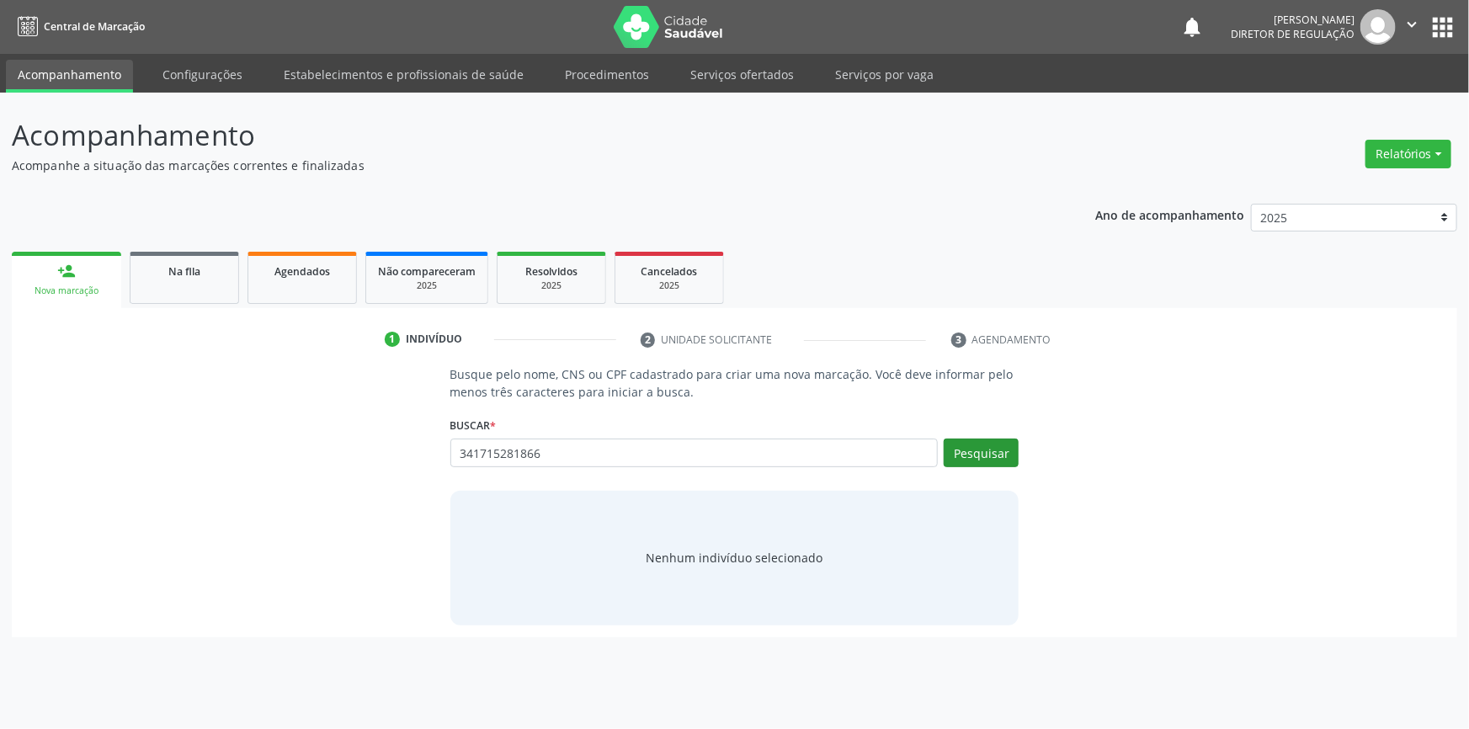
type input "341715281866"
click at [994, 460] on button "Pesquisar" at bounding box center [981, 453] width 75 height 29
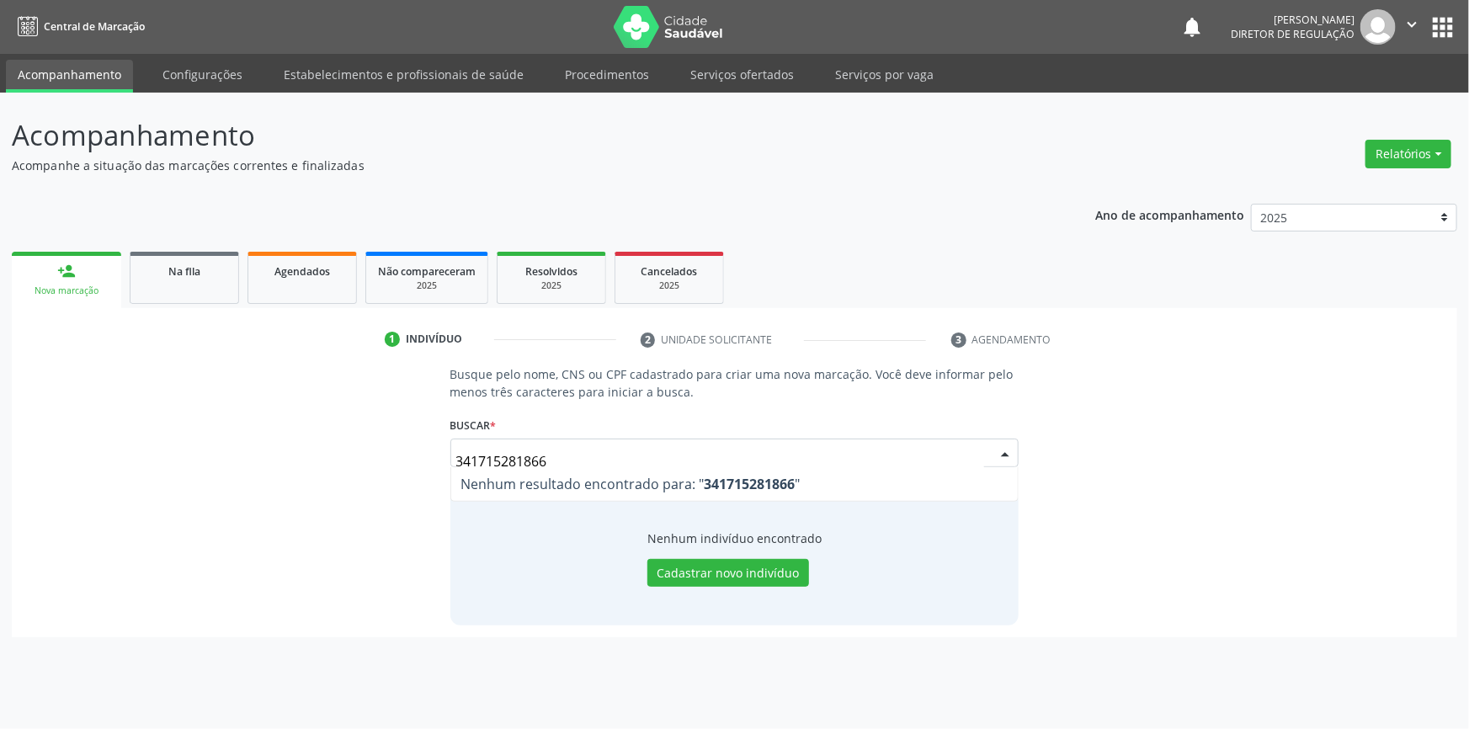
drag, startPoint x: 592, startPoint y: 460, endPoint x: 322, endPoint y: 445, distance: 269.8
click at [324, 446] on div "Busque pelo nome, CNS ou CPF cadastrado para criar uma nova marcação. Você deve…" at bounding box center [735, 494] width 1422 height 259
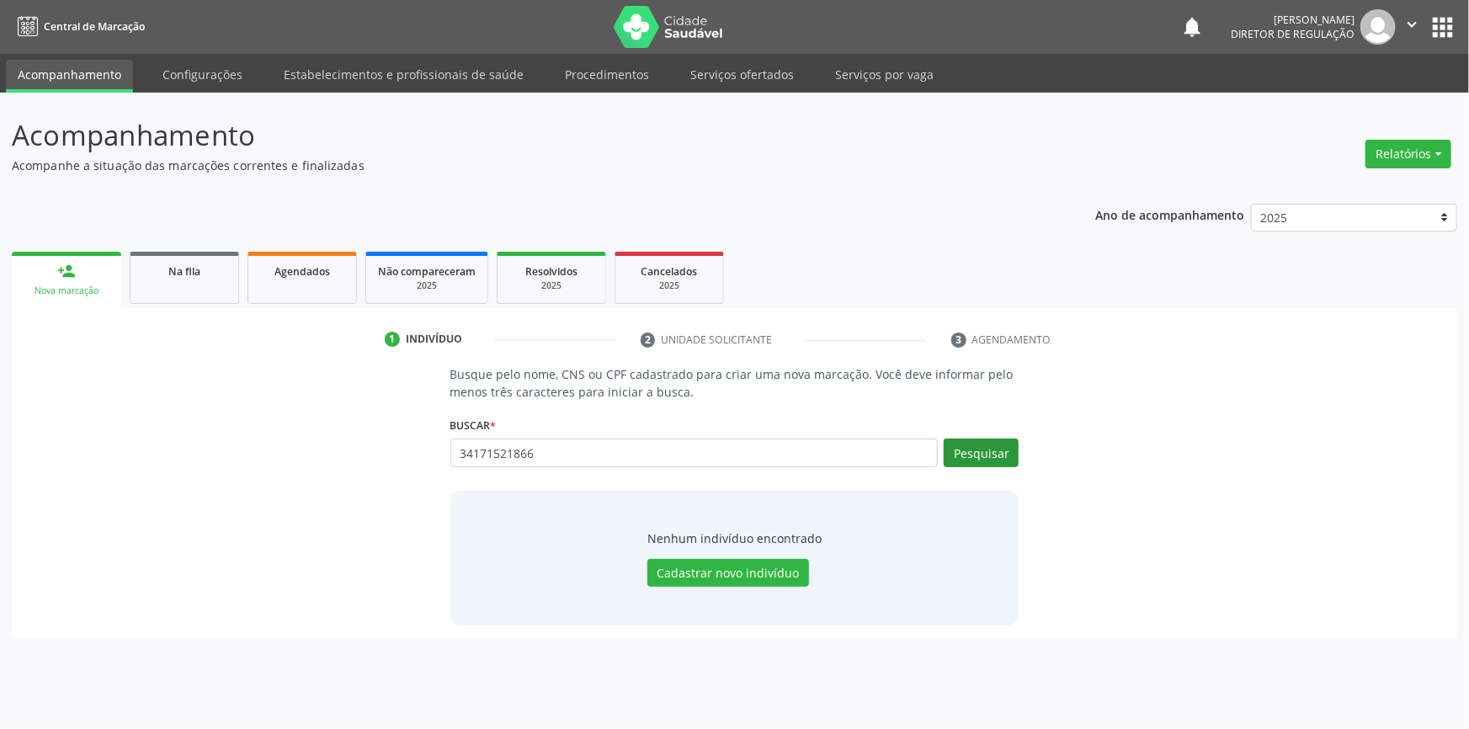
type input "34171521866"
click at [1015, 455] on button "Pesquisar" at bounding box center [981, 453] width 75 height 29
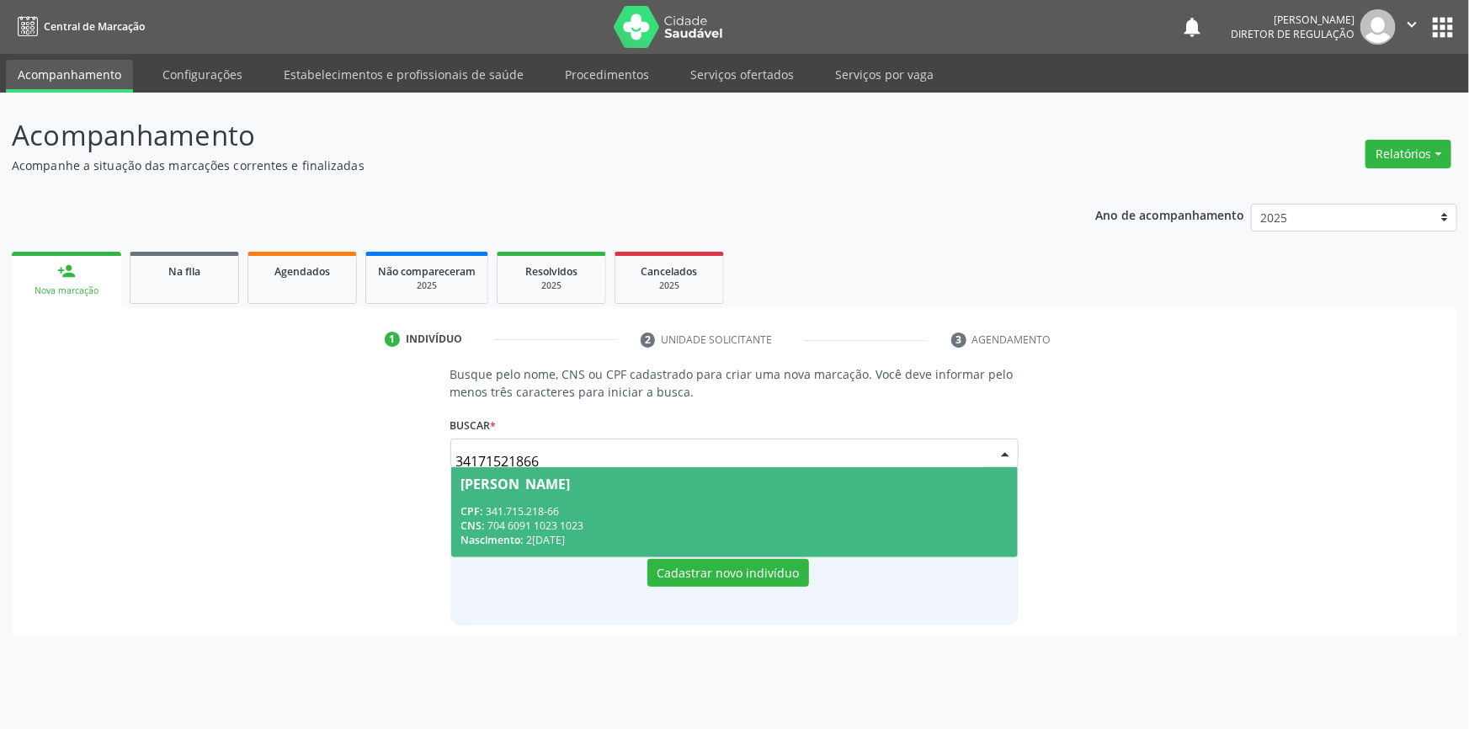
click at [670, 513] on div "CPF: 341.715.218-66" at bounding box center [734, 511] width 547 height 14
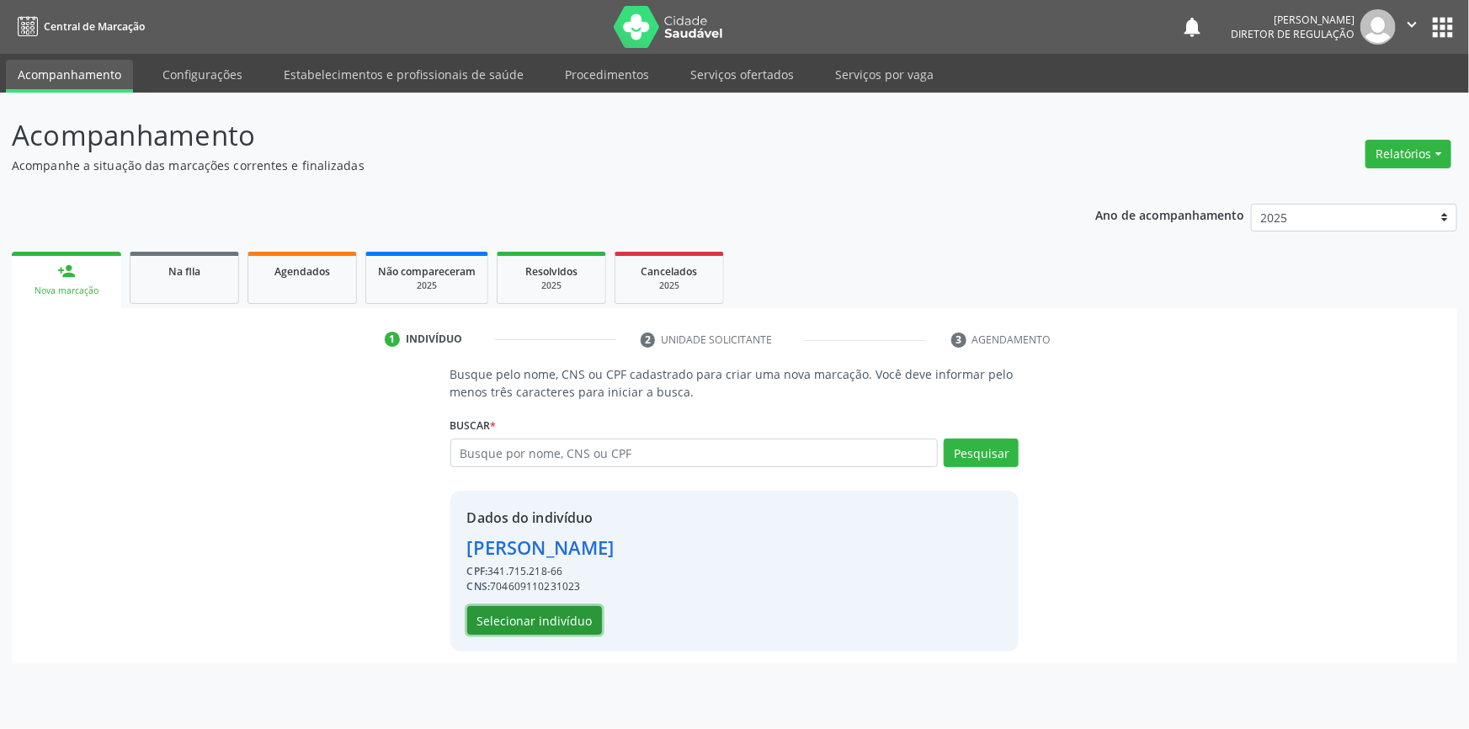
click at [566, 631] on button "Selecionar indivíduo" at bounding box center [534, 620] width 135 height 29
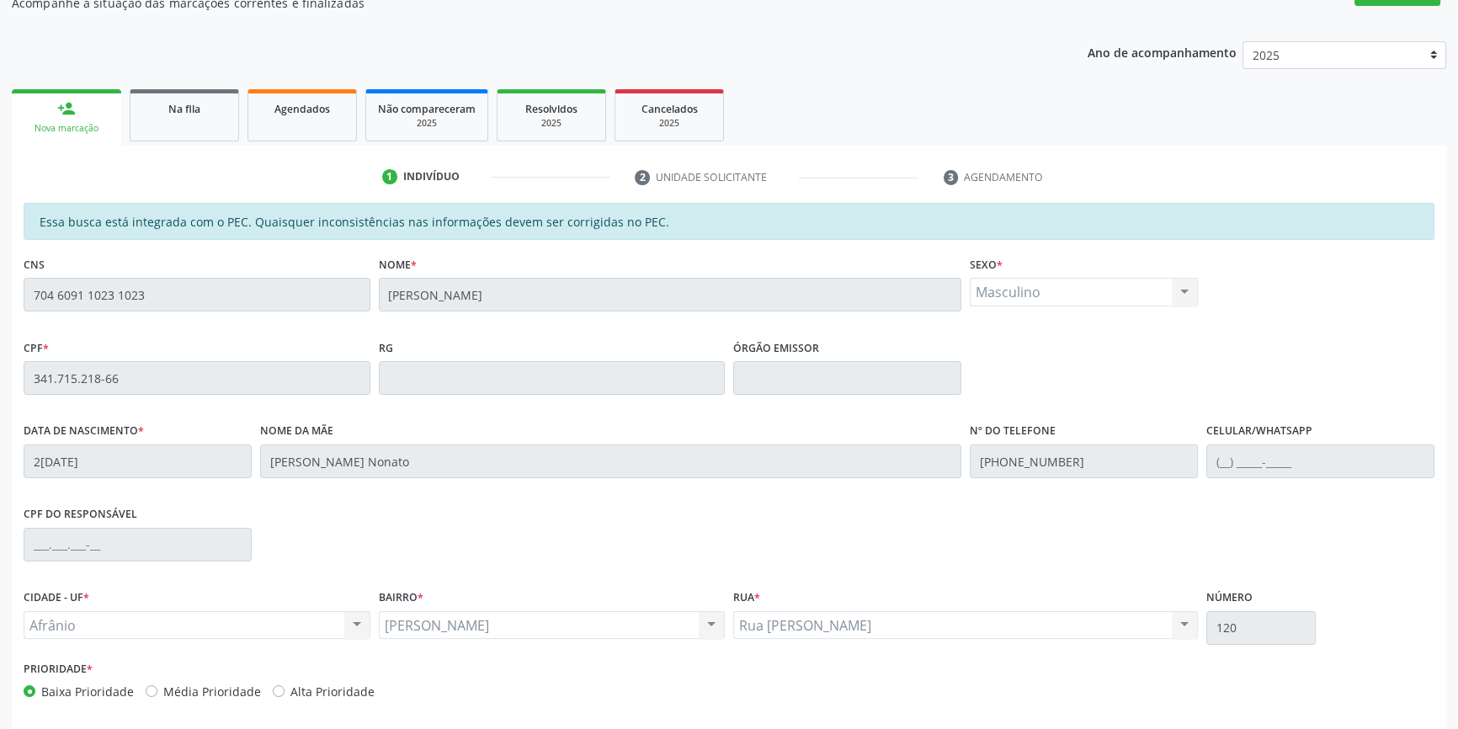
scroll to position [231, 0]
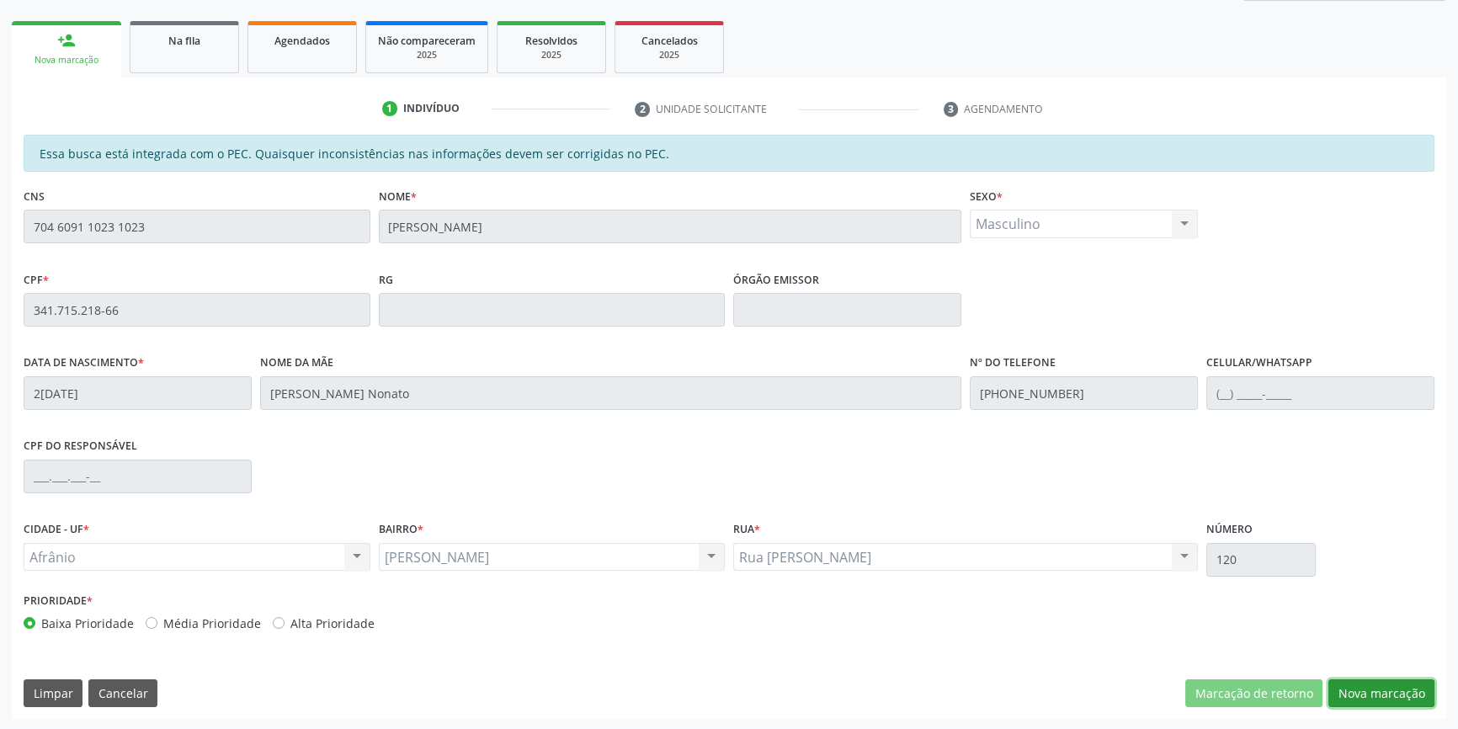
drag, startPoint x: 1347, startPoint y: 693, endPoint x: 1310, endPoint y: 655, distance: 53.0
click at [1347, 690] on button "Nova marcação" at bounding box center [1381, 693] width 106 height 29
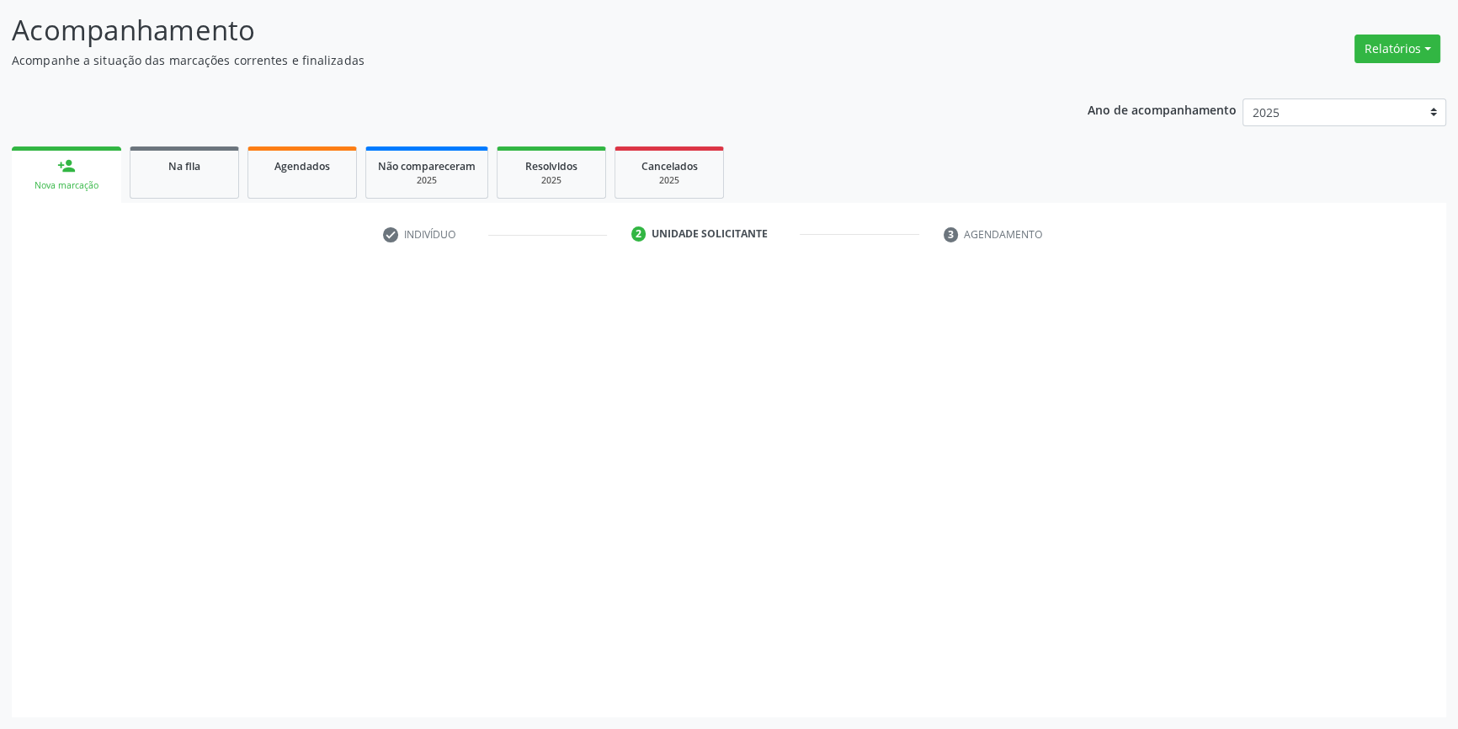
scroll to position [104, 0]
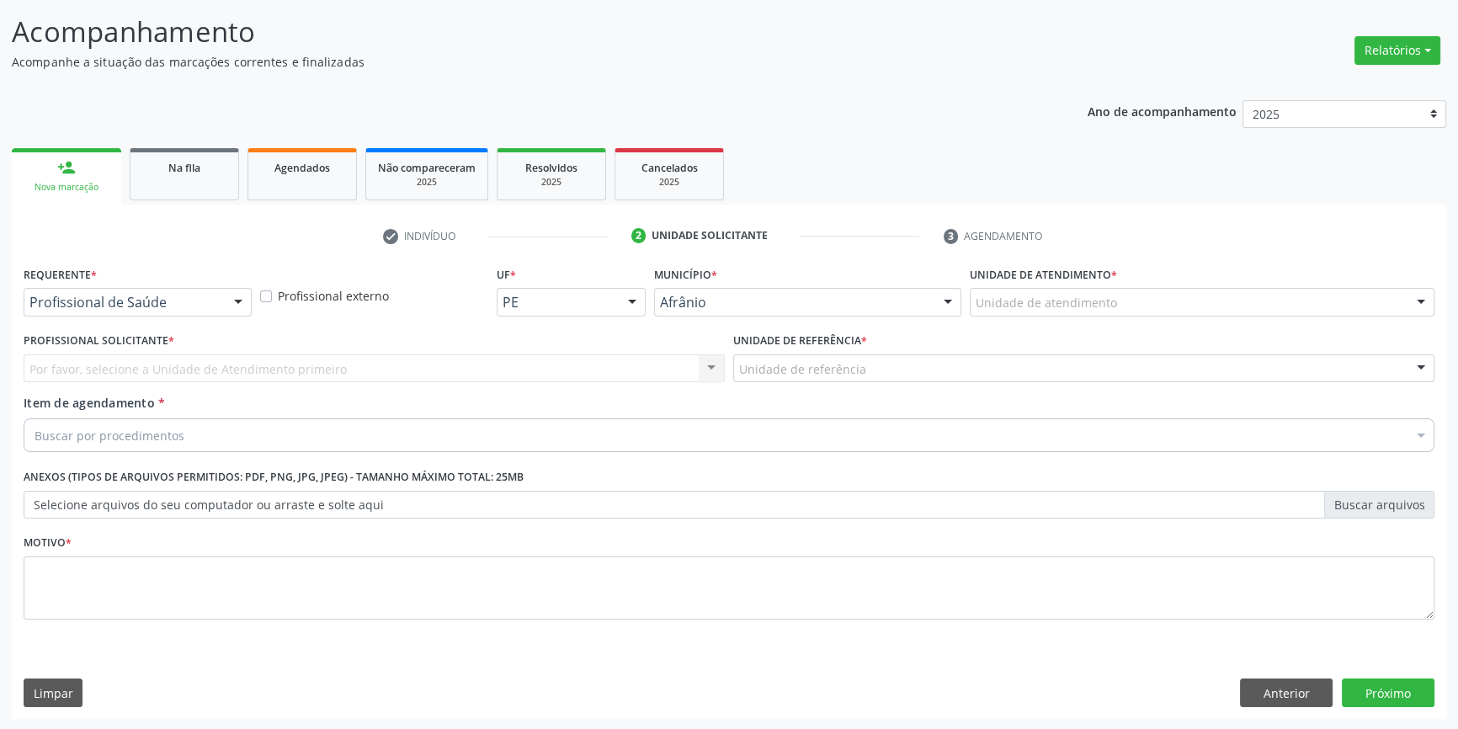
click at [1094, 311] on div "Unidade de atendimento" at bounding box center [1202, 302] width 465 height 29
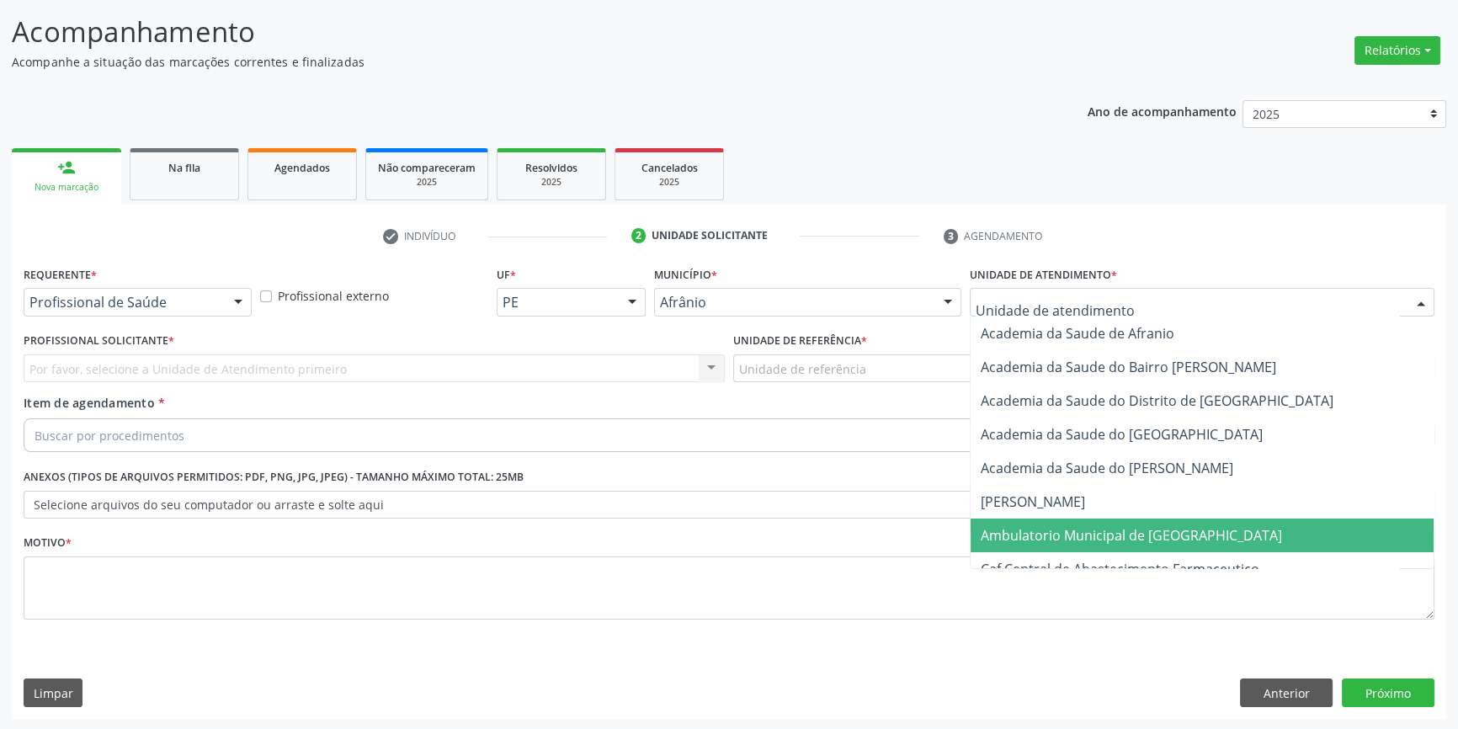
click at [1093, 527] on span "Ambulatorio Municipal de [GEOGRAPHIC_DATA]" at bounding box center [1131, 535] width 301 height 19
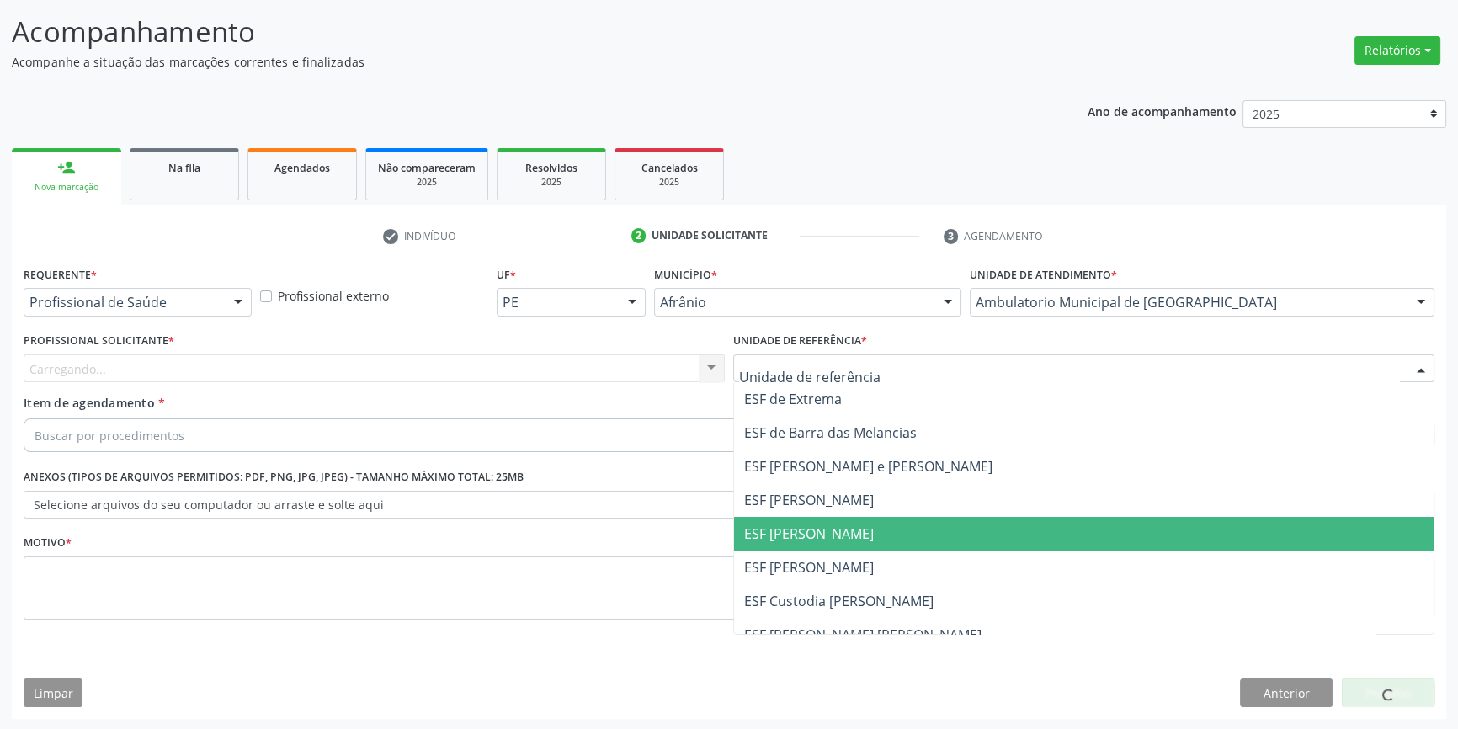
click at [853, 524] on span "ESF [PERSON_NAME]" at bounding box center [809, 533] width 130 height 19
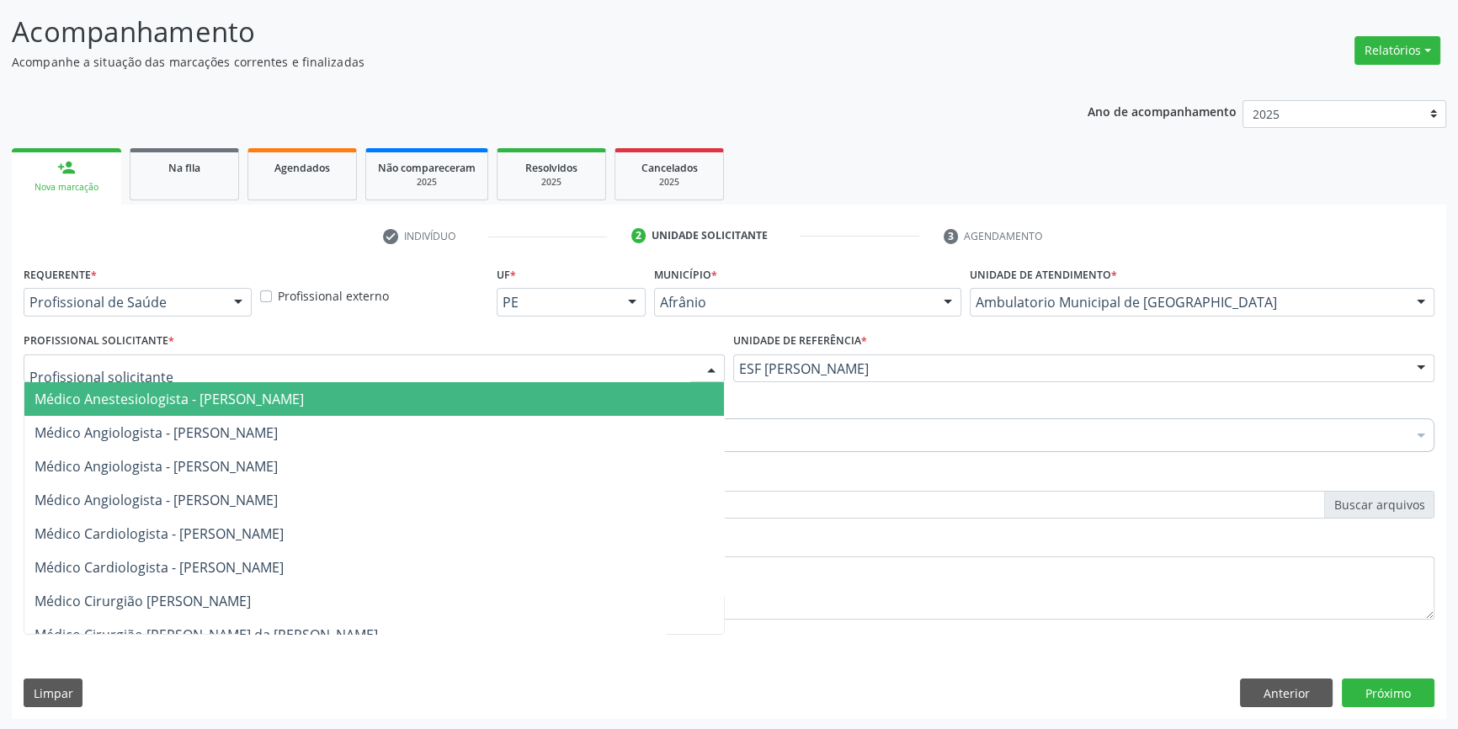
click at [546, 375] on div at bounding box center [374, 368] width 701 height 29
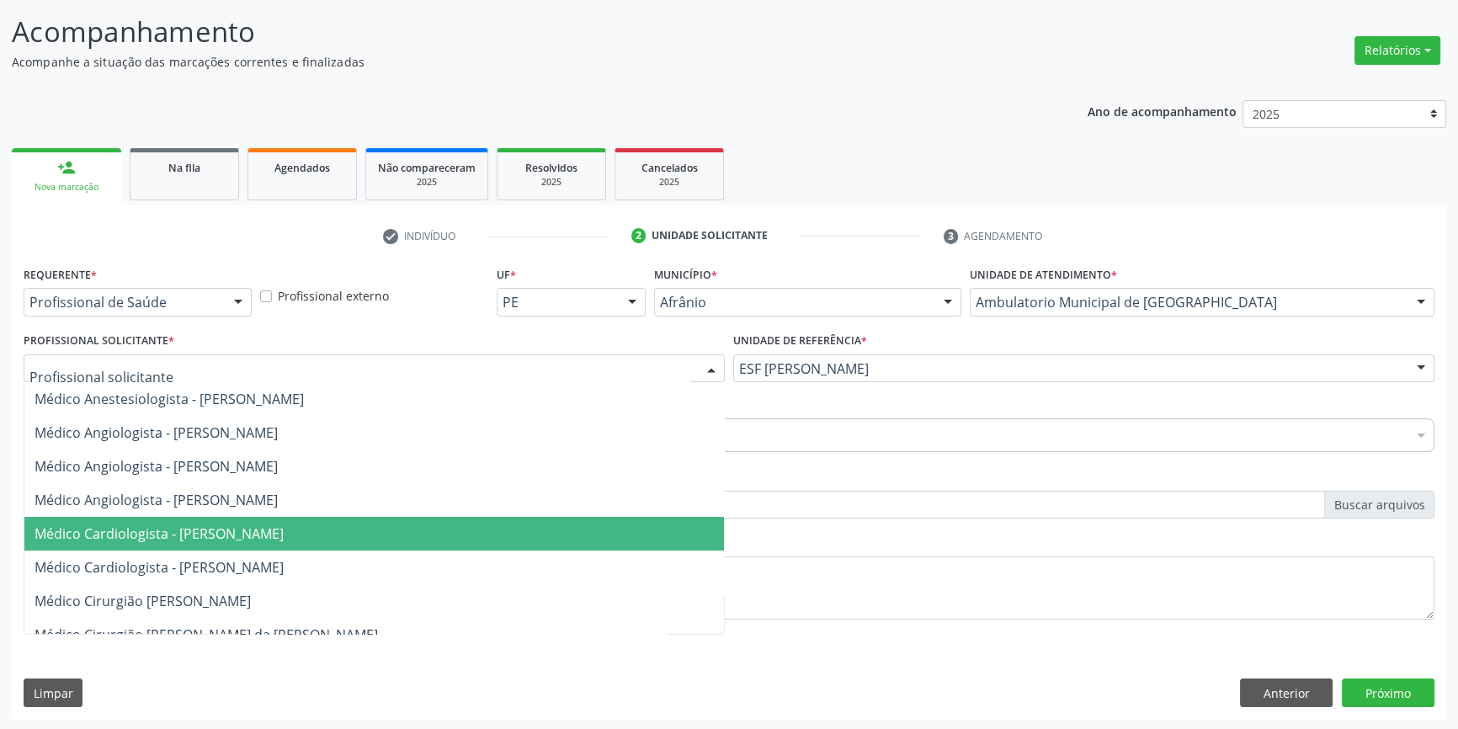
click at [327, 522] on span "Médico Cardiologista - [PERSON_NAME]" at bounding box center [374, 534] width 700 height 34
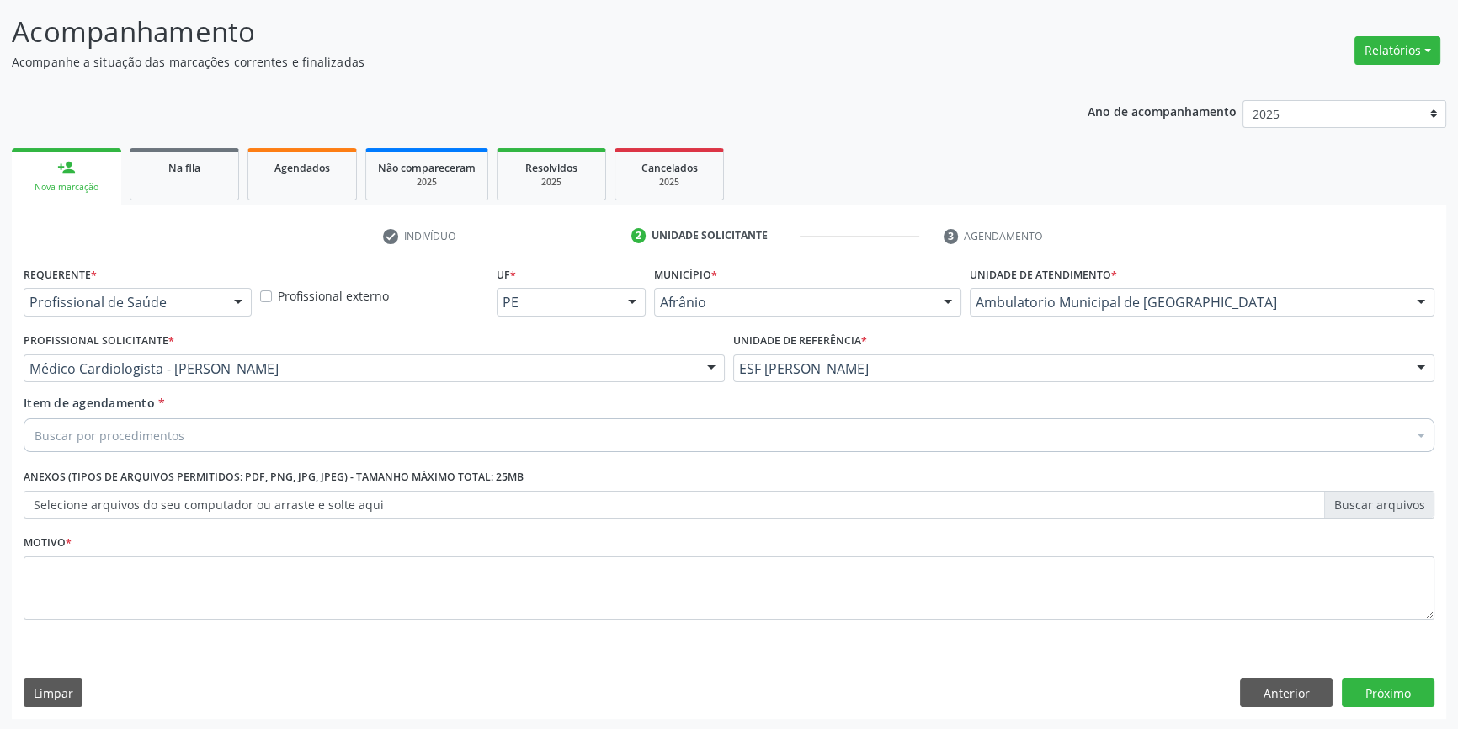
click at [261, 424] on div "Buscar por procedimentos" at bounding box center [729, 435] width 1411 height 34
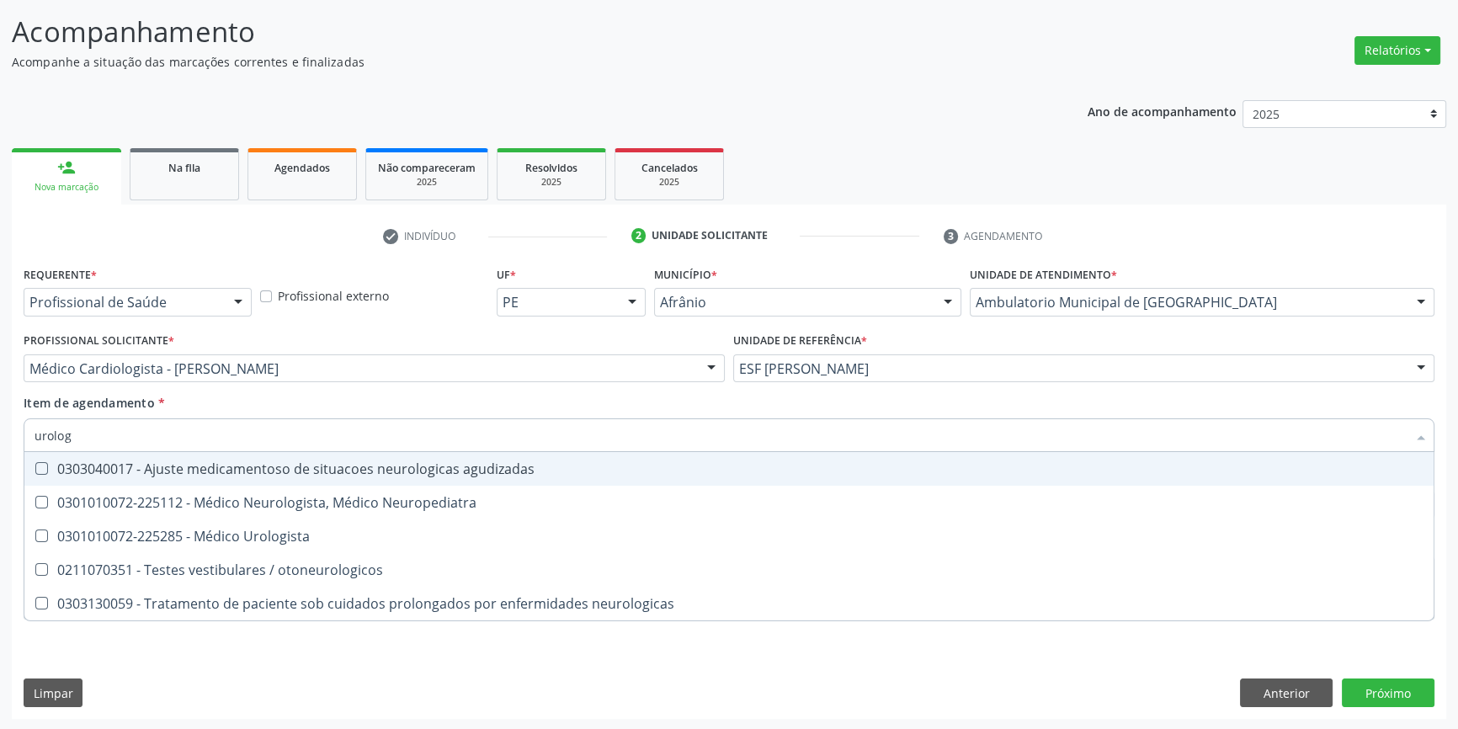
type input "urologi"
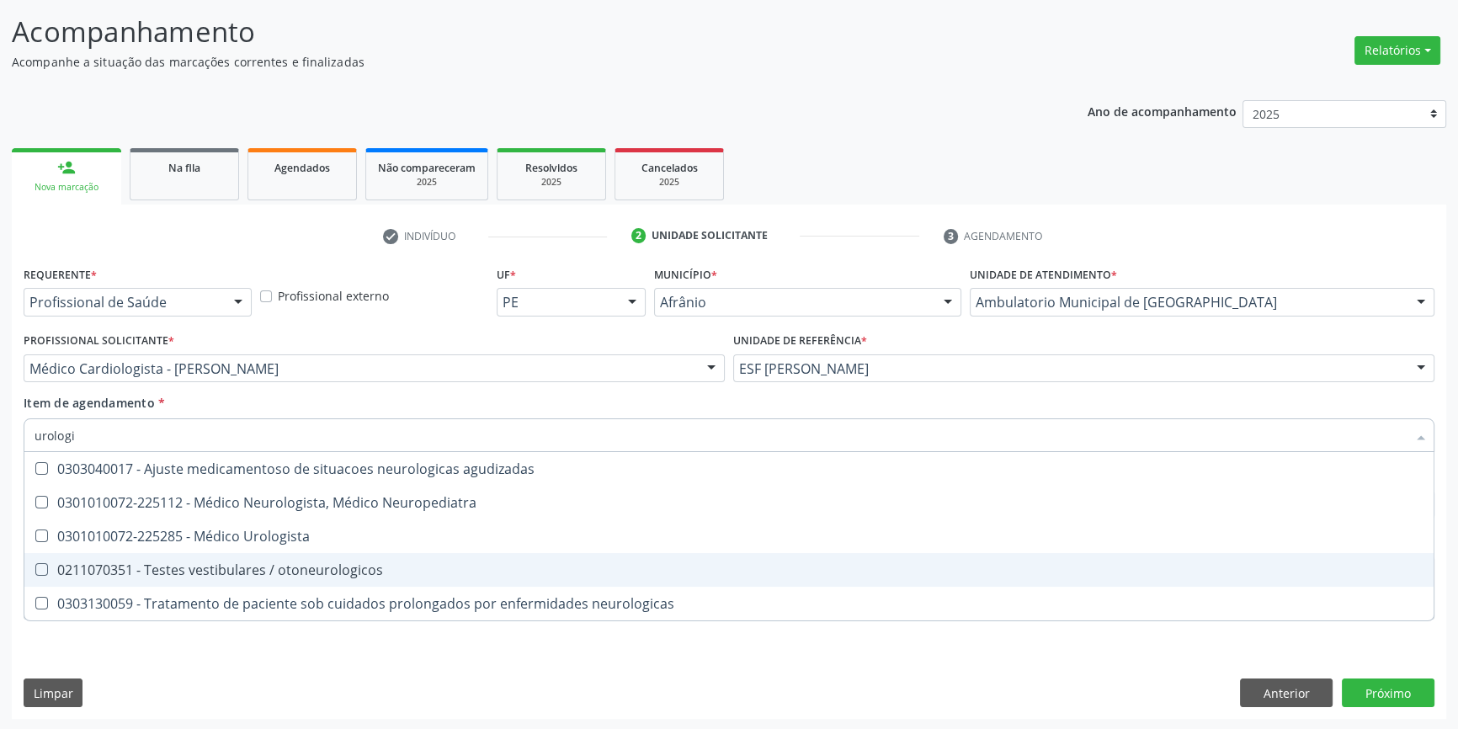
click at [356, 554] on span "0211070351 - Testes vestibulares / otoneurologicos" at bounding box center [728, 570] width 1409 height 34
checkbox otoneurologicos "true"
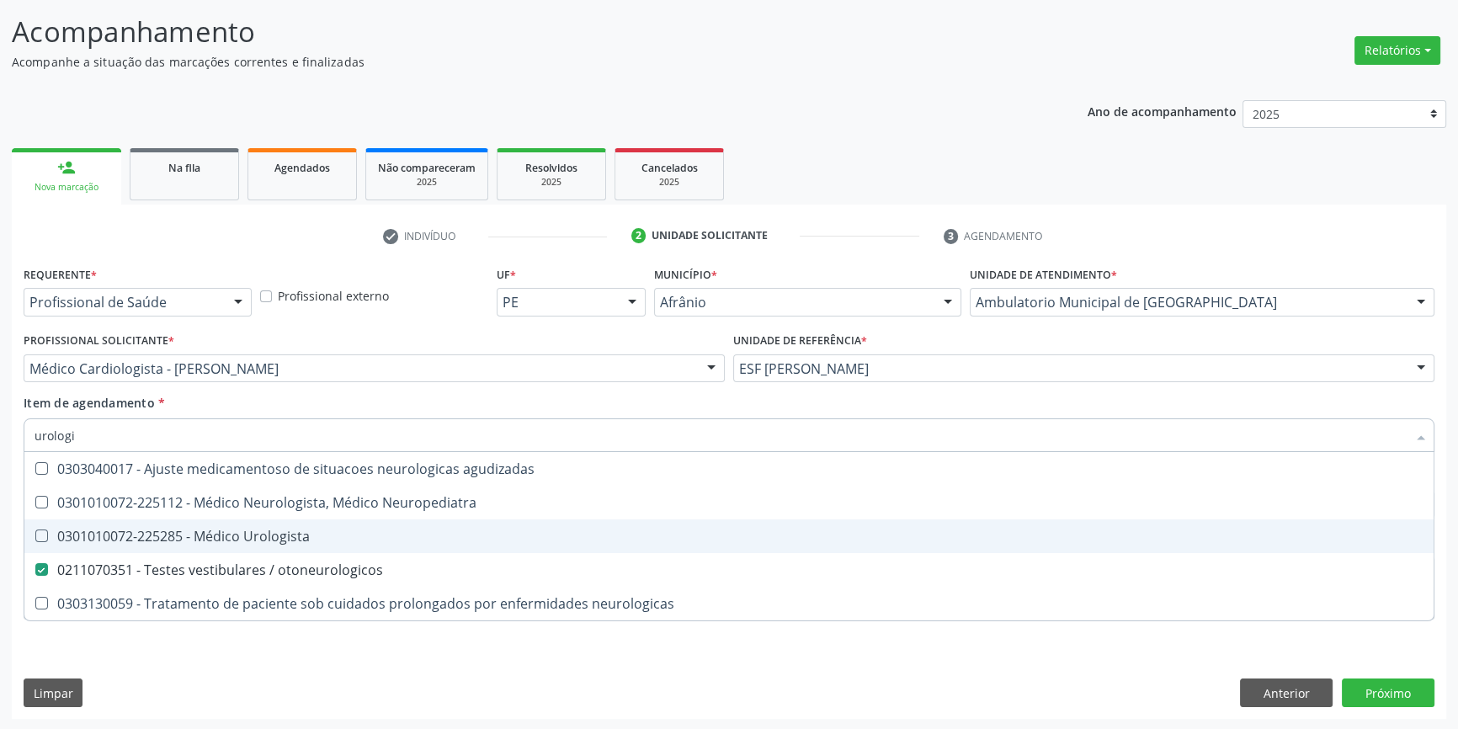
click at [339, 537] on div "0301010072-225285 - Médico Urologista" at bounding box center [729, 536] width 1389 height 13
checkbox Urologista "true"
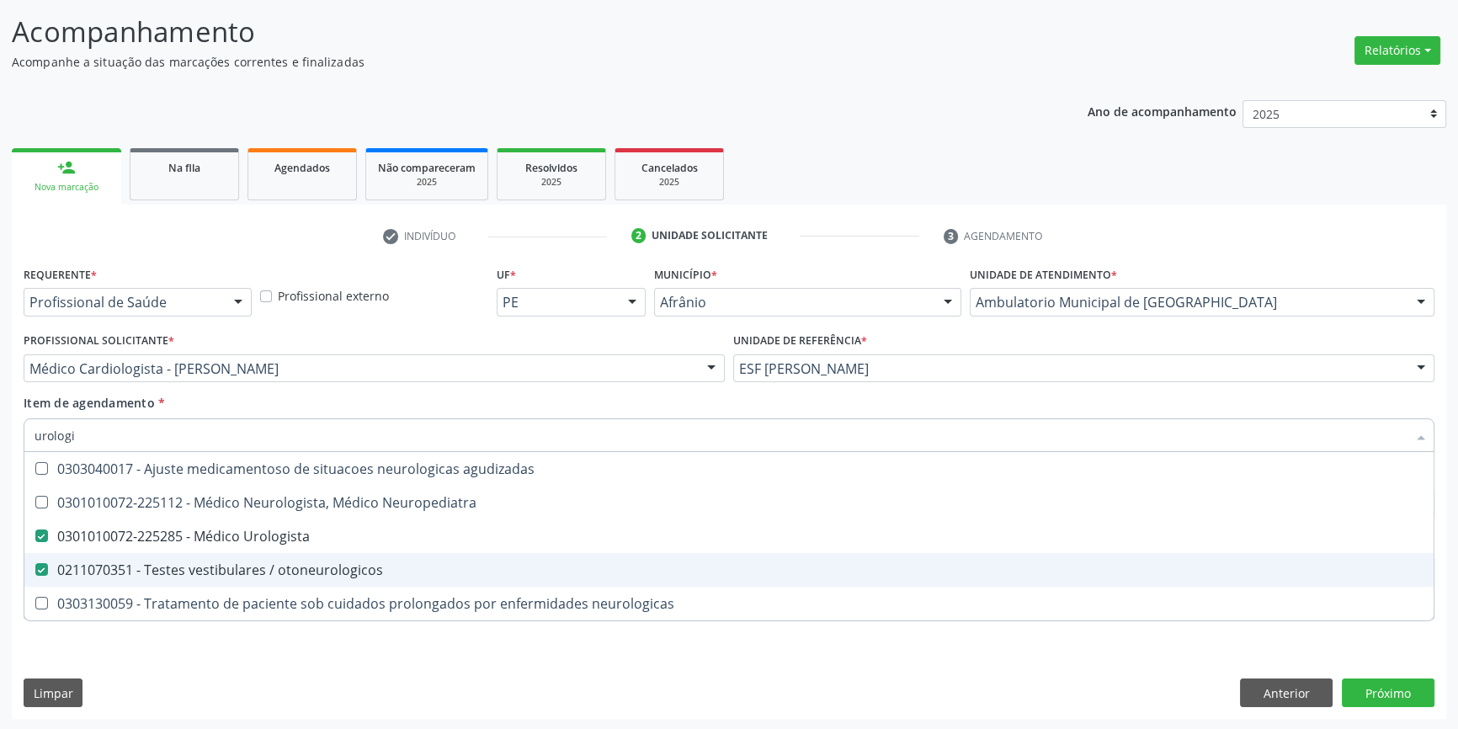
click at [320, 563] on div "0211070351 - Testes vestibulares / otoneurologicos" at bounding box center [729, 569] width 1389 height 13
checkbox otoneurologicos "false"
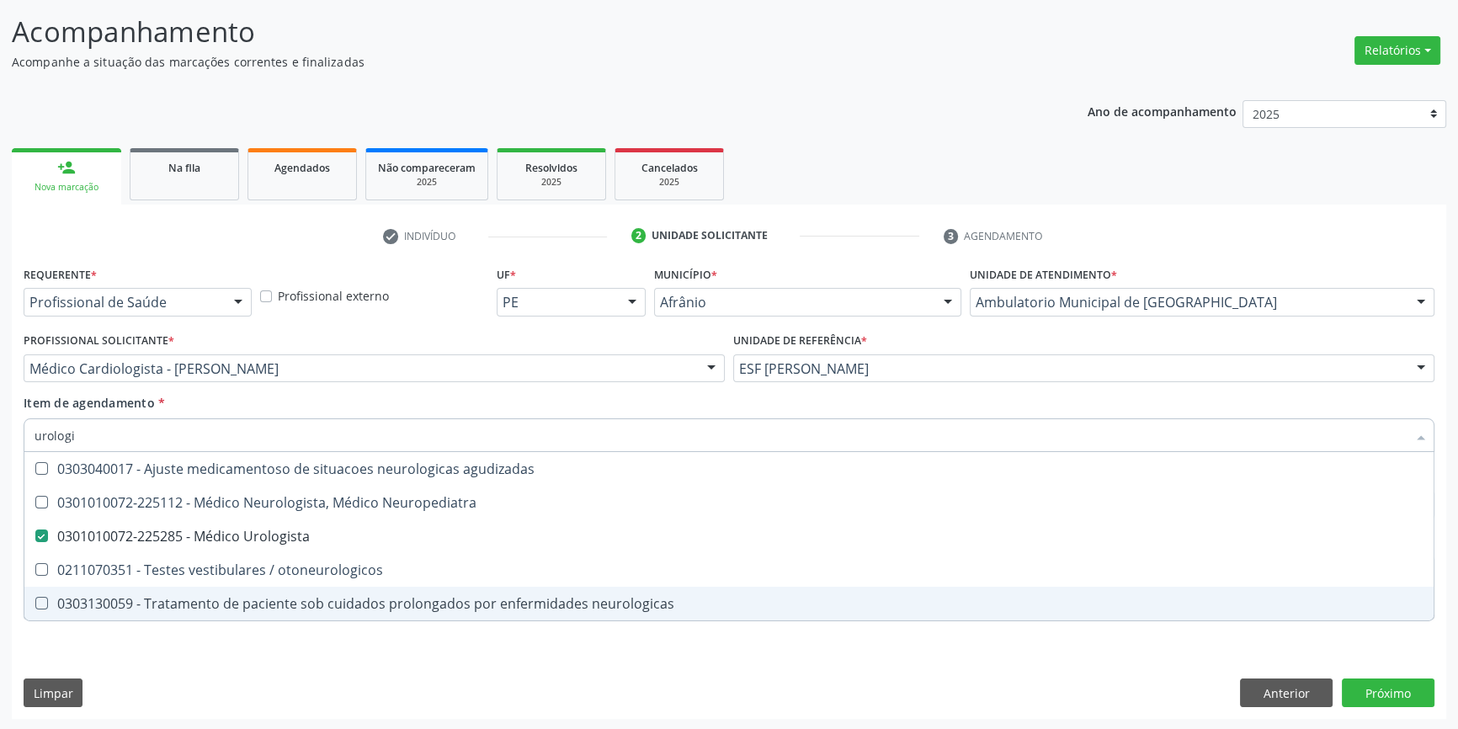
click at [289, 642] on div "Requerente * Profissional de Saúde Profissional de Saúde Paciente Nenhum result…" at bounding box center [729, 490] width 1434 height 457
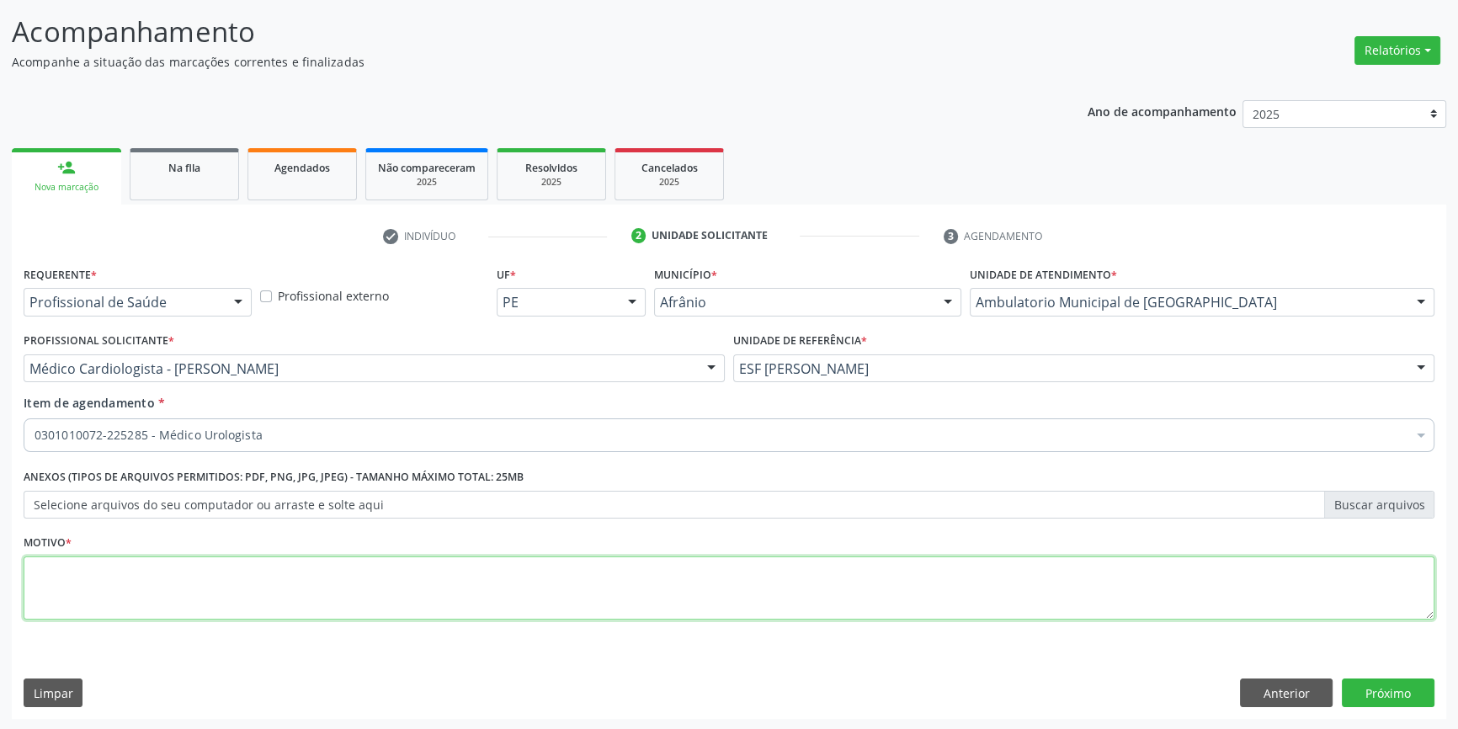
click at [244, 561] on textarea at bounding box center [729, 588] width 1411 height 64
type textarea "'"
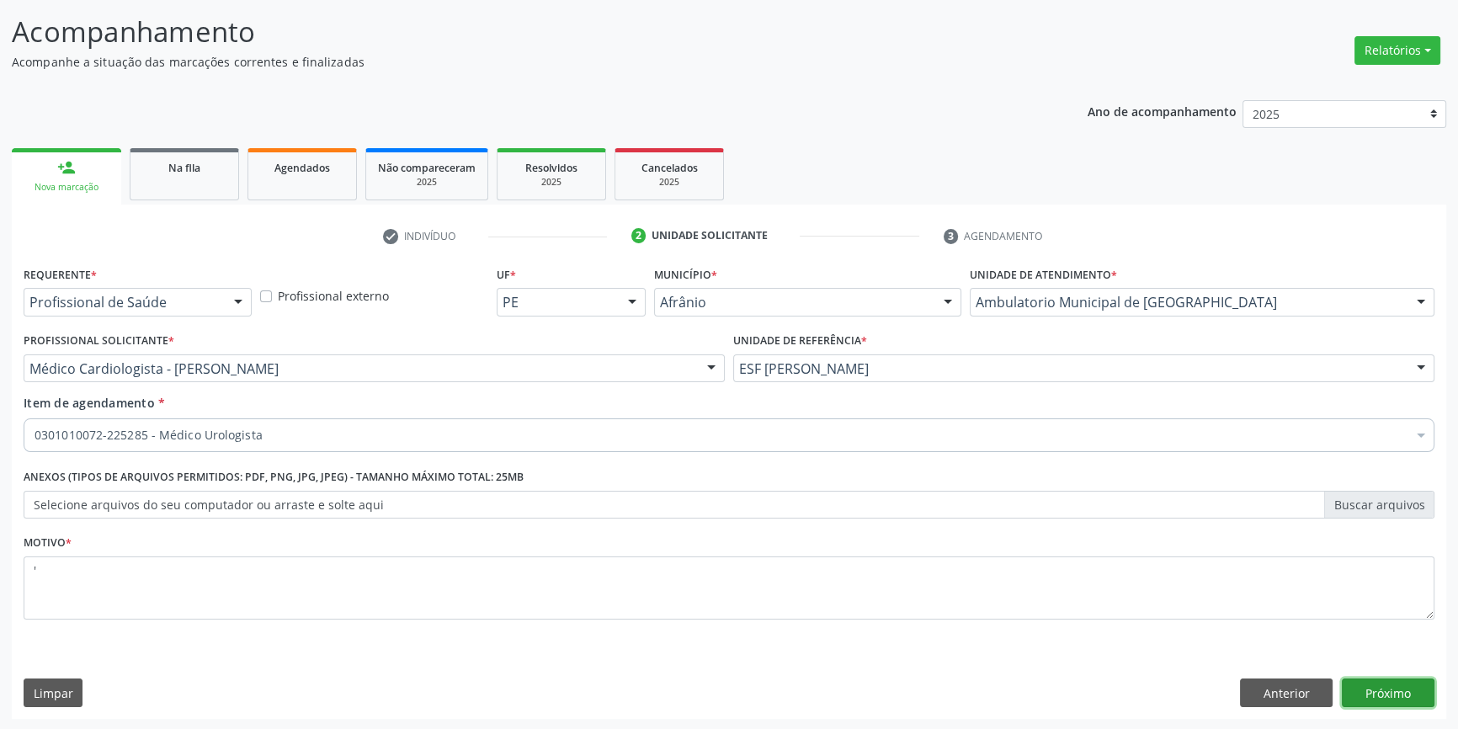
click at [1406, 694] on button "Próximo" at bounding box center [1388, 693] width 93 height 29
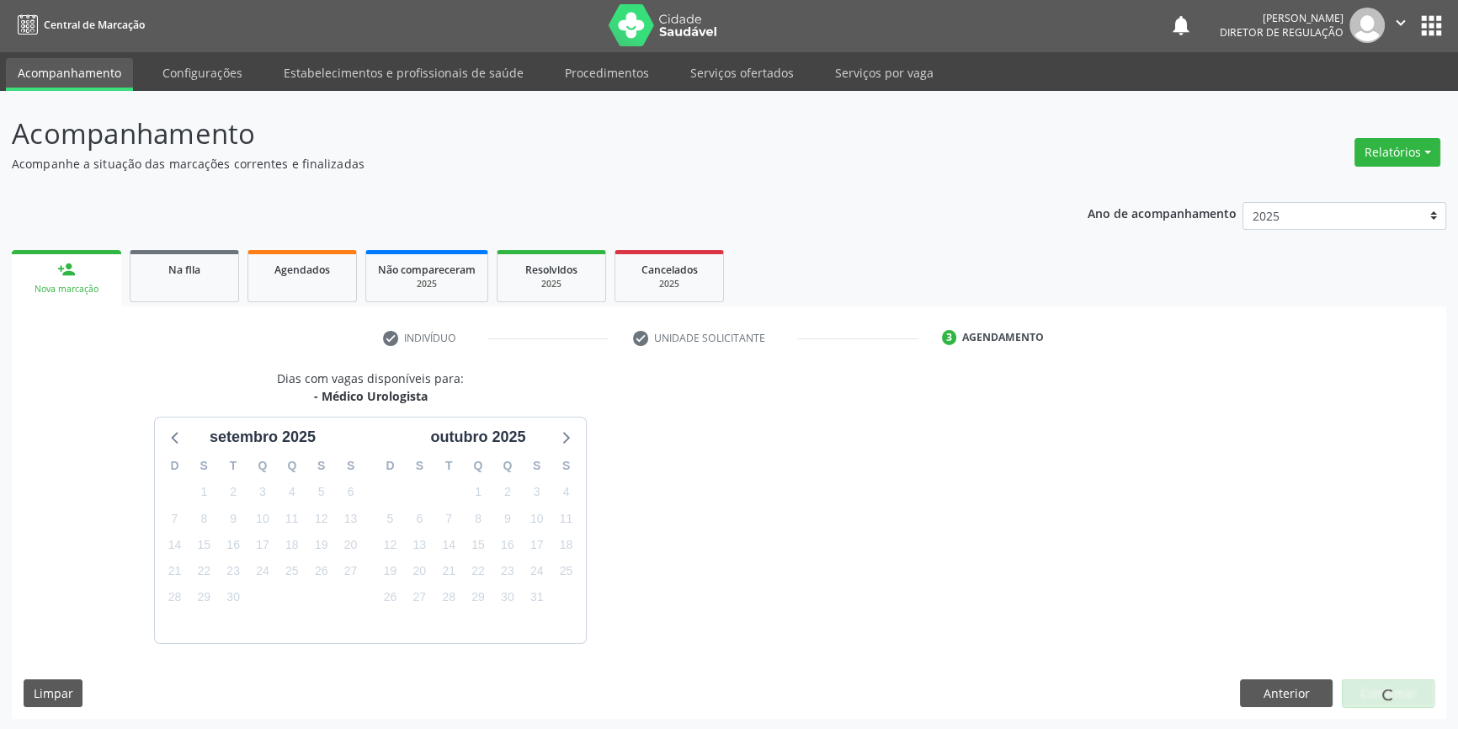
scroll to position [51, 0]
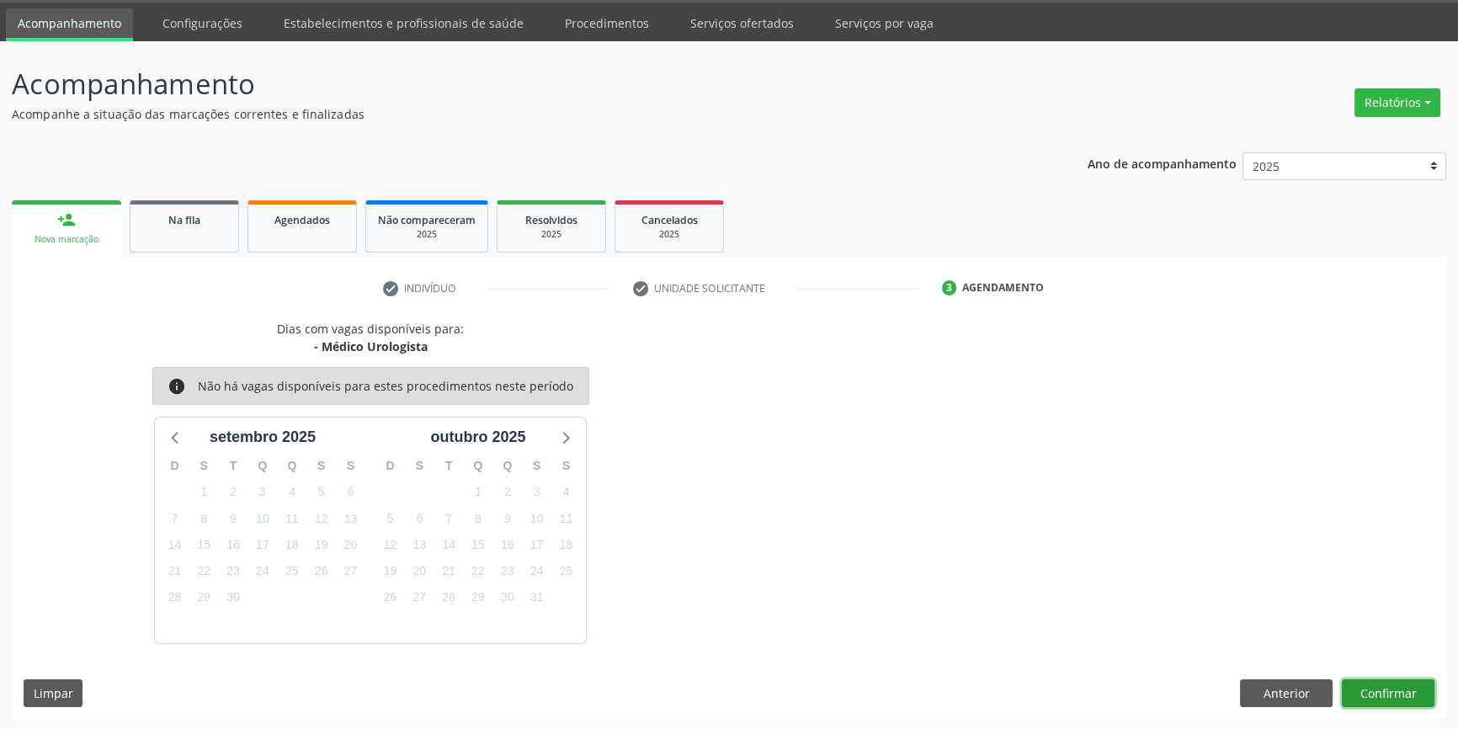
click at [1406, 694] on button "Confirmar" at bounding box center [1388, 693] width 93 height 29
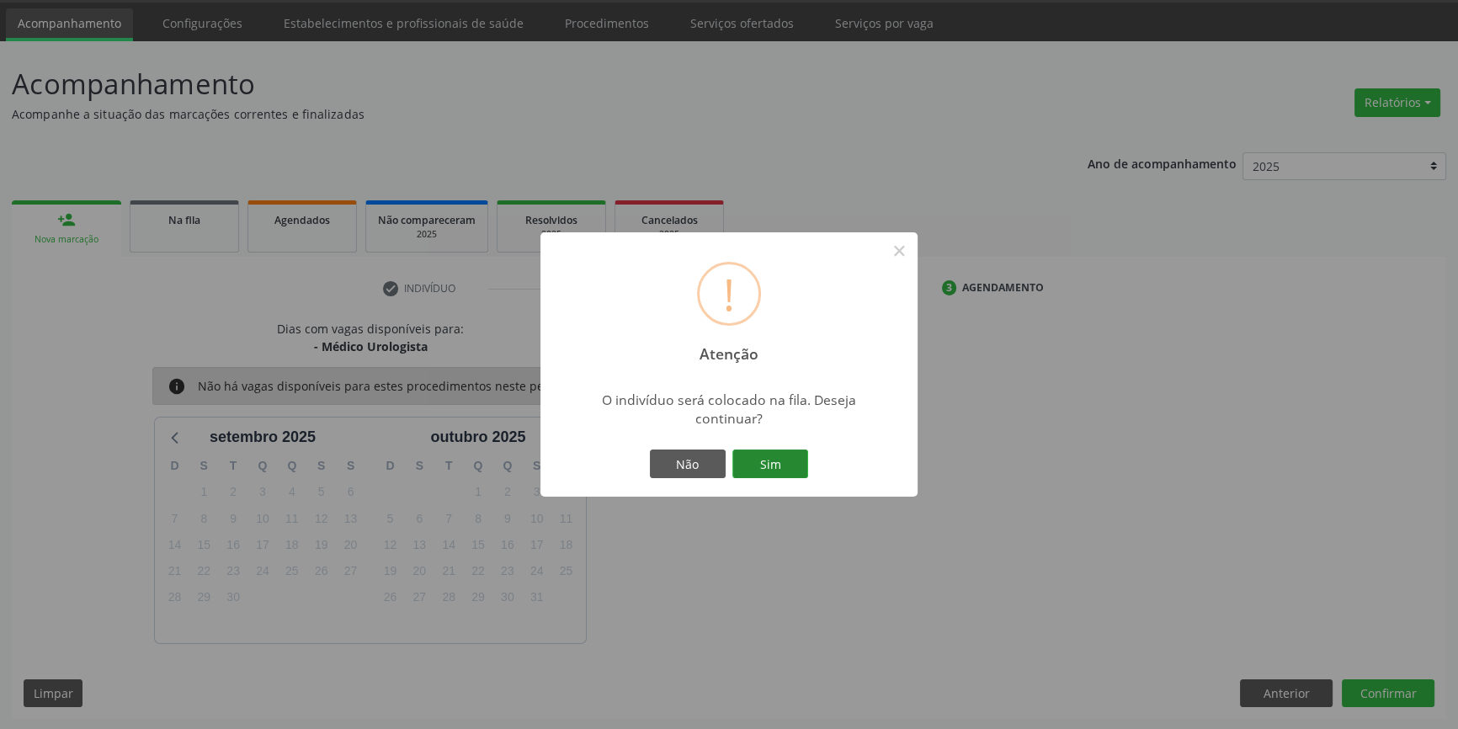
click at [788, 456] on button "Sim" at bounding box center [770, 464] width 76 height 29
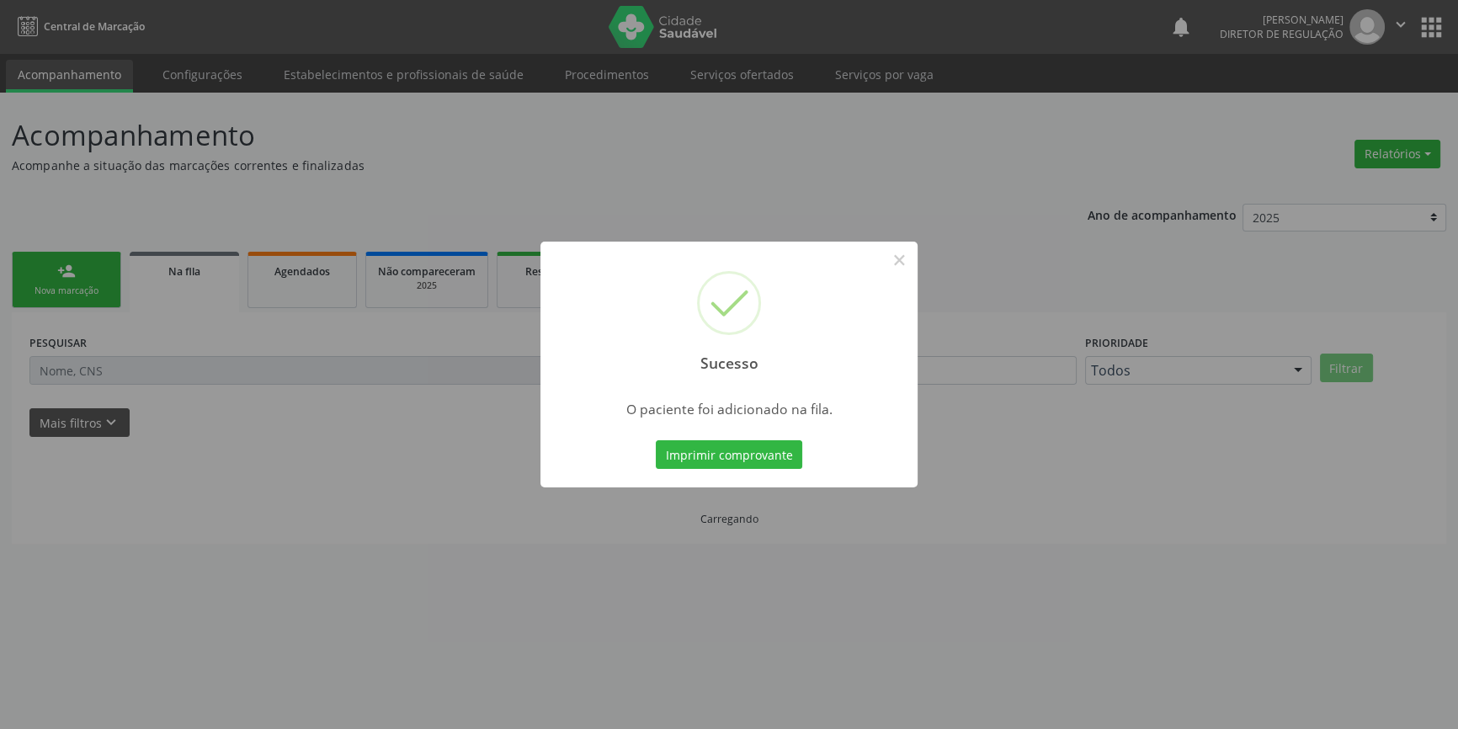
scroll to position [0, 0]
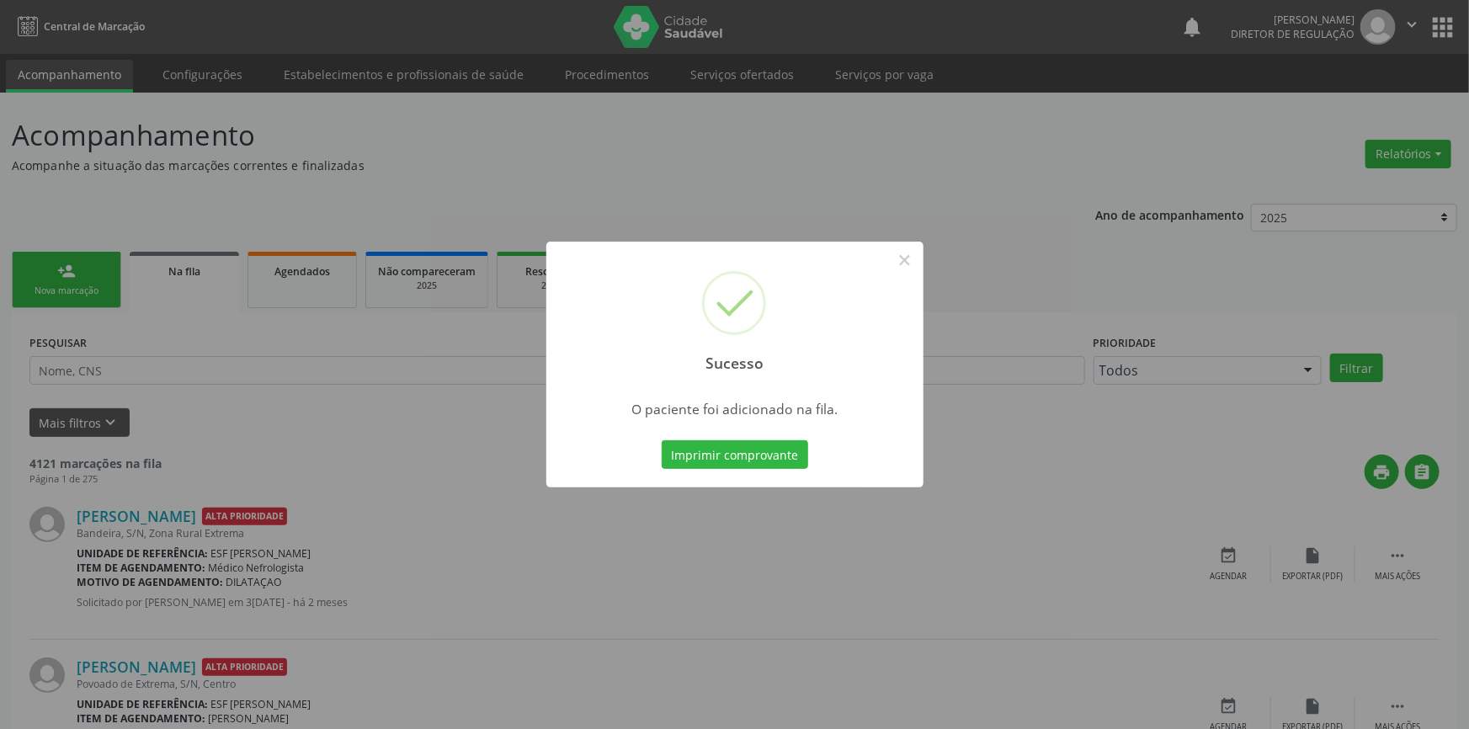
click at [905, 245] on div "Sucesso ×" at bounding box center [734, 314] width 377 height 145
click at [897, 260] on button "×" at bounding box center [899, 260] width 29 height 29
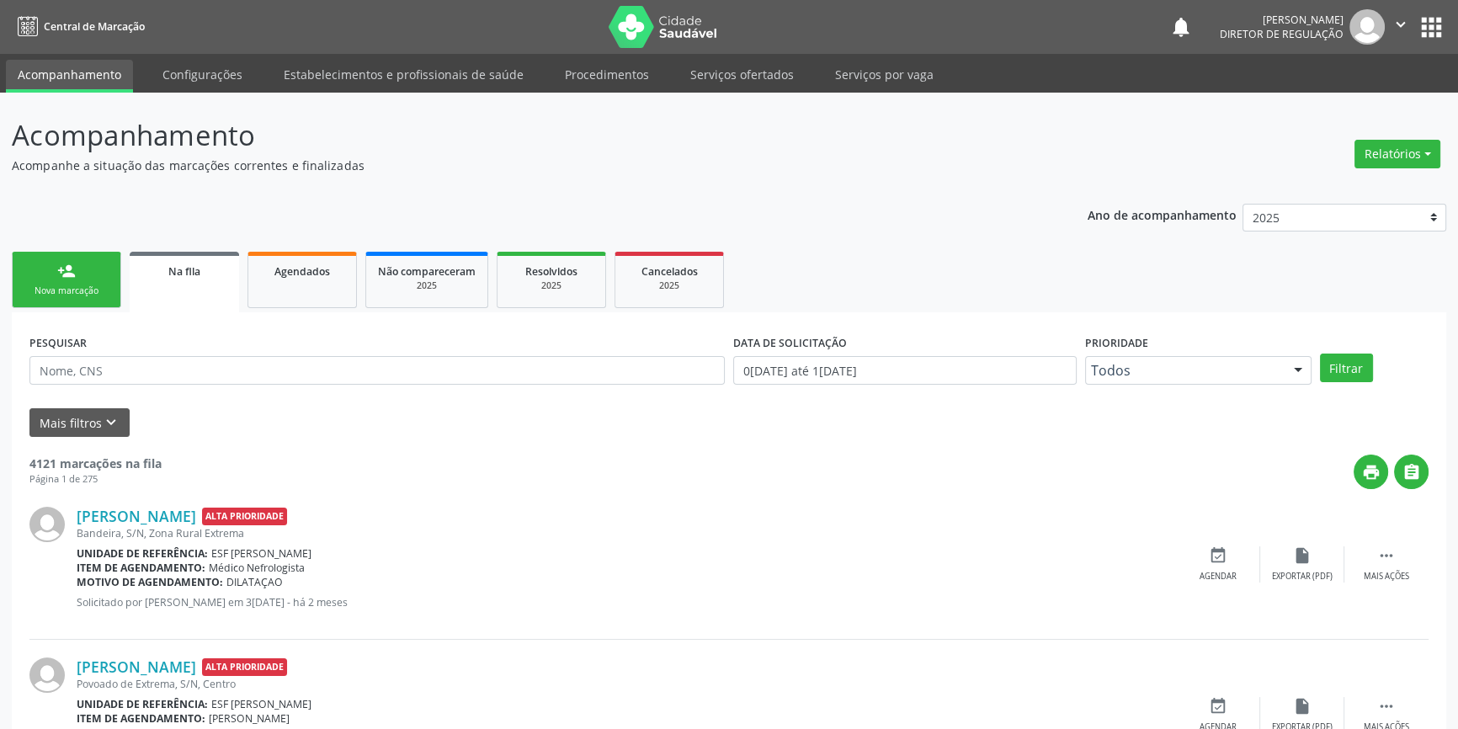
click at [85, 260] on link "person_add Nova marcação" at bounding box center [66, 280] width 109 height 56
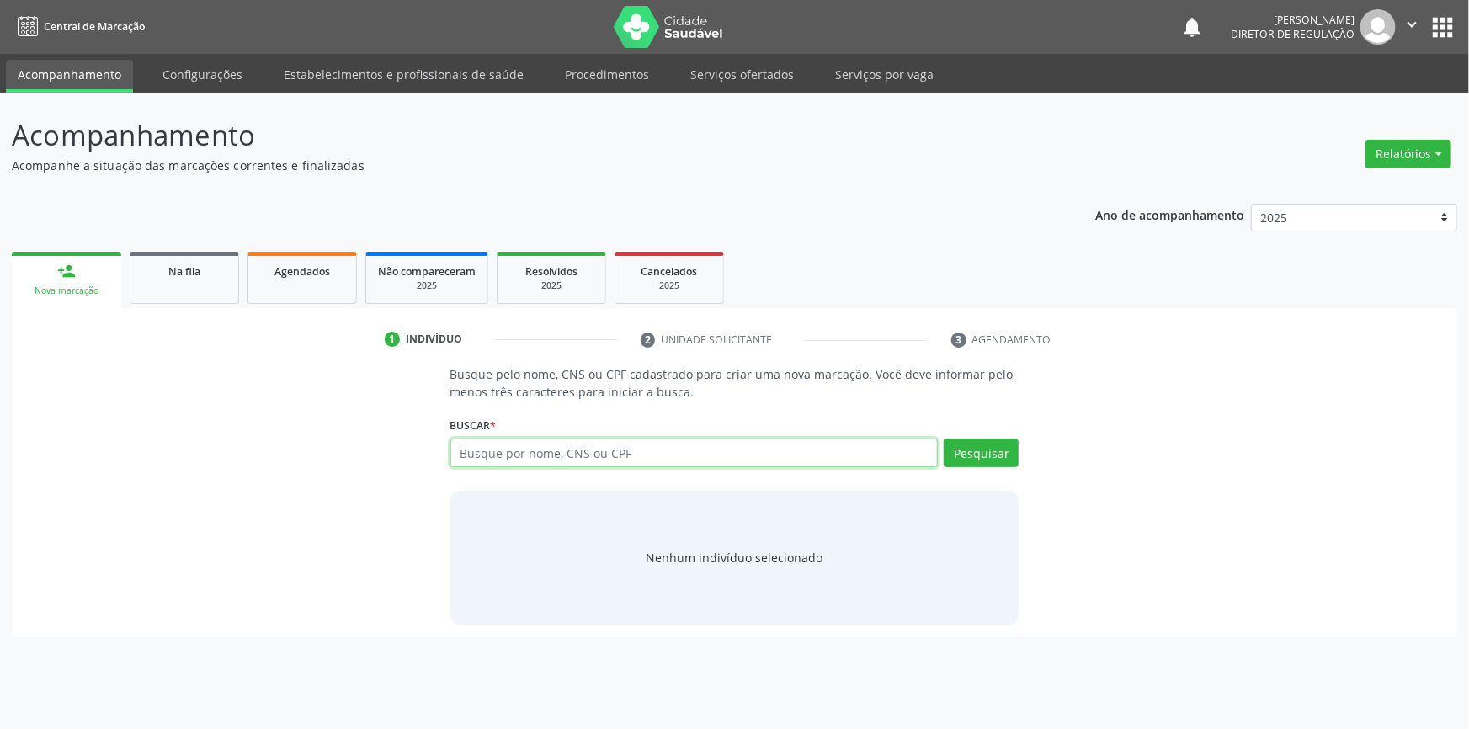
click at [578, 452] on input "text" at bounding box center [694, 453] width 488 height 29
type input "708605595757285"
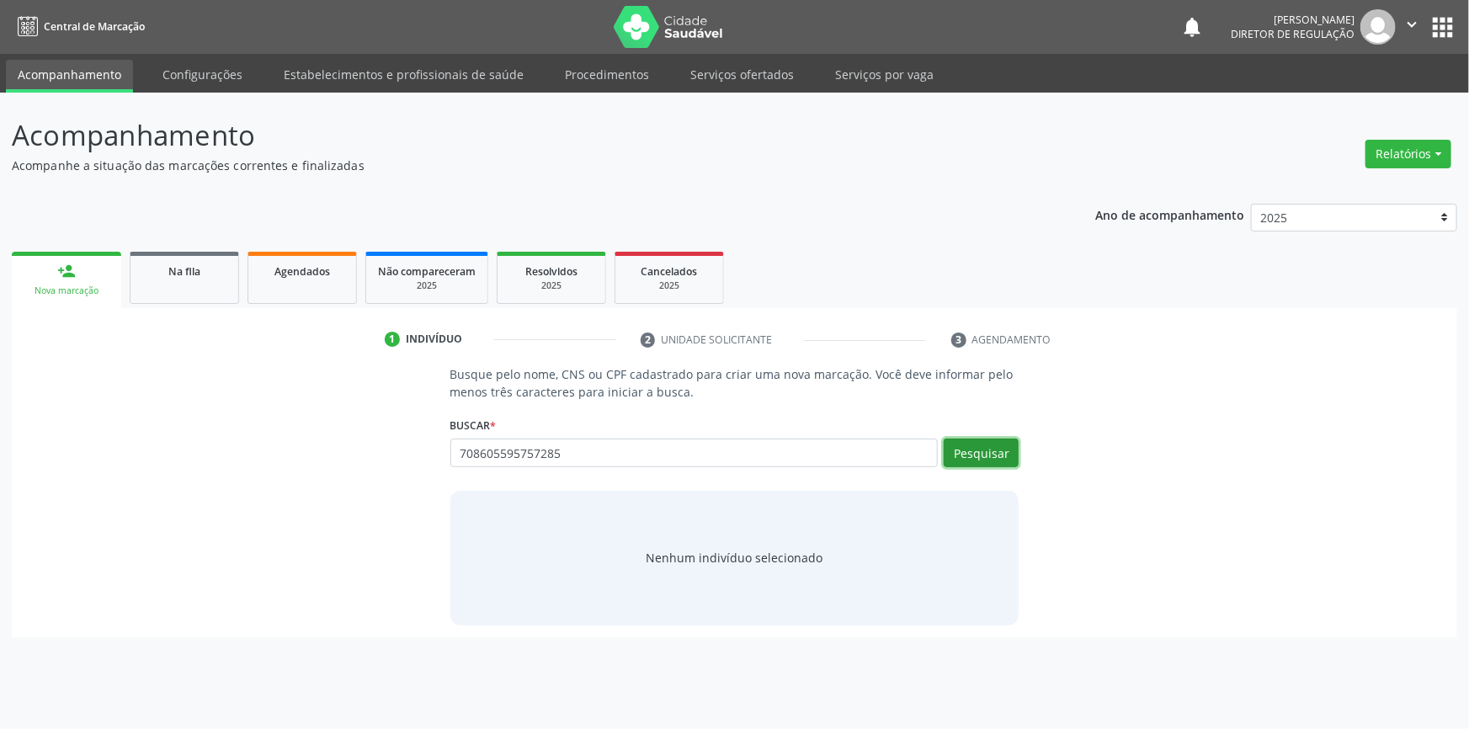
click at [977, 466] on button "Pesquisar" at bounding box center [981, 453] width 75 height 29
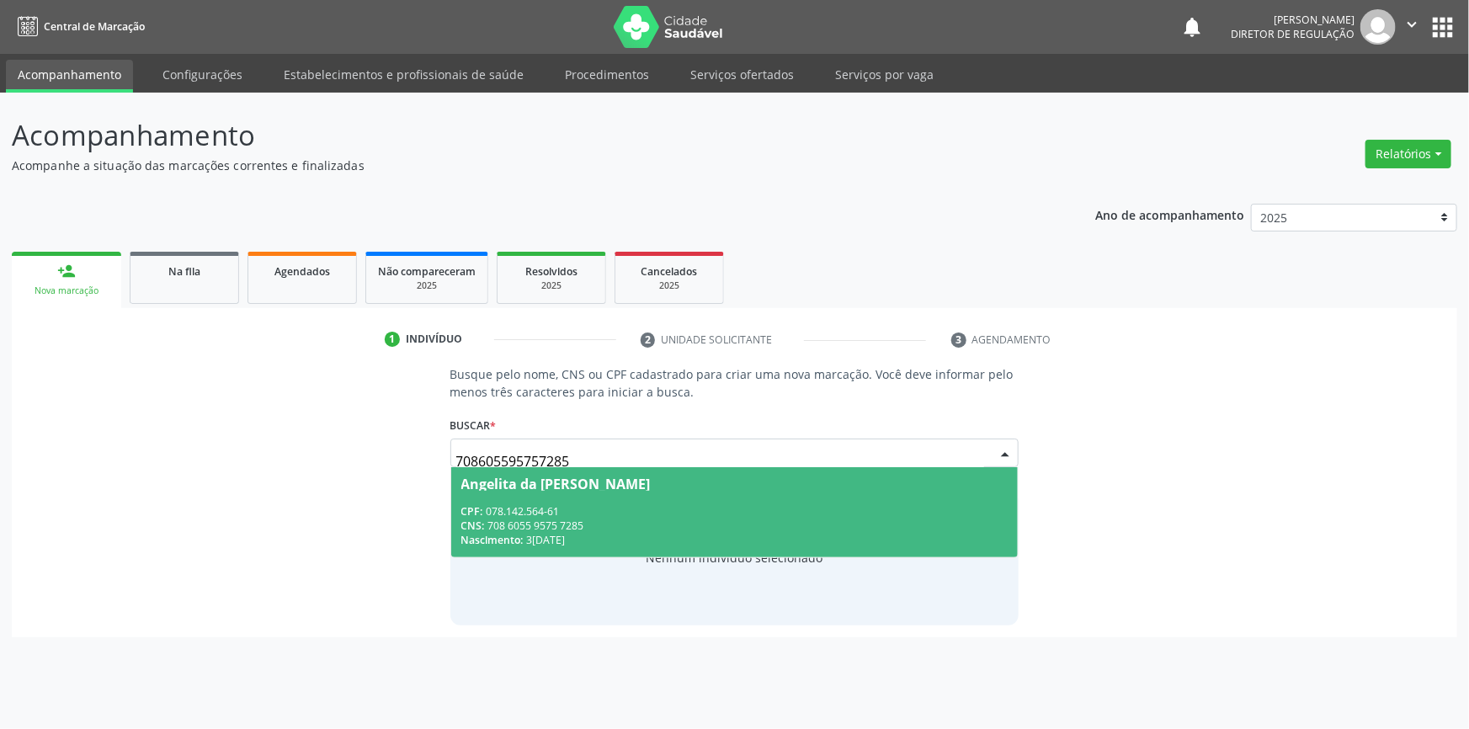
click at [669, 498] on span "Angelita da Luz Coelho dos Santos CPF: 078.142.564-61 CNS: 708 6055 9575 7285 N…" at bounding box center [734, 512] width 567 height 90
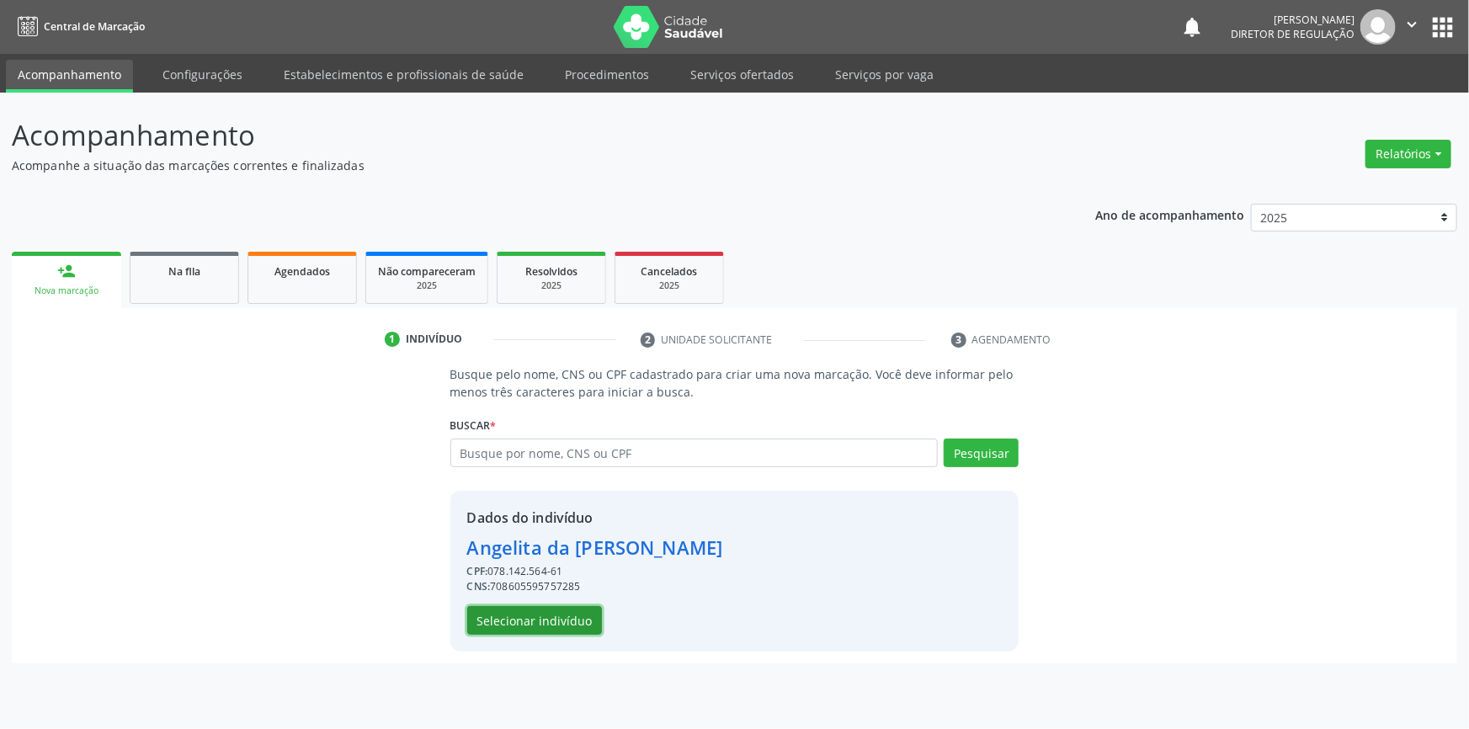
click at [564, 614] on button "Selecionar indivíduo" at bounding box center [534, 620] width 135 height 29
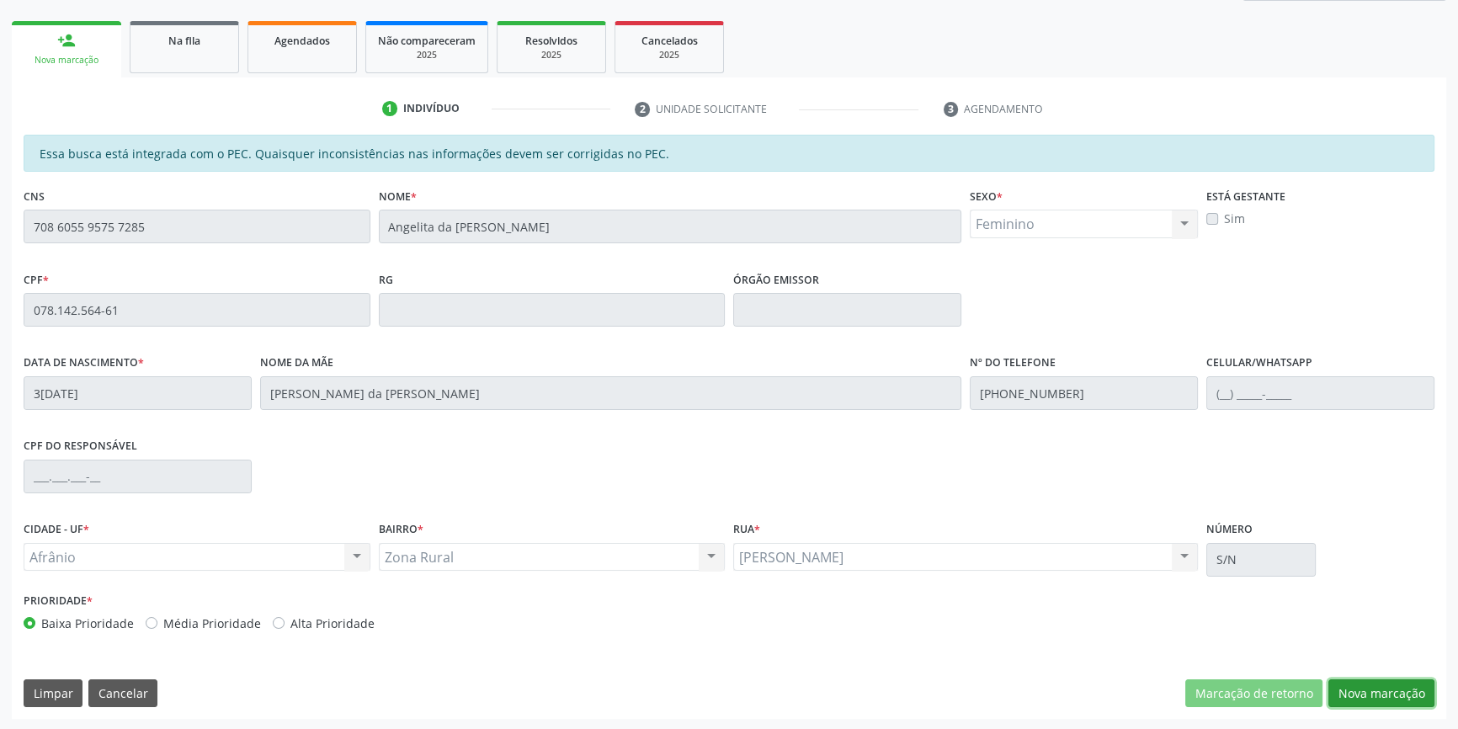
click at [1397, 682] on button "Nova marcação" at bounding box center [1381, 693] width 106 height 29
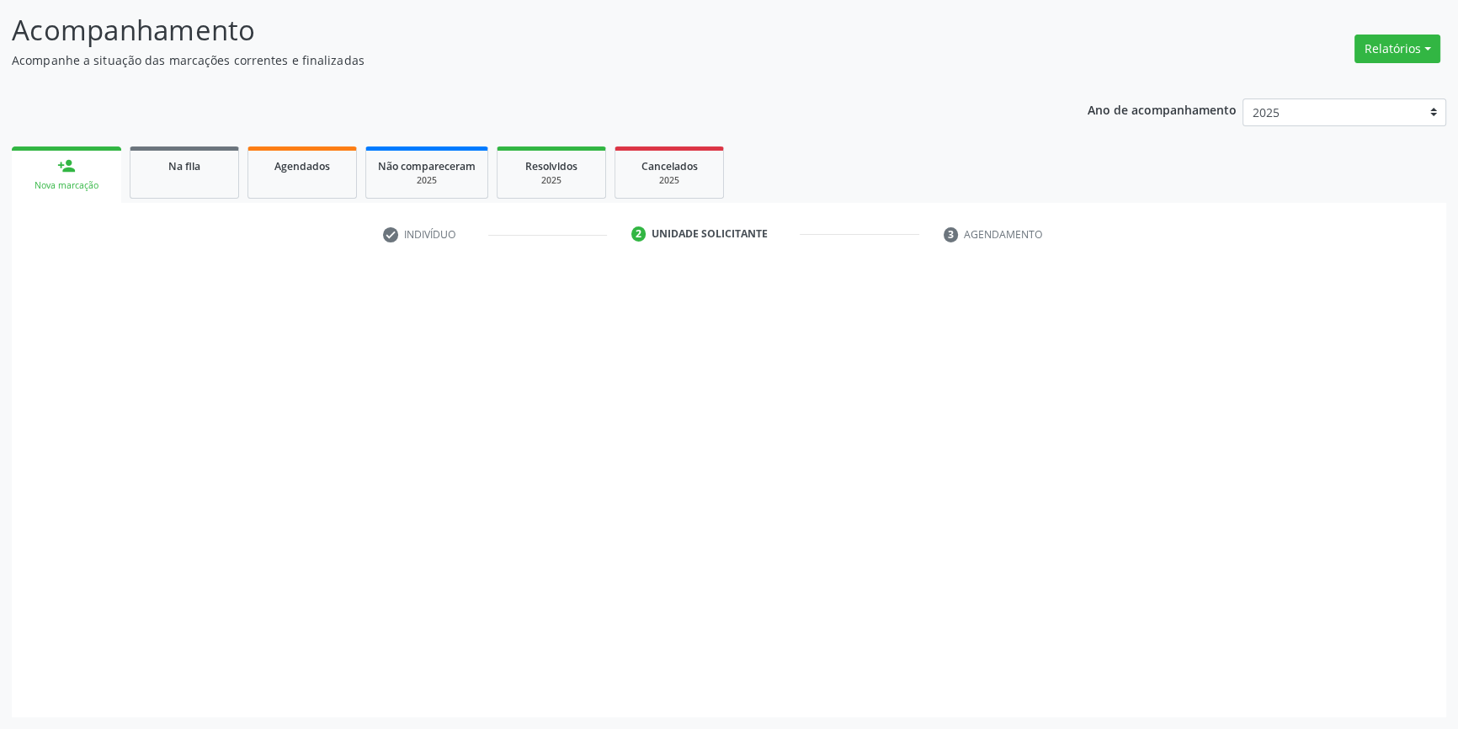
scroll to position [104, 0]
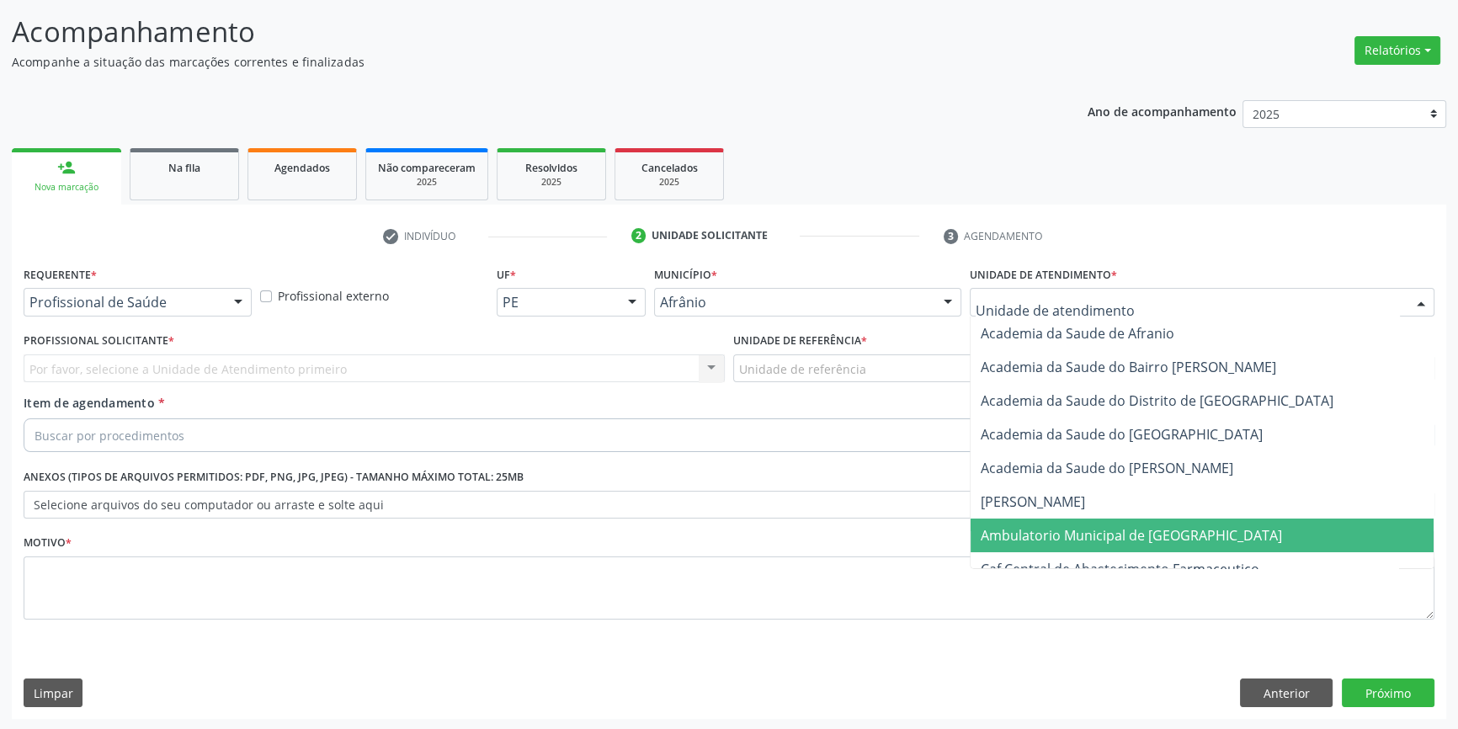
click at [1066, 533] on span "Ambulatorio Municipal de [GEOGRAPHIC_DATA]" at bounding box center [1131, 535] width 301 height 19
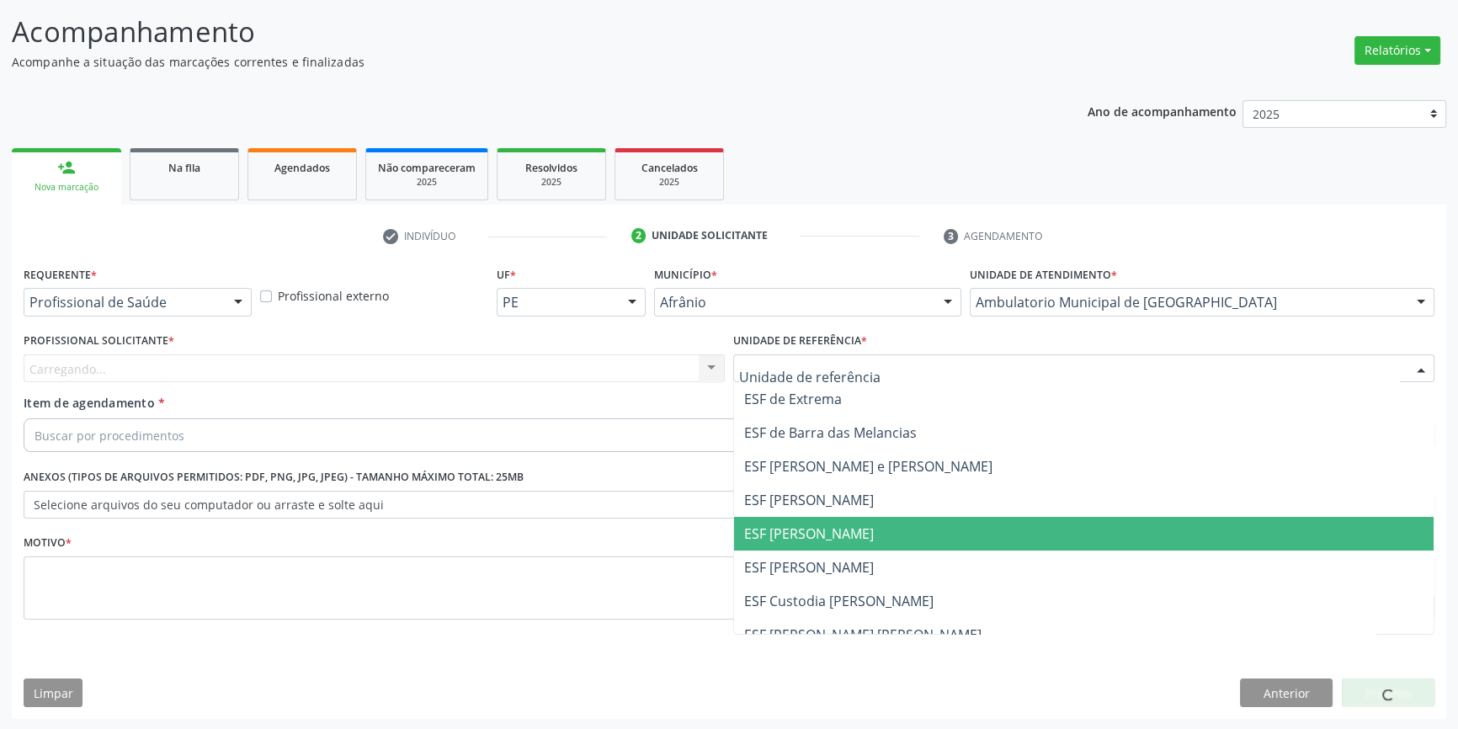
click at [816, 527] on span "ESF [PERSON_NAME]" at bounding box center [809, 533] width 130 height 19
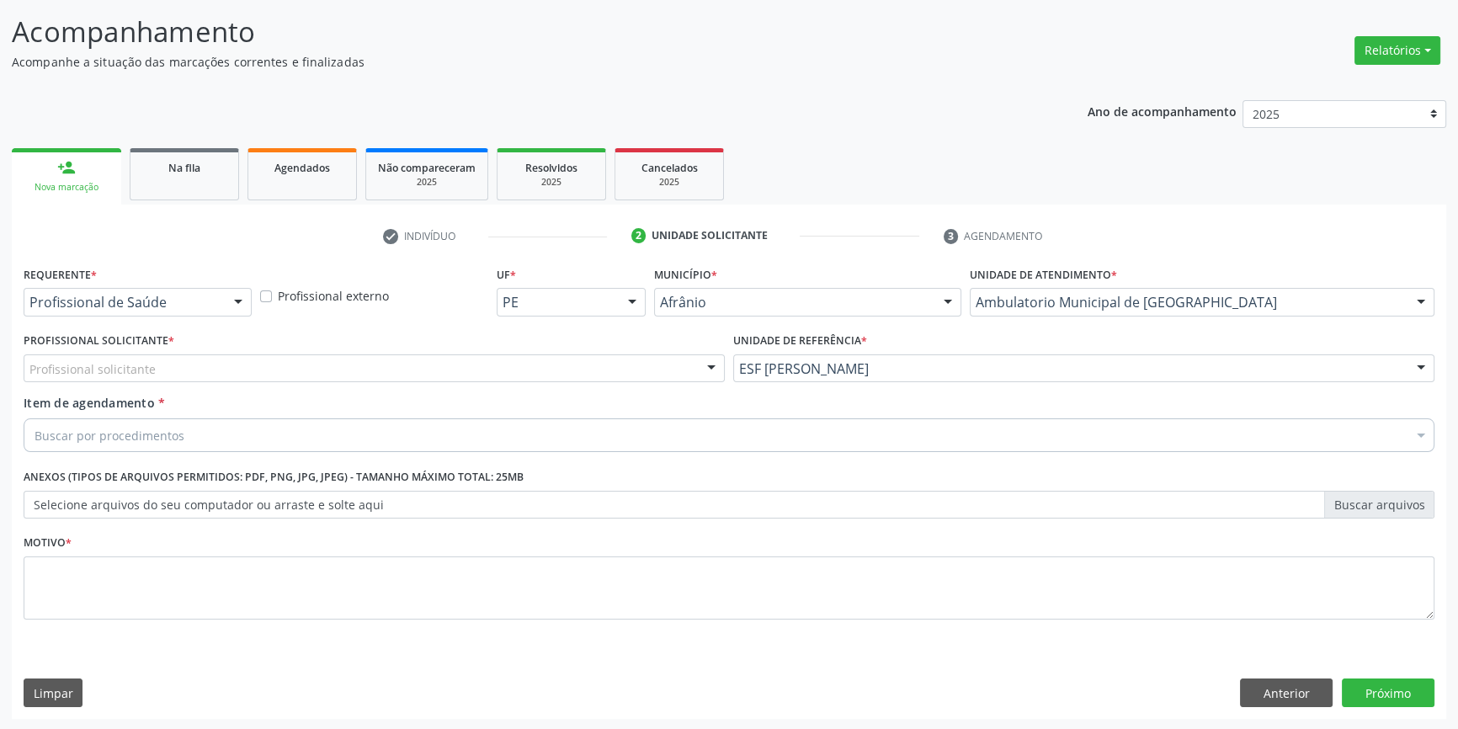
click at [546, 382] on div "Profissional Solicitante * Profissional solicitante Médico Anestesiologista - […" at bounding box center [374, 361] width 710 height 66
click at [508, 369] on div "Profissional solicitante" at bounding box center [374, 368] width 701 height 29
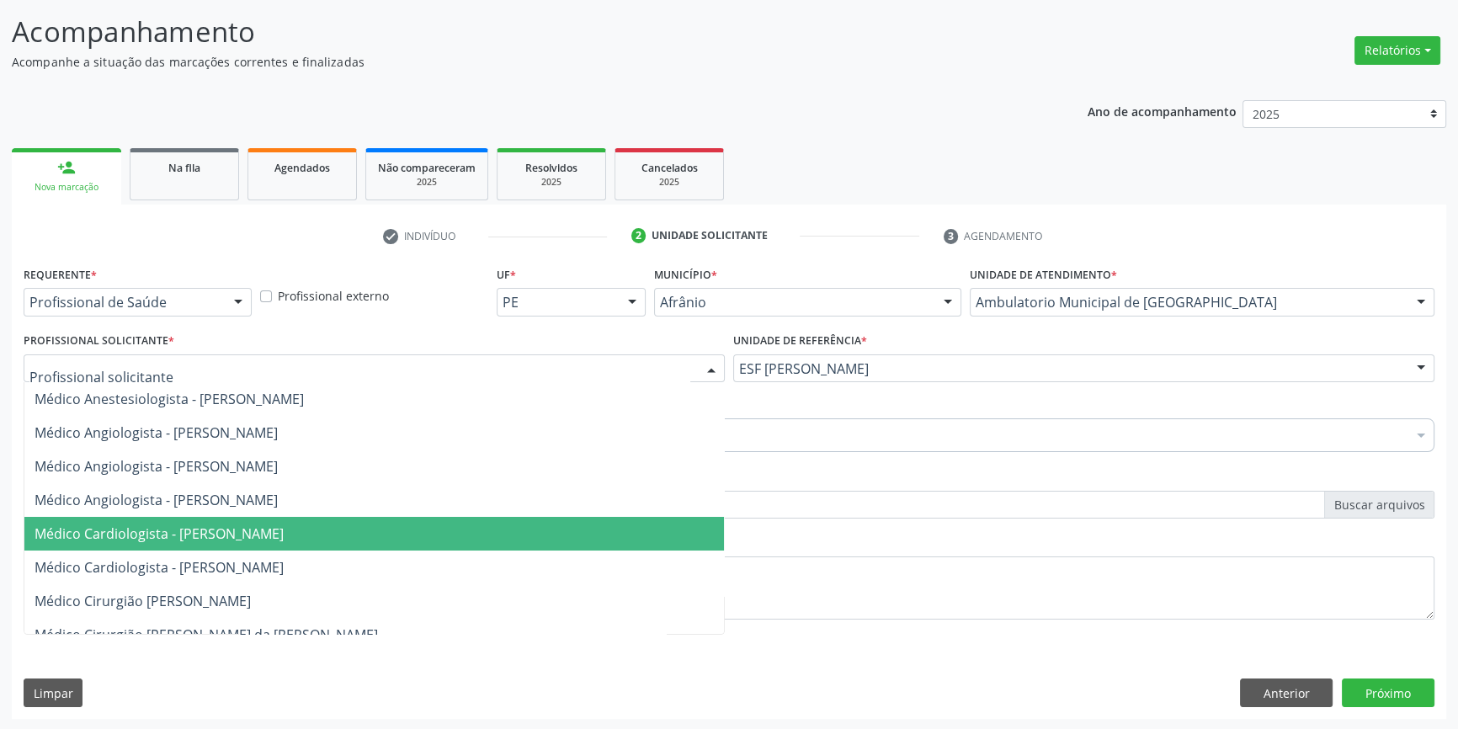
click at [289, 521] on span "Médico Cardiologista - [PERSON_NAME]" at bounding box center [374, 534] width 700 height 34
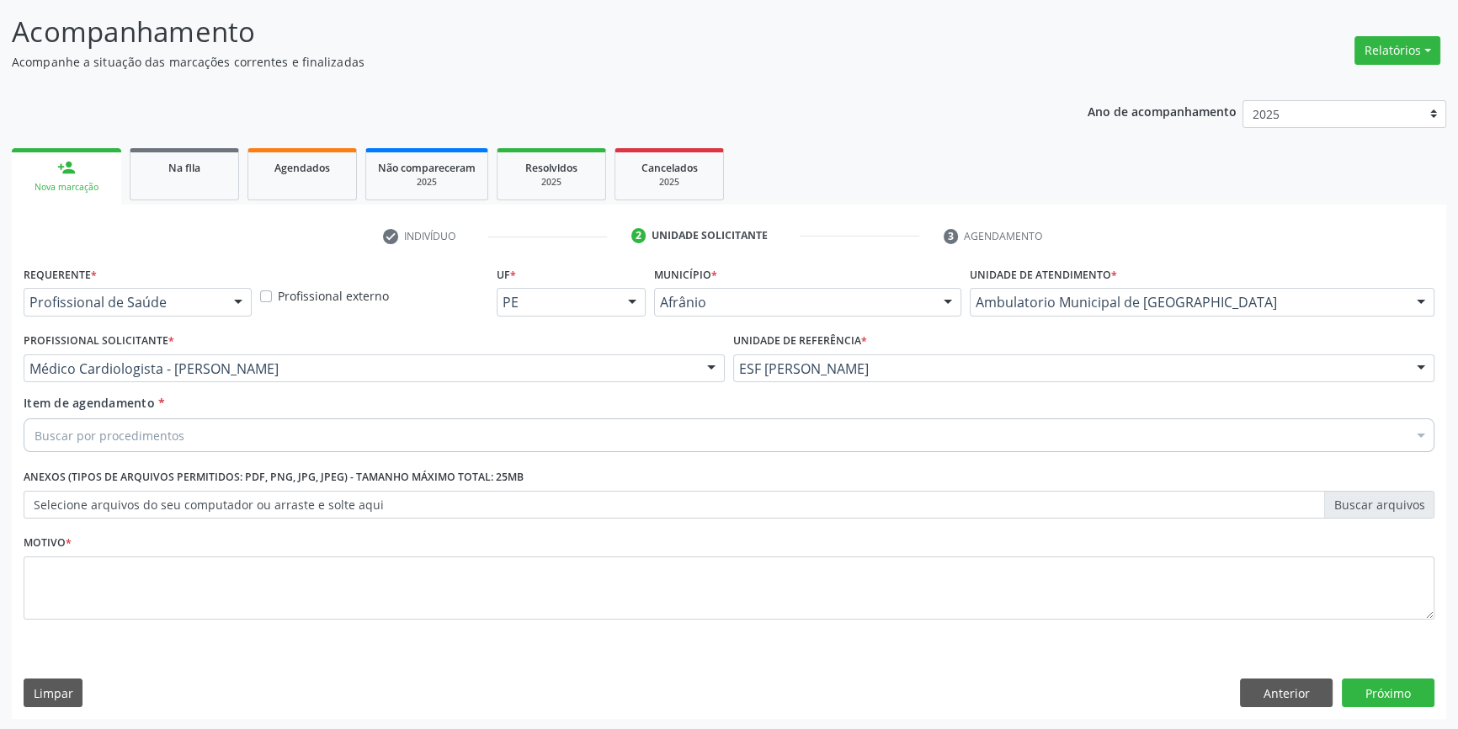
click at [236, 448] on div "Buscar por procedimentos" at bounding box center [729, 435] width 1411 height 34
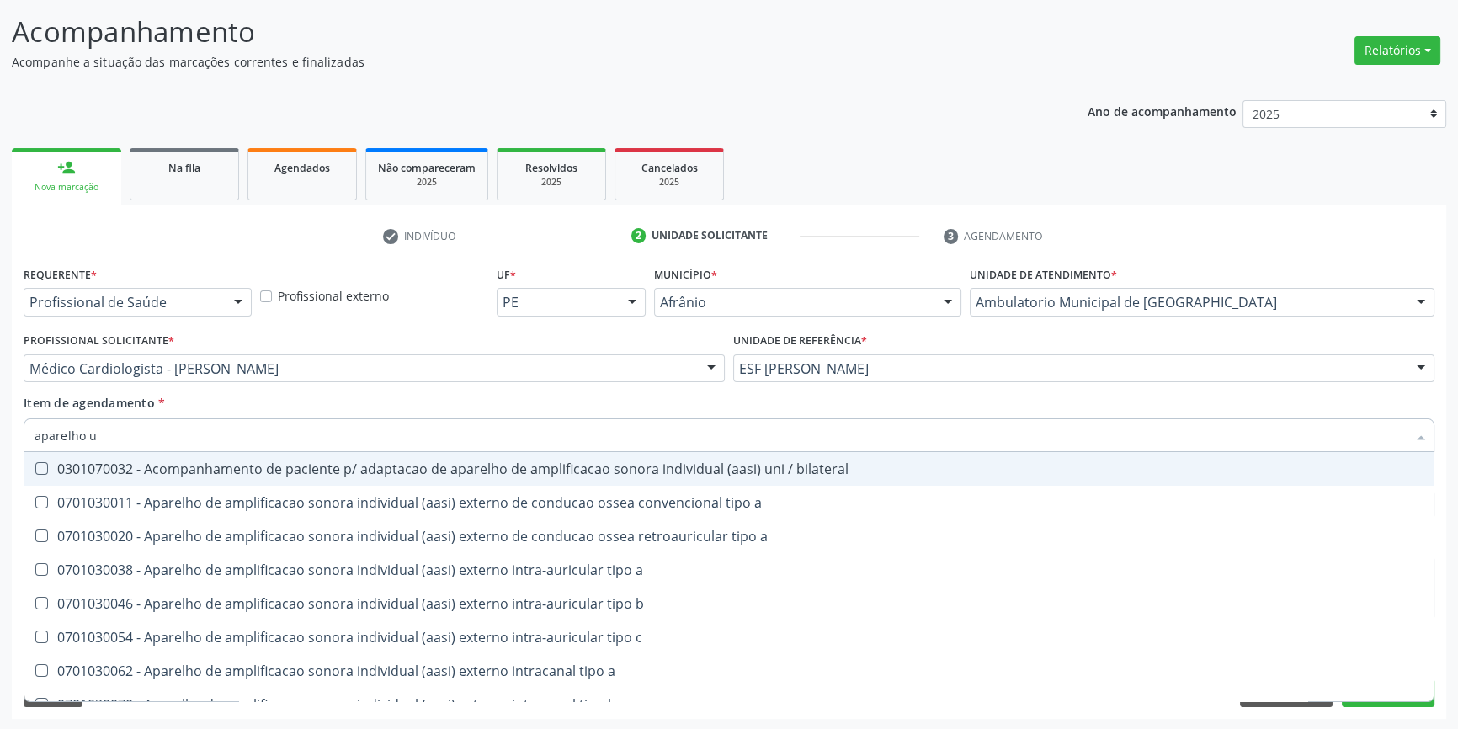
type input "aparelho ur"
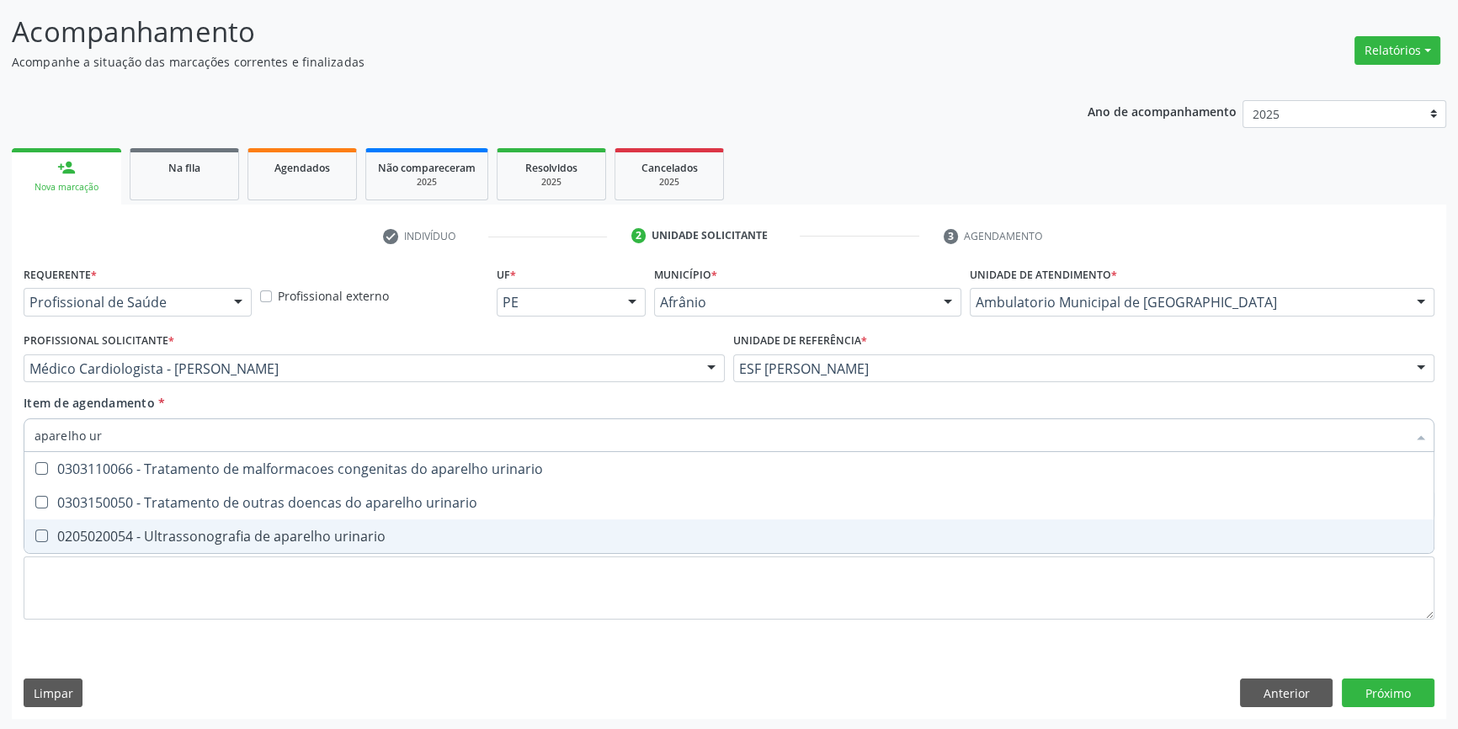
click at [240, 522] on span "0205020054 - Ultrassonografia de aparelho urinario" at bounding box center [728, 536] width 1409 height 34
checkbox urinario "true"
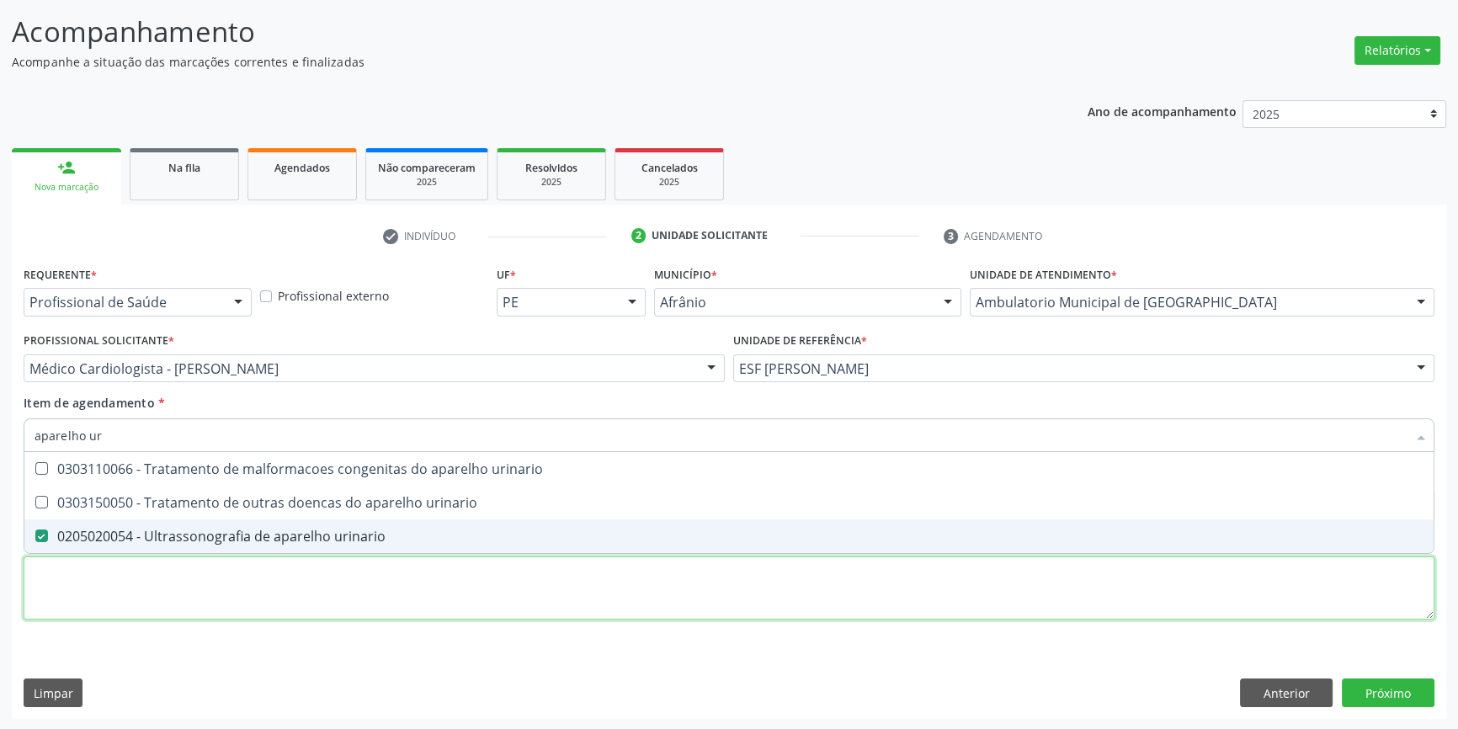
click at [183, 606] on div "Requerente * Profissional de Saúde Profissional de Saúde Paciente Nenhum result…" at bounding box center [729, 452] width 1411 height 381
checkbox urinario "true"
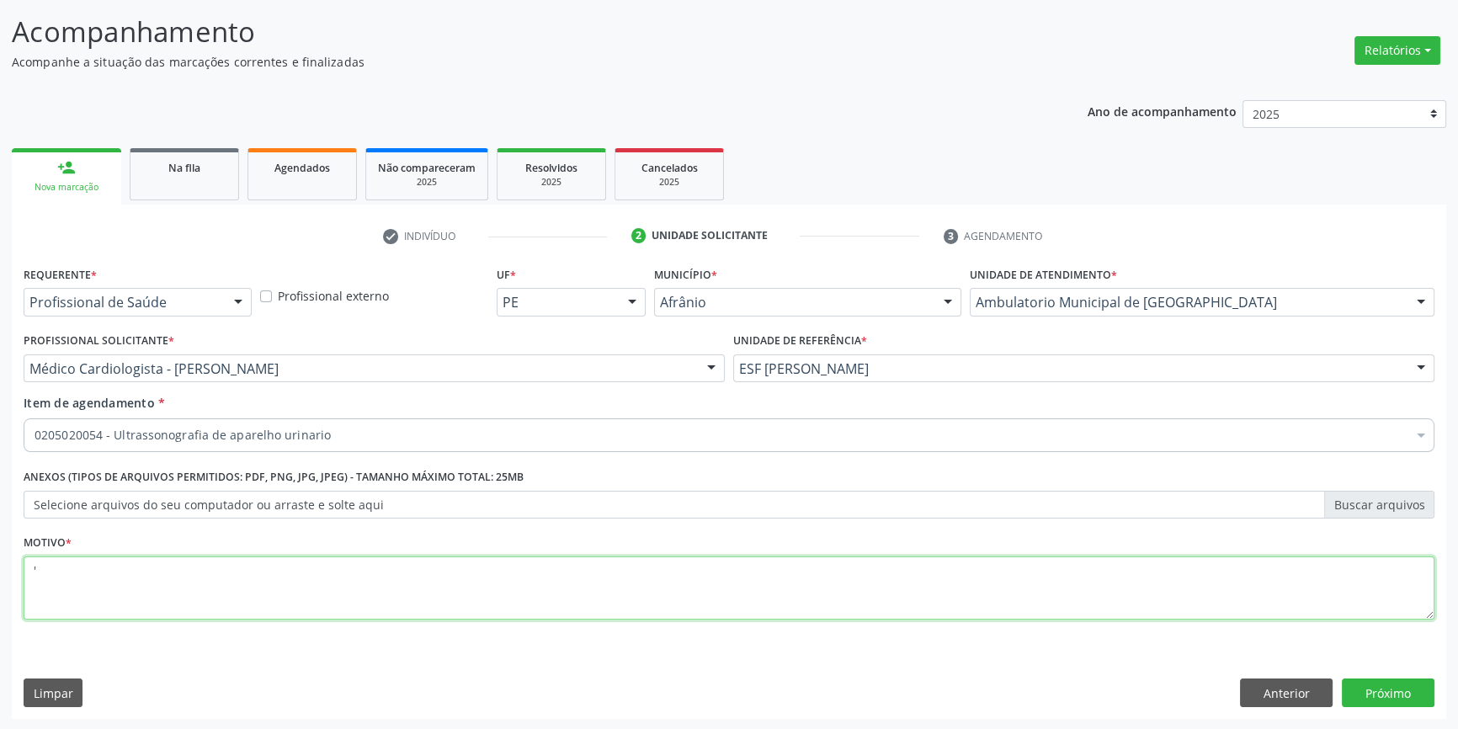
type textarea "'"
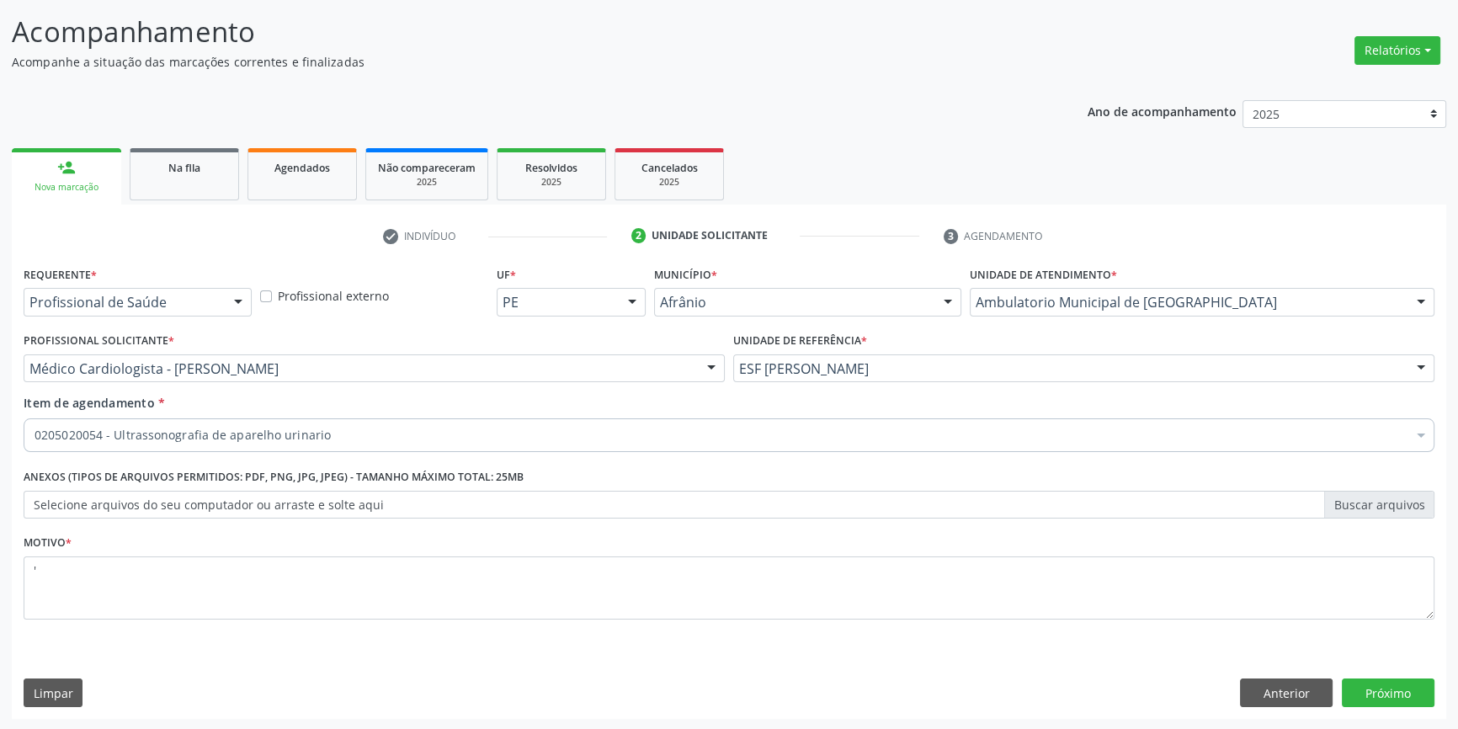
click at [1381, 707] on div "Requerente * Profissional de Saúde Profissional de Saúde Paciente Nenhum result…" at bounding box center [729, 490] width 1434 height 457
click at [1384, 699] on button "Próximo" at bounding box center [1388, 693] width 93 height 29
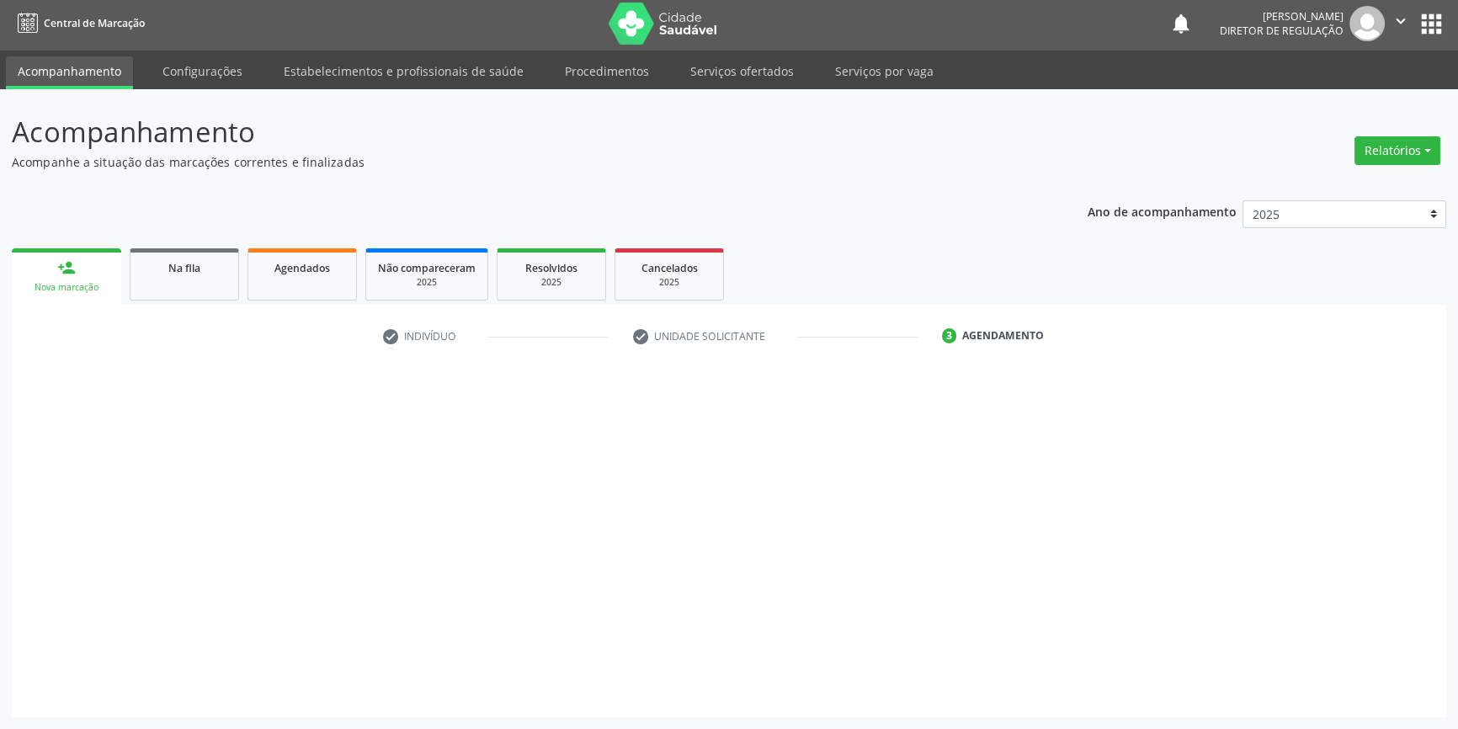
scroll to position [2, 0]
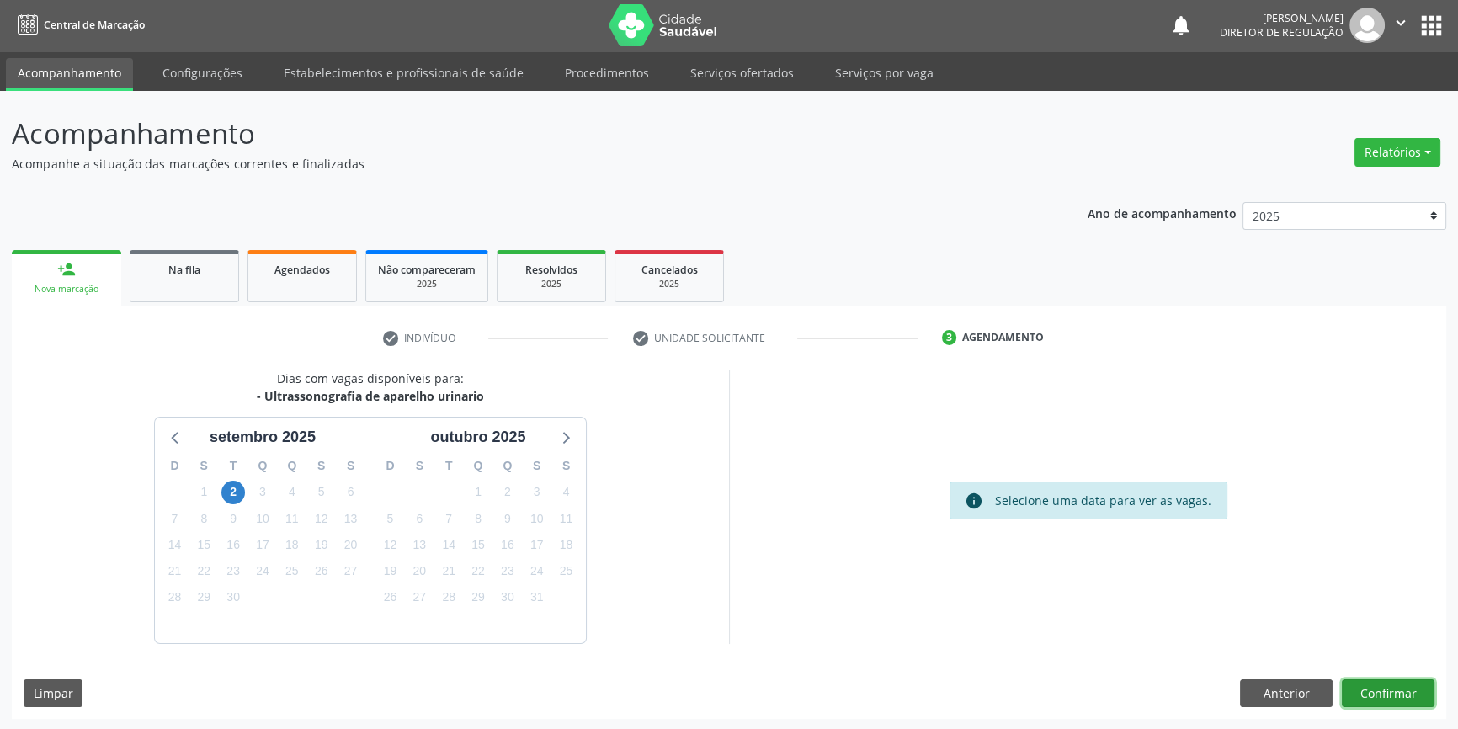
click at [1378, 688] on button "Confirmar" at bounding box center [1388, 693] width 93 height 29
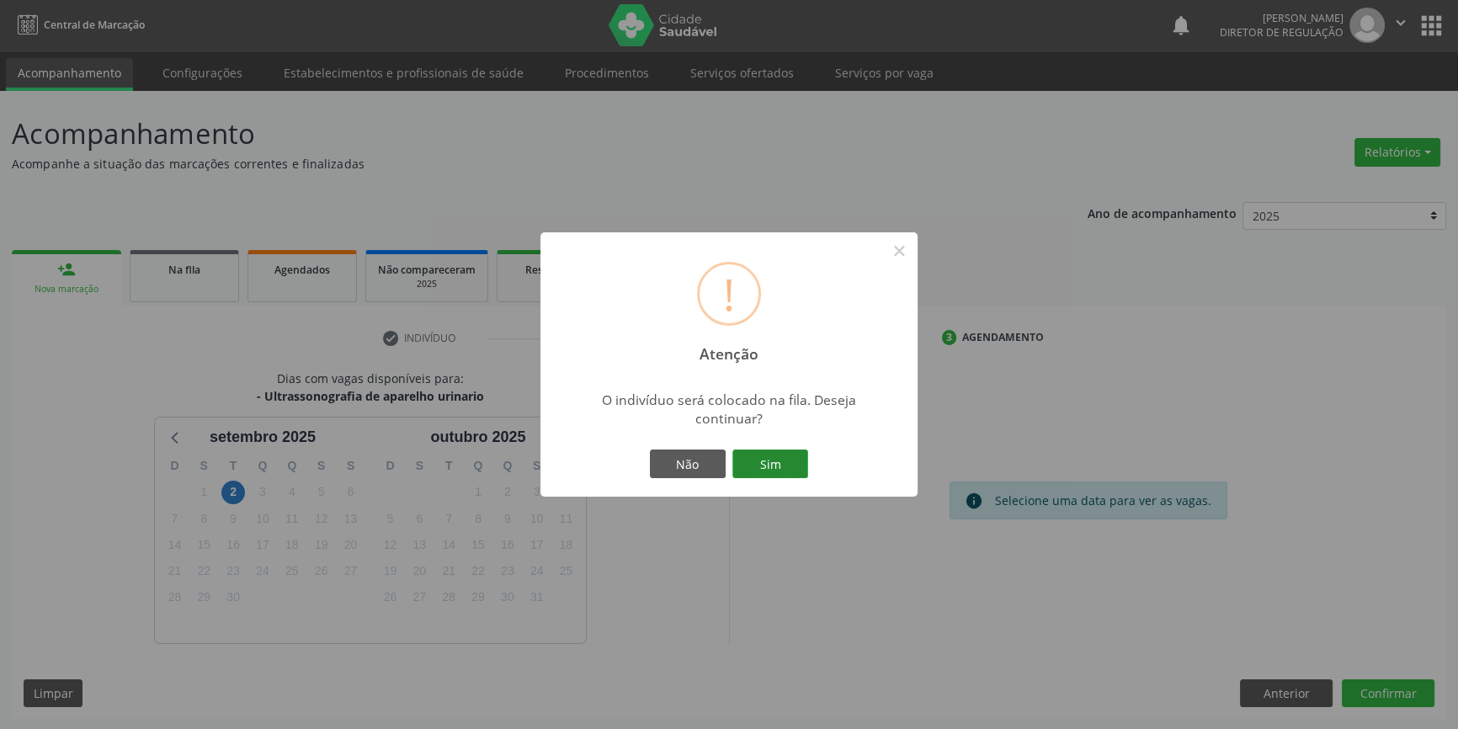
click at [776, 464] on button "Sim" at bounding box center [770, 464] width 76 height 29
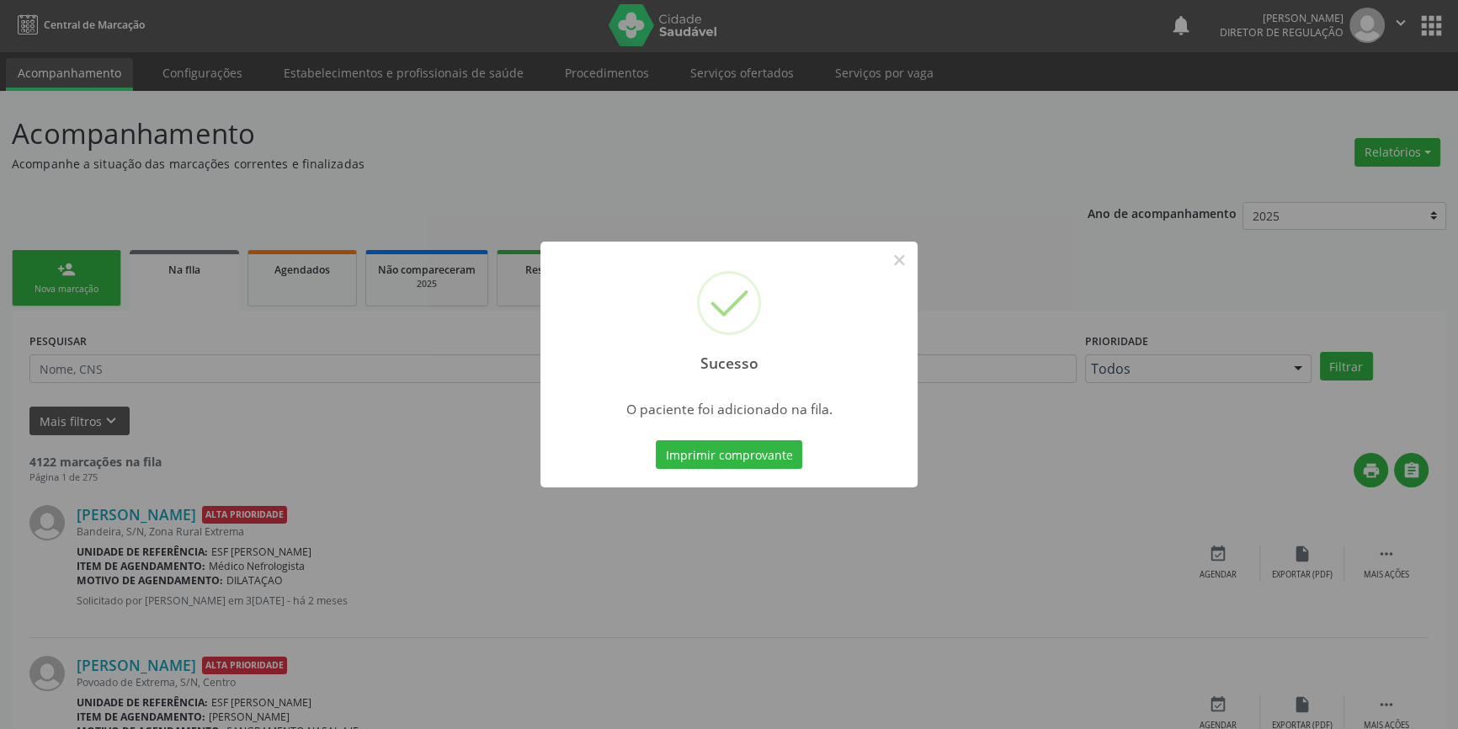
scroll to position [0, 0]
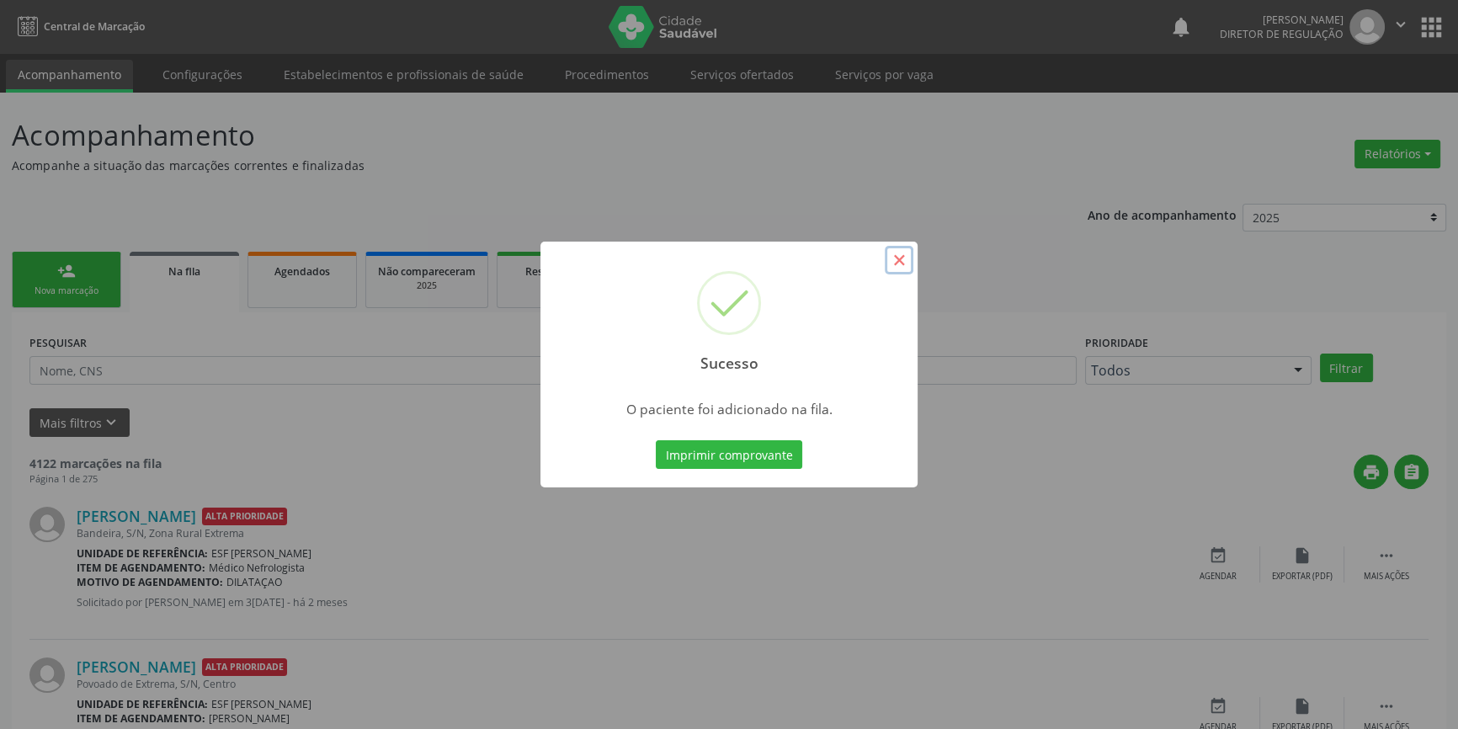
click at [905, 264] on button "×" at bounding box center [899, 260] width 29 height 29
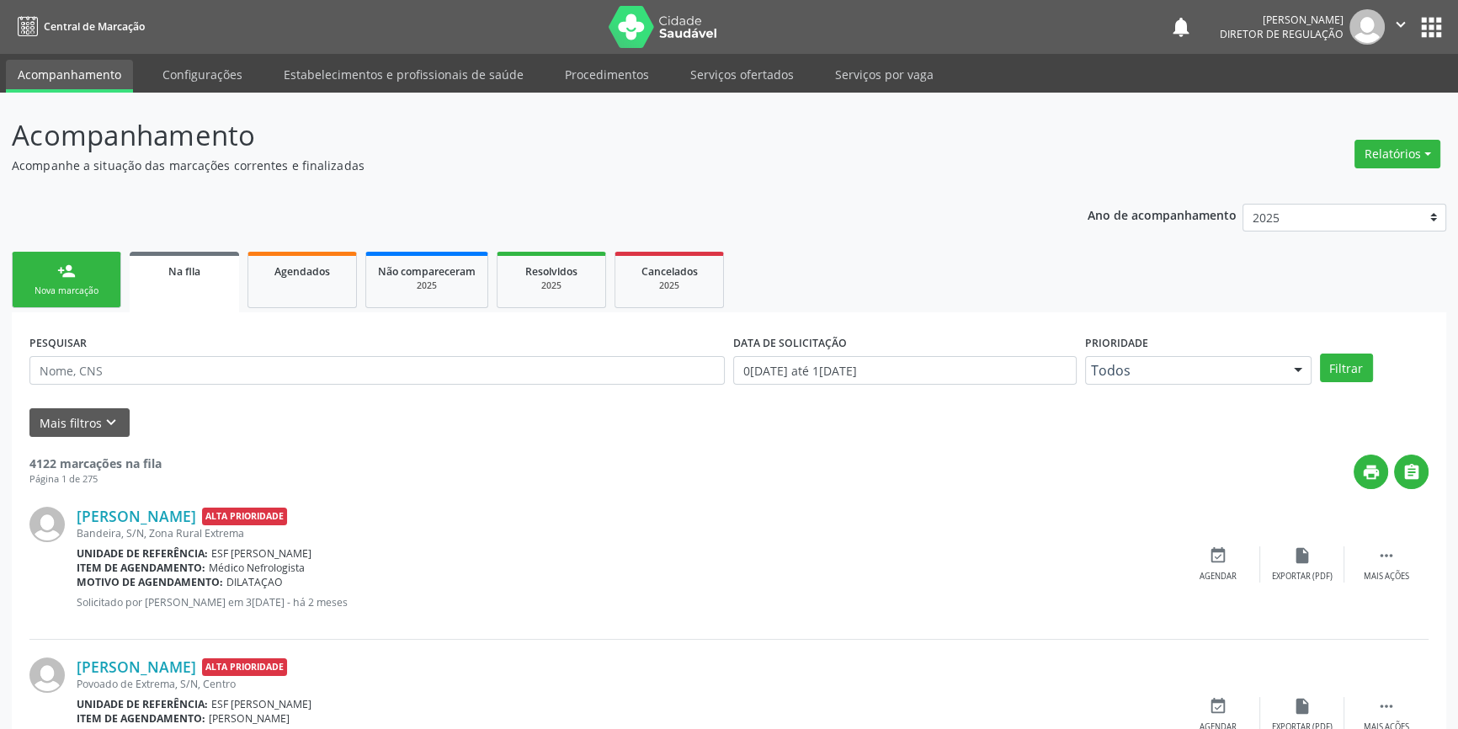
click at [95, 280] on link "person_add Nova marcação" at bounding box center [66, 280] width 109 height 56
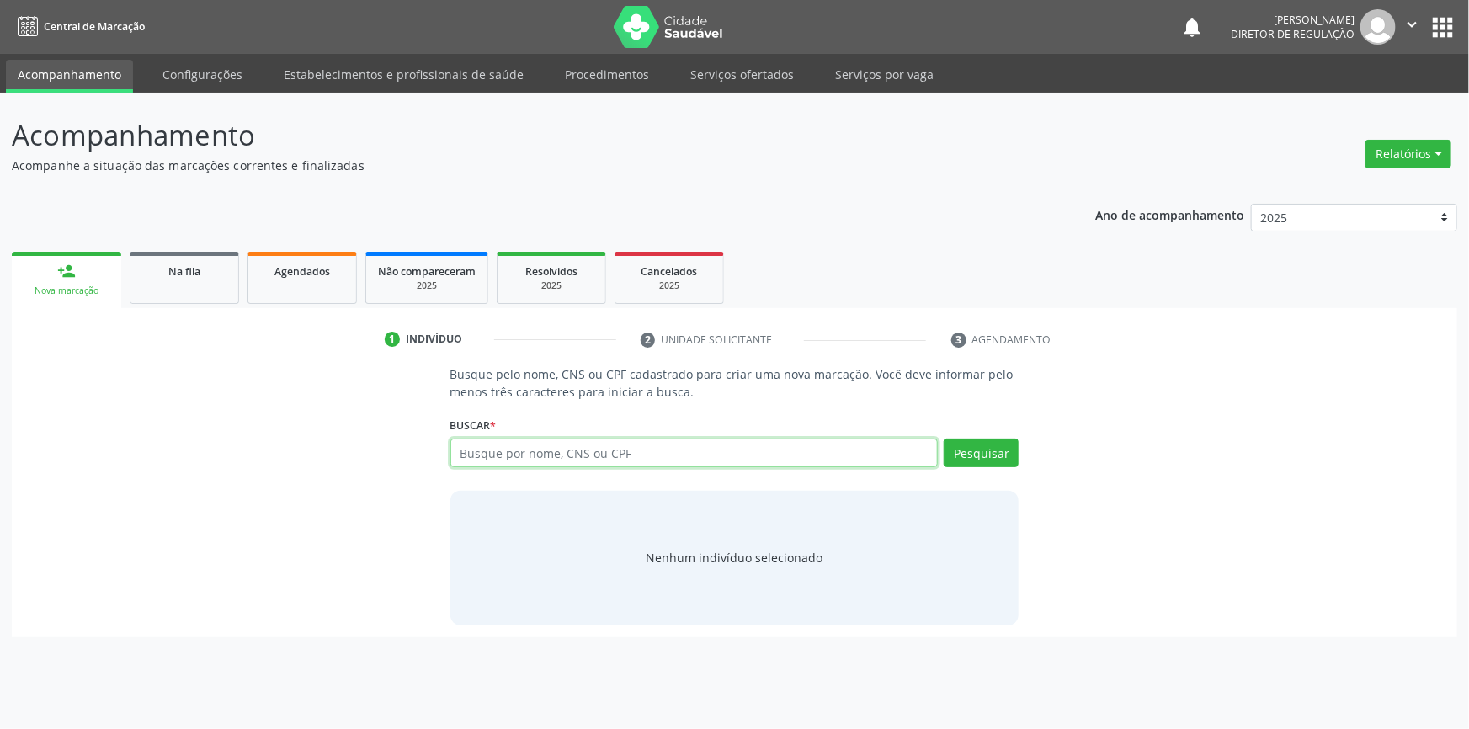
click at [519, 444] on input "text" at bounding box center [694, 453] width 488 height 29
type input "702401076750025"
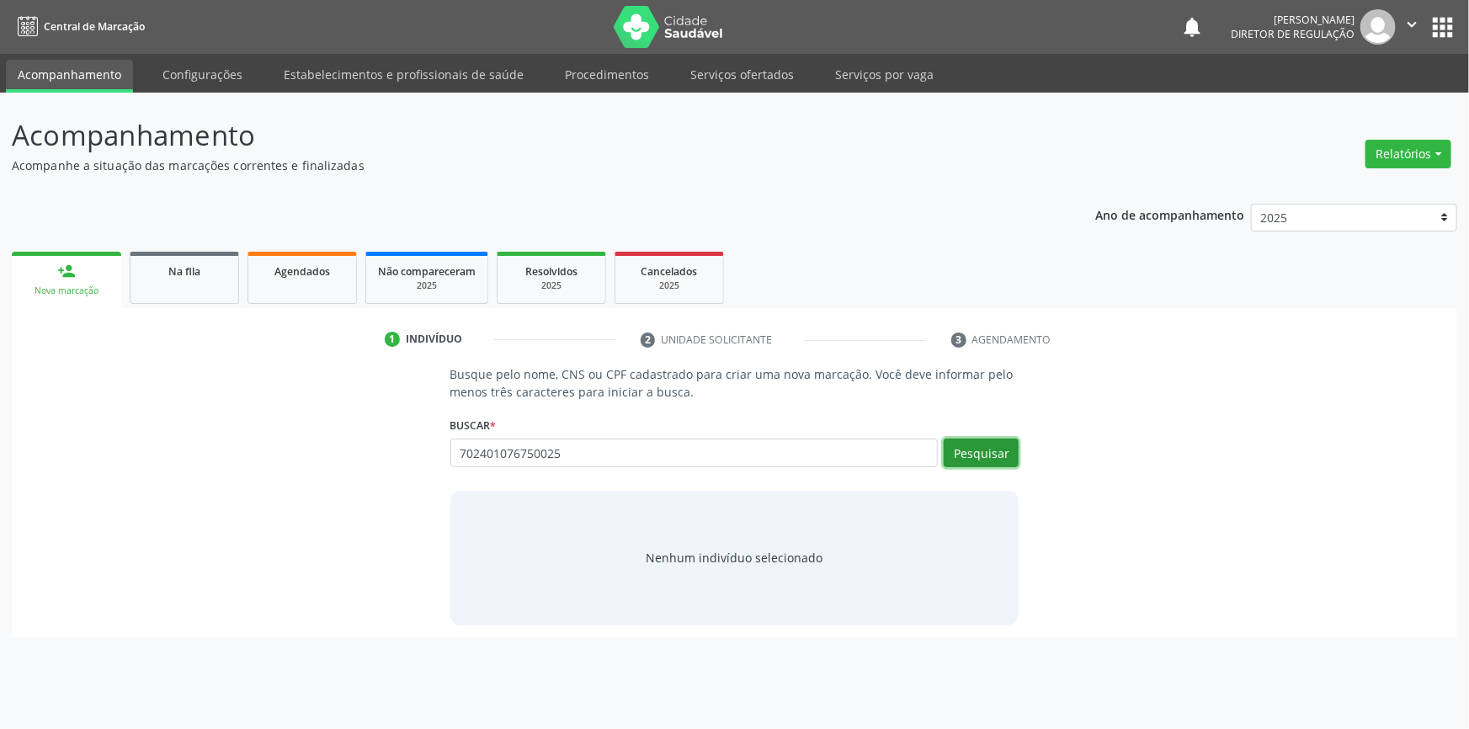
click at [971, 457] on button "Pesquisar" at bounding box center [981, 453] width 75 height 29
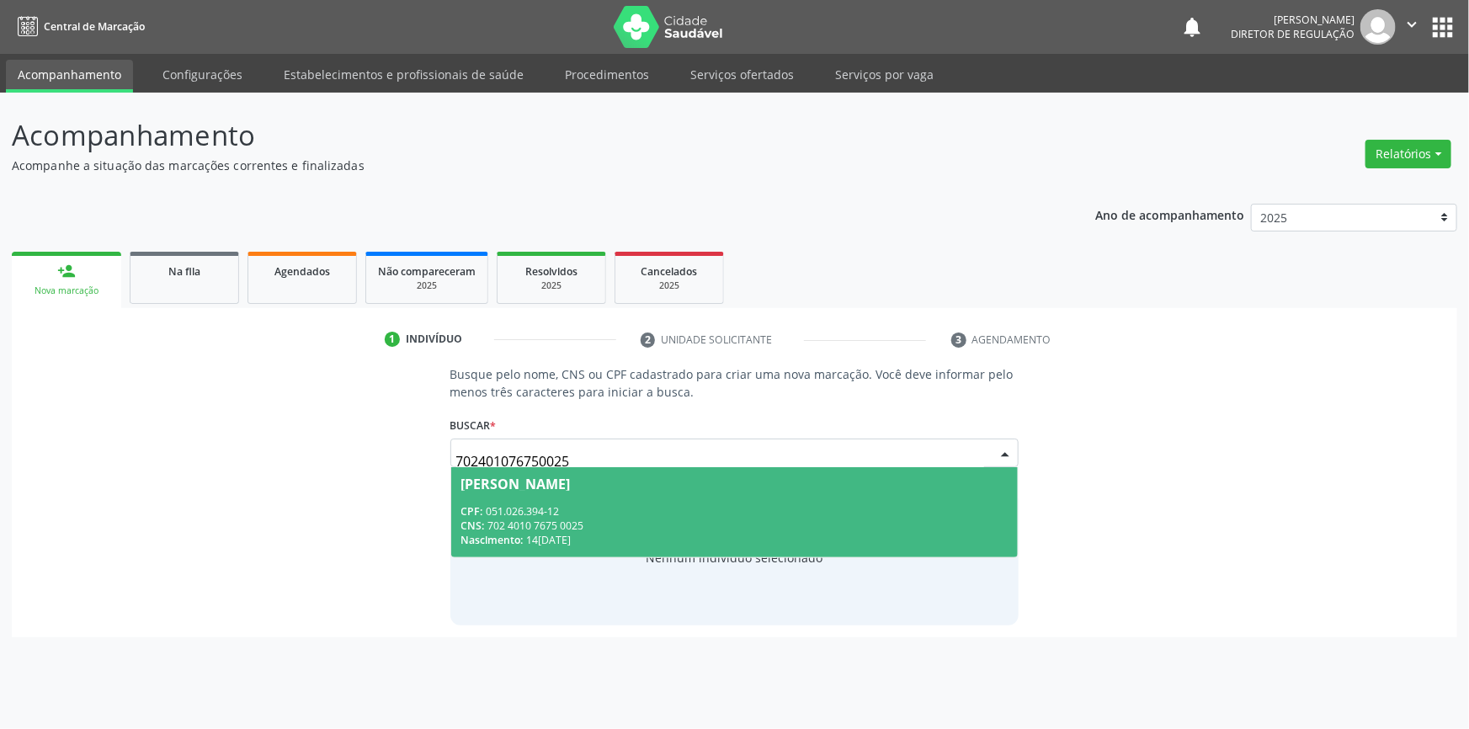
click at [810, 515] on div "CPF: 051.026.394-12" at bounding box center [734, 511] width 547 height 14
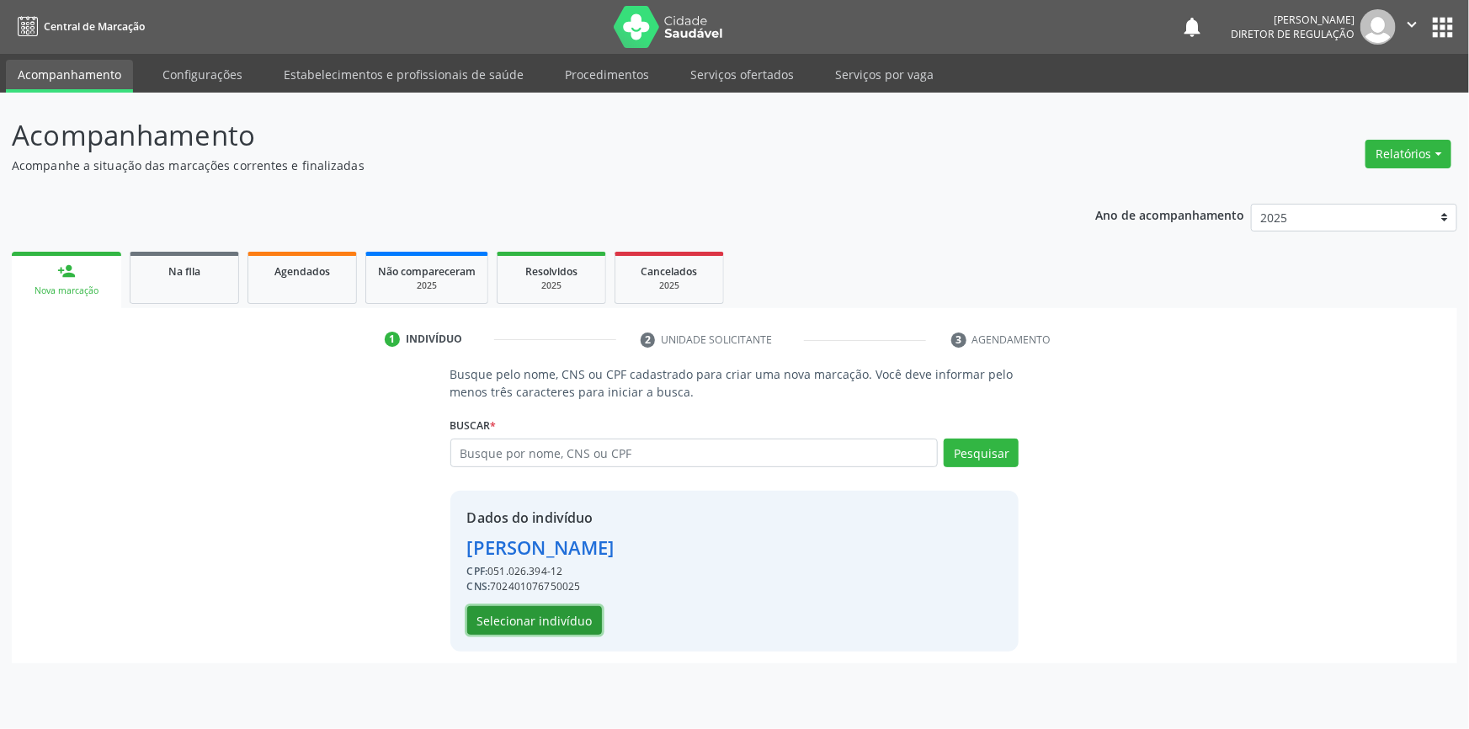
click at [561, 616] on button "Selecionar indivíduo" at bounding box center [534, 620] width 135 height 29
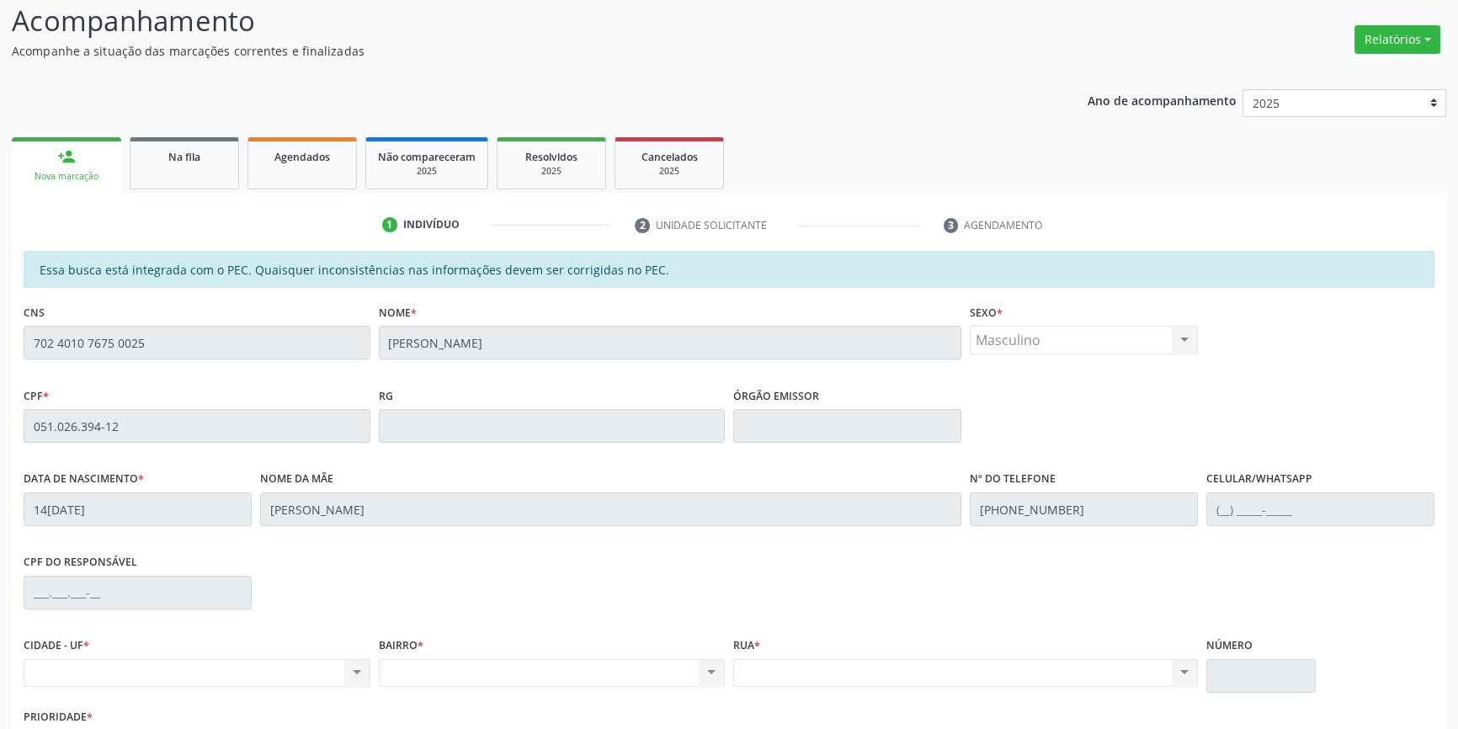
scroll to position [231, 0]
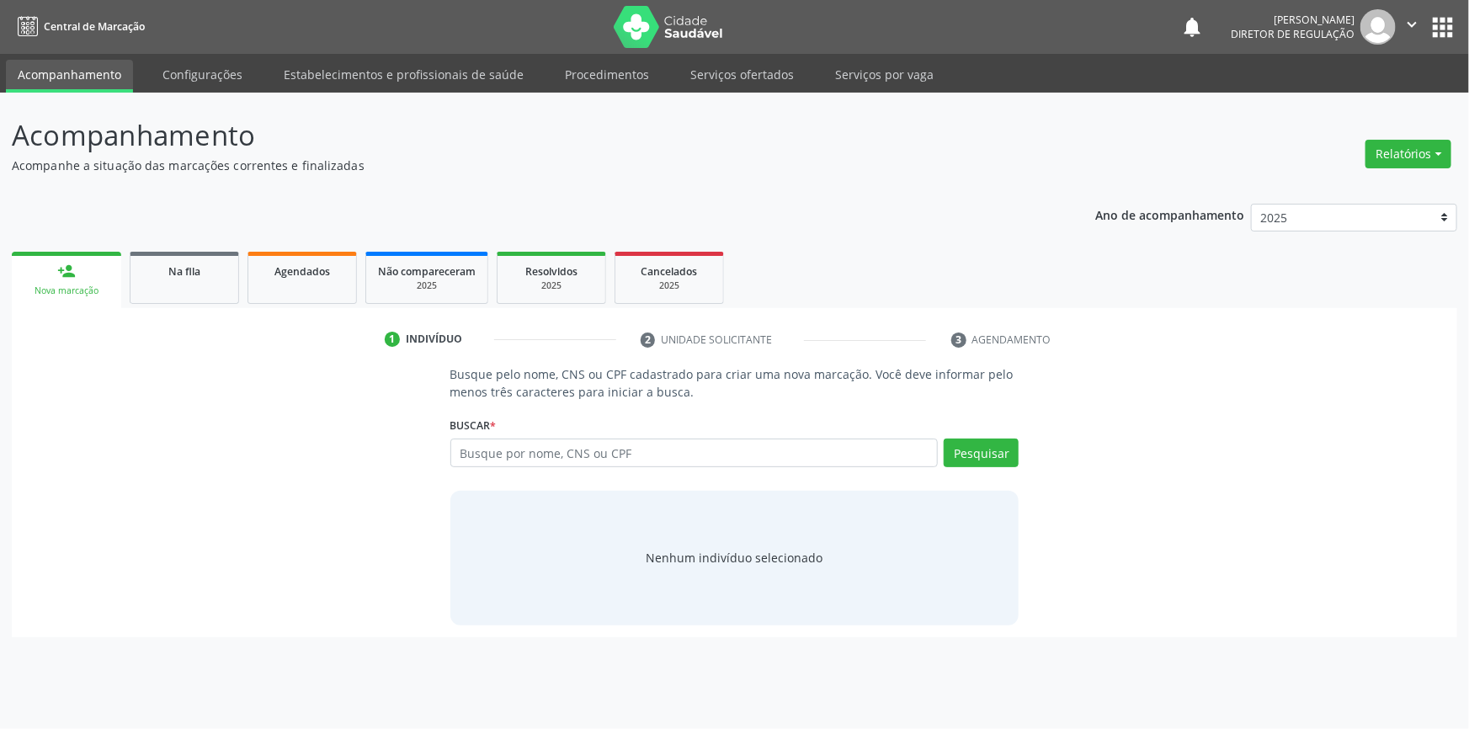
click at [551, 463] on input "text" at bounding box center [694, 453] width 488 height 29
click at [736, 447] on input "text" at bounding box center [694, 453] width 488 height 29
type input "70460062156629"
click at [1004, 451] on button "Pesquisar" at bounding box center [981, 453] width 75 height 29
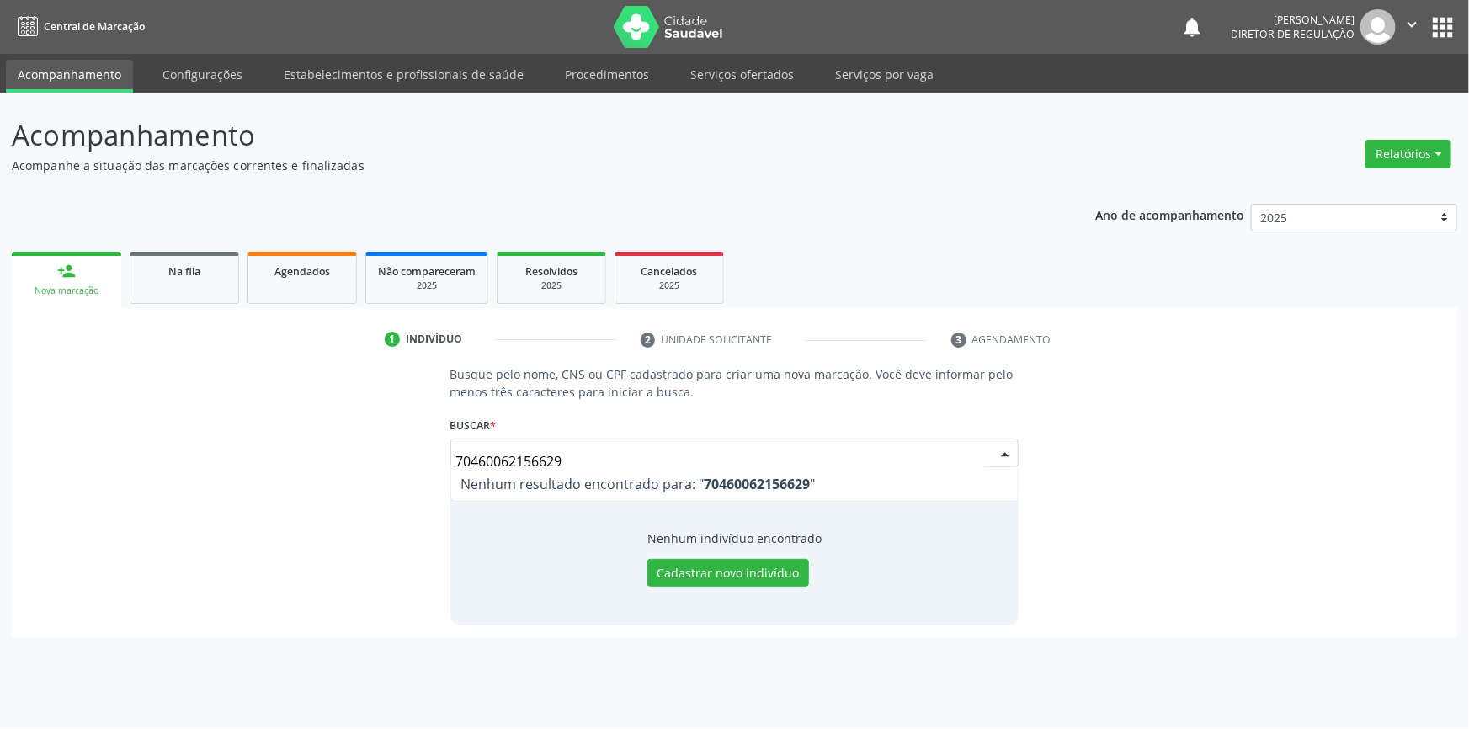
drag, startPoint x: 670, startPoint y: 462, endPoint x: 0, endPoint y: 419, distance: 671.5
click at [0, 450] on div "Acompanhamento Acompanhe a situação das marcações correntes e finalizadas Relat…" at bounding box center [734, 411] width 1469 height 636
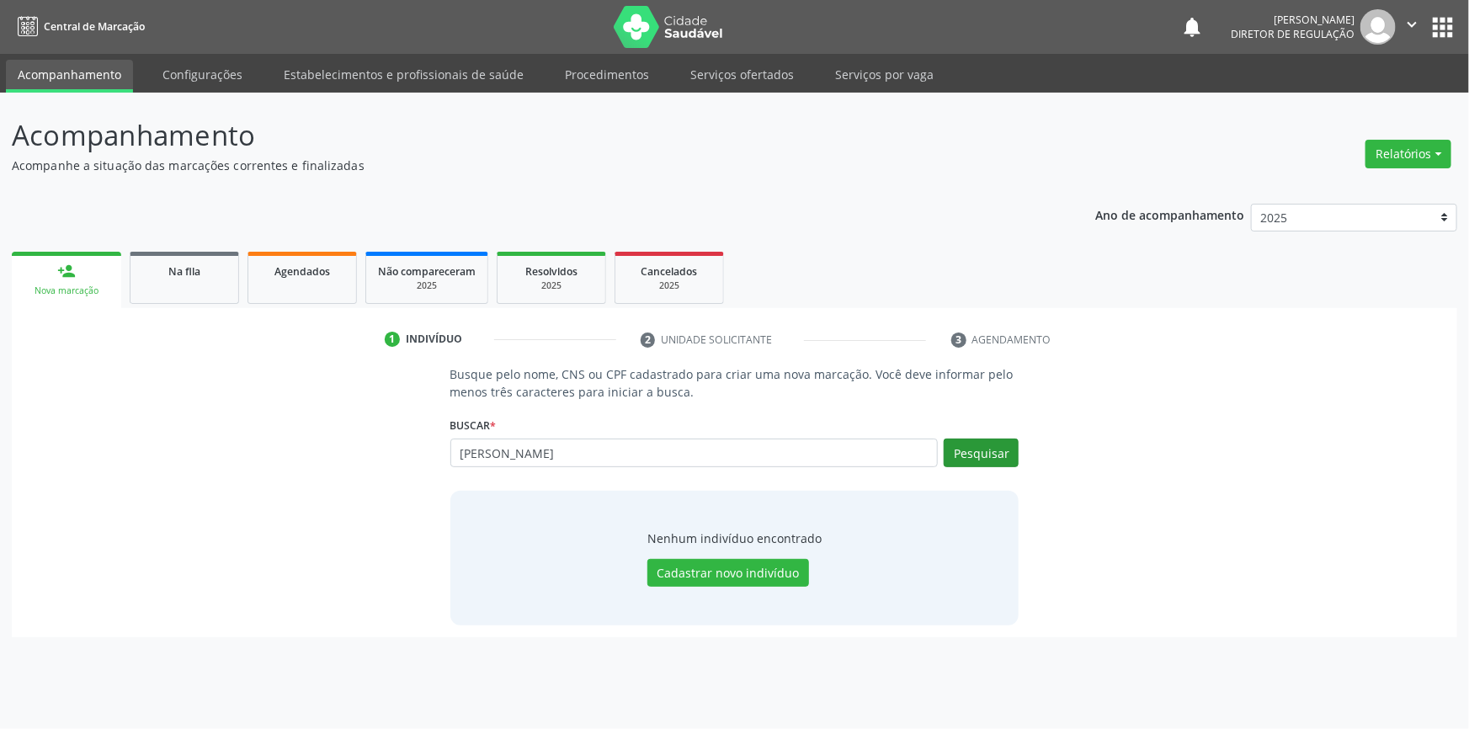
type input "[PERSON_NAME]"
click at [986, 457] on button "Pesquisar" at bounding box center [981, 453] width 75 height 29
type input "[PERSON_NAME]"
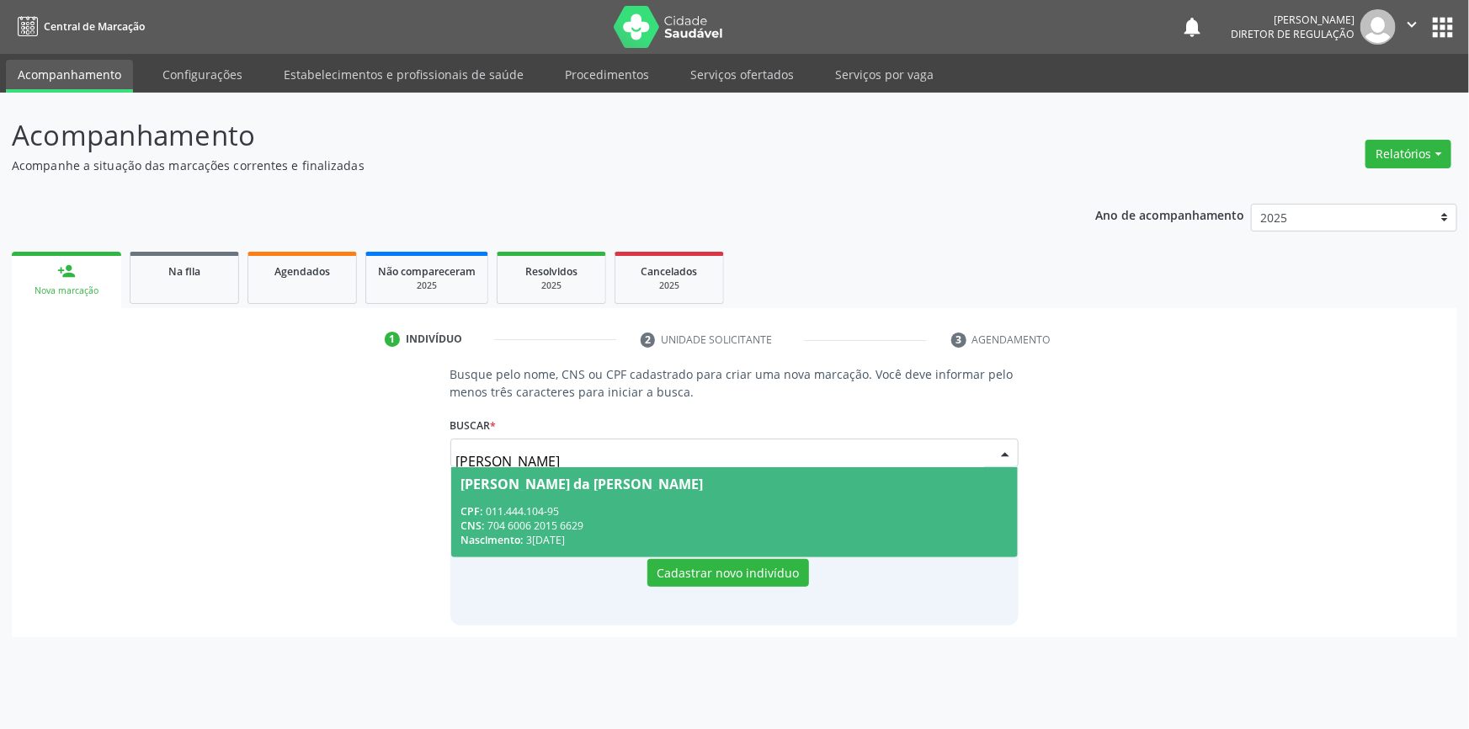
click at [694, 522] on div "CNS: 704 6006 2015 6629" at bounding box center [734, 526] width 547 height 14
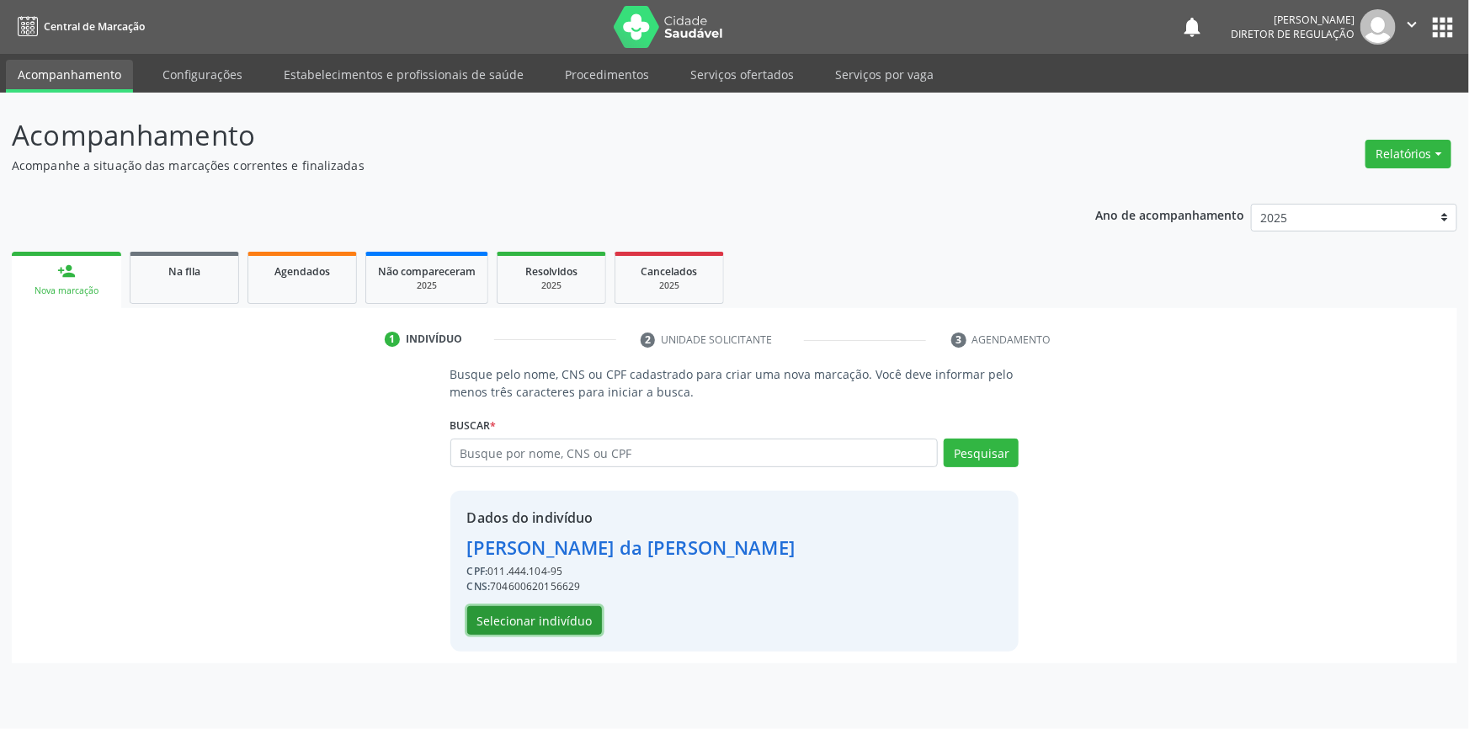
click at [550, 611] on button "Selecionar indivíduo" at bounding box center [534, 620] width 135 height 29
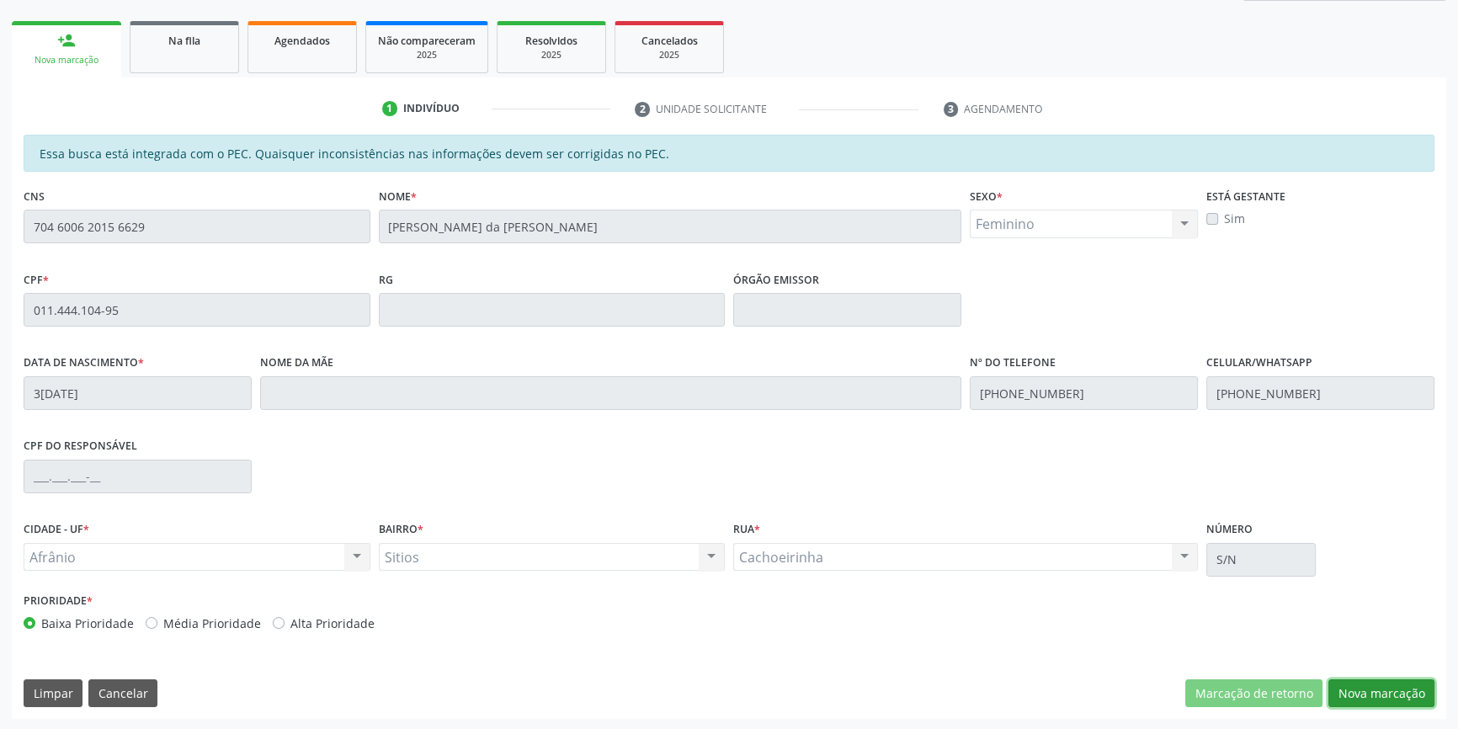
click at [1392, 700] on button "Nova marcação" at bounding box center [1381, 693] width 106 height 29
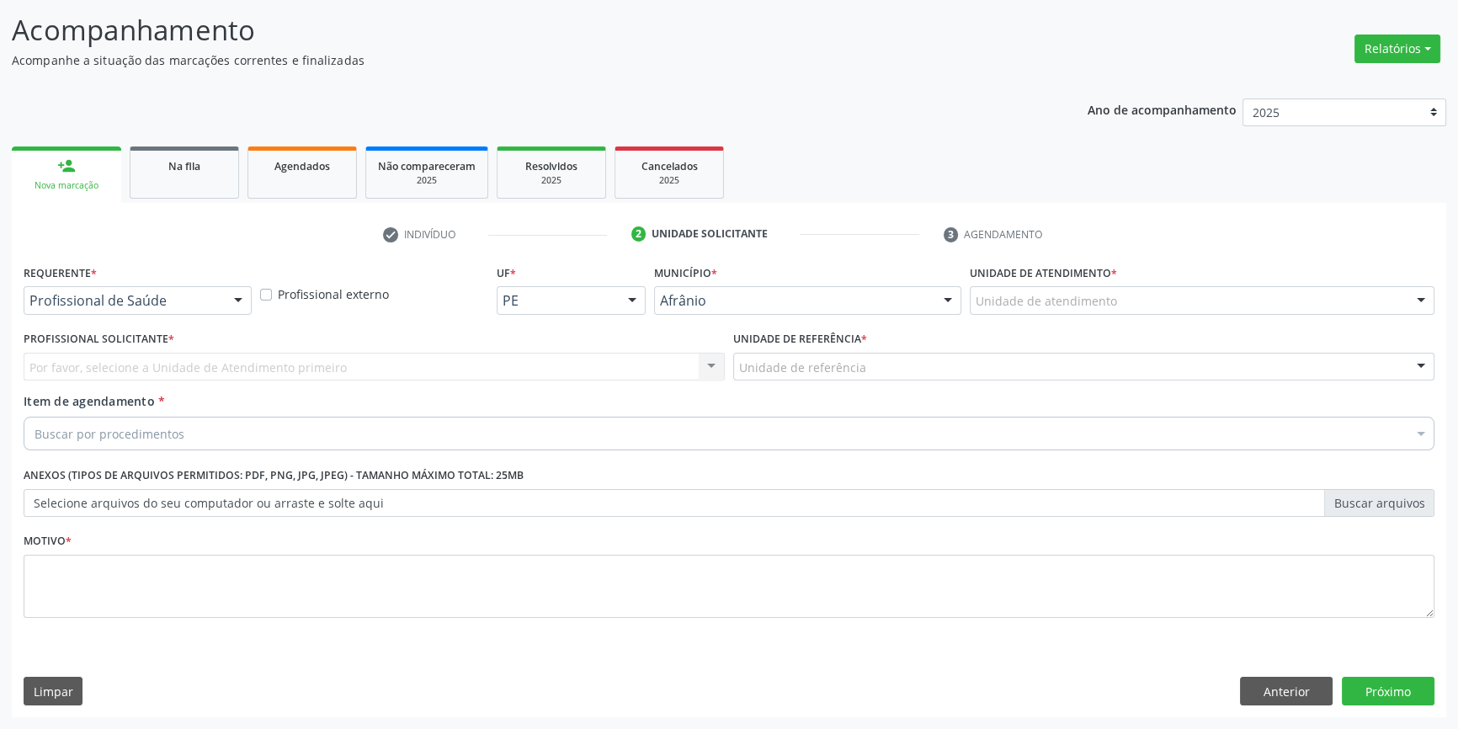
scroll to position [104, 0]
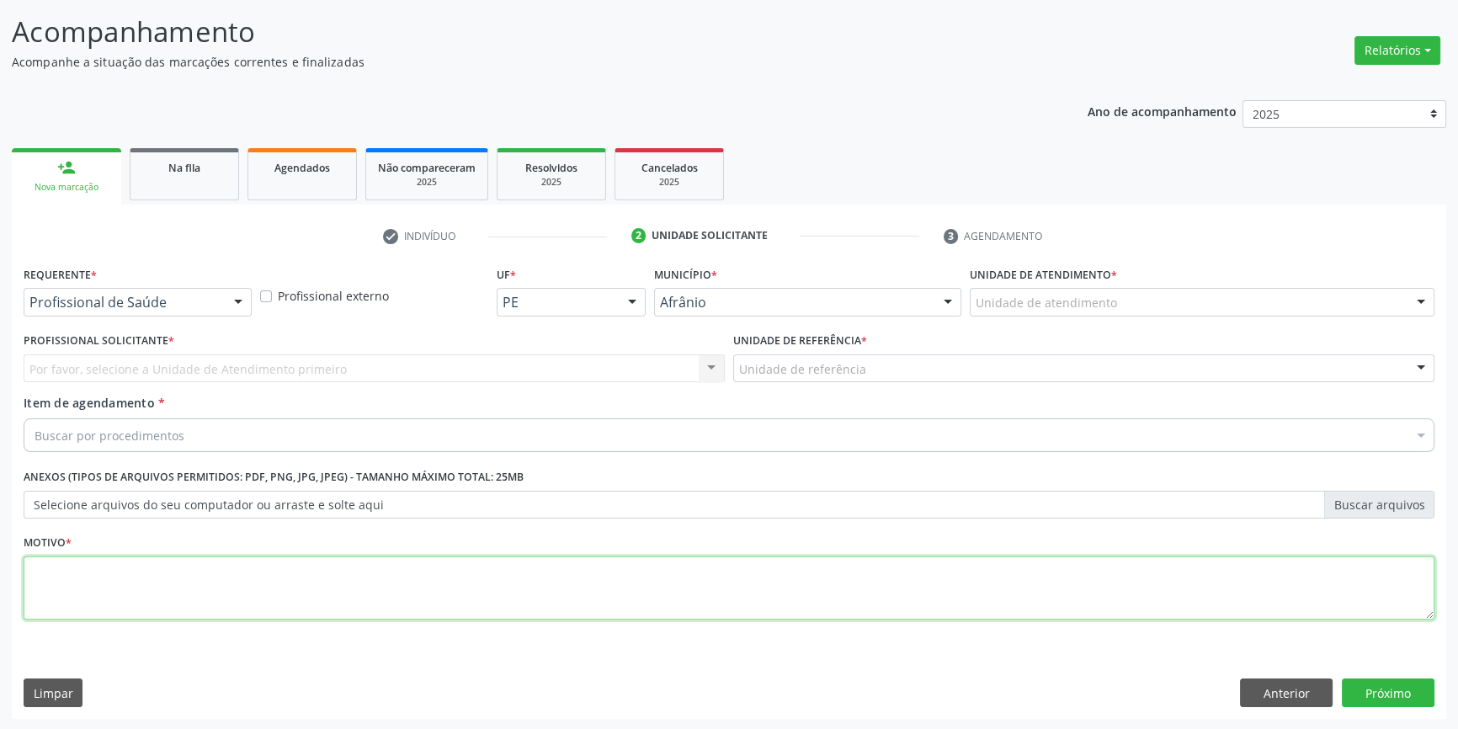
click at [344, 583] on textarea at bounding box center [729, 588] width 1411 height 64
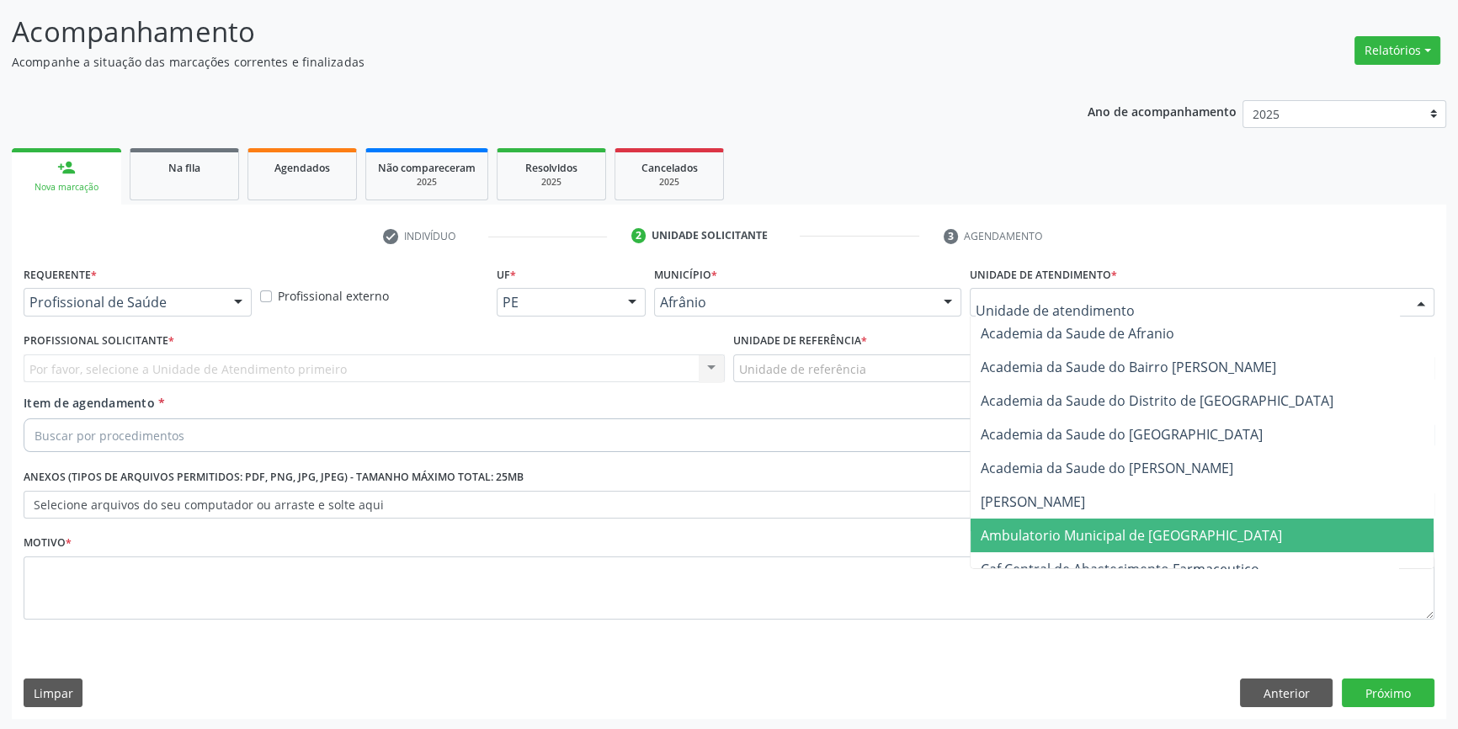
click at [1054, 538] on span "Ambulatorio Municipal de [GEOGRAPHIC_DATA]" at bounding box center [1131, 535] width 301 height 19
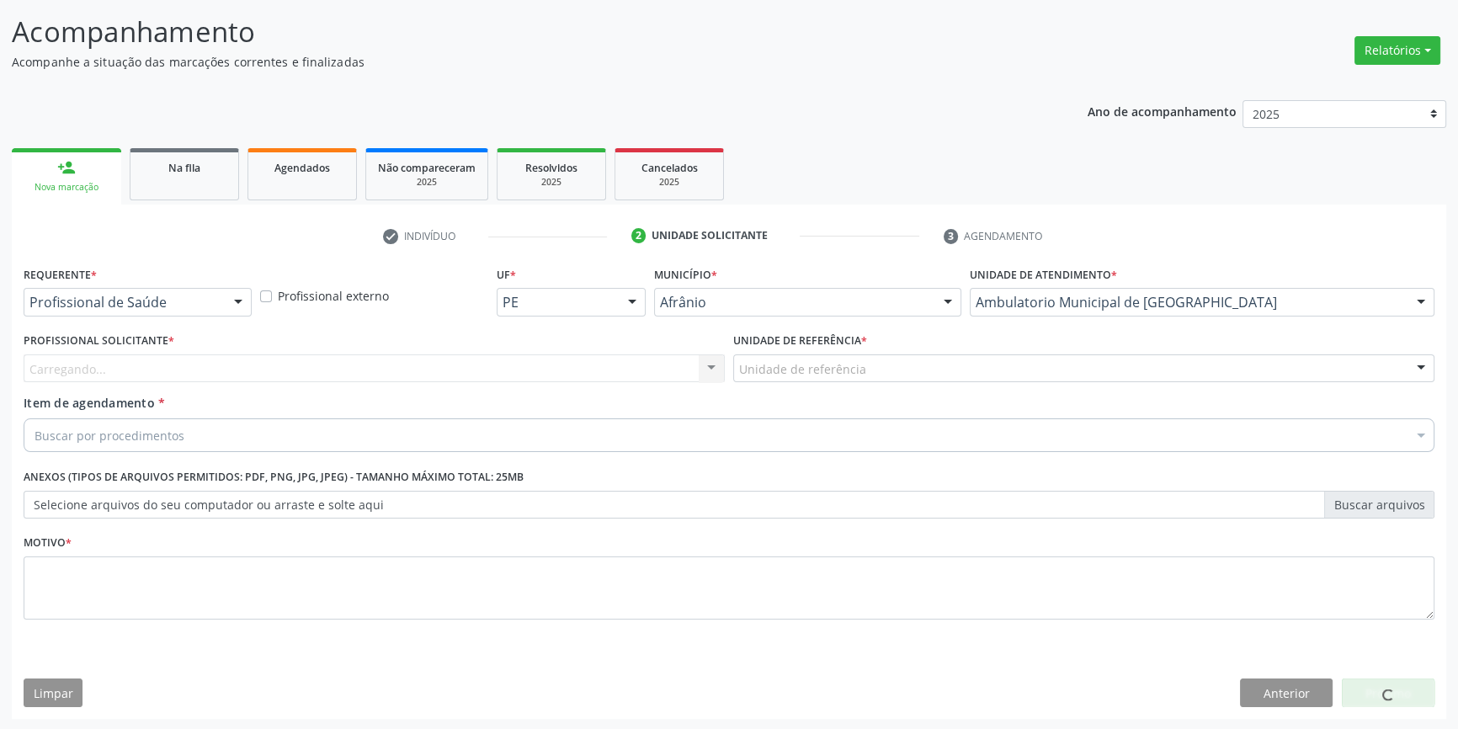
click at [865, 374] on div "Unidade de referência" at bounding box center [1083, 368] width 701 height 29
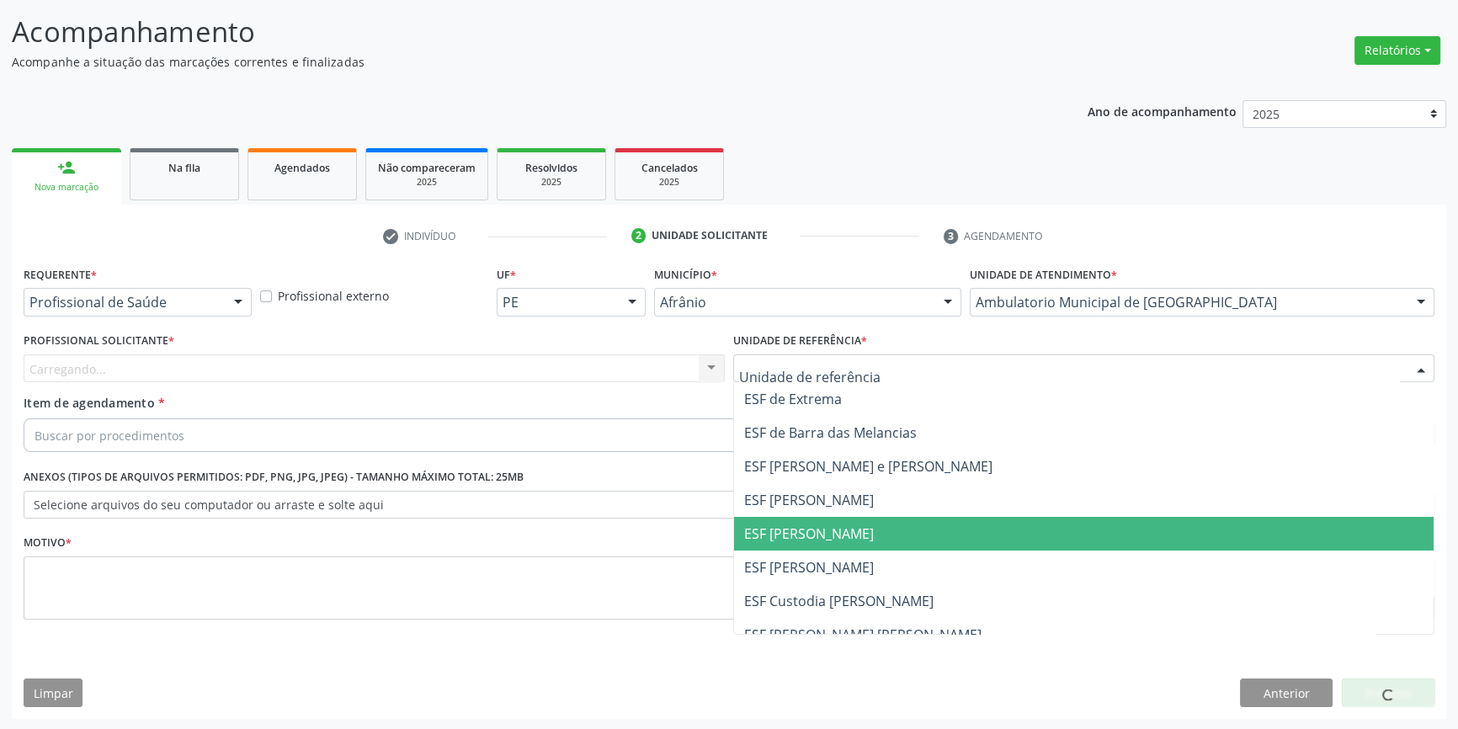
click at [808, 524] on span "ESF [PERSON_NAME]" at bounding box center [809, 533] width 130 height 19
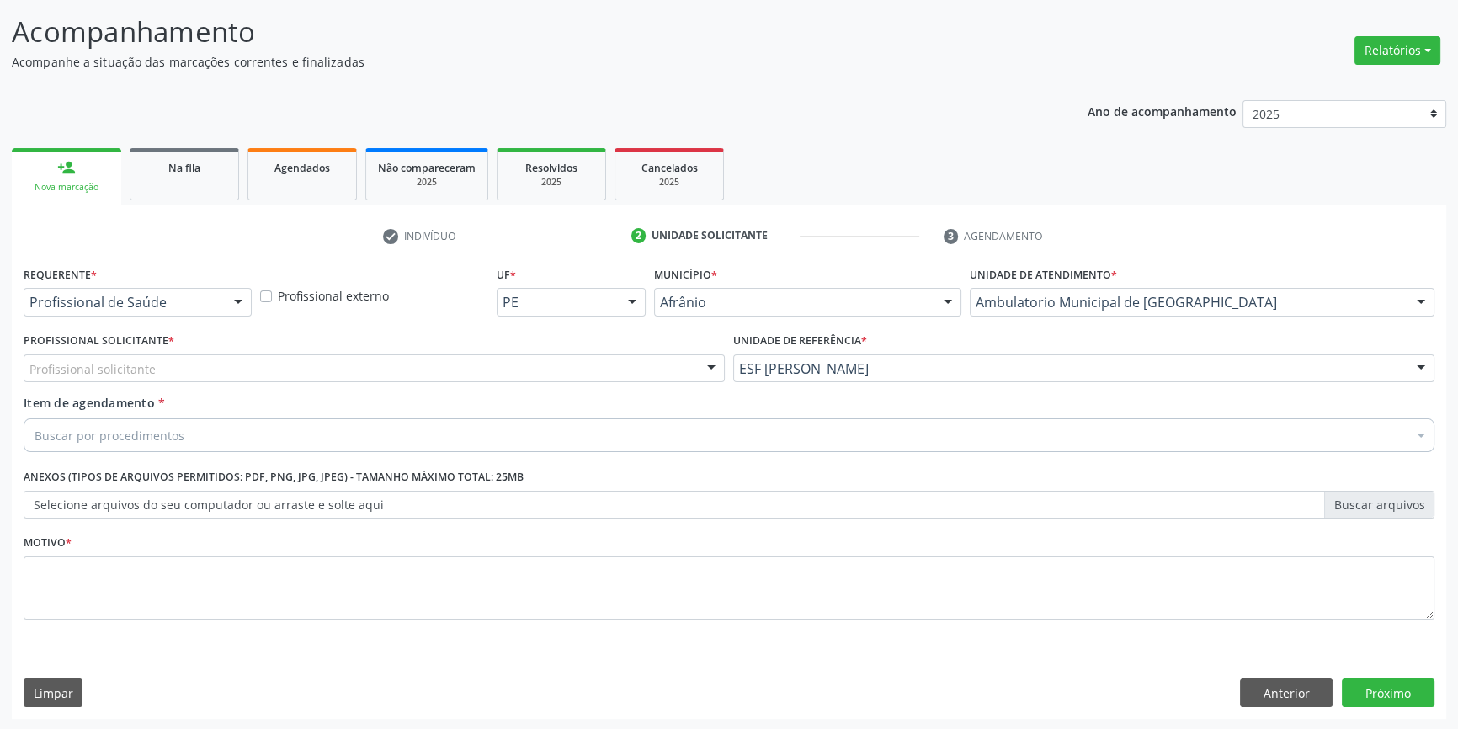
click at [365, 361] on div "Profissional solicitante" at bounding box center [374, 368] width 701 height 29
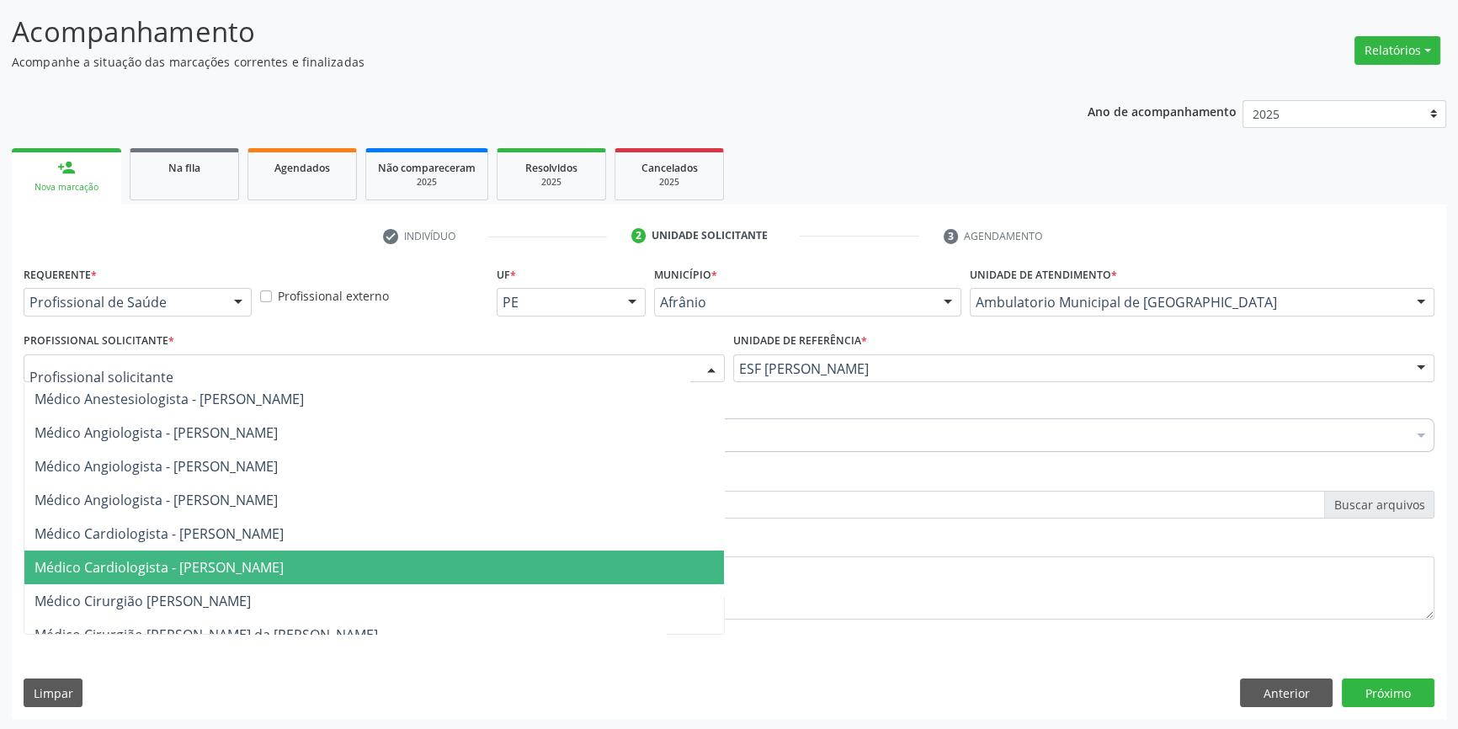
click at [241, 553] on span "Médico Cardiologista - [PERSON_NAME]" at bounding box center [374, 568] width 700 height 34
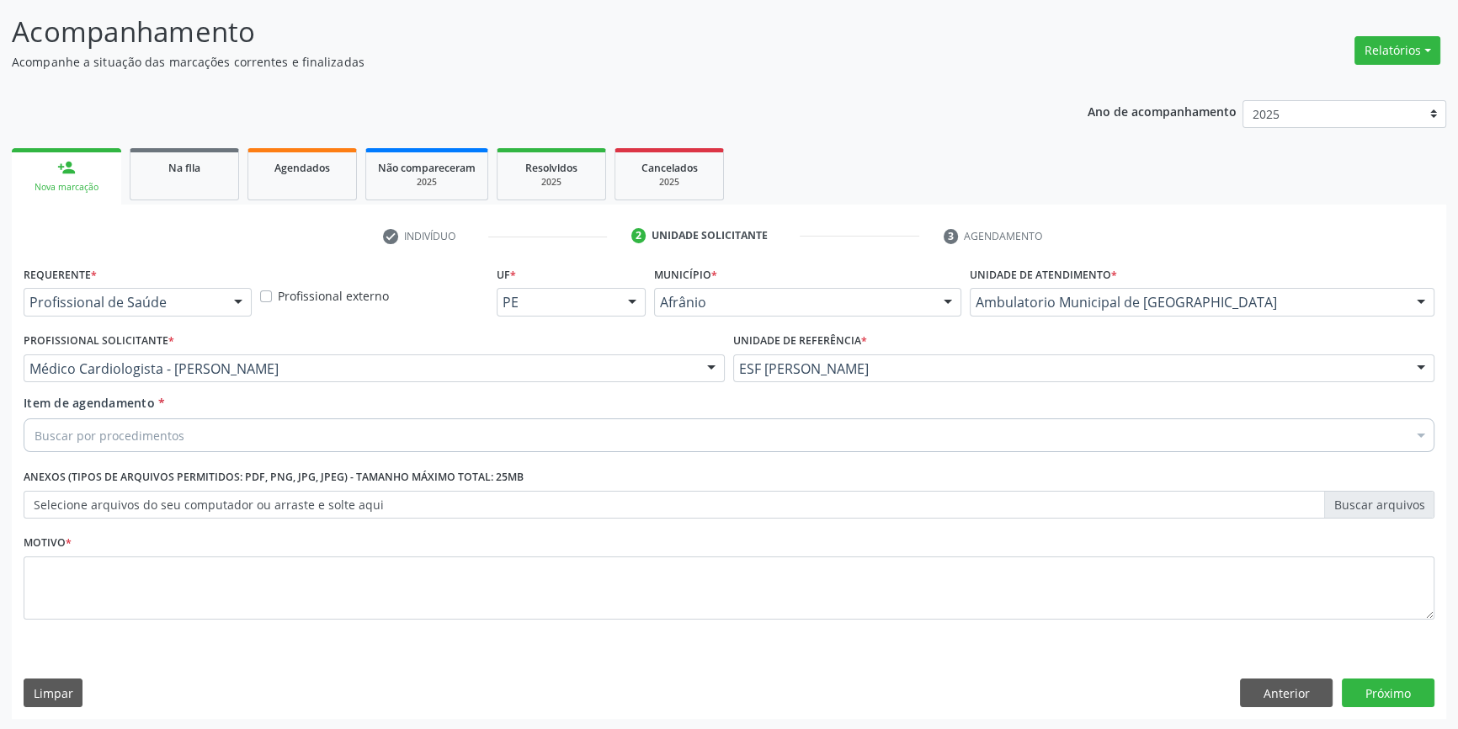
click at [244, 425] on div "Buscar por procedimentos" at bounding box center [729, 435] width 1411 height 34
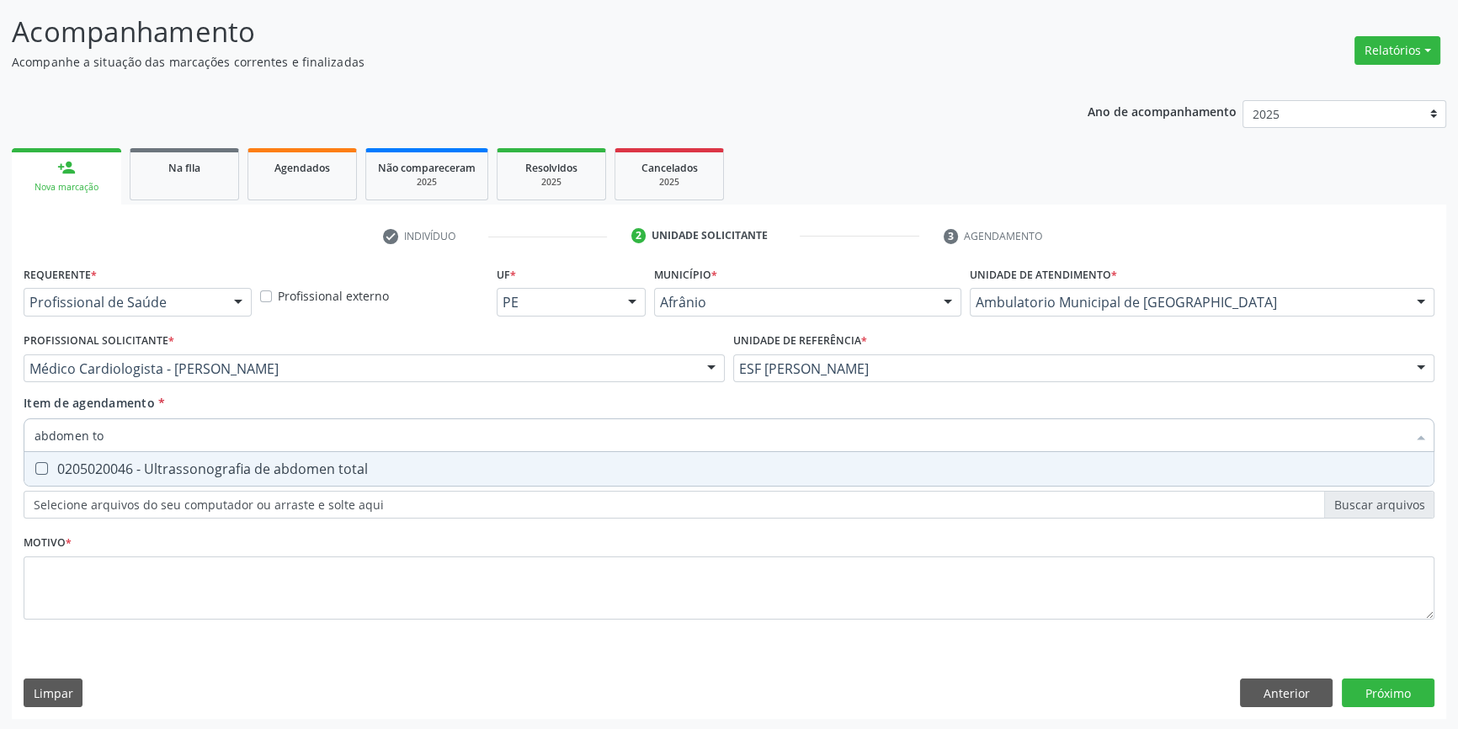
type input "abdomen tot"
click at [266, 463] on div "0205020046 - Ultrassonografia de abdomen total" at bounding box center [729, 468] width 1389 height 13
checkbox total "true"
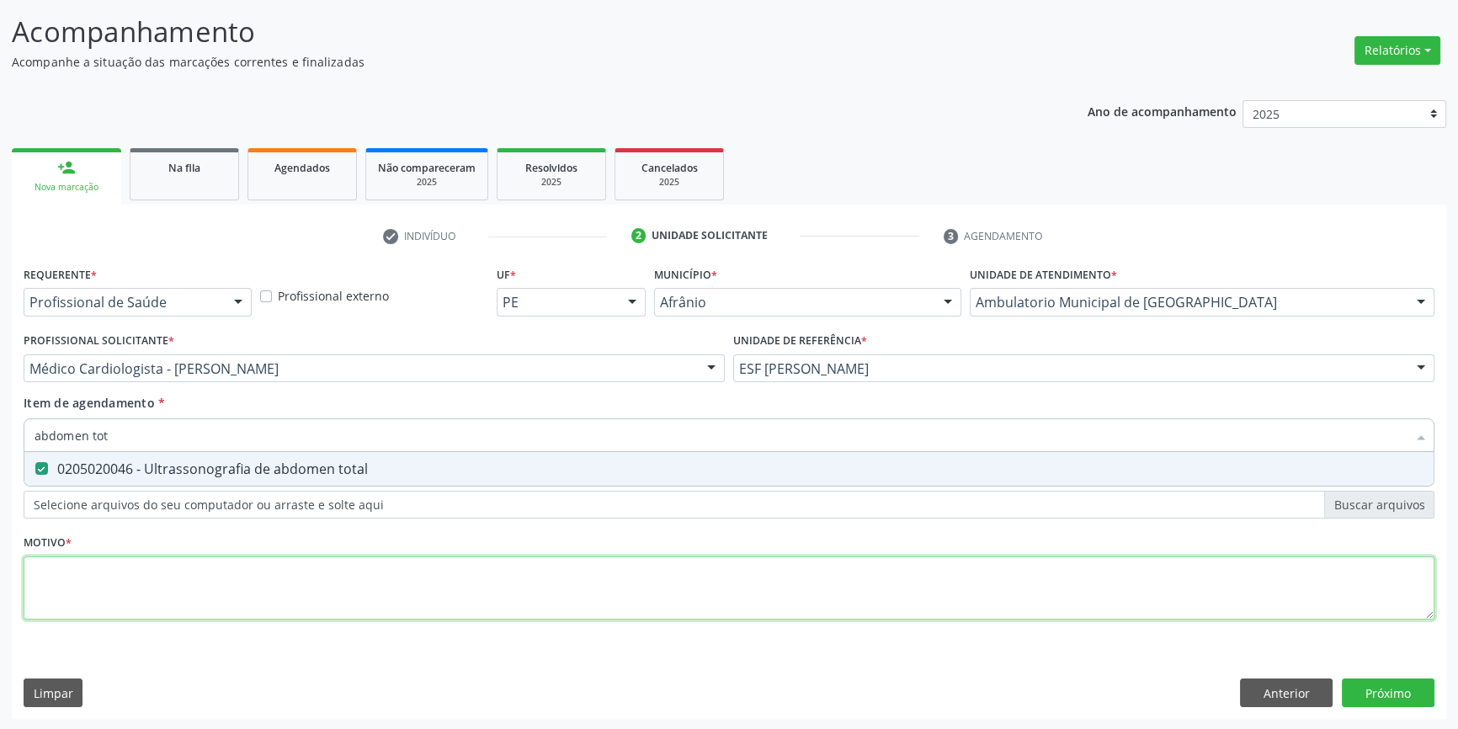
click at [226, 557] on div "Requerente * Profissional de Saúde Profissional de Saúde Paciente Nenhum result…" at bounding box center [729, 452] width 1411 height 381
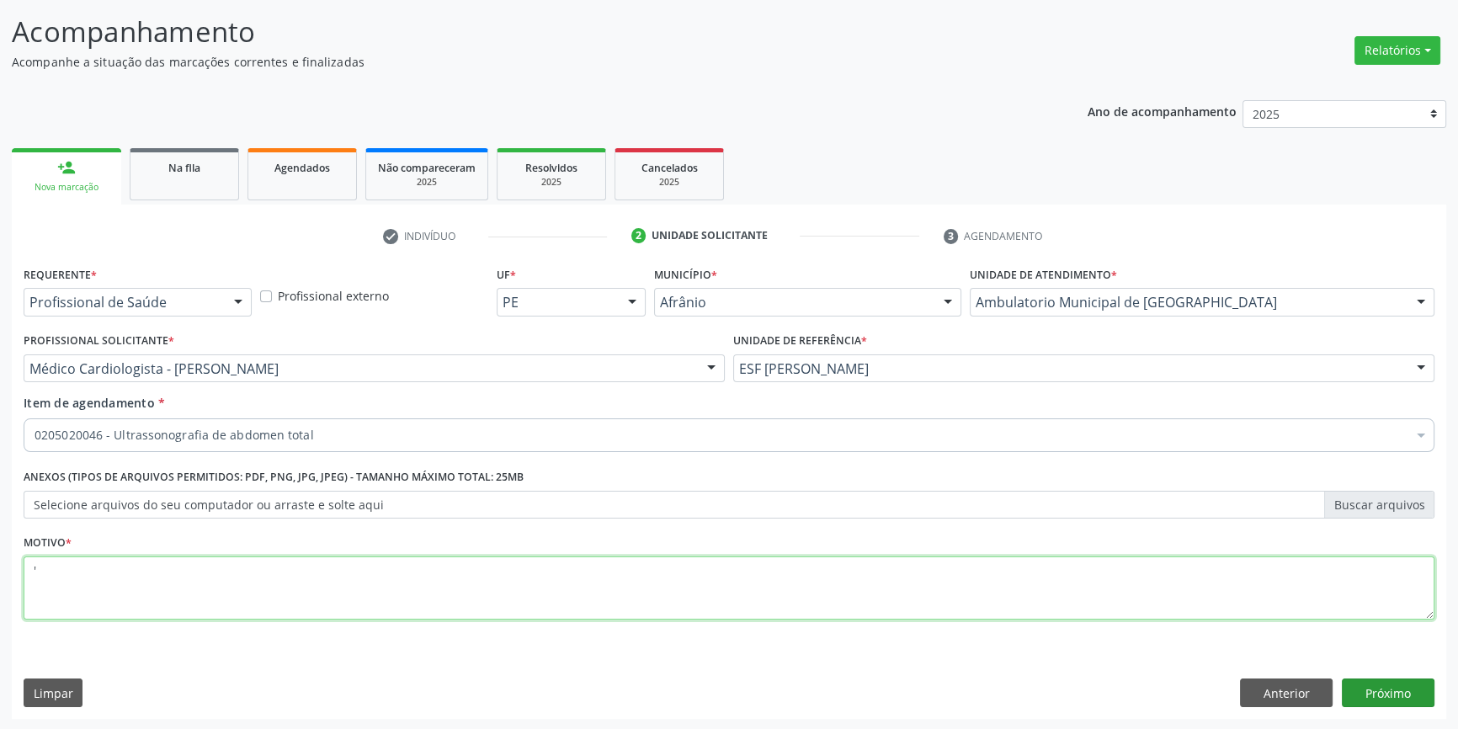
type textarea "'"
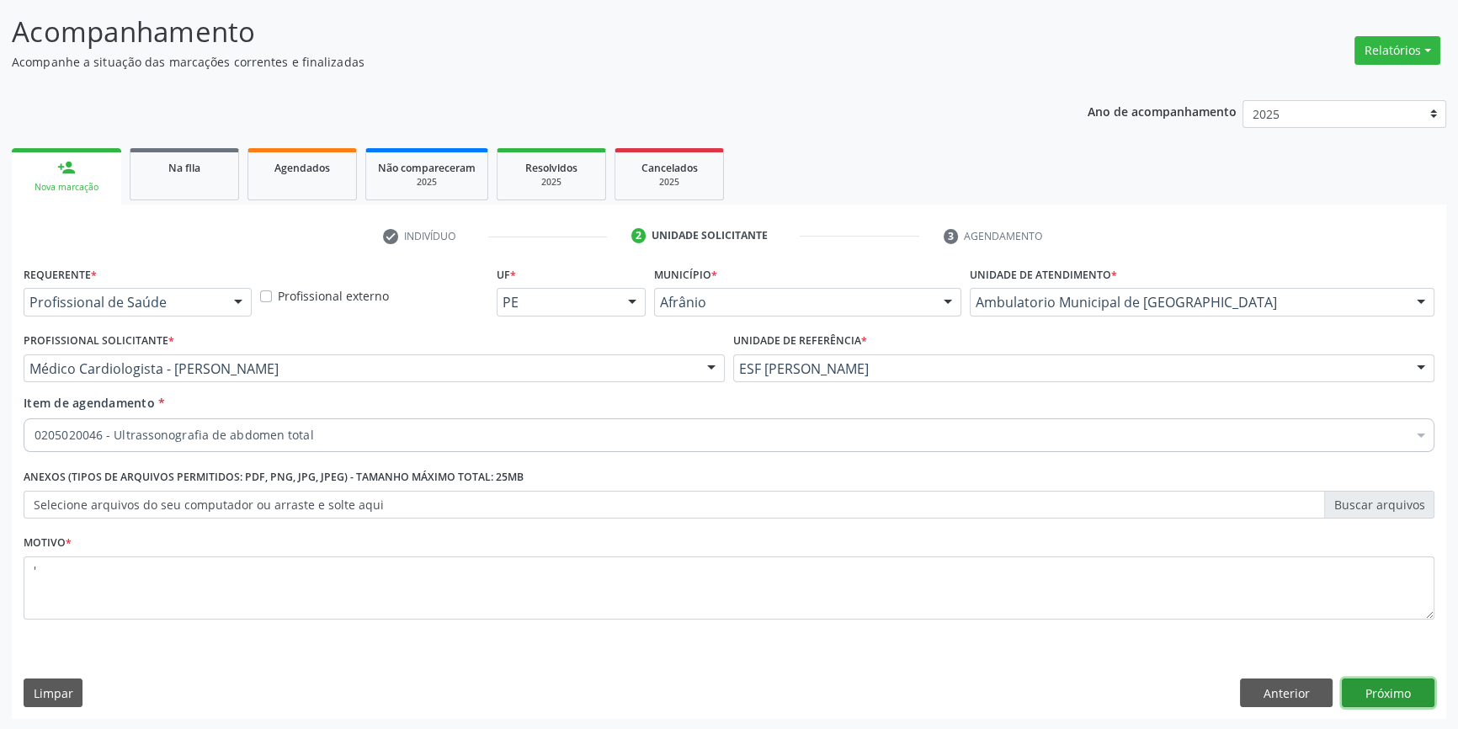
click at [1386, 679] on button "Próximo" at bounding box center [1388, 693] width 93 height 29
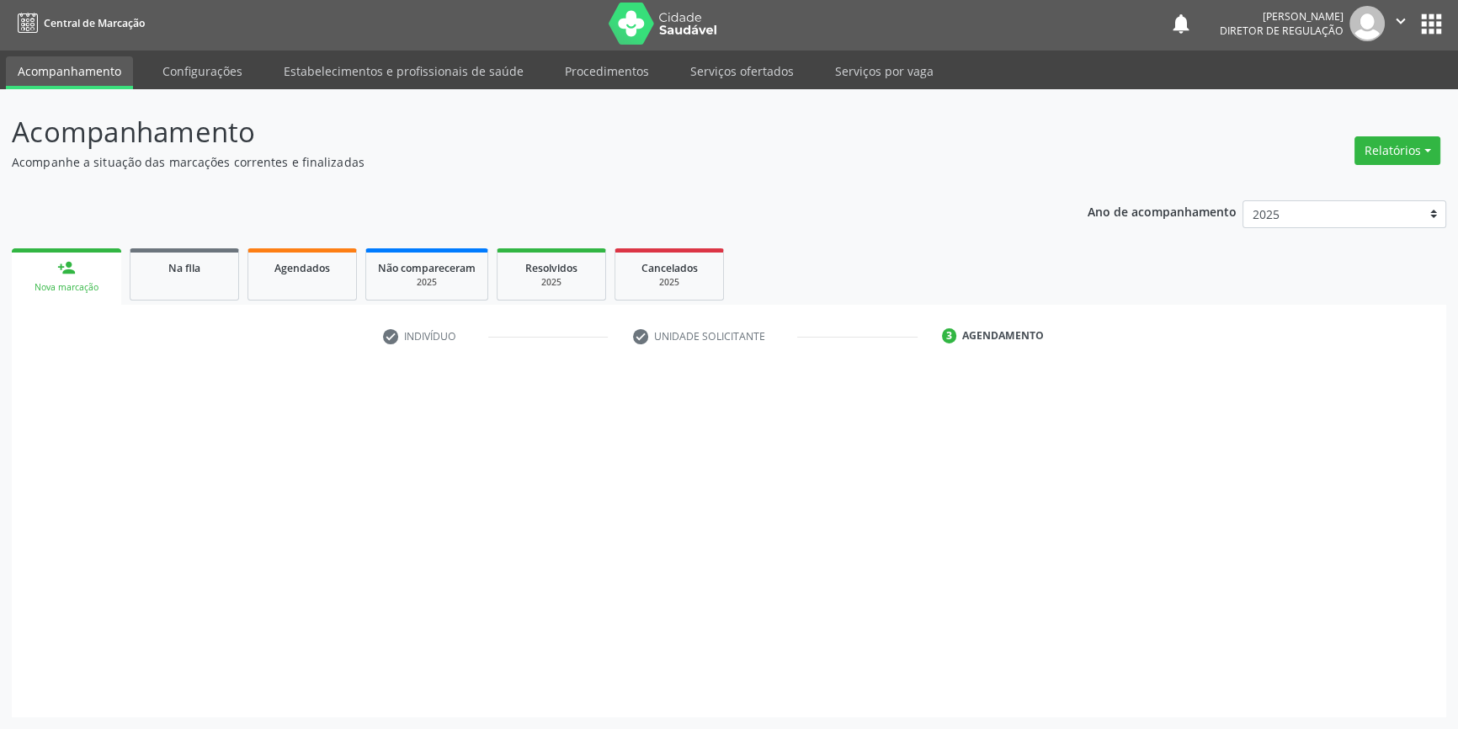
scroll to position [2, 0]
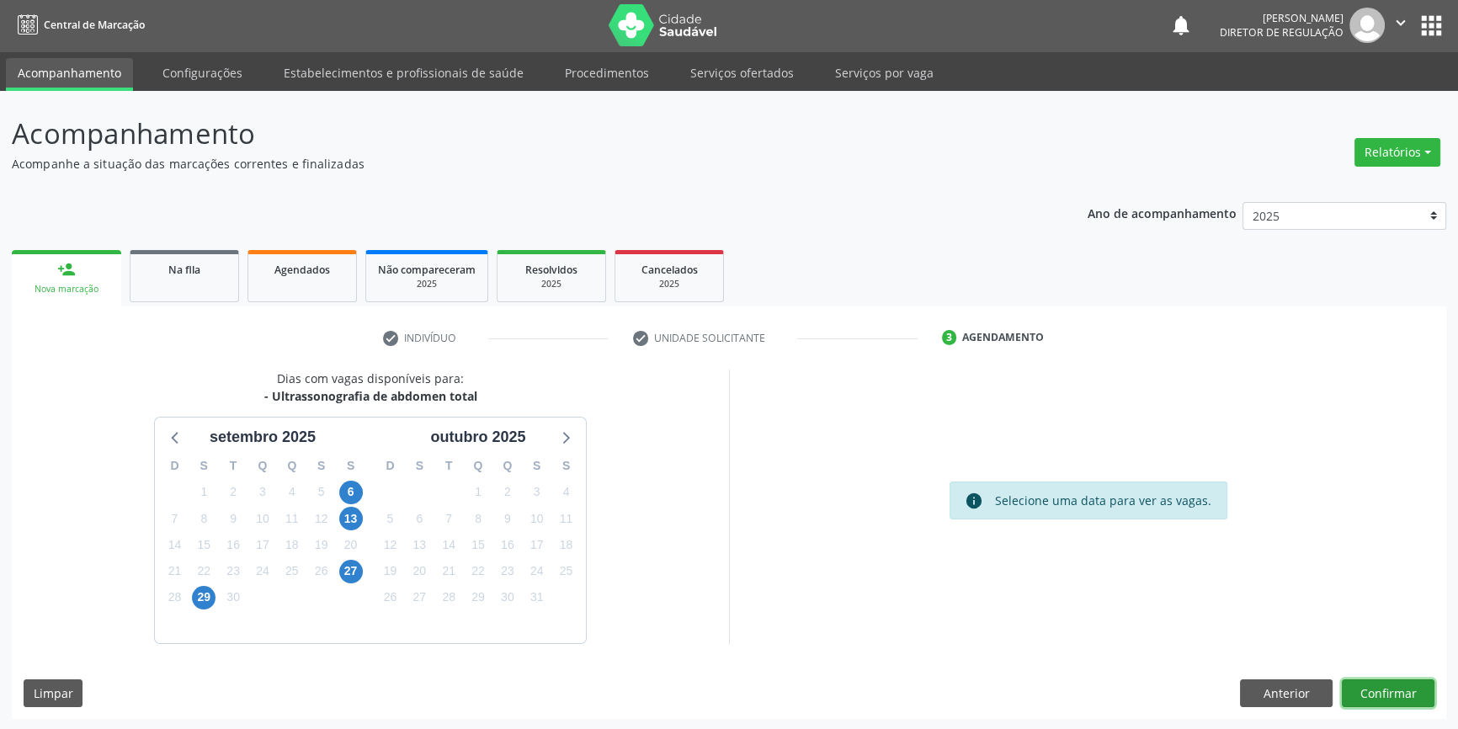
click at [1386, 679] on button "Confirmar" at bounding box center [1388, 693] width 93 height 29
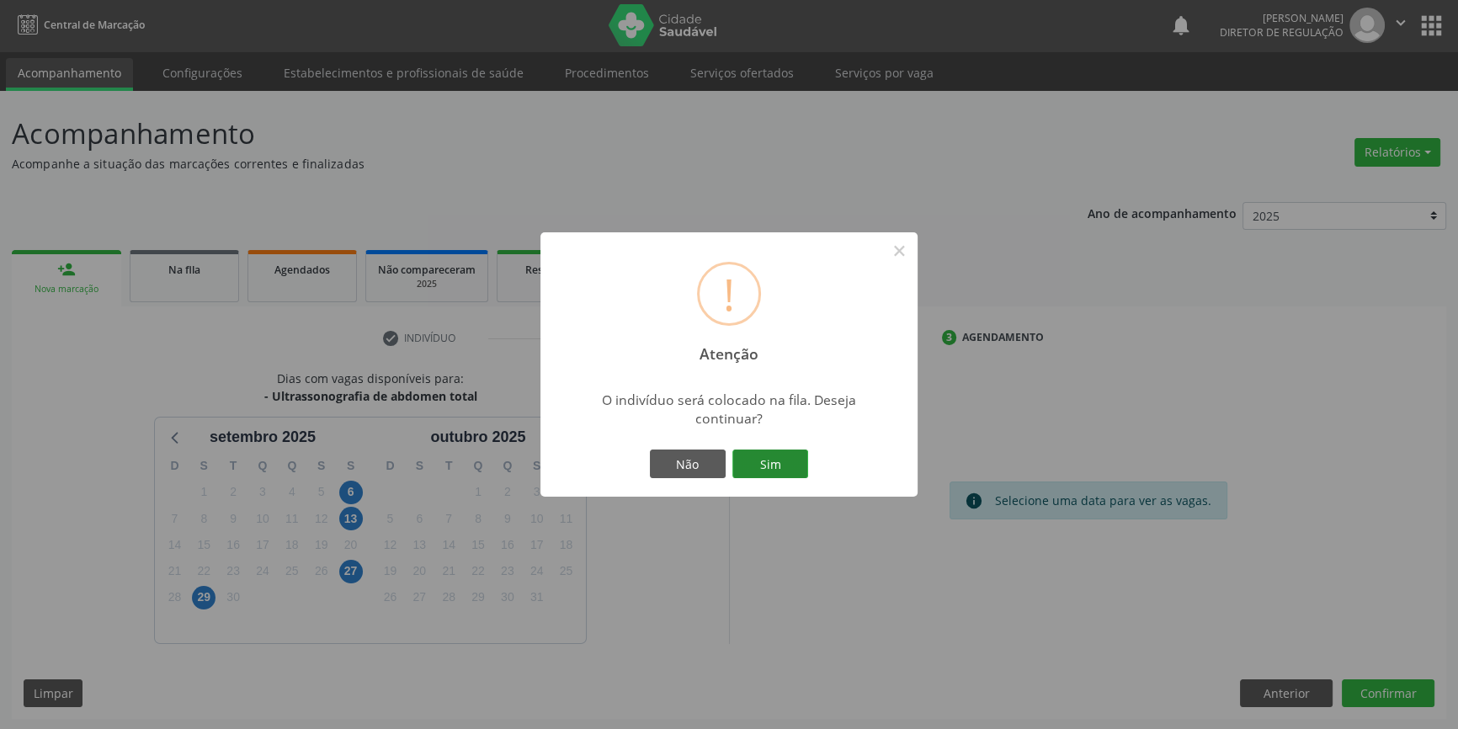
click at [769, 451] on button "Sim" at bounding box center [770, 464] width 76 height 29
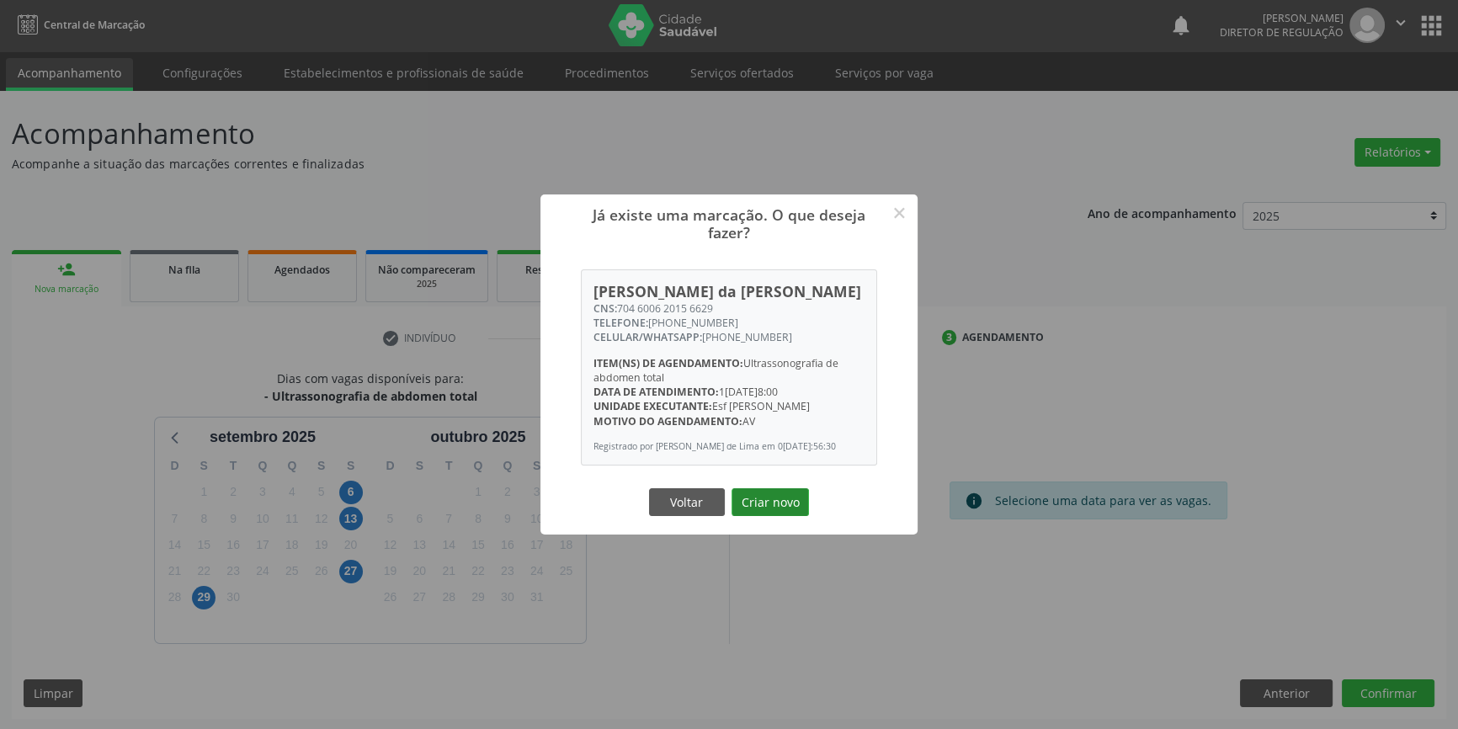
click at [786, 508] on button "Criar novo" at bounding box center [770, 502] width 77 height 29
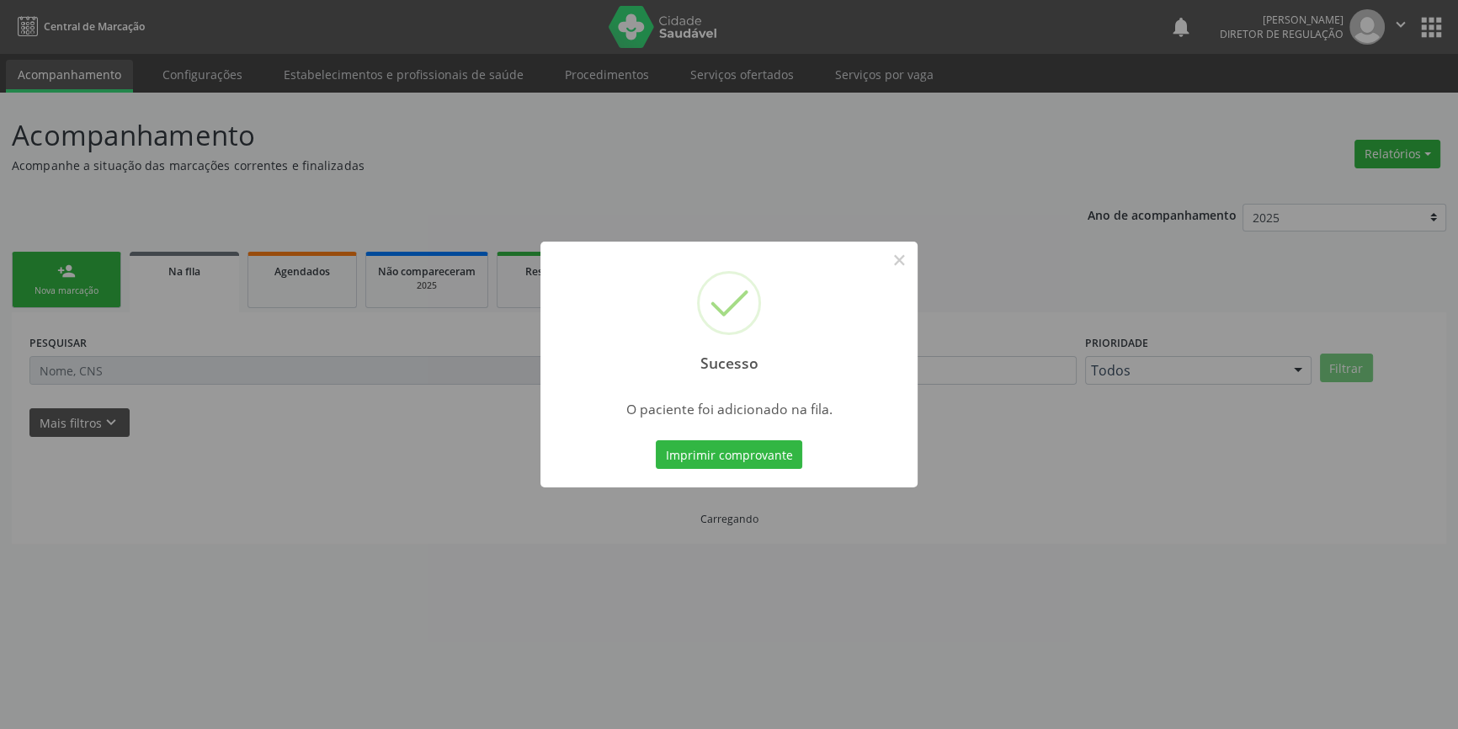
scroll to position [0, 0]
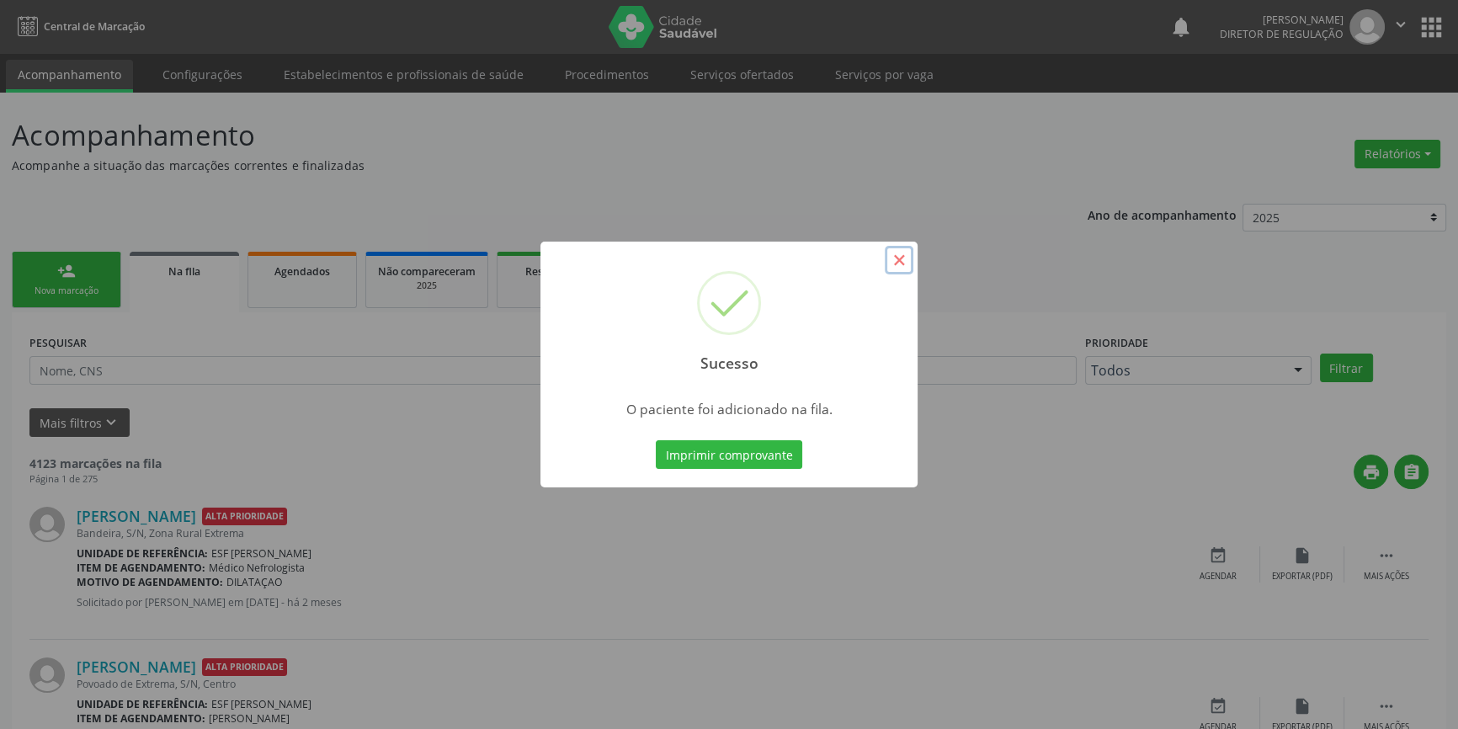
click at [894, 271] on button "×" at bounding box center [899, 260] width 29 height 29
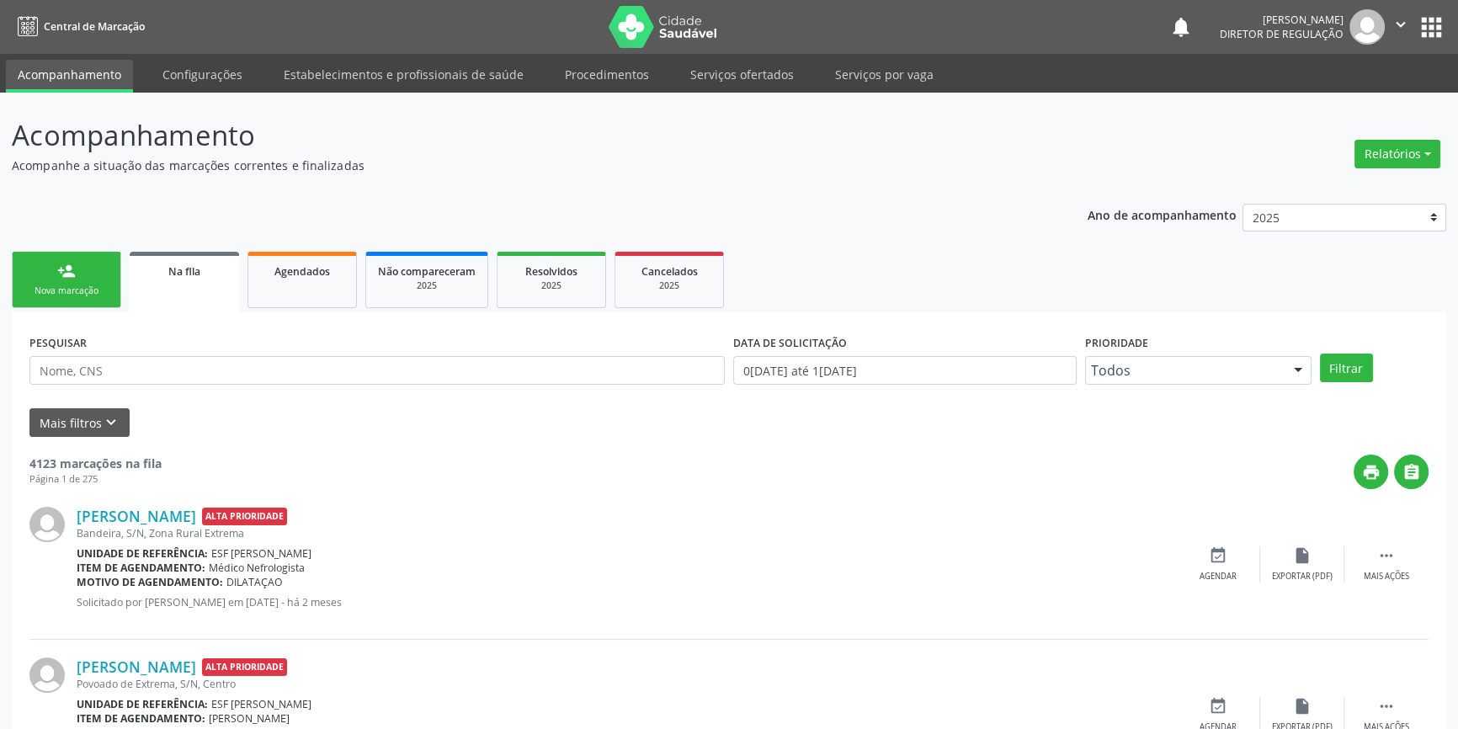
click at [50, 263] on link "person_add Nova marcação" at bounding box center [66, 280] width 109 height 56
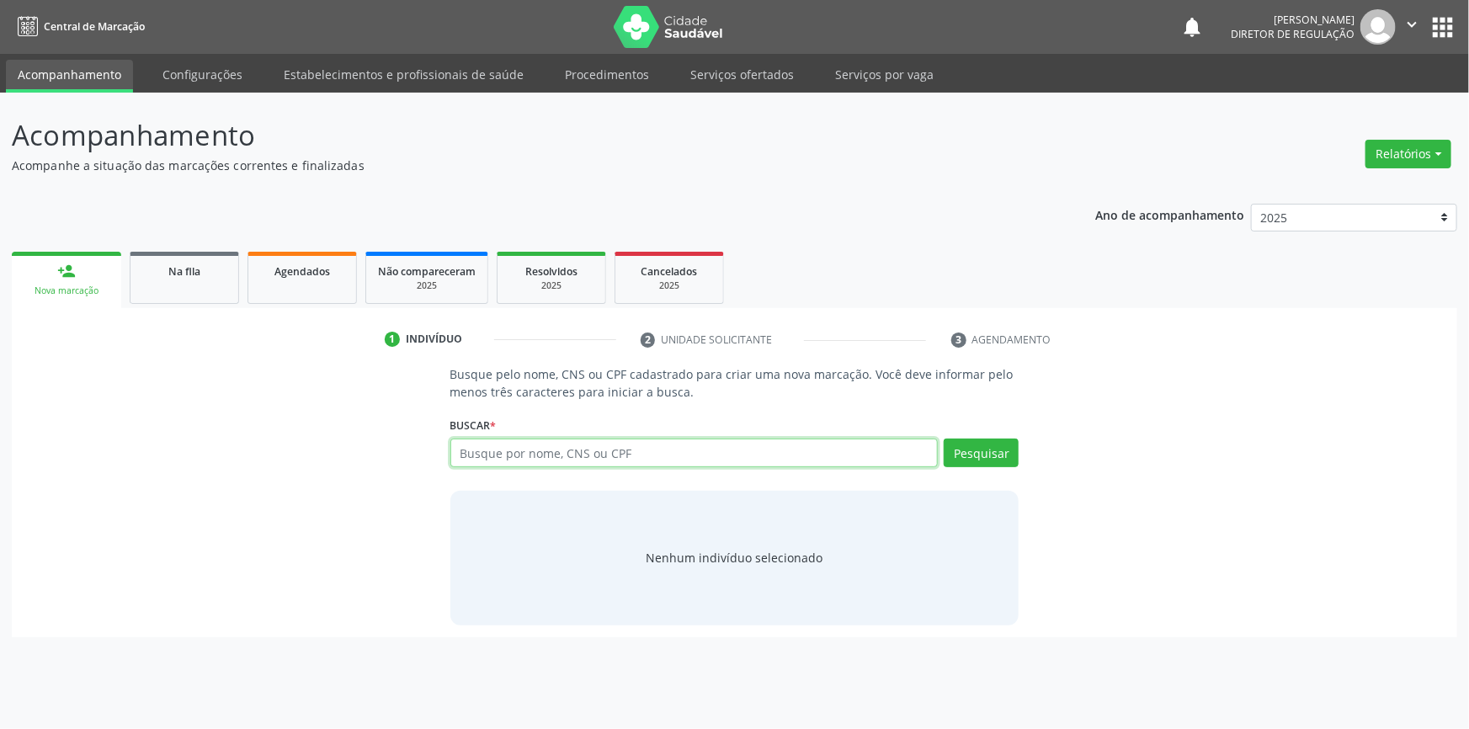
click at [511, 460] on input "text" at bounding box center [694, 453] width 488 height 29
type input "707604208732195"
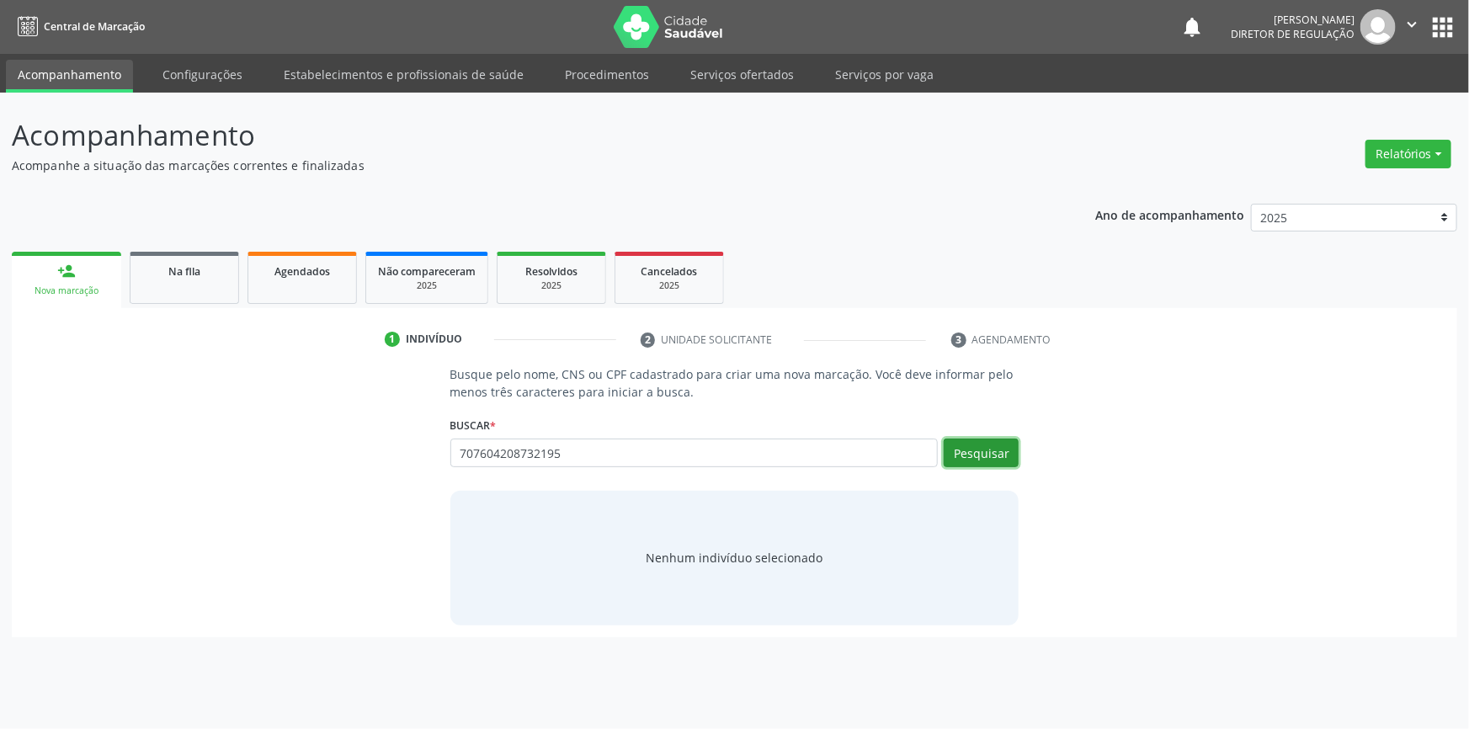
click at [985, 454] on button "Pesquisar" at bounding box center [981, 453] width 75 height 29
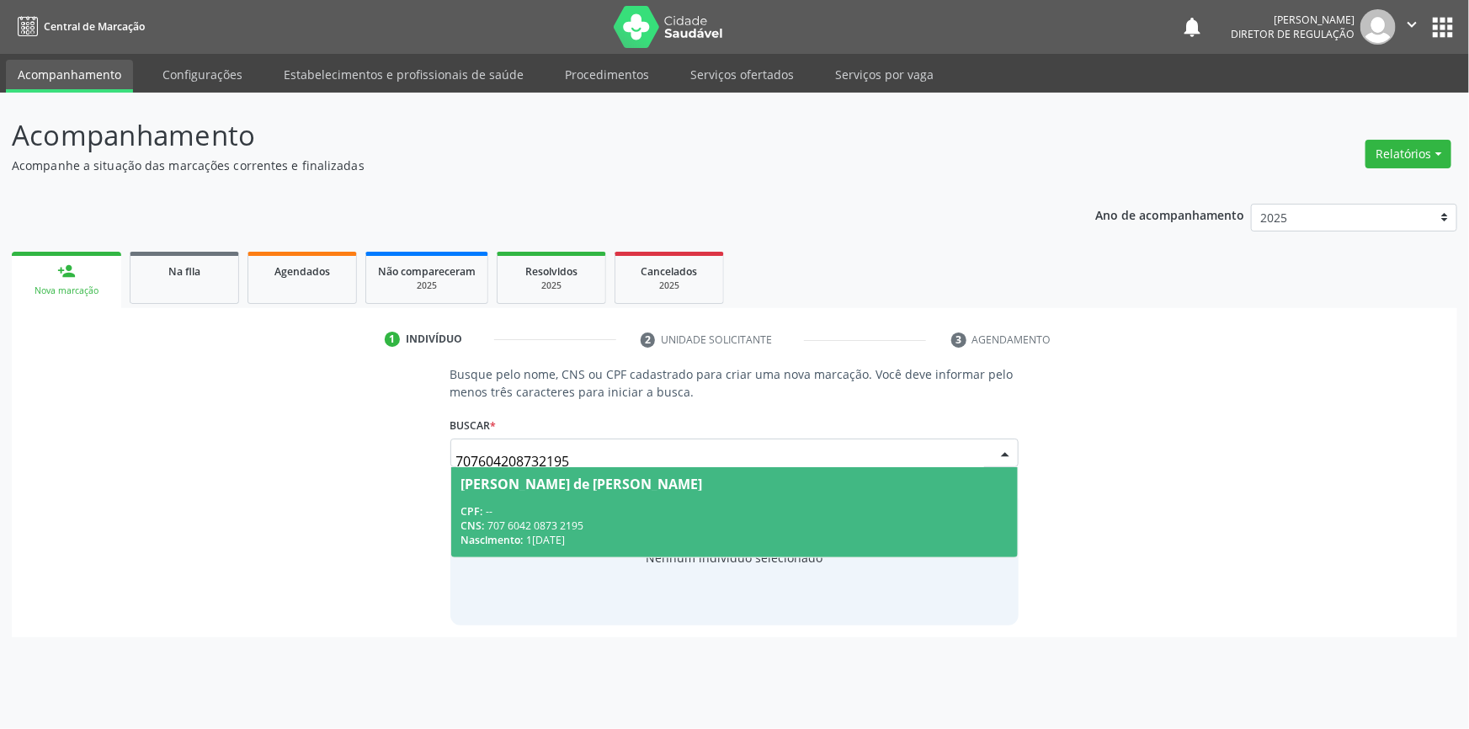
click at [845, 514] on div "CPF: --" at bounding box center [734, 511] width 547 height 14
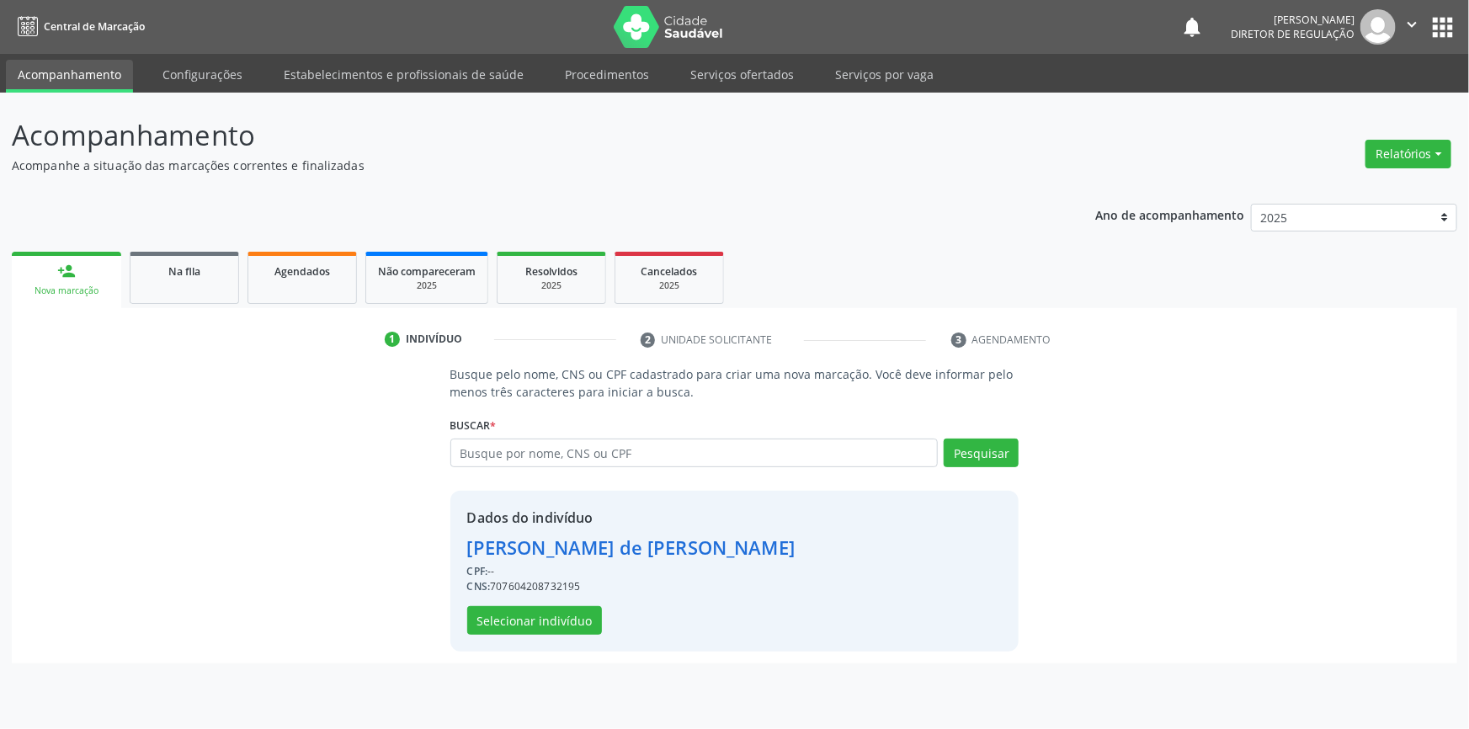
click at [518, 601] on div "Dados do indivíduo [PERSON_NAME] CPF: -- CNS: 707604208732195 Selecionar indiví…" at bounding box center [631, 571] width 328 height 127
click at [508, 624] on button "Selecionar indivíduo" at bounding box center [534, 620] width 135 height 29
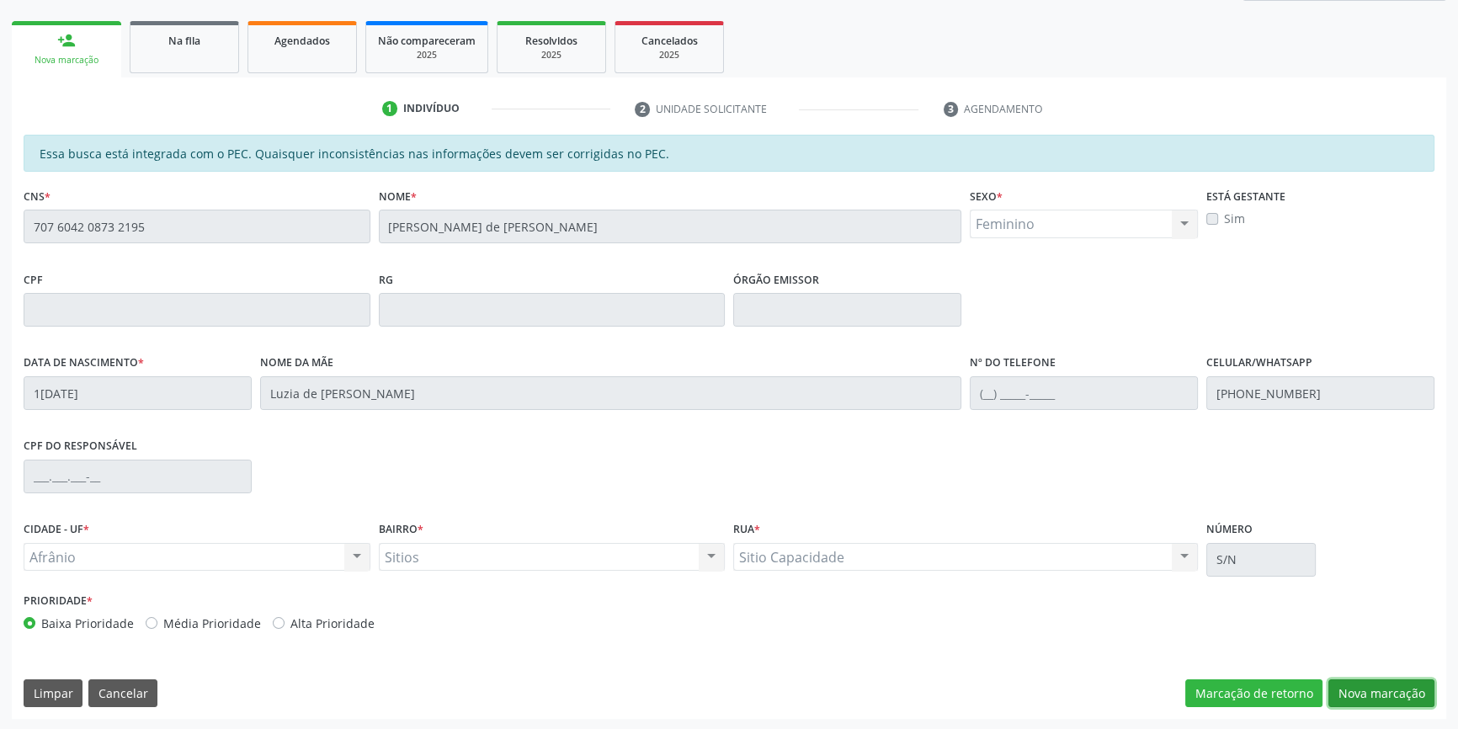
click at [1361, 685] on button "Nova marcação" at bounding box center [1381, 693] width 106 height 29
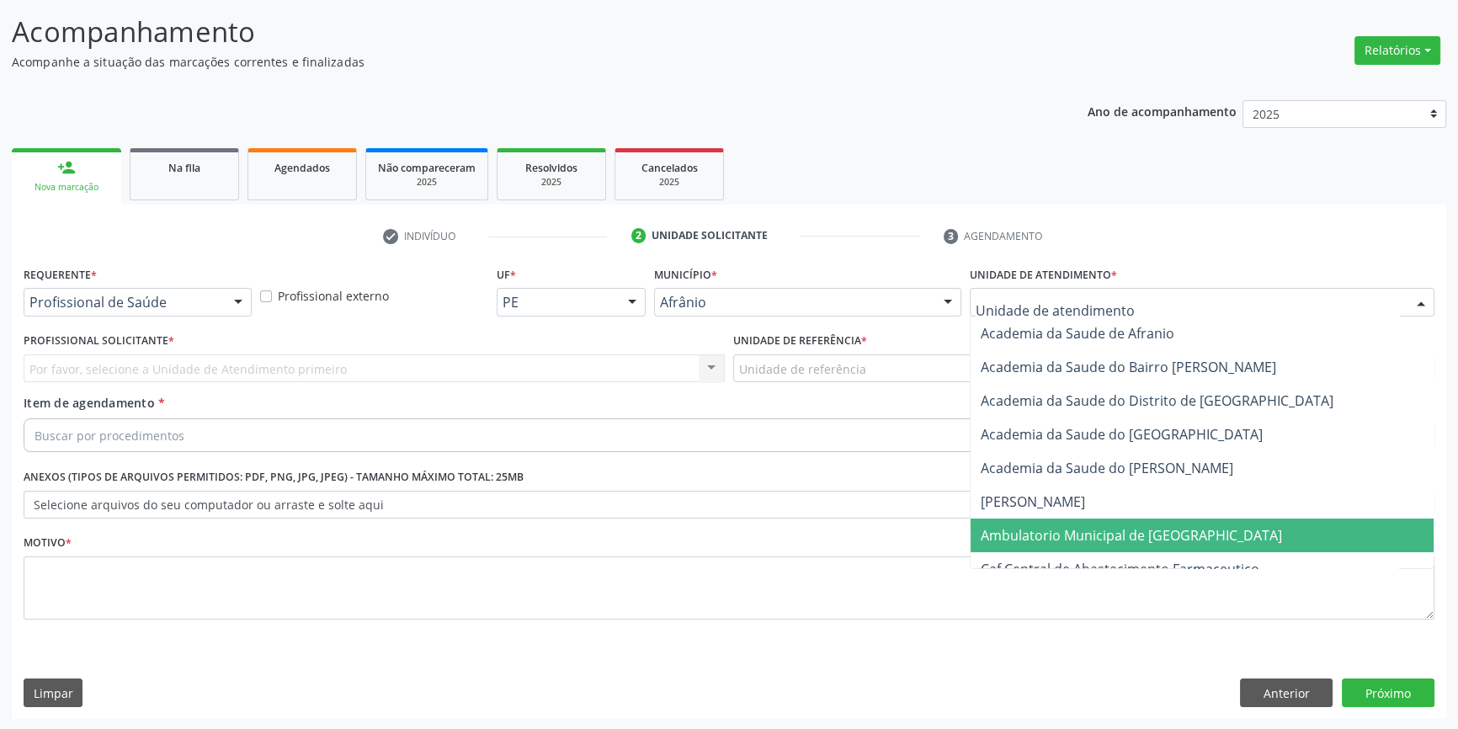
click at [1074, 534] on span "Ambulatorio Municipal de [GEOGRAPHIC_DATA]" at bounding box center [1131, 535] width 301 height 19
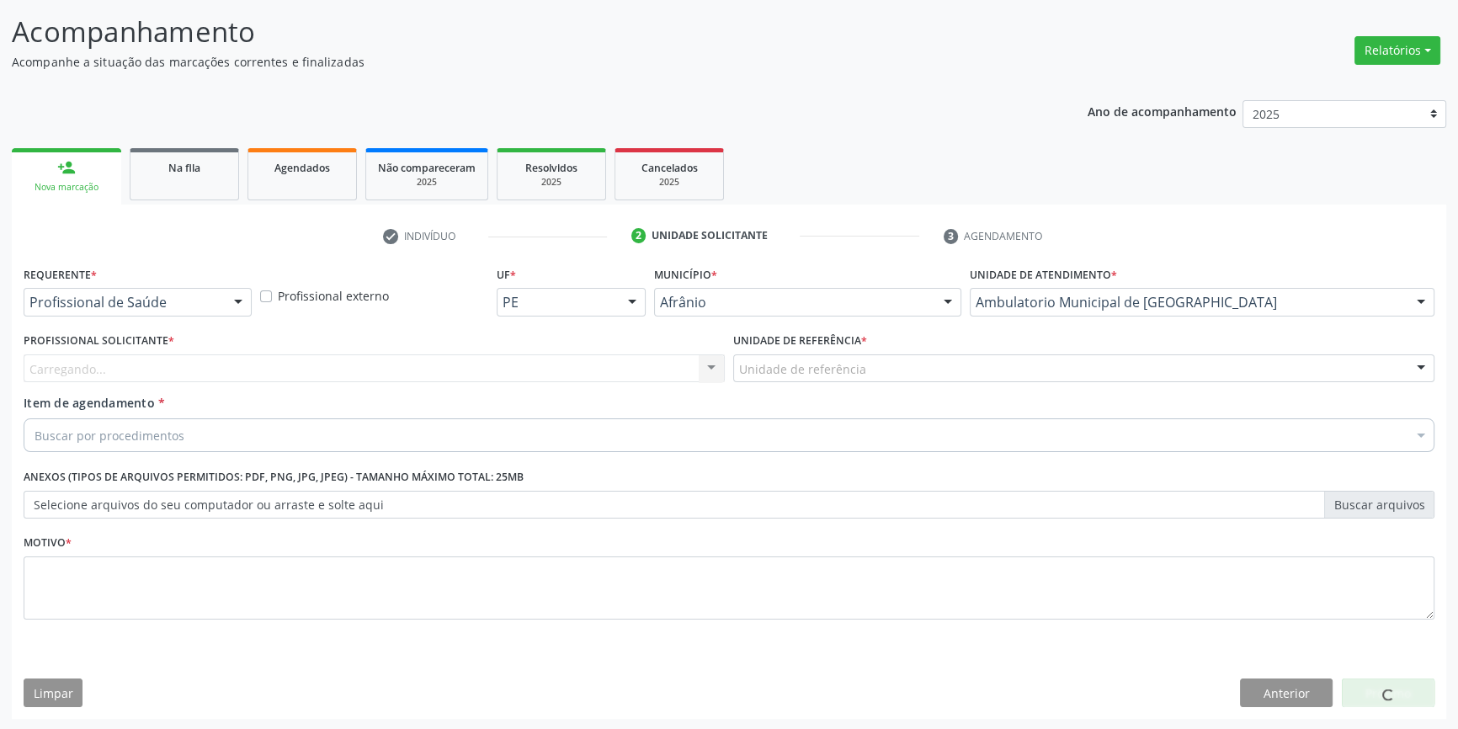
click at [901, 373] on div "Unidade de referência" at bounding box center [1083, 368] width 701 height 29
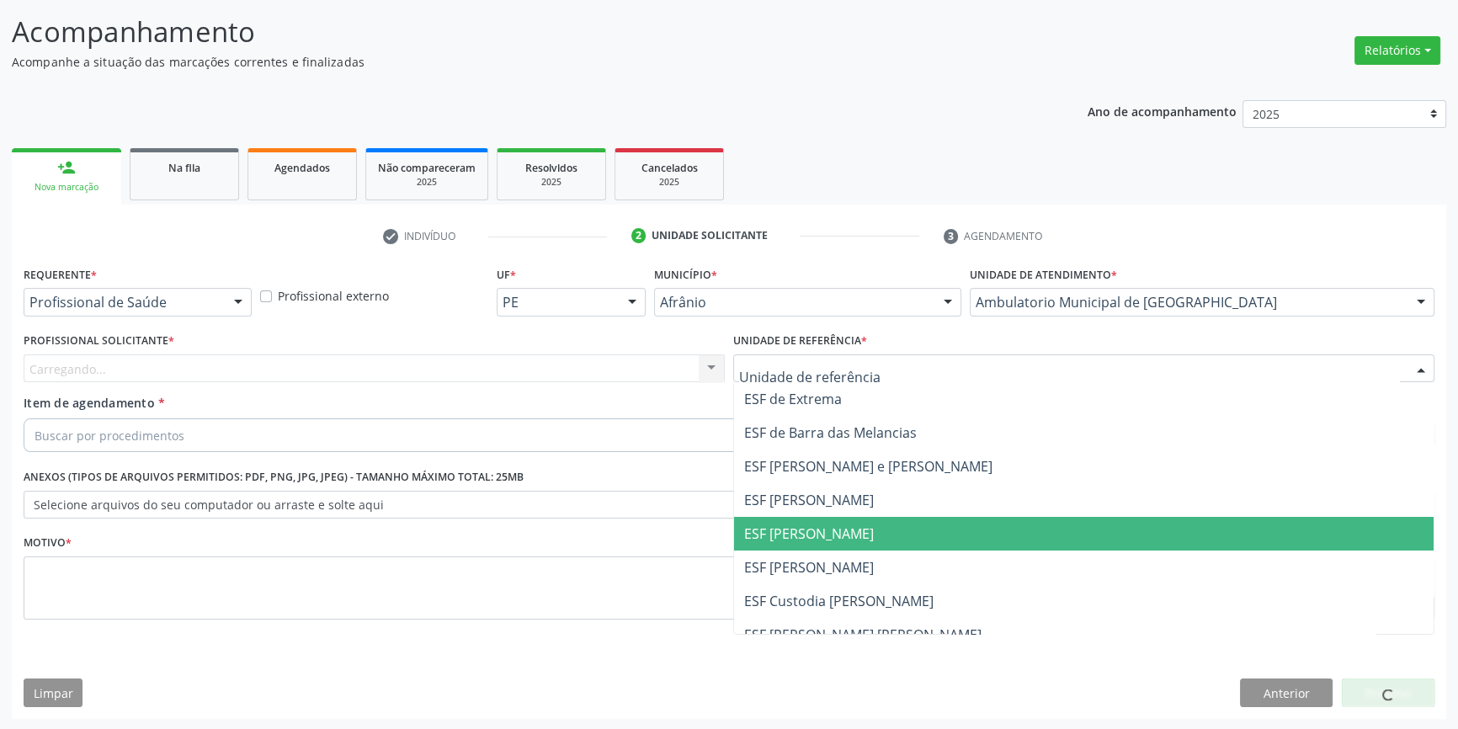
click at [857, 523] on span "ESF [PERSON_NAME]" at bounding box center [1084, 534] width 700 height 34
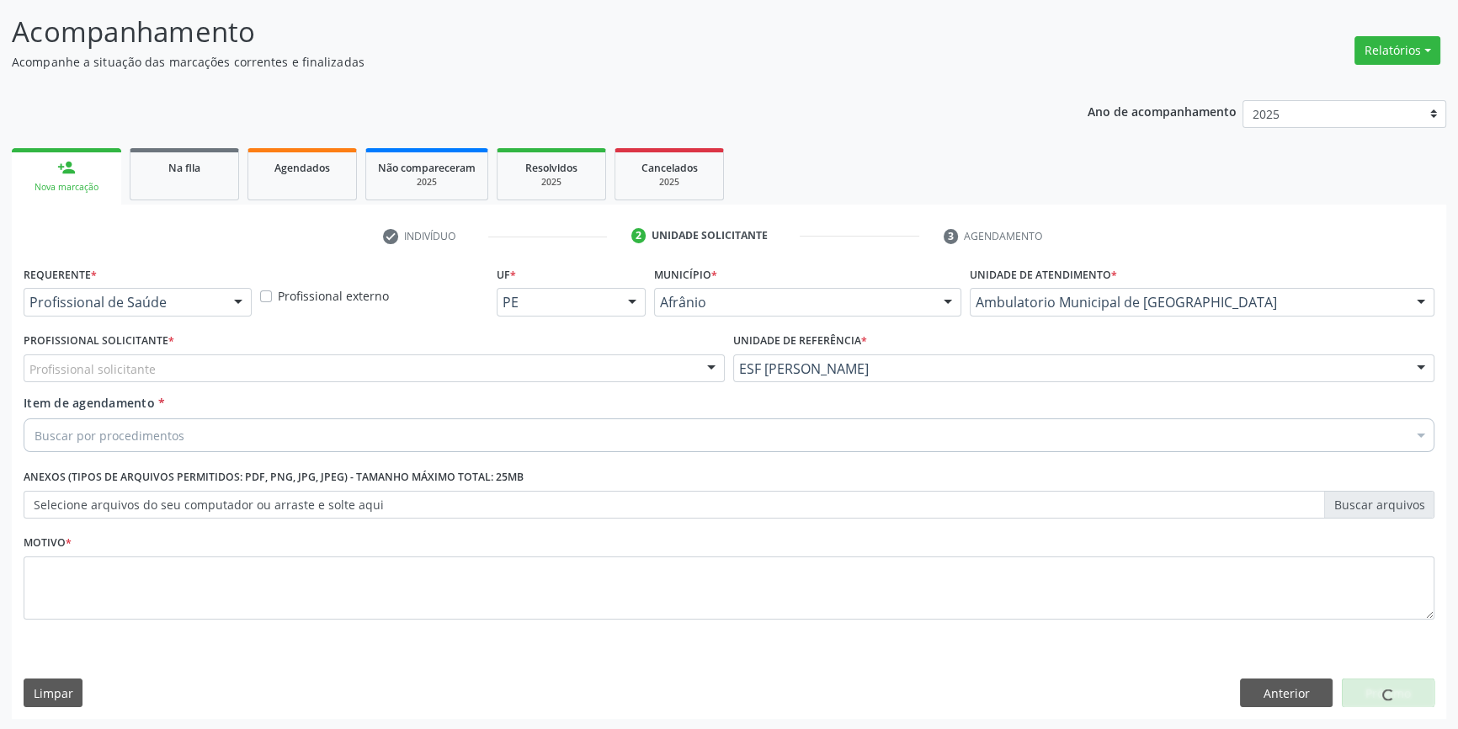
click at [631, 382] on div "Profissional Solicitante * Profissional solicitante Médico Anestesiologista - […" at bounding box center [374, 361] width 710 height 66
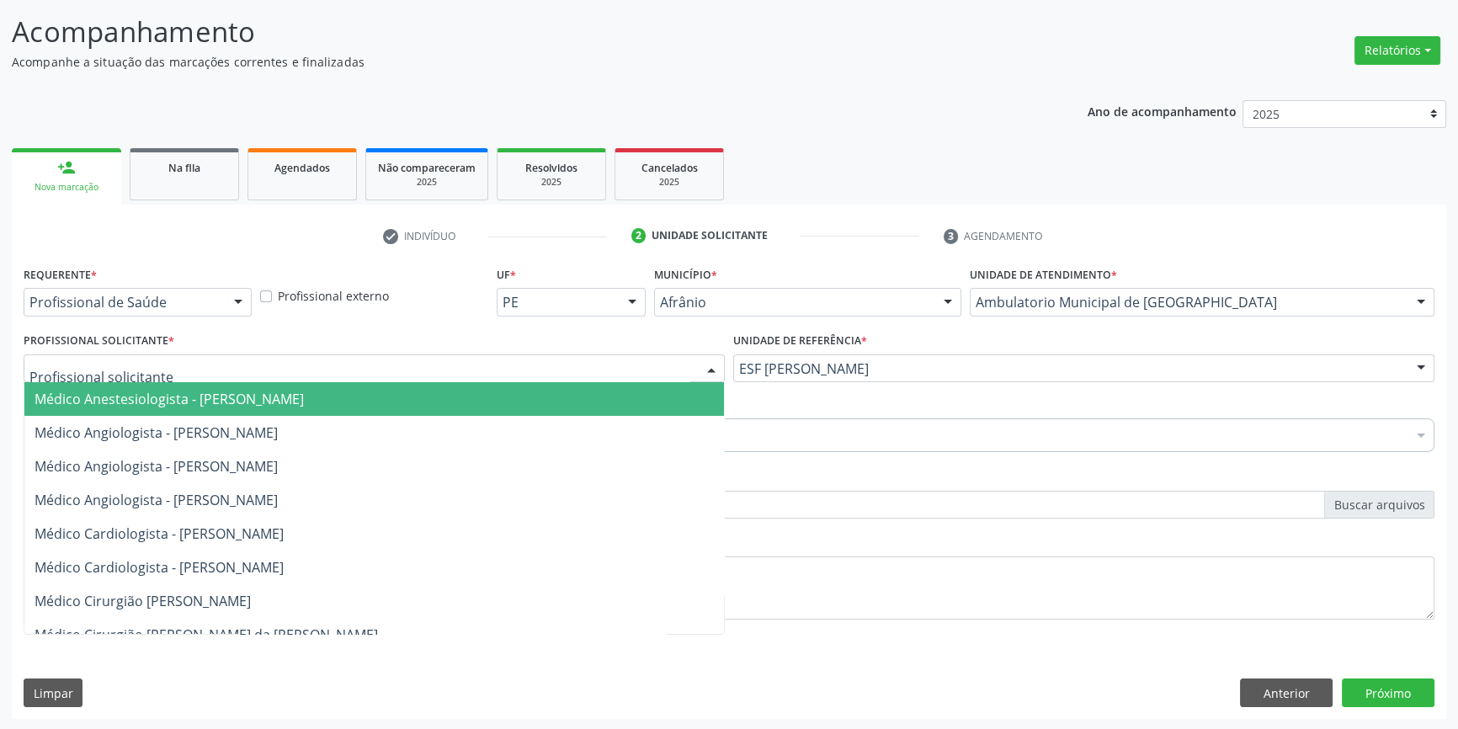
click at [600, 368] on div at bounding box center [374, 368] width 701 height 29
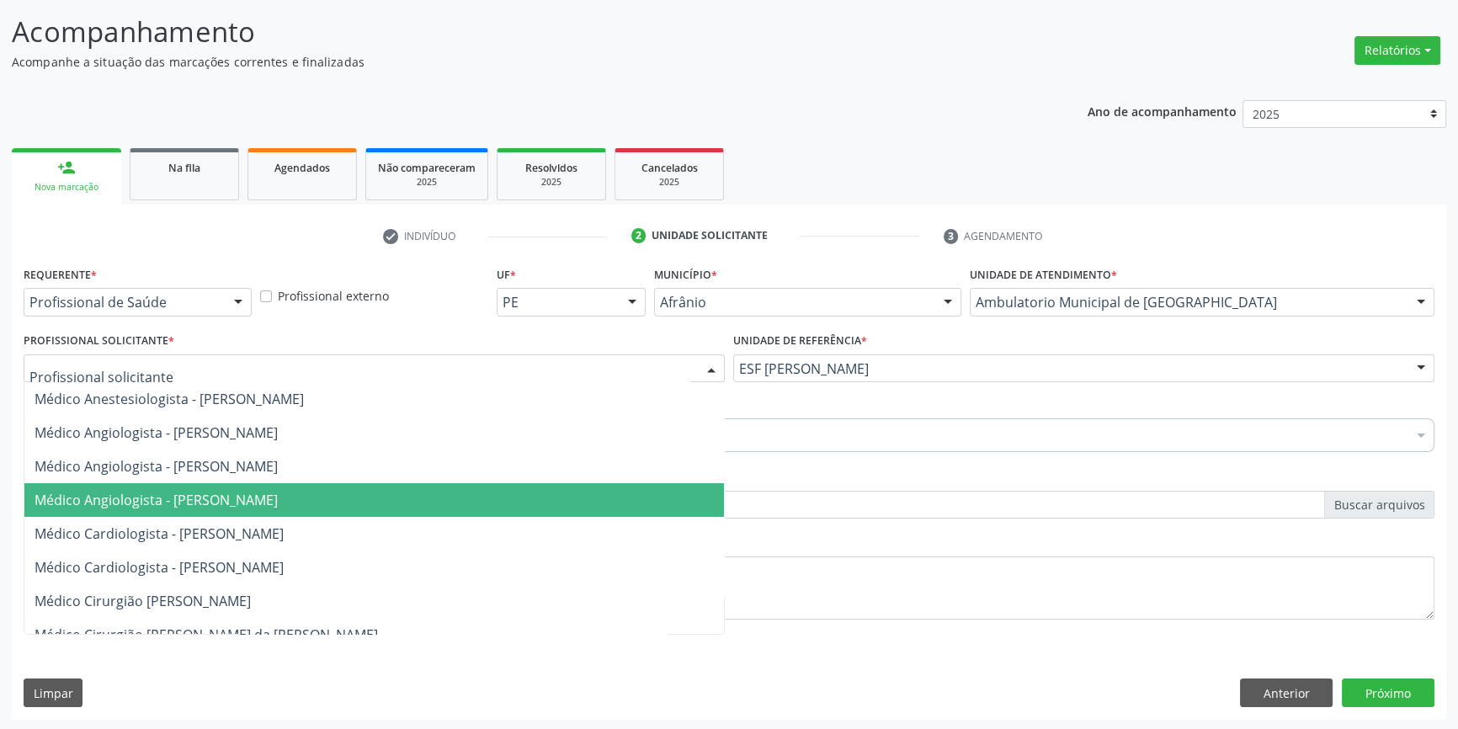
click at [284, 526] on span "Médico Cardiologista - [PERSON_NAME]" at bounding box center [159, 533] width 249 height 19
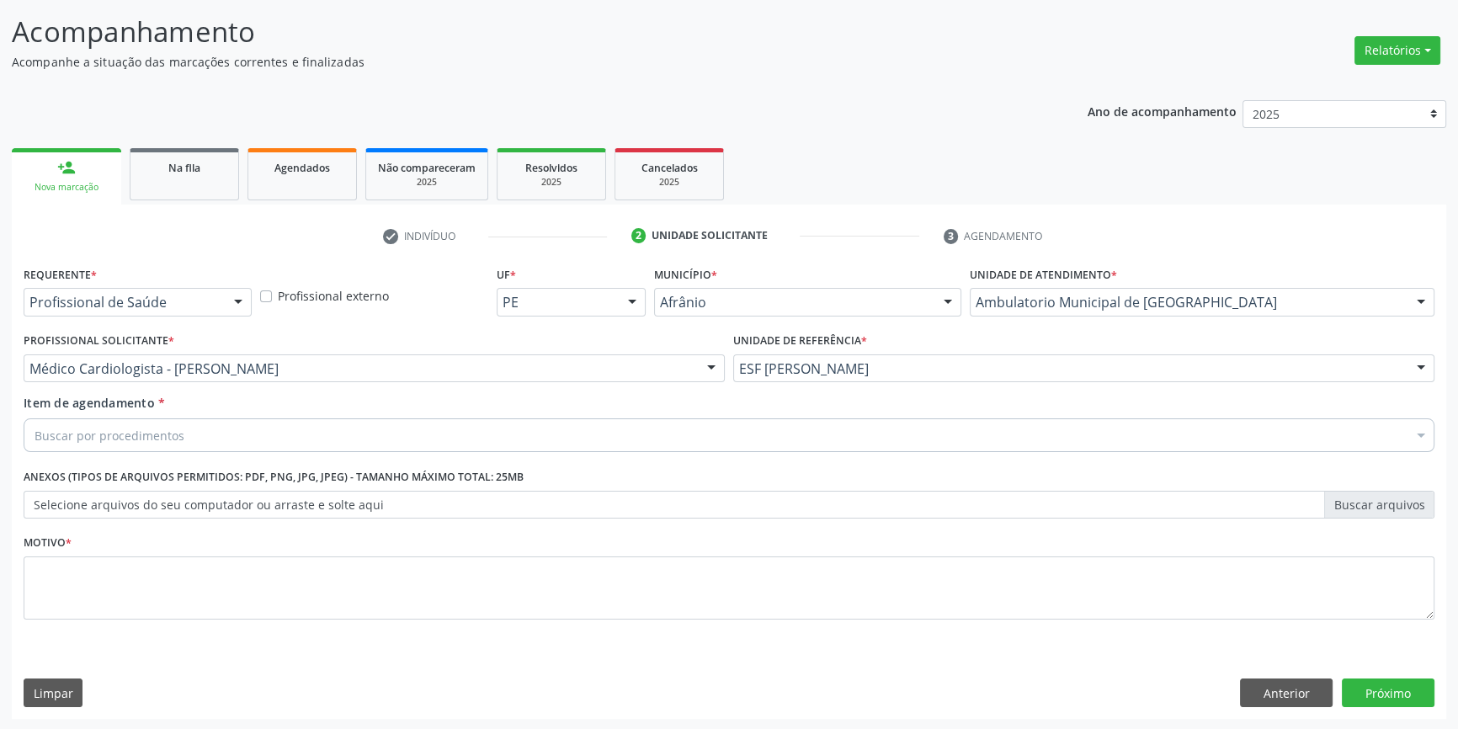
click at [304, 434] on div "Buscar por procedimentos" at bounding box center [729, 435] width 1411 height 34
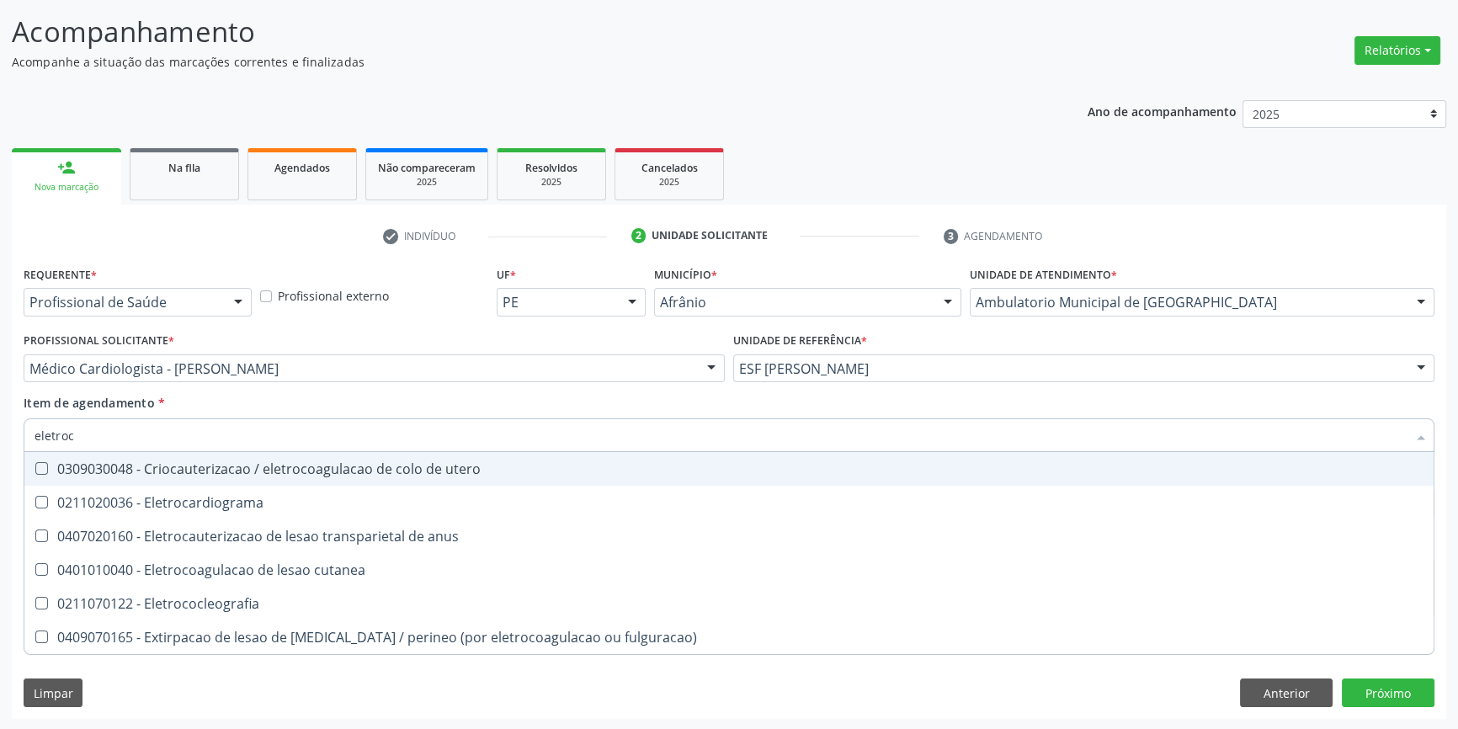
type input "eletroca"
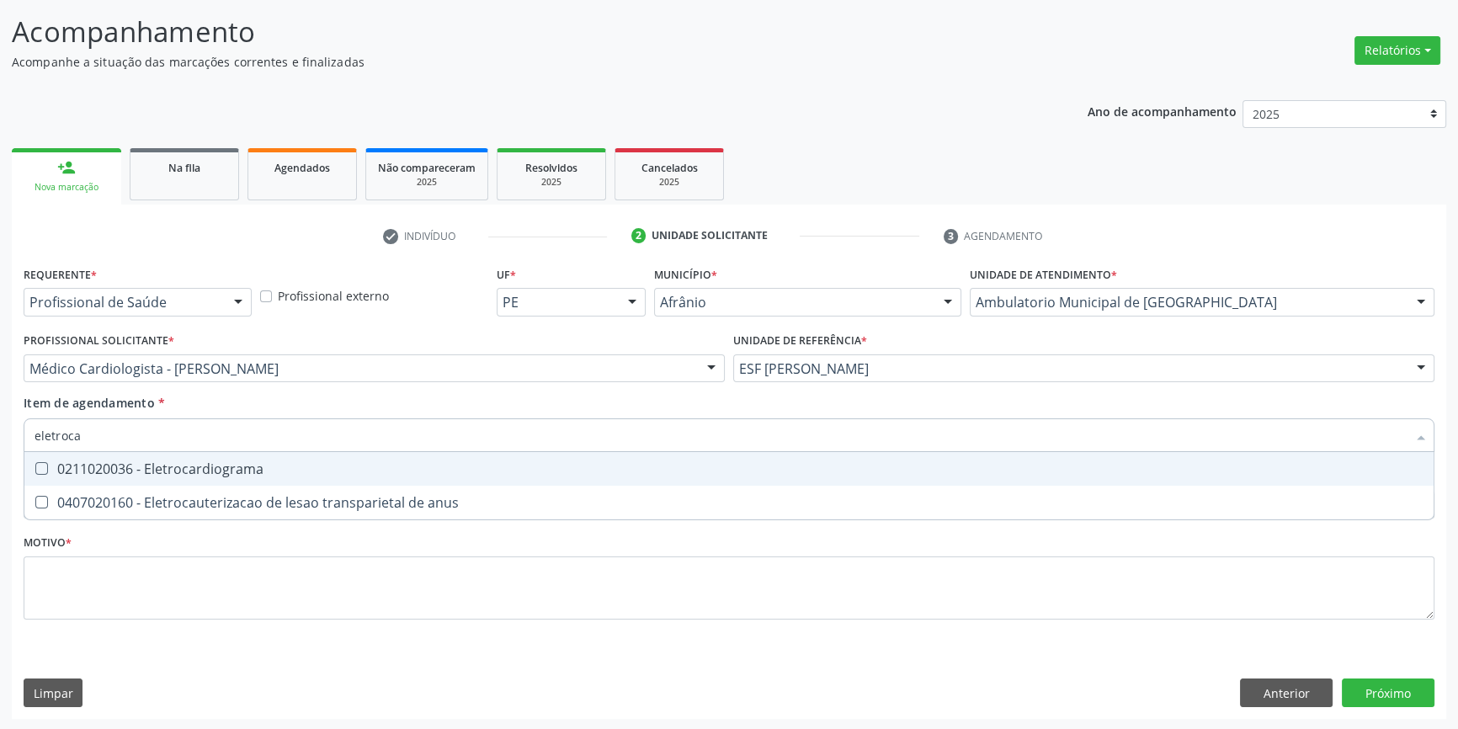
click at [279, 462] on div "0211020036 - Eletrocardiograma" at bounding box center [729, 468] width 1389 height 13
checkbox Eletrocardiograma "true"
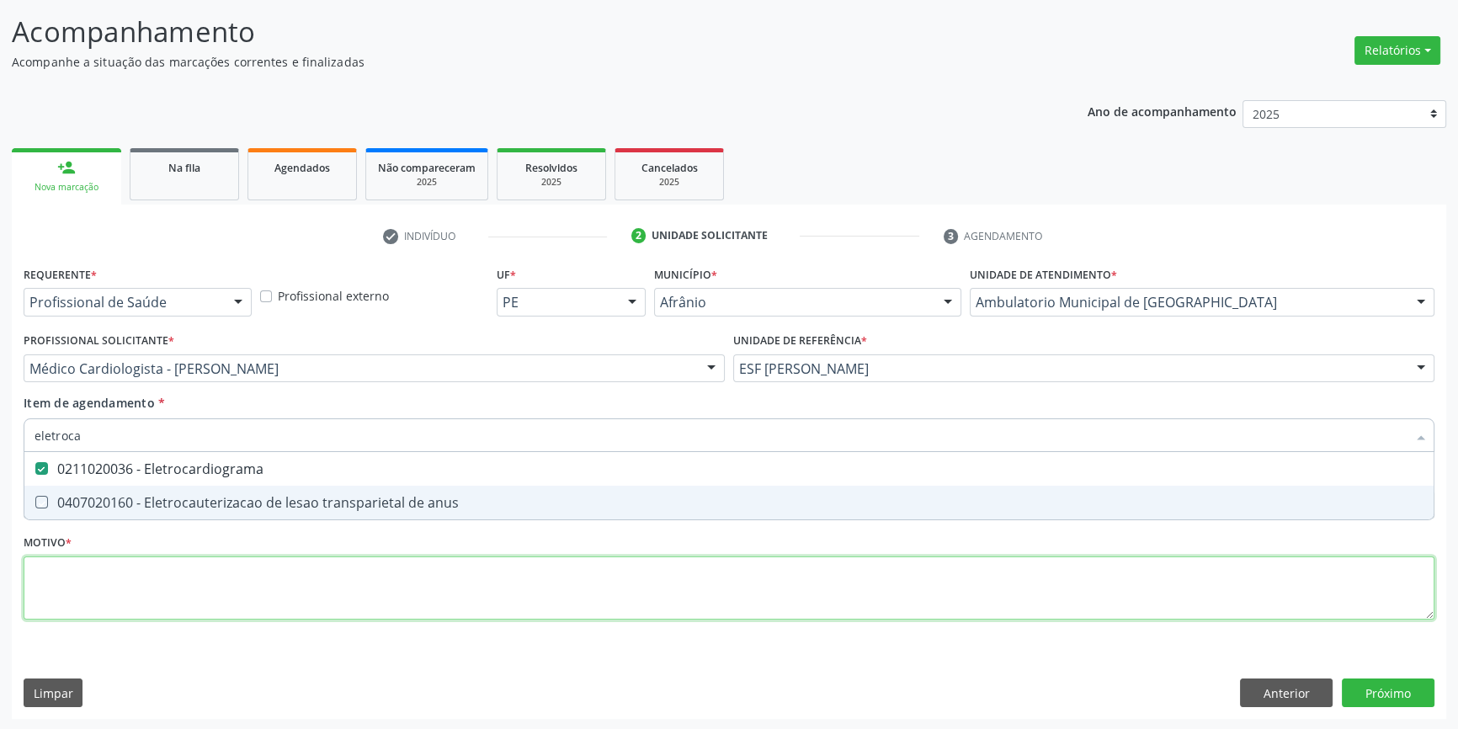
click at [224, 579] on div "Requerente * Profissional de Saúde Profissional de Saúde Paciente Nenhum result…" at bounding box center [729, 452] width 1411 height 381
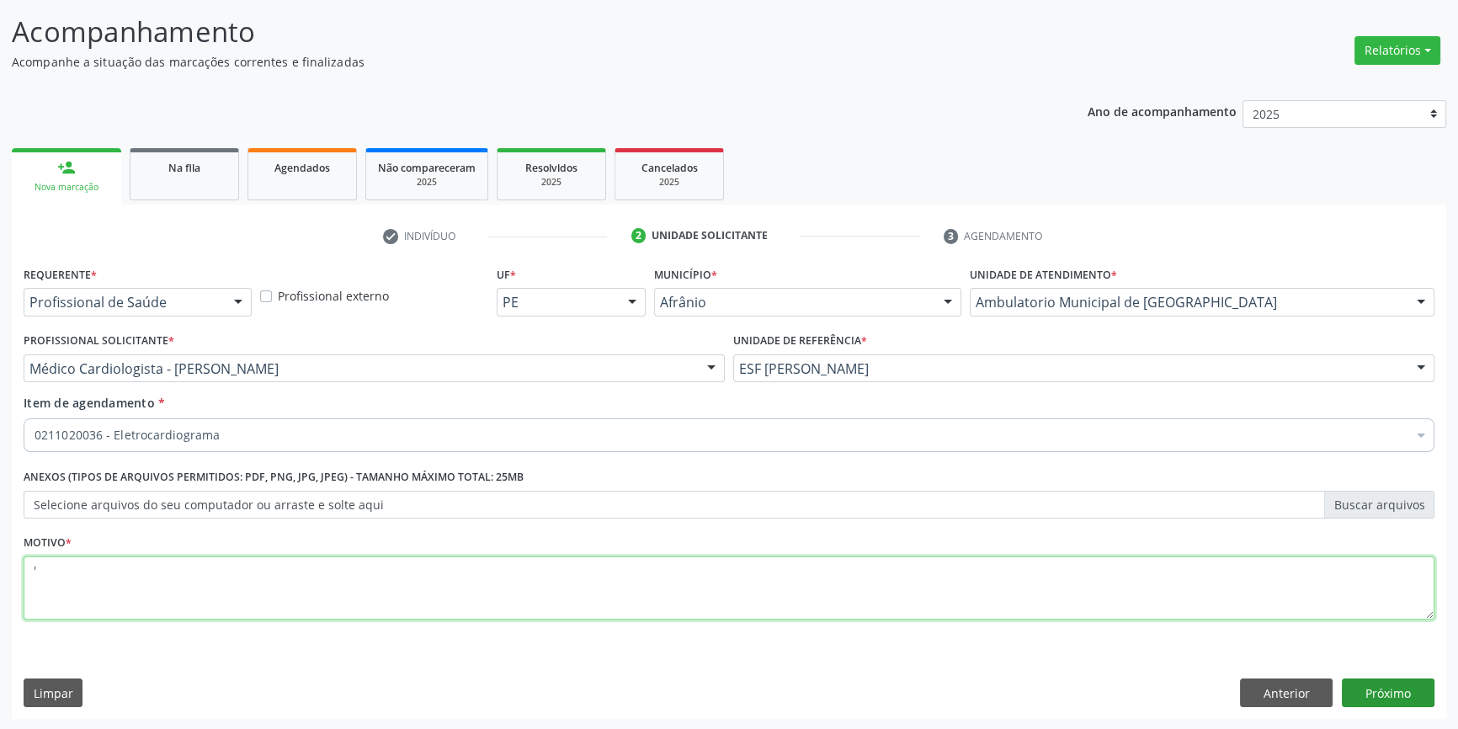
type textarea "'"
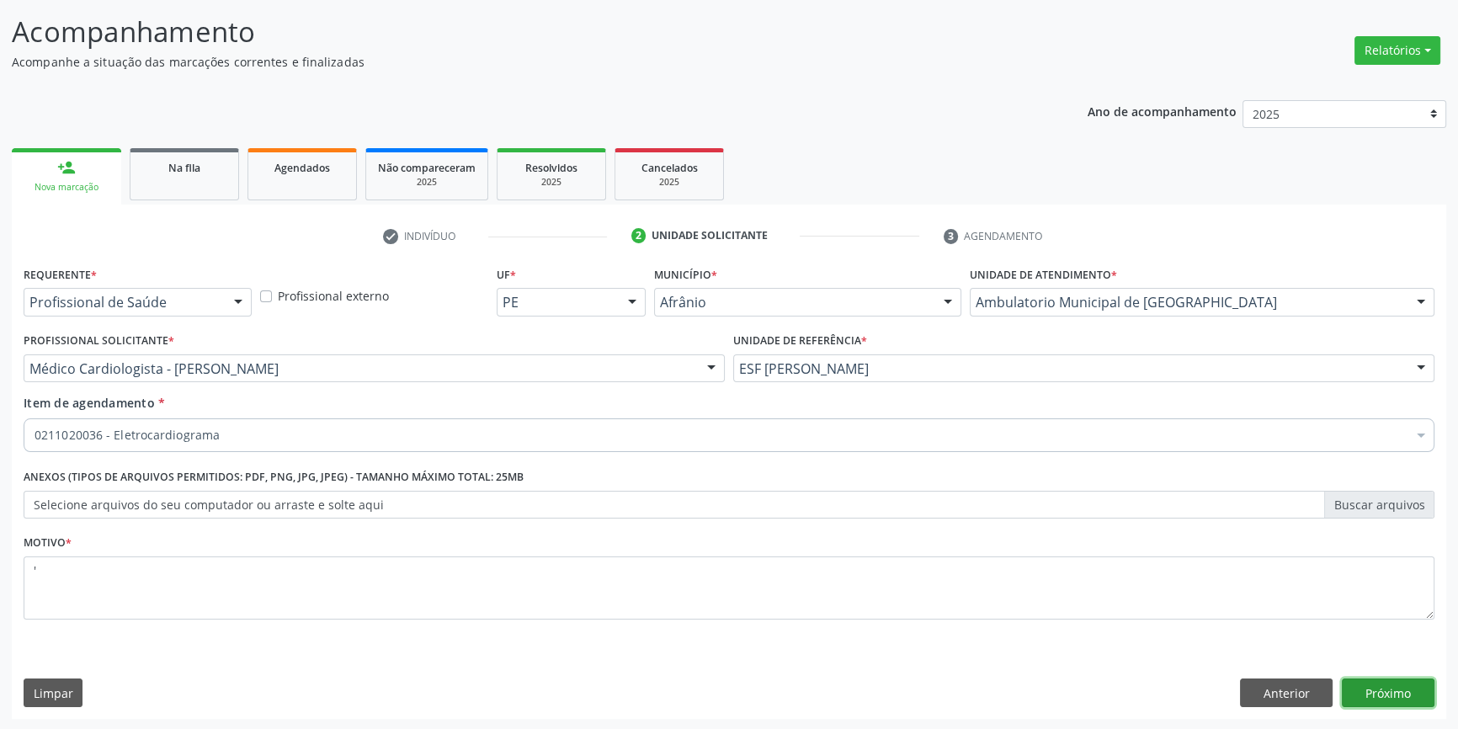
click at [1384, 683] on button "Próximo" at bounding box center [1388, 693] width 93 height 29
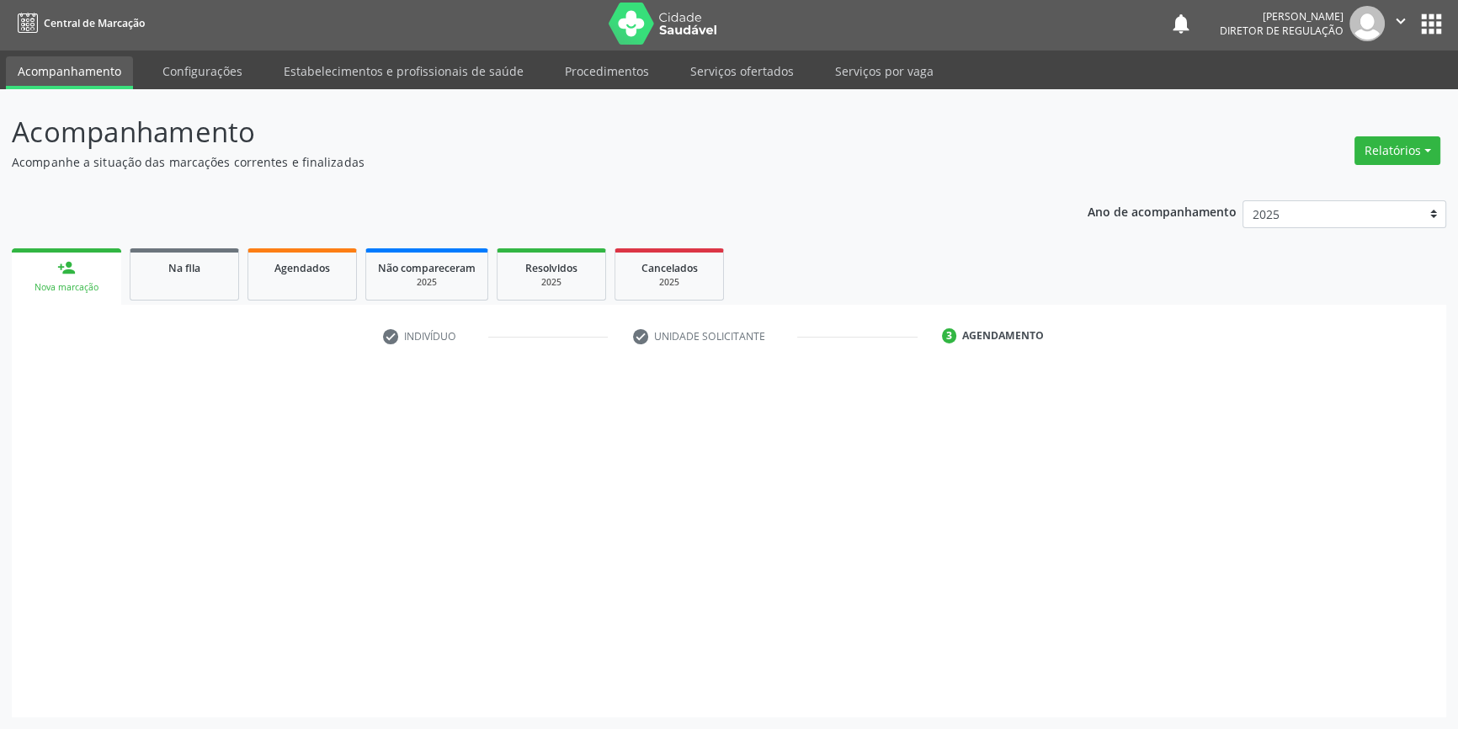
scroll to position [2, 0]
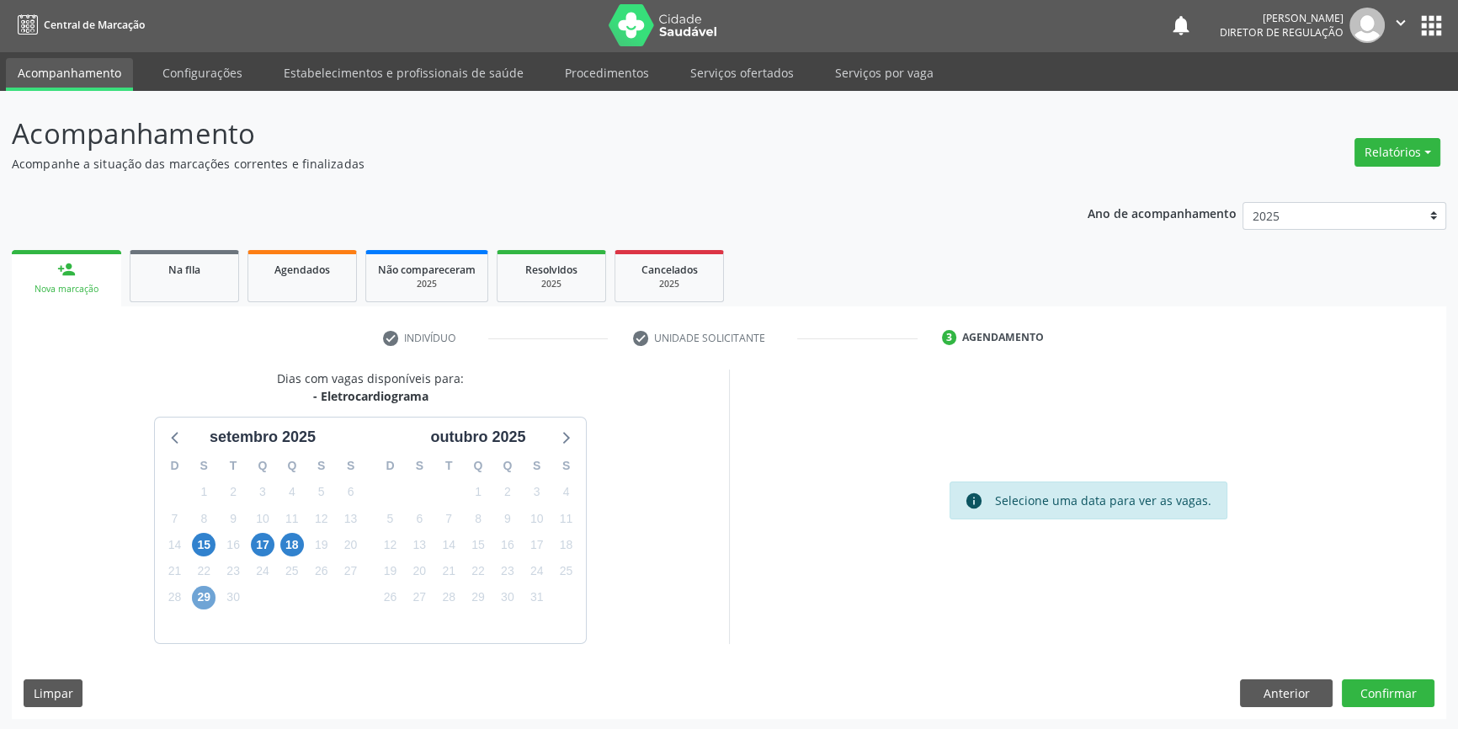
click at [204, 586] on span "29" at bounding box center [204, 598] width 24 height 24
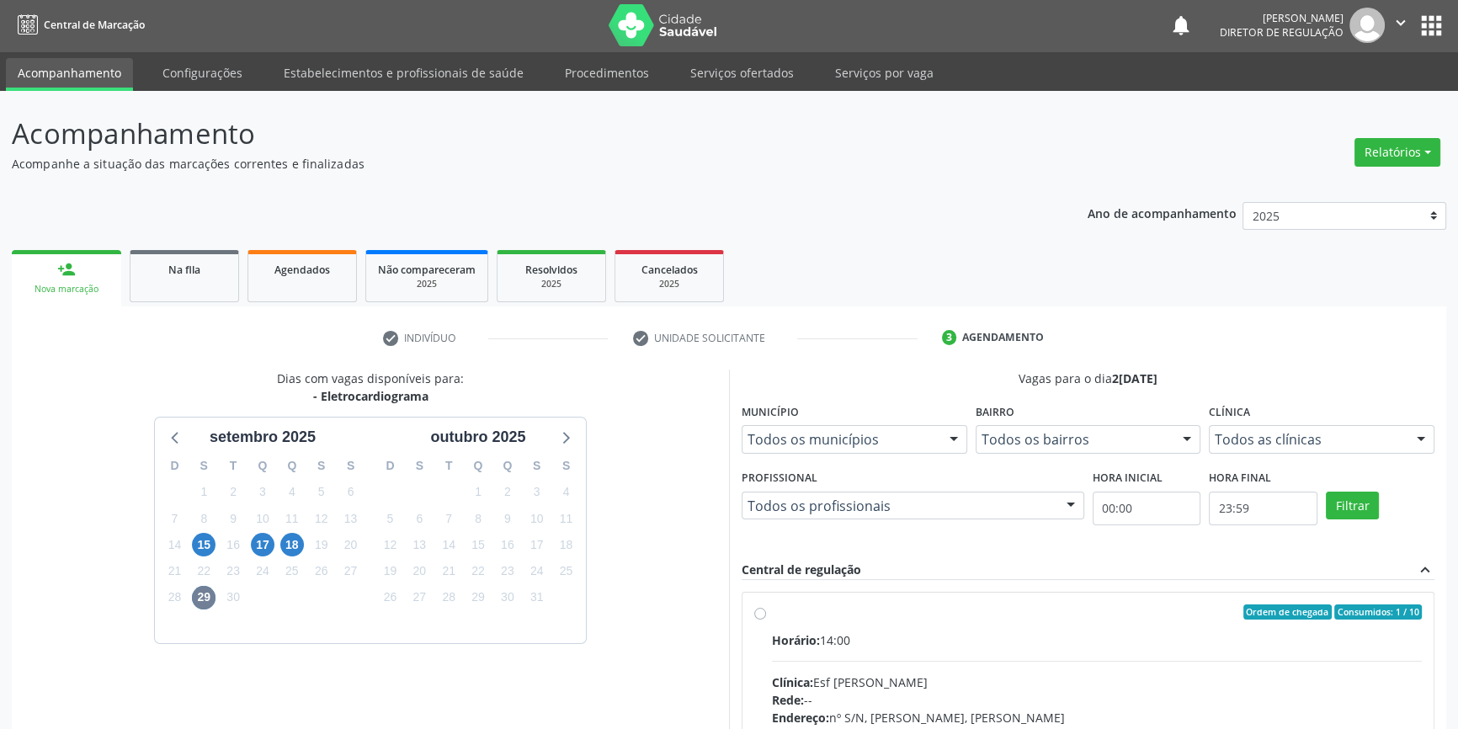
click at [814, 621] on label "Ordem de chegada Consumidos: 1 / 10 Horário: 14:00 Clínica: Esf Isabel Gomes Re…" at bounding box center [1097, 733] width 650 height 258
click at [766, 620] on input "Ordem de chegada Consumidos: 1 / 10 Horário: 14:00 Clínica: Esf Isabel Gomes Re…" at bounding box center [760, 611] width 12 height 15
radio input "true"
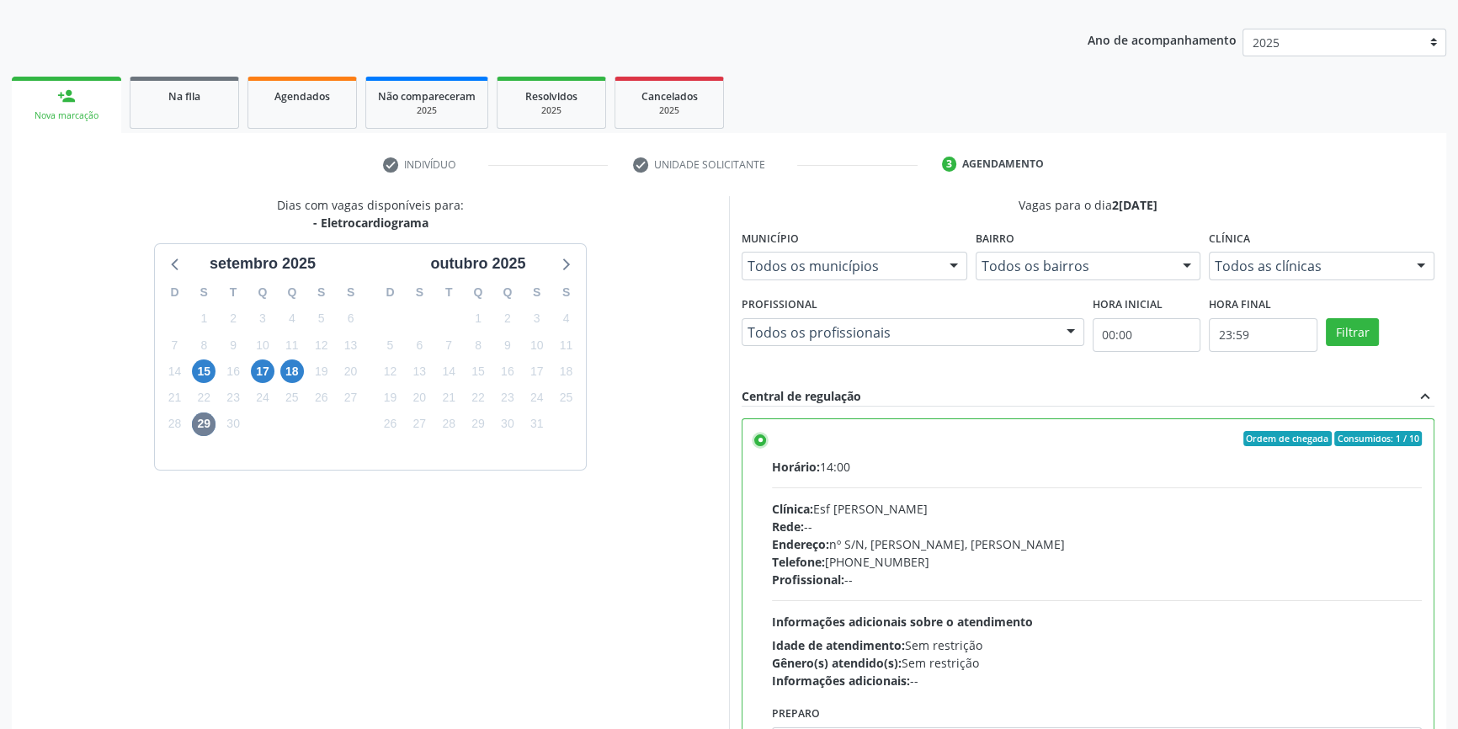
scroll to position [275, 0]
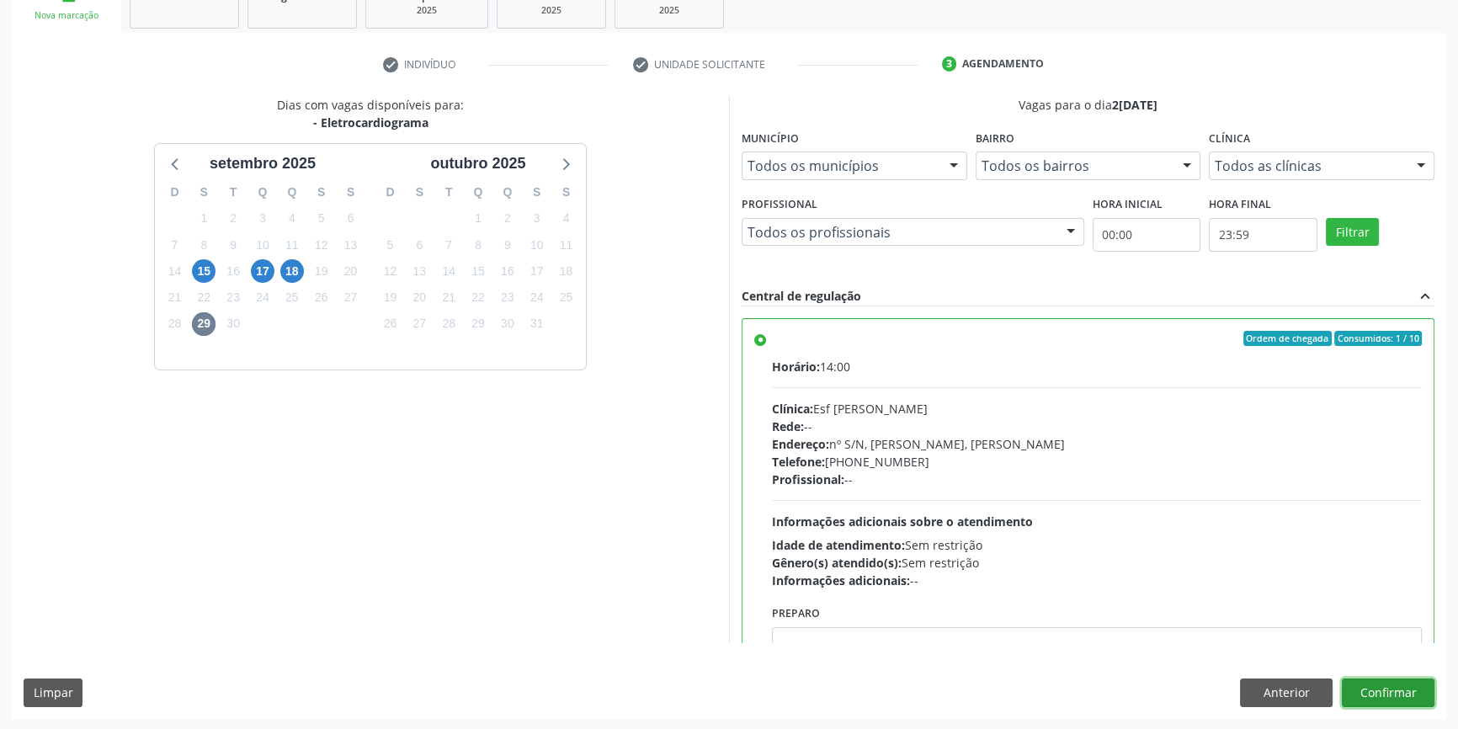
click at [1372, 695] on button "Confirmar" at bounding box center [1388, 693] width 93 height 29
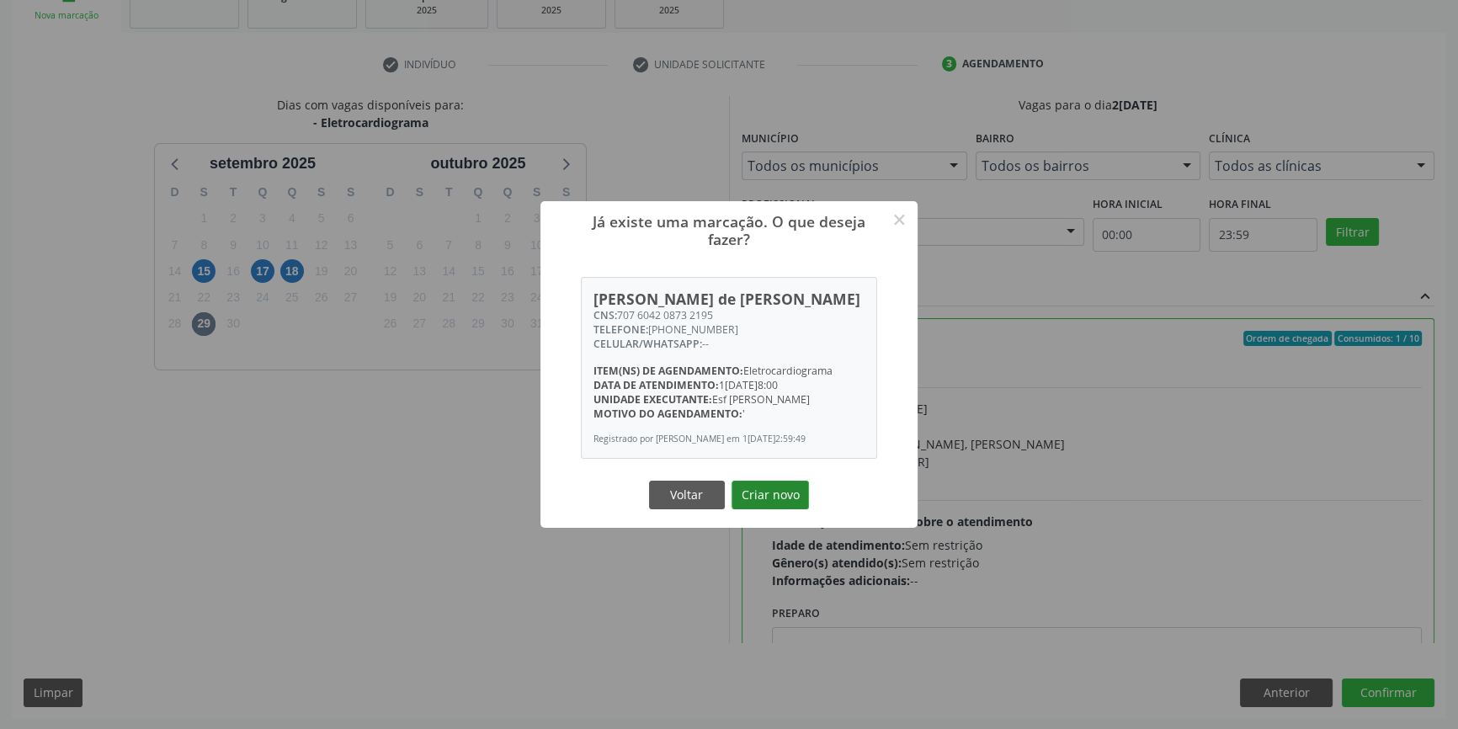
click at [787, 497] on button "Criar novo" at bounding box center [770, 495] width 77 height 29
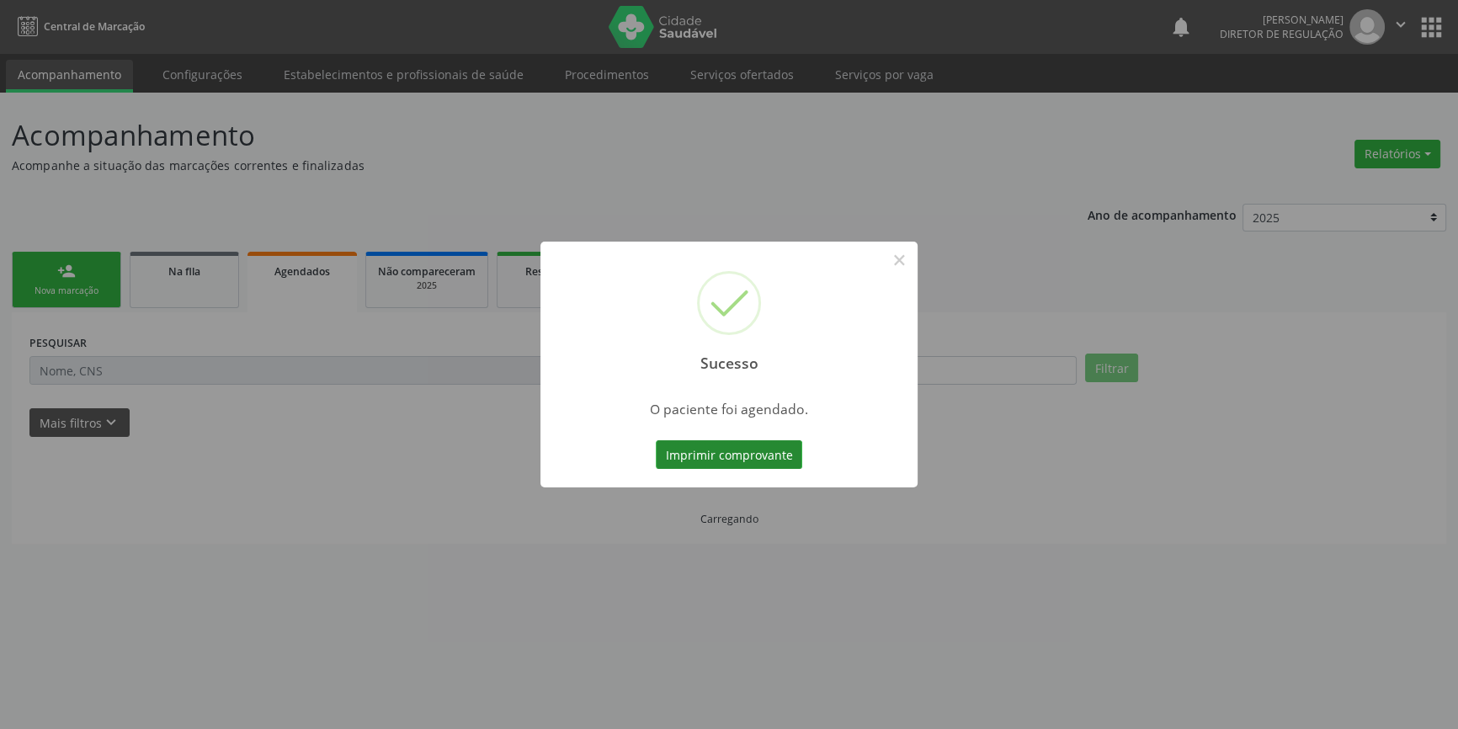
scroll to position [0, 0]
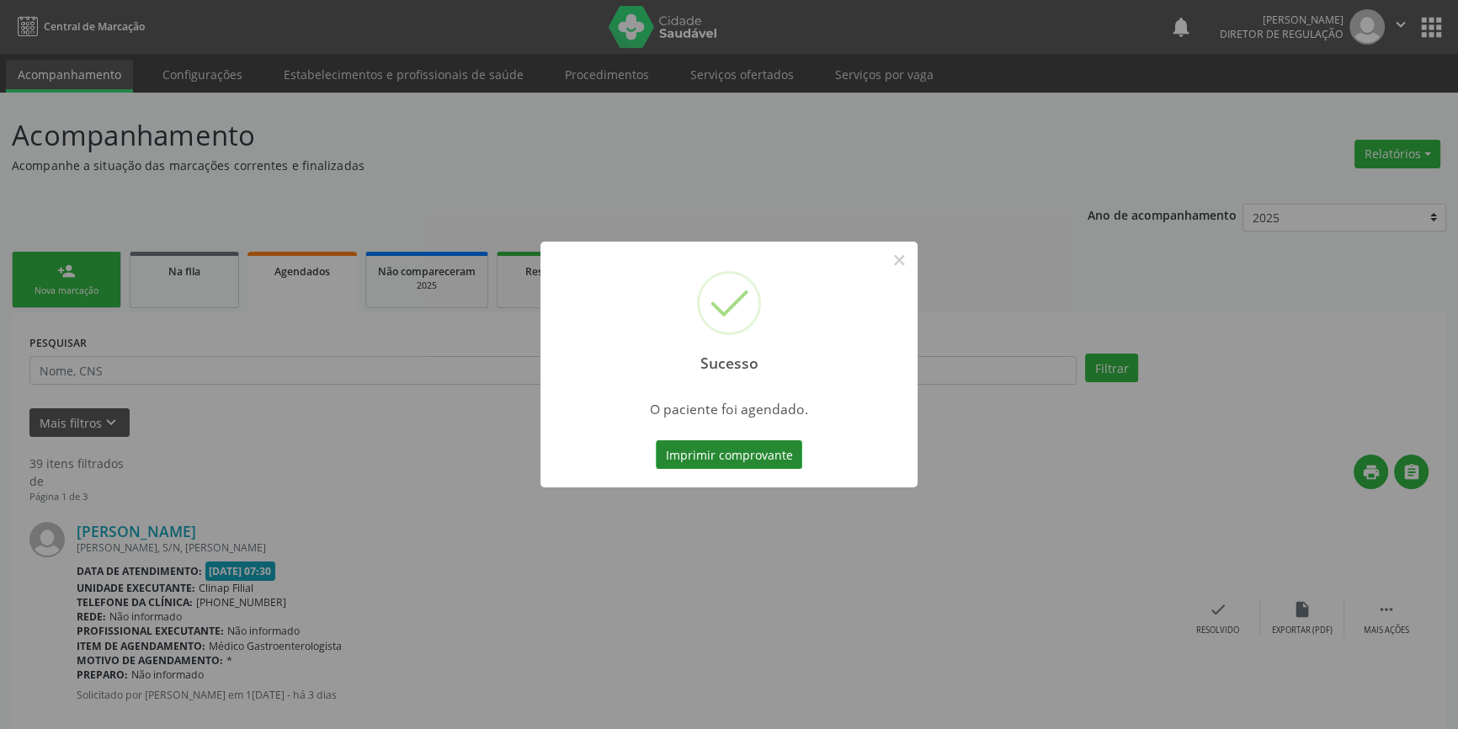
click at [732, 440] on button "Imprimir comprovante" at bounding box center [729, 454] width 146 height 29
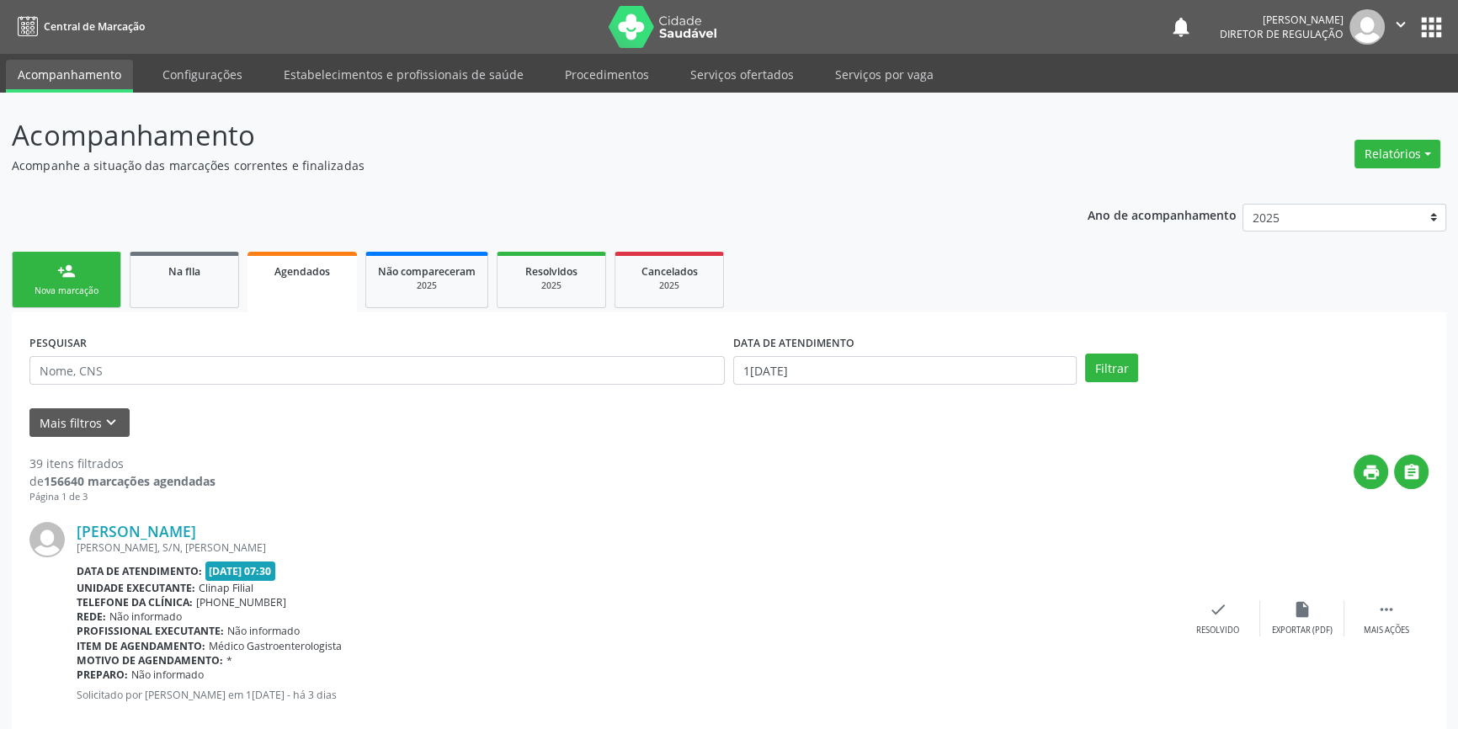
click at [86, 298] on link "person_add Nova marcação" at bounding box center [66, 280] width 109 height 56
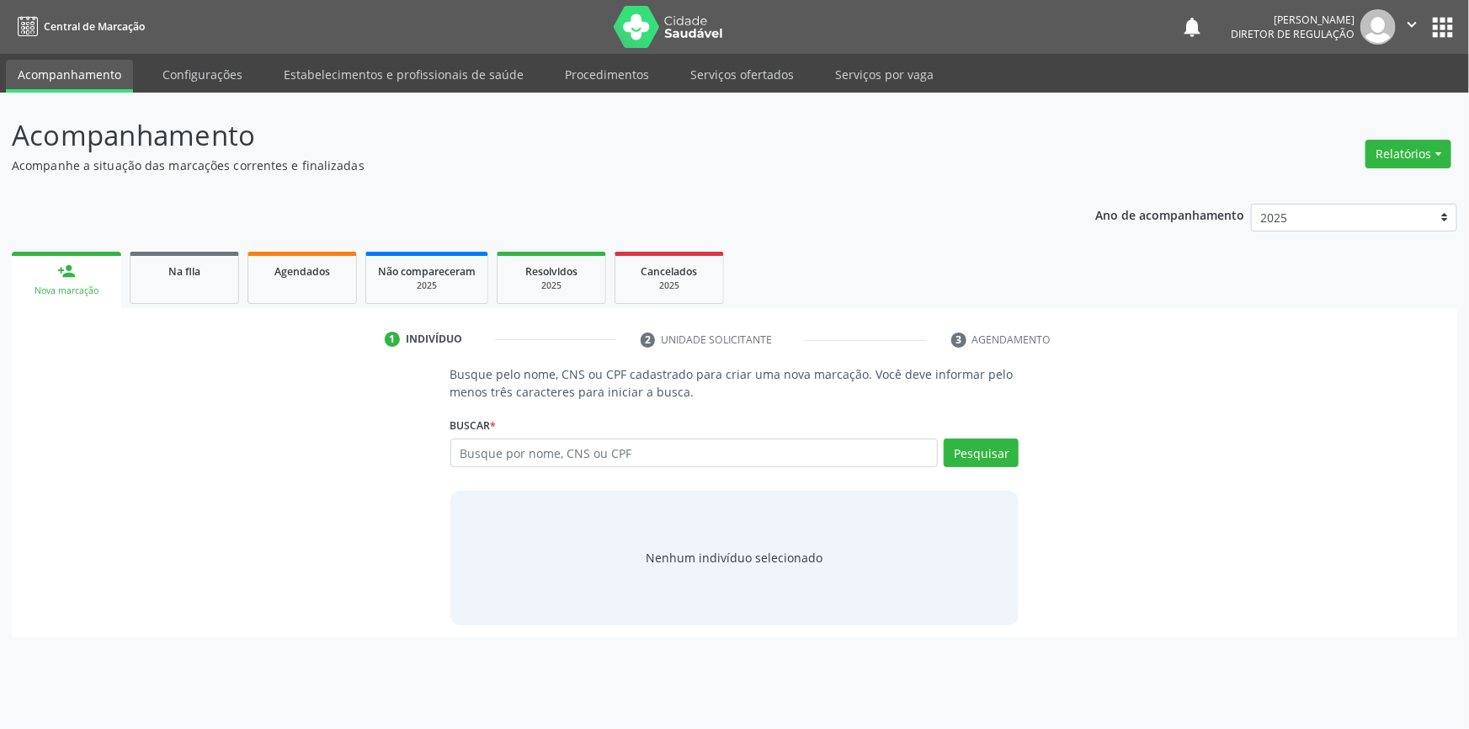
click at [579, 466] on div "Busque por nome, CNS ou CPF Nenhum resultado encontrado para: " " Digite nome, …" at bounding box center [734, 459] width 569 height 40
click at [578, 456] on input "text" at bounding box center [694, 453] width 488 height 29
type input "7"
type input "898003450905106"
click at [1005, 466] on div "Pesquisar" at bounding box center [978, 459] width 81 height 40
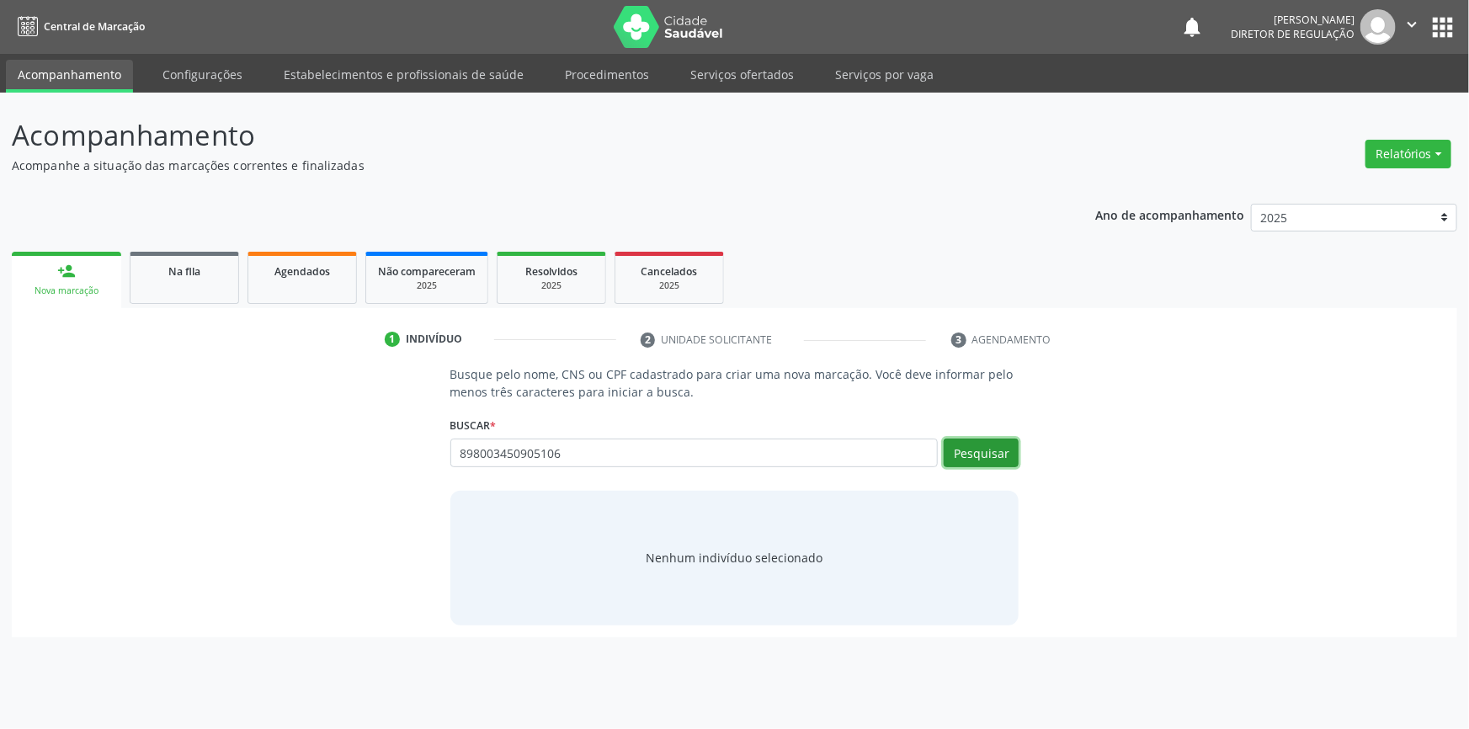
click at [1002, 454] on button "Pesquisar" at bounding box center [981, 453] width 75 height 29
click at [929, 287] on ul "person_add Nova marcação Na fila Agendados Não compareceram 2025 Resolvidos 202…" at bounding box center [734, 277] width 1445 height 61
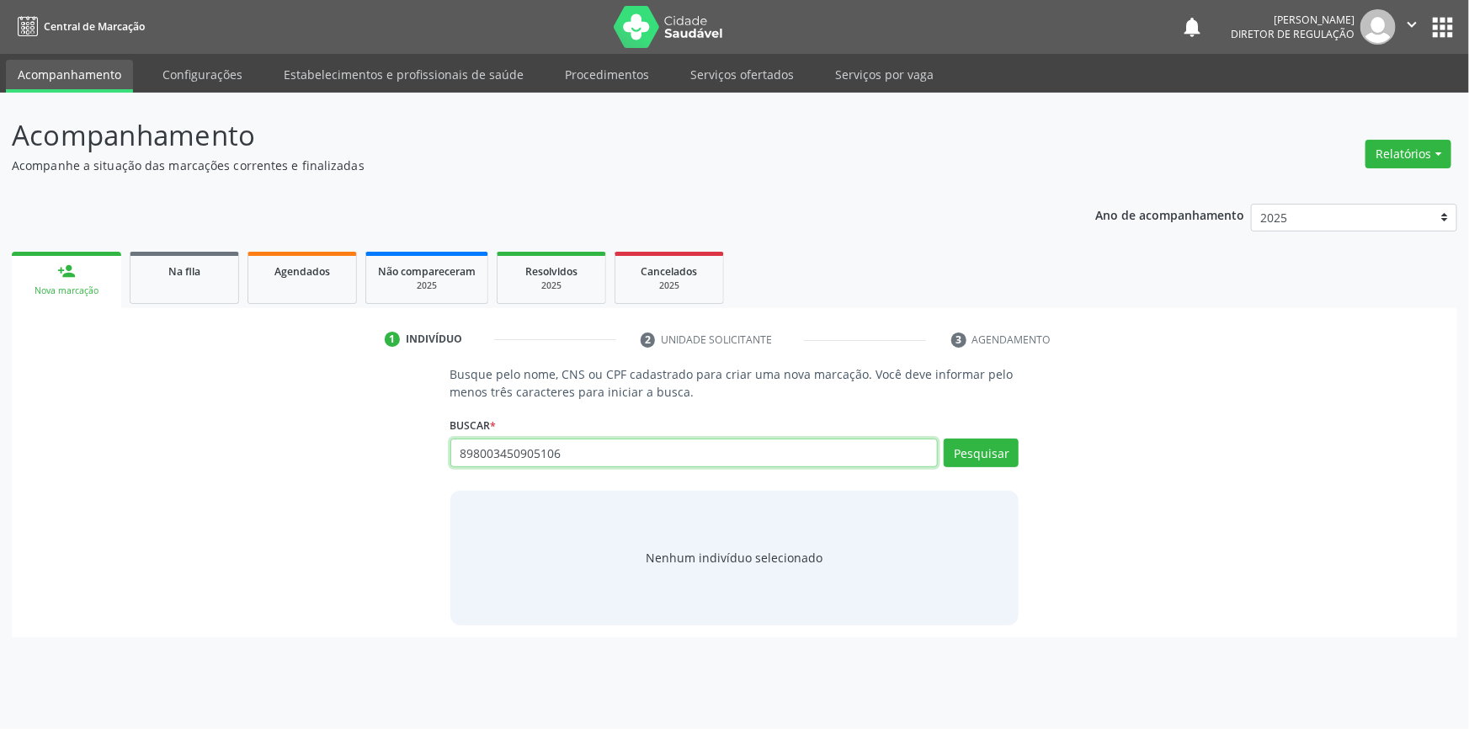
drag, startPoint x: 583, startPoint y: 455, endPoint x: 359, endPoint y: 450, distance: 224.0
click at [362, 452] on div "Busque pelo nome, CNS ou CPF cadastrado para criar uma nova marcação. Você deve…" at bounding box center [735, 494] width 1422 height 259
type input "jose de souza filho"
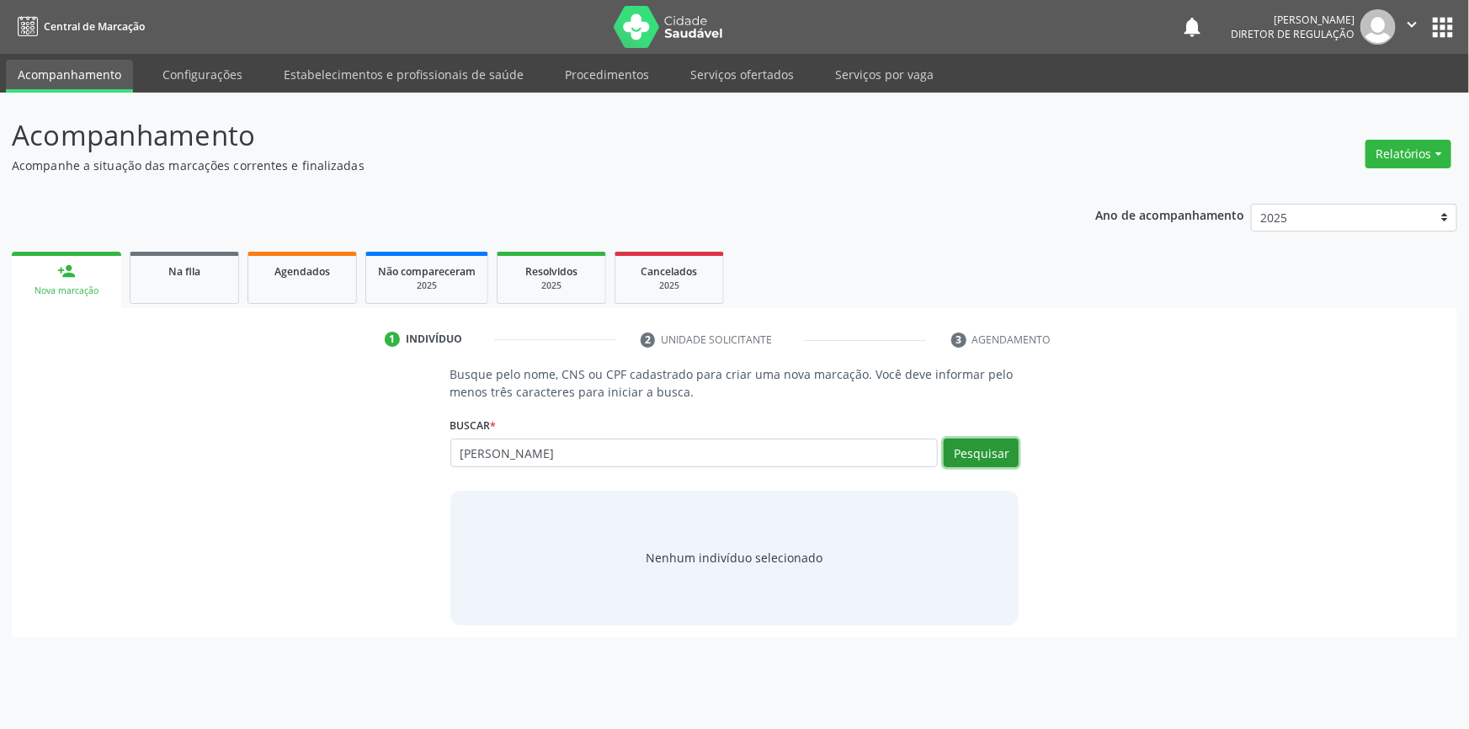
click at [977, 450] on button "Pesquisar" at bounding box center [981, 453] width 75 height 29
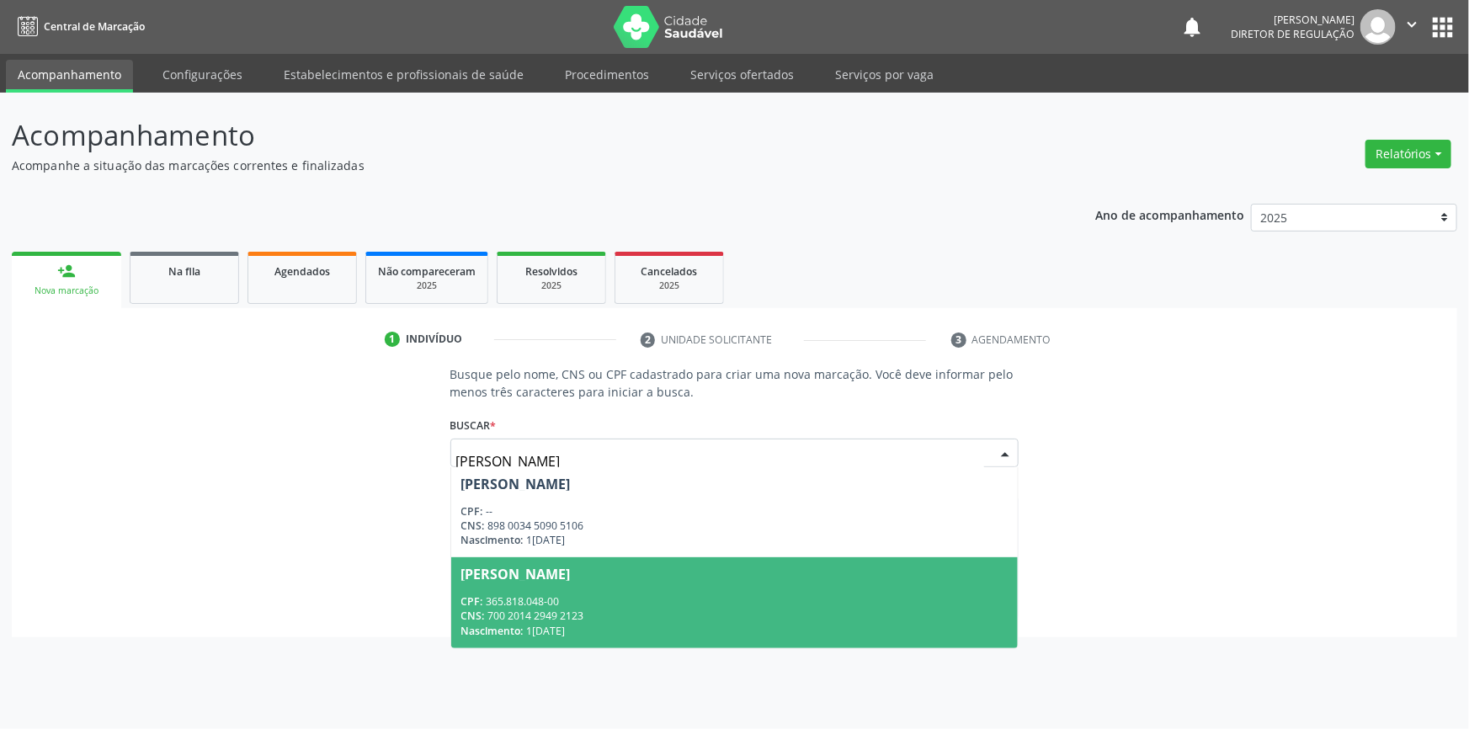
click at [604, 598] on div "CPF: 365.818.048-00" at bounding box center [734, 601] width 547 height 14
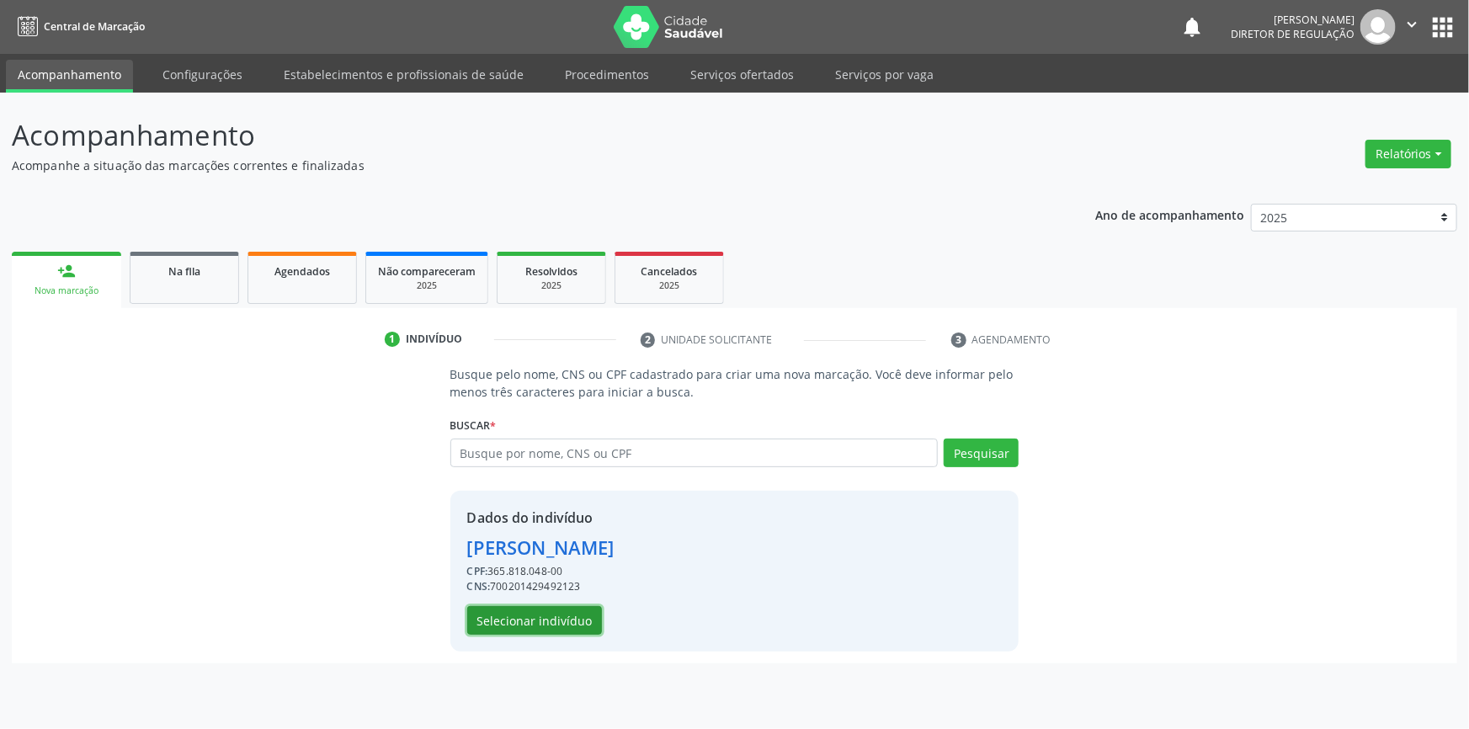
click at [561, 617] on button "Selecionar indivíduo" at bounding box center [534, 620] width 135 height 29
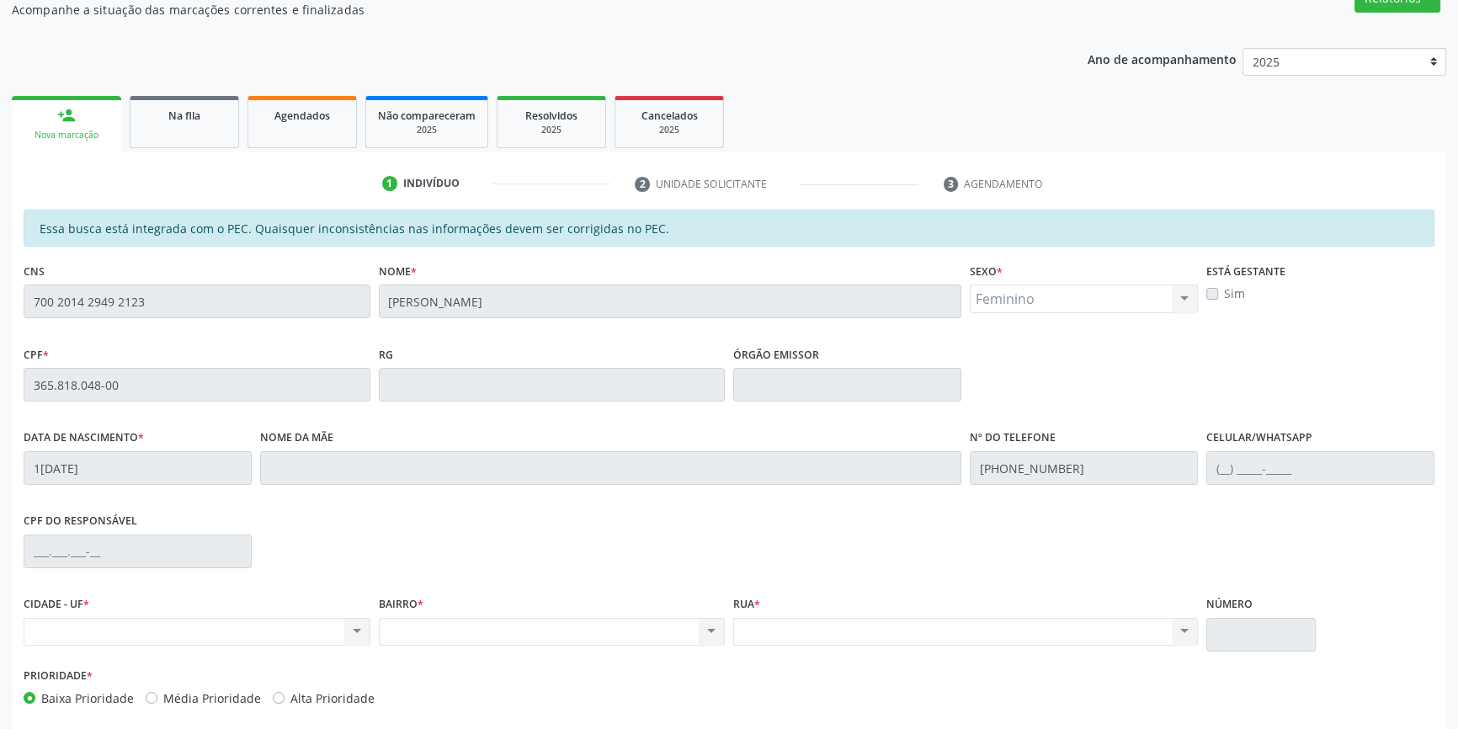
scroll to position [231, 0]
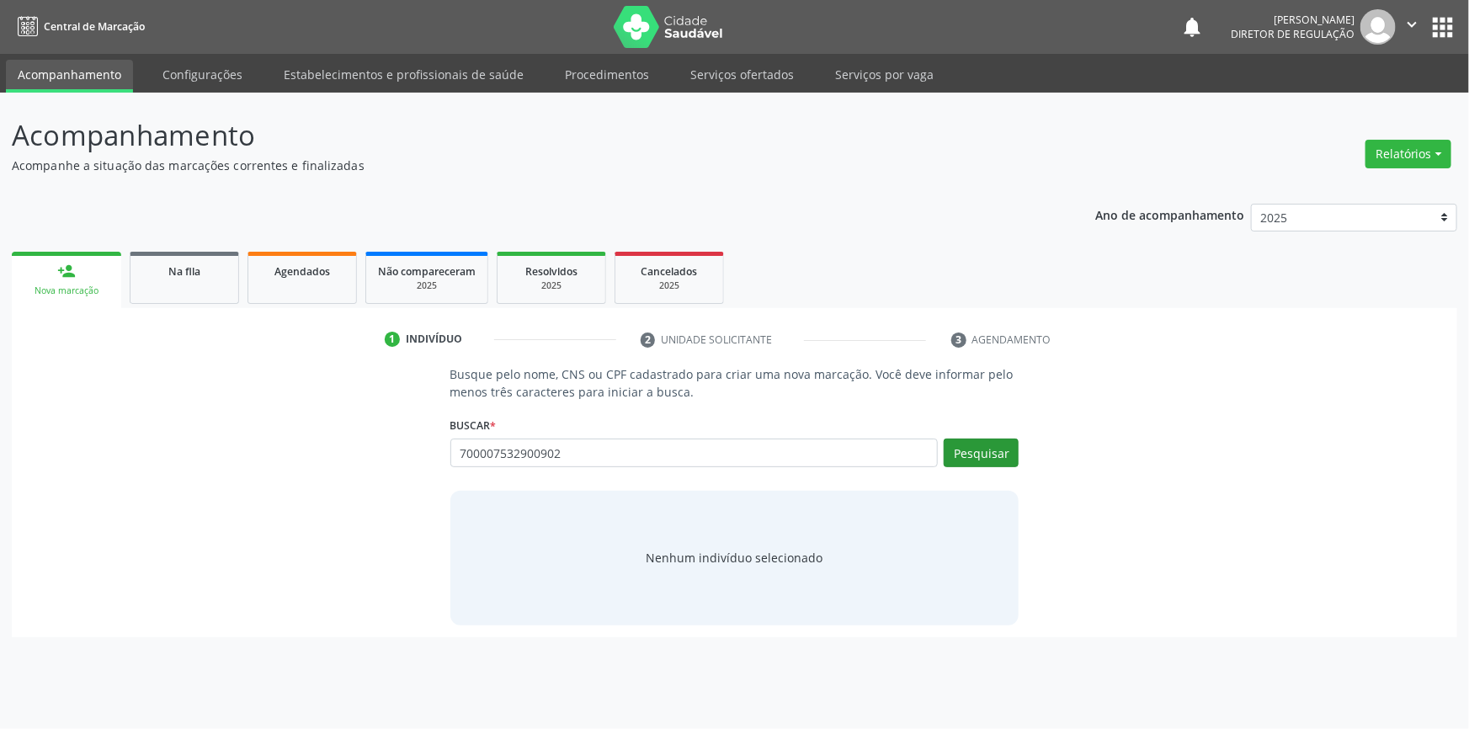
type input "700007532900902"
click at [984, 453] on button "Pesquisar" at bounding box center [981, 453] width 75 height 29
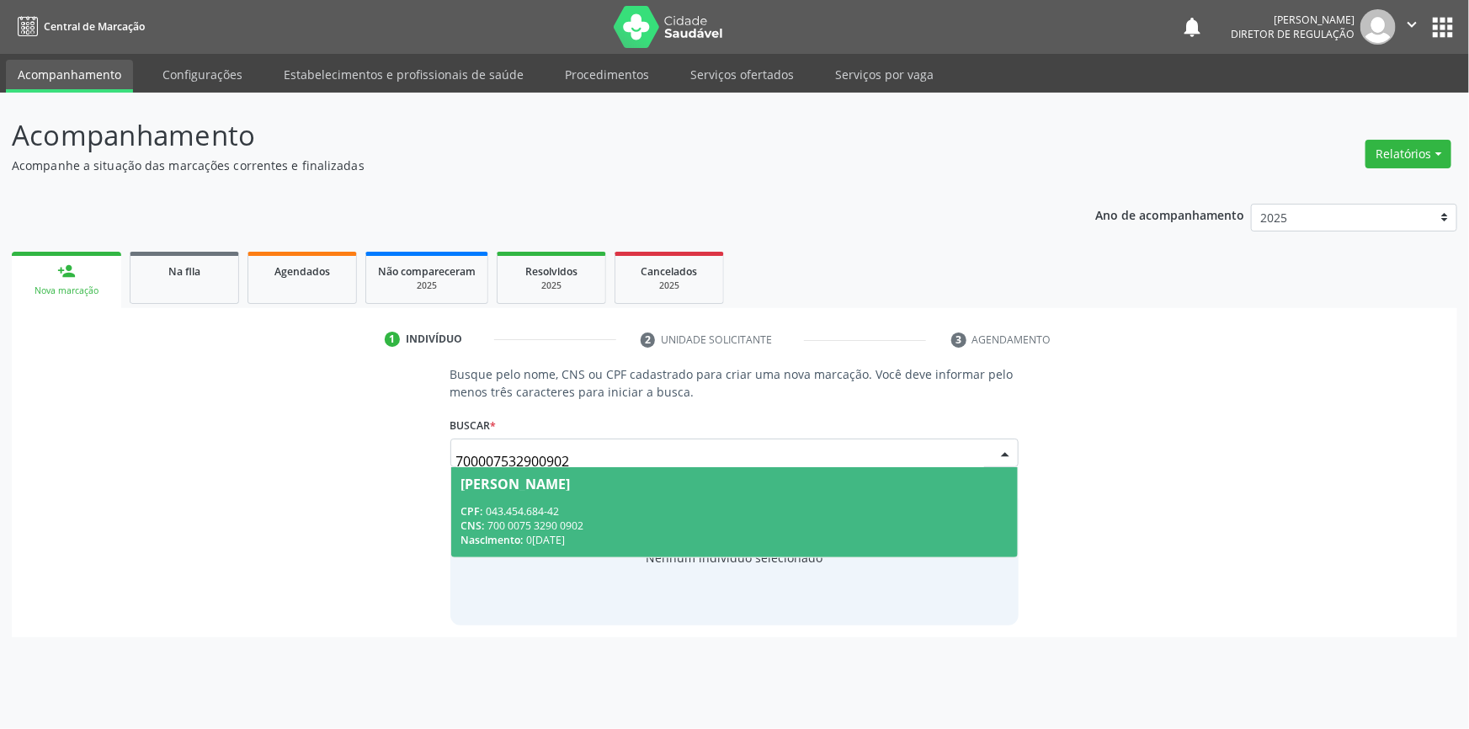
click at [676, 493] on span "[PERSON_NAME] CPF: 043.454.684-42 CNS: 700 0075 3290 0902 Nascimento: [DATE]" at bounding box center [734, 512] width 567 height 90
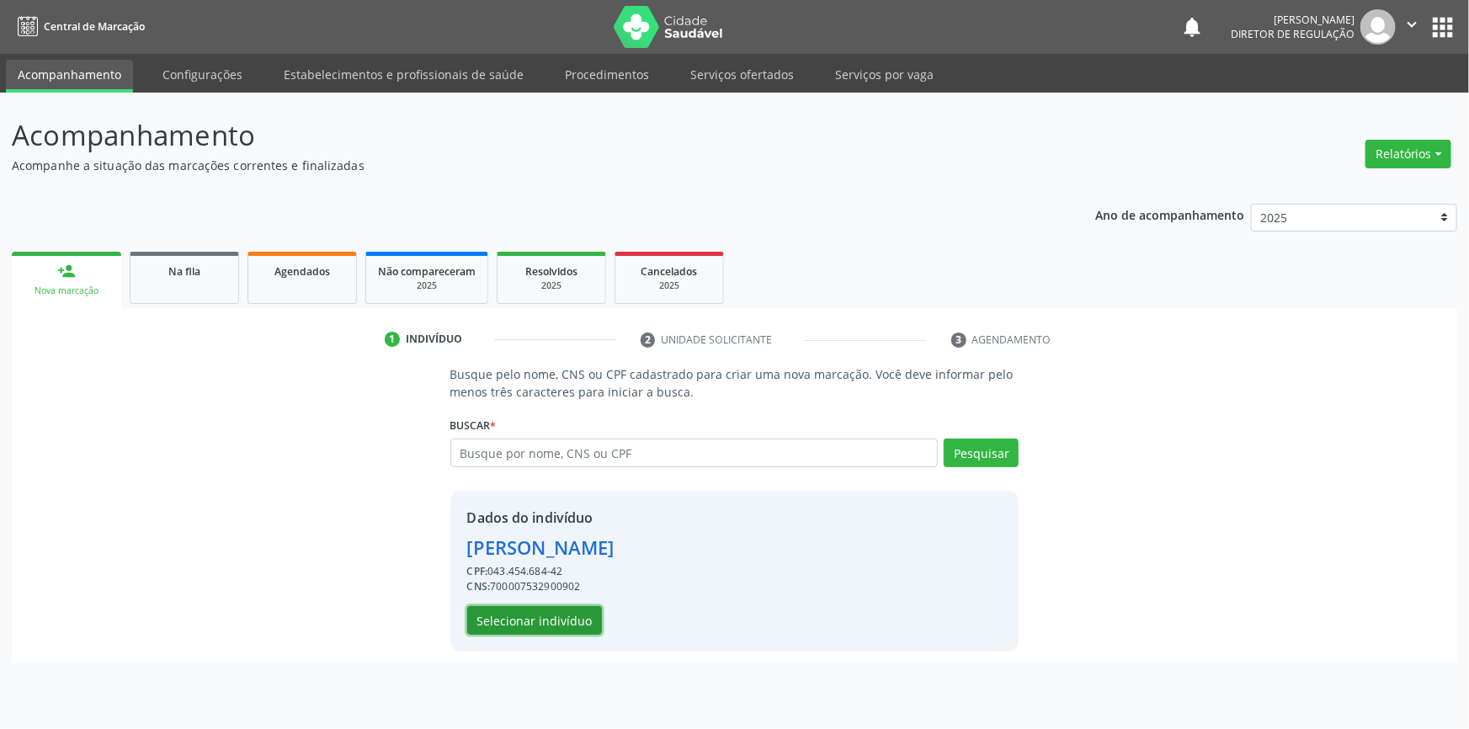
click at [567, 613] on button "Selecionar indivíduo" at bounding box center [534, 620] width 135 height 29
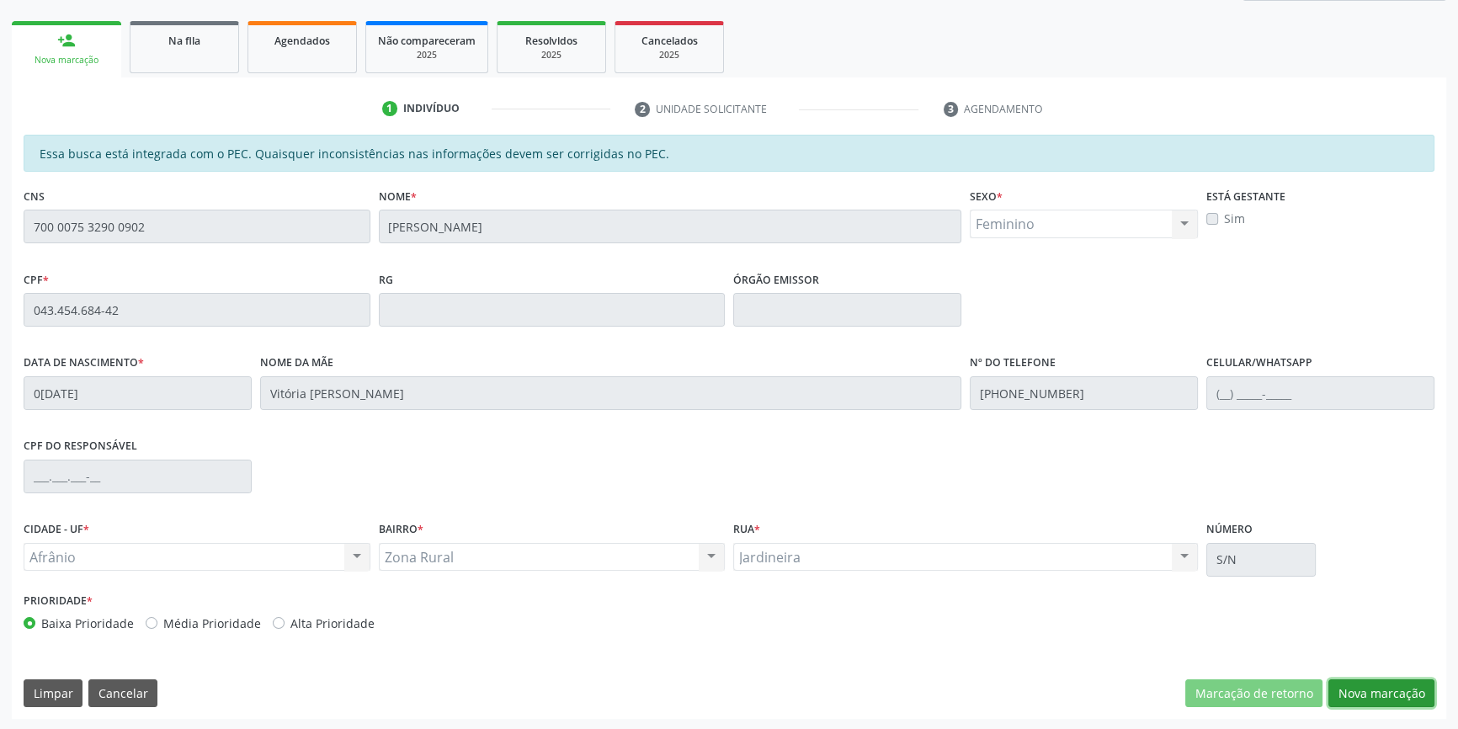
click at [1392, 690] on button "Nova marcação" at bounding box center [1381, 693] width 106 height 29
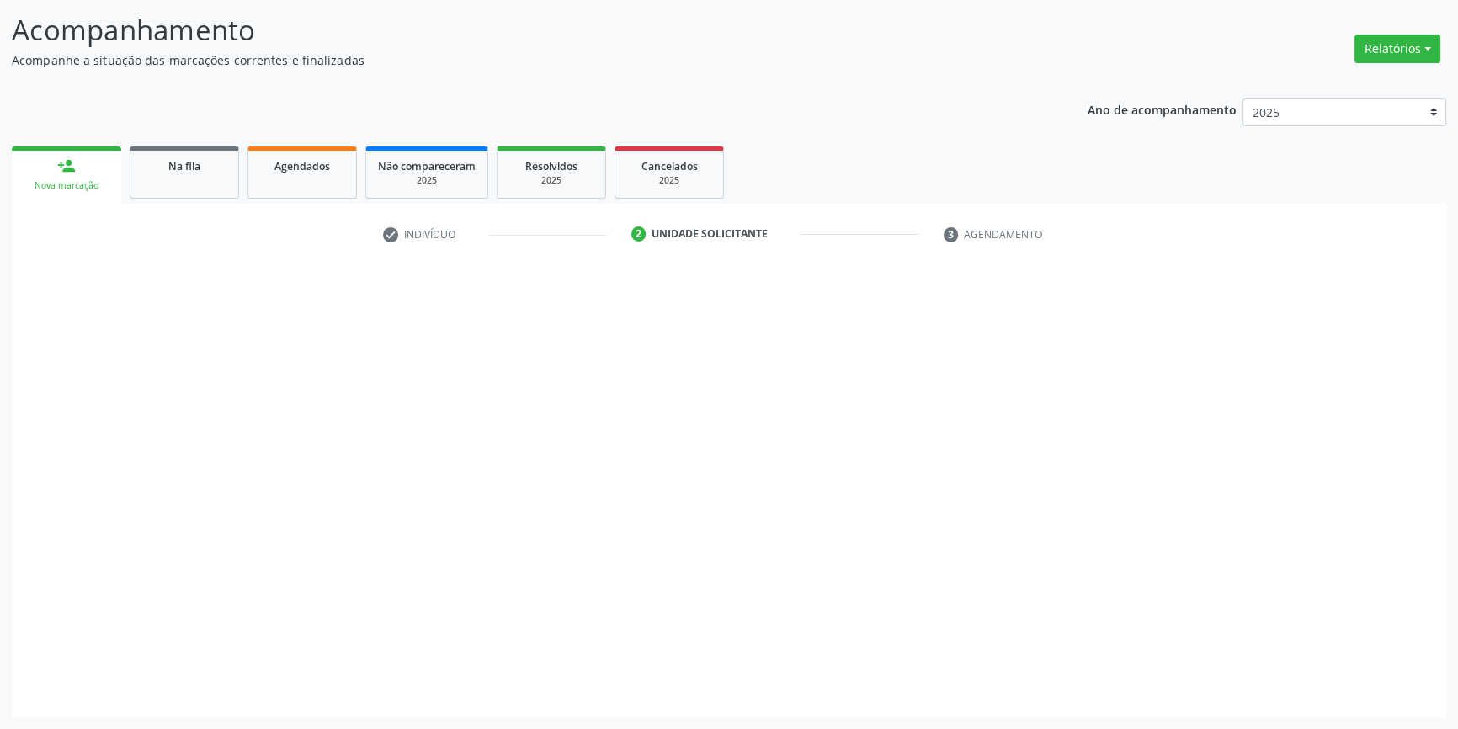
scroll to position [104, 0]
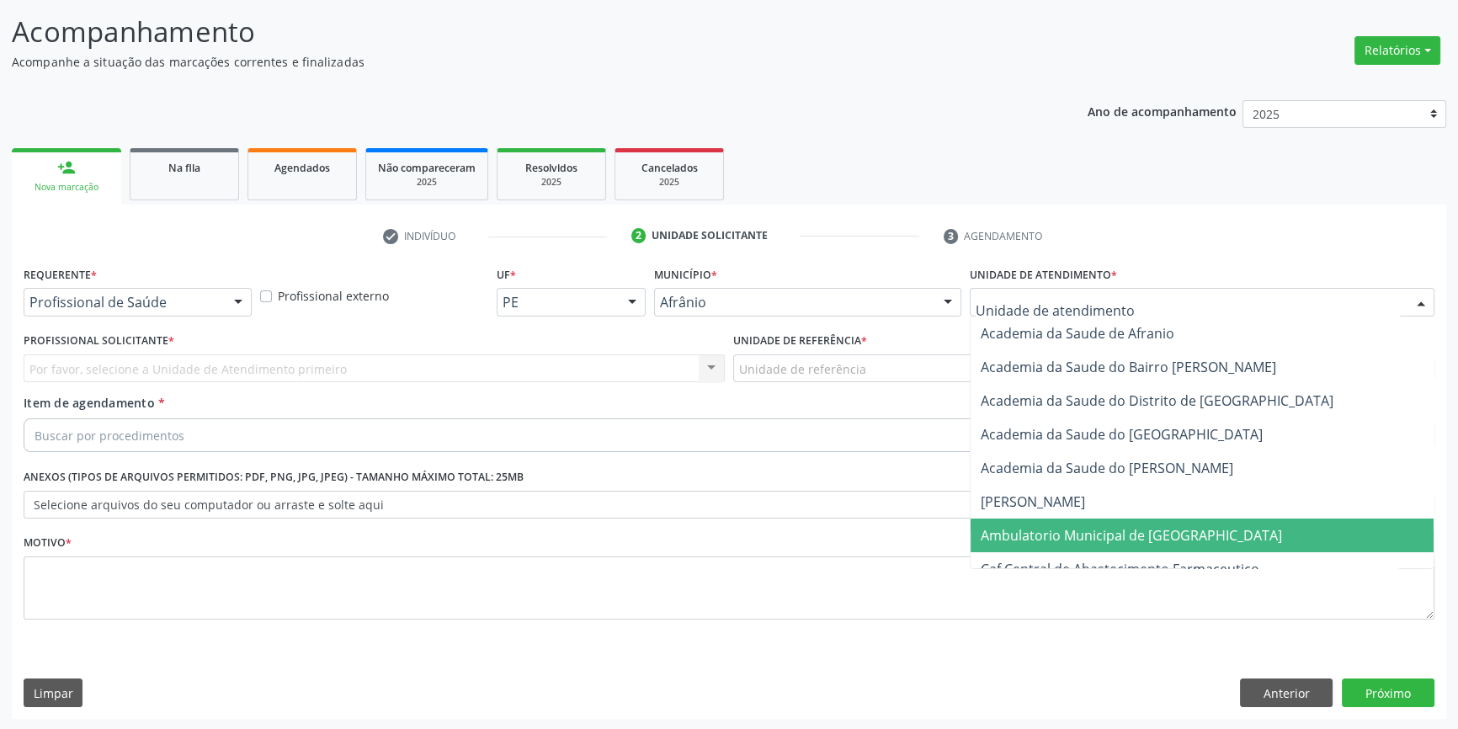
click at [1080, 530] on span "Ambulatorio Municipal de [GEOGRAPHIC_DATA]" at bounding box center [1131, 535] width 301 height 19
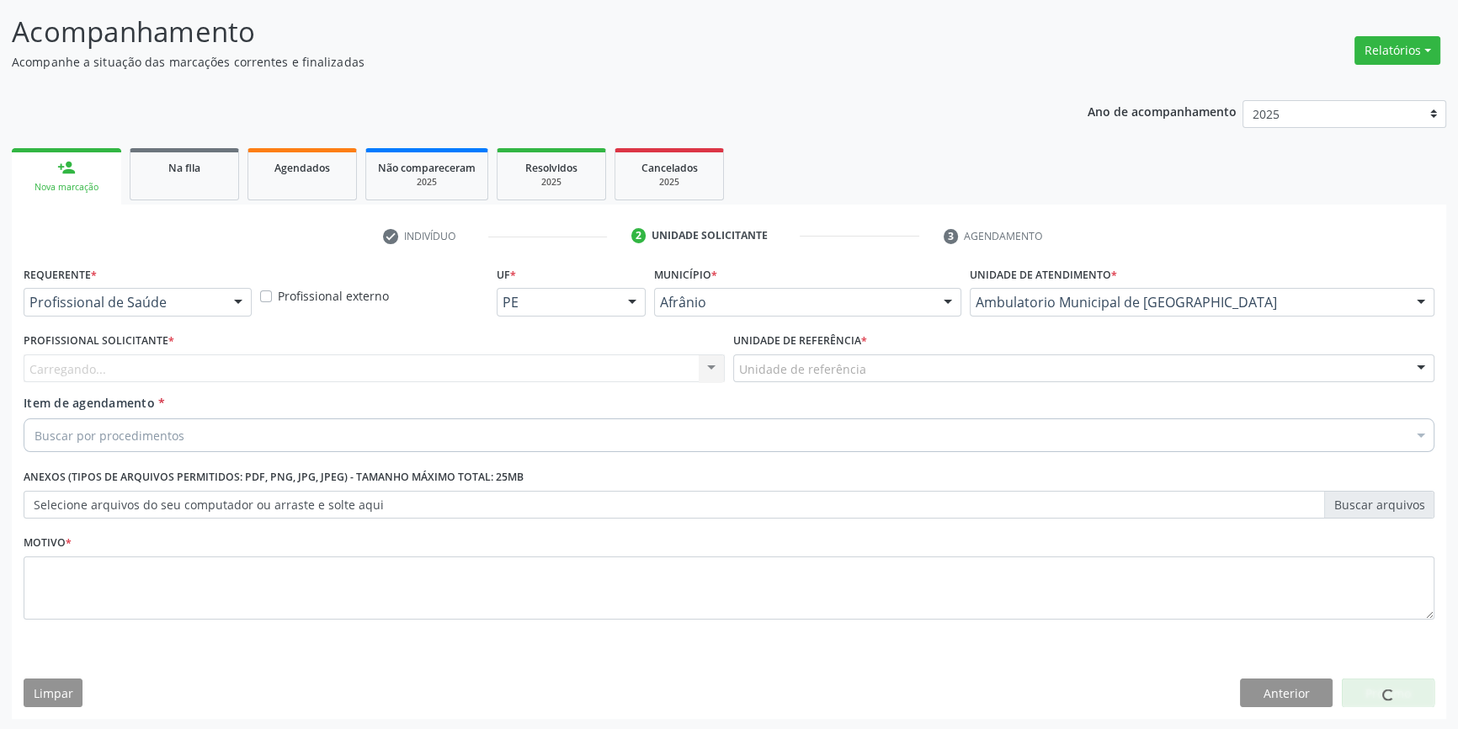
click at [888, 378] on div "Unidade de referência" at bounding box center [1083, 368] width 701 height 29
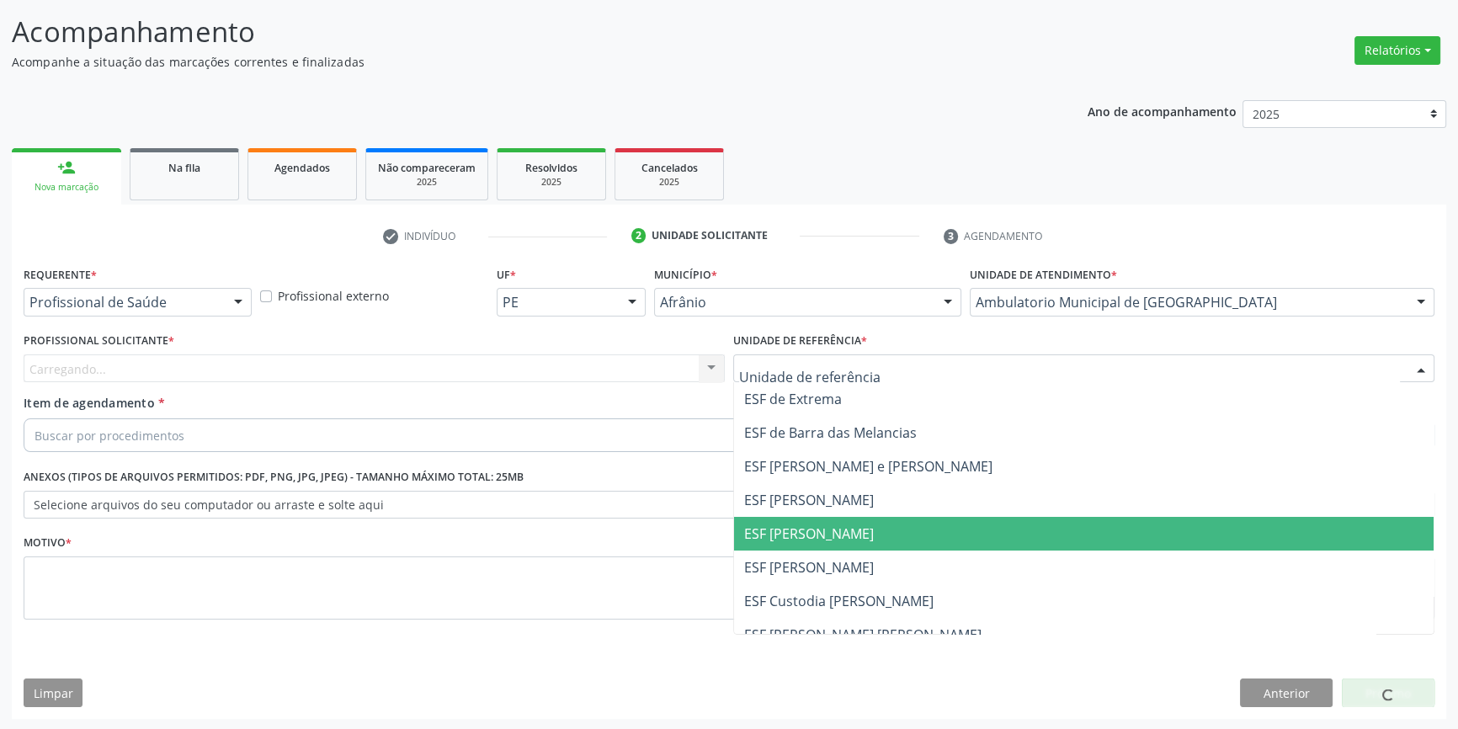
click at [866, 525] on span "ESF [PERSON_NAME]" at bounding box center [1084, 534] width 700 height 34
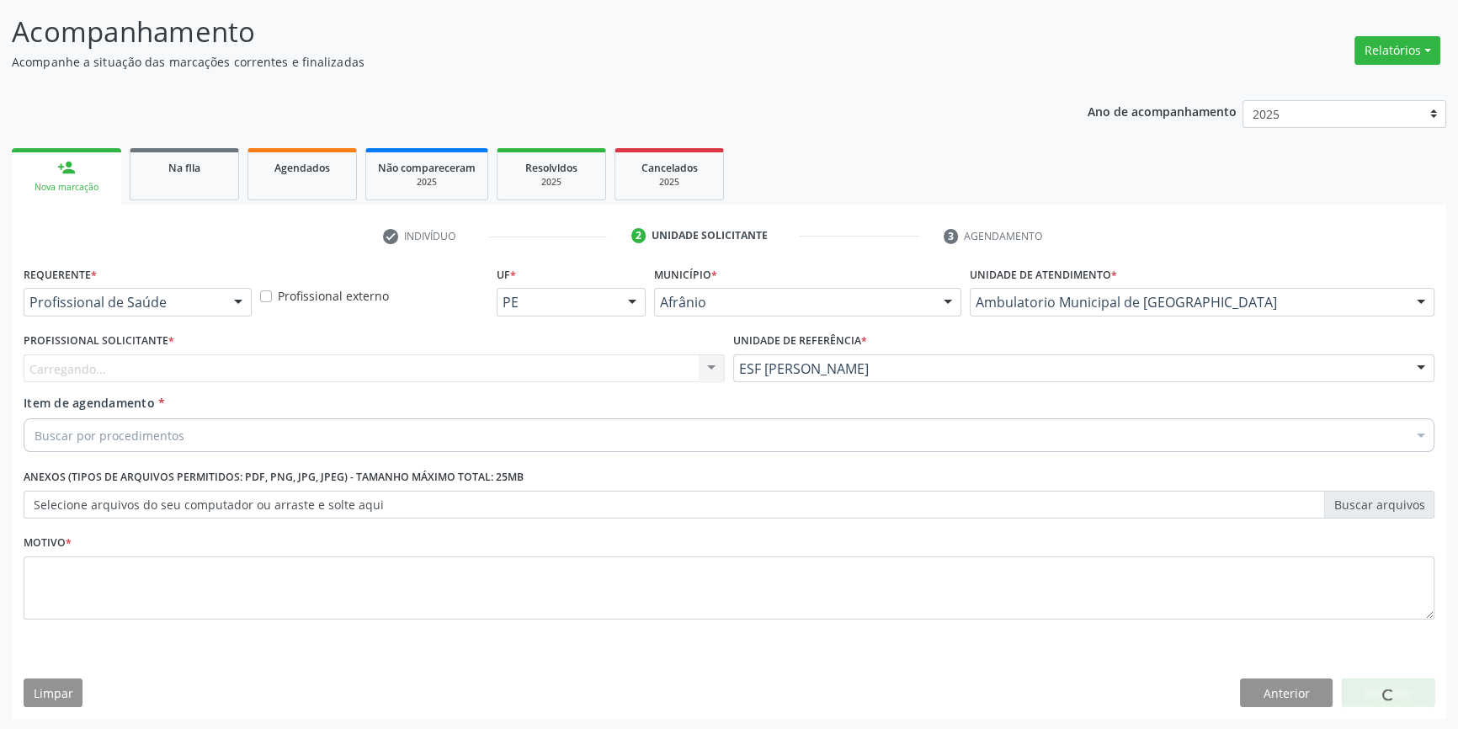
click at [584, 375] on div "Carregando... Nenhum resultado encontrado para: " " Não há nenhuma opção para s…" at bounding box center [374, 368] width 701 height 29
click at [576, 370] on div "Profissional solicitante" at bounding box center [374, 368] width 701 height 29
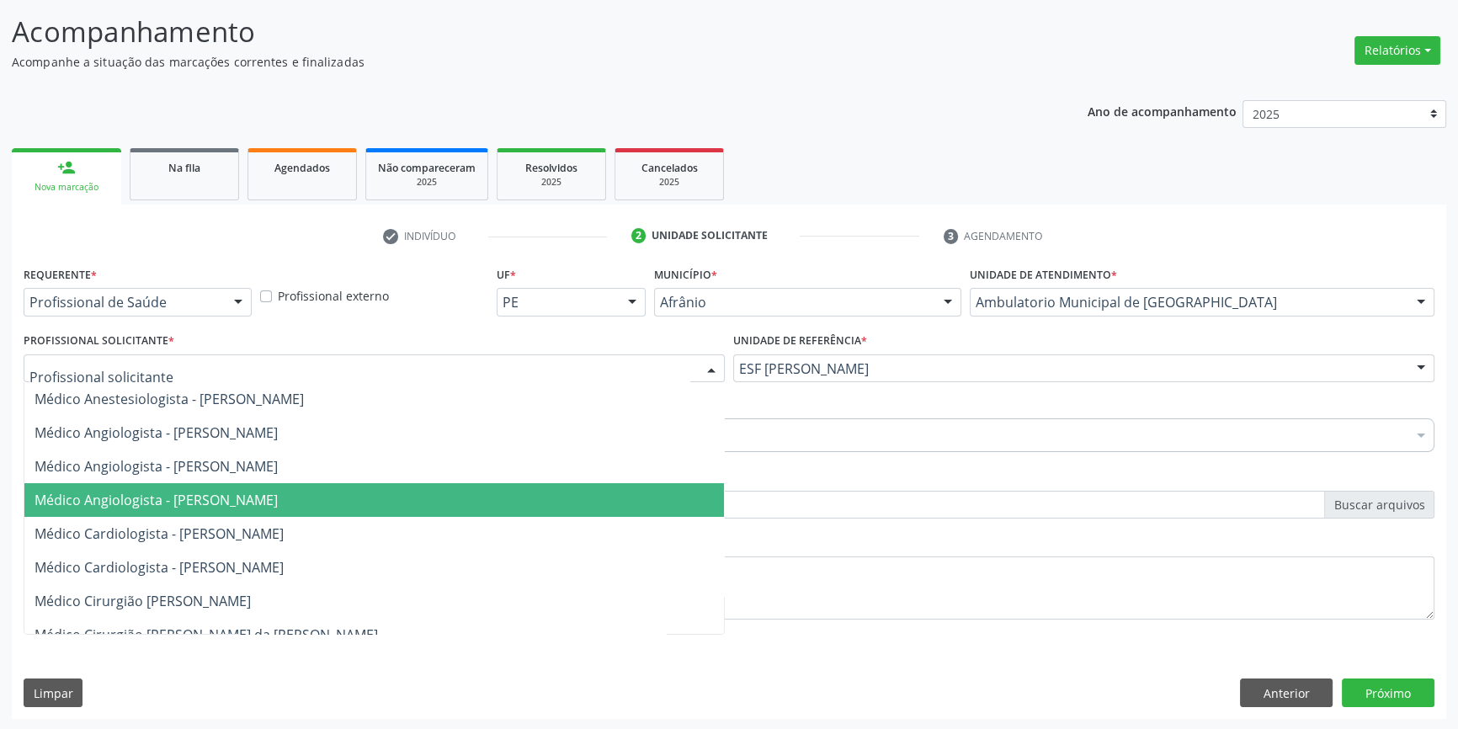
click at [278, 501] on span "Médico Angiologista - [PERSON_NAME]" at bounding box center [156, 500] width 243 height 19
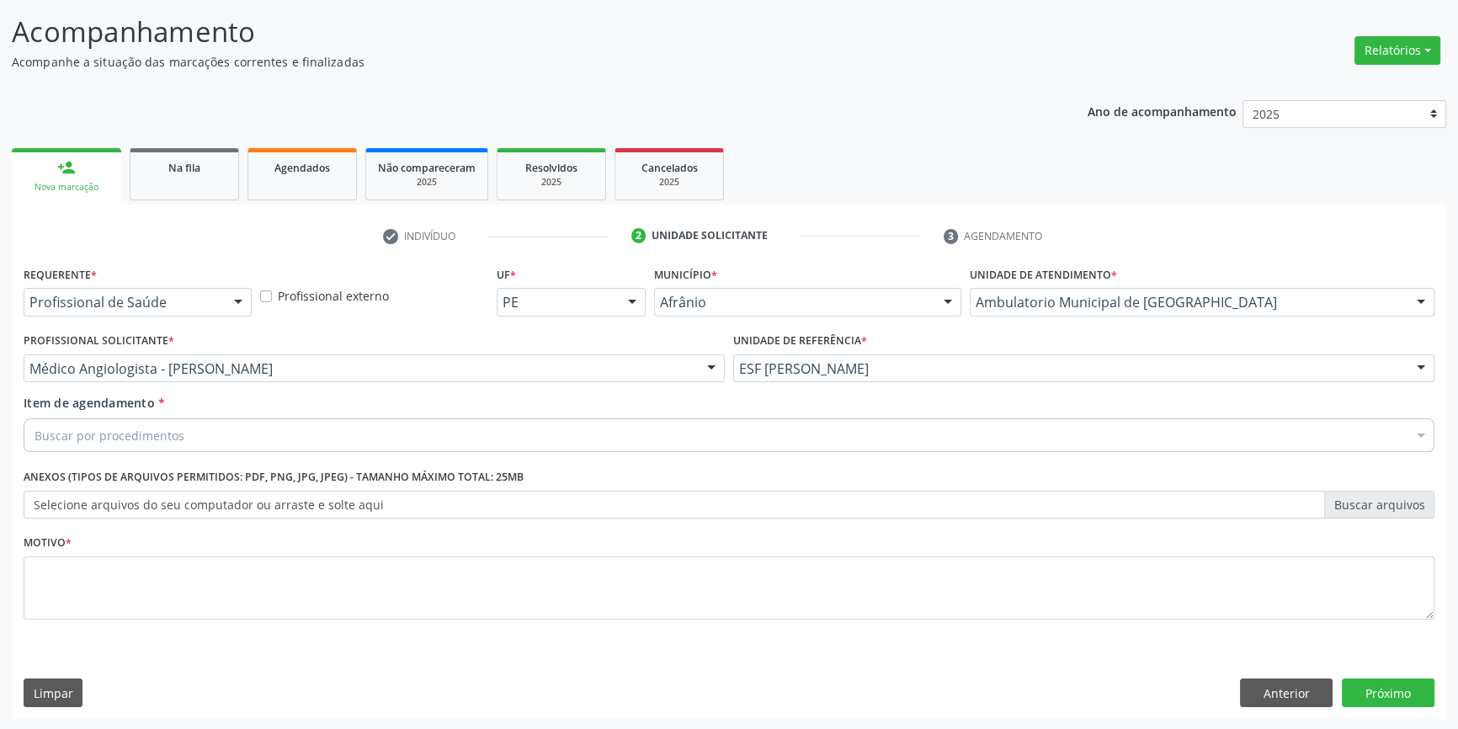
click at [235, 423] on div "Buscar por procedimentos" at bounding box center [729, 435] width 1411 height 34
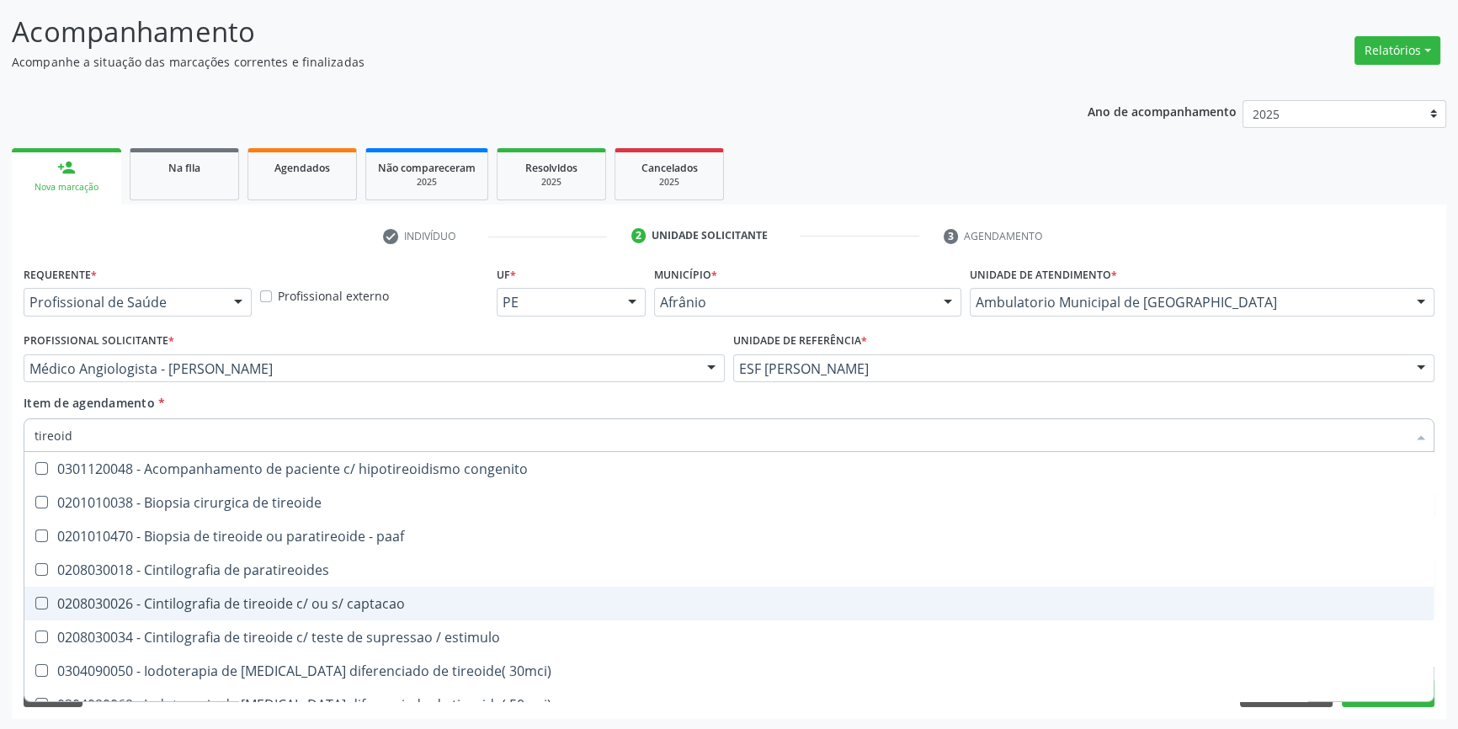
type input "tireoide"
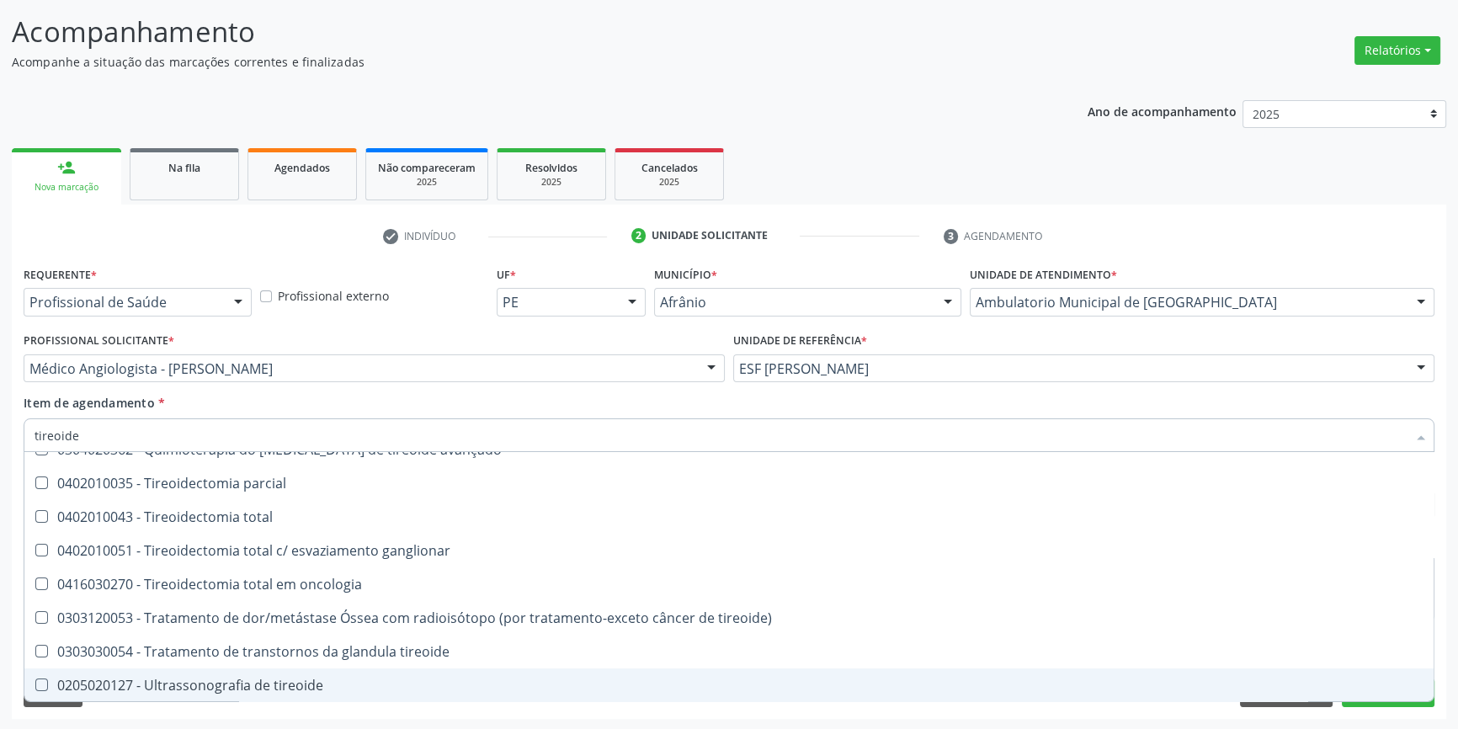
click at [269, 683] on div "0205020127 - Ultrassonografia de tireoide" at bounding box center [729, 685] width 1389 height 13
checkbox tireoide "true"
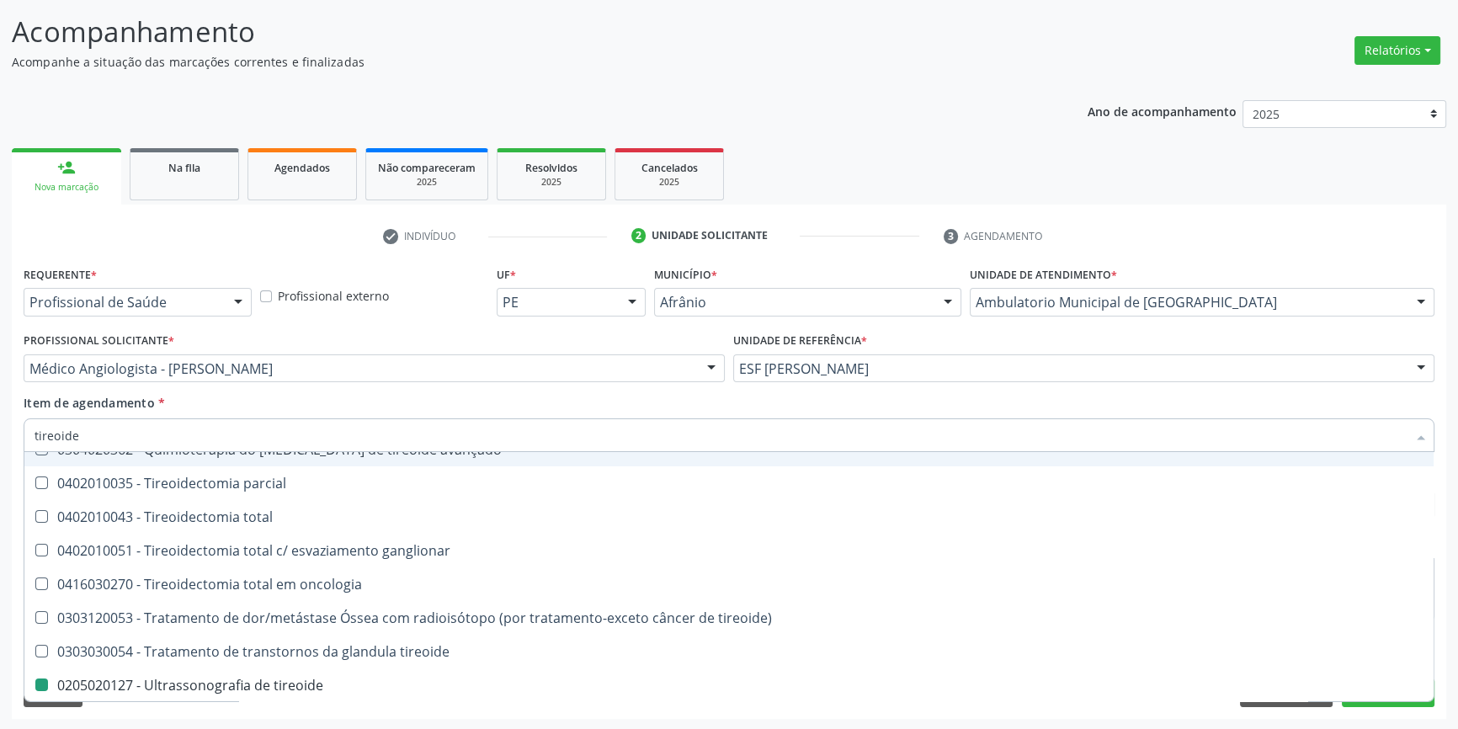
click at [233, 412] on div "Item de agendamento * tireoide Desfazer seleção 0201010038 - Biopsia cirurgica …" at bounding box center [729, 420] width 1411 height 53
checkbox paaf "true"
checkbox tireoide "false"
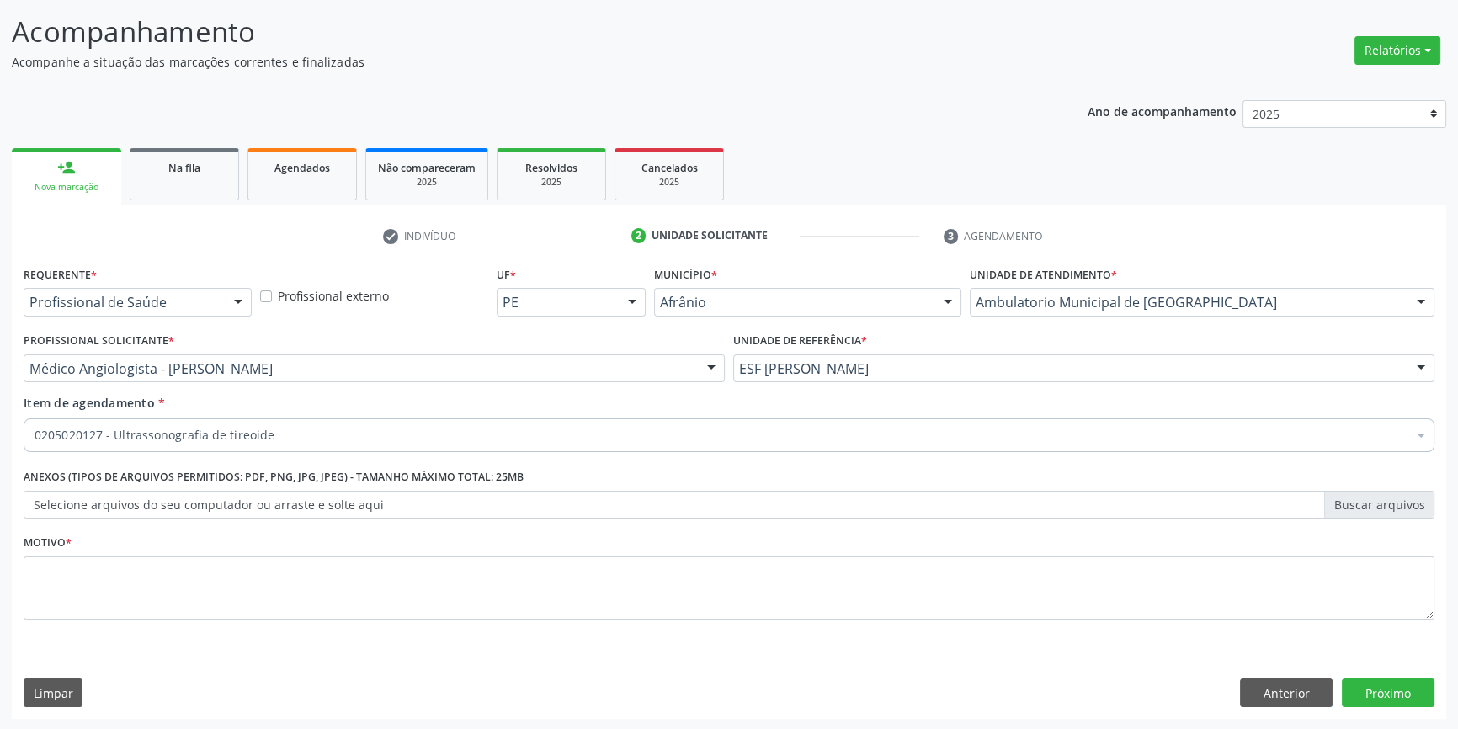
scroll to position [0, 0]
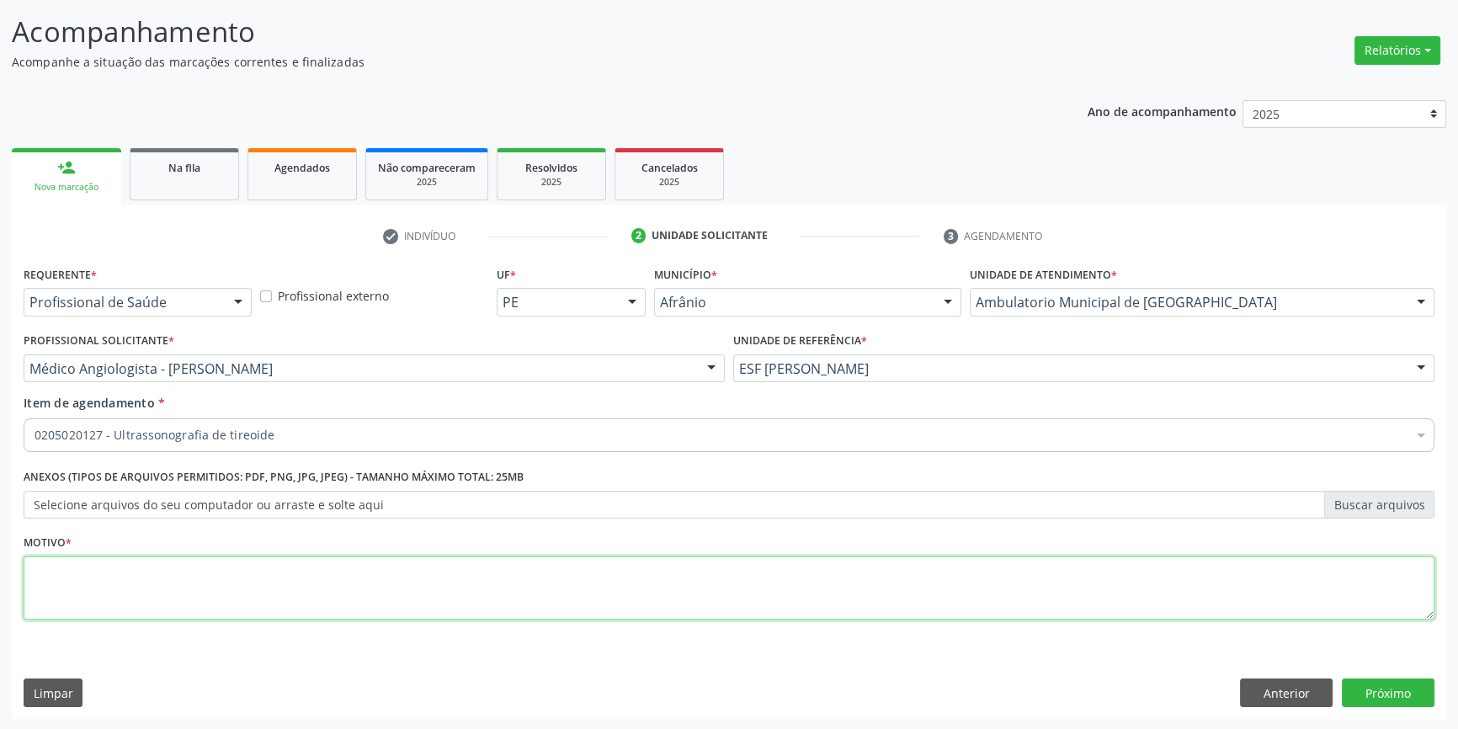
click at [162, 570] on textarea at bounding box center [729, 588] width 1411 height 64
type textarea "'"
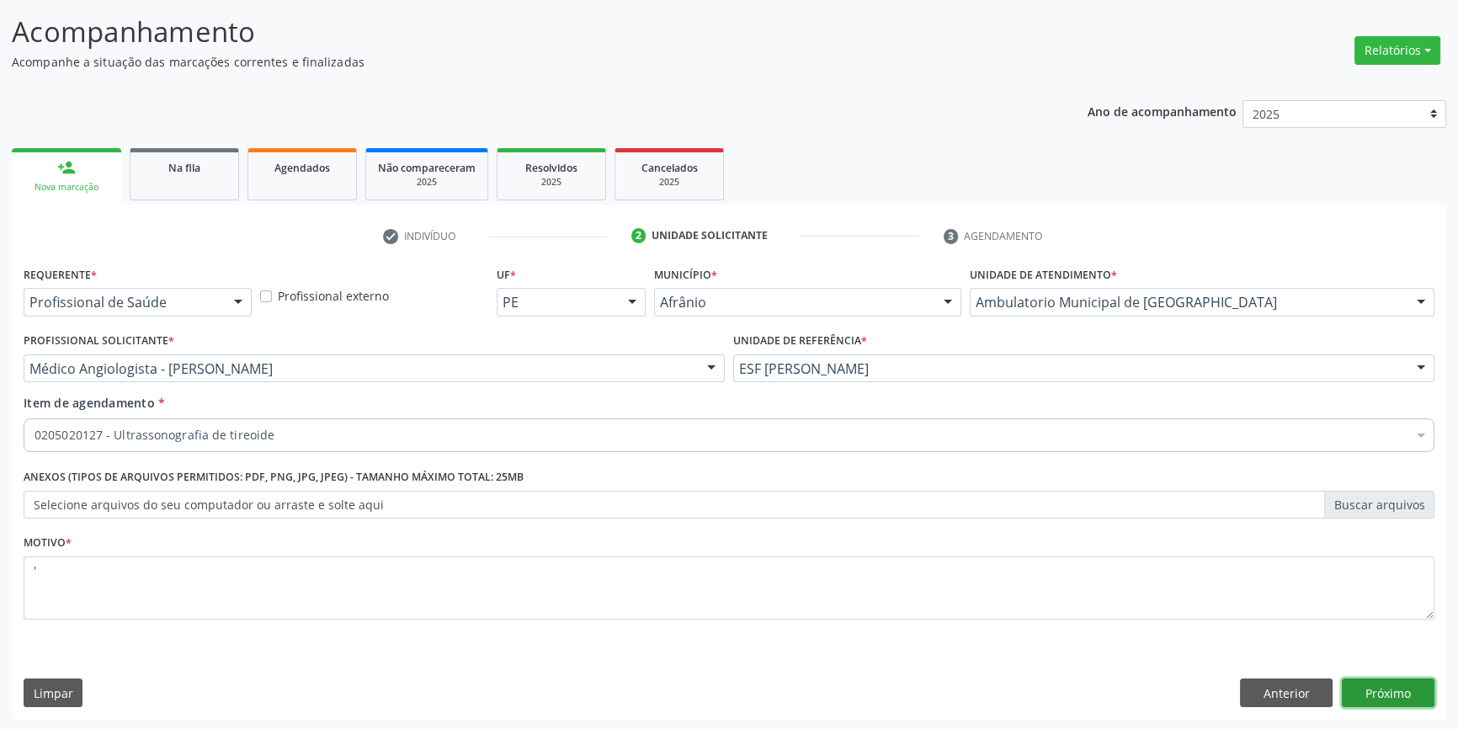
click at [1392, 689] on button "Próximo" at bounding box center [1388, 693] width 93 height 29
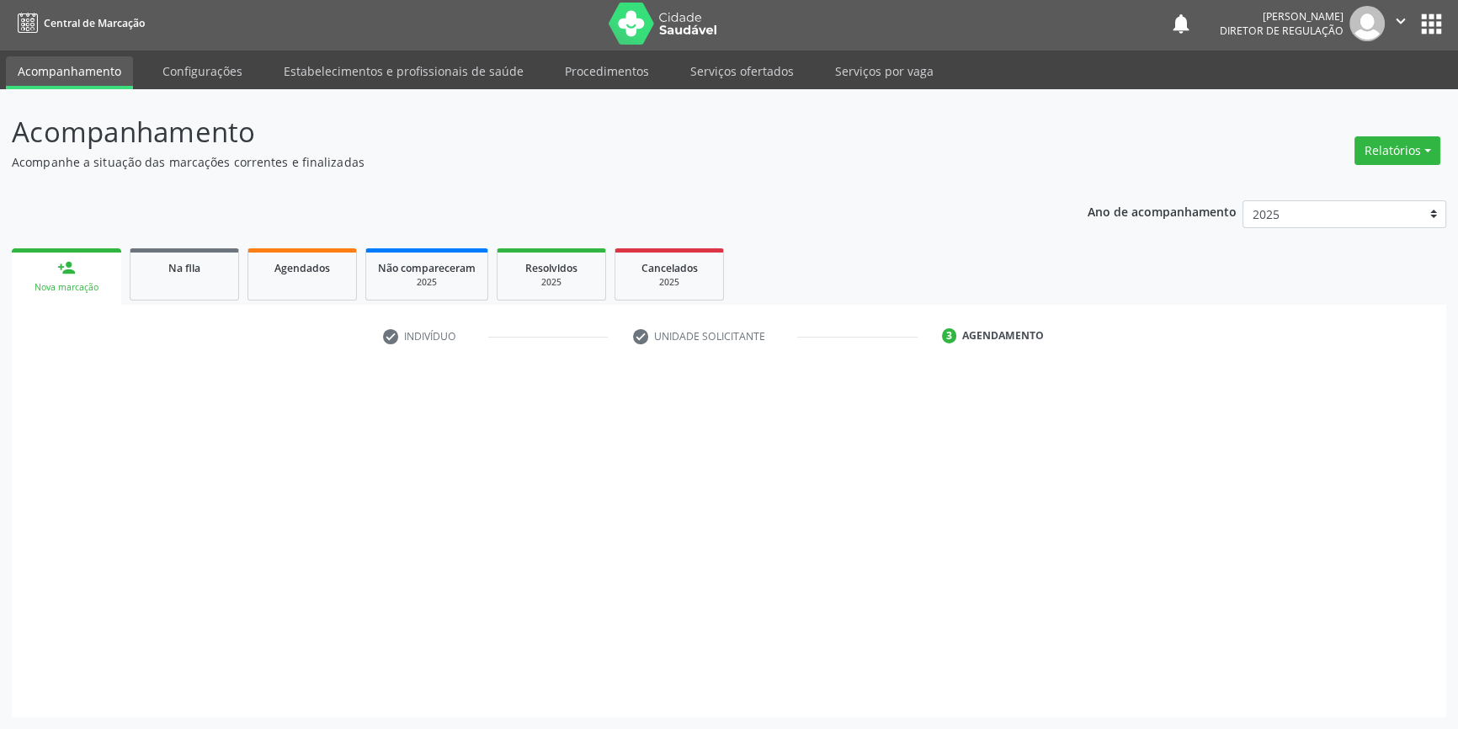
scroll to position [2, 0]
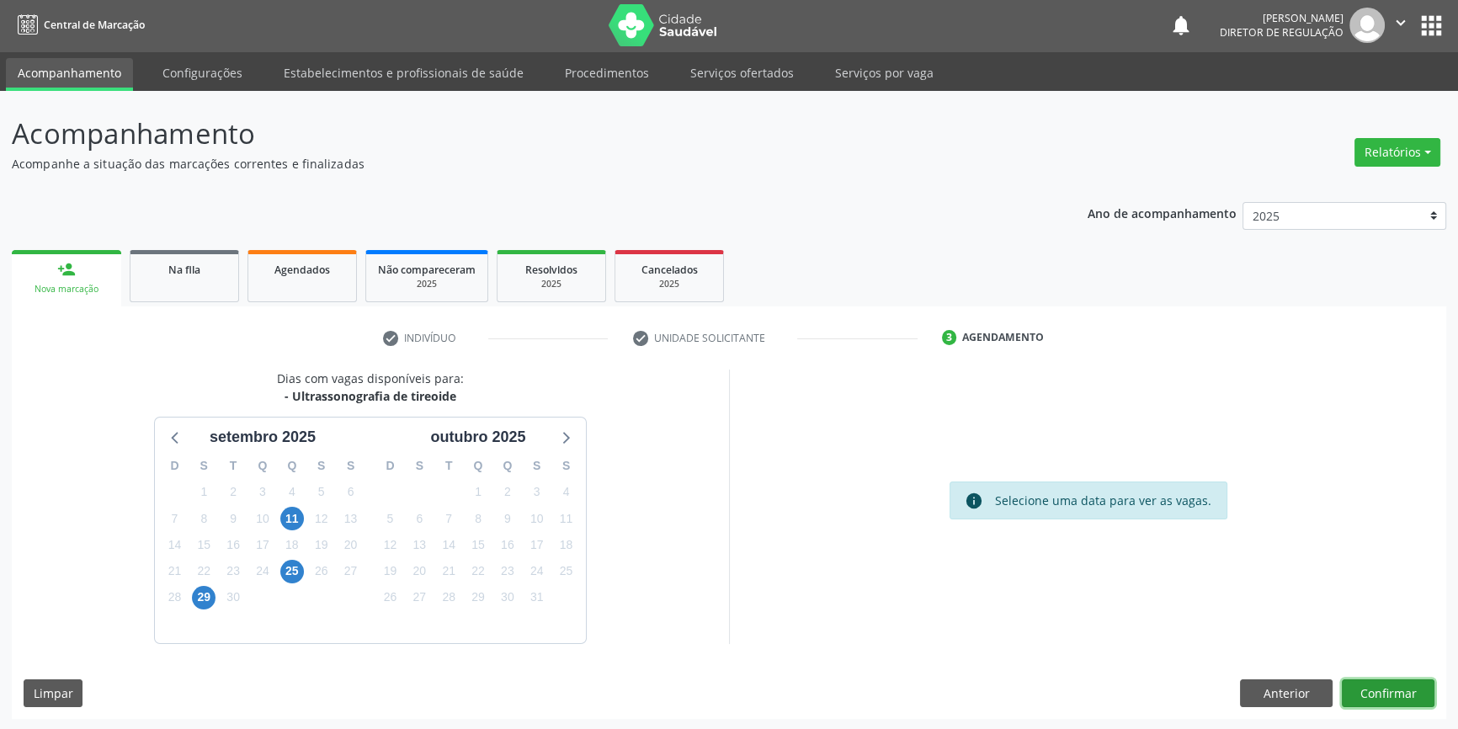
click at [1402, 684] on button "Confirmar" at bounding box center [1388, 693] width 93 height 29
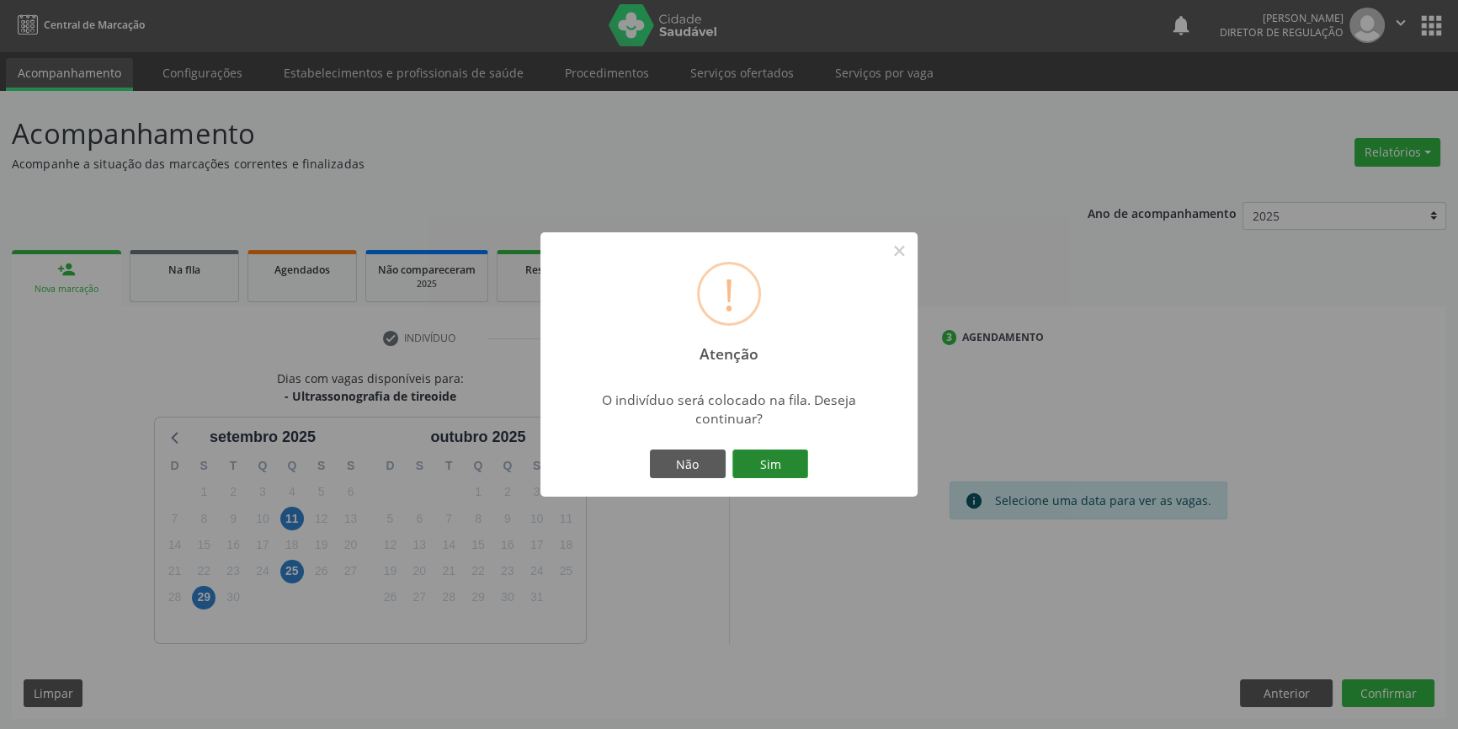
click at [765, 468] on button "Sim" at bounding box center [770, 464] width 76 height 29
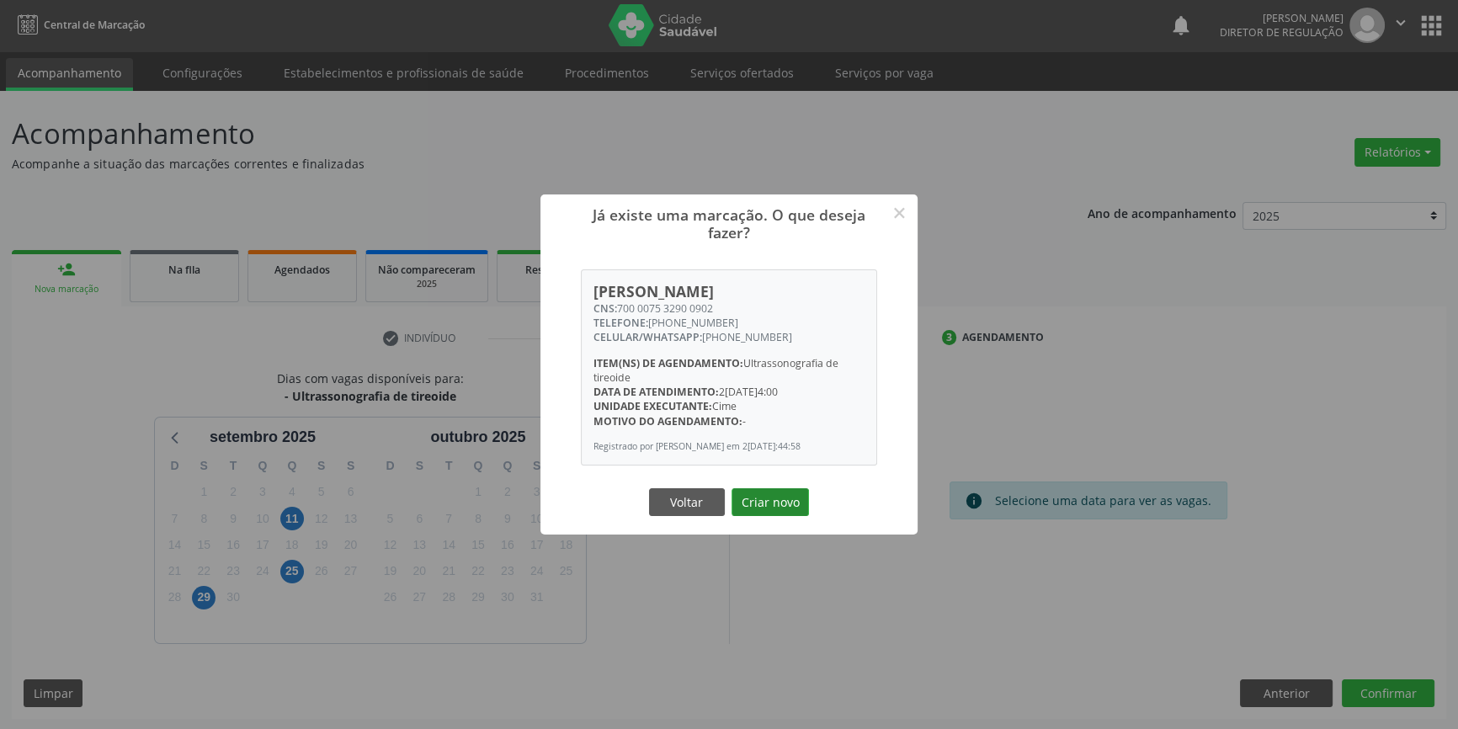
click at [774, 502] on button "Criar novo" at bounding box center [770, 502] width 77 height 29
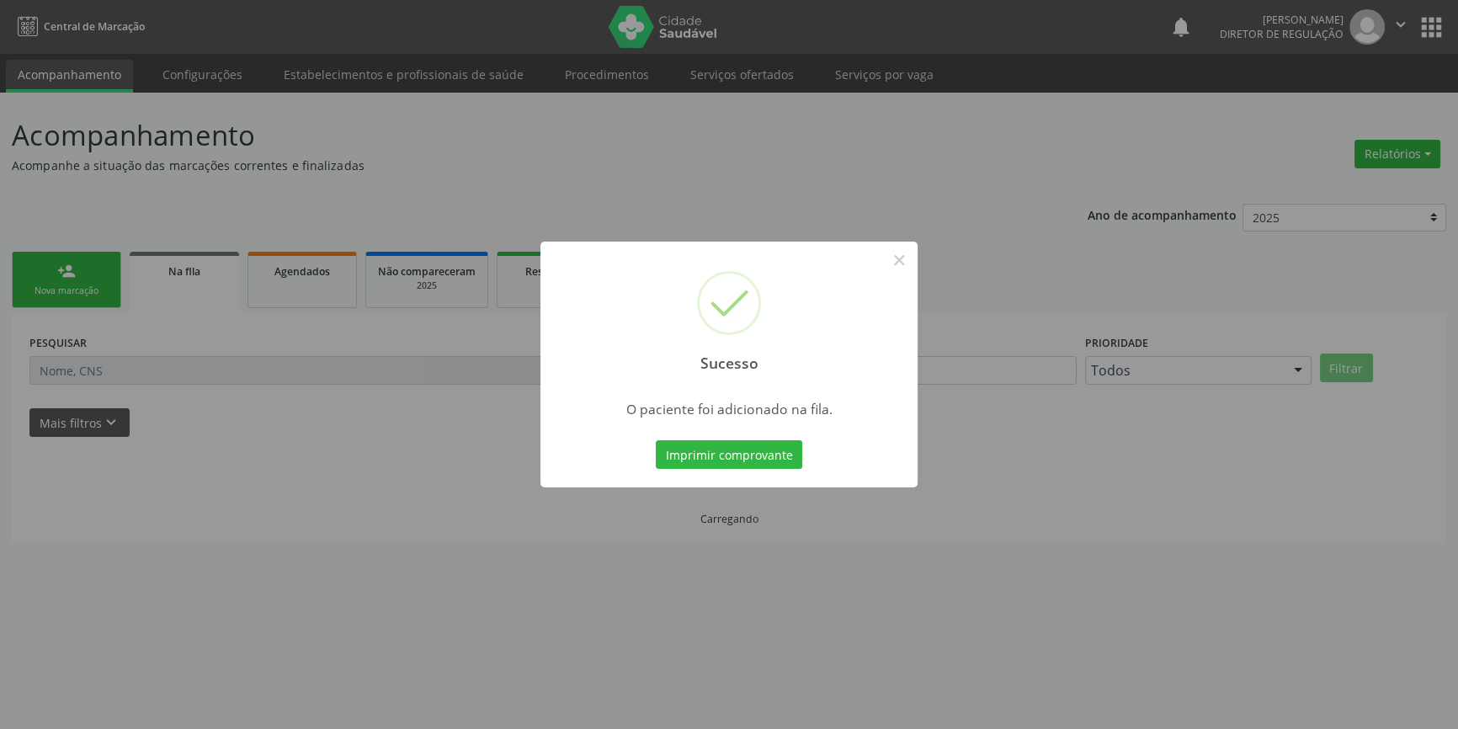
scroll to position [0, 0]
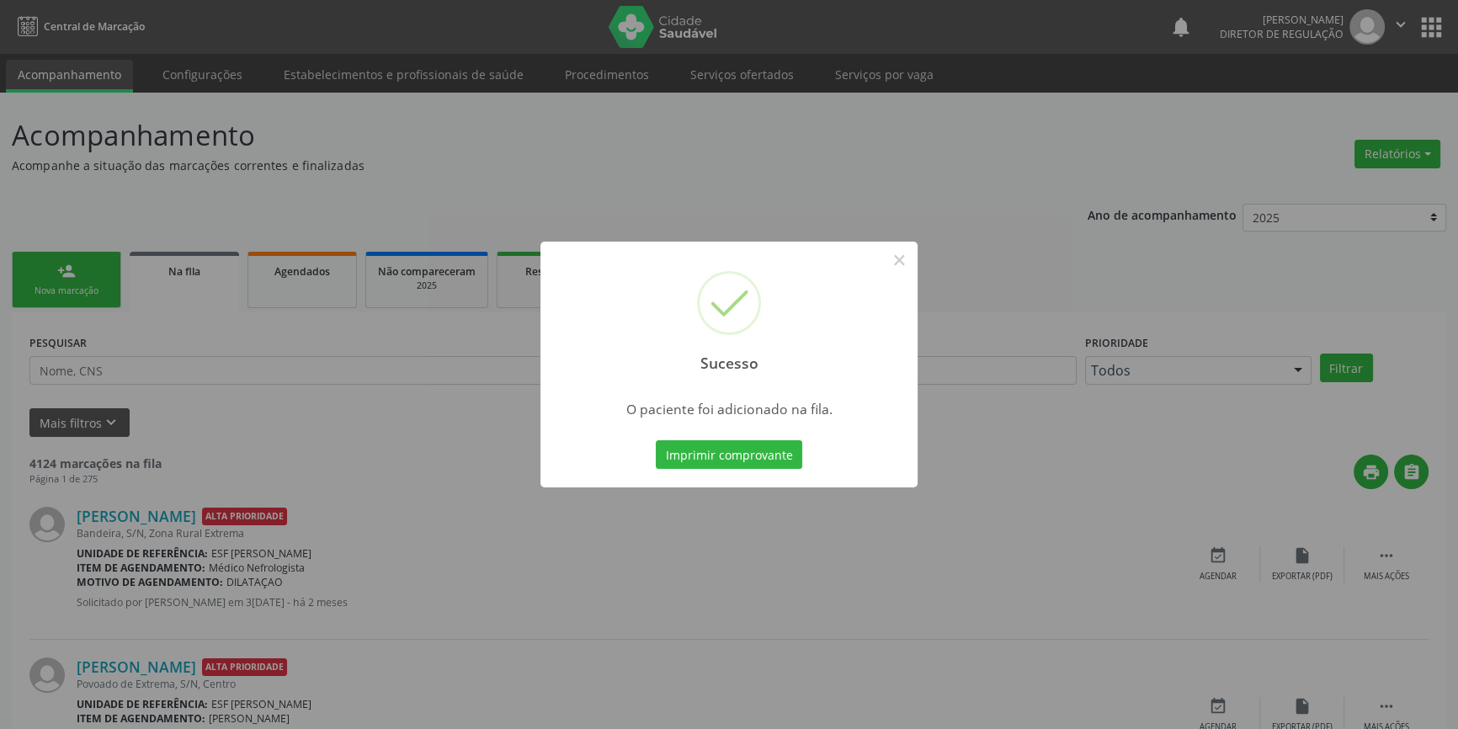
click at [914, 251] on div "Sucesso ×" at bounding box center [728, 314] width 377 height 145
click at [901, 263] on button "×" at bounding box center [899, 260] width 29 height 29
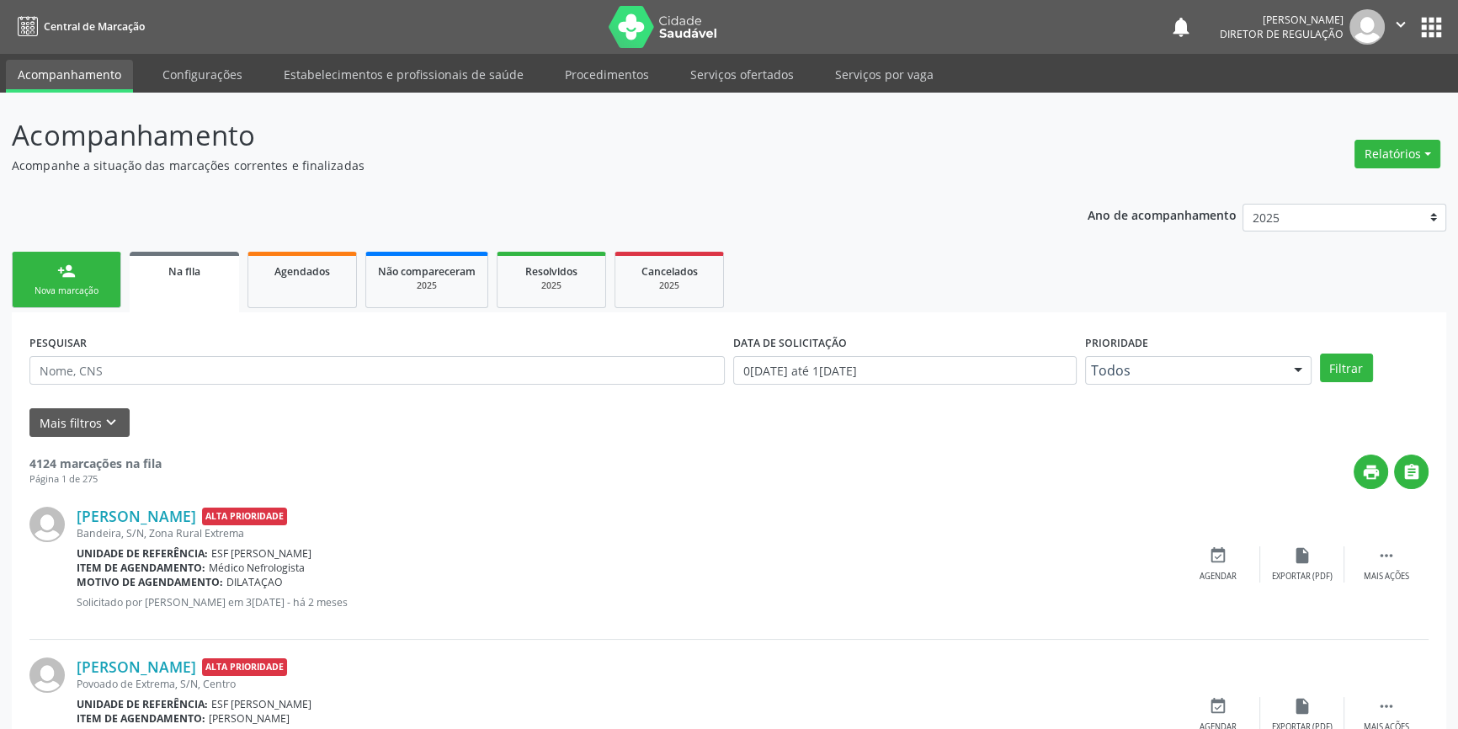
click at [61, 277] on div "person_add" at bounding box center [66, 271] width 19 height 19
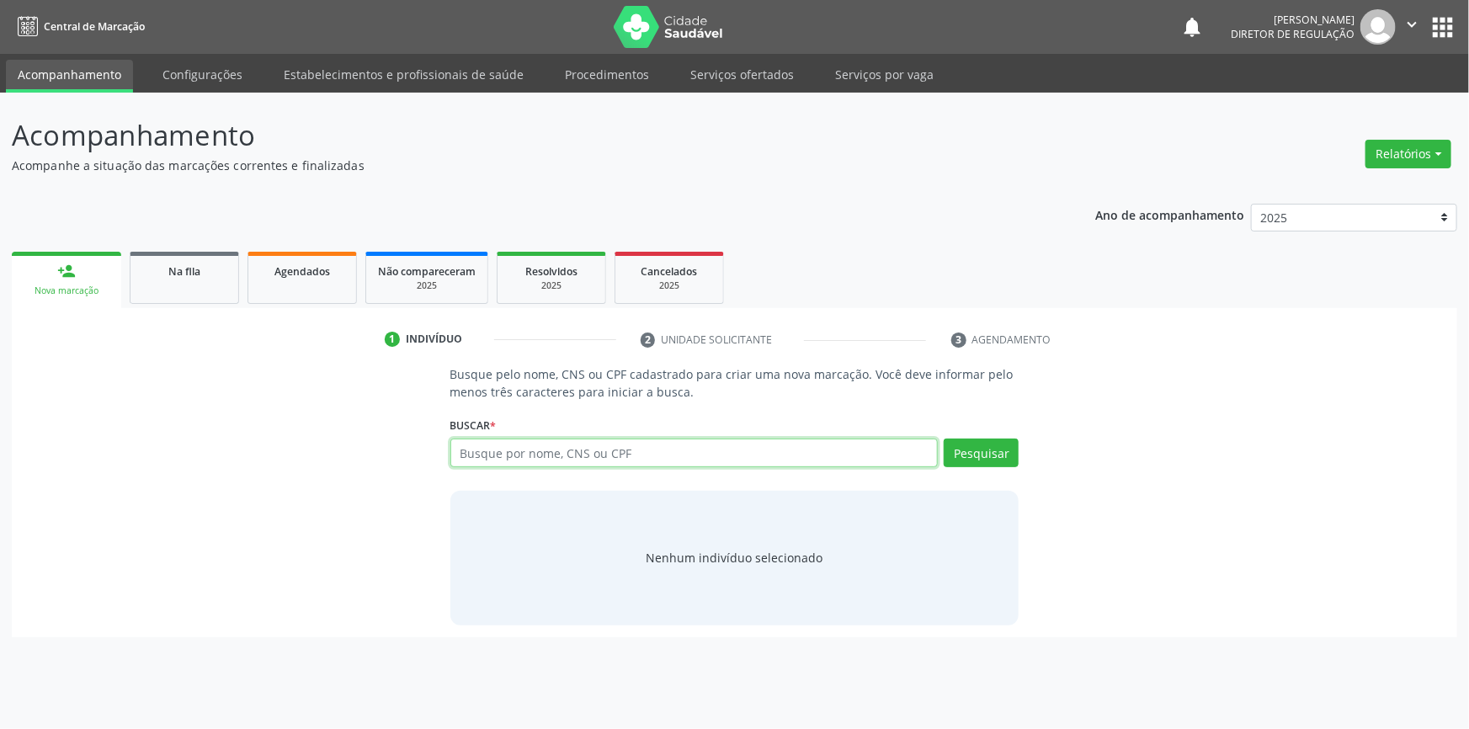
click at [524, 447] on input "text" at bounding box center [694, 453] width 488 height 29
type input "704806047335349"
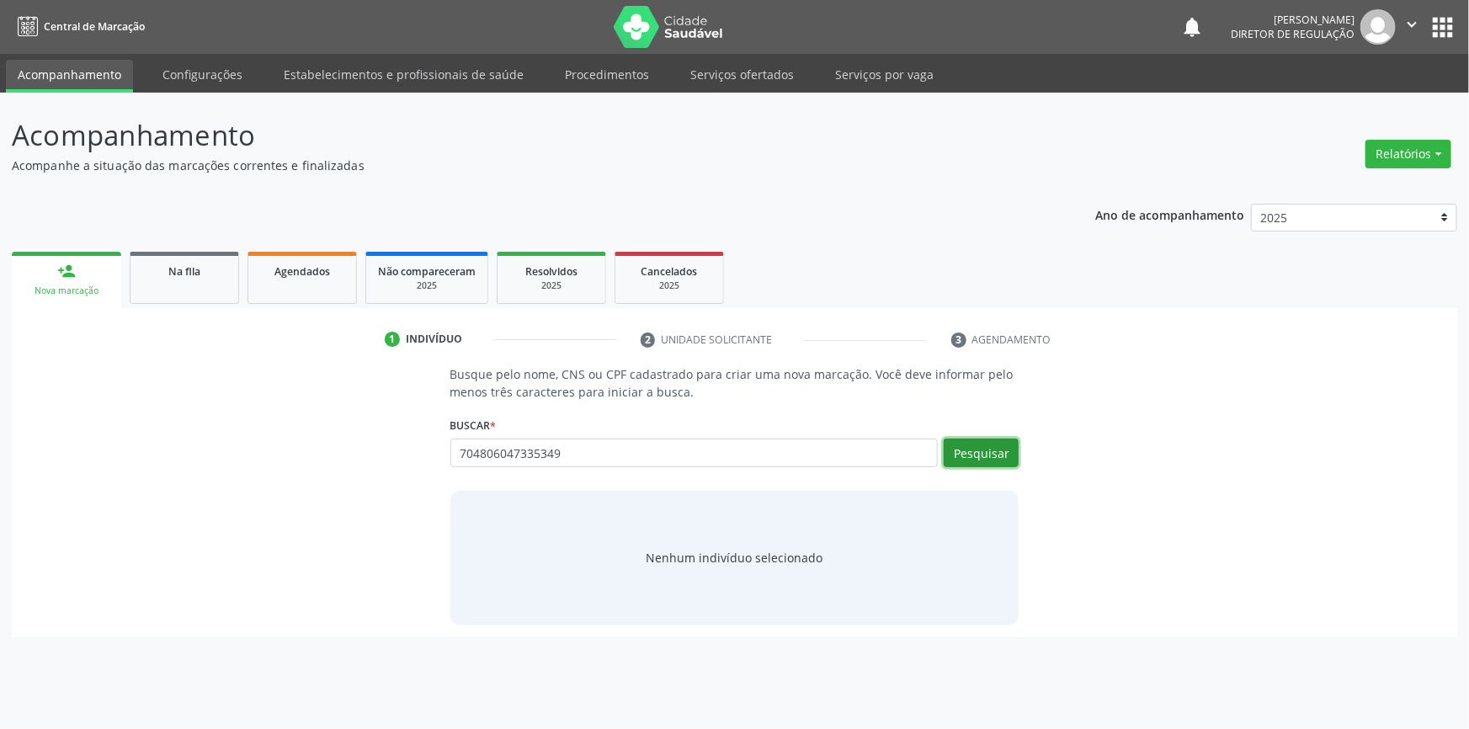
click at [987, 448] on button "Pesquisar" at bounding box center [981, 453] width 75 height 29
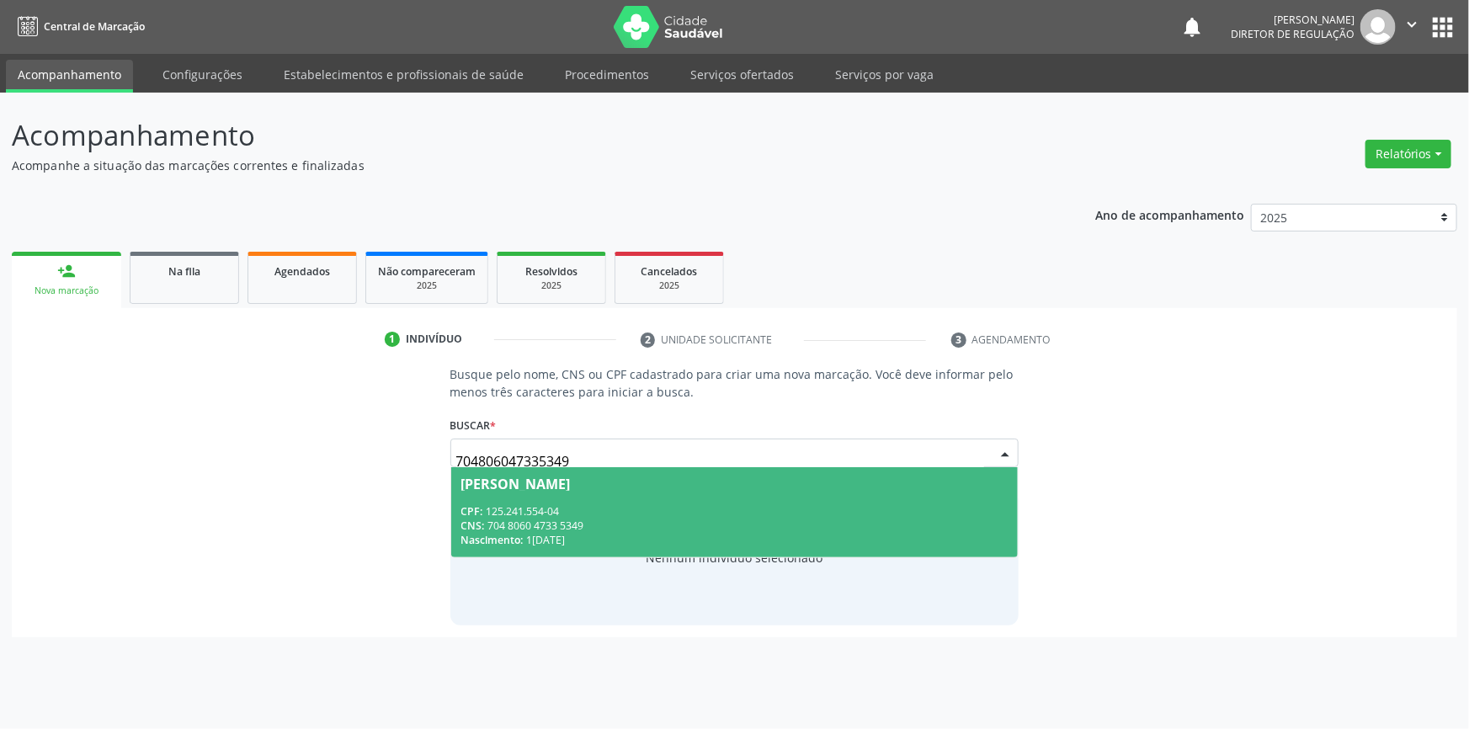
click at [653, 498] on span "Samily de Sousa Araújo CPF: 125.241.554-04 CNS: 704 8060 4733 5349 Nascimento: …" at bounding box center [734, 512] width 567 height 90
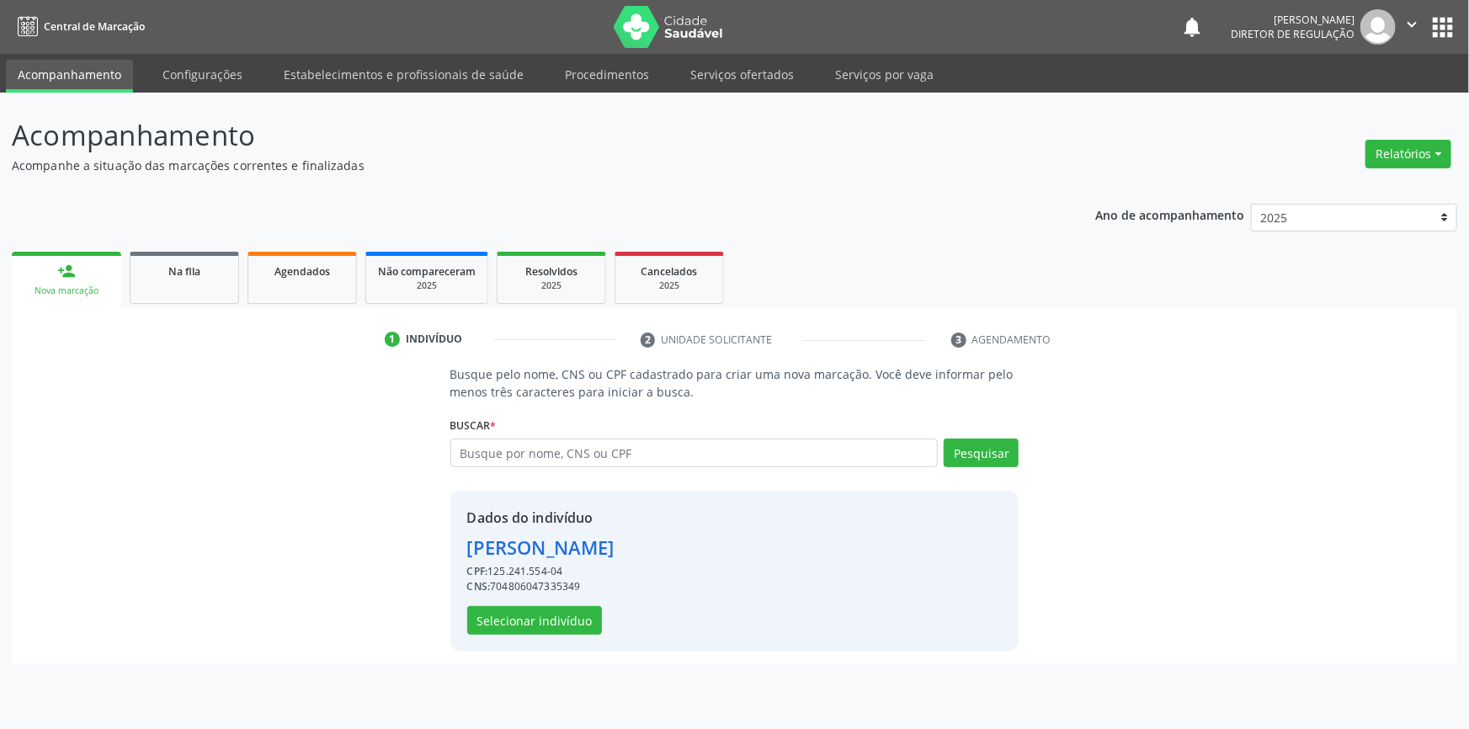
click at [565, 601] on div "Dados do indivíduo Samily de Sousa Araújo CPF: 125.241.554-04 CNS: 704806047335…" at bounding box center [540, 571] width 147 height 127
click at [561, 606] on button "Selecionar indivíduo" at bounding box center [534, 620] width 135 height 29
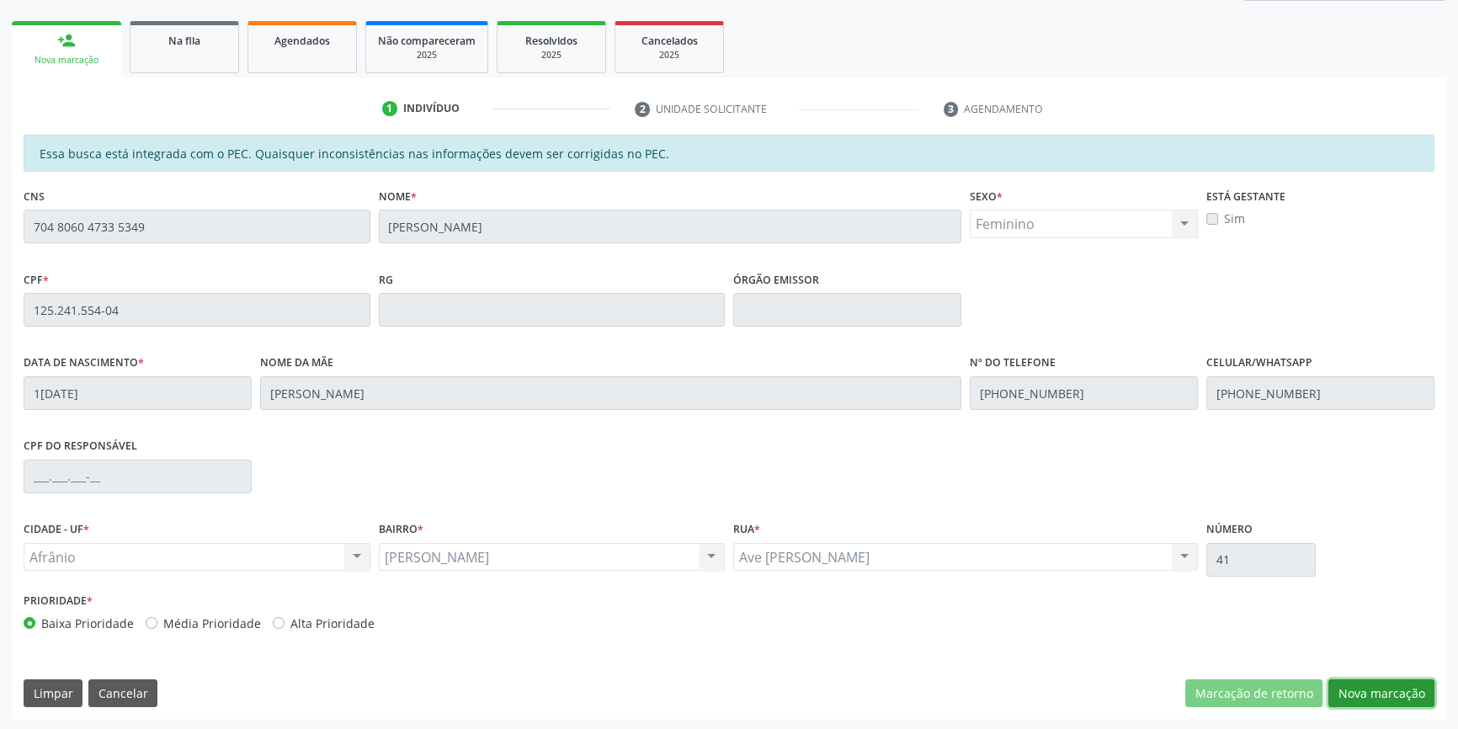
click at [1370, 695] on button "Nova marcação" at bounding box center [1381, 693] width 106 height 29
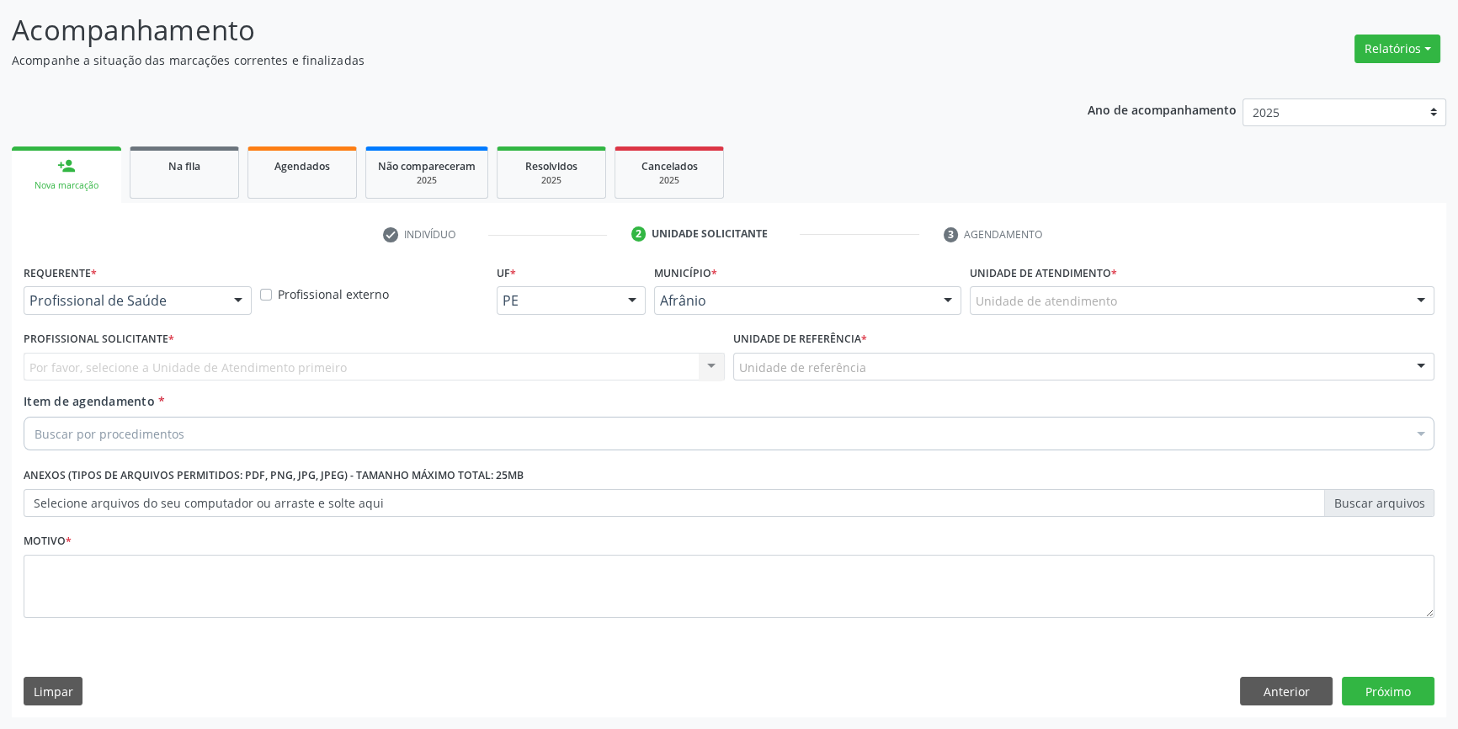
scroll to position [104, 0]
click at [1120, 295] on div "Unidade de atendimento" at bounding box center [1202, 302] width 465 height 29
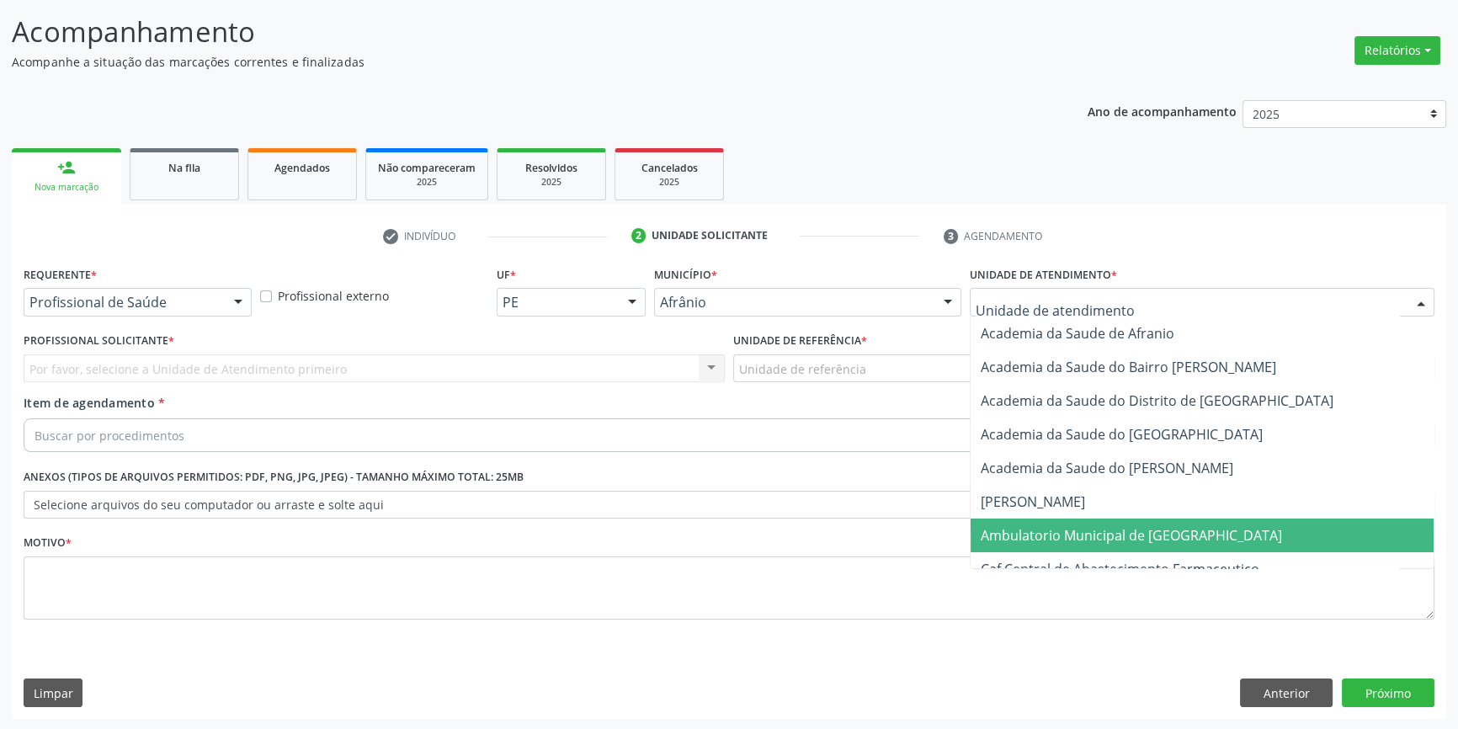
click at [1053, 526] on span "Ambulatorio Municipal de [GEOGRAPHIC_DATA]" at bounding box center [1131, 535] width 301 height 19
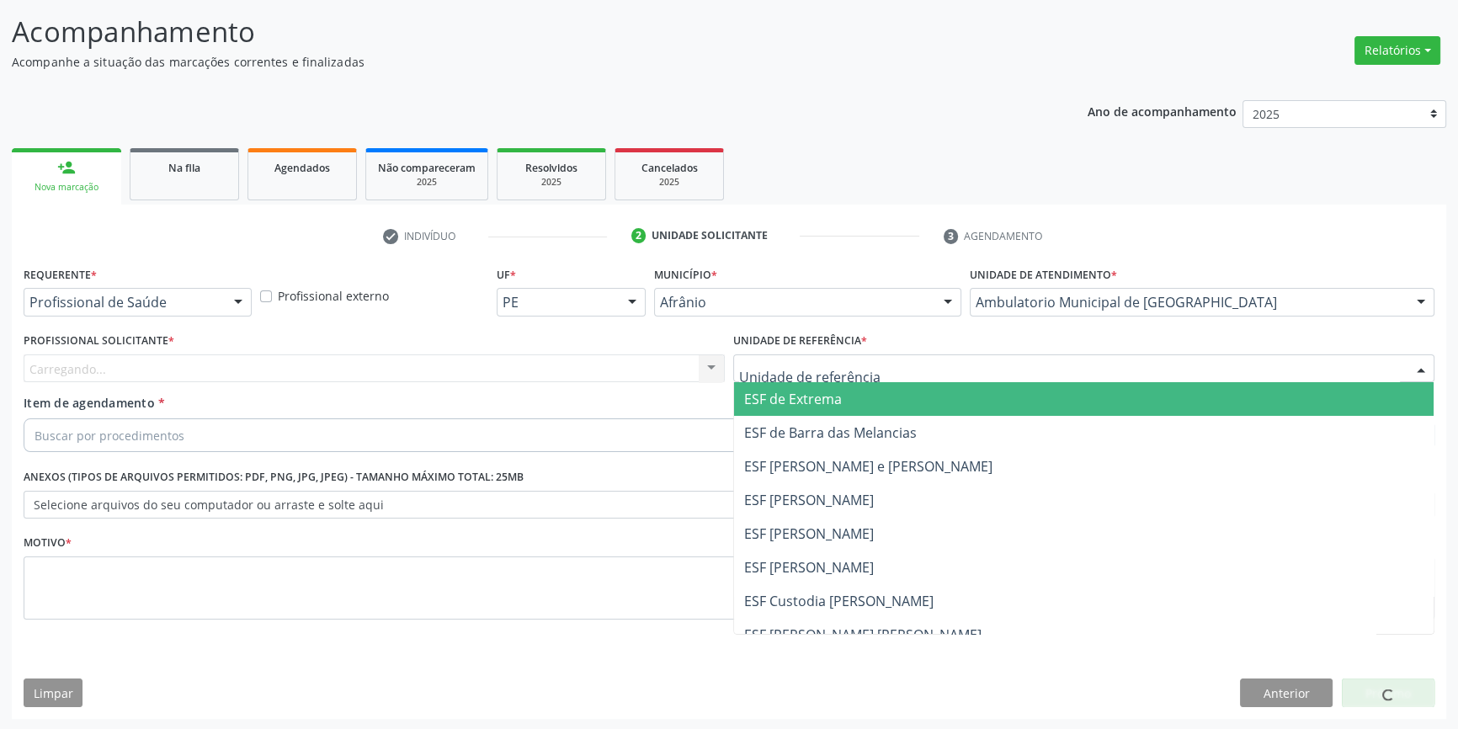
click at [878, 360] on div at bounding box center [1083, 368] width 701 height 29
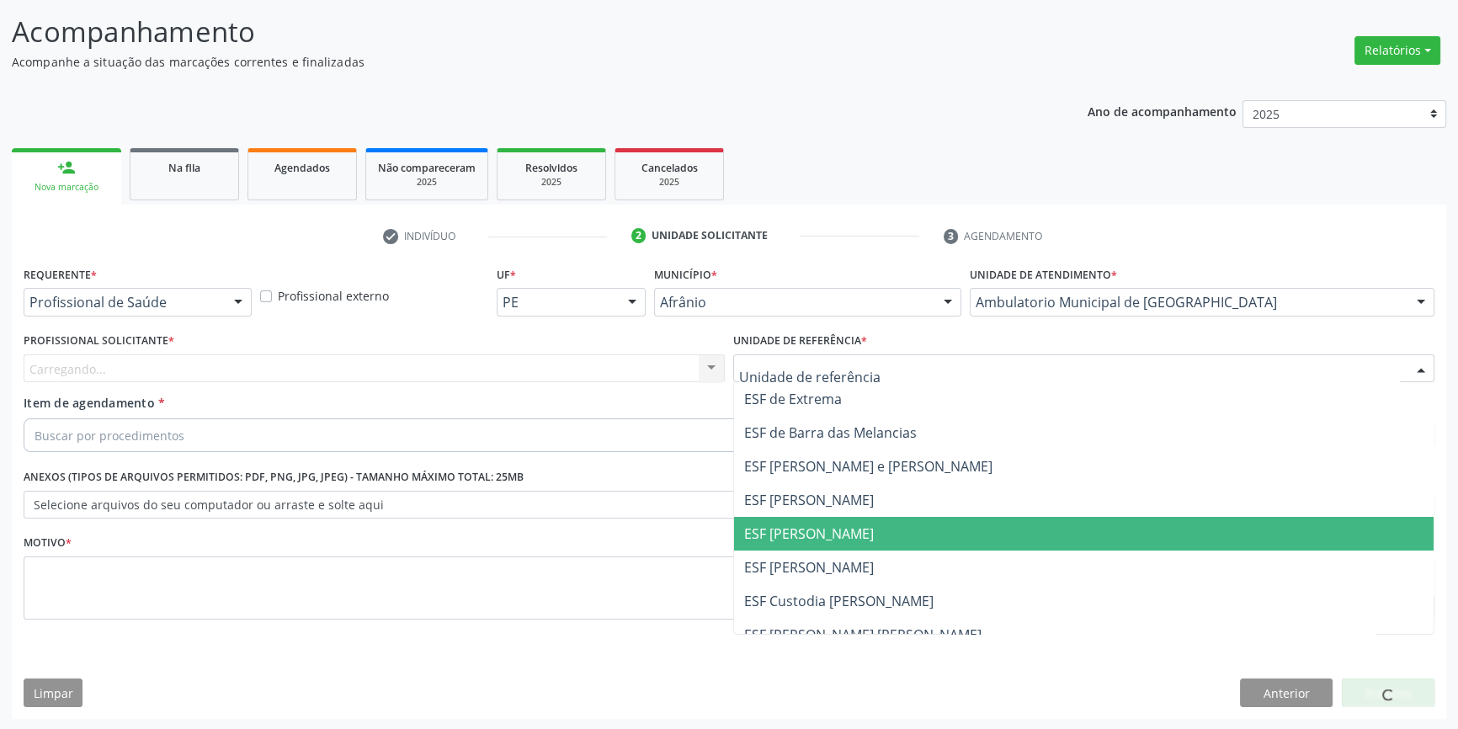
click at [798, 542] on span "ESF [PERSON_NAME]" at bounding box center [1084, 534] width 700 height 34
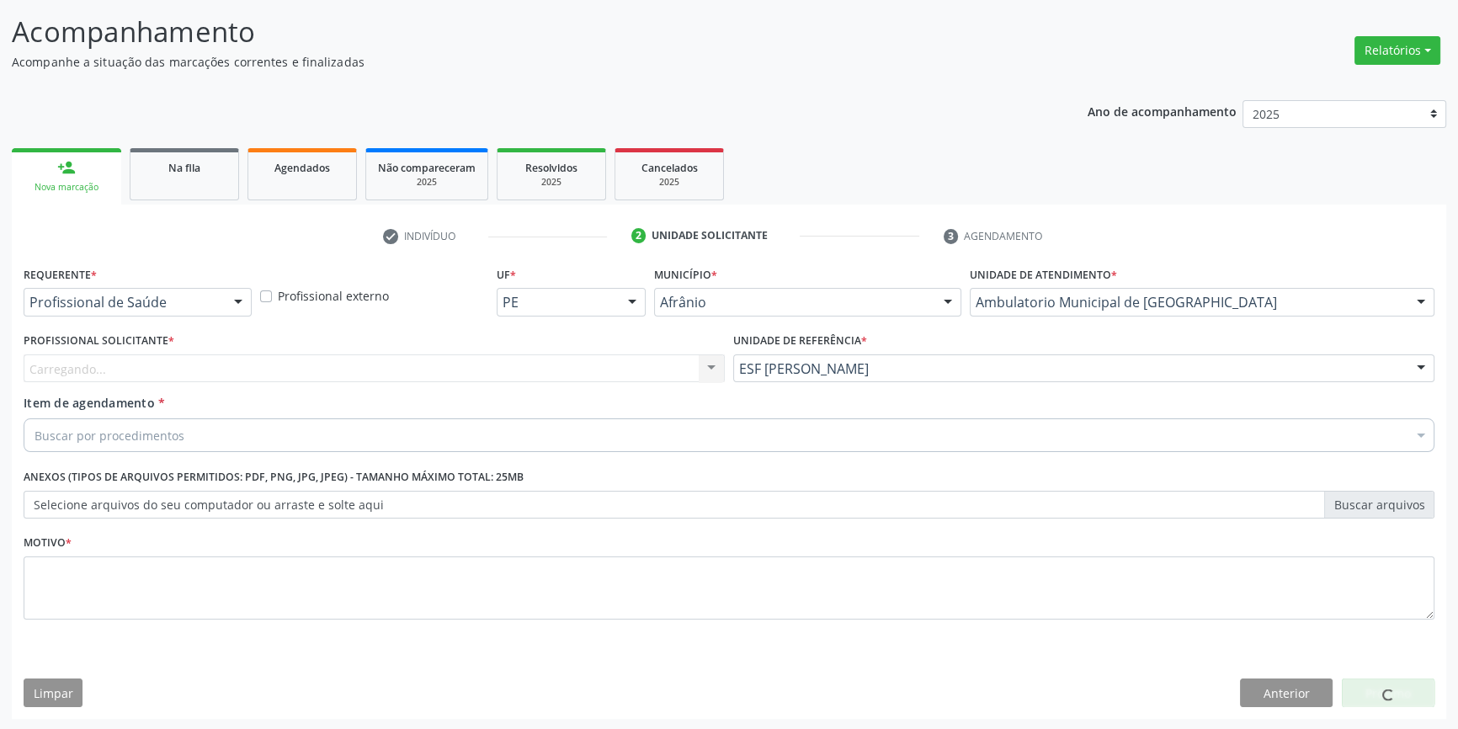
click at [477, 370] on div "Carregando... Nenhum resultado encontrado para: " " Não há nenhuma opção para s…" at bounding box center [374, 368] width 701 height 29
click at [476, 370] on div "Carregando... Nenhum resultado encontrado para: " " Não há nenhuma opção para s…" at bounding box center [374, 368] width 701 height 29
click at [446, 381] on div "Profissional Solicitante * Profissional solicitante Médico Anestesiologista - J…" at bounding box center [374, 361] width 710 height 66
click at [354, 356] on div "Profissional solicitante" at bounding box center [374, 368] width 701 height 29
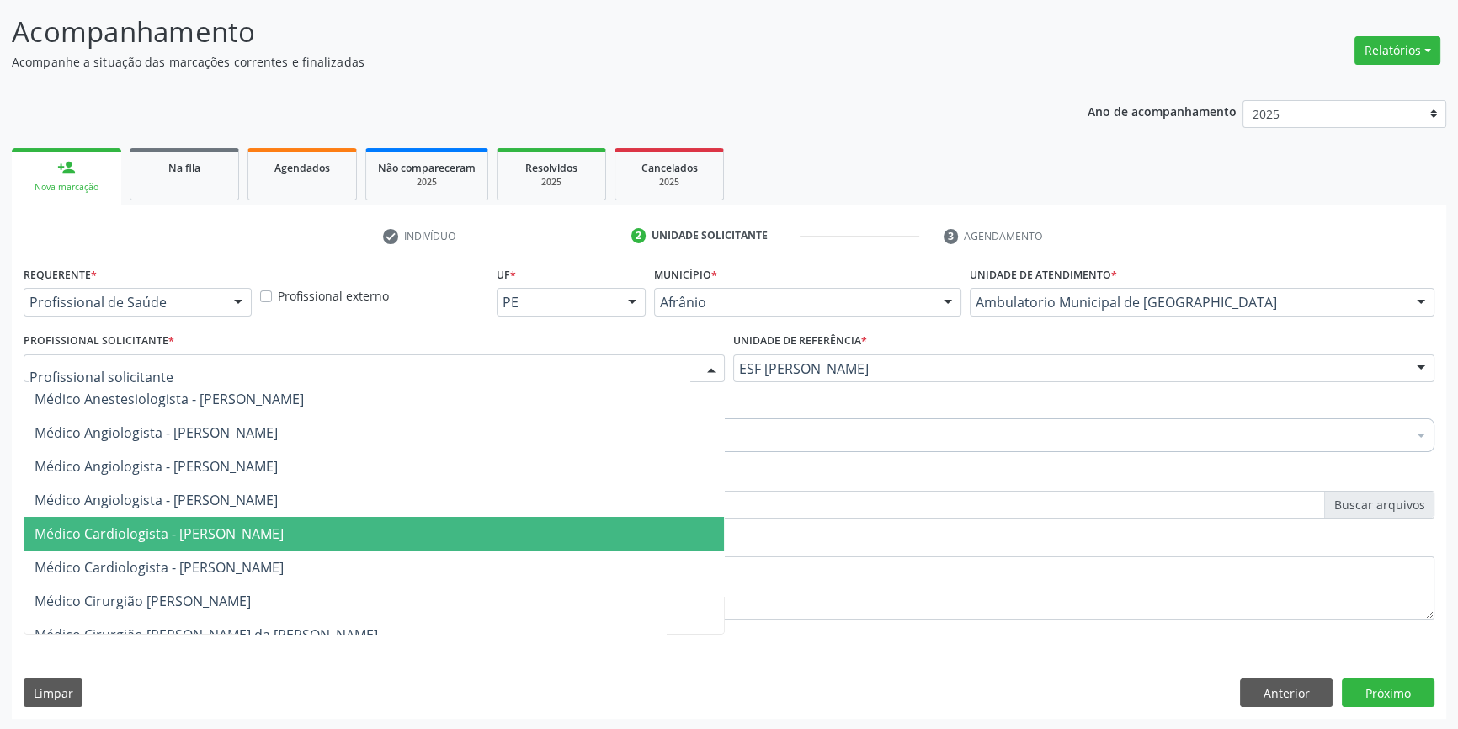
click at [261, 547] on span "Médico Cardiologista - [PERSON_NAME]" at bounding box center [374, 534] width 700 height 34
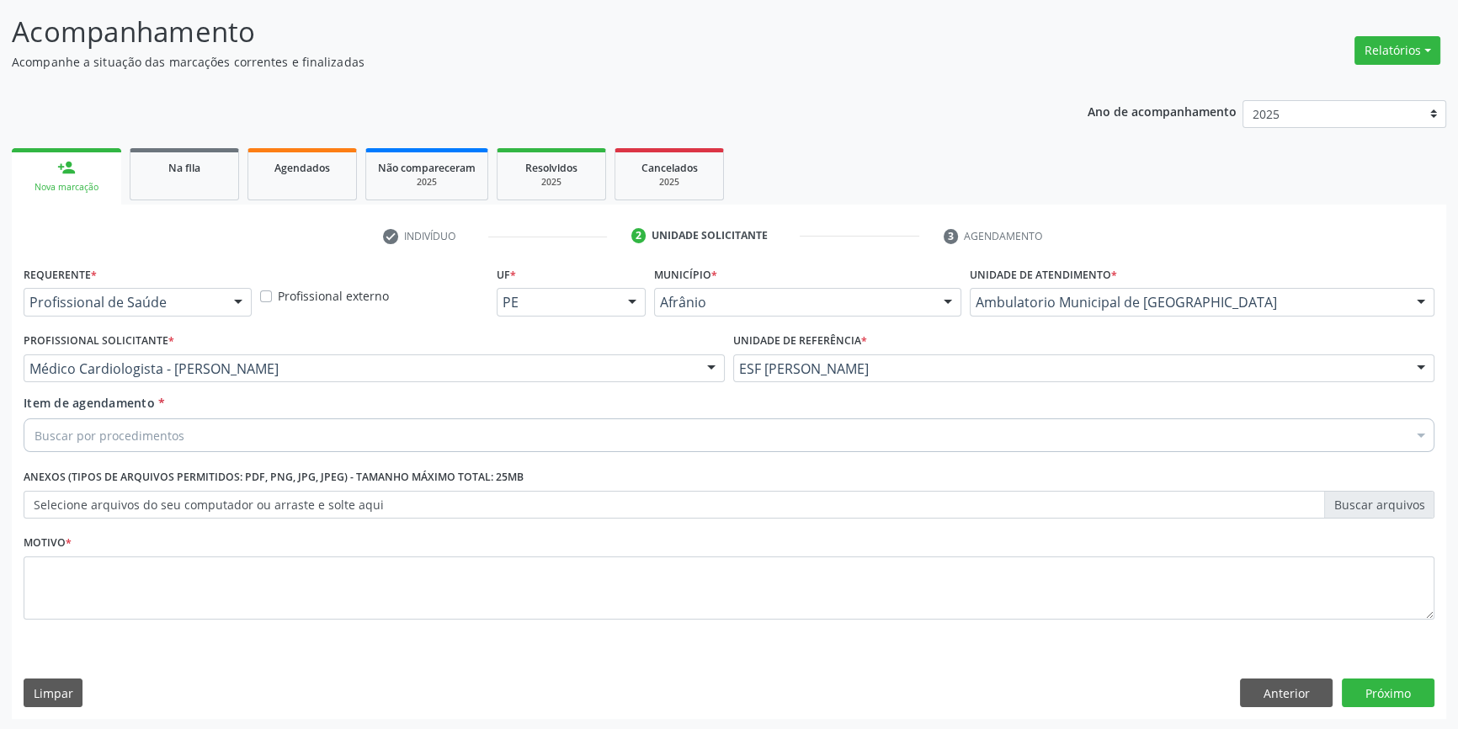
click at [204, 439] on div "Buscar por procedimentos" at bounding box center [729, 435] width 1411 height 34
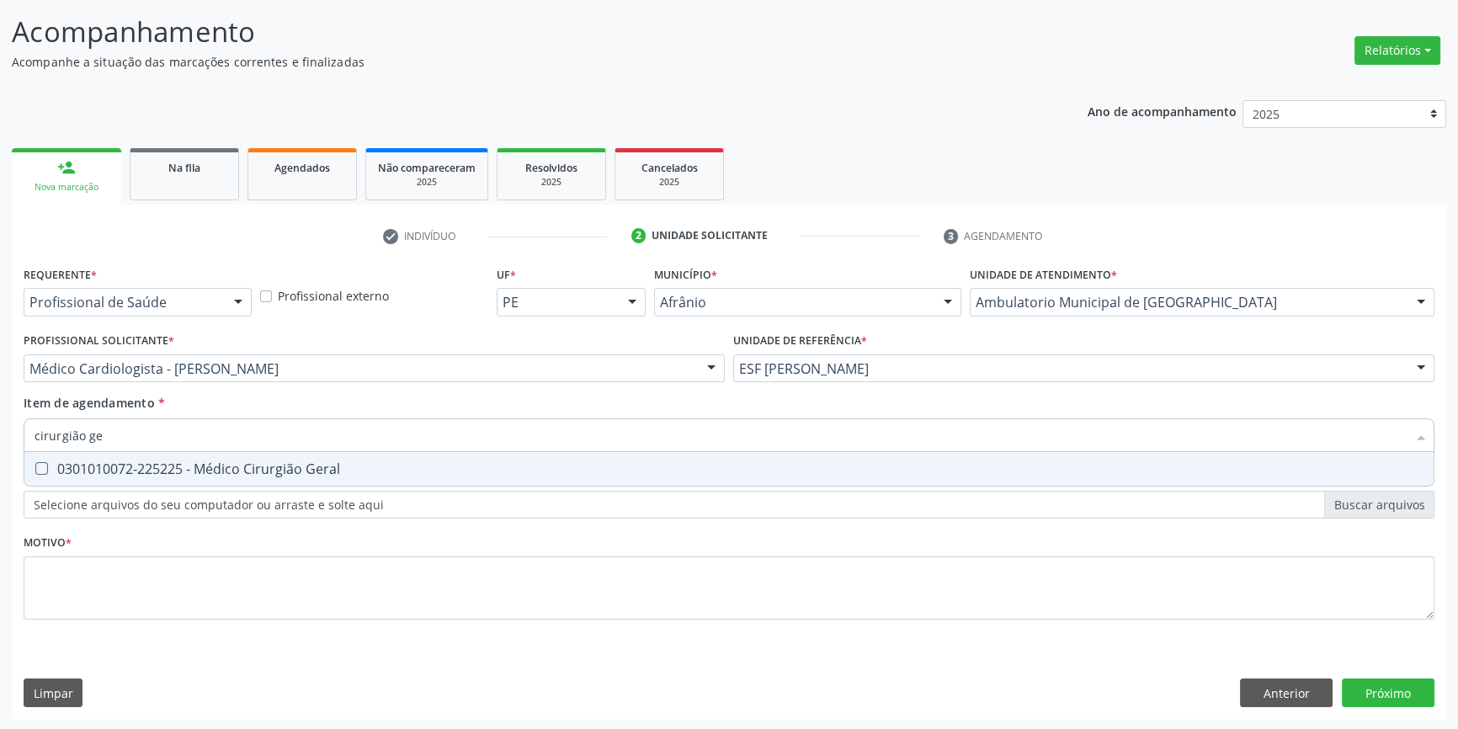
type input "cirurgião ger"
click at [244, 476] on span "0301010072-225225 - Médico Cirurgião Geral" at bounding box center [728, 469] width 1409 height 34
checkbox Geral "true"
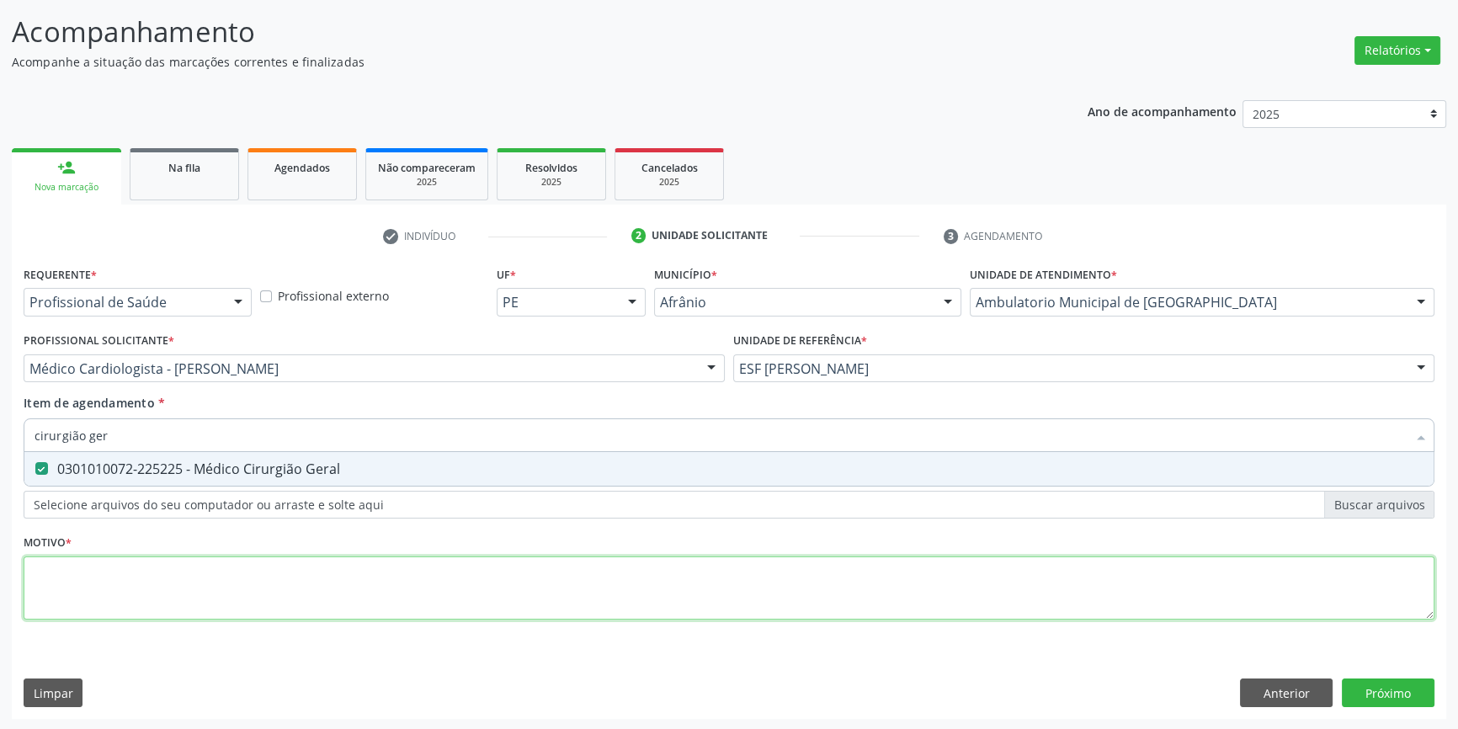
click at [207, 588] on div "Requerente * Profissional de Saúde Profissional de Saúde Paciente Nenhum result…" at bounding box center [729, 452] width 1411 height 381
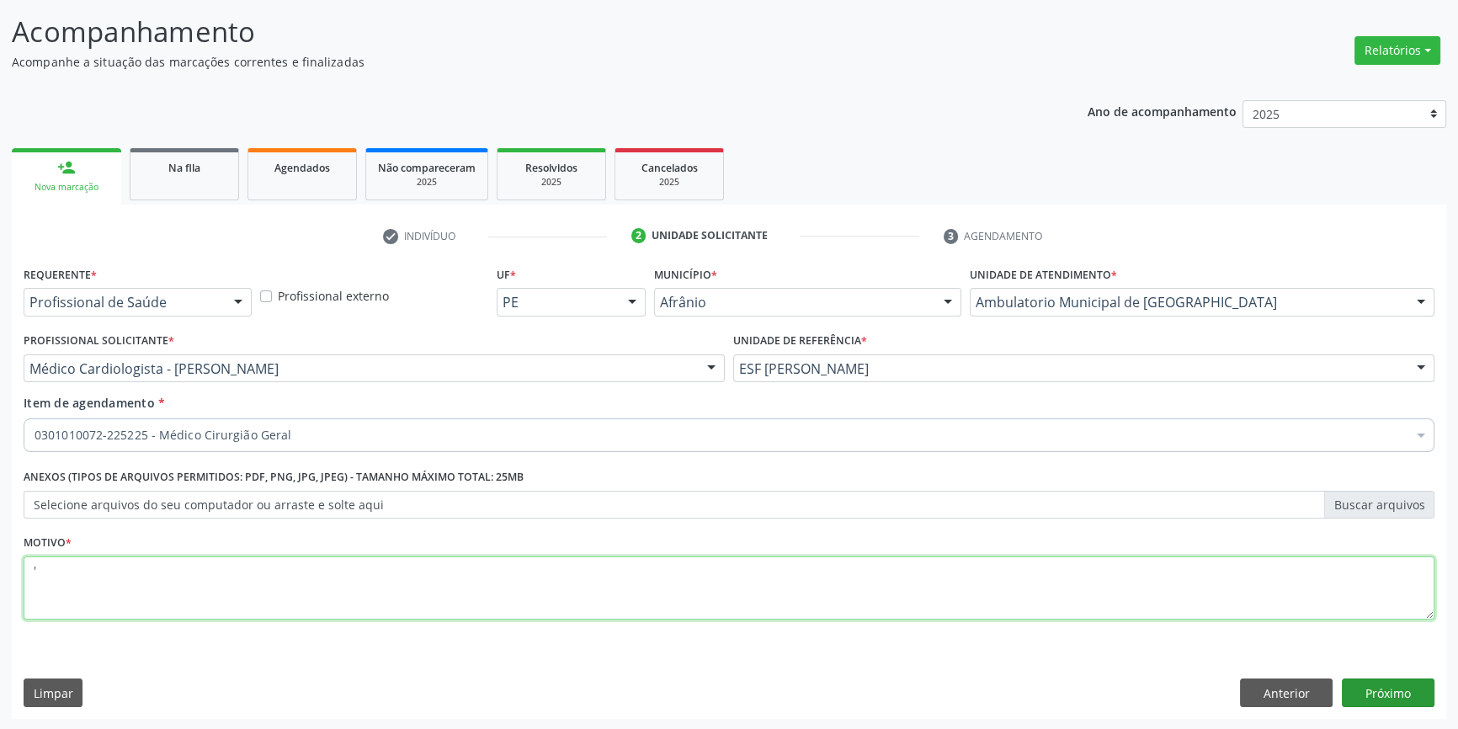
type textarea "'"
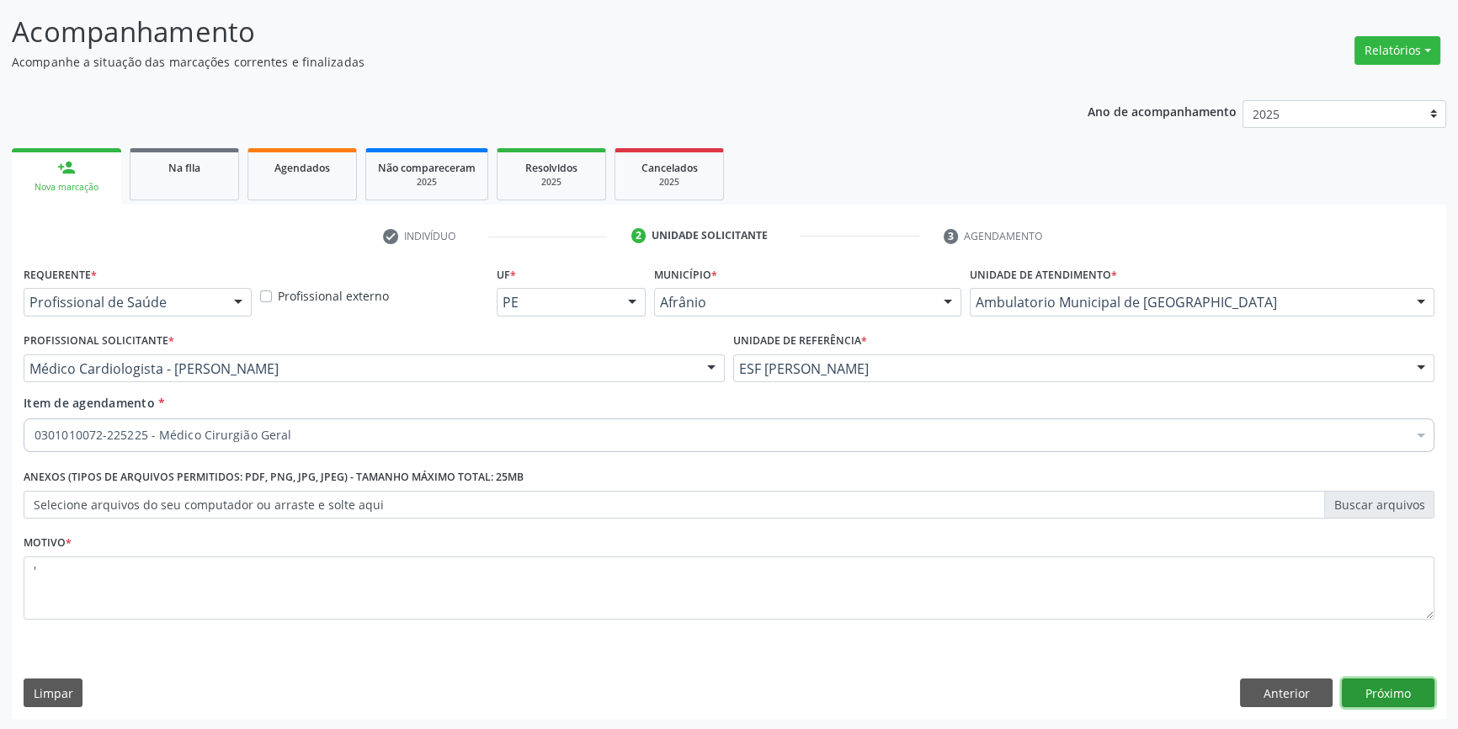
click at [1368, 698] on button "Próximo" at bounding box center [1388, 693] width 93 height 29
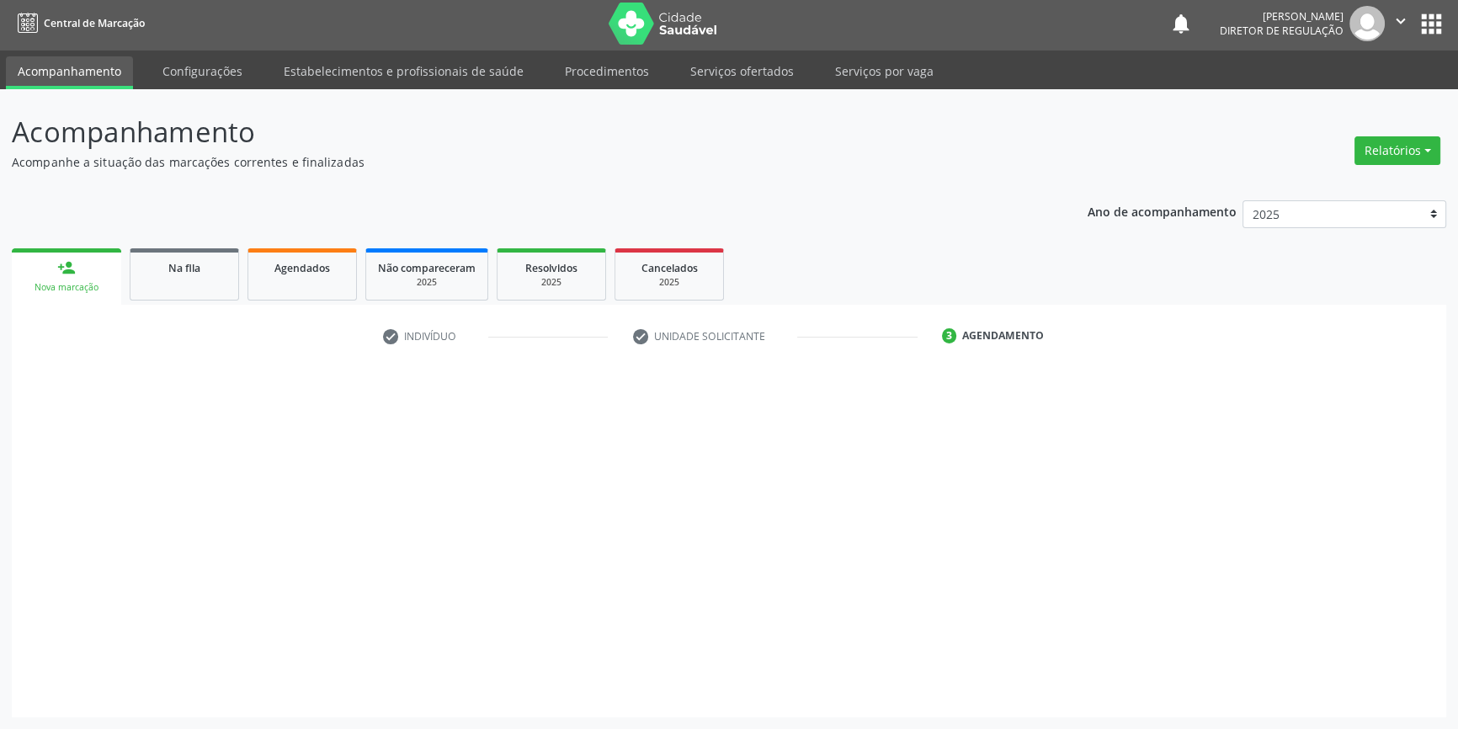
scroll to position [2, 0]
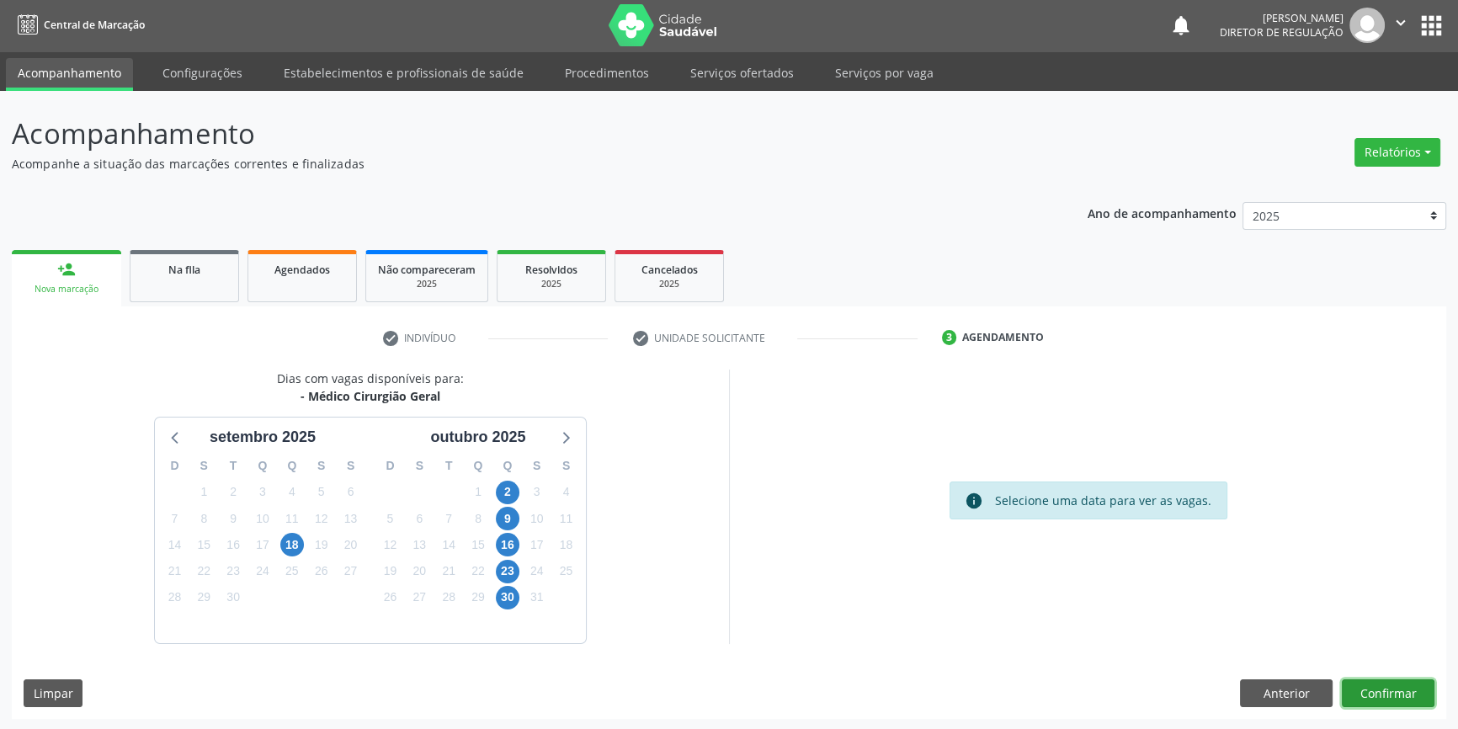
click at [1369, 686] on button "Confirmar" at bounding box center [1388, 693] width 93 height 29
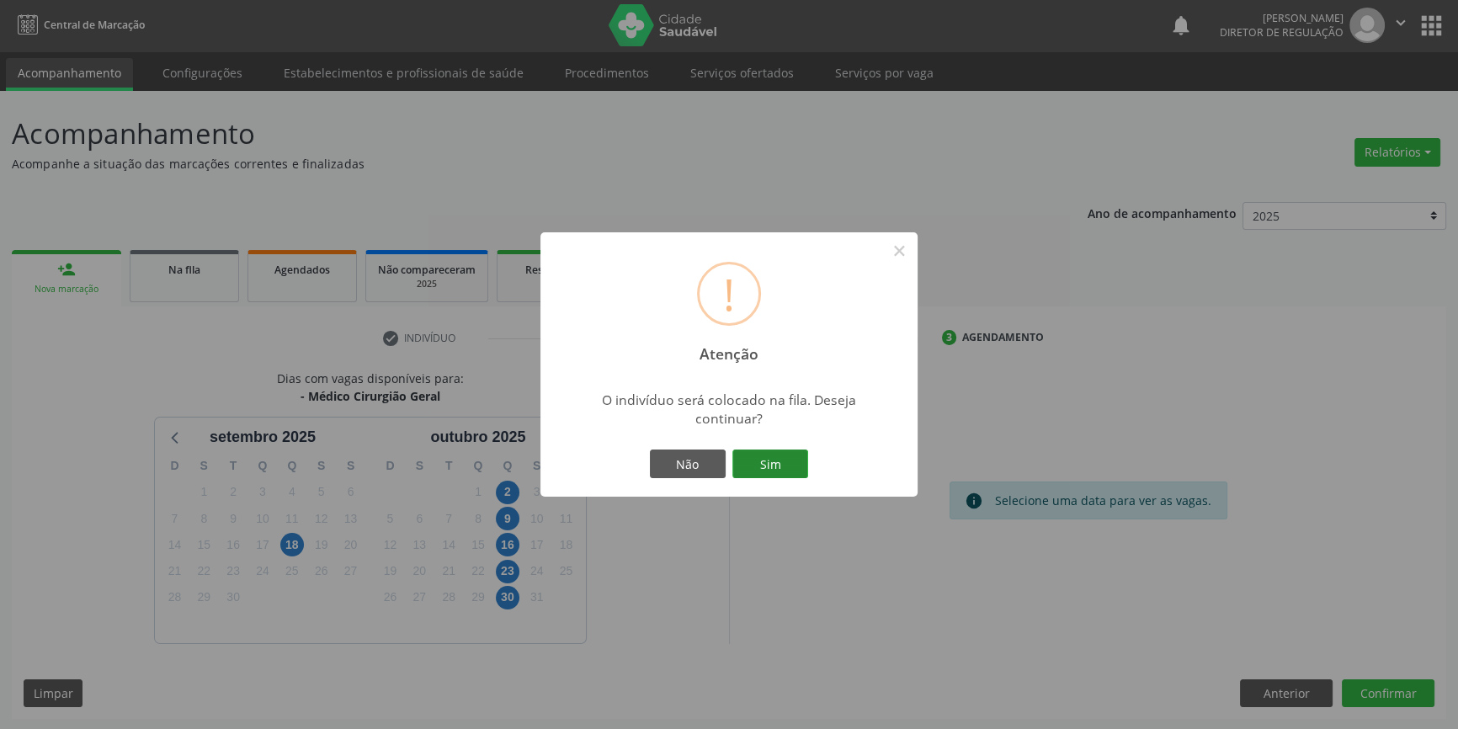
click at [765, 450] on button "Sim" at bounding box center [770, 464] width 76 height 29
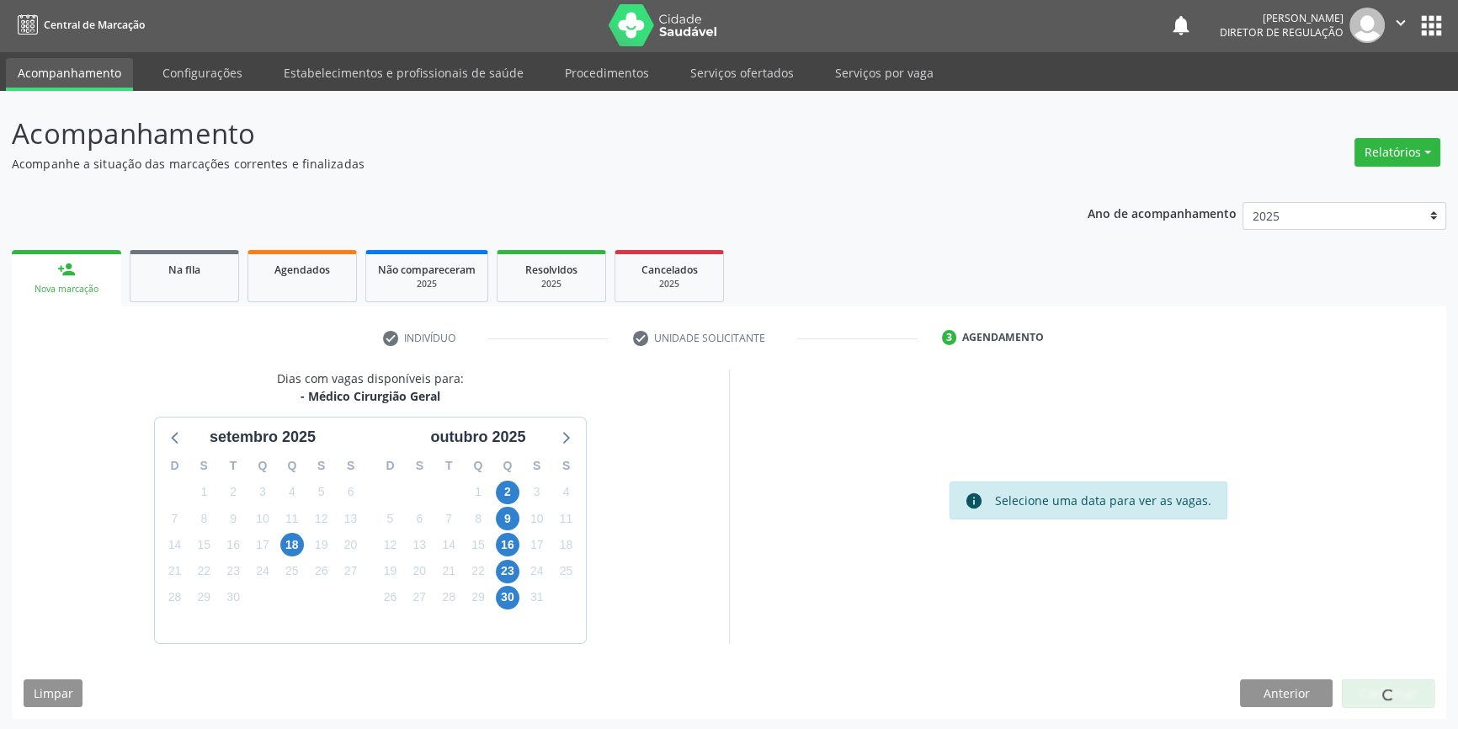
scroll to position [0, 0]
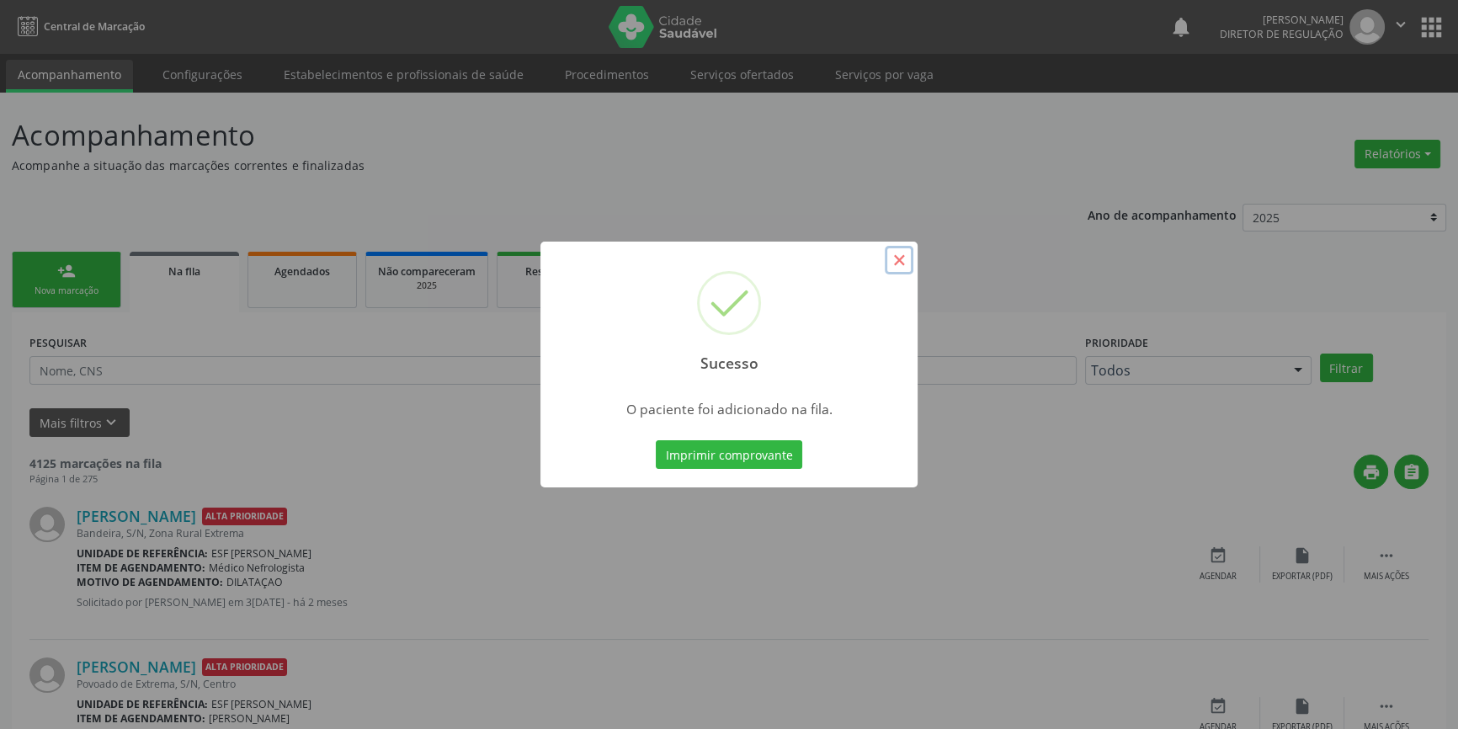
click at [903, 274] on button "×" at bounding box center [899, 260] width 29 height 29
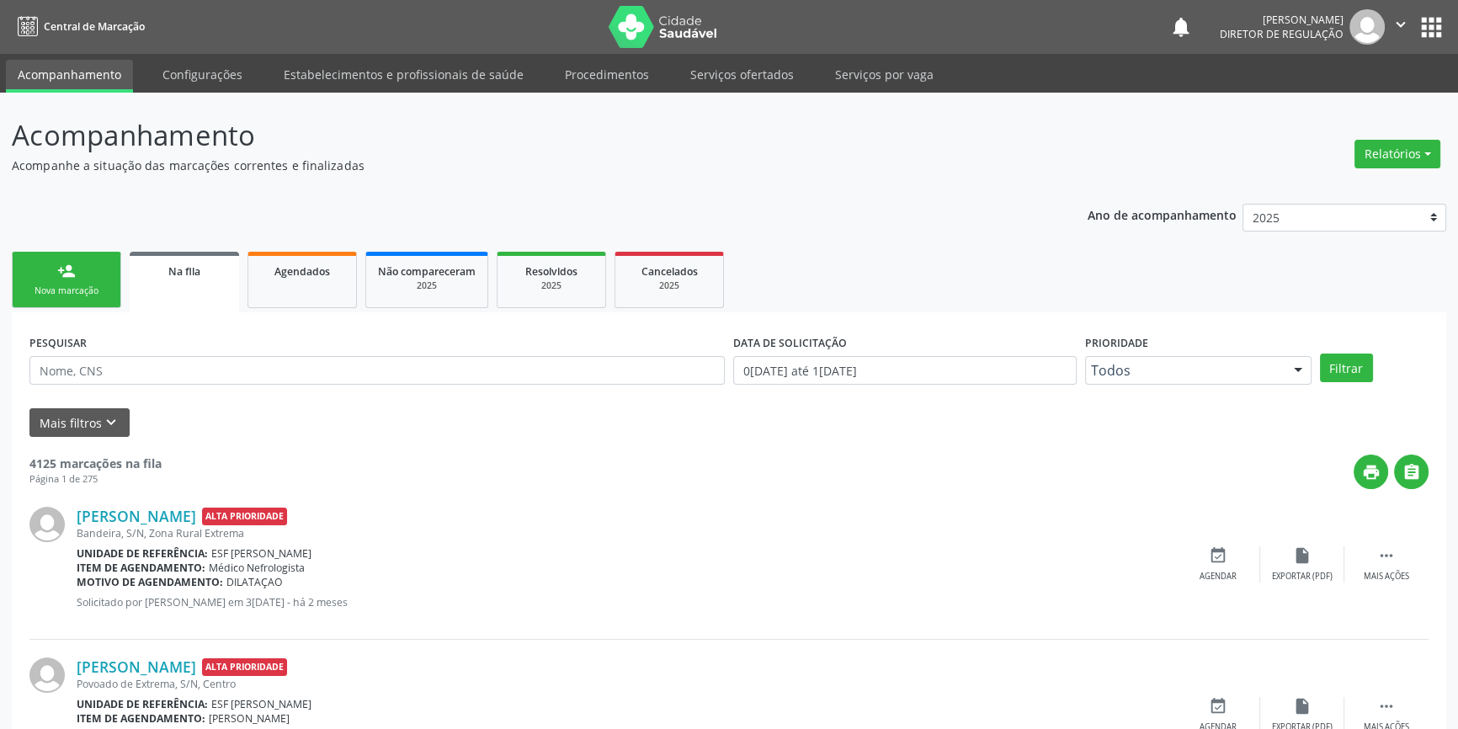
click at [161, 303] on link "Na fila" at bounding box center [184, 282] width 109 height 61
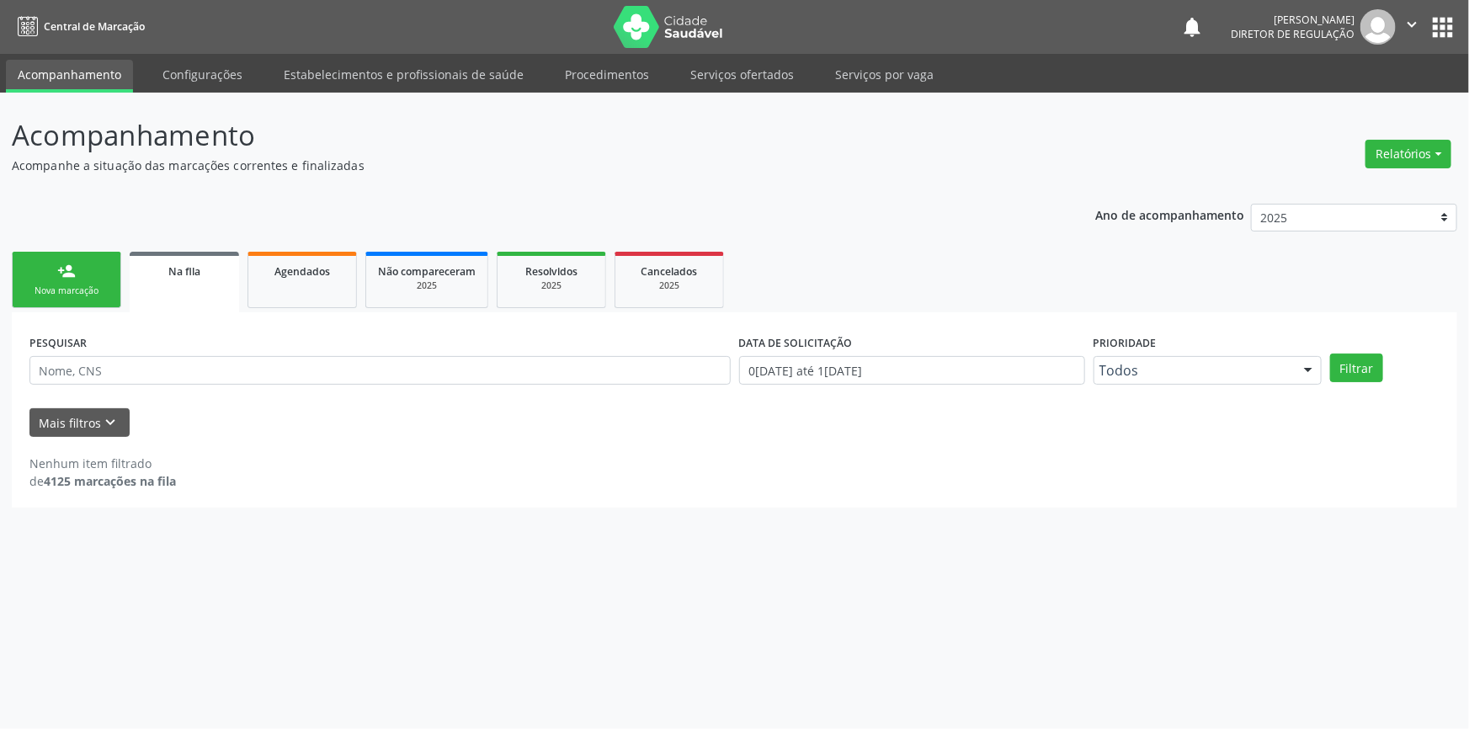
click at [91, 271] on link "person_add Nova marcação" at bounding box center [66, 280] width 109 height 56
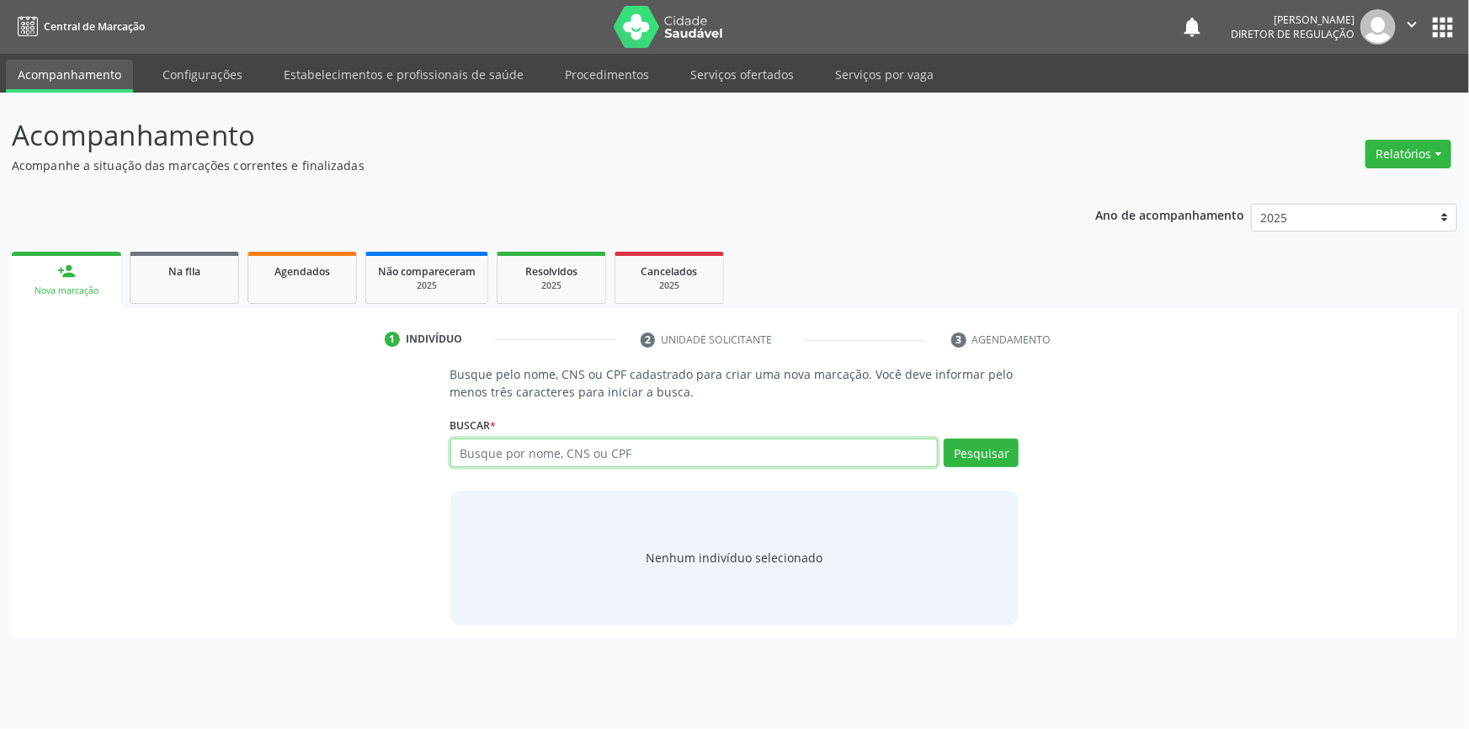
click at [503, 452] on input "text" at bounding box center [694, 453] width 488 height 29
type input "704806047335349"
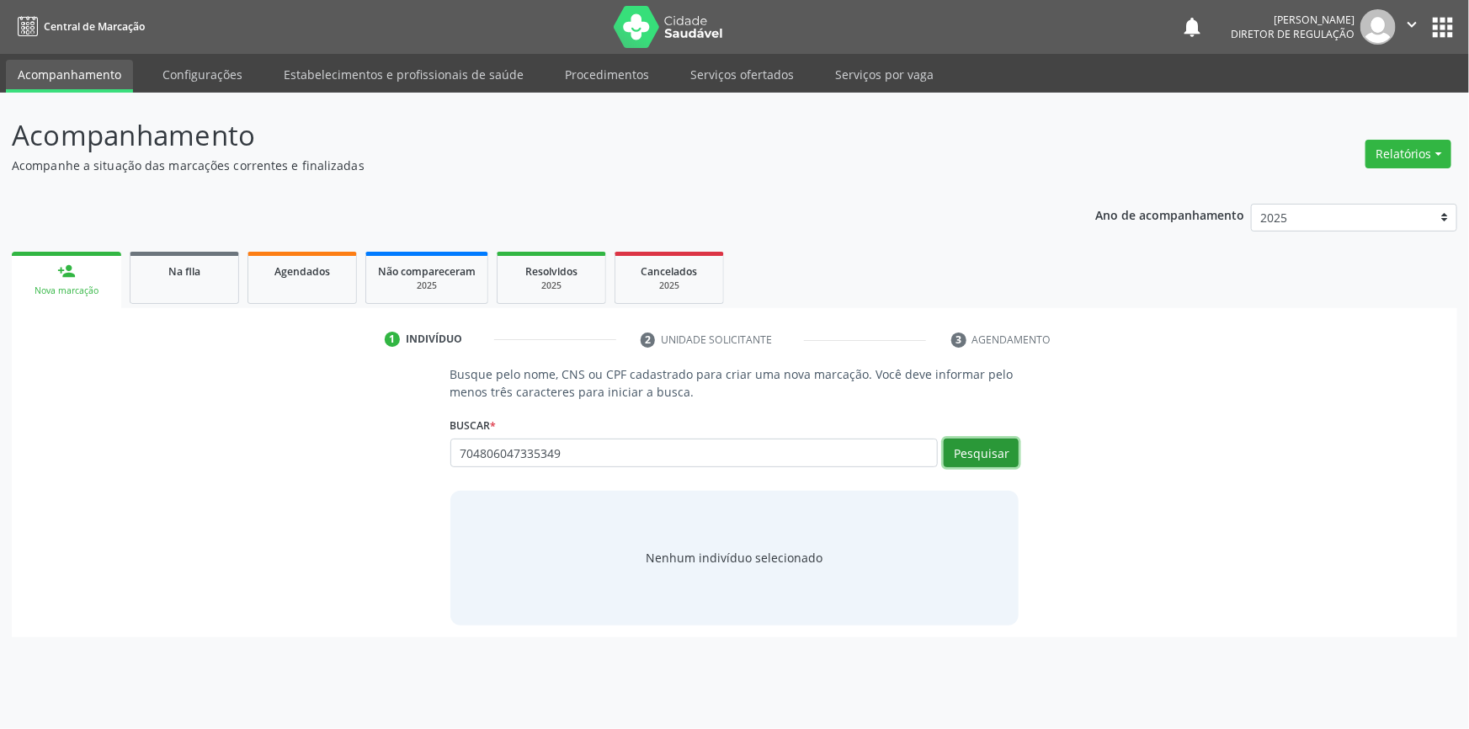
click at [992, 450] on button "Pesquisar" at bounding box center [981, 453] width 75 height 29
type input "704806047335349"
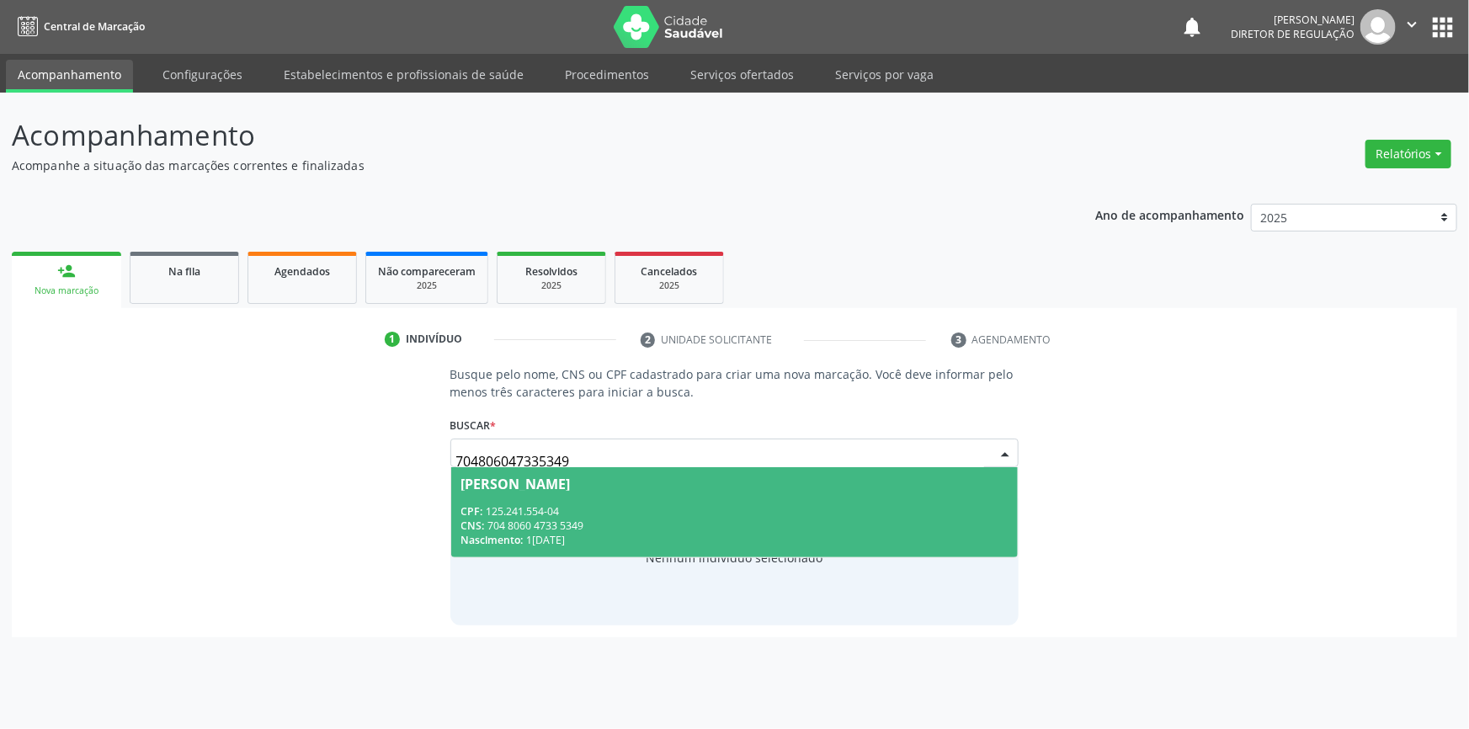
click at [530, 533] on div "Nascimento: 13/11/1997" at bounding box center [734, 540] width 547 height 14
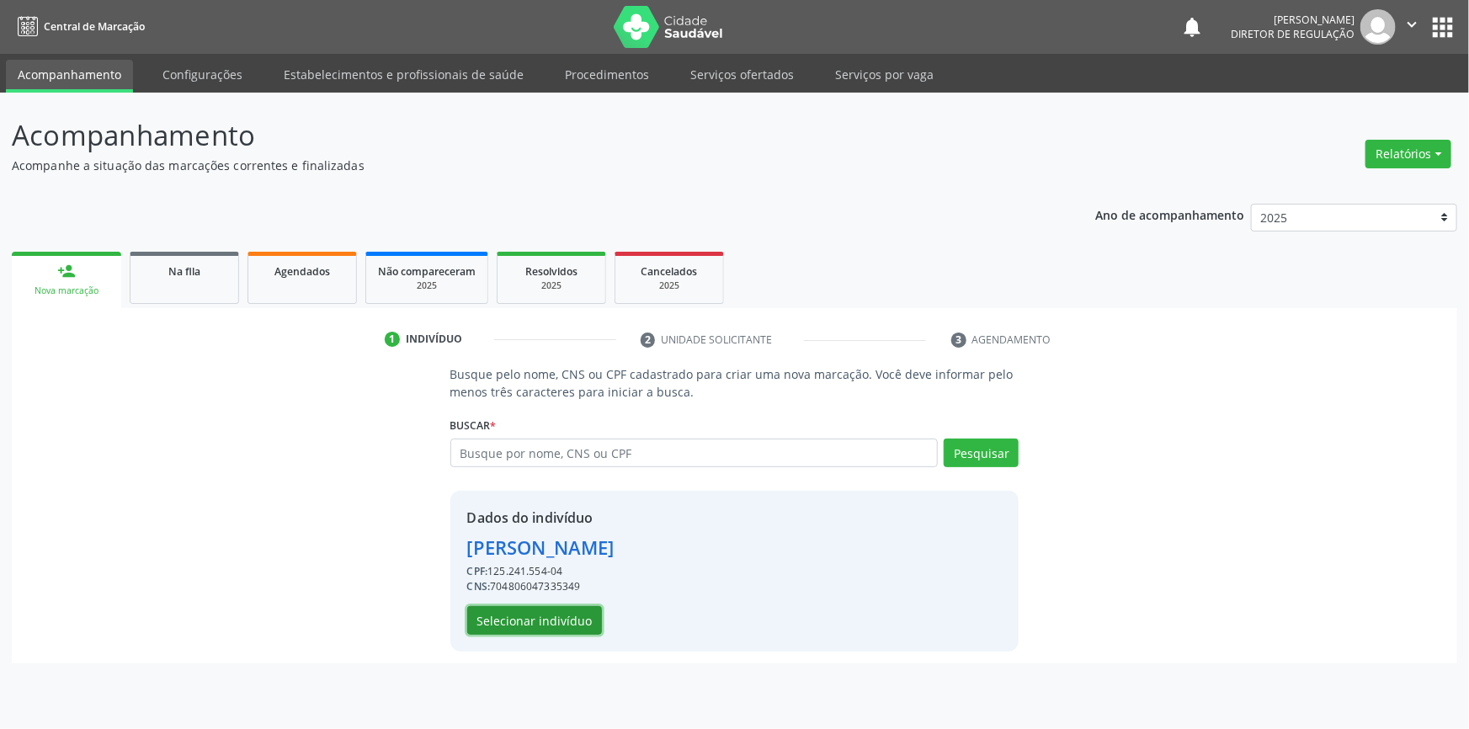
click at [559, 612] on button "Selecionar indivíduo" at bounding box center [534, 620] width 135 height 29
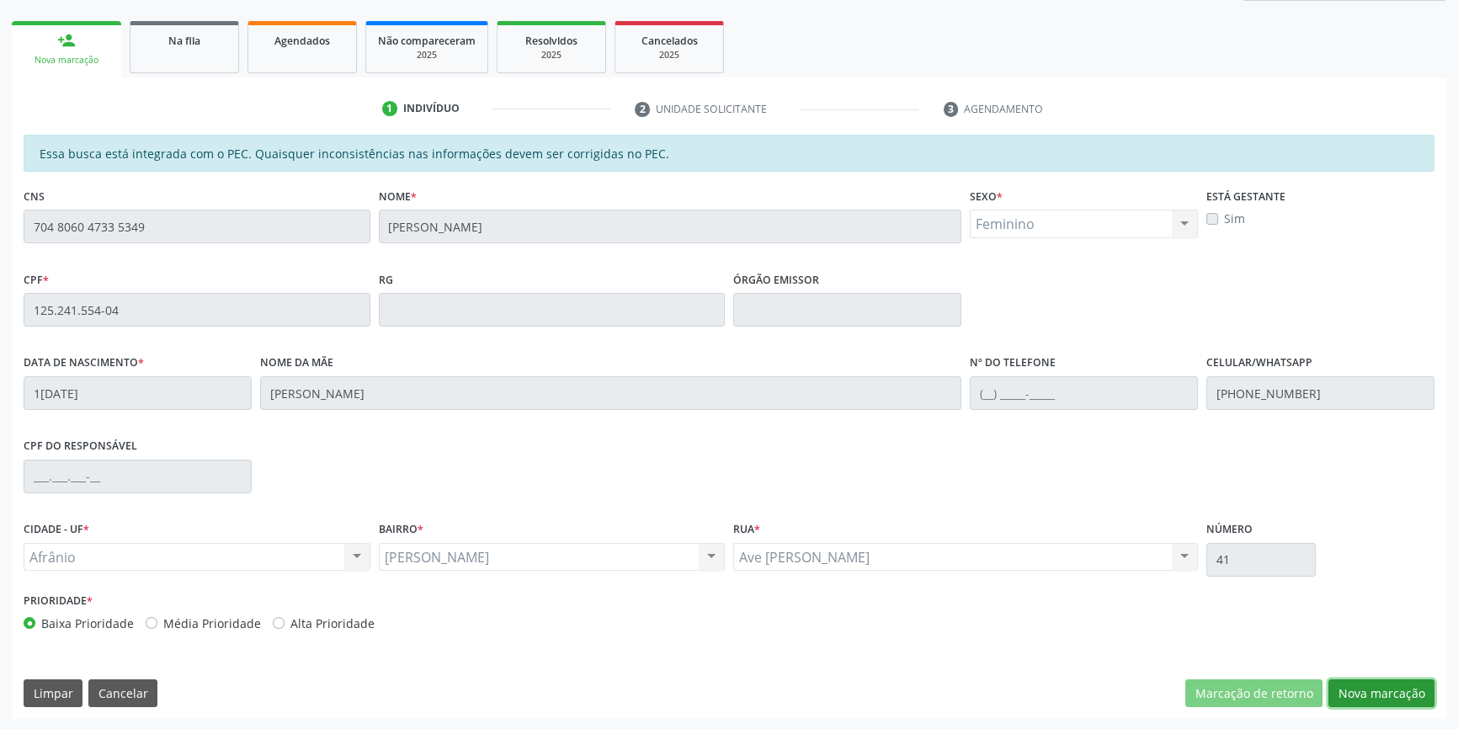
click at [1372, 690] on button "Nova marcação" at bounding box center [1381, 693] width 106 height 29
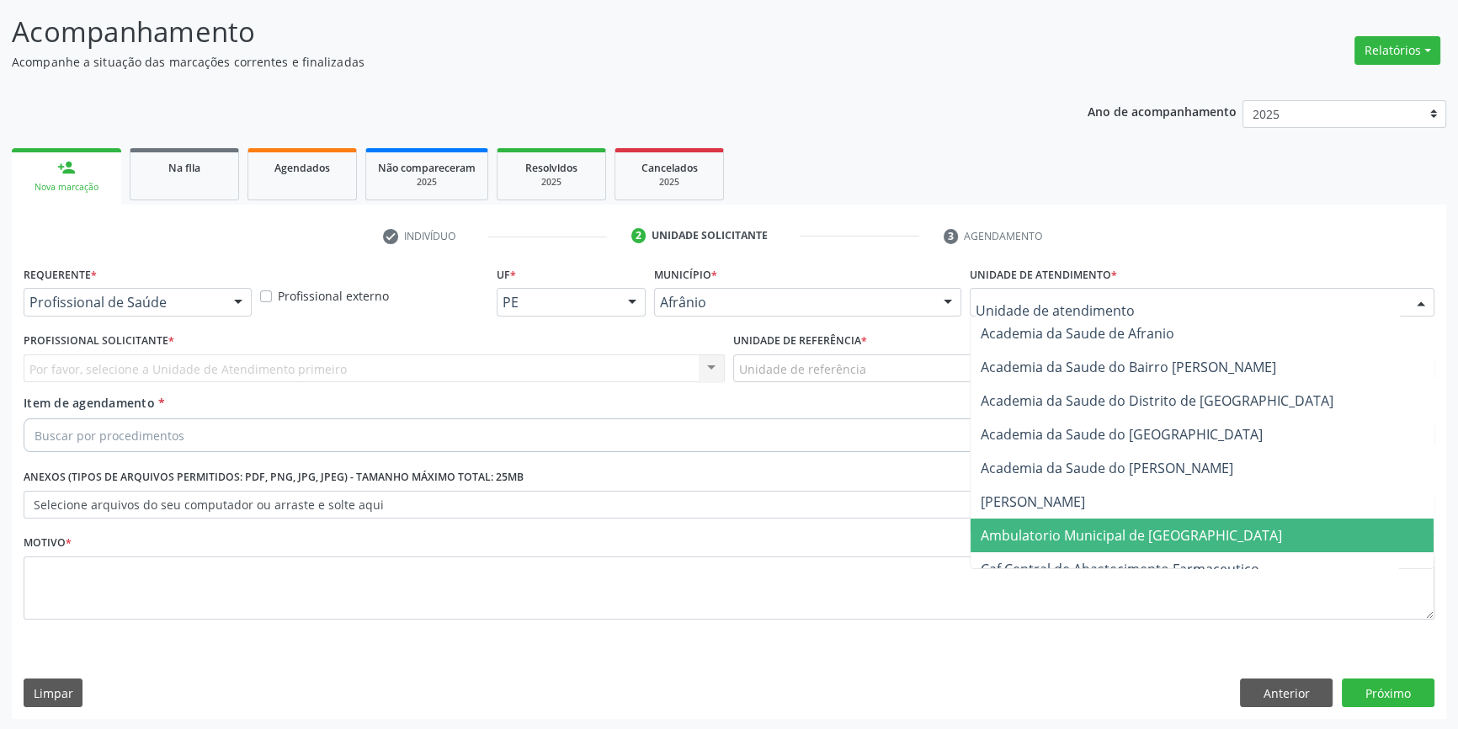
click at [1030, 530] on span "Ambulatorio Municipal de [GEOGRAPHIC_DATA]" at bounding box center [1131, 535] width 301 height 19
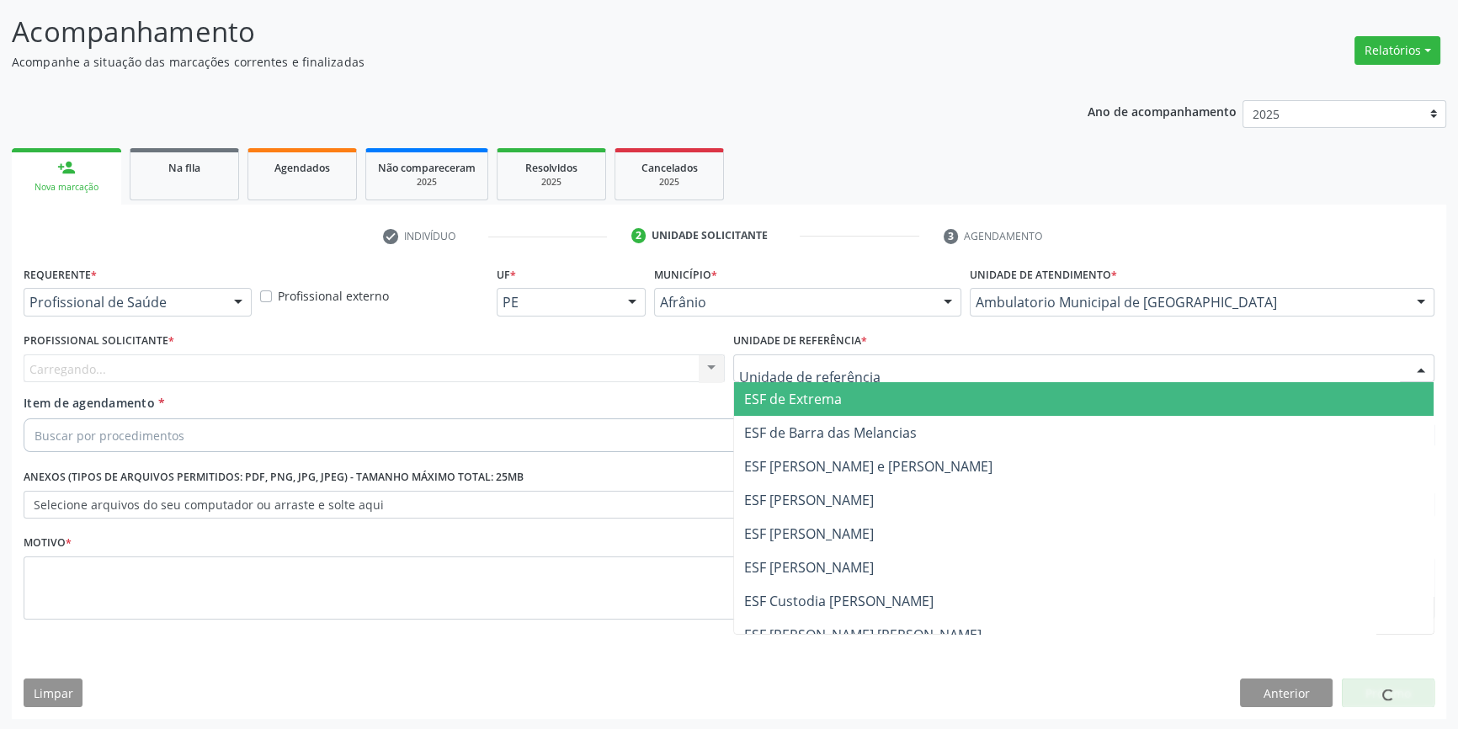
click at [868, 376] on div at bounding box center [1083, 368] width 701 height 29
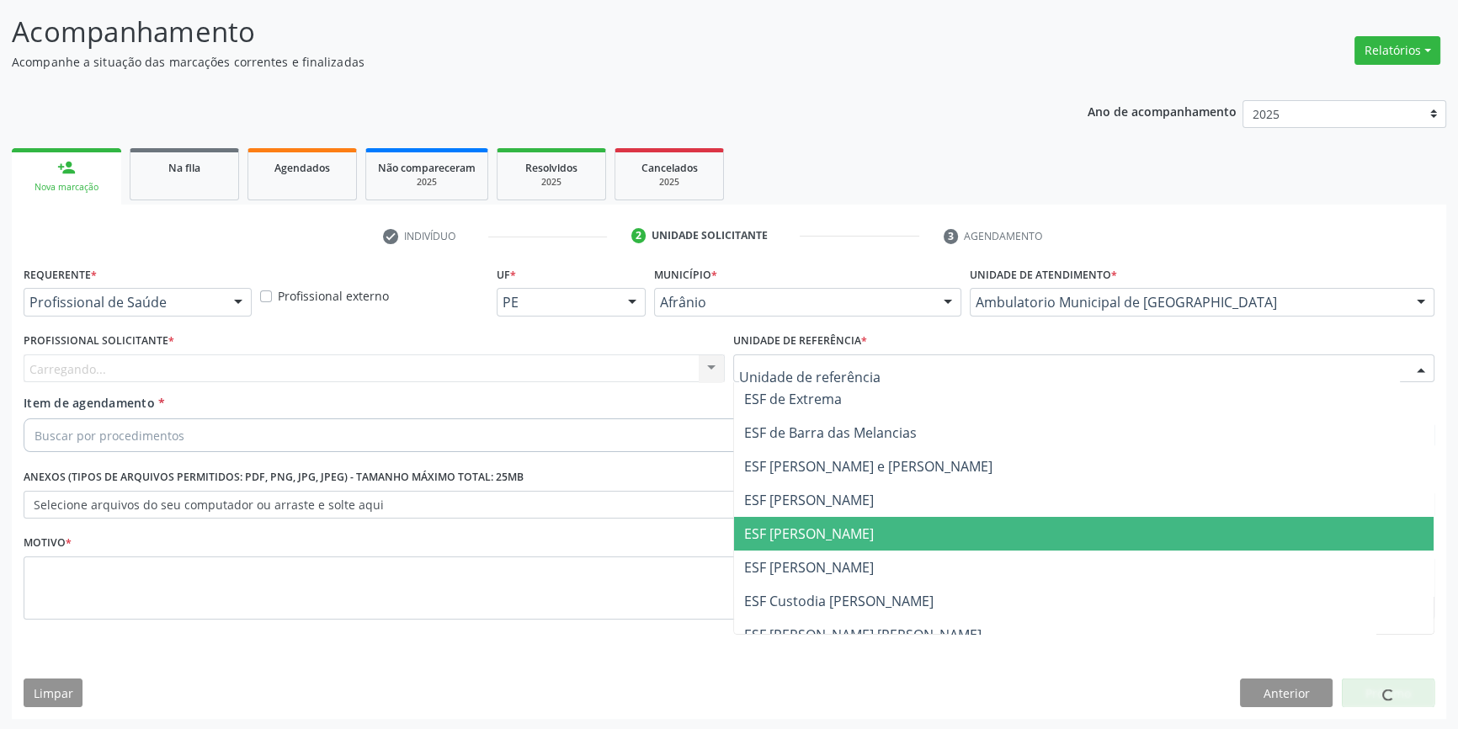
drag, startPoint x: 795, startPoint y: 525, endPoint x: 632, endPoint y: 385, distance: 214.9
click at [794, 525] on span "ESF [PERSON_NAME]" at bounding box center [809, 533] width 130 height 19
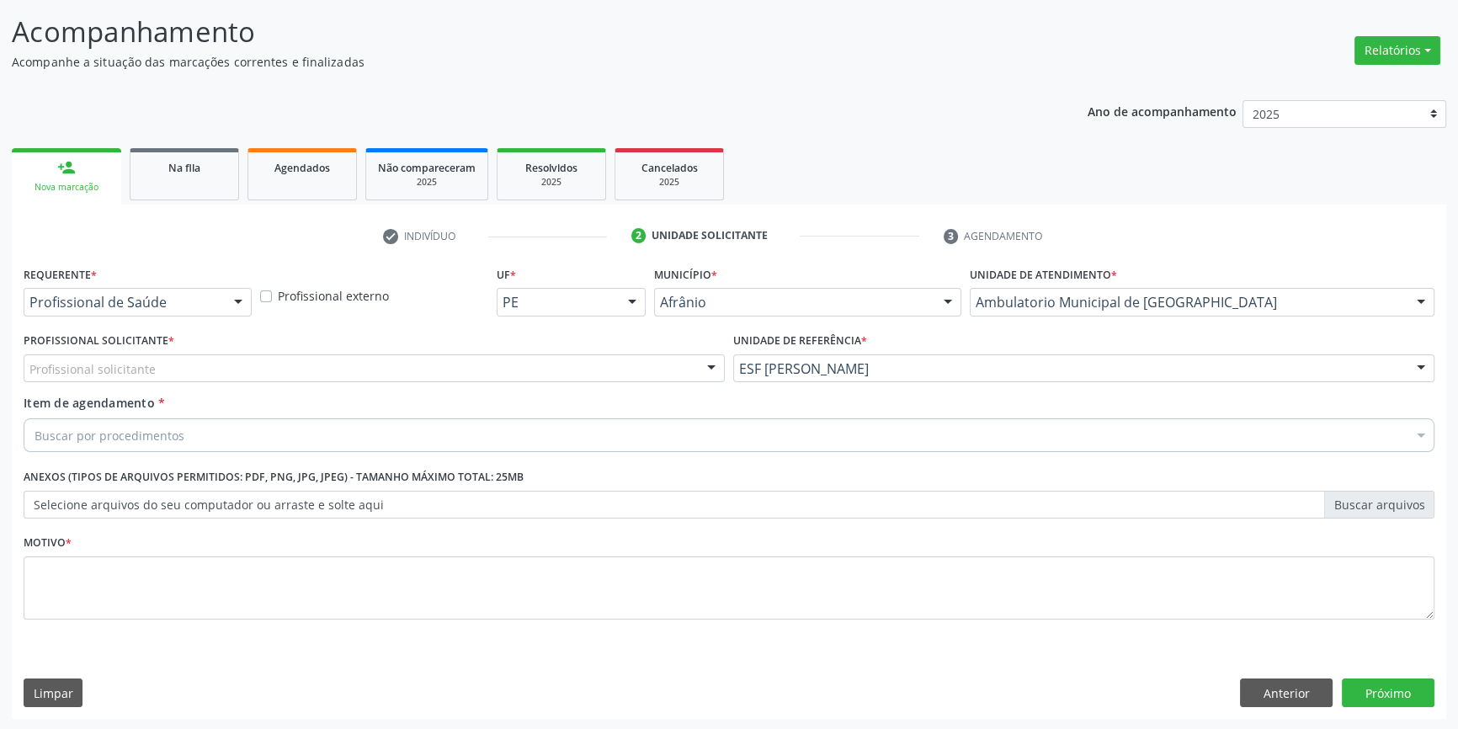
drag, startPoint x: 510, startPoint y: 362, endPoint x: 489, endPoint y: 372, distance: 23.3
click at [505, 365] on div "Profissional solicitante" at bounding box center [374, 368] width 701 height 29
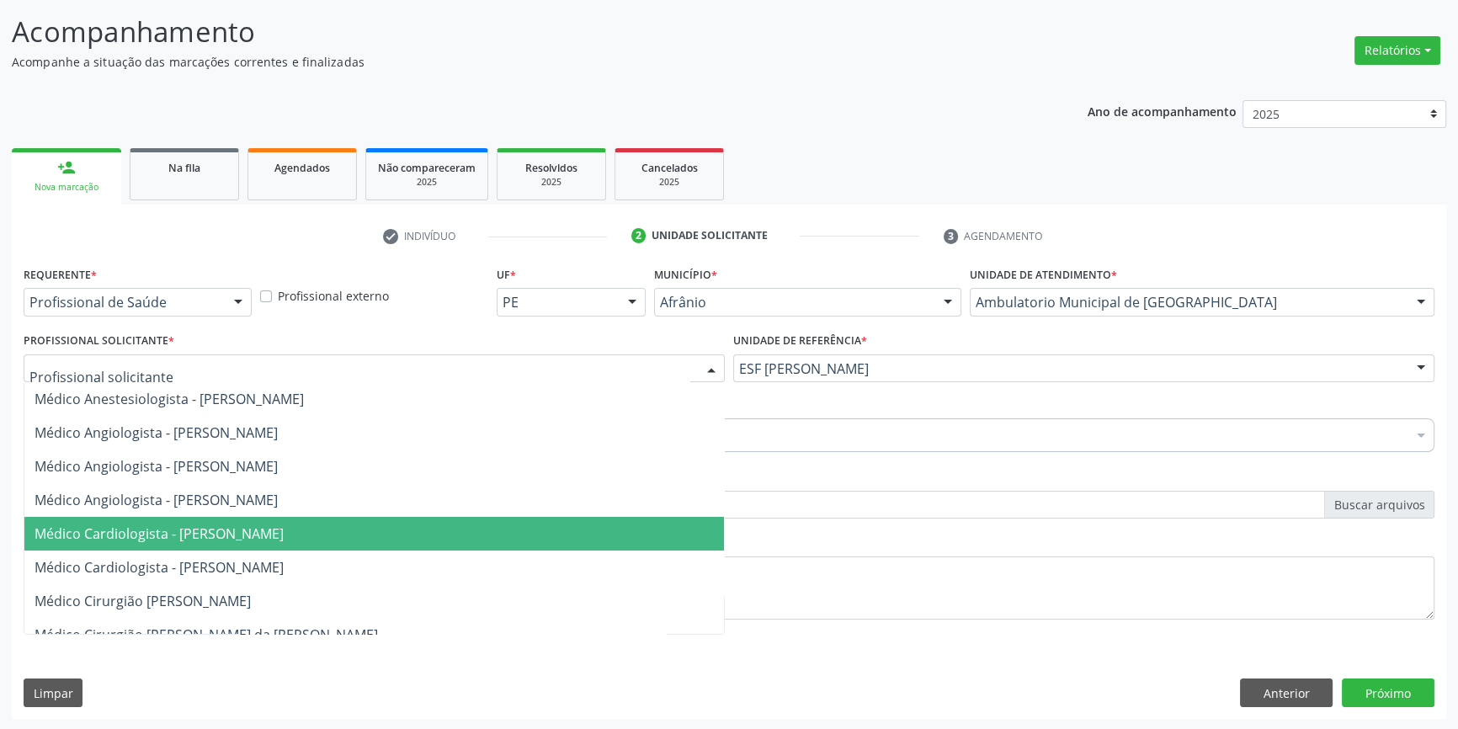
click at [263, 532] on span "Médico Cardiologista - [PERSON_NAME]" at bounding box center [159, 533] width 249 height 19
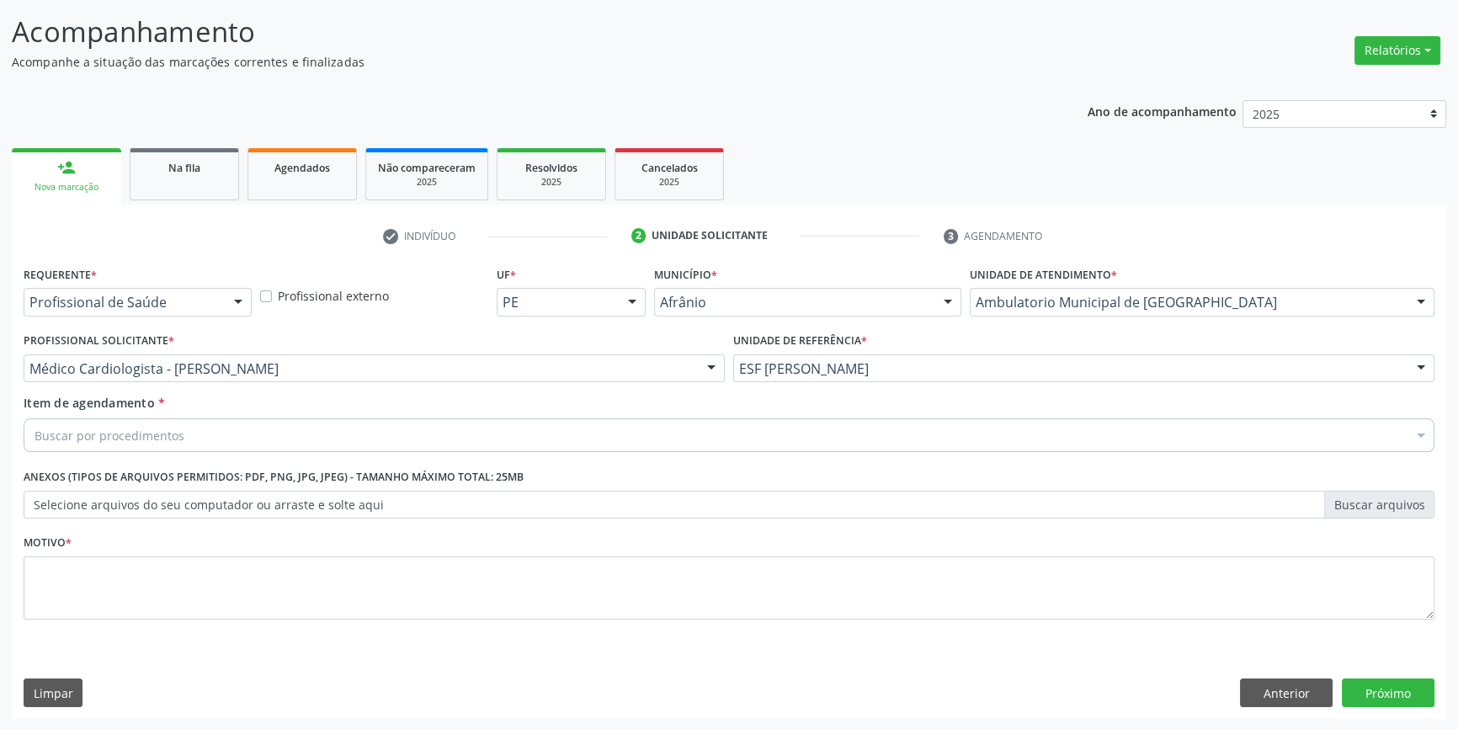
click at [180, 431] on div "Buscar por procedimentos" at bounding box center [729, 435] width 1411 height 34
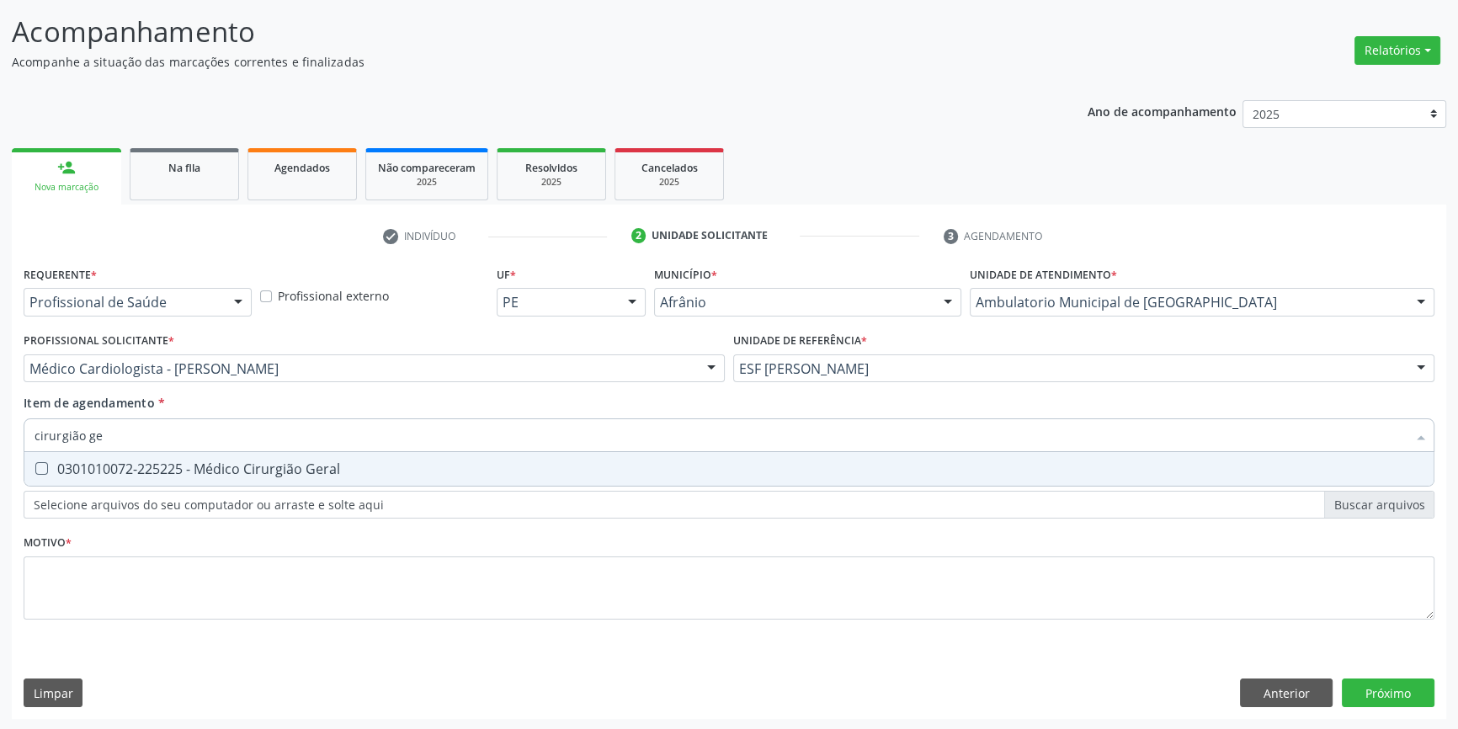
type input "cirurgião ger"
click at [178, 463] on div "0301010072-225225 - Médico Cirurgião Geral" at bounding box center [729, 468] width 1389 height 13
checkbox Geral "true"
click at [117, 624] on div "Requerente * Profissional de Saúde Profissional de Saúde Paciente Nenhum result…" at bounding box center [729, 452] width 1411 height 381
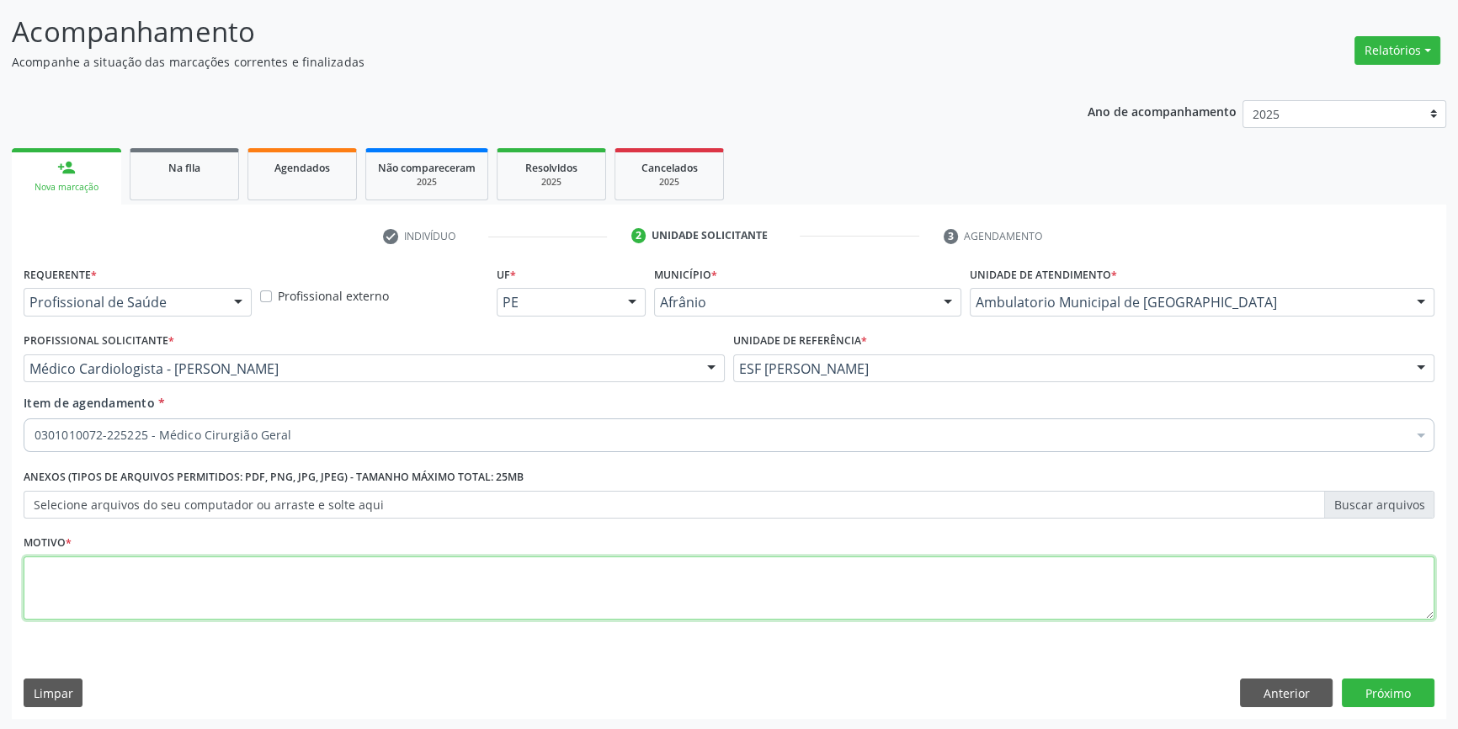
click at [130, 595] on textarea at bounding box center [729, 588] width 1411 height 64
type textarea "'"
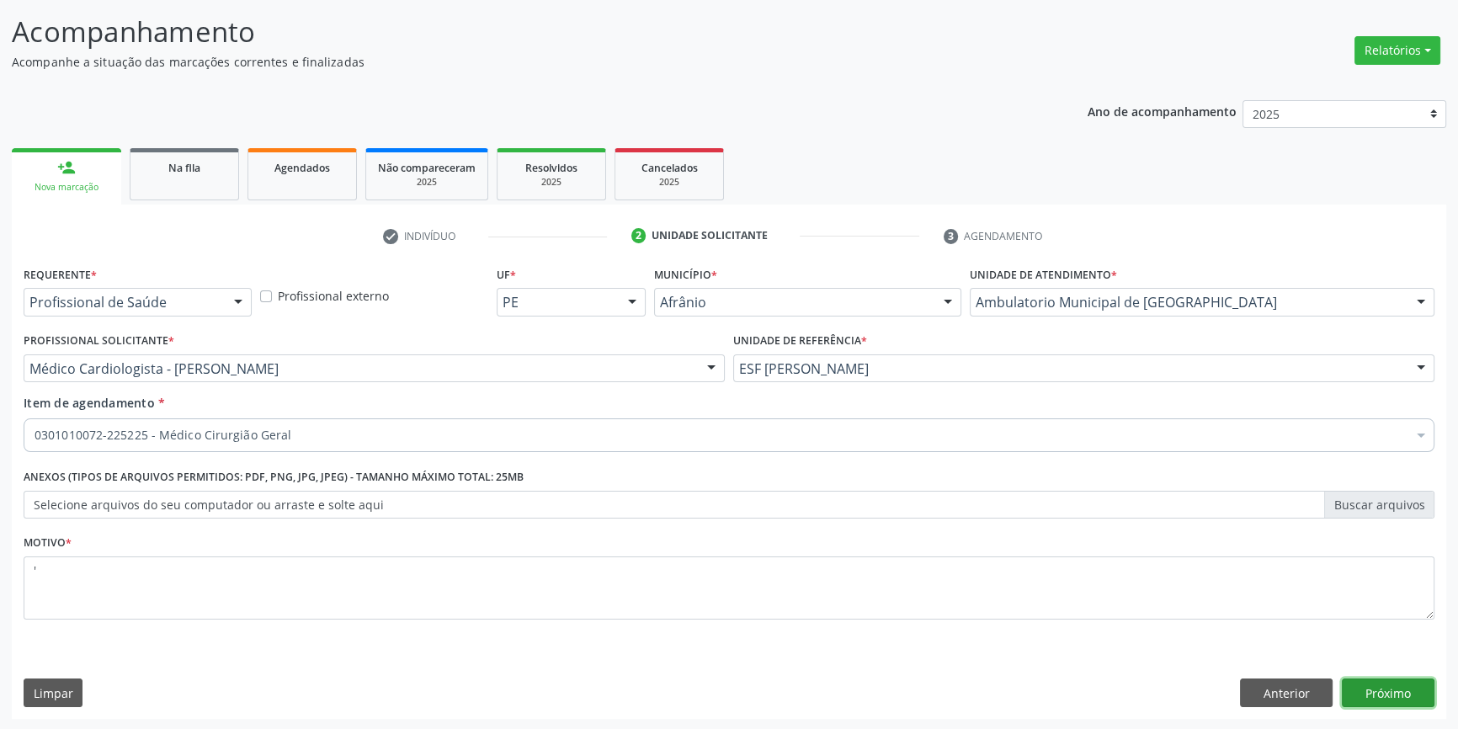
click at [1424, 681] on button "Próximo" at bounding box center [1388, 693] width 93 height 29
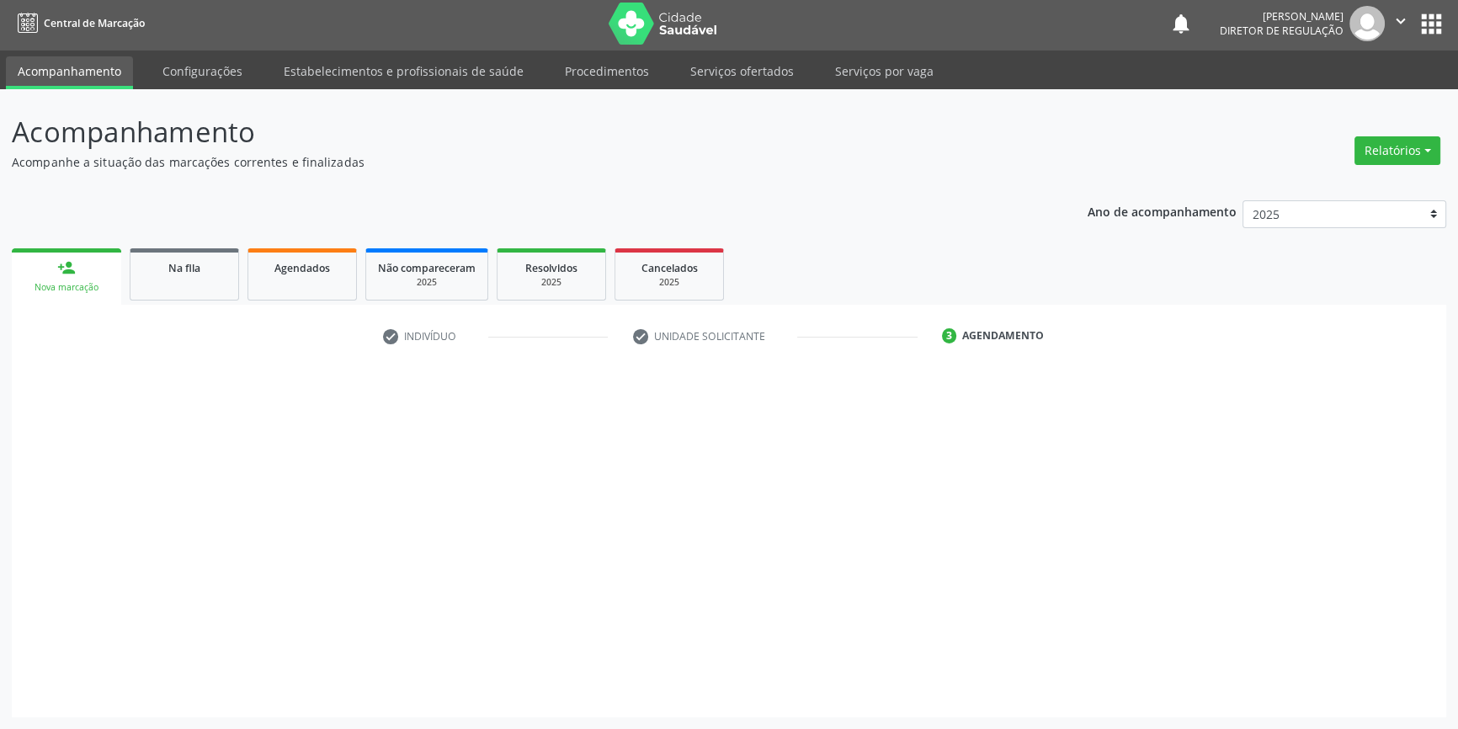
scroll to position [2, 0]
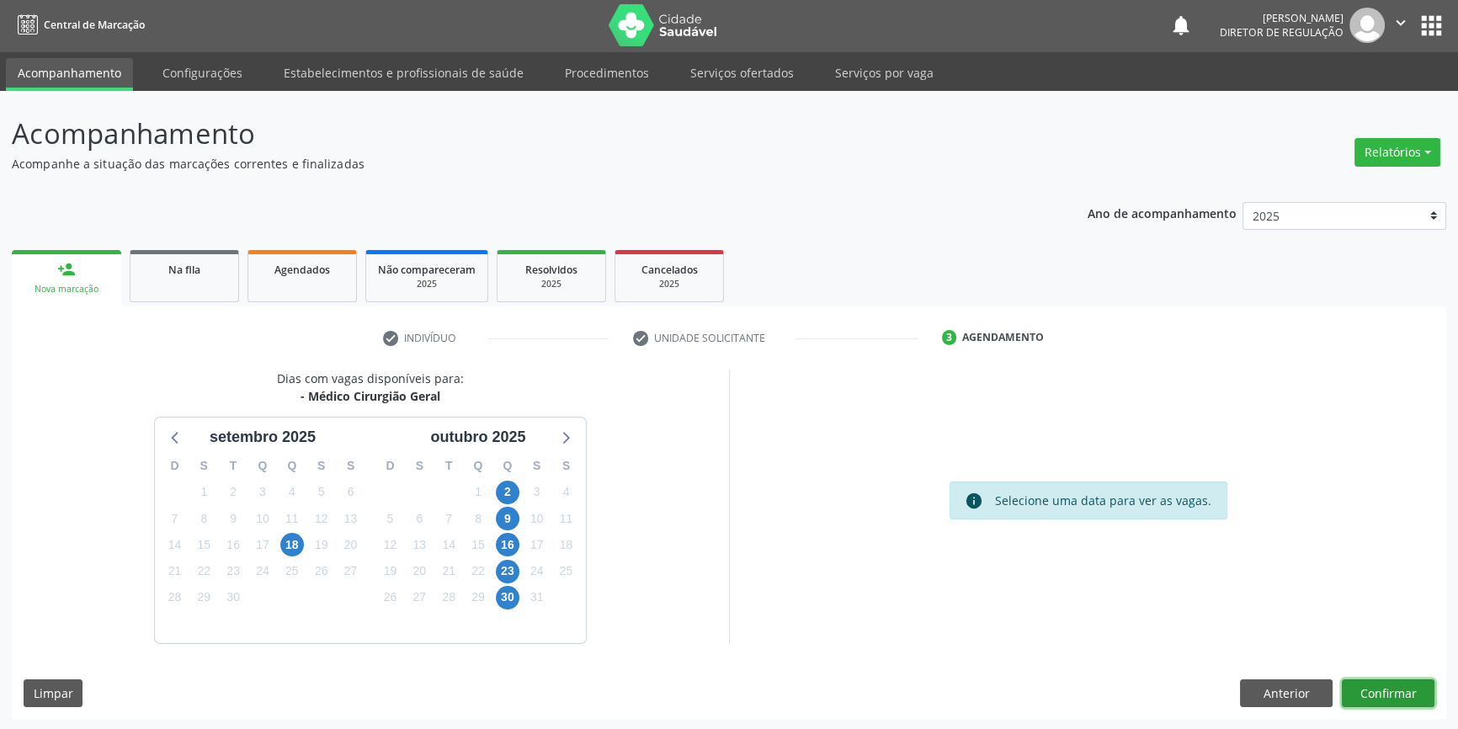
click at [1399, 699] on button "Confirmar" at bounding box center [1388, 693] width 93 height 29
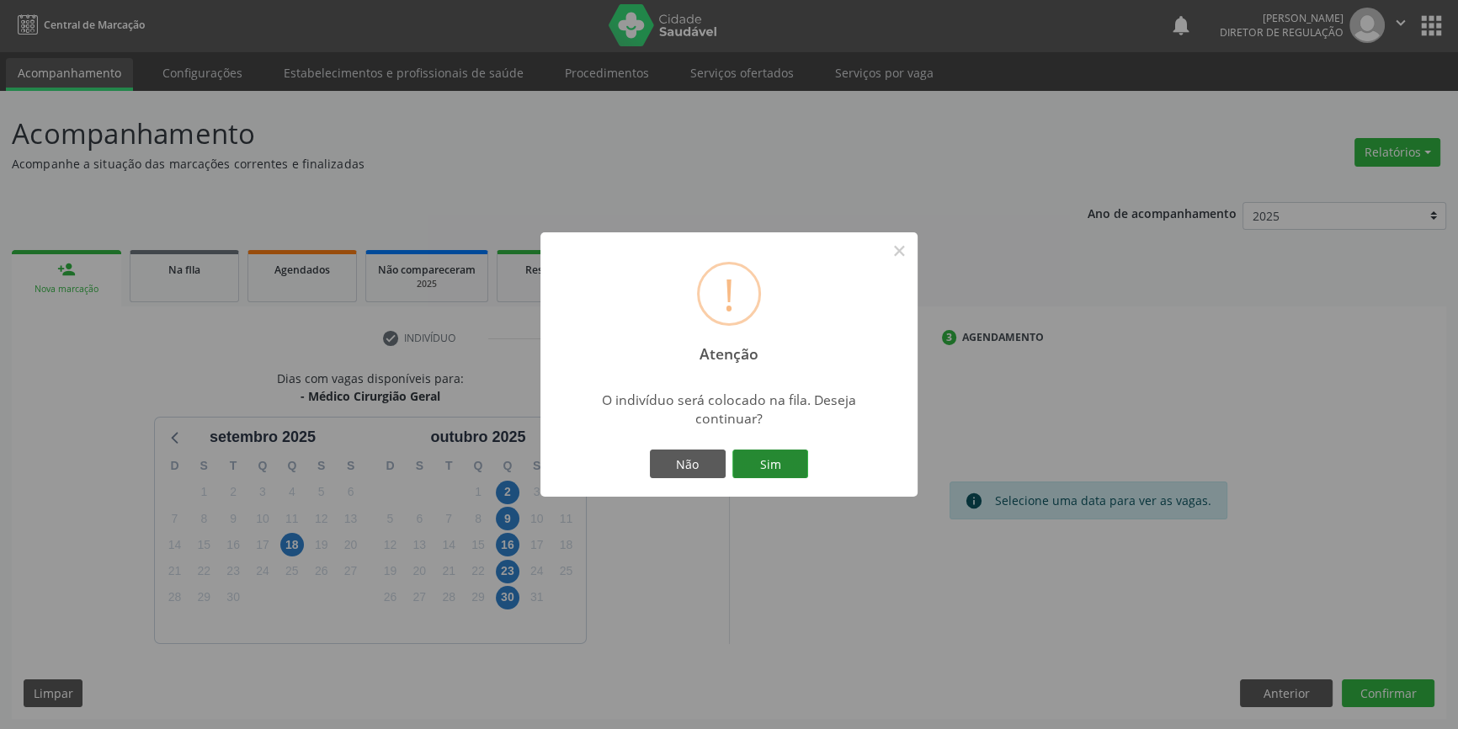
click at [787, 466] on button "Sim" at bounding box center [770, 464] width 76 height 29
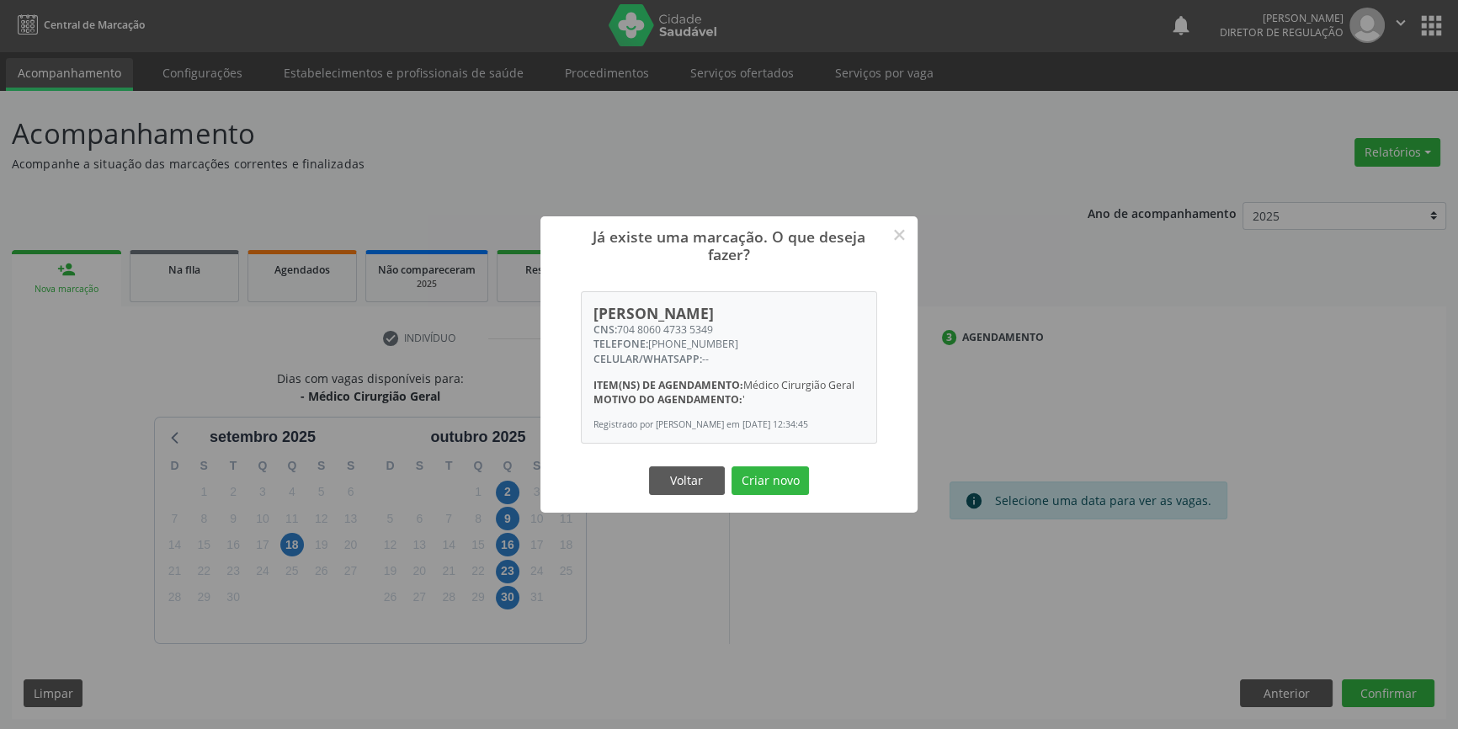
click at [754, 471] on div "Voltar Criar novo" at bounding box center [729, 480] width 168 height 35
click at [761, 486] on button "Criar novo" at bounding box center [770, 480] width 77 height 29
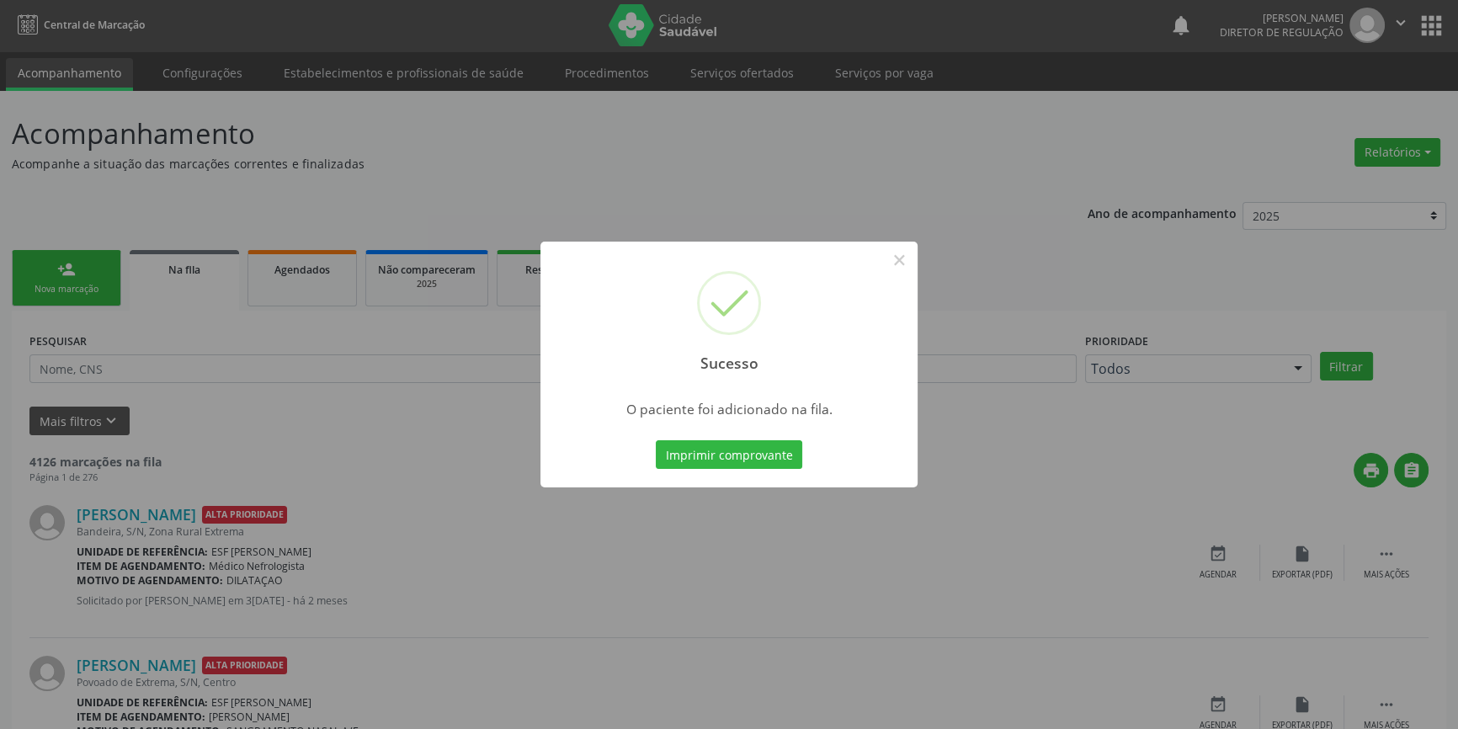
scroll to position [0, 0]
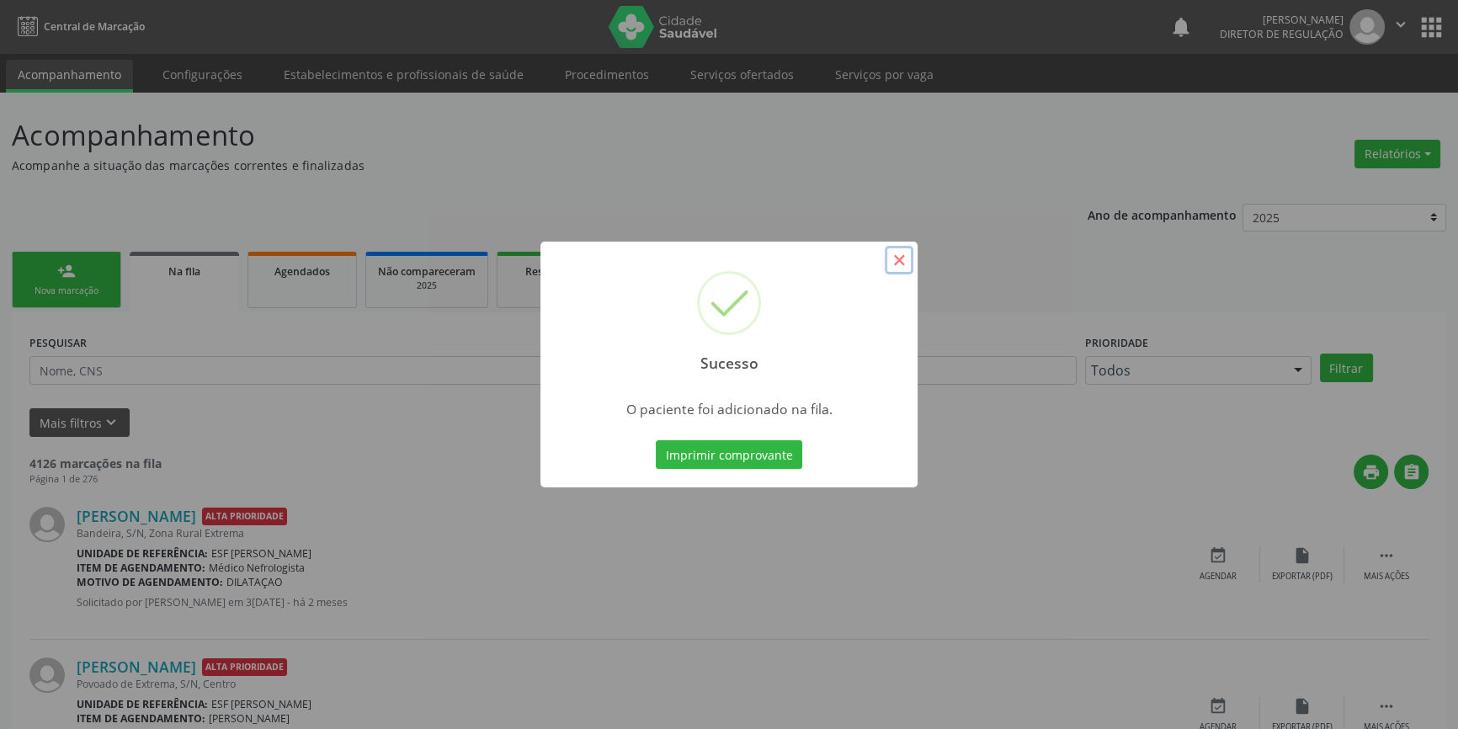
click at [892, 264] on button "×" at bounding box center [899, 260] width 29 height 29
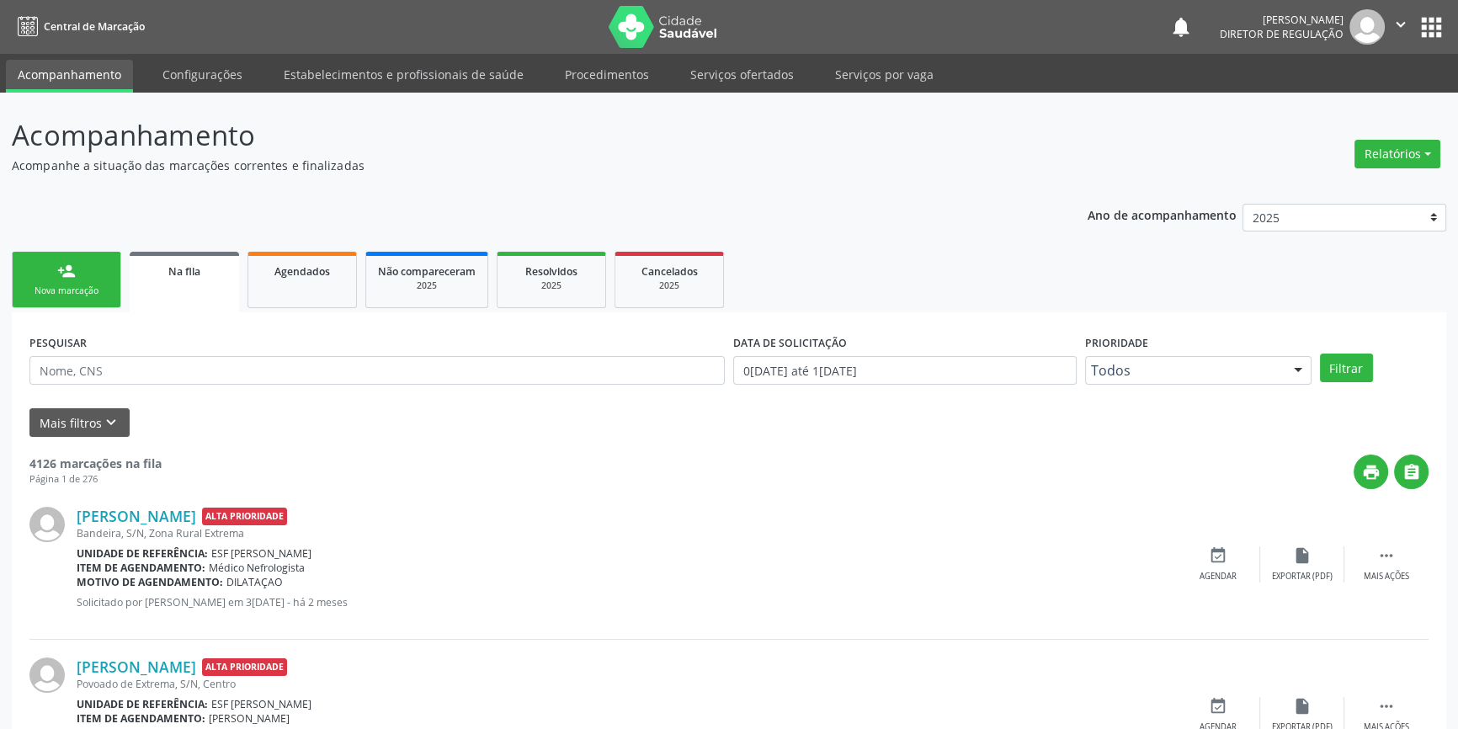
click at [107, 285] on div "Nova marcação" at bounding box center [66, 291] width 84 height 13
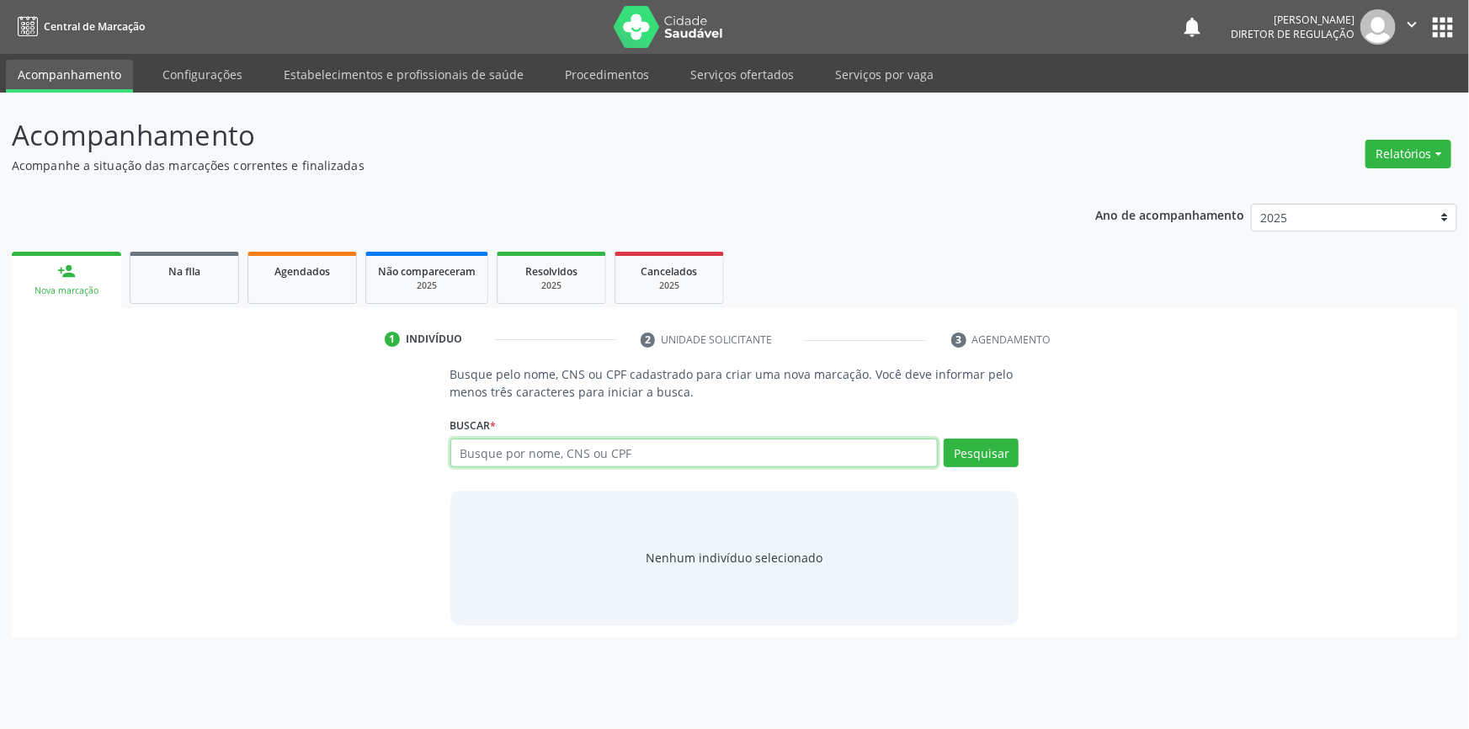
click at [547, 460] on input "text" at bounding box center [694, 453] width 488 height 29
type input "704302555833190"
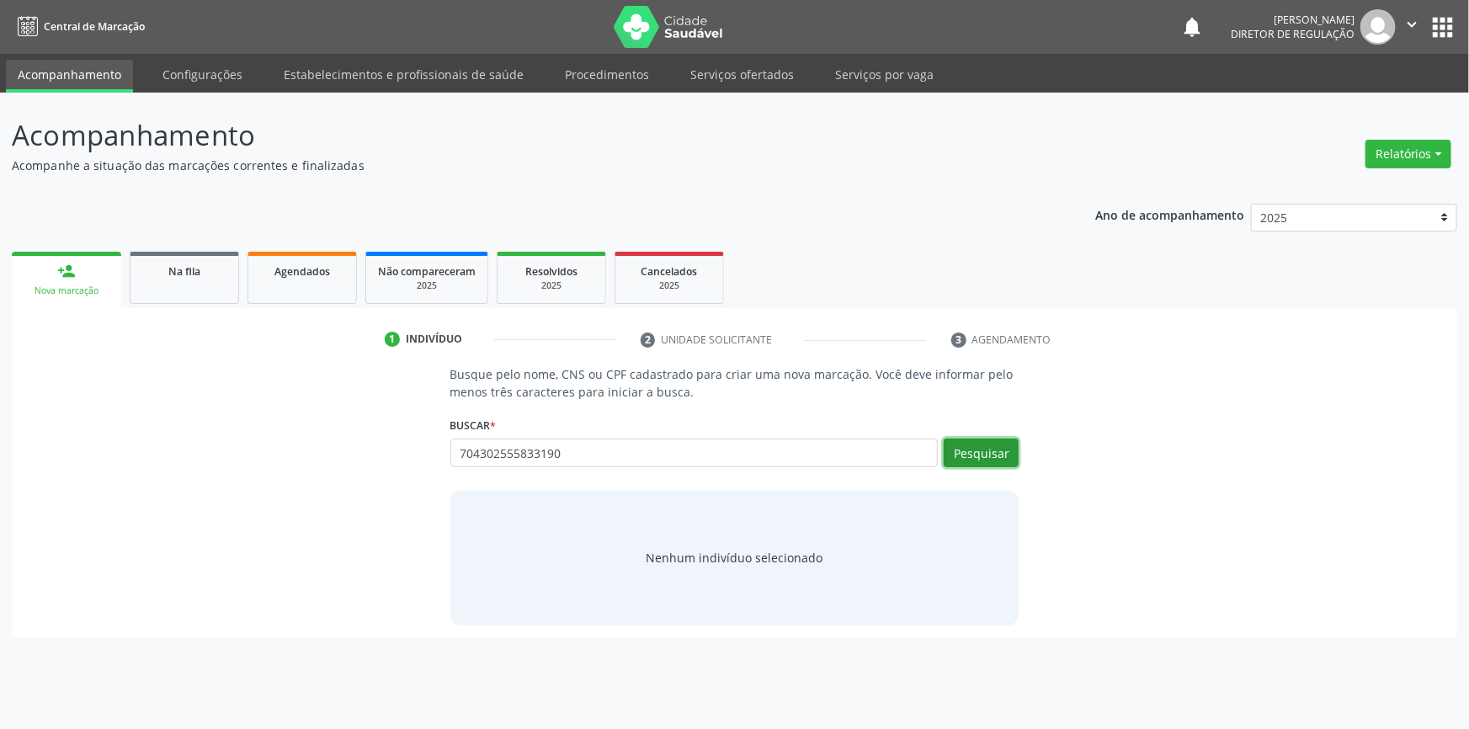
click at [987, 448] on button "Pesquisar" at bounding box center [981, 453] width 75 height 29
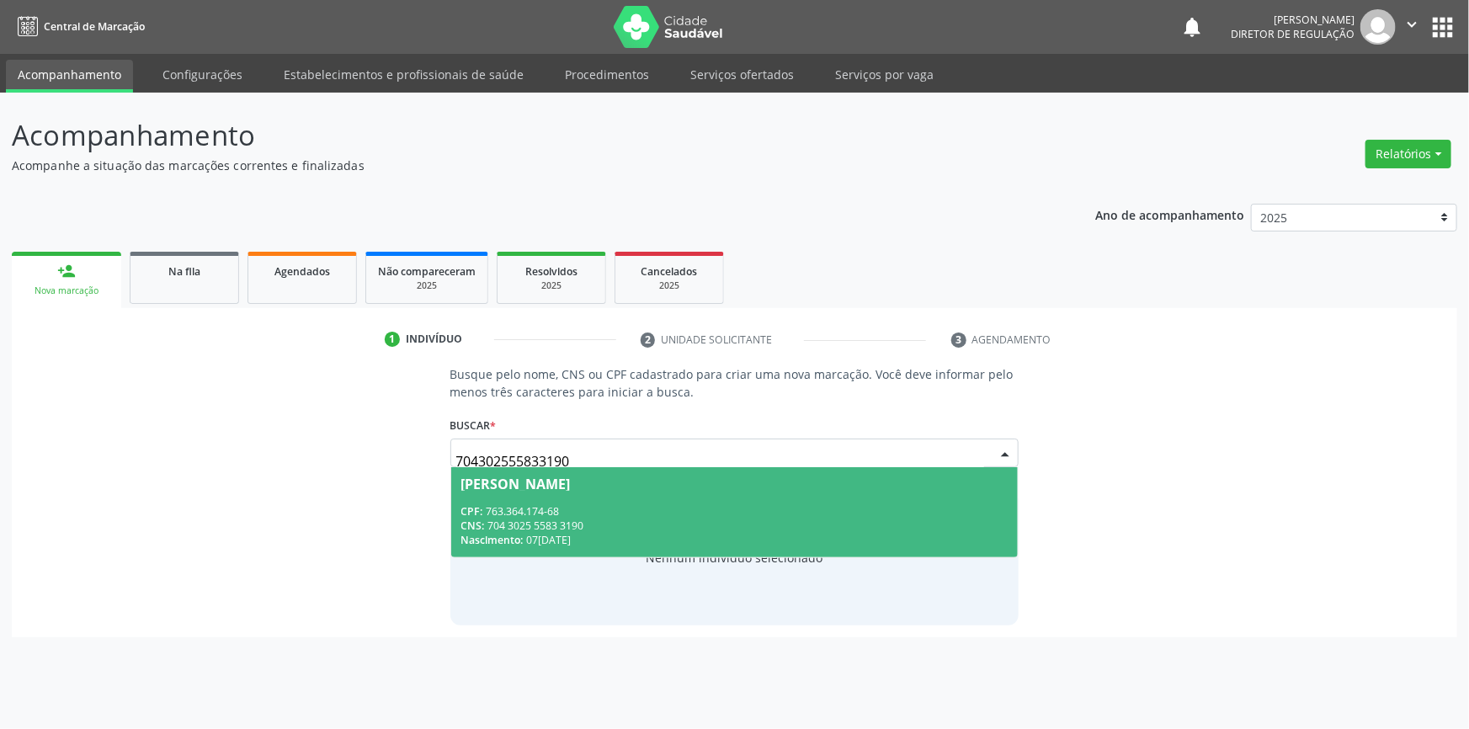
click at [514, 514] on div "CPF: 763.364.174-68" at bounding box center [734, 511] width 547 height 14
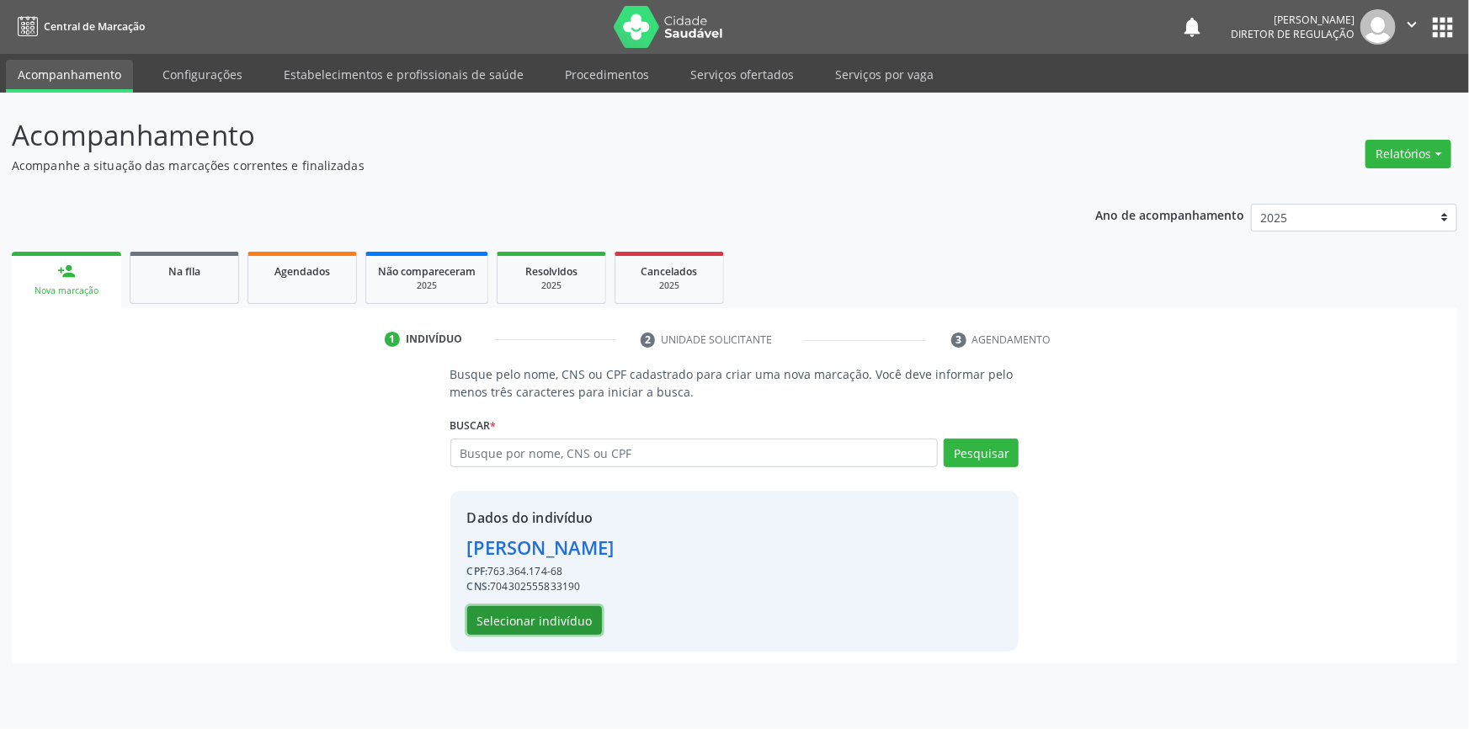
click at [535, 620] on button "Selecionar indivíduo" at bounding box center [534, 620] width 135 height 29
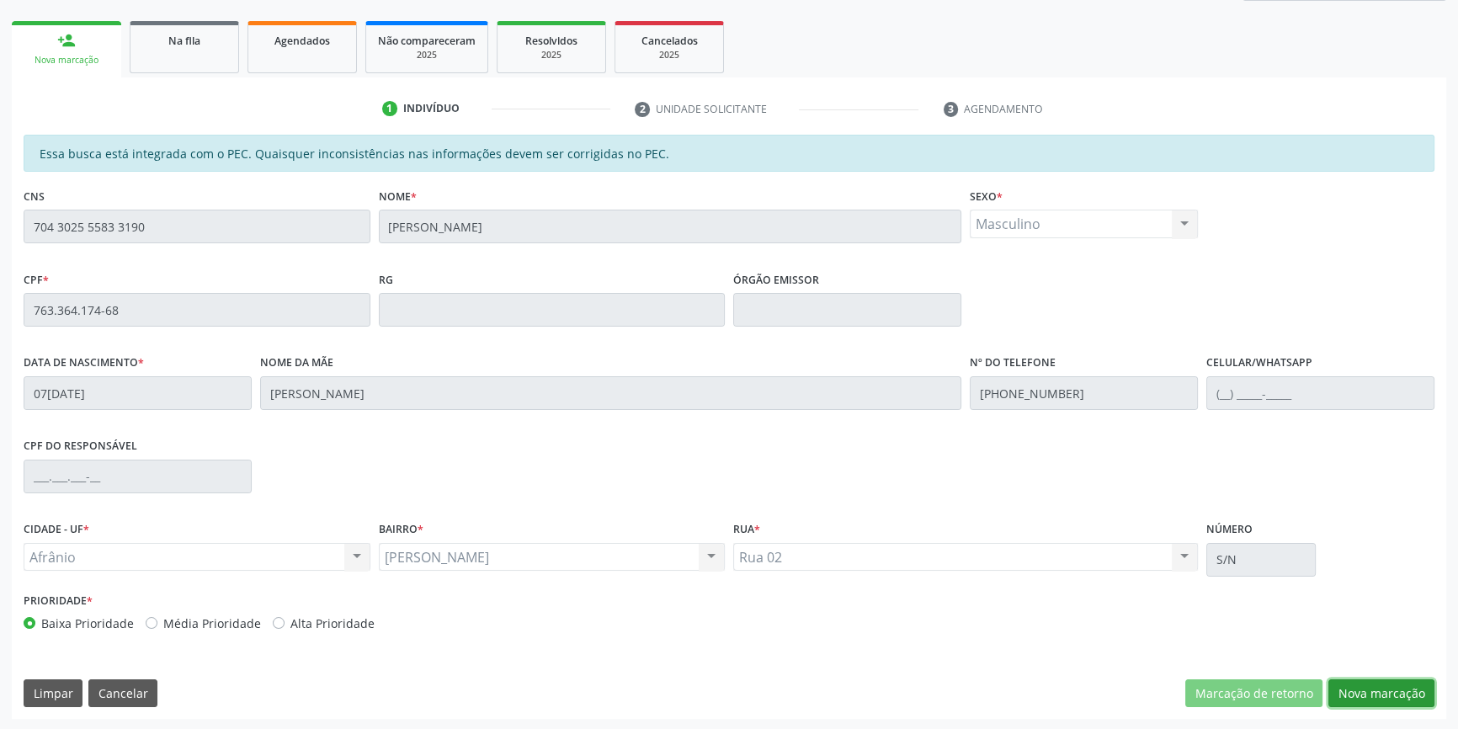
click at [1397, 687] on button "Nova marcação" at bounding box center [1381, 693] width 106 height 29
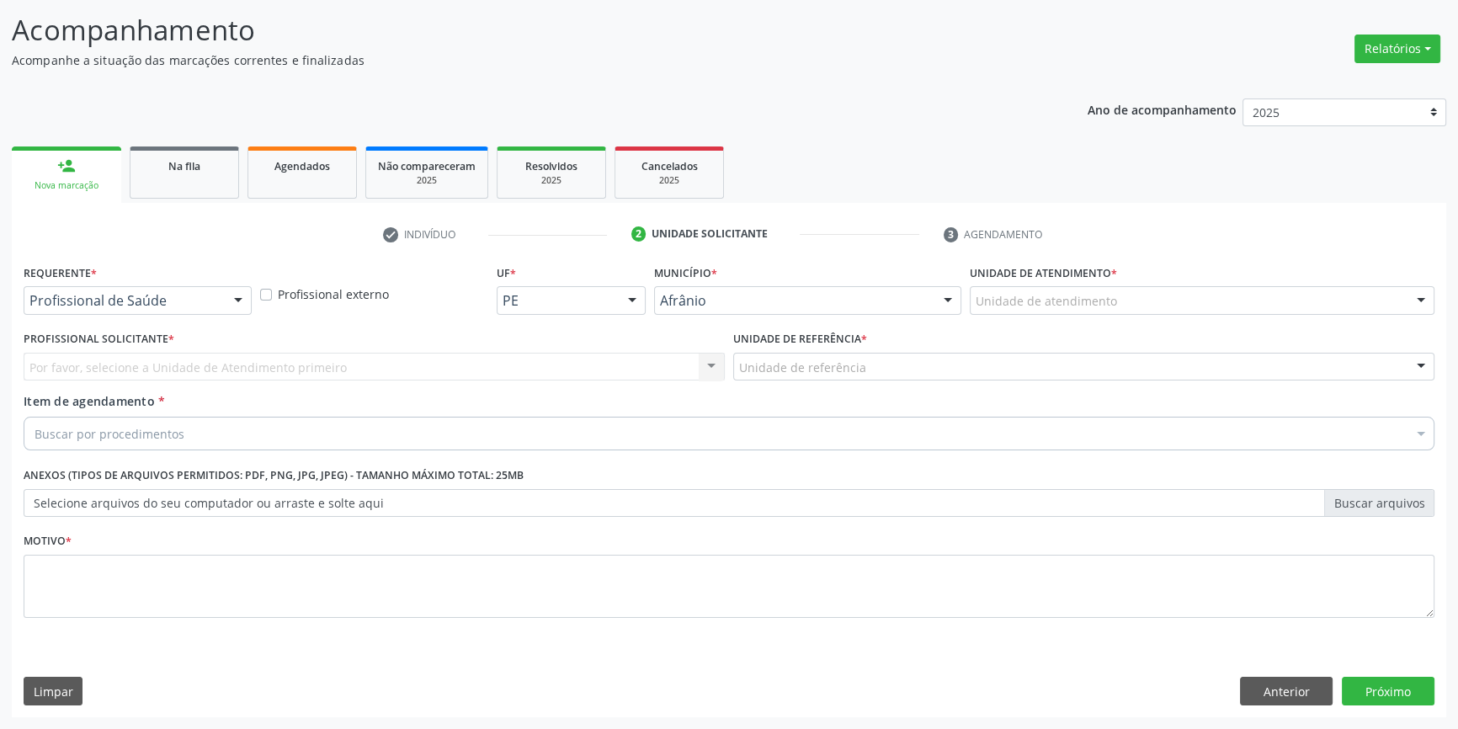
scroll to position [104, 0]
click at [1094, 288] on div "Unidade de atendimento" at bounding box center [1202, 302] width 465 height 29
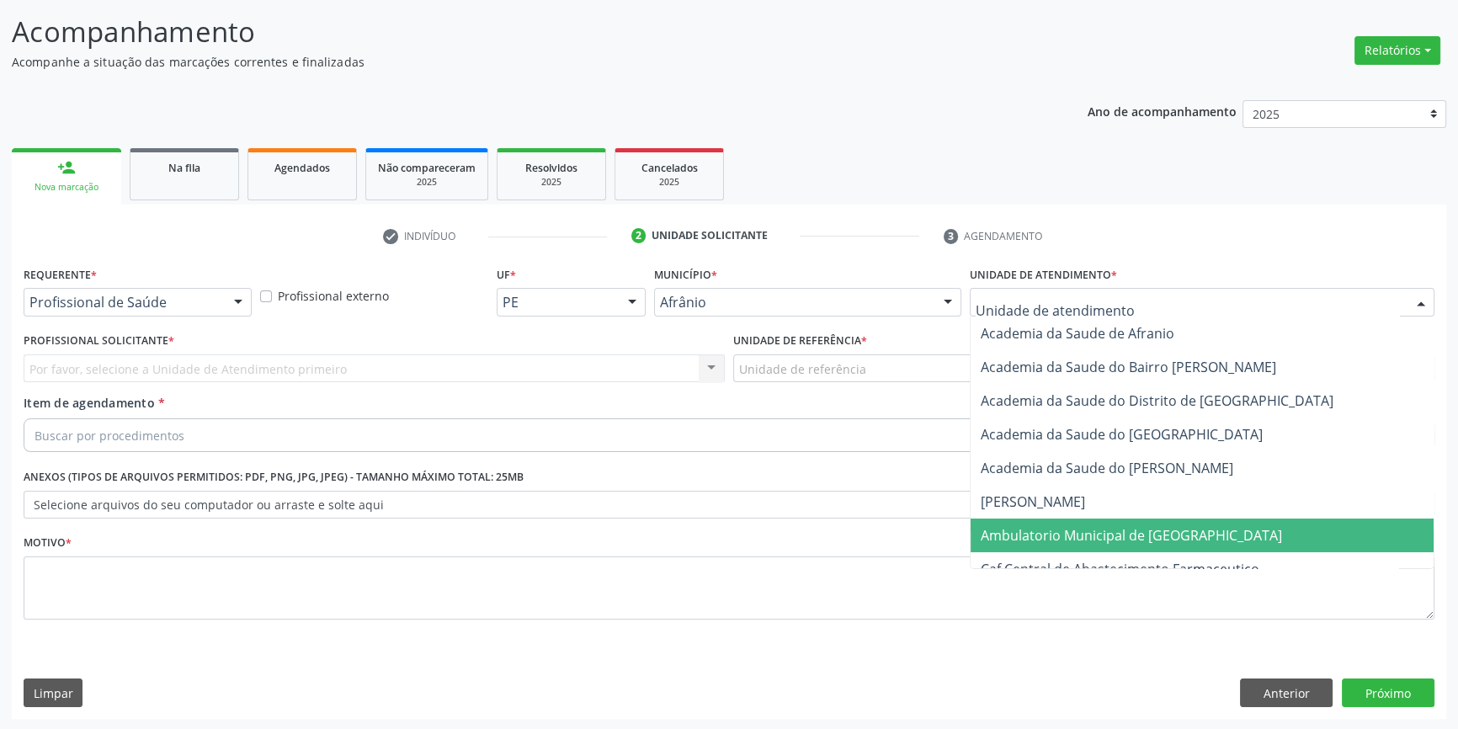
click at [1063, 530] on span "Ambulatorio Municipal de [GEOGRAPHIC_DATA]" at bounding box center [1131, 535] width 301 height 19
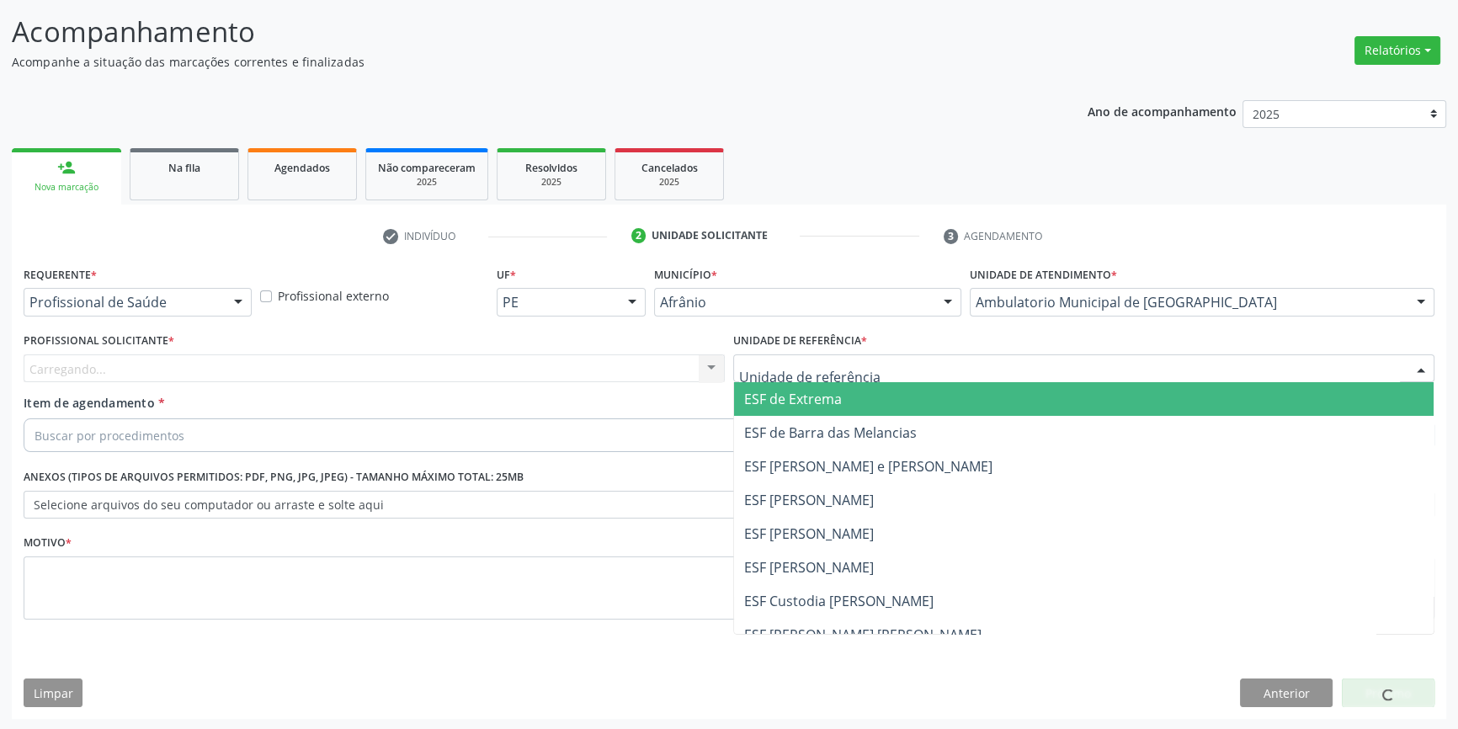
click at [876, 381] on div "ESF de Extrema ESF de Barra das Melancias ESF Jose e Maria Rodrigues de Macedo …" at bounding box center [1083, 368] width 701 height 29
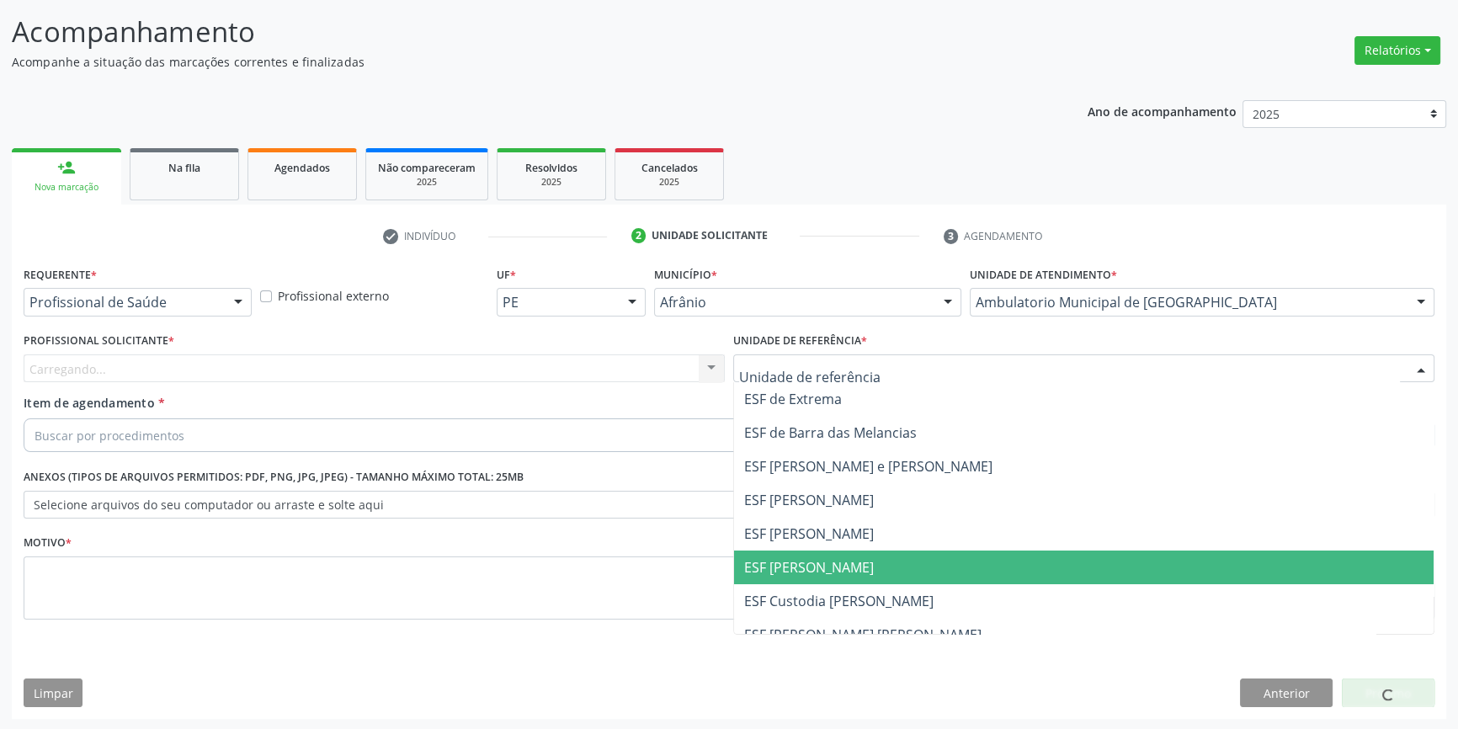
click at [821, 551] on span "ESF [PERSON_NAME]" at bounding box center [1084, 568] width 700 height 34
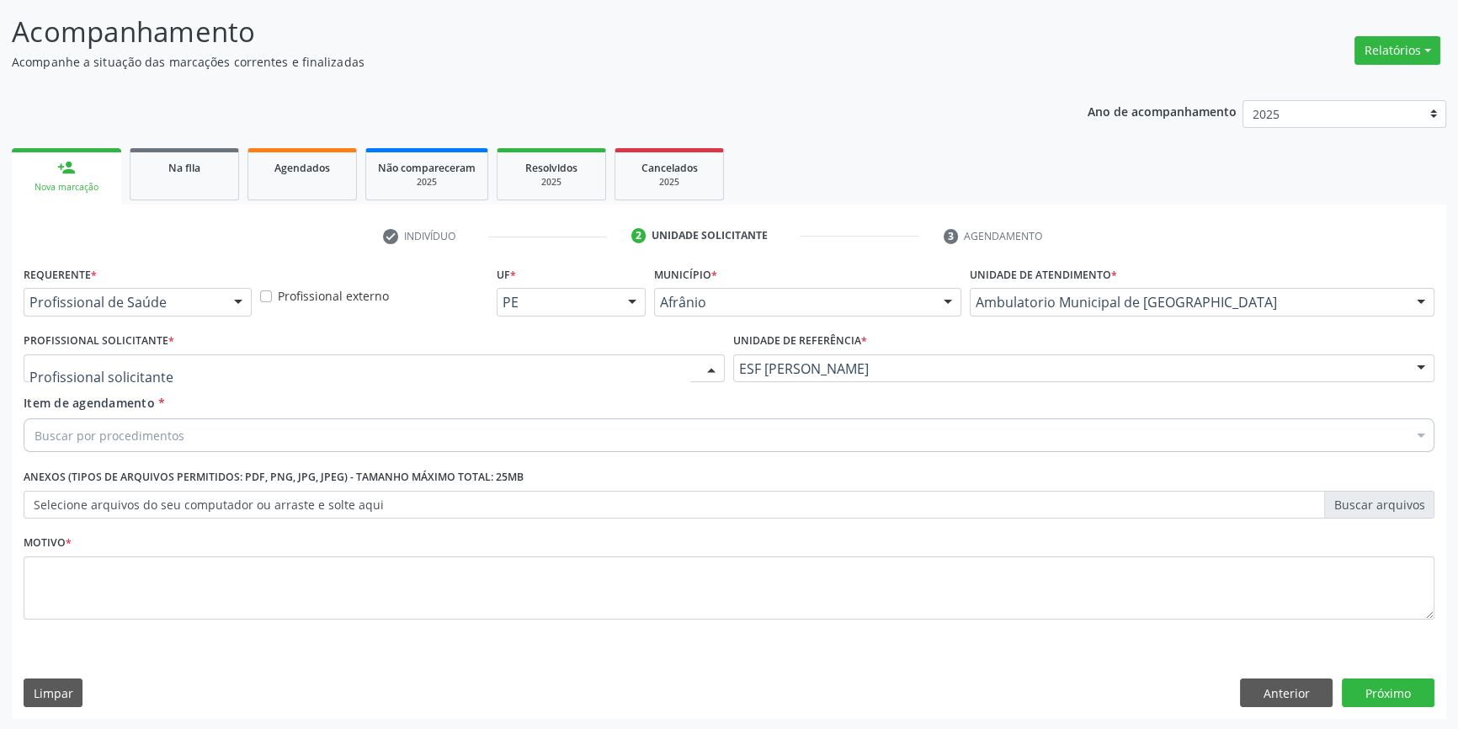
click at [407, 359] on div at bounding box center [374, 368] width 701 height 29
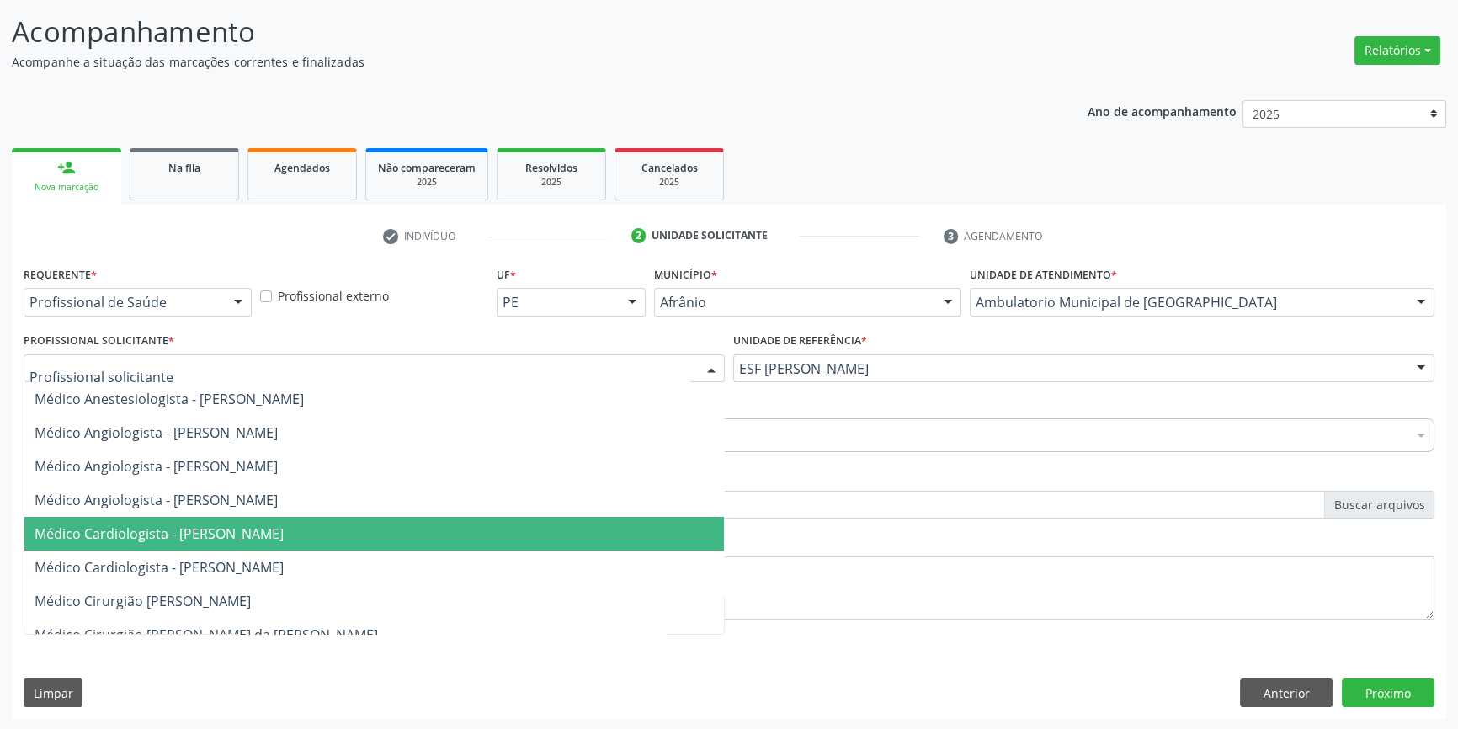
click at [253, 527] on span "Médico Cardiologista - [PERSON_NAME]" at bounding box center [159, 533] width 249 height 19
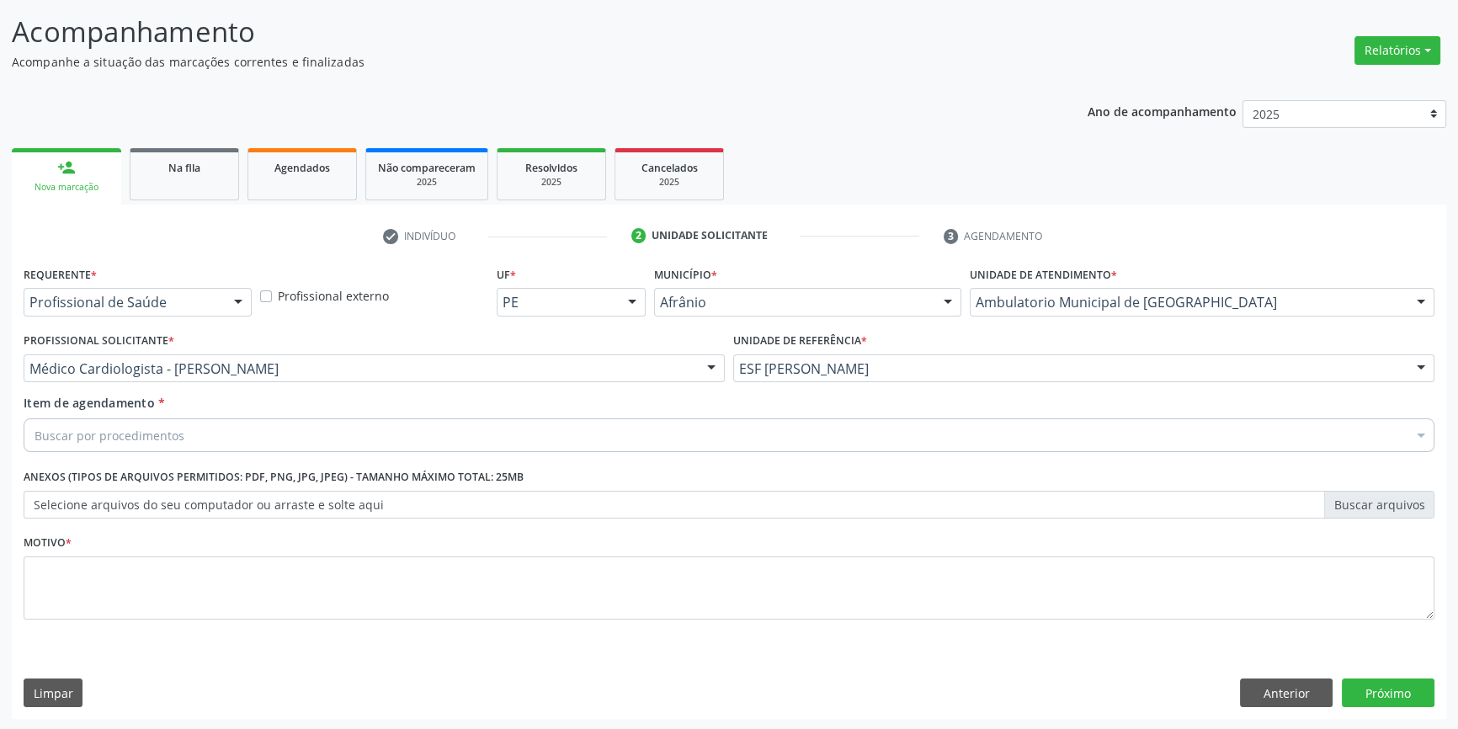
click at [216, 443] on div "Buscar por procedimentos" at bounding box center [729, 435] width 1411 height 34
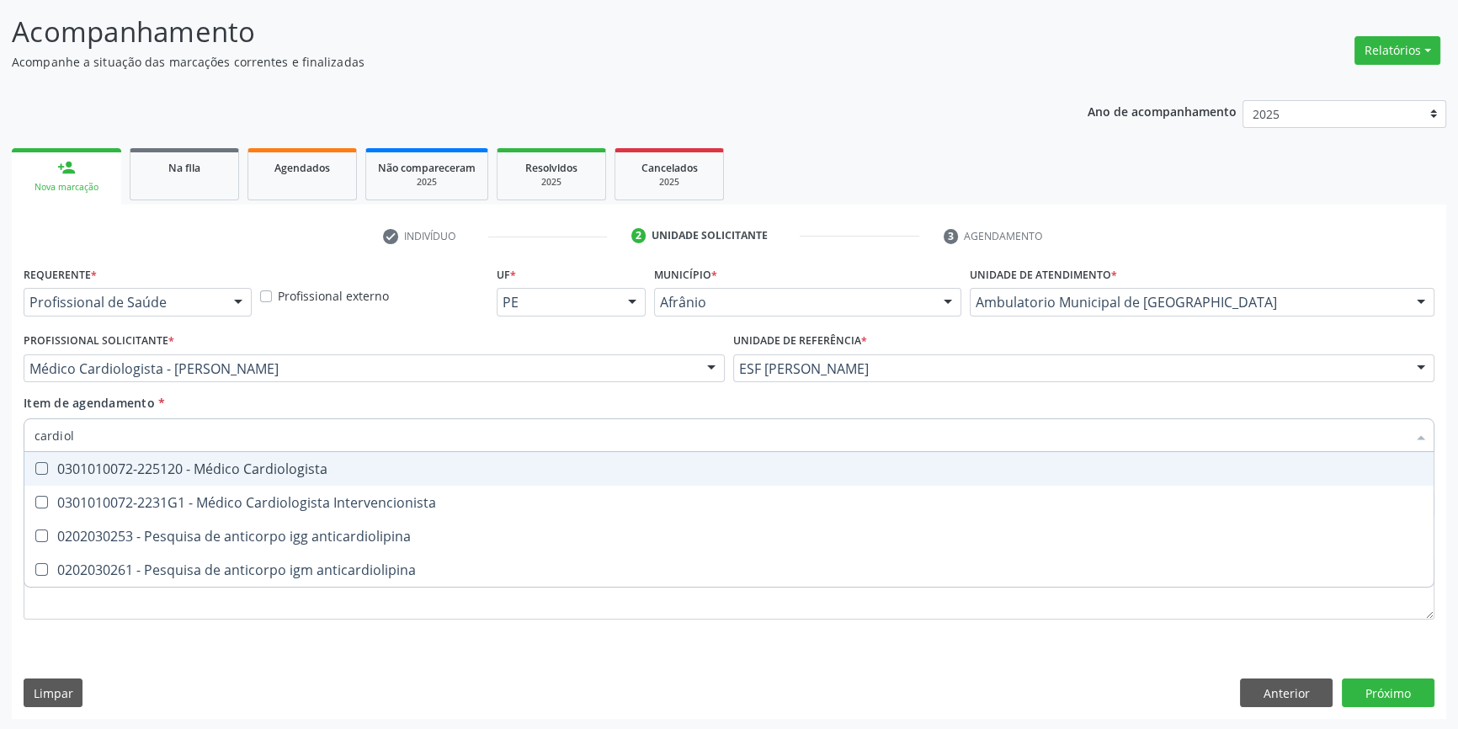
type input "cardiolo"
click at [213, 462] on div "0301010072-225120 - Médico Cardiologista" at bounding box center [729, 468] width 1389 height 13
checkbox Cardiologista "true"
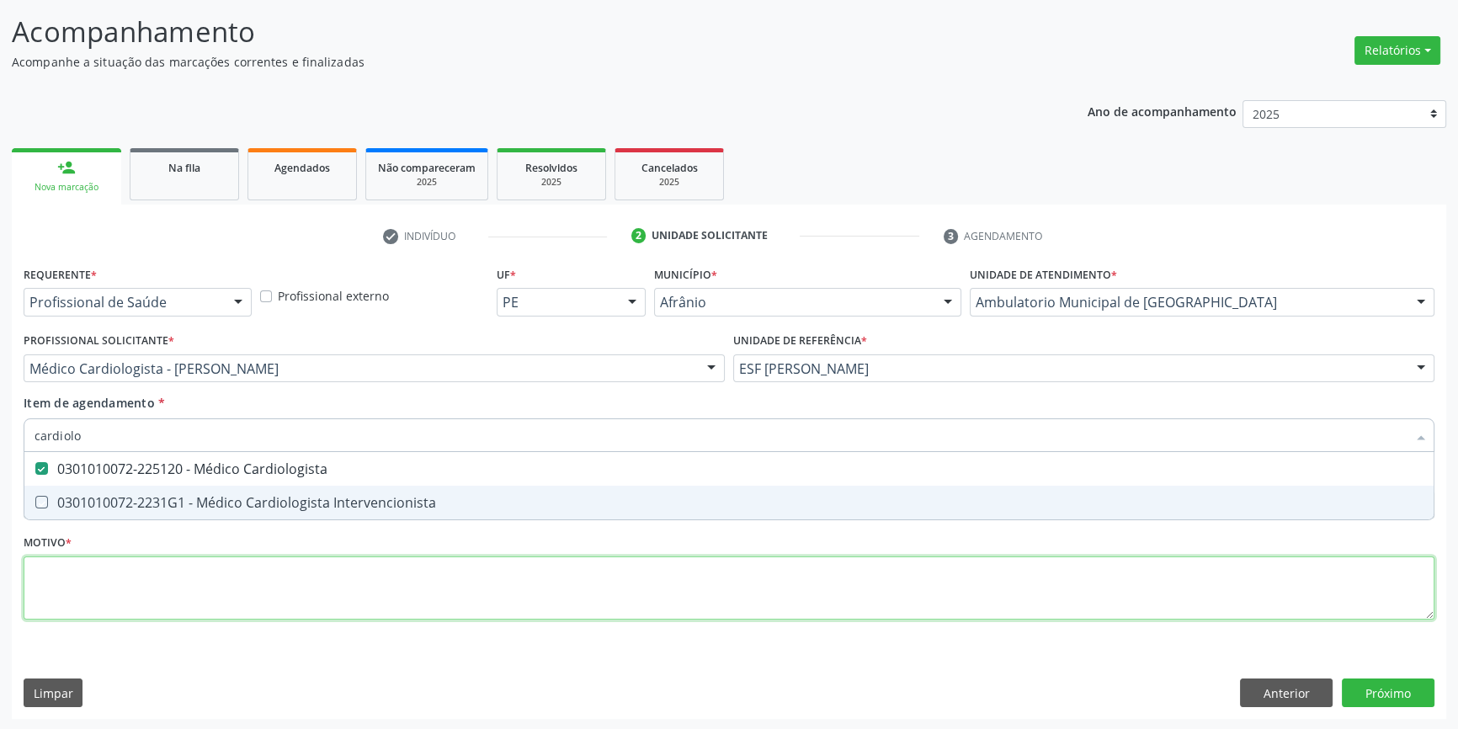
click at [186, 592] on div "Requerente * Profissional de Saúde Profissional de Saúde Paciente Nenhum result…" at bounding box center [729, 452] width 1411 height 381
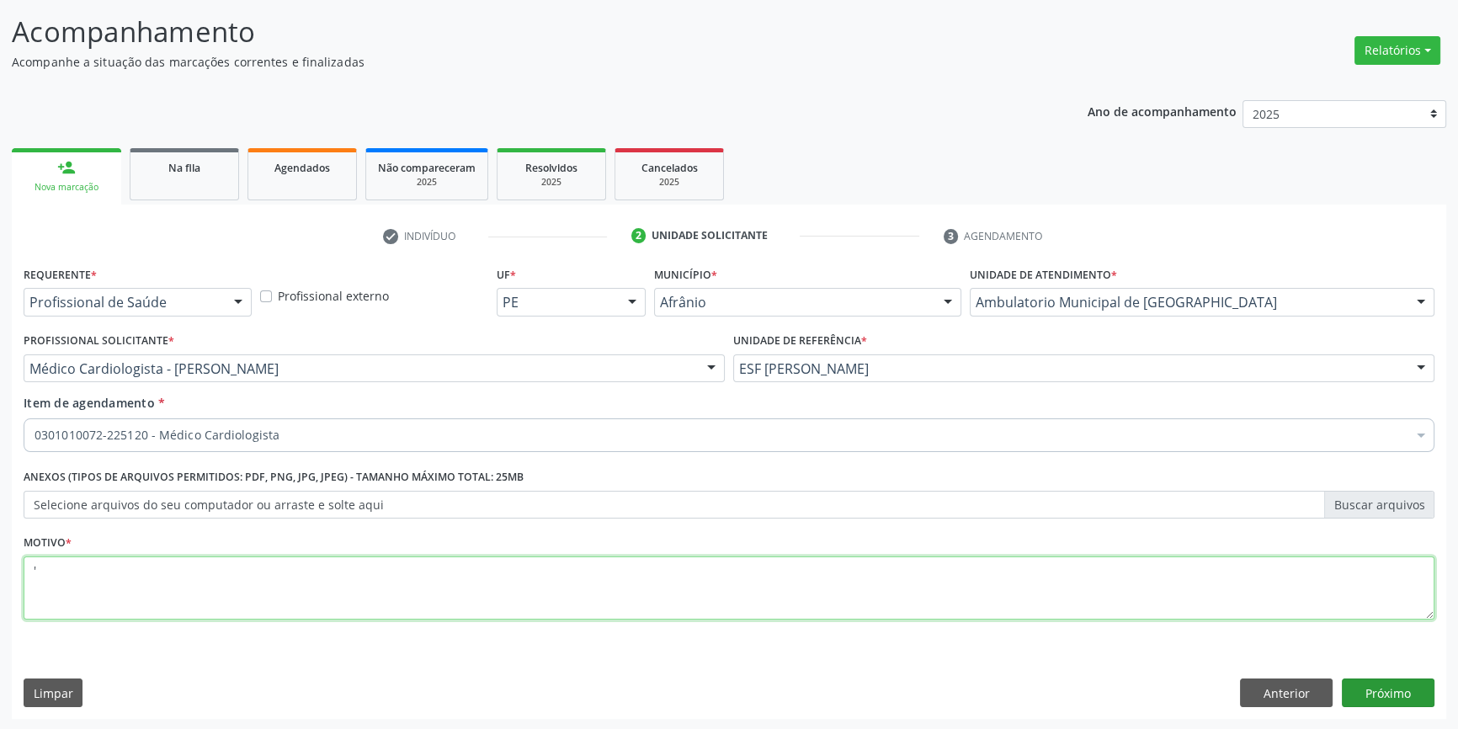
type textarea "'"
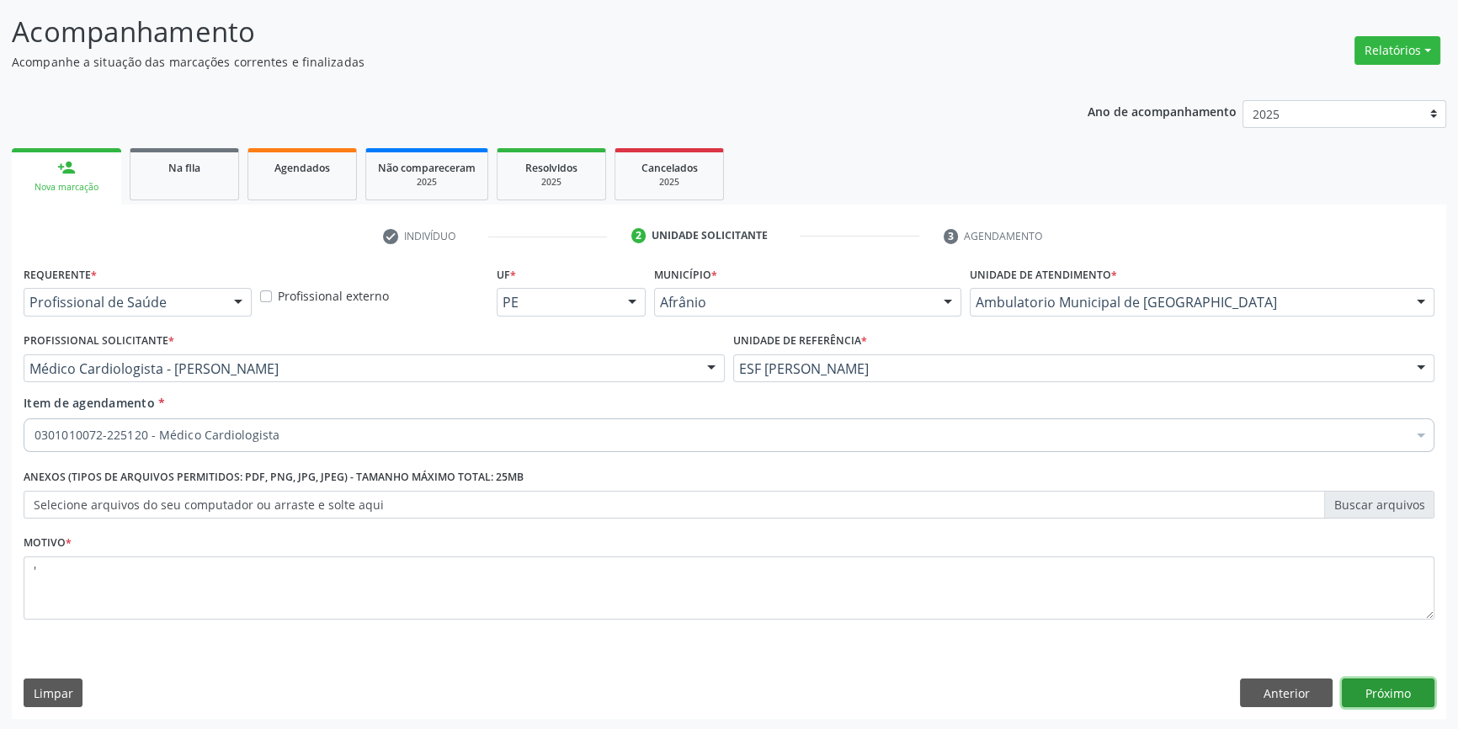
click at [1381, 702] on button "Próximo" at bounding box center [1388, 693] width 93 height 29
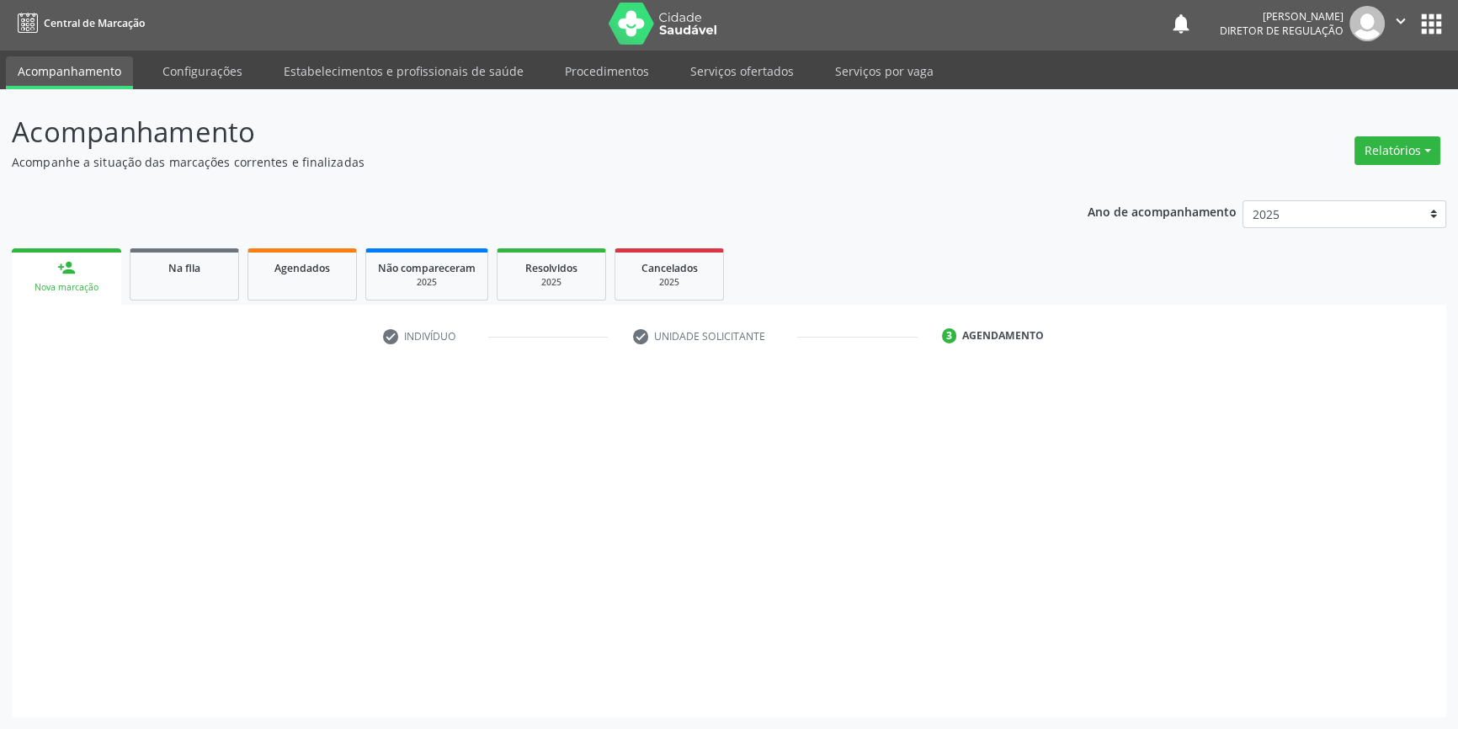
scroll to position [2, 0]
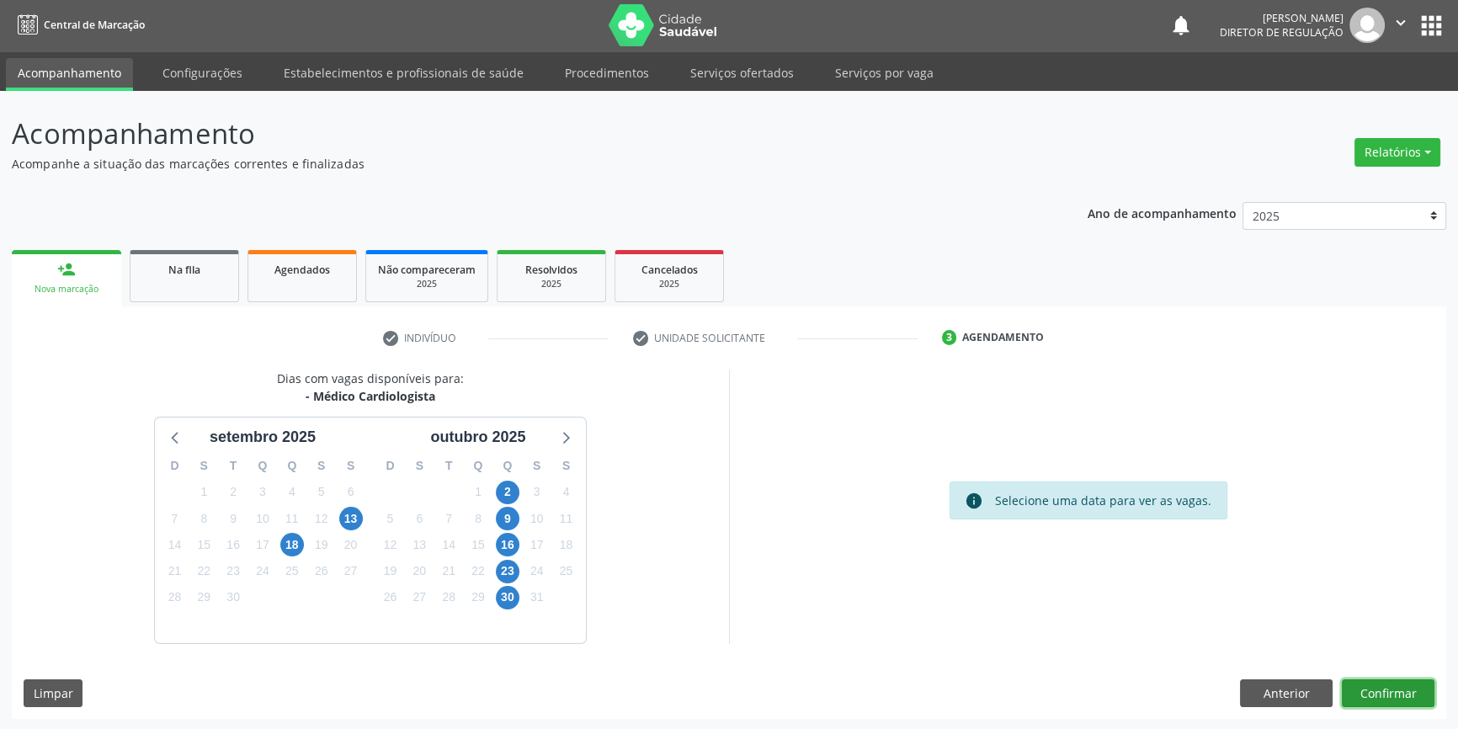
click at [1413, 692] on button "Confirmar" at bounding box center [1388, 693] width 93 height 29
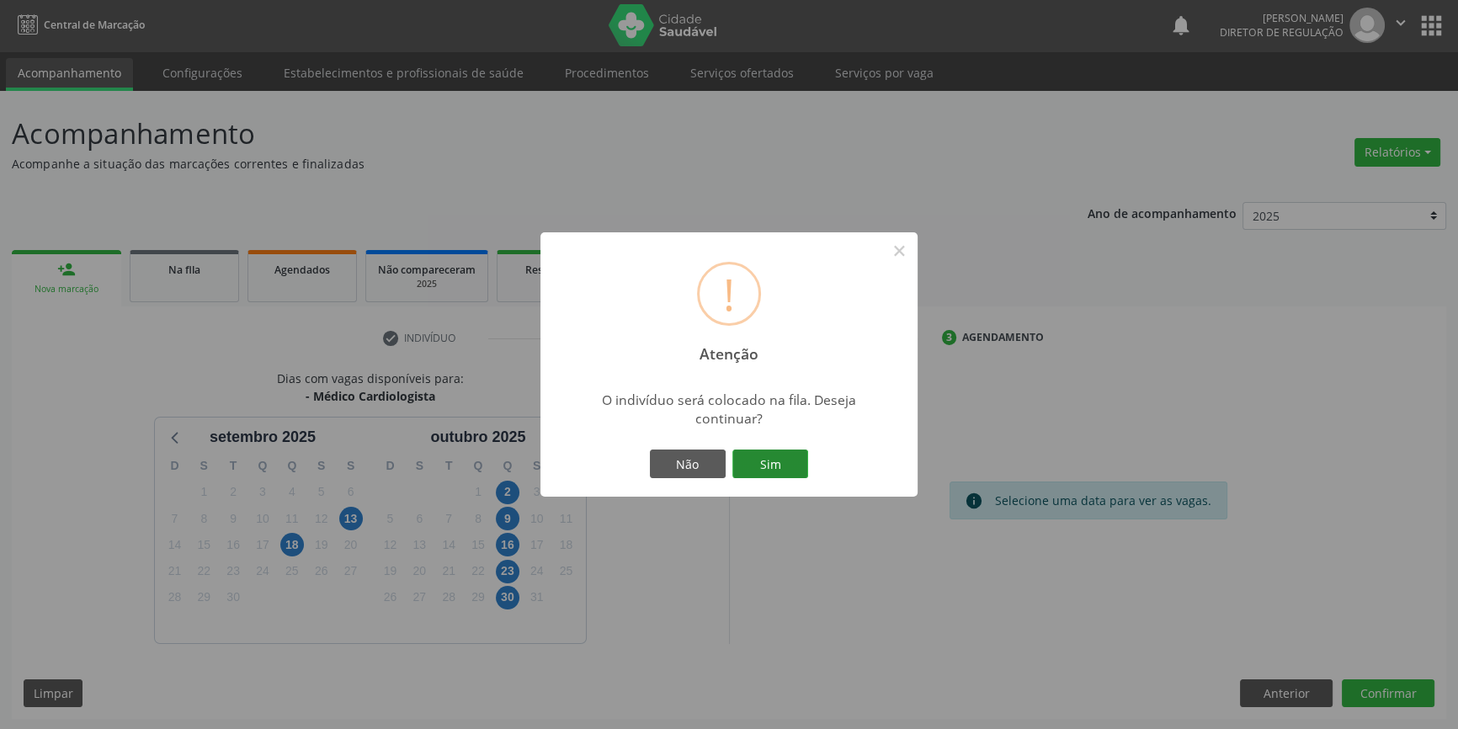
click at [772, 460] on button "Sim" at bounding box center [770, 464] width 76 height 29
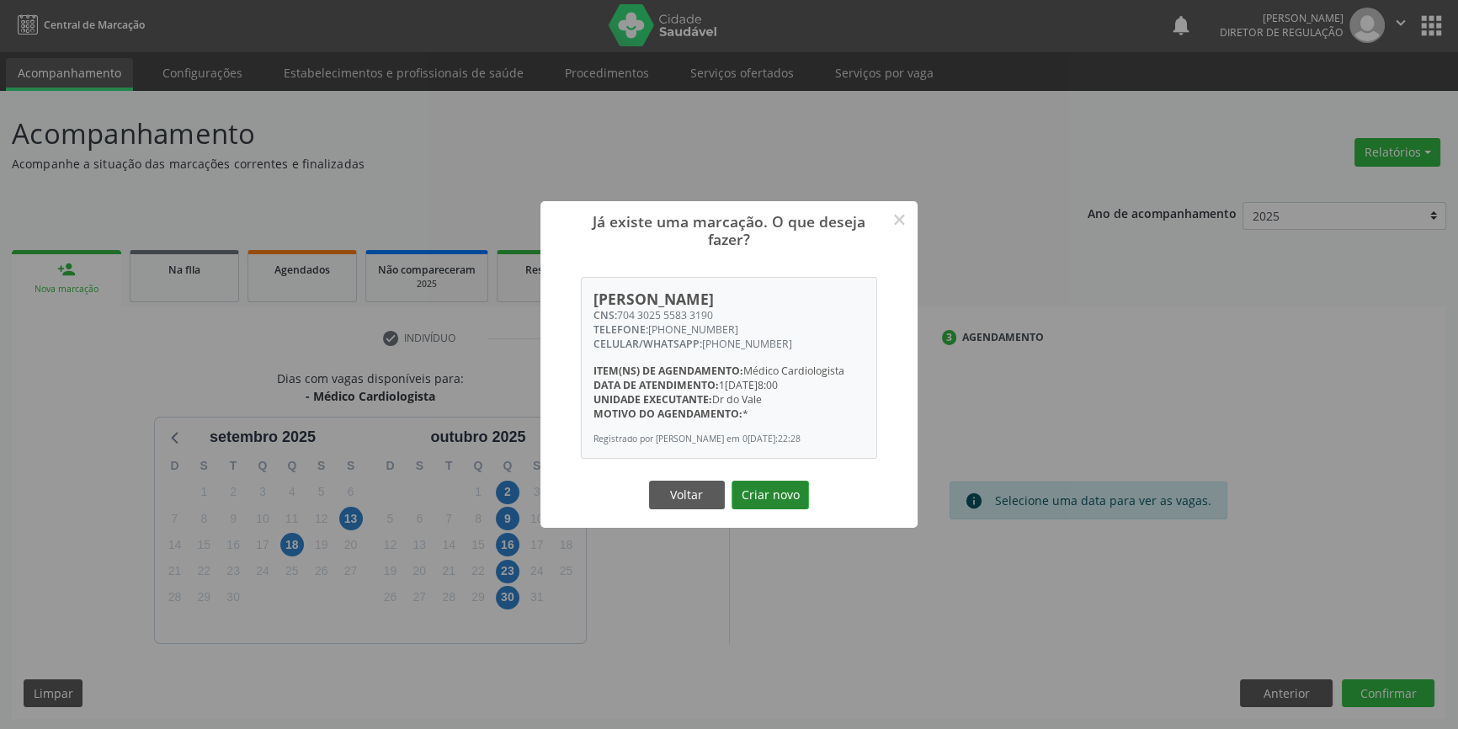
click at [784, 506] on button "Criar novo" at bounding box center [770, 495] width 77 height 29
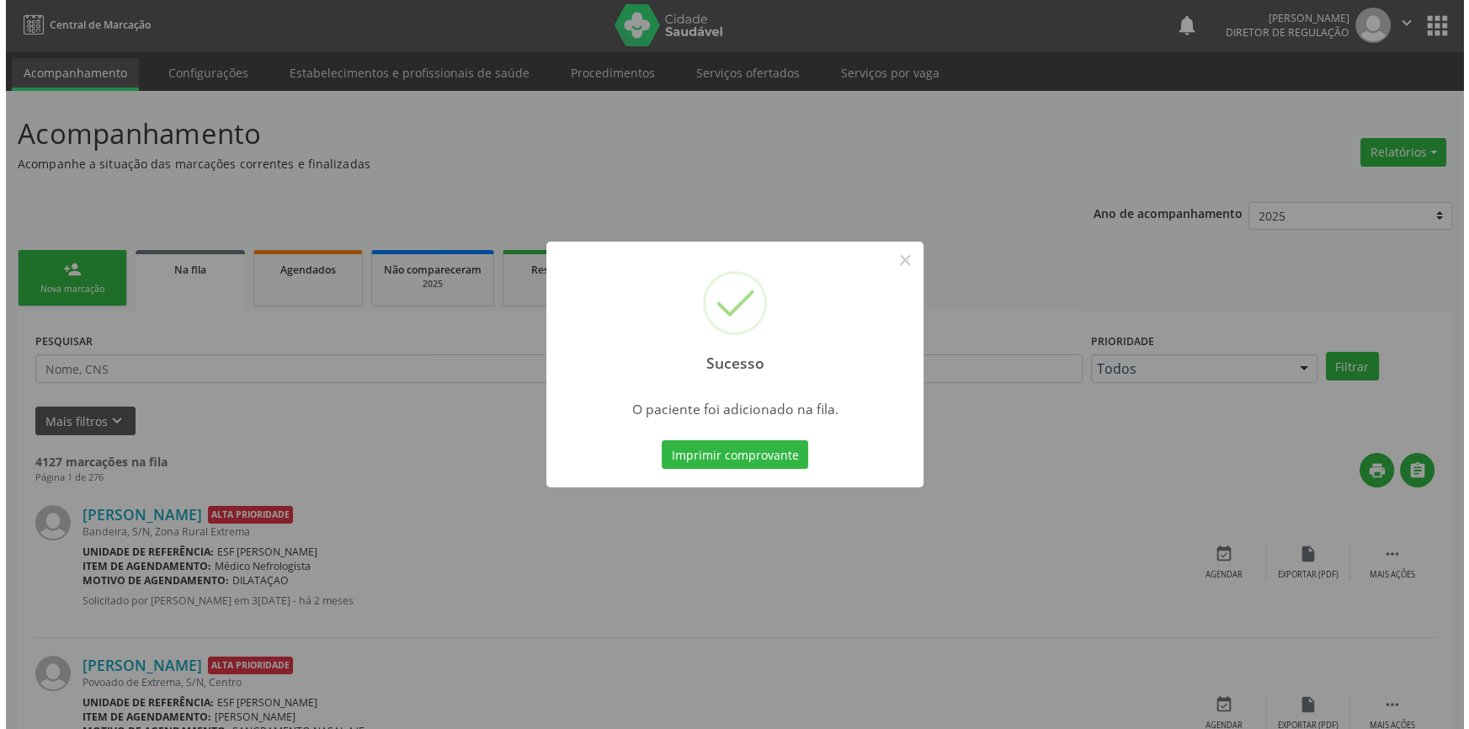
scroll to position [0, 0]
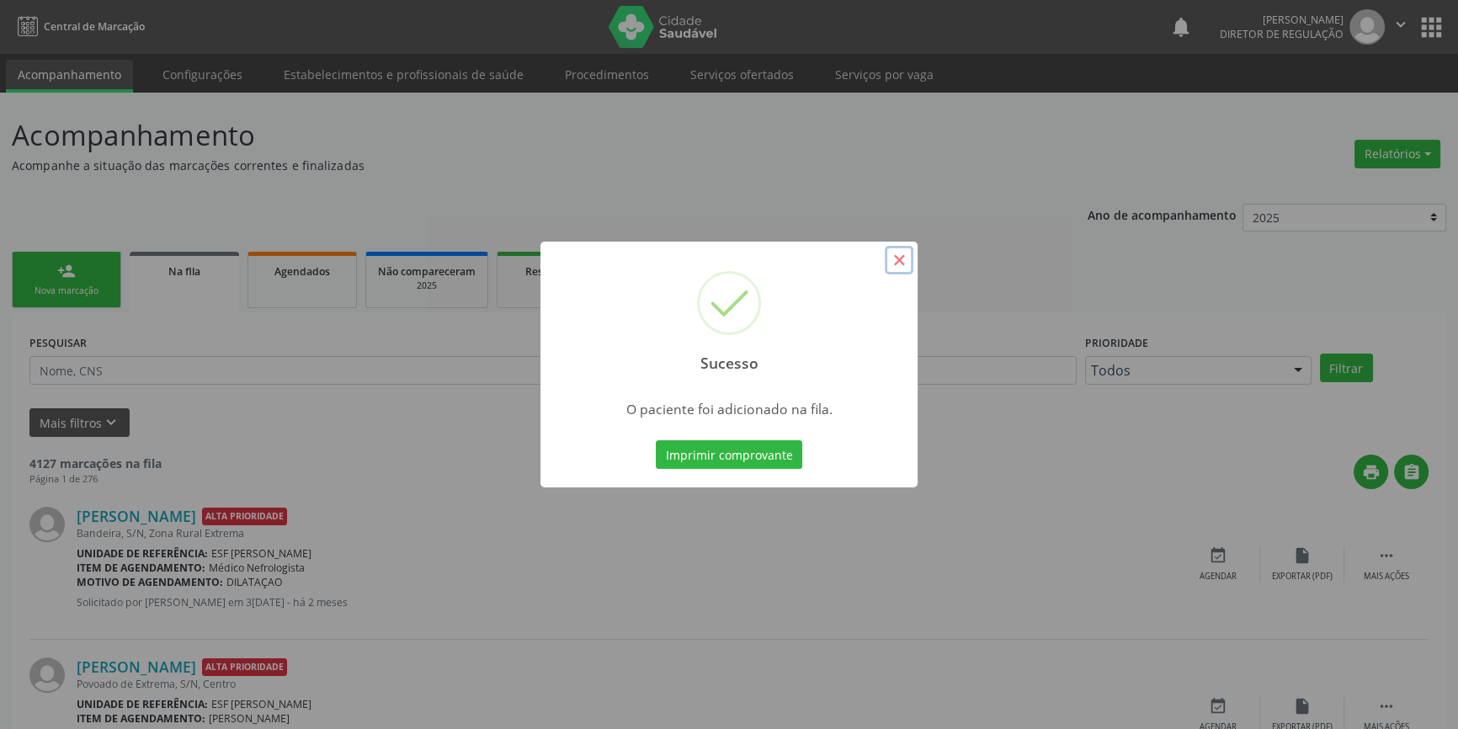
click at [897, 260] on button "×" at bounding box center [899, 260] width 29 height 29
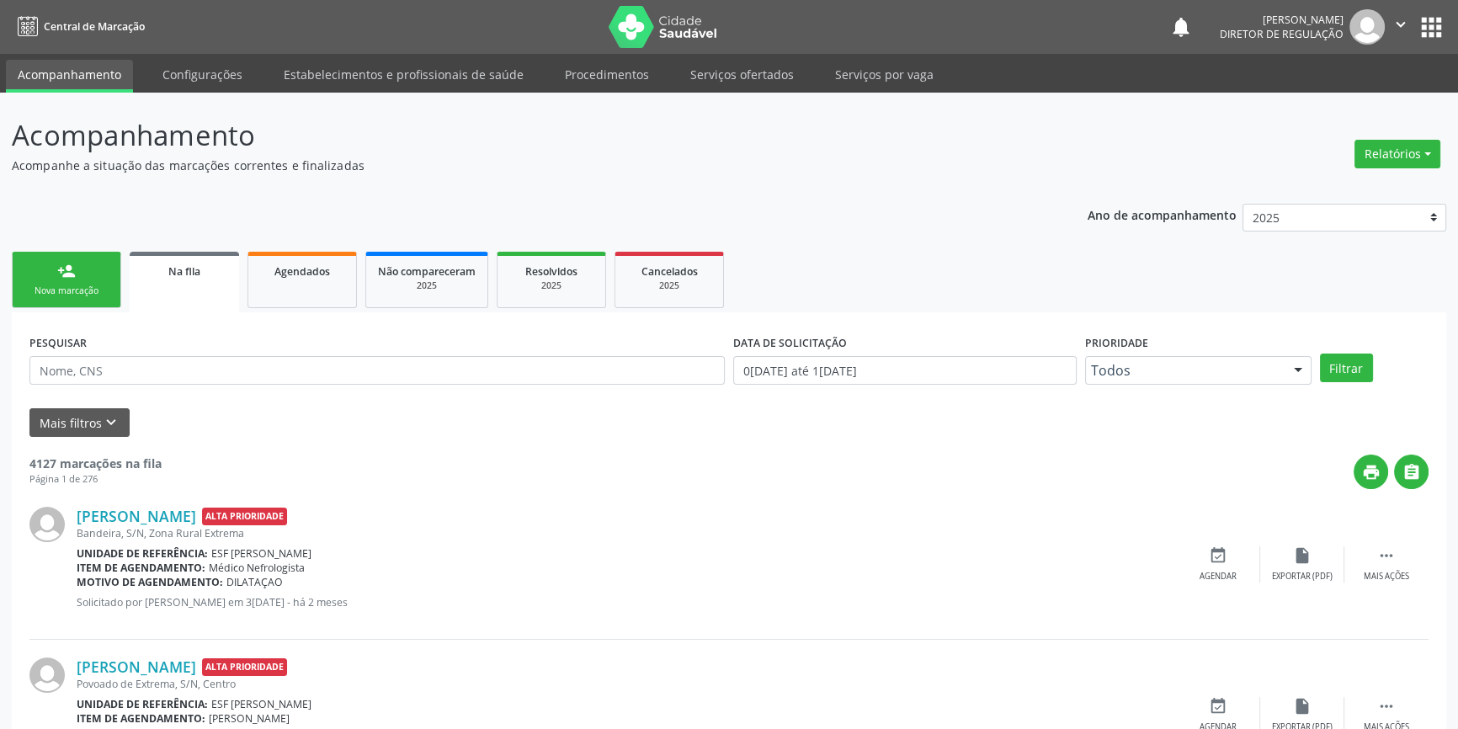
click at [93, 276] on link "person_add Nova marcação" at bounding box center [66, 280] width 109 height 56
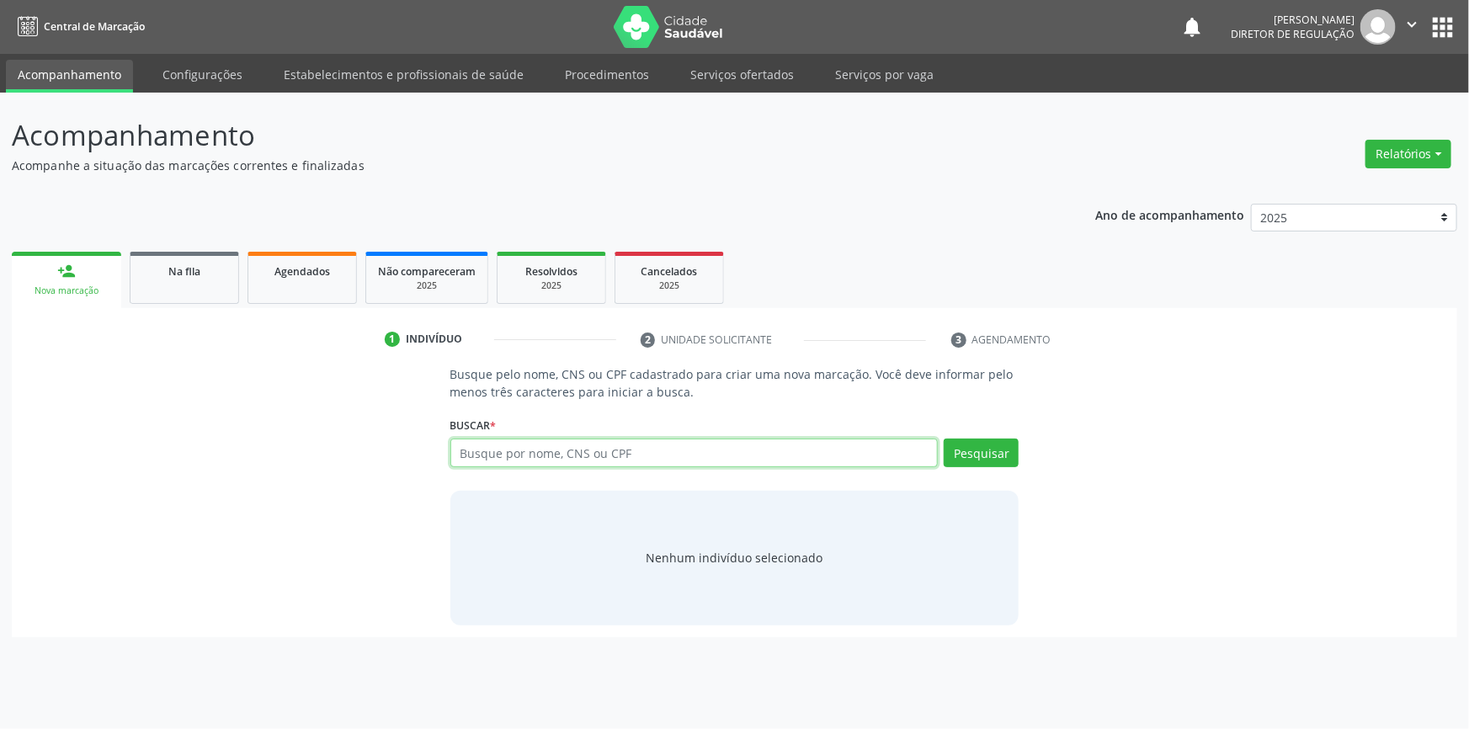
click at [535, 447] on input "text" at bounding box center [694, 453] width 488 height 29
type input "703602026064737"
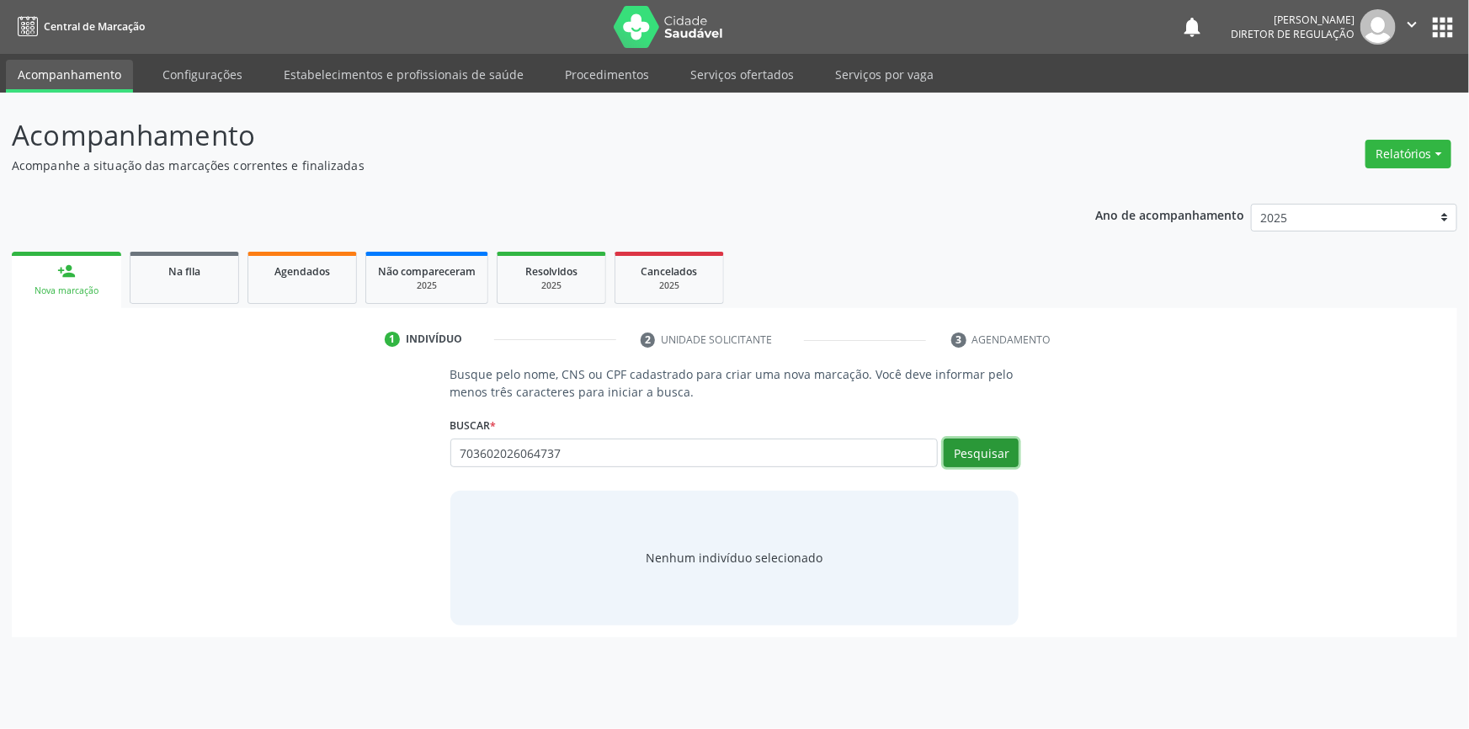
click at [1019, 455] on button "Pesquisar" at bounding box center [981, 453] width 75 height 29
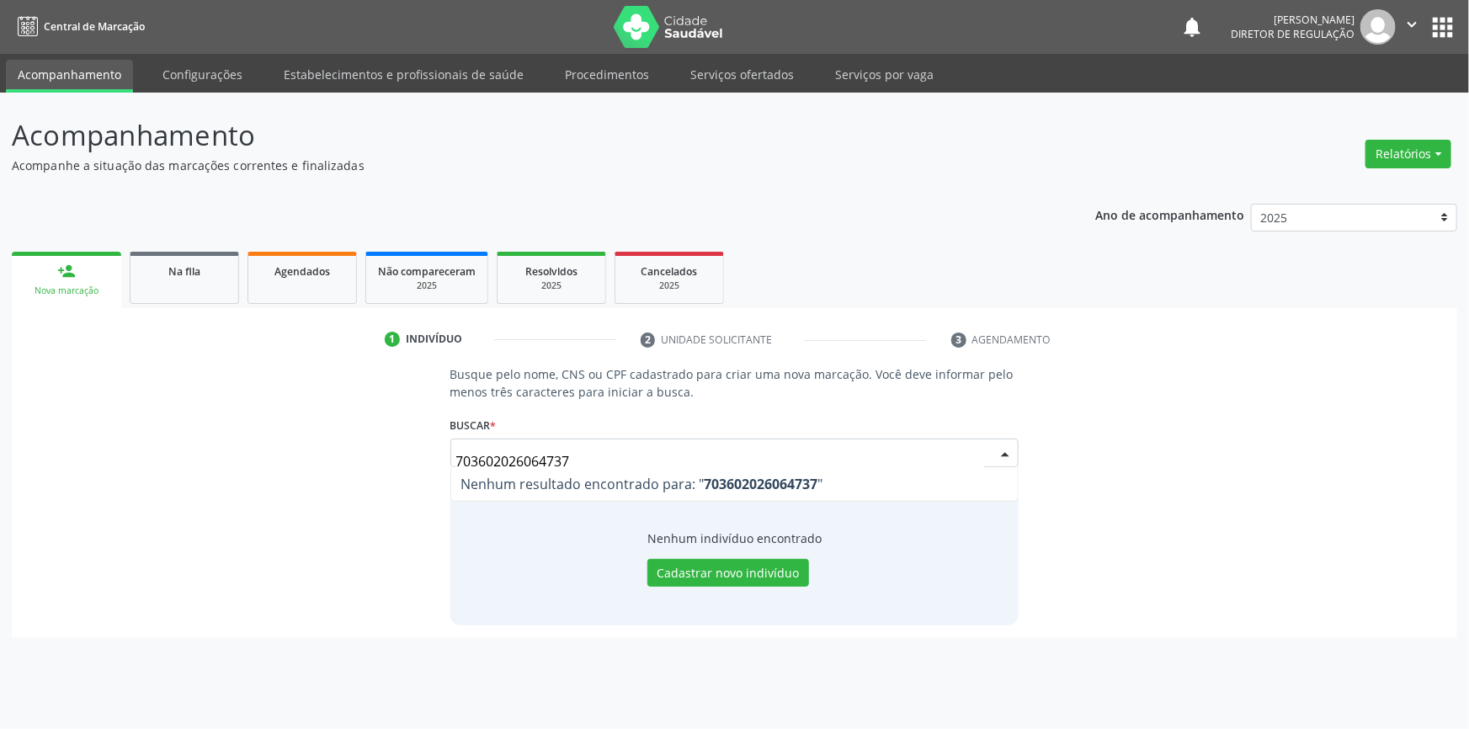
drag, startPoint x: 620, startPoint y: 460, endPoint x: 335, endPoint y: 440, distance: 285.2
click at [335, 440] on div "Busque pelo nome, CNS ou CPF cadastrado para criar uma nova marcação. Você deve…" at bounding box center [735, 494] width 1422 height 259
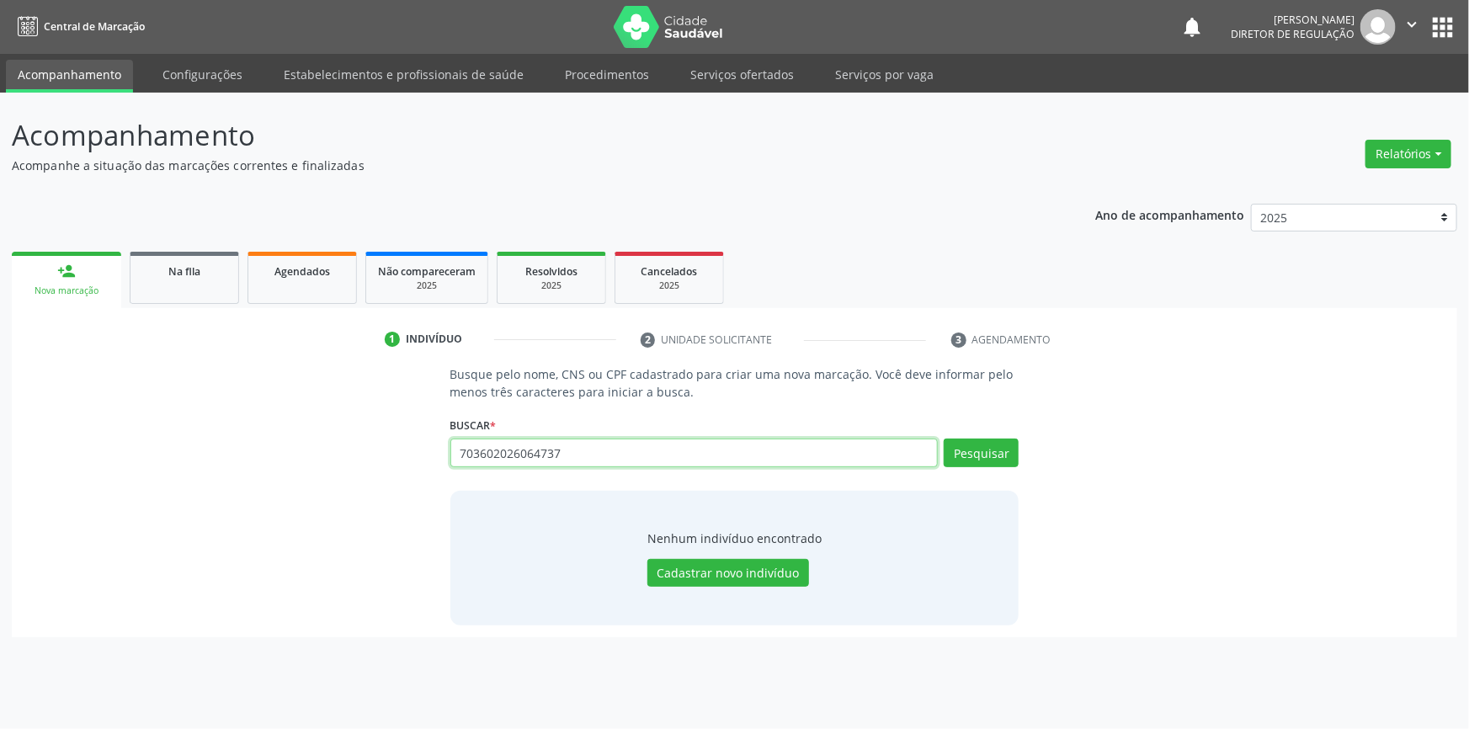
drag, startPoint x: 593, startPoint y: 452, endPoint x: 230, endPoint y: 436, distance: 363.2
click at [247, 439] on div "Busque pelo nome, CNS ou CPF cadastrado para criar uma nova marcação. Você deve…" at bounding box center [735, 494] width 1422 height 259
type input "703006898243255"
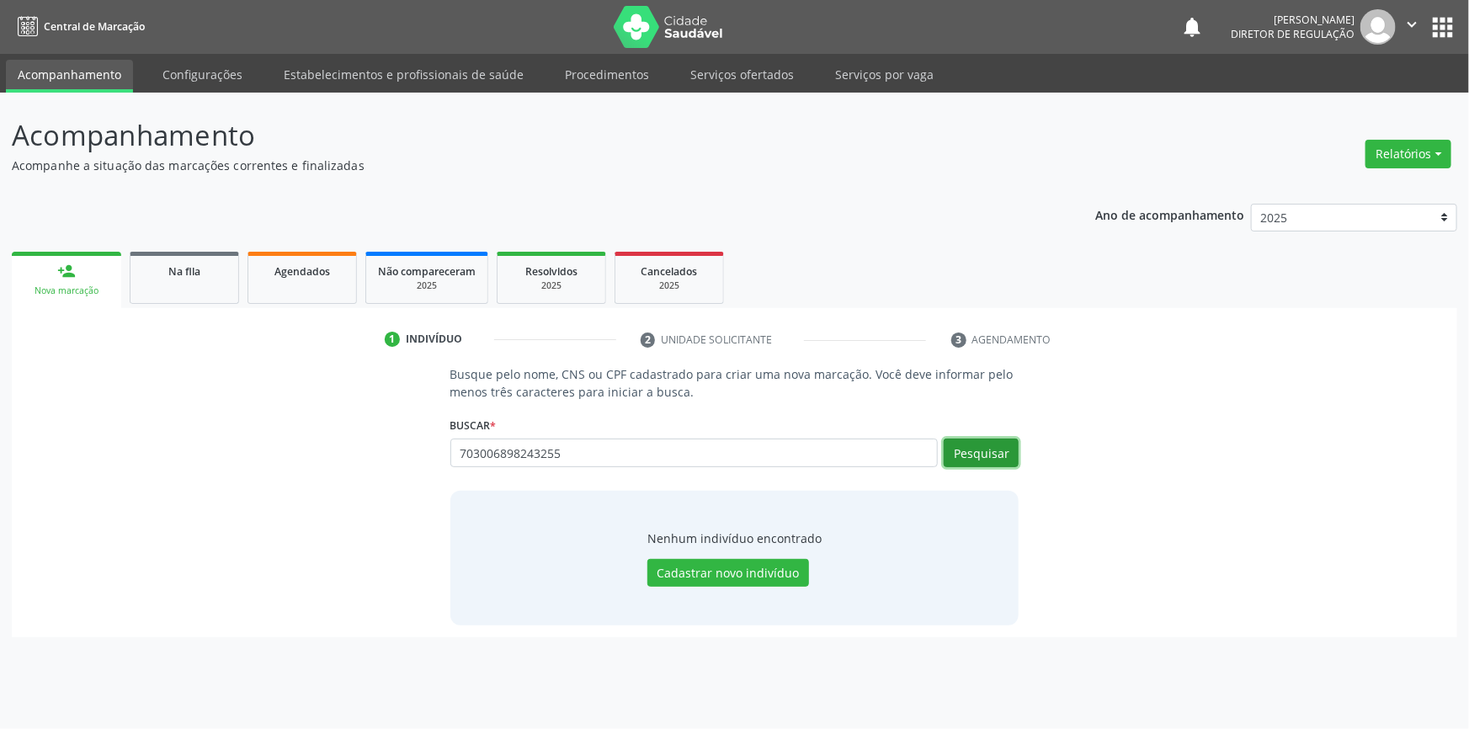
click at [969, 461] on button "Pesquisar" at bounding box center [981, 453] width 75 height 29
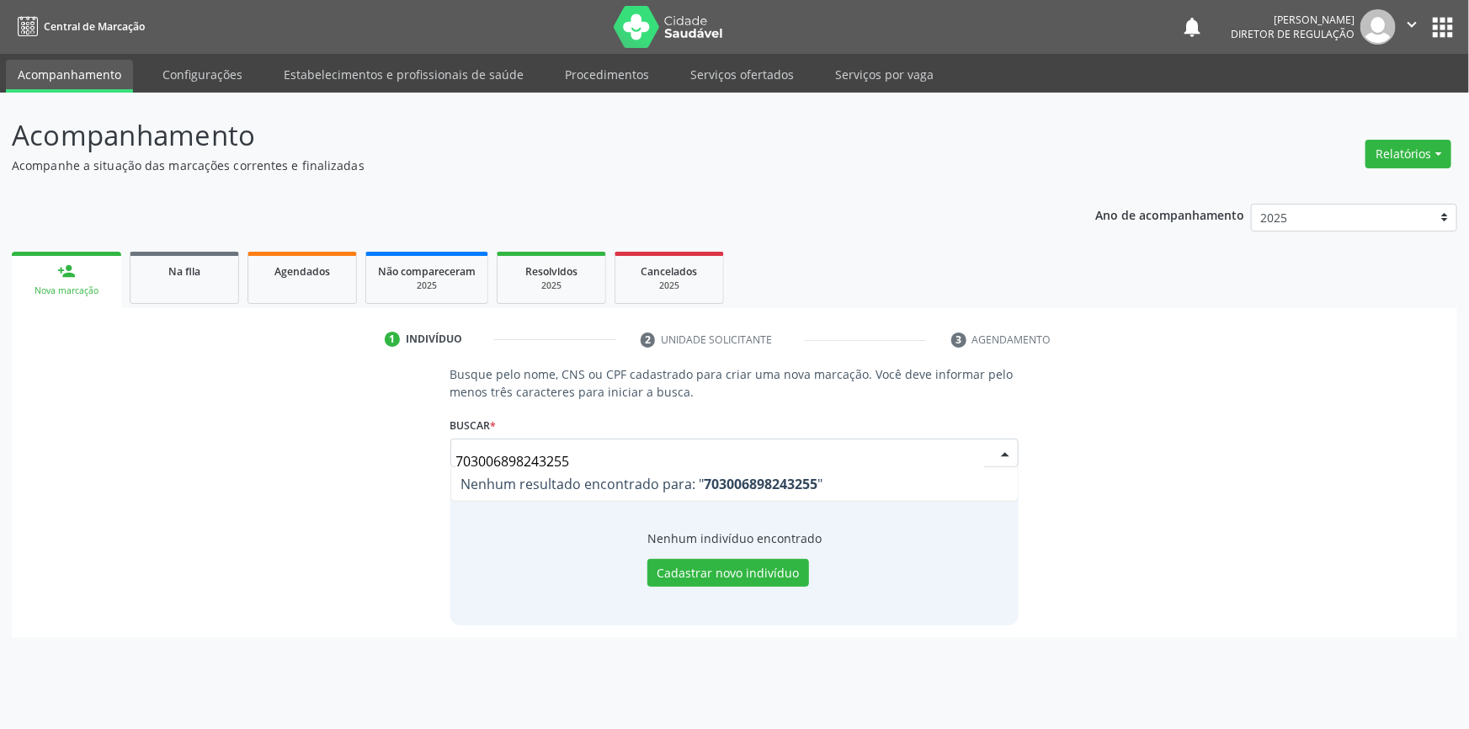
drag, startPoint x: 639, startPoint y: 463, endPoint x: 420, endPoint y: 463, distance: 218.9
click at [420, 463] on div "Busque pelo nome, CNS ou CPF cadastrado para criar uma nova marcação. Você deve…" at bounding box center [735, 494] width 1422 height 259
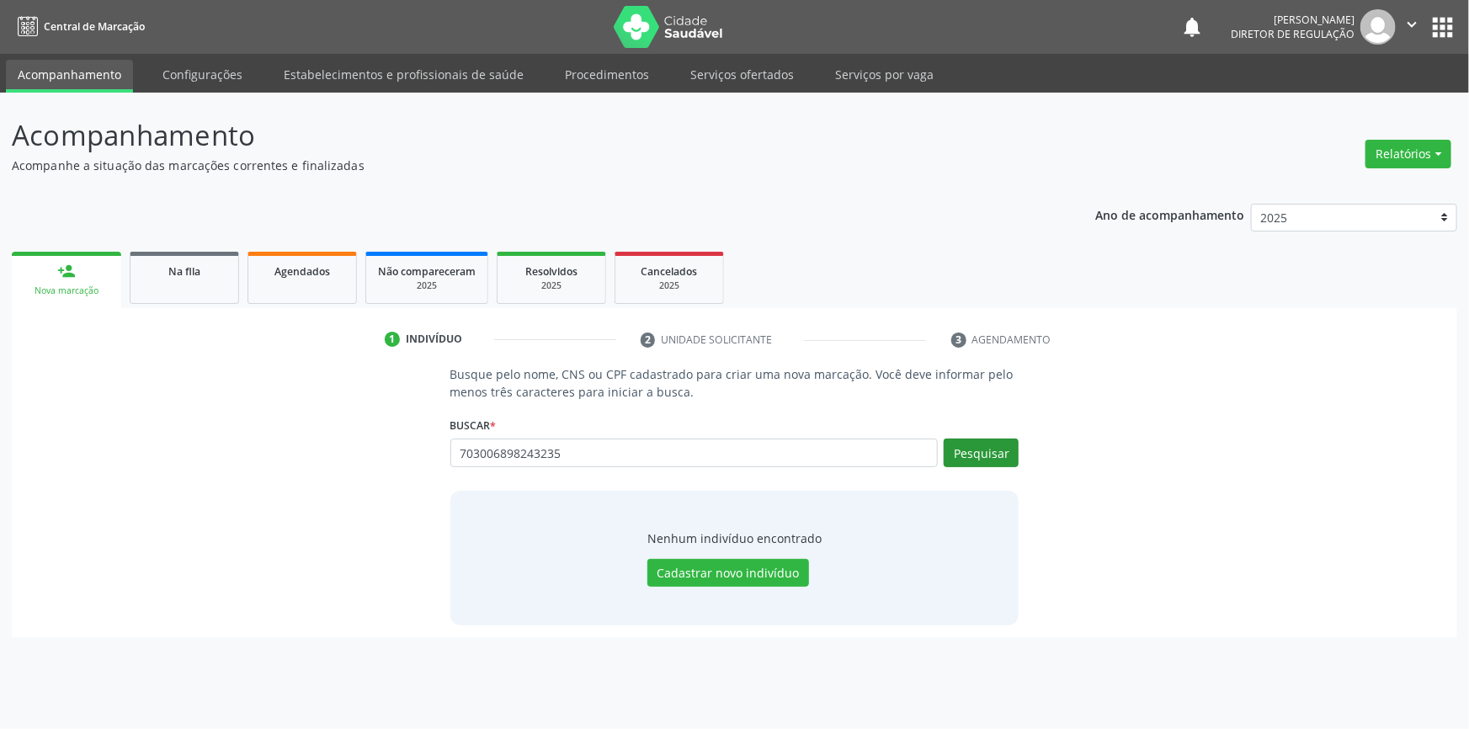
type input "703006898243235"
click at [974, 454] on button "Pesquisar" at bounding box center [981, 453] width 75 height 29
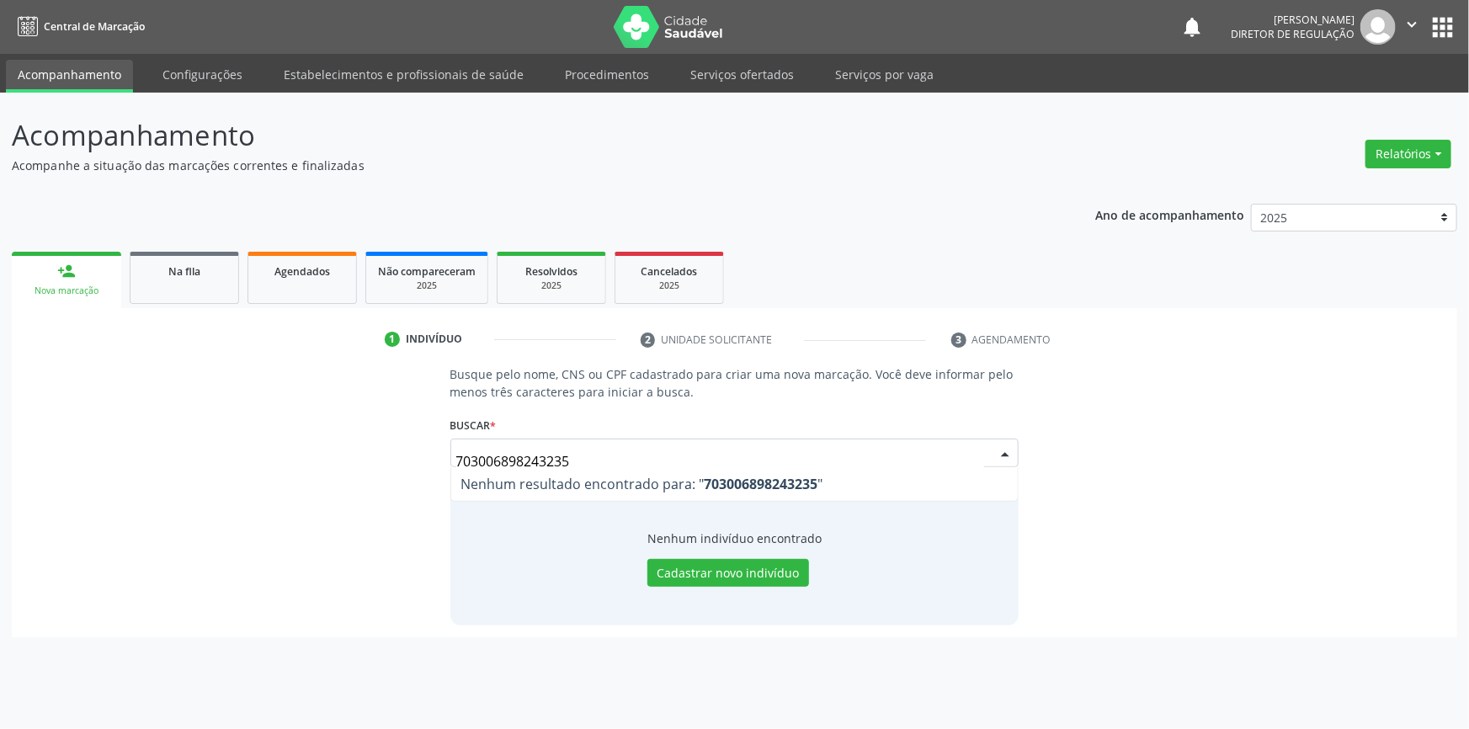
drag, startPoint x: 612, startPoint y: 463, endPoint x: 234, endPoint y: 450, distance: 378.2
click at [244, 460] on div "Busque pelo nome, CNS ou CPF cadastrado para criar uma nova marcação. Você deve…" at bounding box center [735, 494] width 1422 height 259
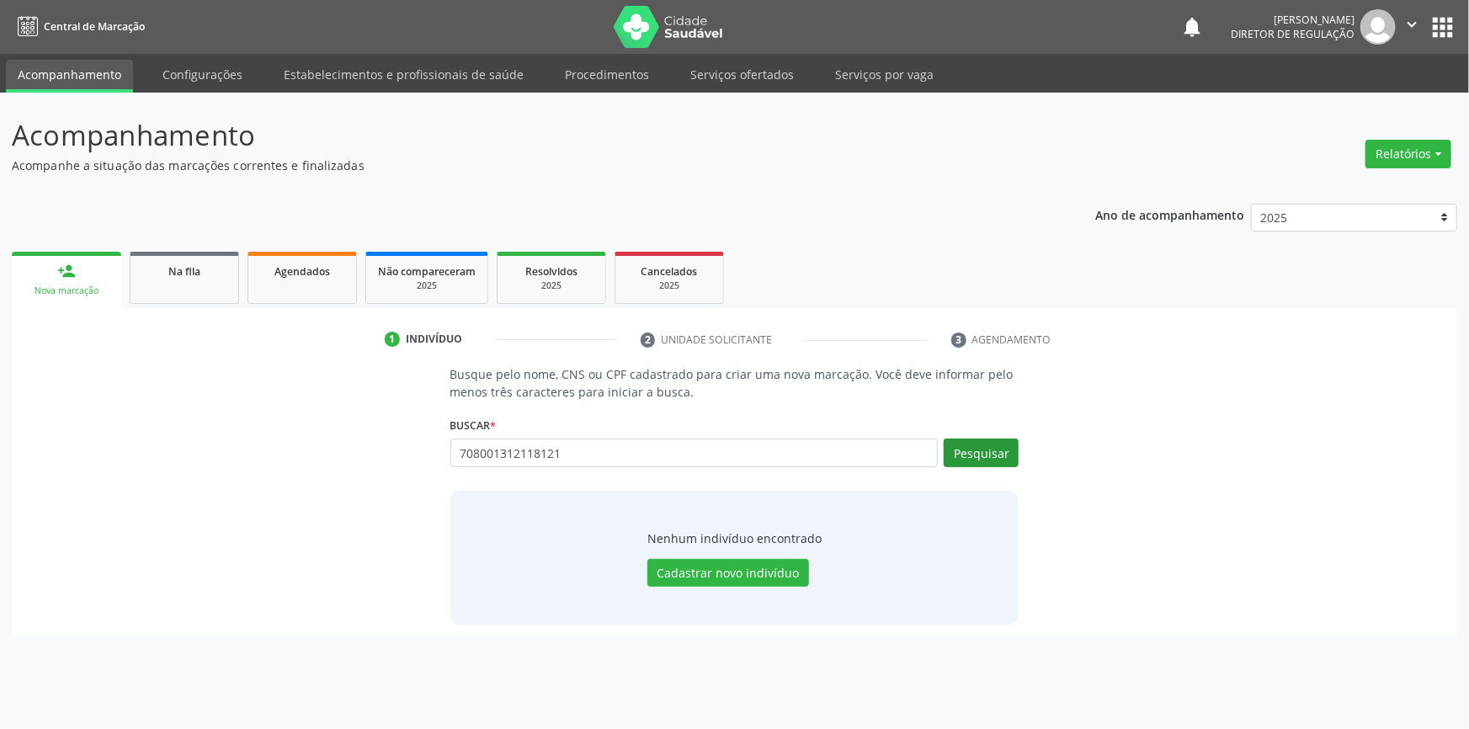
type input "708001312118121"
click at [987, 442] on button "Pesquisar" at bounding box center [981, 453] width 75 height 29
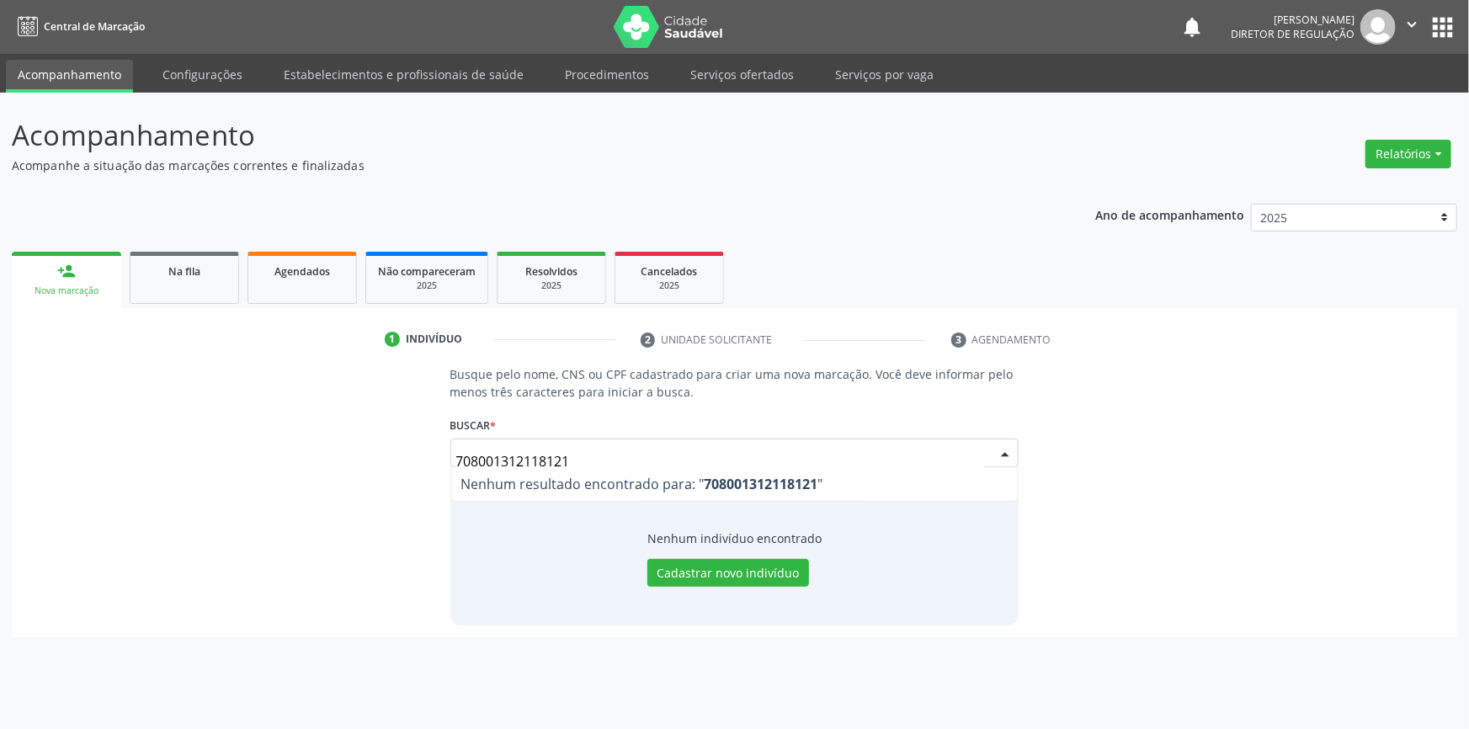
drag, startPoint x: 538, startPoint y: 444, endPoint x: 0, endPoint y: 390, distance: 540.7
click at [0, 390] on div "Acompanhamento Acompanhe a situação das marcações correntes e finalizadas Relat…" at bounding box center [734, 411] width 1469 height 636
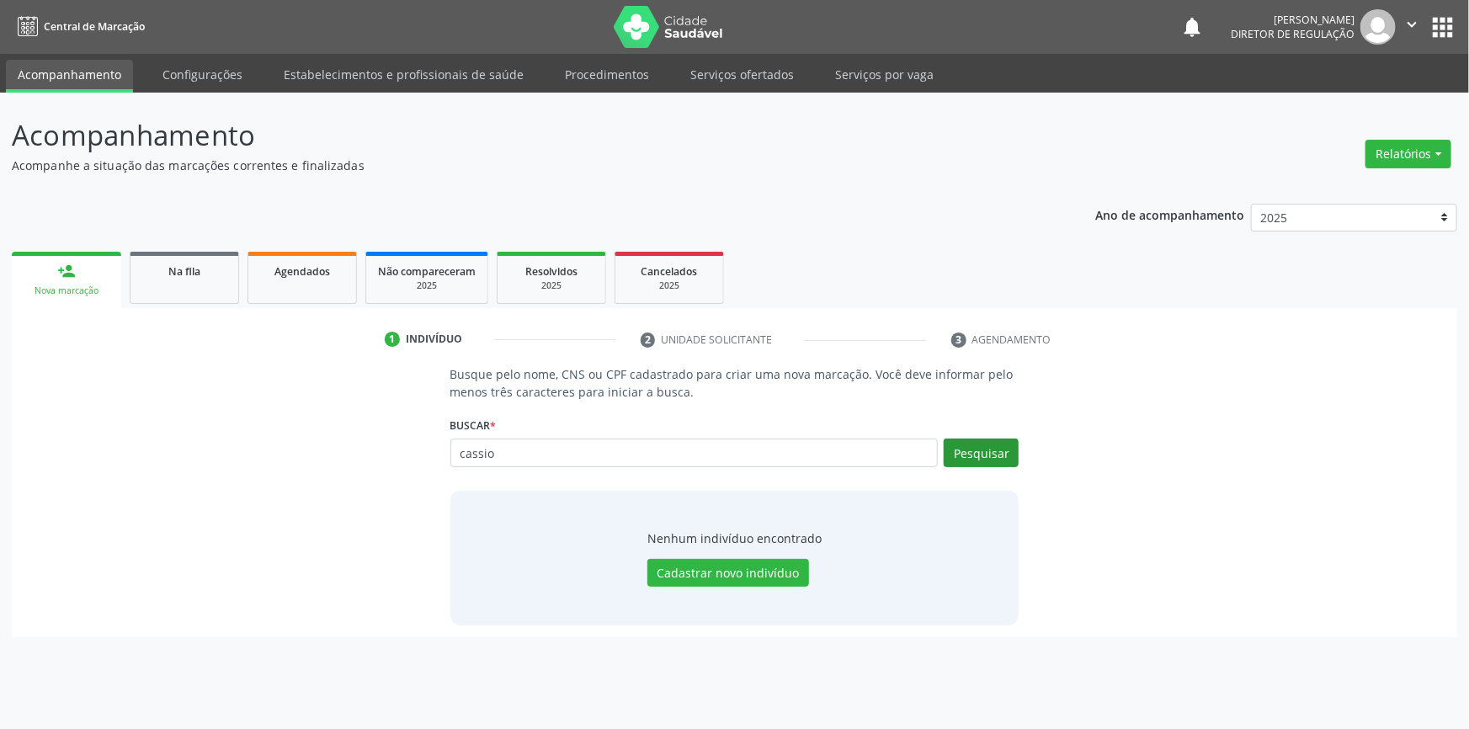
type input "cassio"
click at [992, 460] on button "Pesquisar" at bounding box center [981, 453] width 75 height 29
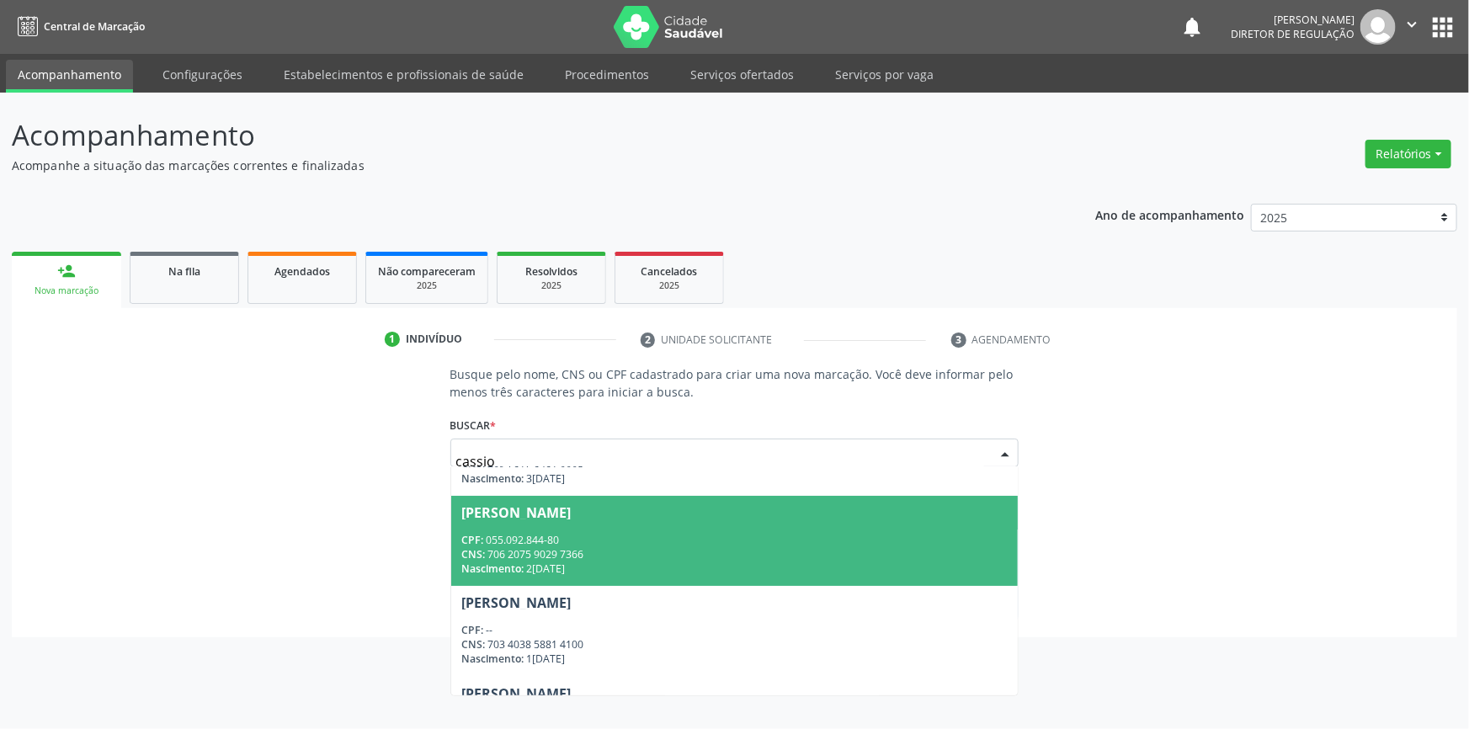
scroll to position [229, 0]
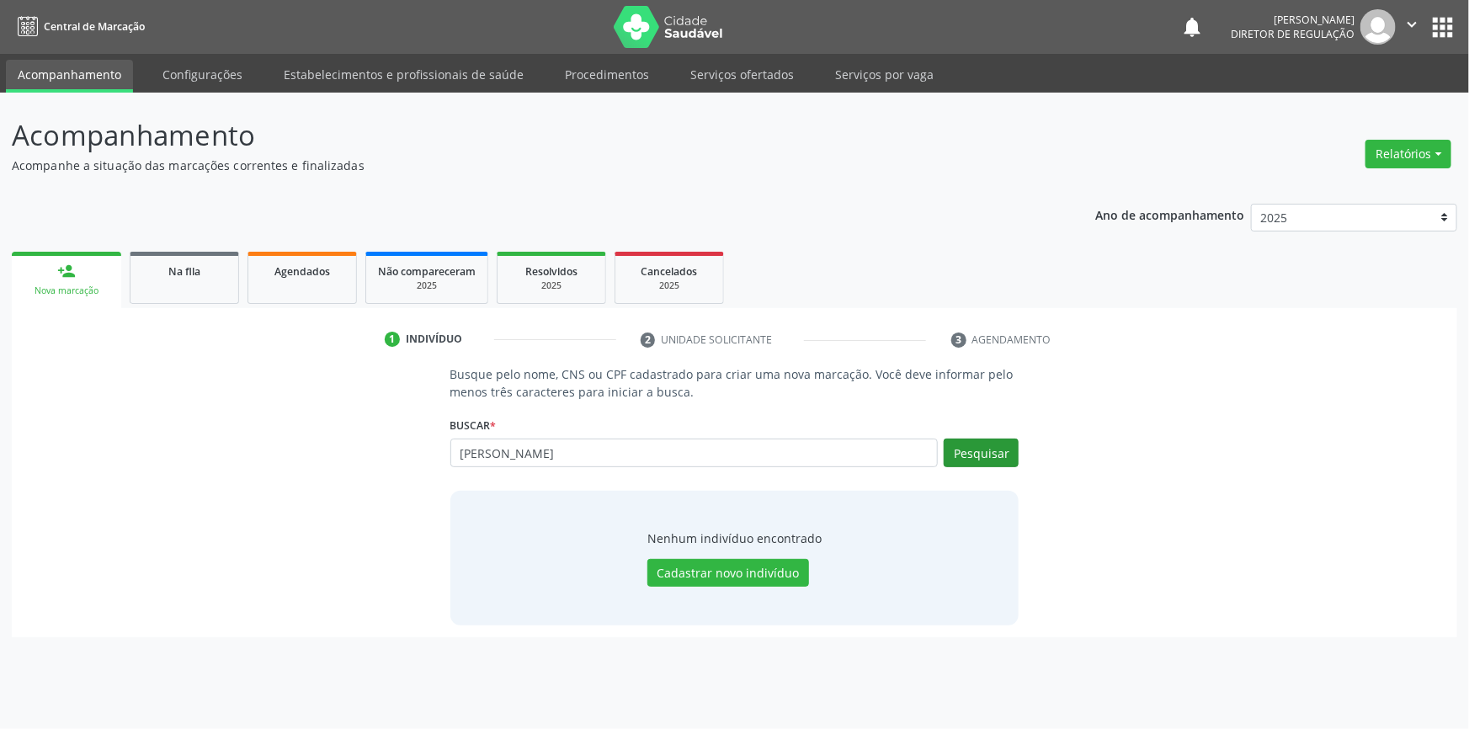
type input "cassio ryan"
click at [991, 445] on button "Pesquisar" at bounding box center [981, 453] width 75 height 29
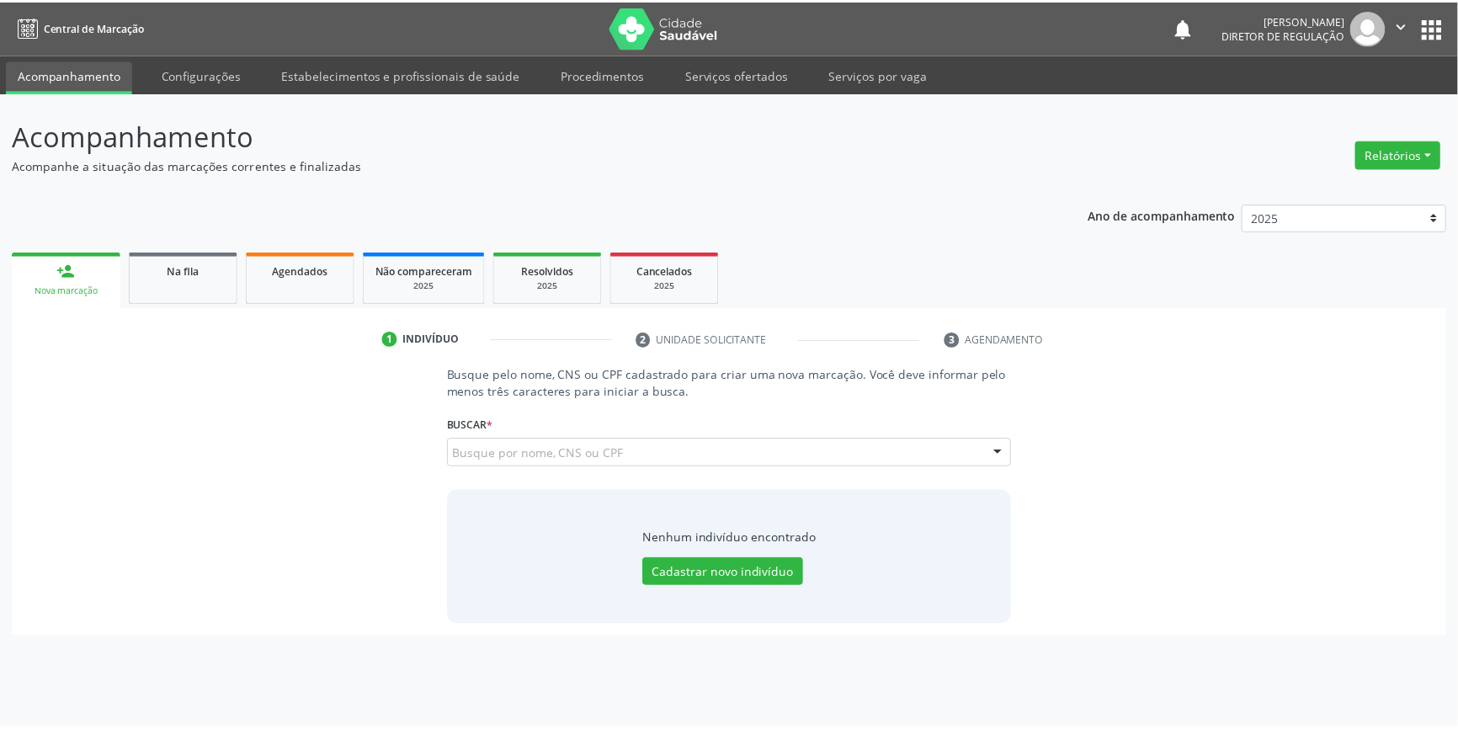
scroll to position [0, 0]
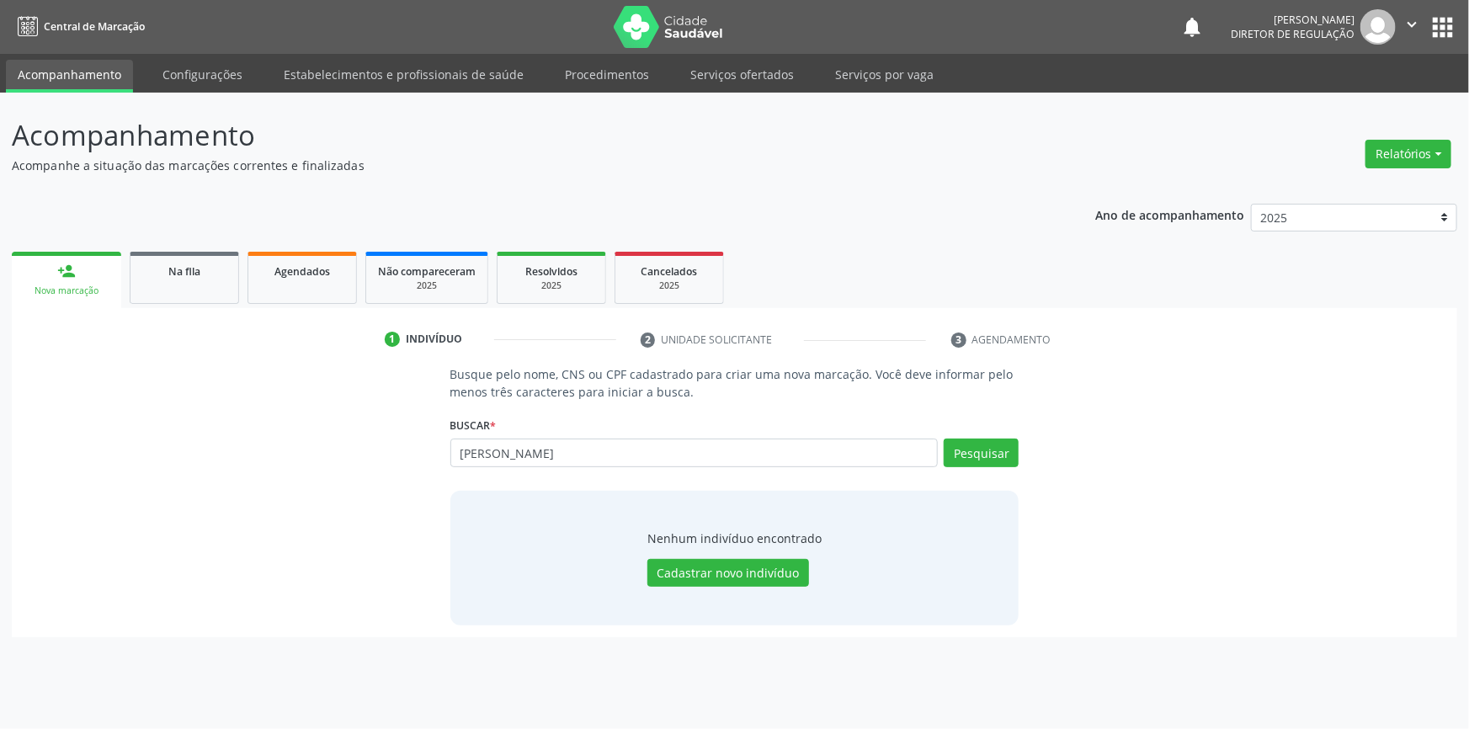
drag, startPoint x: 540, startPoint y: 433, endPoint x: 531, endPoint y: 433, distance: 9.3
click at [532, 432] on div "Buscar * cassio ryan Busque por nome, CNS ou CPF Nenhum resultado encontrado pa…" at bounding box center [734, 445] width 569 height 66
drag, startPoint x: 528, startPoint y: 450, endPoint x: 327, endPoint y: 421, distance: 203.2
click at [327, 421] on div "Busque pelo nome, CNS ou CPF cadastrado para criar uma nova marcação. Você deve…" at bounding box center [735, 494] width 1422 height 259
paste input "162.834.454-70"
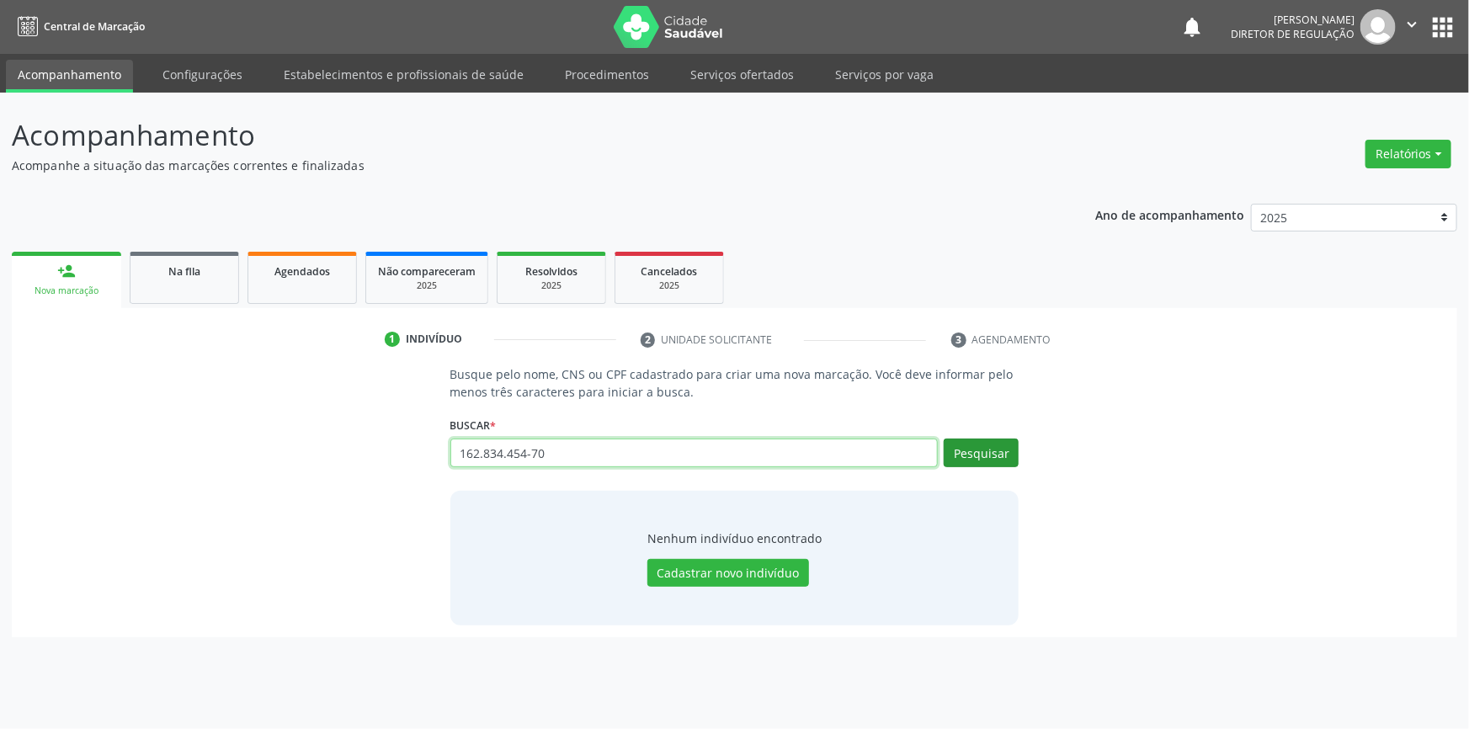
type input "162.834.454-70"
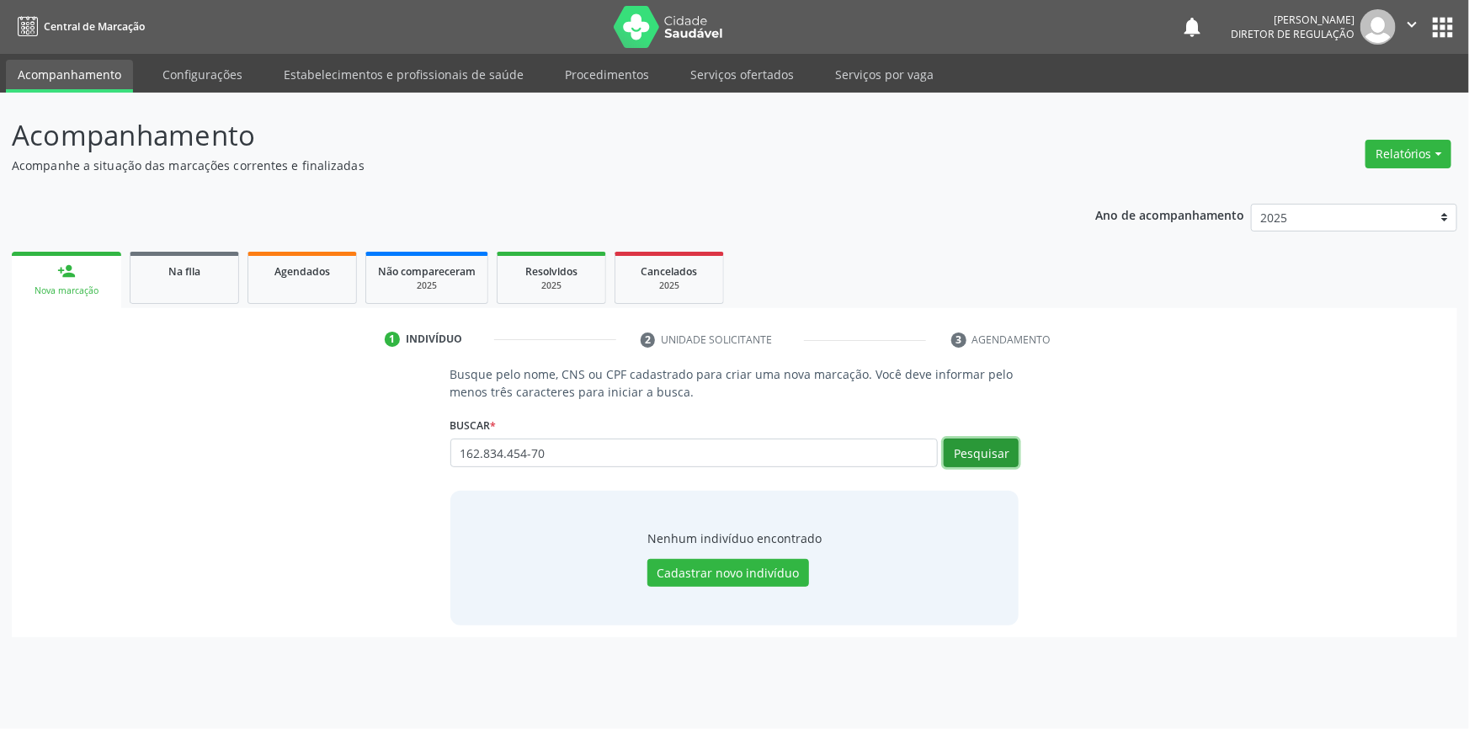
click at [989, 444] on button "Pesquisar" at bounding box center [981, 453] width 75 height 29
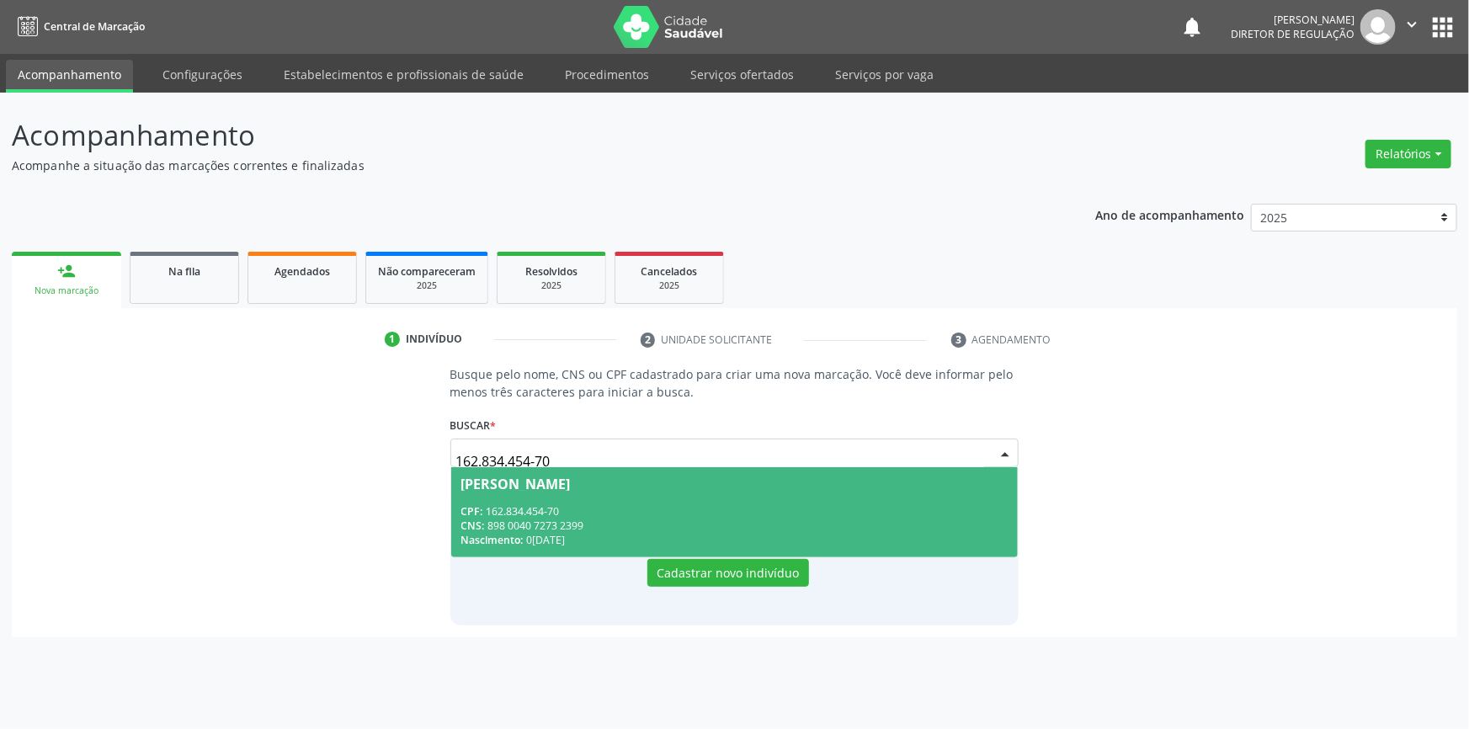
click at [571, 484] on div "Cássio Ryan Vieira Rodrigues" at bounding box center [515, 483] width 109 height 13
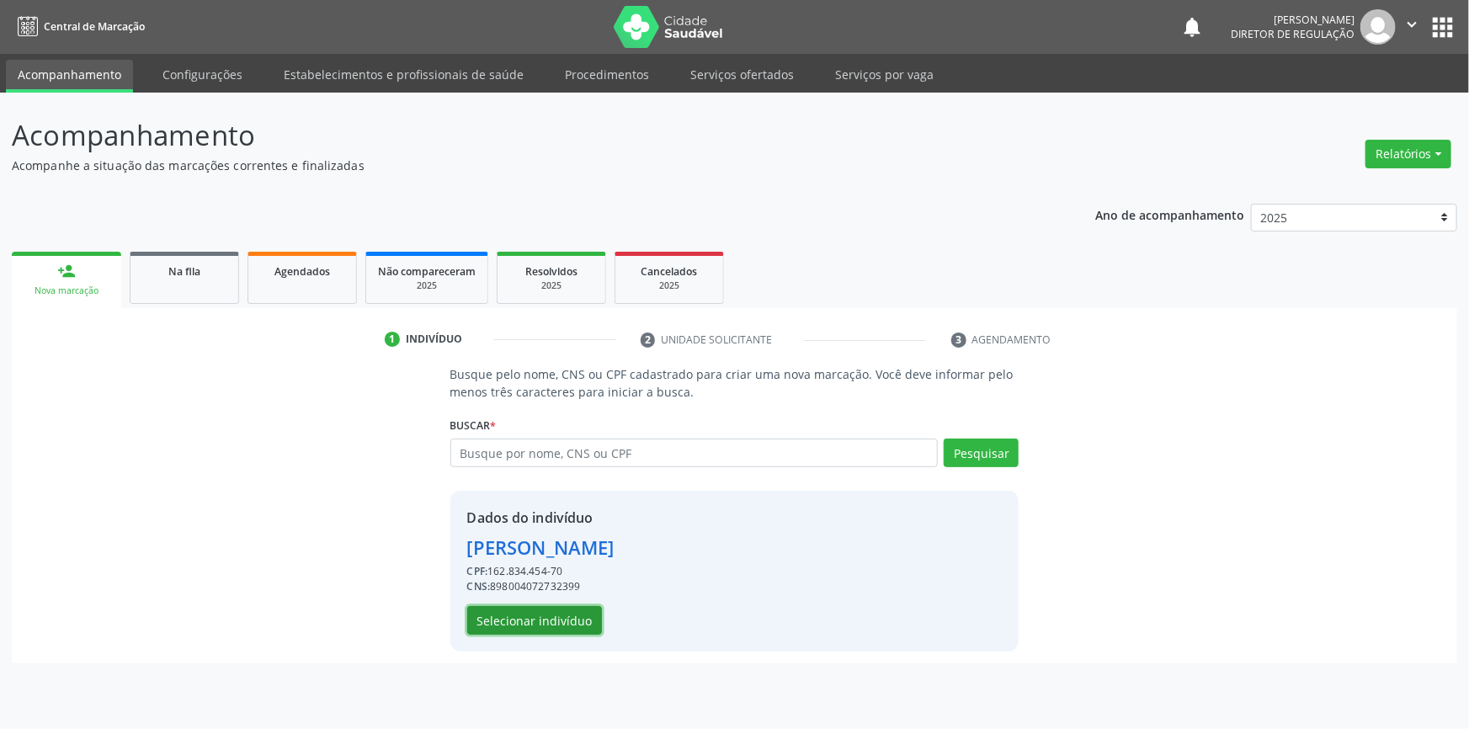
click at [550, 618] on button "Selecionar indivíduo" at bounding box center [534, 620] width 135 height 29
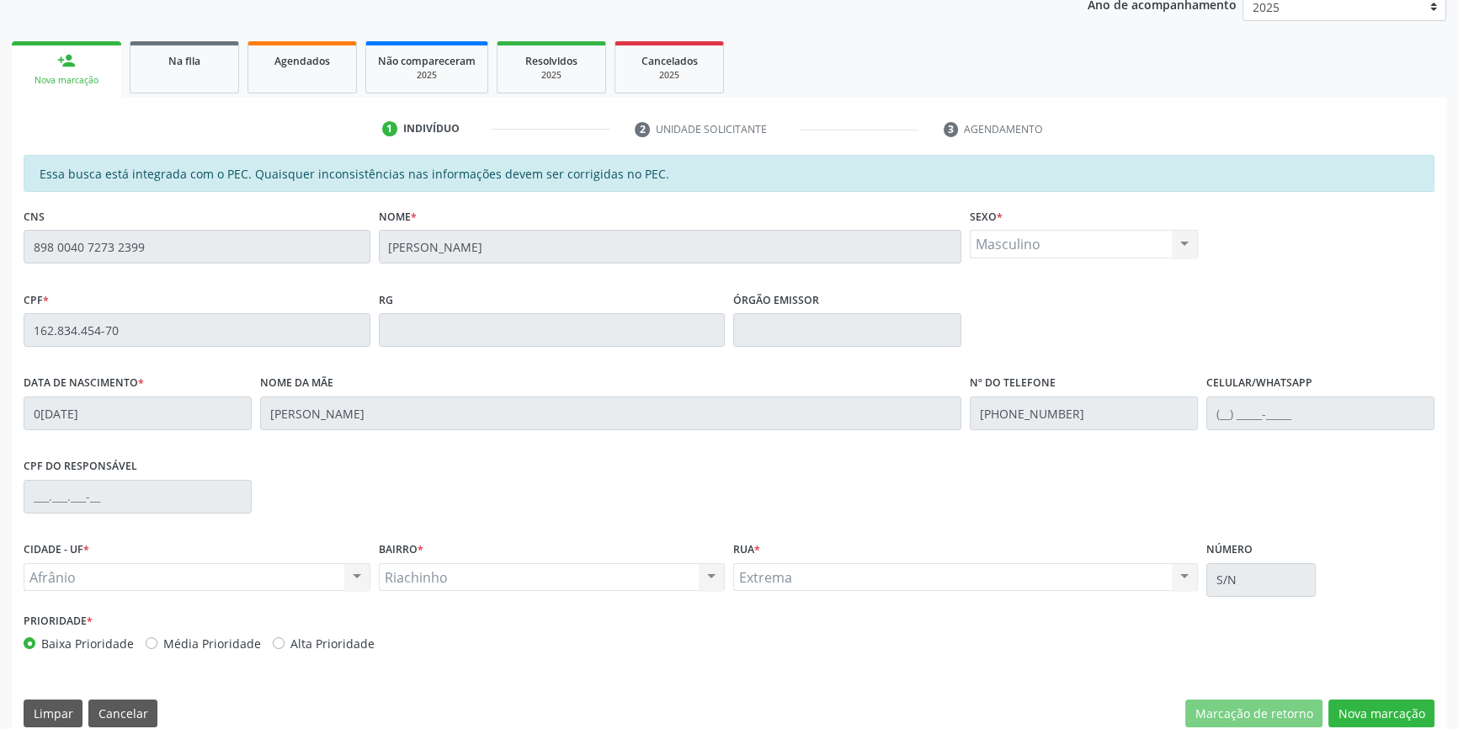
scroll to position [231, 0]
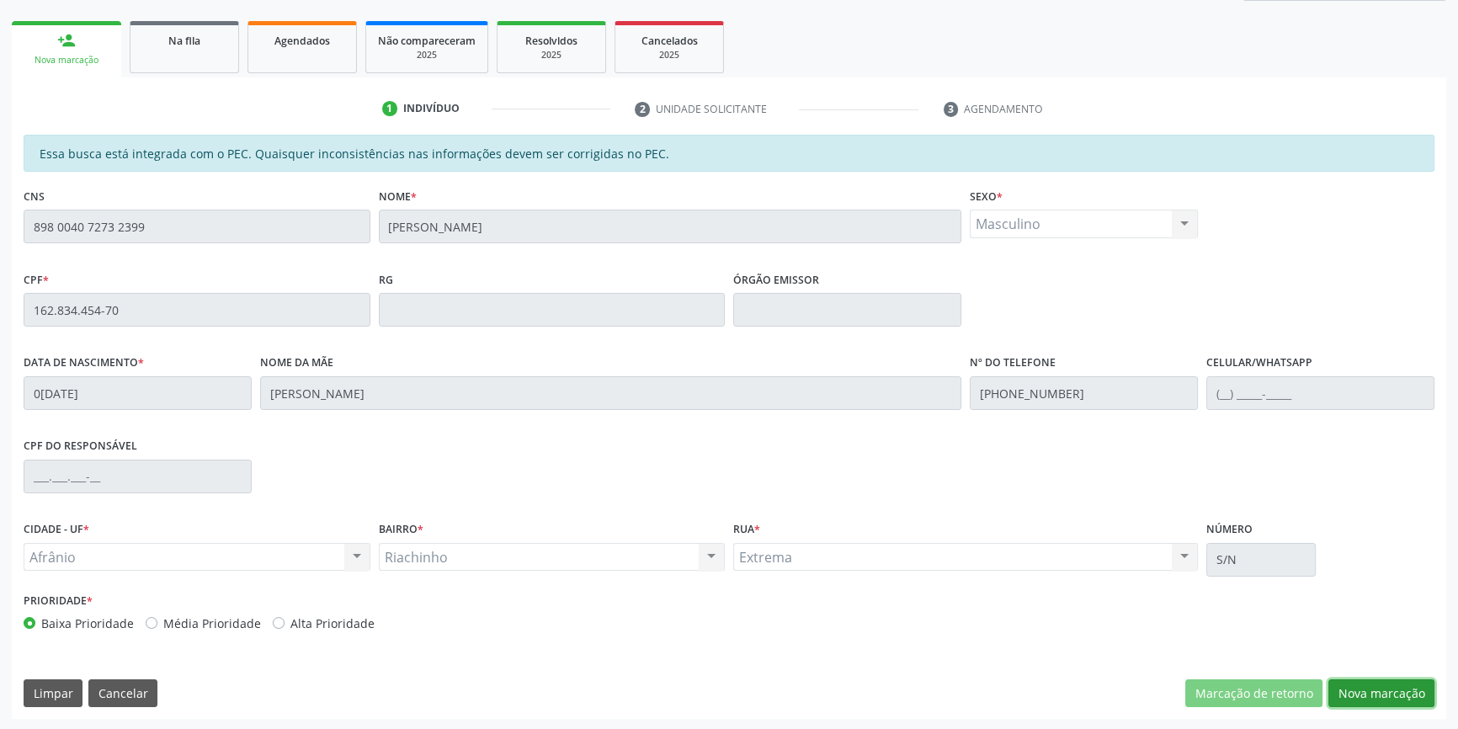
click at [1432, 702] on button "Nova marcação" at bounding box center [1381, 693] width 106 height 29
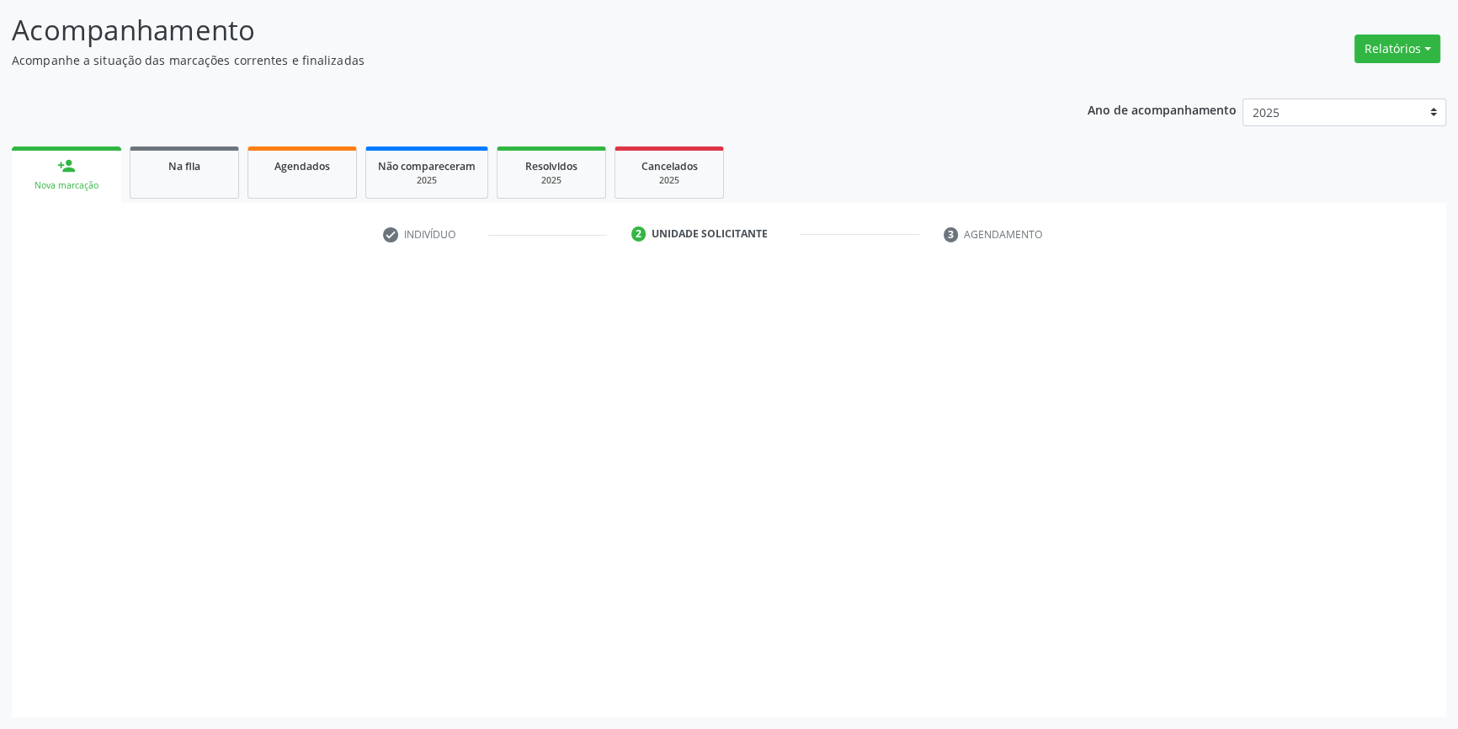
scroll to position [104, 0]
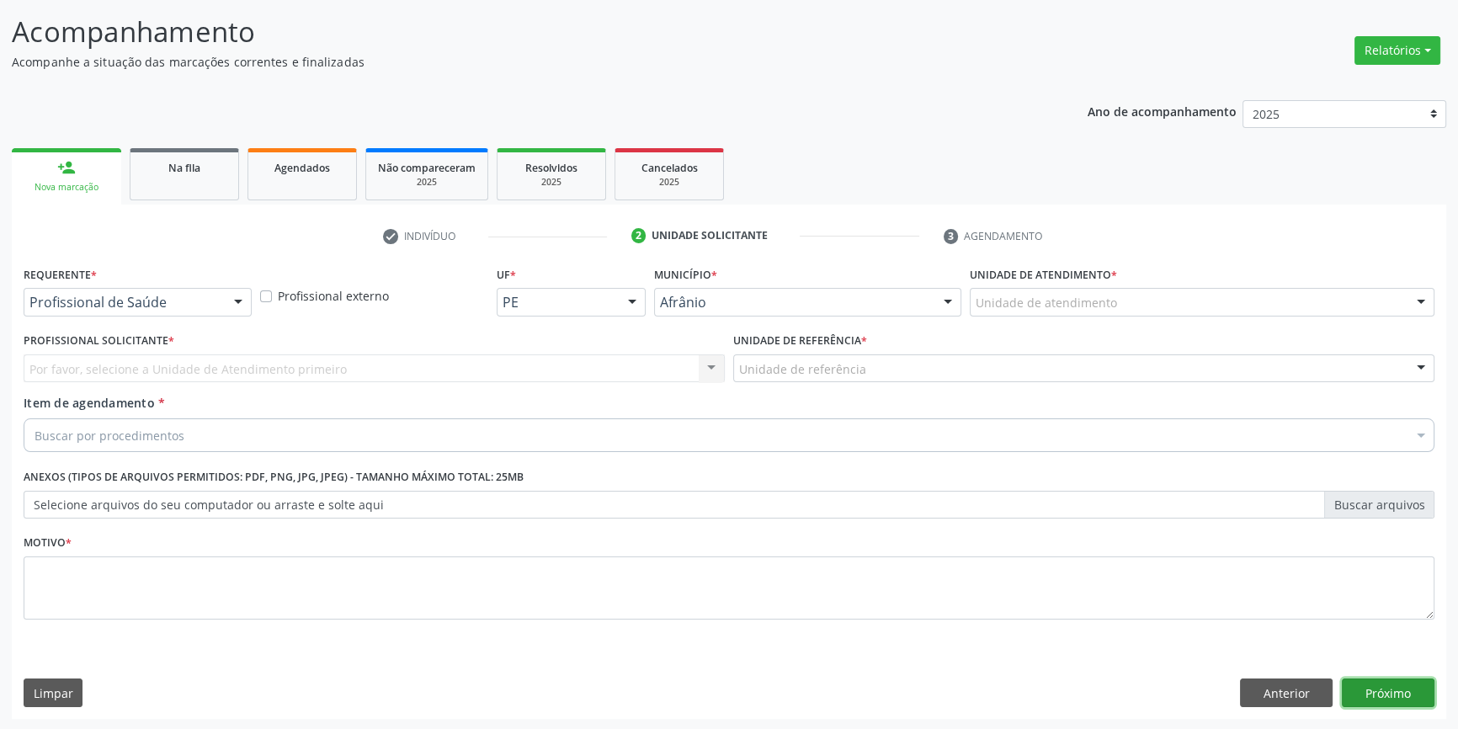
click at [1415, 694] on button "Próximo" at bounding box center [1388, 693] width 93 height 29
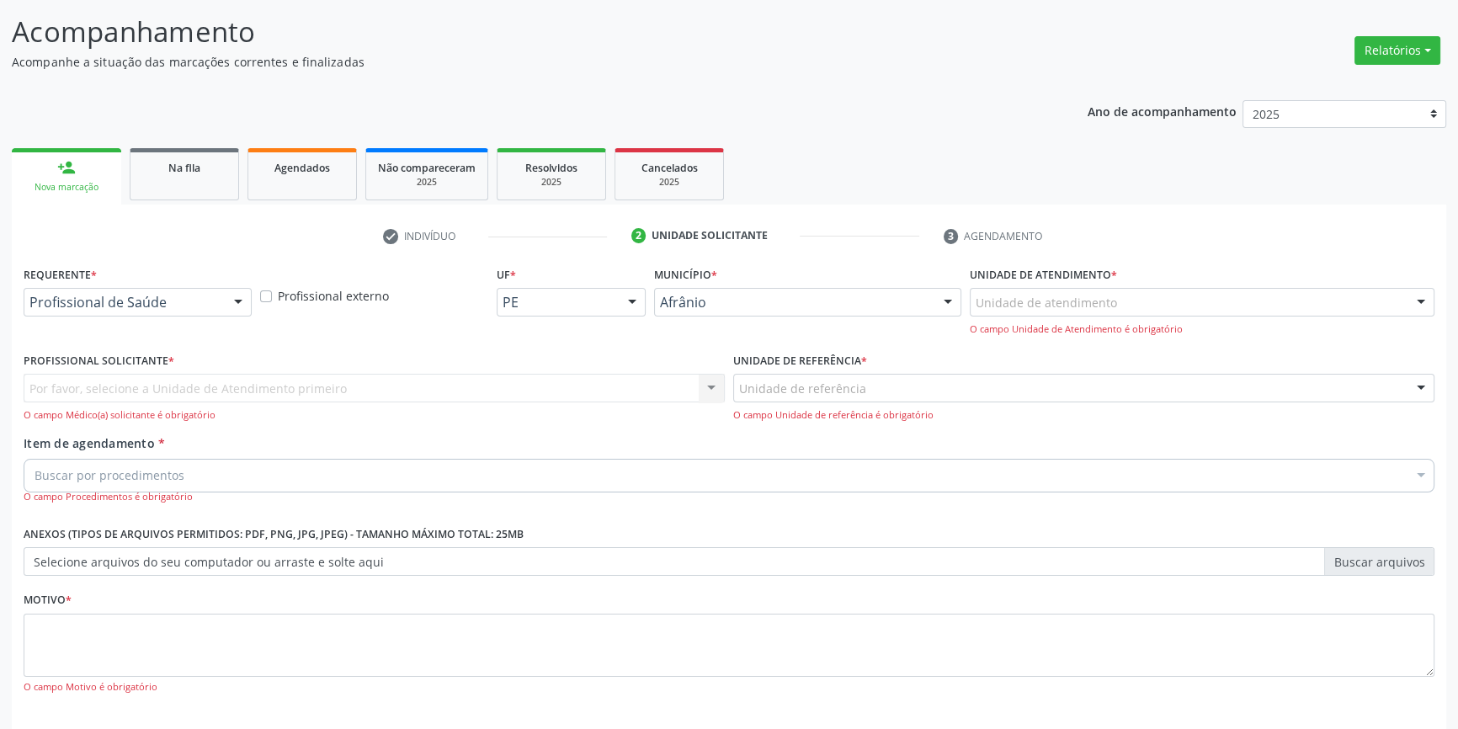
click at [1094, 322] on div "O campo Unidade de Atendimento é obrigatório" at bounding box center [1202, 329] width 465 height 14
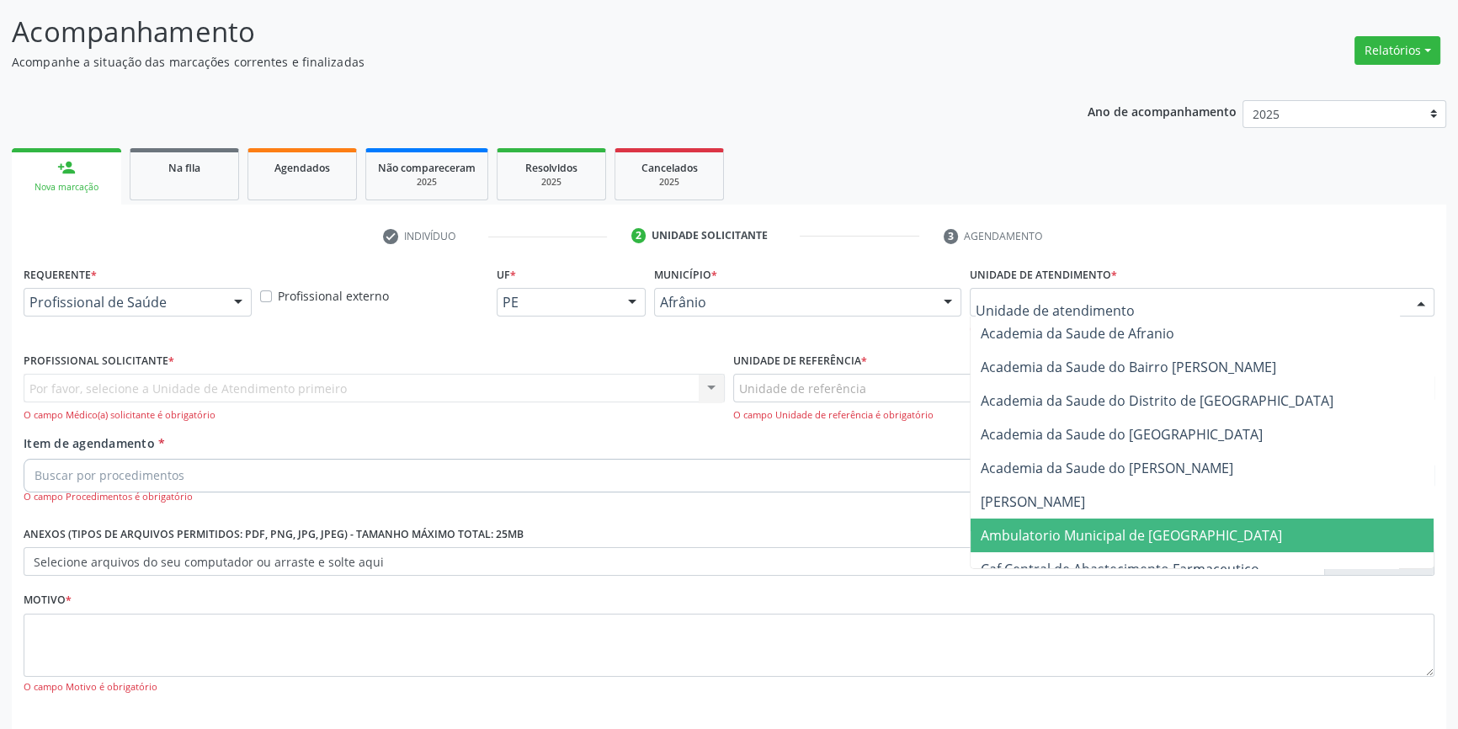
click at [1074, 533] on span "Ambulatorio Municipal de [GEOGRAPHIC_DATA]" at bounding box center [1131, 535] width 301 height 19
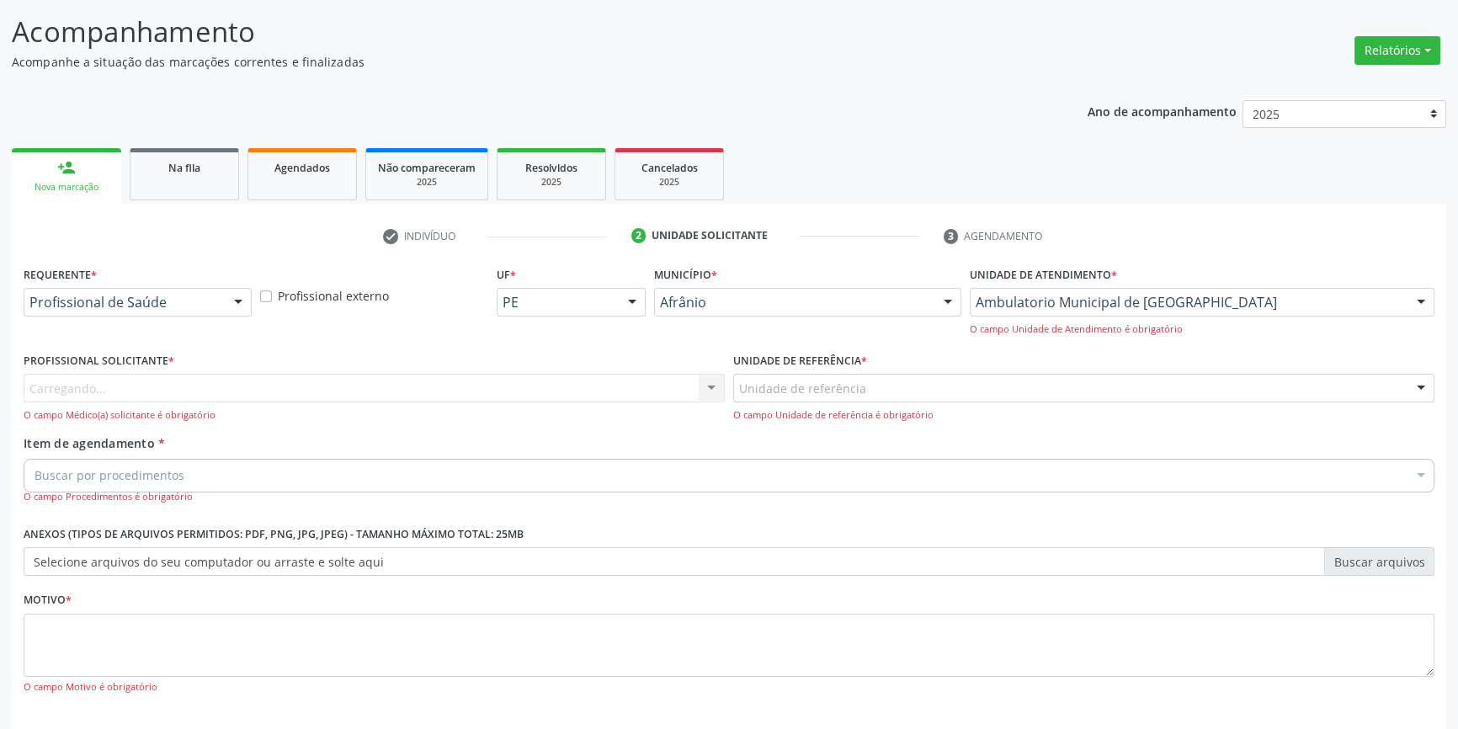
click at [902, 408] on div "O campo Unidade de referência é obrigatório" at bounding box center [1083, 415] width 701 height 14
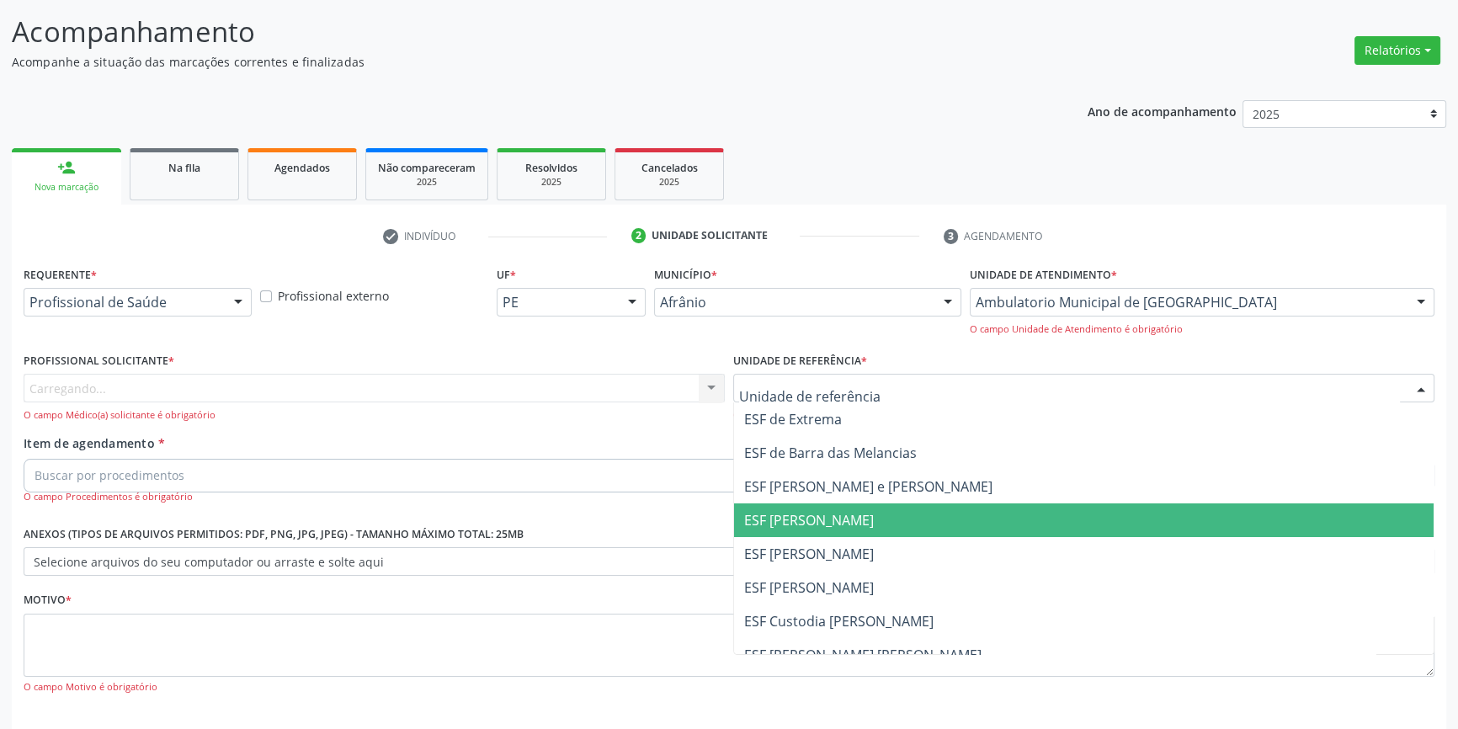
click at [835, 539] on span "ESF [PERSON_NAME]" at bounding box center [1084, 554] width 700 height 34
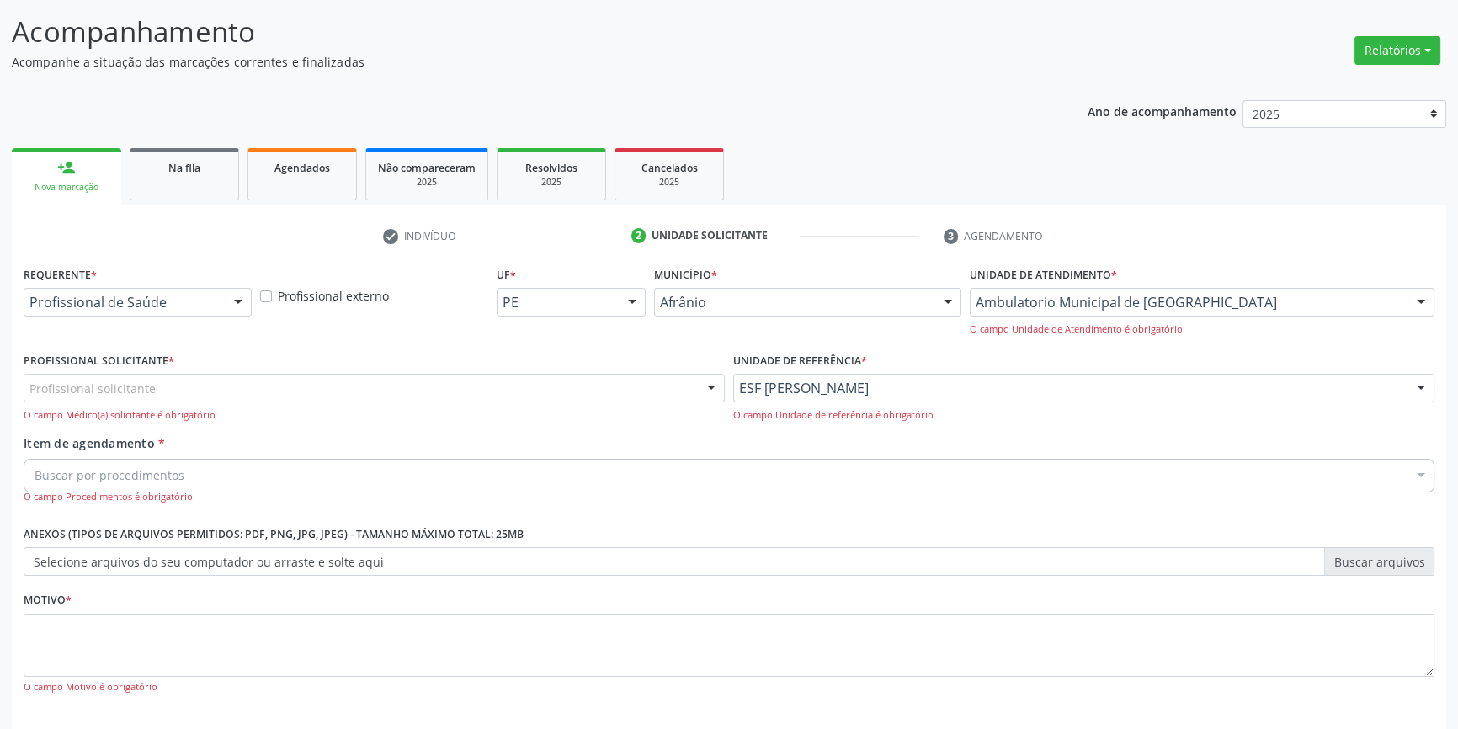
click at [524, 392] on div "Profissional solicitante" at bounding box center [374, 388] width 701 height 29
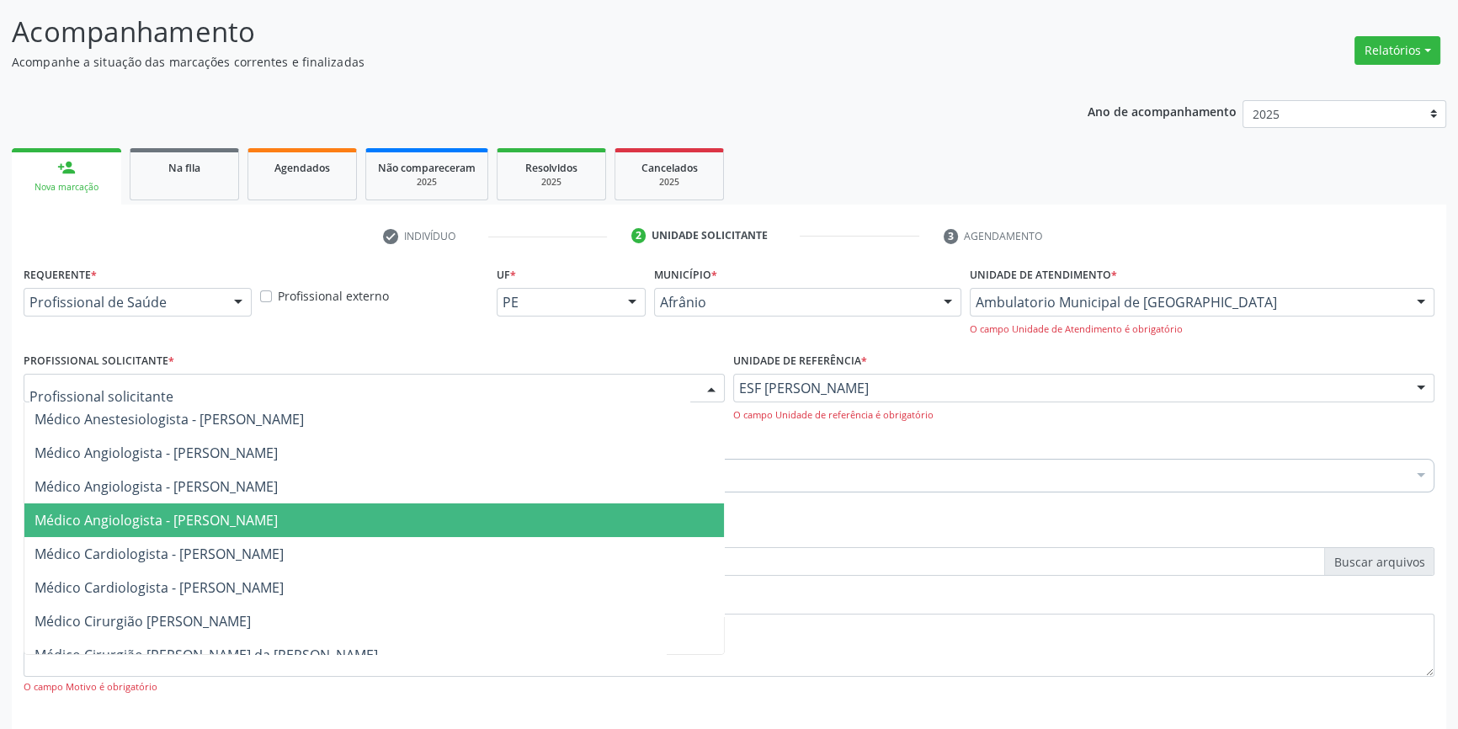
click at [311, 538] on span "Médico Cardiologista - [PERSON_NAME]" at bounding box center [374, 554] width 700 height 34
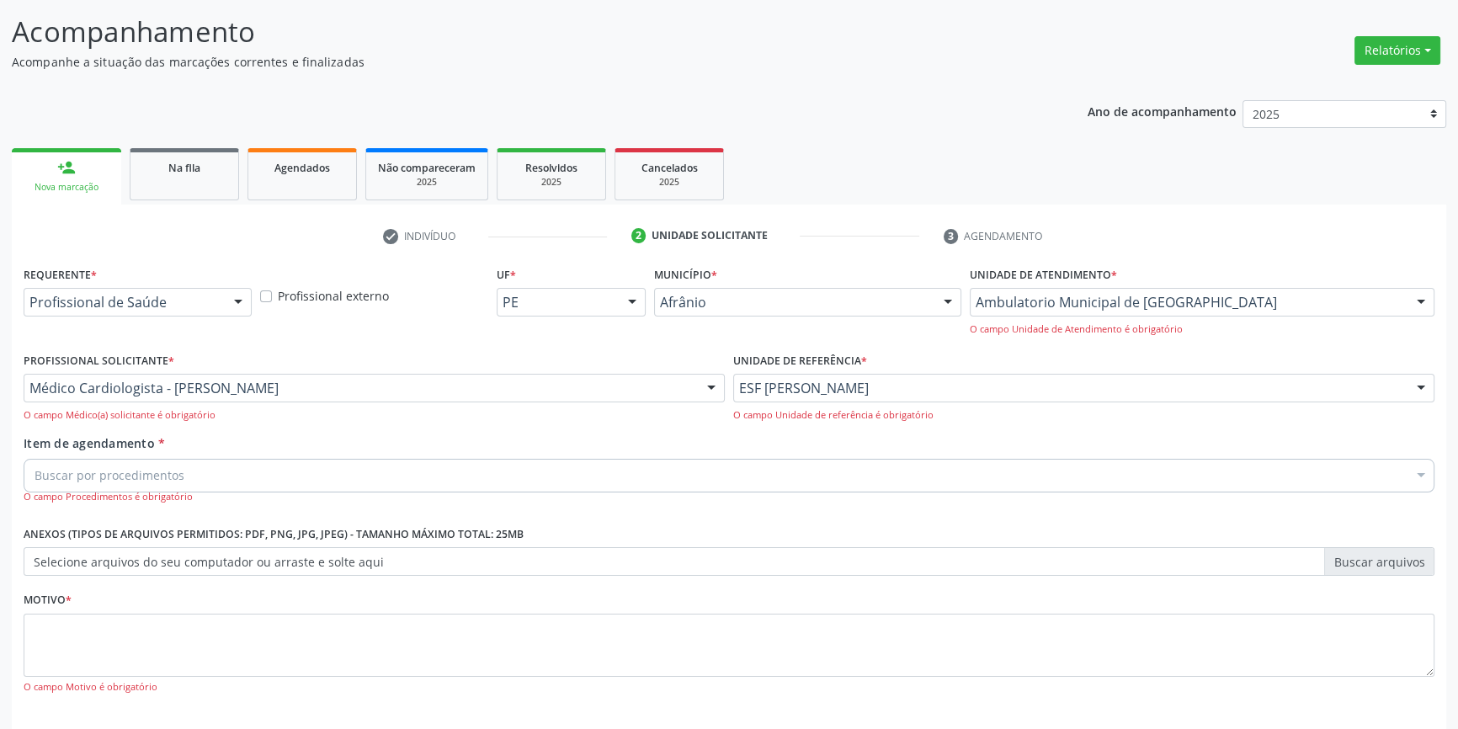
click at [147, 420] on div "O campo Médico(a) solicitante é obrigatório" at bounding box center [374, 415] width 701 height 14
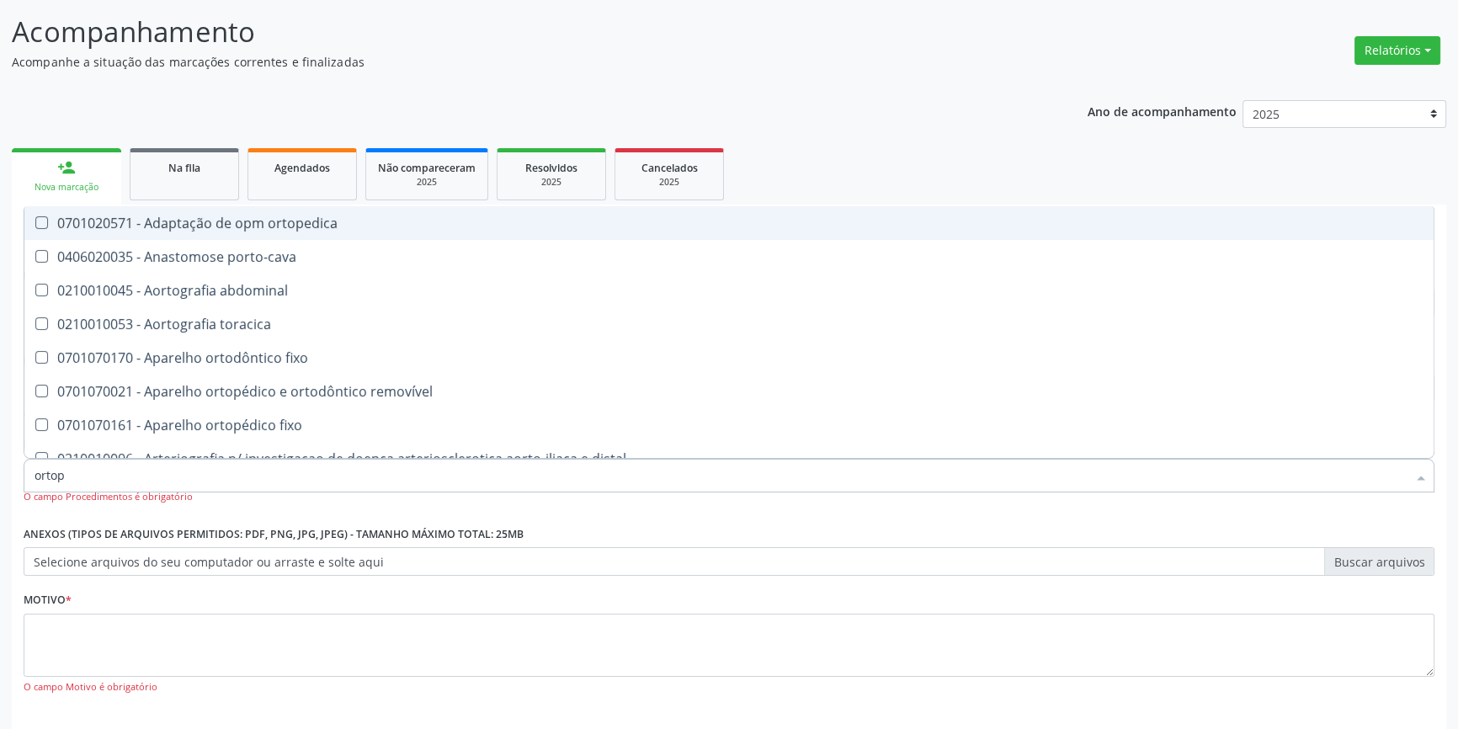
type input "ortope"
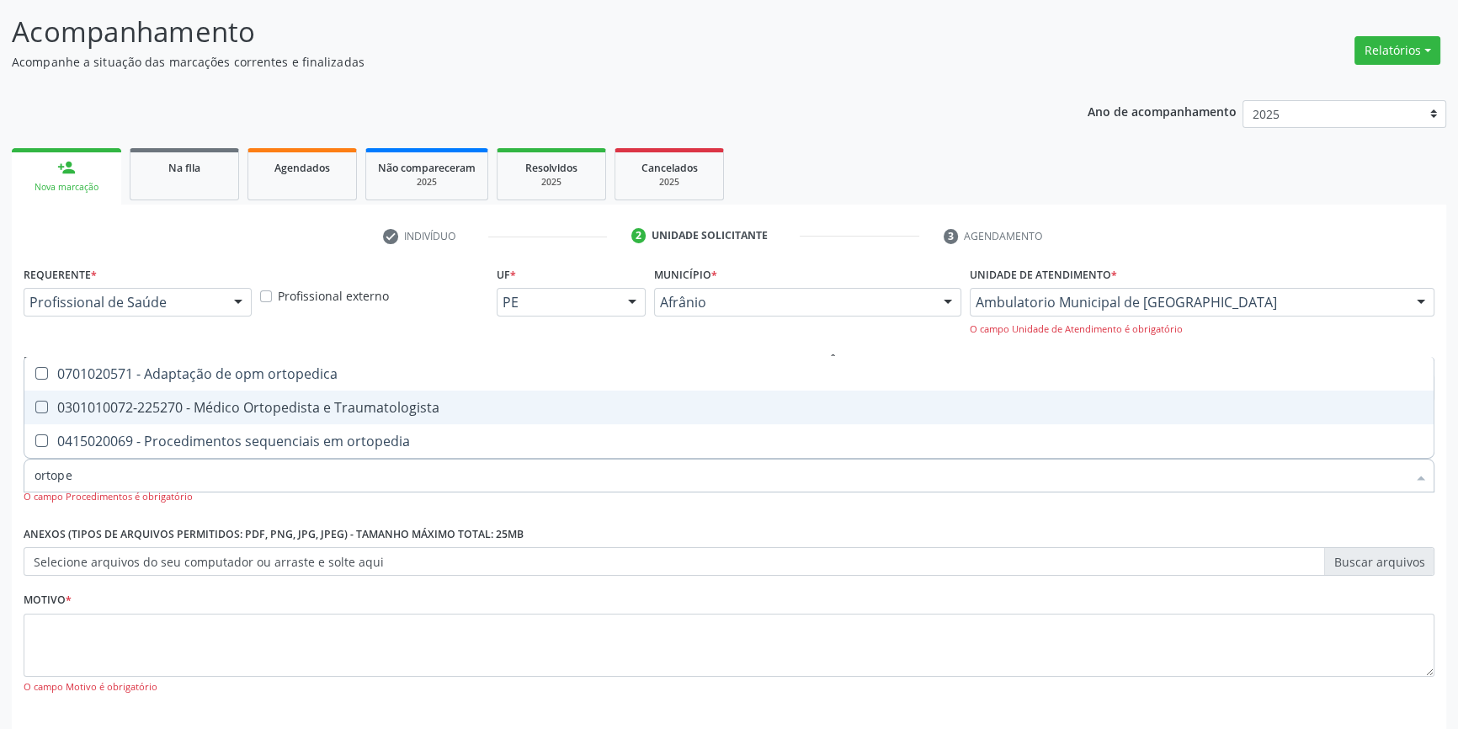
click at [257, 412] on div "0301010072-225270 - Médico Ortopedista e Traumatologista" at bounding box center [729, 407] width 1389 height 13
checkbox Traumatologista "true"
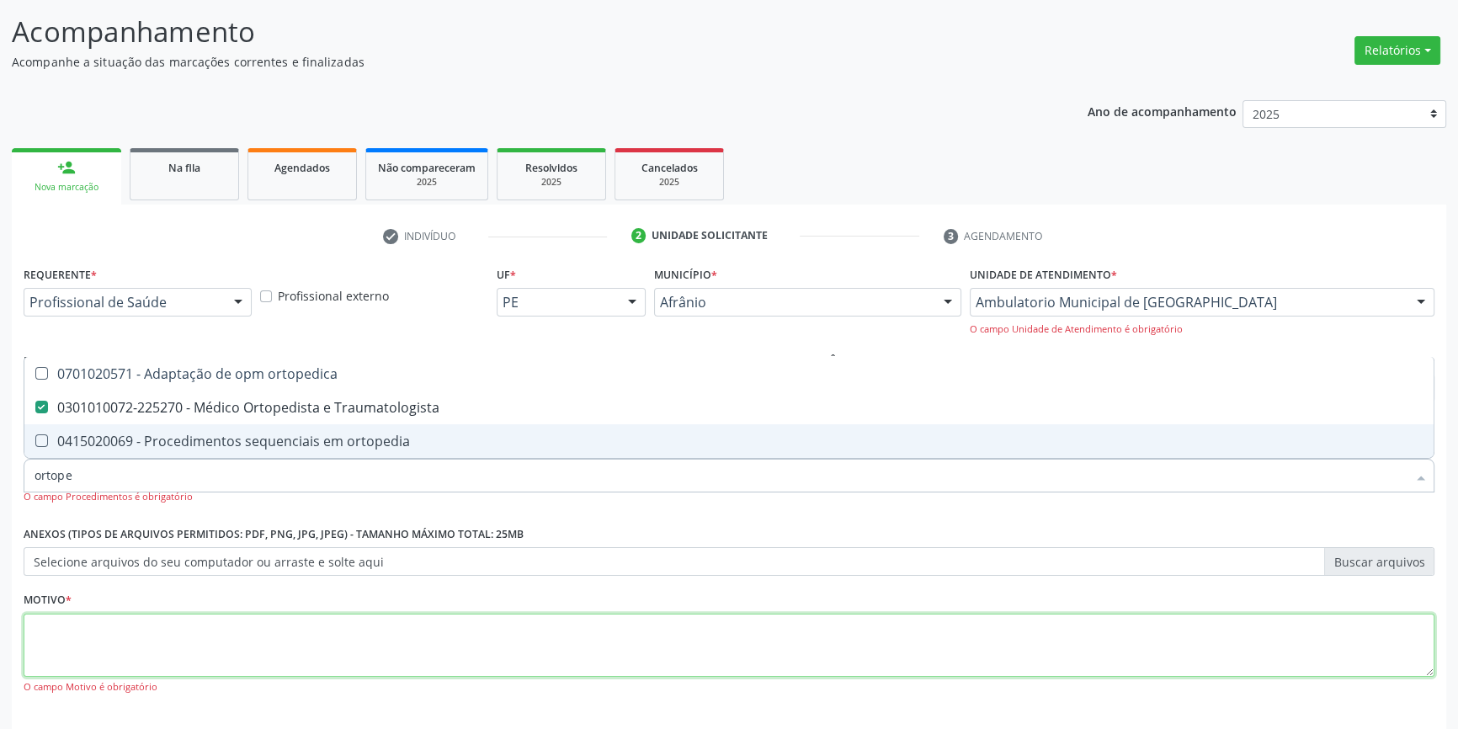
click at [137, 649] on textarea at bounding box center [729, 646] width 1411 height 64
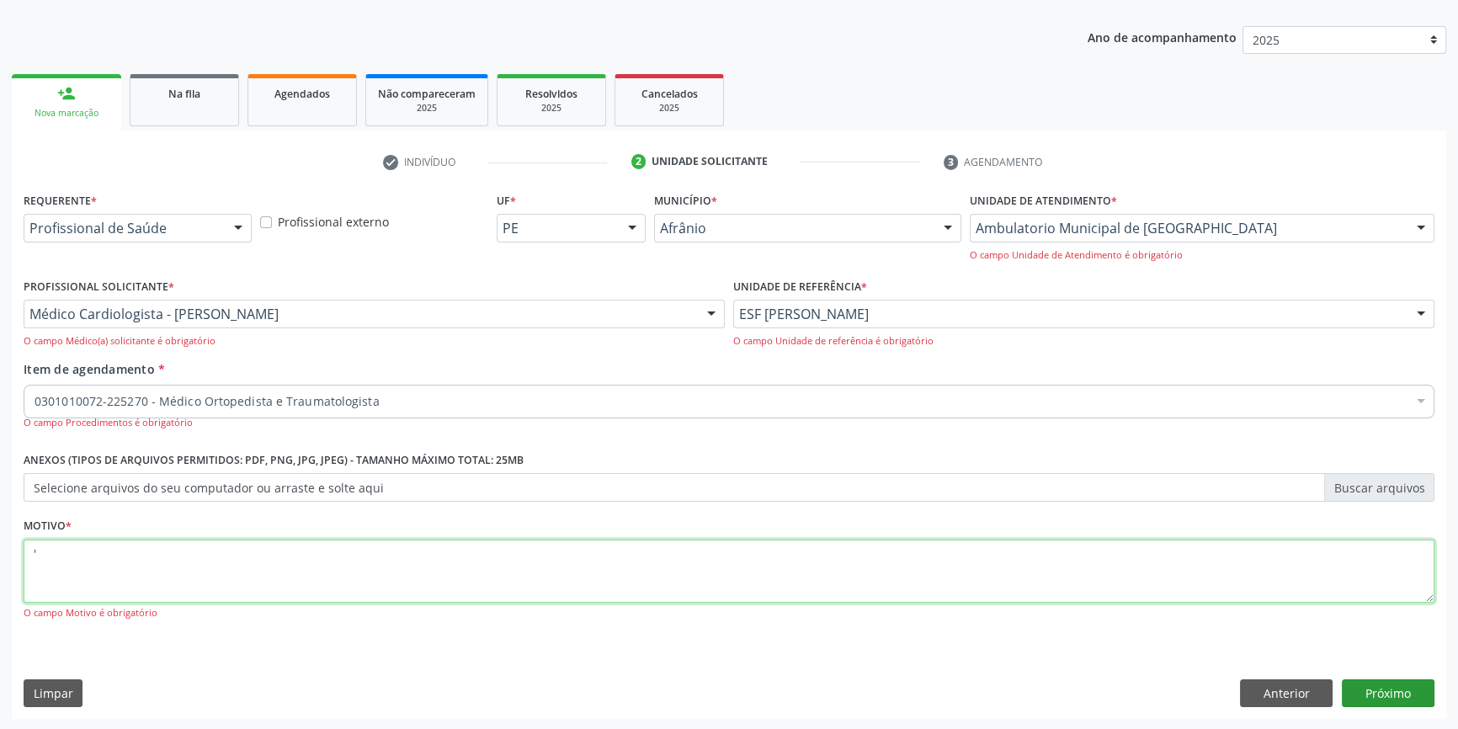
type textarea "'"
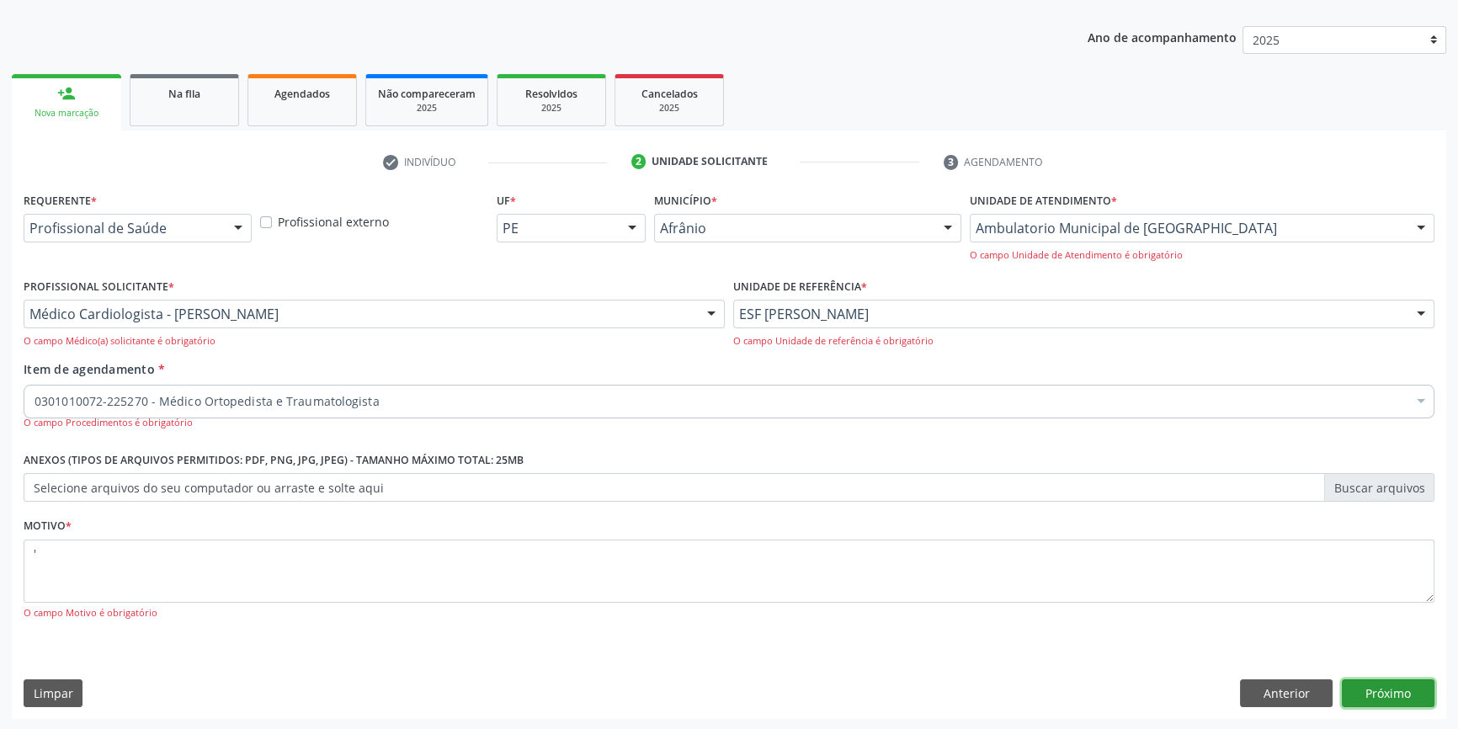
click at [1387, 686] on button "Próximo" at bounding box center [1388, 693] width 93 height 29
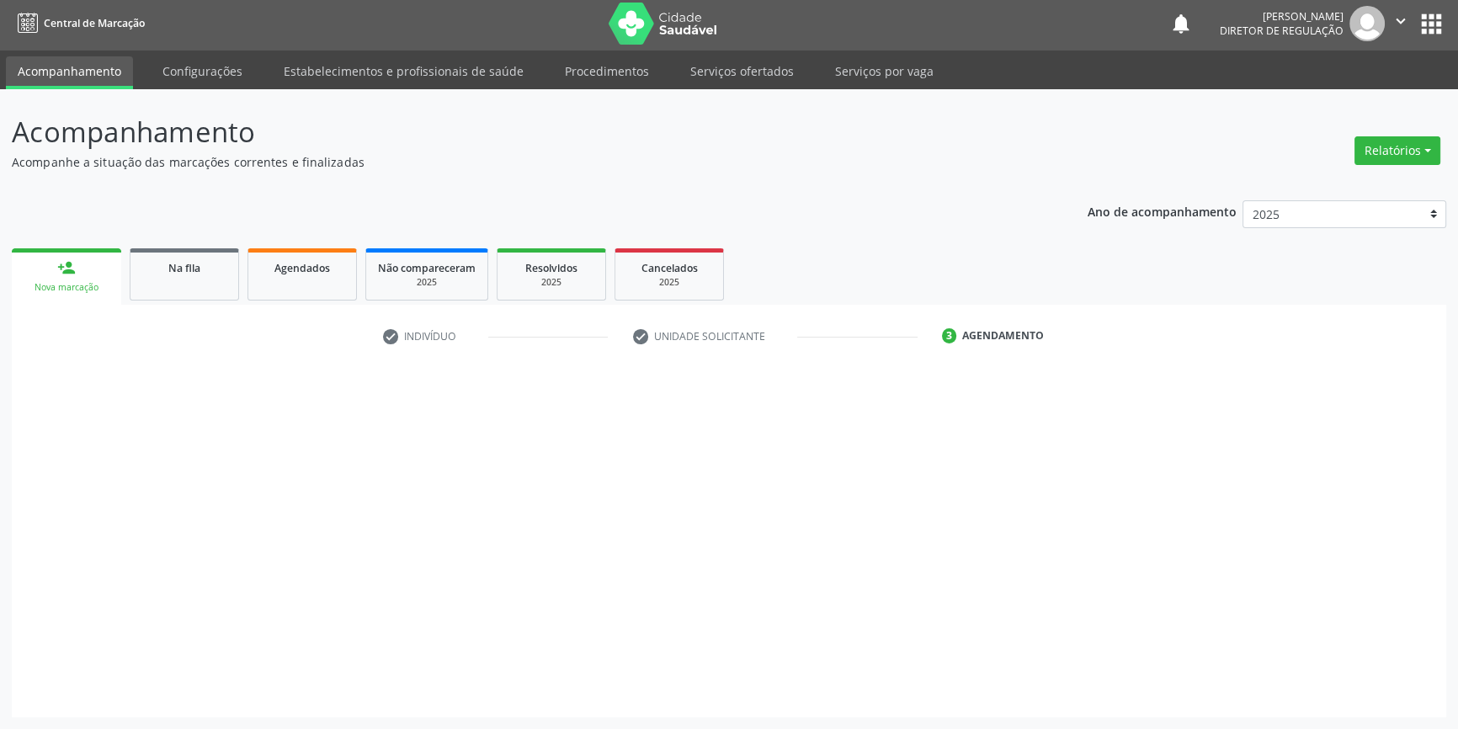
scroll to position [2, 0]
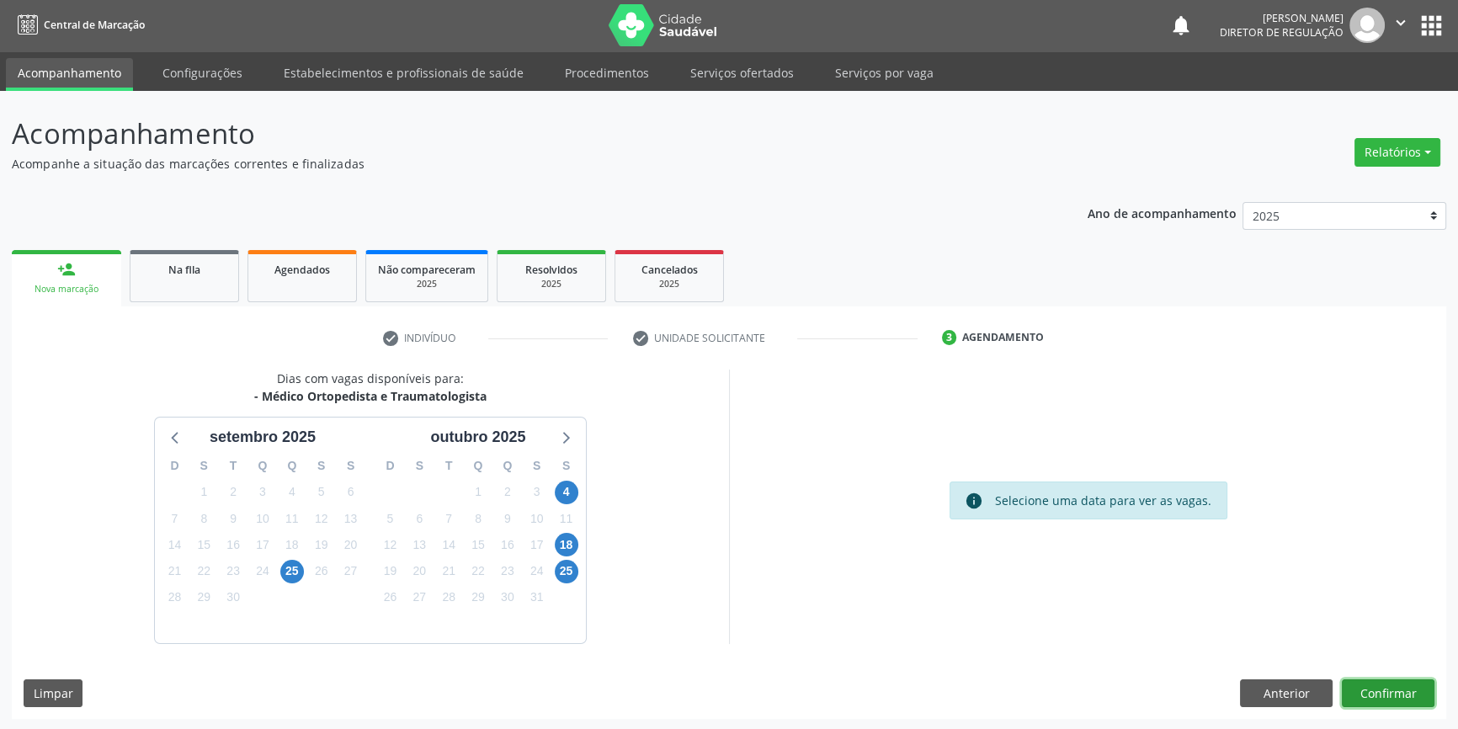
click at [1427, 687] on button "Confirmar" at bounding box center [1388, 693] width 93 height 29
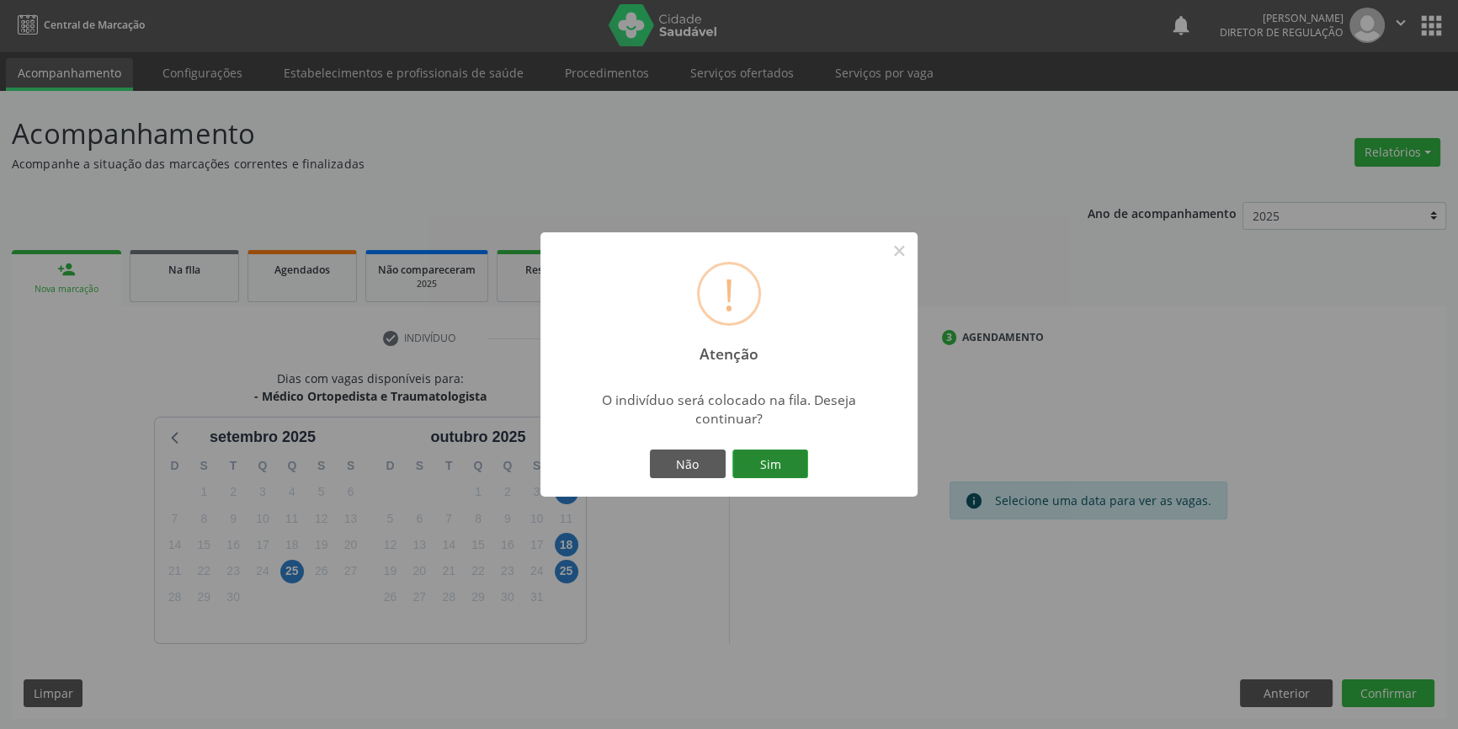
click at [793, 460] on button "Sim" at bounding box center [770, 464] width 76 height 29
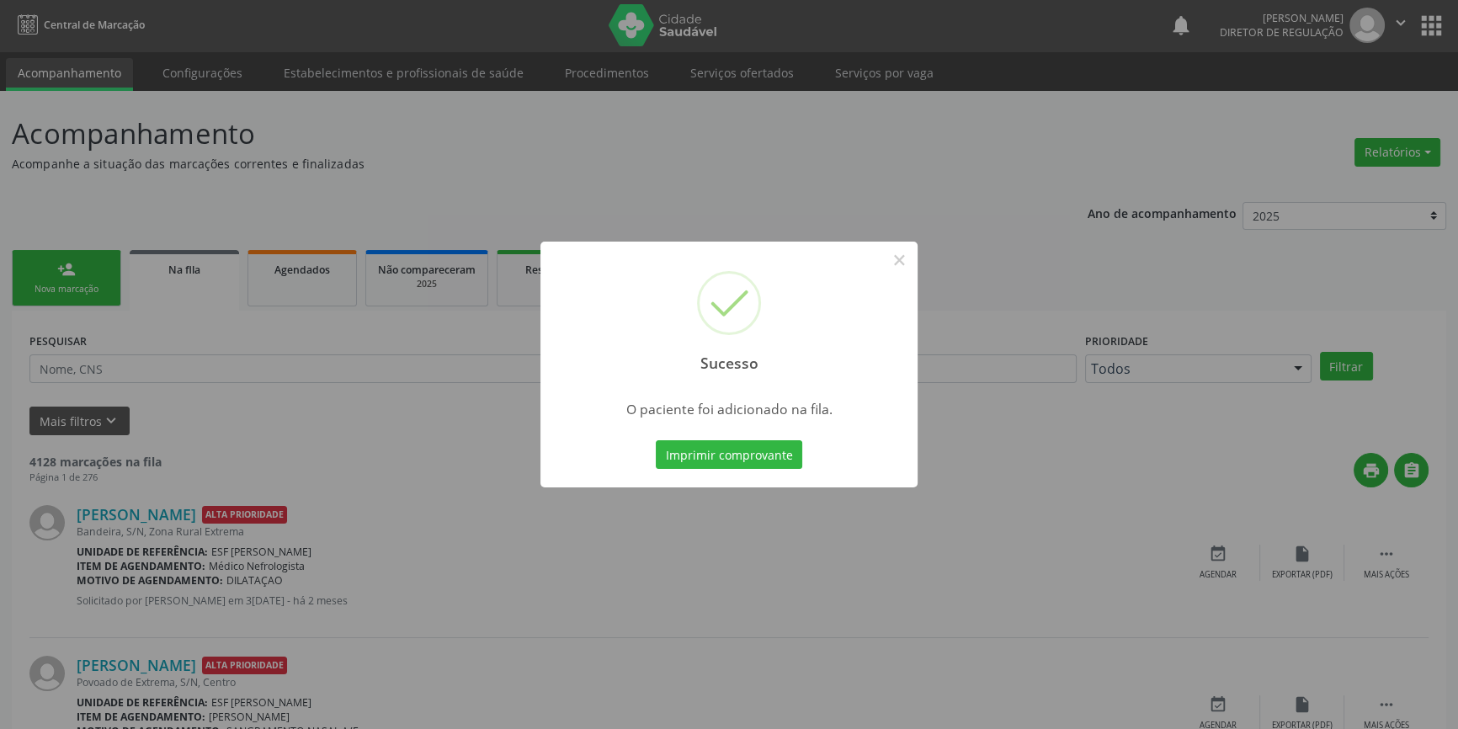
scroll to position [0, 0]
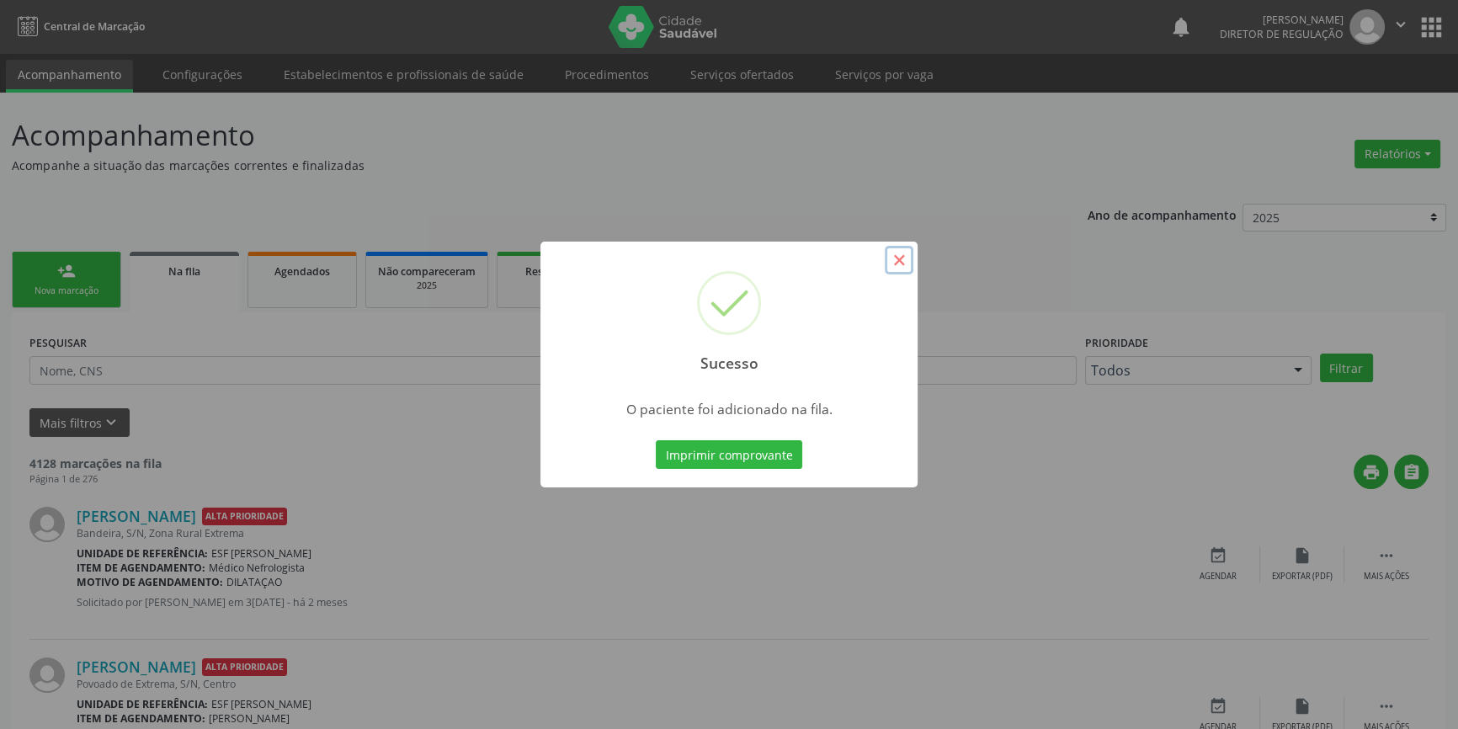
click at [896, 263] on button "×" at bounding box center [899, 260] width 29 height 29
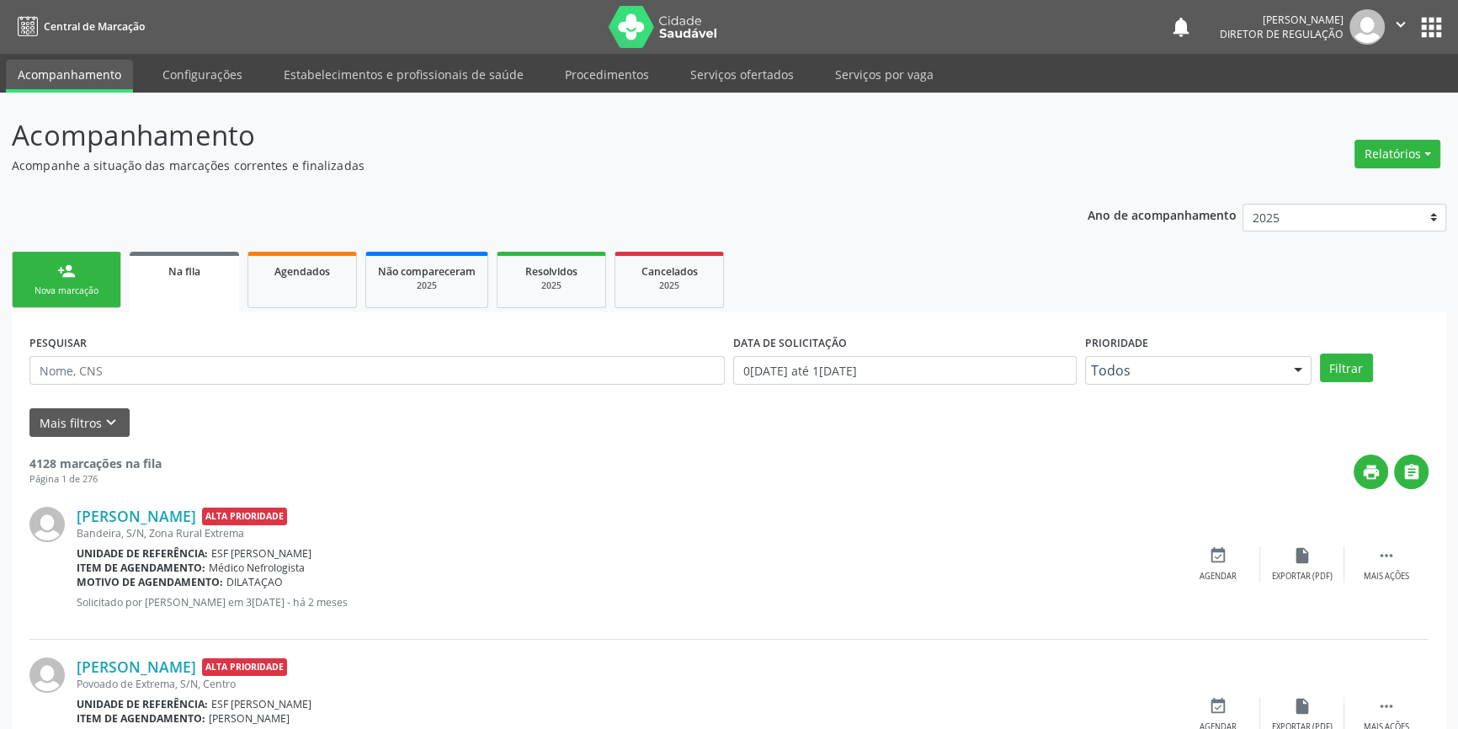
click at [77, 269] on link "person_add Nova marcação" at bounding box center [66, 280] width 109 height 56
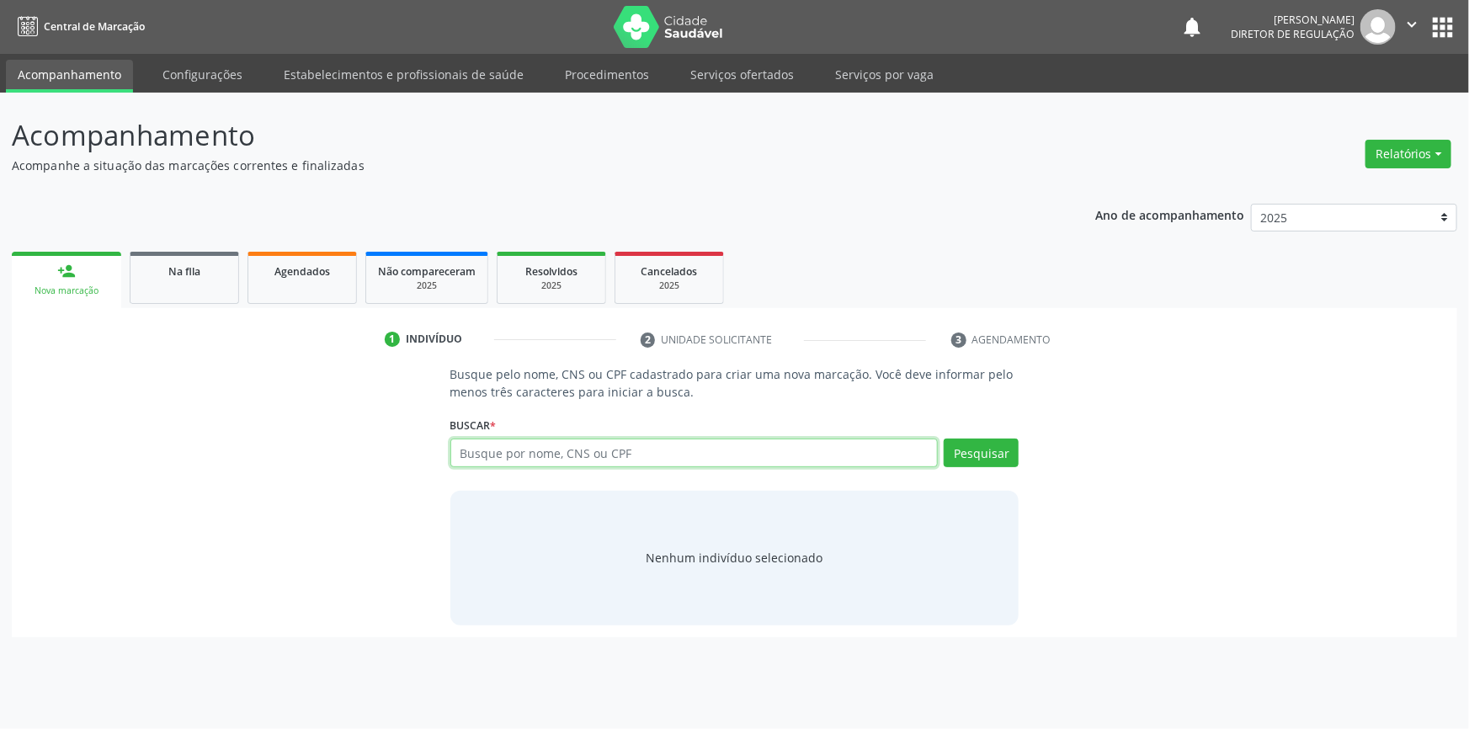
click at [537, 454] on input "text" at bounding box center [694, 453] width 488 height 29
type input "706405193392782"
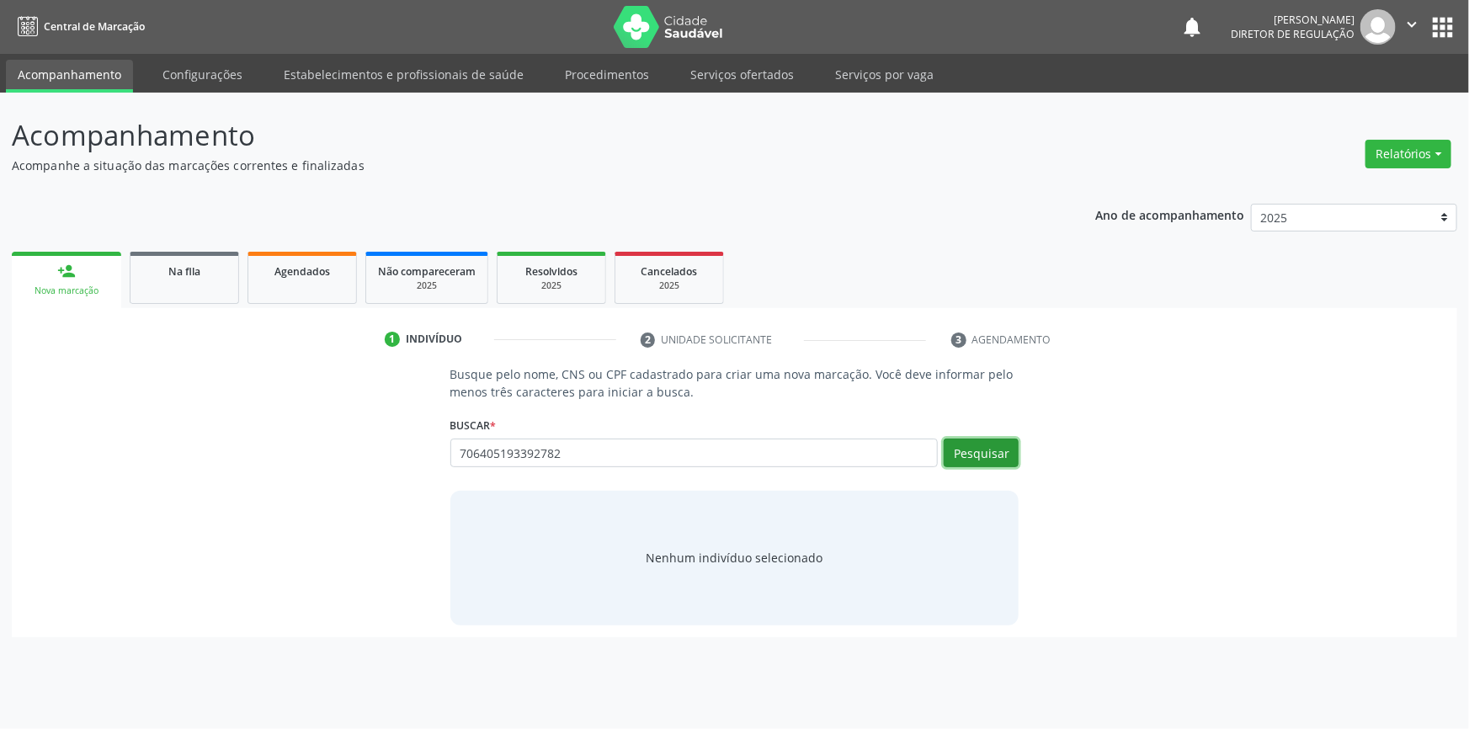
click at [984, 444] on button "Pesquisar" at bounding box center [981, 453] width 75 height 29
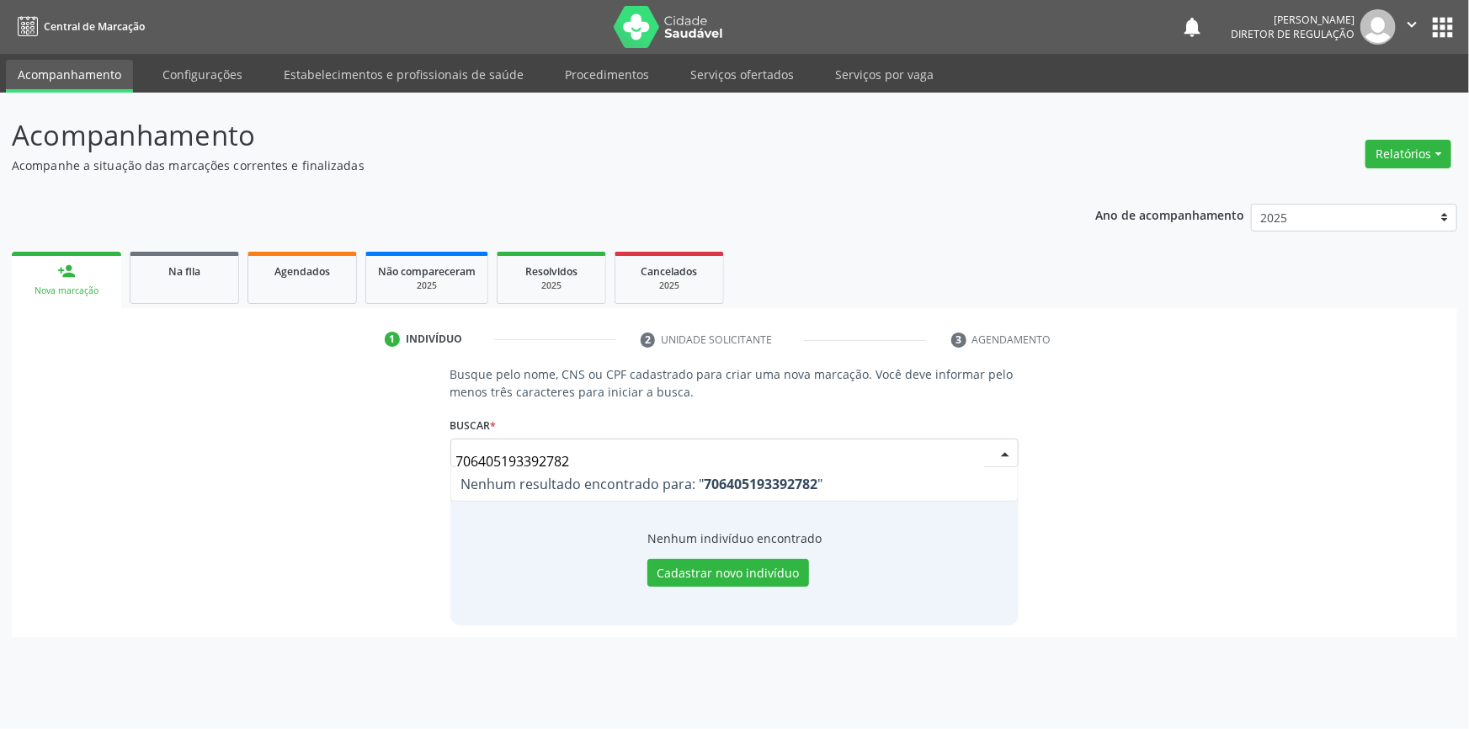
drag, startPoint x: 689, startPoint y: 446, endPoint x: 96, endPoint y: 423, distance: 593.1
click at [151, 434] on div "Busque pelo nome, CNS ou CPF cadastrado para criar uma nova marcação. Você deve…" at bounding box center [735, 494] width 1422 height 259
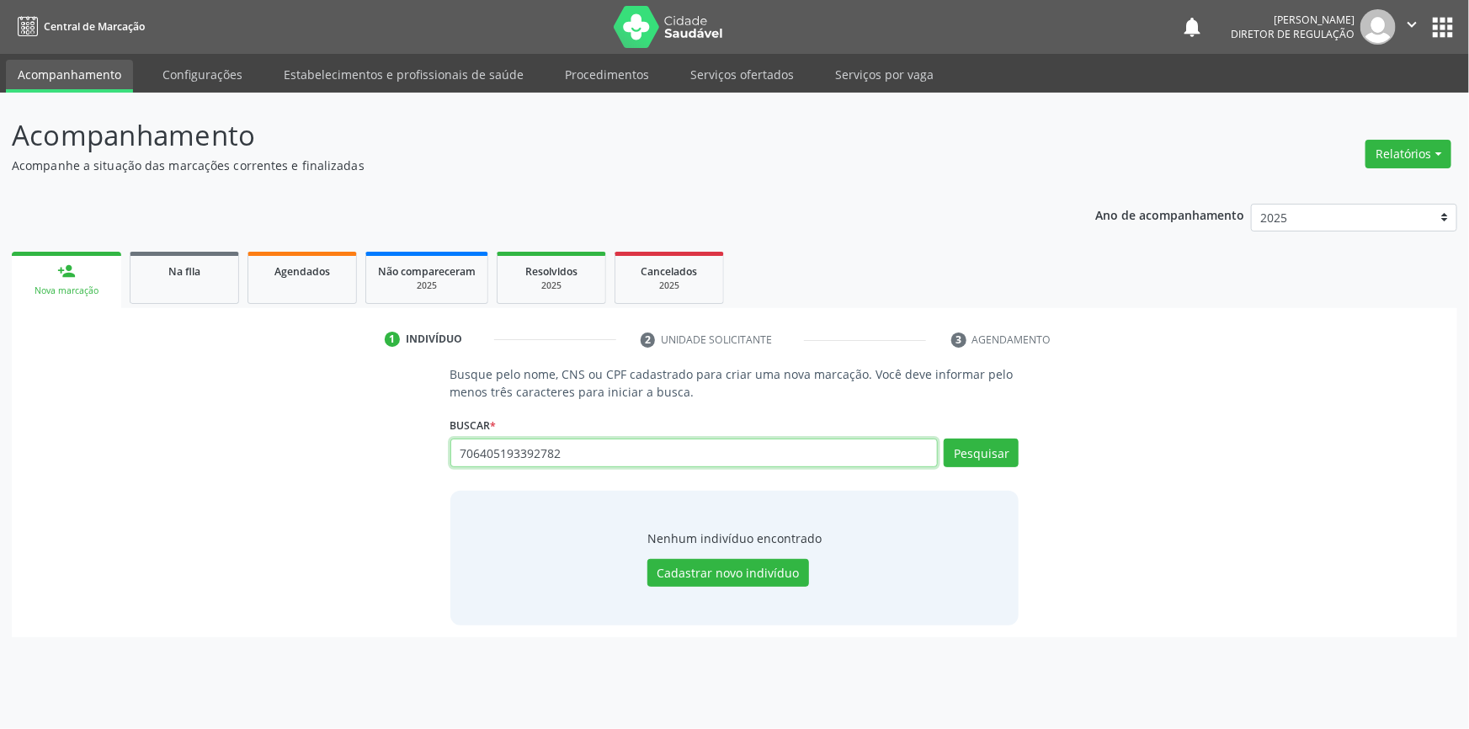
drag, startPoint x: 585, startPoint y: 465, endPoint x: 231, endPoint y: 434, distance: 355.8
click at [231, 434] on div "Busque pelo nome, CNS ou CPF cadastrado para criar uma nova marcação. Você deve…" at bounding box center [735, 494] width 1422 height 259
drag, startPoint x: 503, startPoint y: 439, endPoint x: 370, endPoint y: 438, distance: 133.0
click at [370, 438] on div "Busque pelo nome, CNS ou CPF cadastrado para criar uma nova marcação. Você deve…" at bounding box center [735, 494] width 1422 height 259
paste input "091.404.154-14"
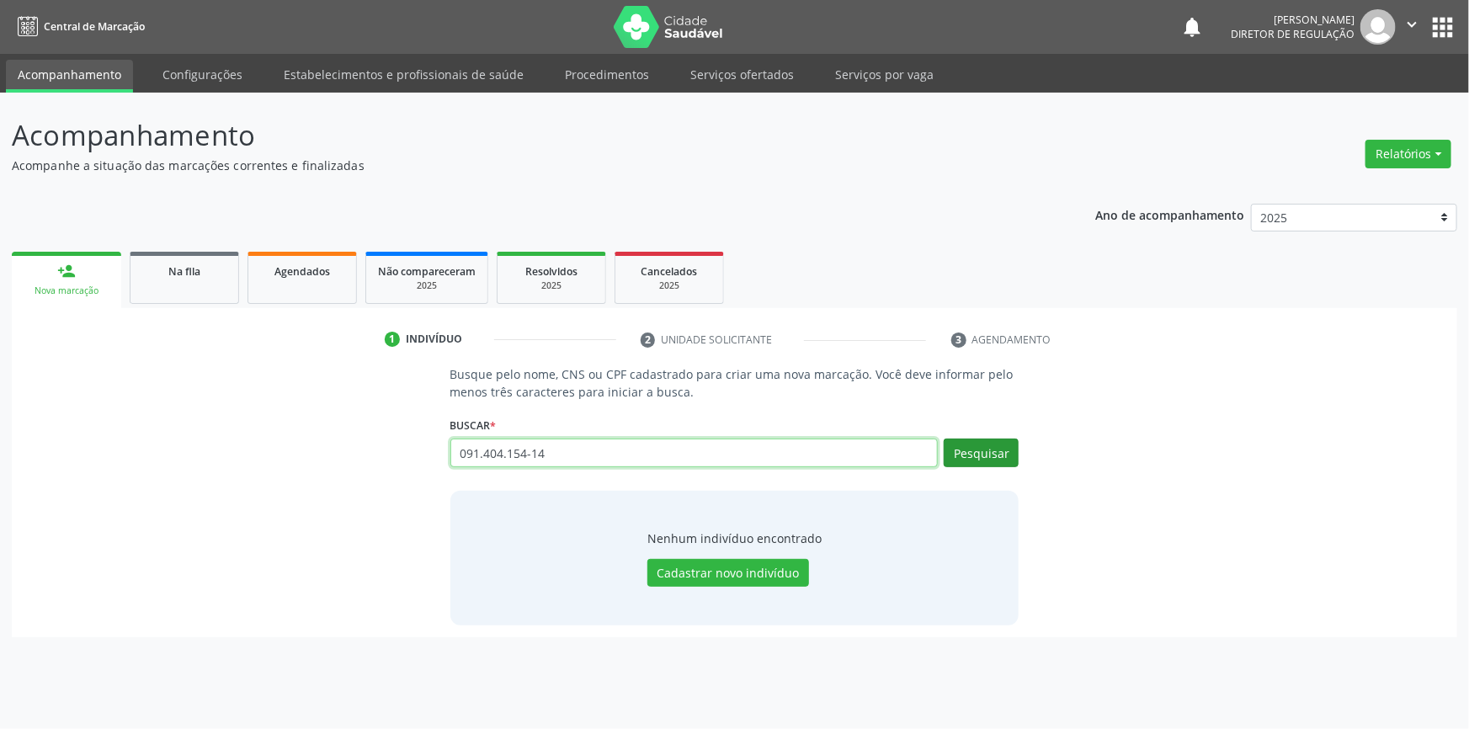
type input "091.404.154-14"
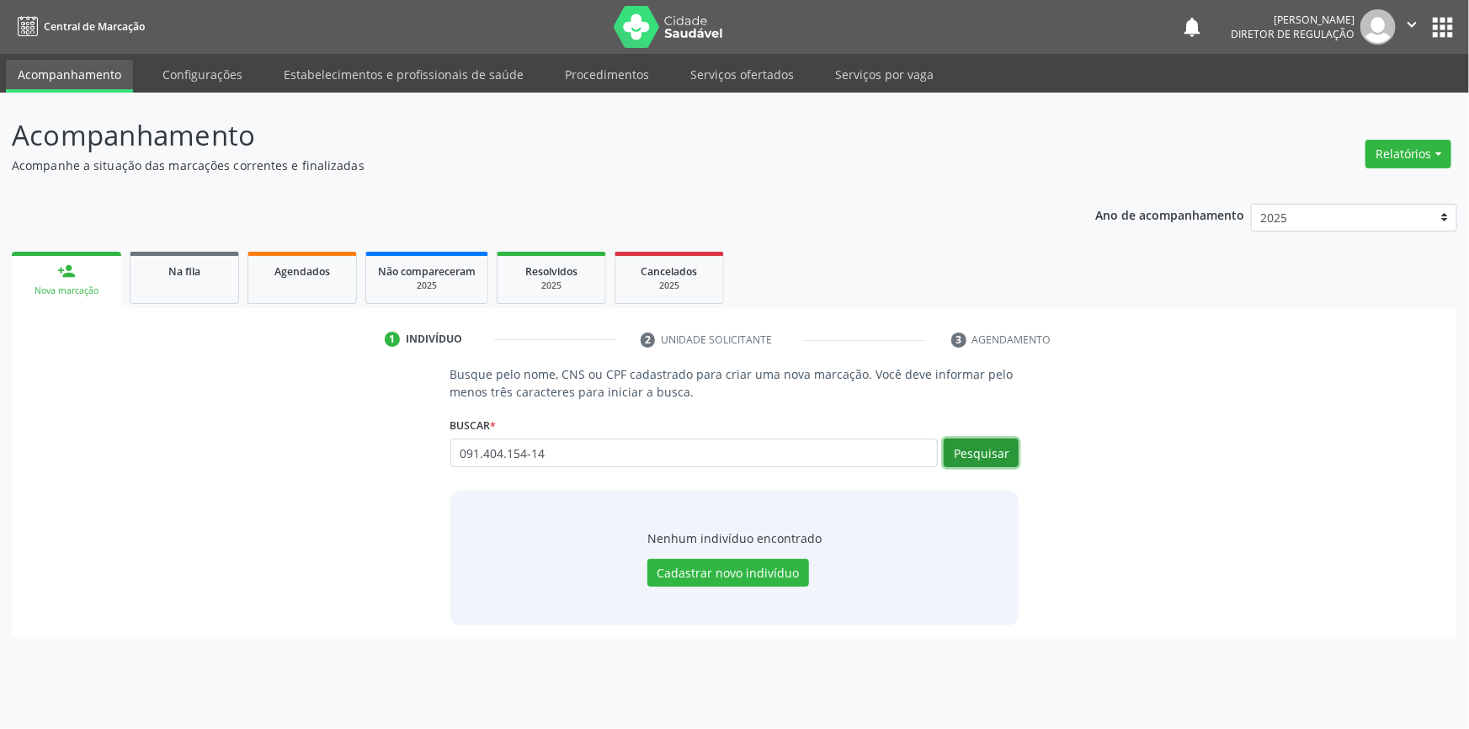
click at [976, 453] on button "Pesquisar" at bounding box center [981, 453] width 75 height 29
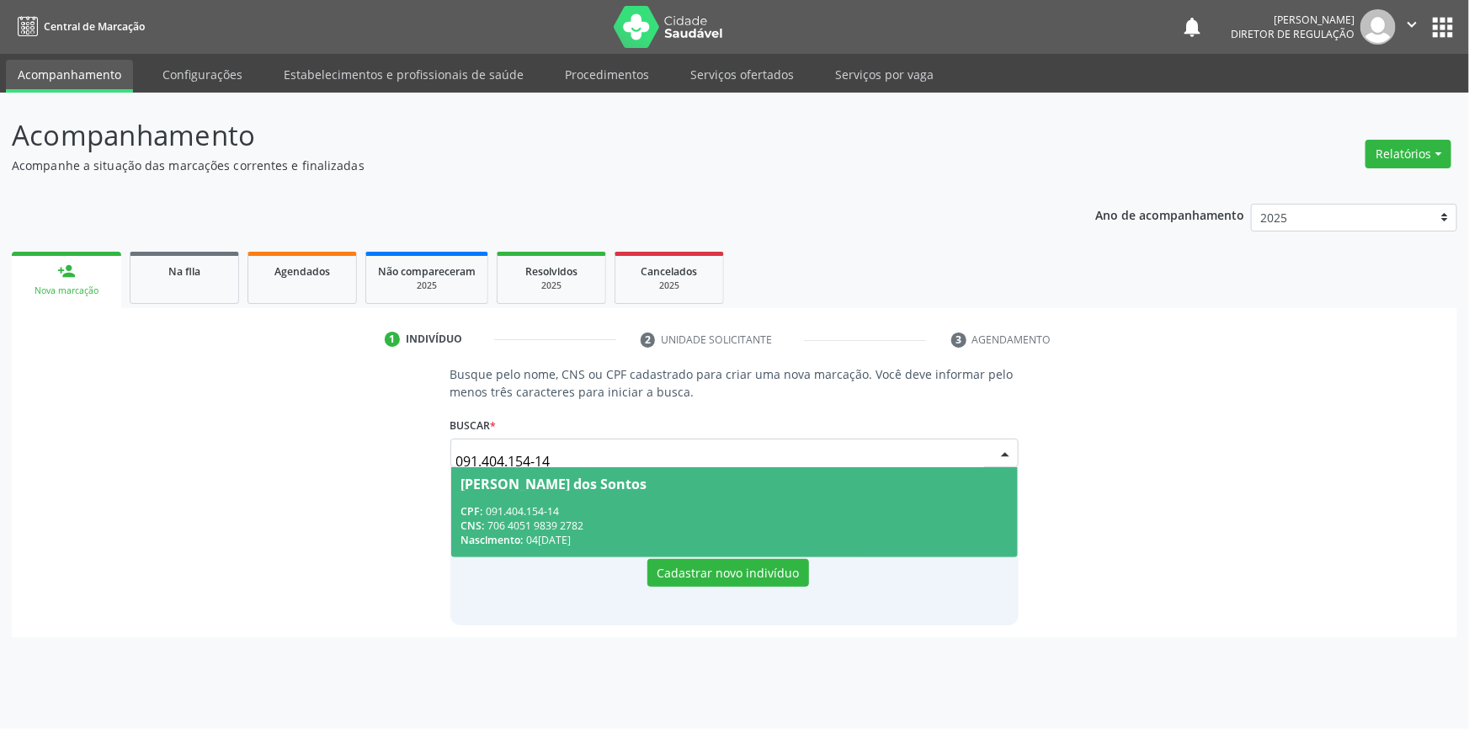
click at [593, 524] on div "CNS: 706 4051 9839 2782" at bounding box center [734, 526] width 547 height 14
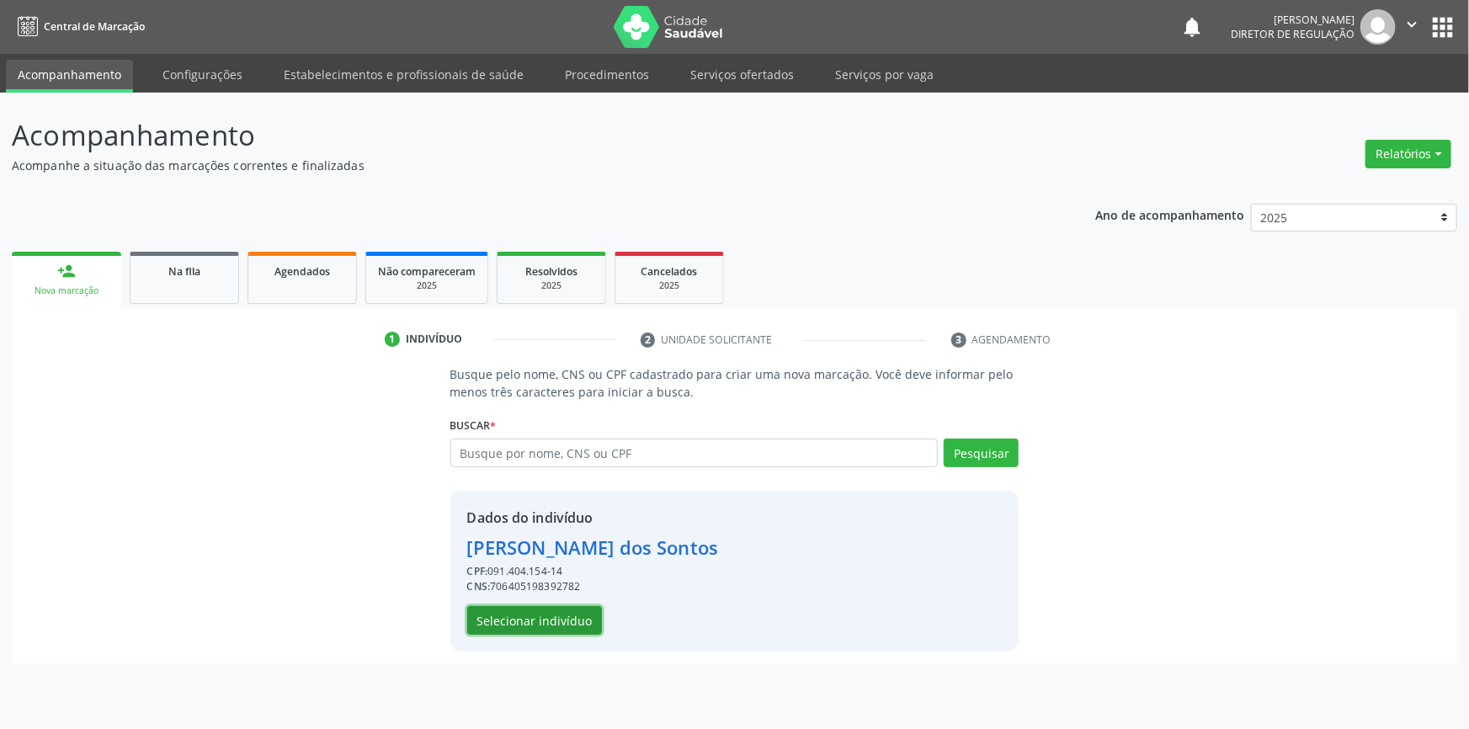
click at [548, 625] on button "Selecionar indivíduo" at bounding box center [534, 620] width 135 height 29
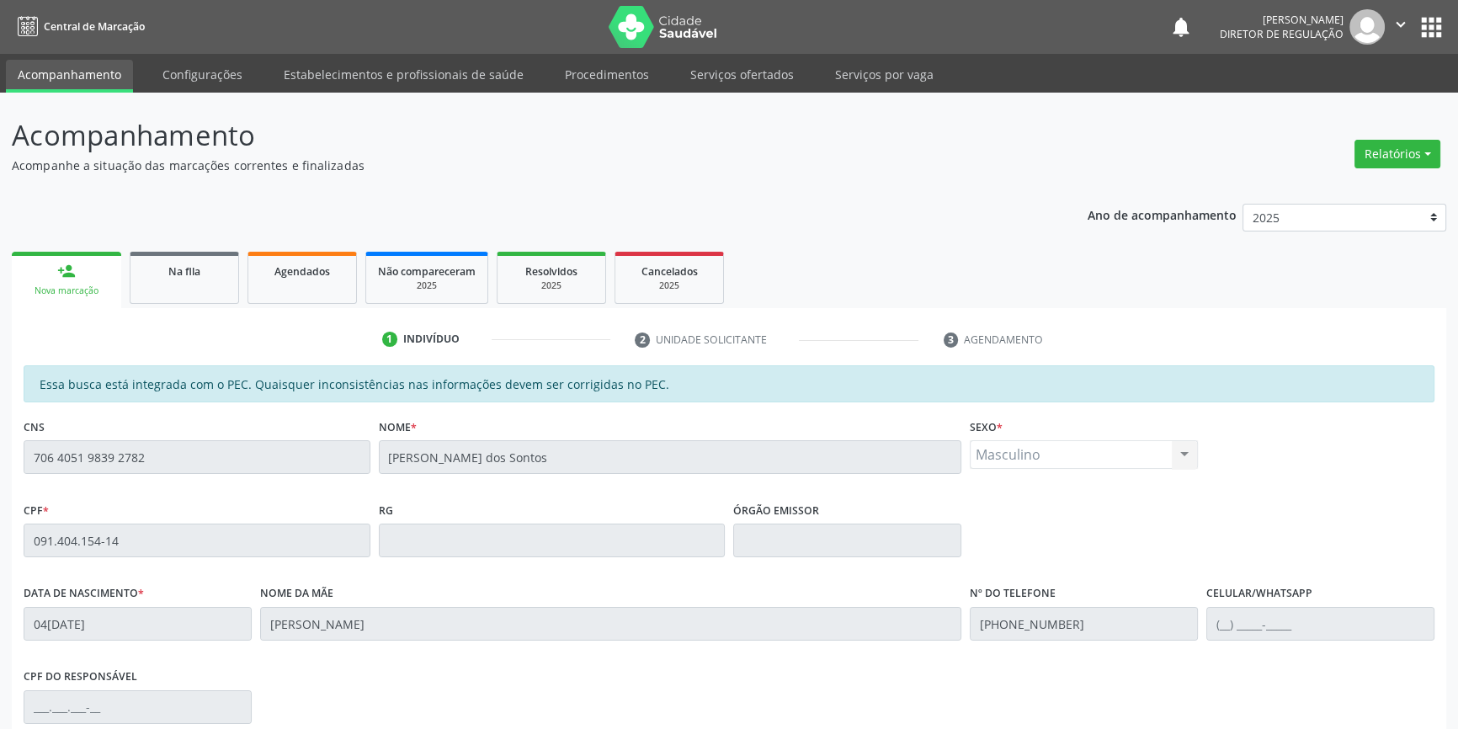
scroll to position [231, 0]
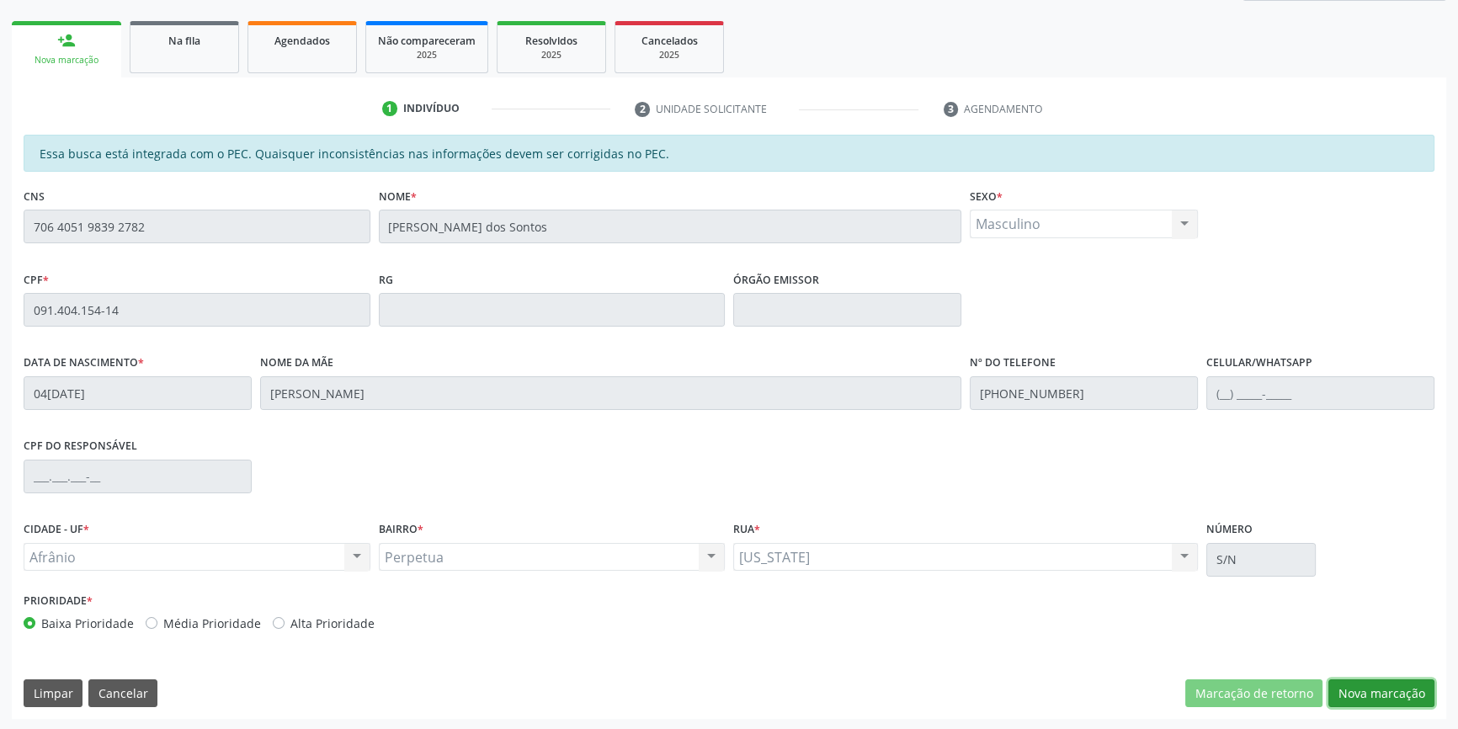
click at [1356, 685] on button "Nova marcação" at bounding box center [1381, 693] width 106 height 29
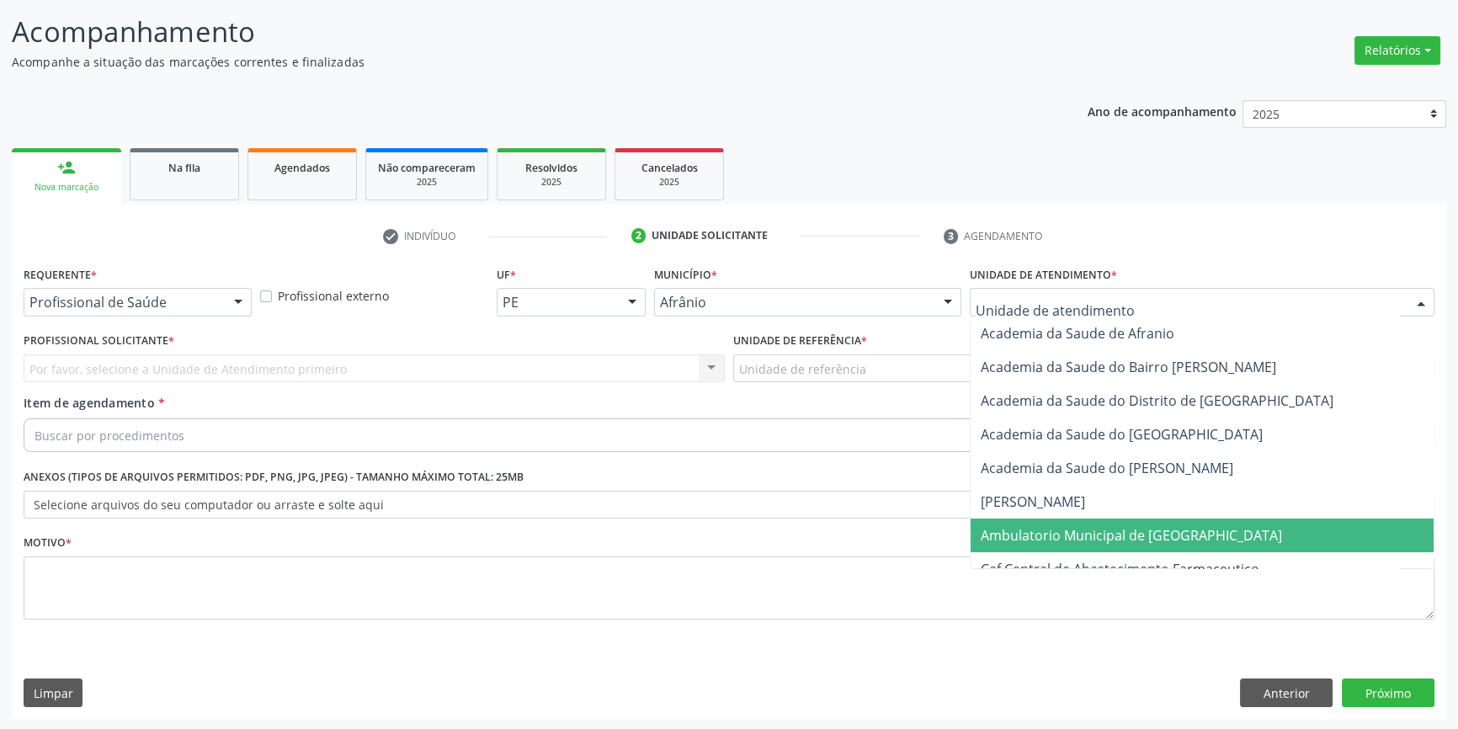
click at [1067, 526] on span "Ambulatorio Municipal de [GEOGRAPHIC_DATA]" at bounding box center [1131, 535] width 301 height 19
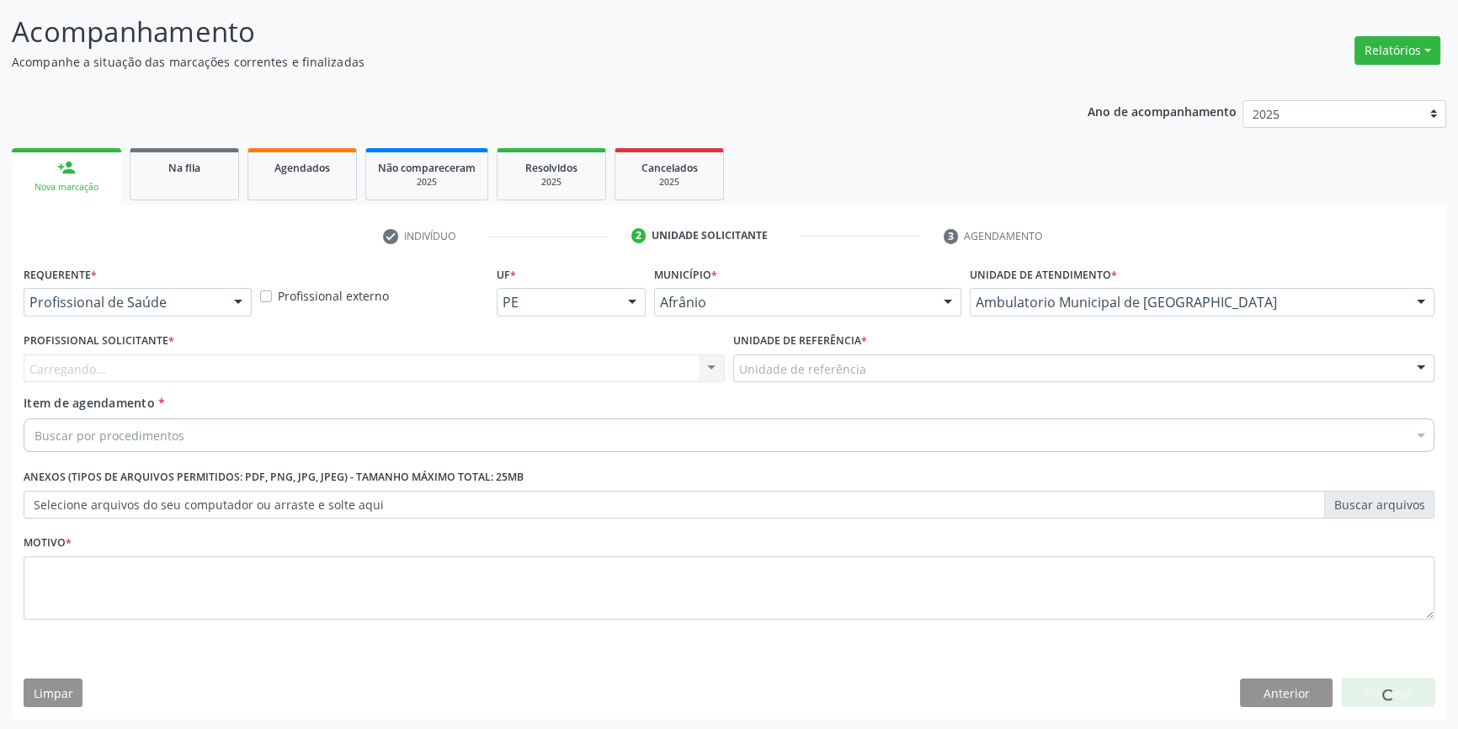
click at [870, 379] on div "Unidade de referência" at bounding box center [1083, 368] width 701 height 29
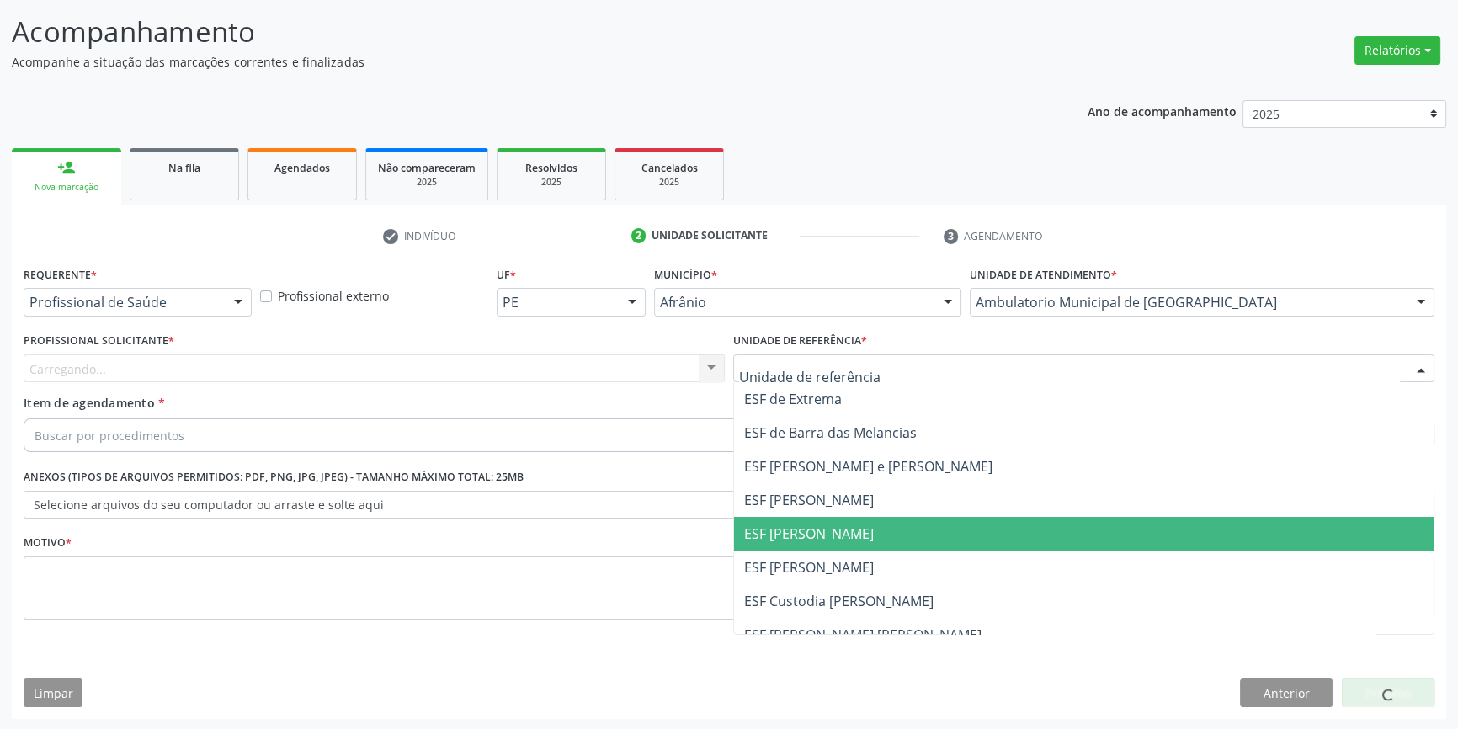
drag, startPoint x: 833, startPoint y: 547, endPoint x: 749, endPoint y: 492, distance: 100.2
click at [831, 547] on span "ESF [PERSON_NAME]" at bounding box center [1084, 534] width 700 height 34
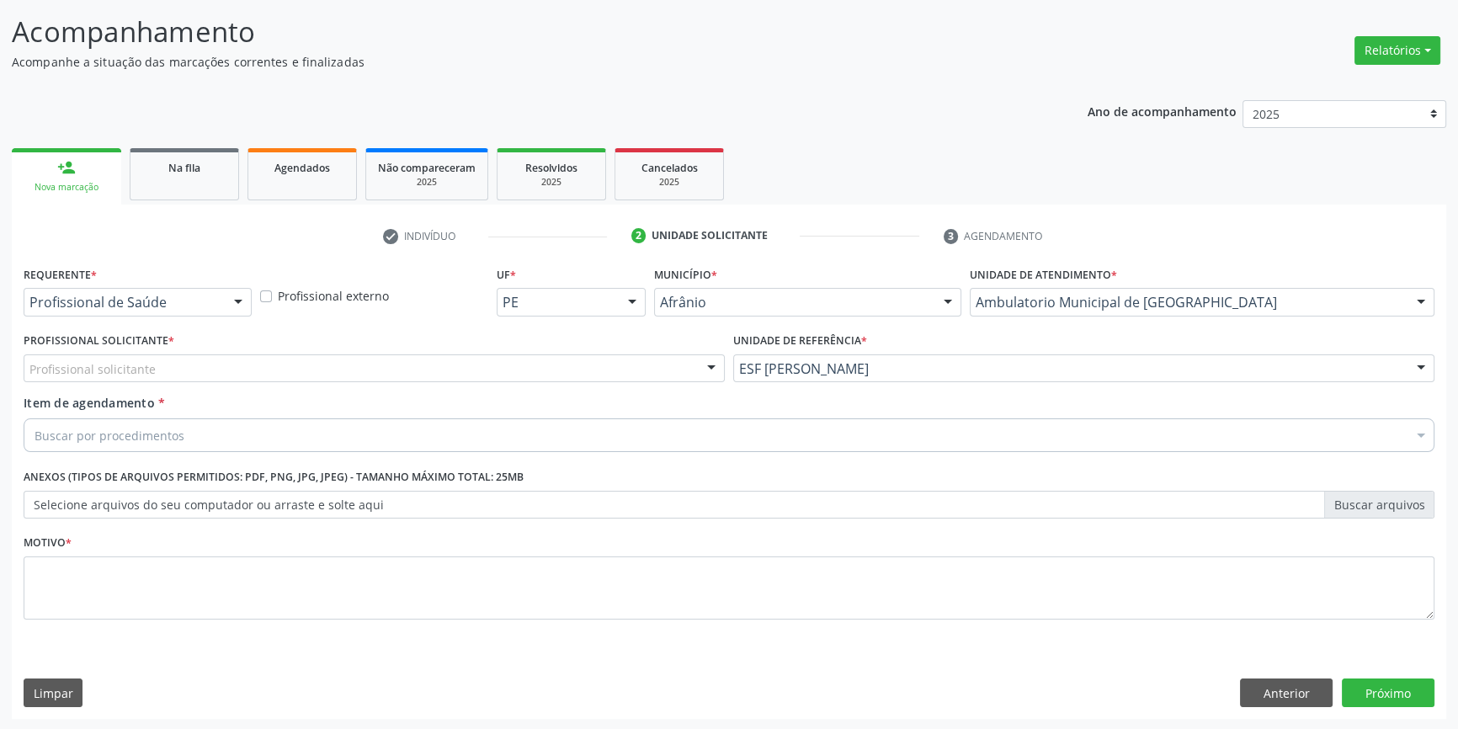
click at [560, 385] on div "Profissional Solicitante * Profissional solicitante Médico Anestesiologista - J…" at bounding box center [374, 361] width 710 height 66
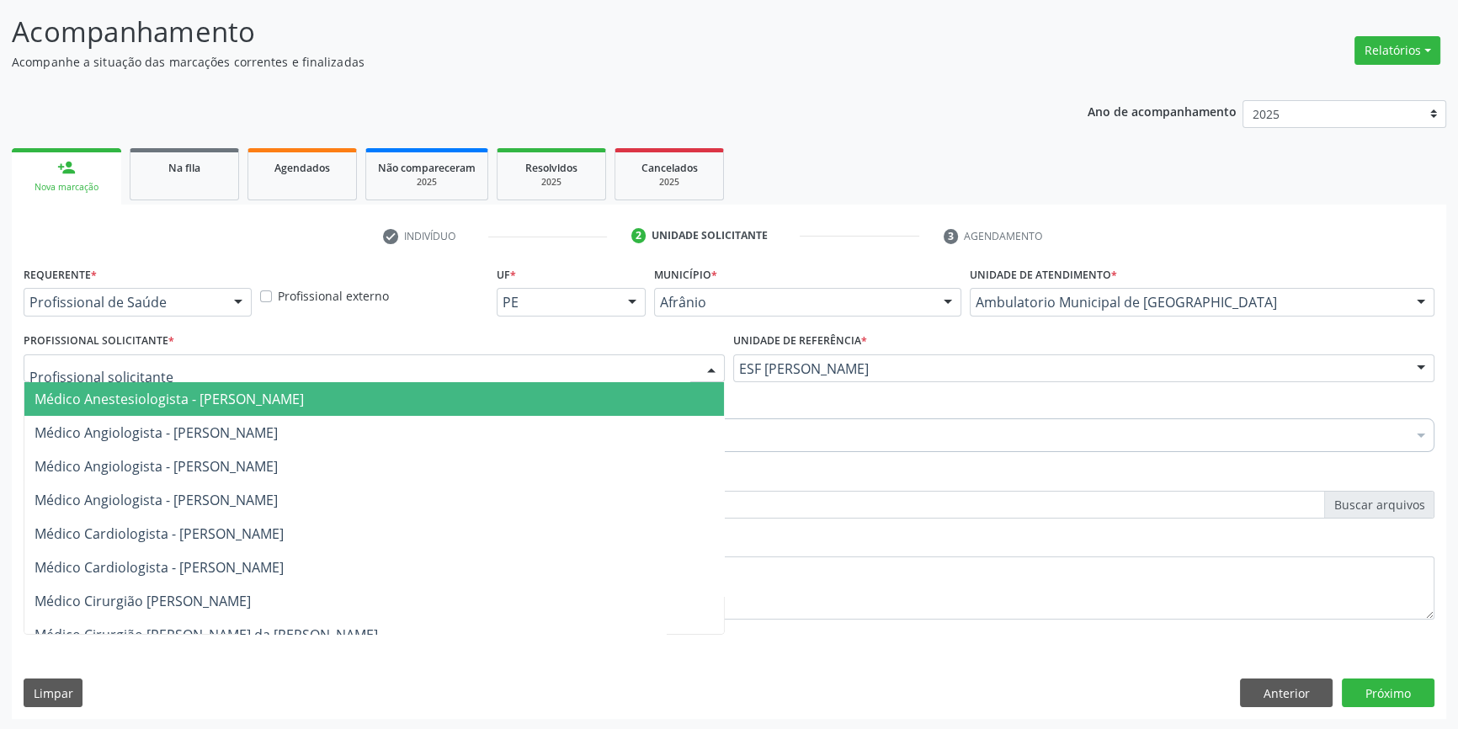
drag, startPoint x: 542, startPoint y: 369, endPoint x: 438, endPoint y: 418, distance: 115.6
click at [540, 370] on div at bounding box center [374, 368] width 701 height 29
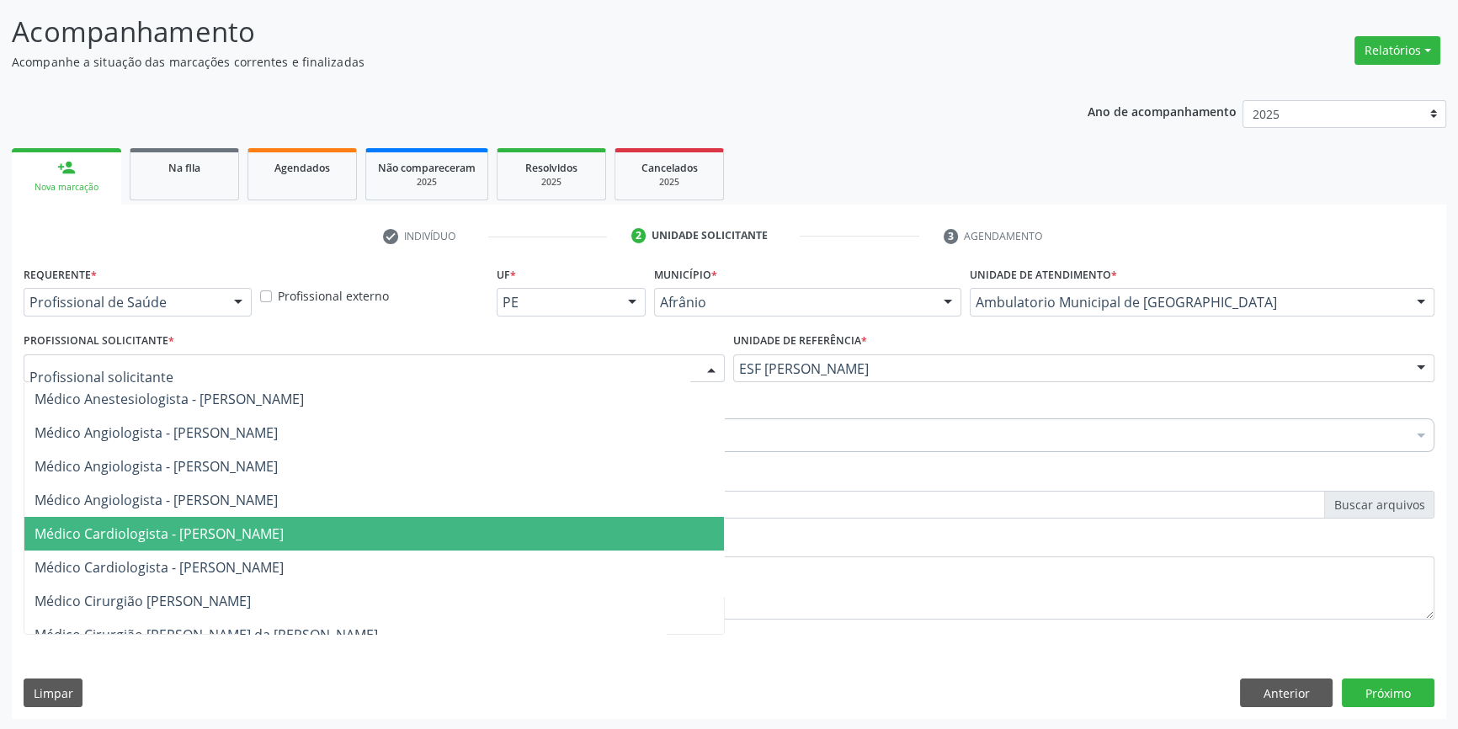
click at [298, 521] on span "Médico Cardiologista - [PERSON_NAME]" at bounding box center [374, 534] width 700 height 34
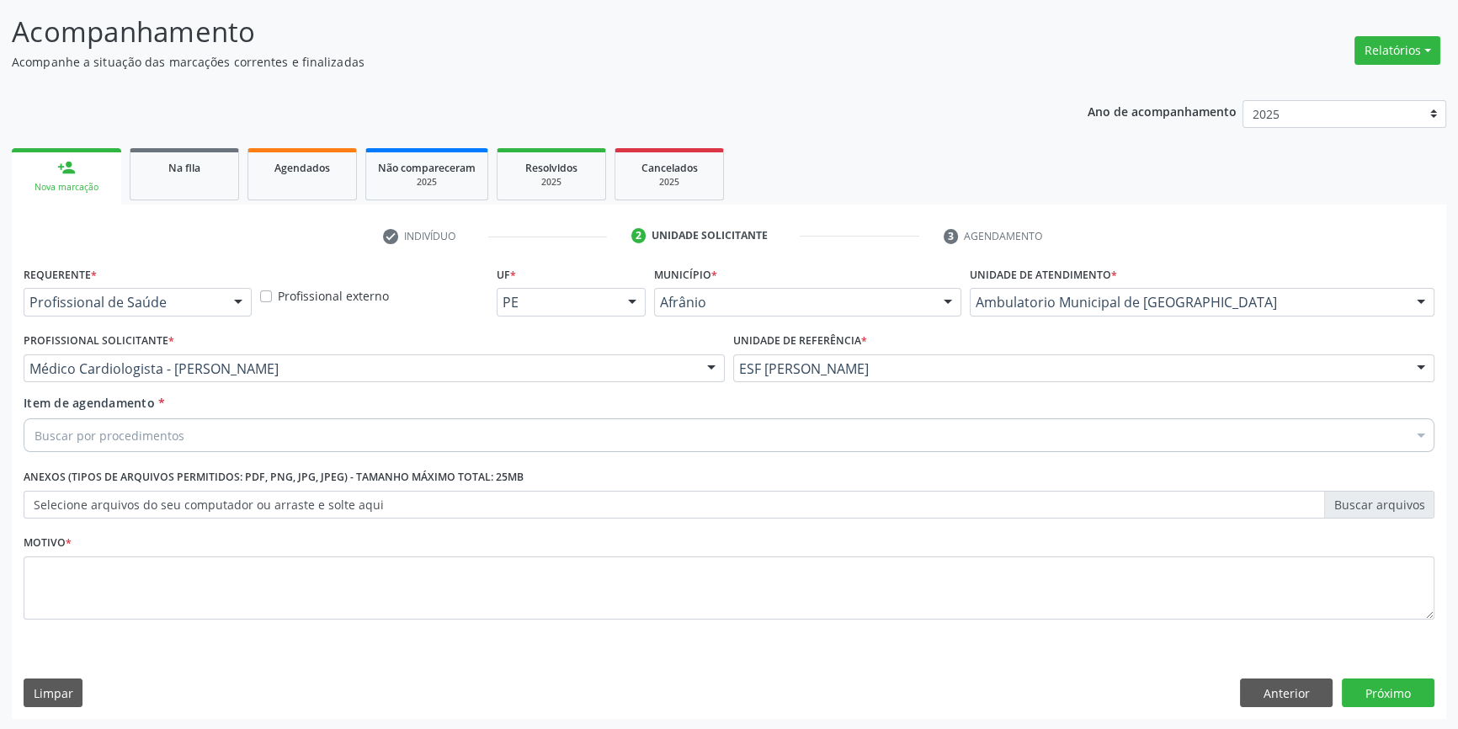
click at [213, 428] on div "Buscar por procedimentos" at bounding box center [729, 435] width 1411 height 34
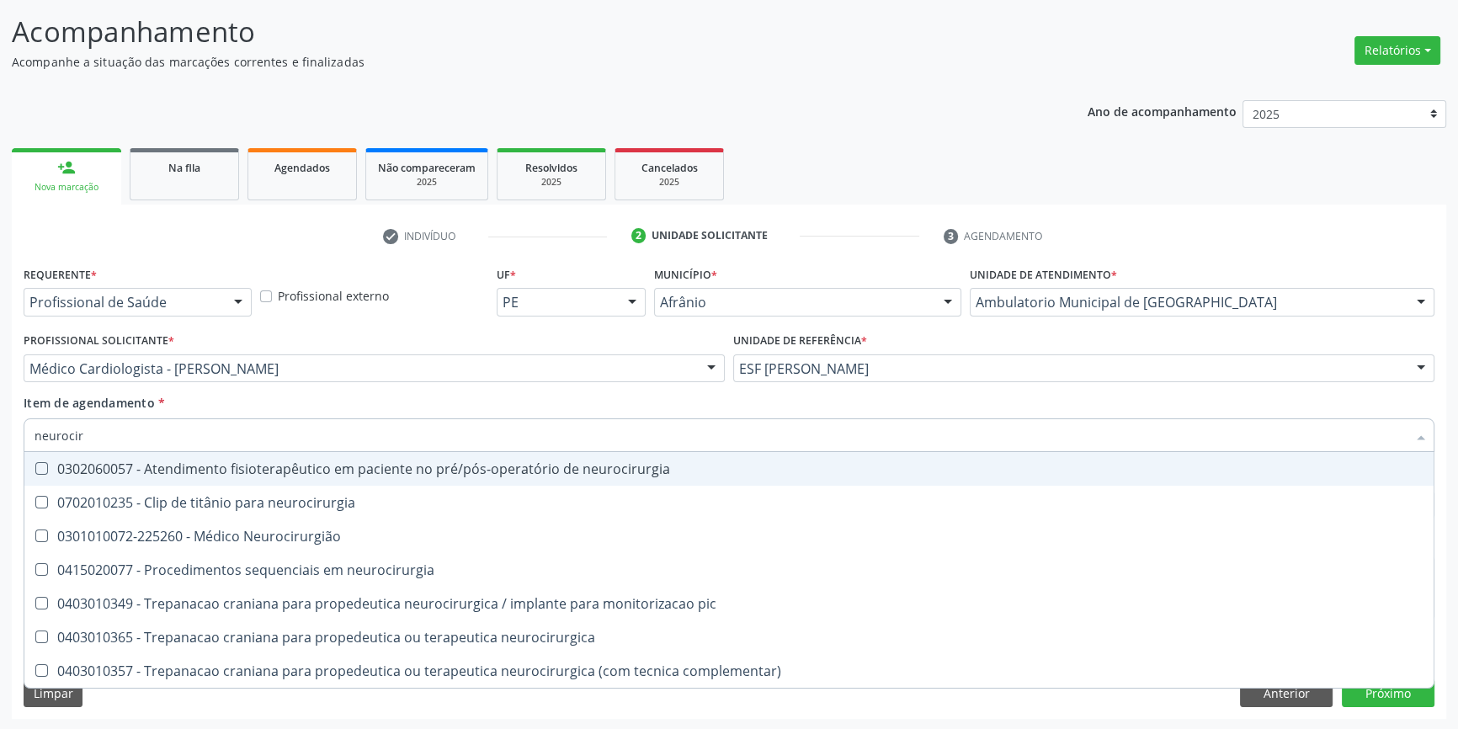
type input "neurociru"
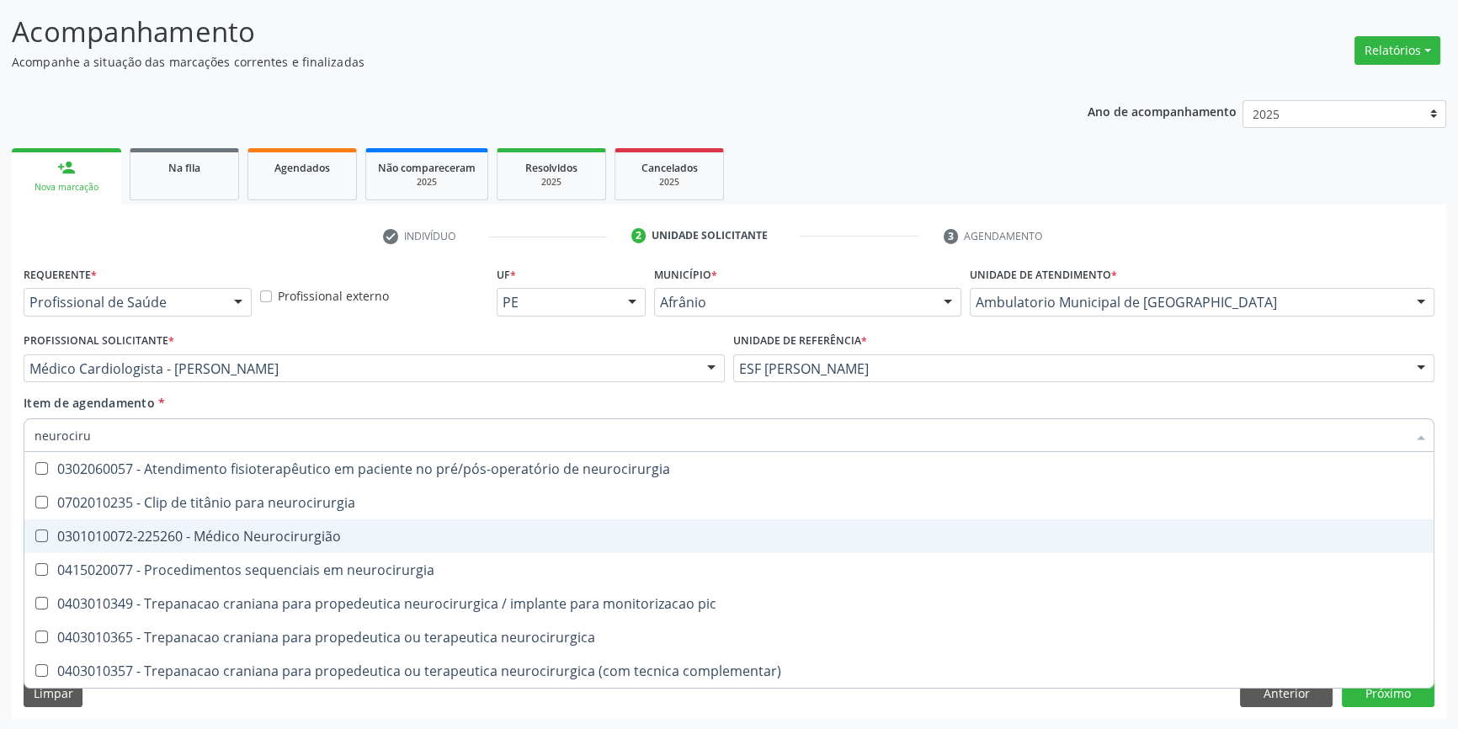
click at [279, 551] on span "0301010072-225260 - Médico Neurocirurgião" at bounding box center [728, 536] width 1409 height 34
checkbox Neurocirurgião "true"
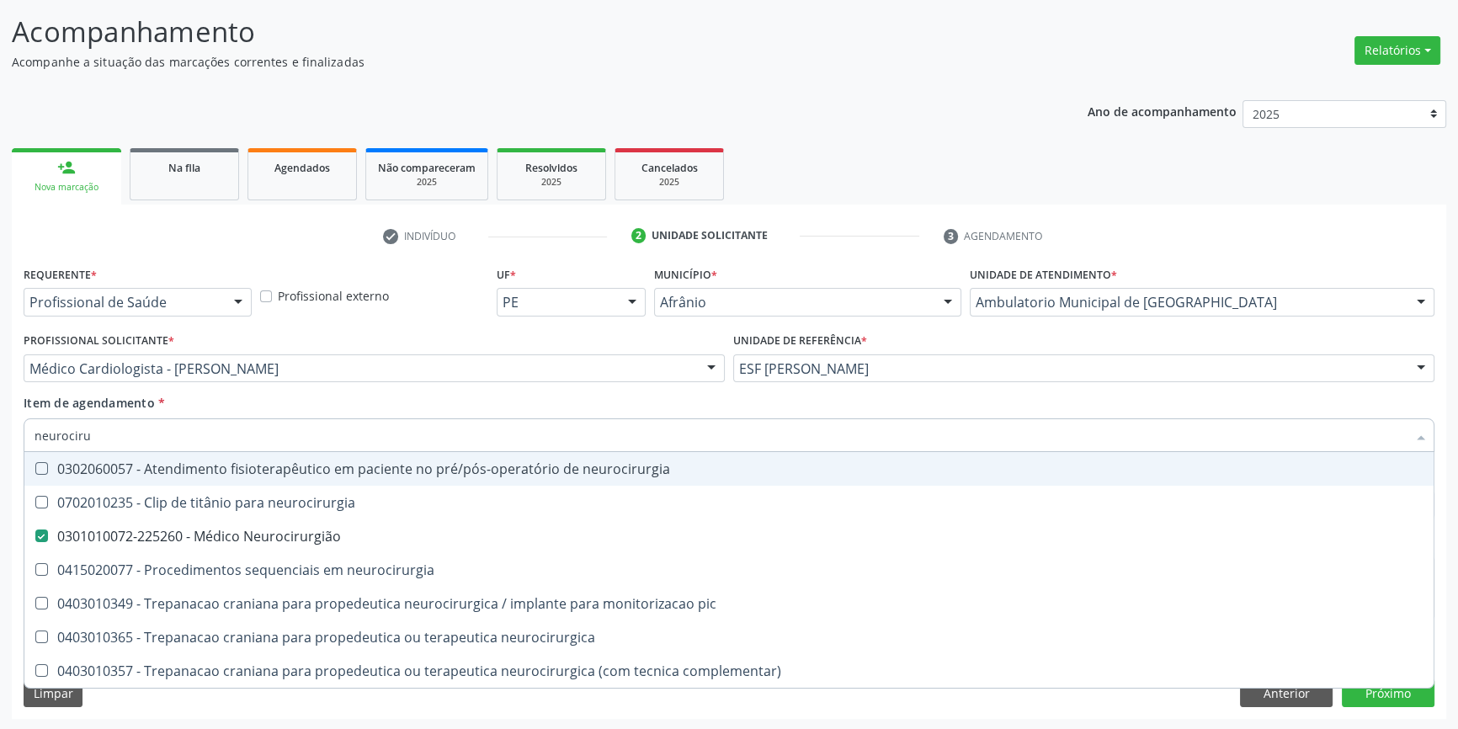
click at [337, 396] on div "Item de agendamento * neurociru Desfazer seleção 0302060057 - Atendimento fisio…" at bounding box center [729, 420] width 1411 height 53
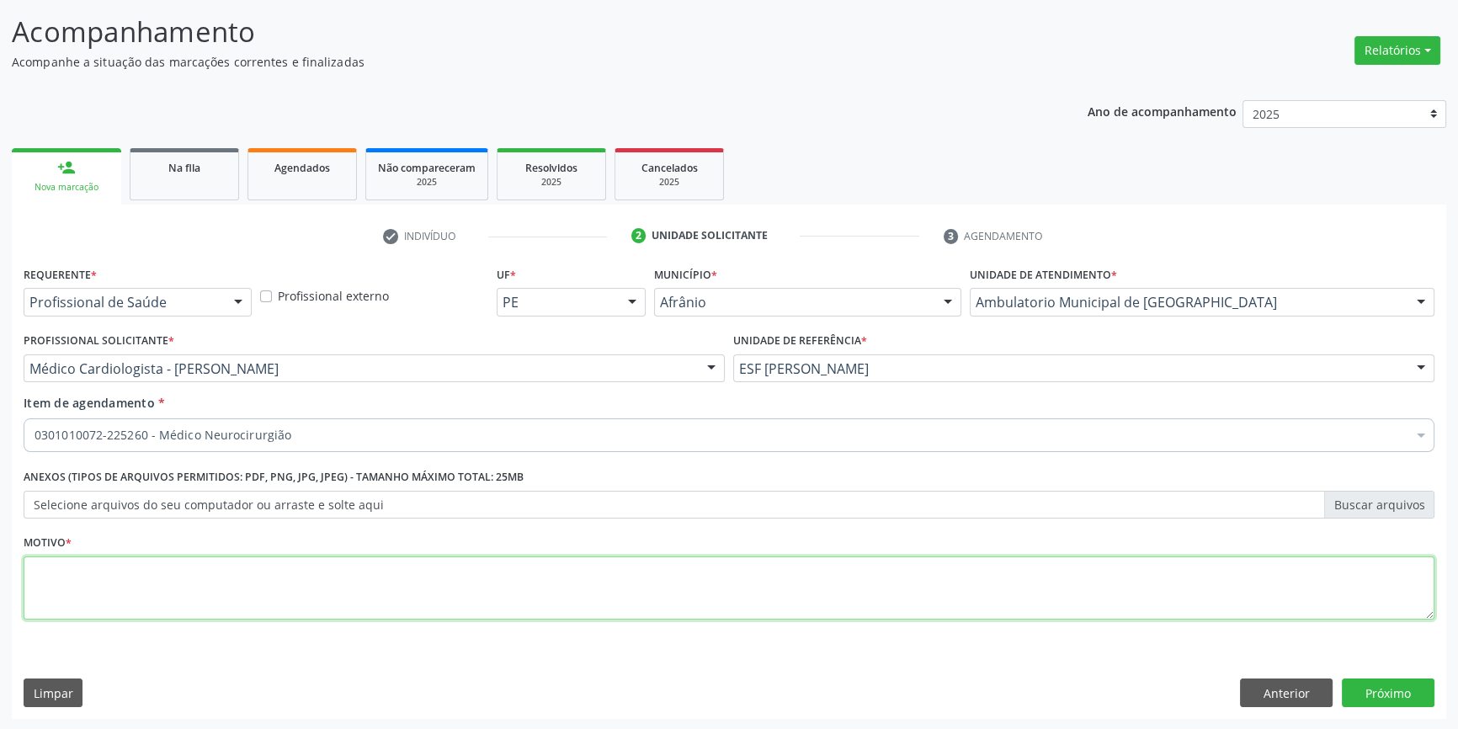
click at [334, 582] on textarea at bounding box center [729, 588] width 1411 height 64
type textarea "'"
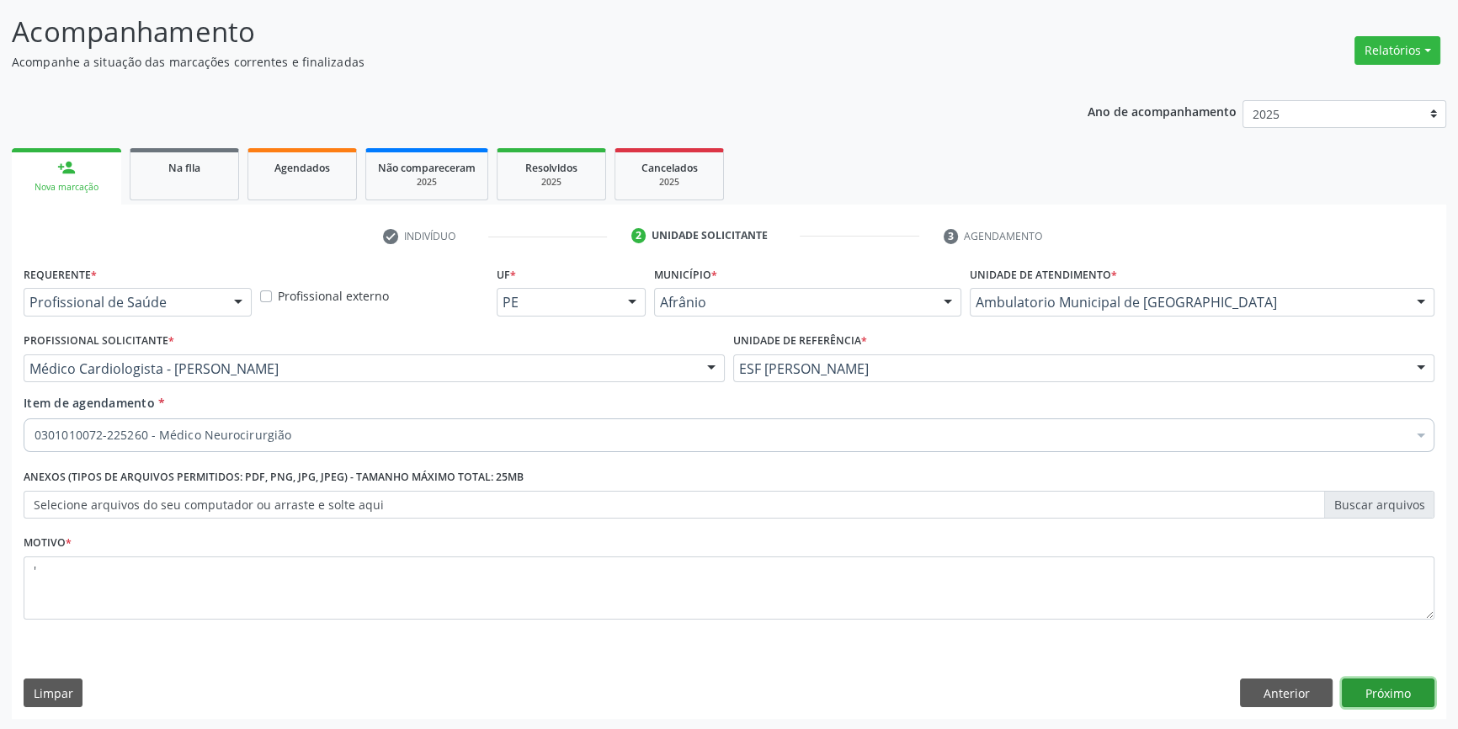
click at [1392, 689] on button "Próximo" at bounding box center [1388, 693] width 93 height 29
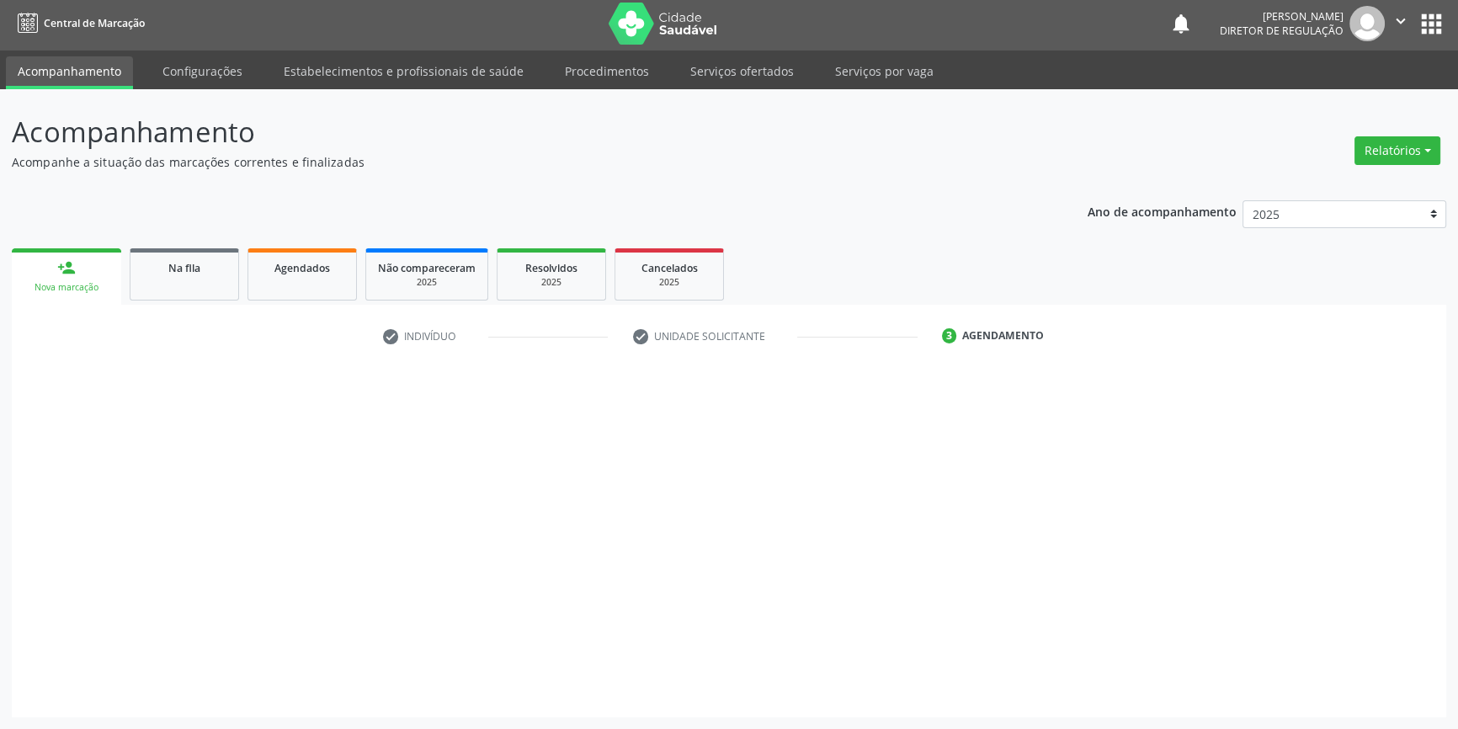
scroll to position [2, 0]
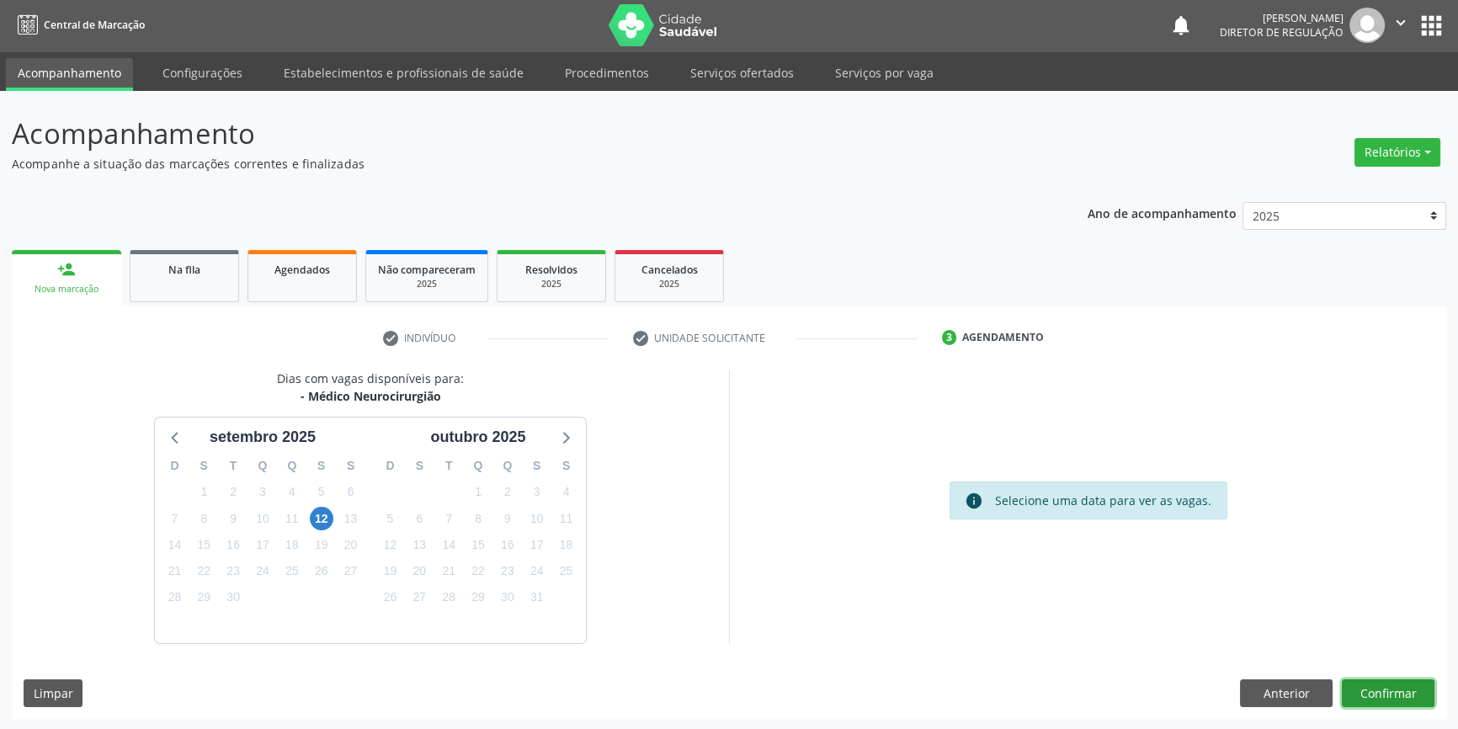
click at [1410, 685] on button "Confirmar" at bounding box center [1388, 693] width 93 height 29
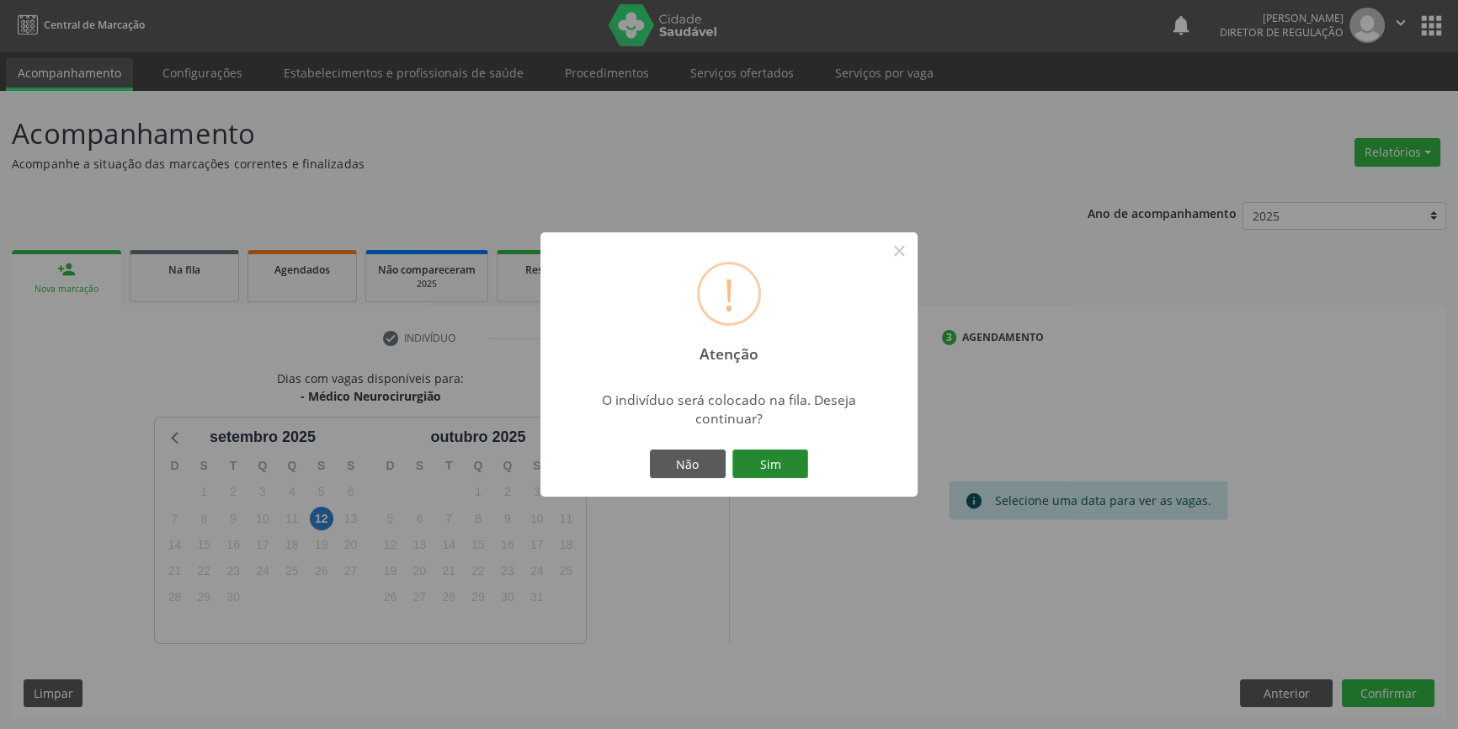
click at [782, 465] on button "Sim" at bounding box center [770, 464] width 76 height 29
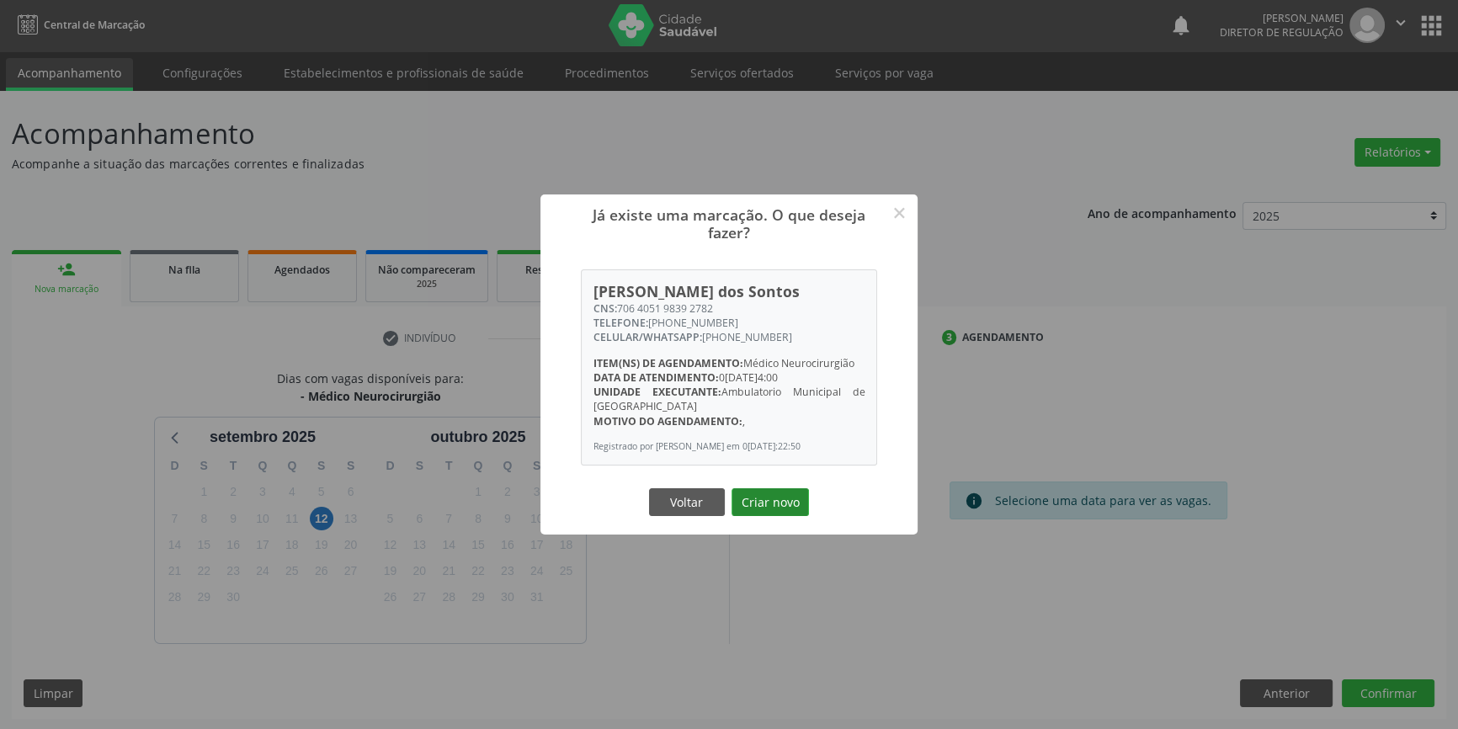
click at [793, 502] on button "Criar novo" at bounding box center [770, 502] width 77 height 29
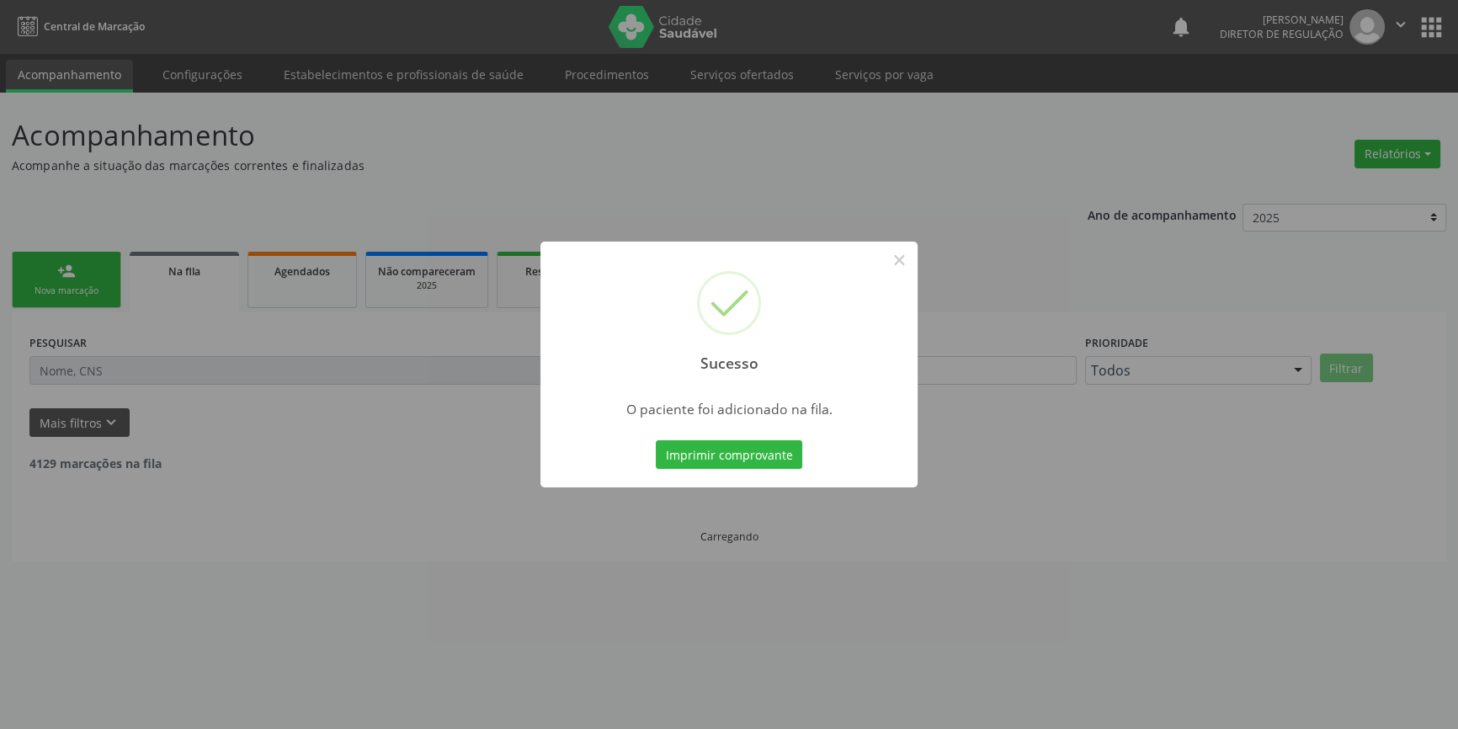
scroll to position [0, 0]
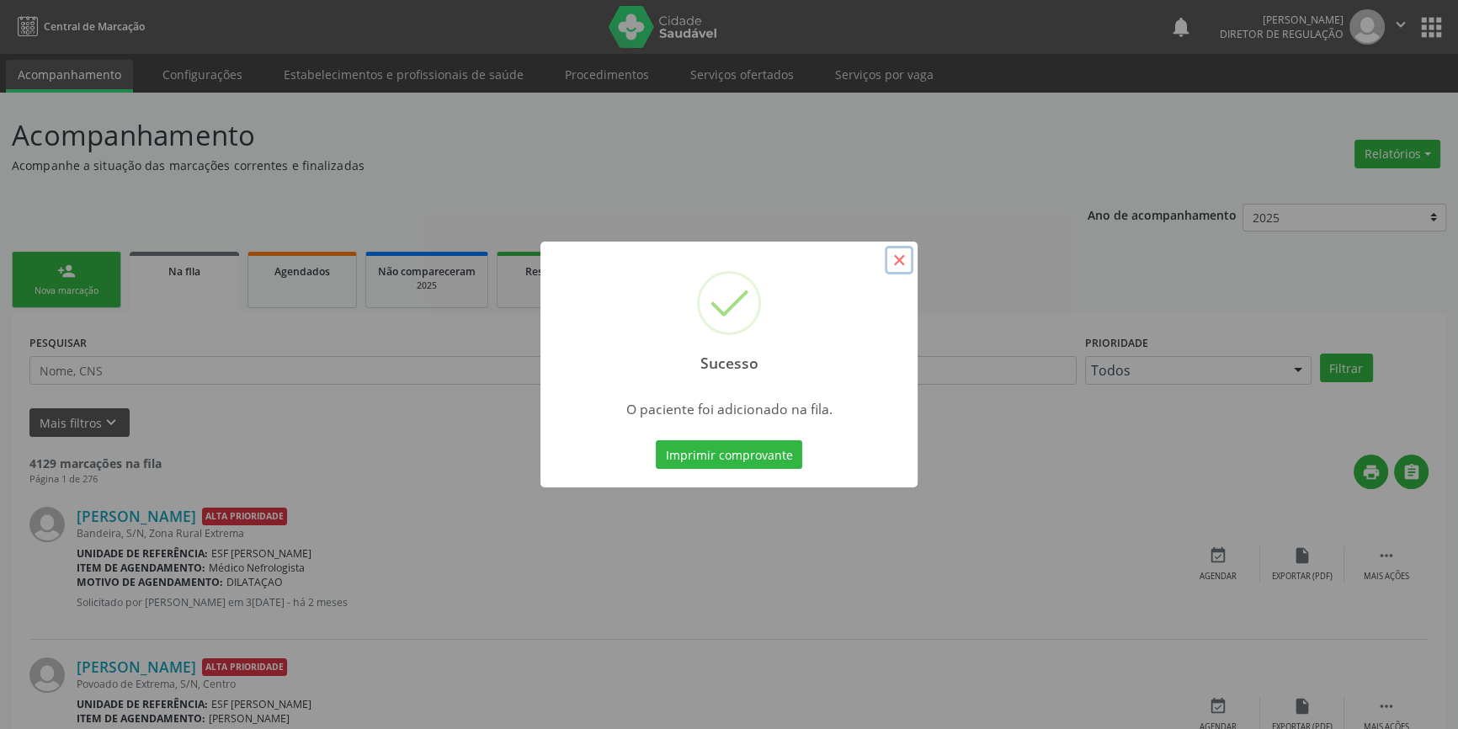
click at [903, 269] on button "×" at bounding box center [899, 260] width 29 height 29
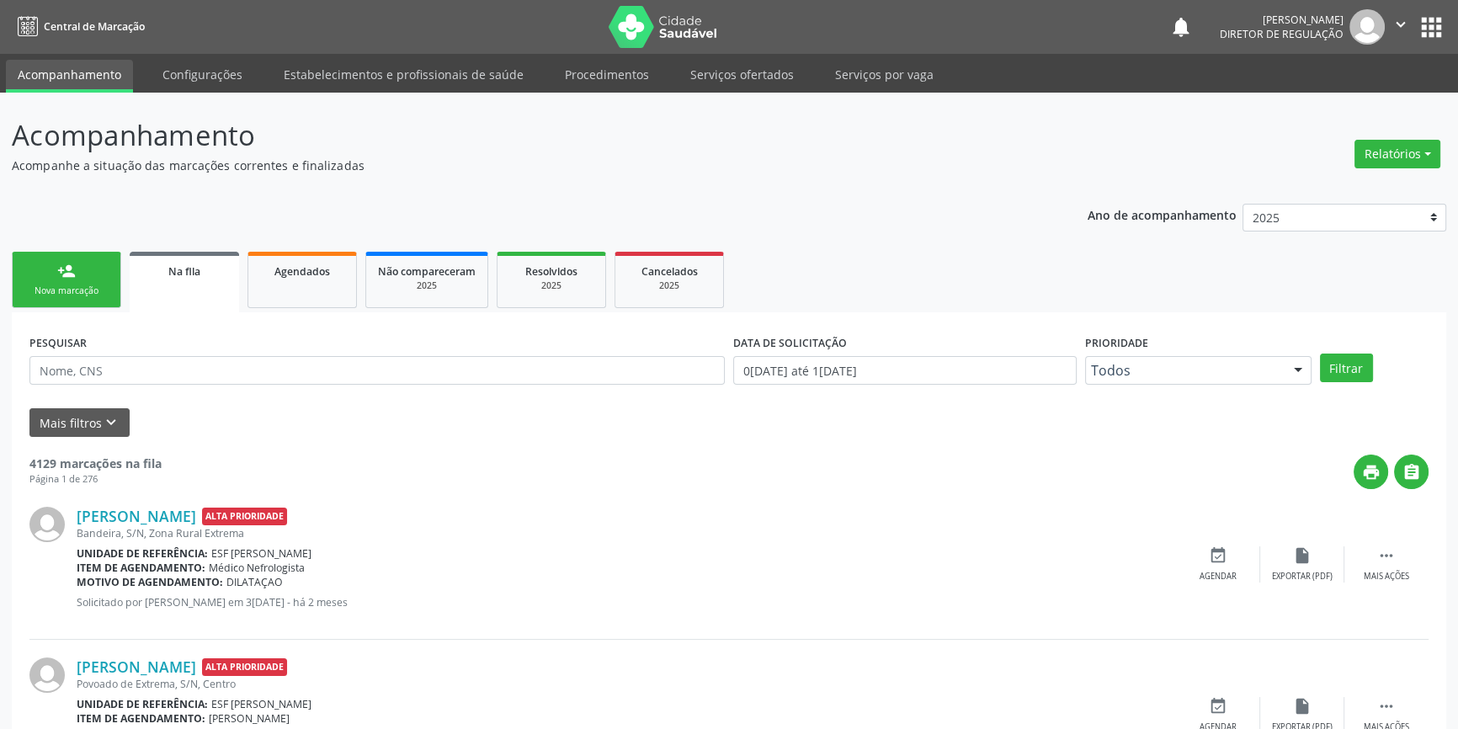
click at [72, 288] on div "Nova marcação" at bounding box center [66, 291] width 84 height 13
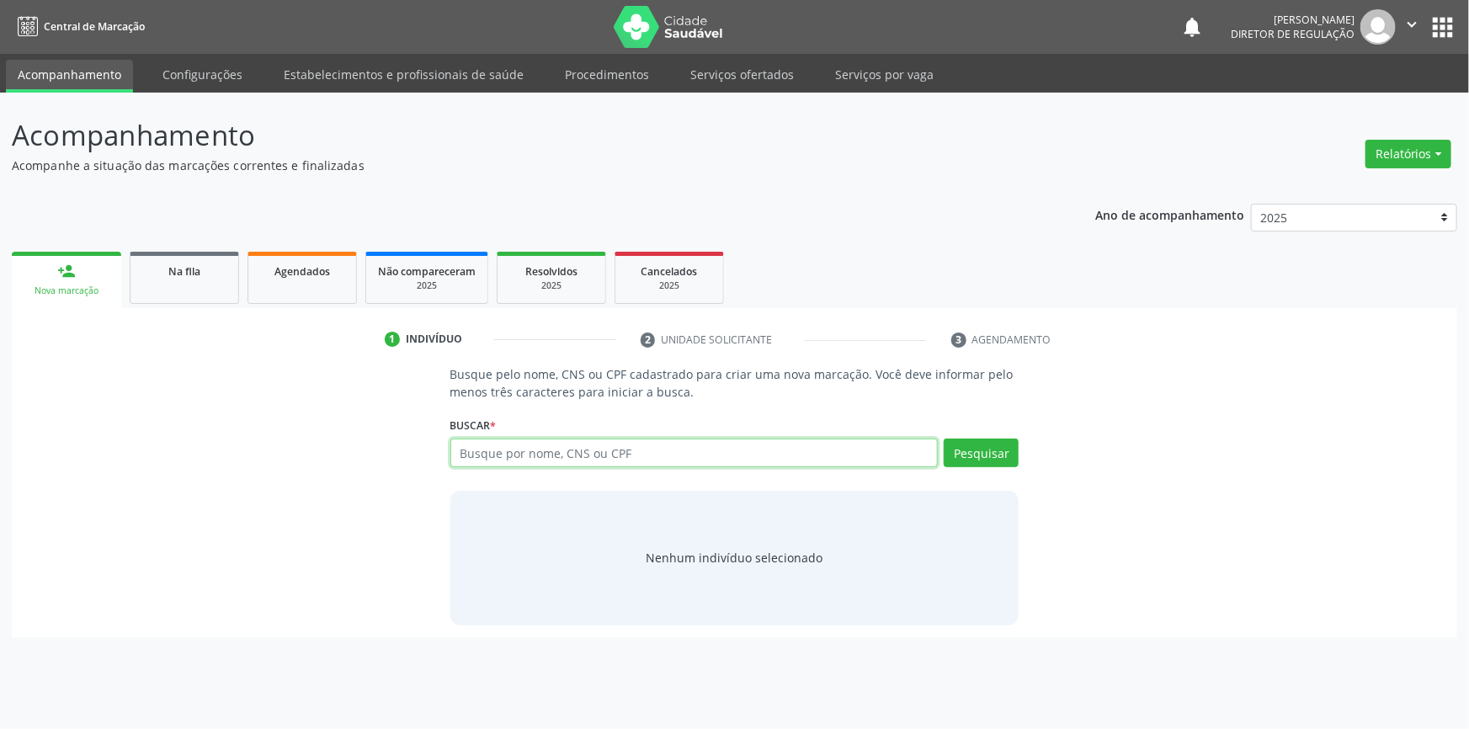
click at [640, 450] on input "text" at bounding box center [694, 453] width 488 height 29
type input "708300744184360"
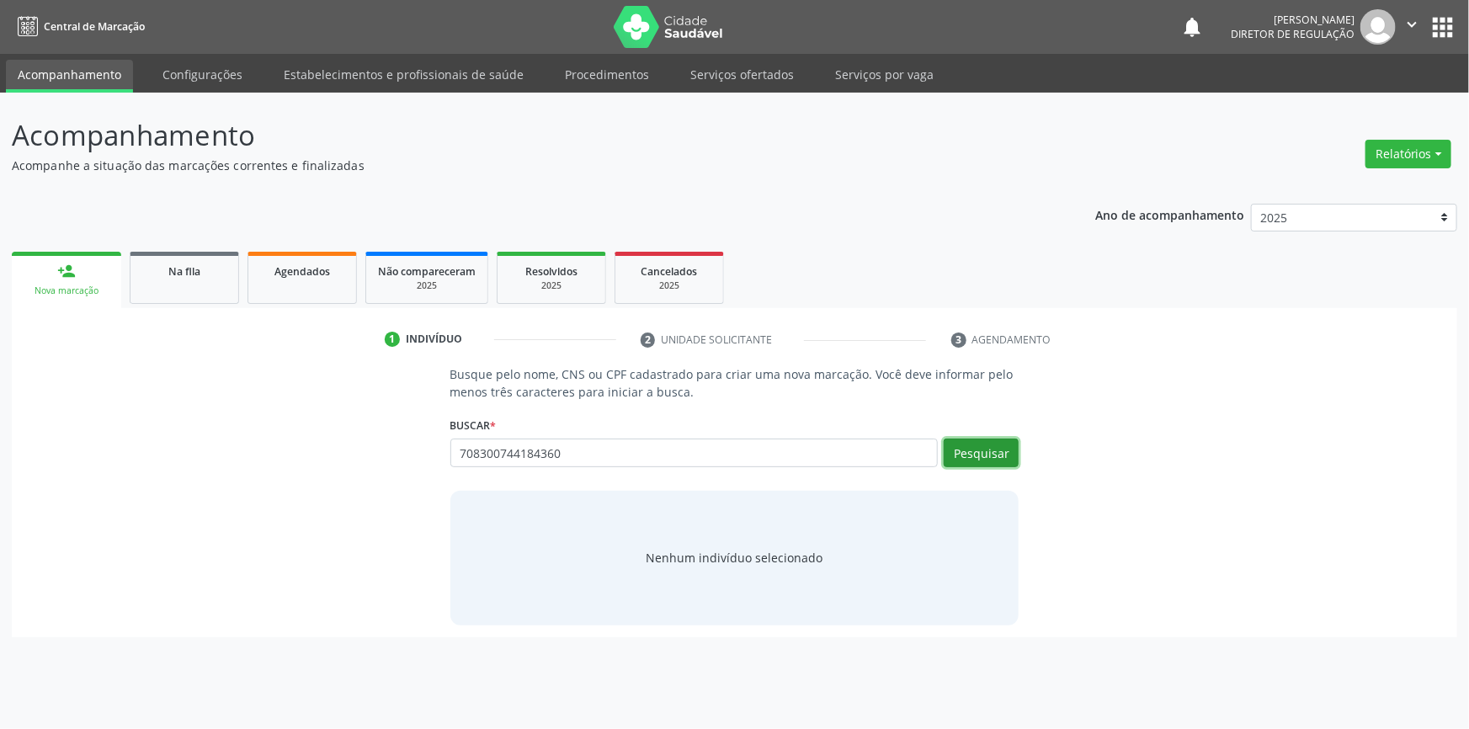
click at [1007, 454] on button "Pesquisar" at bounding box center [981, 453] width 75 height 29
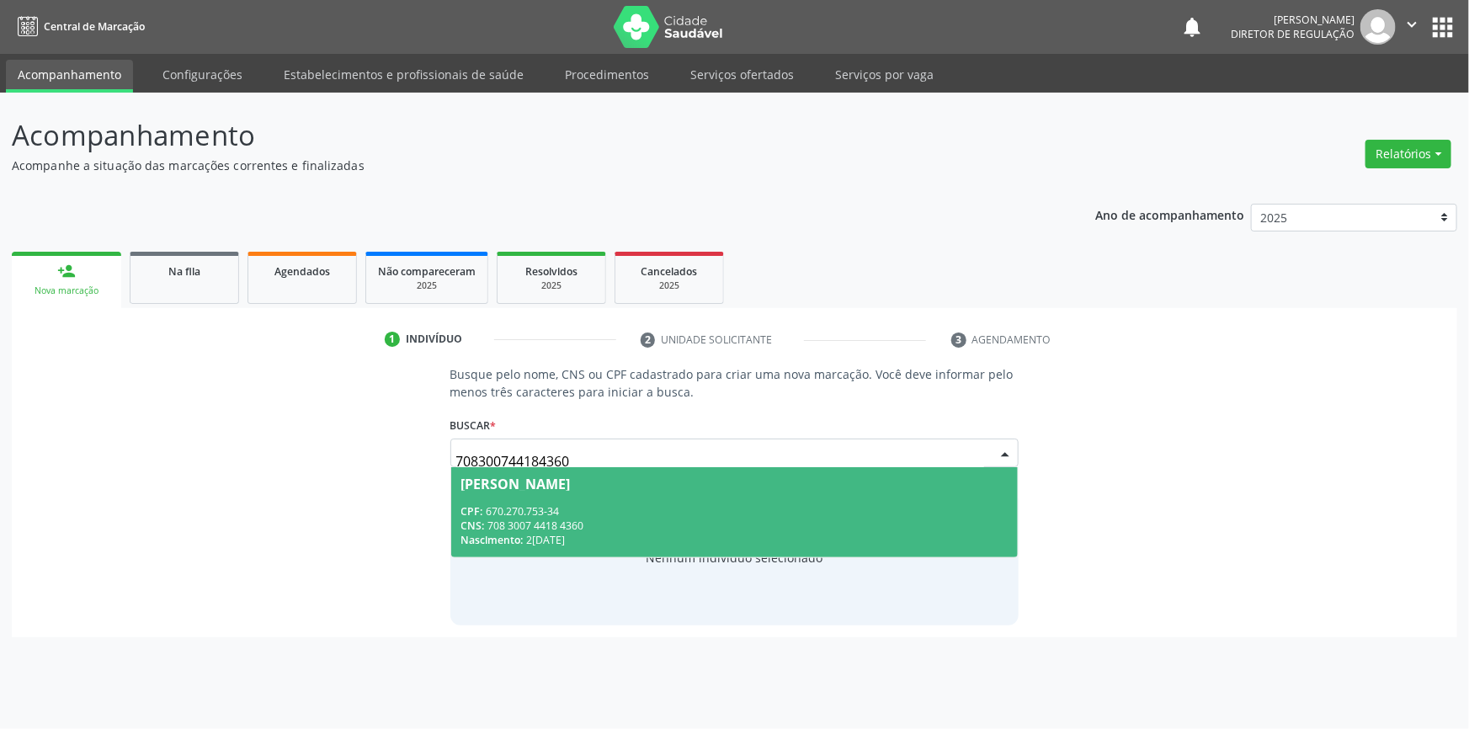
click at [522, 512] on div "CPF: 670.270.753-34" at bounding box center [734, 511] width 547 height 14
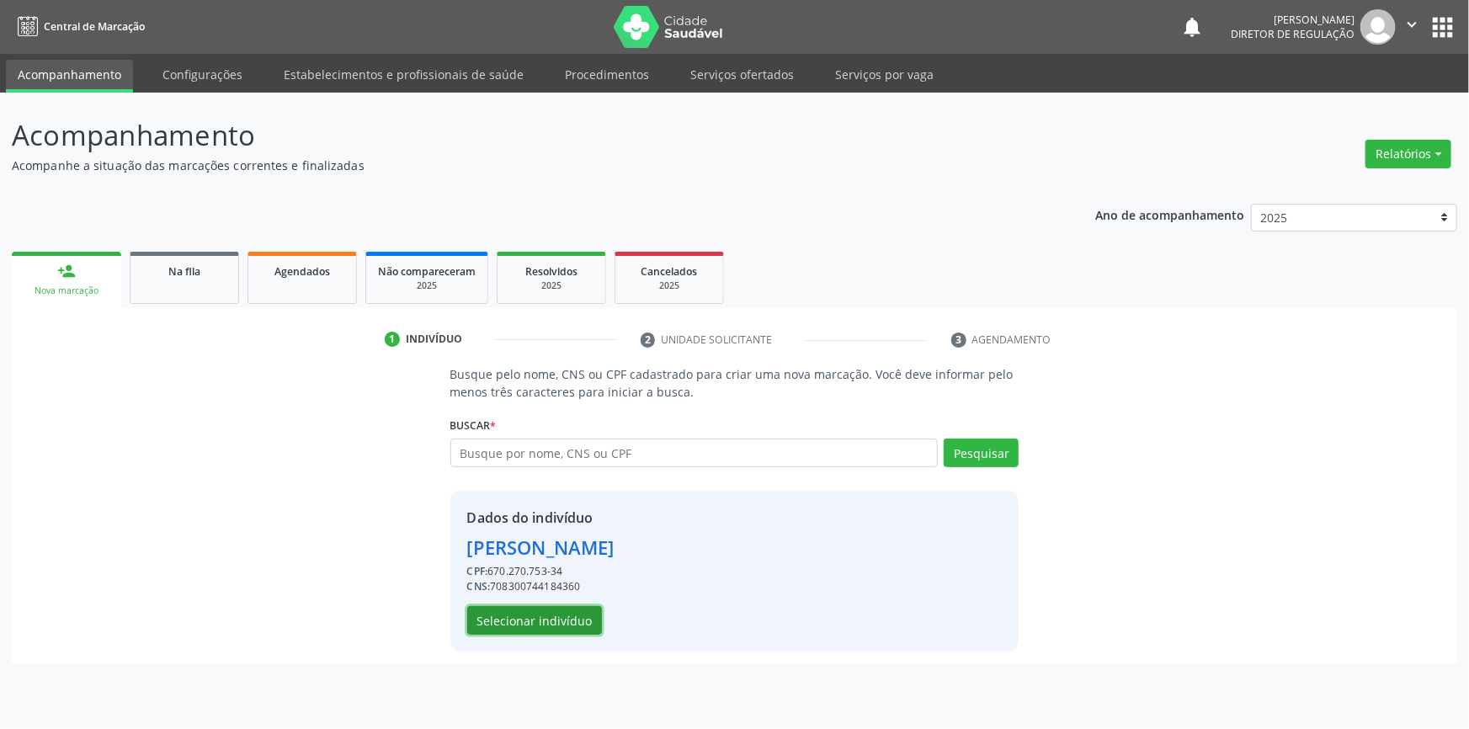
click at [557, 633] on button "Selecionar indivíduo" at bounding box center [534, 620] width 135 height 29
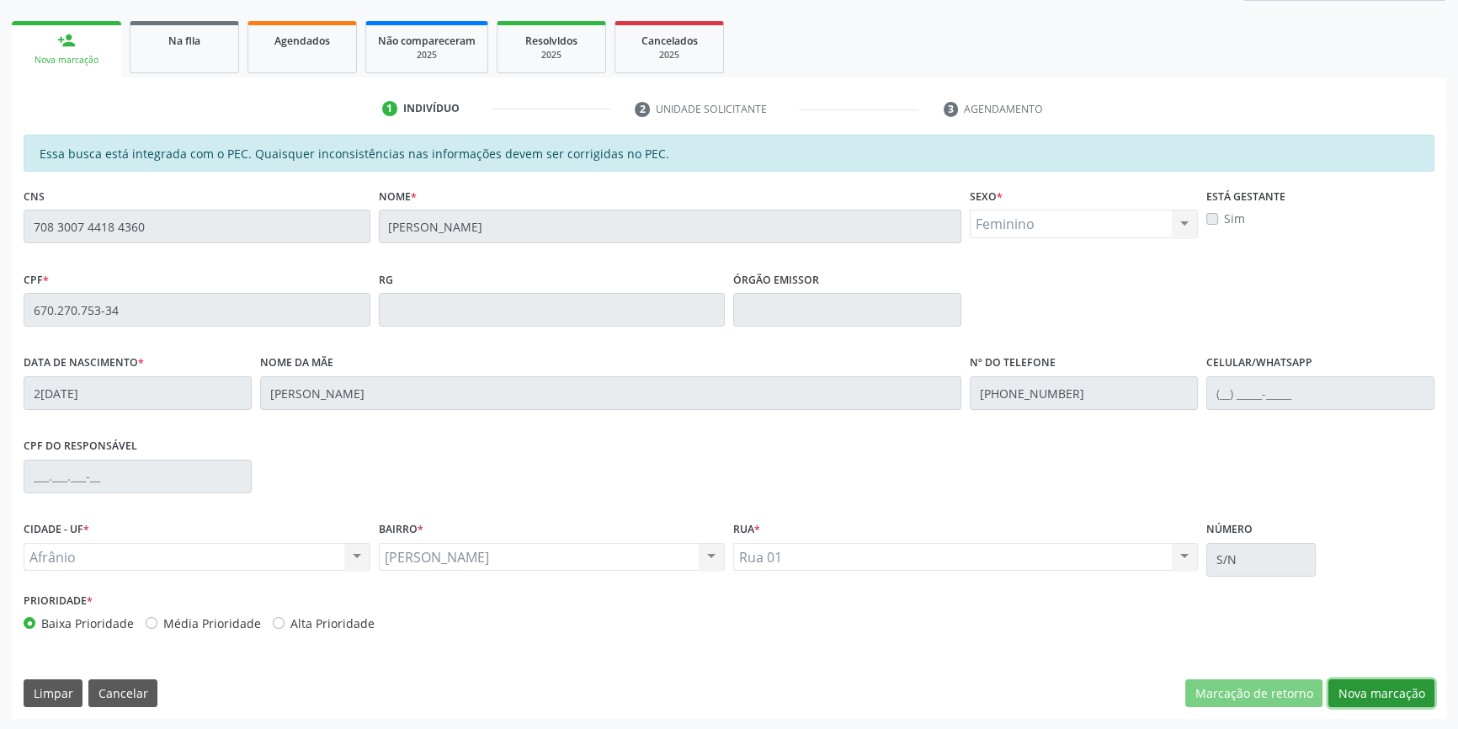
click at [1349, 682] on button "Nova marcação" at bounding box center [1381, 693] width 106 height 29
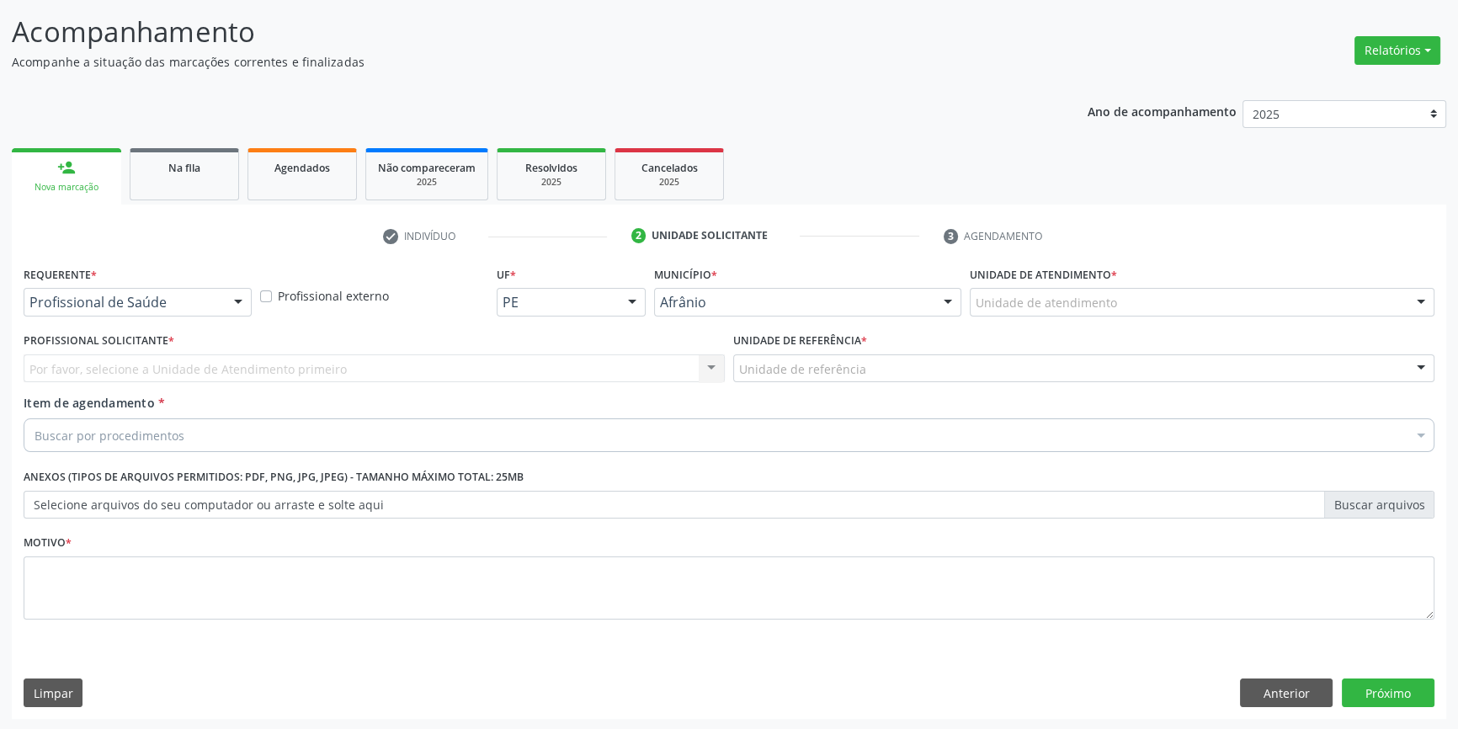
click at [1142, 306] on div "Unidade de atendimento" at bounding box center [1202, 302] width 465 height 29
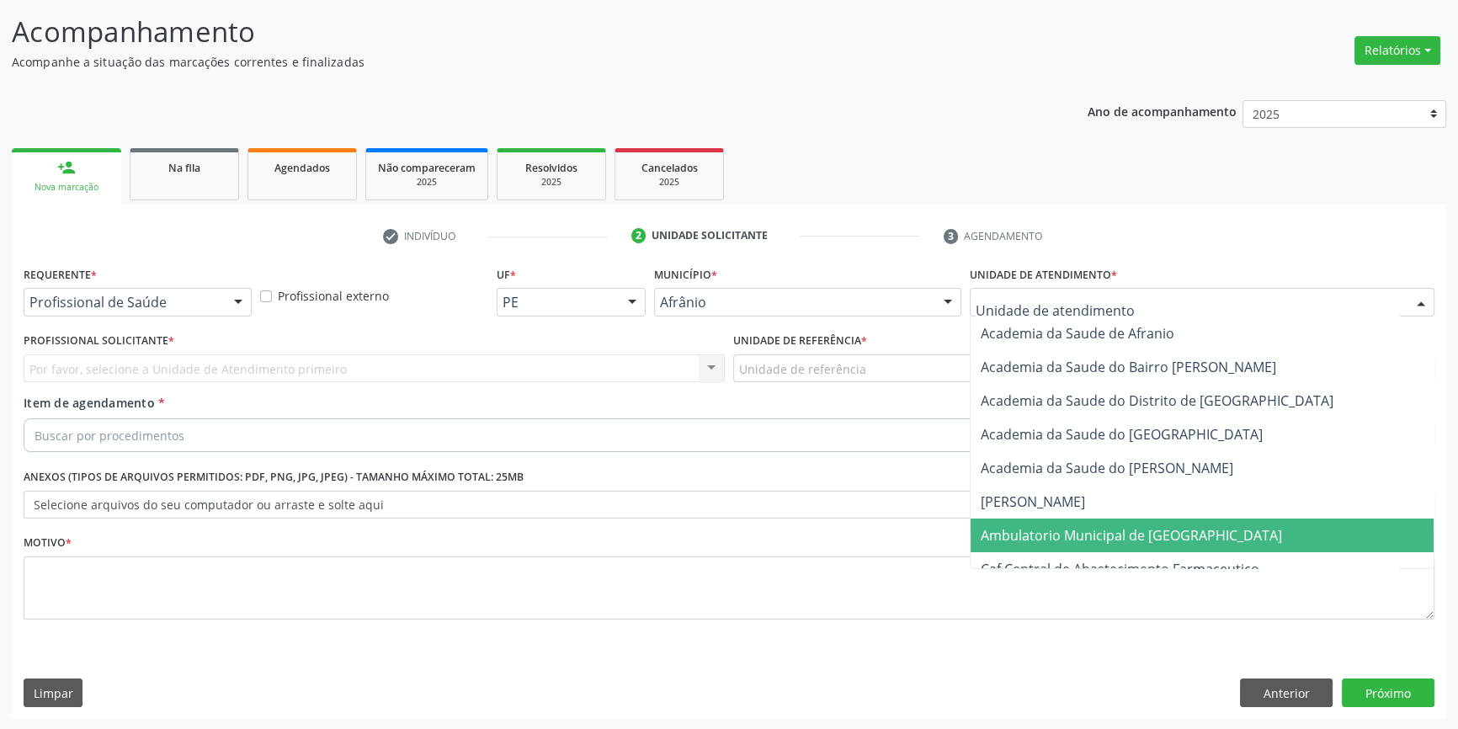
click at [1077, 526] on span "Ambulatorio Municipal de [GEOGRAPHIC_DATA]" at bounding box center [1131, 535] width 301 height 19
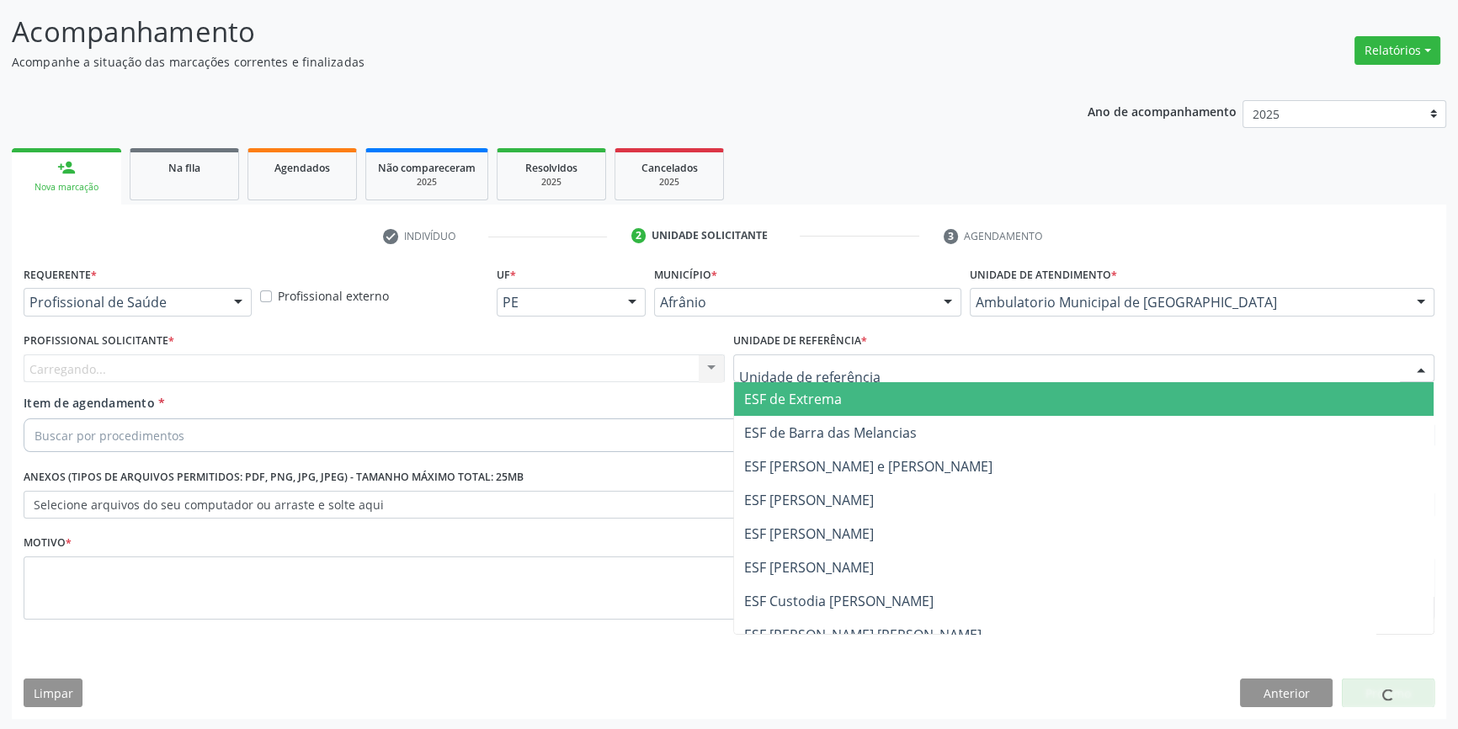
click at [858, 376] on div at bounding box center [1083, 368] width 701 height 29
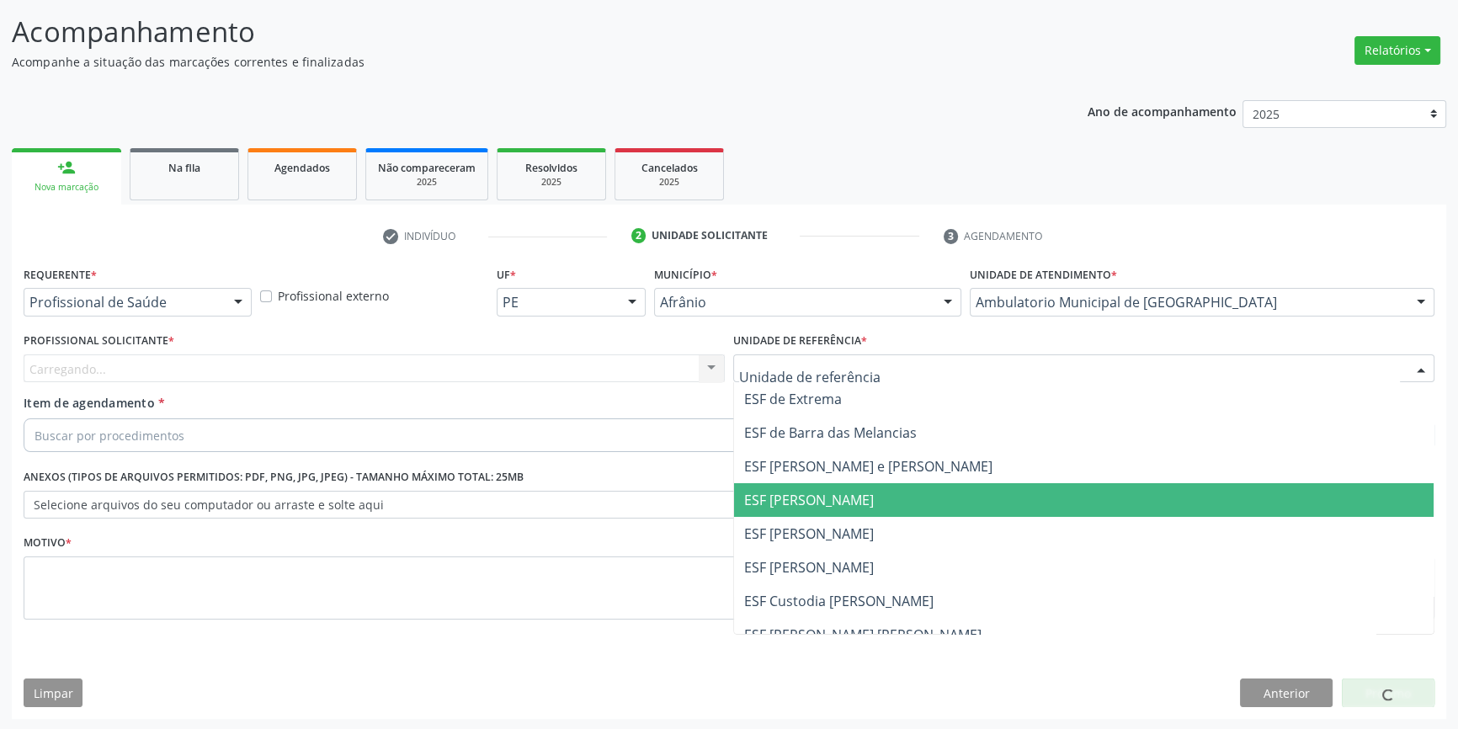
click at [849, 519] on span "ESF [PERSON_NAME]" at bounding box center [1084, 534] width 700 height 34
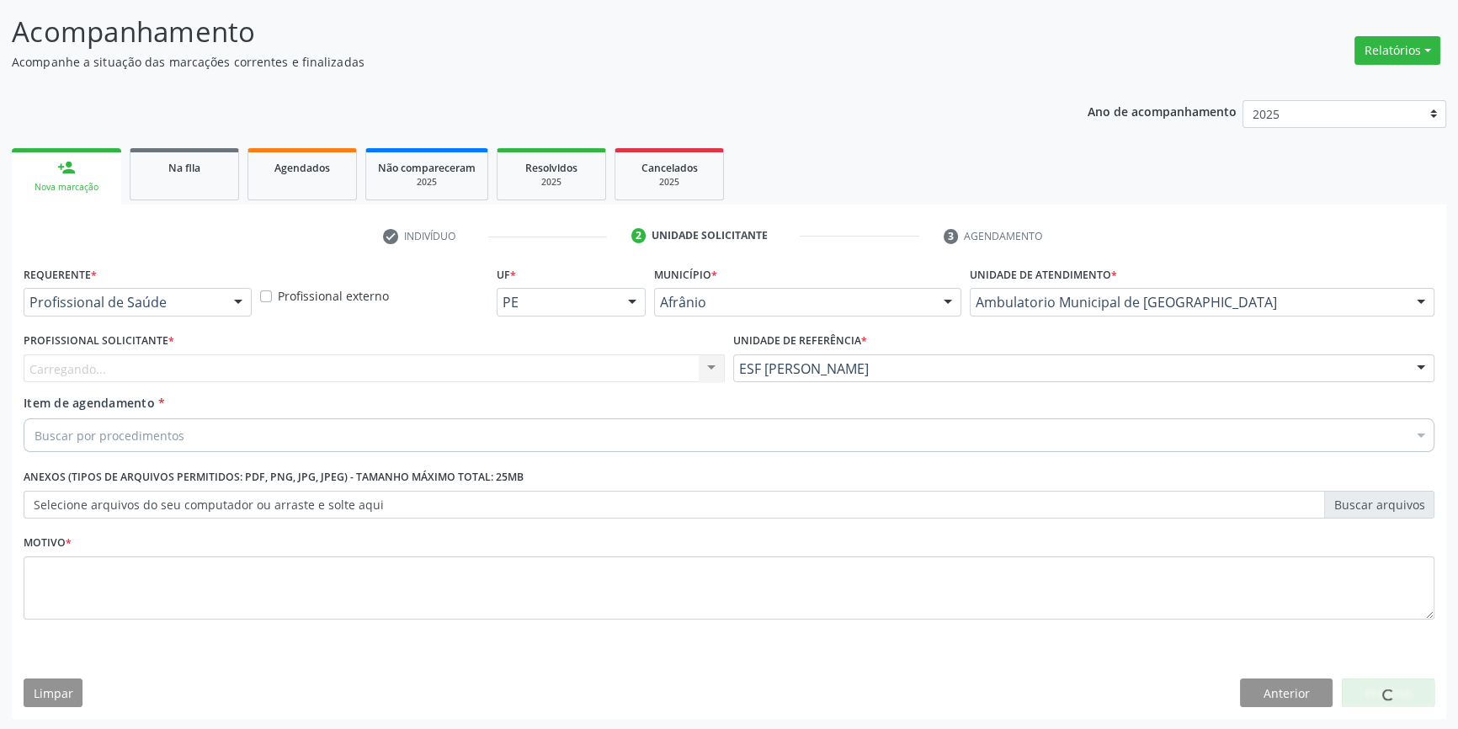
click at [547, 362] on div "Carregando... Nenhum resultado encontrado para: " " Não há nenhuma opção para s…" at bounding box center [374, 368] width 701 height 29
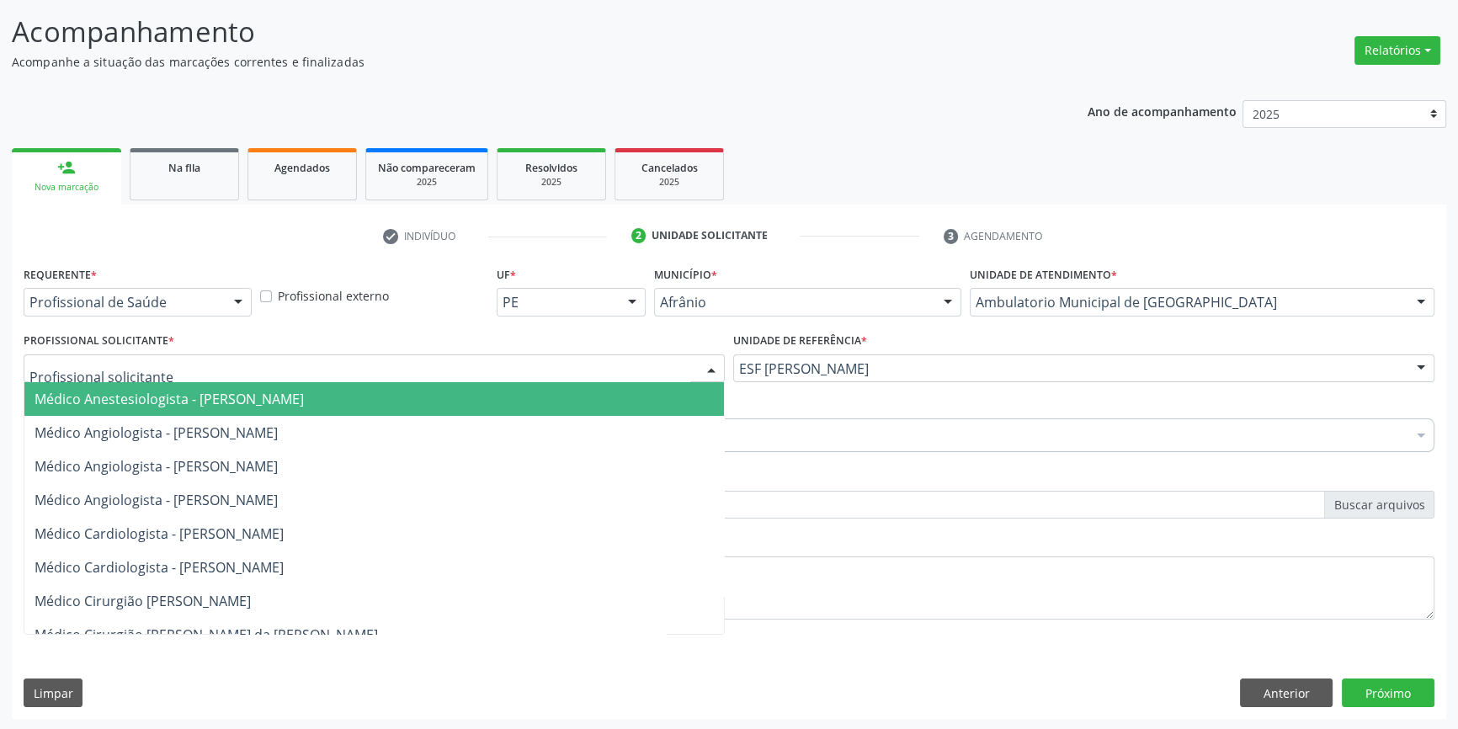
click at [545, 365] on div at bounding box center [374, 368] width 701 height 29
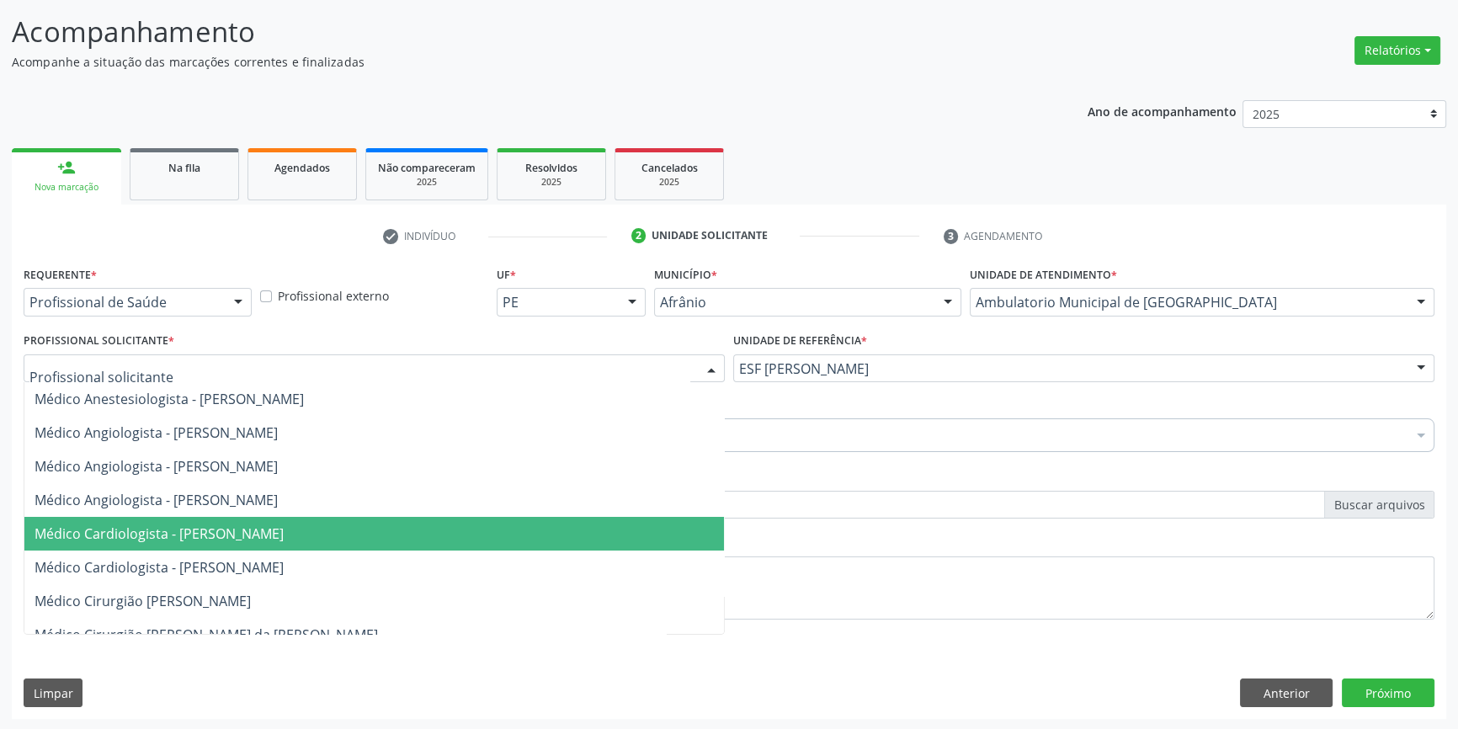
click at [284, 526] on span "Médico Cardiologista - [PERSON_NAME]" at bounding box center [159, 533] width 249 height 19
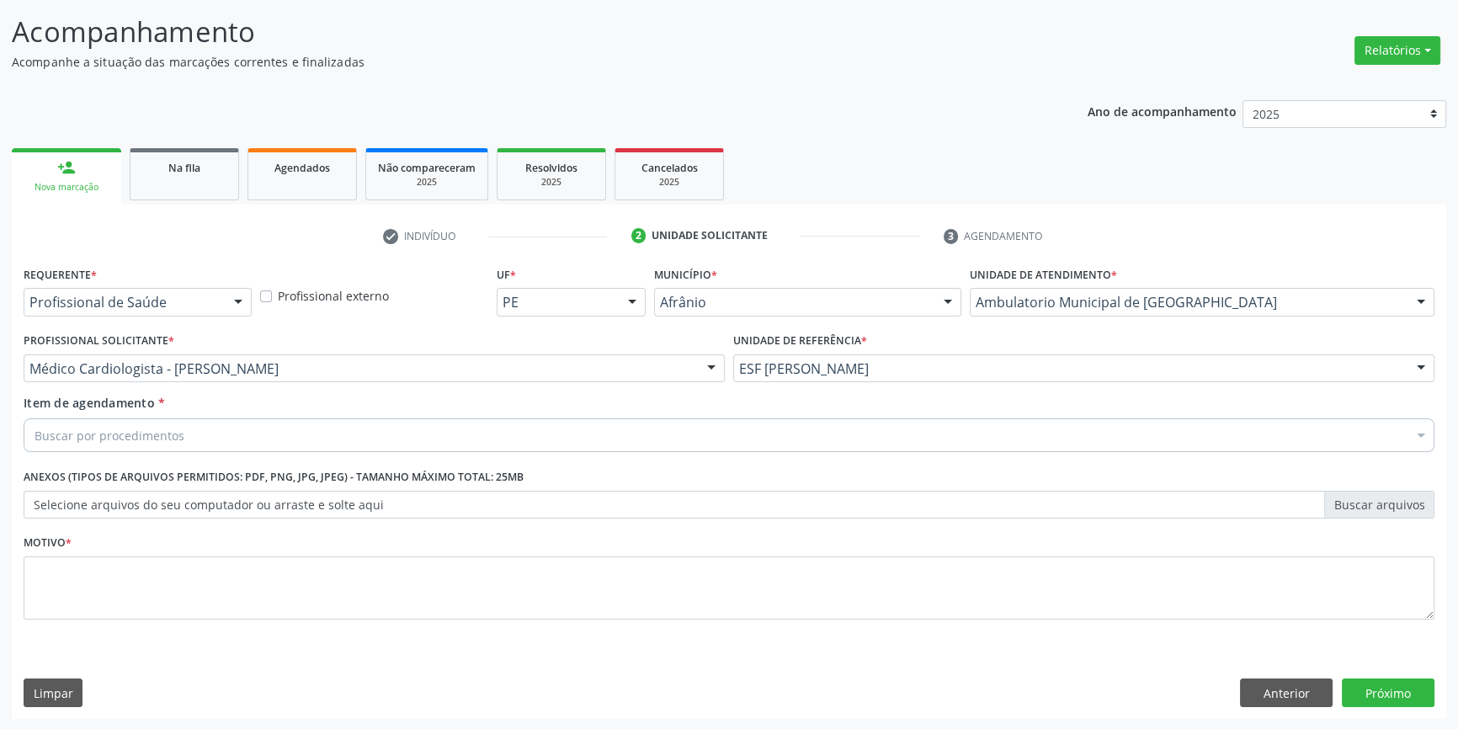
click at [225, 445] on div "Buscar por procedimentos" at bounding box center [729, 435] width 1411 height 34
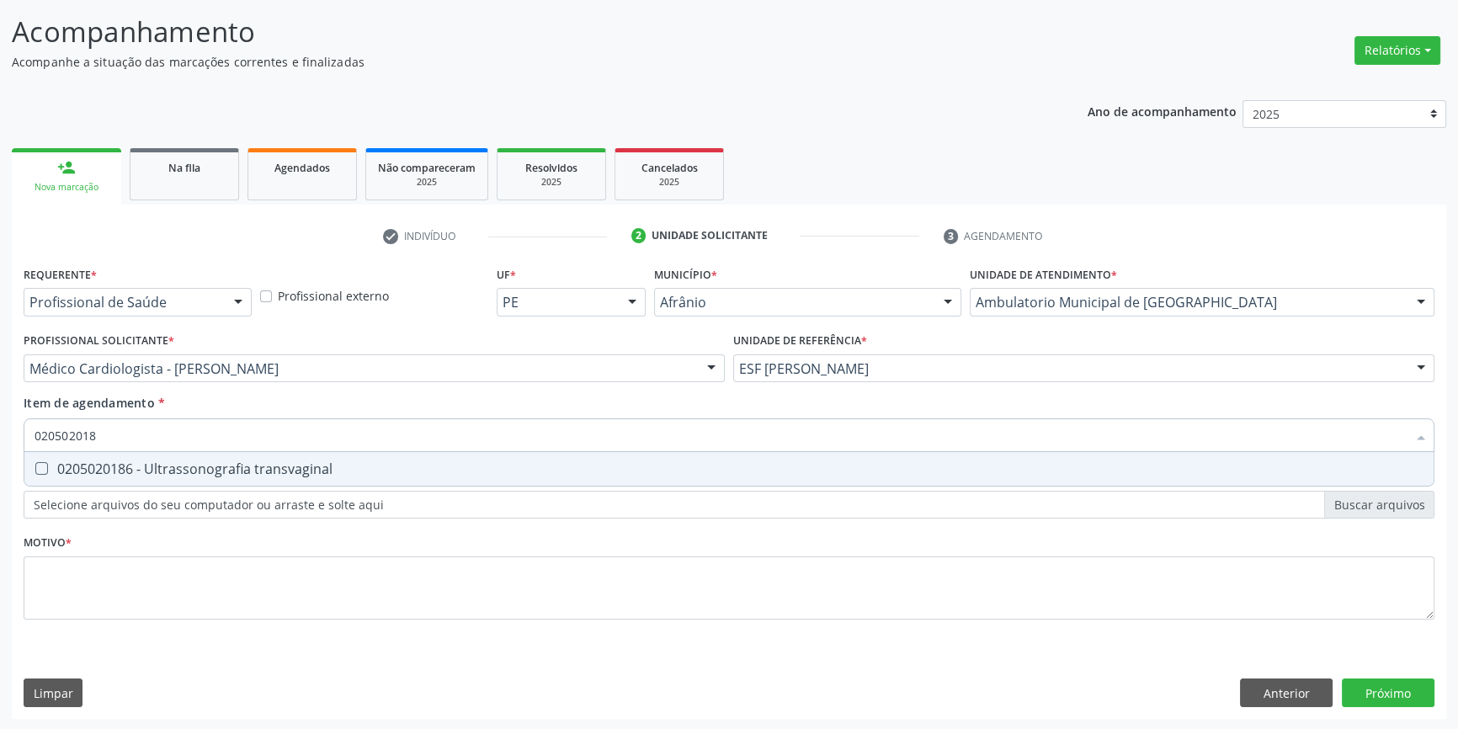
type input "0205020186"
click at [247, 463] on div "0205020186 - Ultrassonografia transvaginal" at bounding box center [729, 468] width 1389 height 13
checkbox transvaginal "true"
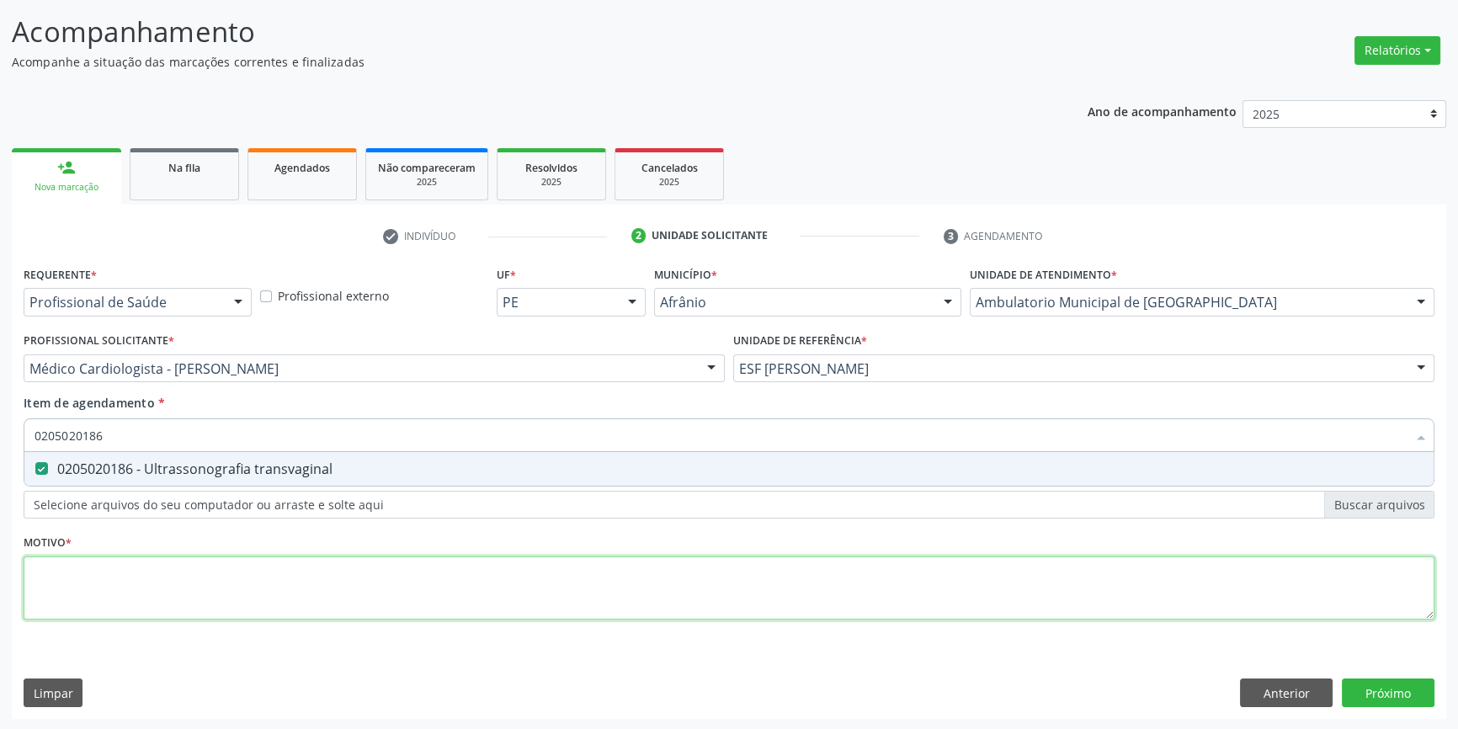
click at [221, 597] on div "Requerente * Profissional de Saúde Profissional de Saúde Paciente Nenhum result…" at bounding box center [729, 452] width 1411 height 381
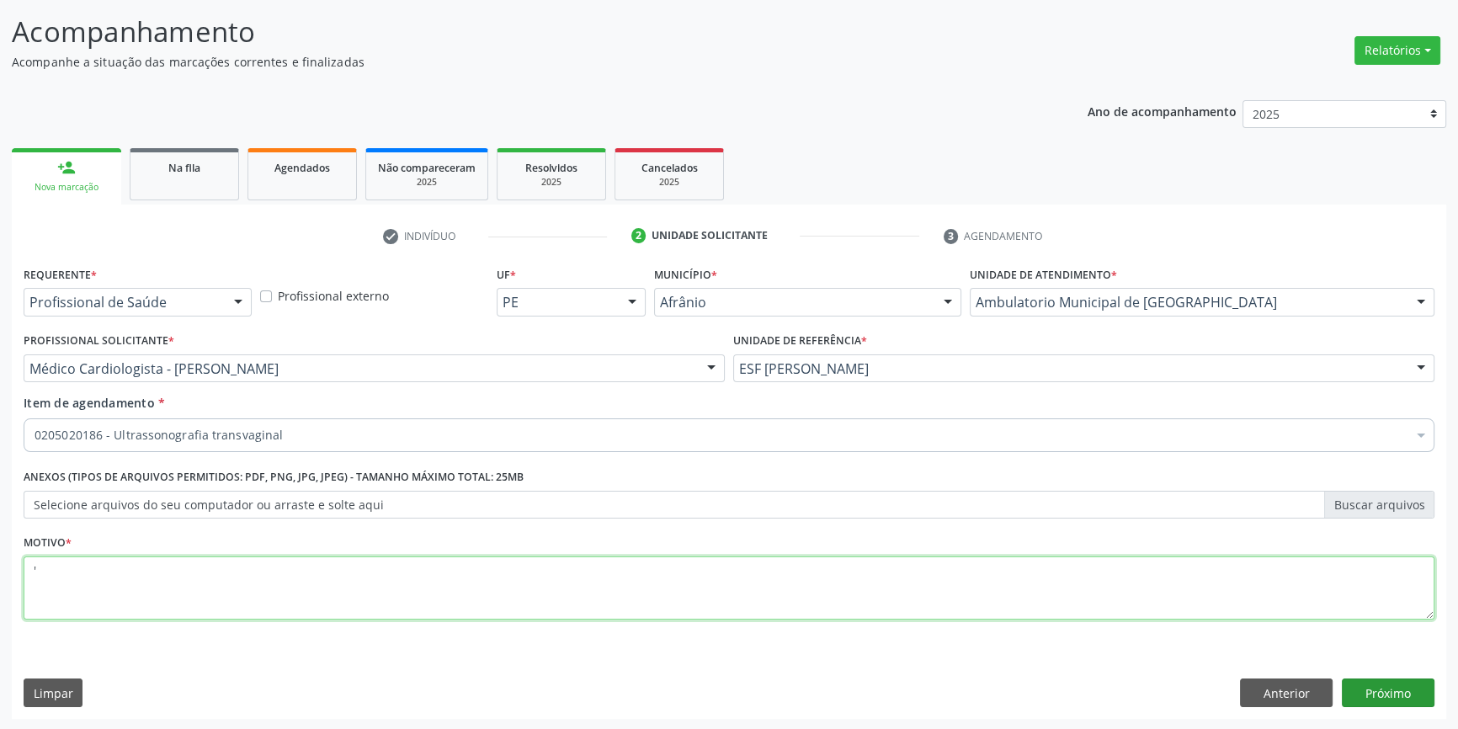
type textarea "'"
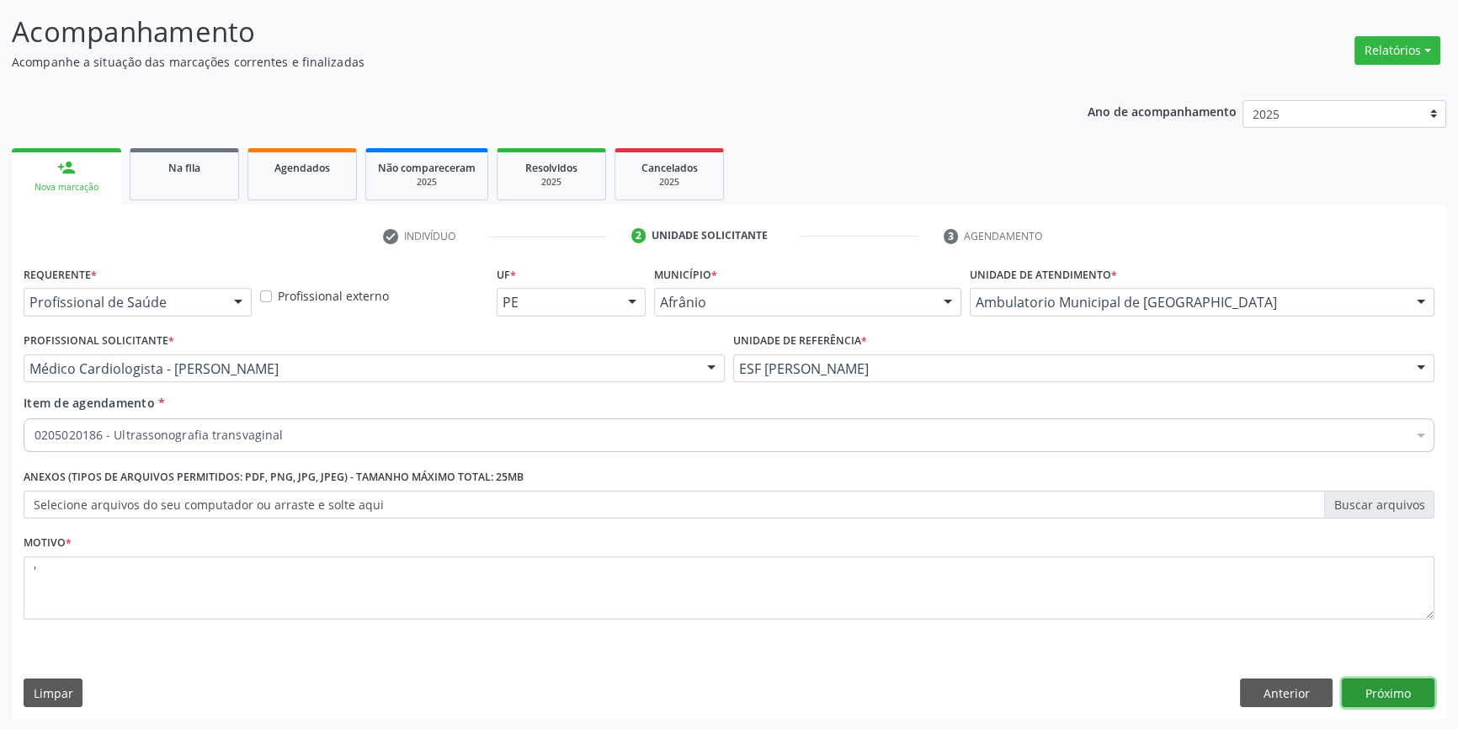
click at [1399, 689] on button "Próximo" at bounding box center [1388, 693] width 93 height 29
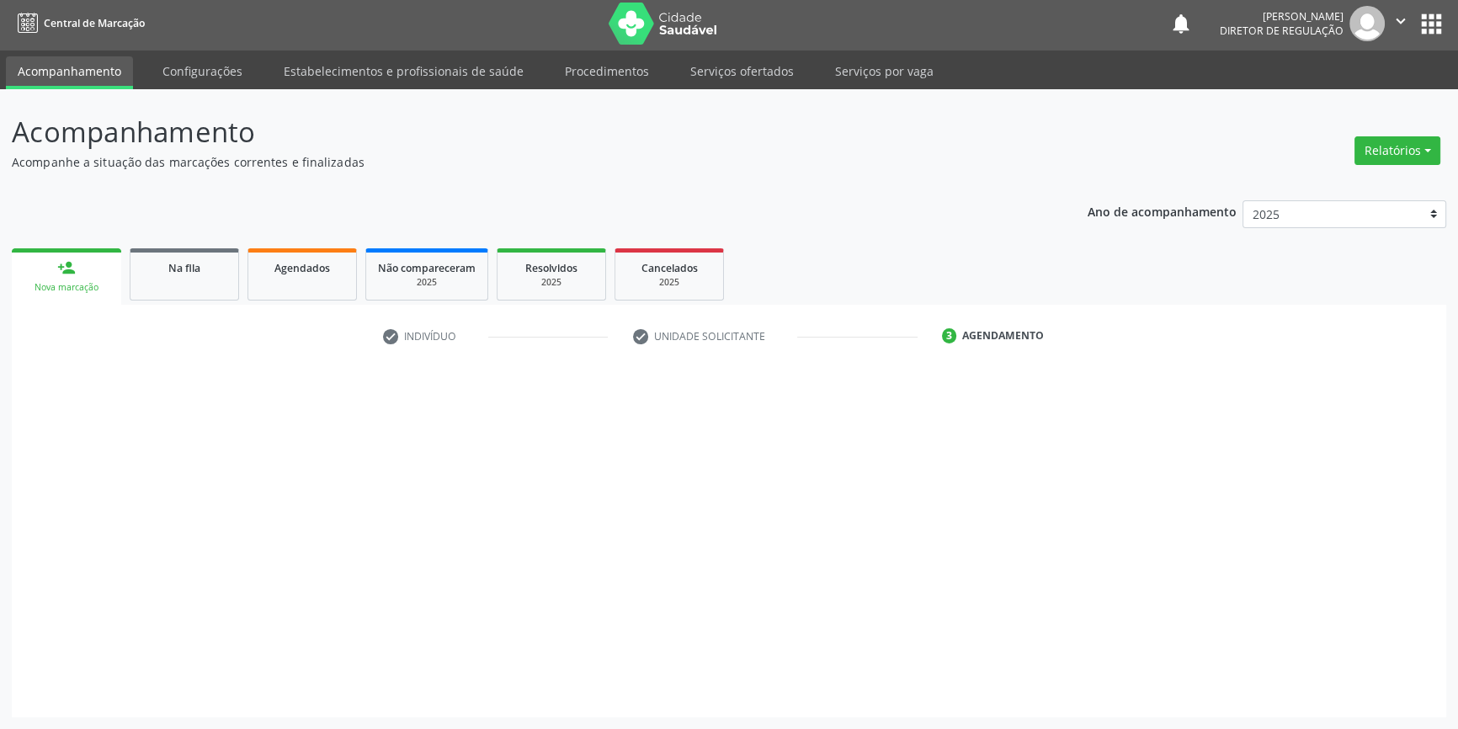
scroll to position [2, 0]
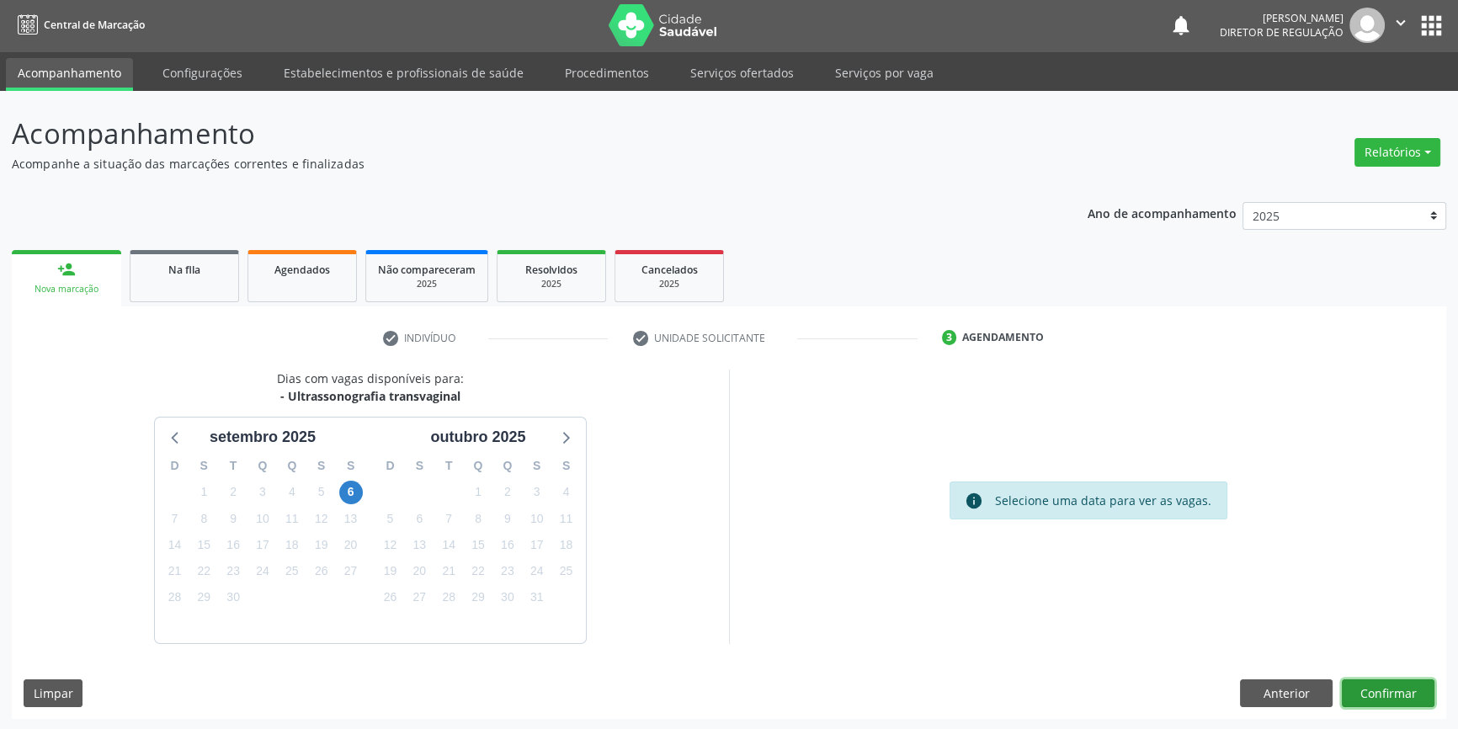
click at [1375, 694] on button "Confirmar" at bounding box center [1388, 693] width 93 height 29
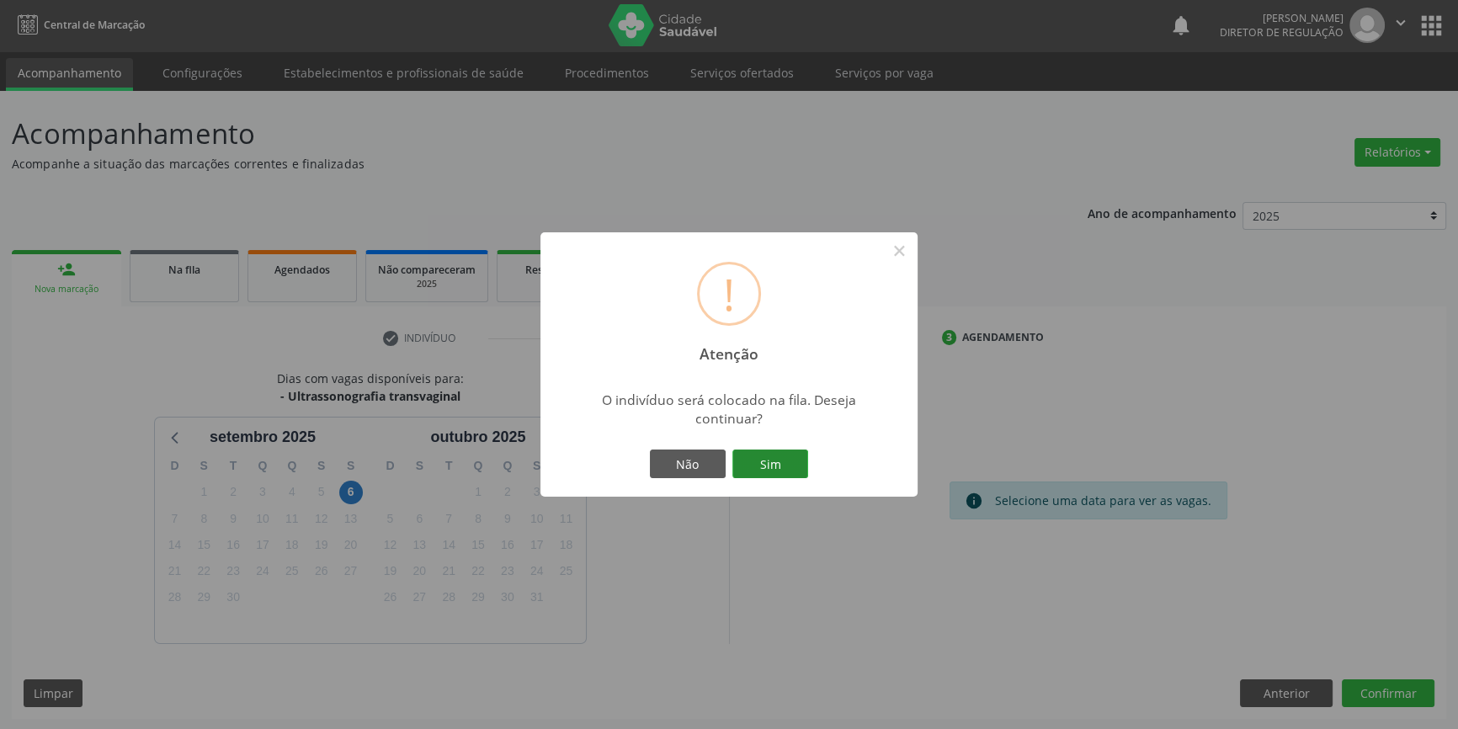
click at [786, 455] on button "Sim" at bounding box center [770, 464] width 76 height 29
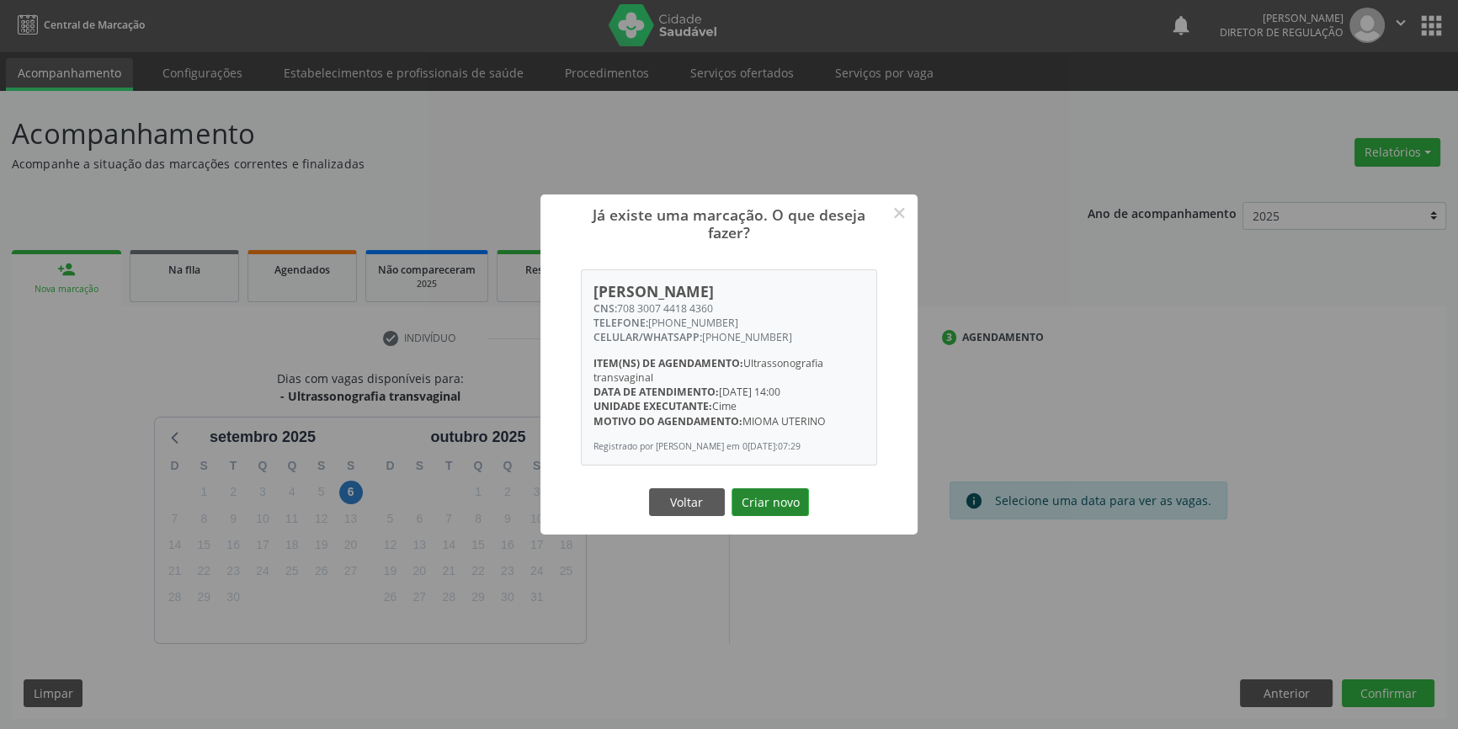
click at [782, 496] on button "Criar novo" at bounding box center [770, 502] width 77 height 29
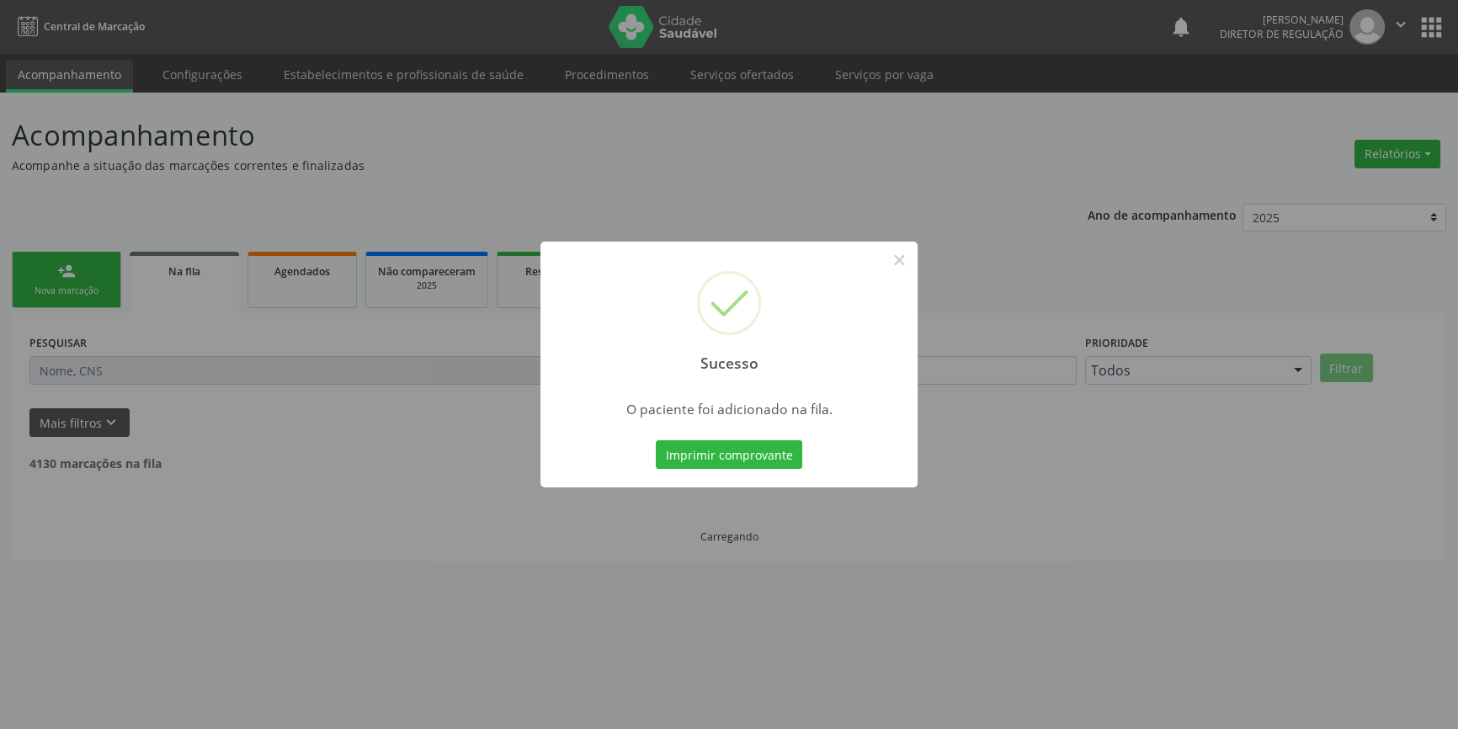
scroll to position [0, 0]
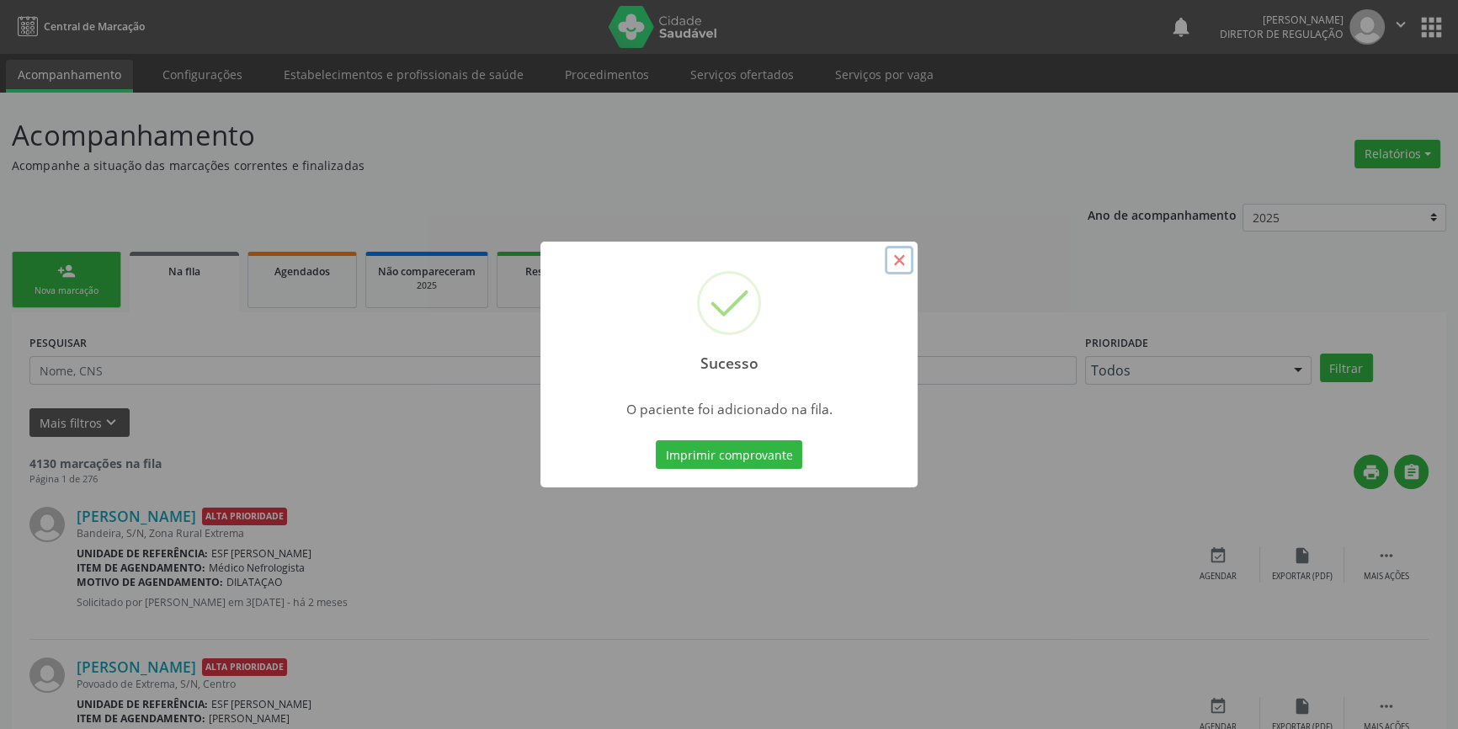
click at [902, 269] on button "×" at bounding box center [899, 260] width 29 height 29
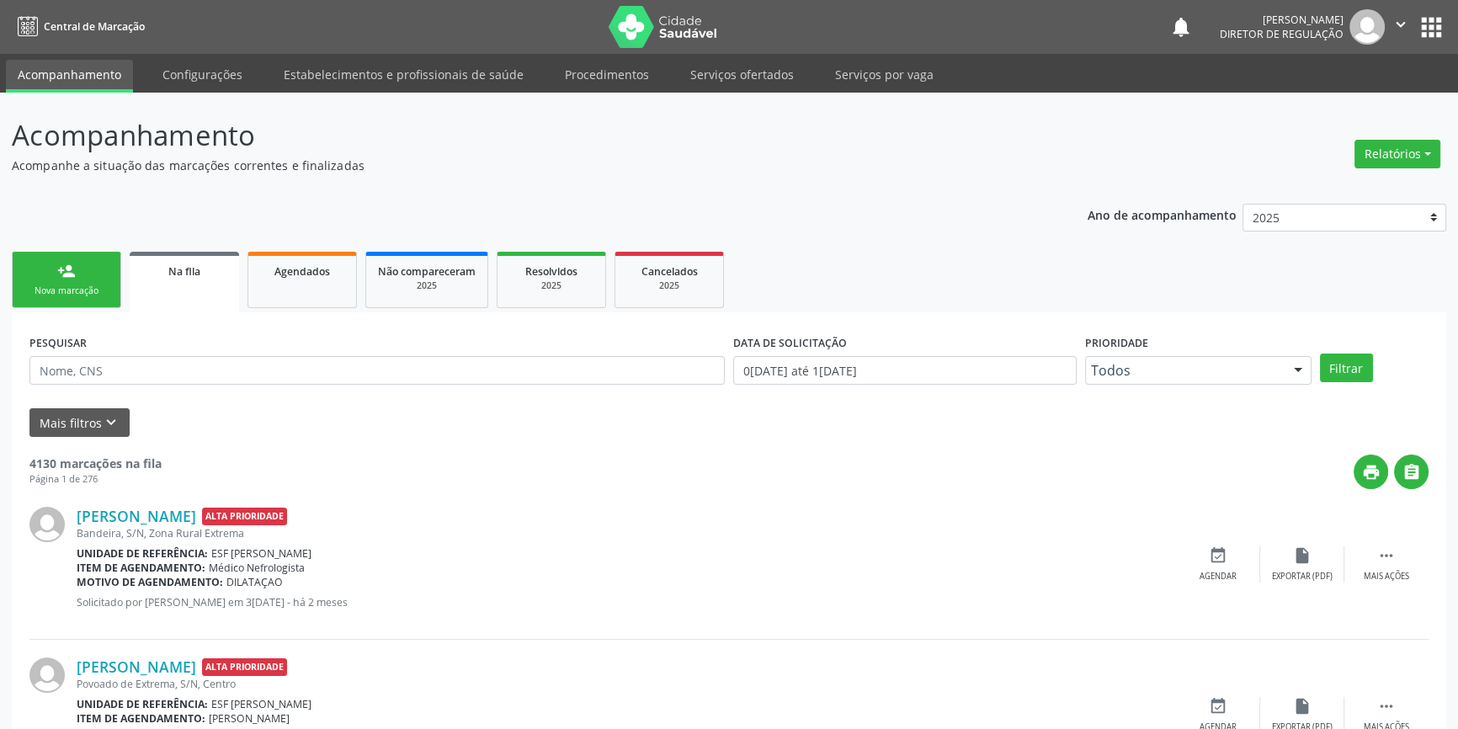
click at [93, 280] on link "person_add Nova marcação" at bounding box center [66, 280] width 109 height 56
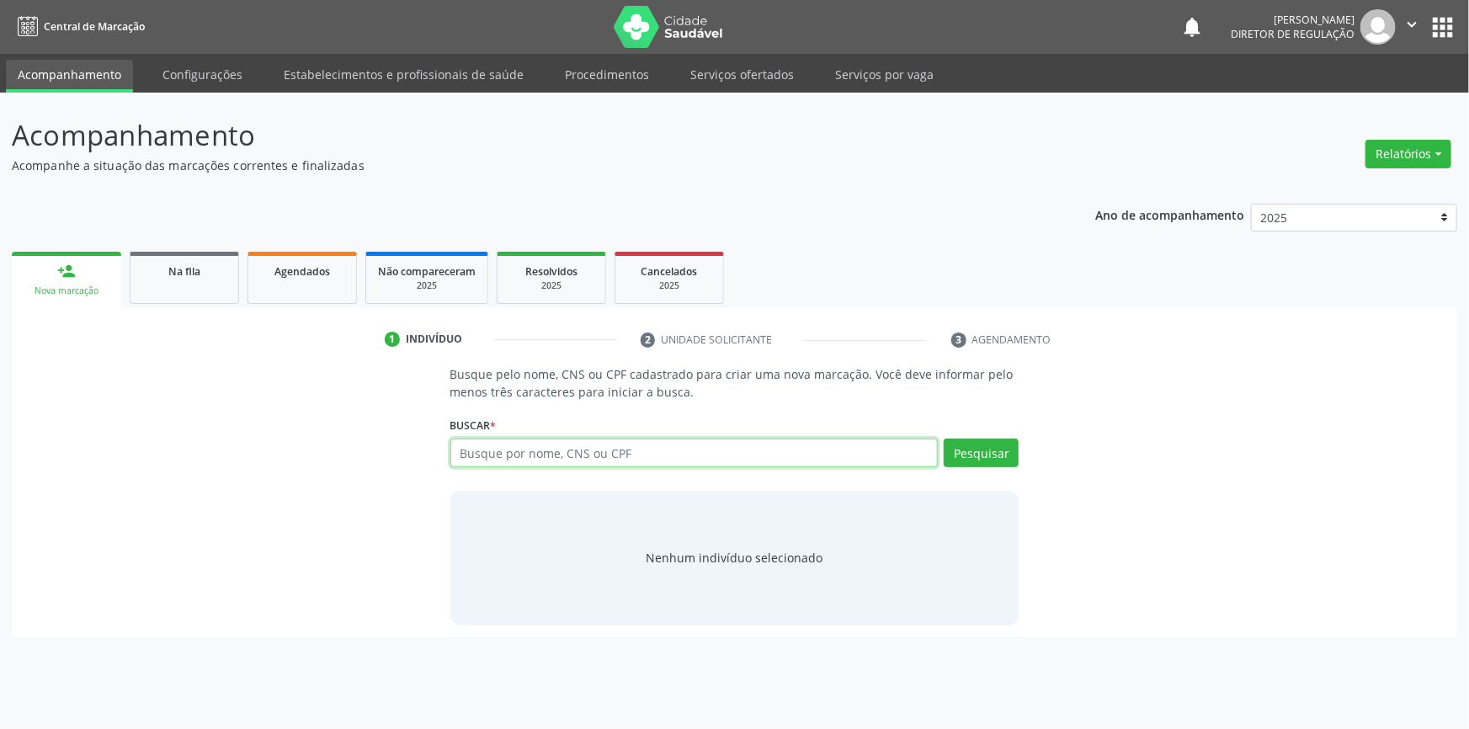
click at [538, 454] on input "text" at bounding box center [694, 453] width 488 height 29
type input "705803412671833"
click at [985, 468] on div "Pesquisar" at bounding box center [978, 459] width 81 height 40
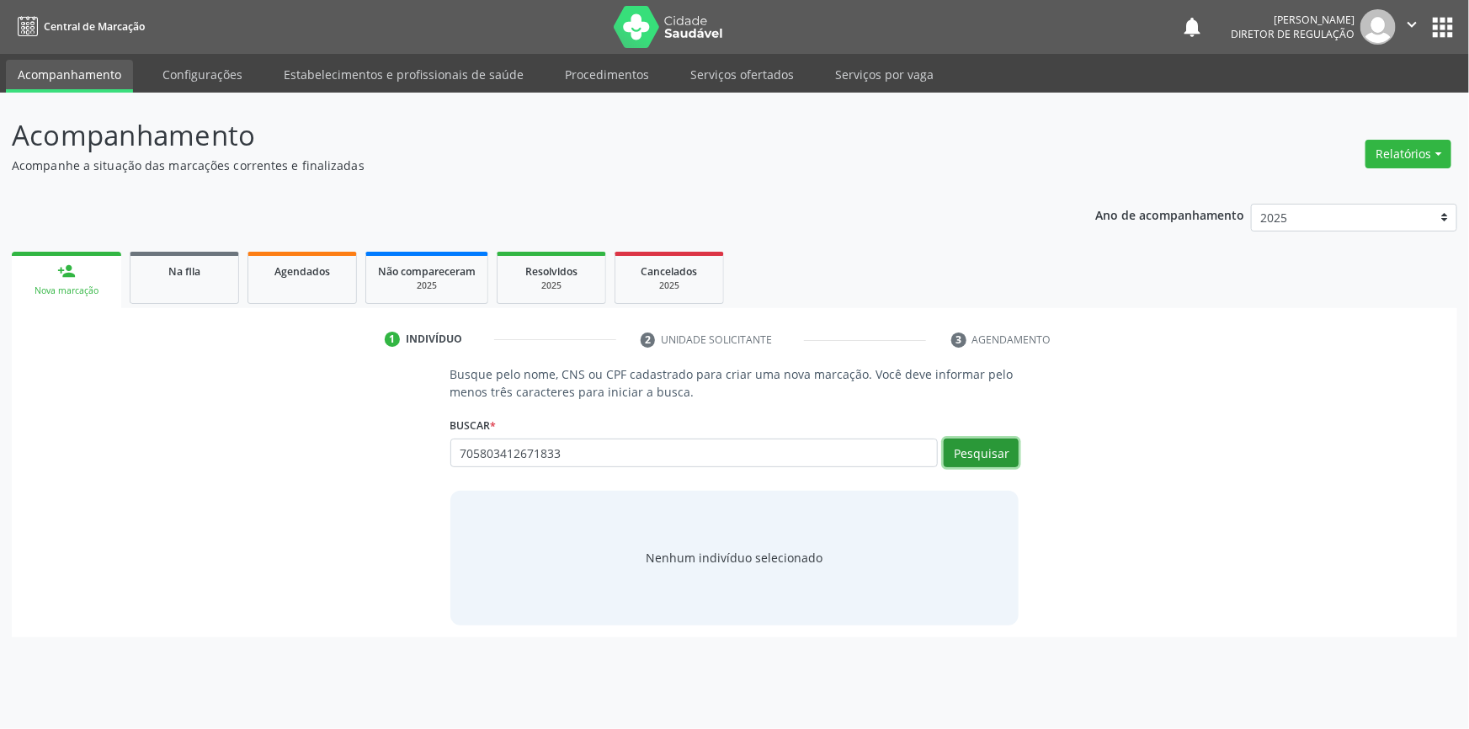
click at [985, 458] on button "Pesquisar" at bounding box center [981, 453] width 75 height 29
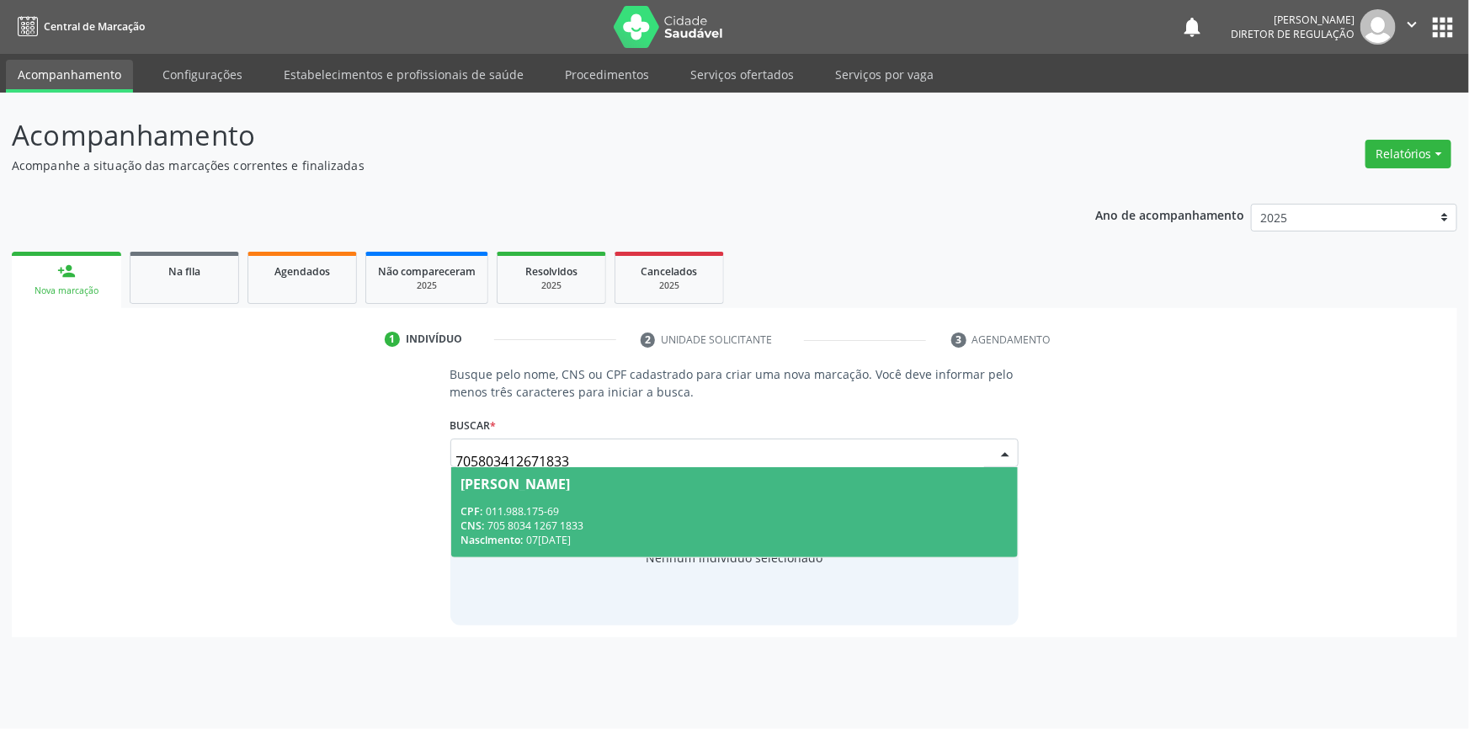
click at [735, 493] on span "Maria Claudete Oliveira da Silva CPF: 011.988.175-69 CNS: 705 8034 1267 1833 Na…" at bounding box center [734, 512] width 567 height 90
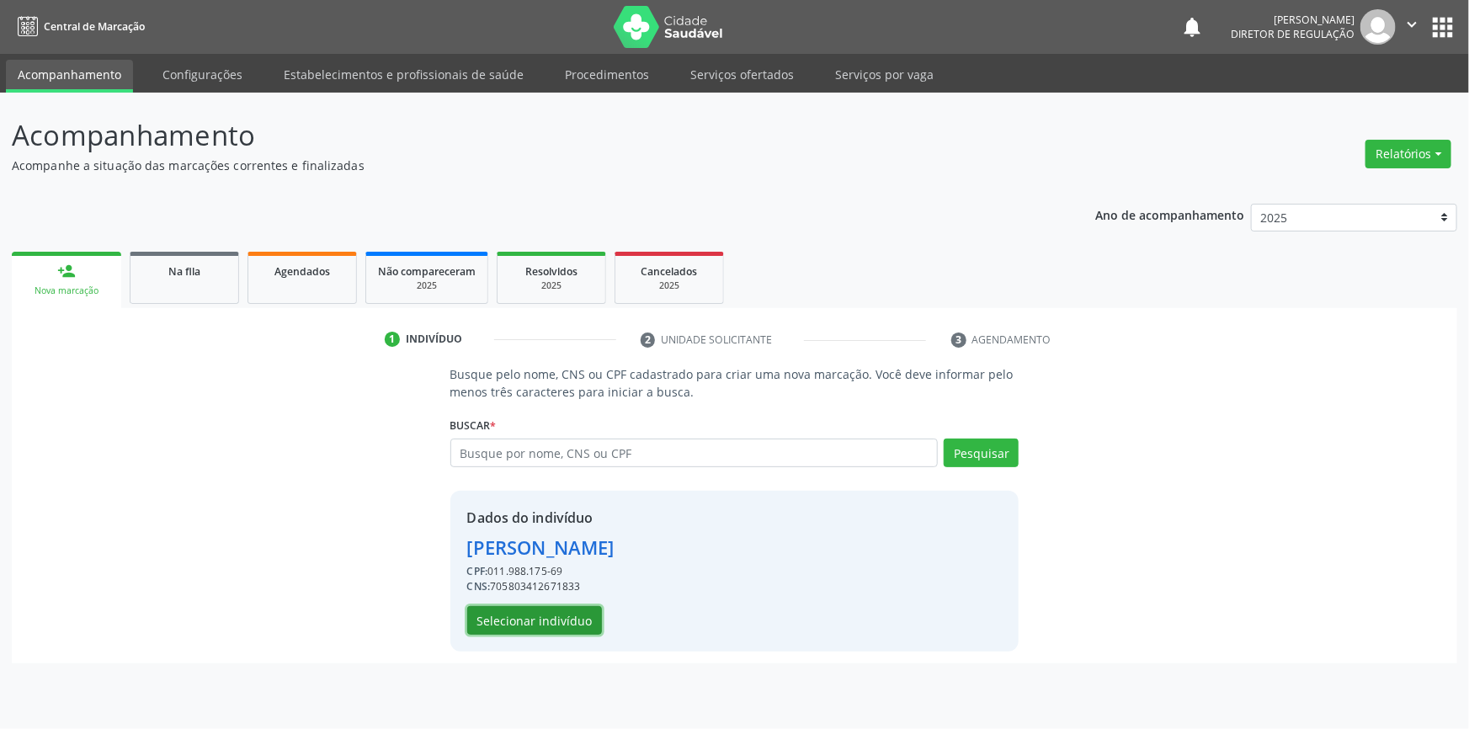
click at [498, 619] on button "Selecionar indivíduo" at bounding box center [534, 620] width 135 height 29
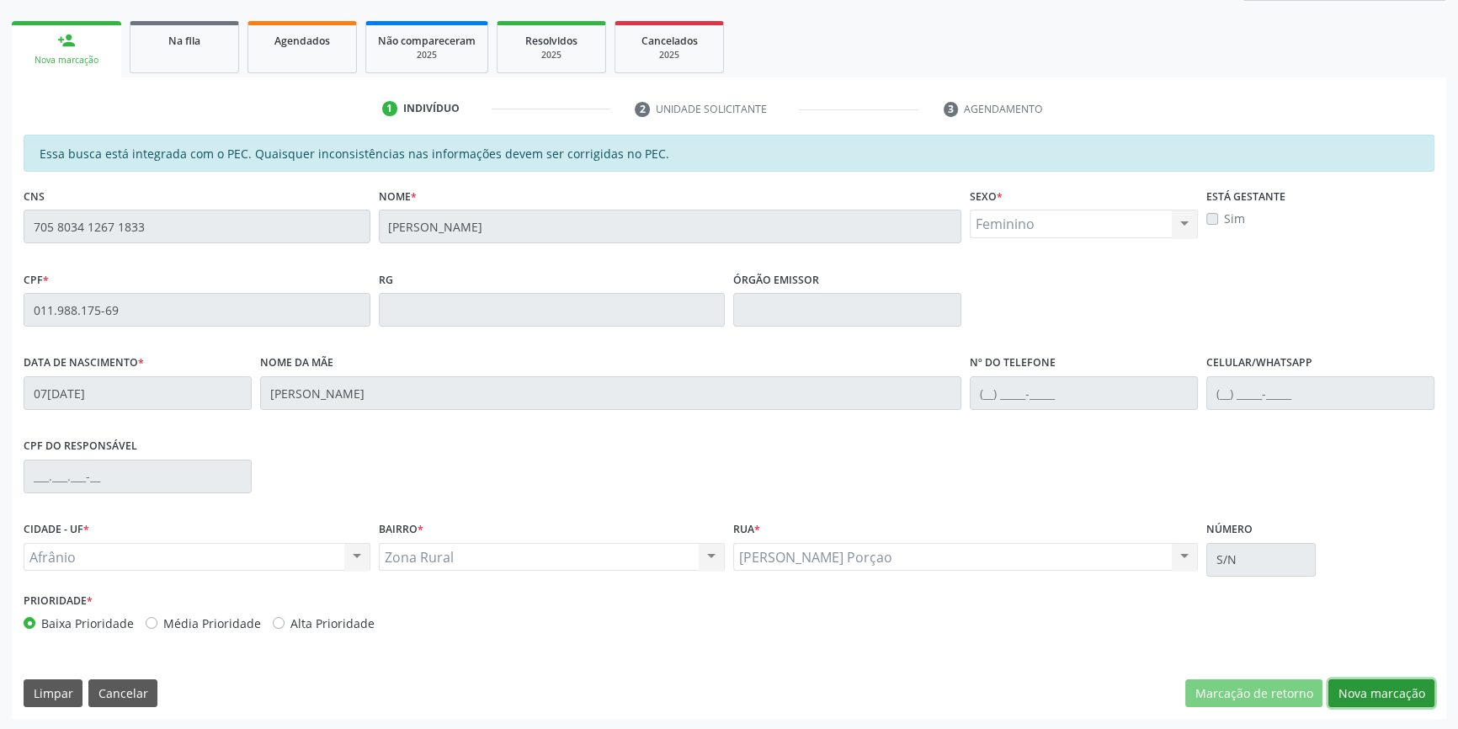
click at [1386, 699] on button "Nova marcação" at bounding box center [1381, 693] width 106 height 29
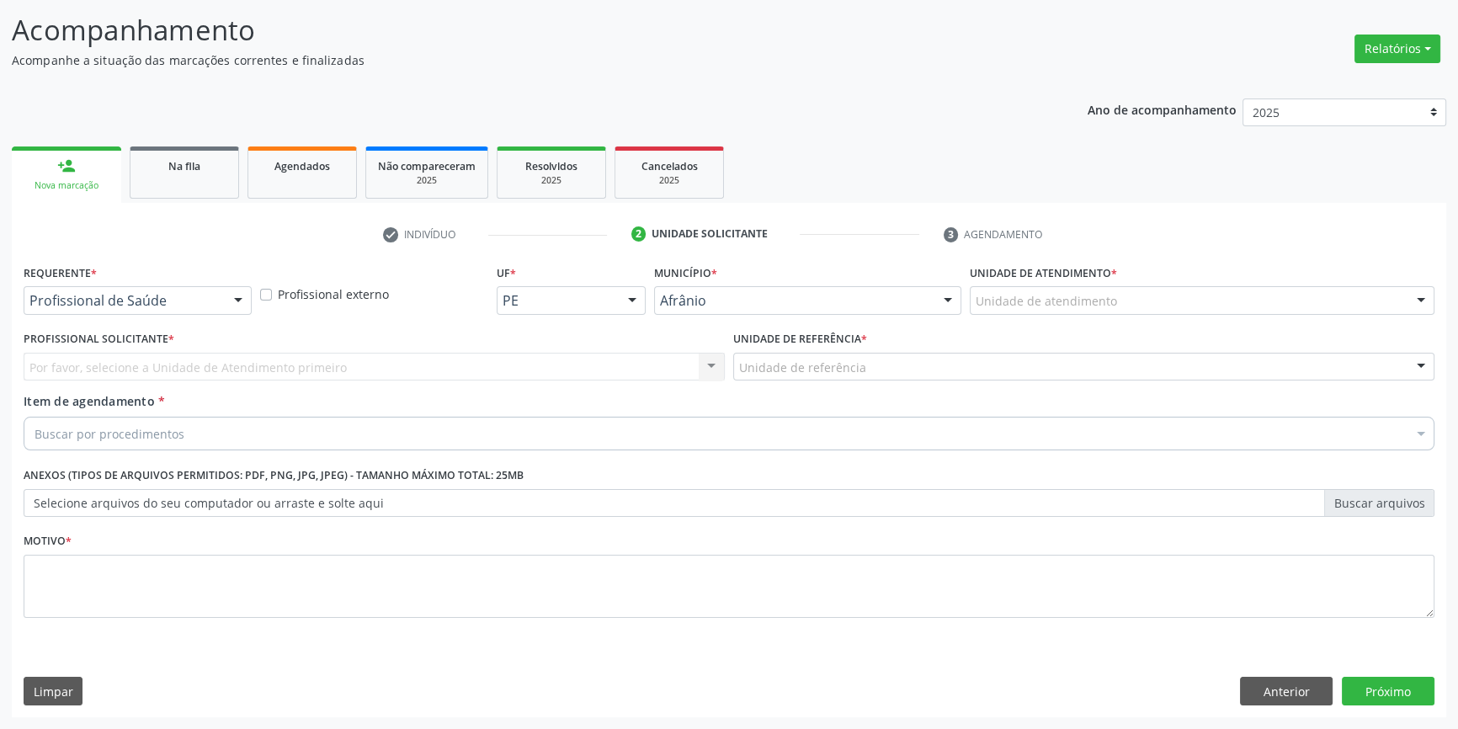
scroll to position [104, 0]
click at [1044, 280] on label "Unidade de atendimento *" at bounding box center [1043, 275] width 147 height 26
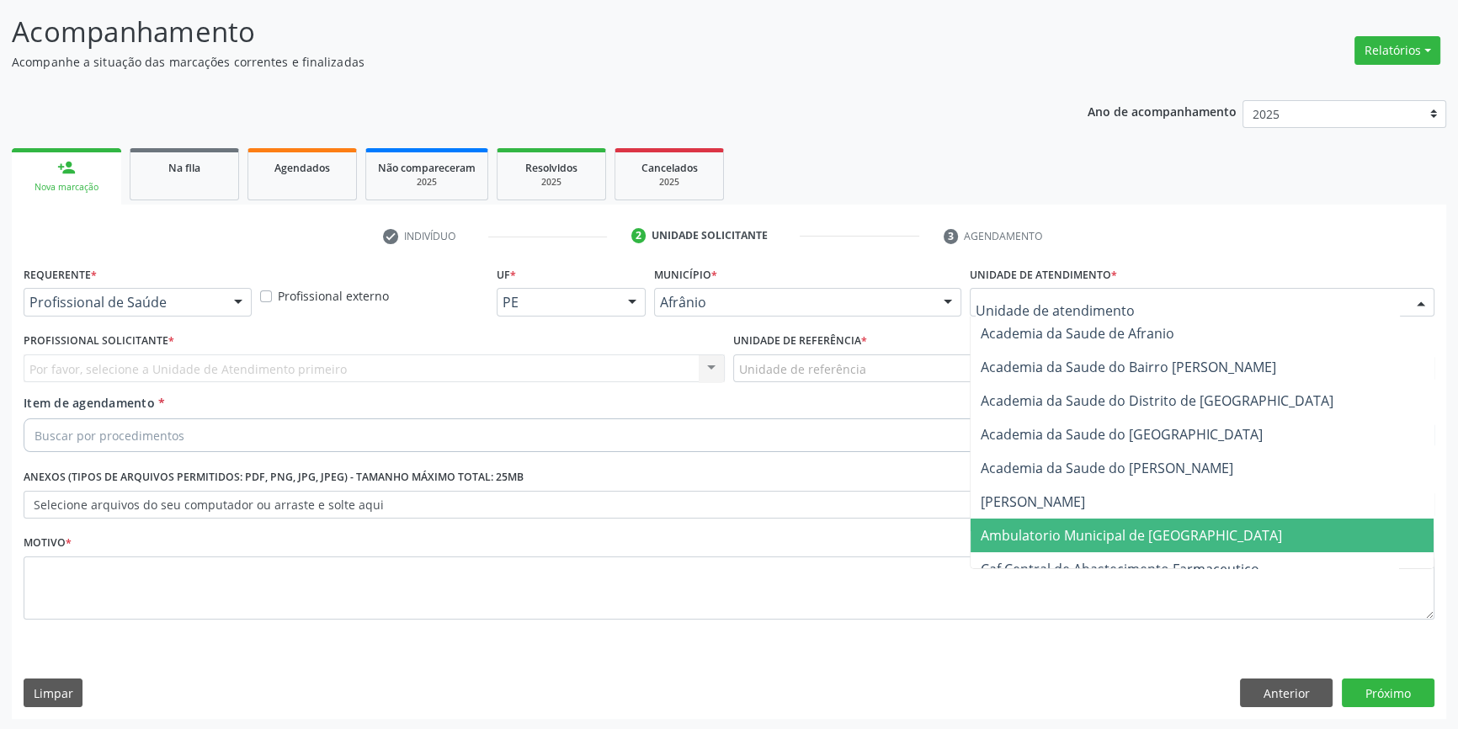
drag, startPoint x: 1051, startPoint y: 525, endPoint x: 903, endPoint y: 427, distance: 177.2
click at [1049, 526] on span "Ambulatorio Municipal de [GEOGRAPHIC_DATA]" at bounding box center [1131, 535] width 301 height 19
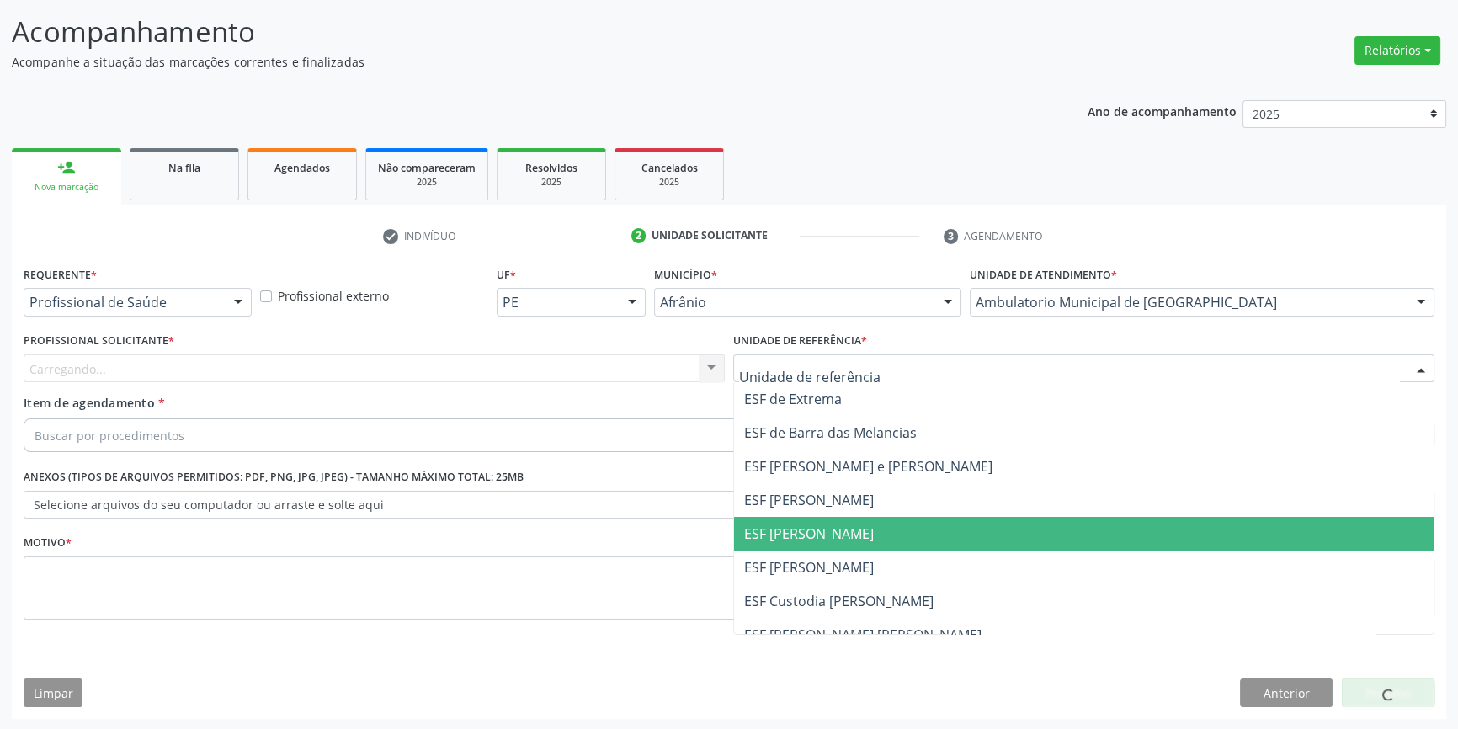
click at [809, 530] on span "ESF [PERSON_NAME]" at bounding box center [809, 533] width 130 height 19
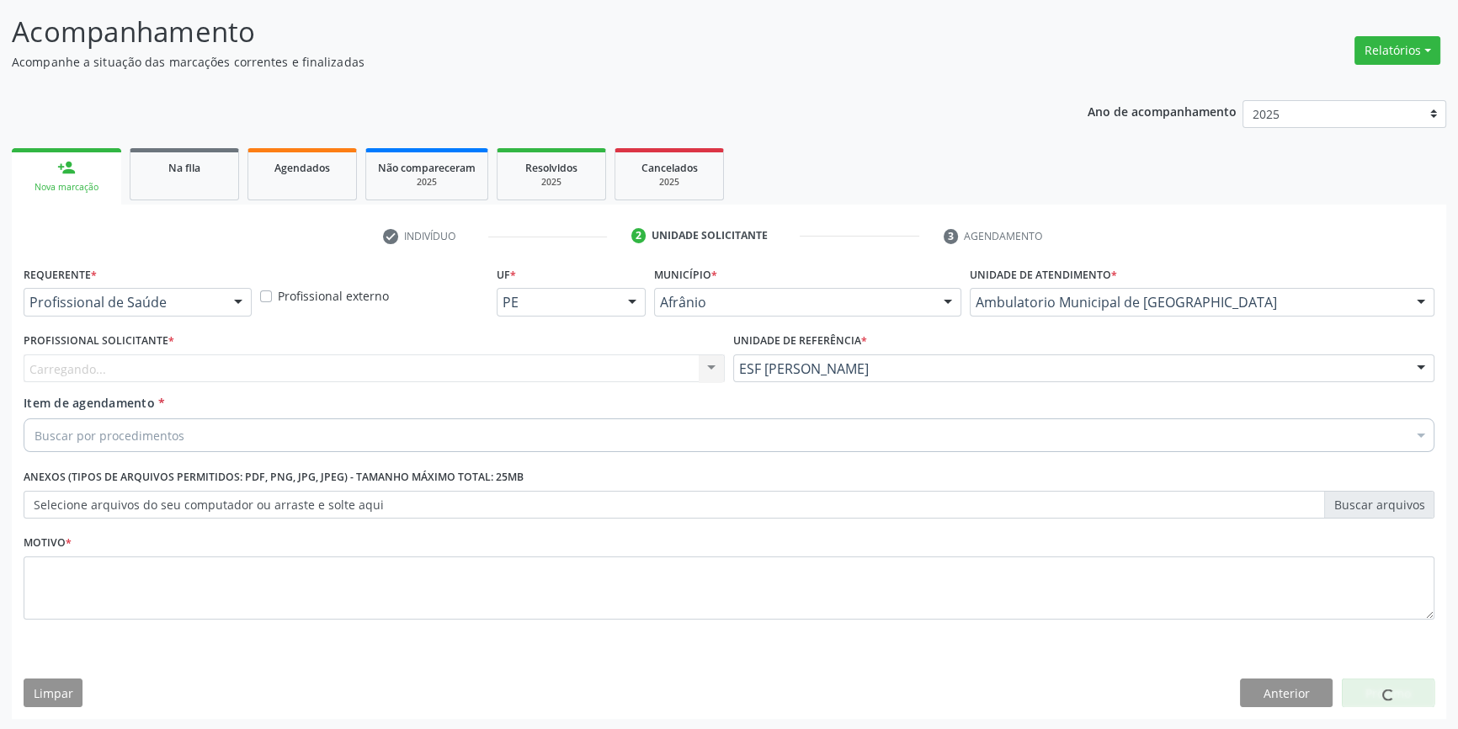
click at [494, 370] on div "Carregando... Nenhum resultado encontrado para: " " Não há nenhuma opção para s…" at bounding box center [374, 368] width 701 height 29
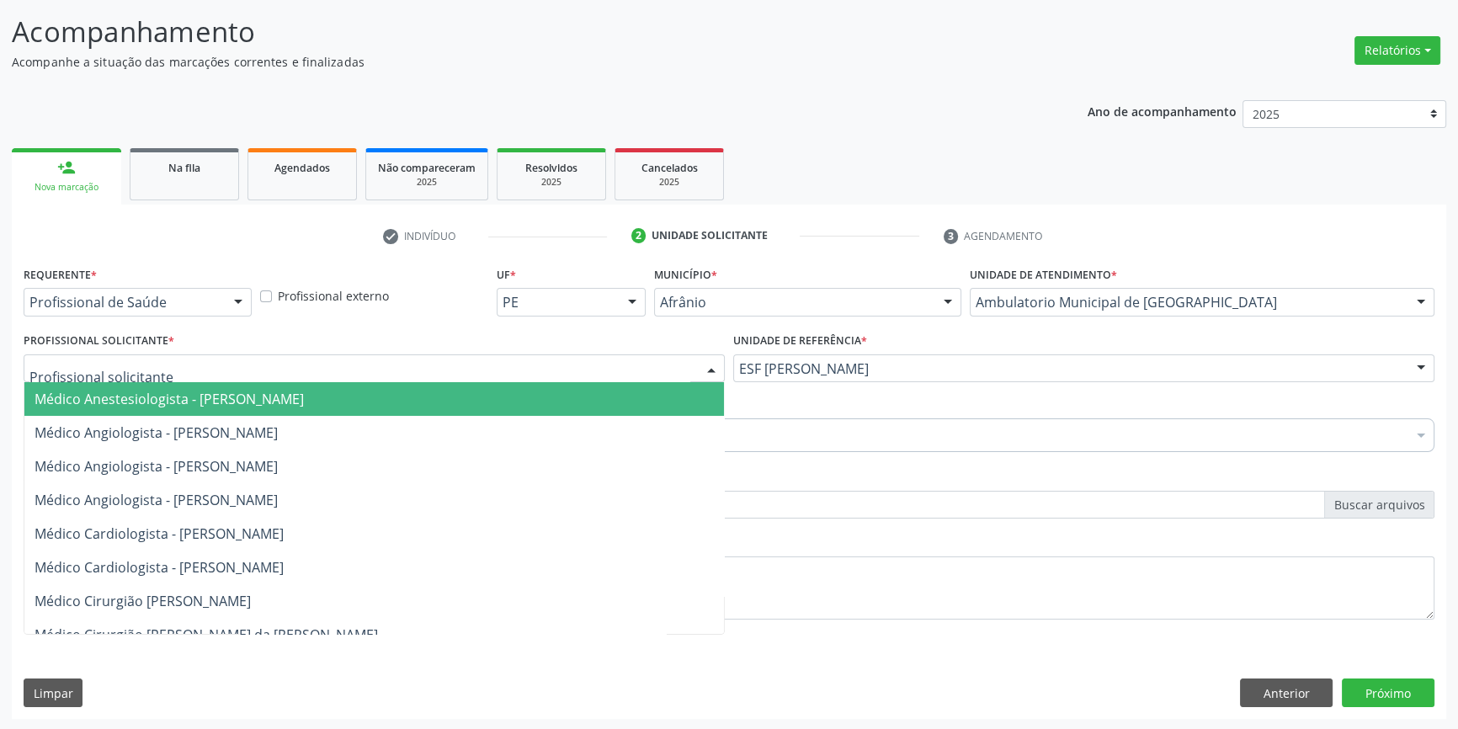
click at [486, 359] on div at bounding box center [374, 368] width 701 height 29
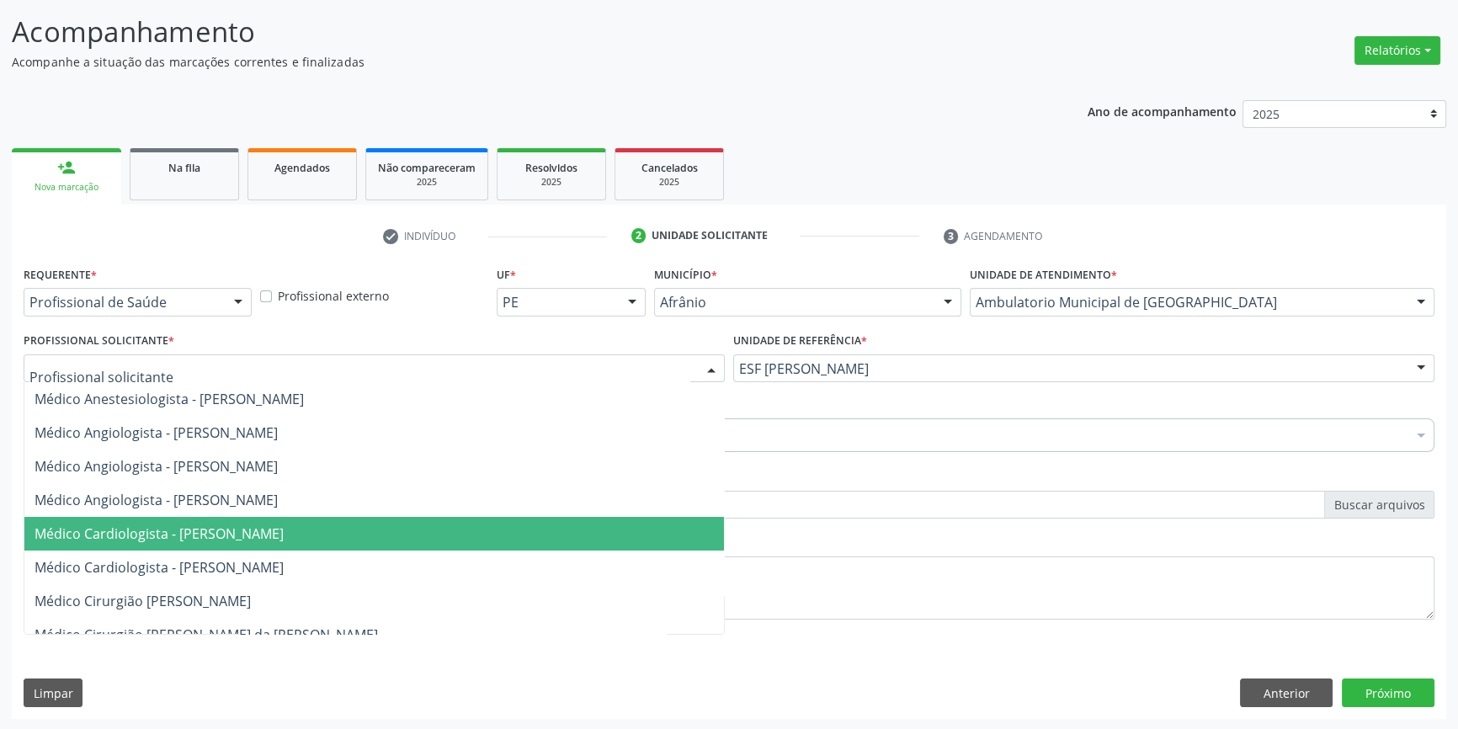
click at [273, 524] on span "Médico Cardiologista - [PERSON_NAME]" at bounding box center [159, 533] width 249 height 19
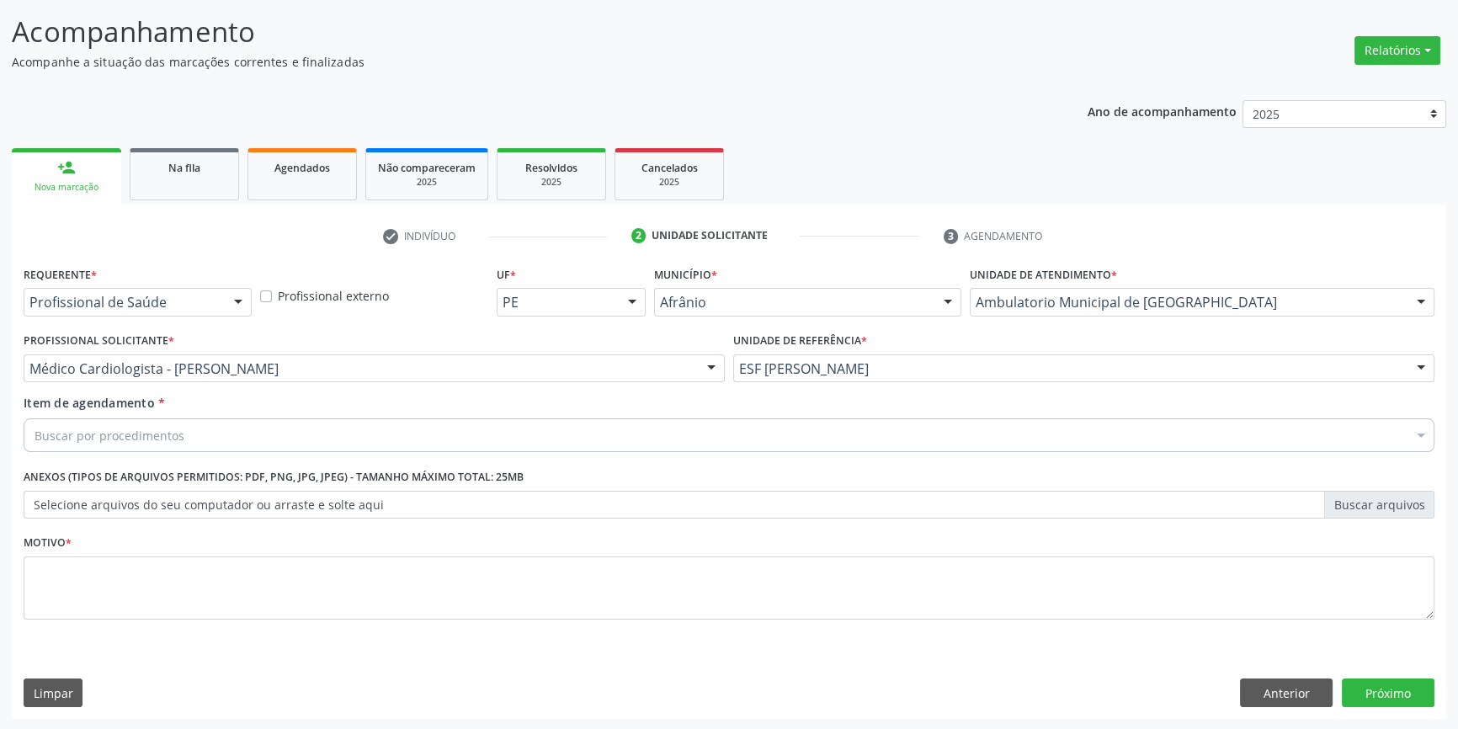
click at [226, 428] on div "Buscar por procedimentos" at bounding box center [729, 435] width 1411 height 34
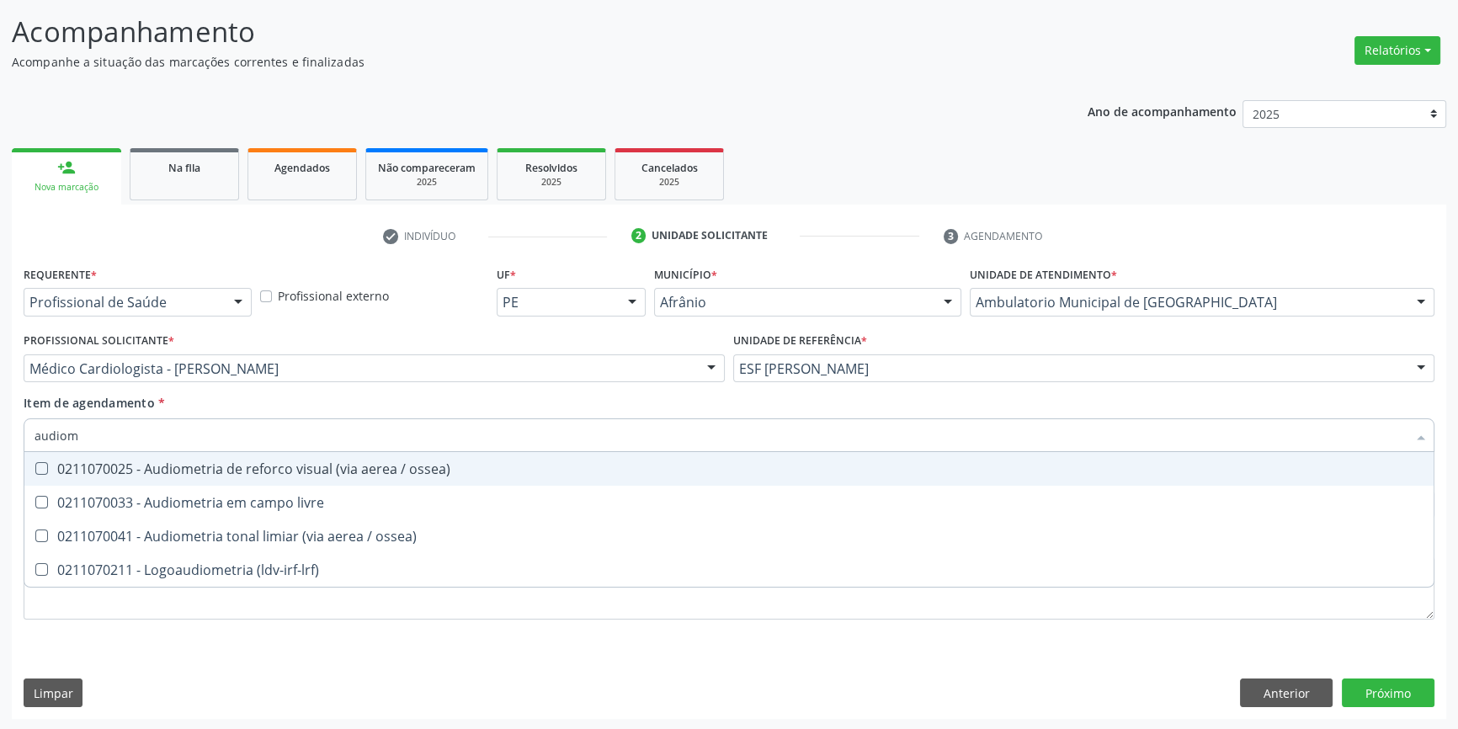
type input "audiome"
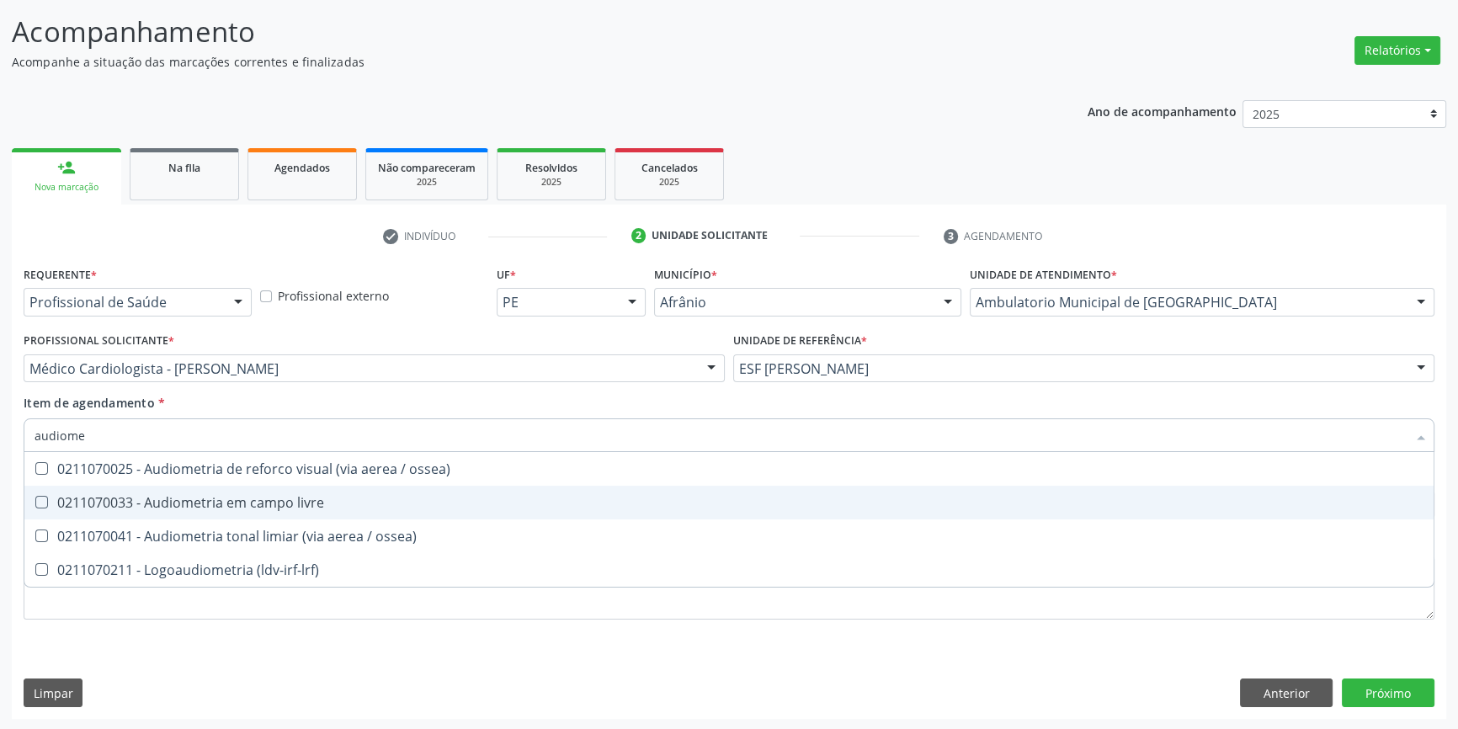
click at [262, 498] on div "0211070033 - Audiometria em campo livre" at bounding box center [729, 502] width 1389 height 13
checkbox livre "true"
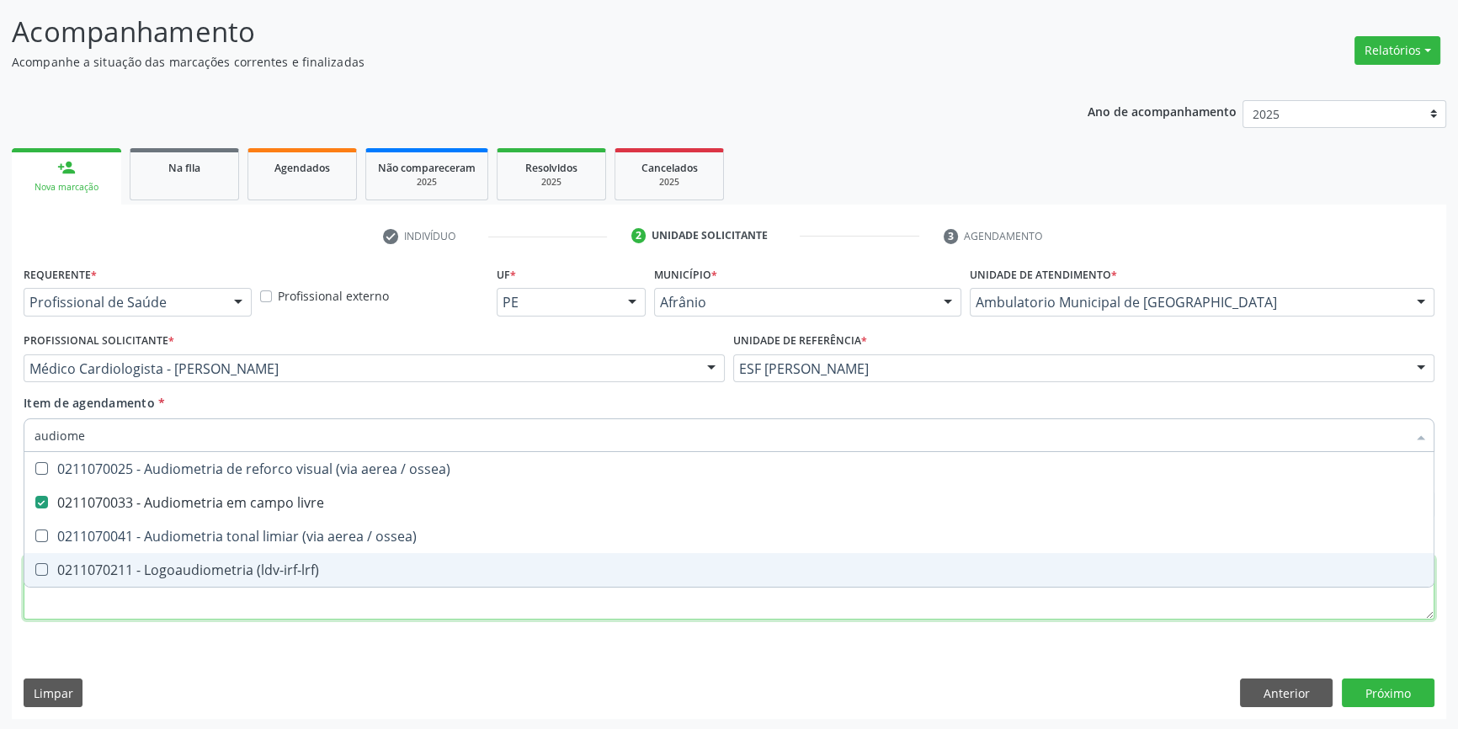
click at [242, 614] on div "Requerente * Profissional de Saúde Profissional de Saúde Paciente Nenhum result…" at bounding box center [729, 452] width 1411 height 381
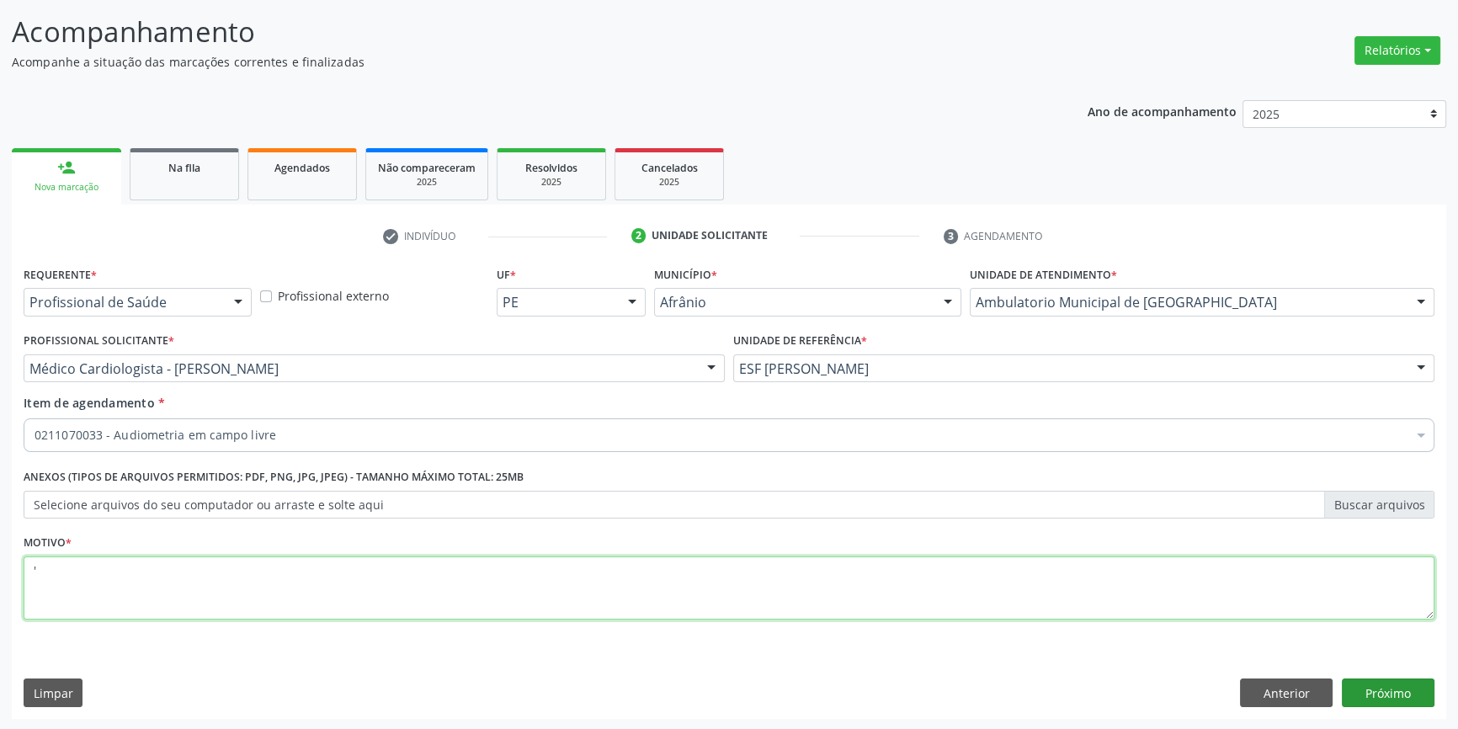
type textarea "'"
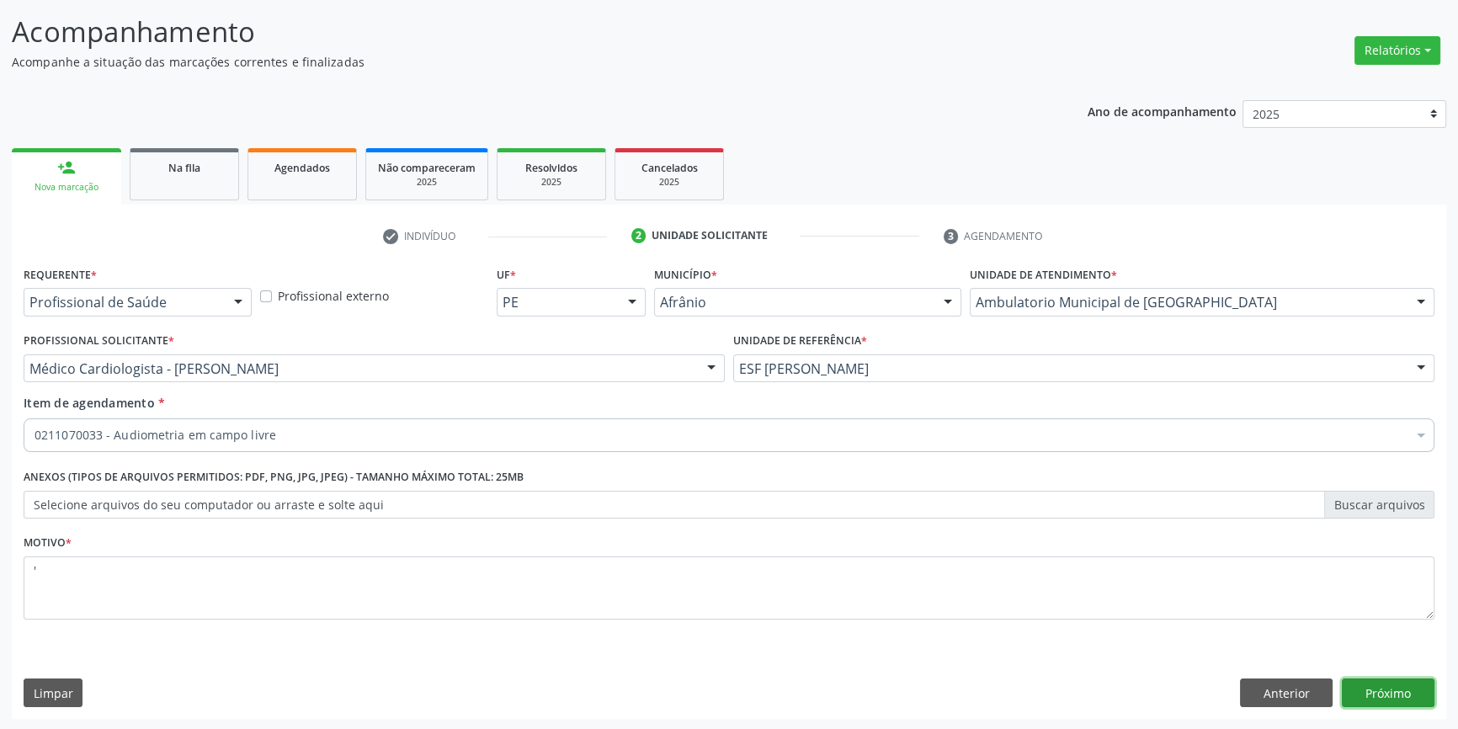
click at [1396, 688] on button "Próximo" at bounding box center [1388, 693] width 93 height 29
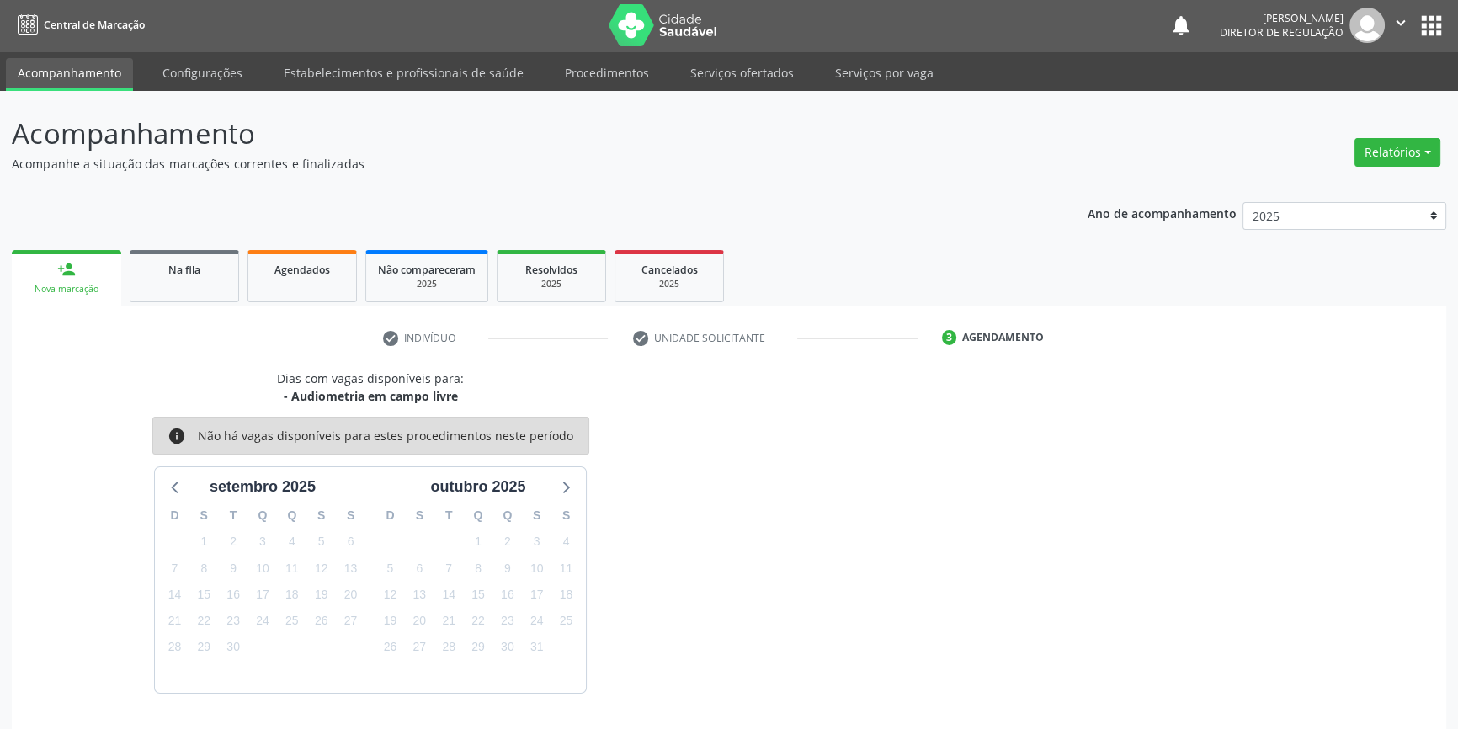
scroll to position [51, 0]
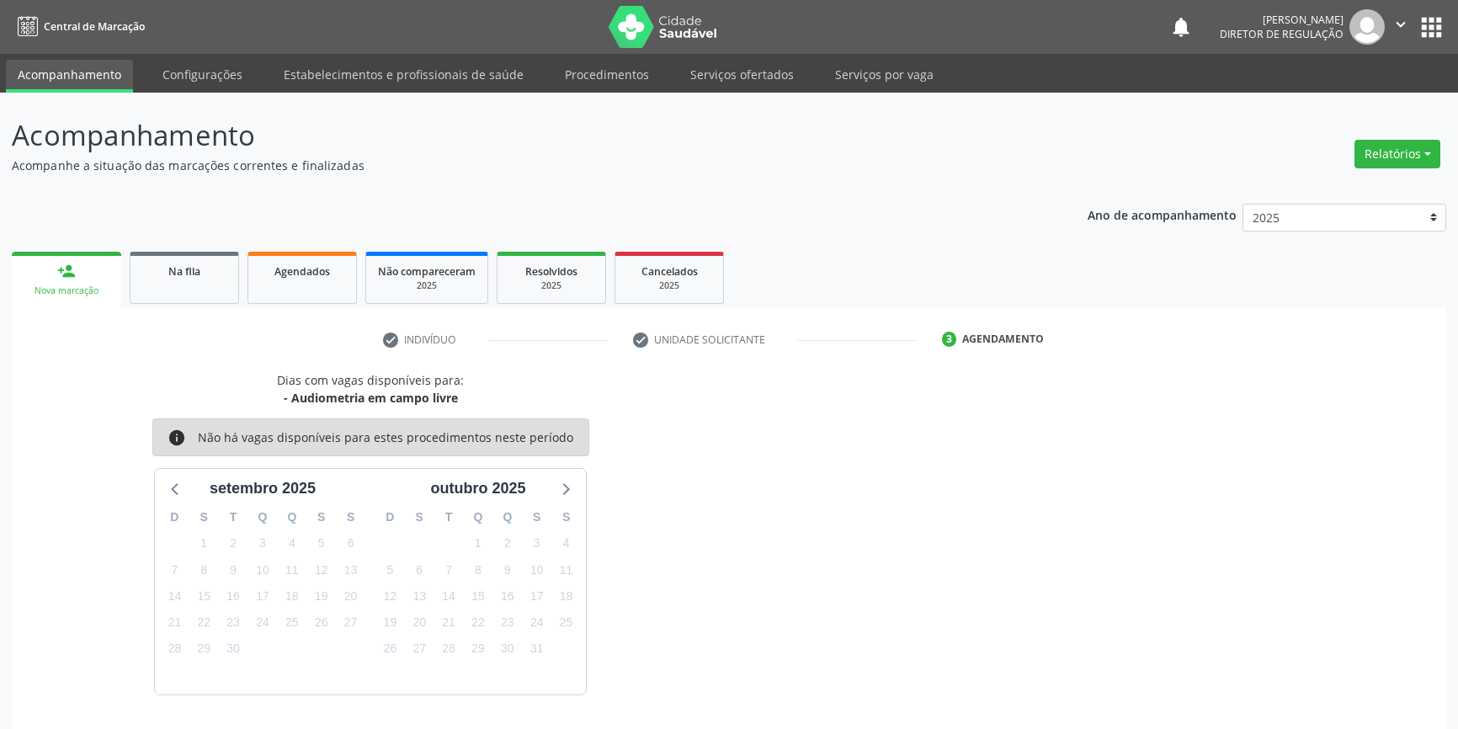
scroll to position [51, 0]
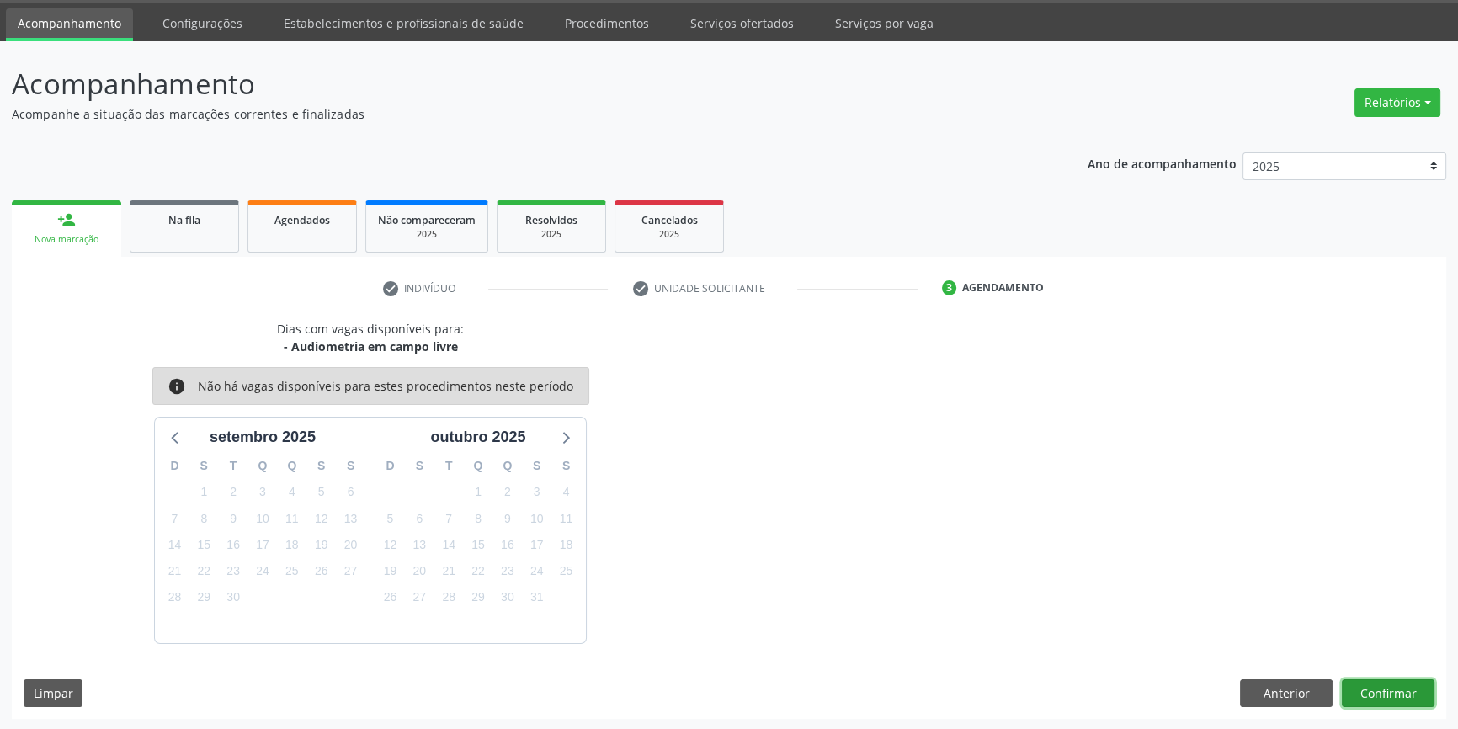
click at [1371, 679] on button "Confirmar" at bounding box center [1388, 693] width 93 height 29
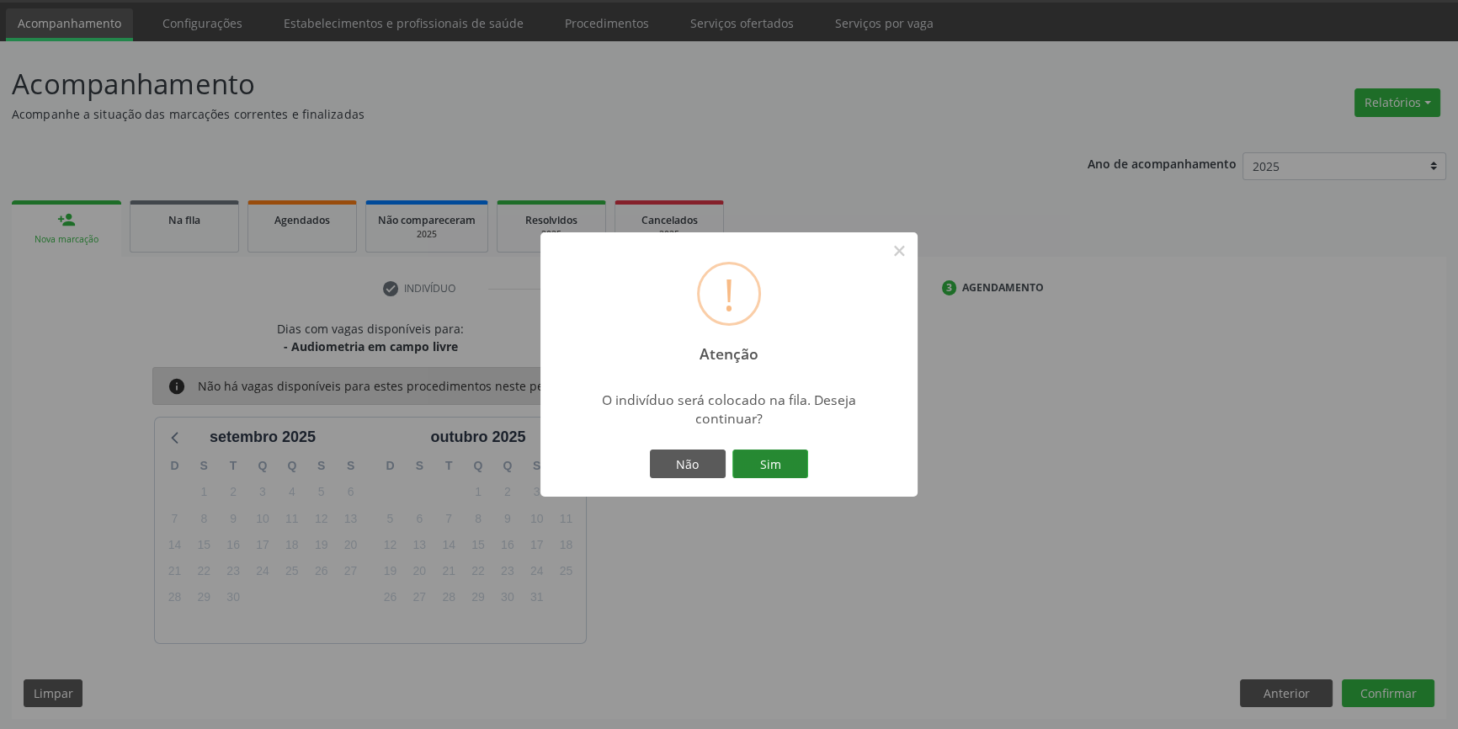
click at [781, 454] on button "Sim" at bounding box center [770, 464] width 76 height 29
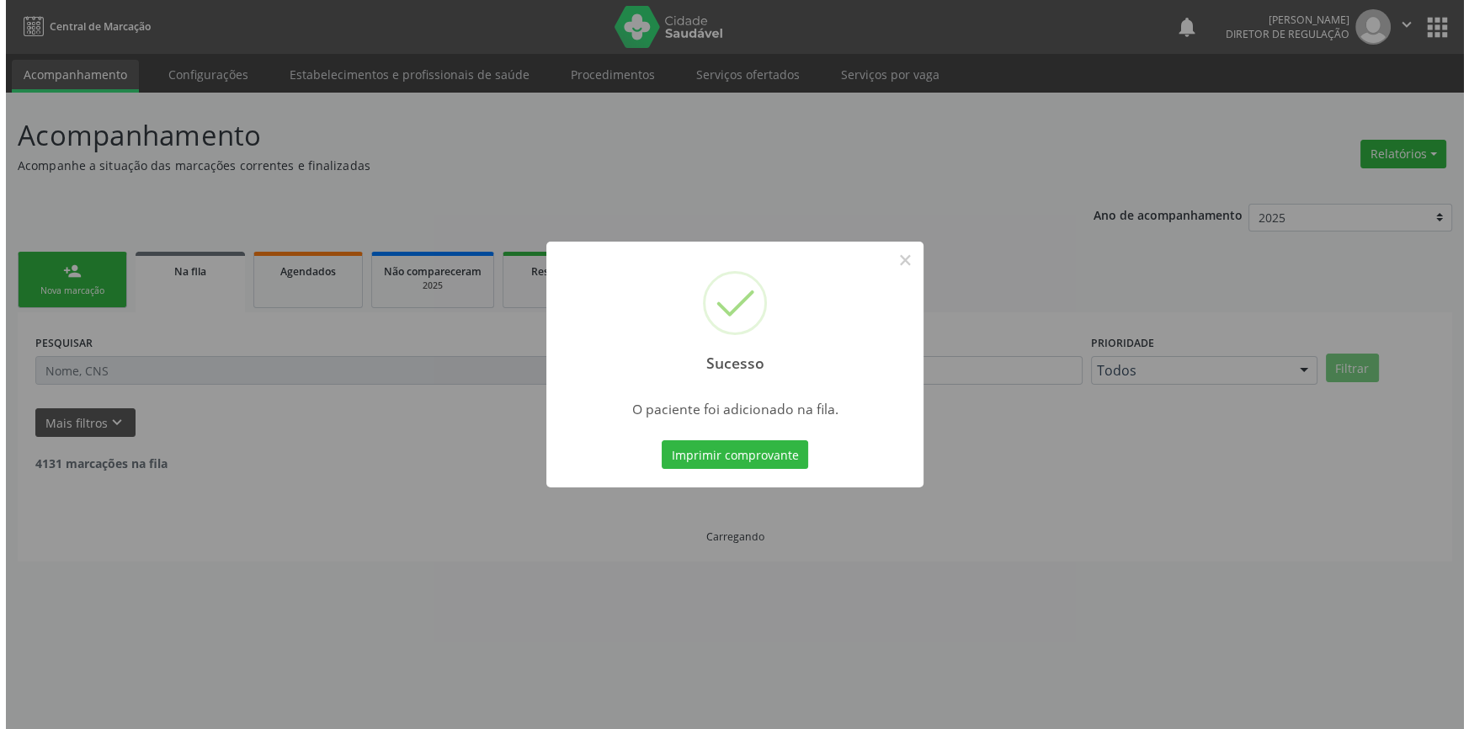
scroll to position [0, 0]
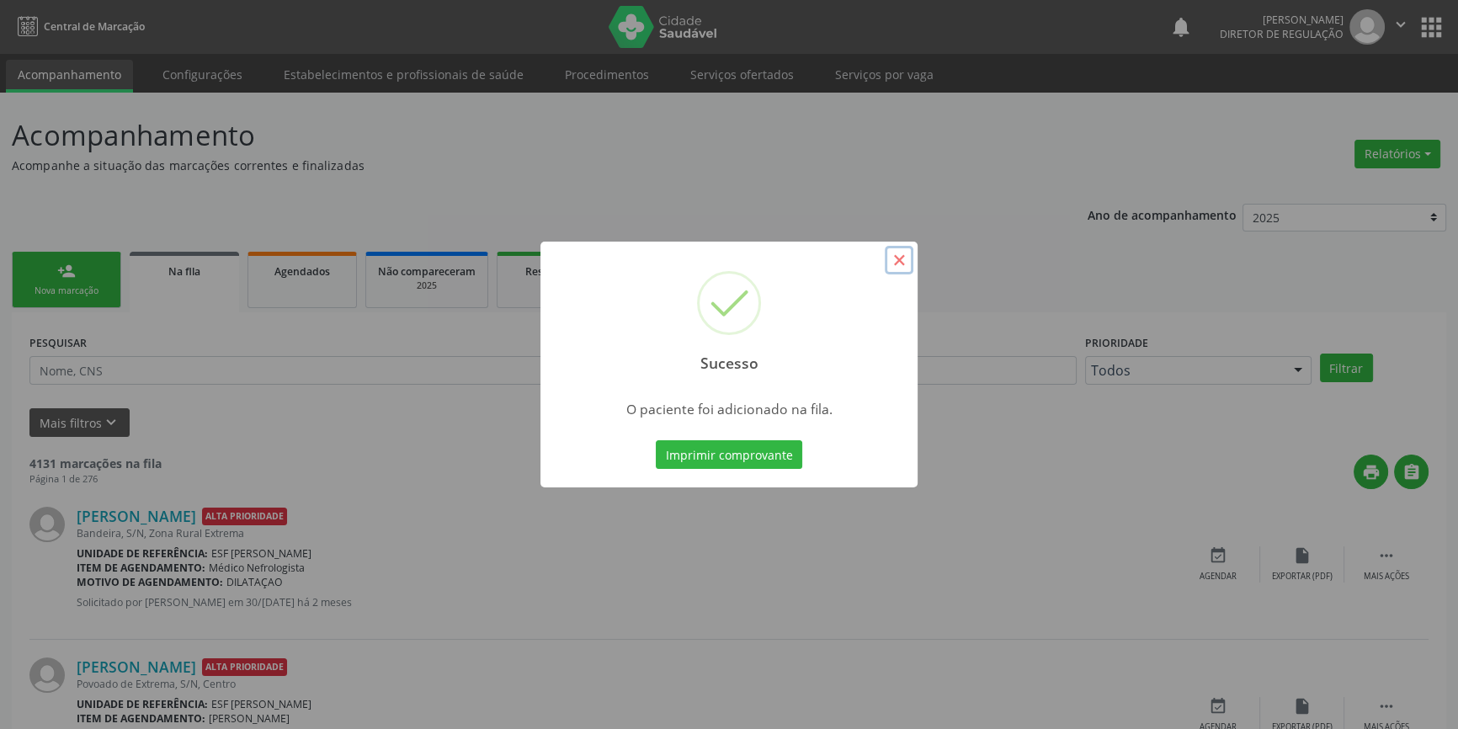
click at [902, 262] on button "×" at bounding box center [899, 260] width 29 height 29
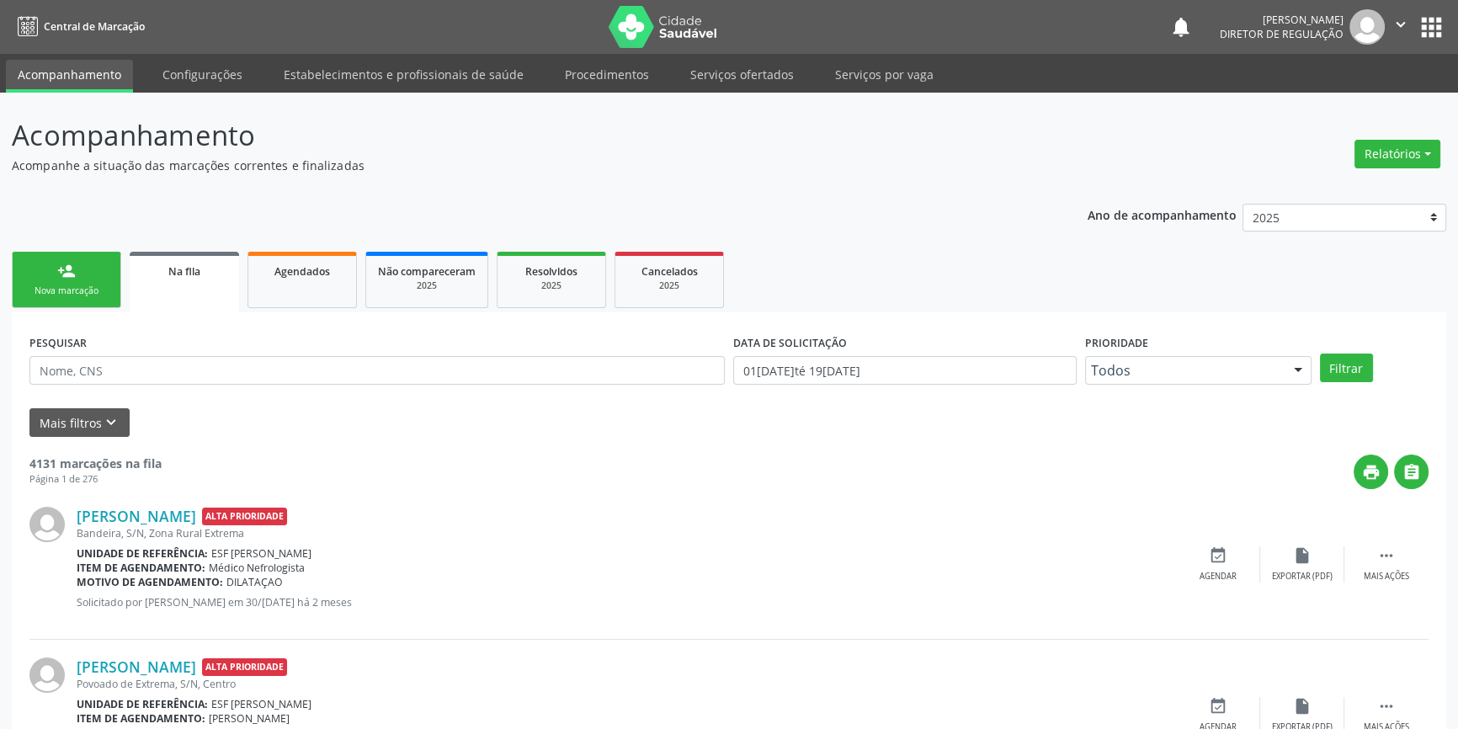
click at [49, 282] on link "person_add Nova marcação" at bounding box center [66, 280] width 109 height 56
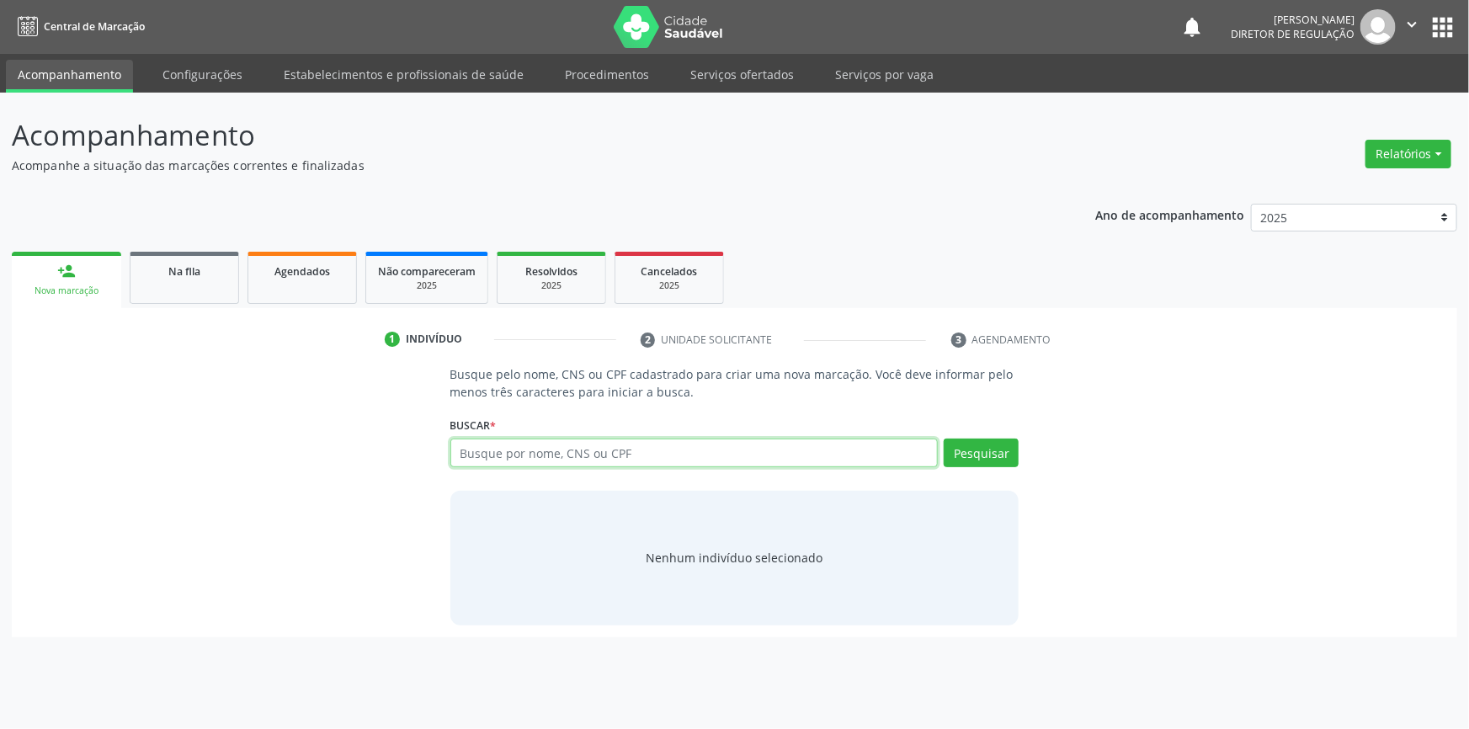
click at [500, 452] on input "text" at bounding box center [694, 453] width 488 height 29
type input "705803412671833"
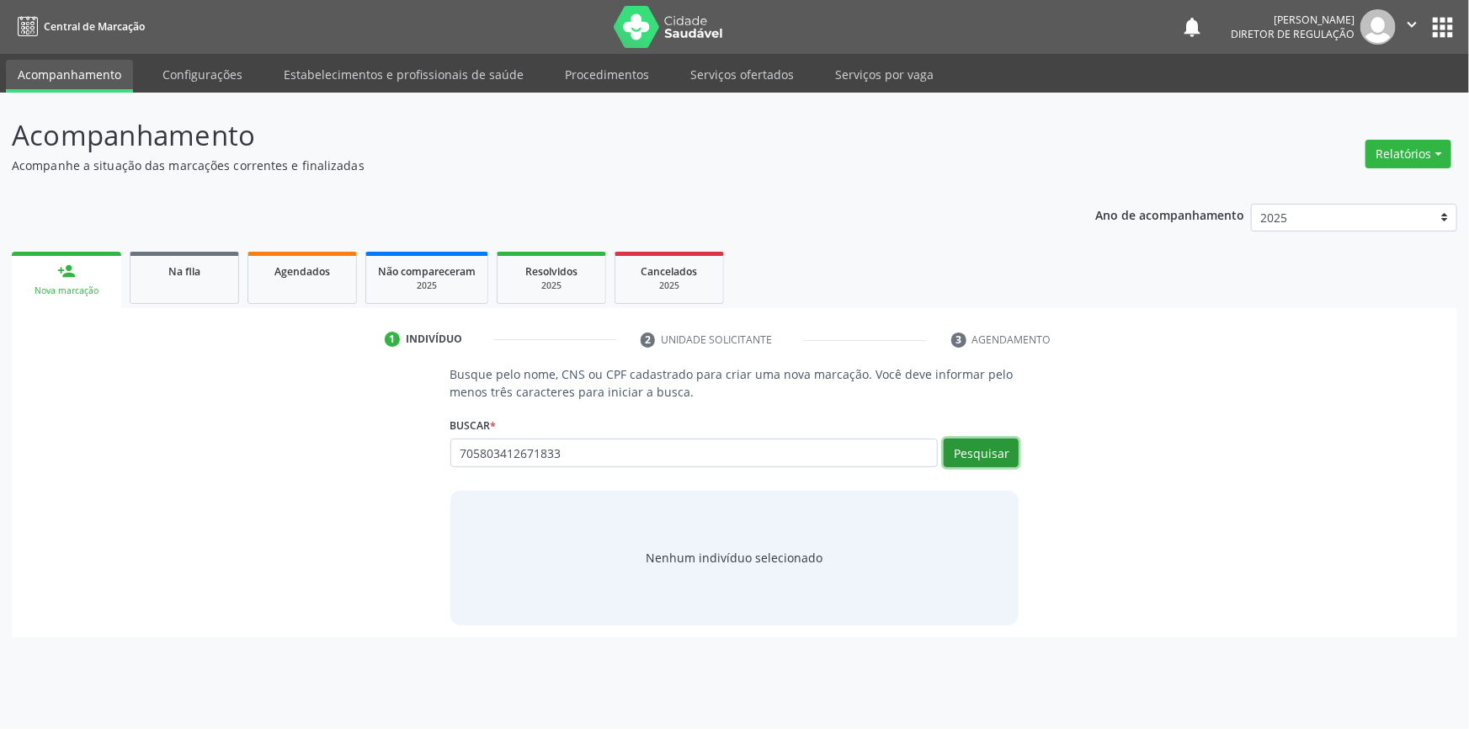
click at [982, 457] on button "Pesquisar" at bounding box center [981, 453] width 75 height 29
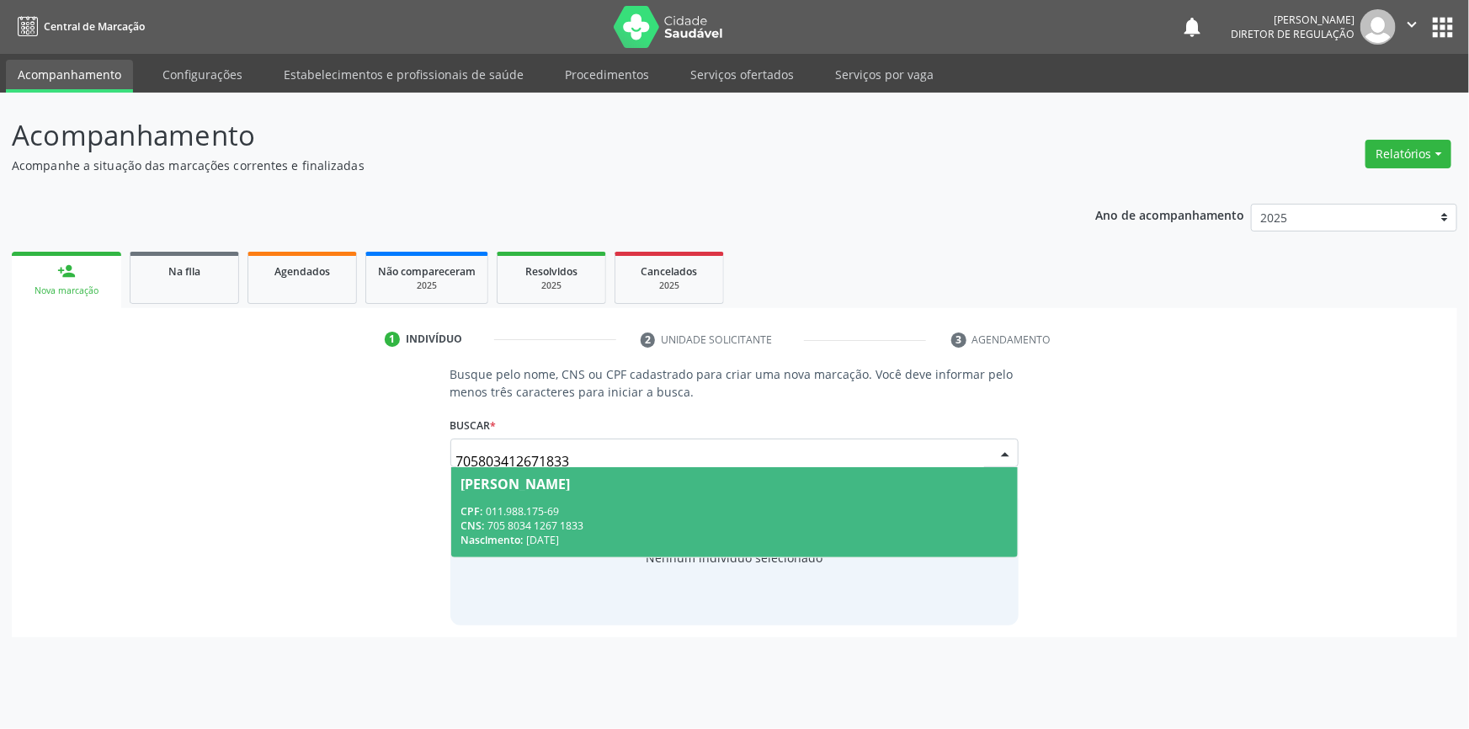
click at [653, 519] on div "CNS: 705 8034 1267 1833" at bounding box center [734, 526] width 547 height 14
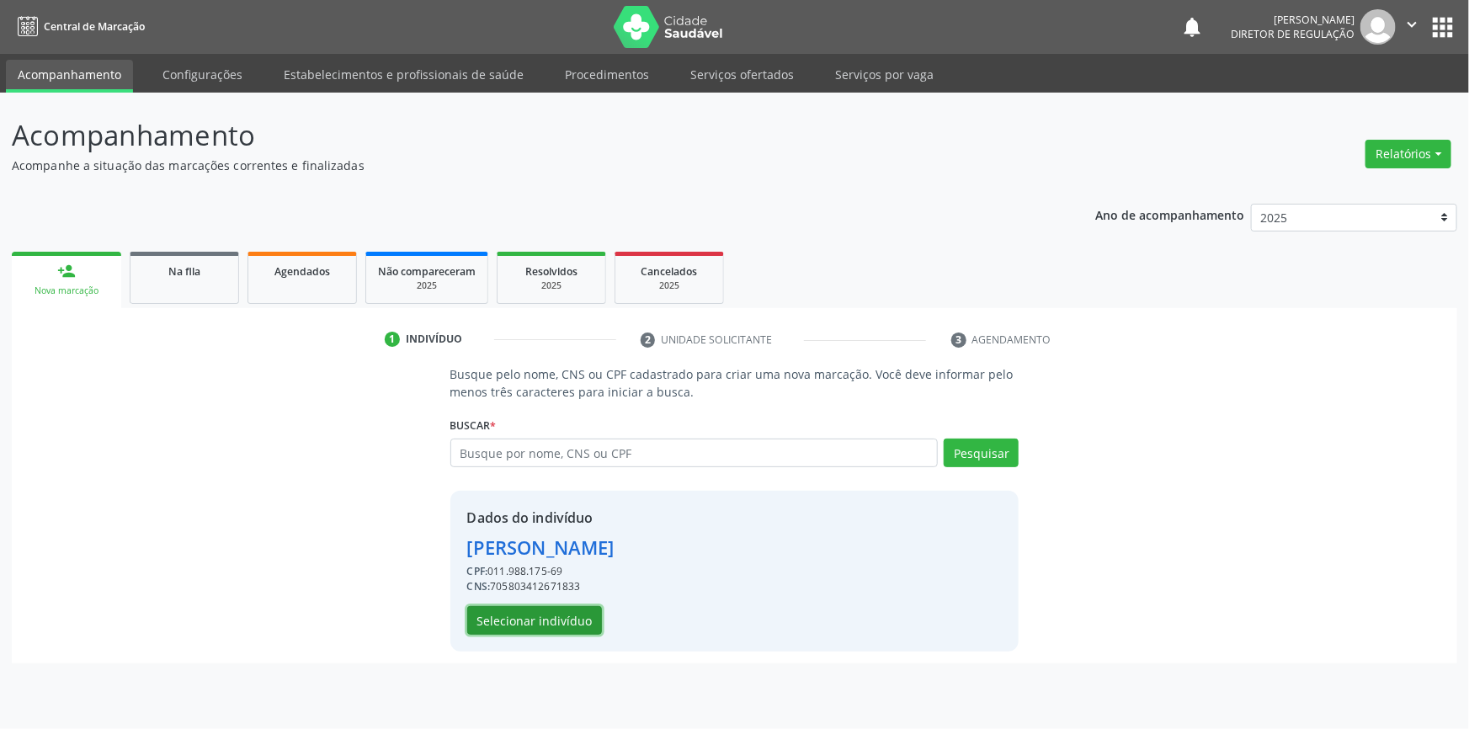
click at [551, 628] on button "Selecionar indivíduo" at bounding box center [534, 620] width 135 height 29
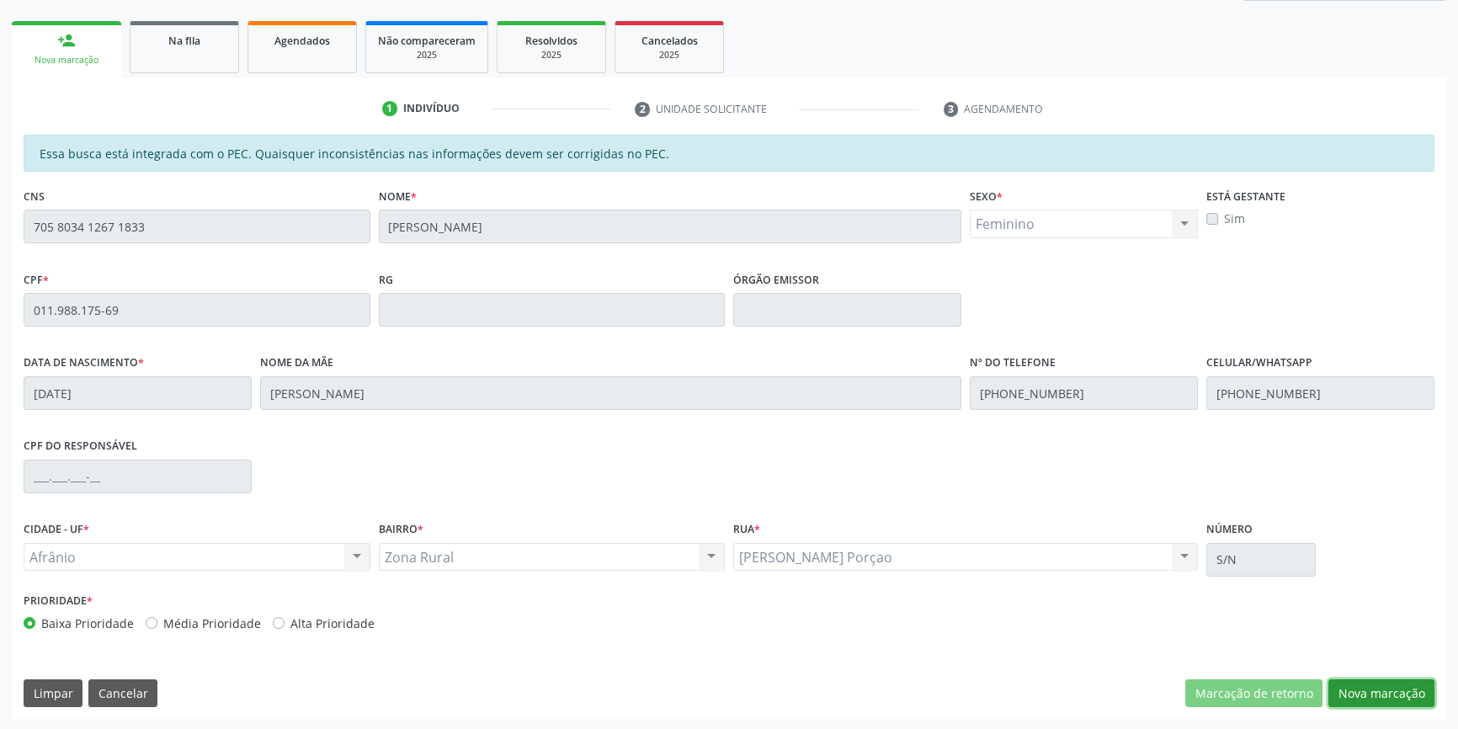
click at [1422, 701] on button "Nova marcação" at bounding box center [1381, 693] width 106 height 29
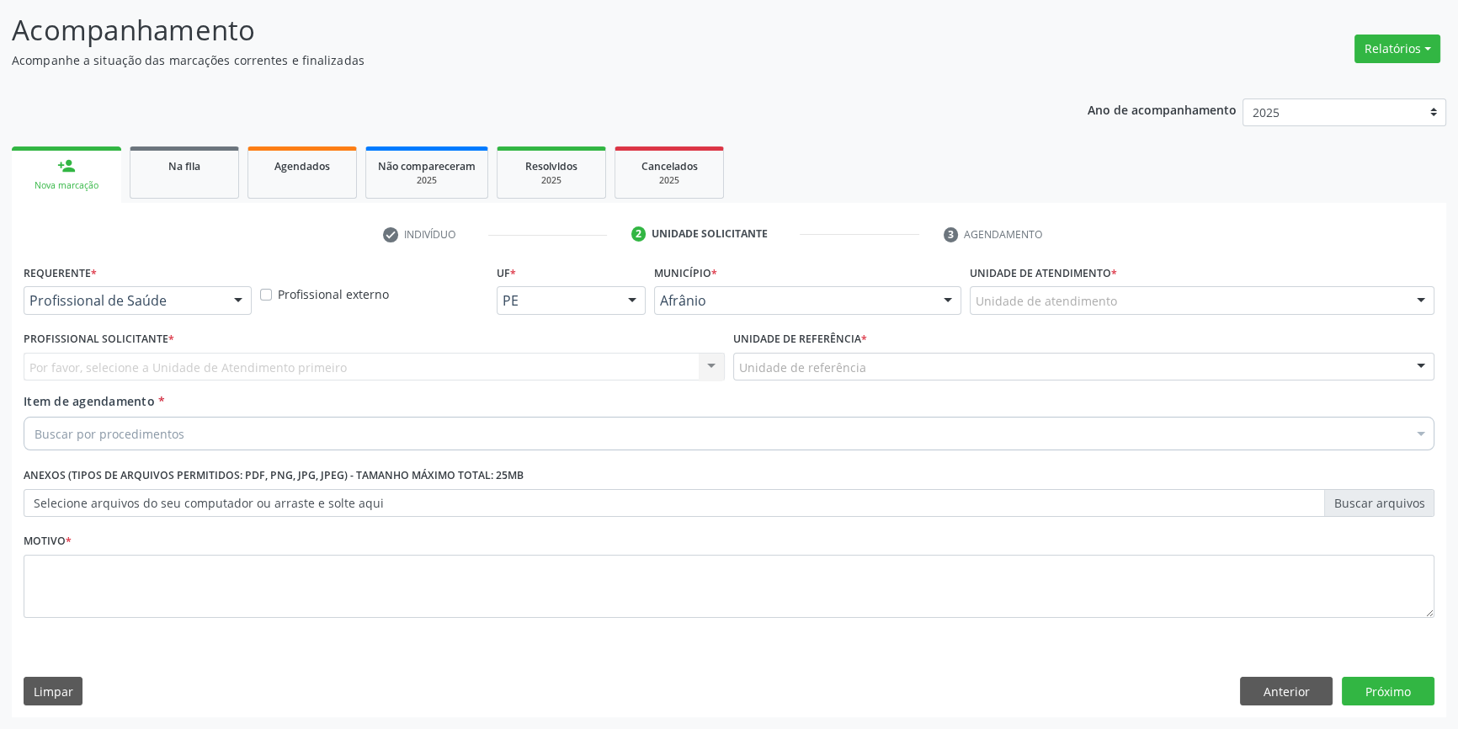
scroll to position [104, 0]
click at [1063, 290] on div "Unidade de atendimento" at bounding box center [1202, 302] width 465 height 29
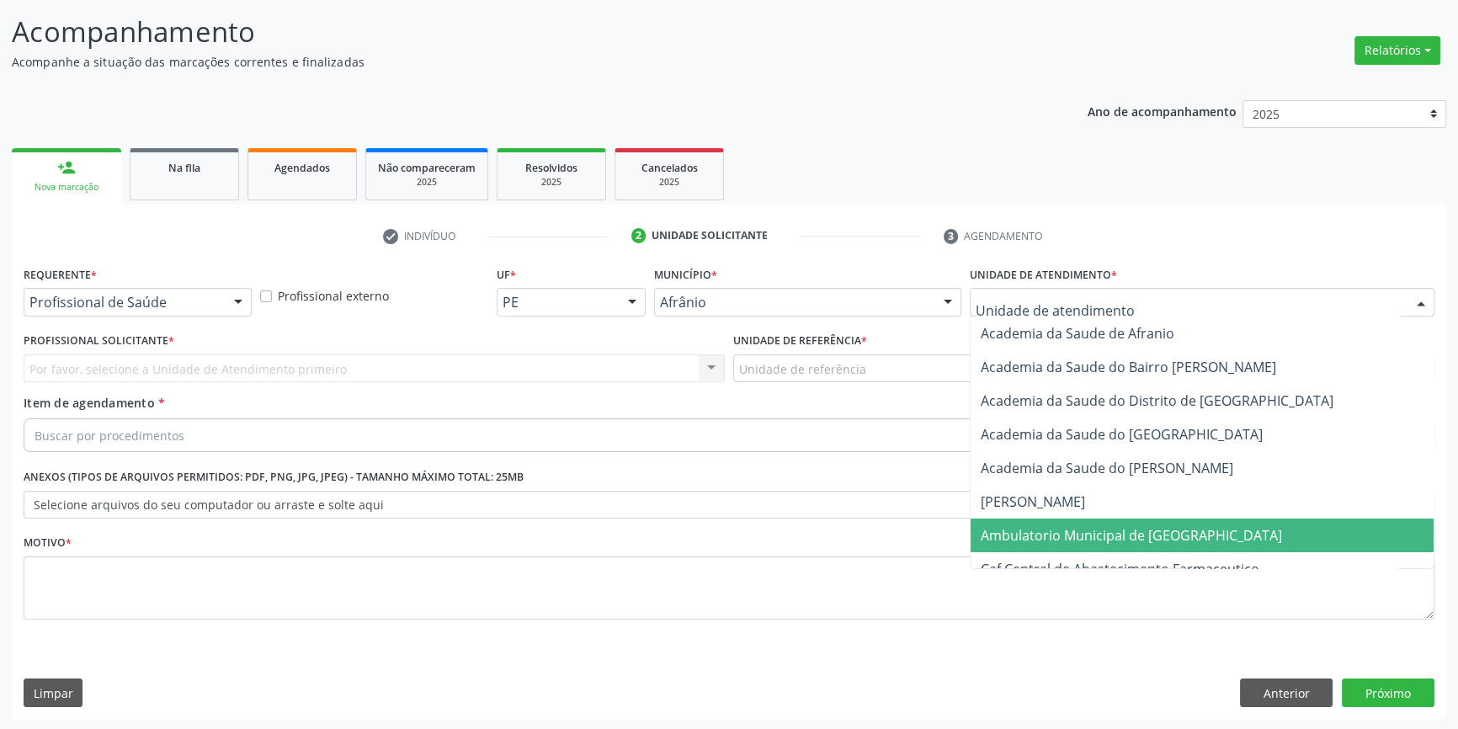
click at [1097, 541] on span "Ambulatorio Municipal de [GEOGRAPHIC_DATA]" at bounding box center [1131, 535] width 301 height 19
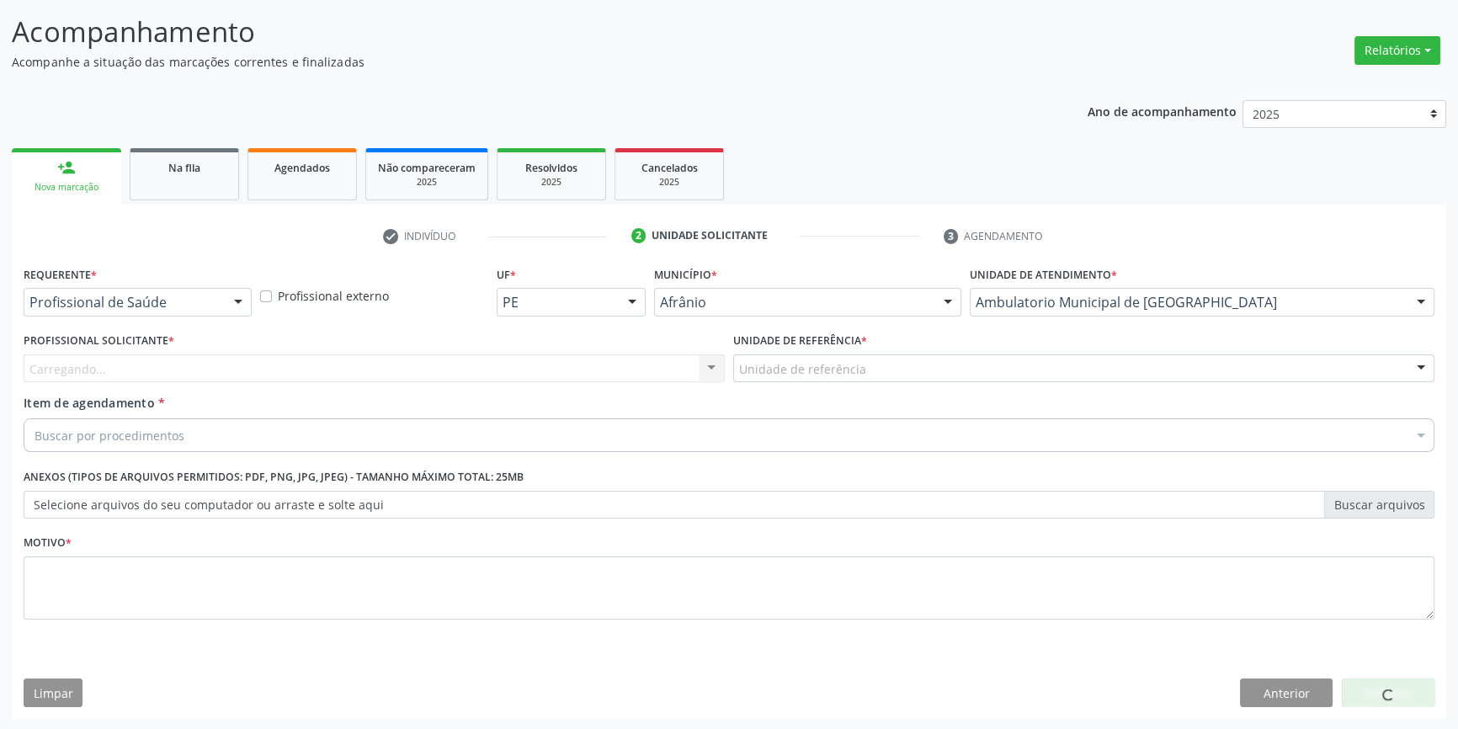
click at [847, 378] on div "Unidade de referência" at bounding box center [1083, 368] width 701 height 29
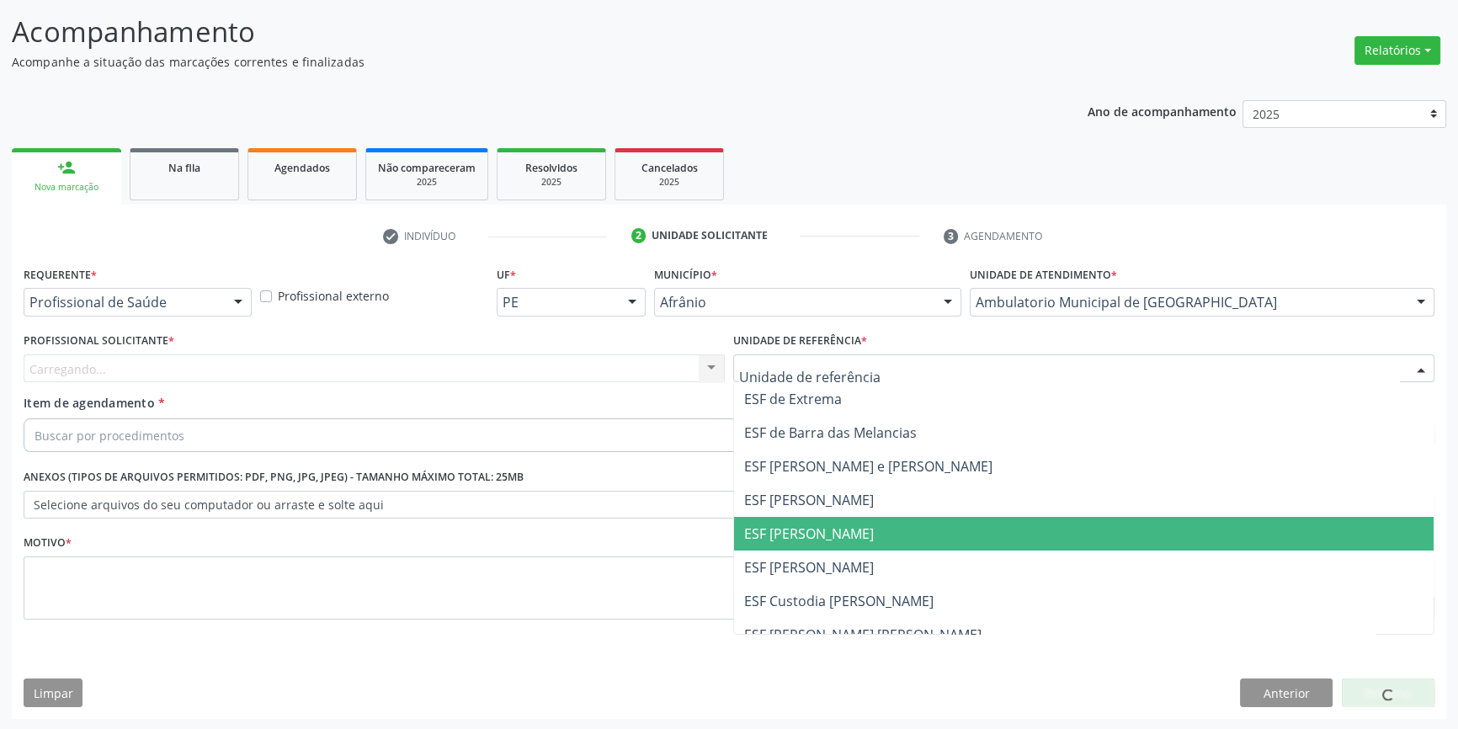
drag, startPoint x: 846, startPoint y: 532, endPoint x: 719, endPoint y: 451, distance: 150.6
click at [845, 532] on span "ESF [PERSON_NAME]" at bounding box center [809, 533] width 130 height 19
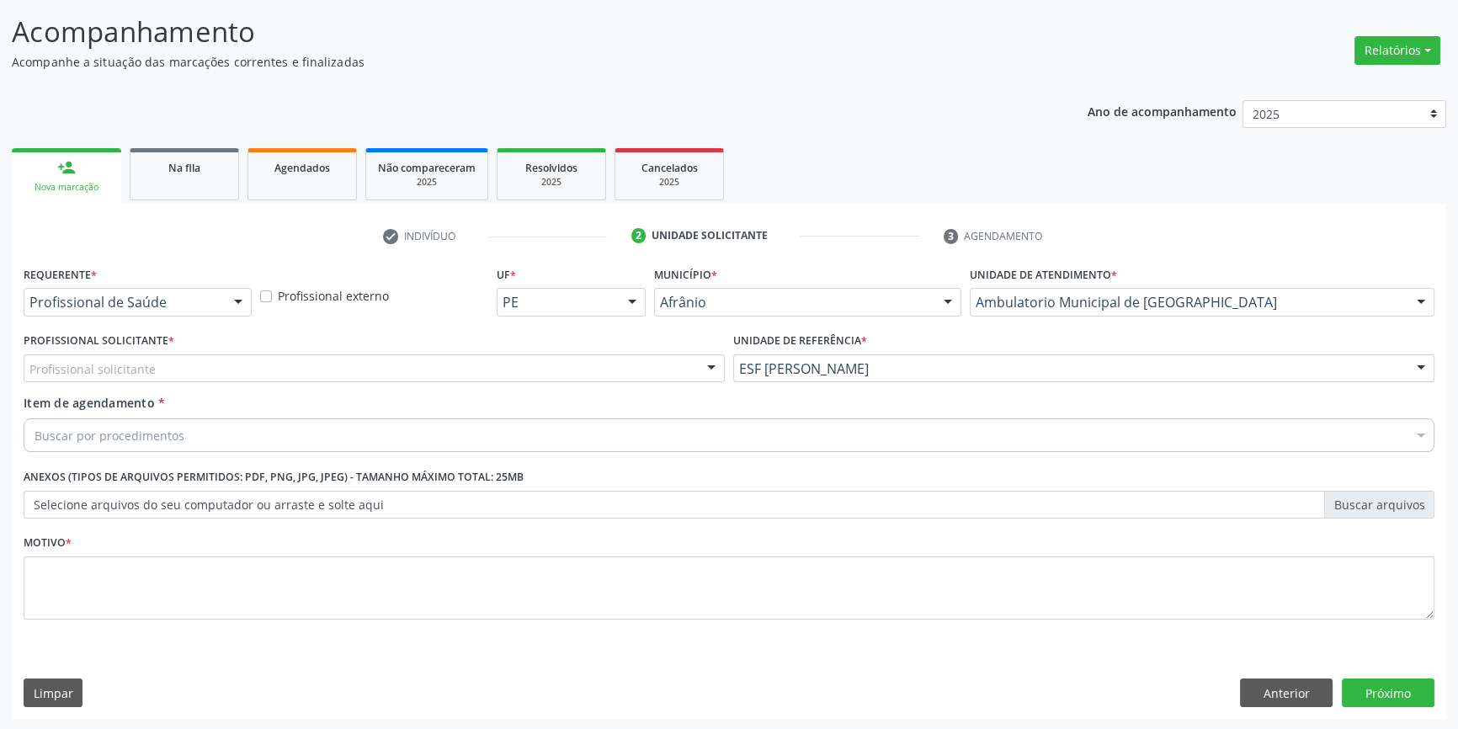
click at [606, 367] on div "Profissional solicitante" at bounding box center [374, 368] width 701 height 29
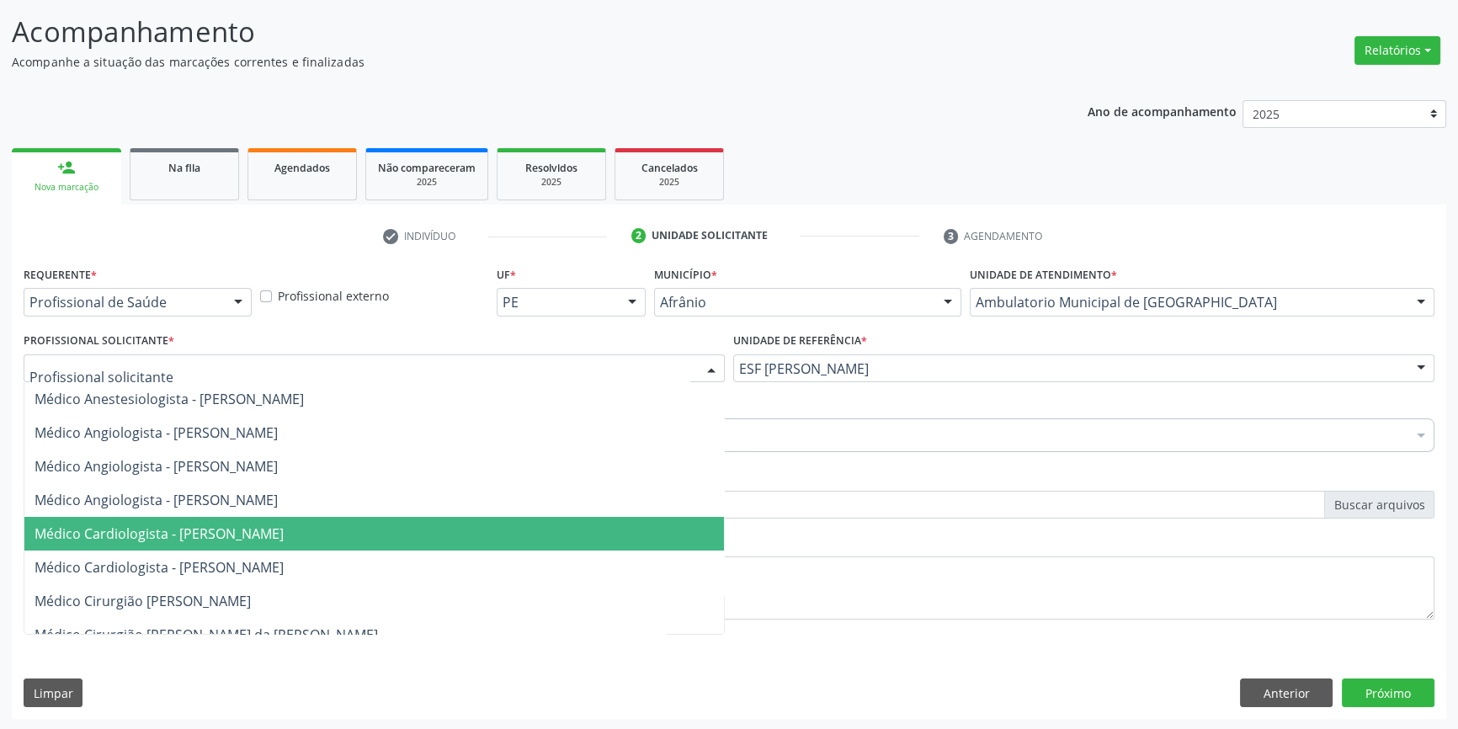
click at [257, 538] on span "Médico Cardiologista - [PERSON_NAME]" at bounding box center [159, 533] width 249 height 19
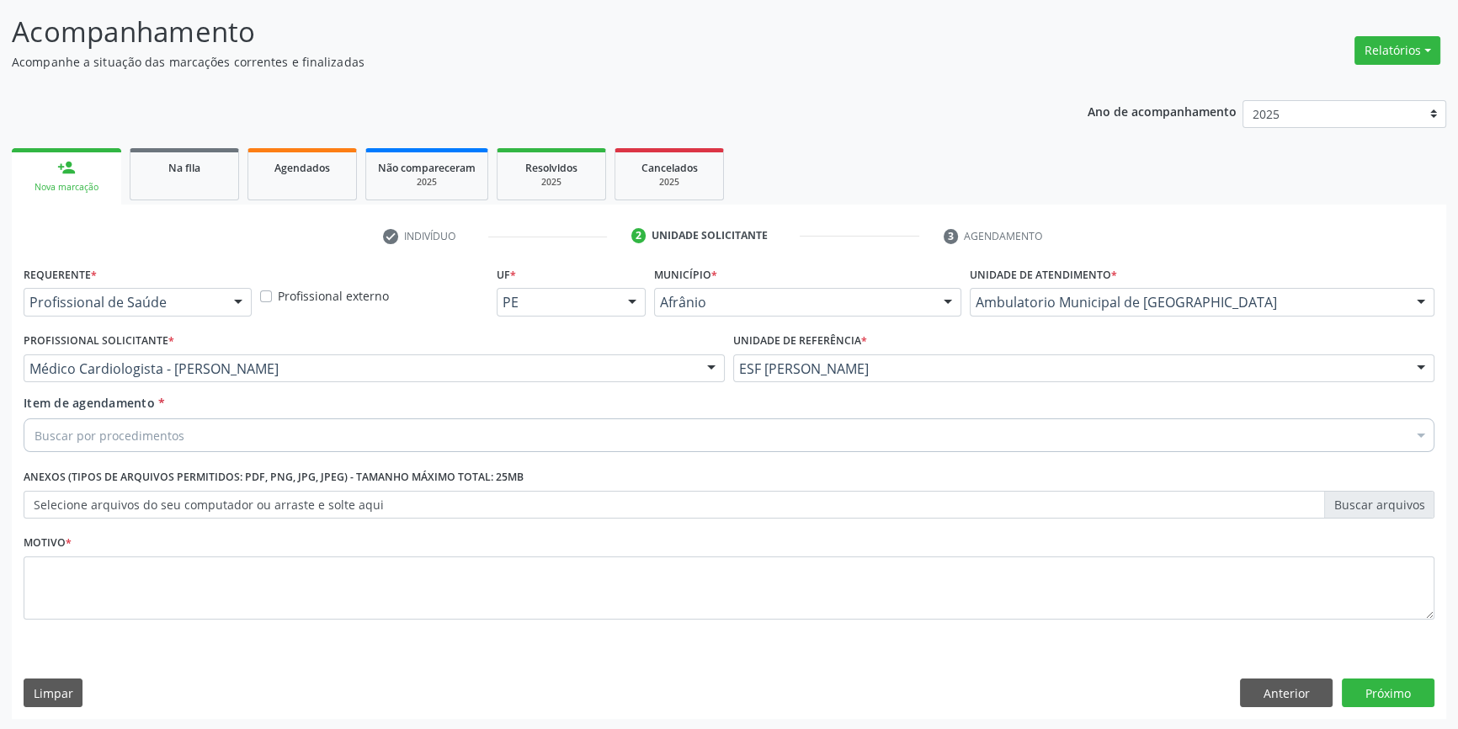
click at [216, 449] on div "Buscar por procedimentos" at bounding box center [729, 435] width 1411 height 34
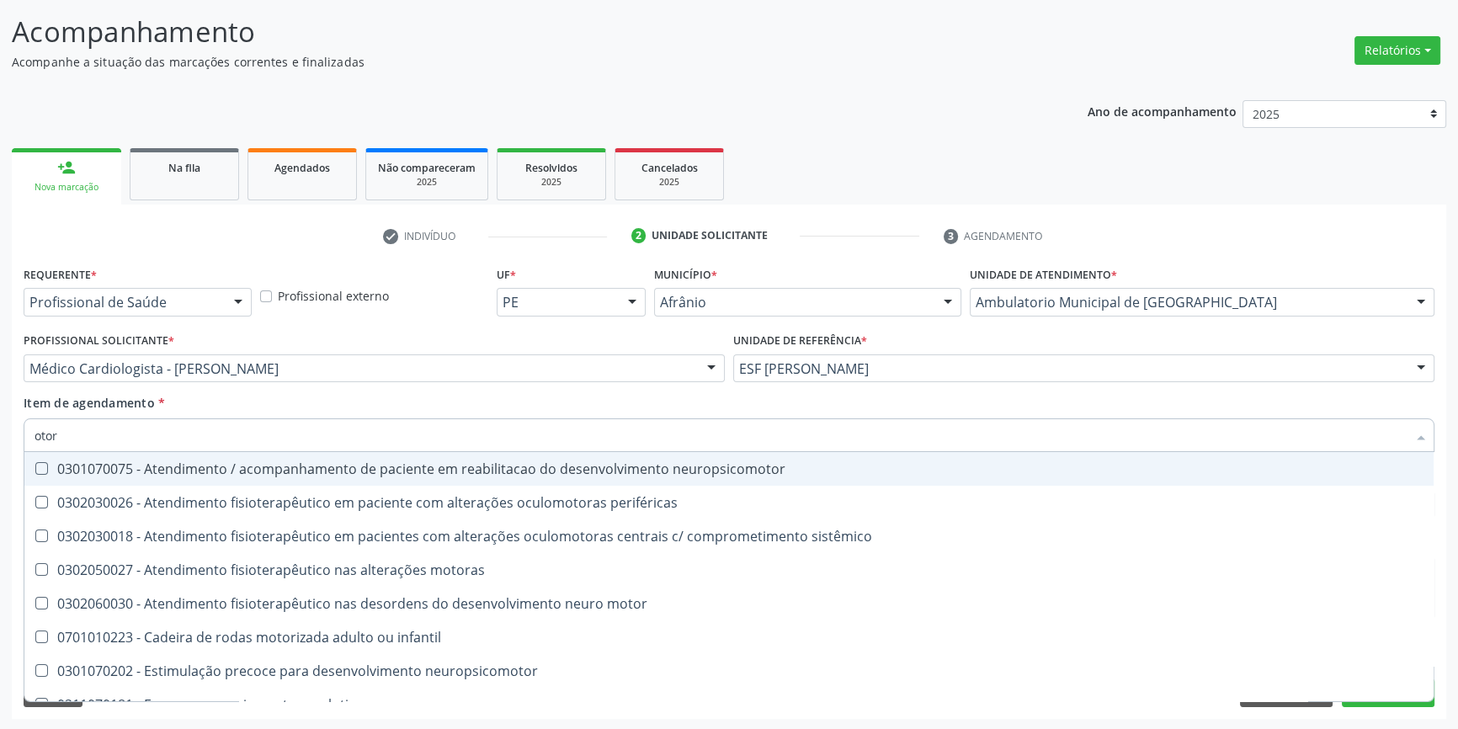
type input "otorr"
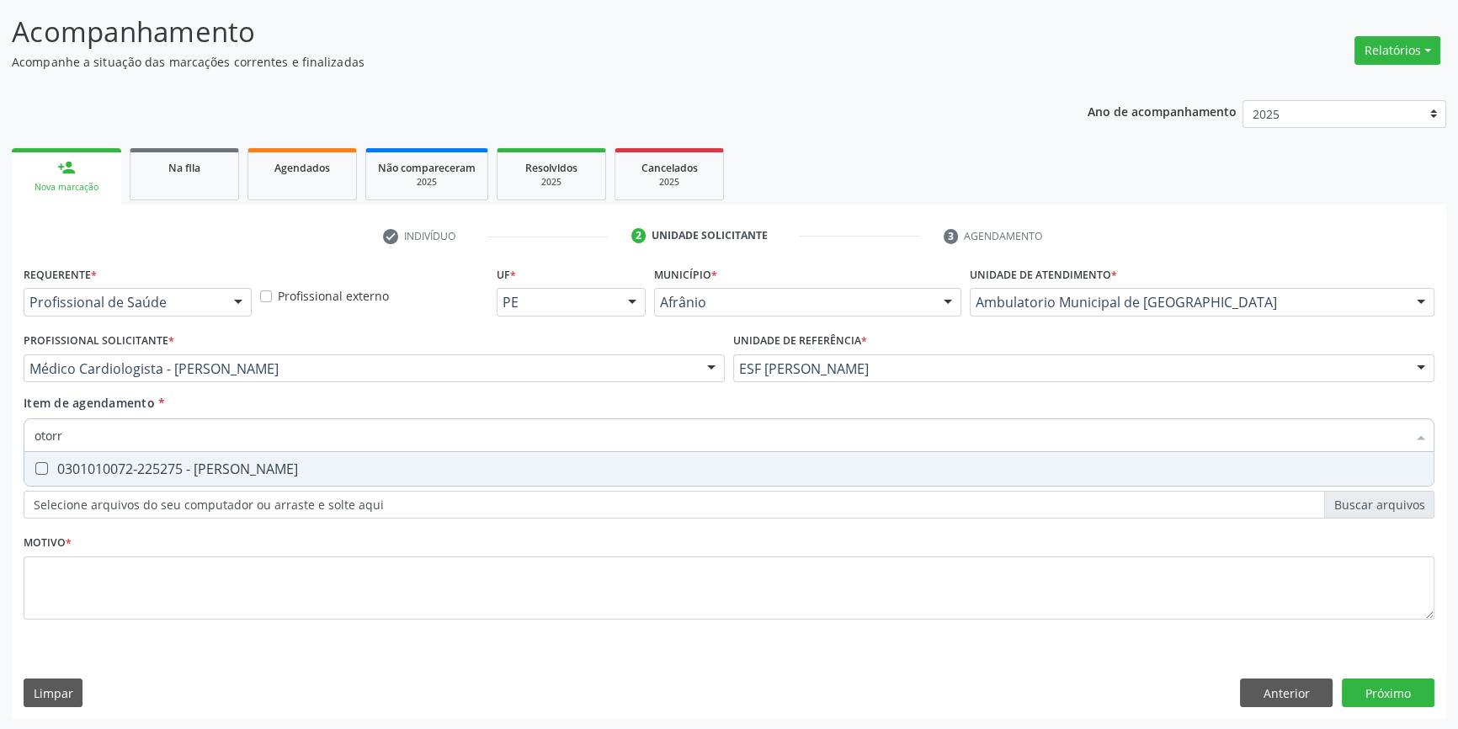
click at [234, 471] on div "0301010072-225275 - [PERSON_NAME]" at bounding box center [729, 468] width 1389 height 13
checkbox Otorrinolaringologista "true"
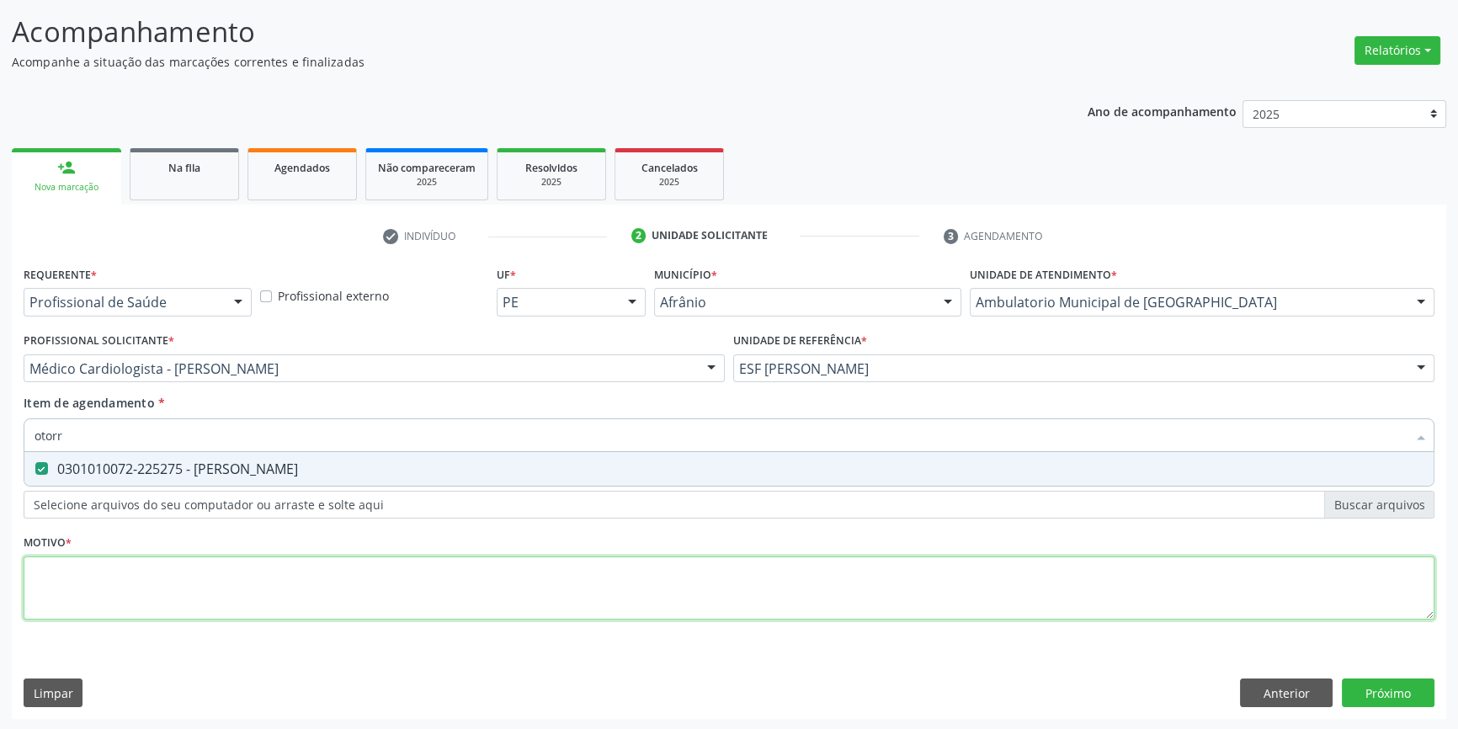
click at [190, 590] on div "Requerente * Profissional de Saúde Profissional de Saúde Paciente Nenhum result…" at bounding box center [729, 452] width 1411 height 381
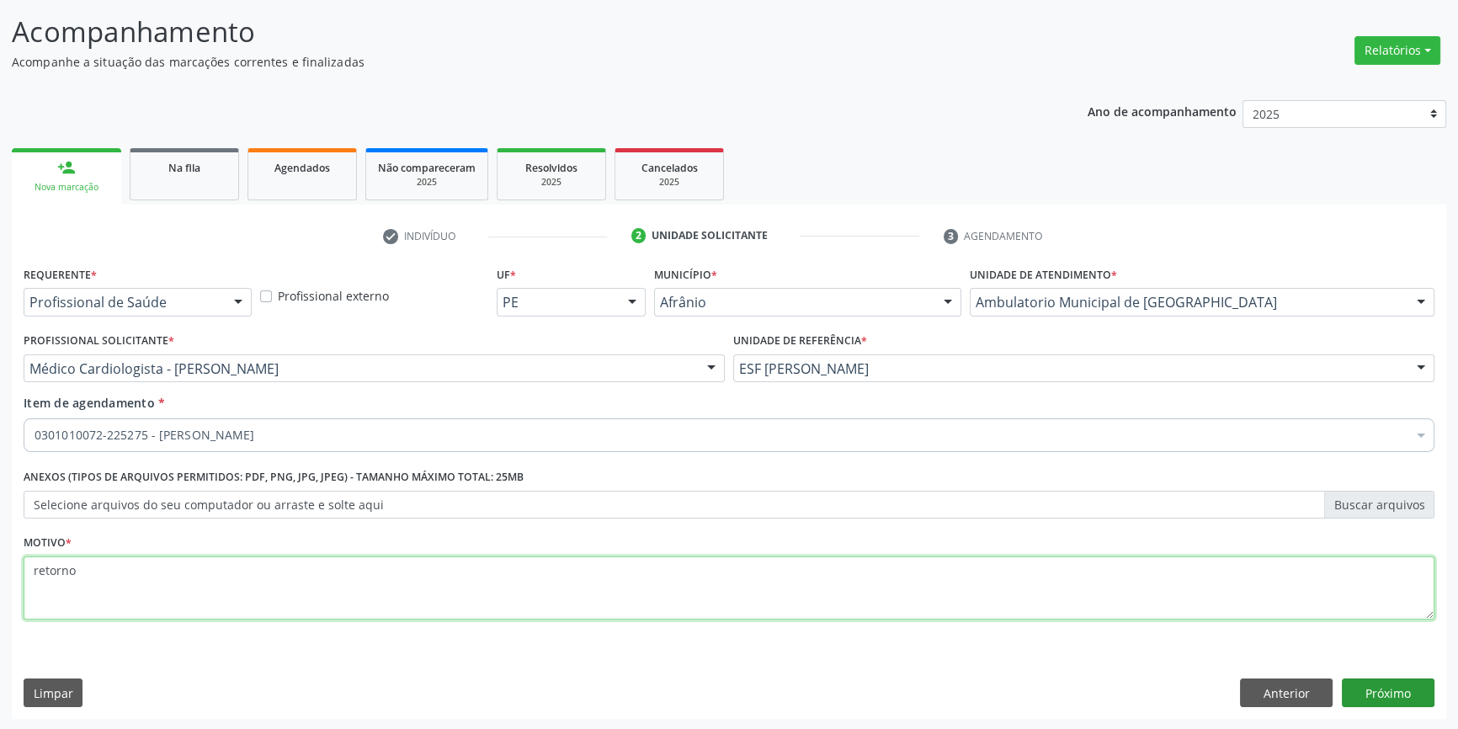
type textarea "retorno"
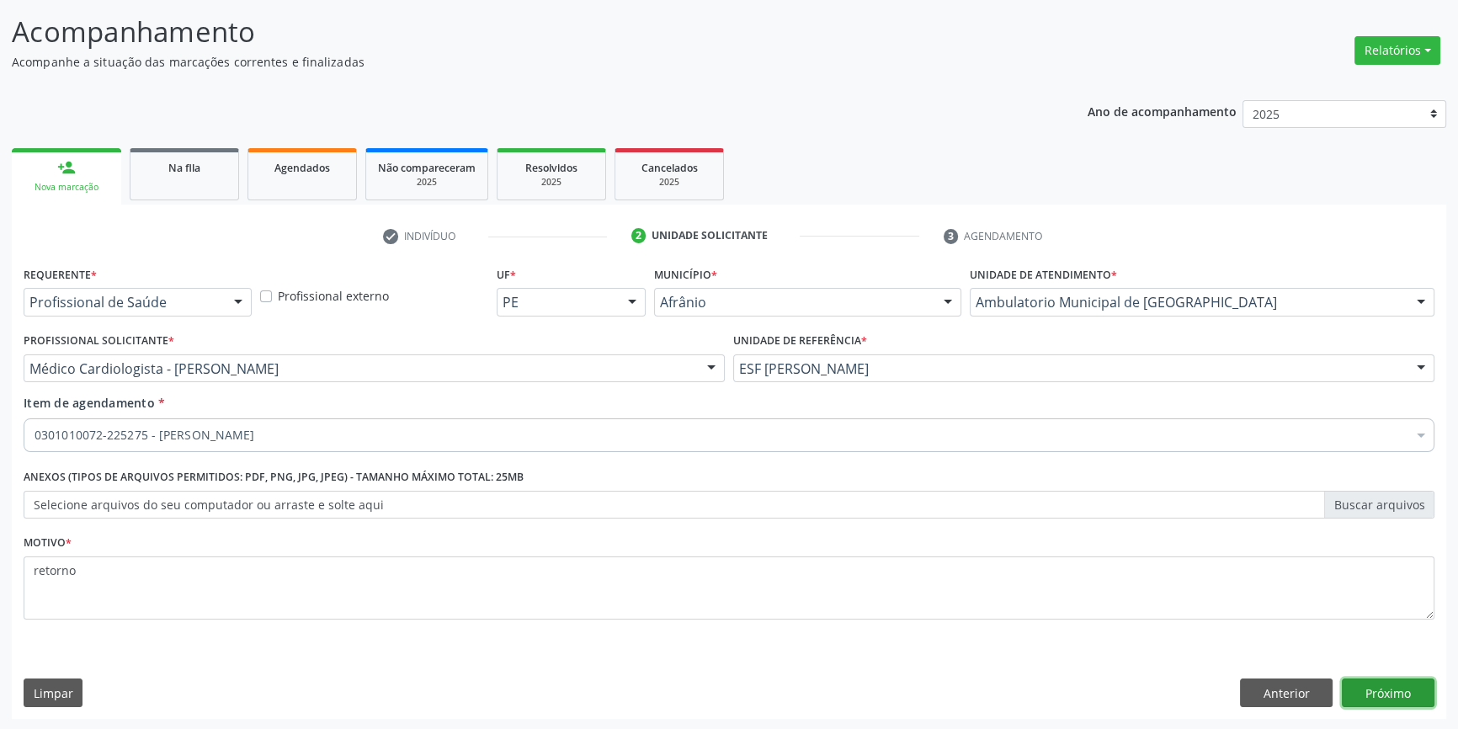
click at [1361, 689] on button "Próximo" at bounding box center [1388, 693] width 93 height 29
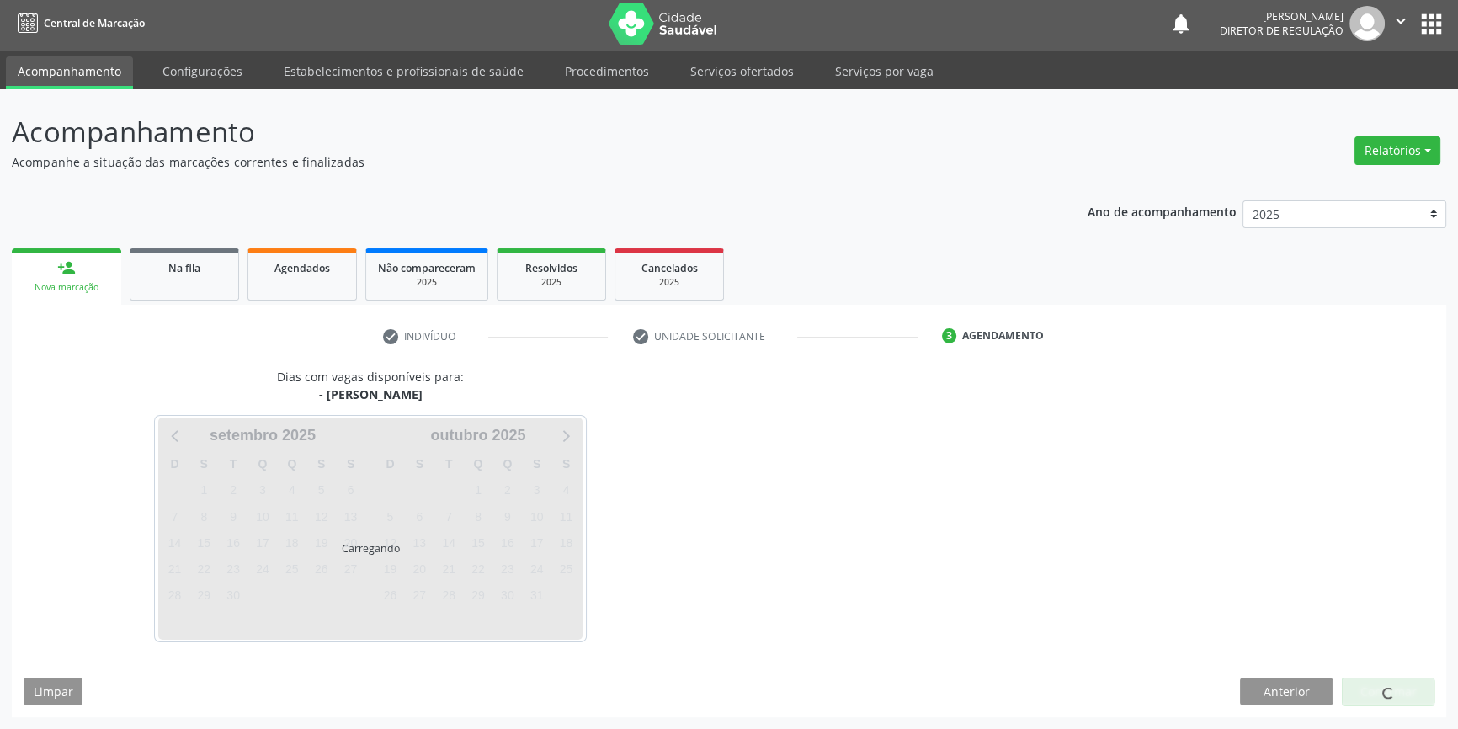
scroll to position [2, 0]
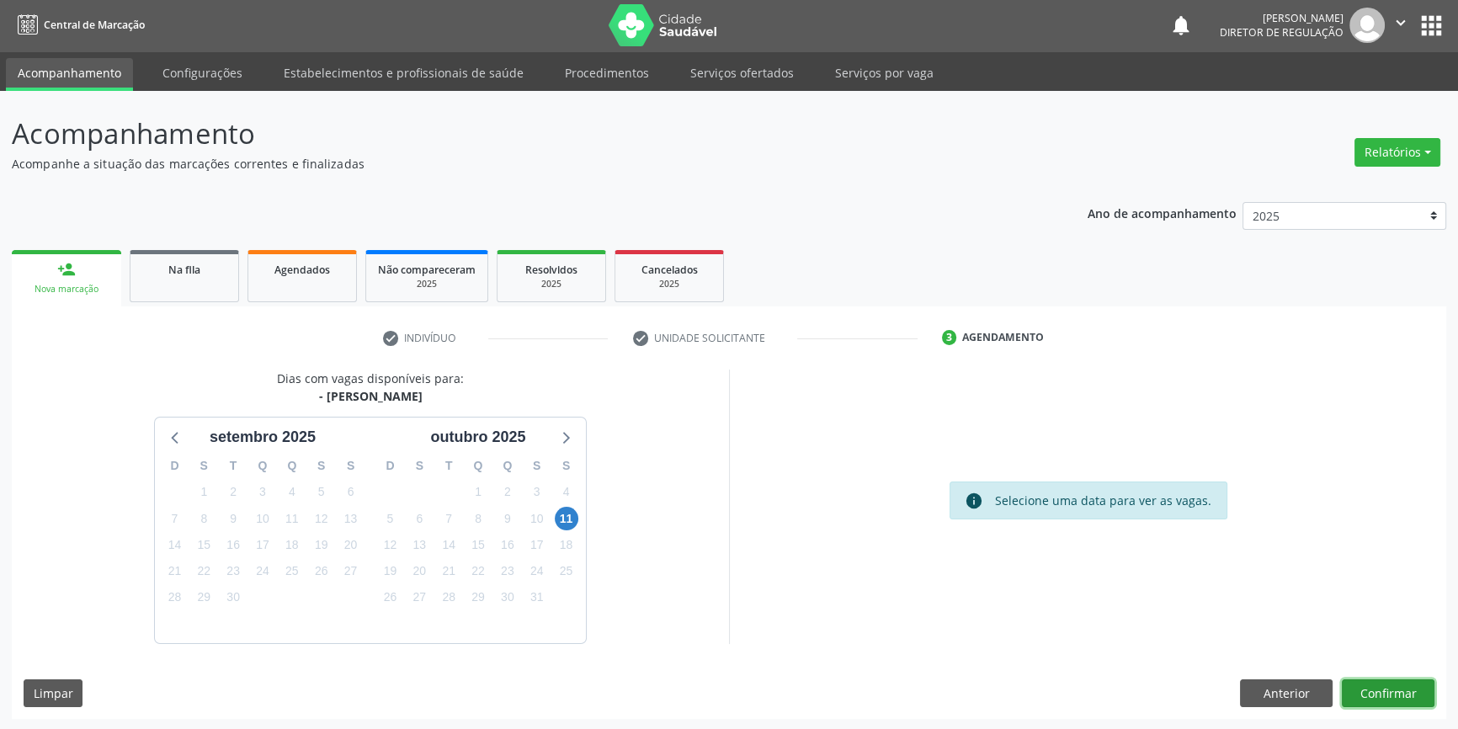
click at [1364, 695] on button "Confirmar" at bounding box center [1388, 693] width 93 height 29
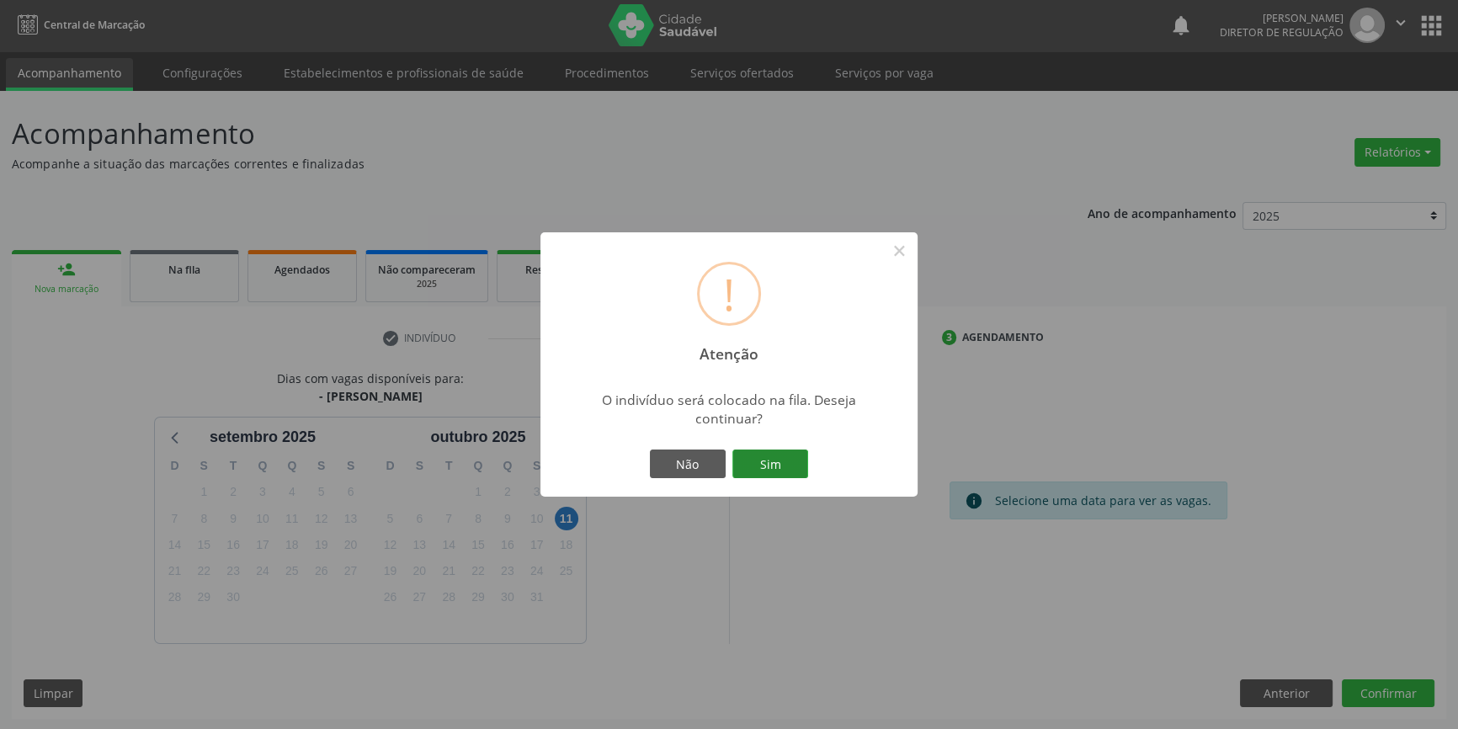
click at [802, 471] on button "Sim" at bounding box center [770, 464] width 76 height 29
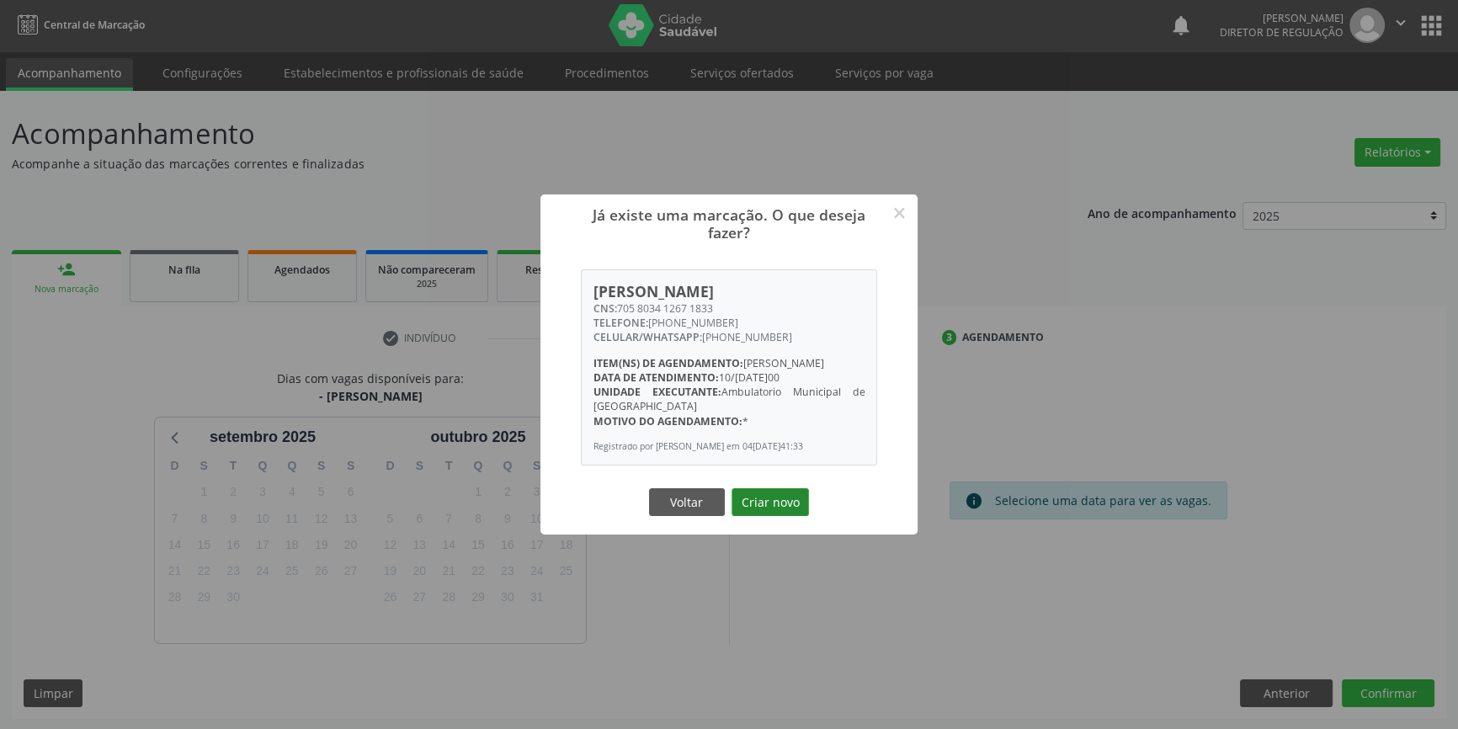
click at [777, 514] on button "Criar novo" at bounding box center [770, 502] width 77 height 29
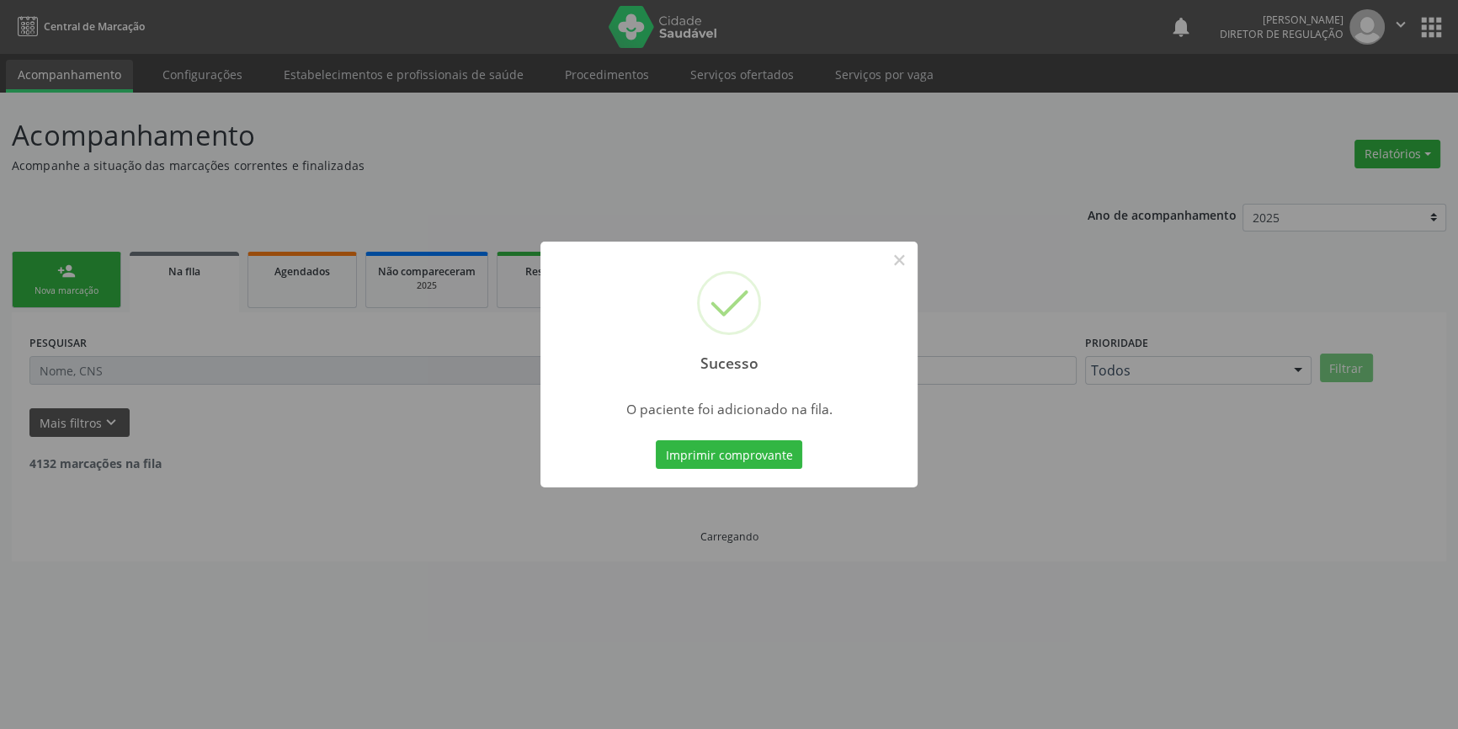
scroll to position [0, 0]
click at [897, 274] on button "×" at bounding box center [905, 260] width 29 height 29
click at [901, 267] on button "×" at bounding box center [905, 260] width 29 height 29
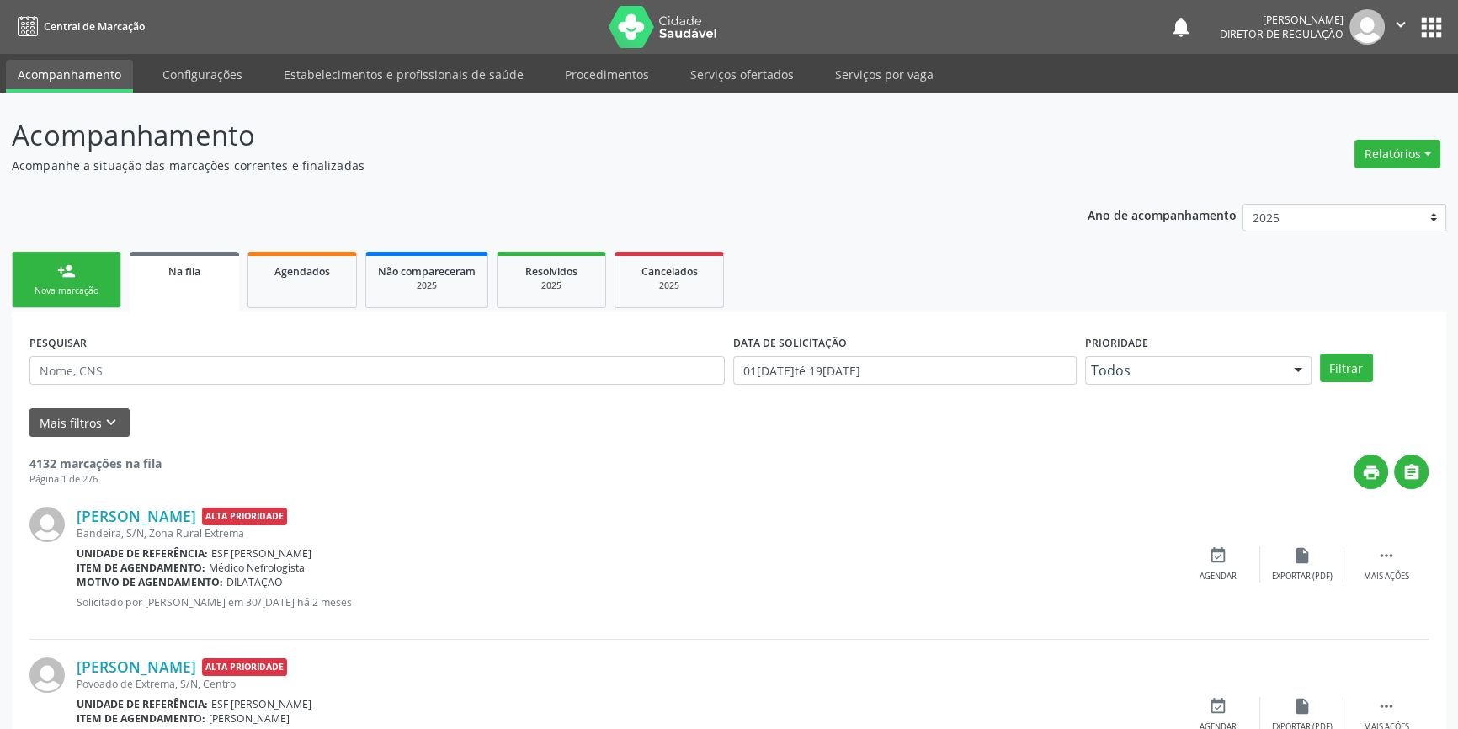
click at [98, 296] on div "Nova marcação" at bounding box center [66, 291] width 84 height 13
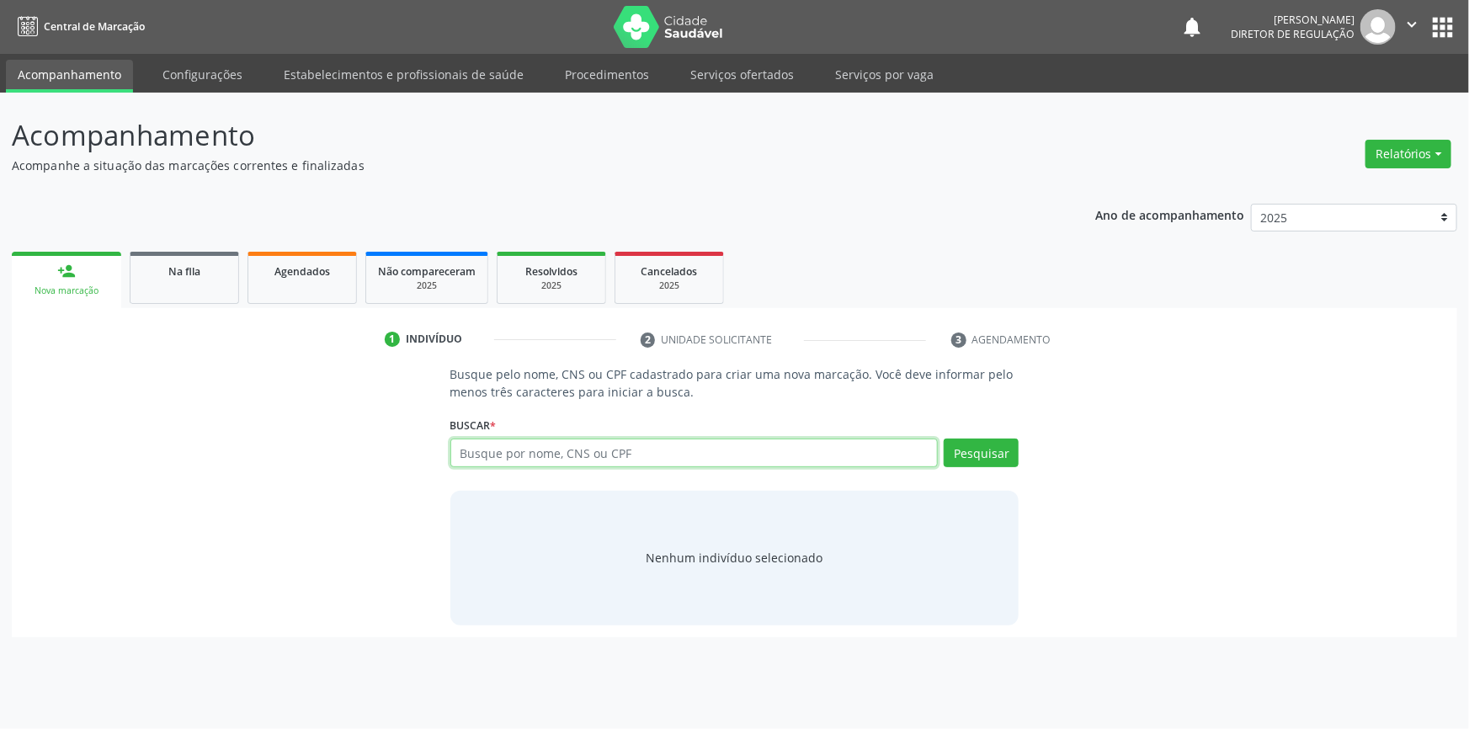
click at [536, 442] on input "text" at bounding box center [694, 453] width 488 height 29
type input "708402201786662"
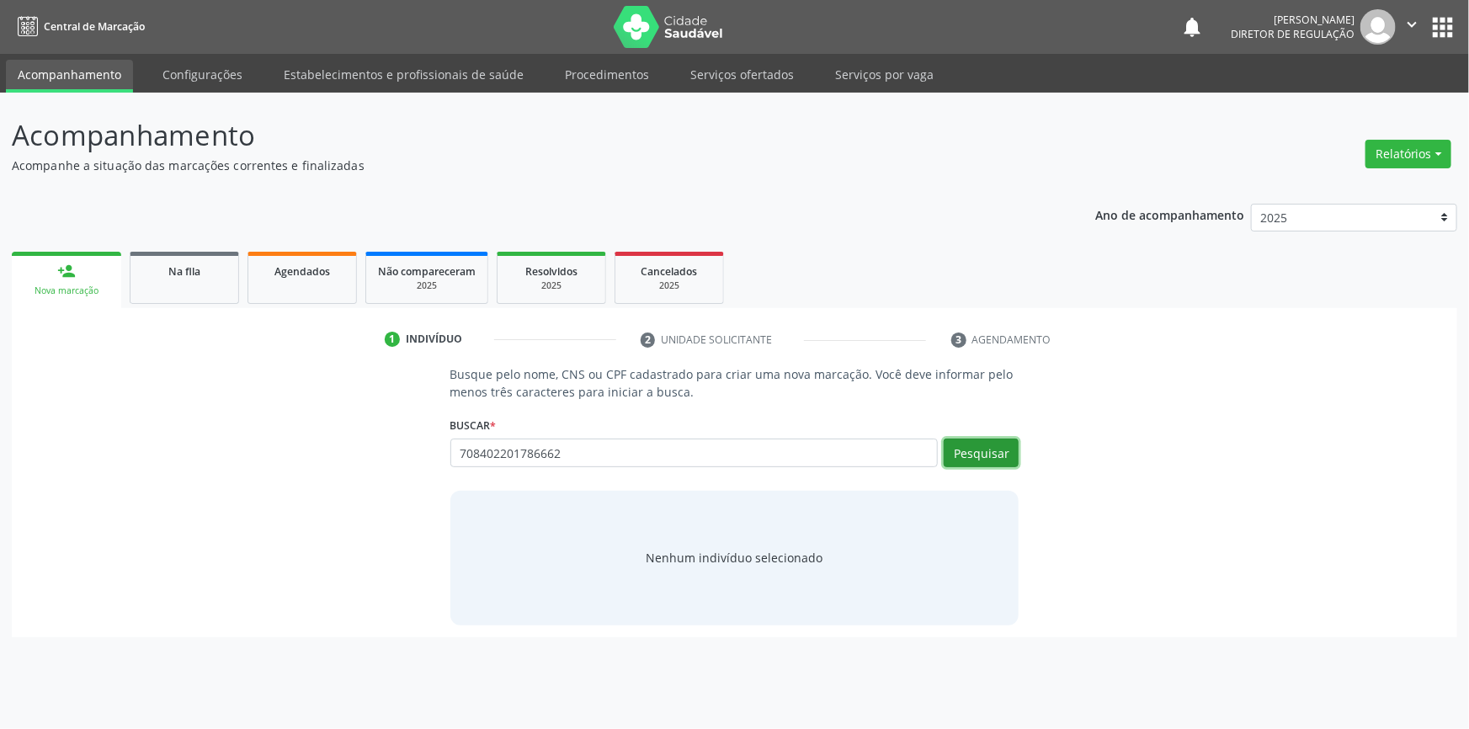
click at [962, 455] on button "Pesquisar" at bounding box center [981, 453] width 75 height 29
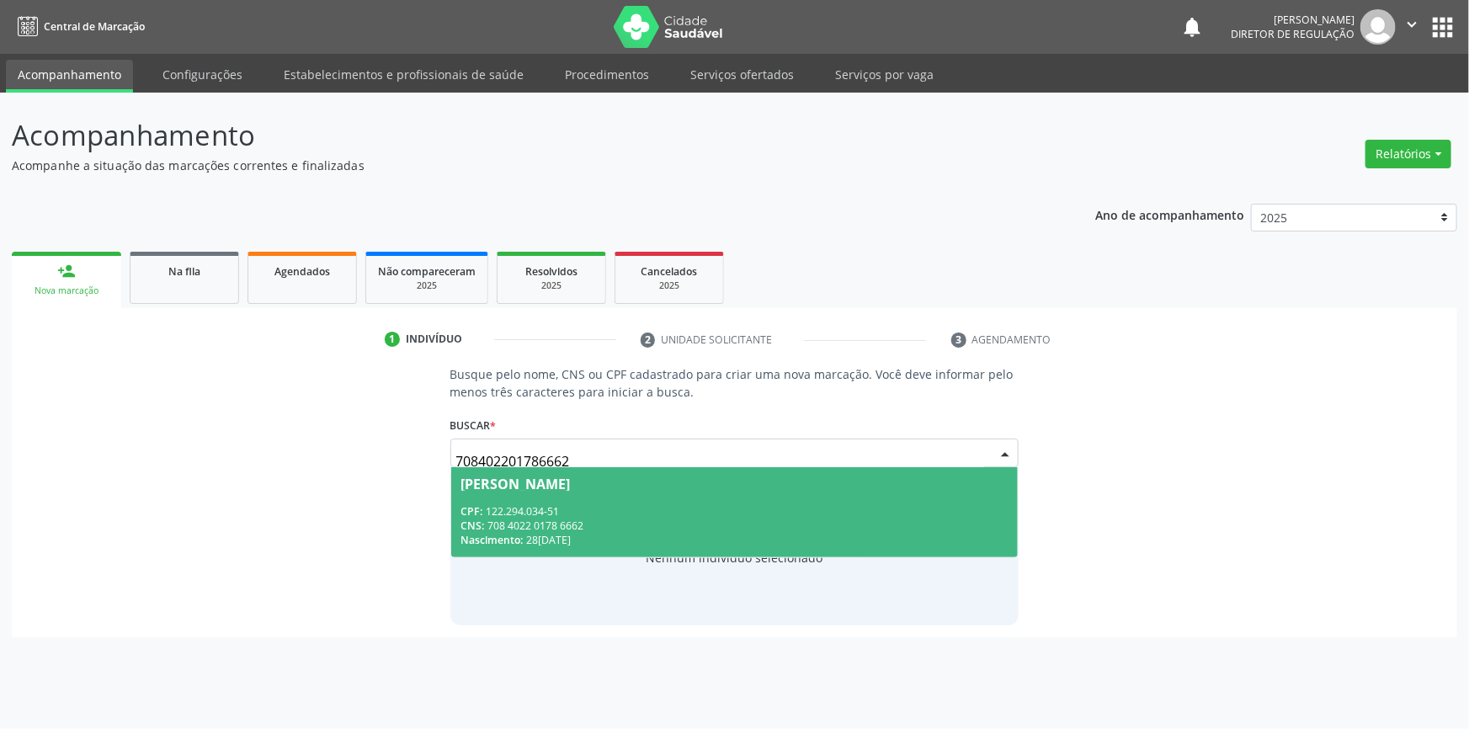
click at [650, 509] on div "CPF: 122.294.034-51" at bounding box center [734, 511] width 547 height 14
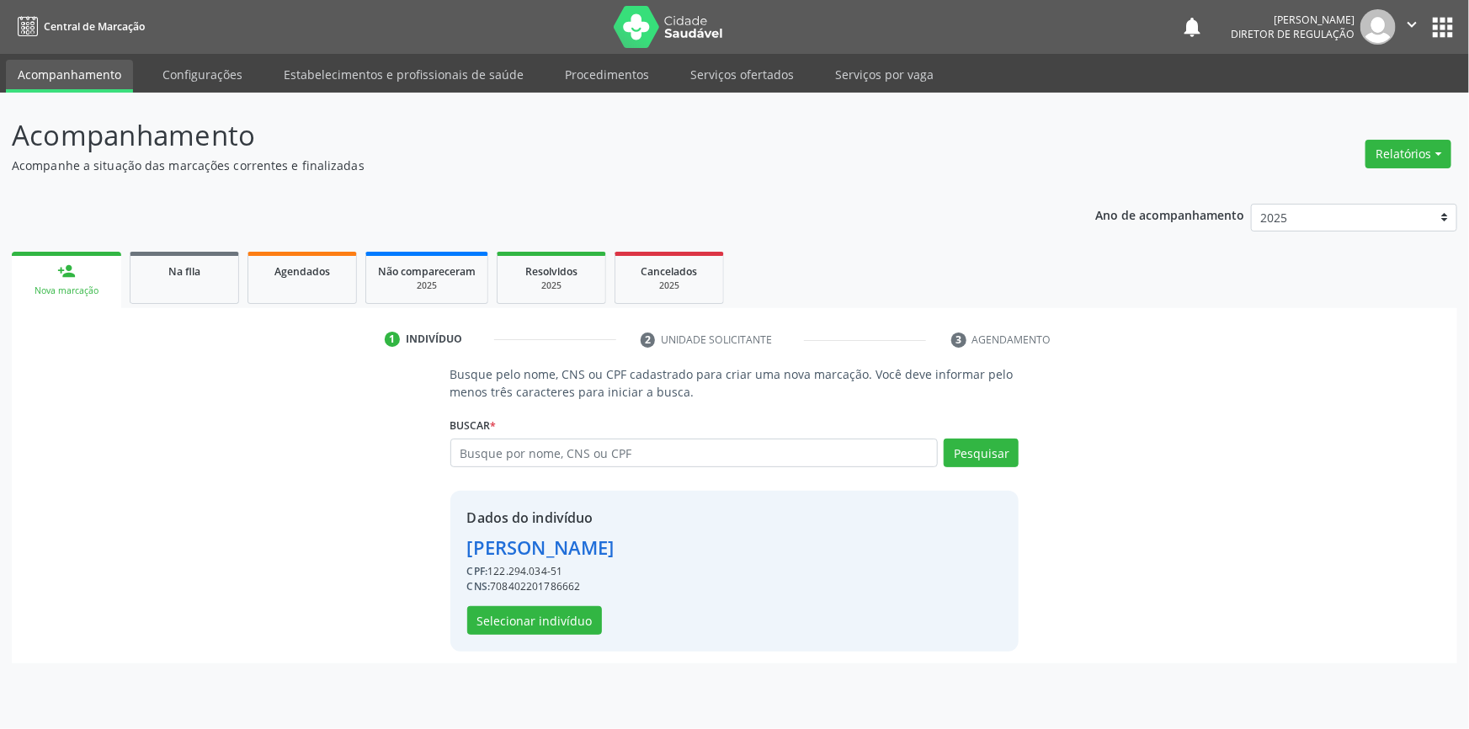
click at [588, 604] on div "Dados do indivíduo [PERSON_NAME] CPF: 122.294.034-51 CNS: 708402201786662 Selec…" at bounding box center [540, 571] width 147 height 127
click at [577, 610] on button "Selecionar indivíduo" at bounding box center [534, 620] width 135 height 29
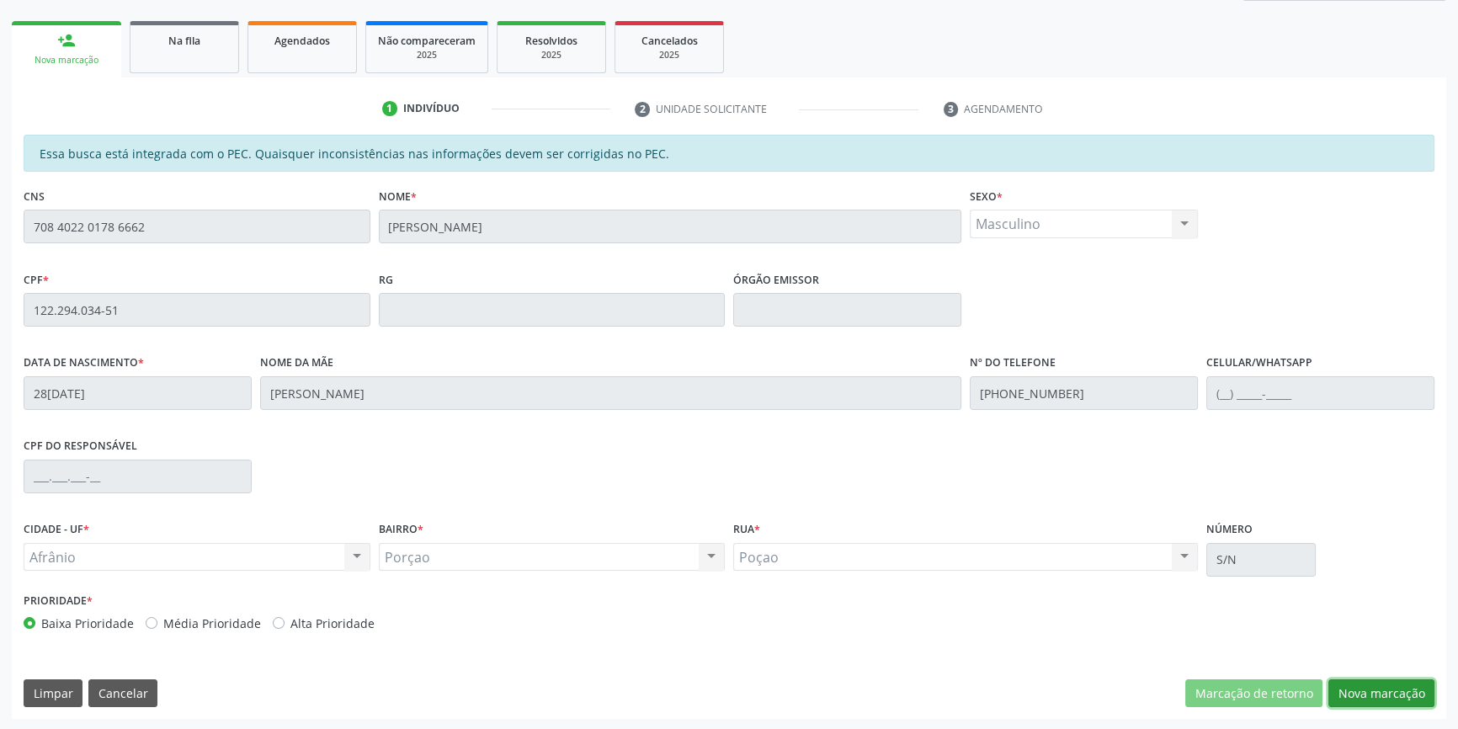
click at [1370, 690] on button "Nova marcação" at bounding box center [1381, 693] width 106 height 29
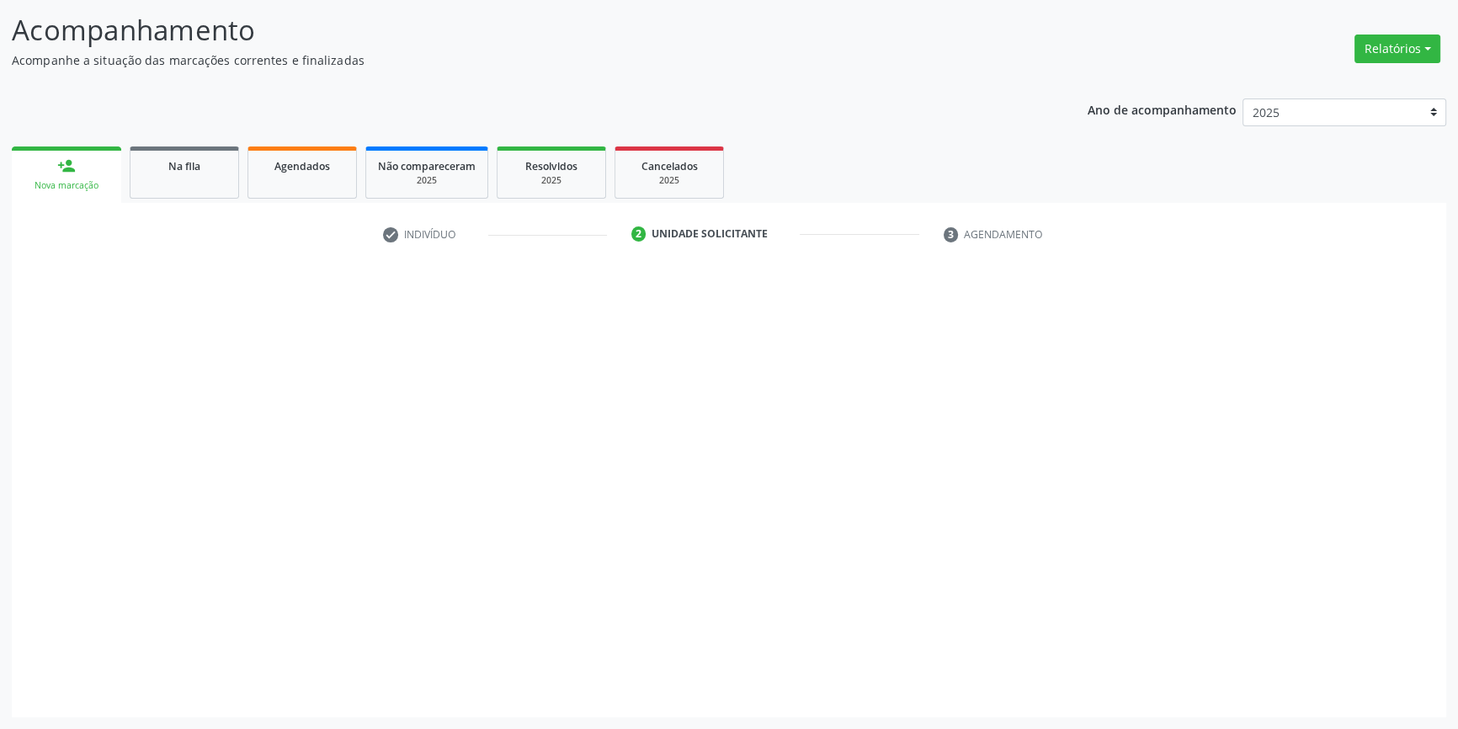
scroll to position [104, 0]
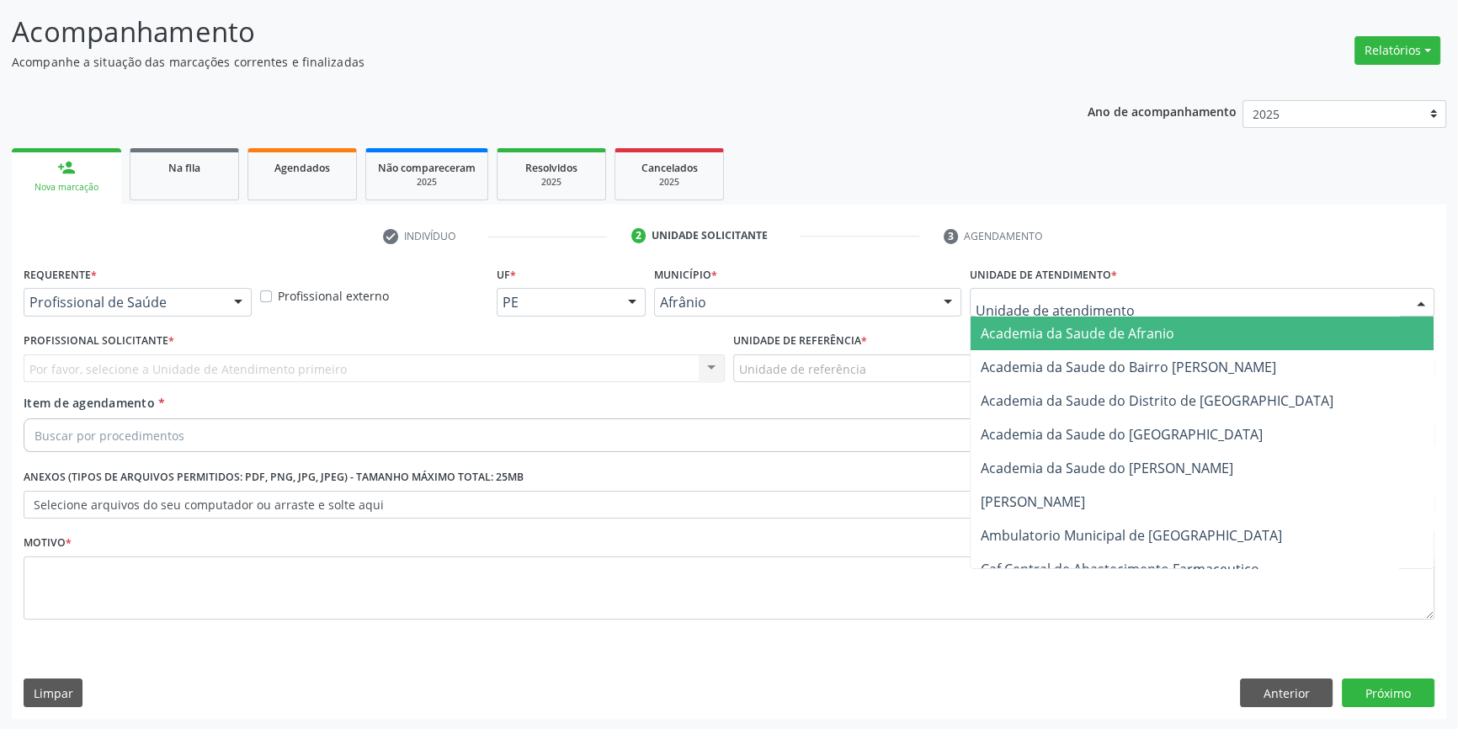
click at [1092, 288] on div at bounding box center [1202, 302] width 465 height 29
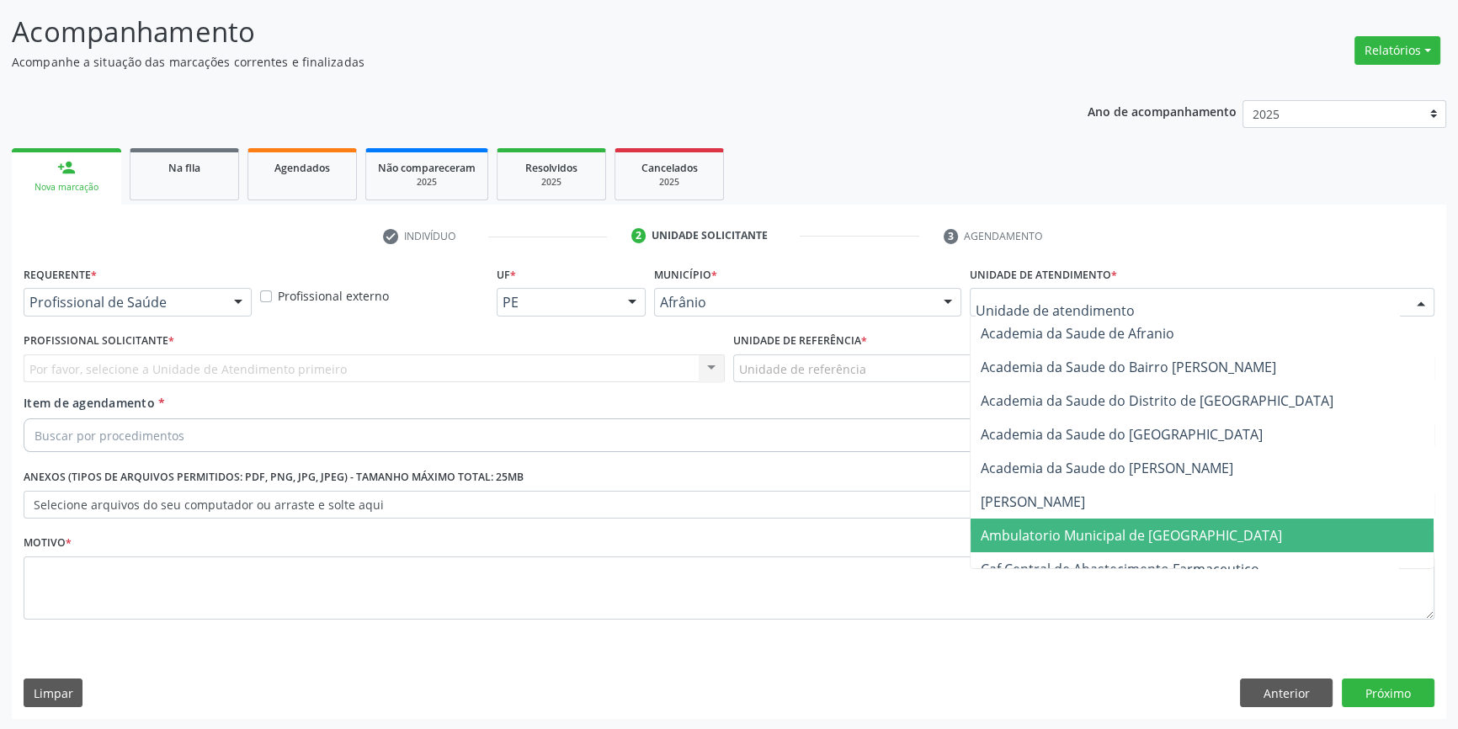
click at [1103, 547] on span "Ambulatorio Municipal de [GEOGRAPHIC_DATA]" at bounding box center [1202, 536] width 463 height 34
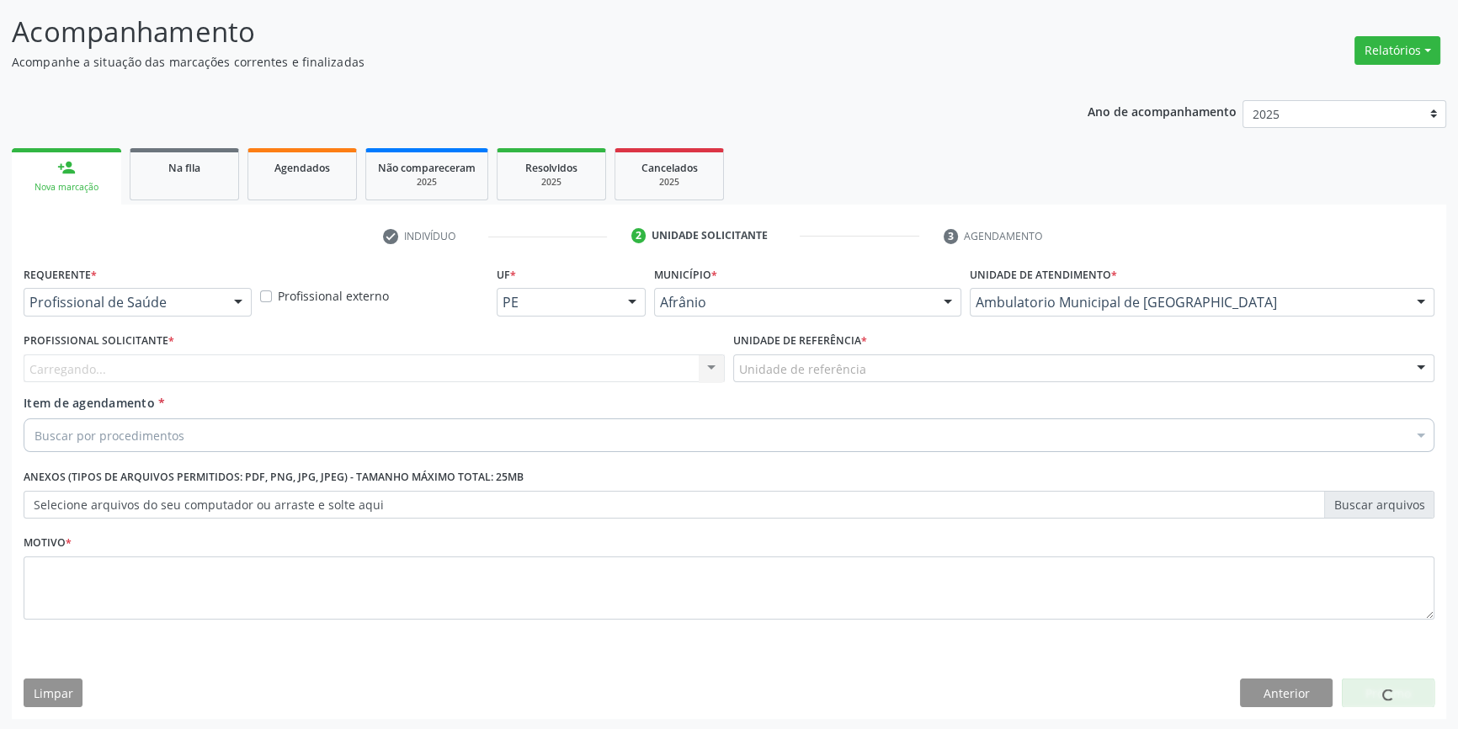
click at [868, 370] on div "Unidade de referência" at bounding box center [1083, 368] width 701 height 29
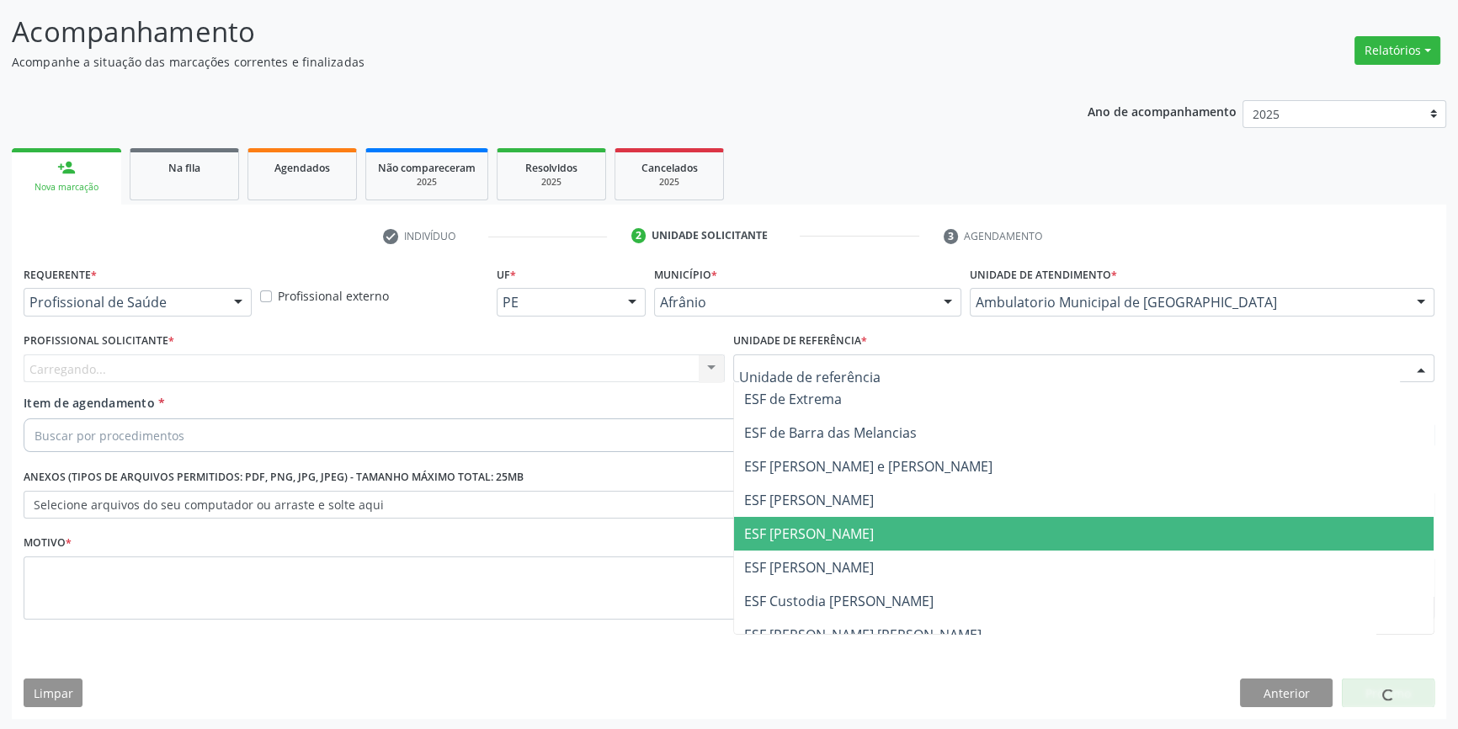
click at [838, 519] on span "ESF [PERSON_NAME]" at bounding box center [1084, 534] width 700 height 34
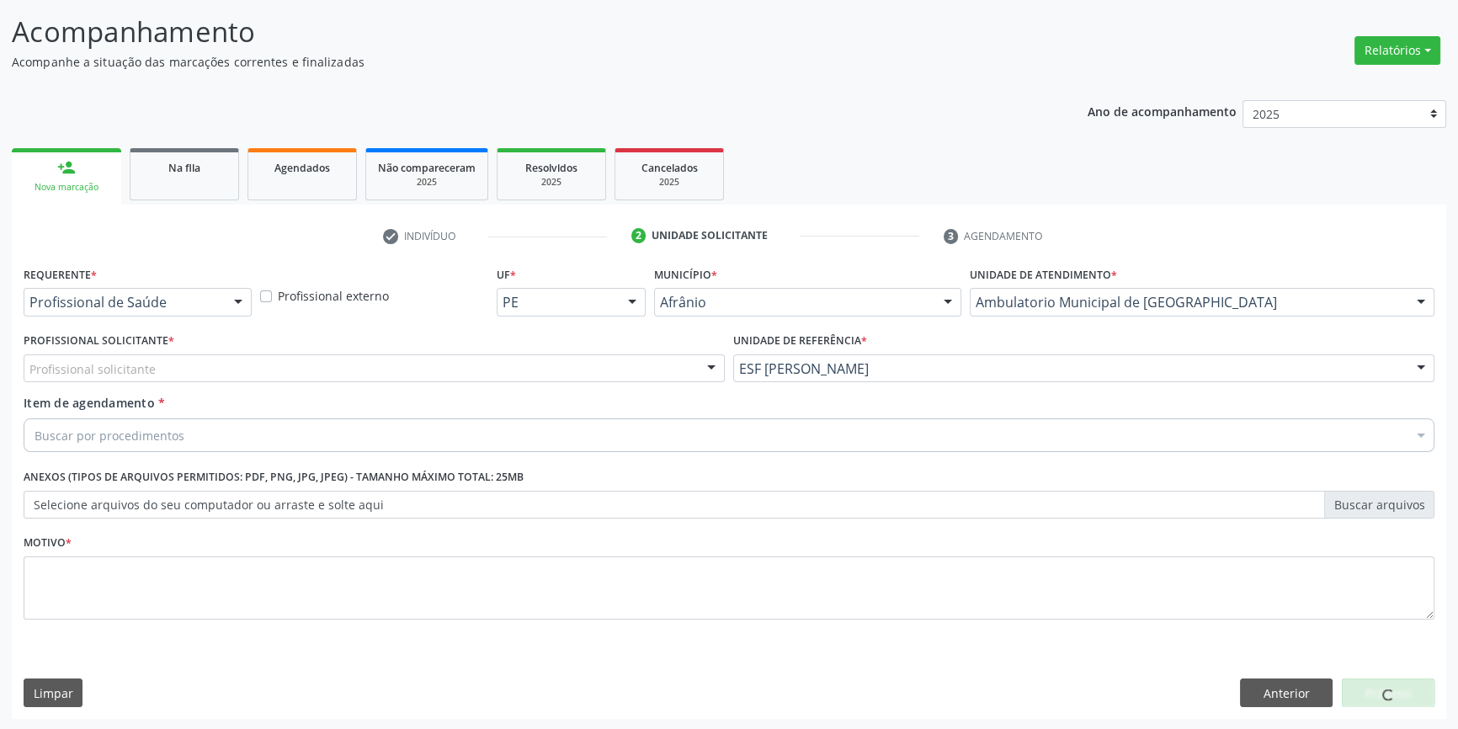
click at [530, 347] on div "Profissional Solicitante * Profissional solicitante Médico Anestesiologista - […" at bounding box center [374, 355] width 701 height 54
click at [503, 365] on div "Profissional solicitante" at bounding box center [374, 368] width 701 height 29
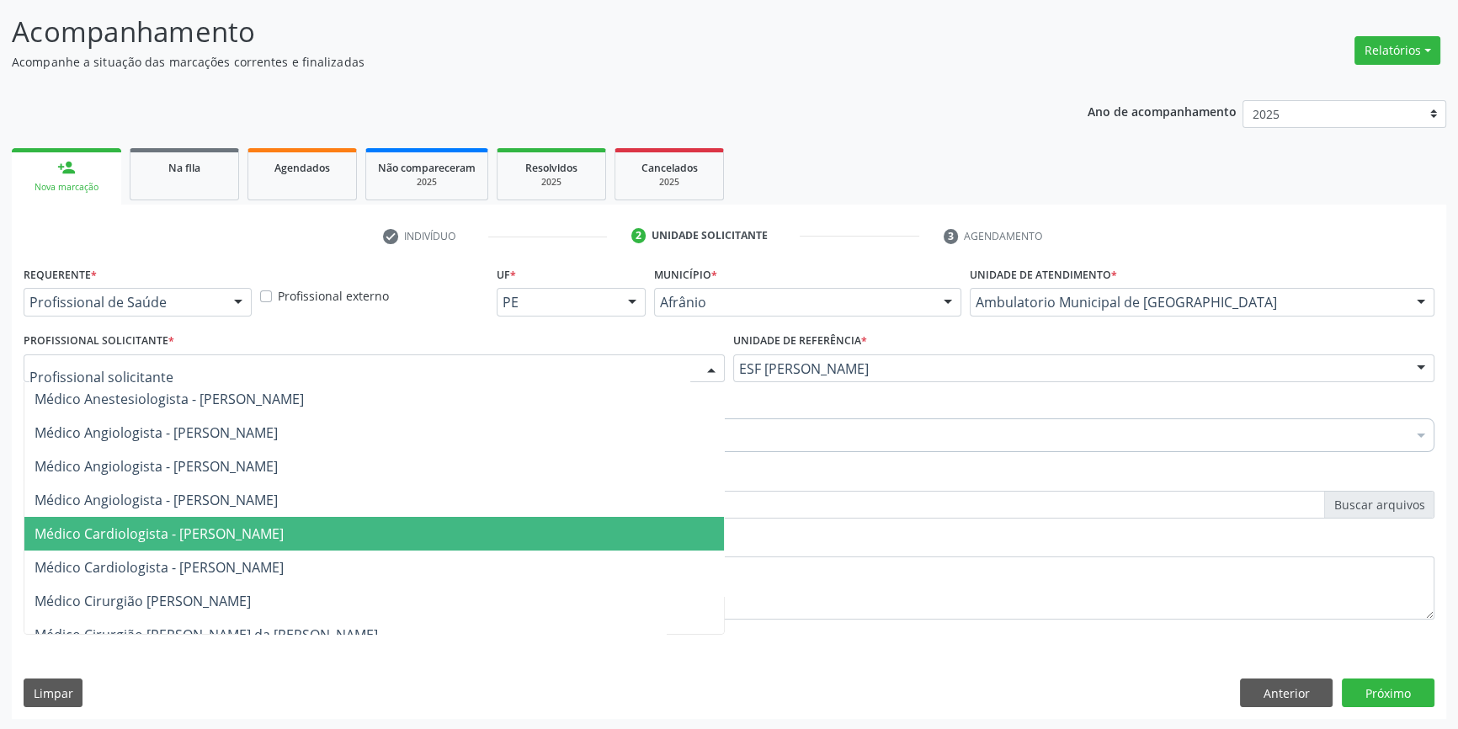
click at [284, 532] on span "Médico Cardiologista - [PERSON_NAME]" at bounding box center [159, 533] width 249 height 19
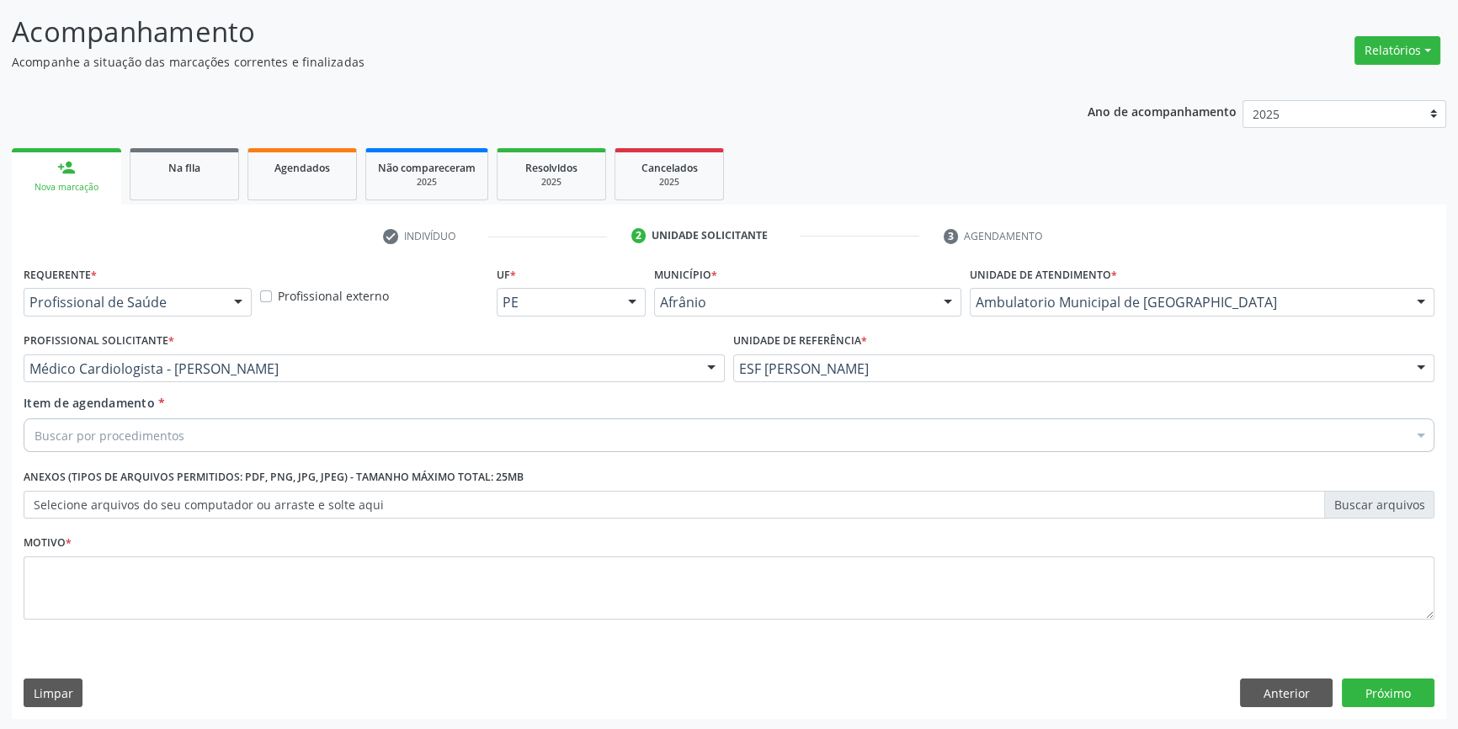
click at [222, 462] on div "Requerente * Profissional de Saúde Profissional de Saúde Paciente Nenhum result…" at bounding box center [729, 452] width 1411 height 381
click at [226, 445] on div "Buscar por procedimentos" at bounding box center [729, 435] width 1411 height 34
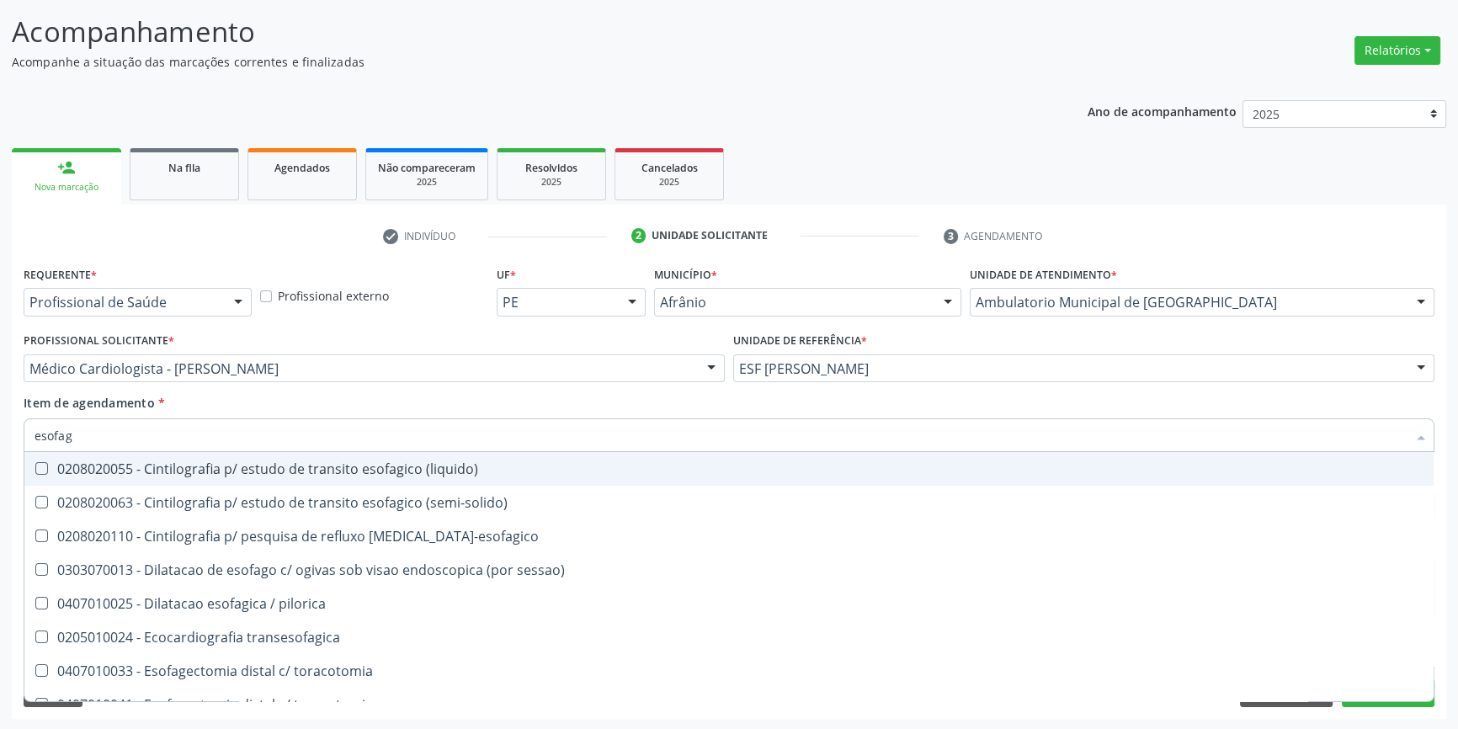
type input "esofago"
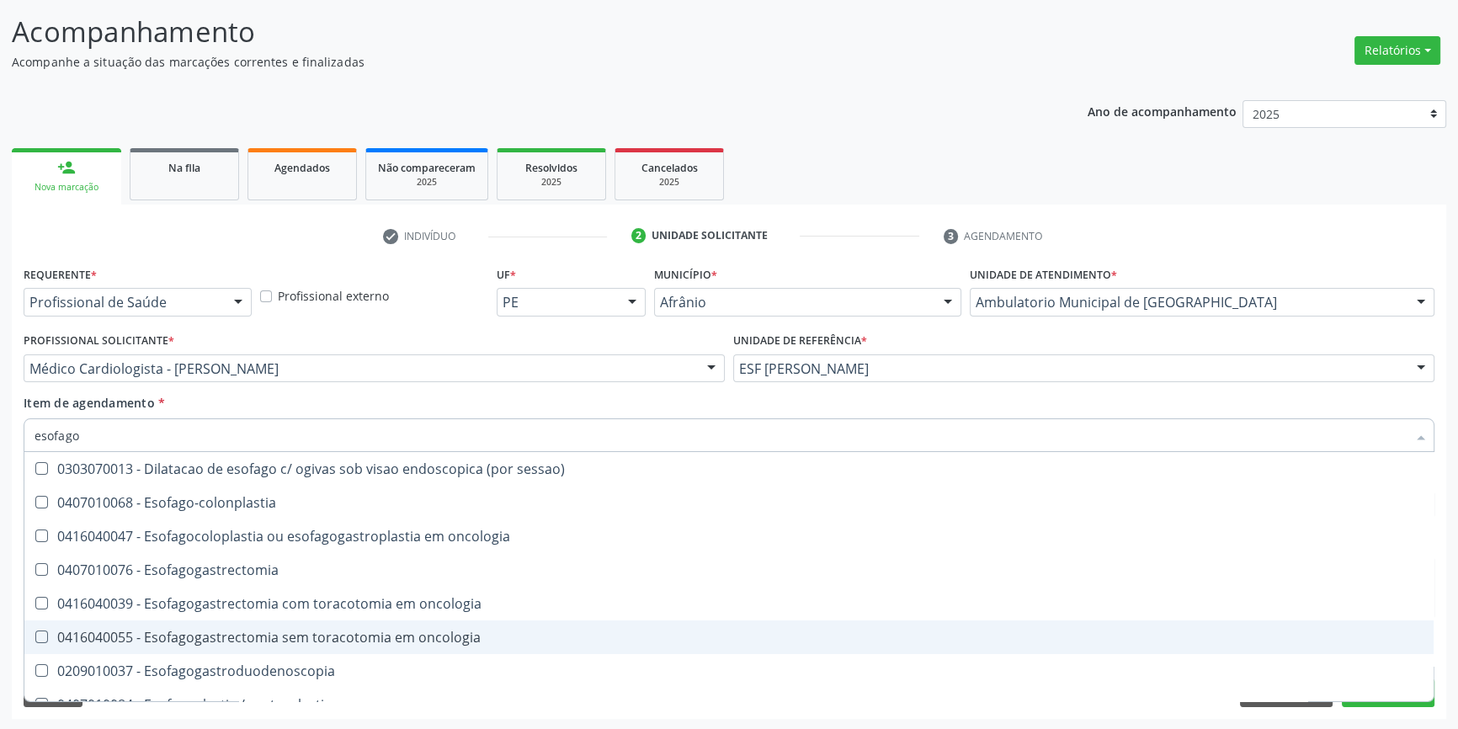
click at [316, 666] on div "0209010037 - Esofagogastroduodenoscopia" at bounding box center [729, 670] width 1389 height 13
checkbox Esofagogastroduodenoscopia "true"
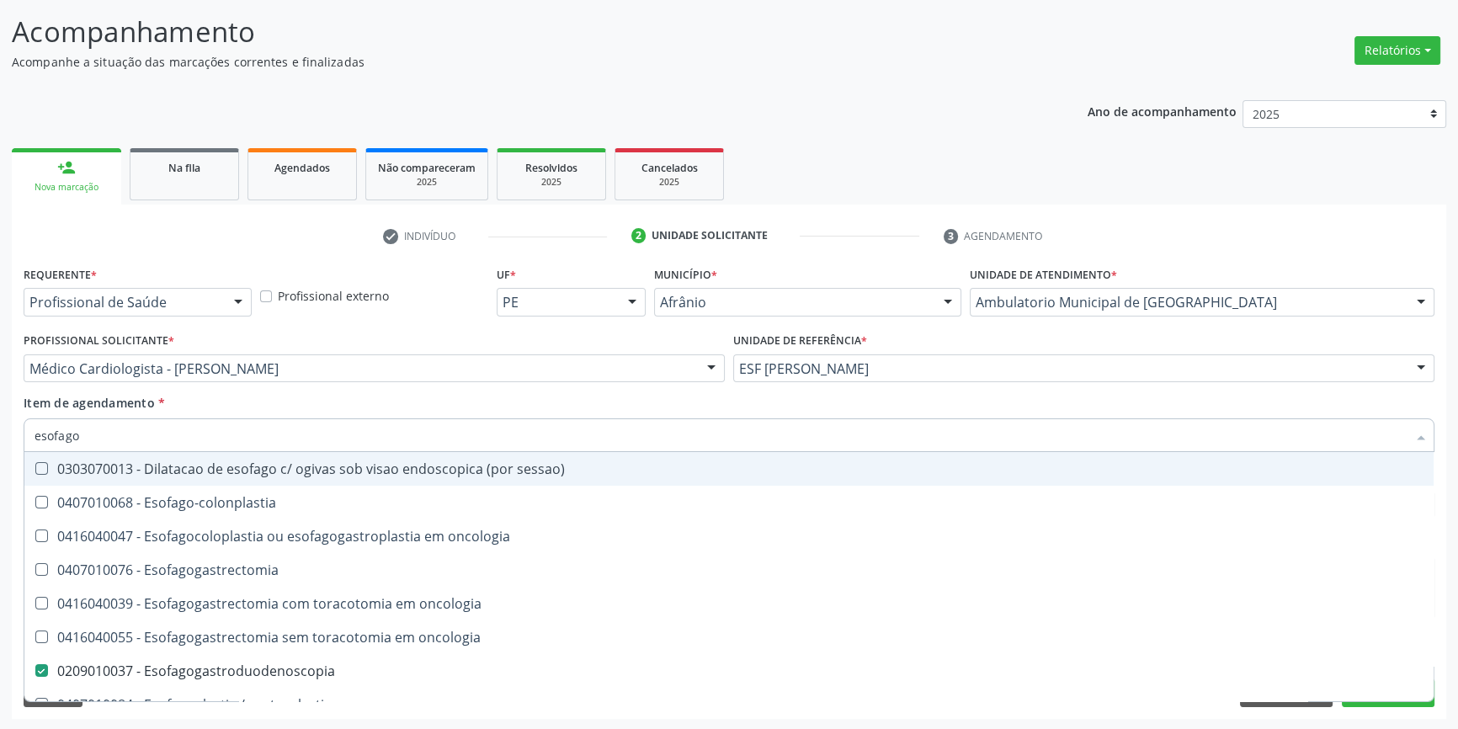
click at [376, 408] on div "Item de agendamento * esofago Desfazer seleção 0303070013 - Dilatacao de esofag…" at bounding box center [729, 420] width 1411 height 53
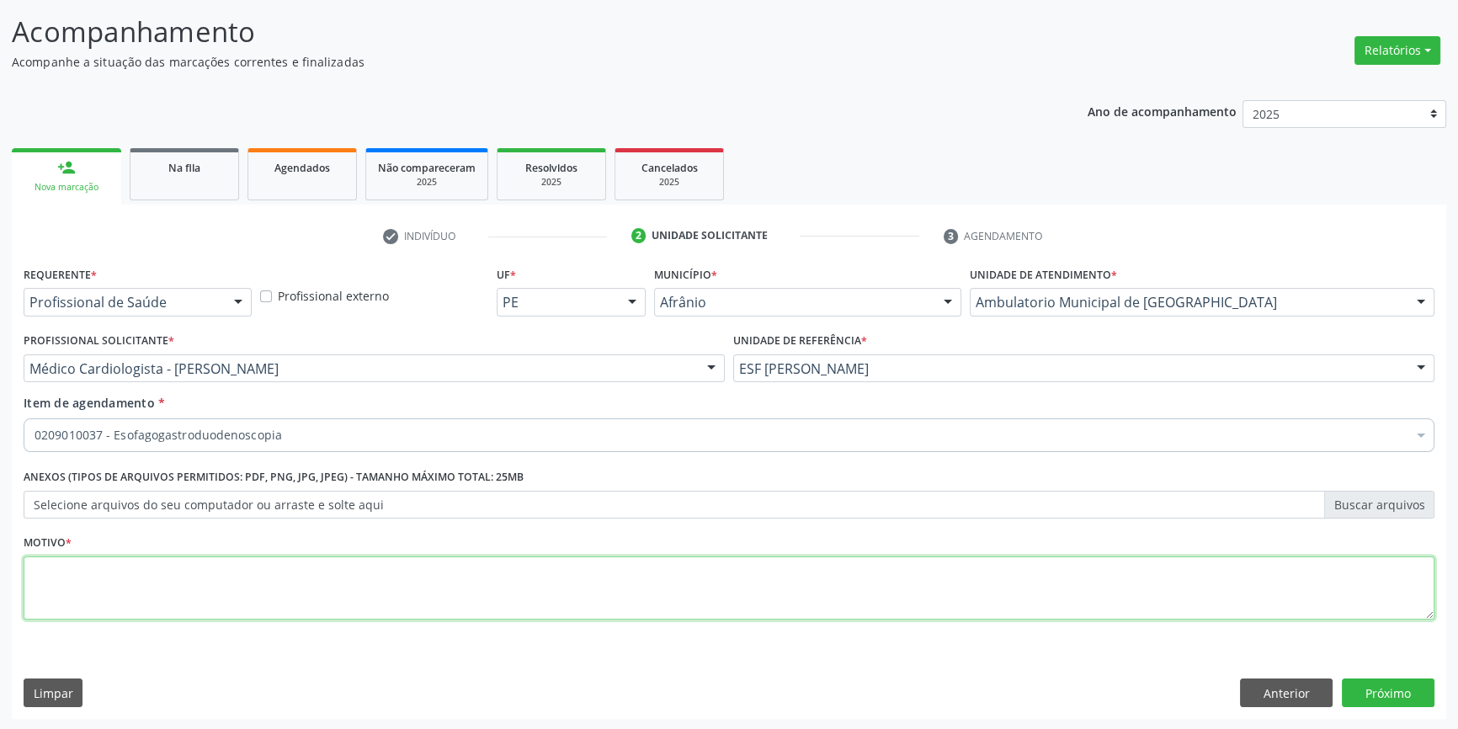
click at [244, 576] on textarea at bounding box center [729, 588] width 1411 height 64
type textarea "'"
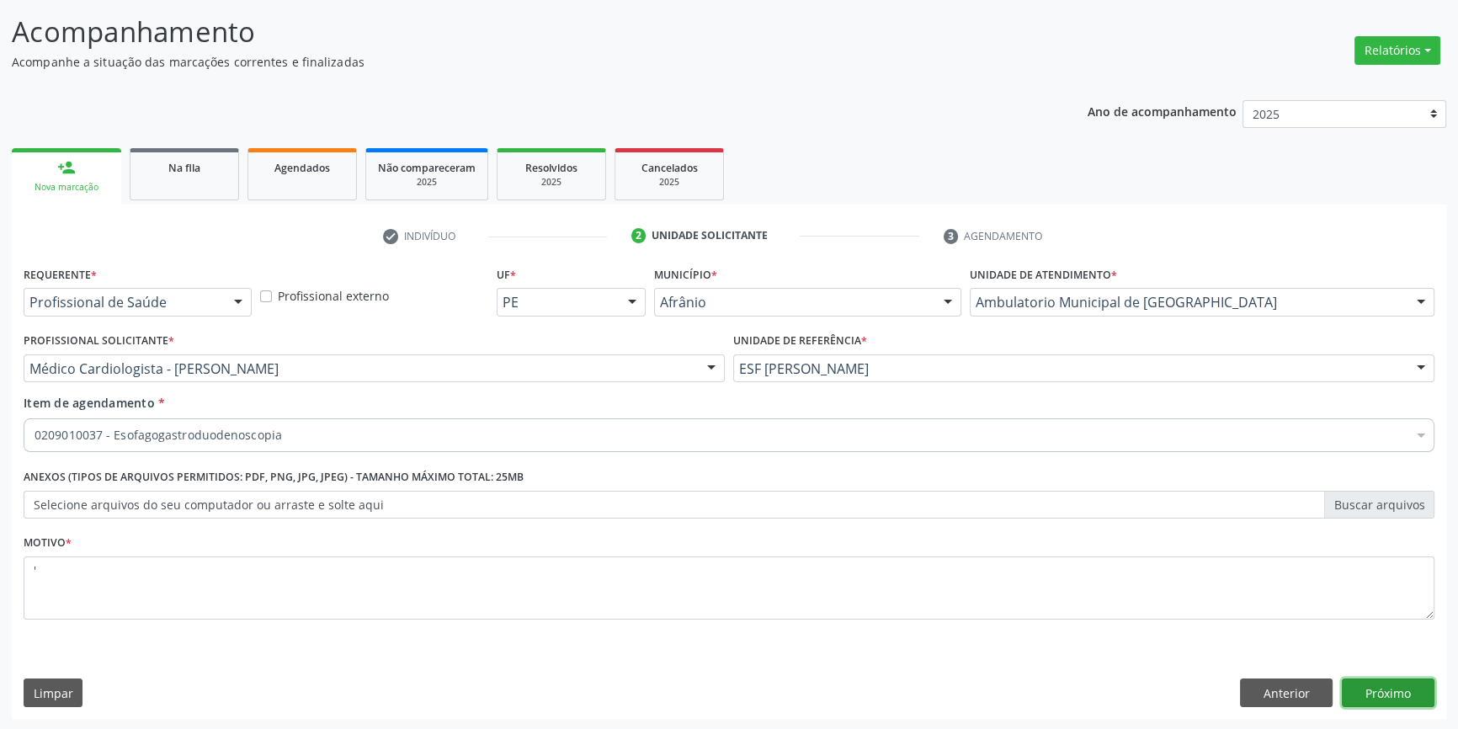
click at [1370, 690] on button "Próximo" at bounding box center [1388, 693] width 93 height 29
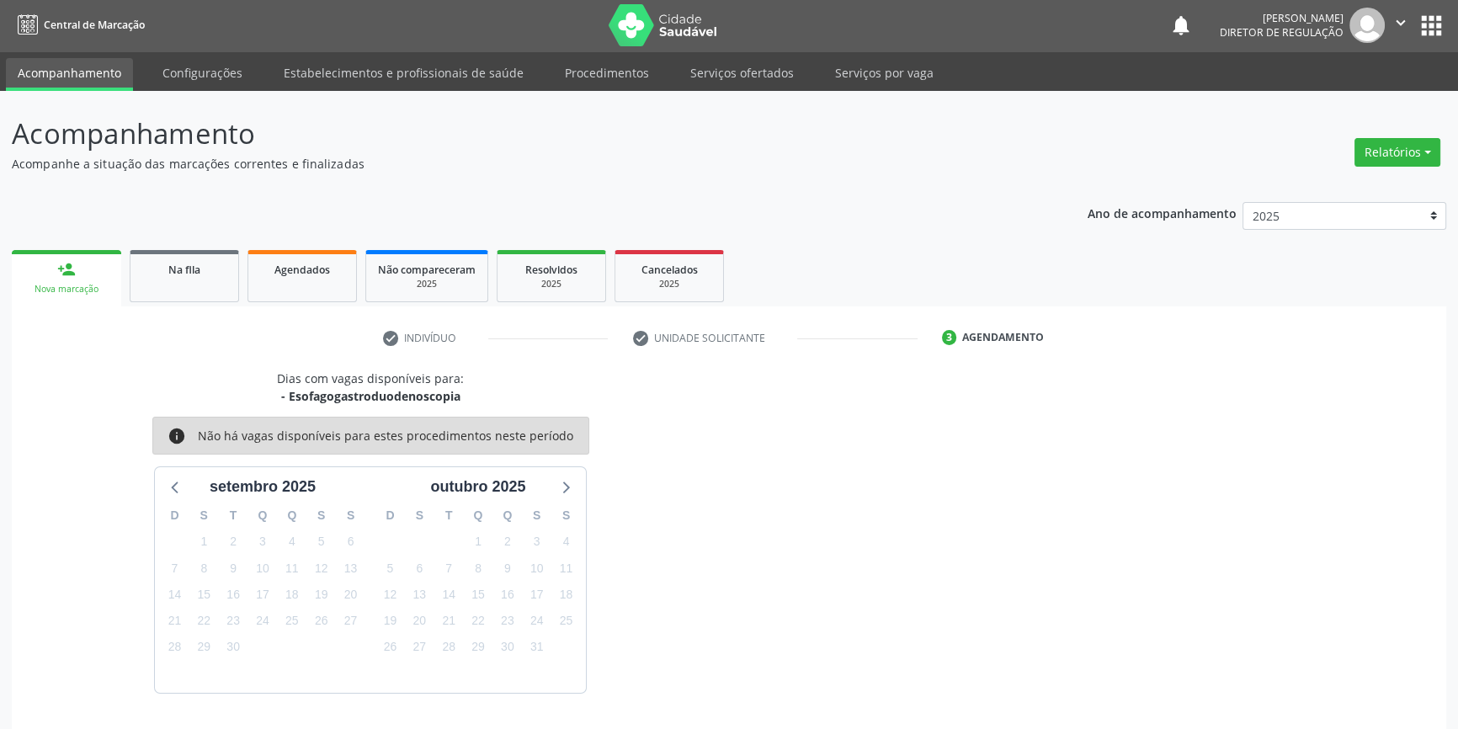
scroll to position [51, 0]
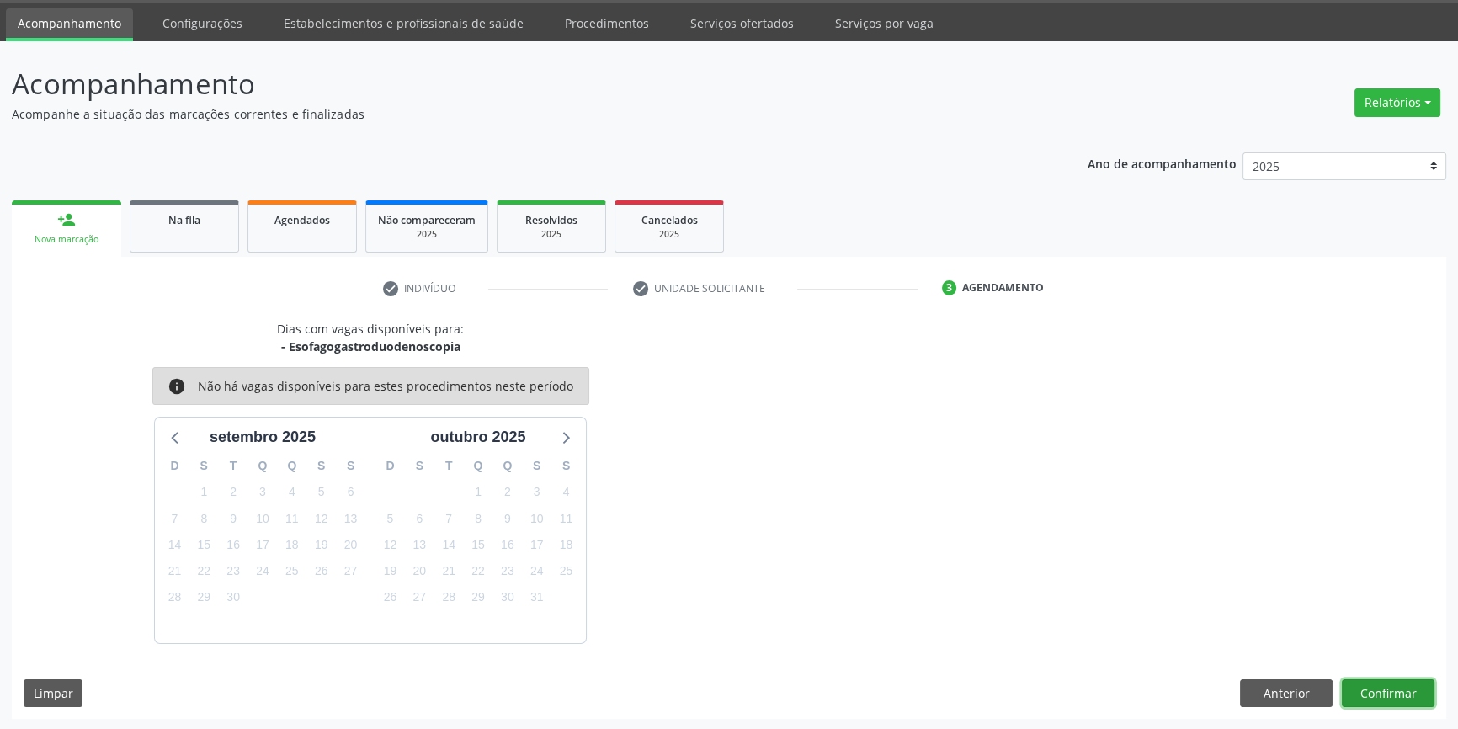
click at [1422, 700] on button "Confirmar" at bounding box center [1388, 693] width 93 height 29
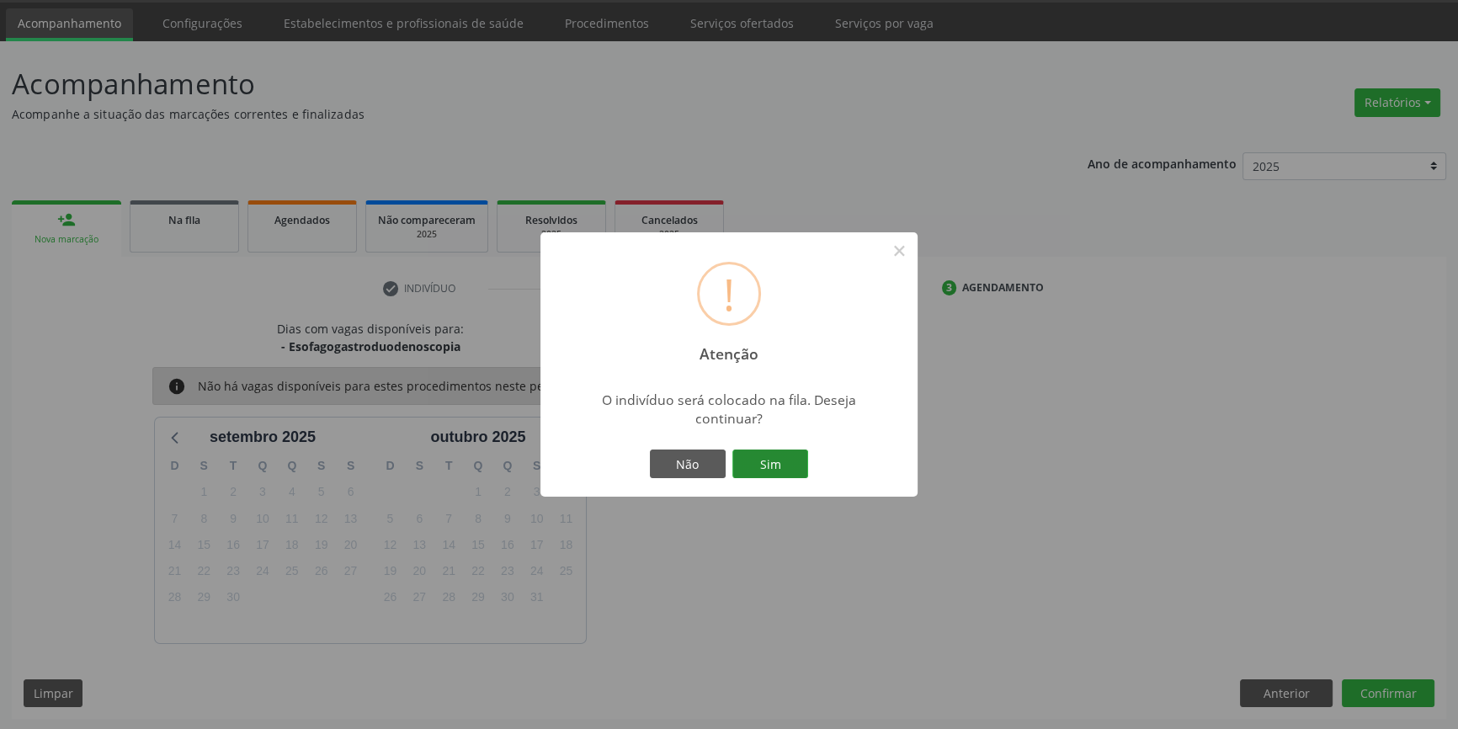
click at [744, 456] on button "Sim" at bounding box center [770, 464] width 76 height 29
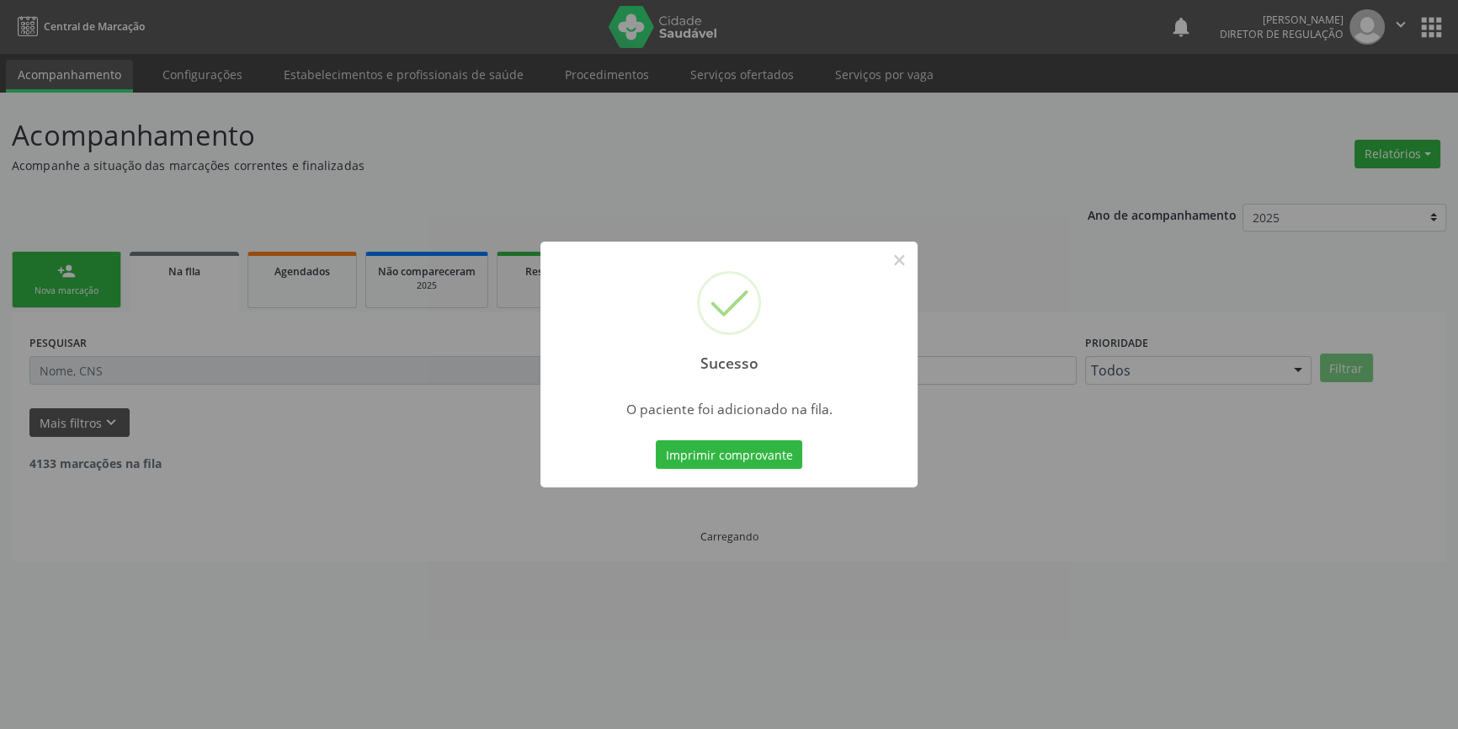
scroll to position [0, 0]
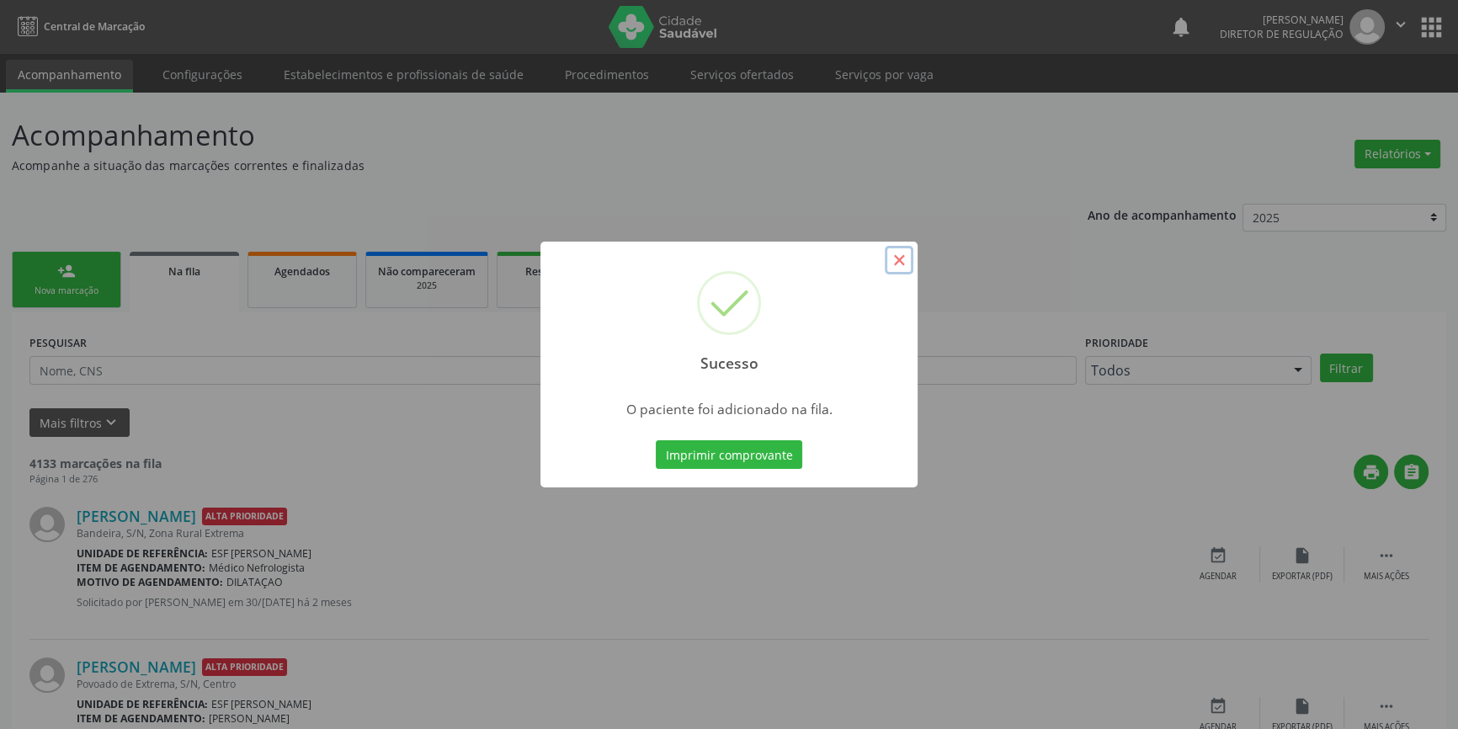
click at [901, 253] on button "×" at bounding box center [899, 260] width 29 height 29
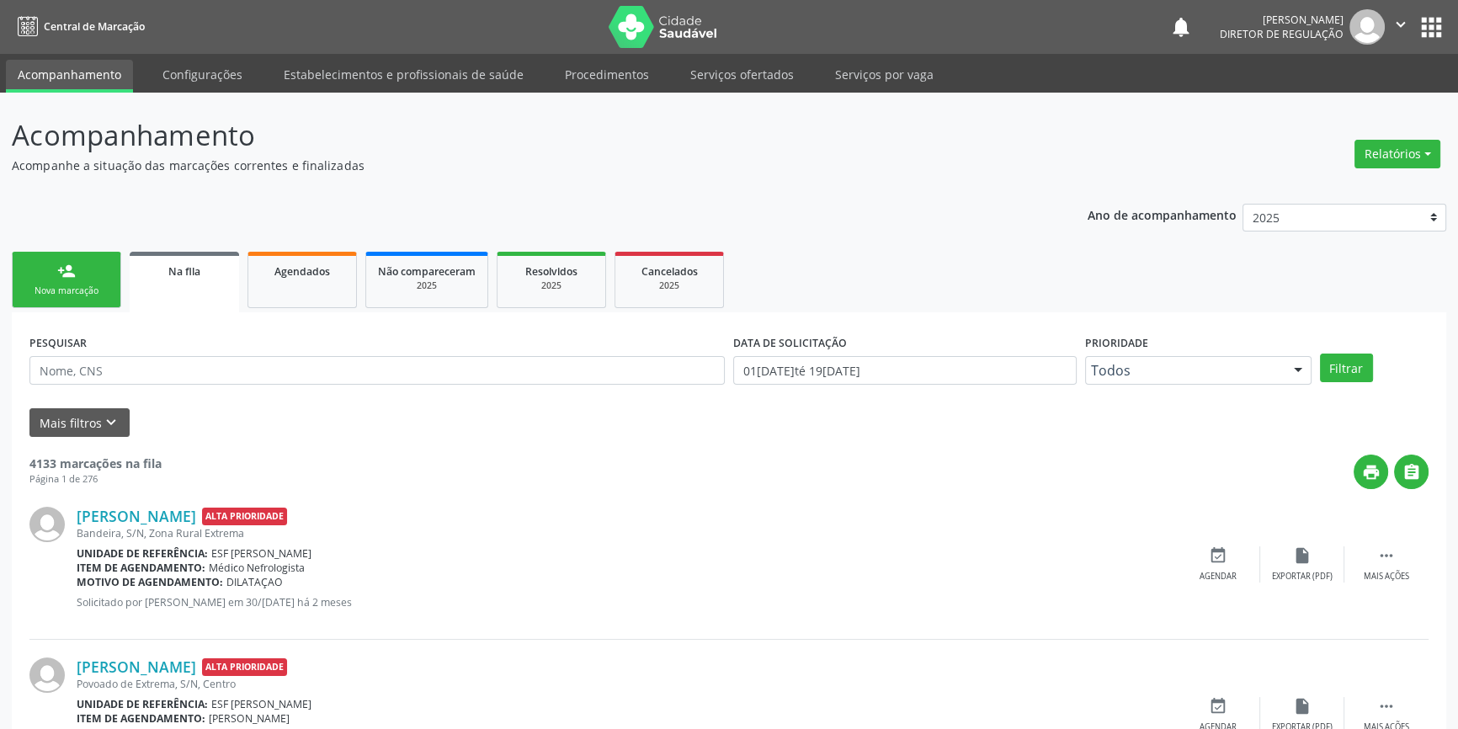
click at [69, 265] on div "person_add" at bounding box center [66, 271] width 19 height 19
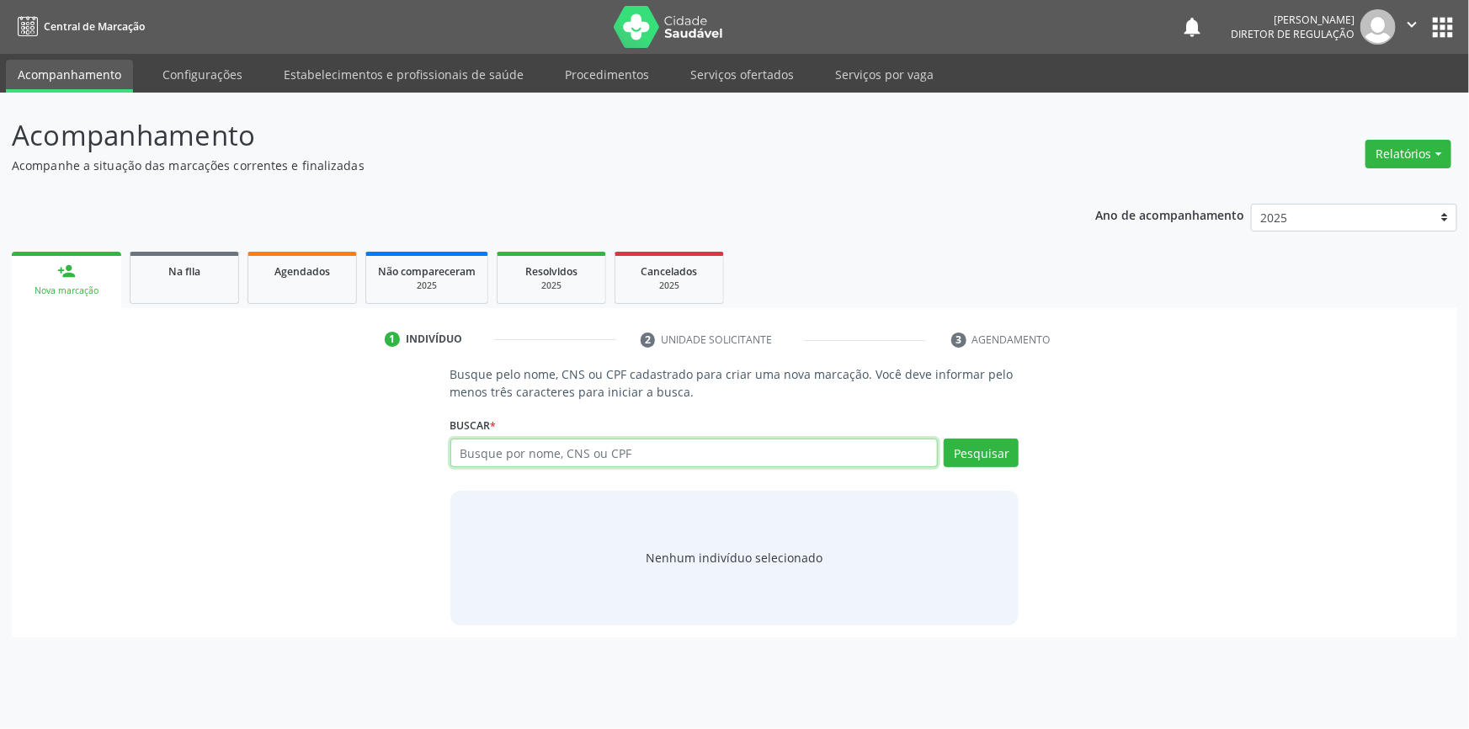
click at [603, 453] on input "text" at bounding box center [694, 453] width 488 height 29
type input "702408004698325"
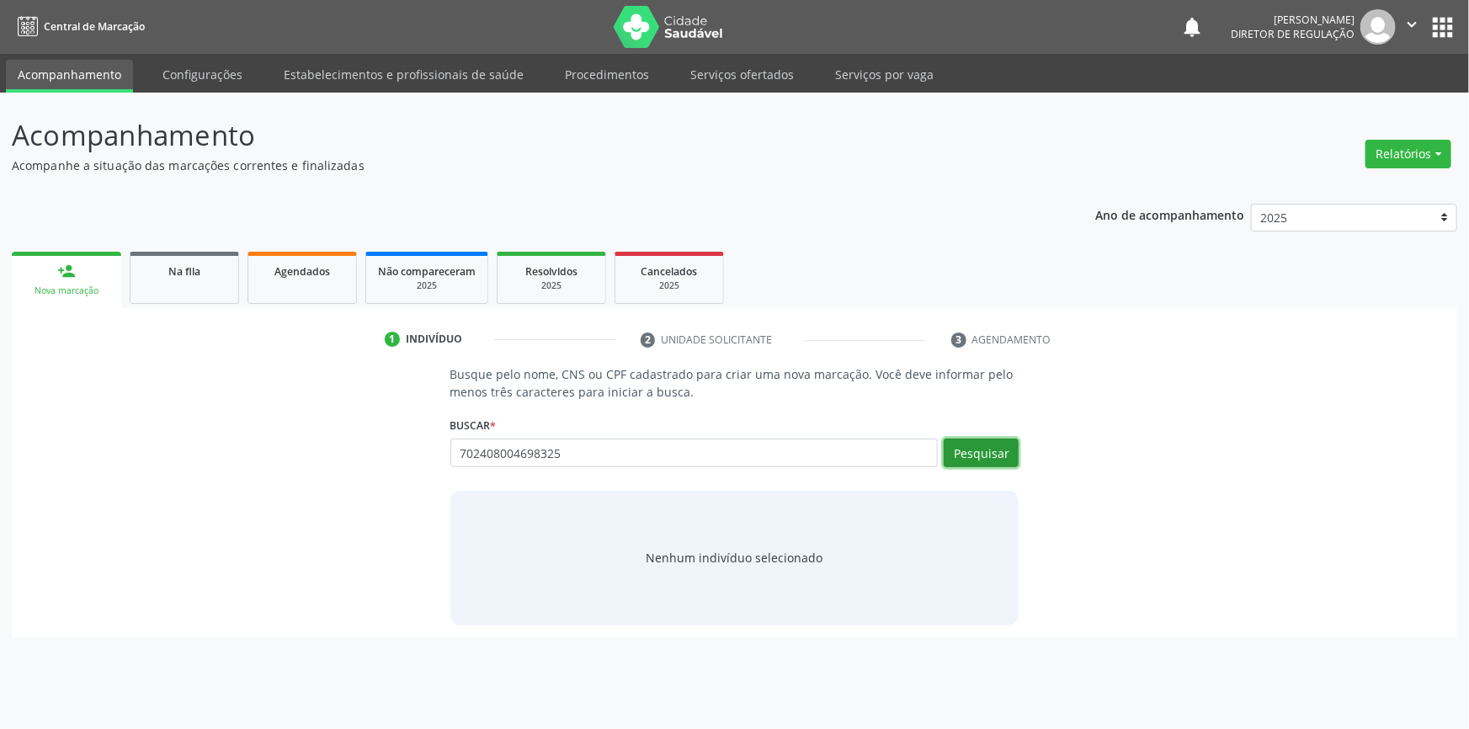
click at [981, 444] on button "Pesquisar" at bounding box center [981, 453] width 75 height 29
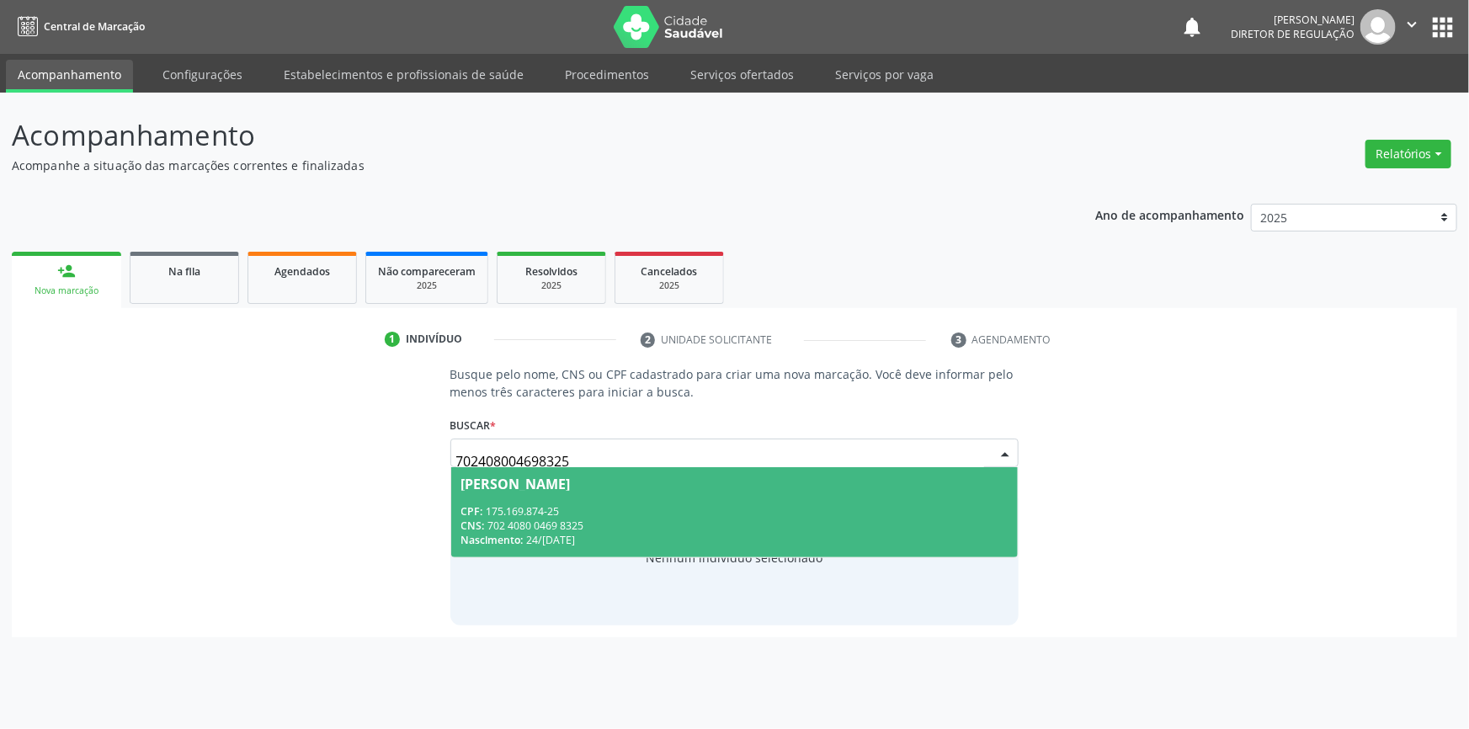
click at [789, 494] on span "[PERSON_NAME] CPF: 175.169.874-25 CNS: 702 4080 0469 8325 Nascimento: 24/[DATE]" at bounding box center [734, 512] width 567 height 90
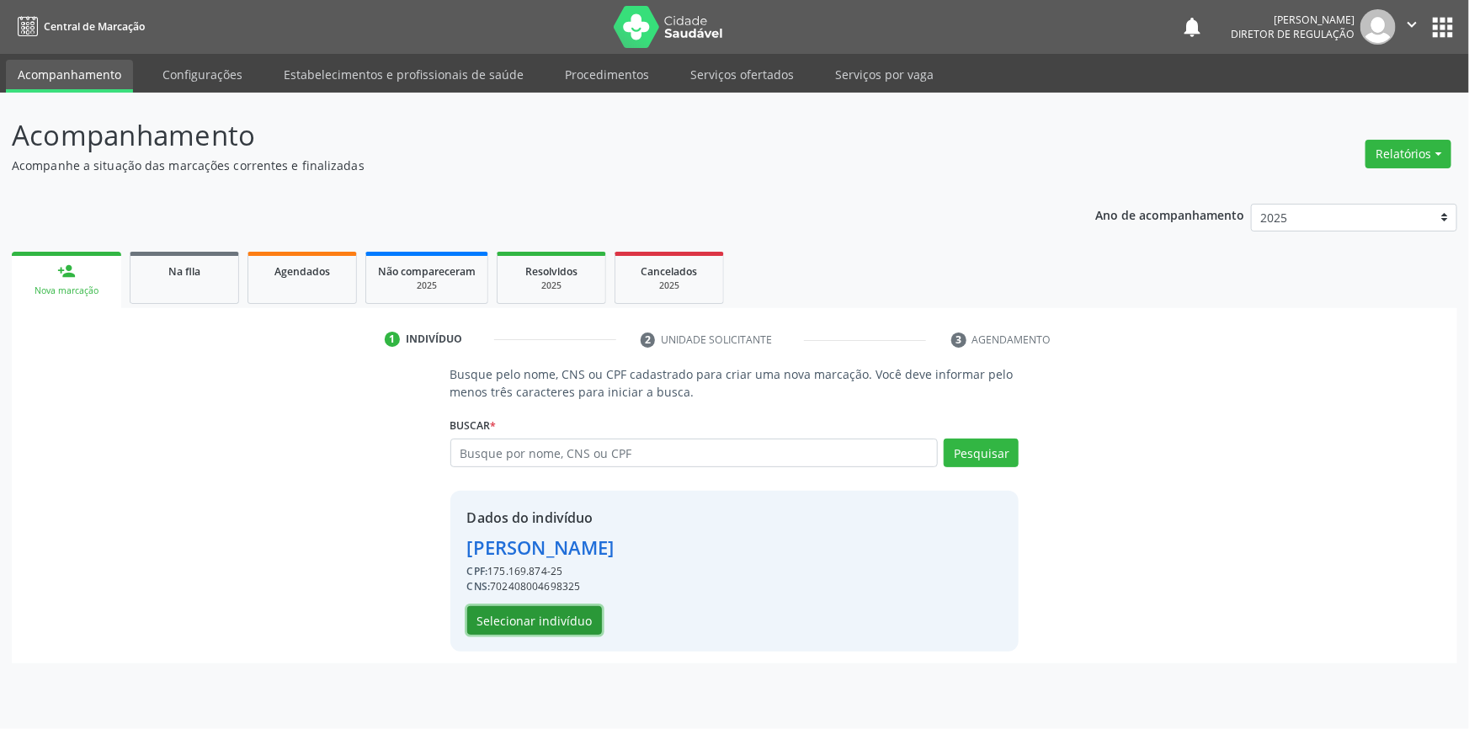
click at [555, 609] on button "Selecionar indivíduo" at bounding box center [534, 620] width 135 height 29
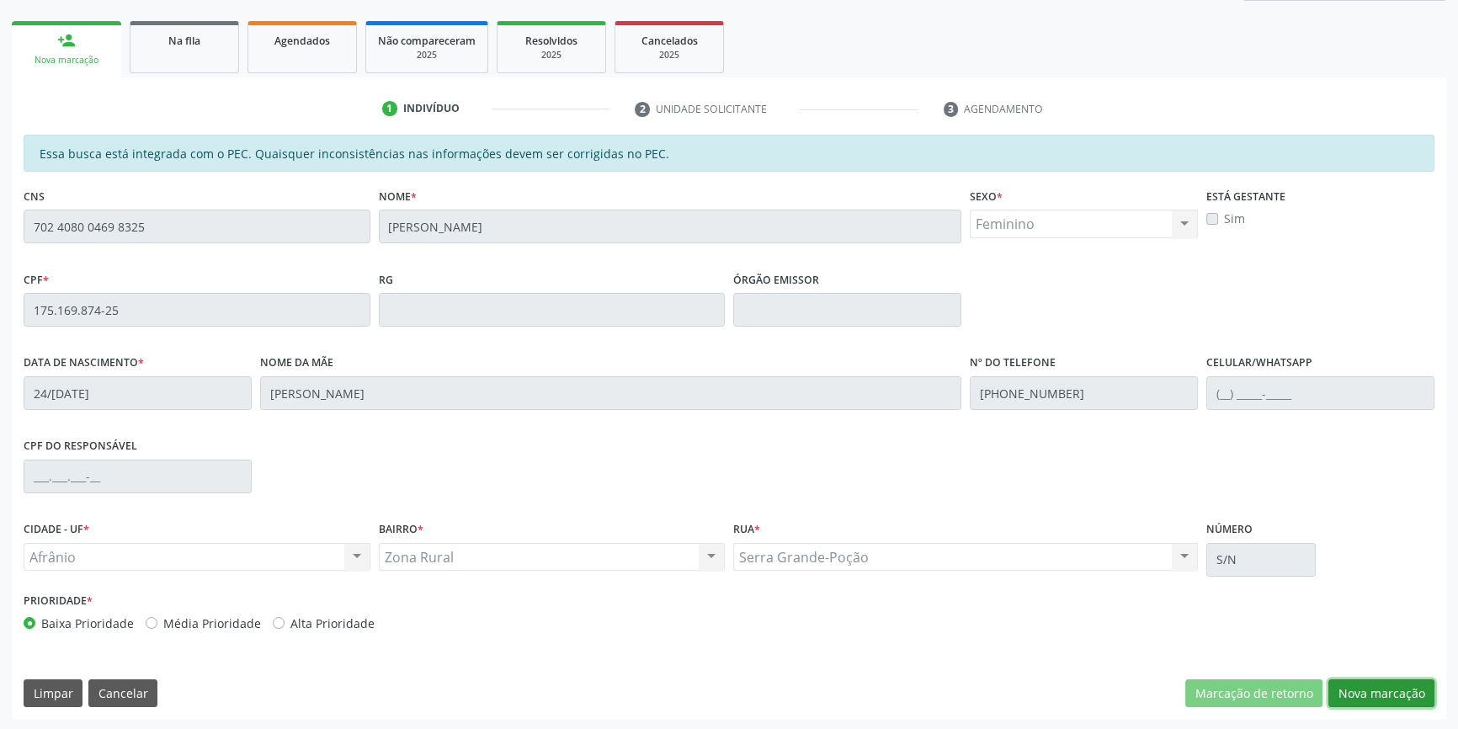
click at [1377, 679] on button "Nova marcação" at bounding box center [1381, 693] width 106 height 29
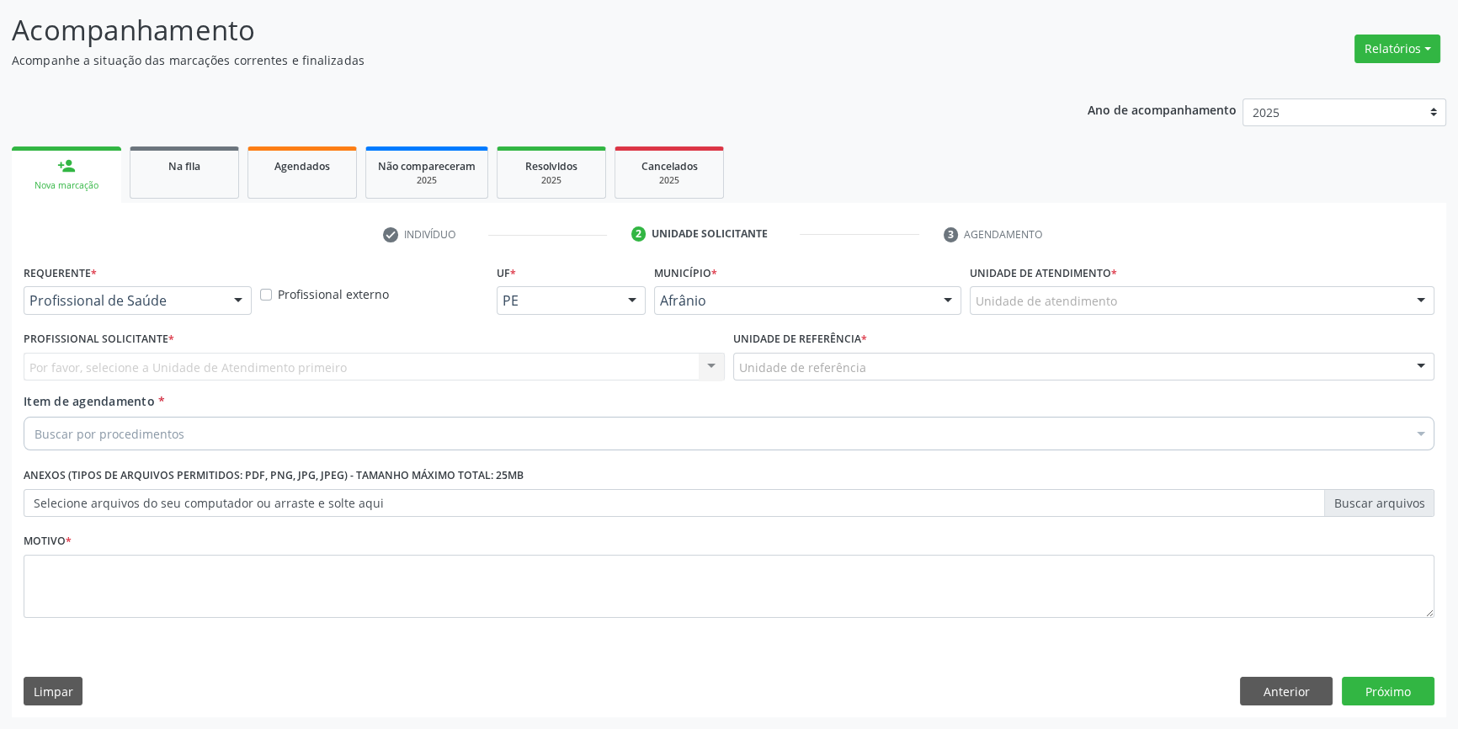
scroll to position [104, 0]
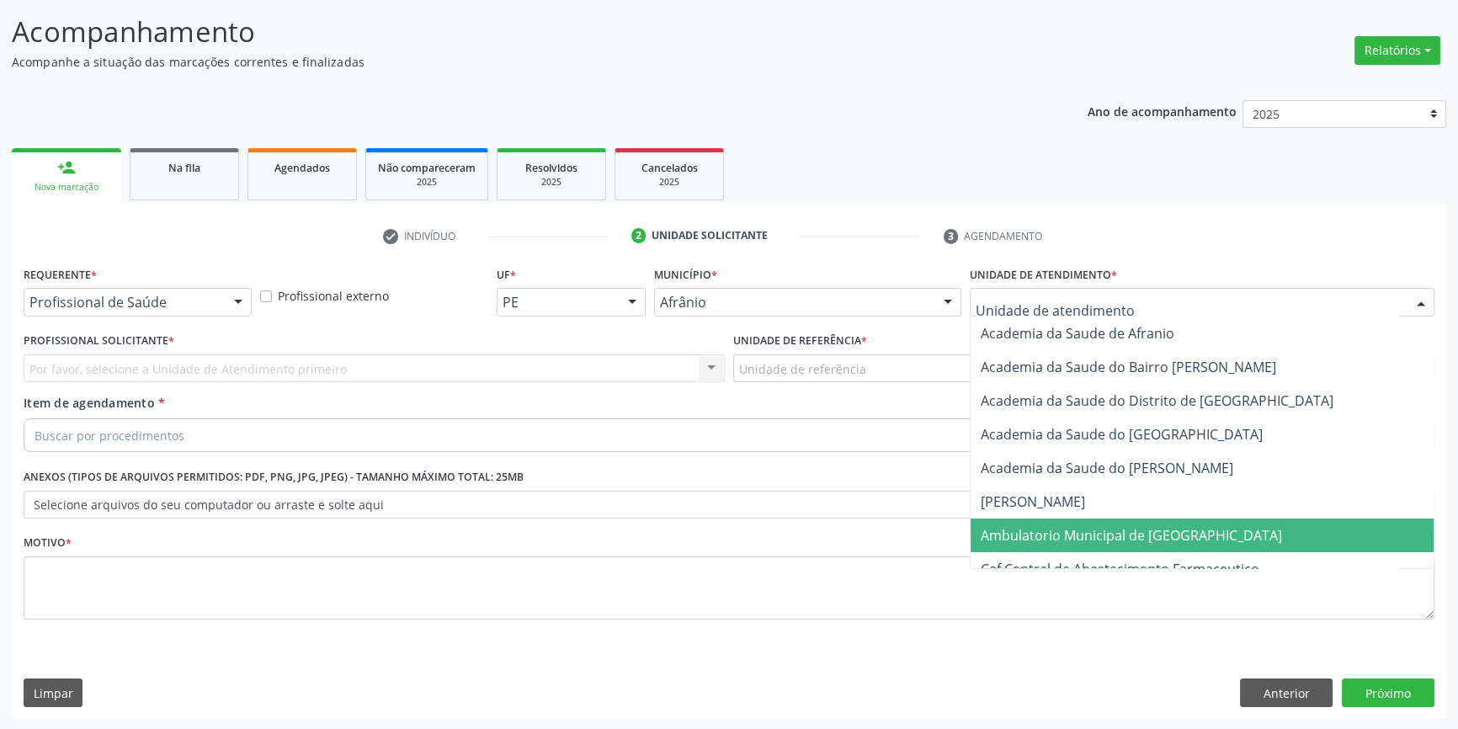
click at [1076, 526] on span "Ambulatorio Municipal de [GEOGRAPHIC_DATA]" at bounding box center [1131, 535] width 301 height 19
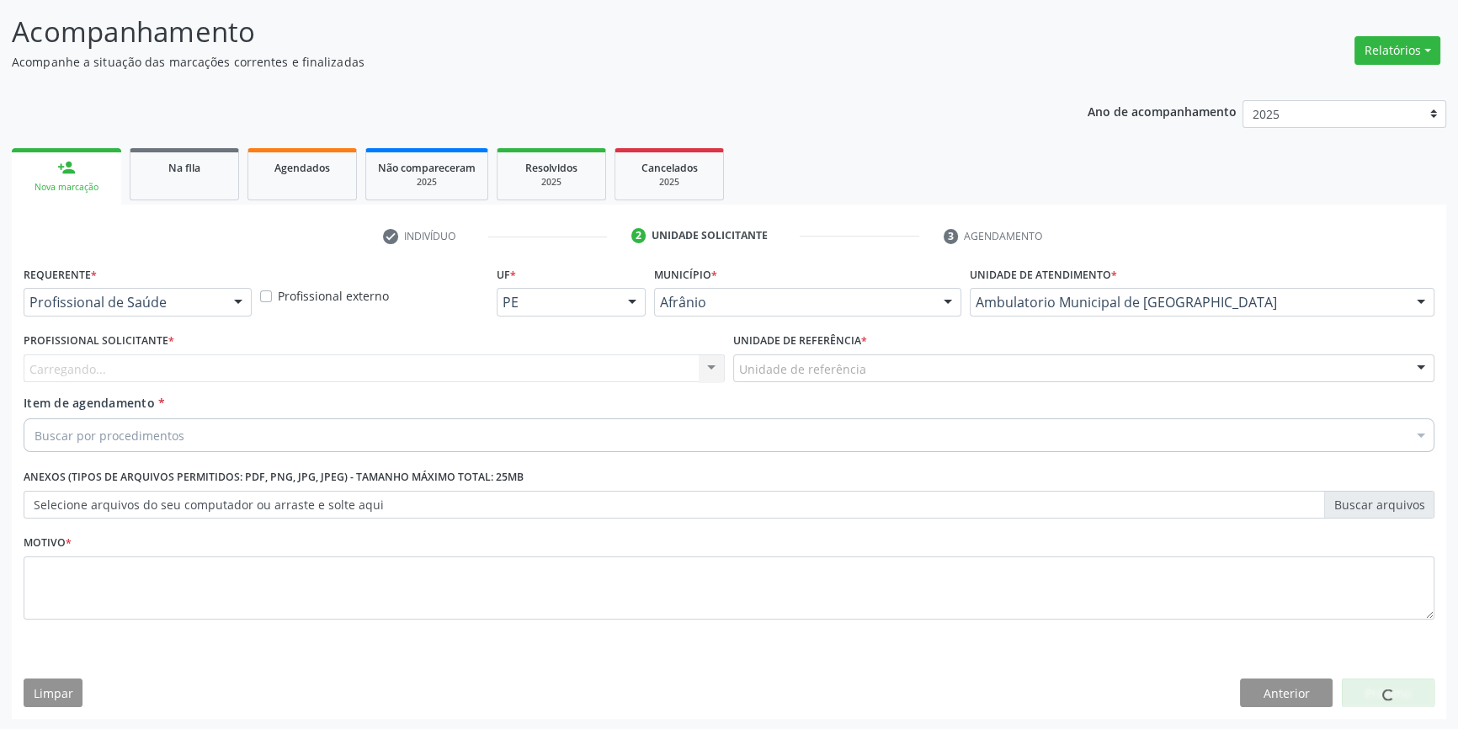
click at [897, 366] on div "Unidade de referência" at bounding box center [1083, 368] width 701 height 29
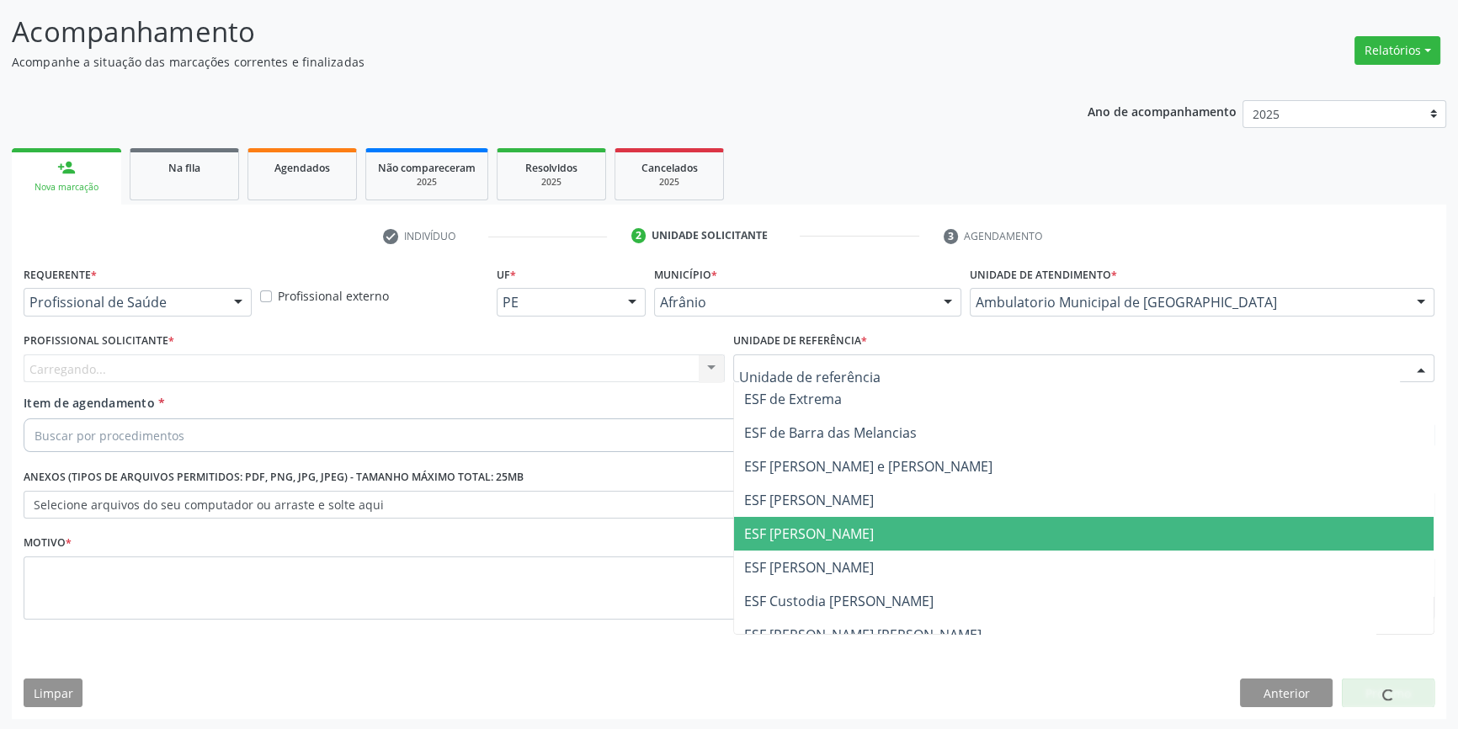
click at [851, 535] on span "ESF [PERSON_NAME]" at bounding box center [809, 533] width 130 height 19
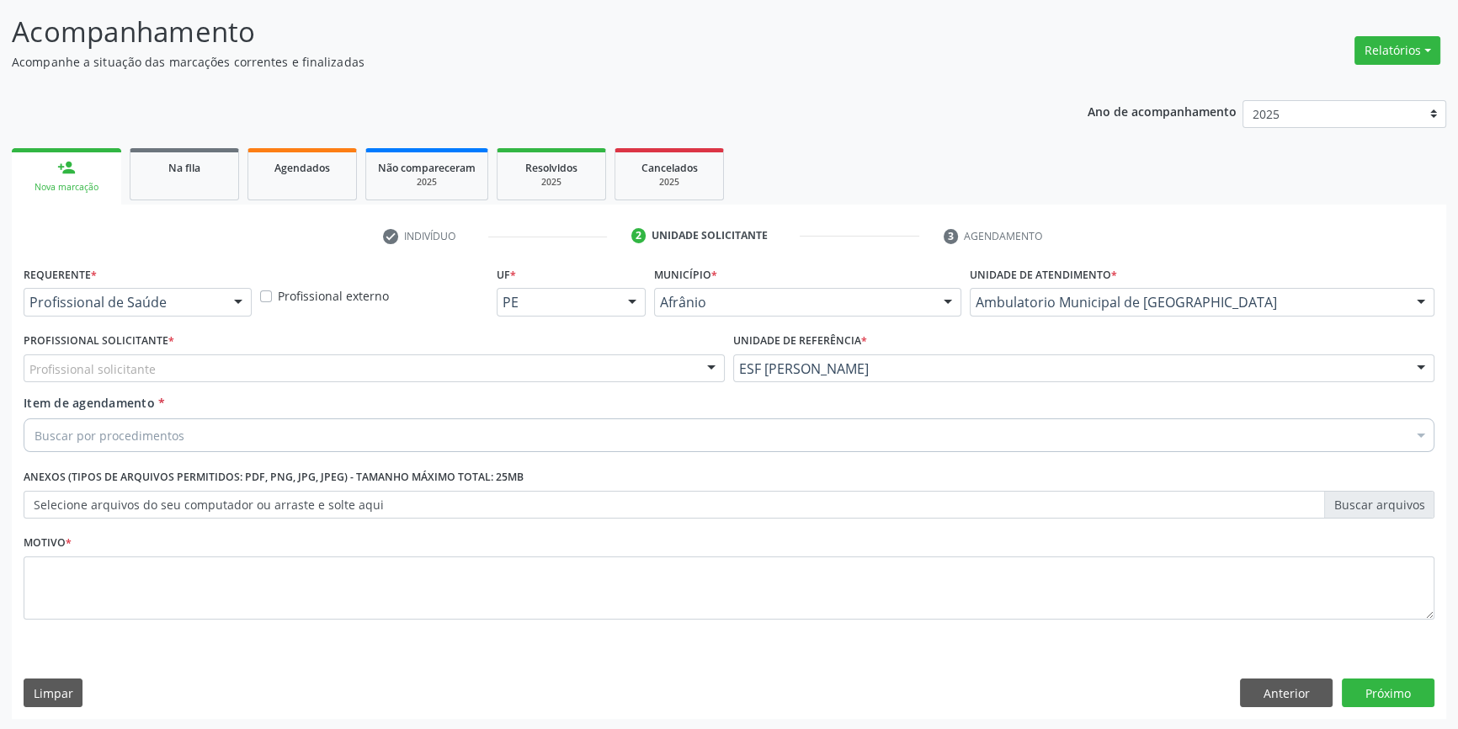
click at [591, 365] on div "Profissional solicitante" at bounding box center [374, 368] width 701 height 29
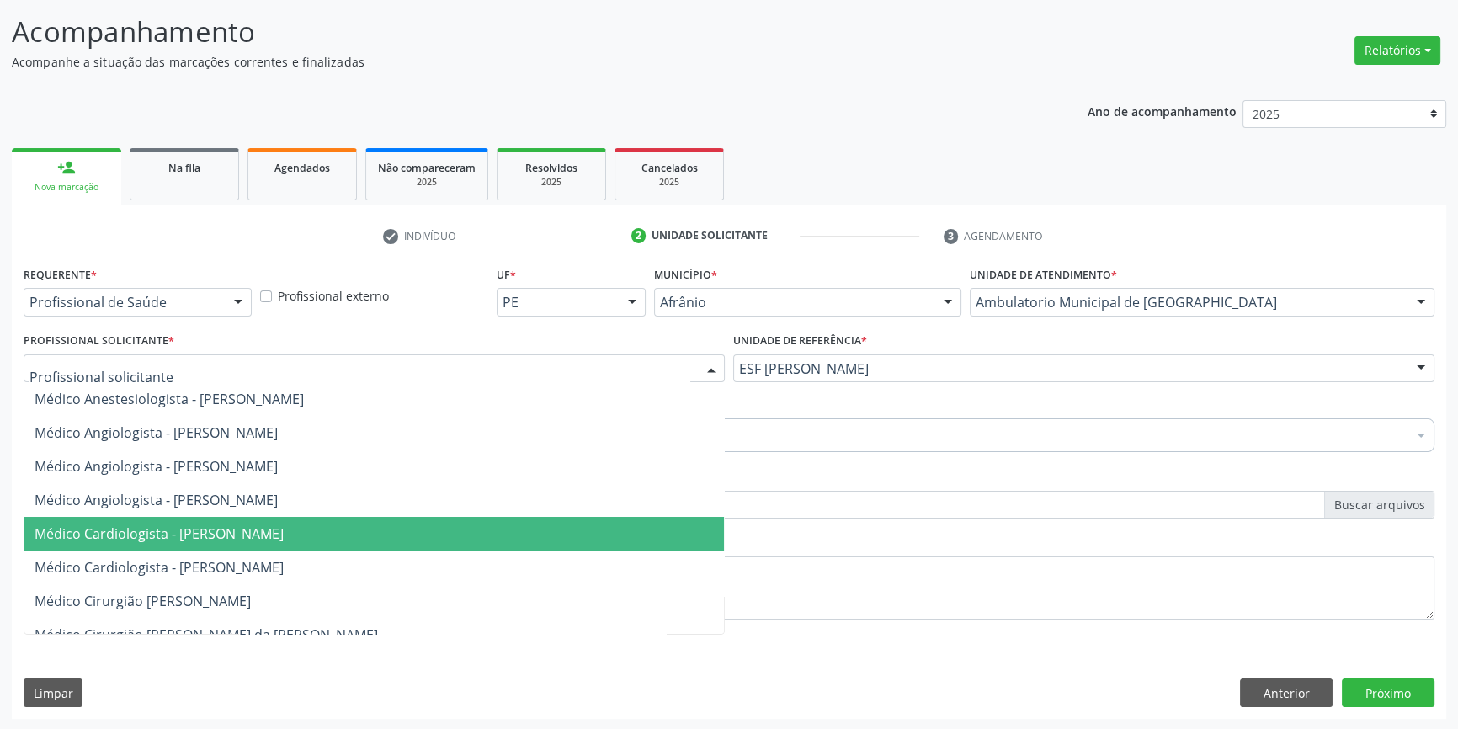
drag, startPoint x: 319, startPoint y: 519, endPoint x: 312, endPoint y: 511, distance: 10.1
click at [317, 519] on span "Médico Cardiologista - [PERSON_NAME]" at bounding box center [374, 534] width 700 height 34
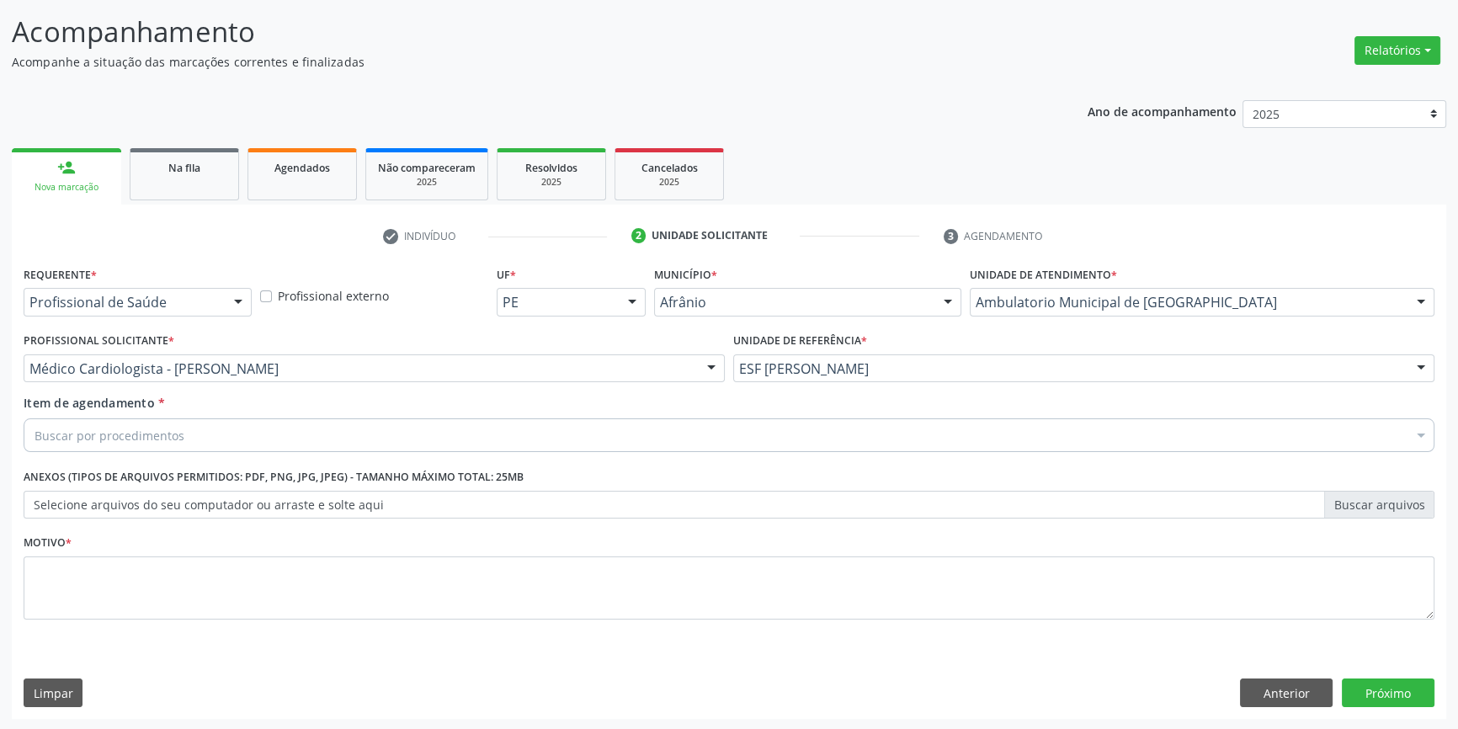
click at [269, 430] on div "Buscar por procedimentos" at bounding box center [729, 435] width 1411 height 34
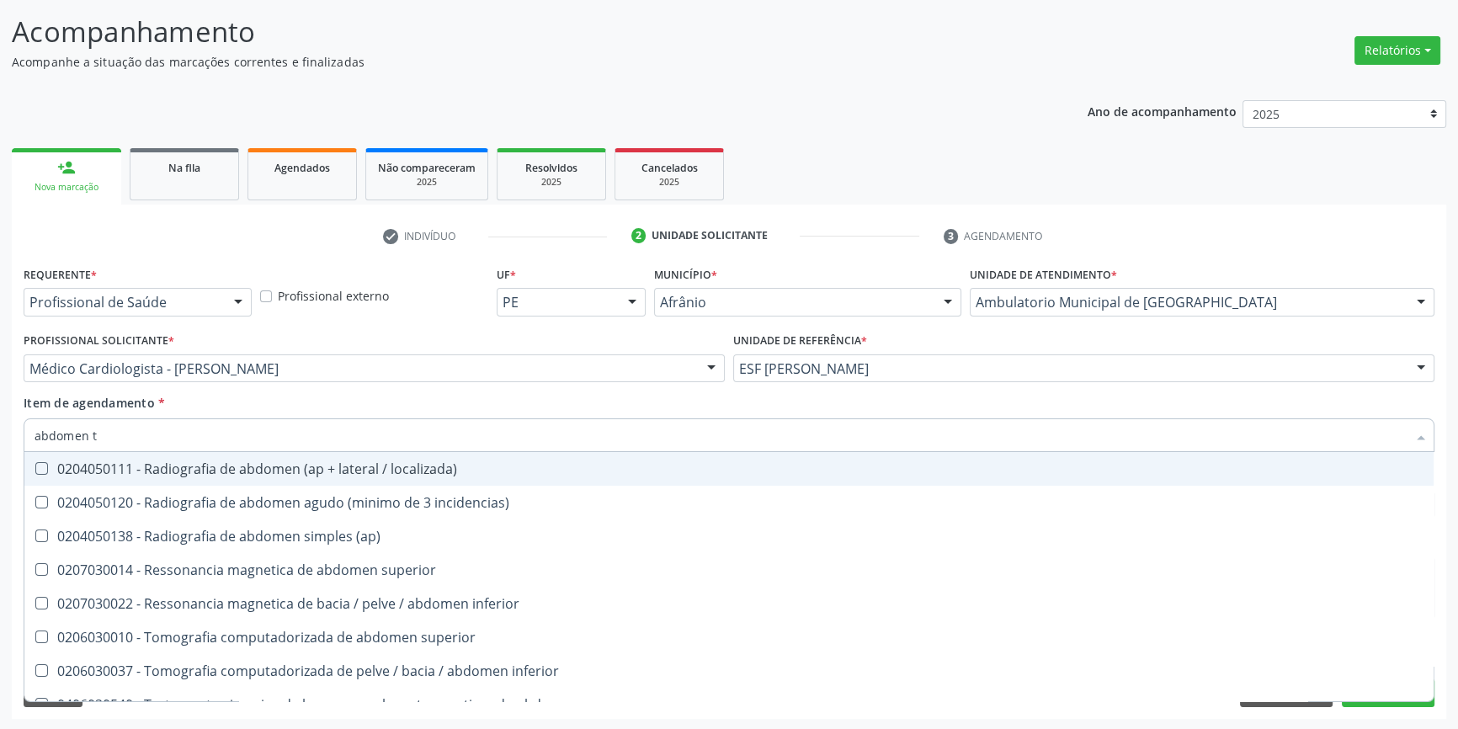
type input "abdomen to"
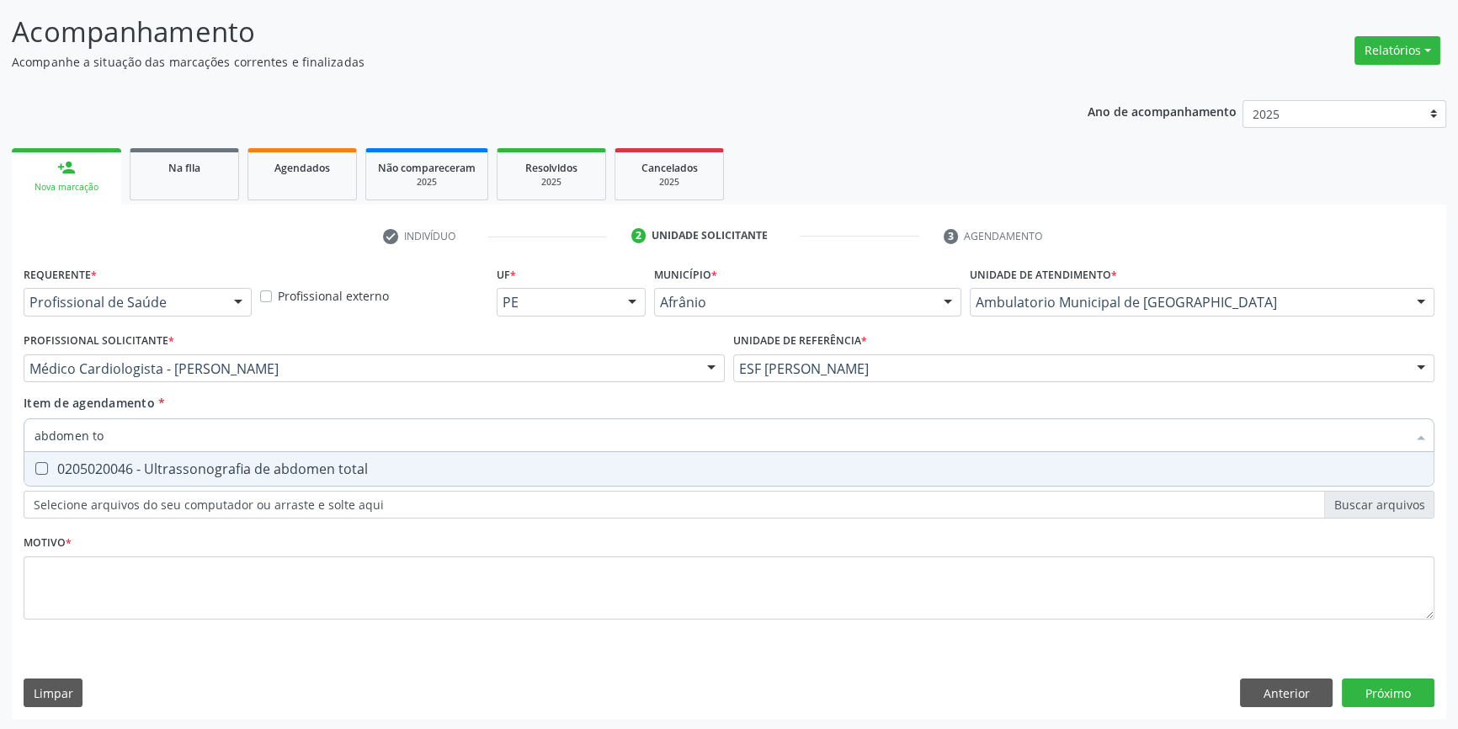
click at [265, 463] on div "0205020046 - Ultrassonografia de abdomen total" at bounding box center [729, 468] width 1389 height 13
checkbox total "true"
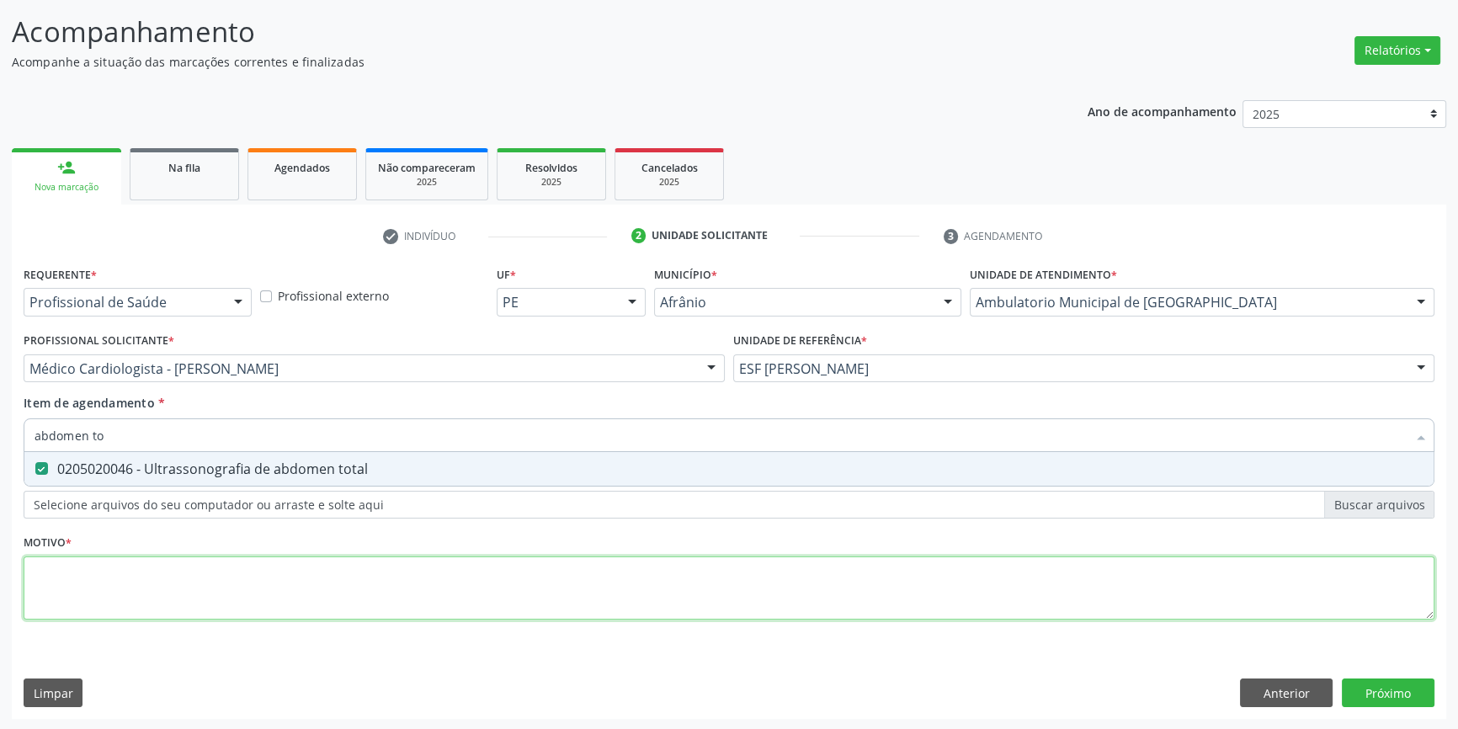
click at [1116, 584] on div "Requerente * Profissional de Saúde Profissional de Saúde Paciente Nenhum result…" at bounding box center [729, 452] width 1411 height 381
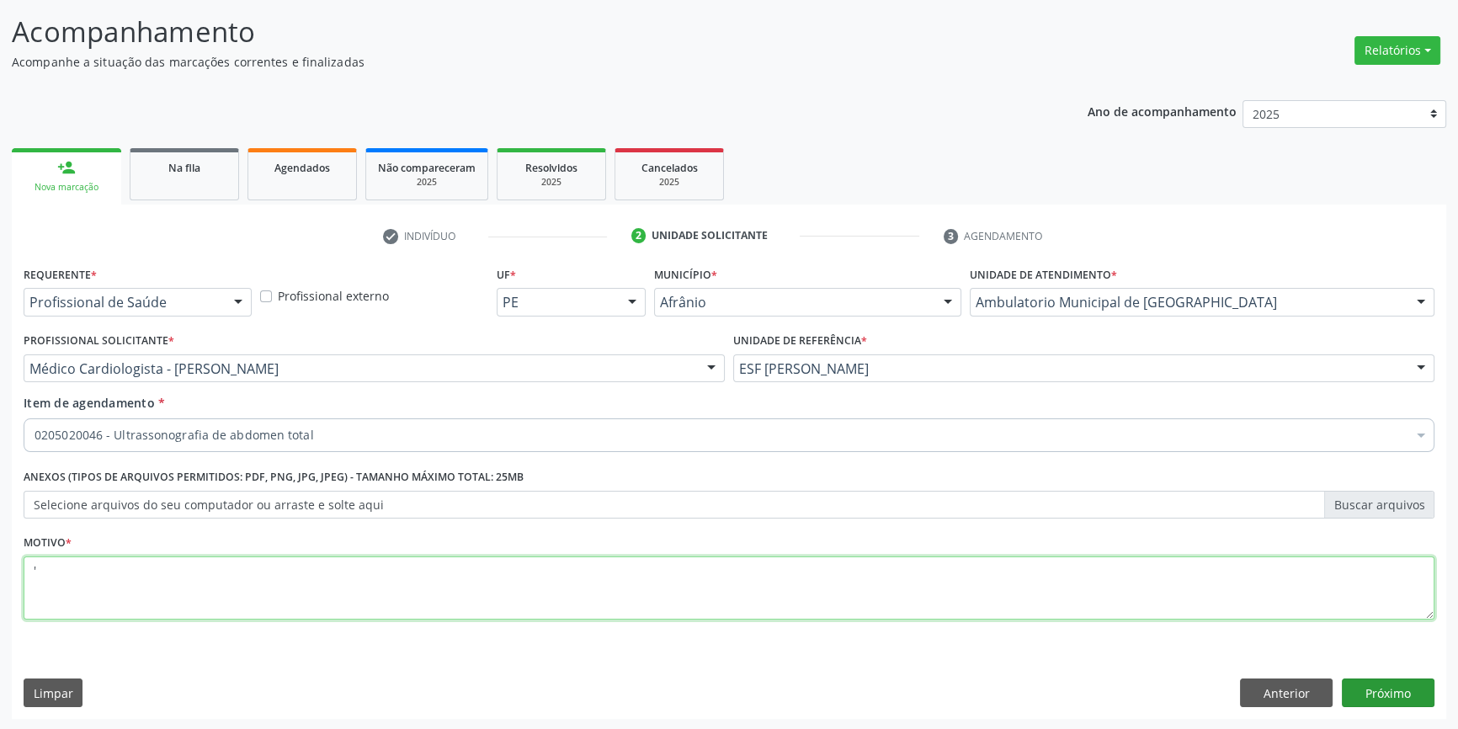
type textarea "'"
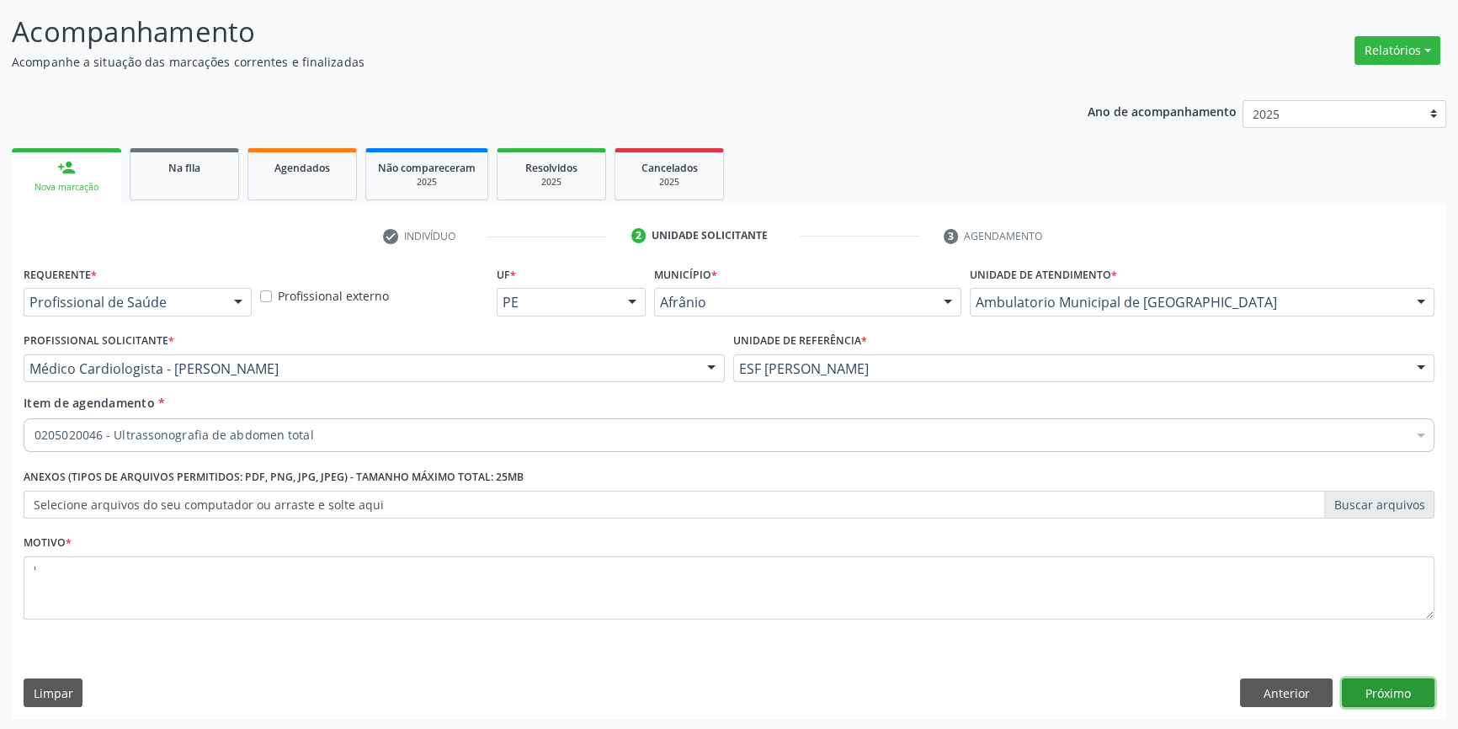
click at [1386, 693] on button "Próximo" at bounding box center [1388, 693] width 93 height 29
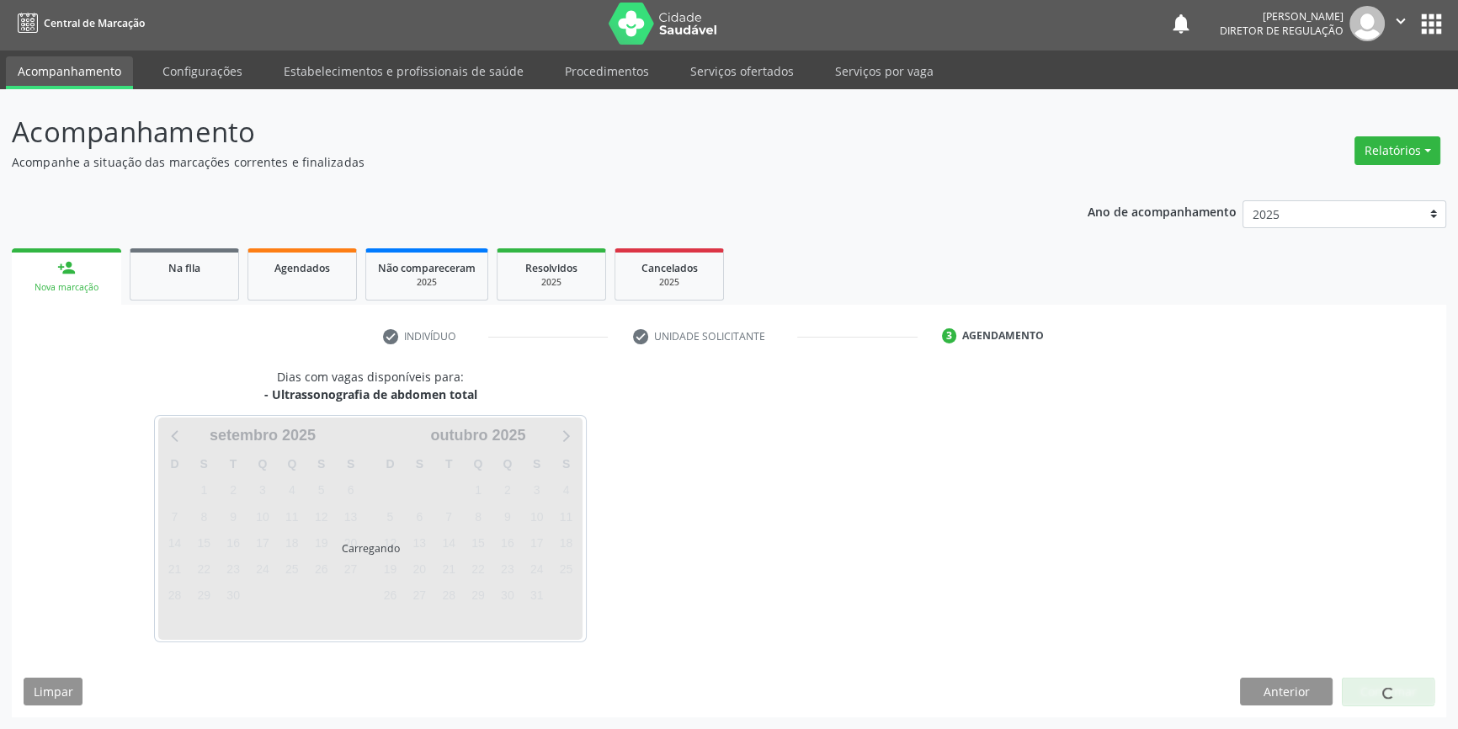
scroll to position [2, 0]
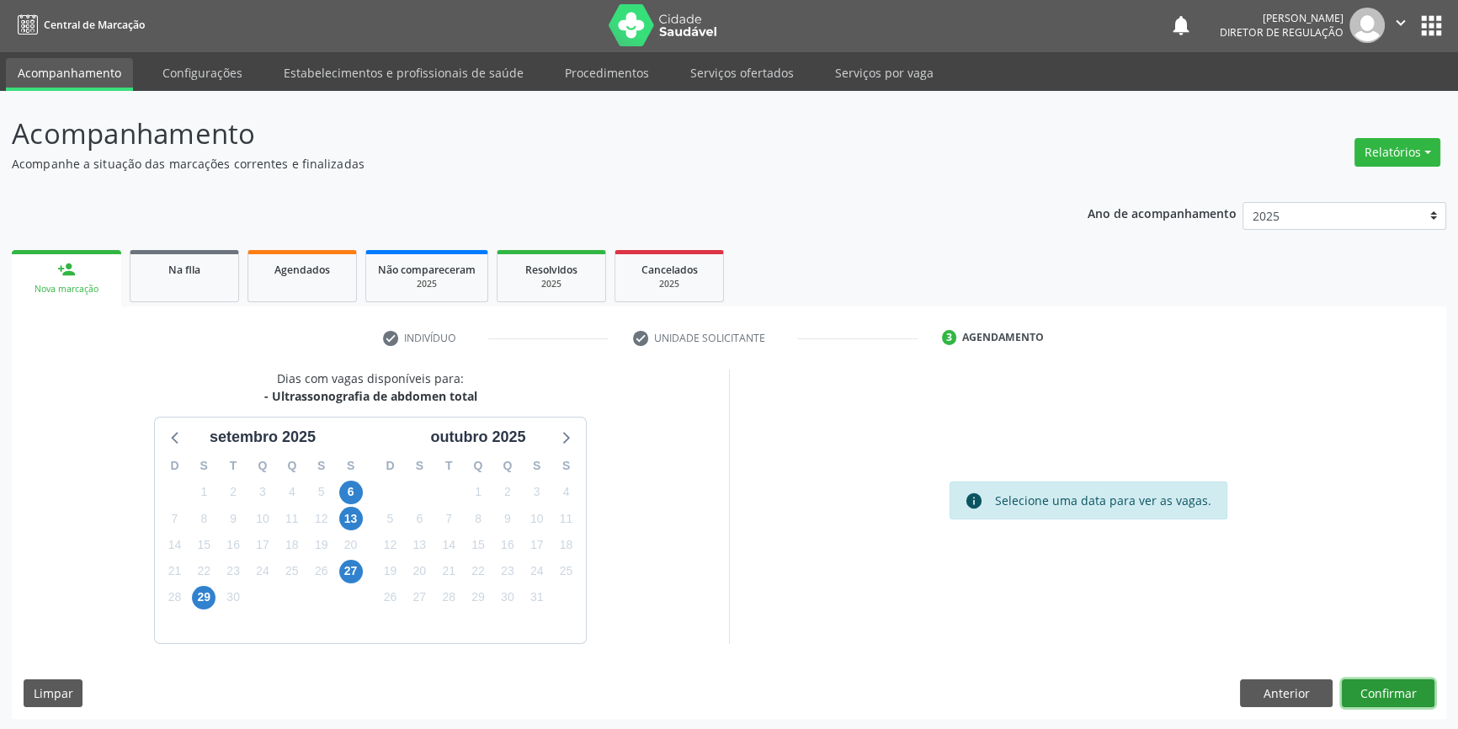
click at [1371, 682] on button "Confirmar" at bounding box center [1388, 693] width 93 height 29
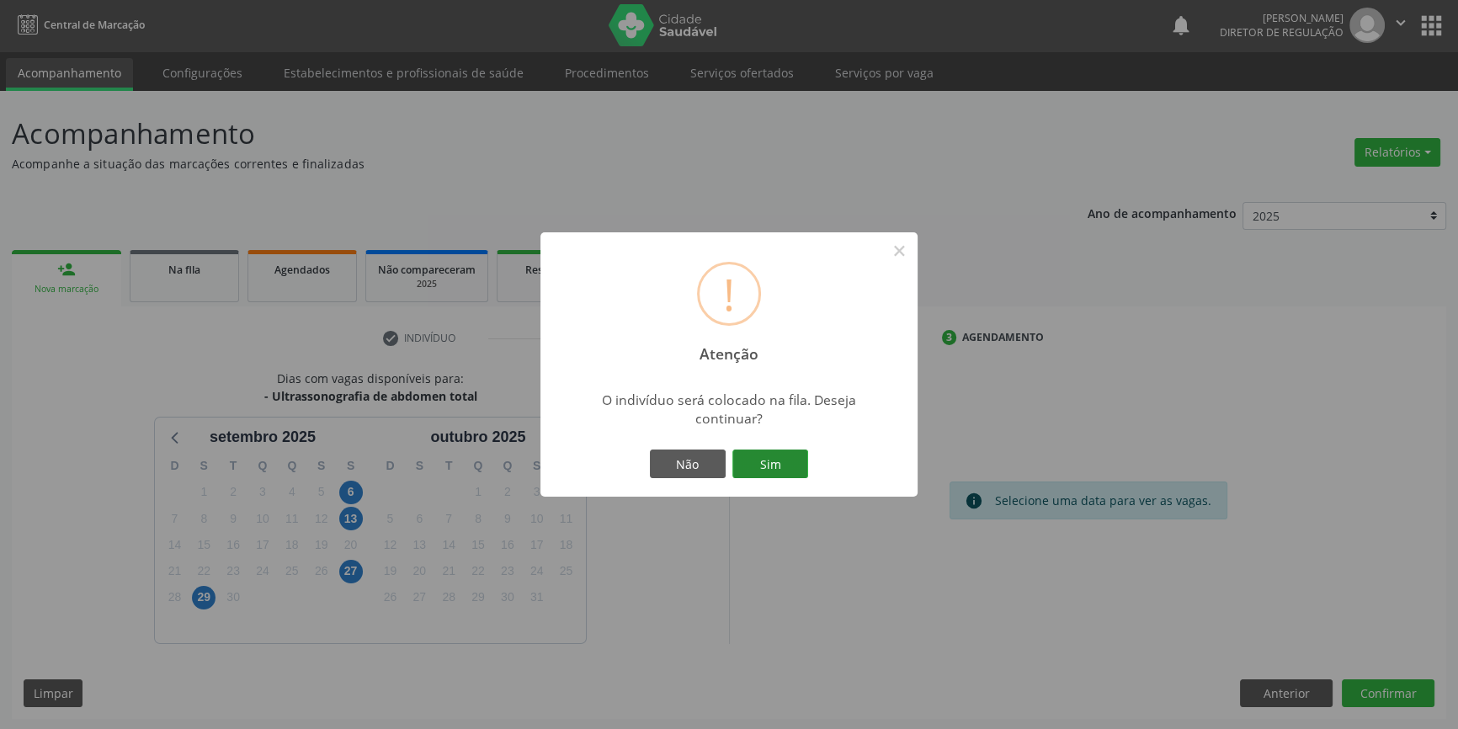
click at [757, 470] on button "Sim" at bounding box center [770, 464] width 76 height 29
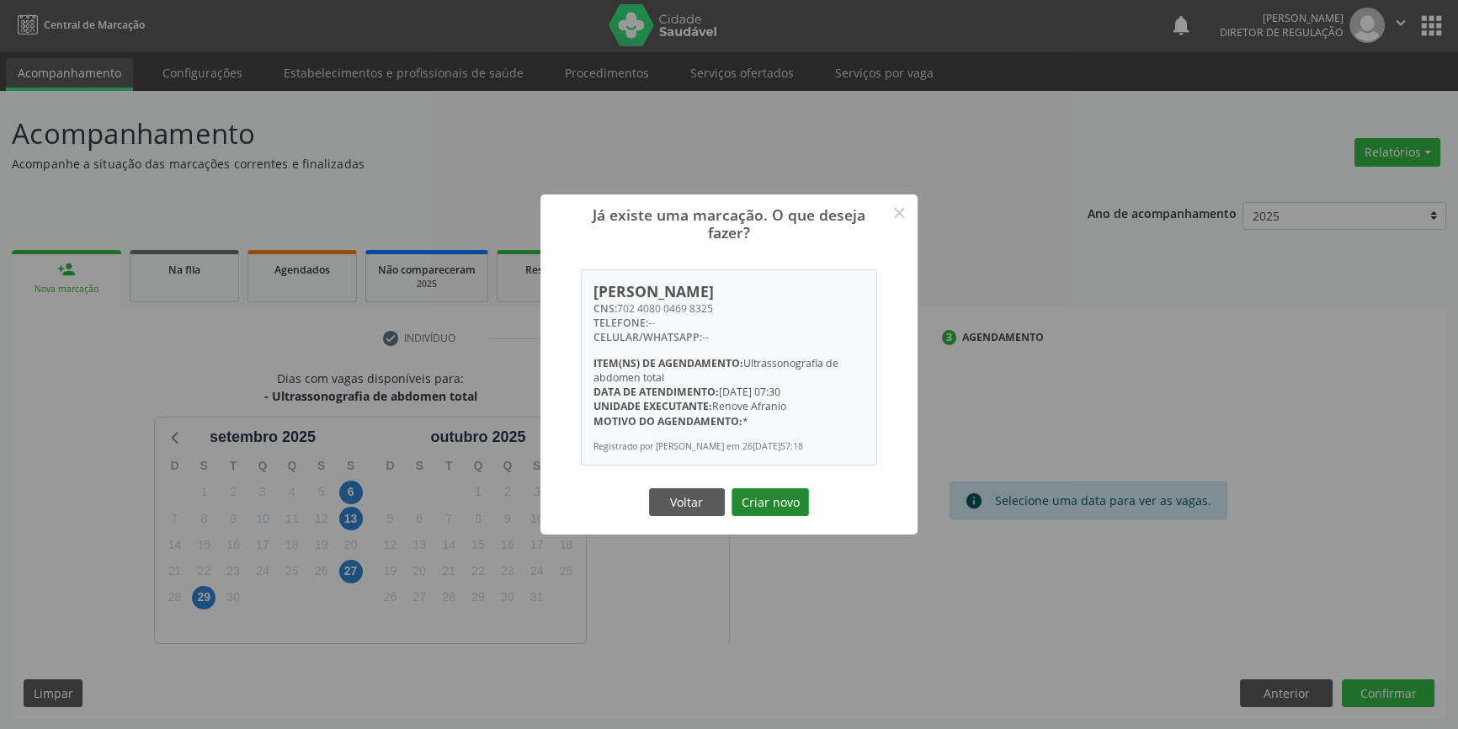
click at [771, 501] on button "Criar novo" at bounding box center [770, 502] width 77 height 29
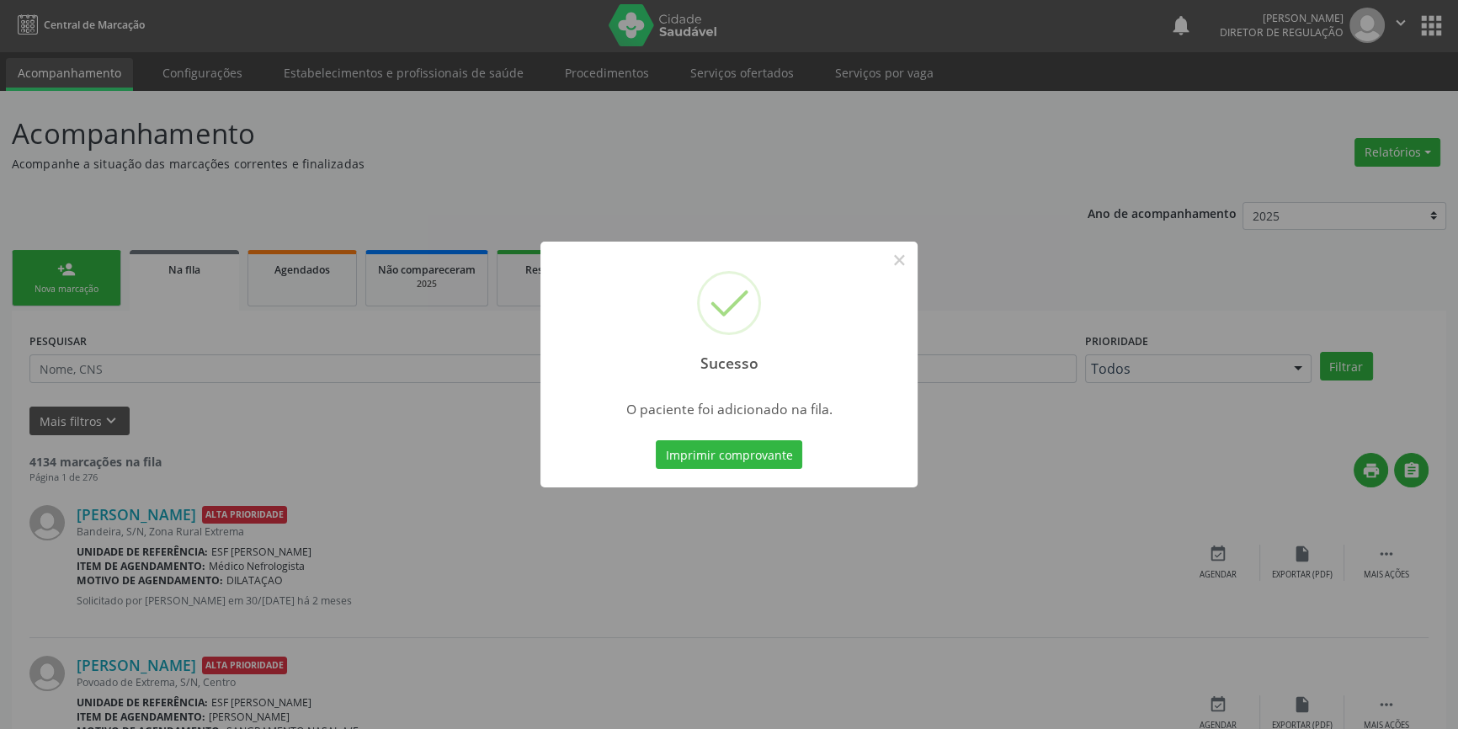
scroll to position [0, 0]
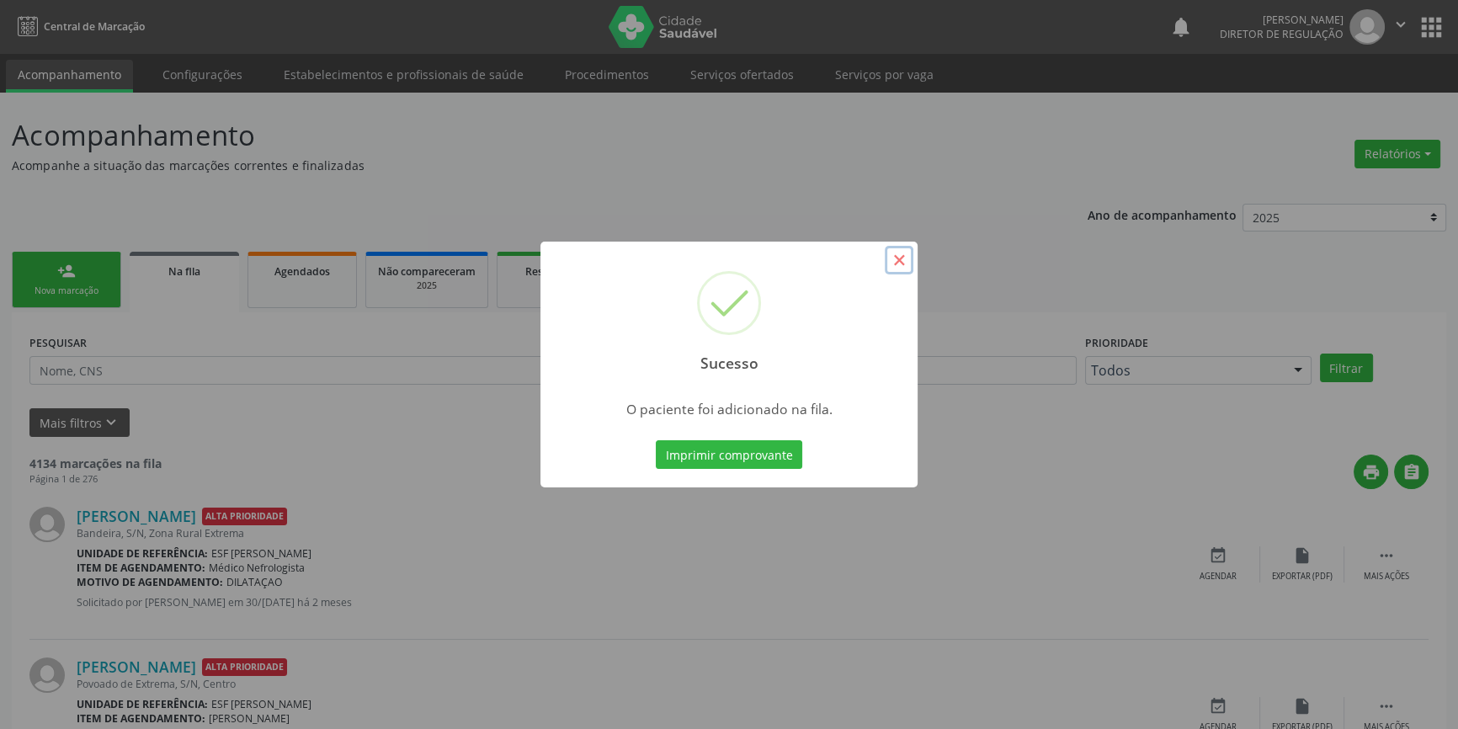
click at [899, 260] on button "×" at bounding box center [899, 260] width 29 height 29
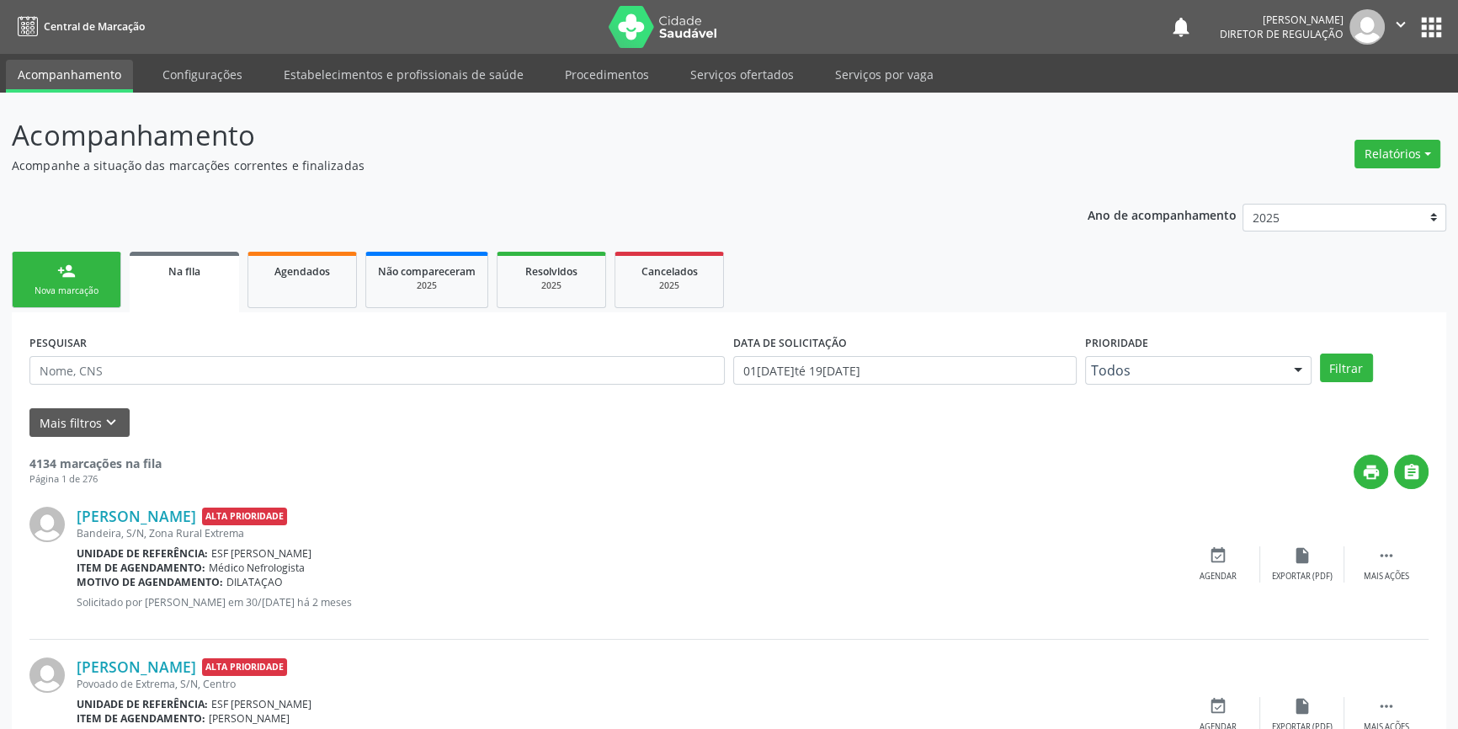
click at [107, 269] on link "person_add Nova marcação" at bounding box center [66, 280] width 109 height 56
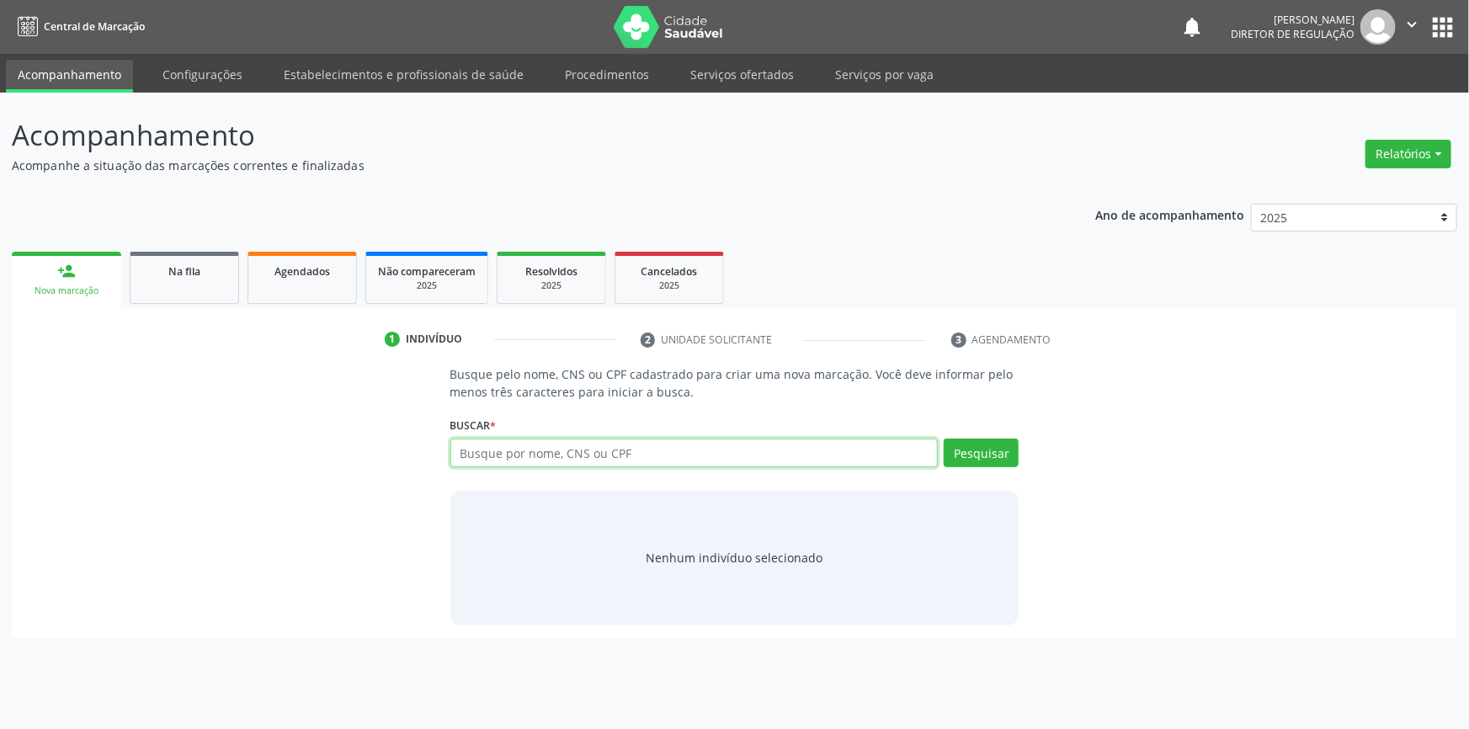
click at [551, 455] on input "text" at bounding box center [694, 453] width 488 height 29
type input "700607941864265"
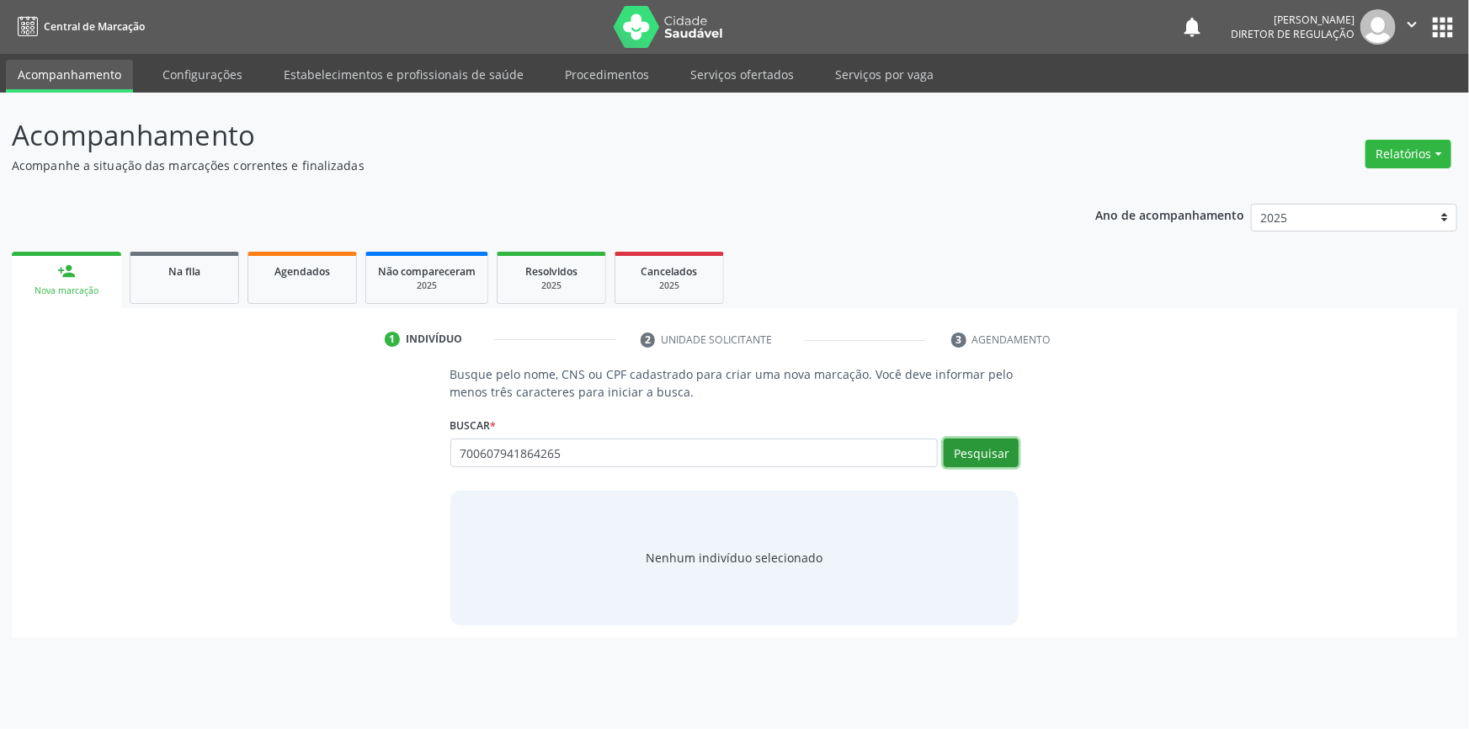
click at [991, 446] on button "Pesquisar" at bounding box center [981, 453] width 75 height 29
type input "700607941864265"
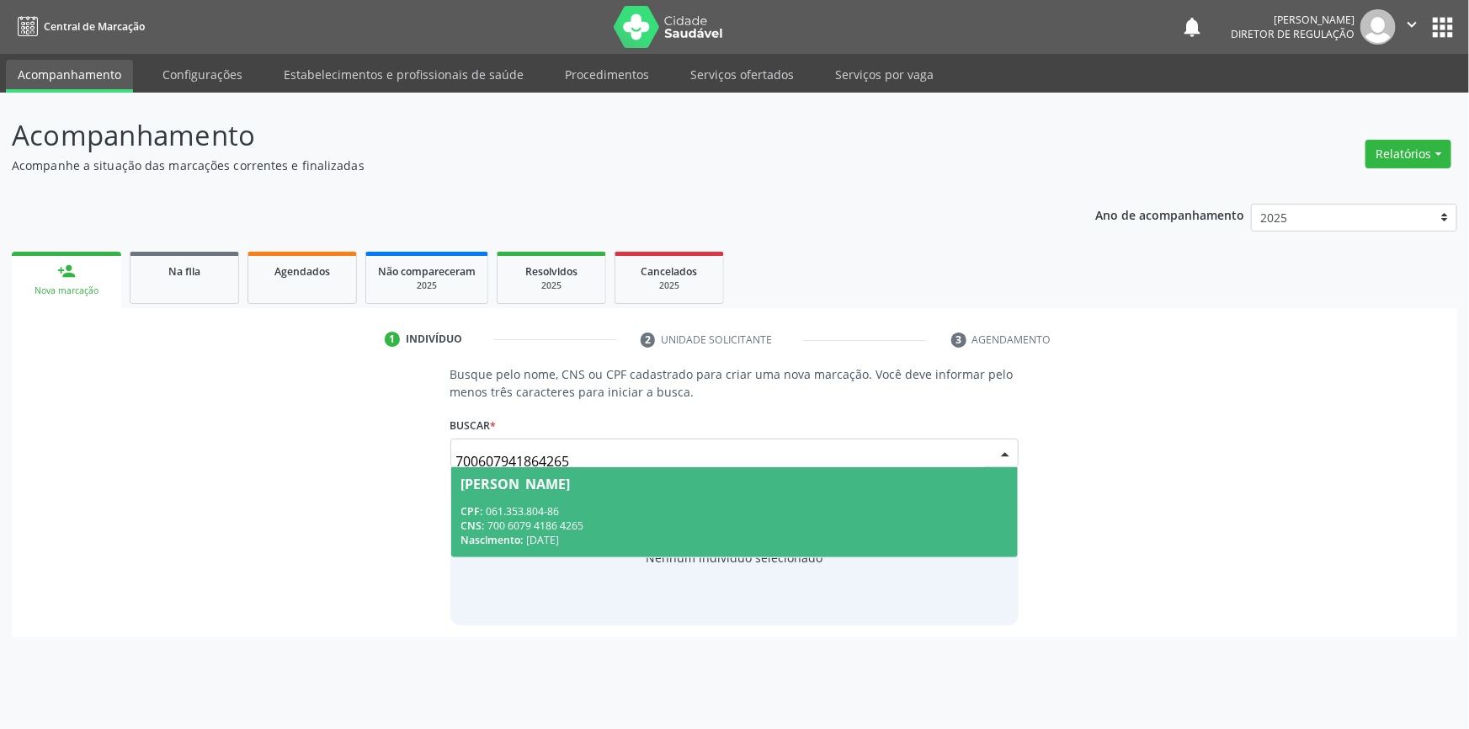
click at [611, 455] on input "700607941864265" at bounding box center [720, 461] width 529 height 34
click at [611, 490] on span "[PERSON_NAME] CPF: 061.353.804-86 CNS: 700 6079 4186 4265 Nascimento: 10[DATE]" at bounding box center [734, 512] width 567 height 90
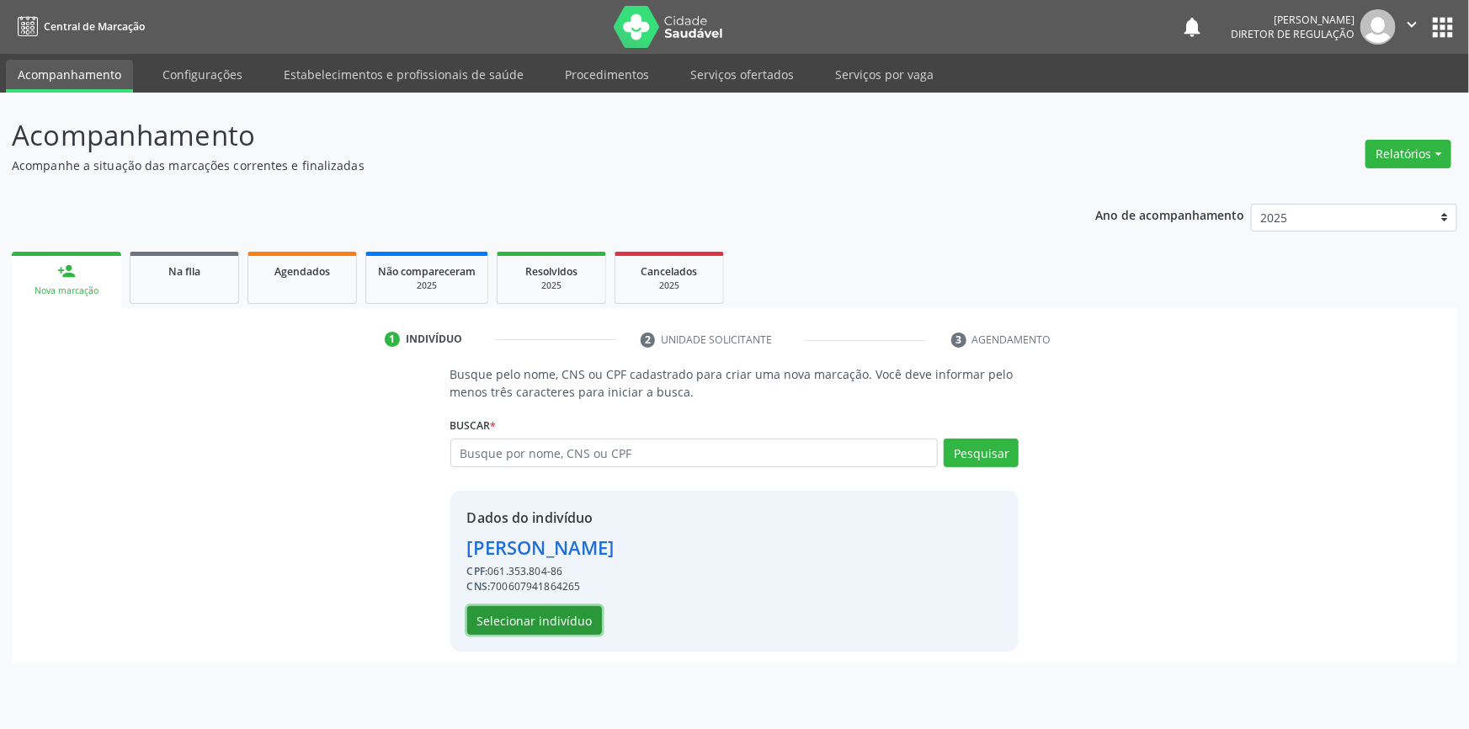
click at [547, 623] on button "Selecionar indivíduo" at bounding box center [534, 620] width 135 height 29
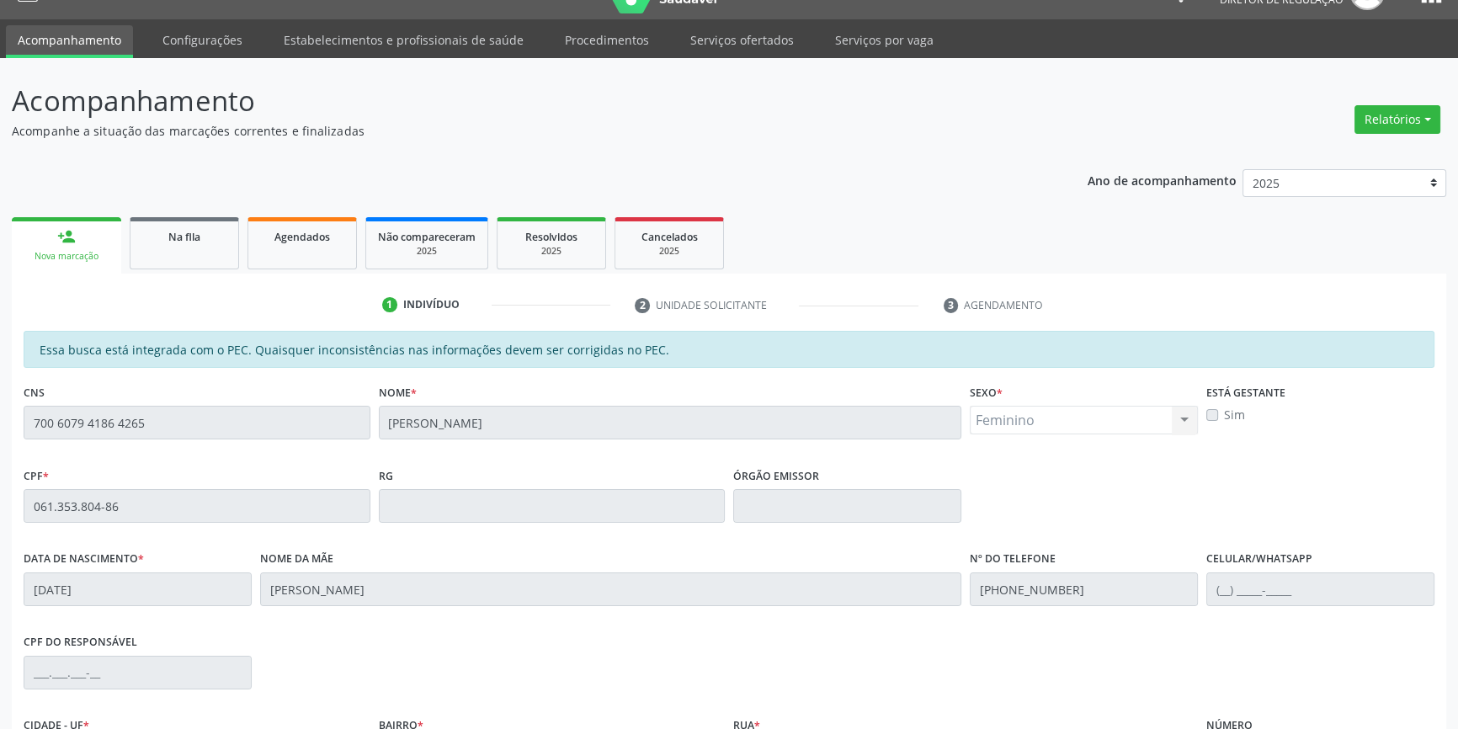
scroll to position [231, 0]
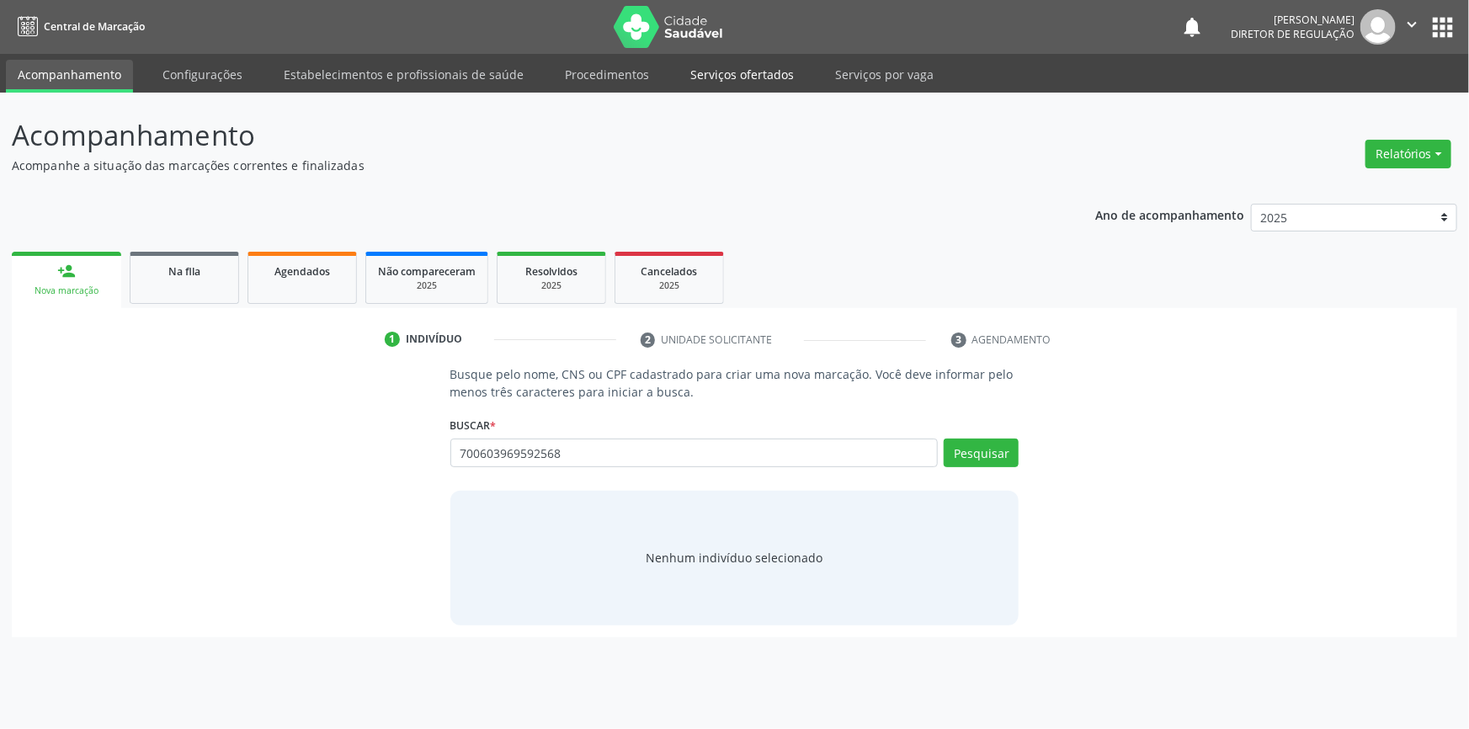
type input "700603969592568"
click at [733, 61] on link "Serviços ofertados" at bounding box center [742, 74] width 127 height 29
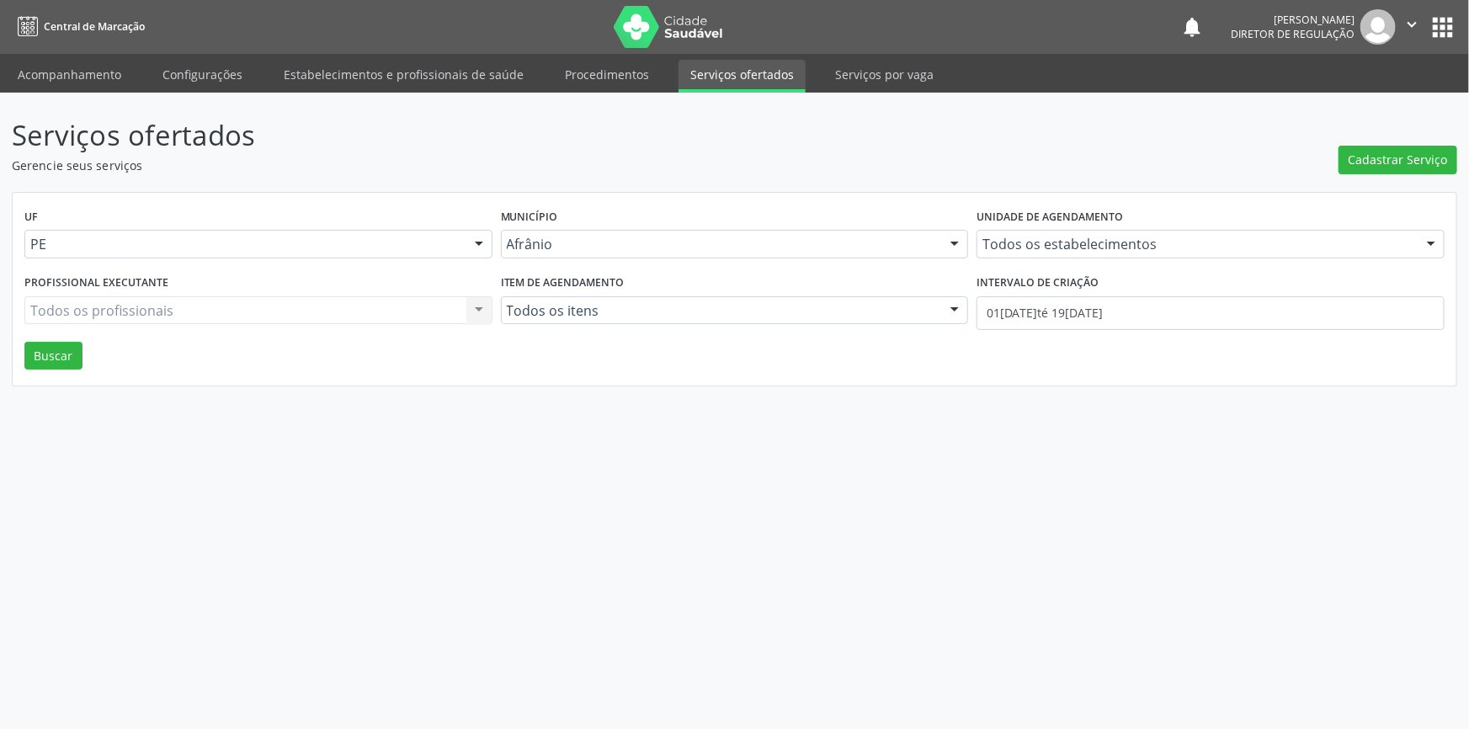
click at [1418, 182] on div "Serviços ofertados Gerencie seus serviços Cadastrar Serviço UF PE Todas as UFs …" at bounding box center [734, 250] width 1445 height 272
click at [1379, 146] on div "Cadastrar Serviço" at bounding box center [1398, 144] width 119 height 60
click at [1372, 148] on button "Cadastrar Serviço" at bounding box center [1398, 160] width 119 height 29
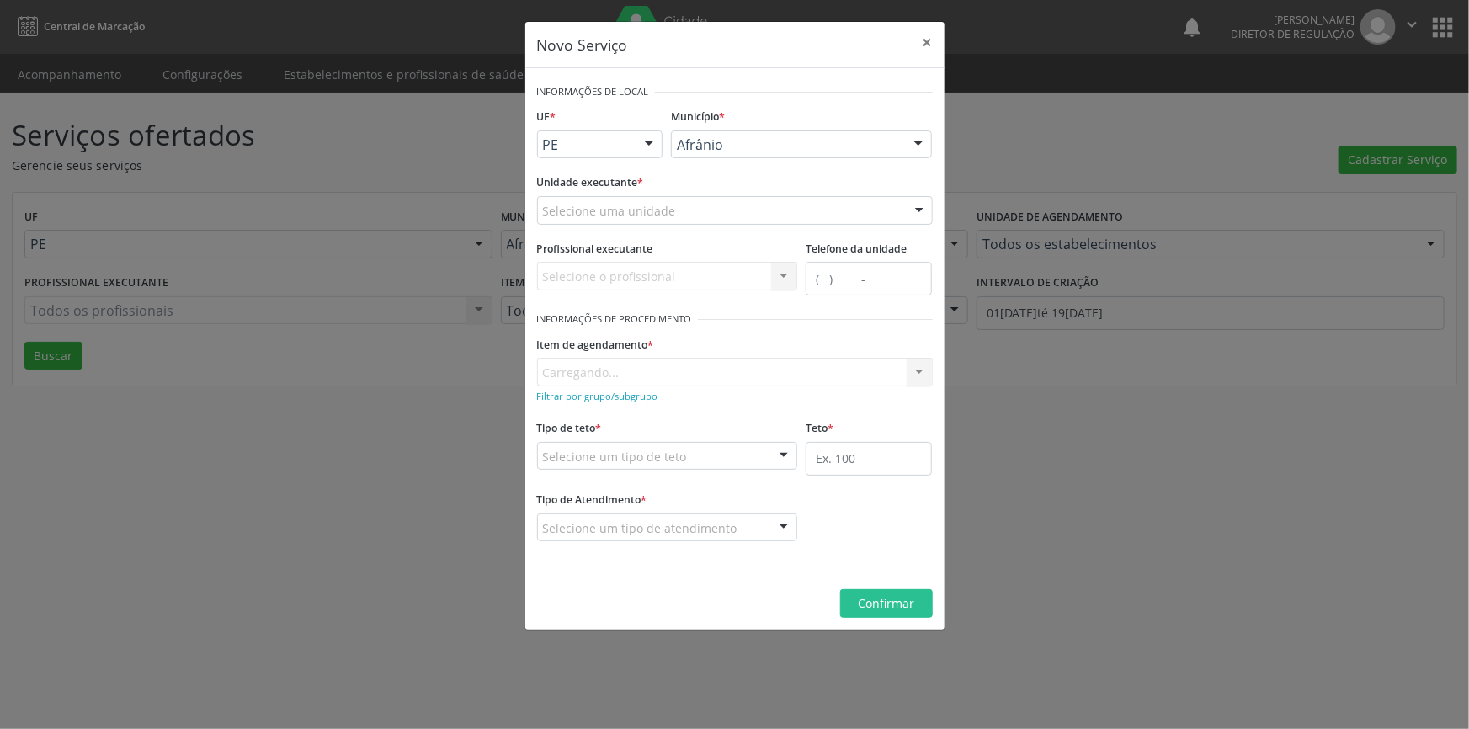
click at [704, 226] on div "Unidade executante * Selecione uma unidade Academia da Saude de Afranio Academi…" at bounding box center [735, 203] width 404 height 66
click at [702, 208] on div "Selecione uma unidade" at bounding box center [735, 210] width 396 height 29
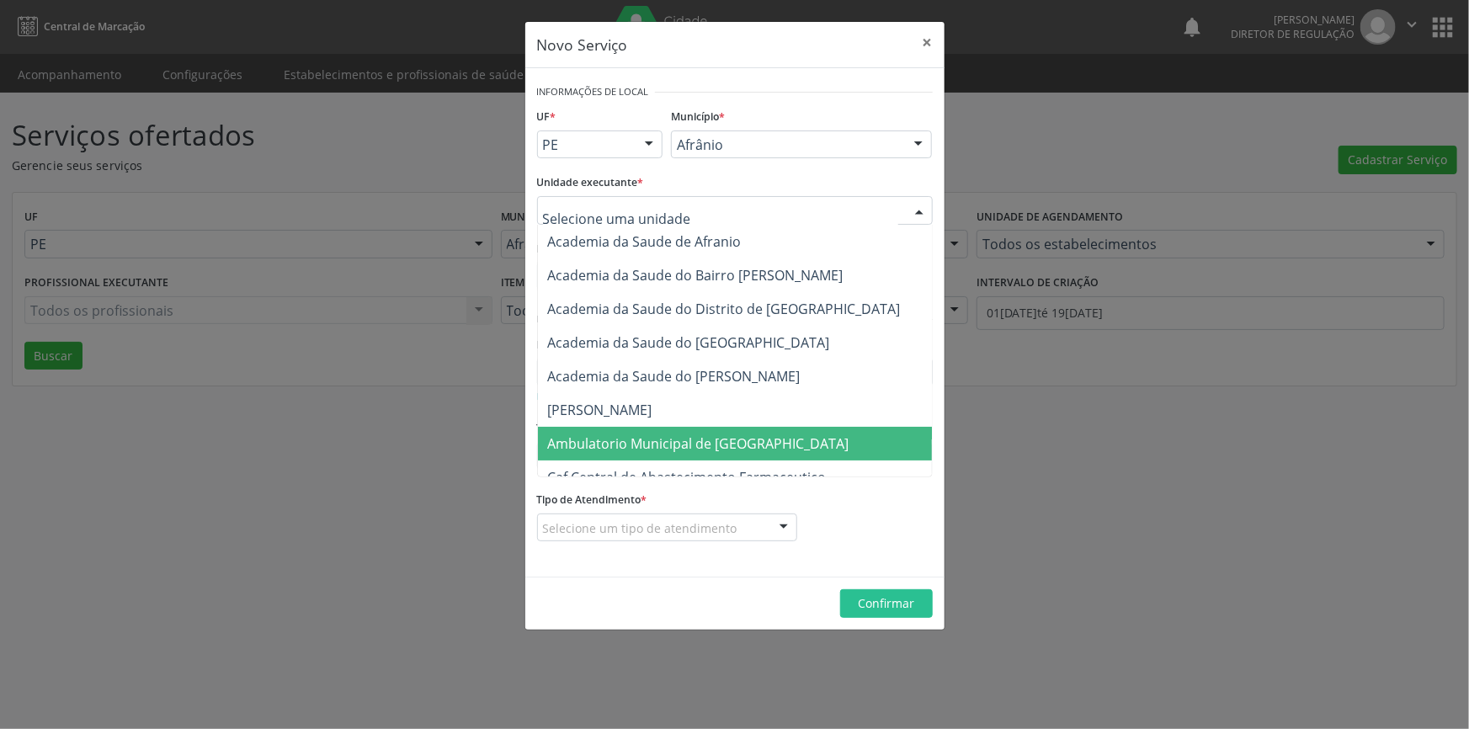
click at [694, 434] on span "Ambulatorio Municipal de [GEOGRAPHIC_DATA]" at bounding box center [698, 443] width 301 height 19
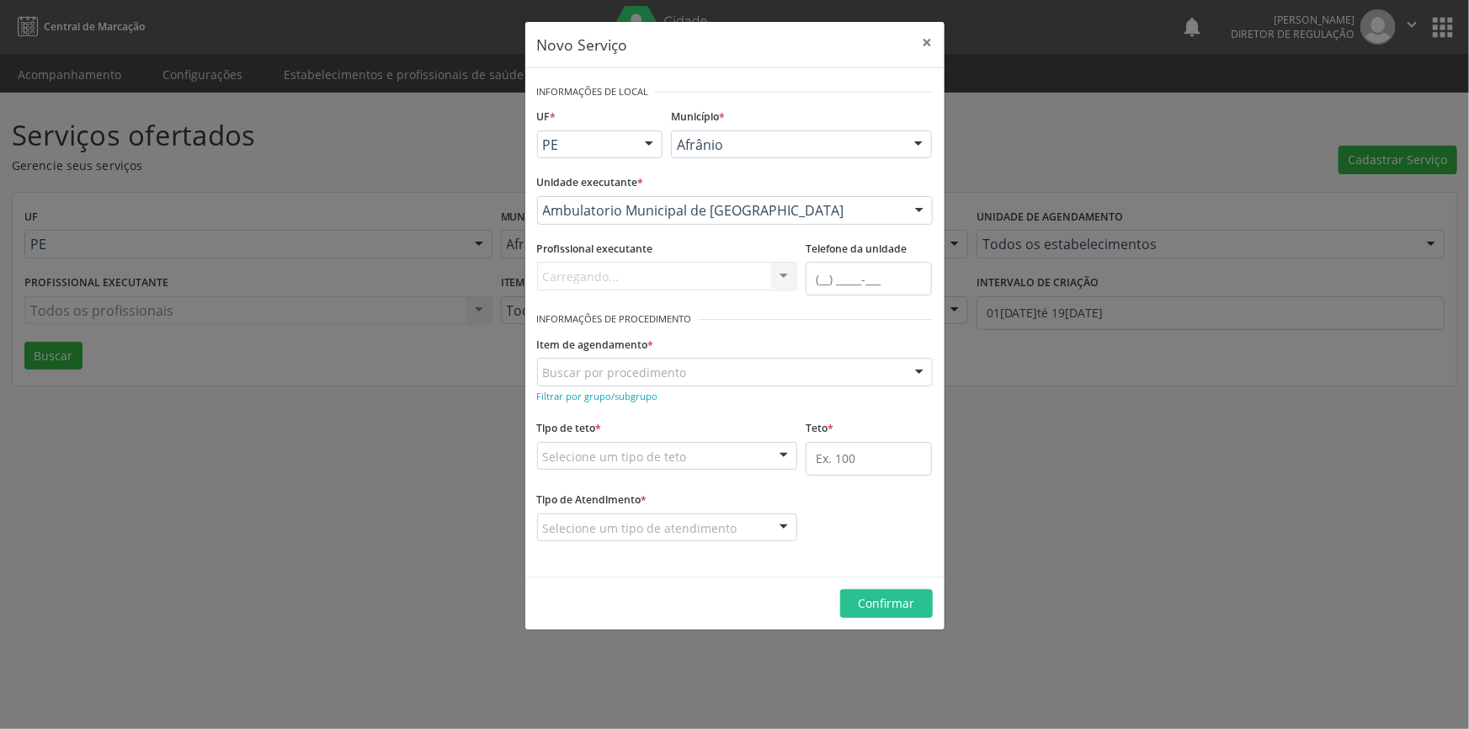
click at [663, 386] on div "Buscar por procedimento 0604320140 - Abatacepte 125 mg injetável (por seringa p…" at bounding box center [735, 372] width 396 height 29
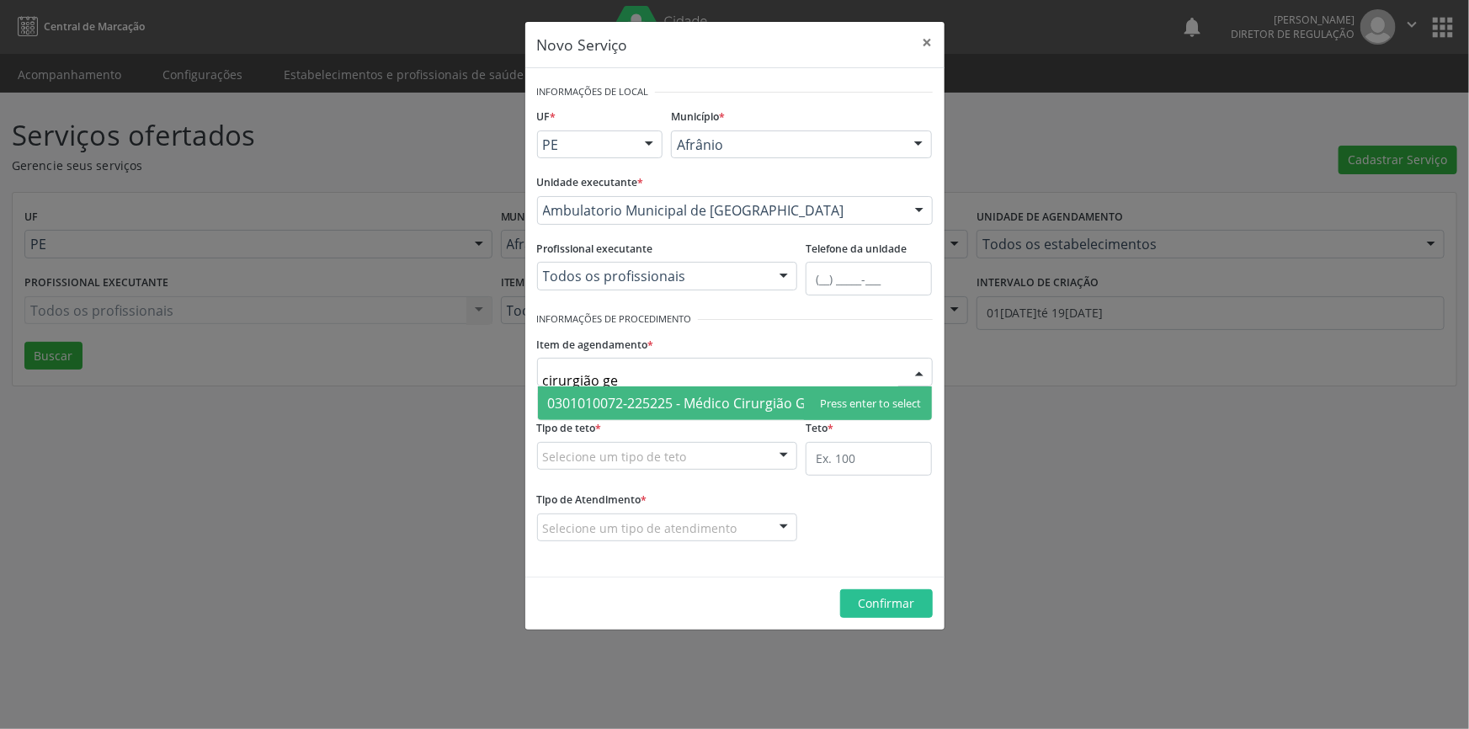
type input "cirurgião ger"
click at [708, 397] on span "0301010072-225225 - Médico Cirurgião Geral" at bounding box center [689, 403] width 283 height 19
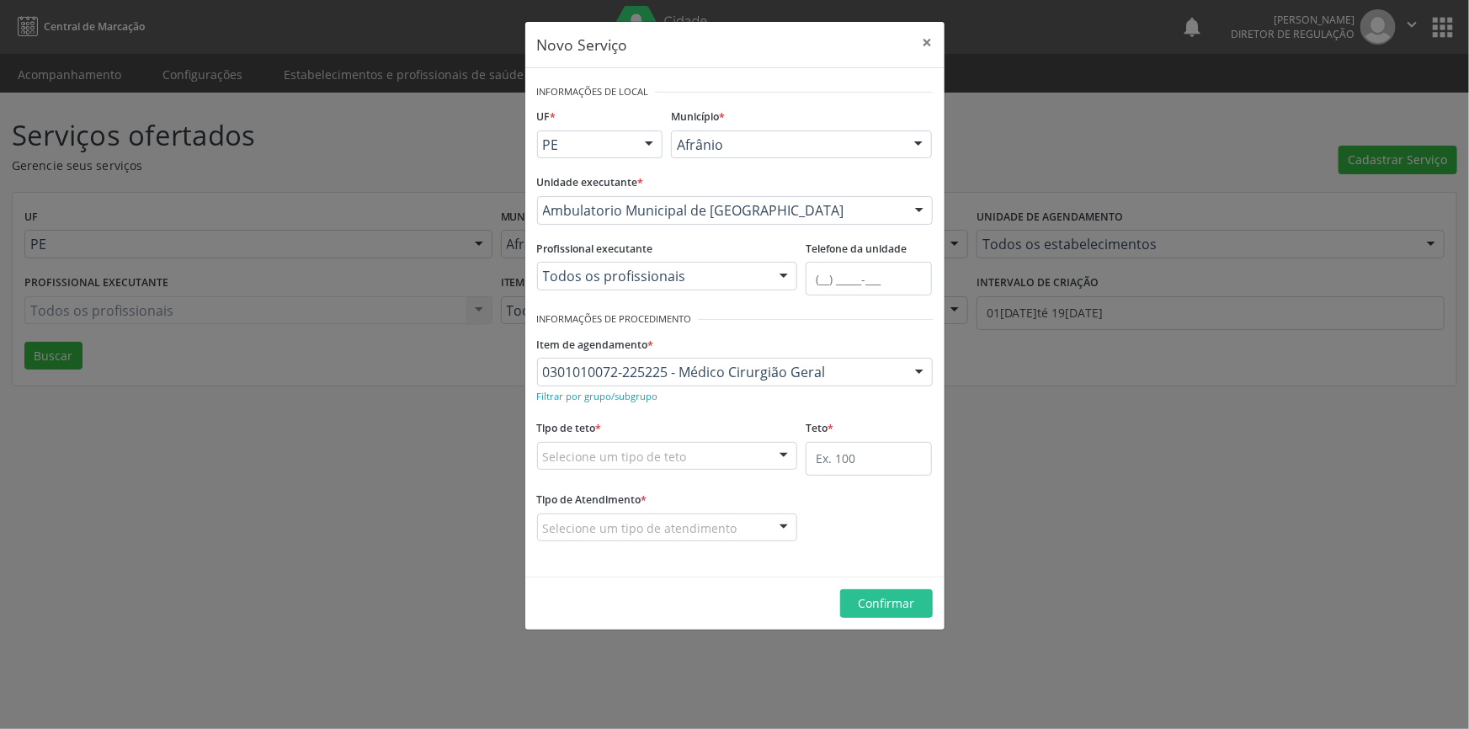
click at [686, 460] on div "Selecione um tipo de teto" at bounding box center [667, 456] width 261 height 29
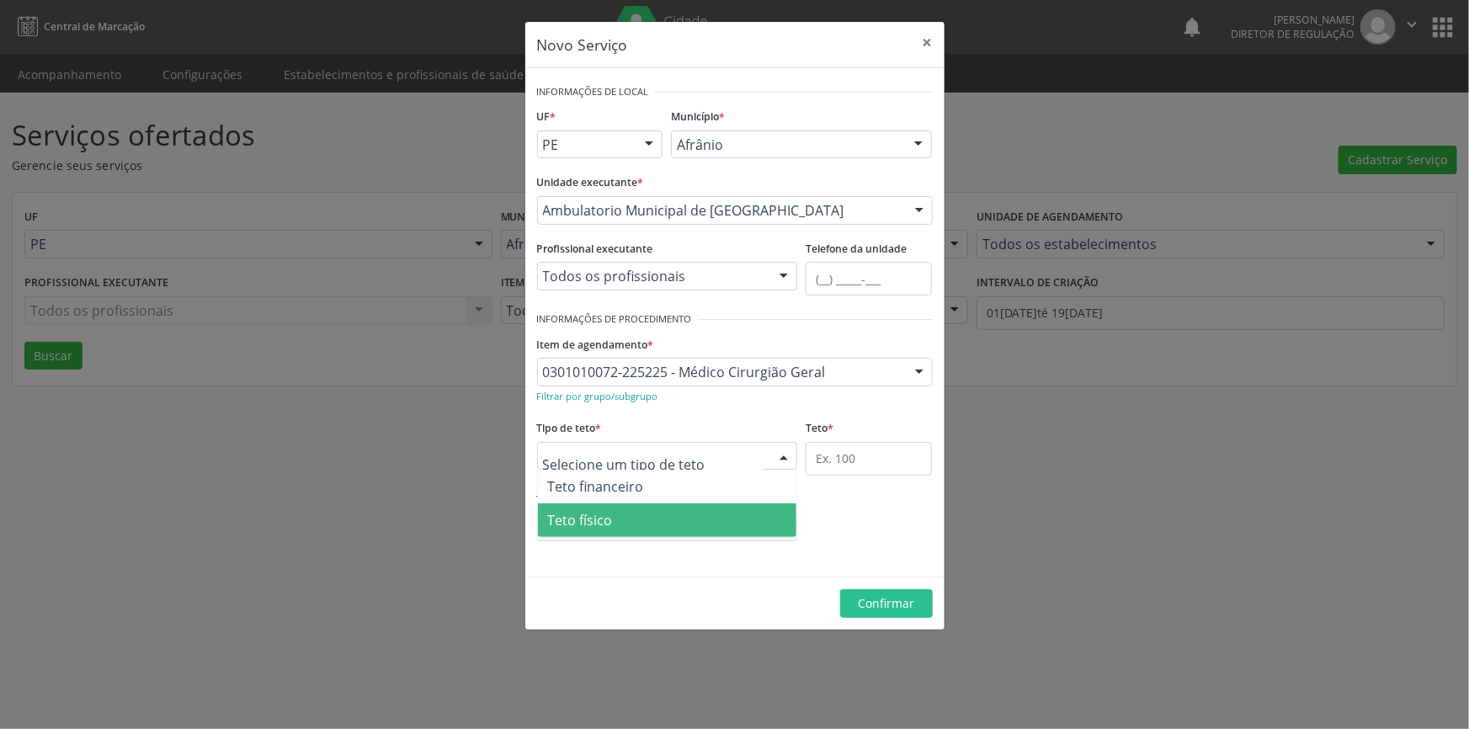
click at [634, 530] on span "Teto físico" at bounding box center [667, 520] width 259 height 34
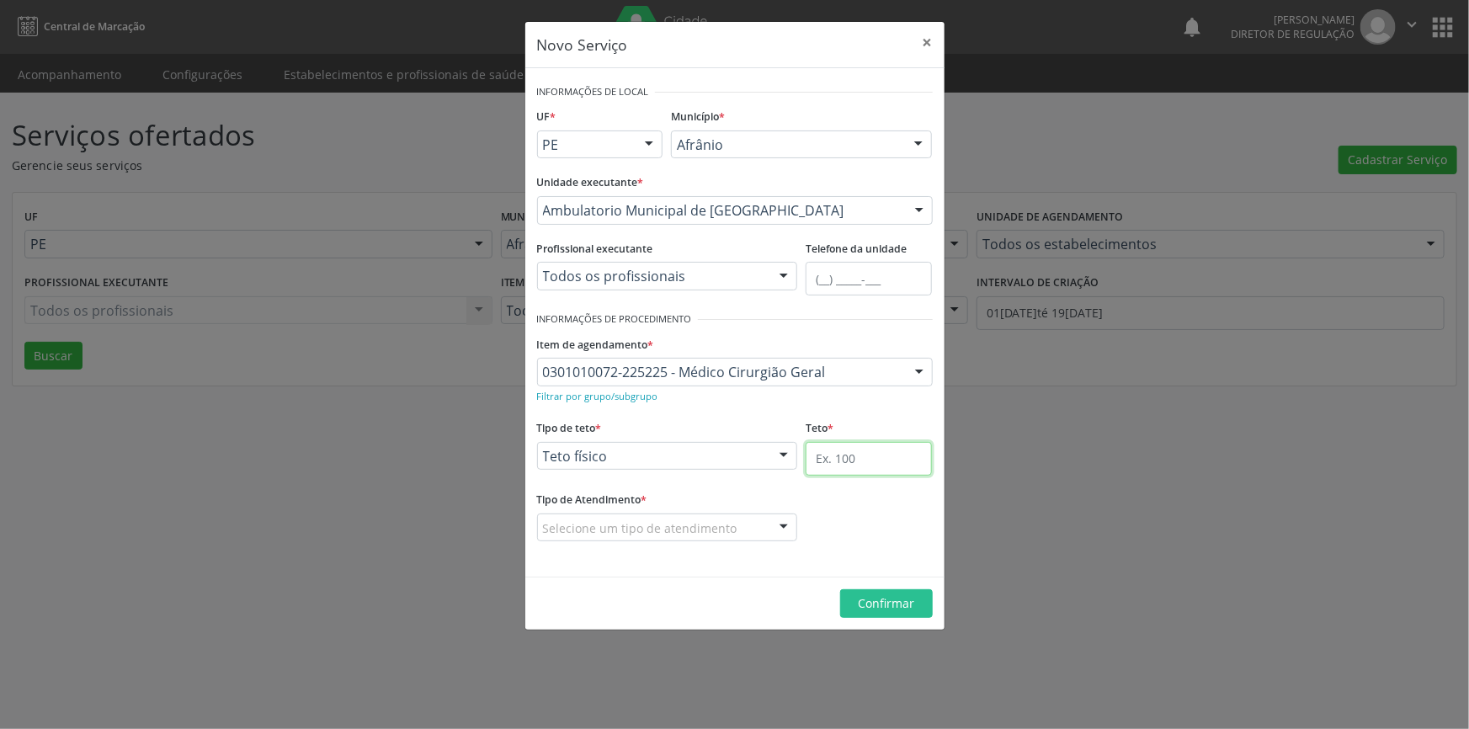
click at [835, 461] on input "text" at bounding box center [869, 459] width 126 height 34
type input "1"
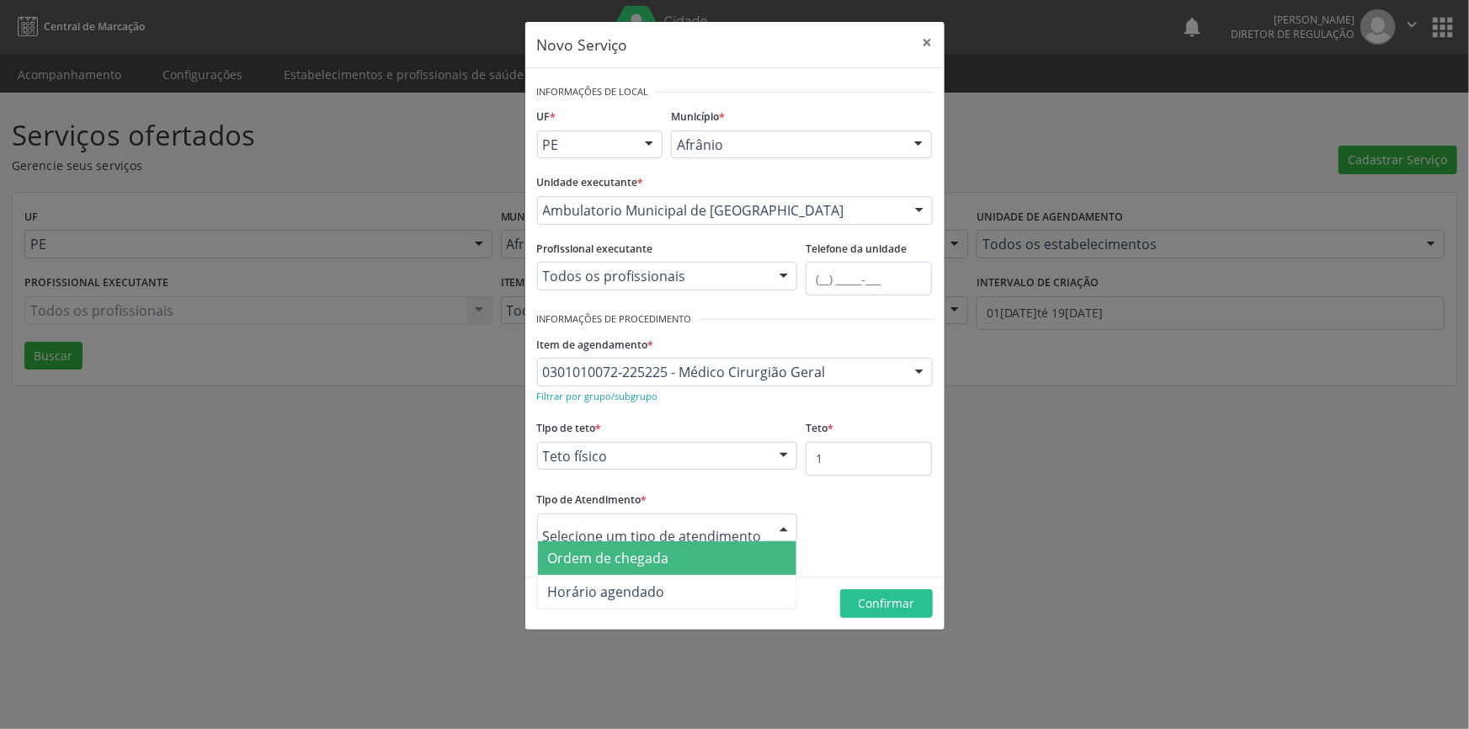
click at [657, 561] on span "Ordem de chegada" at bounding box center [608, 558] width 121 height 19
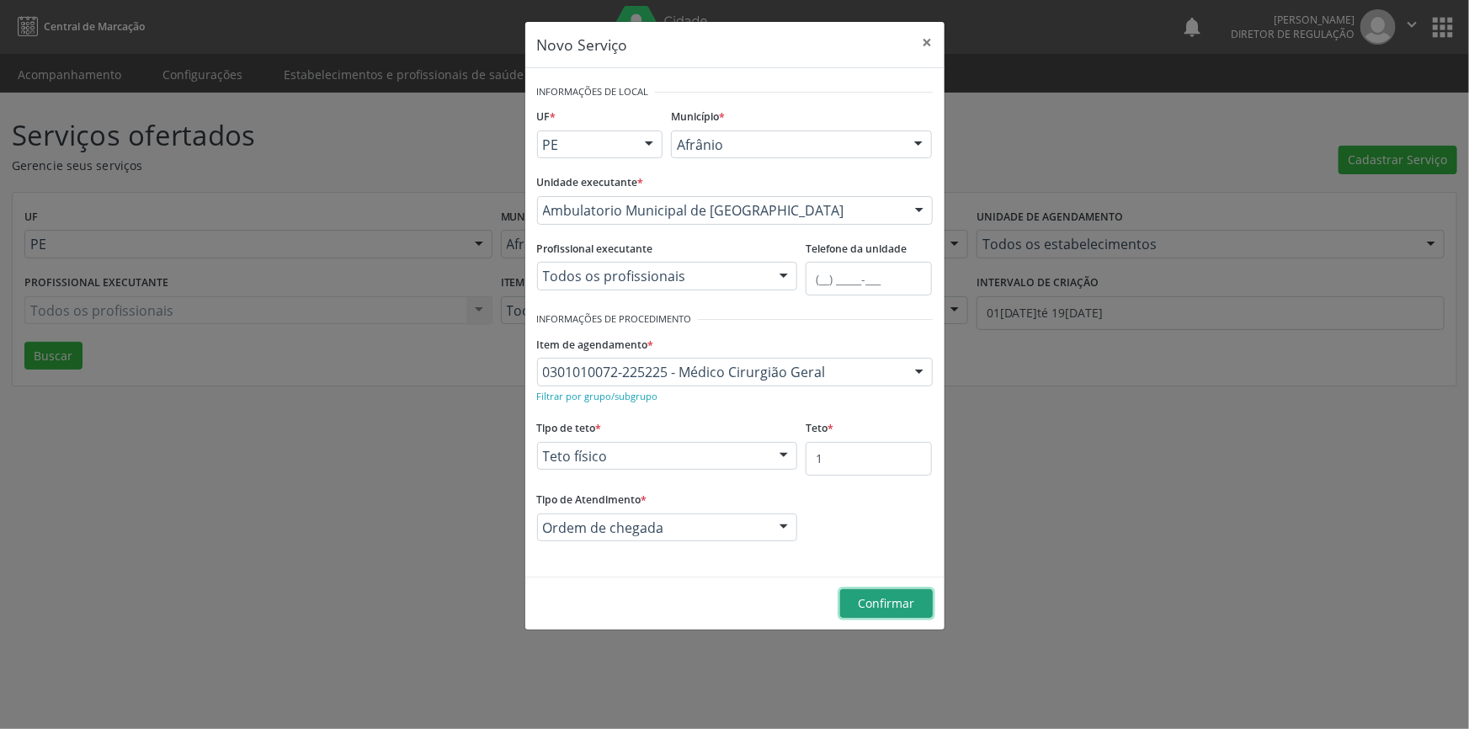
click at [897, 604] on span "Confirmar" at bounding box center [886, 603] width 56 height 16
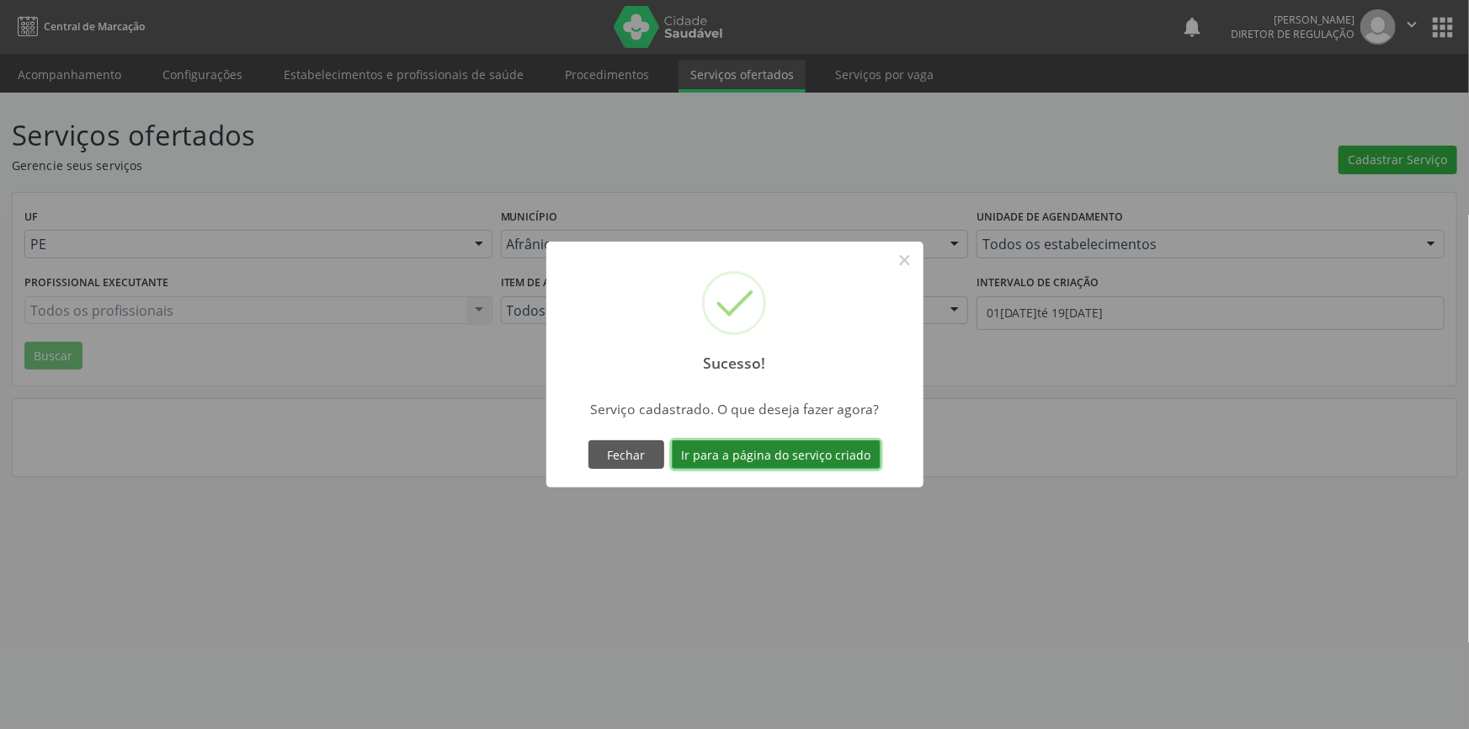
click at [736, 450] on button "Ir para a página do serviço criado" at bounding box center [776, 454] width 209 height 29
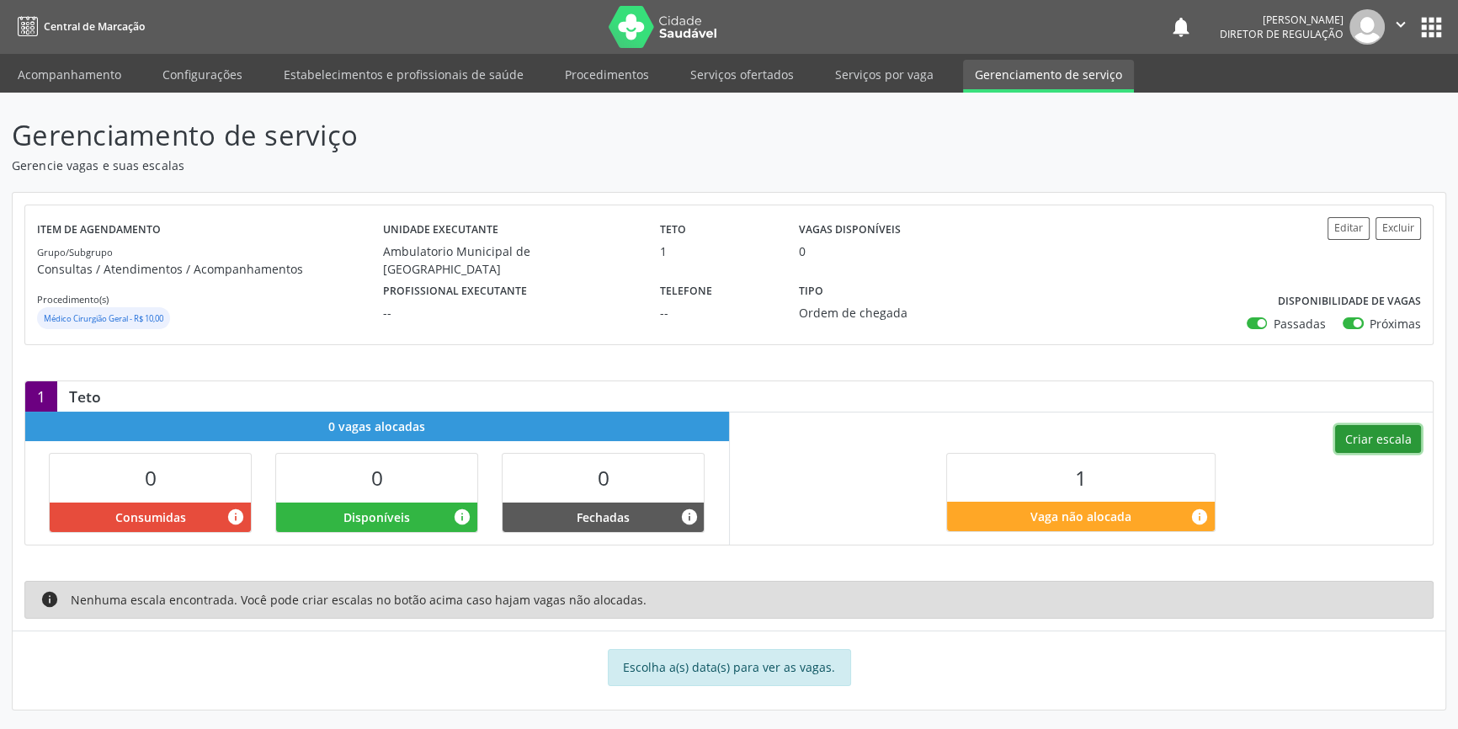
click at [1404, 449] on button "Criar escala" at bounding box center [1378, 439] width 86 height 29
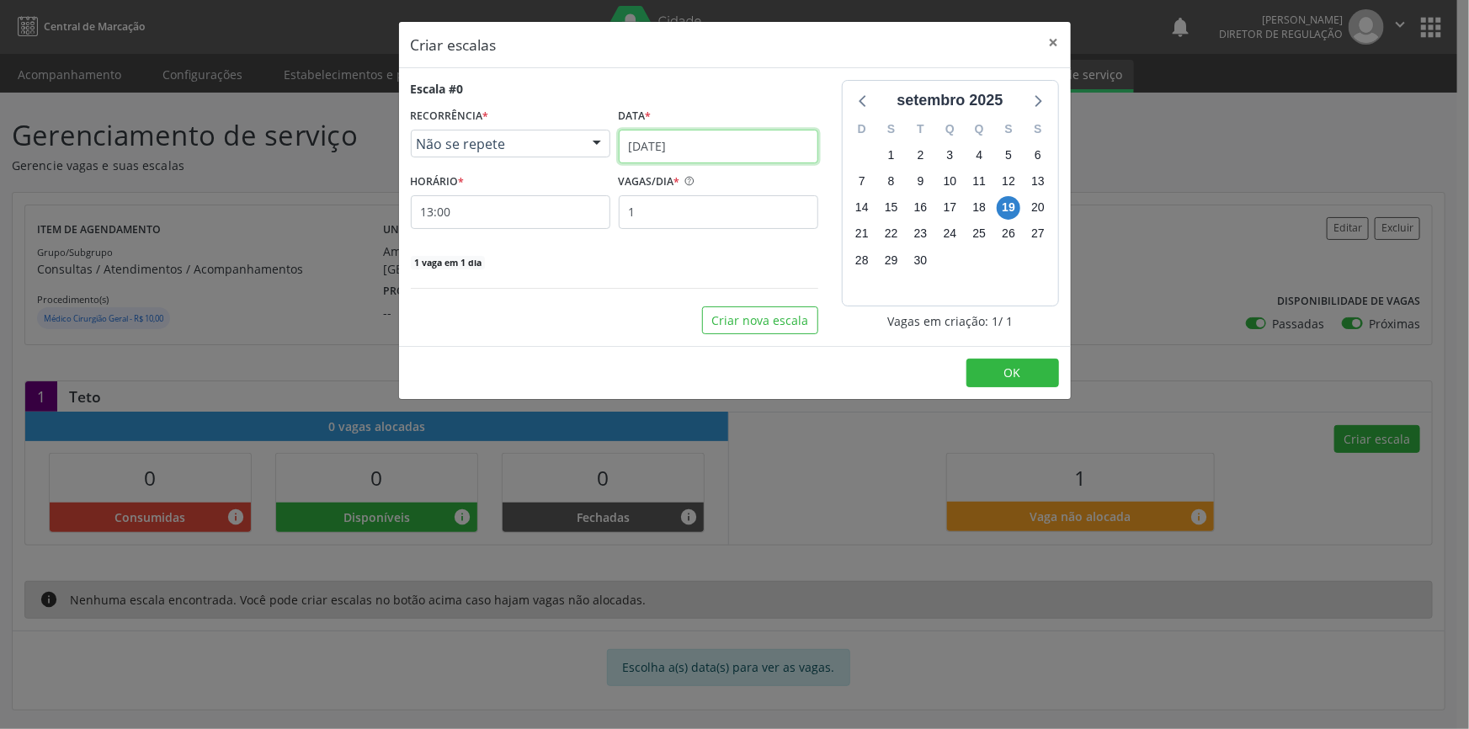
click at [695, 157] on input "[DATE]" at bounding box center [719, 147] width 200 height 34
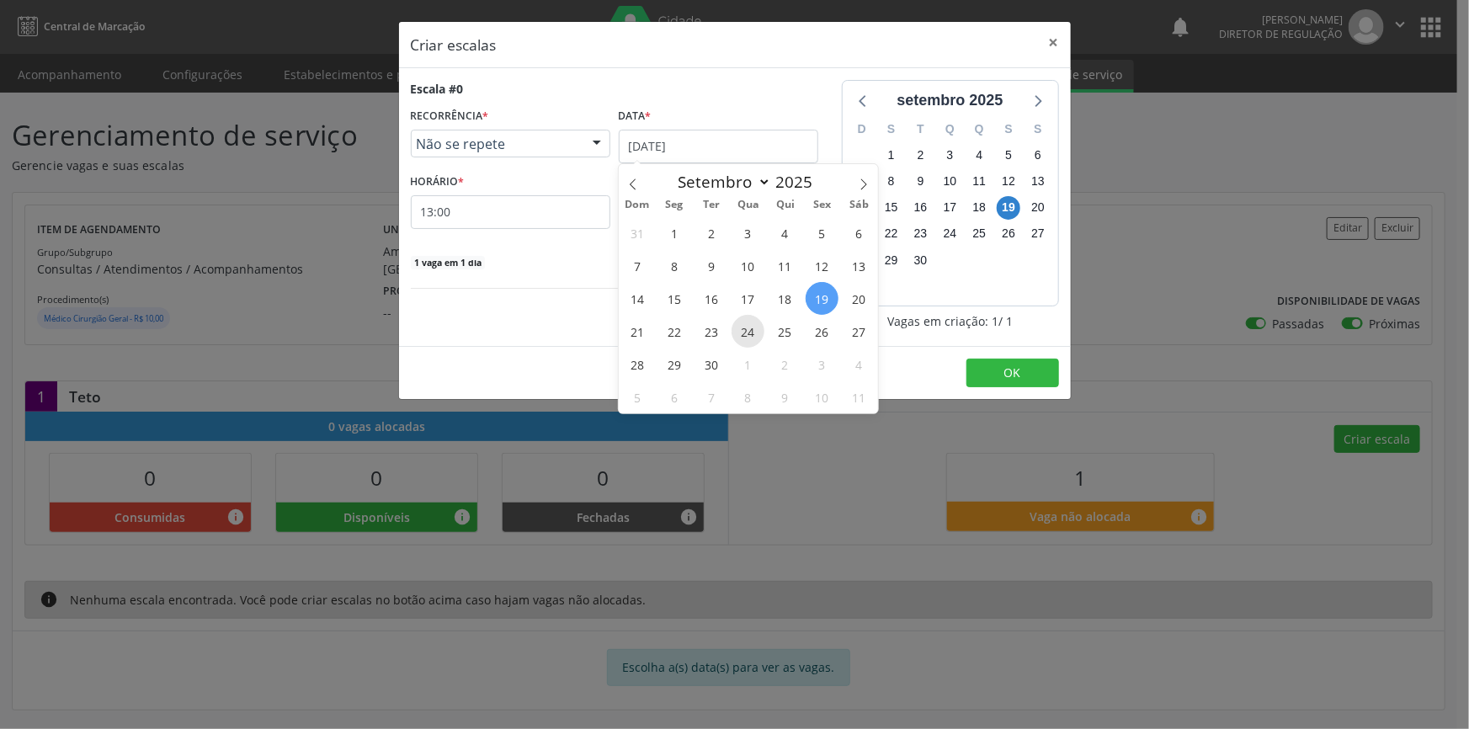
click at [762, 327] on span "24" at bounding box center [748, 331] width 33 height 33
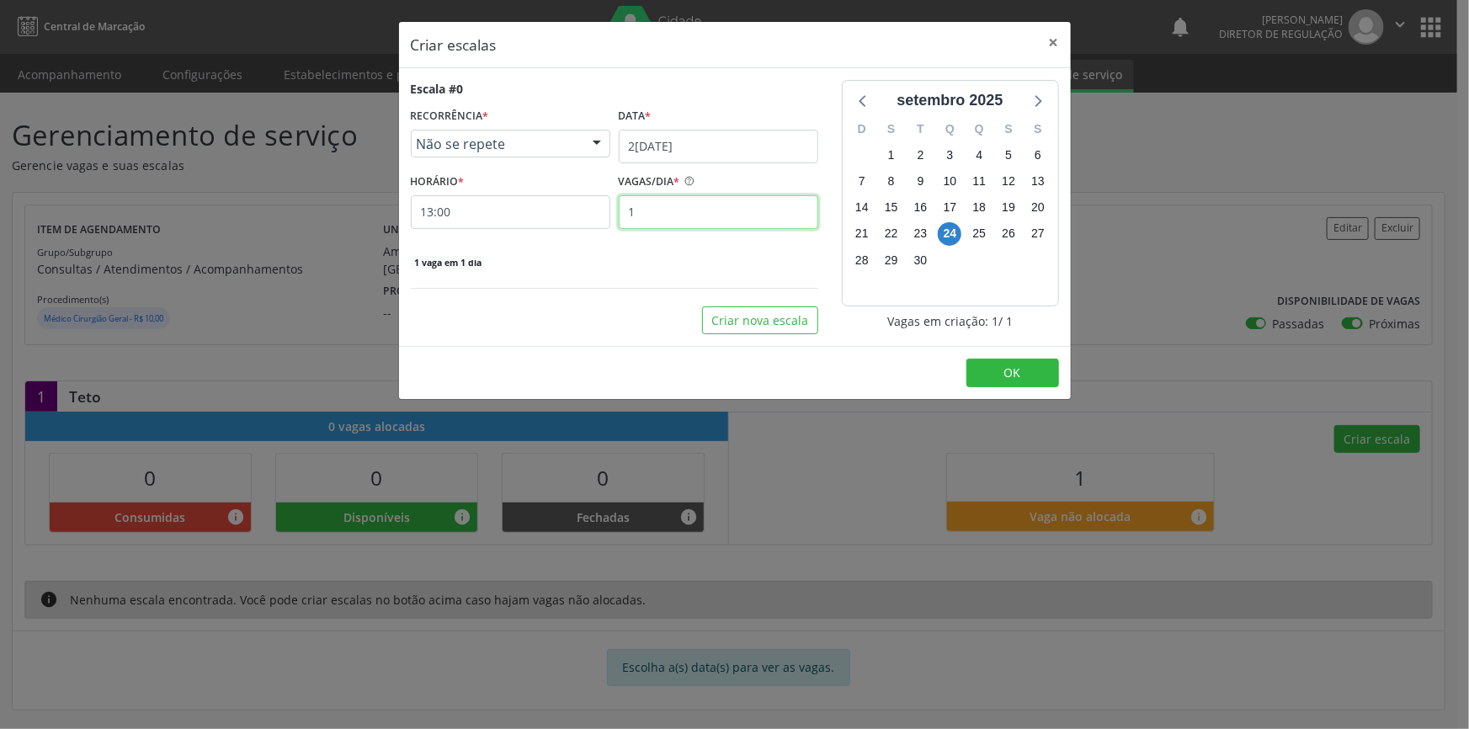
click at [724, 205] on input "1" at bounding box center [719, 212] width 200 height 34
click at [694, 157] on input "2[DATE]" at bounding box center [719, 147] width 200 height 34
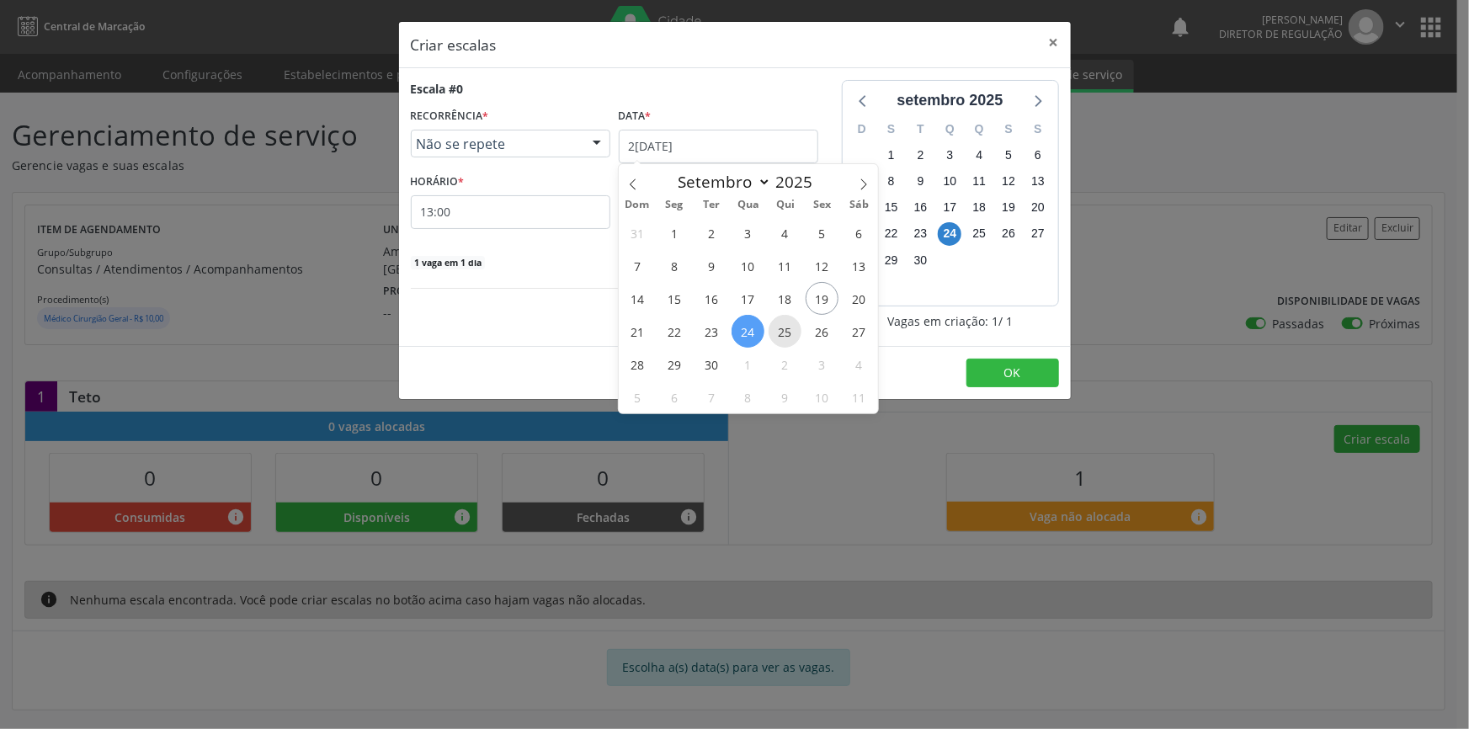
click at [798, 328] on span "25" at bounding box center [785, 331] width 33 height 33
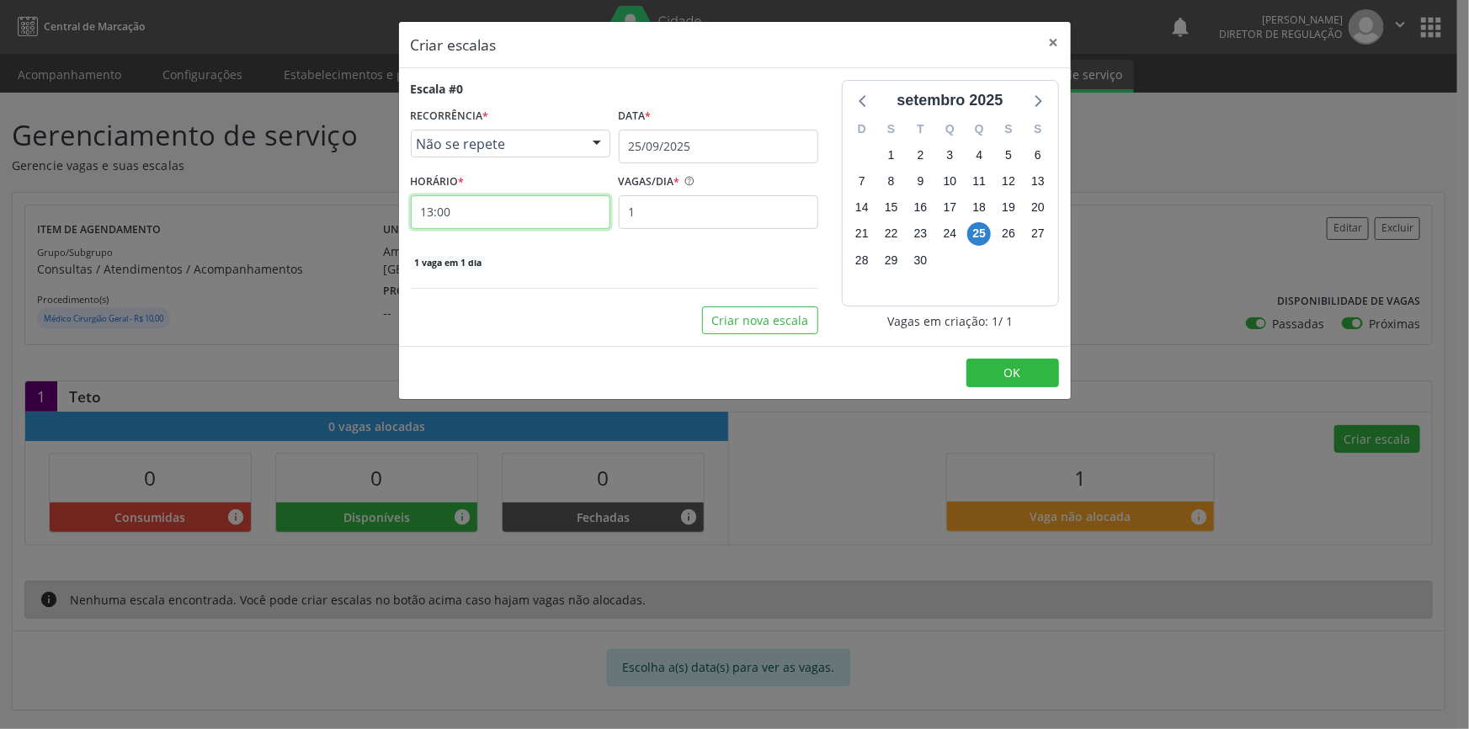
click at [581, 216] on input "13:00" at bounding box center [511, 212] width 200 height 34
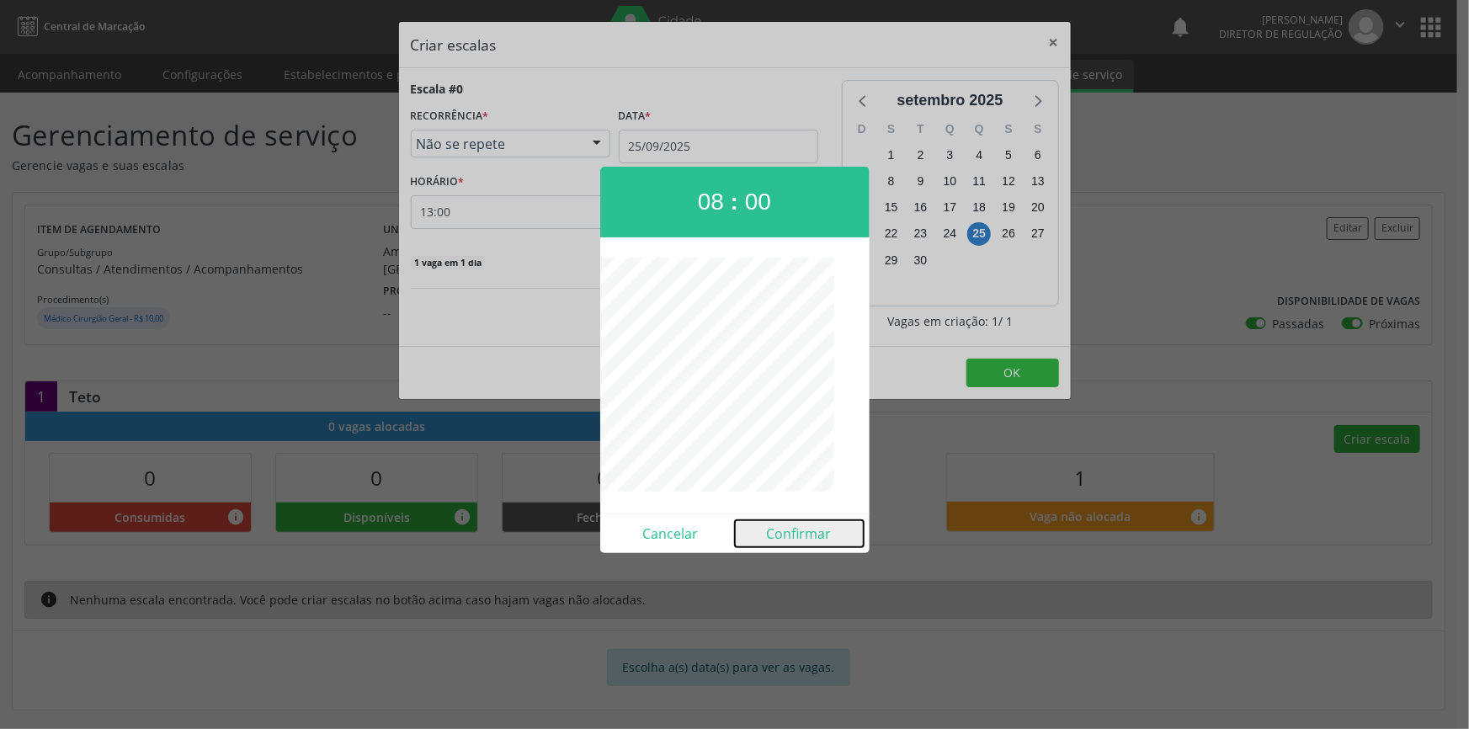
click at [796, 535] on button "Confirmar" at bounding box center [799, 533] width 129 height 27
type input "08:00"
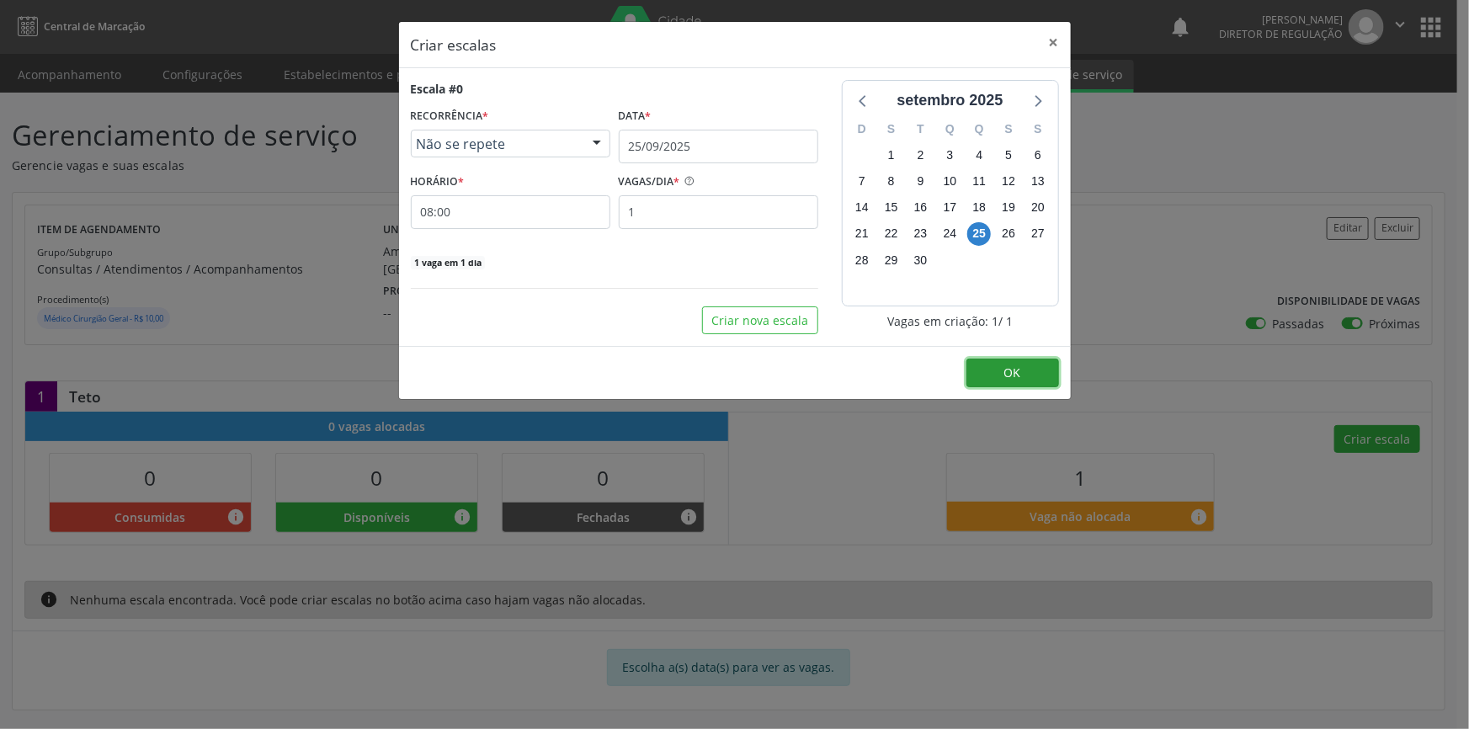
click at [1012, 381] on button "OK" at bounding box center [1012, 373] width 93 height 29
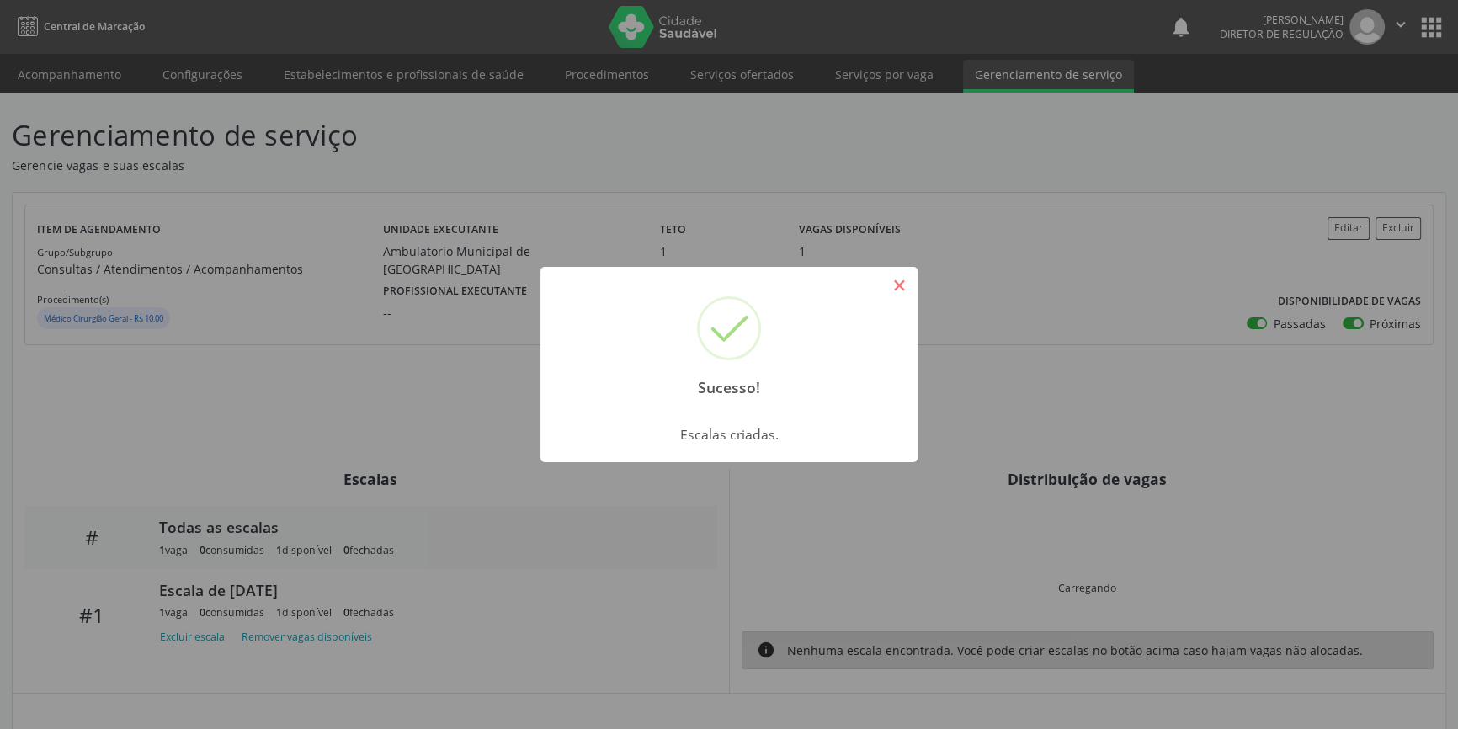
click at [892, 275] on button "×" at bounding box center [899, 285] width 29 height 29
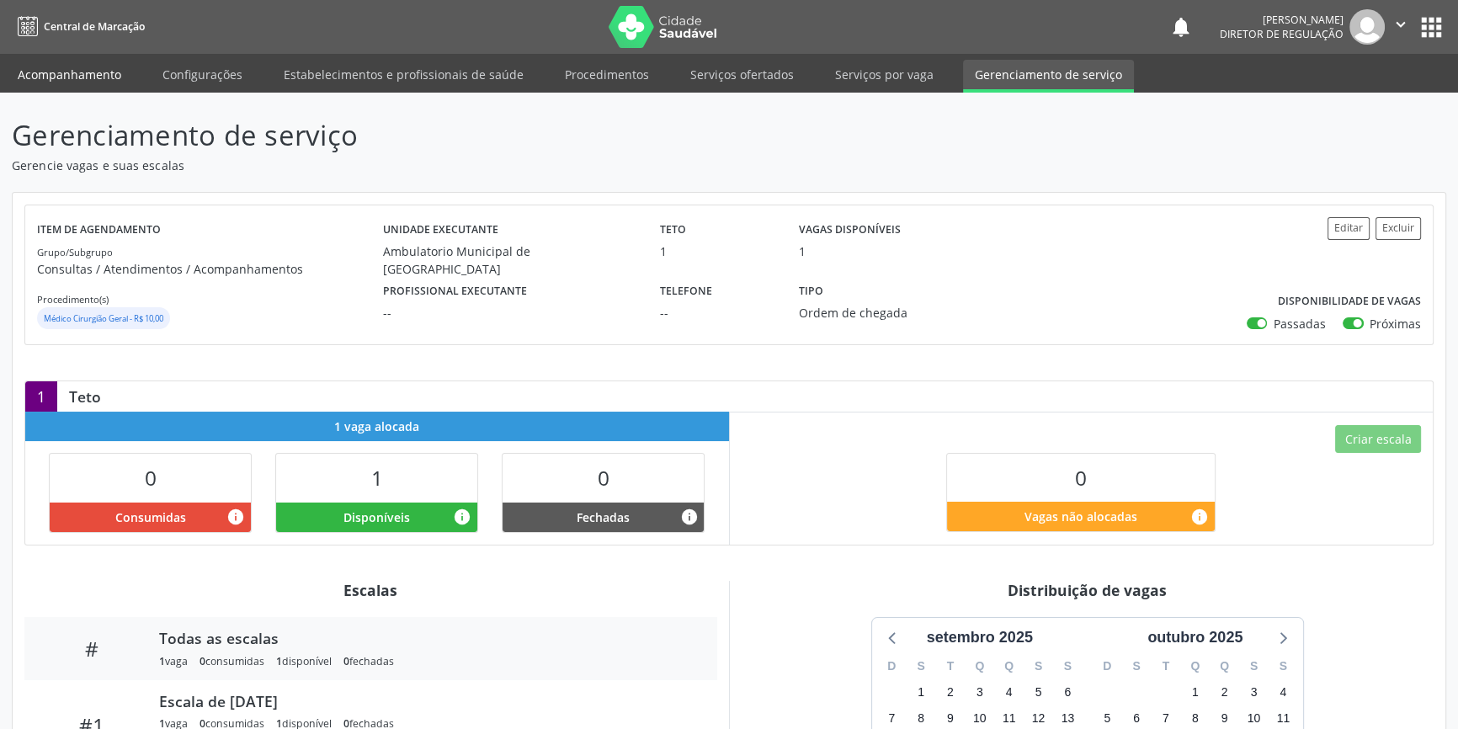
click at [100, 71] on link "Acompanhamento" at bounding box center [69, 74] width 127 height 29
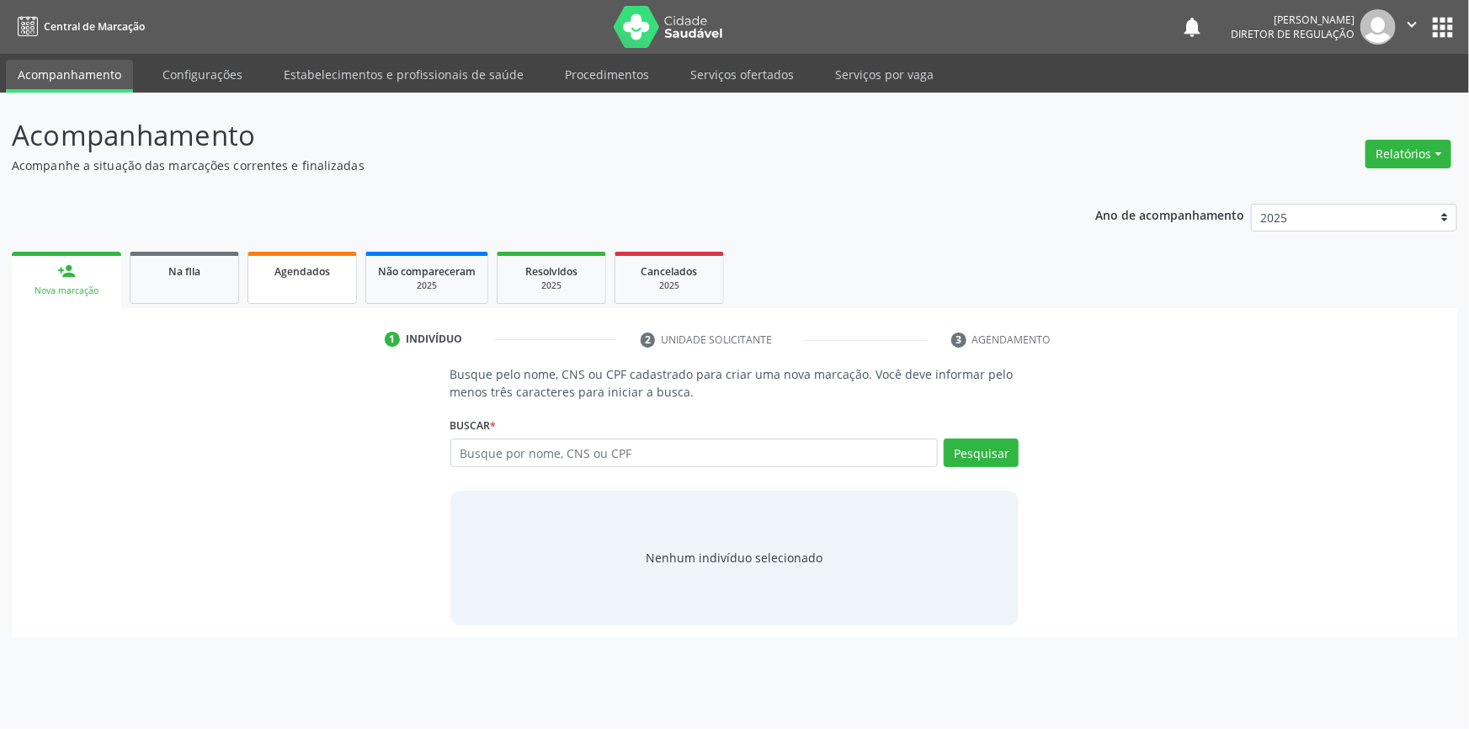
click at [269, 289] on link "Agendados" at bounding box center [301, 278] width 109 height 52
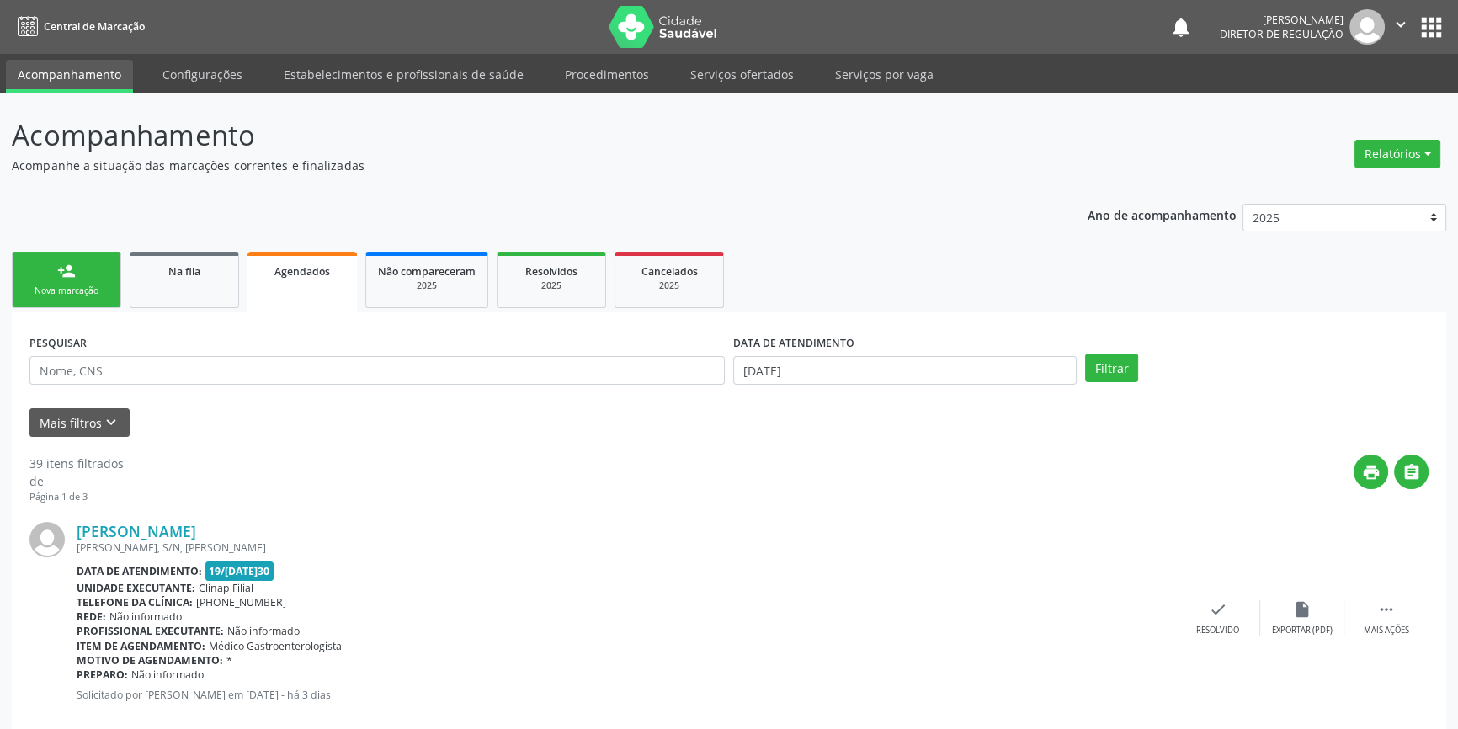
click at [263, 387] on div "PESQUISAR" at bounding box center [377, 363] width 704 height 66
click at [109, 416] on icon "keyboard_arrow_down" at bounding box center [111, 422] width 19 height 19
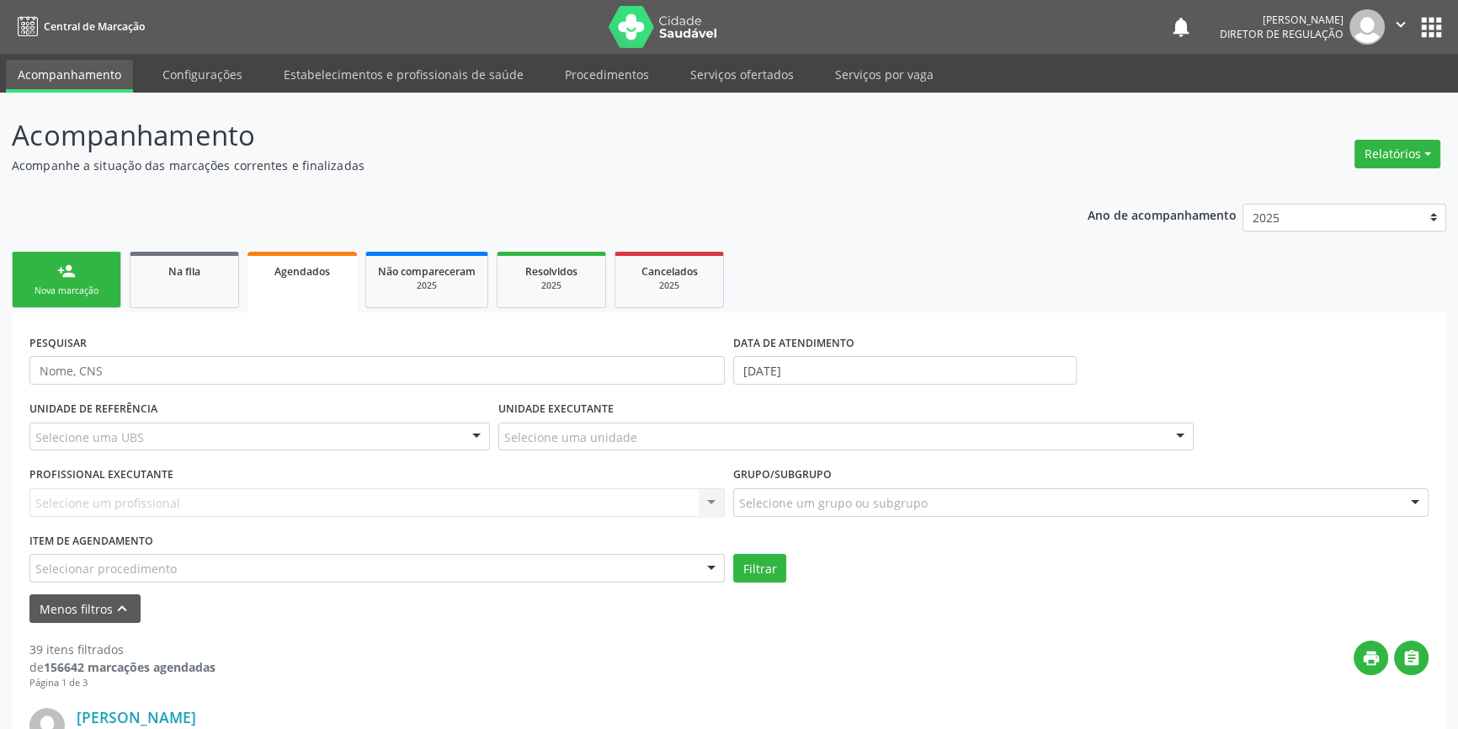
click at [185, 561] on div "Selecionar procedimento" at bounding box center [376, 568] width 695 height 29
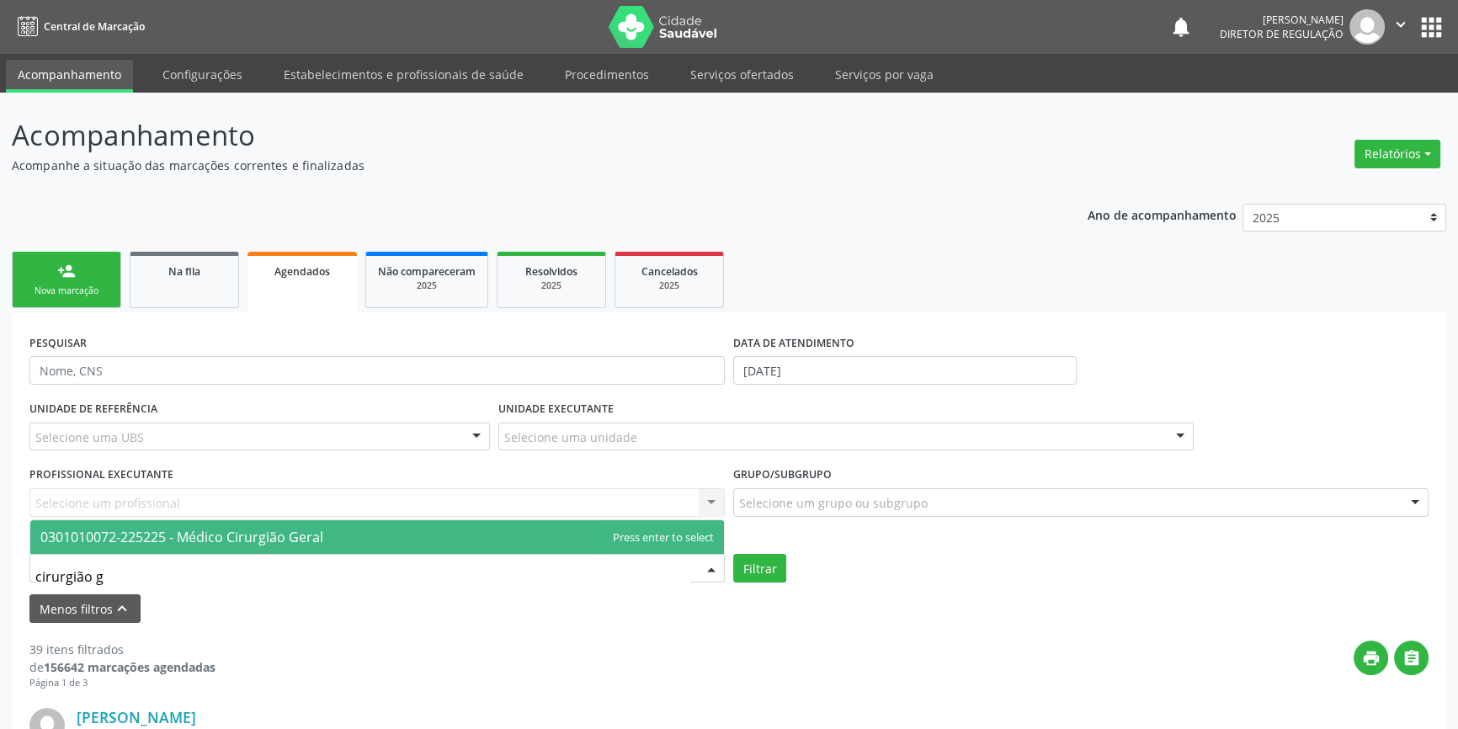
type input "cirurgião ge"
click at [195, 534] on span "0301010072-225225 - Médico Cirurgião Geral" at bounding box center [181, 537] width 283 height 19
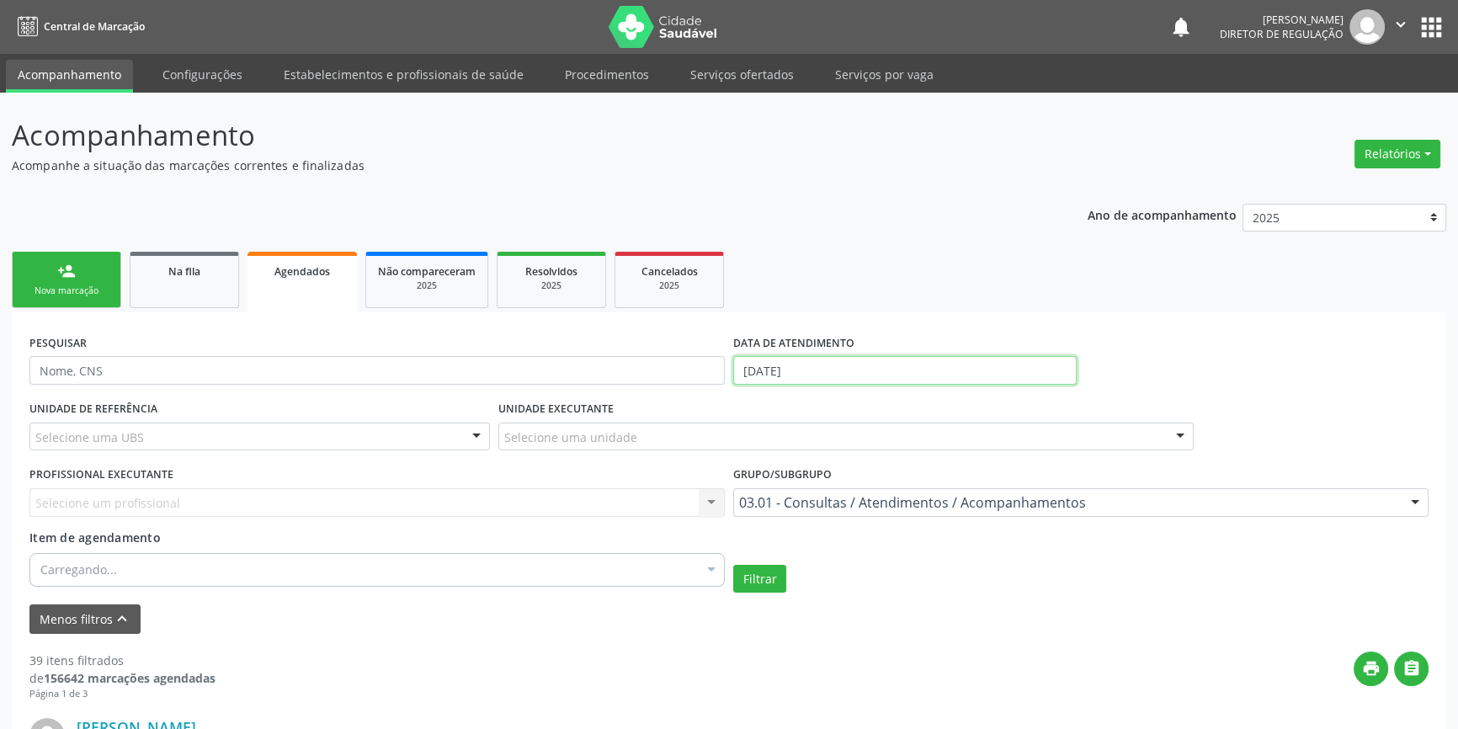
click at [858, 382] on body "Central de Marcação notifications Maria Aparecida Rodrigues da Silva Diretor de…" at bounding box center [729, 364] width 1458 height 729
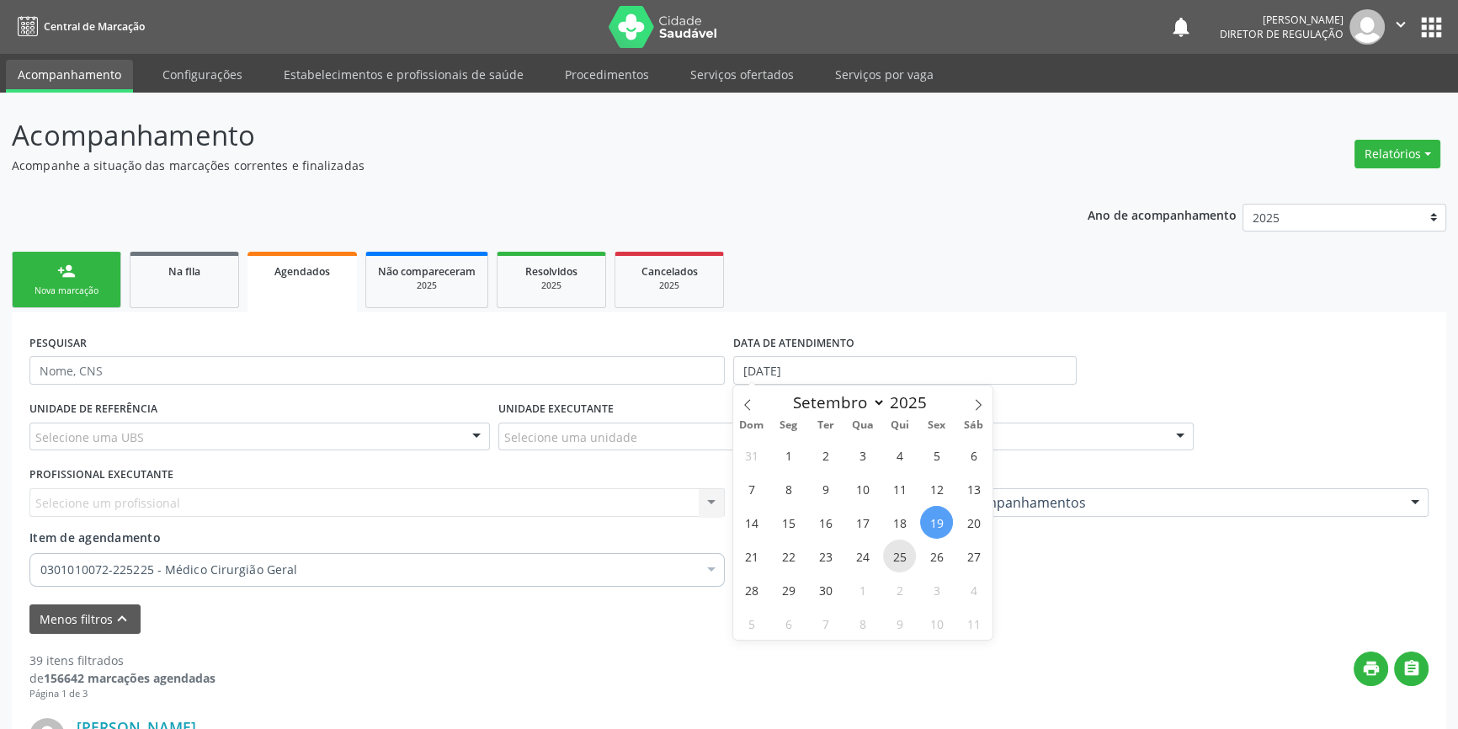
click at [896, 556] on span "25" at bounding box center [899, 556] width 33 height 33
type input "25/09/2025"
click at [911, 554] on span "25" at bounding box center [899, 556] width 33 height 33
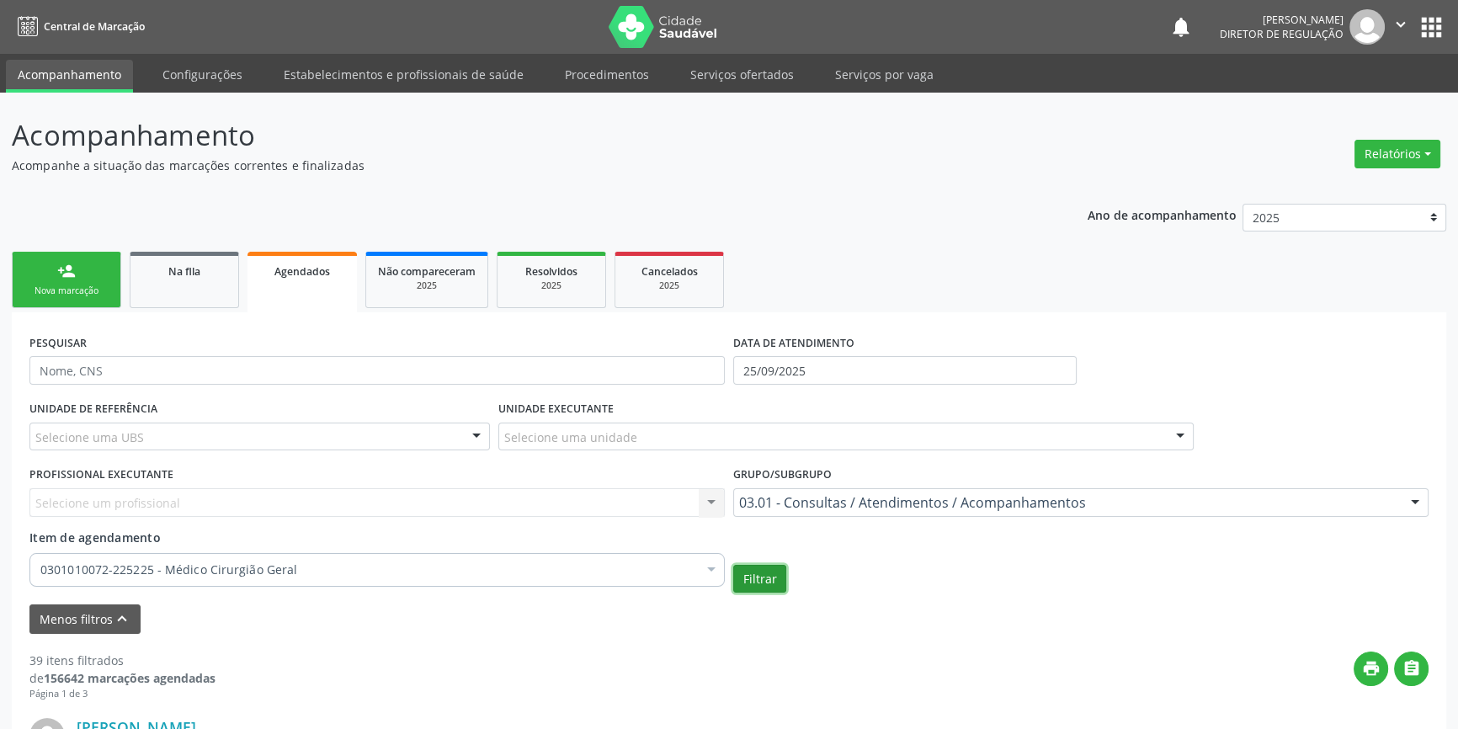
click at [767, 573] on button "Filtrar" at bounding box center [759, 579] width 53 height 29
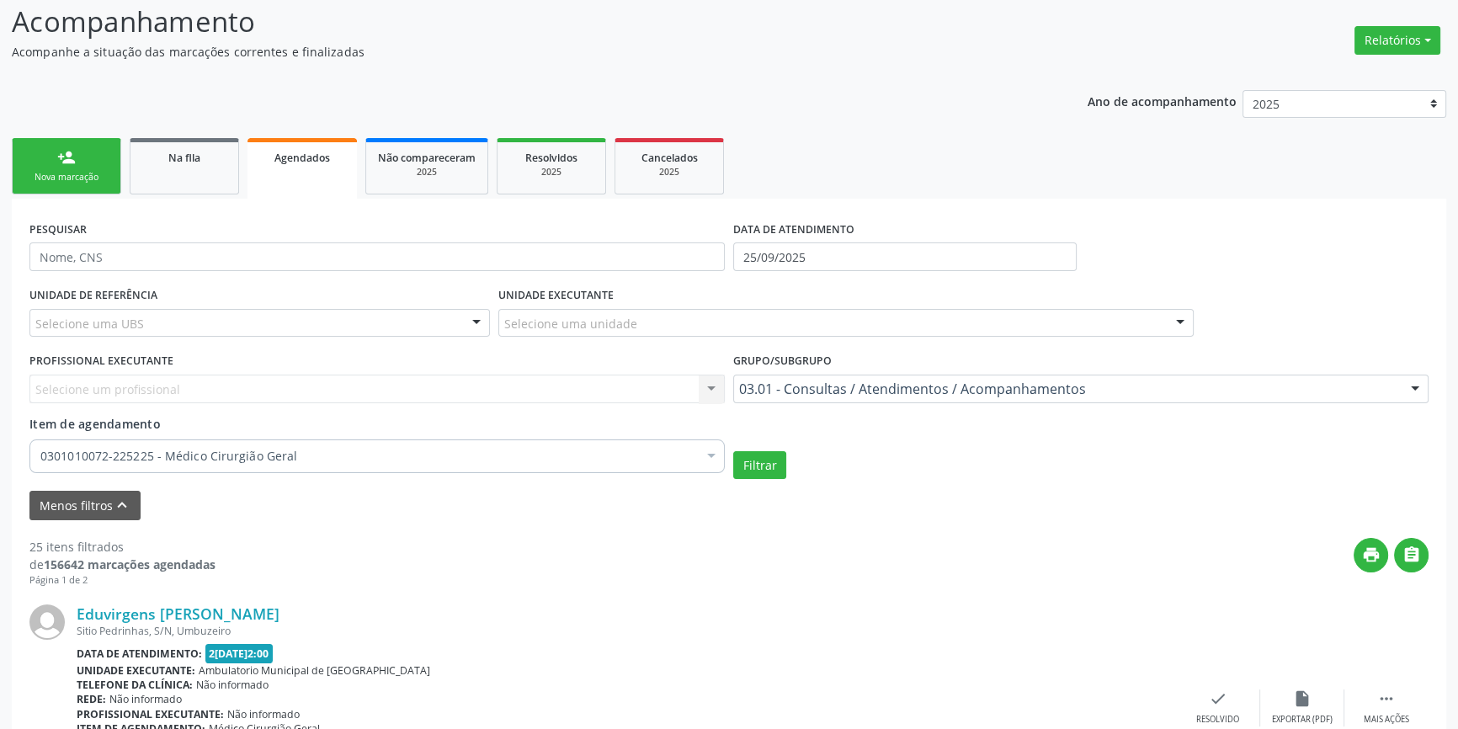
scroll to position [40, 0]
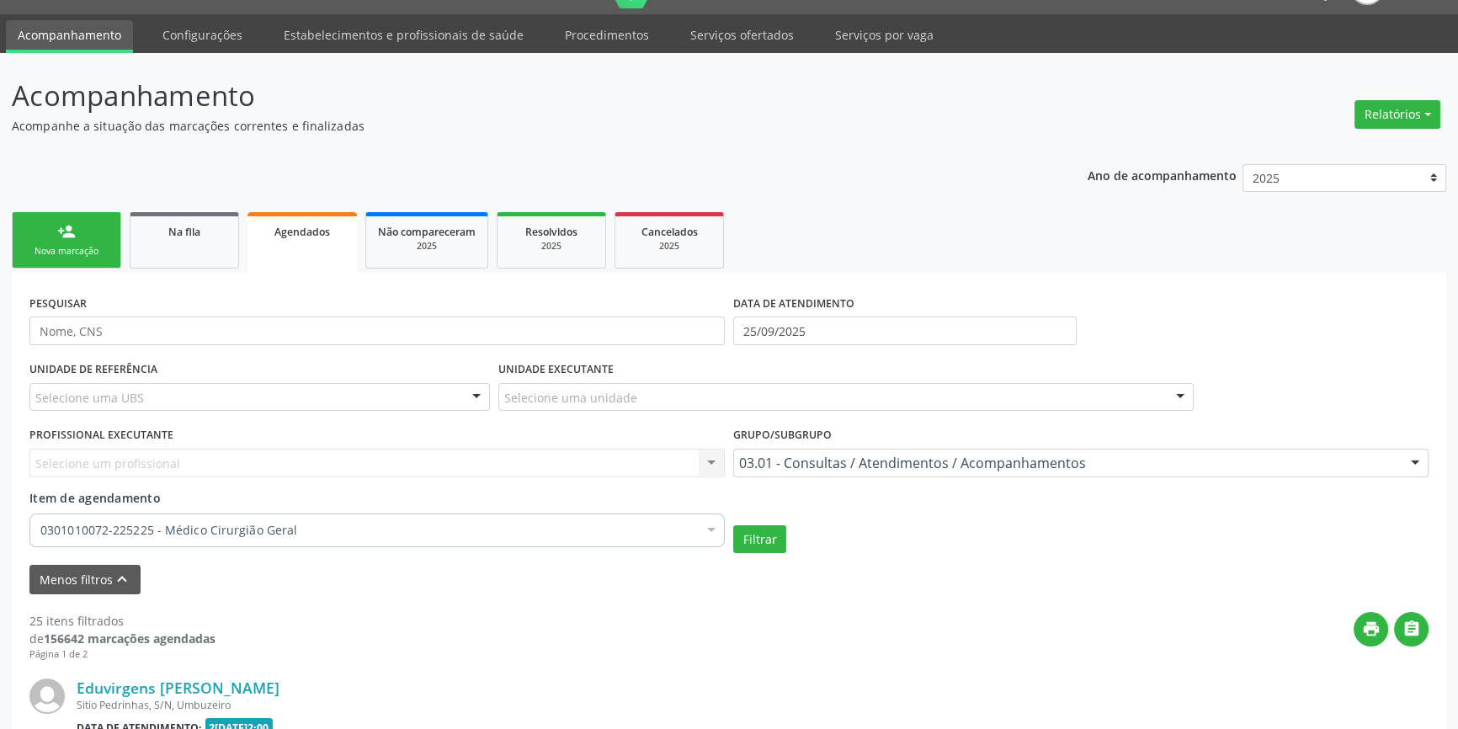
click at [43, 236] on link "person_add Nova marcação" at bounding box center [66, 240] width 109 height 56
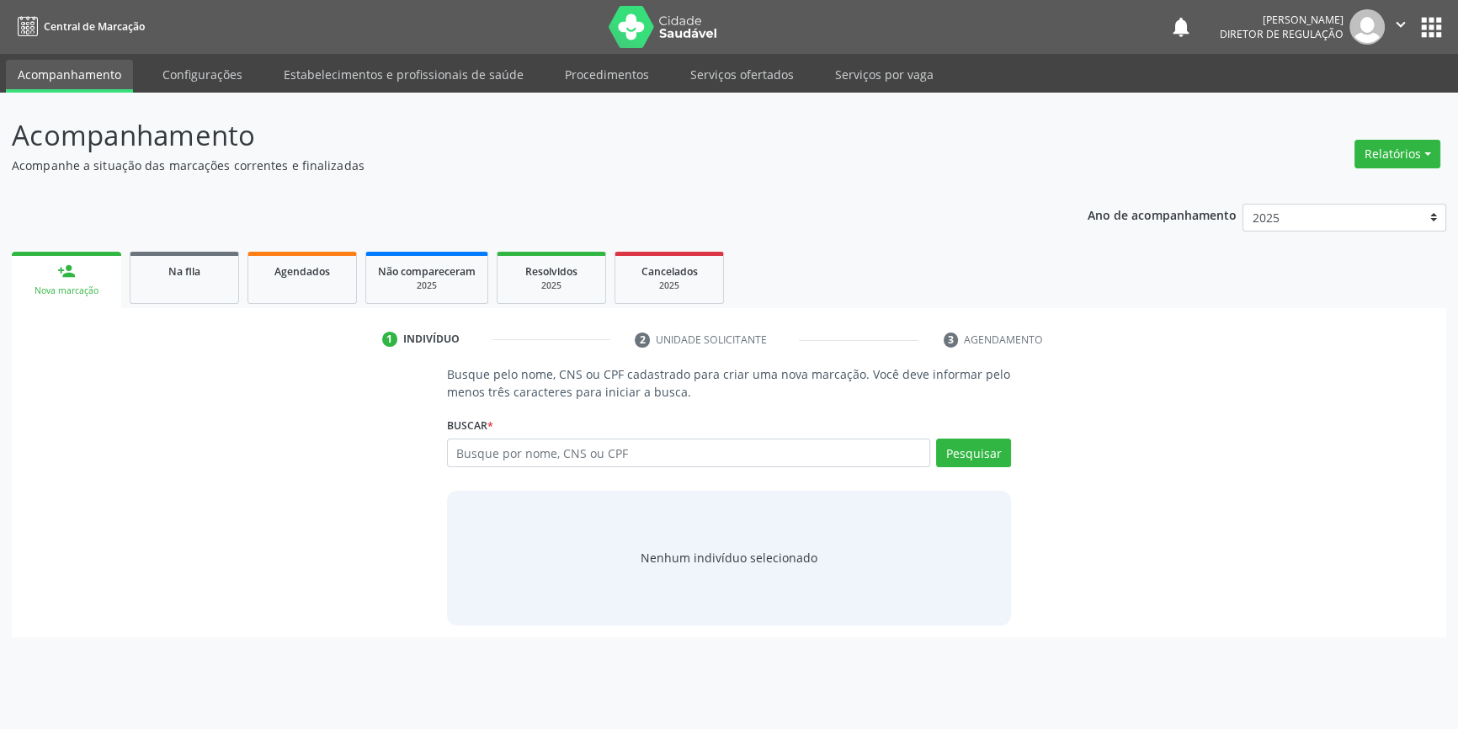
scroll to position [0, 0]
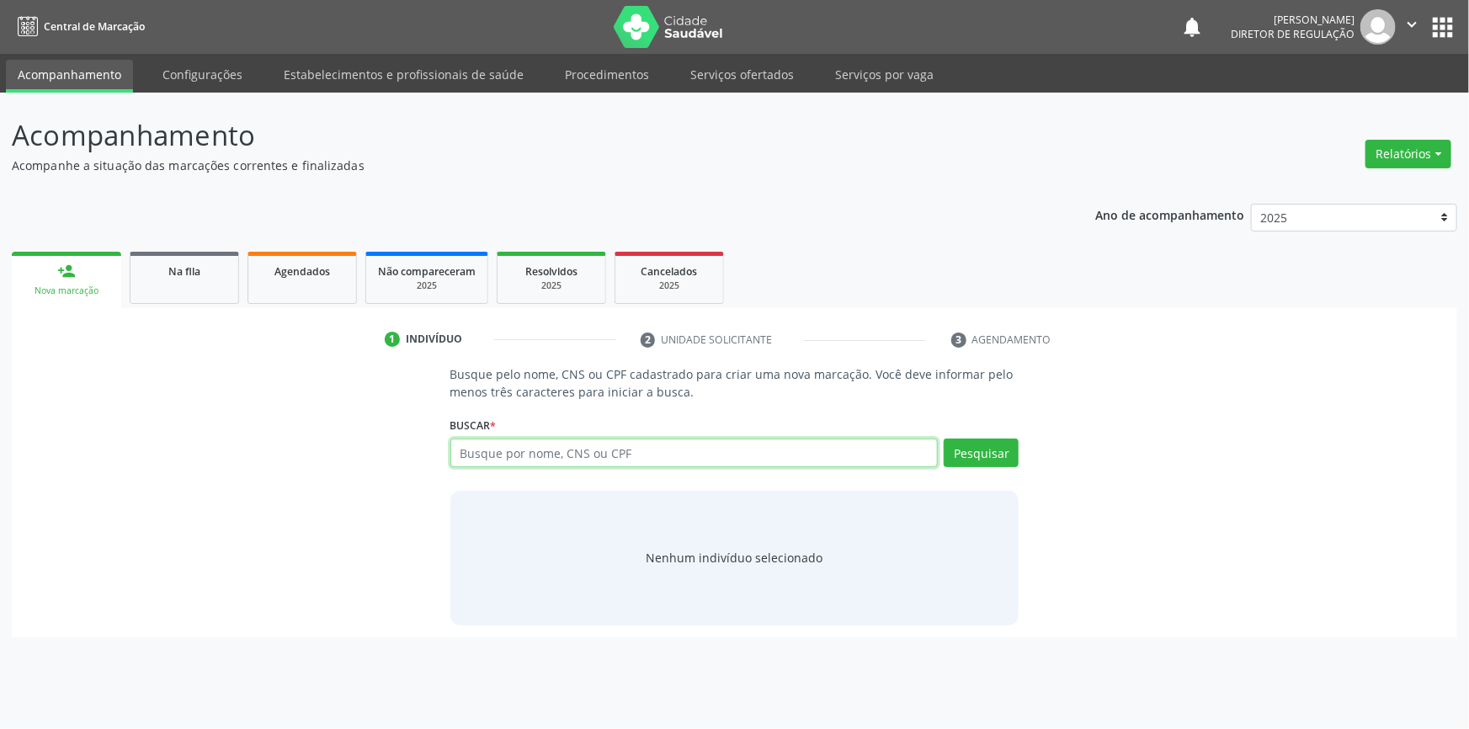
click at [640, 457] on input "text" at bounding box center [694, 453] width 488 height 29
type input "700007016466900"
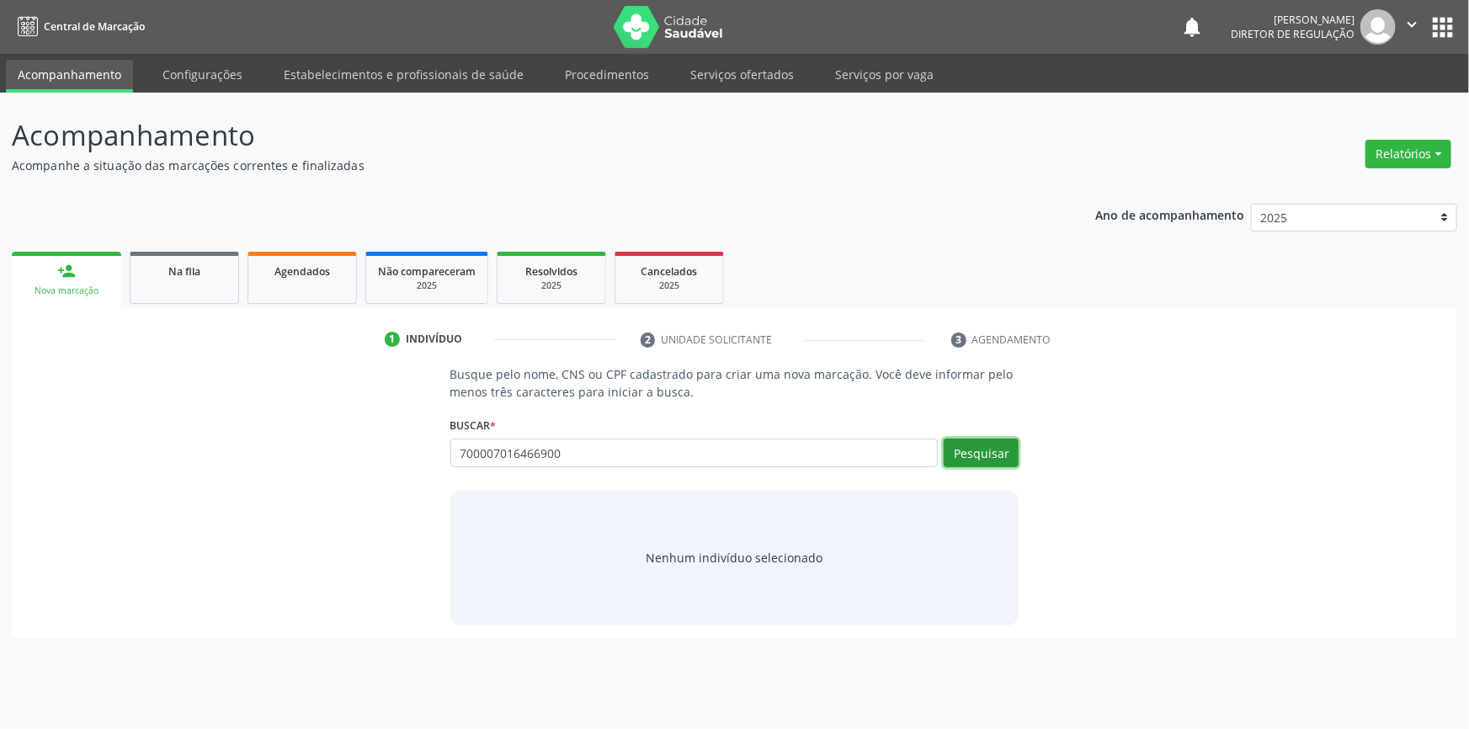
click at [957, 458] on button "Pesquisar" at bounding box center [981, 453] width 75 height 29
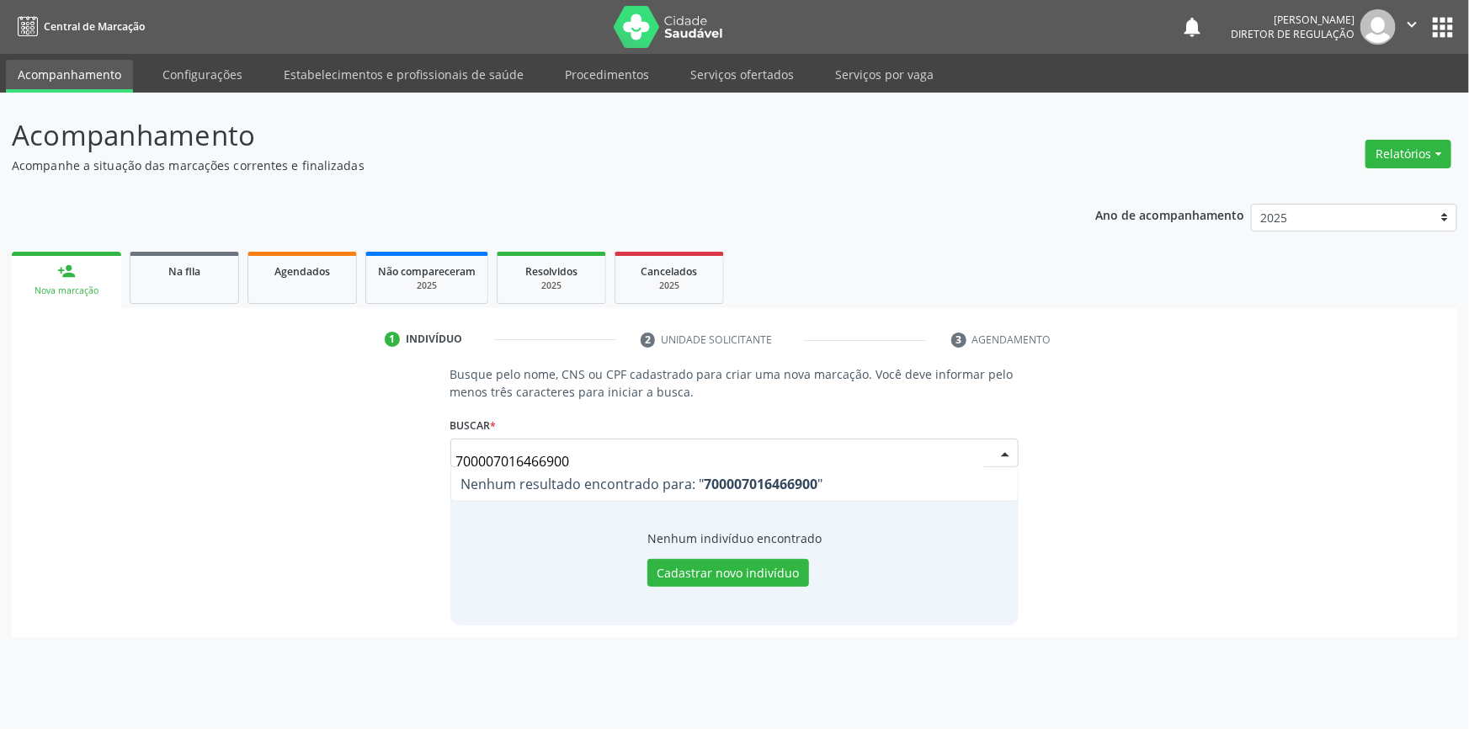
drag, startPoint x: 636, startPoint y: 455, endPoint x: 46, endPoint y: 429, distance: 590.7
click at [74, 438] on div "Busque pelo nome, CNS ou CPF cadastrado para criar uma nova marcação. Você deve…" at bounding box center [735, 494] width 1422 height 259
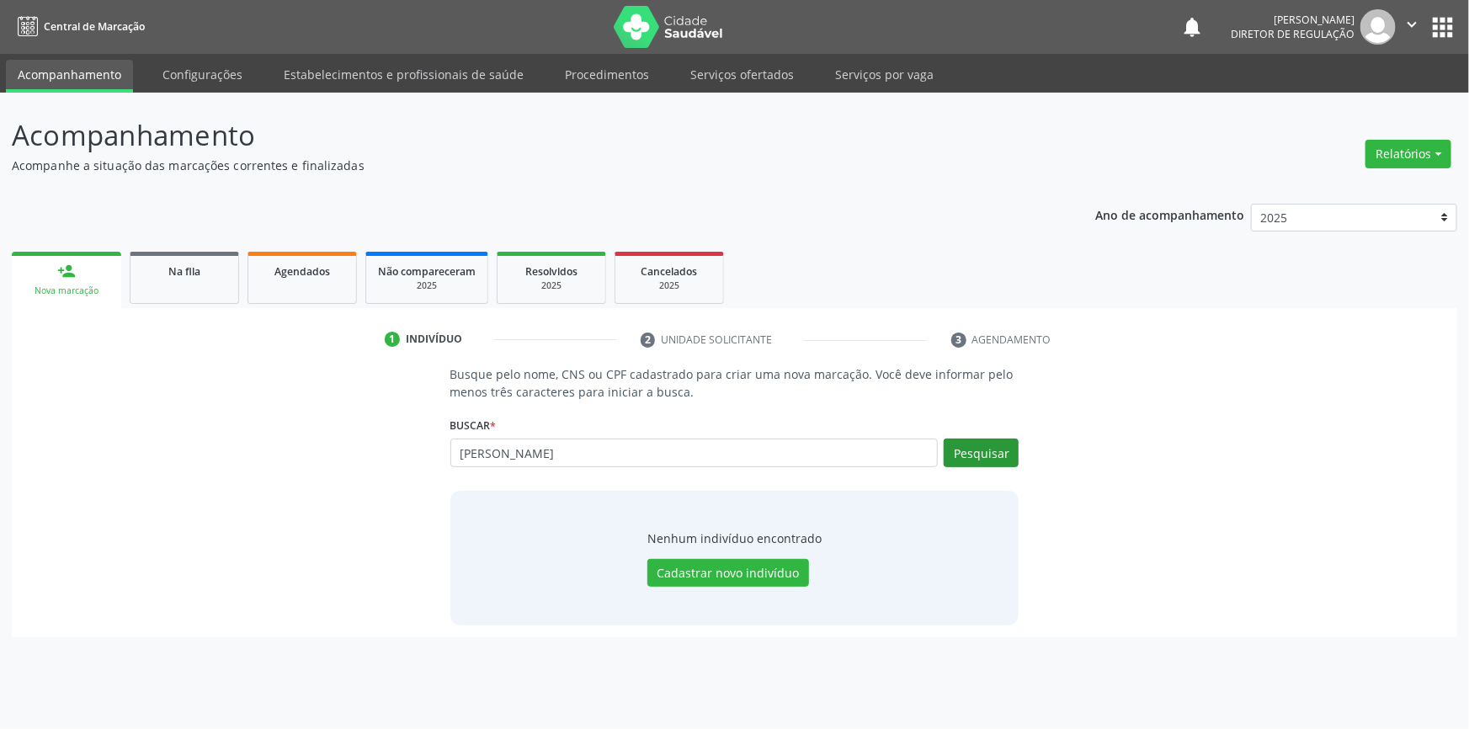
type input "diomar rodrigues"
click at [961, 444] on button "Pesquisar" at bounding box center [981, 453] width 75 height 29
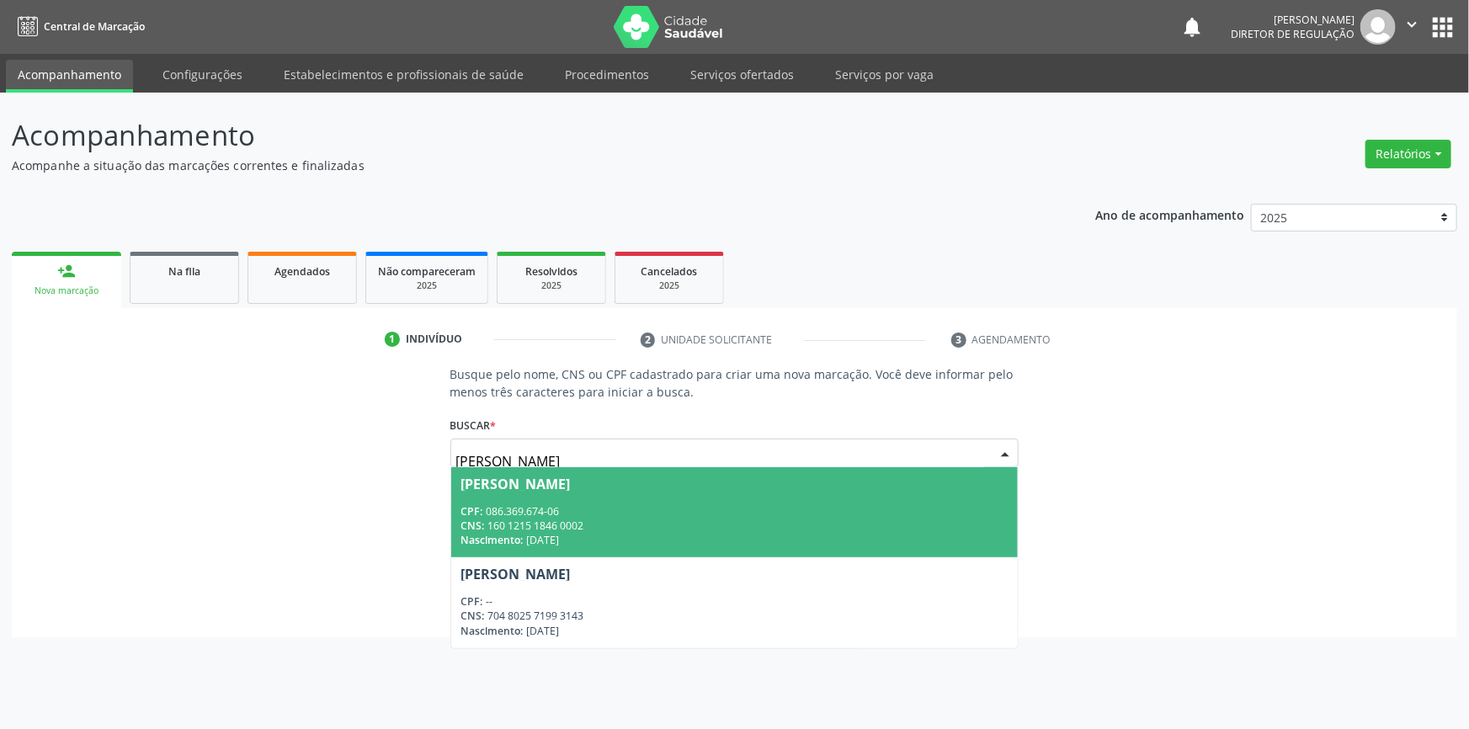
click at [639, 516] on div "CPF: 086.369.674-06" at bounding box center [734, 511] width 547 height 14
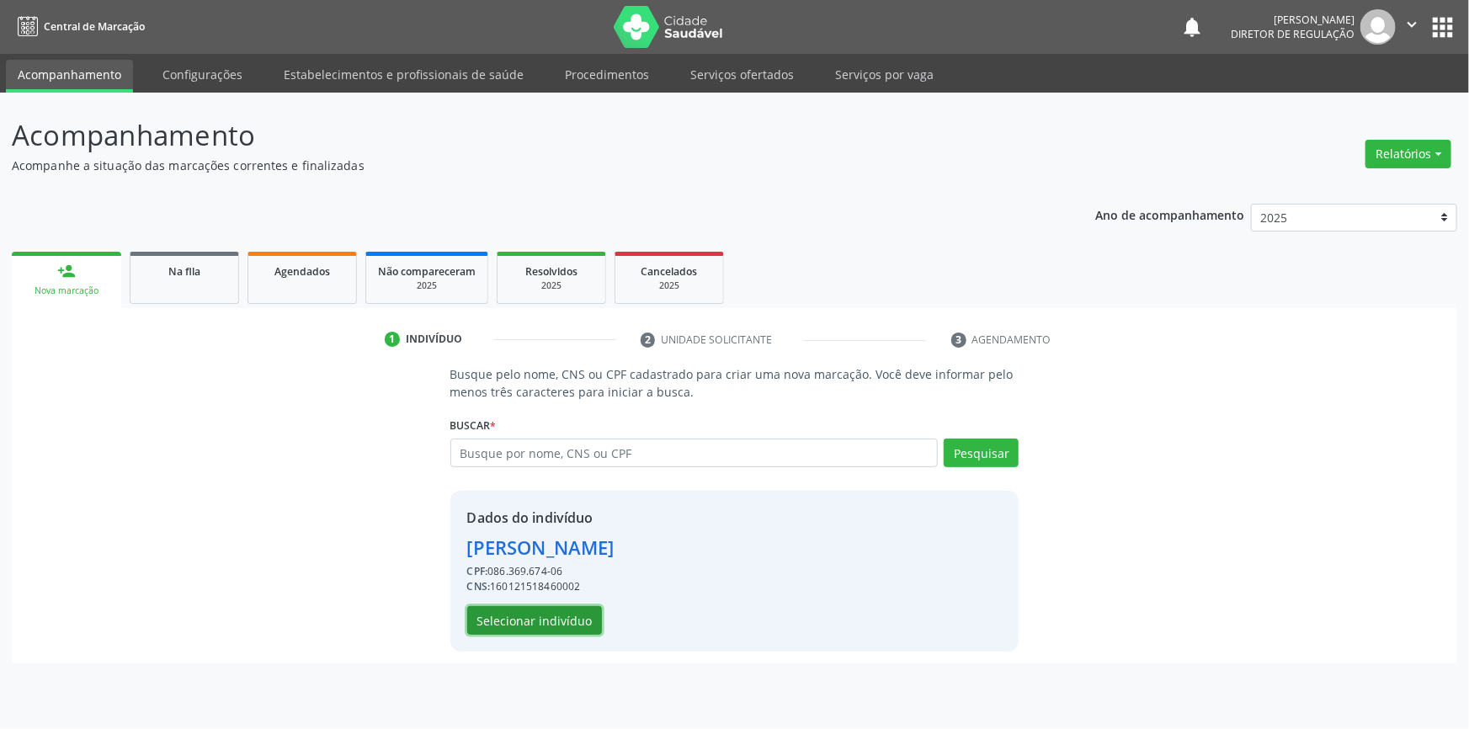
click at [568, 615] on button "Selecionar indivíduo" at bounding box center [534, 620] width 135 height 29
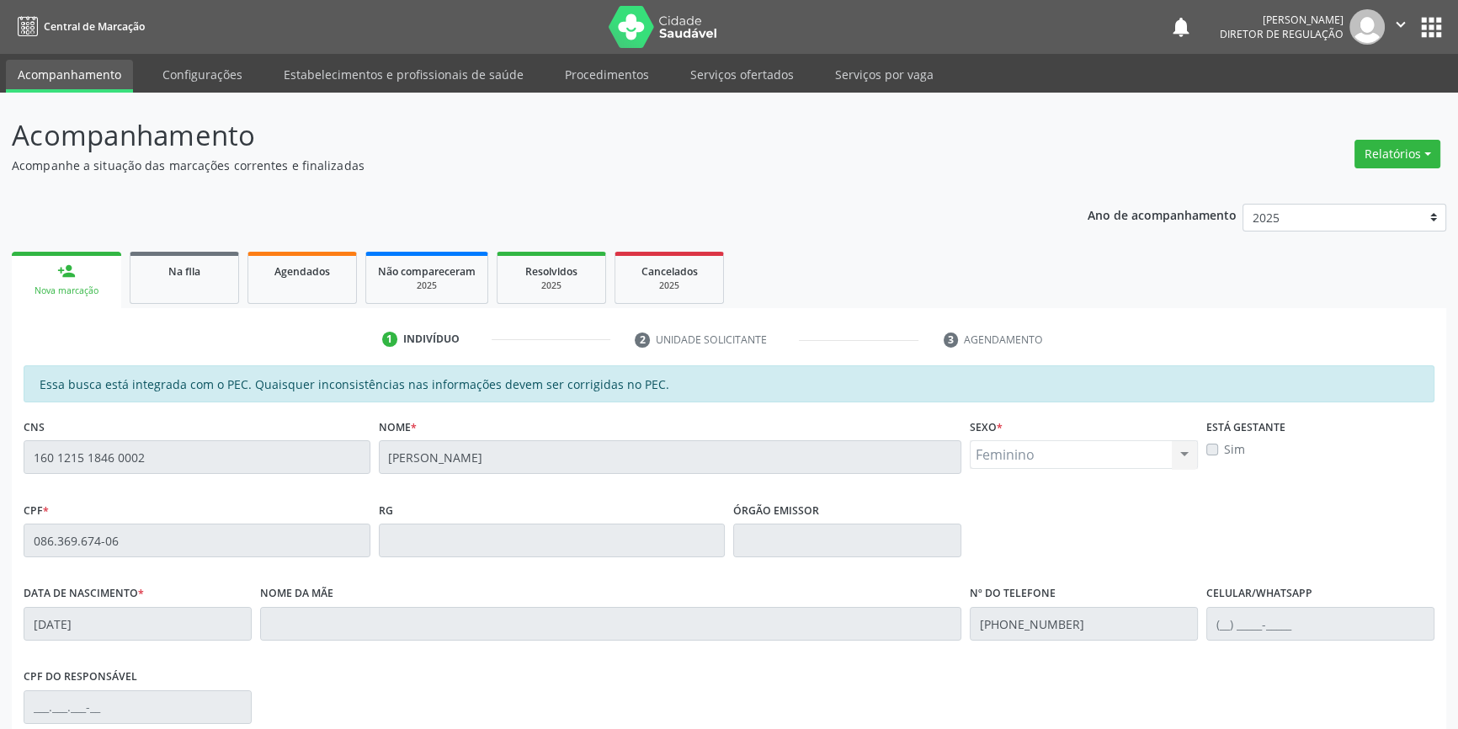
scroll to position [231, 0]
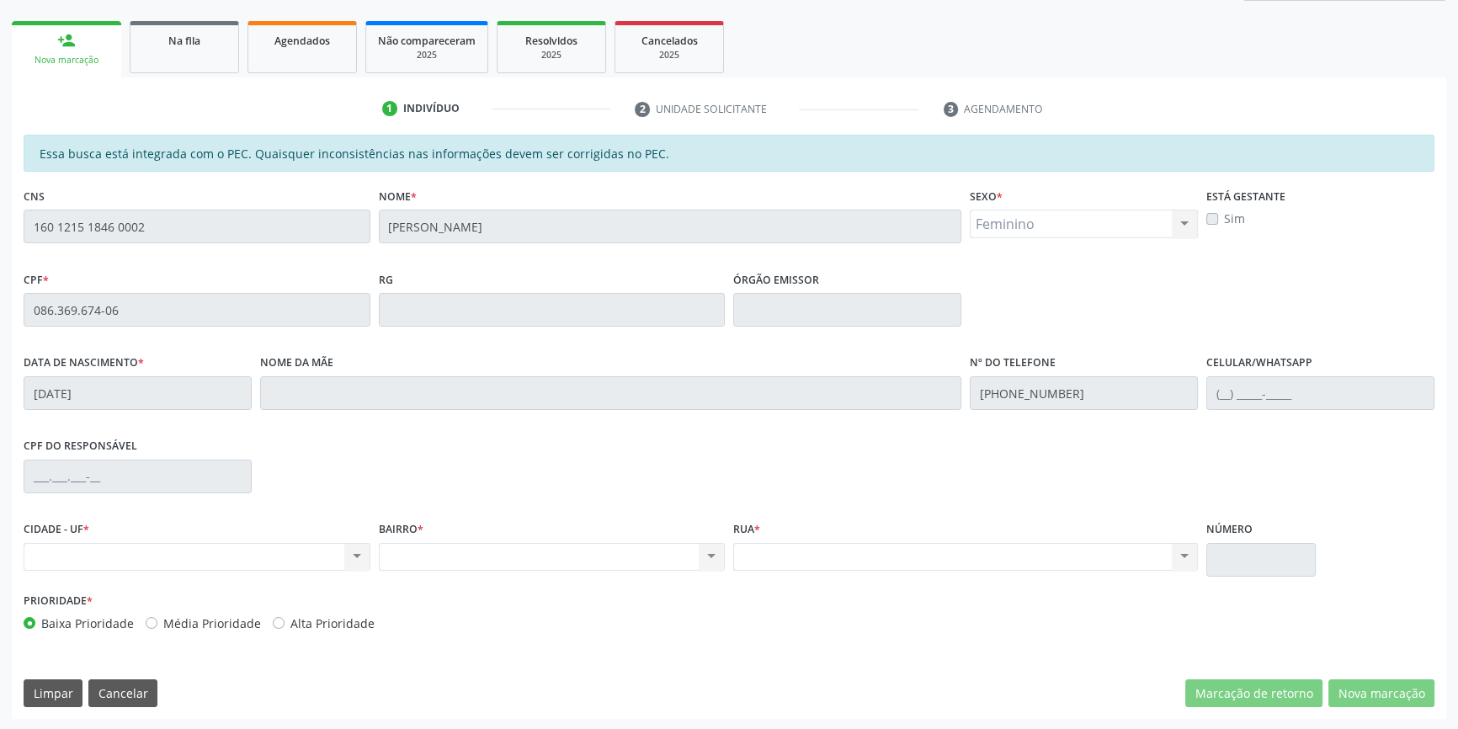
click at [0, 221] on div "Acompanhamento Acompanhe a situação das marcações correntes e finalizadas Relat…" at bounding box center [729, 296] width 1458 height 869
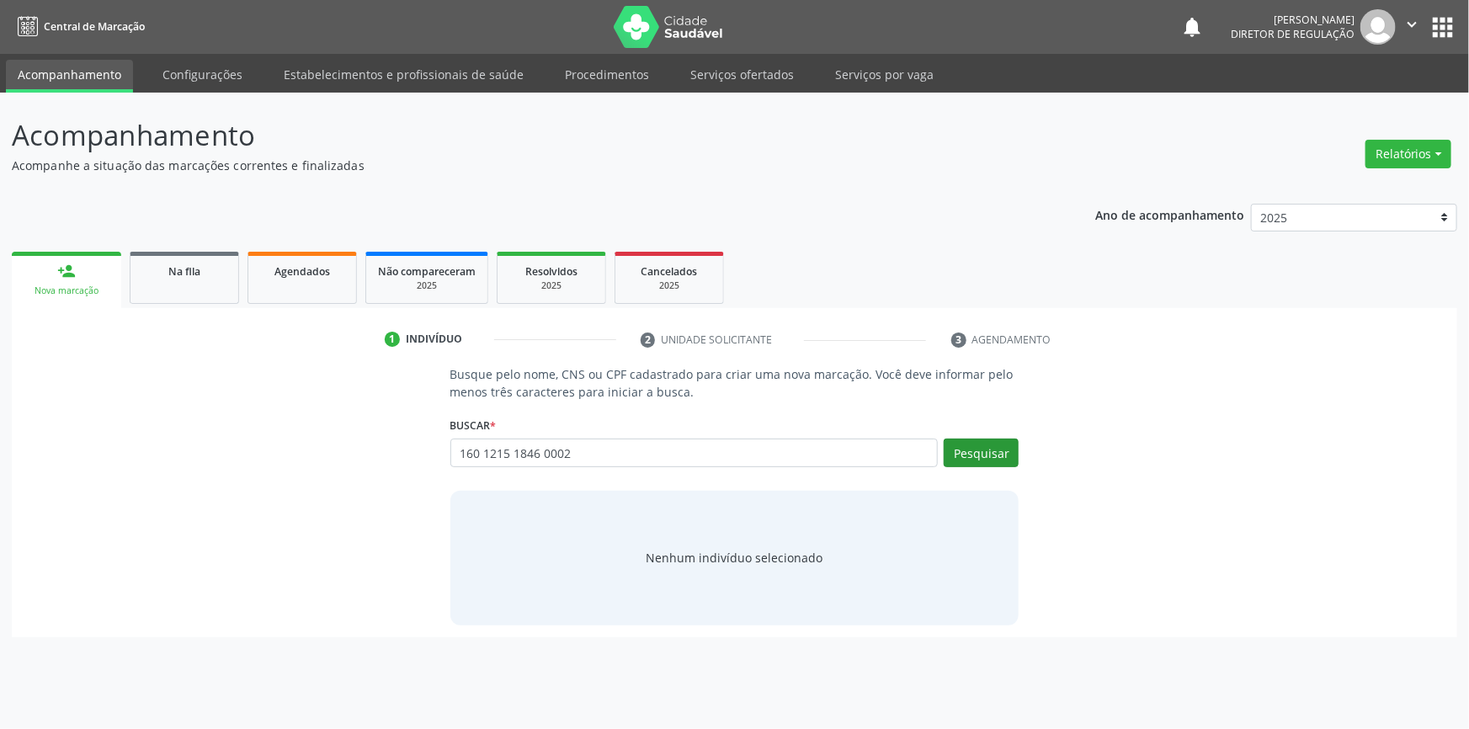
type input "160 1215 1846 0002"
click at [997, 455] on button "Pesquisar" at bounding box center [981, 453] width 75 height 29
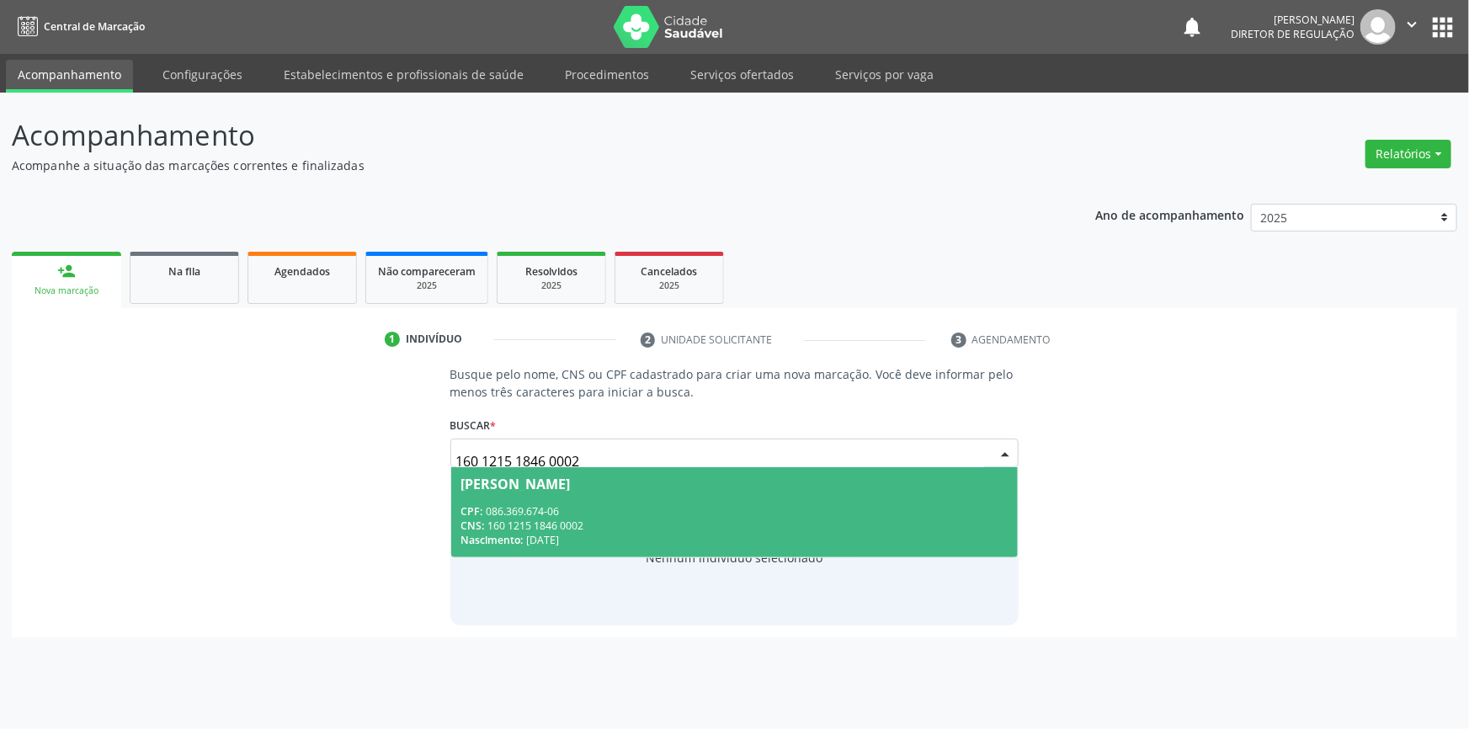
click at [575, 530] on div "CNS: 160 1215 1846 0002" at bounding box center [734, 526] width 547 height 14
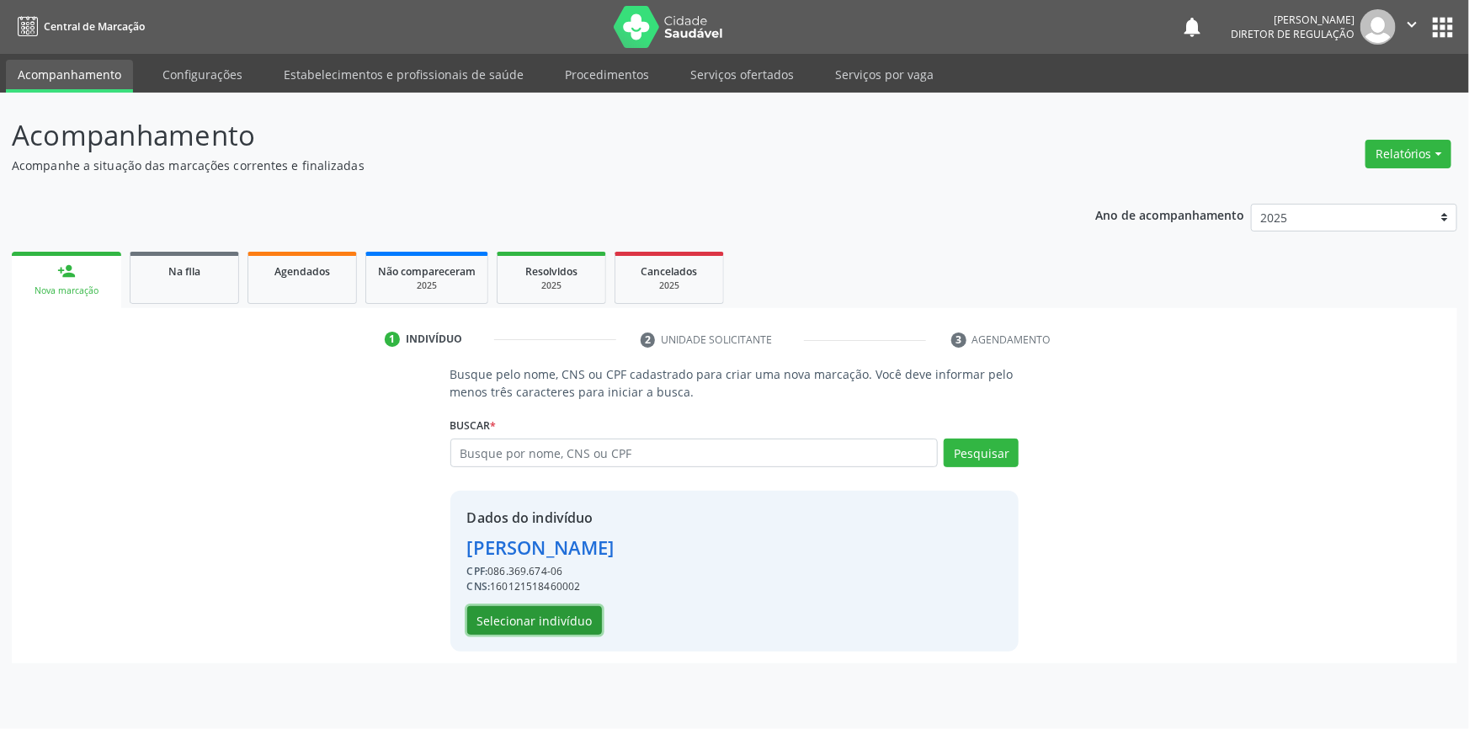
click at [566, 606] on button "Selecionar indivíduo" at bounding box center [534, 620] width 135 height 29
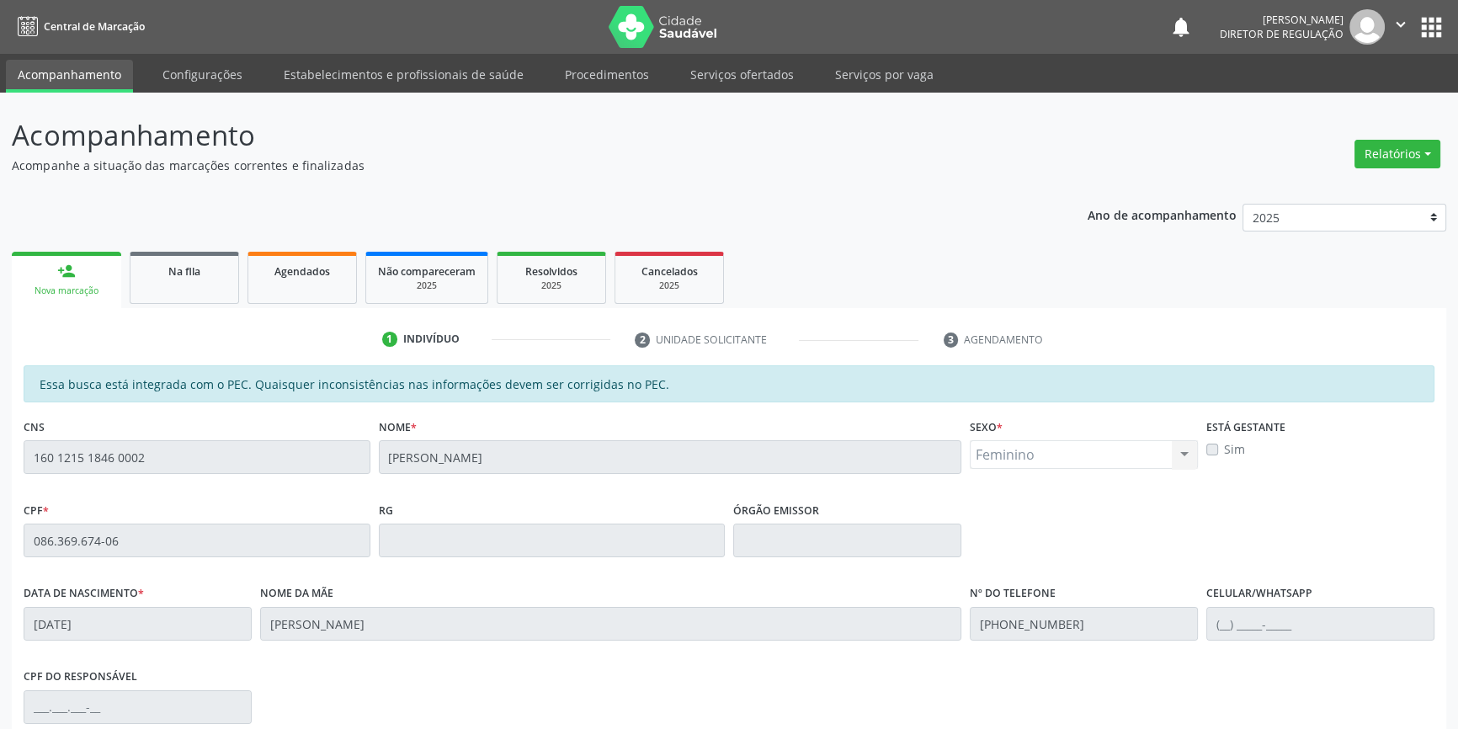
scroll to position [231, 0]
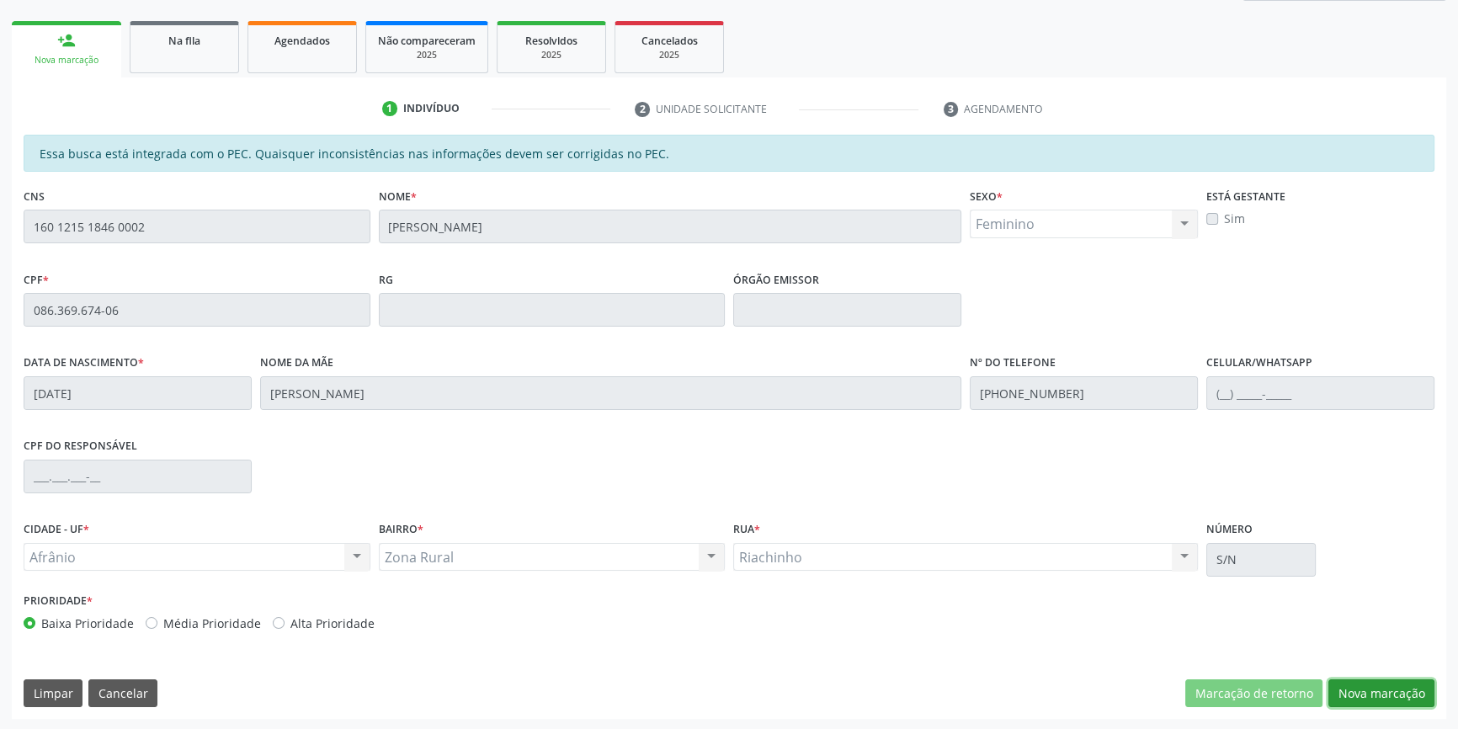
click at [1381, 684] on button "Nova marcação" at bounding box center [1381, 693] width 106 height 29
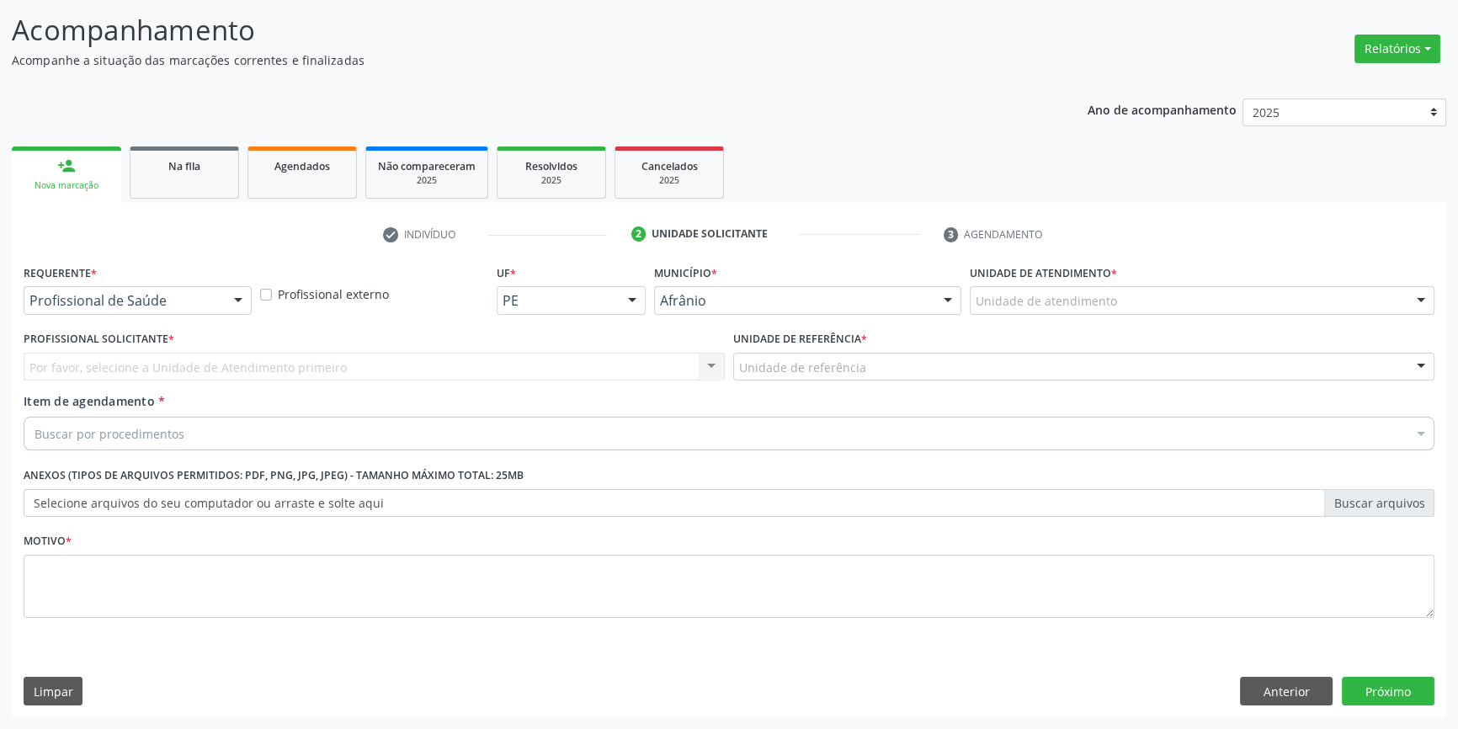
scroll to position [104, 0]
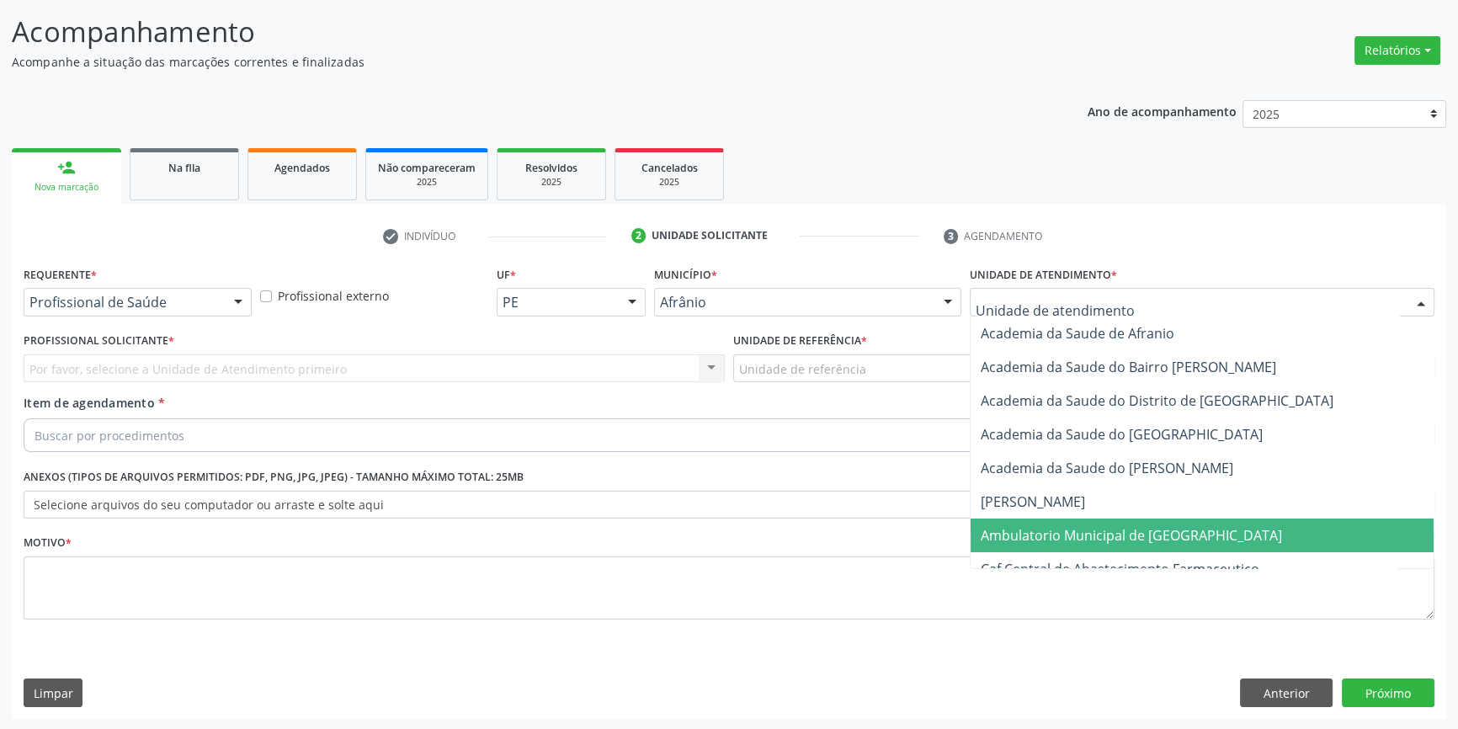
click at [1065, 534] on span "Ambulatorio Municipal de [GEOGRAPHIC_DATA]" at bounding box center [1131, 535] width 301 height 19
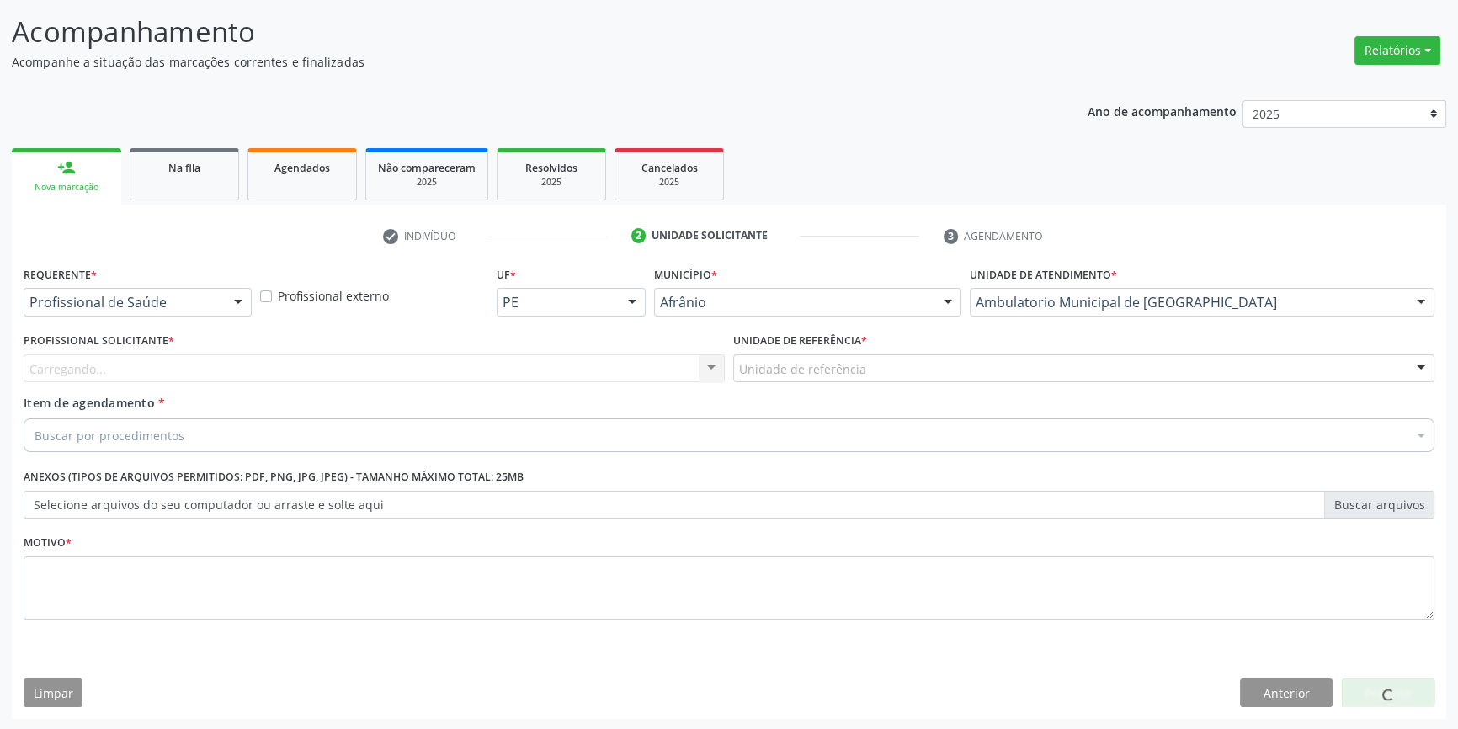
click at [849, 346] on label "Unidade de referência *" at bounding box center [800, 341] width 134 height 26
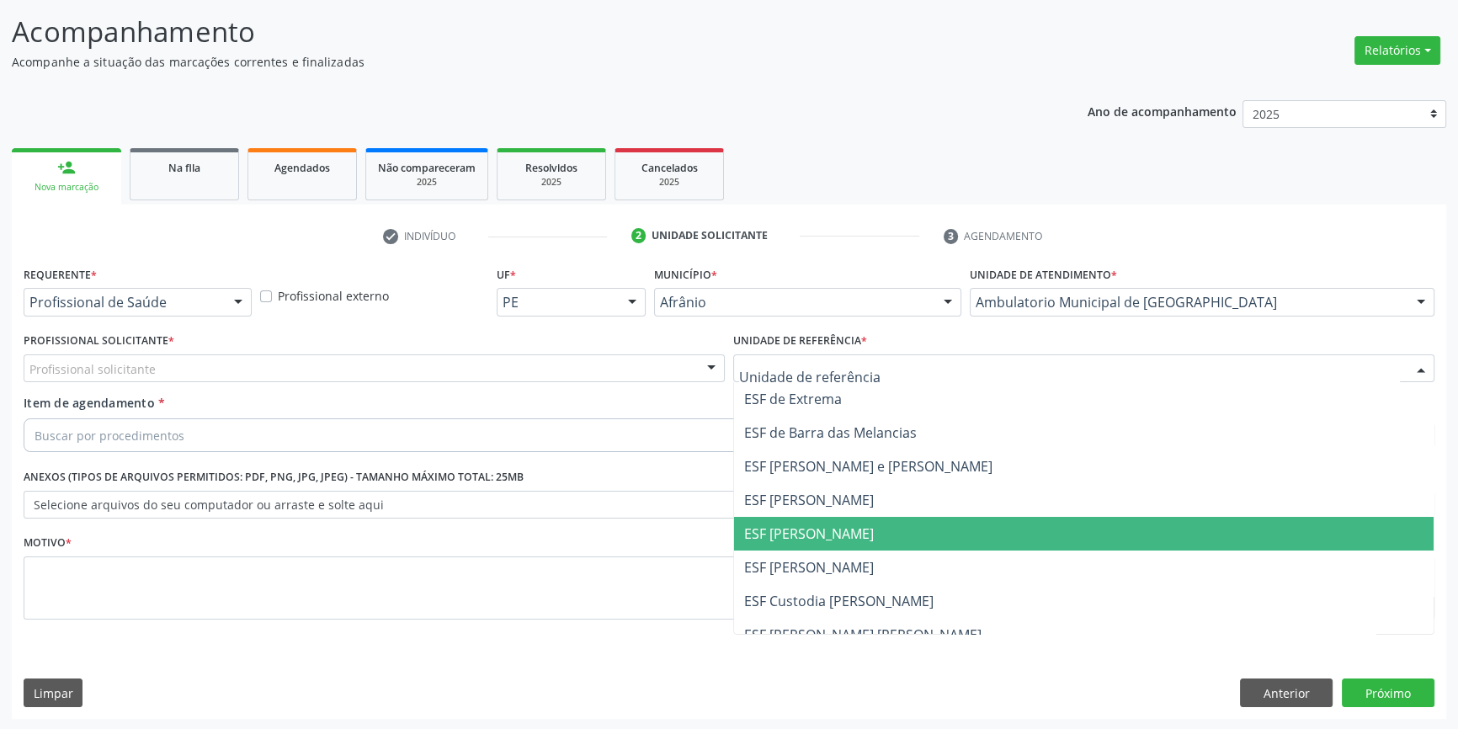
click at [831, 526] on span "ESF [PERSON_NAME]" at bounding box center [809, 533] width 130 height 19
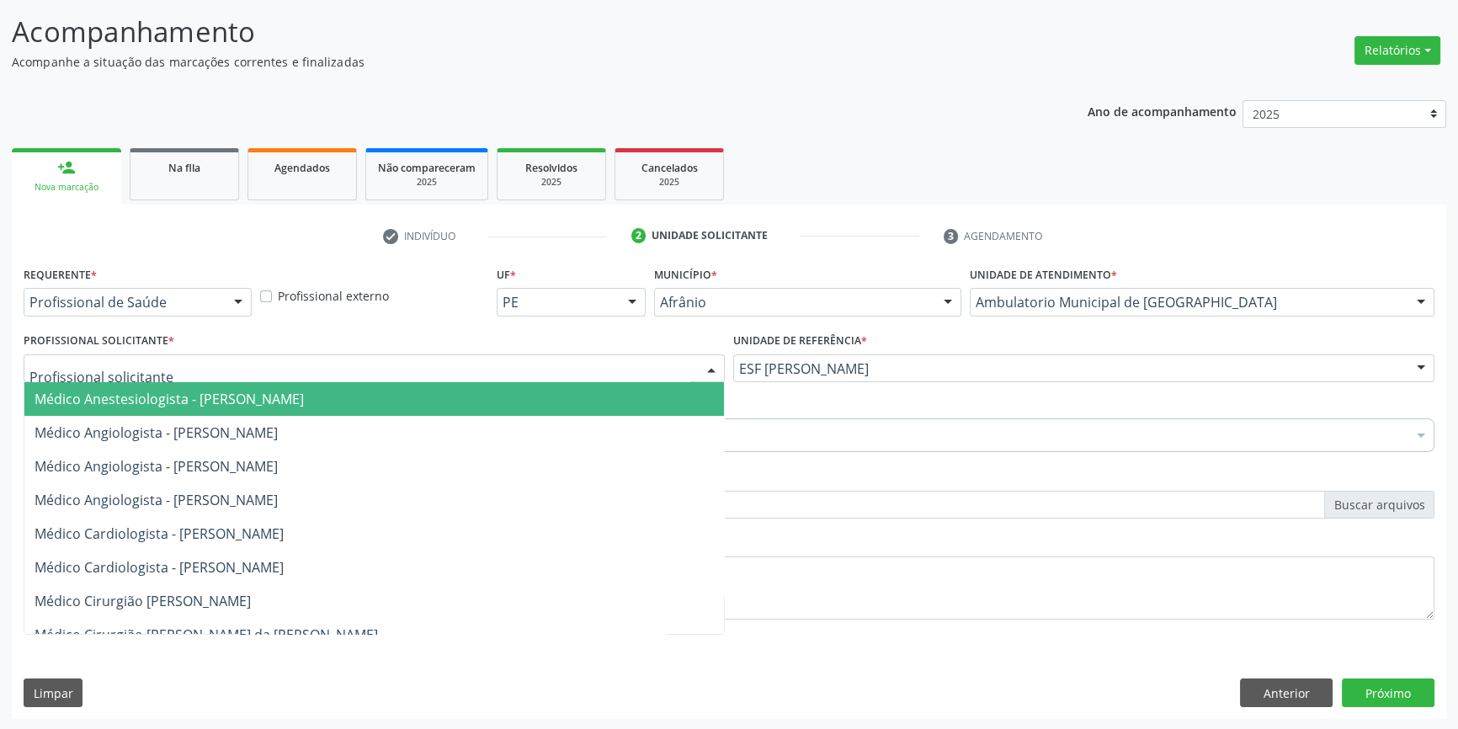
click at [628, 374] on div at bounding box center [374, 368] width 701 height 29
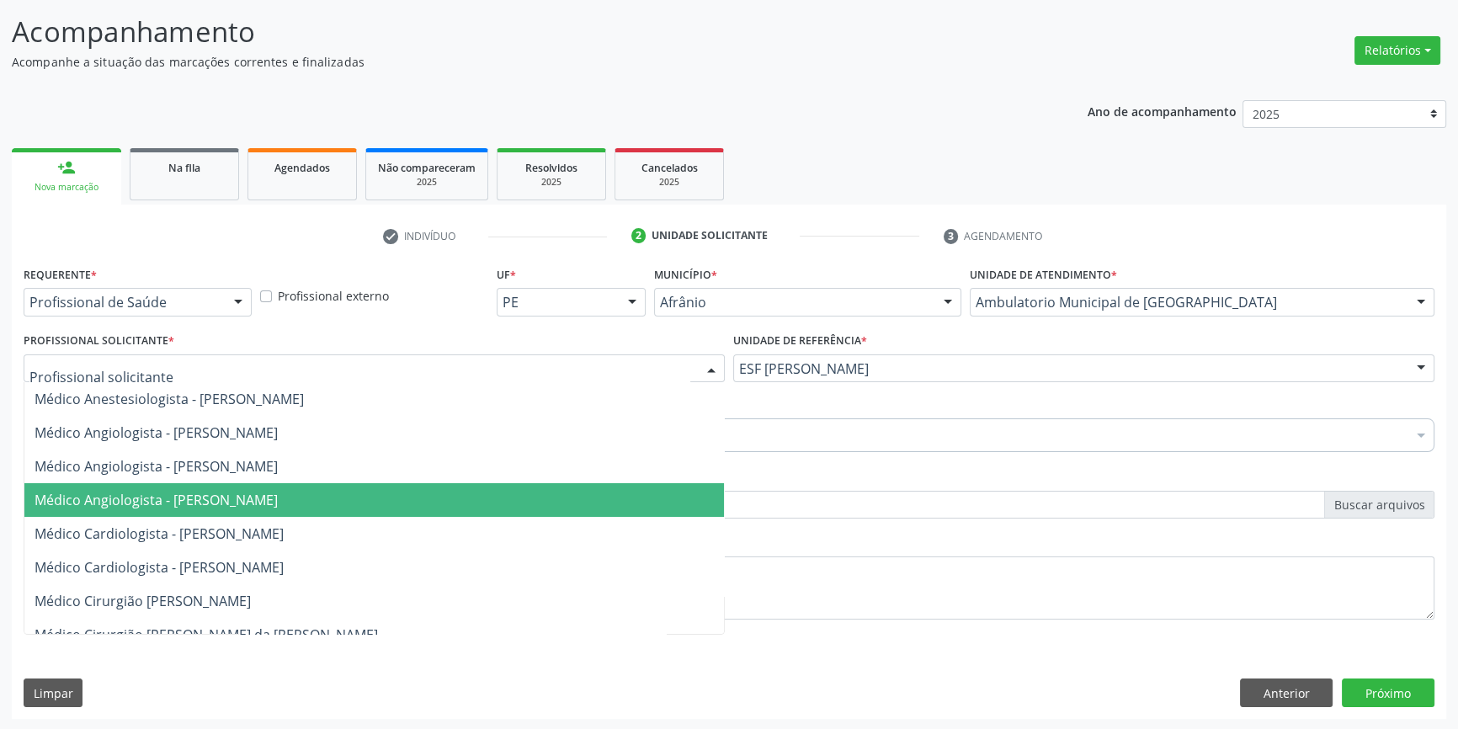
click at [240, 492] on span "Médico Angiologista - [PERSON_NAME]" at bounding box center [156, 500] width 243 height 19
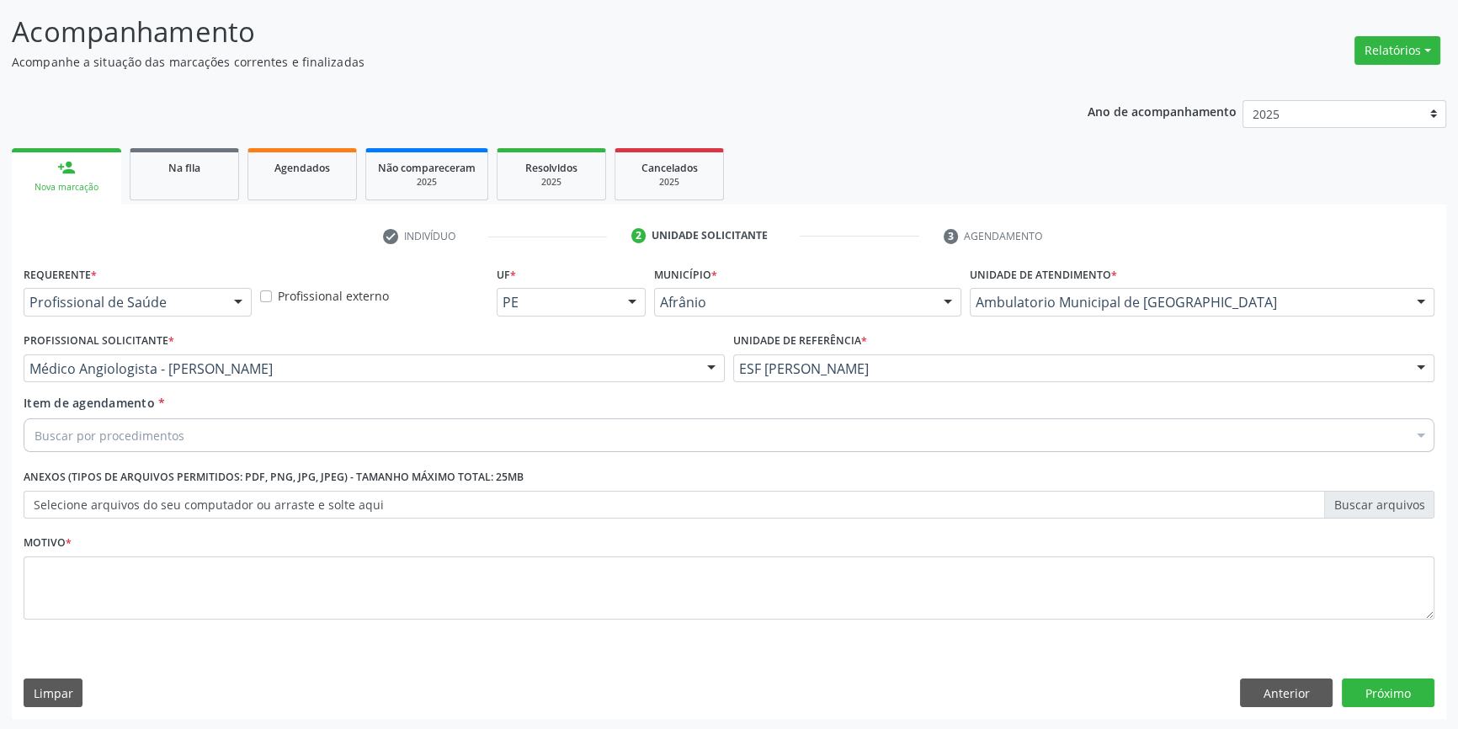
click at [235, 432] on div "Buscar por procedimentos" at bounding box center [729, 435] width 1411 height 34
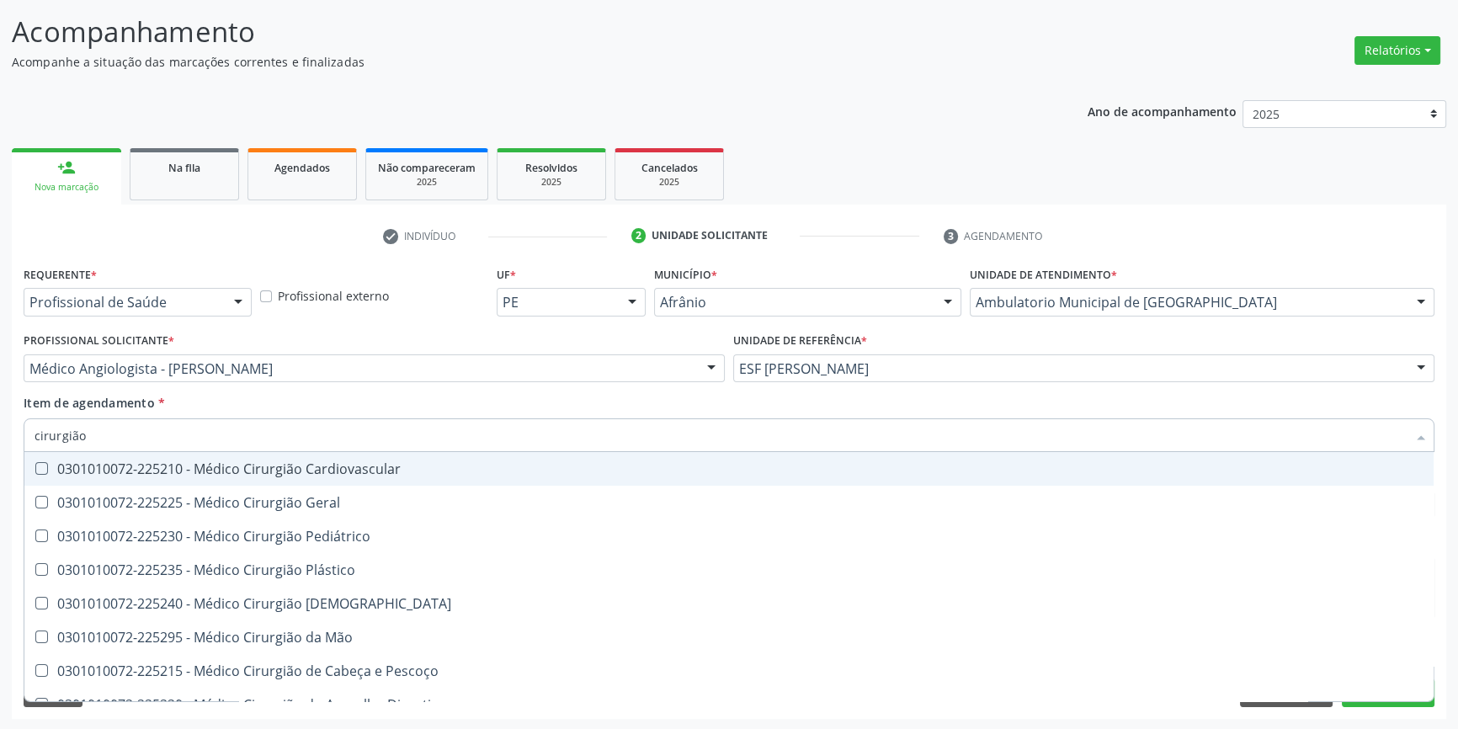
type input "cirurgião"
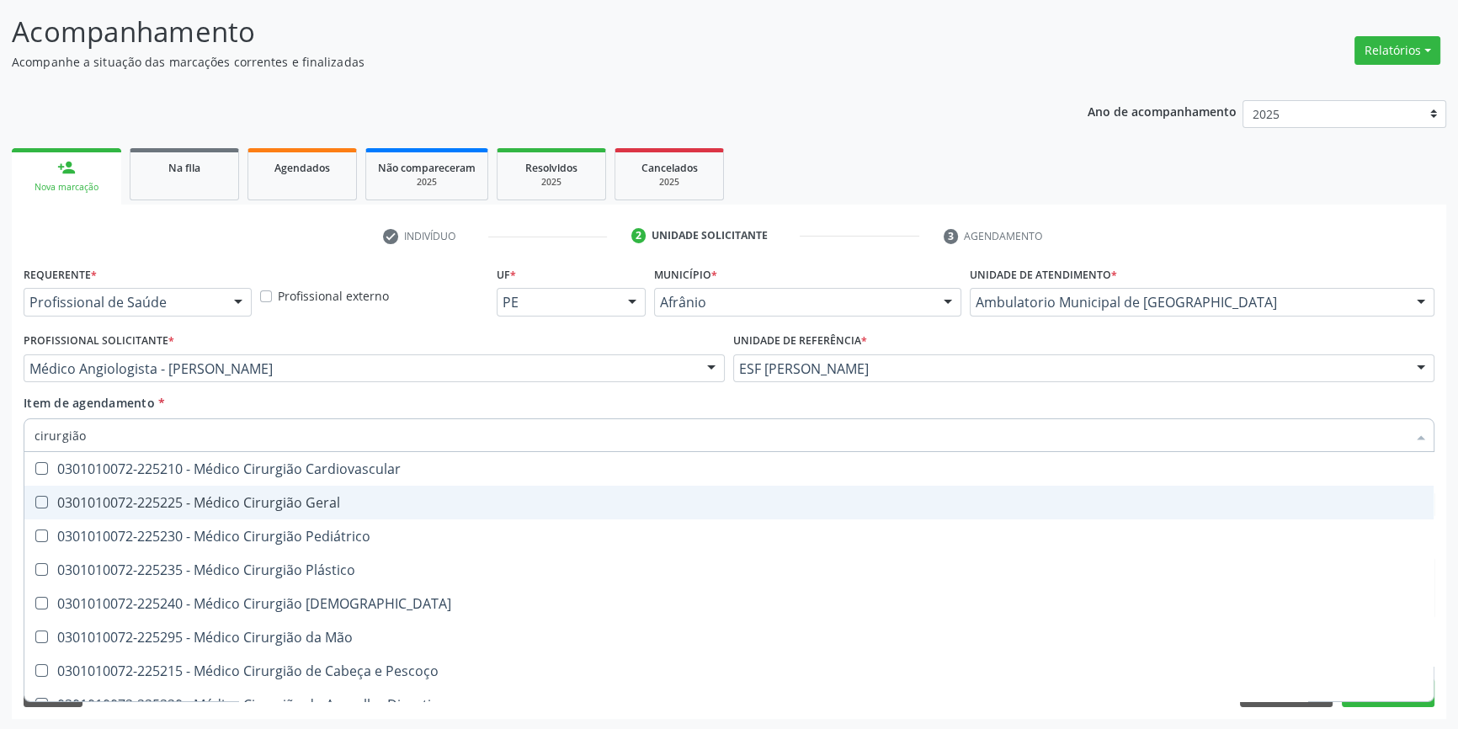
click at [282, 512] on span "0301010072-225225 - Médico Cirurgião Geral" at bounding box center [728, 503] width 1409 height 34
checkbox Geral "true"
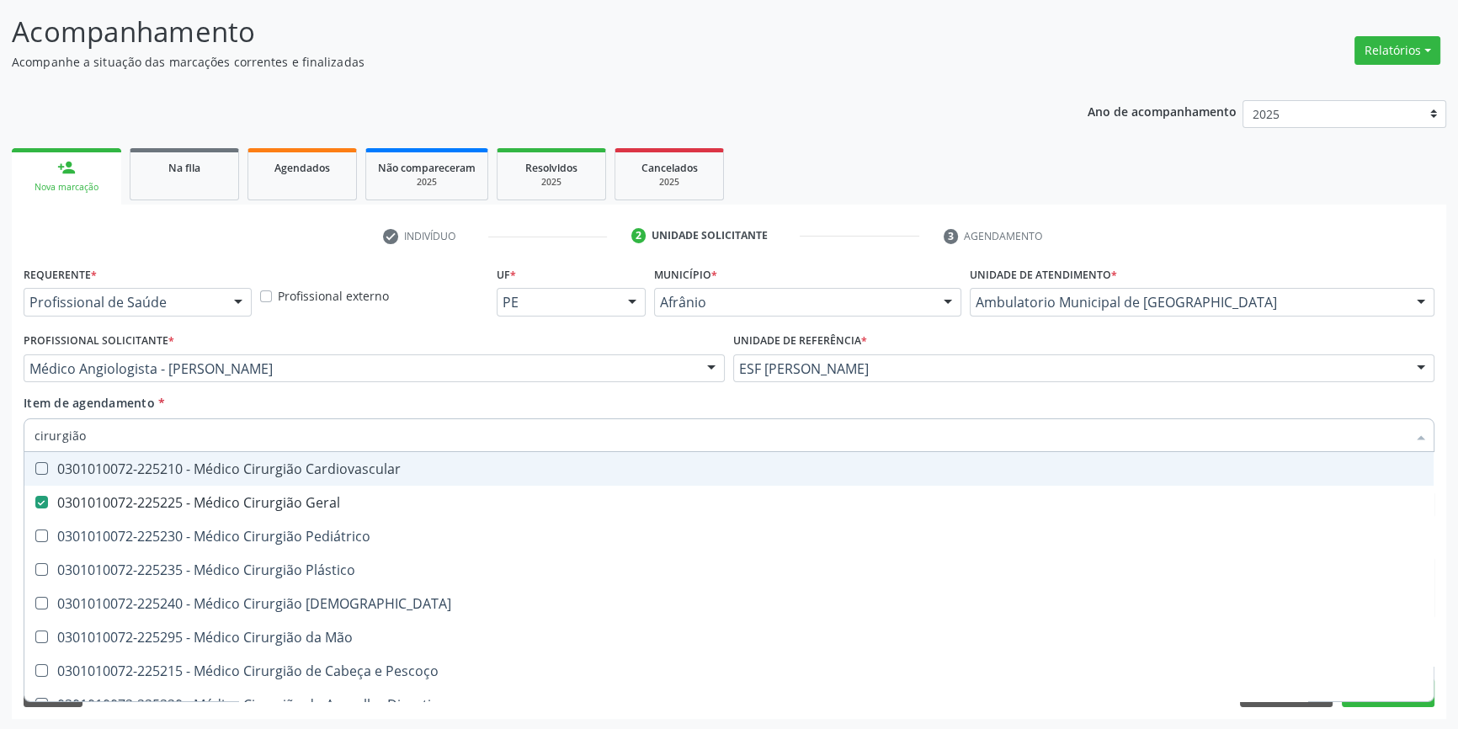
click at [381, 402] on div "Item de agendamento * cirurgião Desfazer seleção 0301010072-225210 - Médico Cir…" at bounding box center [729, 420] width 1411 height 53
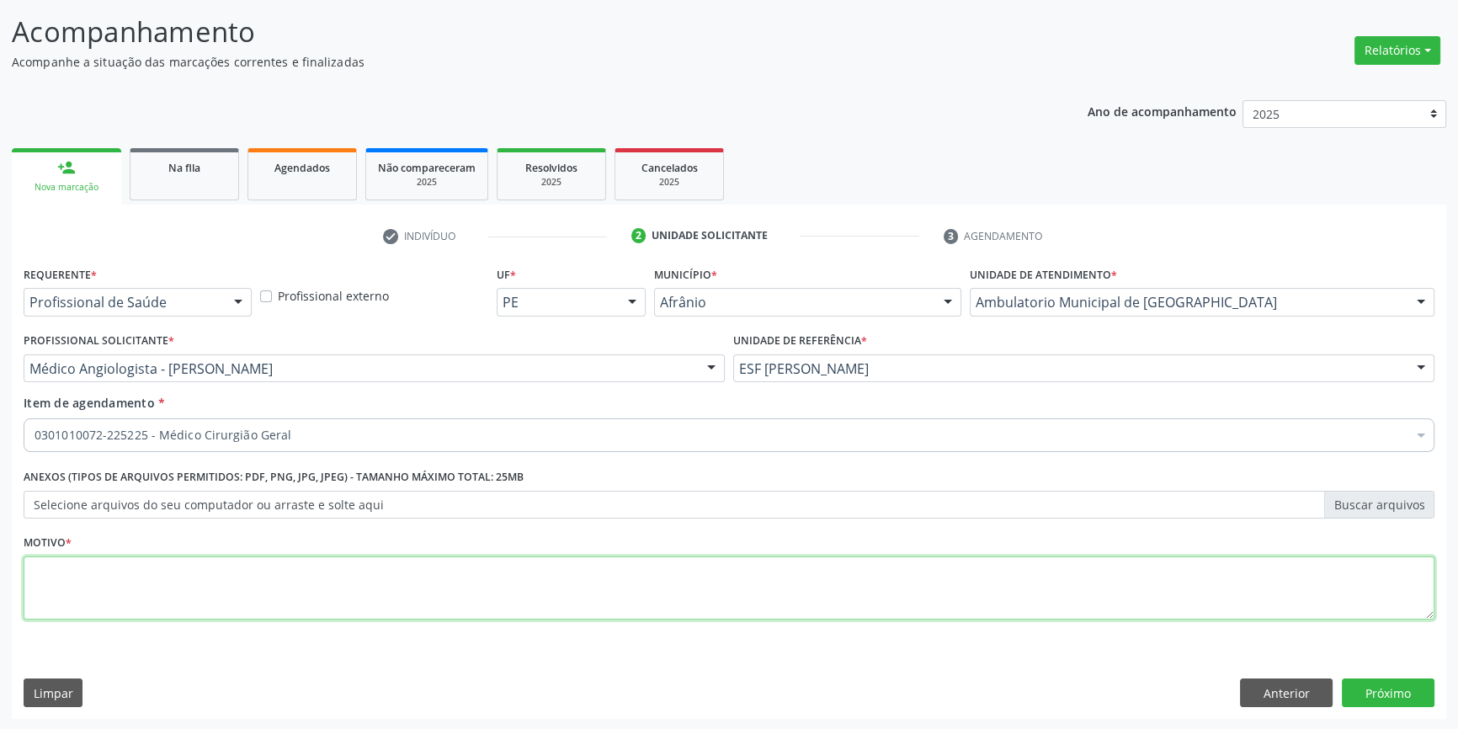
click at [266, 594] on textarea at bounding box center [729, 588] width 1411 height 64
type textarea "'"
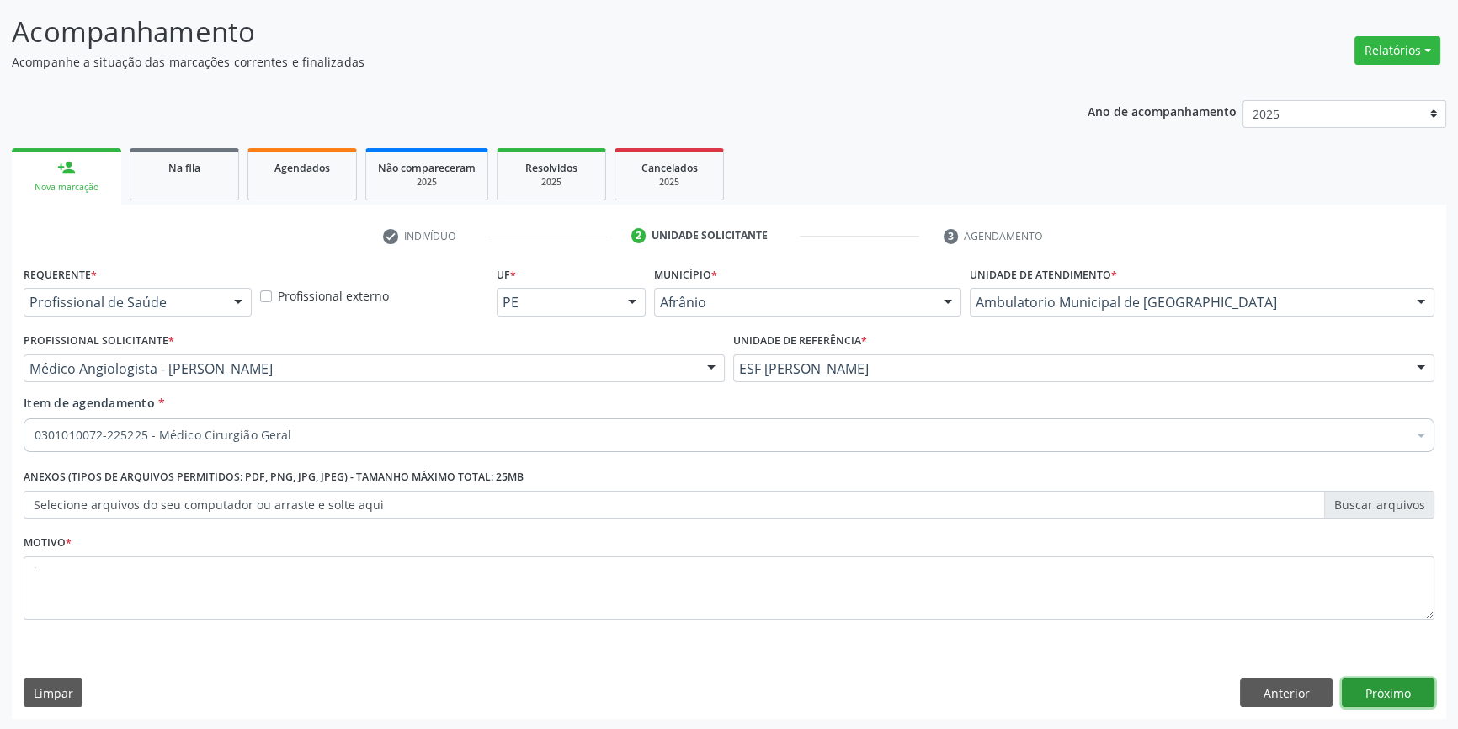
click at [1387, 700] on button "Próximo" at bounding box center [1388, 693] width 93 height 29
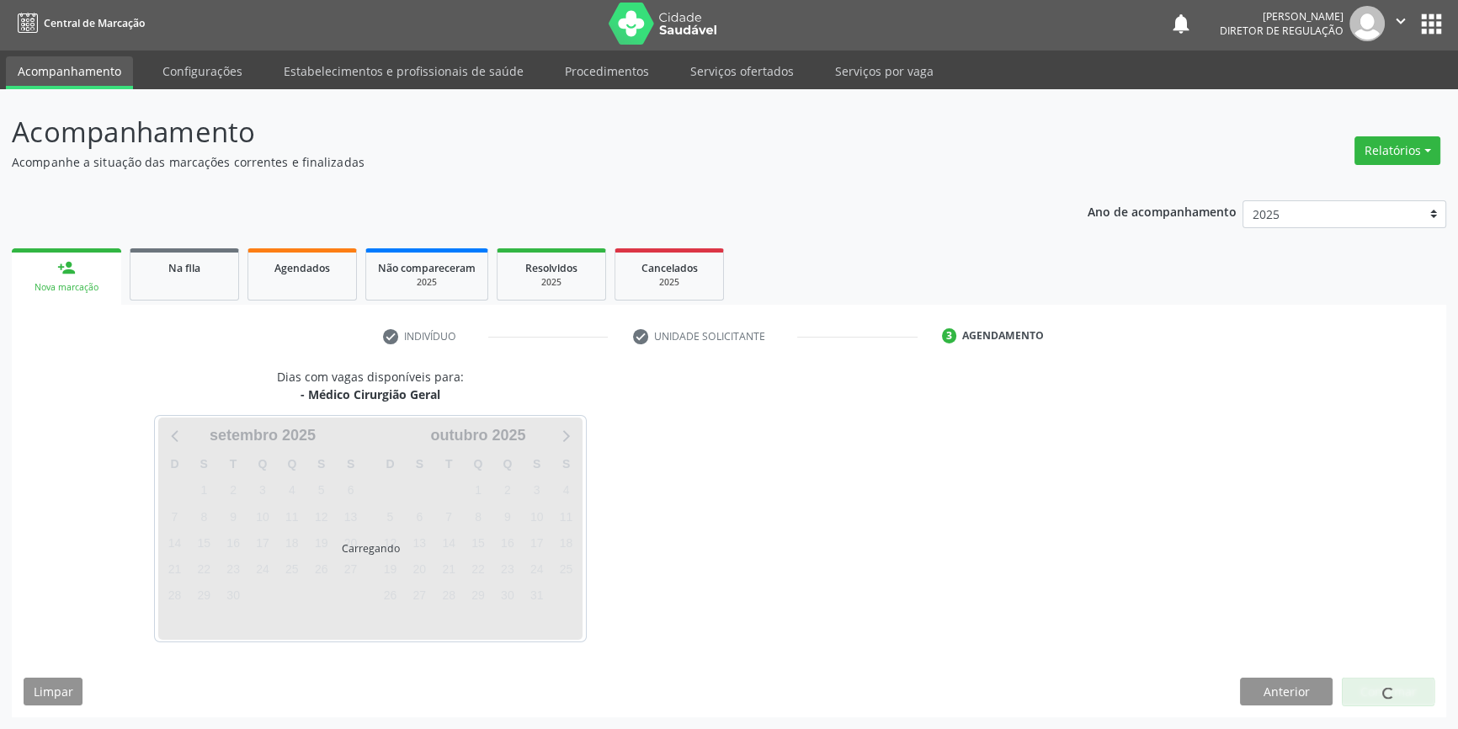
scroll to position [2, 0]
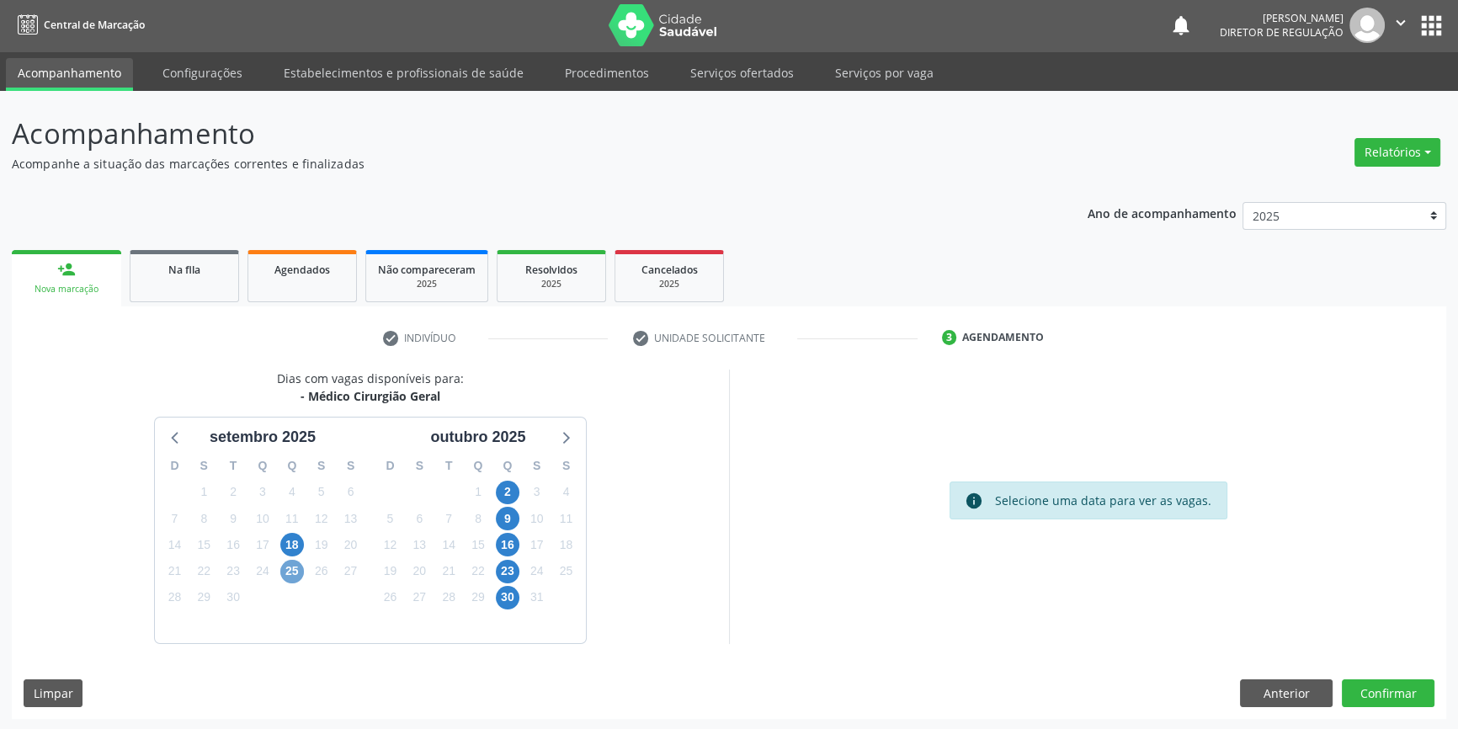
click at [294, 571] on span "25" at bounding box center [292, 572] width 24 height 24
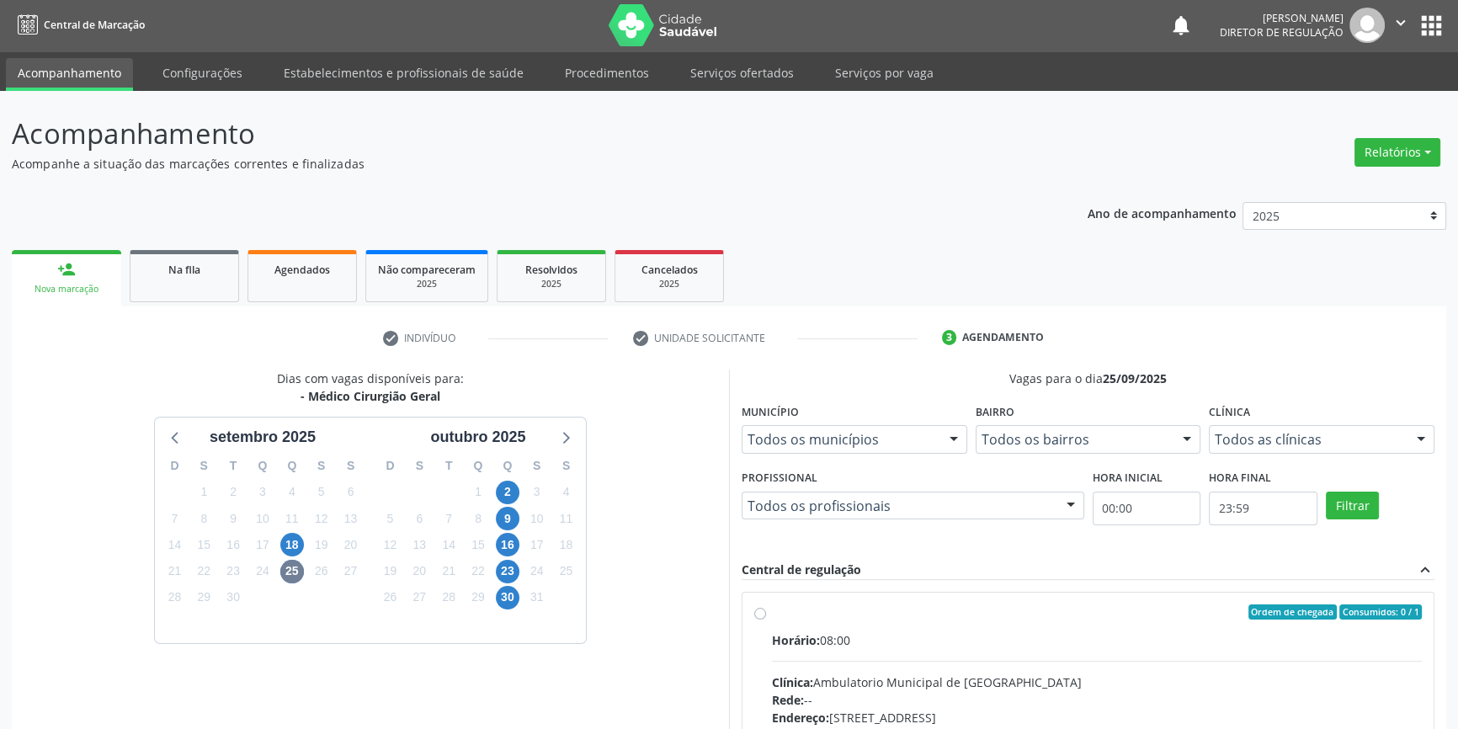
click at [820, 647] on div "Horário: 08:00" at bounding box center [1097, 640] width 650 height 18
click at [766, 620] on input "Ordem de chegada Consumidos: 0 / 1 Horário: 08:00 Clínica: Ambulatorio Municipa…" at bounding box center [760, 611] width 12 height 15
radio input "true"
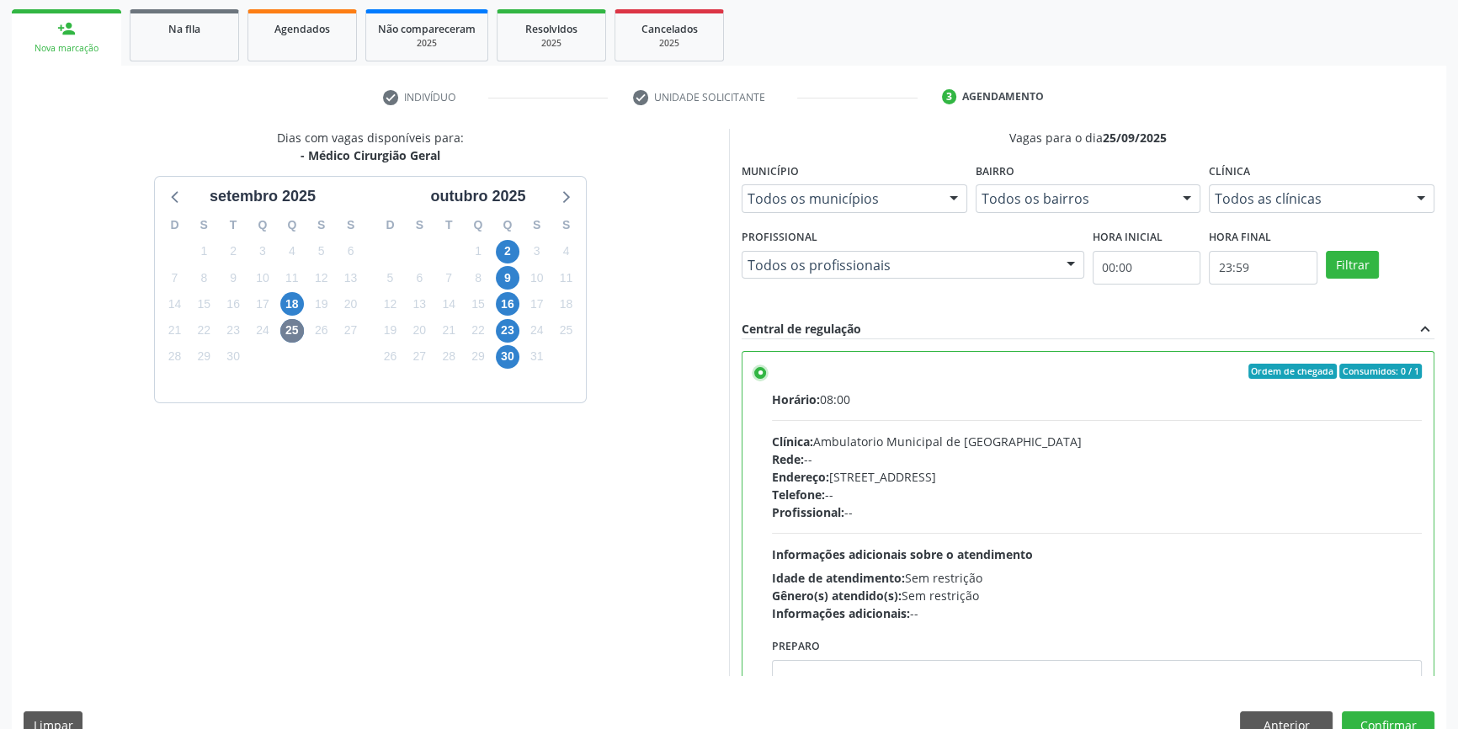
scroll to position [275, 0]
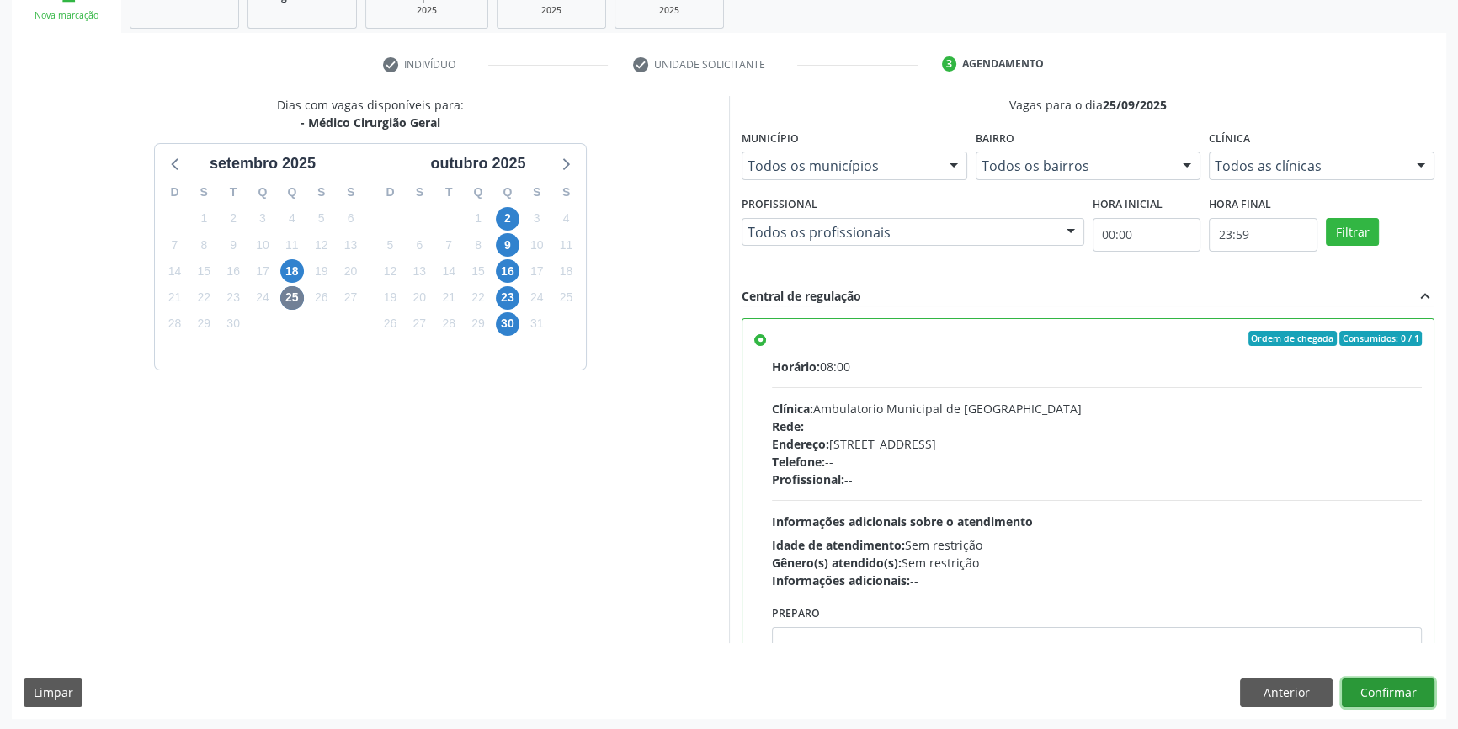
click at [1391, 695] on button "Confirmar" at bounding box center [1388, 693] width 93 height 29
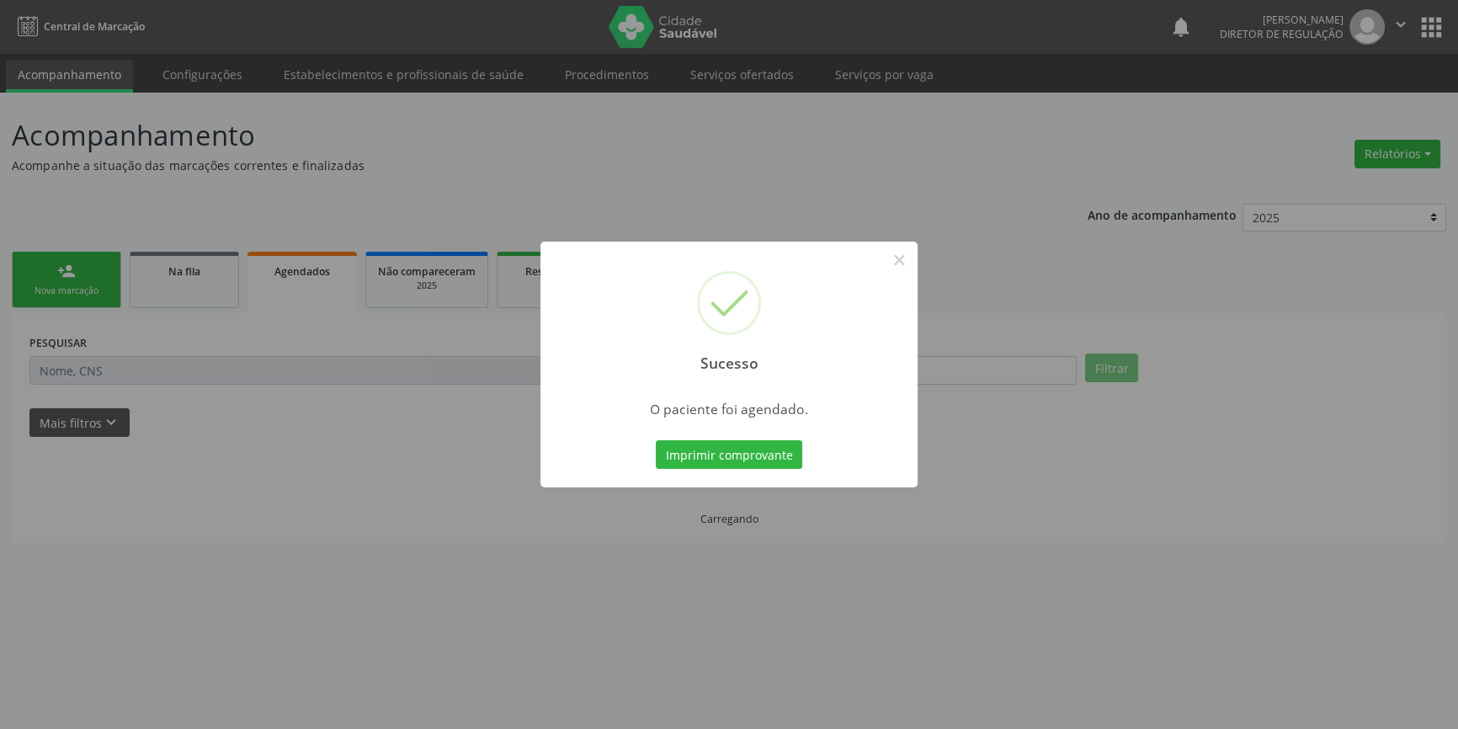
scroll to position [0, 0]
click at [770, 455] on button "Imprimir comprovante" at bounding box center [735, 454] width 146 height 29
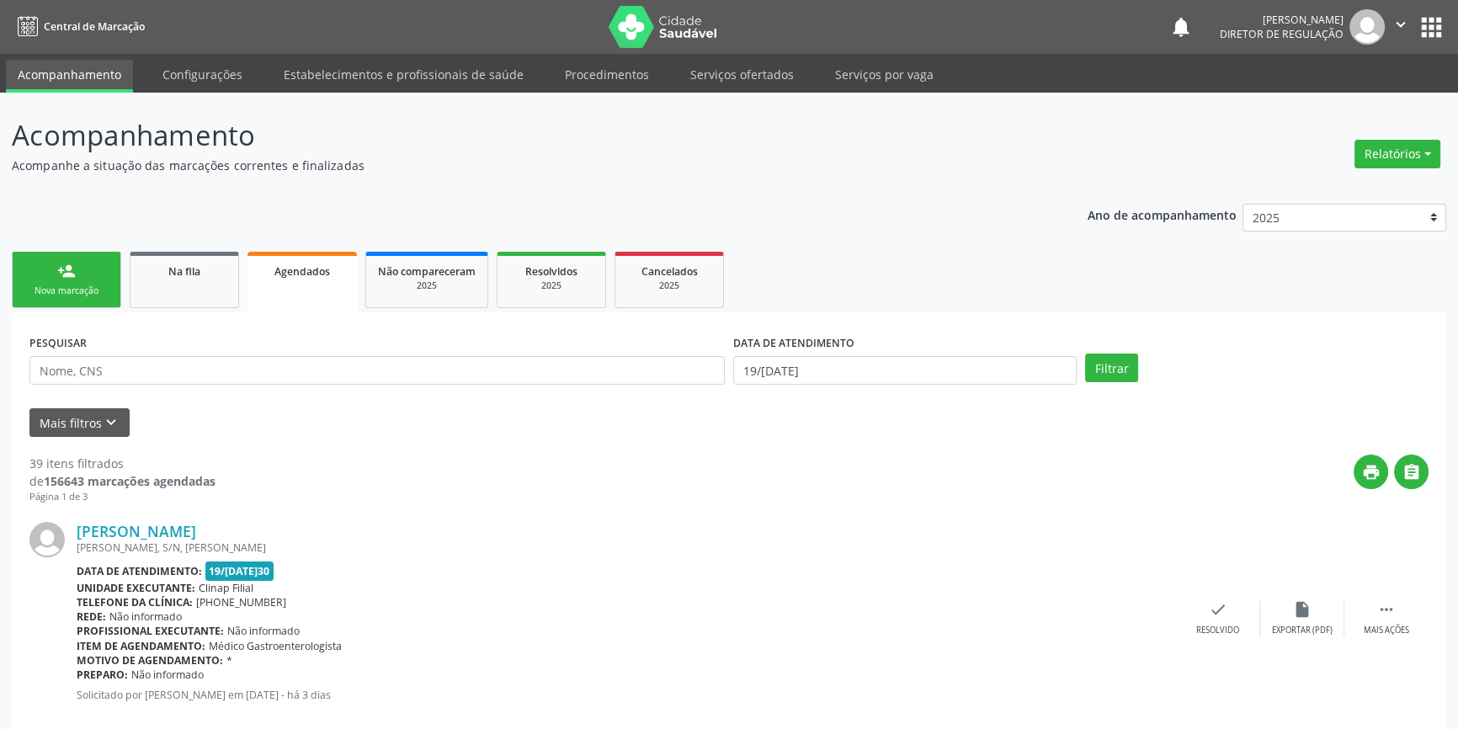
click at [81, 295] on div "Nova marcação" at bounding box center [66, 291] width 84 height 13
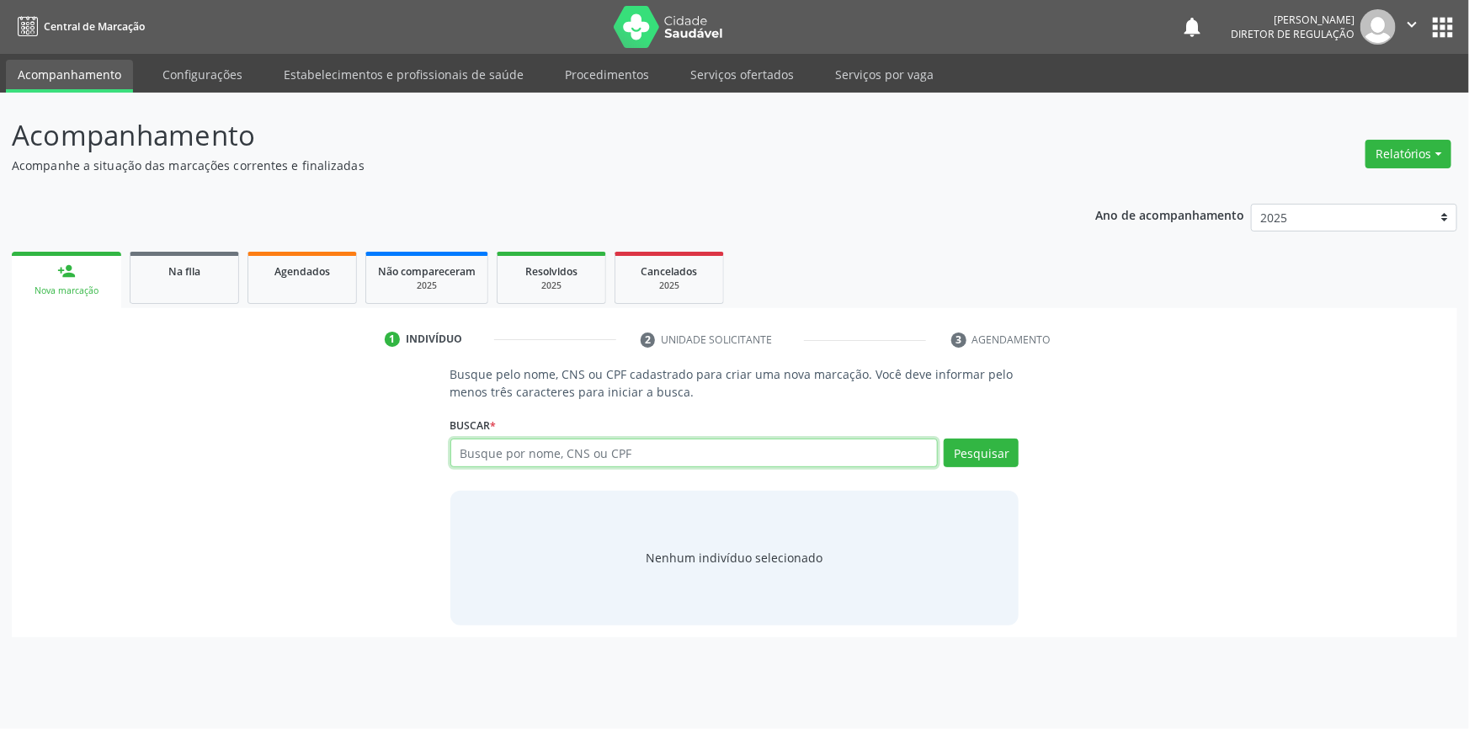
click at [460, 442] on input "text" at bounding box center [694, 453] width 488 height 29
type input "700603969592568"
click at [182, 283] on link "Na fila" at bounding box center [184, 278] width 109 height 52
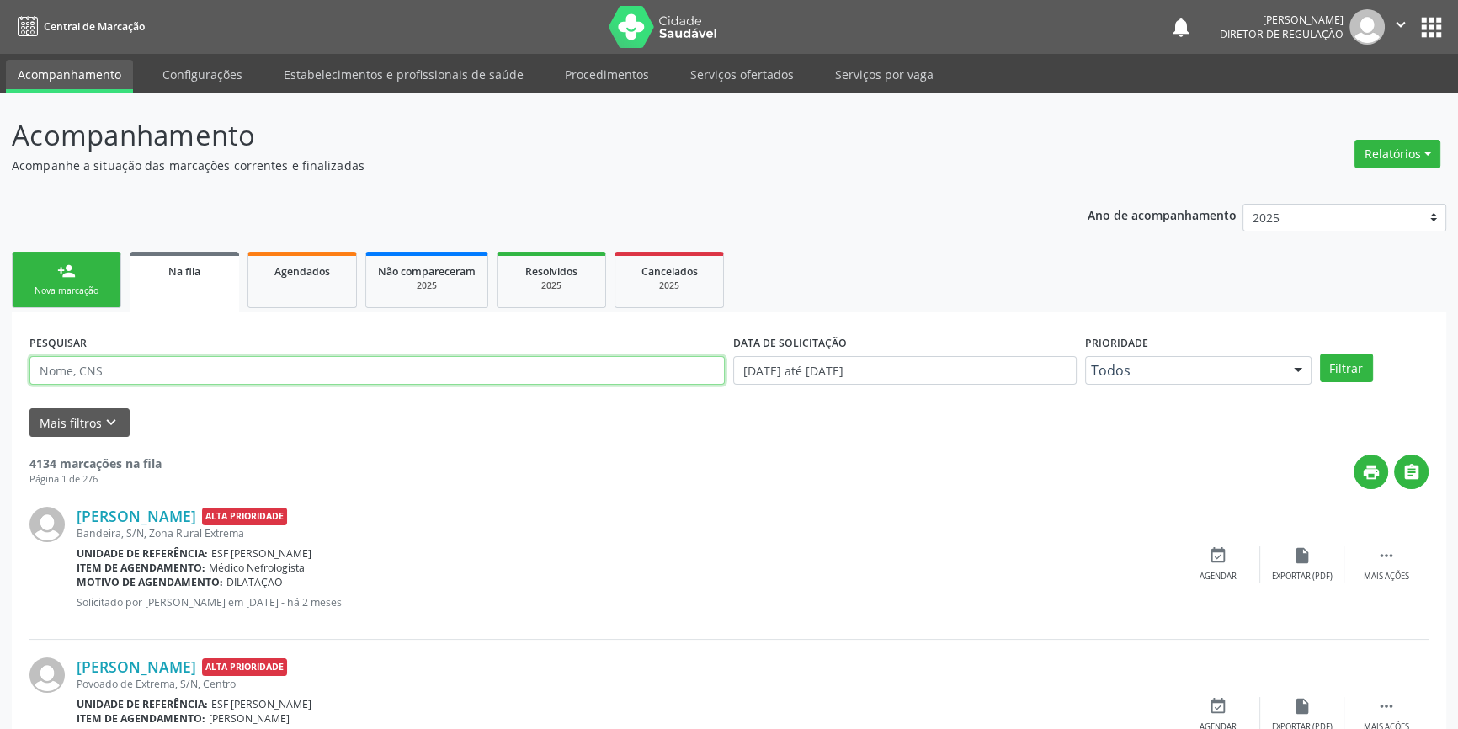
click at [370, 362] on input "text" at bounding box center [376, 370] width 695 height 29
type input "[PERSON_NAME]"
click at [1341, 375] on button "Filtrar" at bounding box center [1346, 368] width 53 height 29
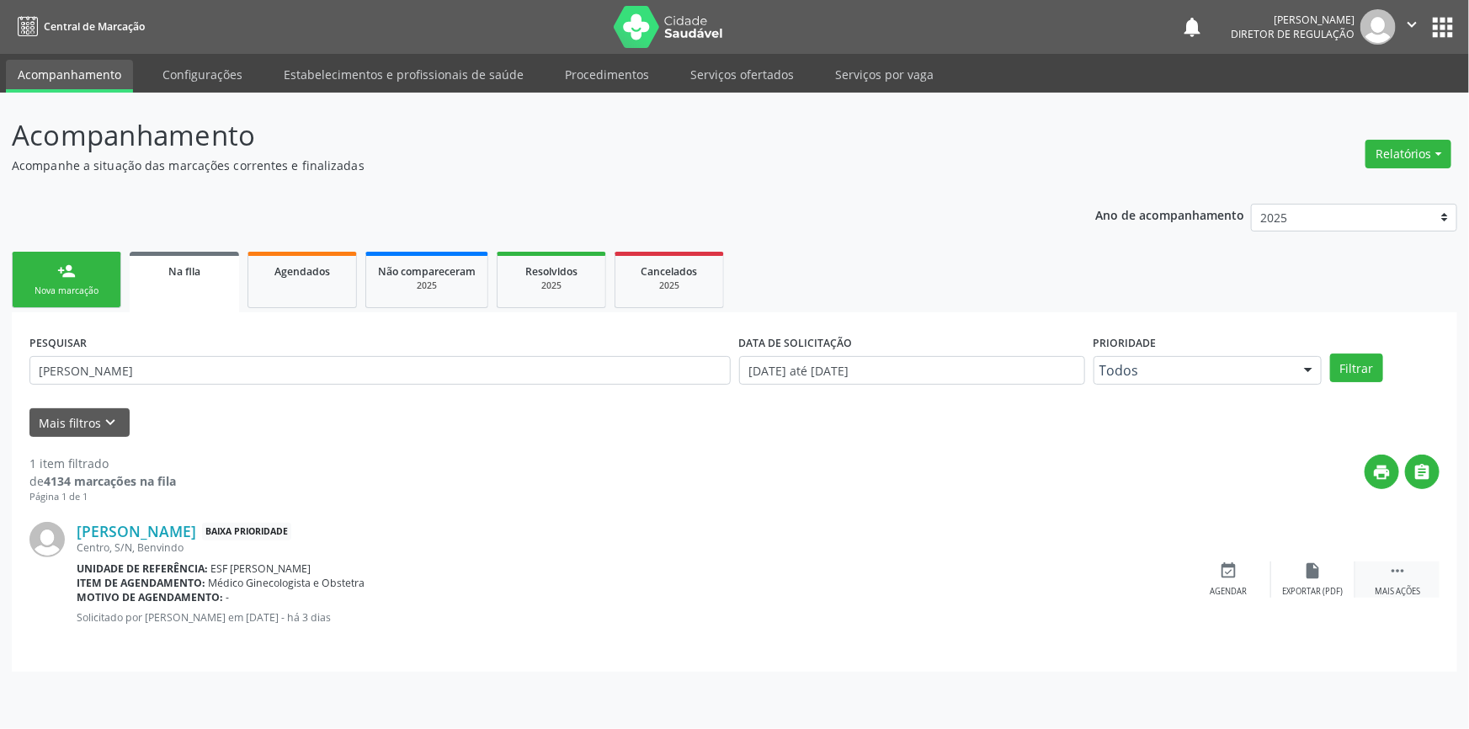
click at [1397, 570] on icon "" at bounding box center [1397, 570] width 19 height 19
drag, startPoint x: 1333, startPoint y: 577, endPoint x: 1324, endPoint y: 580, distance: 8.8
drag, startPoint x: 1324, startPoint y: 580, endPoint x: 76, endPoint y: 274, distance: 1285.3
click at [76, 274] on link "person_add Nova marcação" at bounding box center [66, 280] width 109 height 56
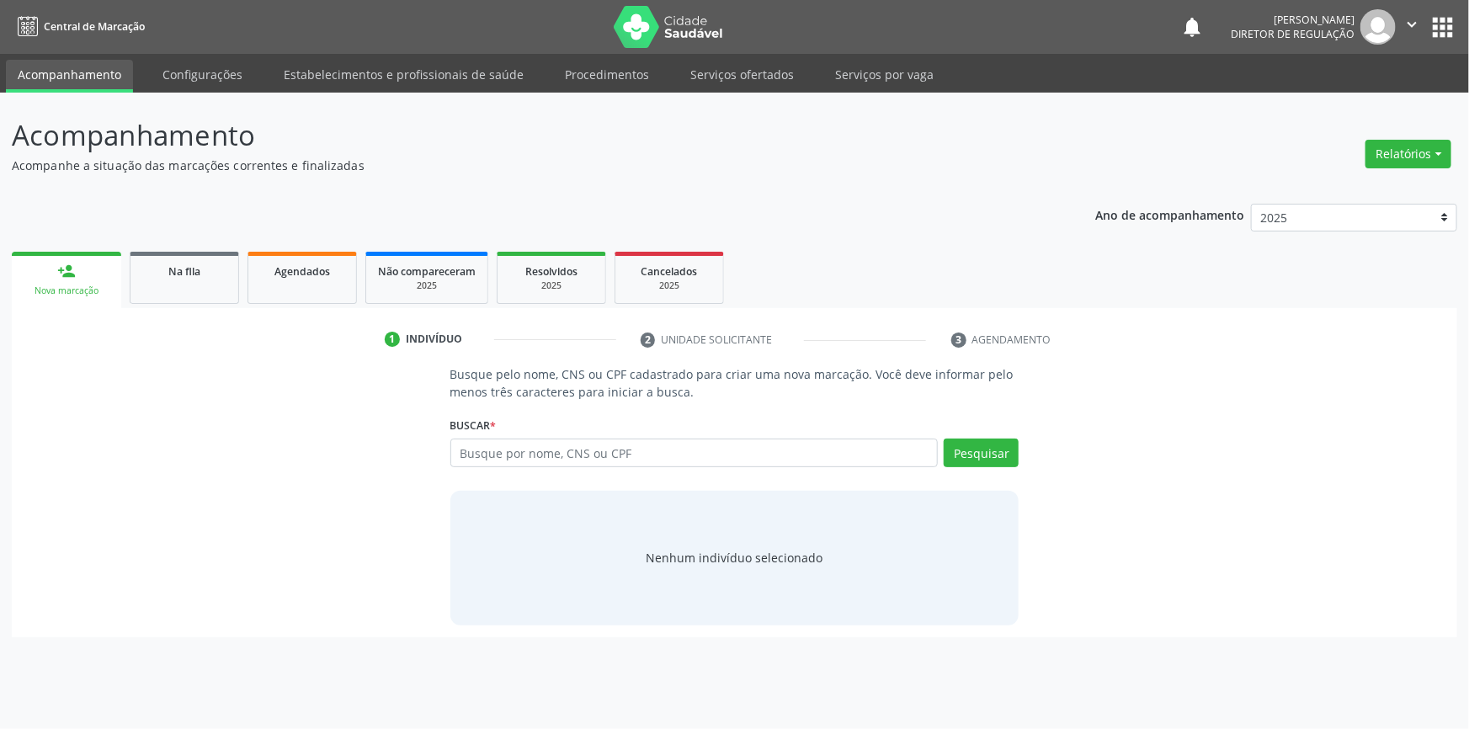
click at [569, 466] on div "Busque por nome, CNS ou CPF Nenhum resultado encontrado para: " " Digite nome, …" at bounding box center [734, 459] width 569 height 40
click at [571, 453] on input "text" at bounding box center [694, 453] width 488 height 29
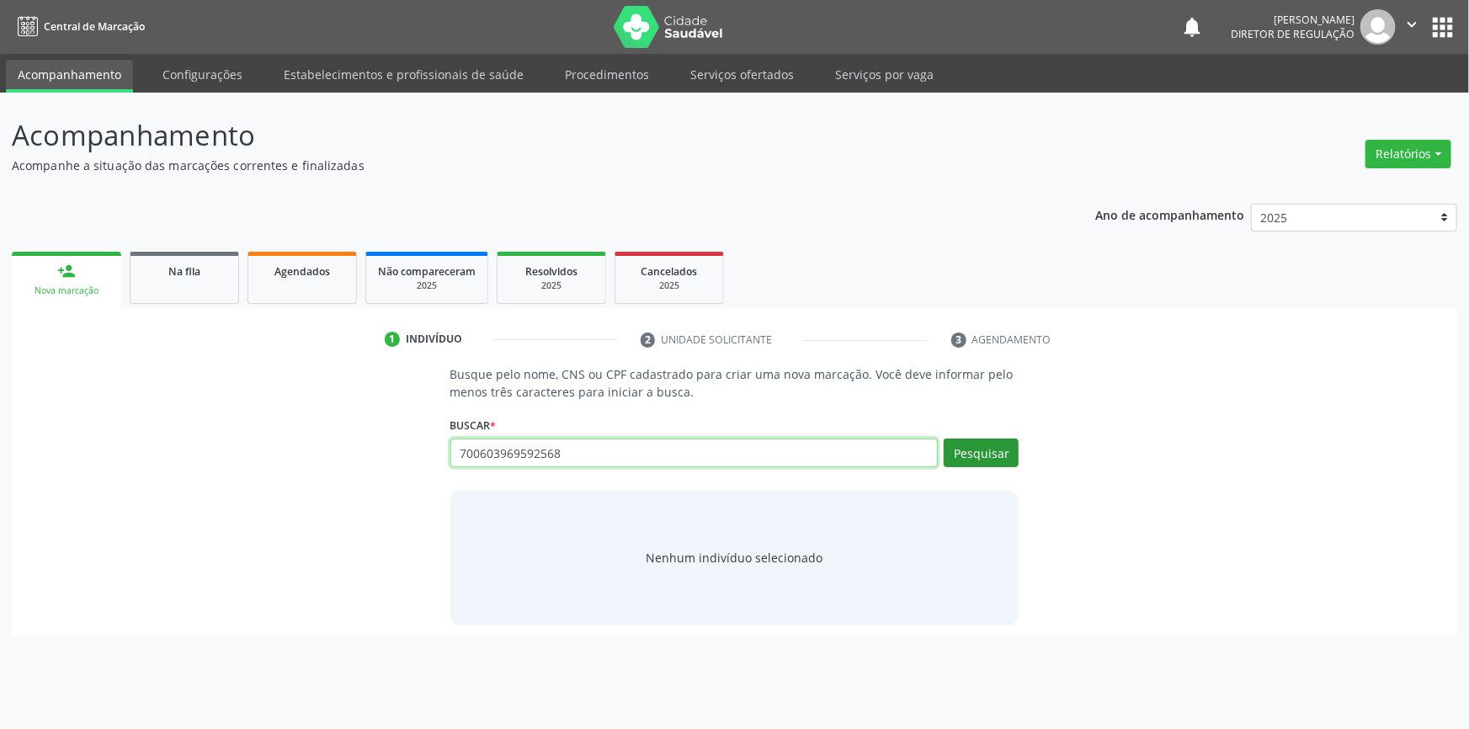
type input "700603969592568"
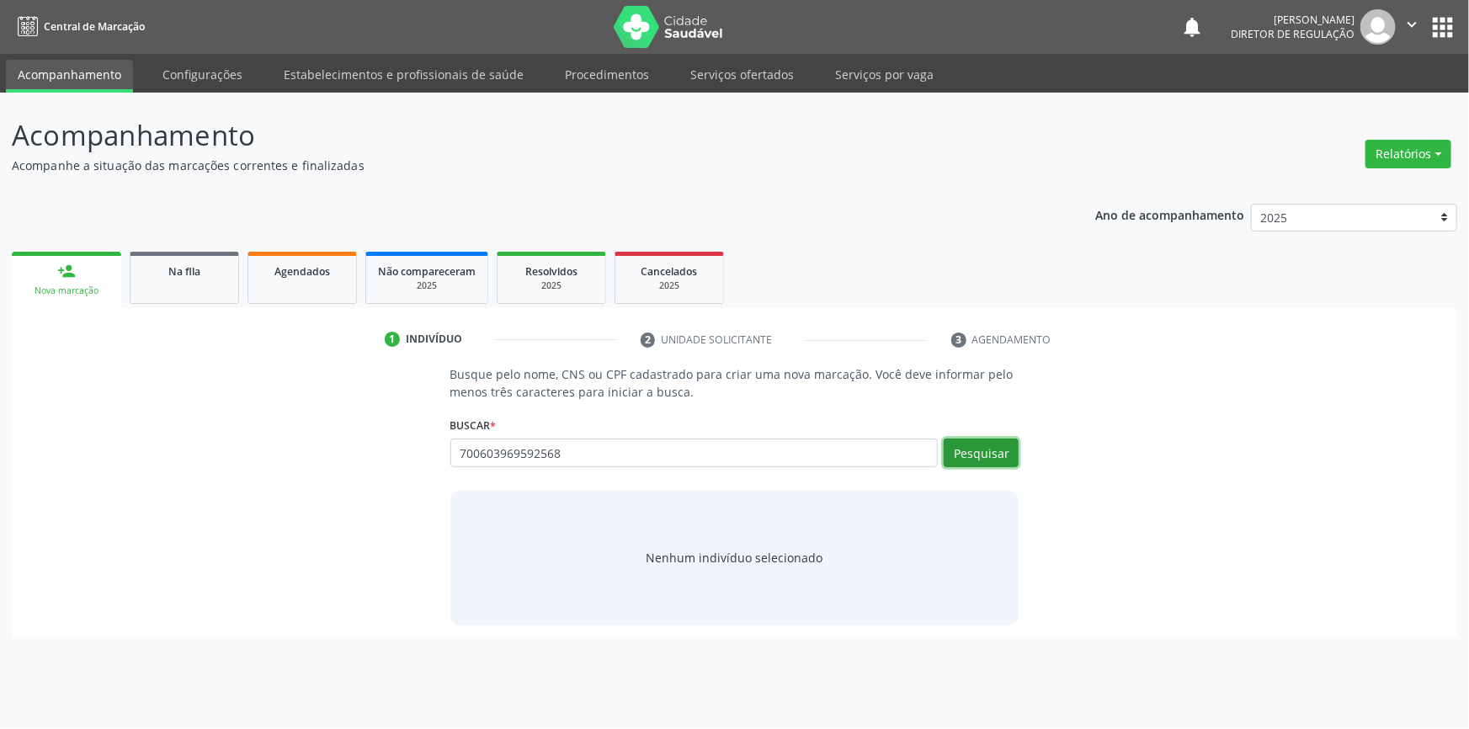
click at [981, 457] on button "Pesquisar" at bounding box center [981, 453] width 75 height 29
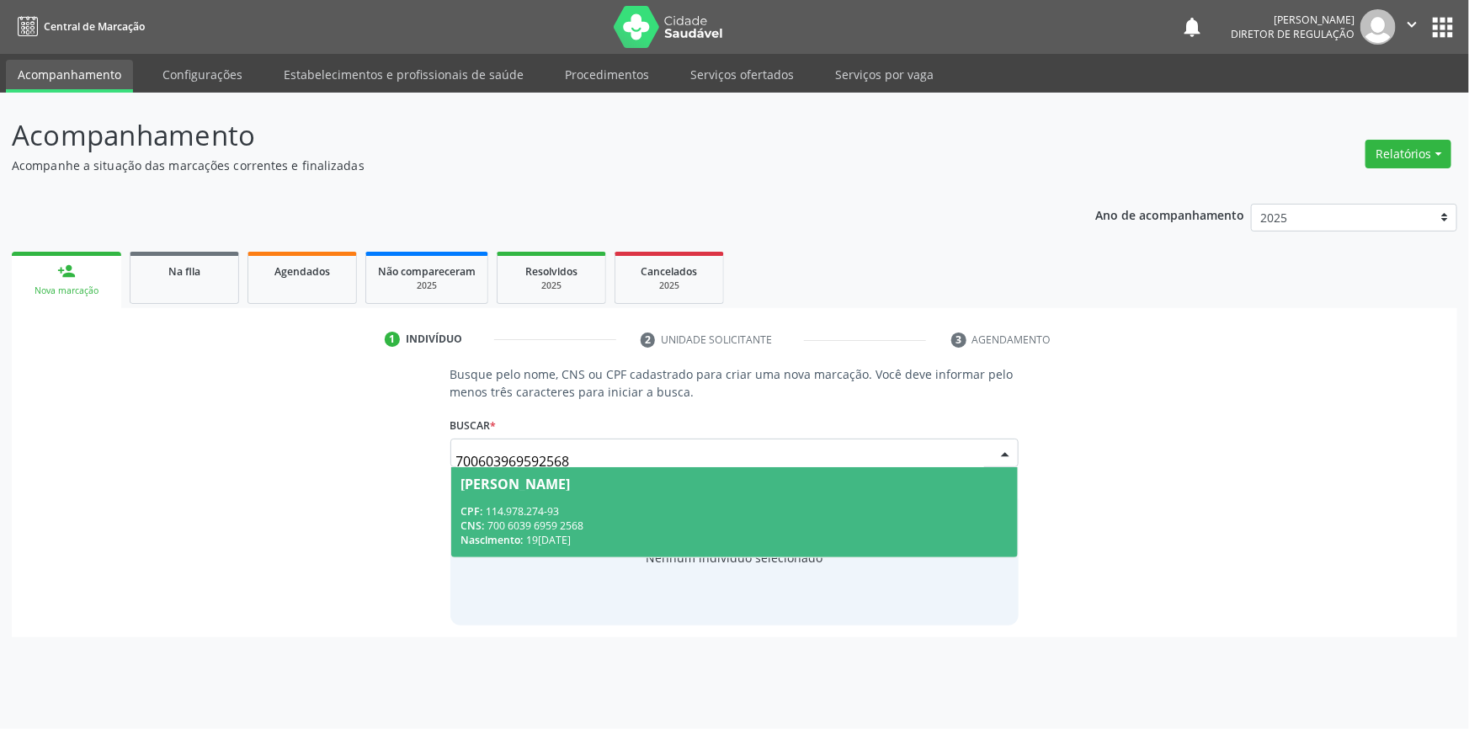
click at [849, 504] on div "CPF: 114.978.274-93" at bounding box center [734, 511] width 547 height 14
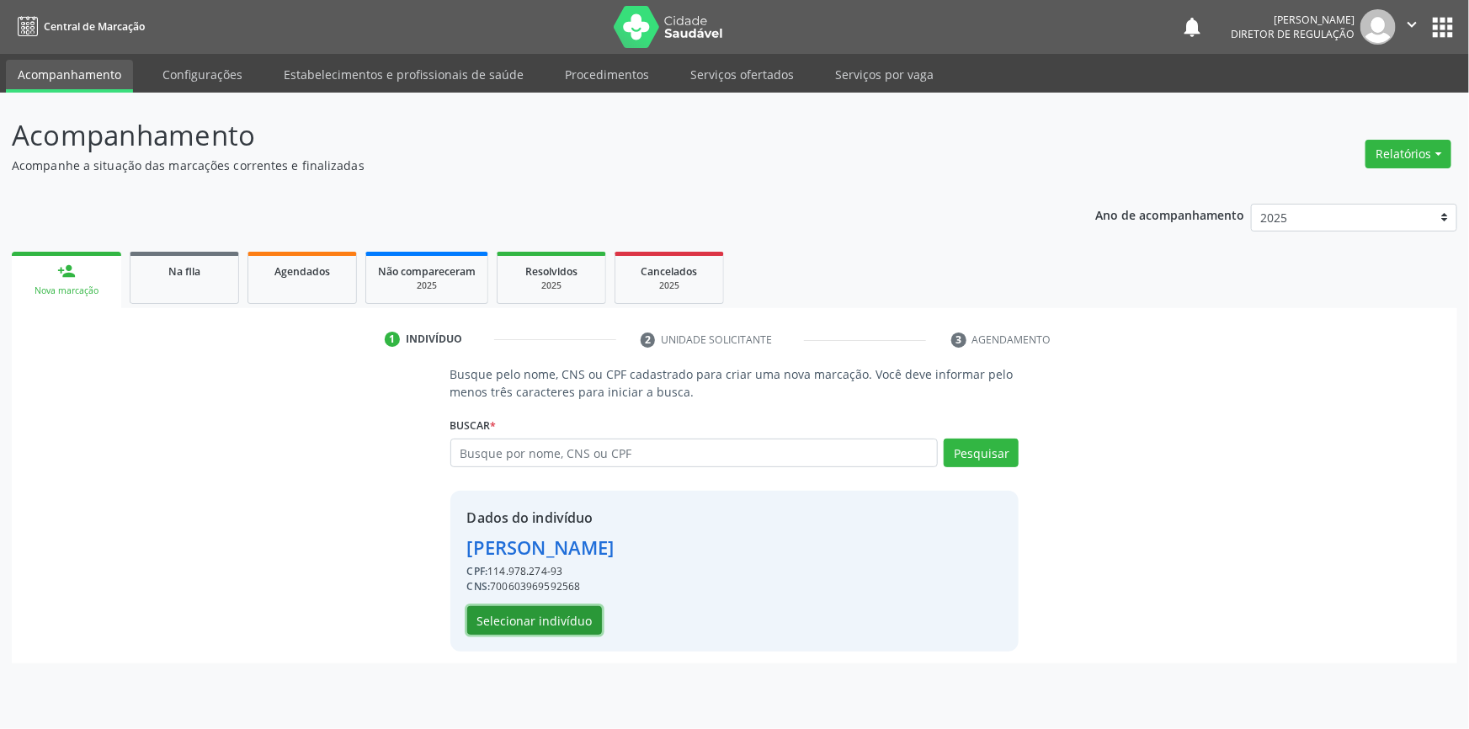
click at [561, 607] on button "Selecionar indivíduo" at bounding box center [534, 620] width 135 height 29
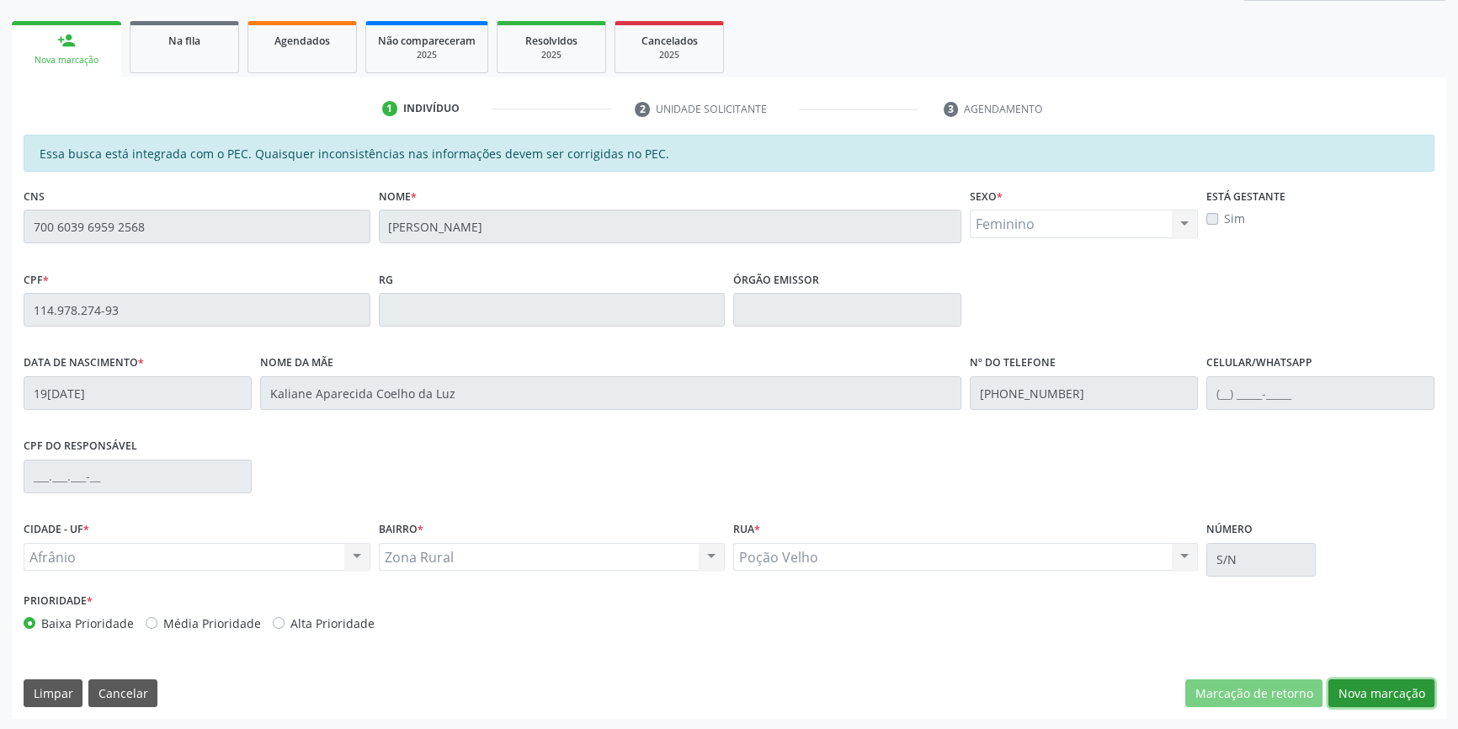
click at [1355, 693] on button "Nova marcação" at bounding box center [1381, 693] width 106 height 29
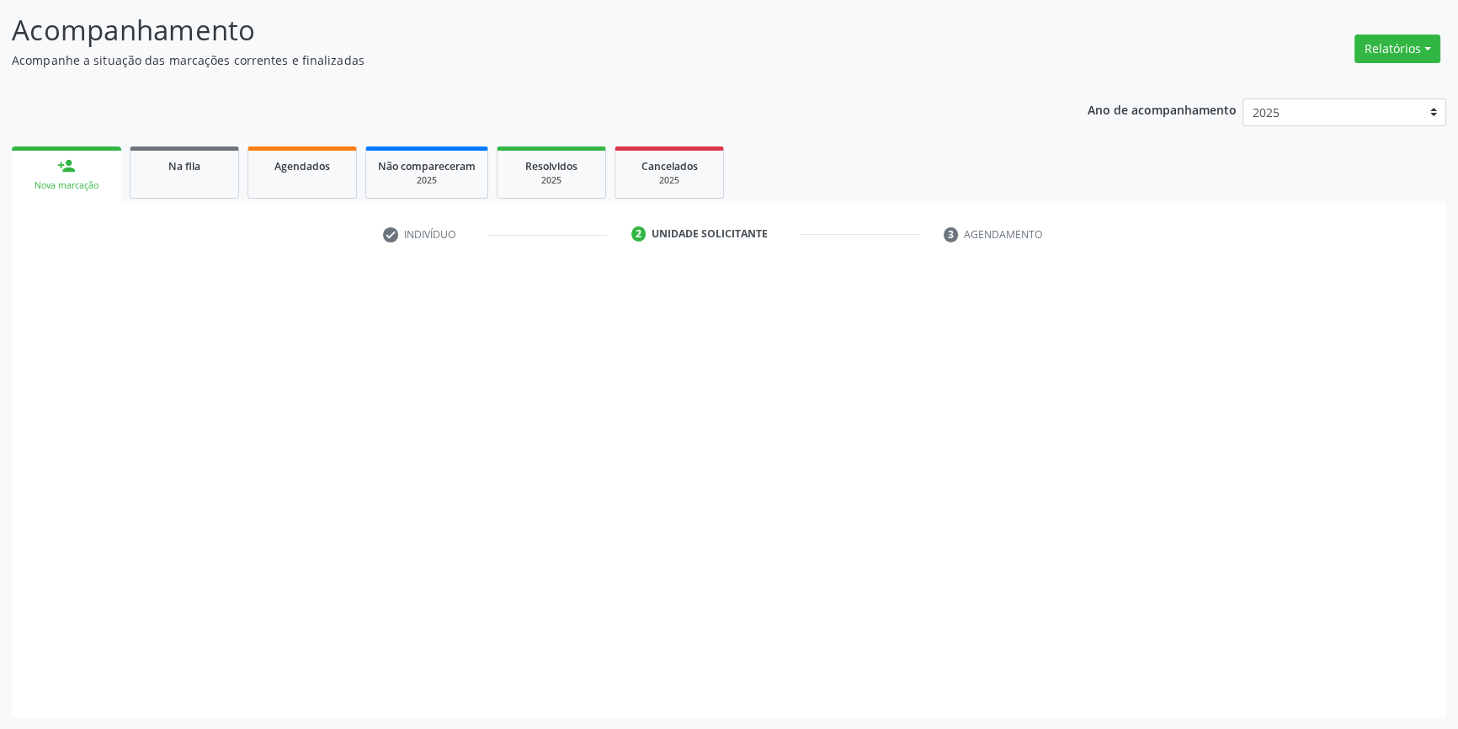
scroll to position [104, 0]
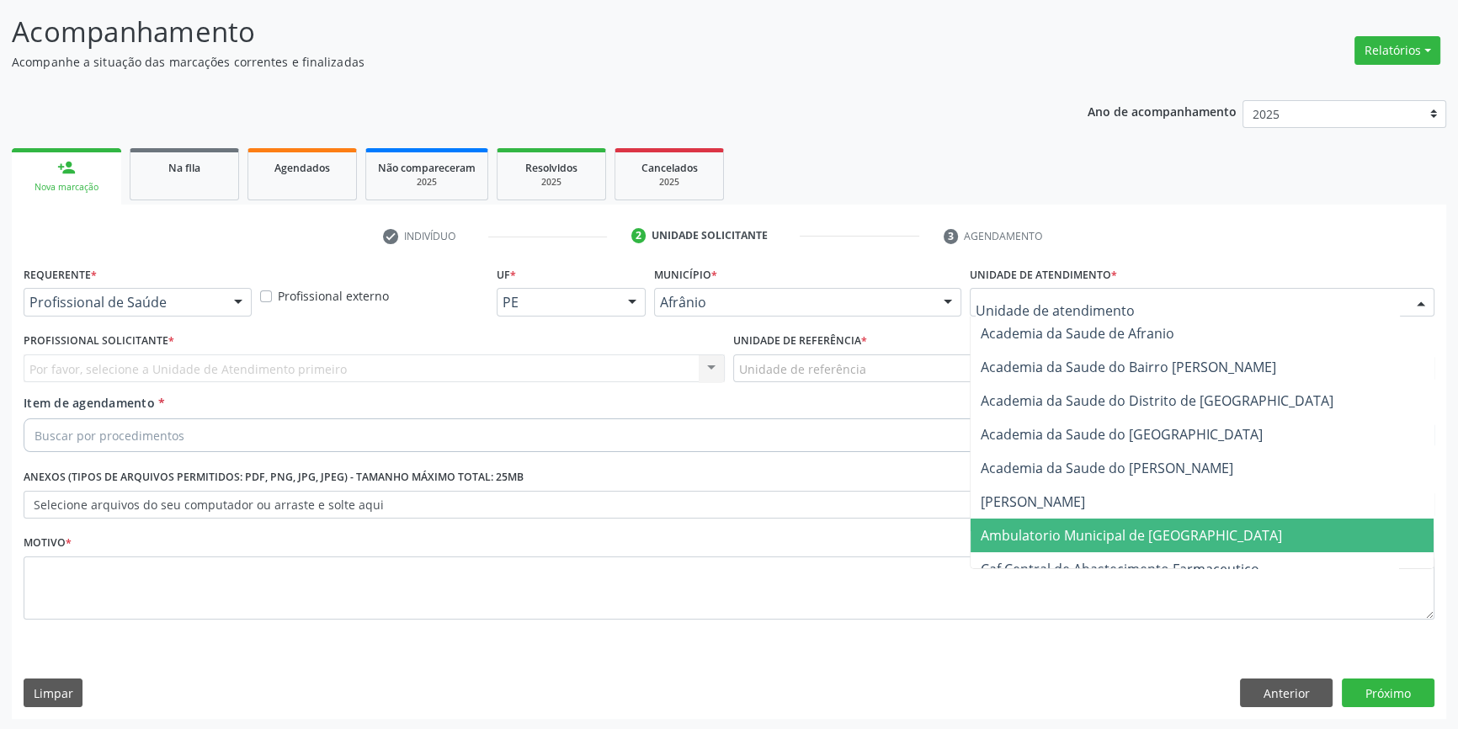
click at [1064, 533] on span "Ambulatorio Municipal de [GEOGRAPHIC_DATA]" at bounding box center [1131, 535] width 301 height 19
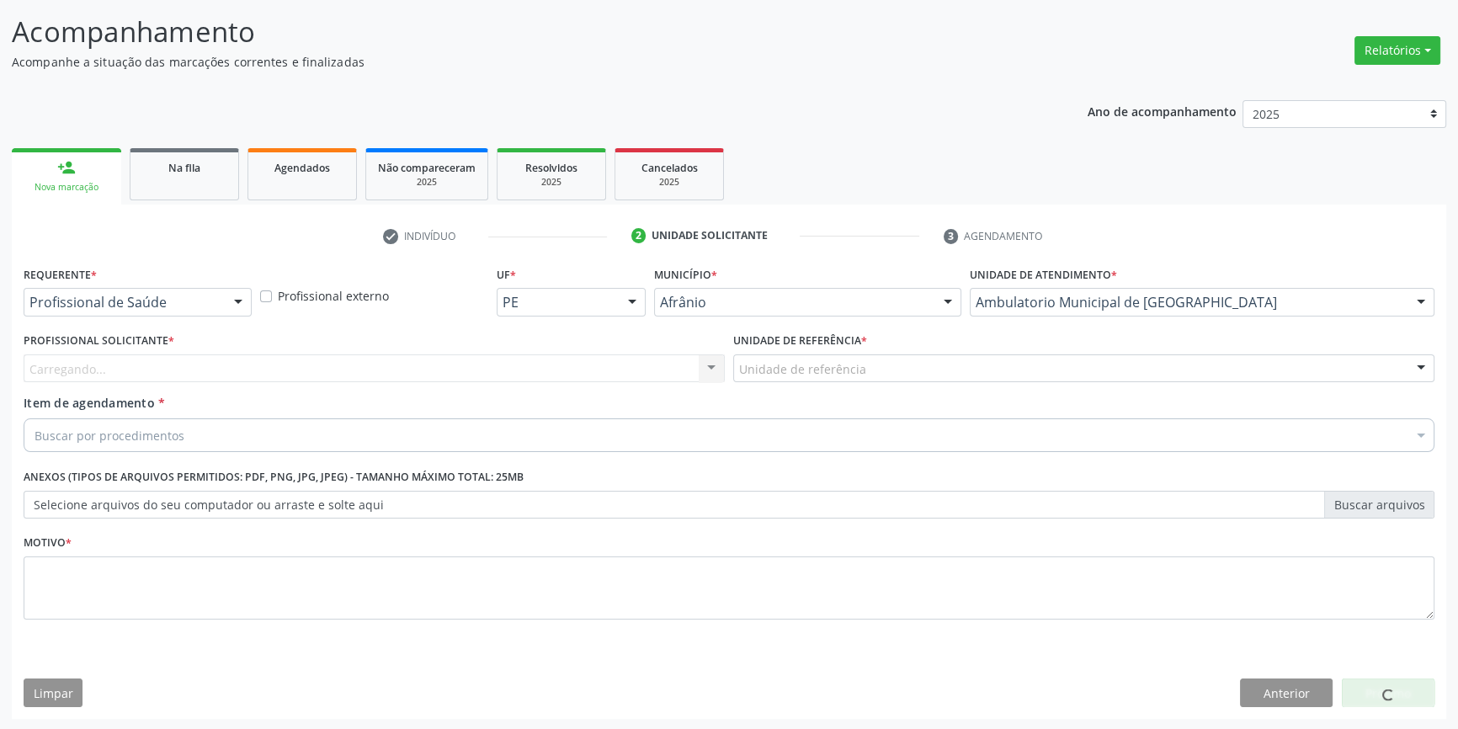
click at [870, 378] on div "Unidade de referência" at bounding box center [1083, 368] width 701 height 29
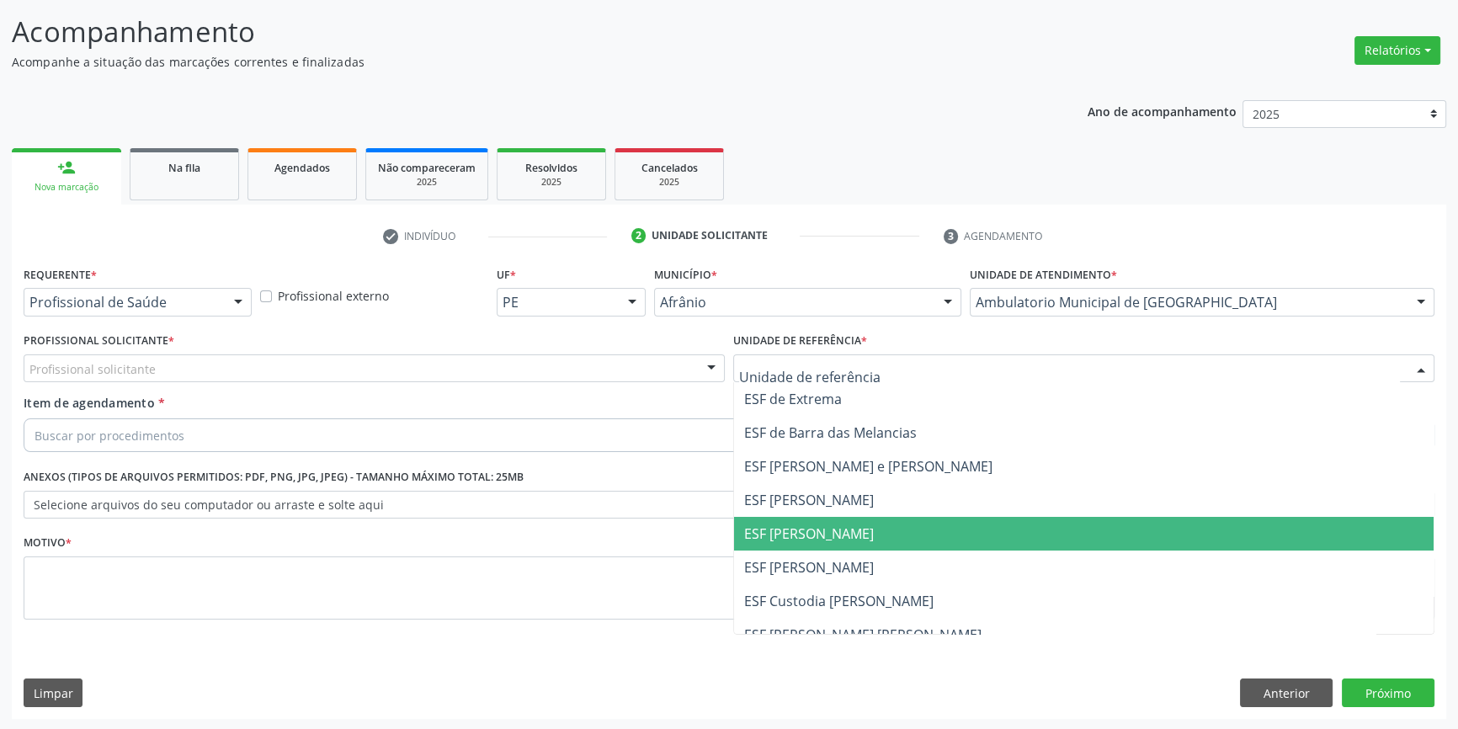
click at [841, 517] on span "ESF [PERSON_NAME]" at bounding box center [1084, 534] width 700 height 34
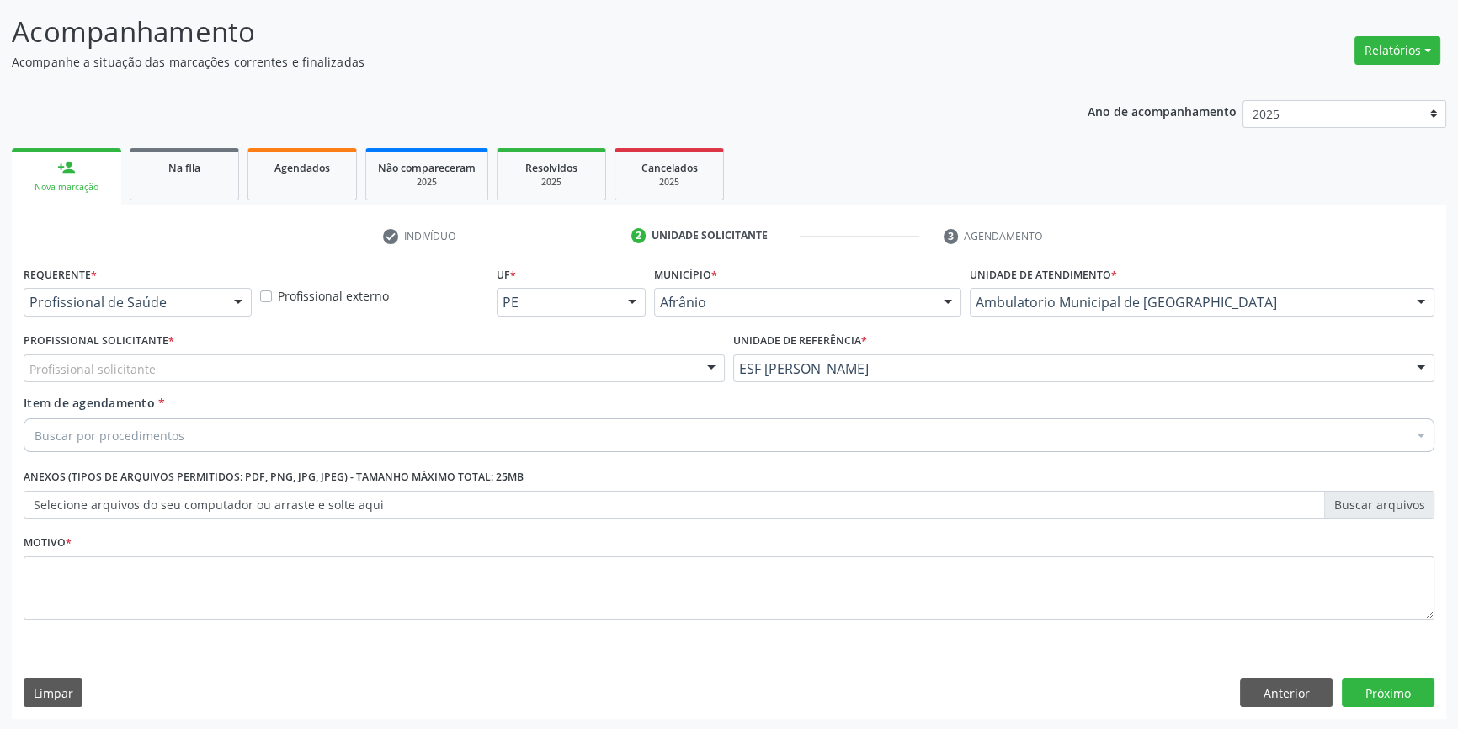
click at [551, 375] on div "Profissional solicitante" at bounding box center [374, 368] width 701 height 29
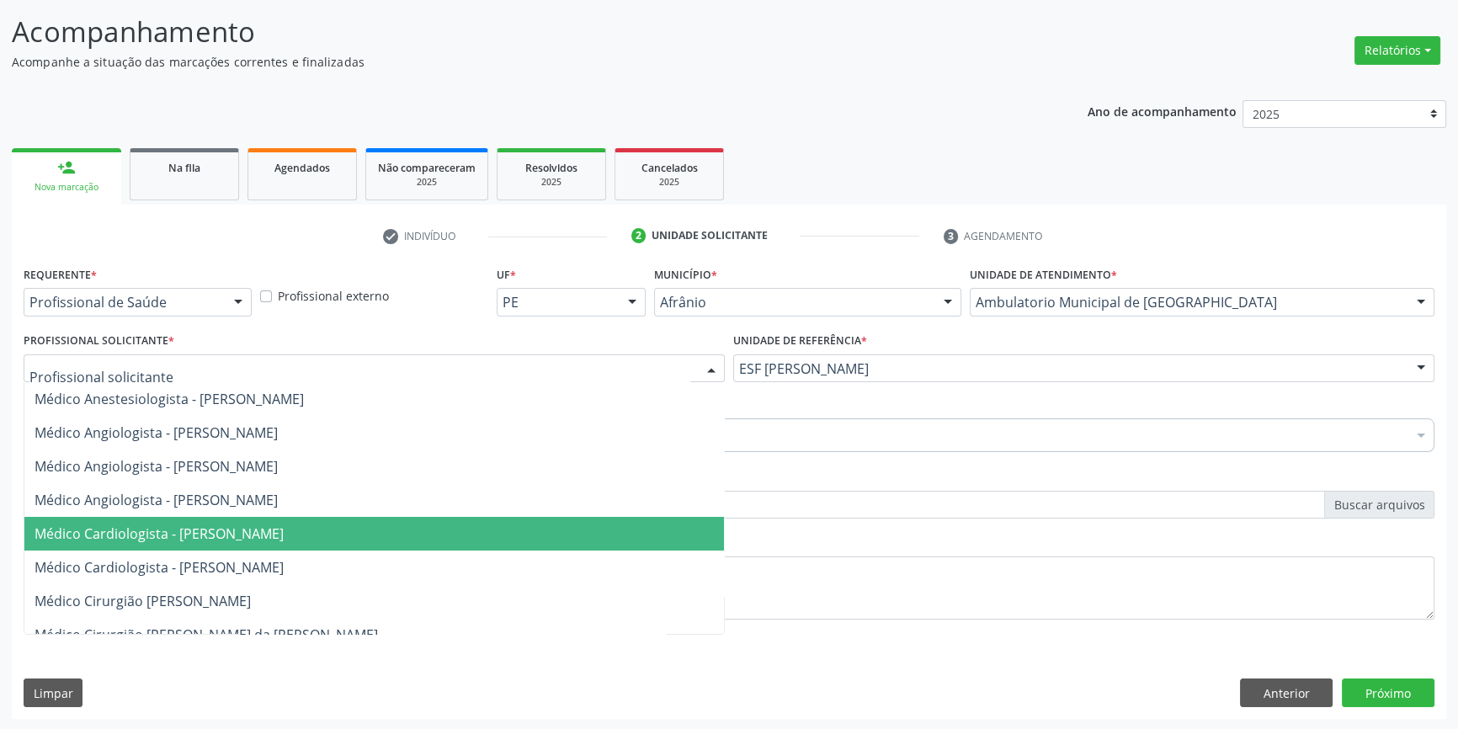
click at [284, 534] on span "Médico Cardiologista - [PERSON_NAME]" at bounding box center [159, 533] width 249 height 19
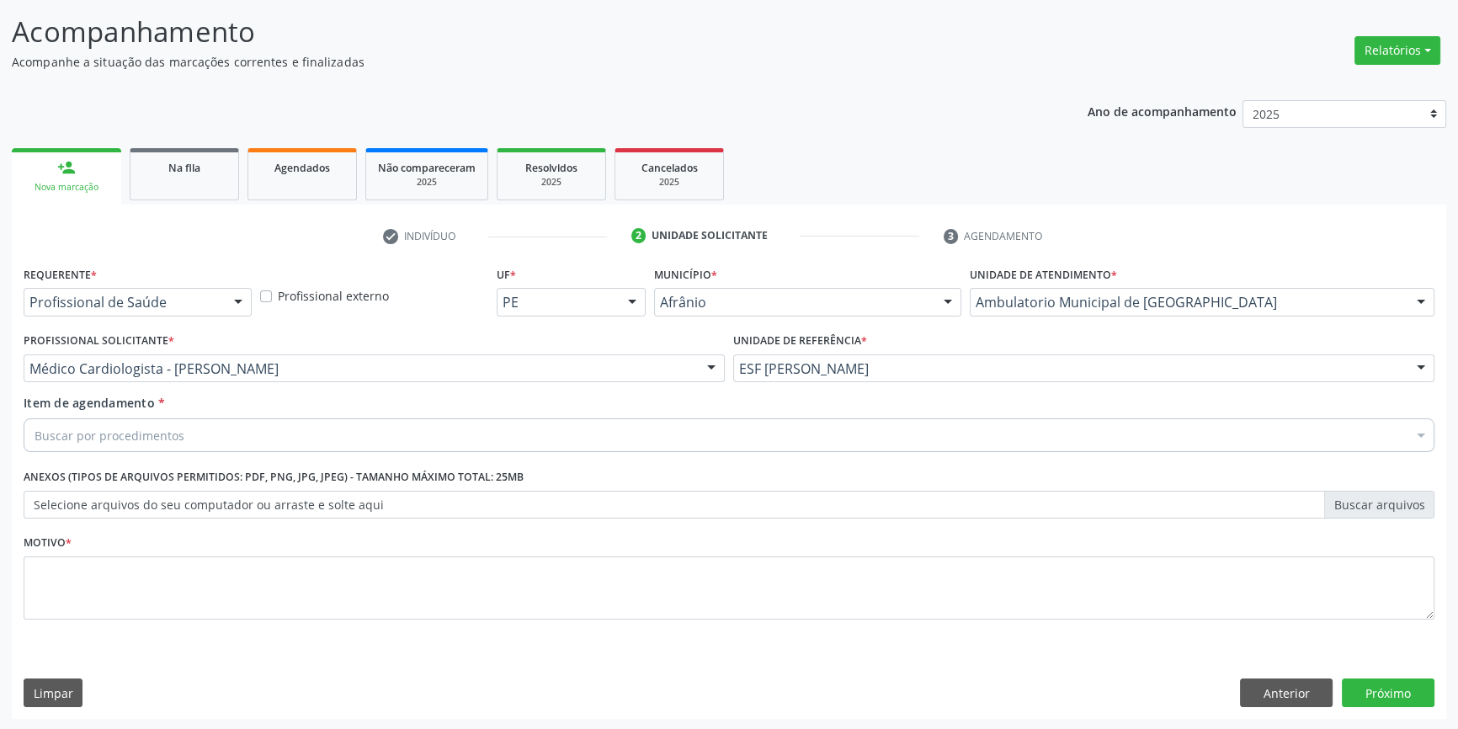
click at [226, 425] on div "Buscar por procedimentos" at bounding box center [729, 435] width 1411 height 34
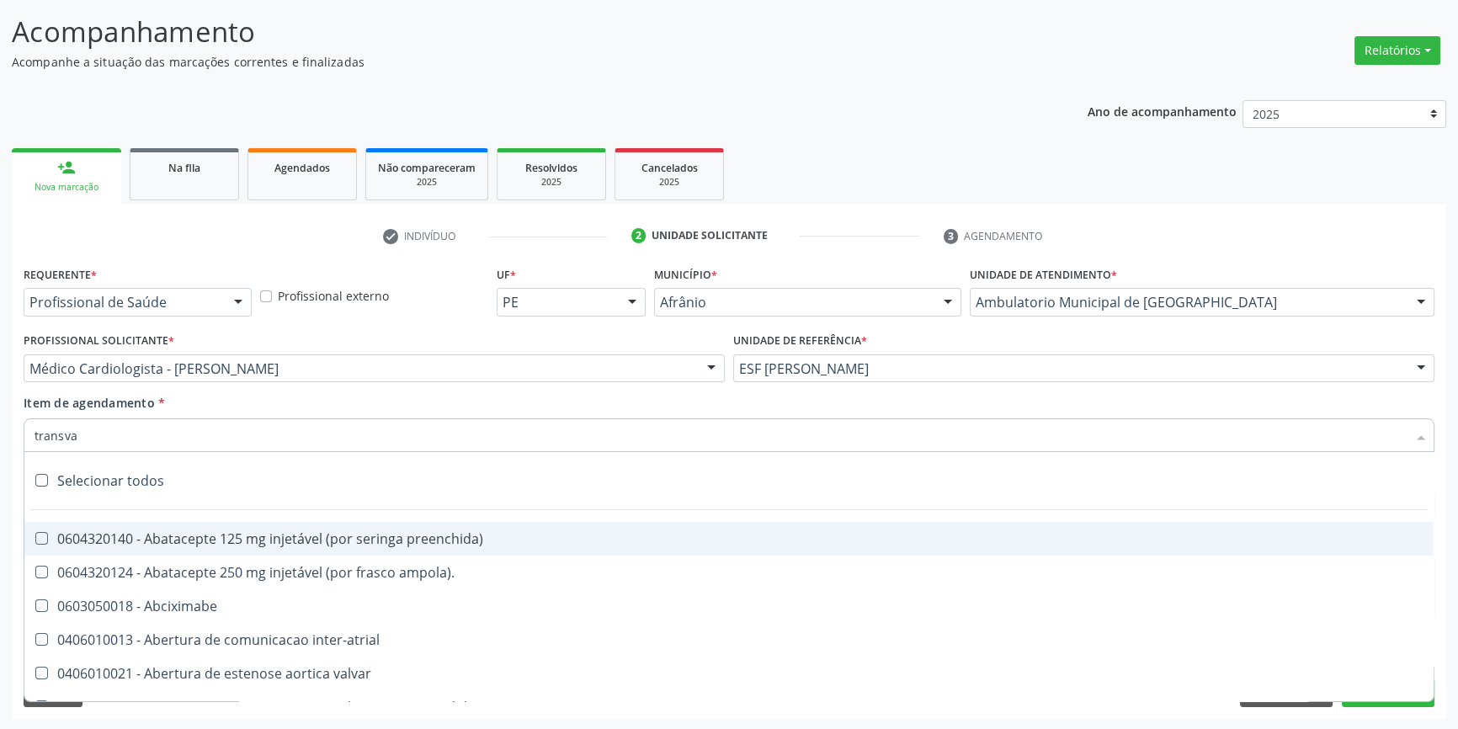
type input "transvag"
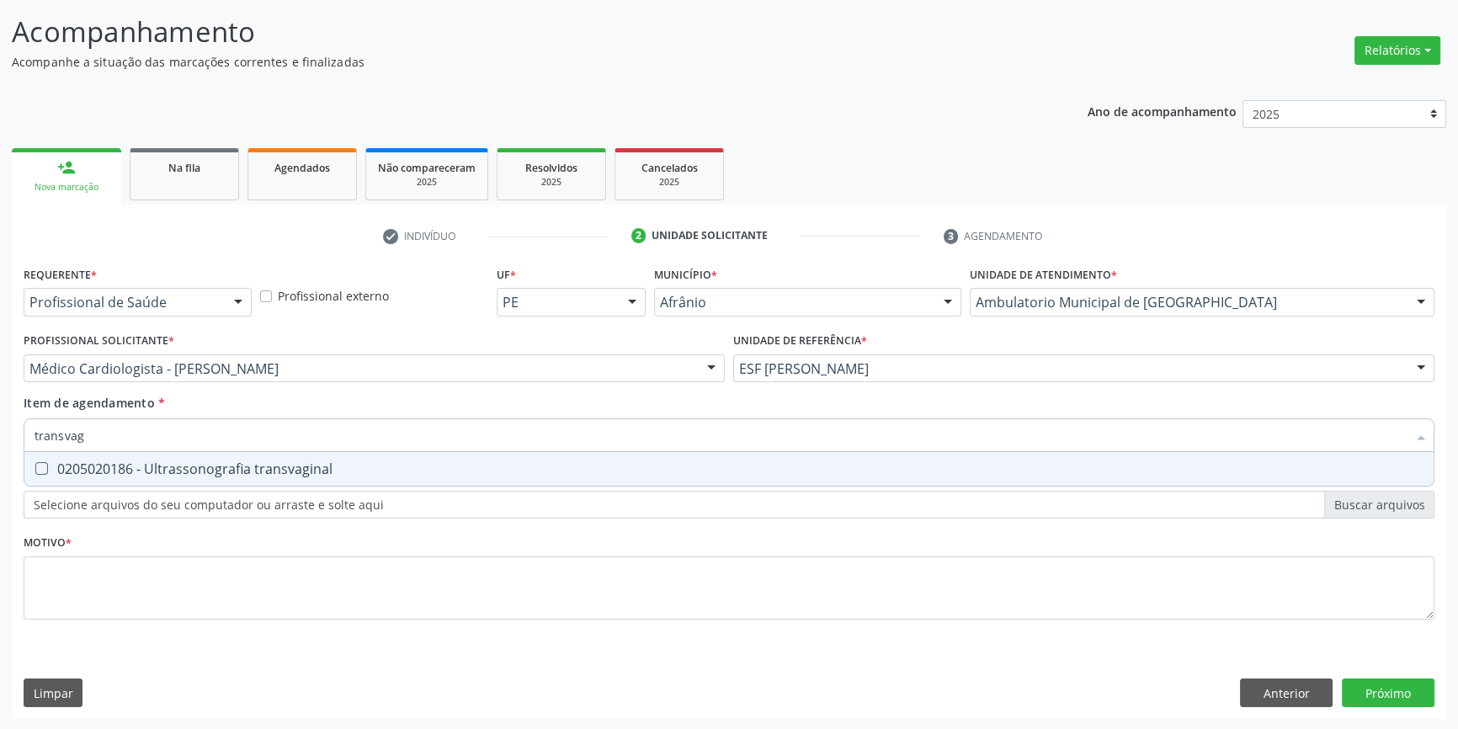
click at [299, 470] on div "0205020186 - Ultrassonografia transvaginal" at bounding box center [729, 468] width 1389 height 13
checkbox transvaginal "true"
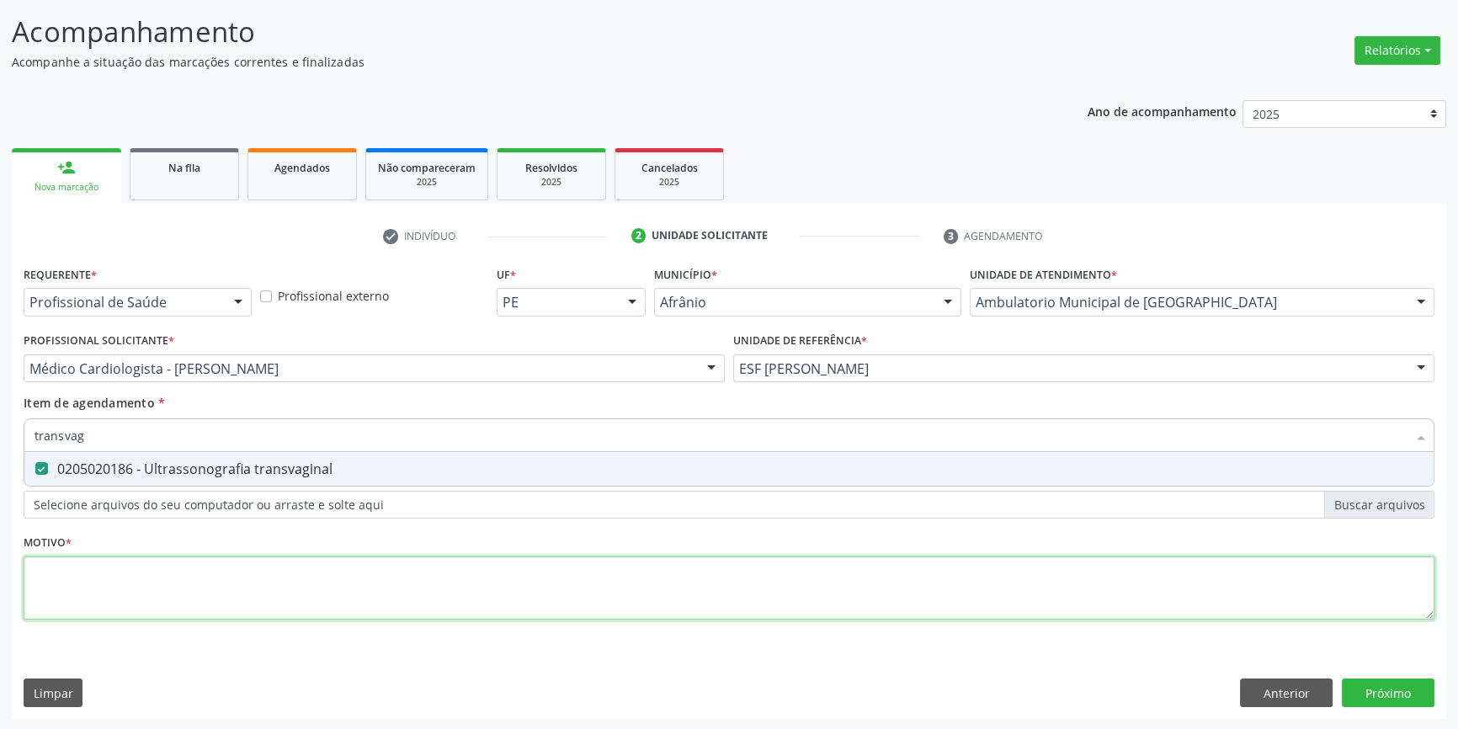
click at [254, 572] on div "Requerente * Profissional de Saúde Profissional de Saúde Paciente Nenhum result…" at bounding box center [729, 452] width 1411 height 381
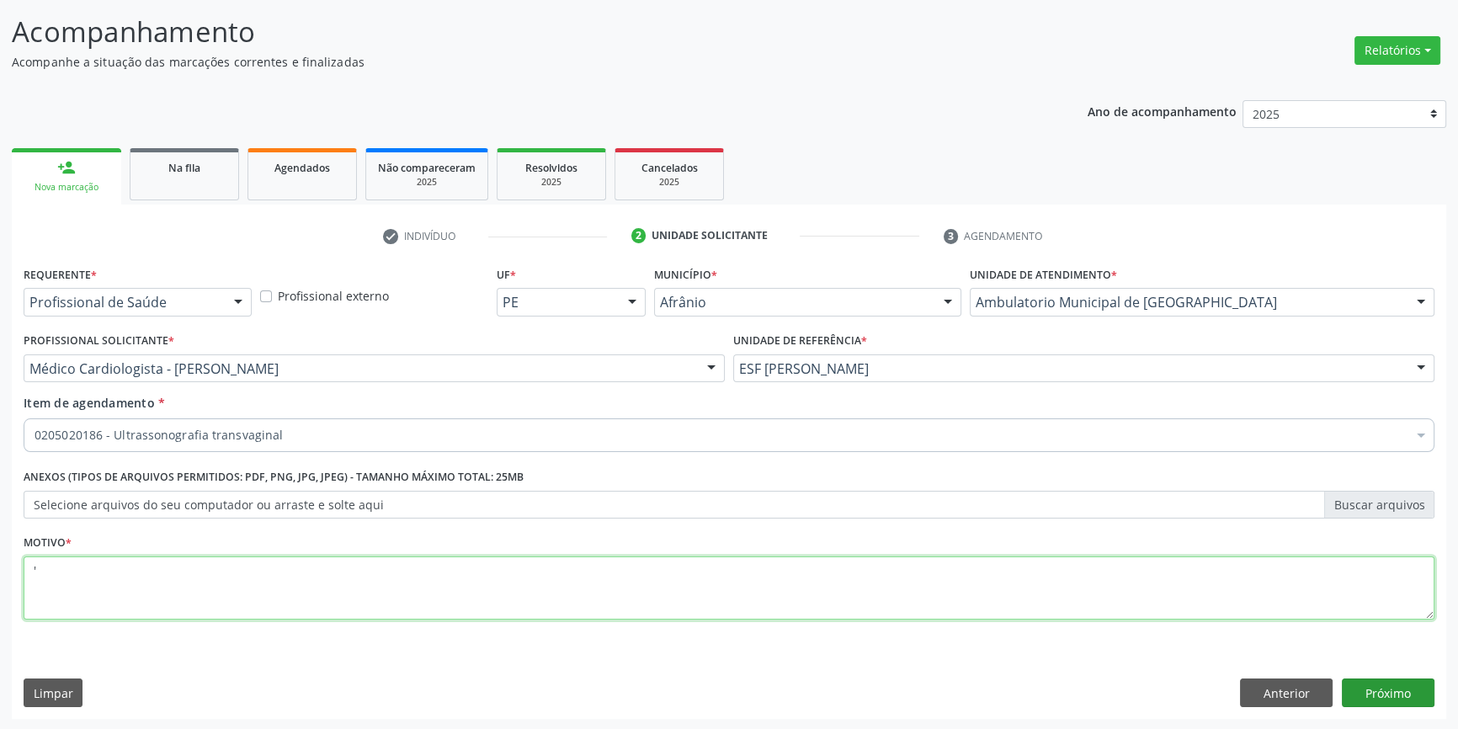
type textarea "'"
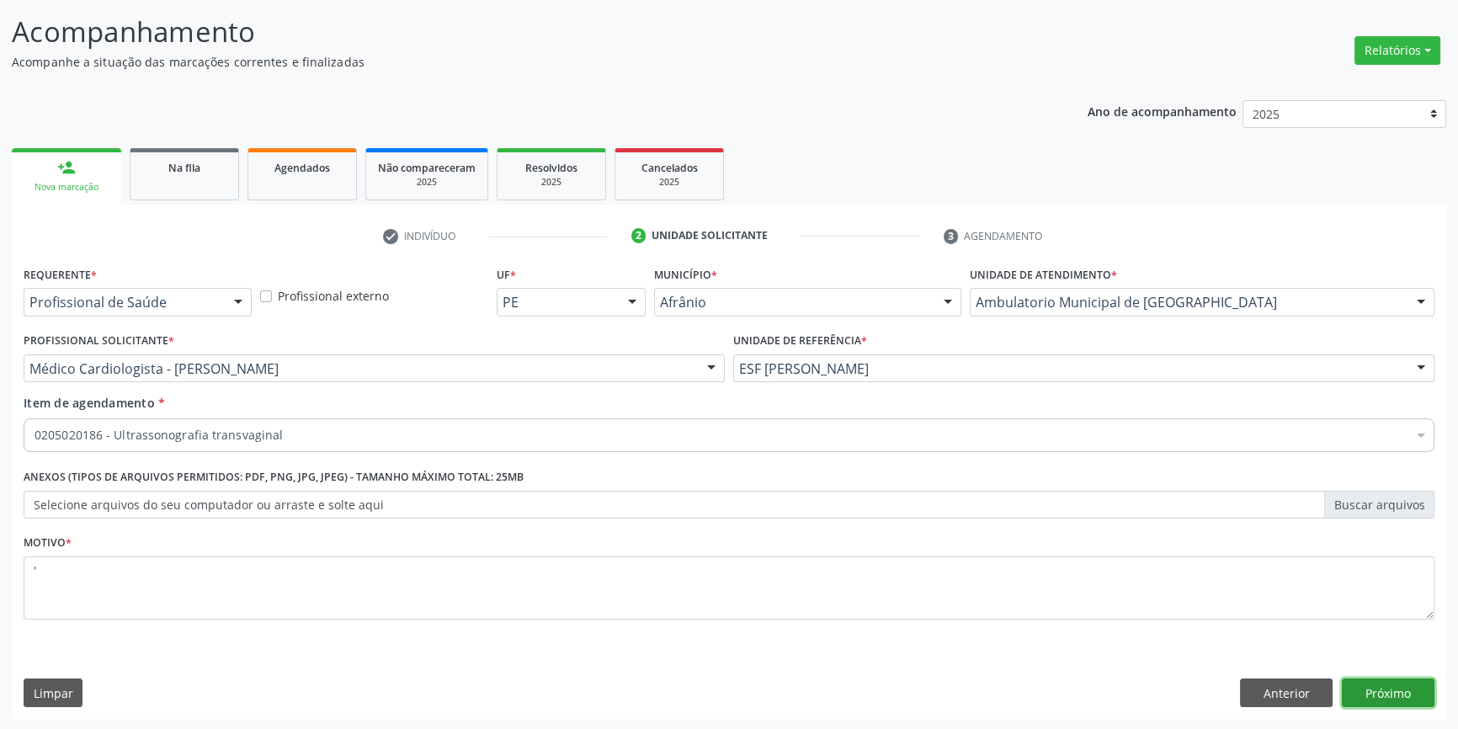
click at [1385, 691] on button "Próximo" at bounding box center [1388, 693] width 93 height 29
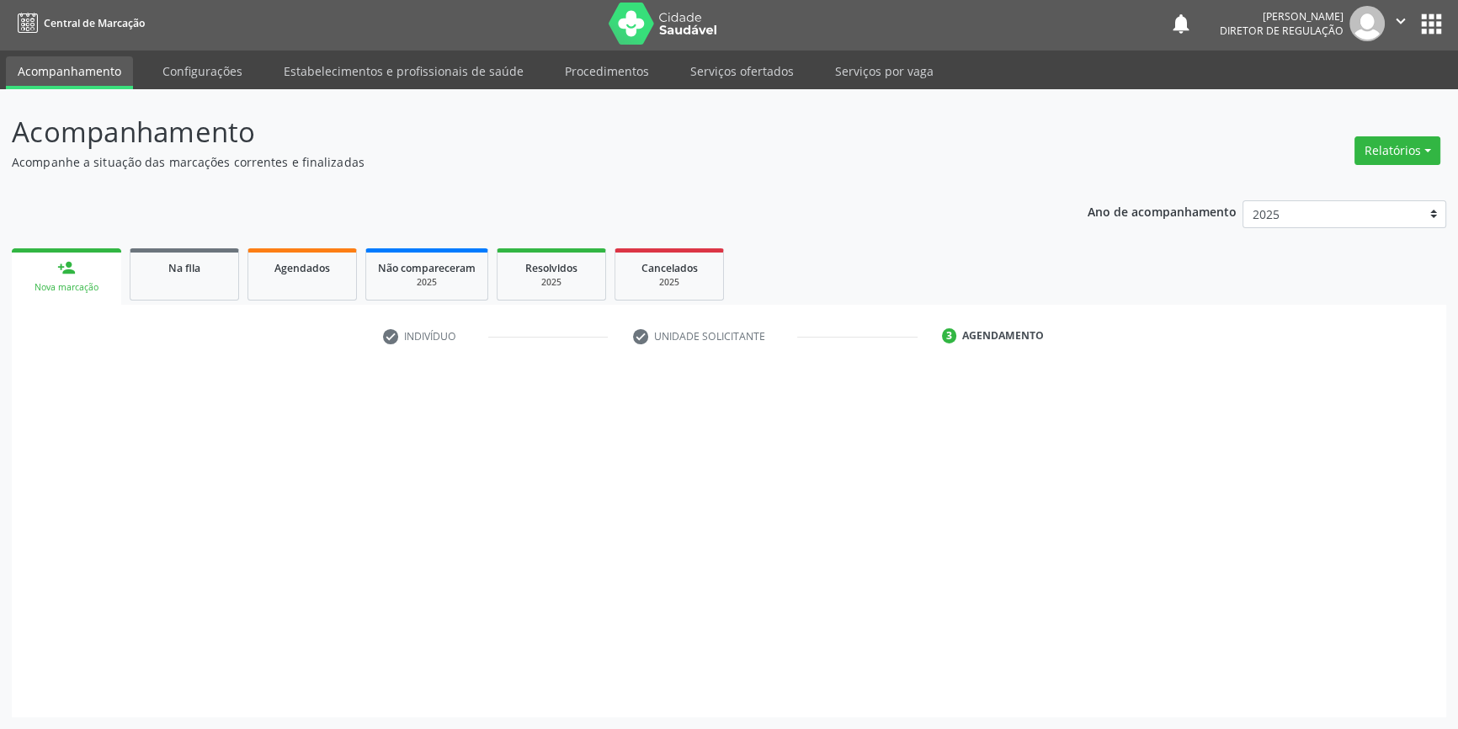
scroll to position [2, 0]
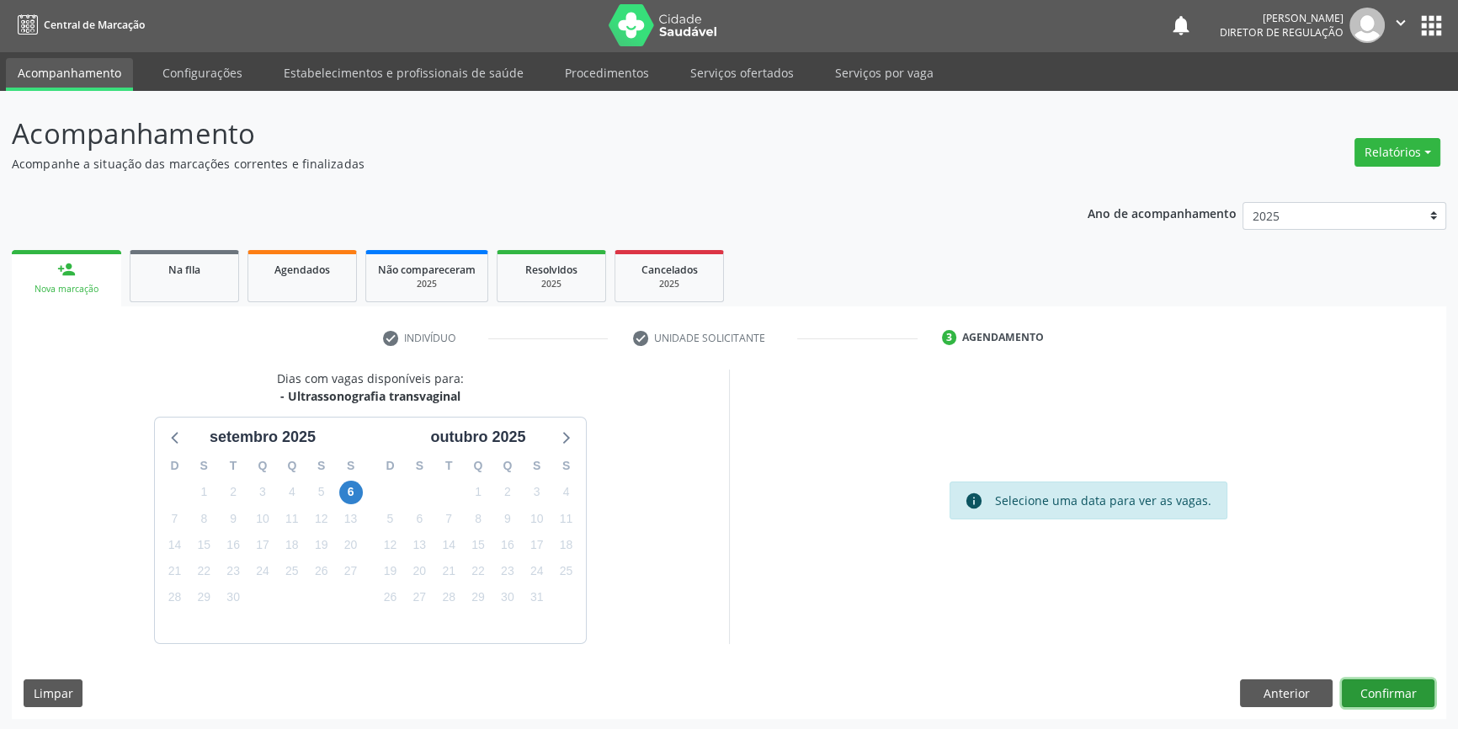
click at [1385, 691] on button "Confirmar" at bounding box center [1388, 693] width 93 height 29
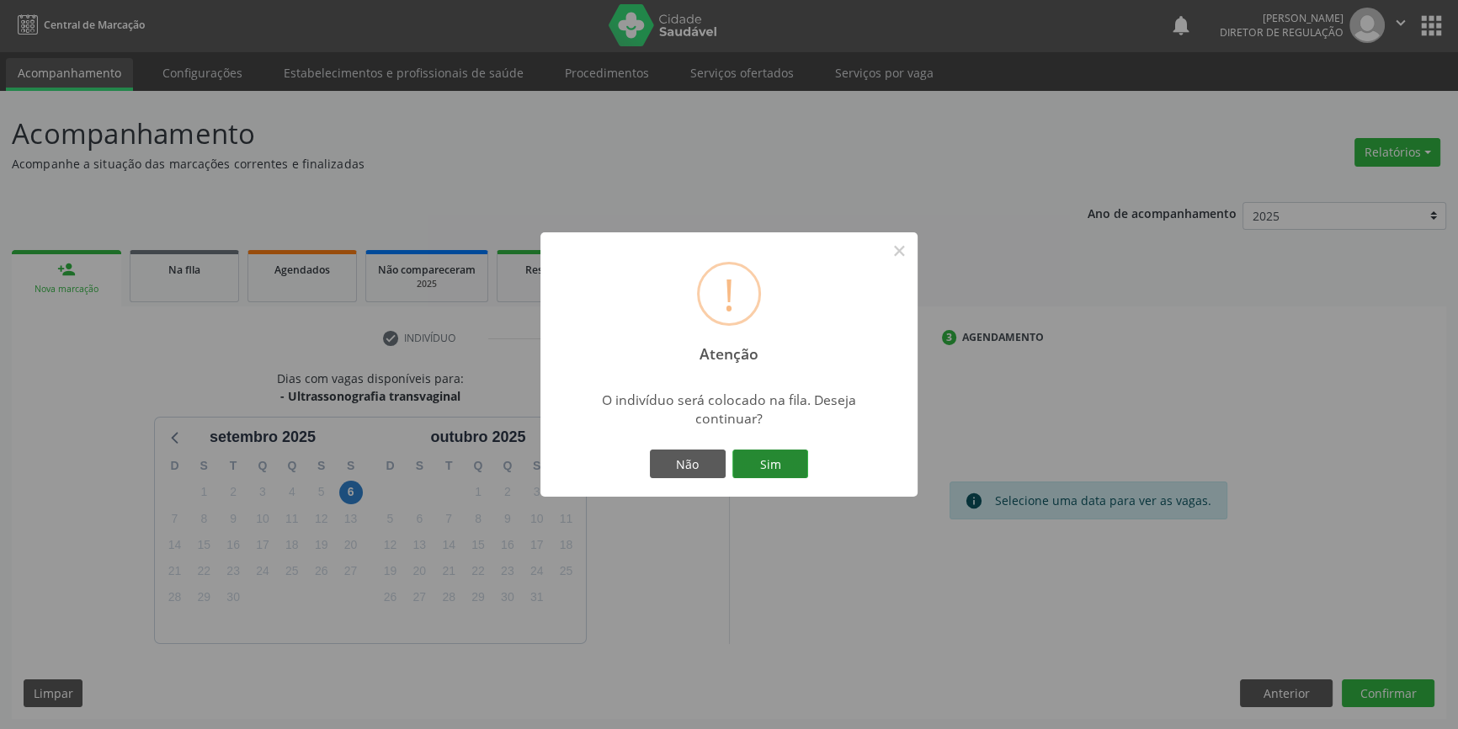
click at [784, 463] on button "Sim" at bounding box center [770, 464] width 76 height 29
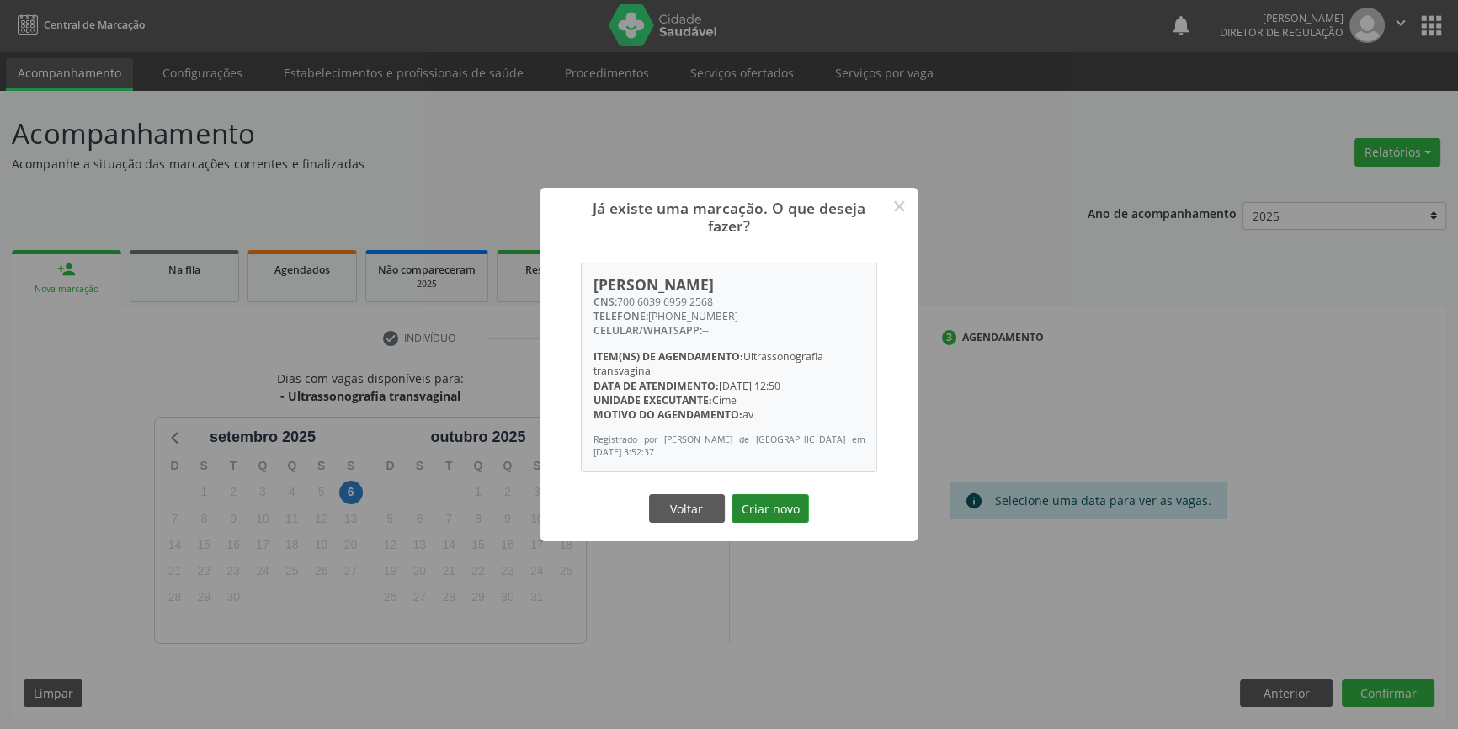
click at [779, 503] on button "Criar novo" at bounding box center [770, 508] width 77 height 29
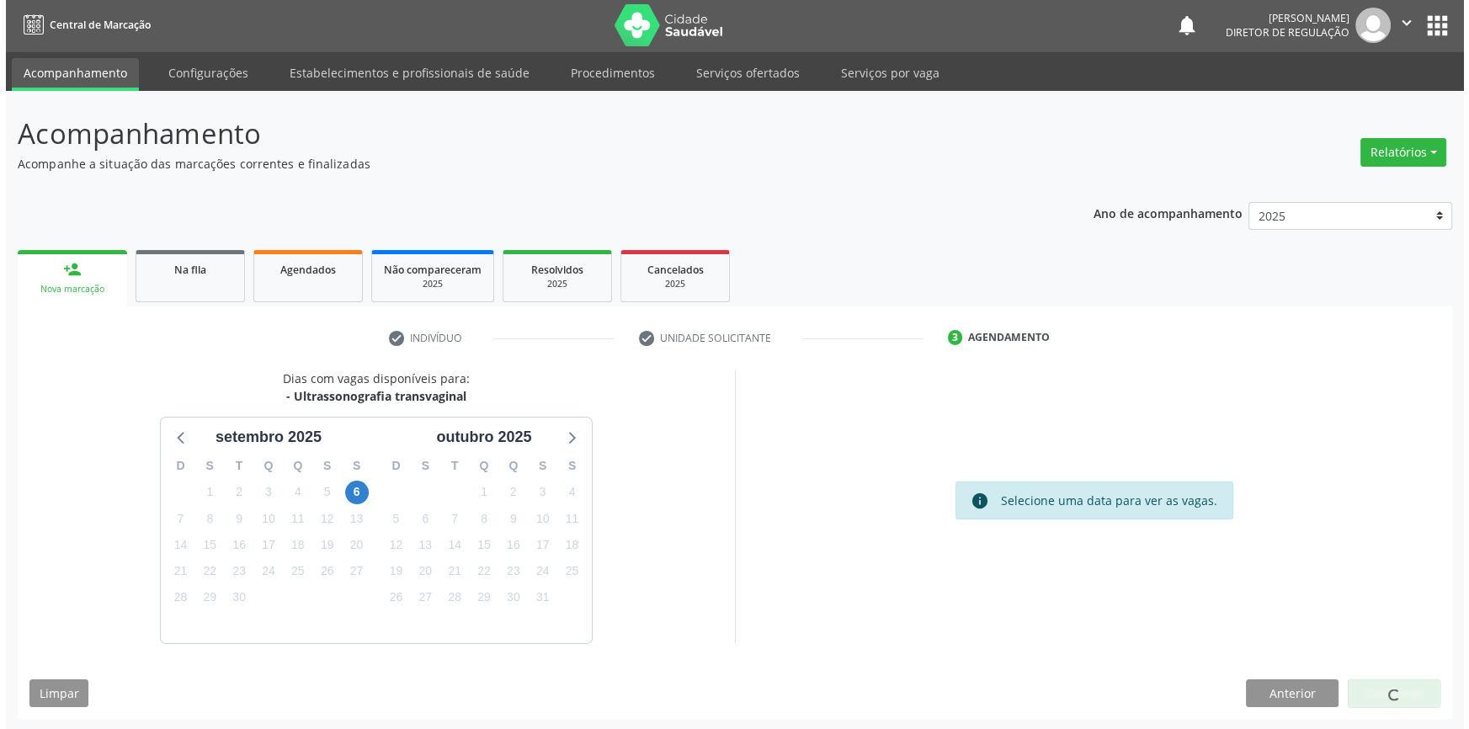
scroll to position [0, 0]
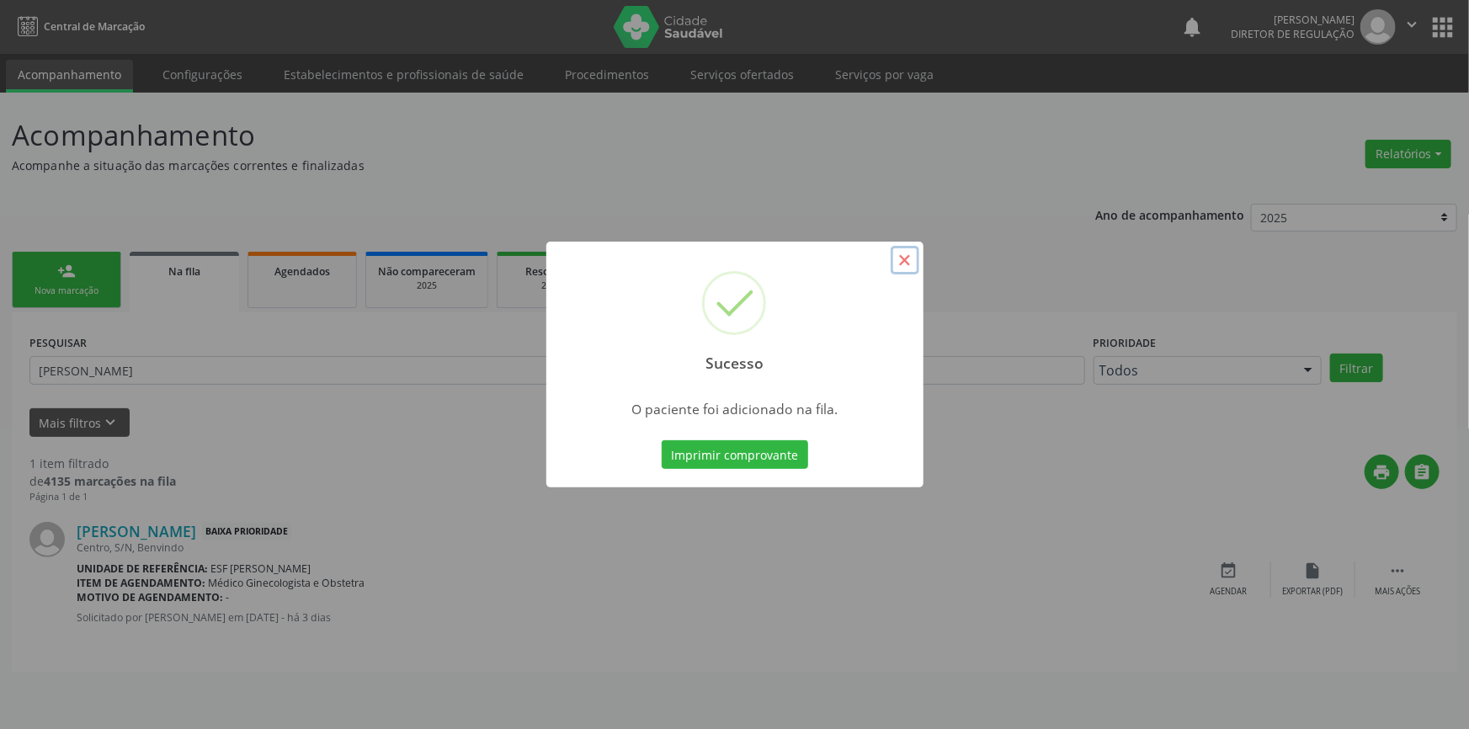
click at [904, 257] on button "×" at bounding box center [905, 260] width 29 height 29
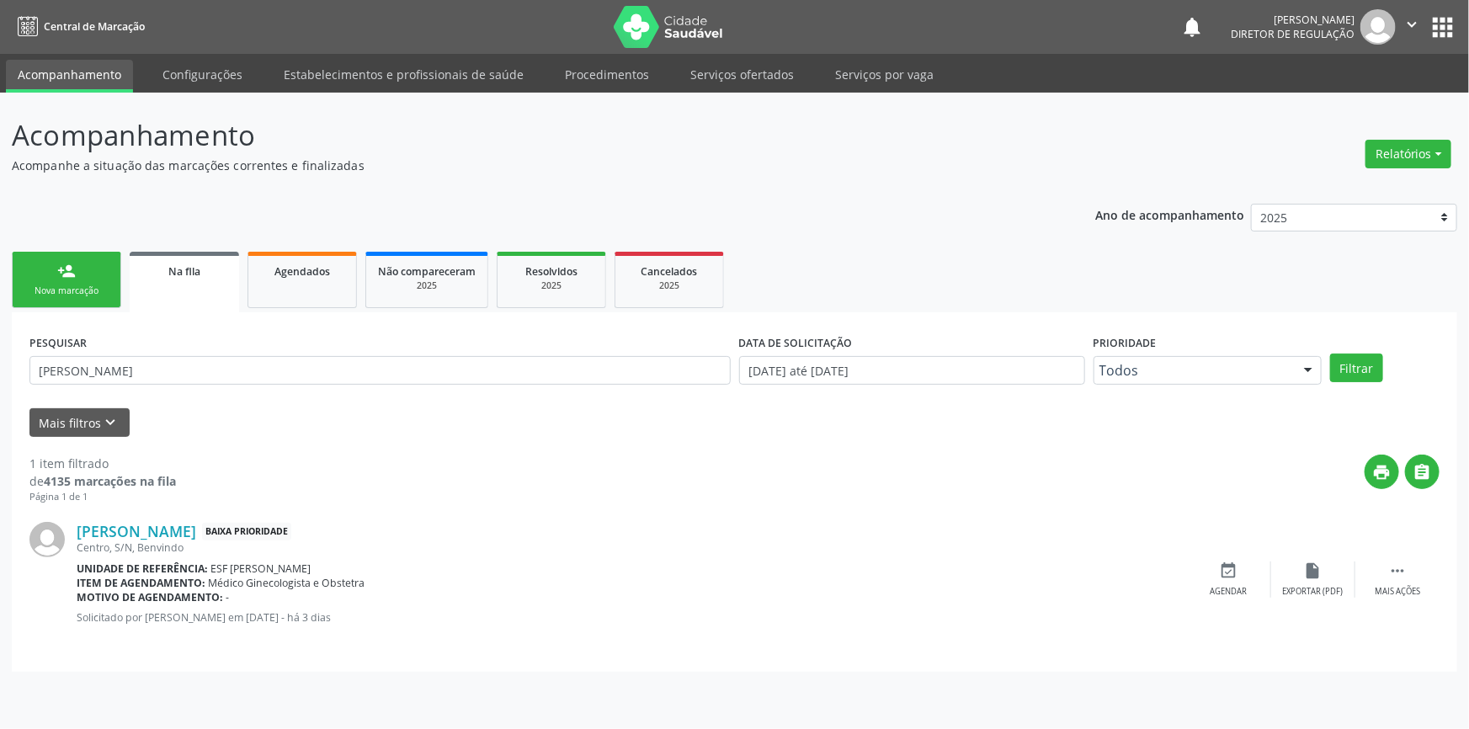
click at [89, 261] on link "person_add Nova marcação" at bounding box center [66, 280] width 109 height 56
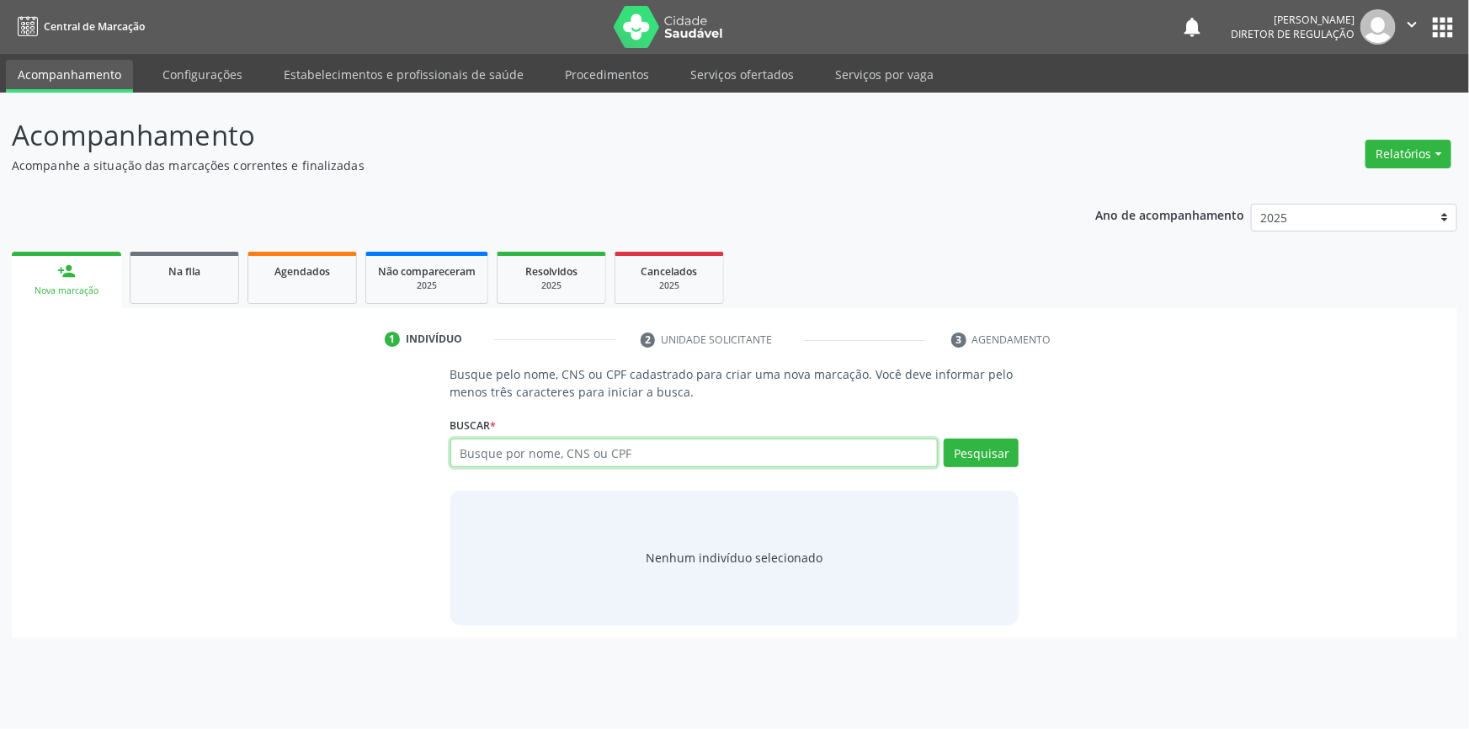
click at [630, 444] on input "text" at bounding box center [694, 453] width 488 height 29
type input "700509355662858"
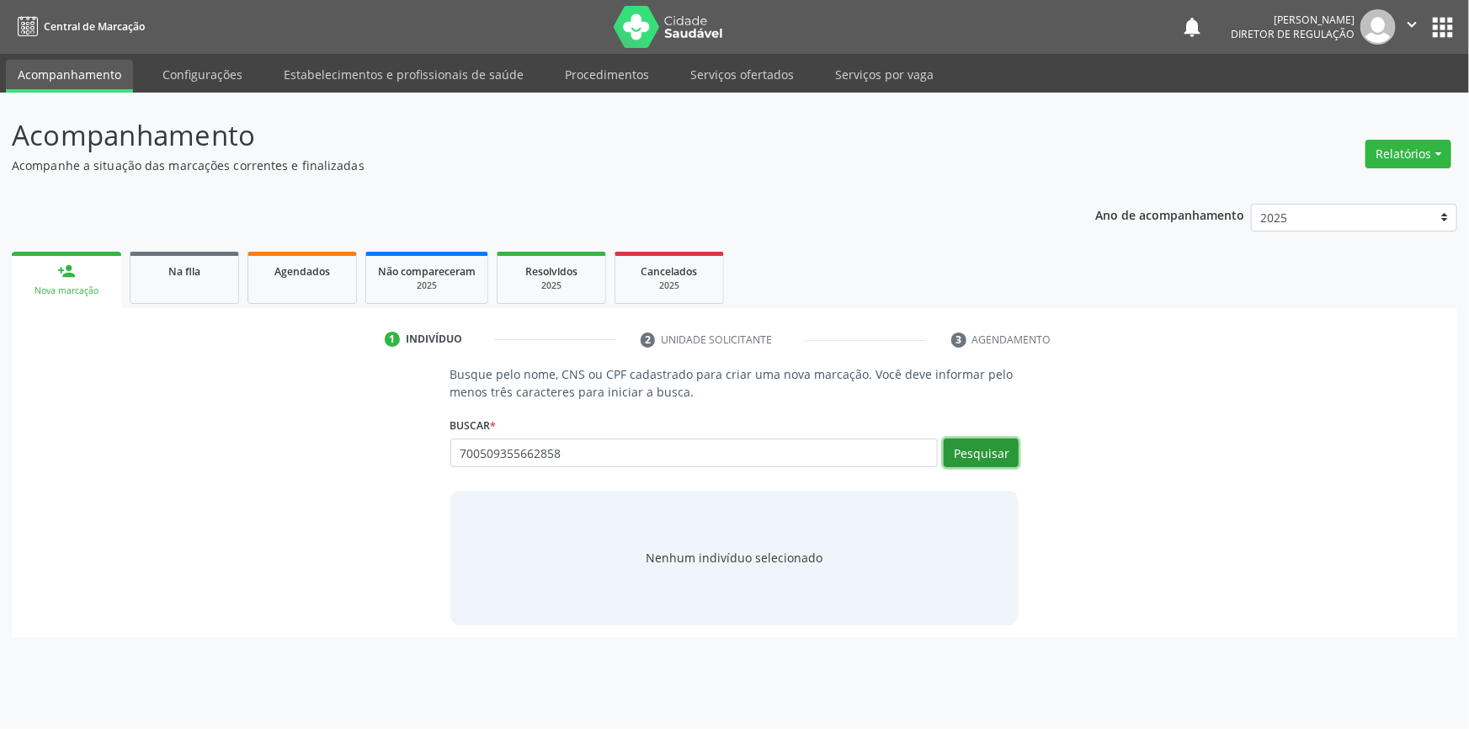
click at [998, 457] on button "Pesquisar" at bounding box center [981, 453] width 75 height 29
type input "700509355662858"
